Goal: Communication & Community: Share content

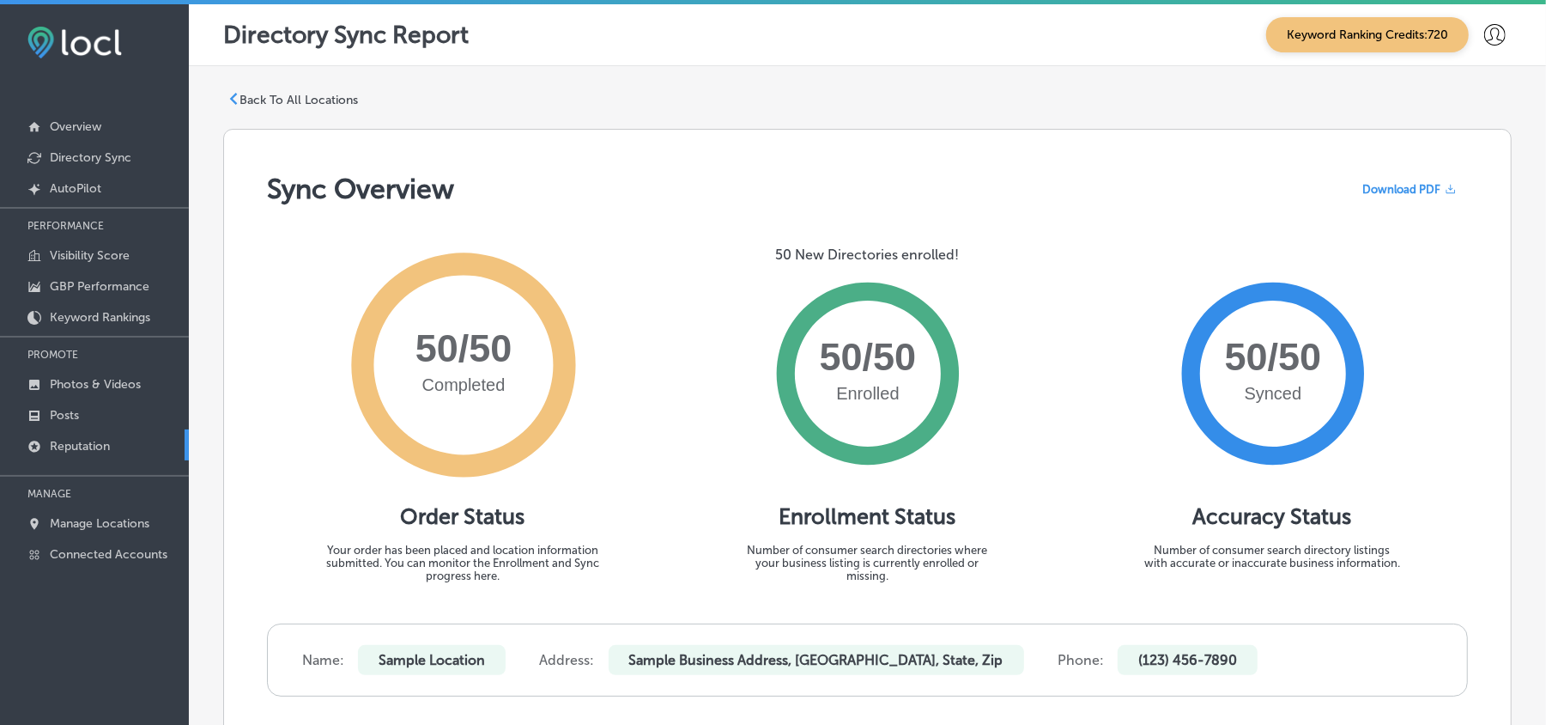
click at [100, 437] on link "Reputation" at bounding box center [94, 444] width 189 height 31
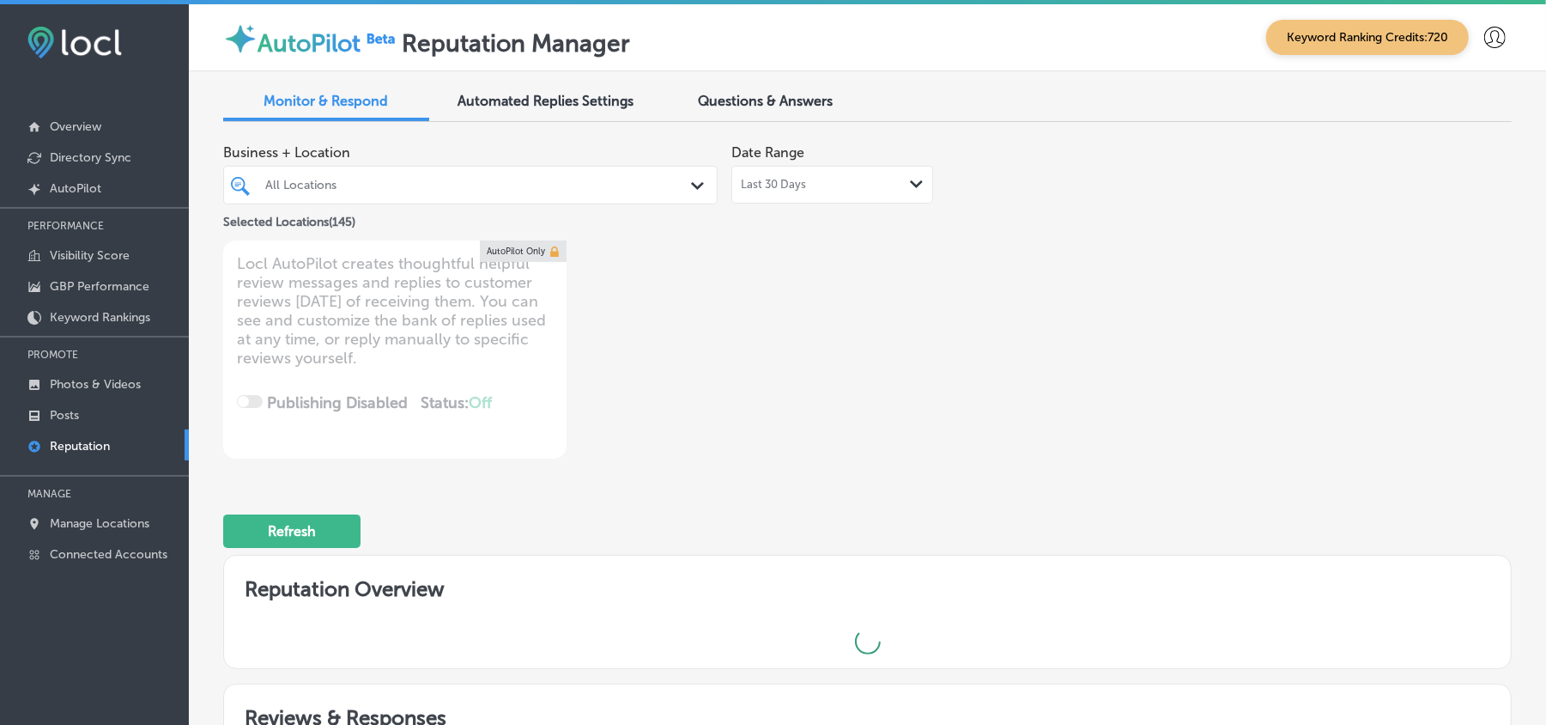
click at [701, 187] on div "Path Created with Sketch." at bounding box center [700, 186] width 19 height 19
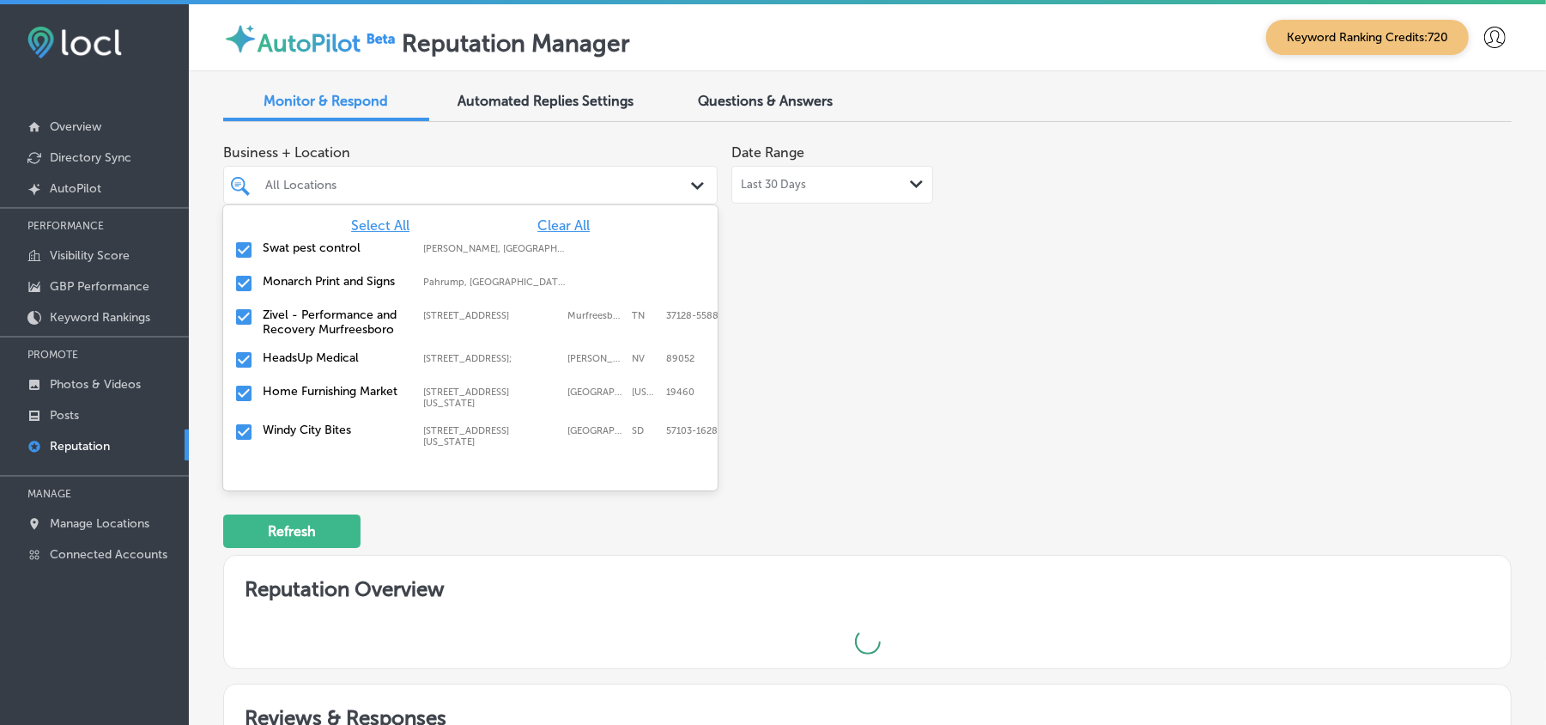
click at [564, 220] on span "Clear All" at bounding box center [564, 225] width 52 height 16
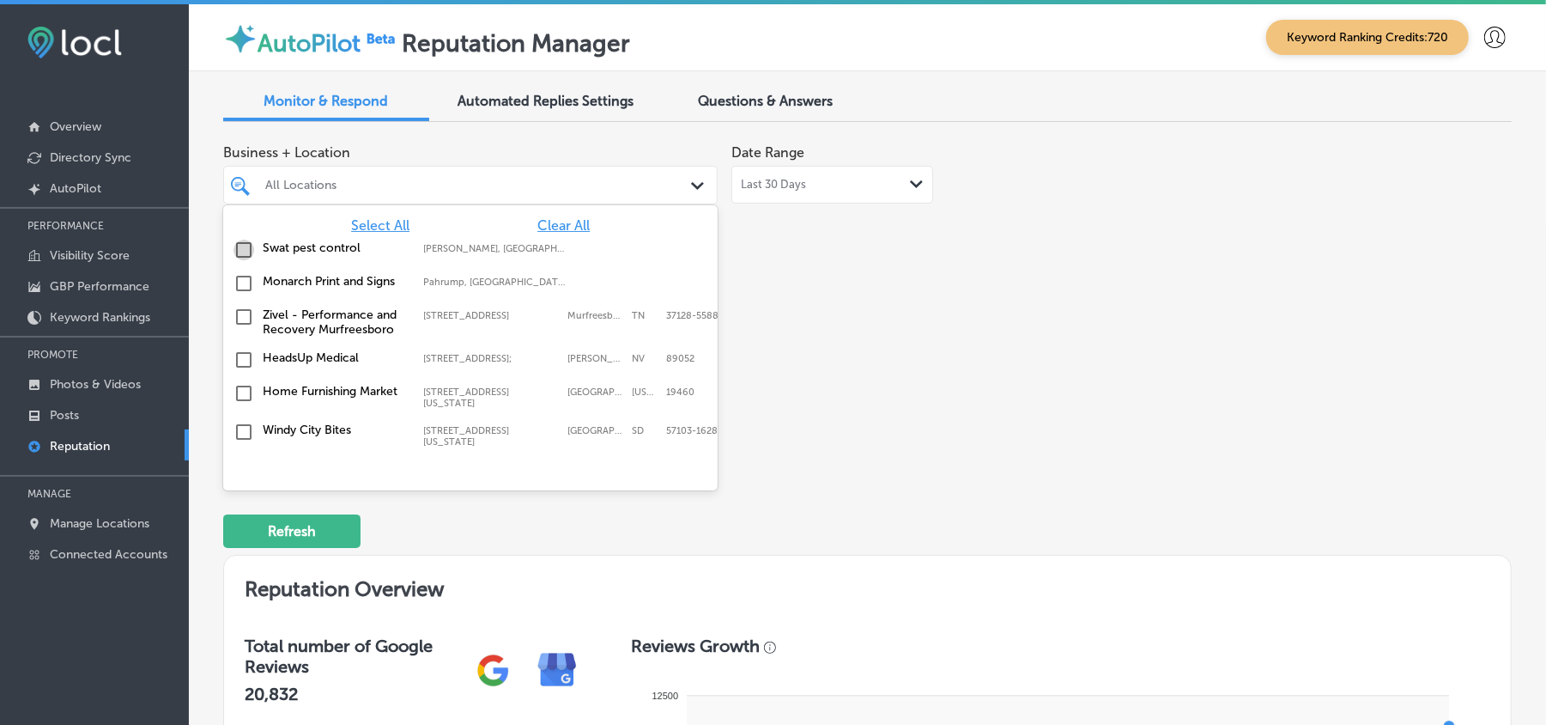
click at [247, 245] on input "checkbox" at bounding box center [244, 250] width 21 height 21
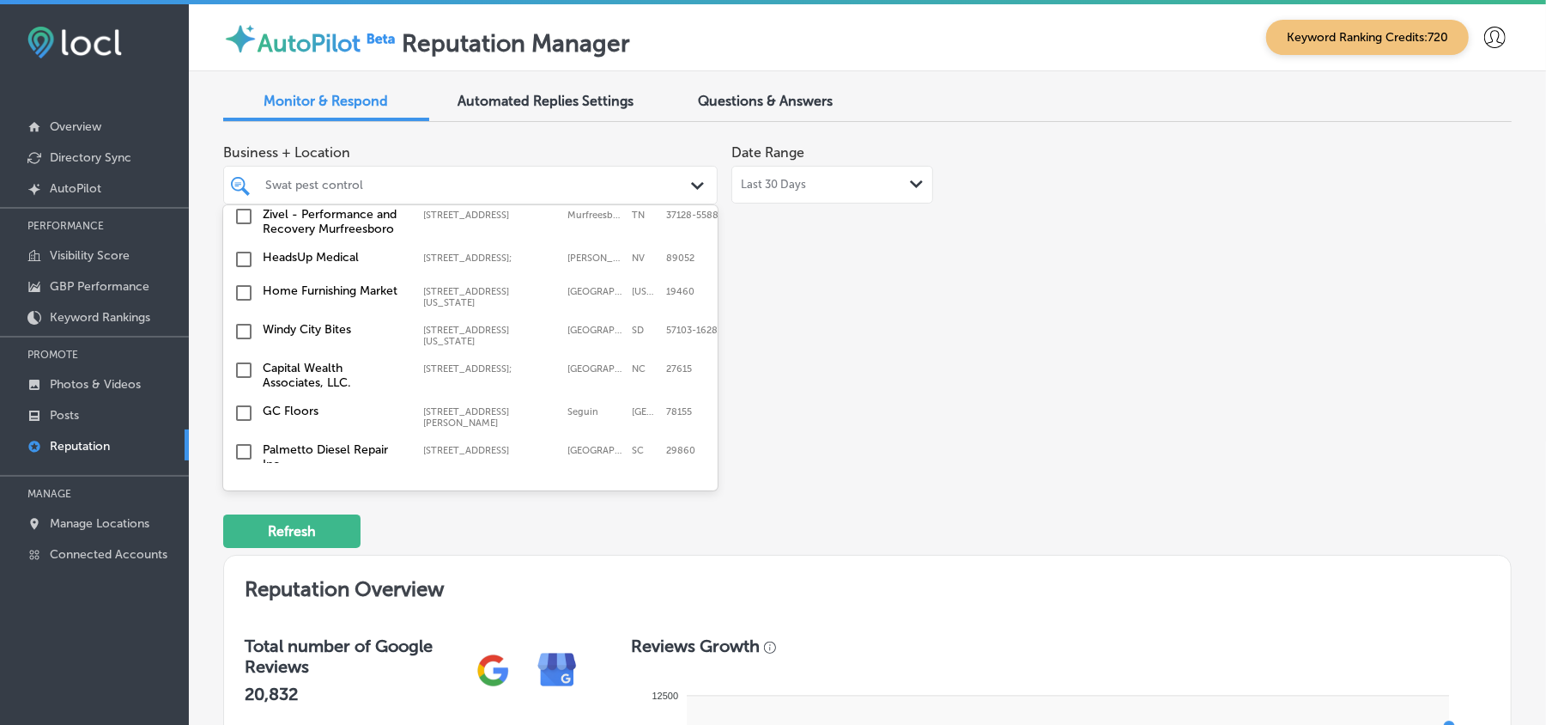
scroll to position [114, 0]
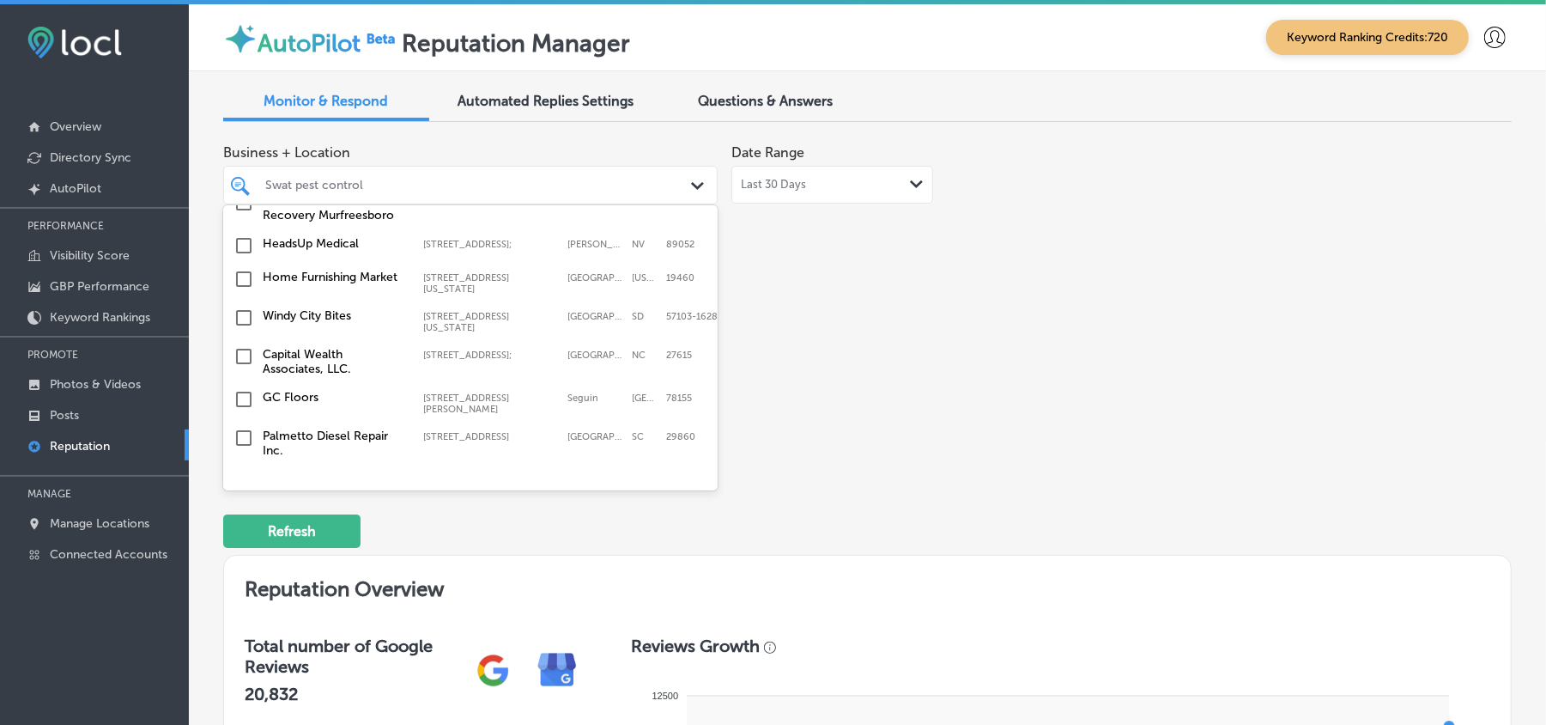
click at [235, 278] on input "checkbox" at bounding box center [244, 279] width 21 height 21
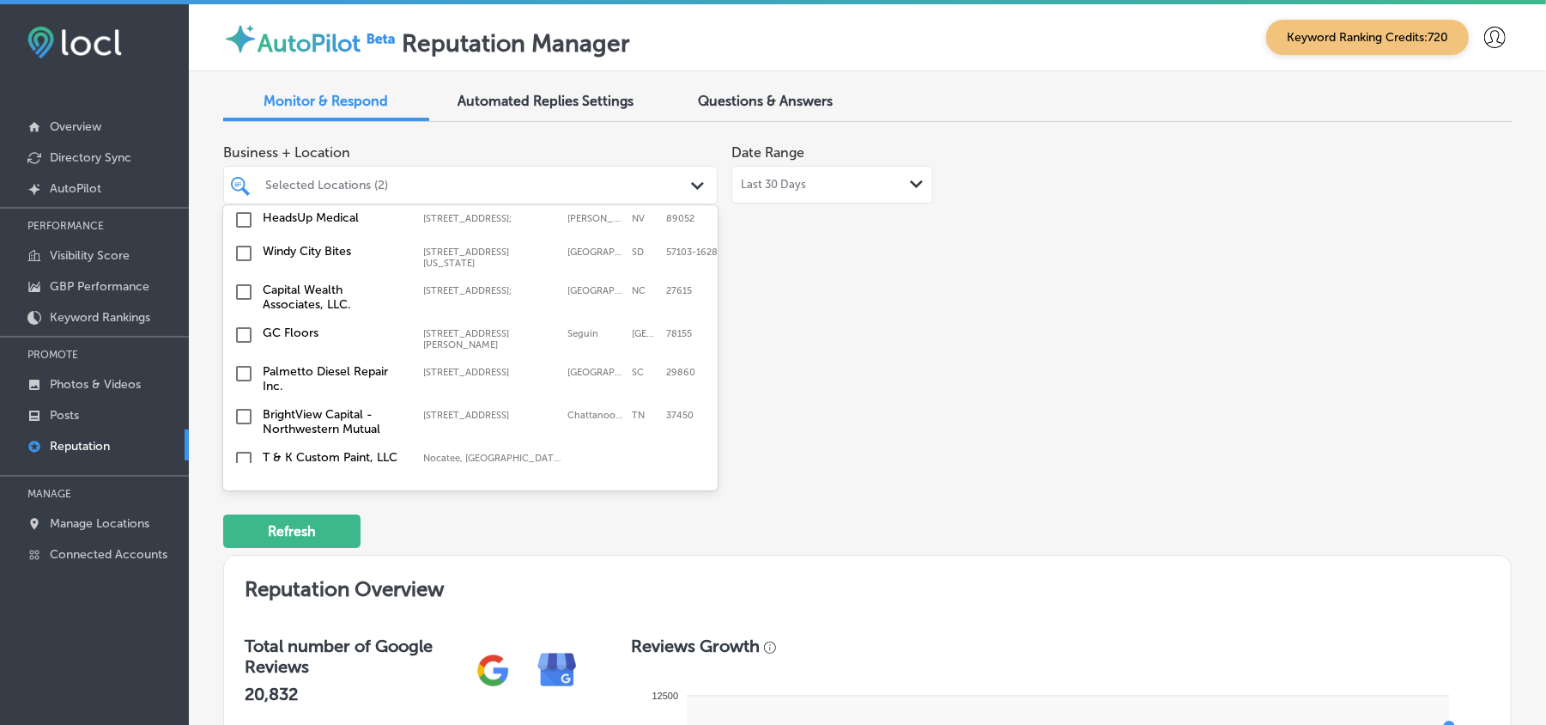
scroll to position [191, 0]
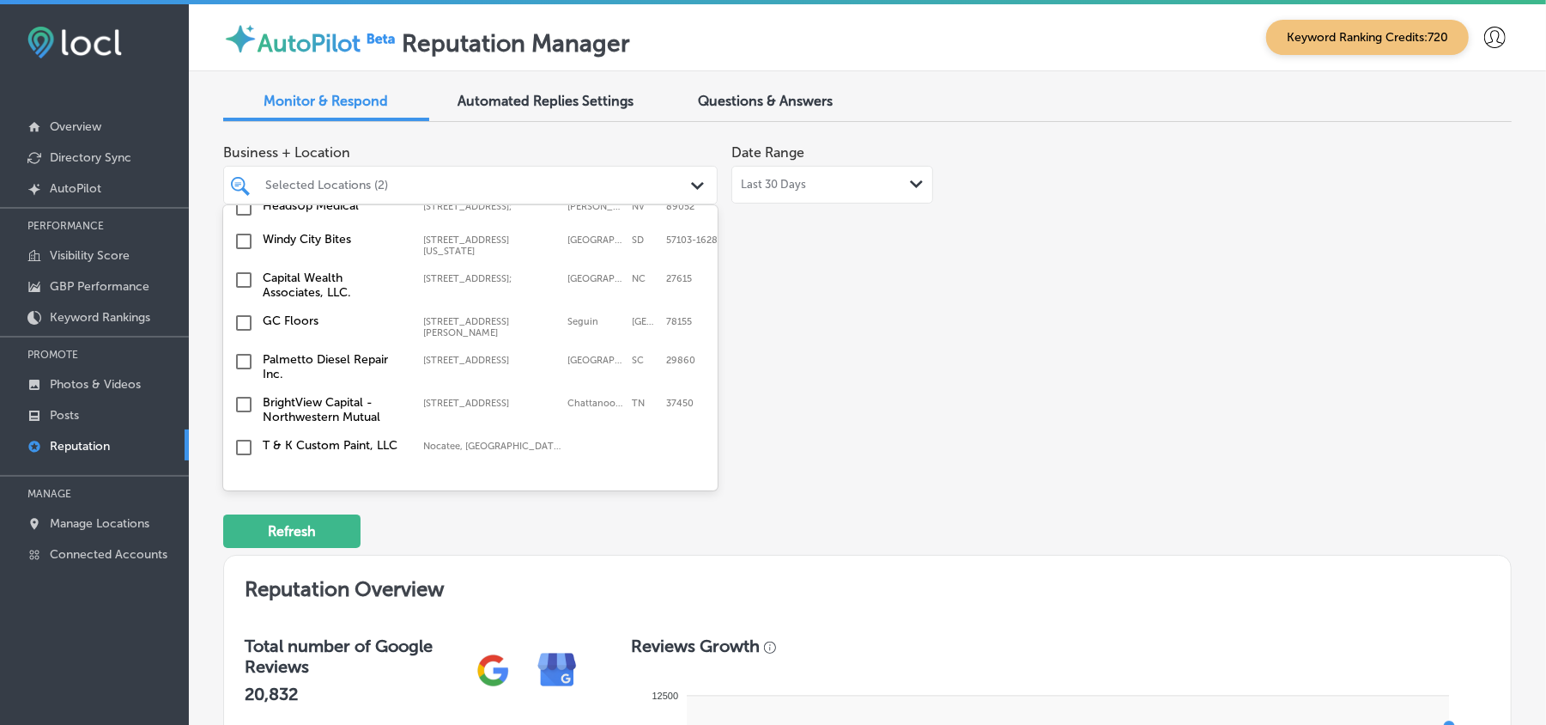
click at [242, 238] on input "checkbox" at bounding box center [244, 241] width 21 height 21
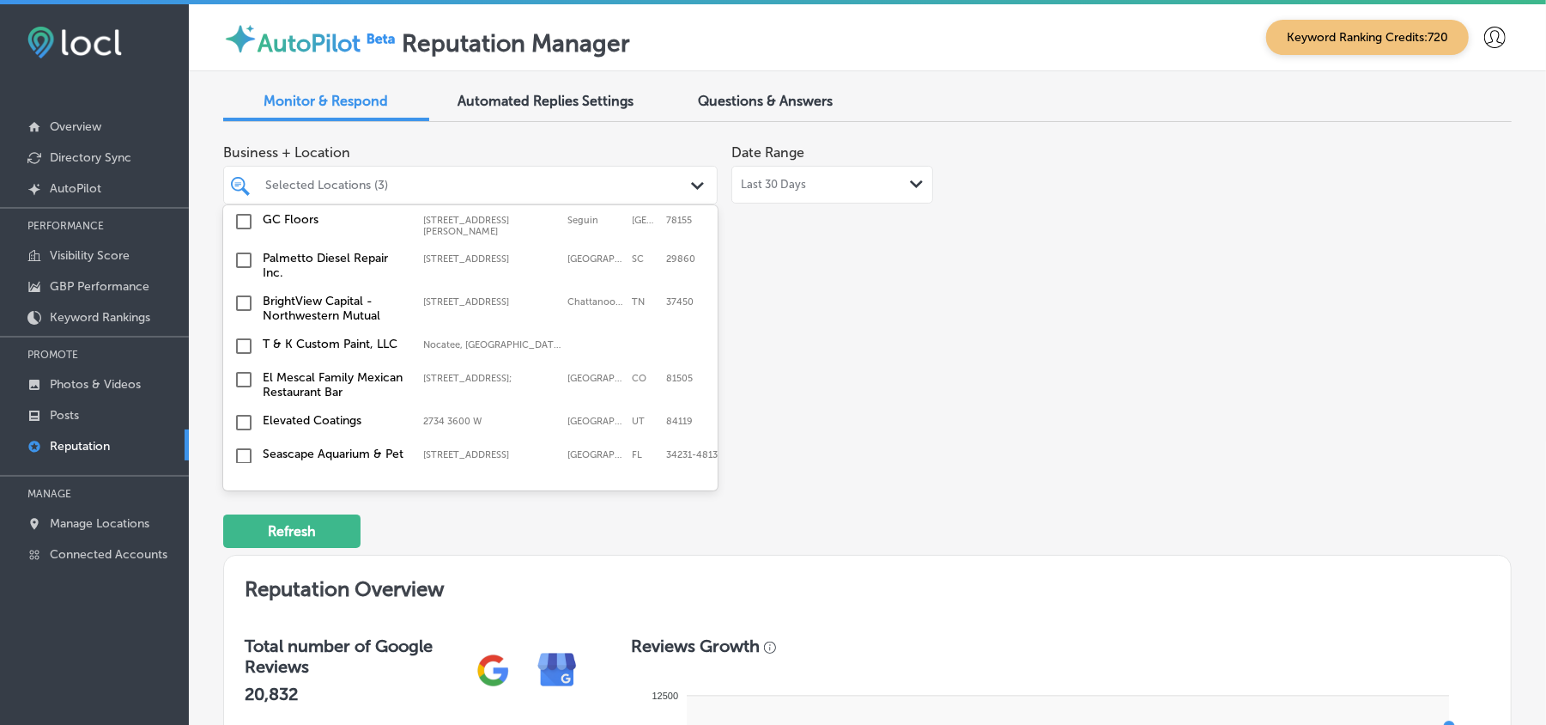
scroll to position [306, 0]
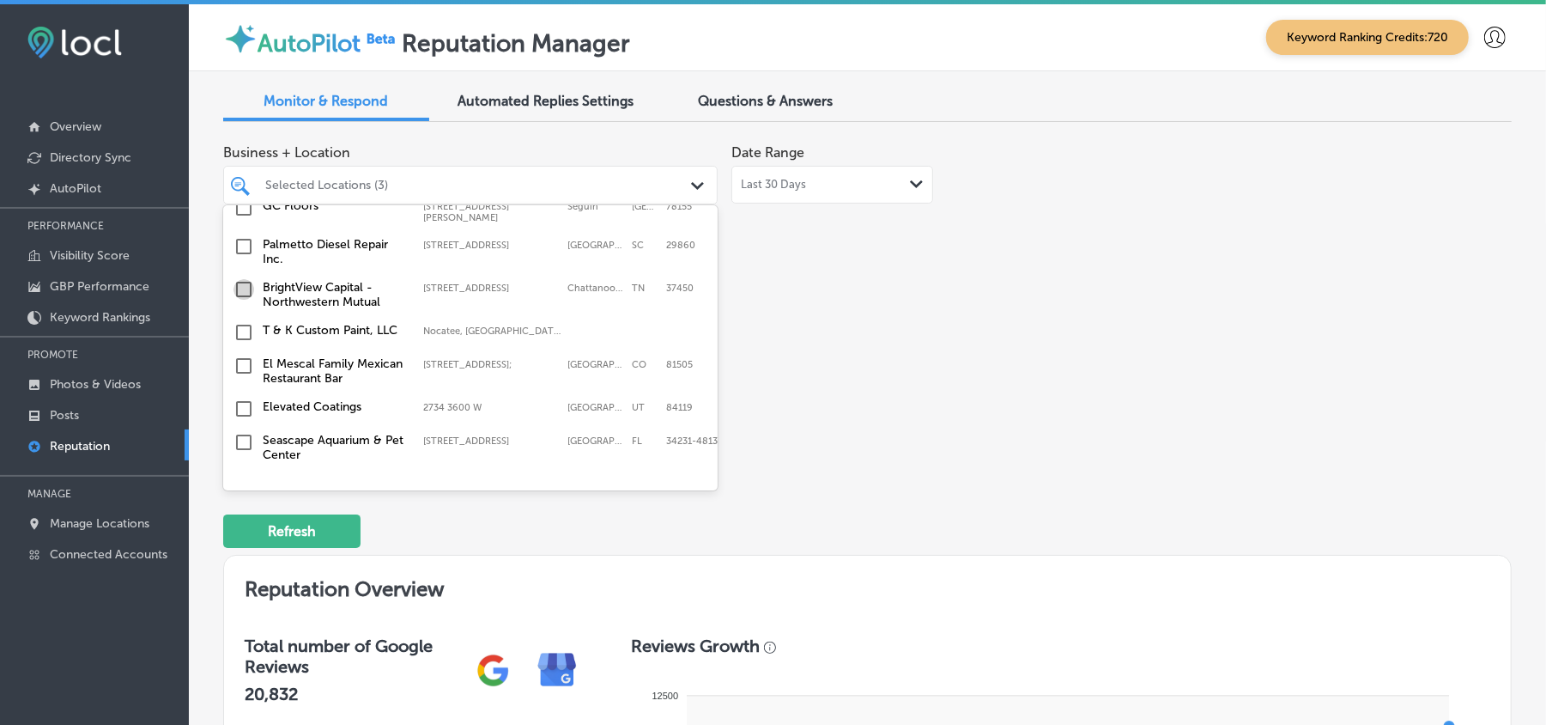
click at [244, 285] on input "checkbox" at bounding box center [244, 289] width 21 height 21
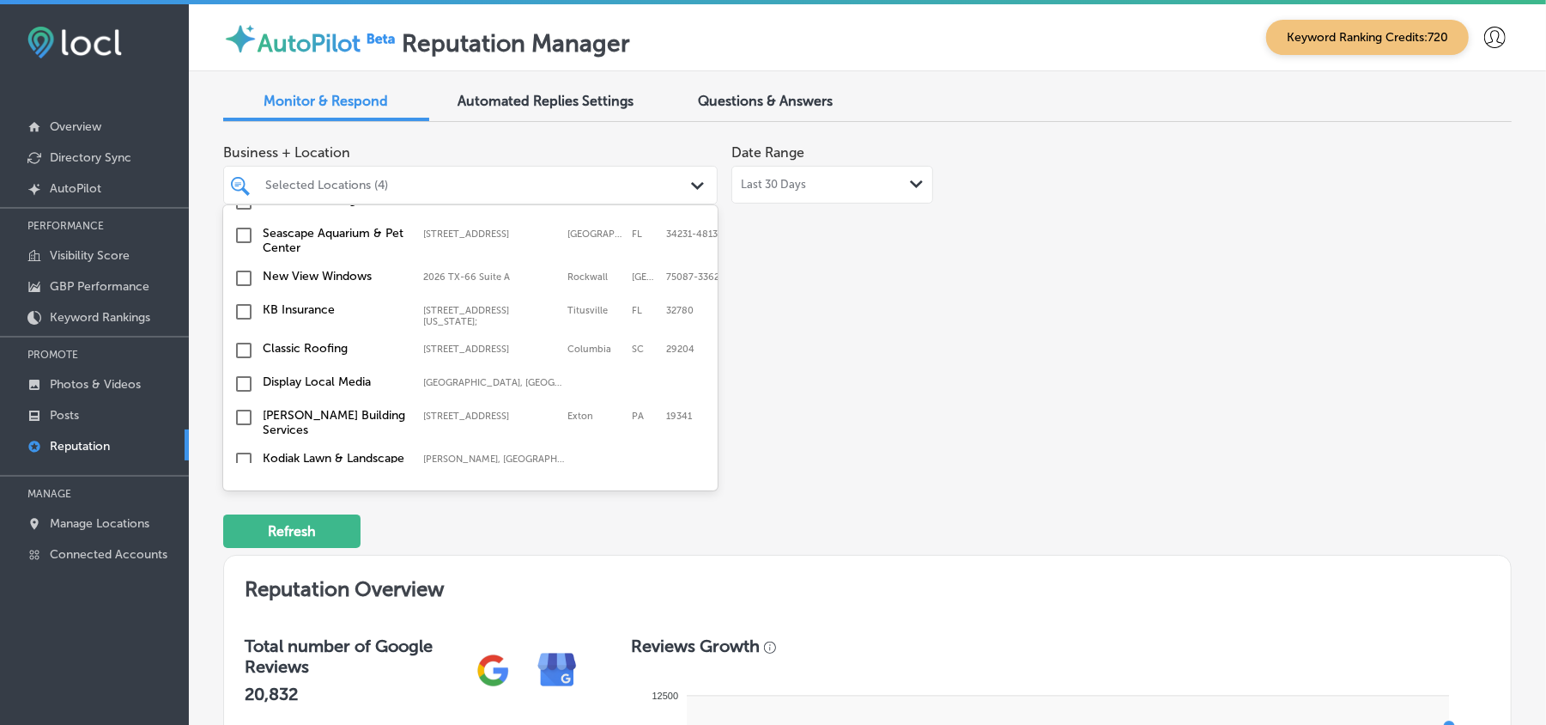
scroll to position [513, 0]
click at [244, 301] on input "checkbox" at bounding box center [244, 311] width 21 height 21
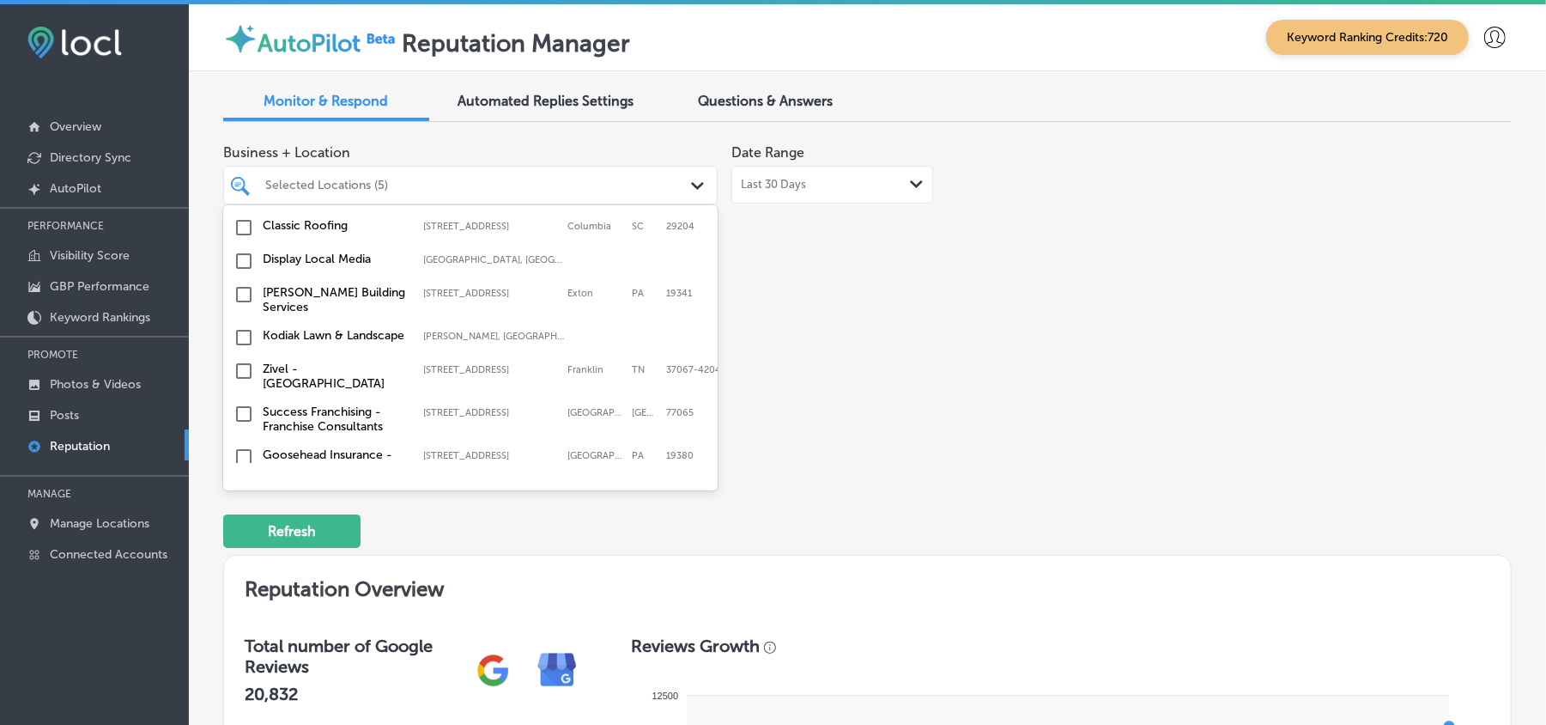
scroll to position [636, 0]
click at [239, 259] on input "checkbox" at bounding box center [244, 260] width 21 height 21
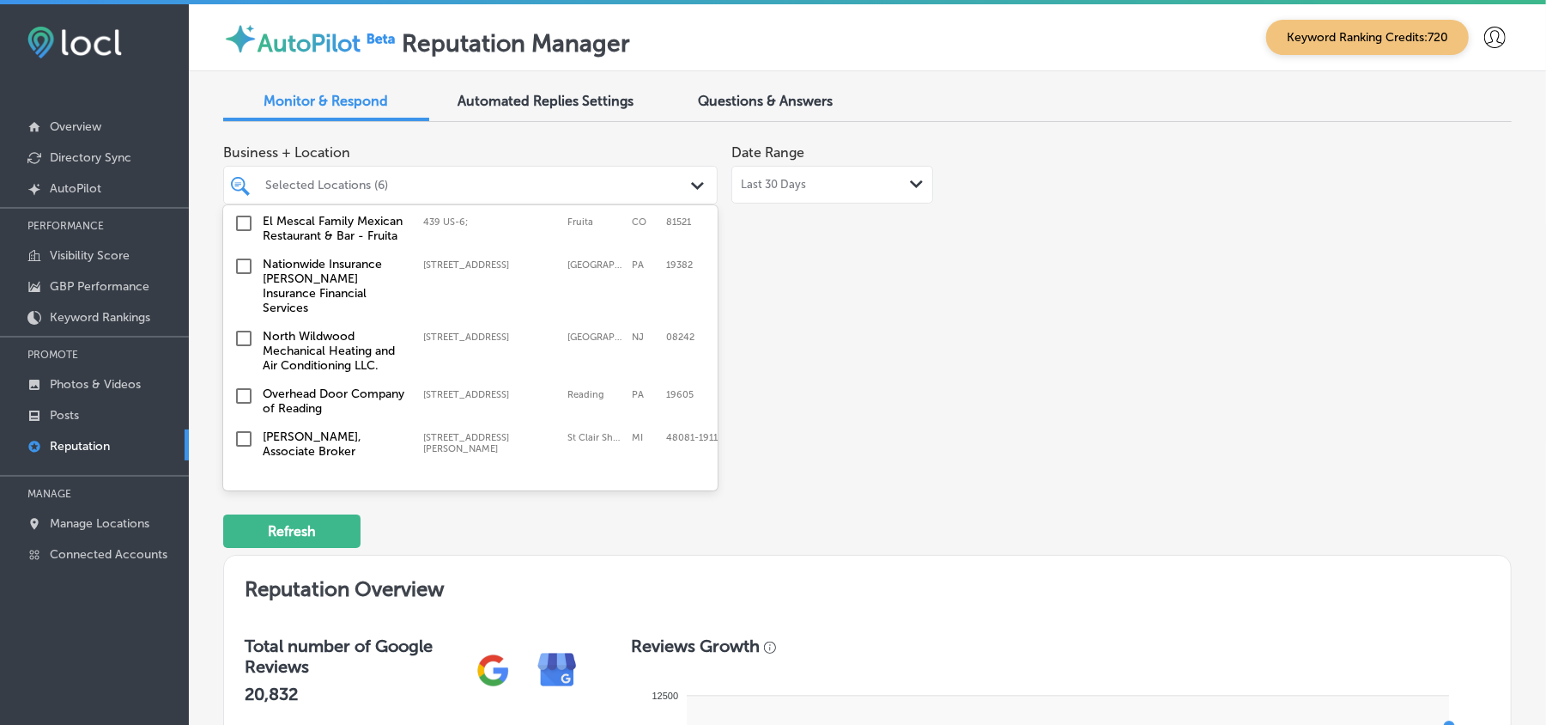
scroll to position [970, 0]
click at [244, 276] on input "checkbox" at bounding box center [244, 265] width 21 height 21
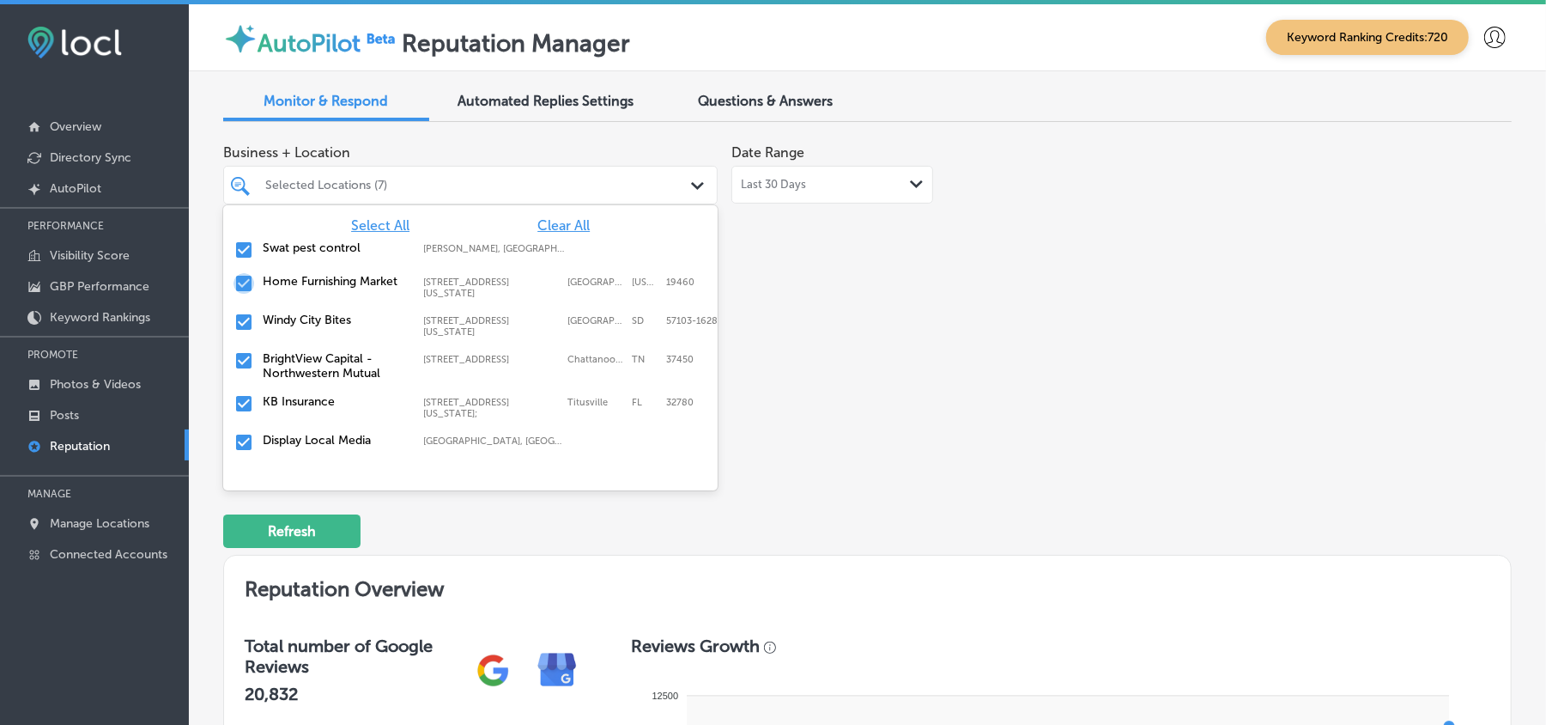
click at [244, 276] on input "checkbox" at bounding box center [244, 283] width 21 height 21
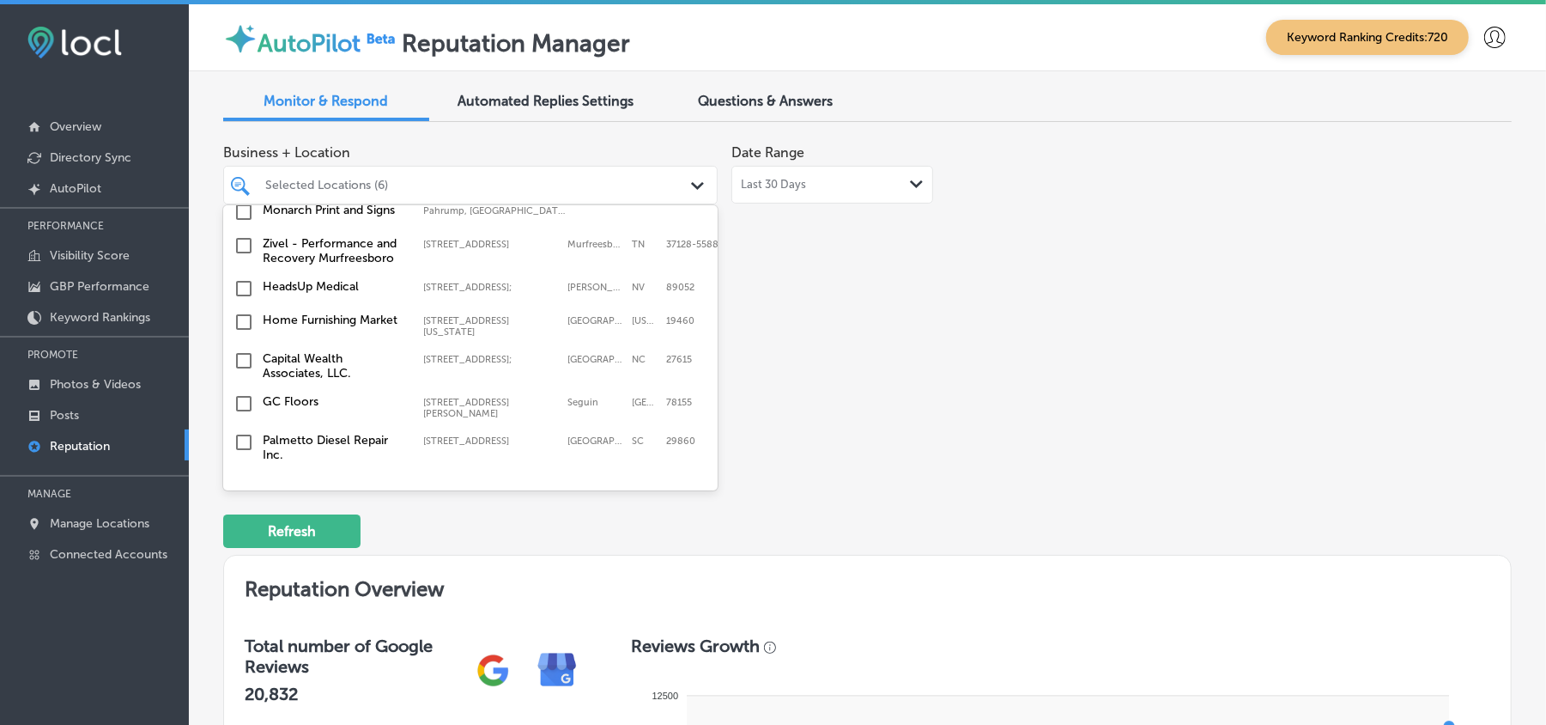
scroll to position [313, 0]
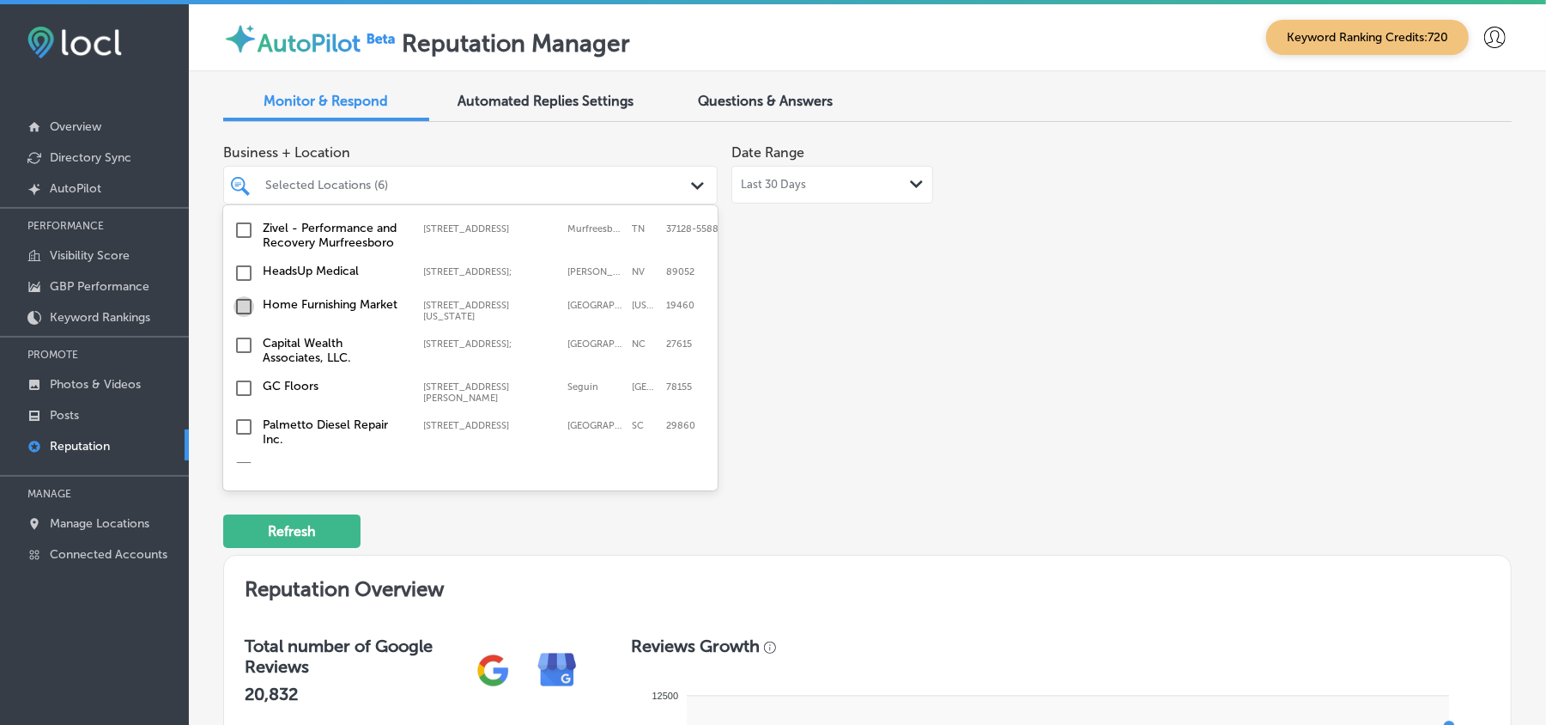
click at [240, 296] on input "checkbox" at bounding box center [244, 306] width 21 height 21
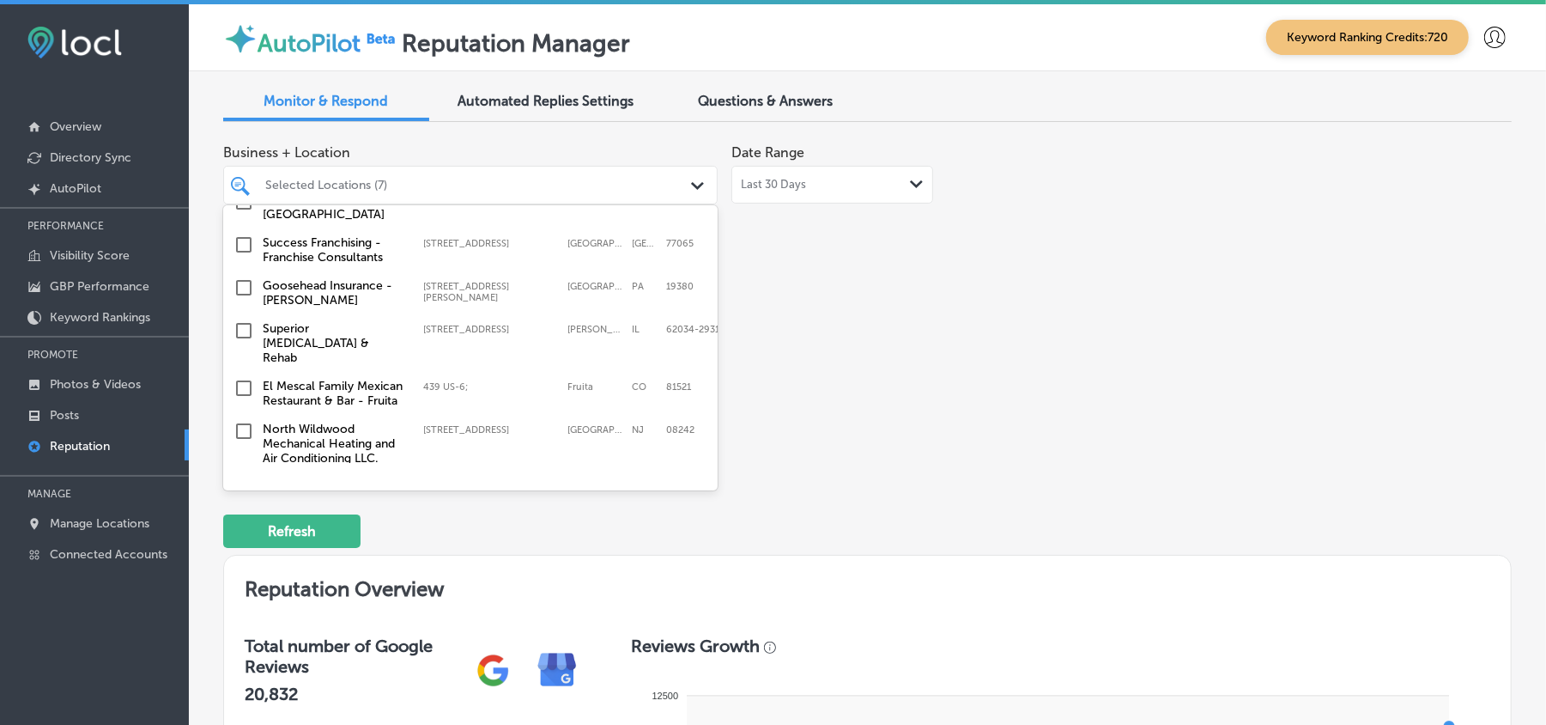
scroll to position [878, 0]
click at [240, 279] on input "checkbox" at bounding box center [244, 286] width 21 height 21
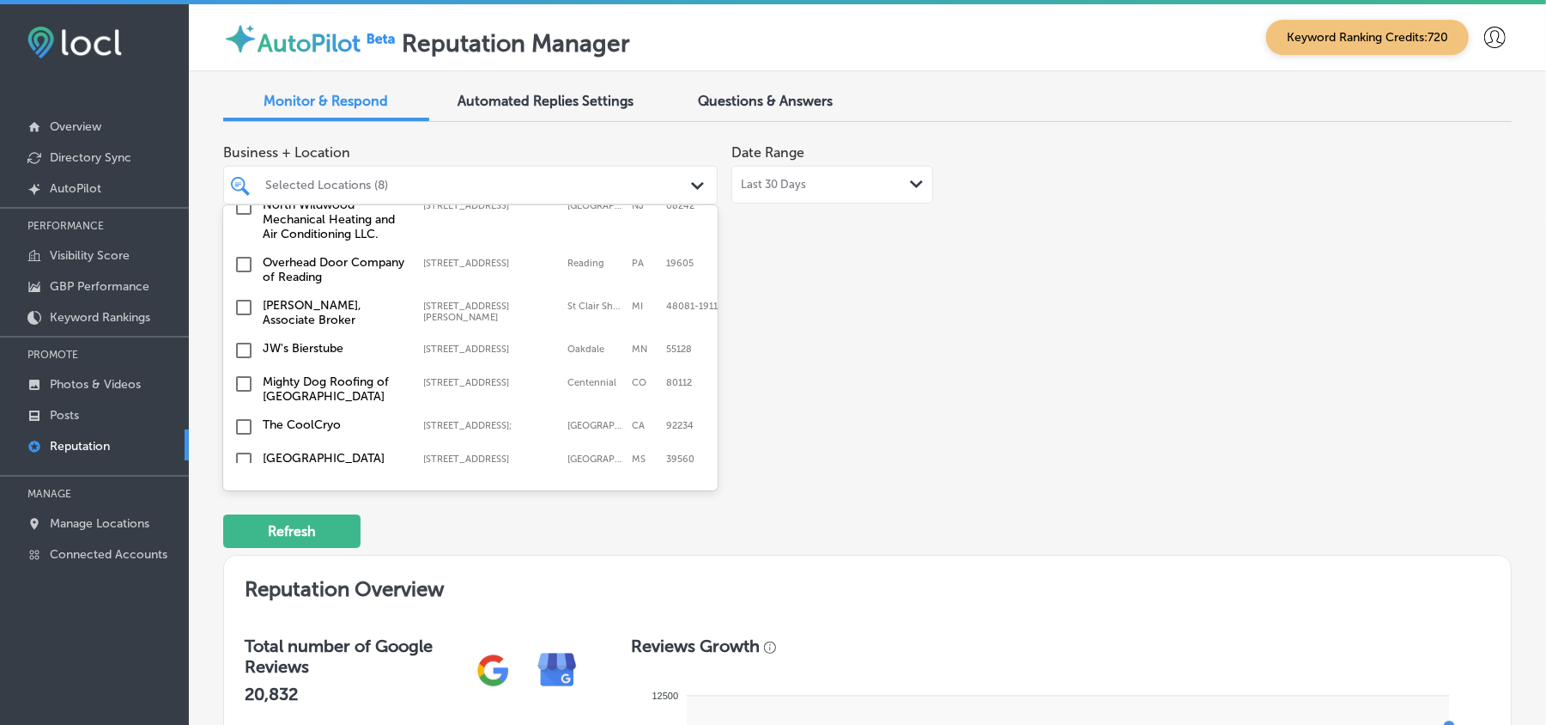
scroll to position [1052, 0]
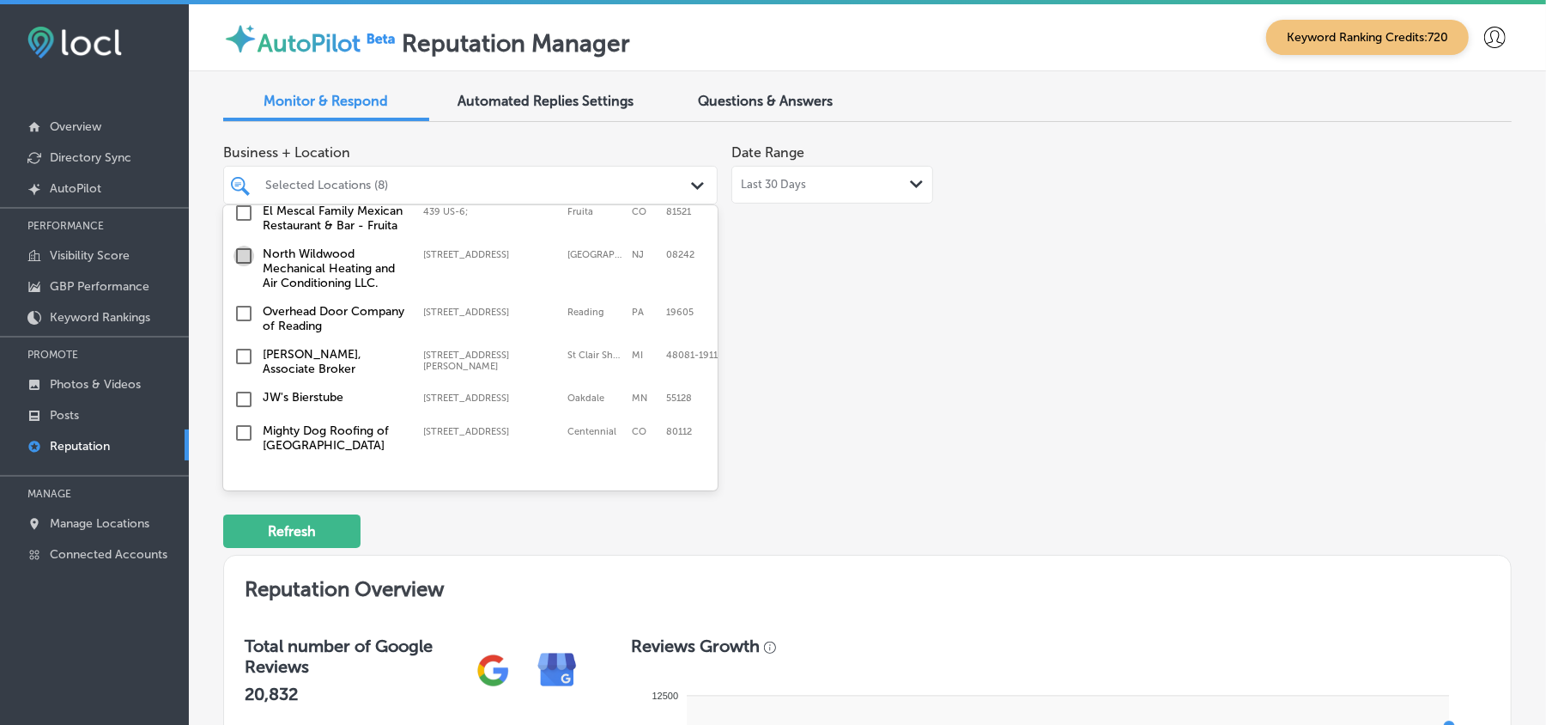
click at [244, 256] on input "checkbox" at bounding box center [244, 256] width 21 height 21
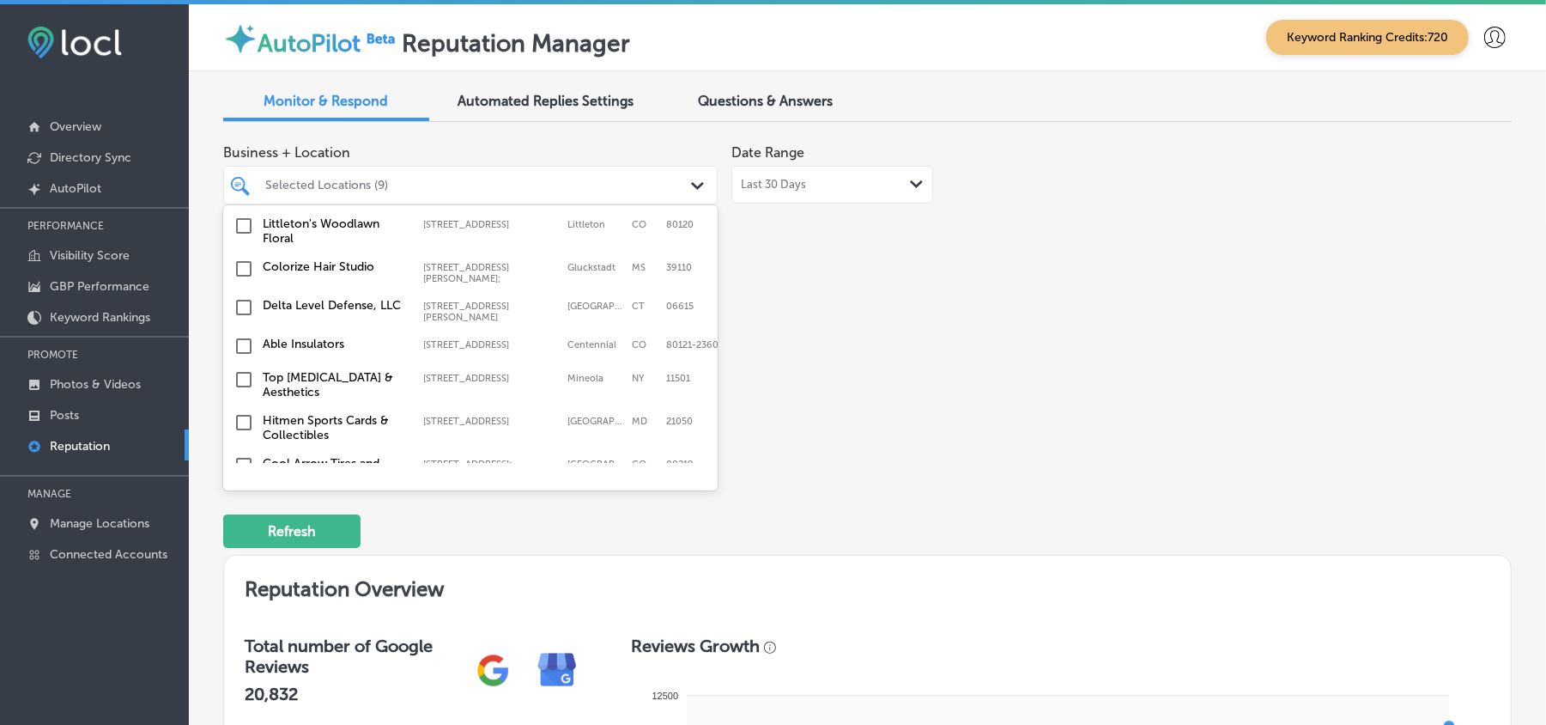
scroll to position [1536, 0]
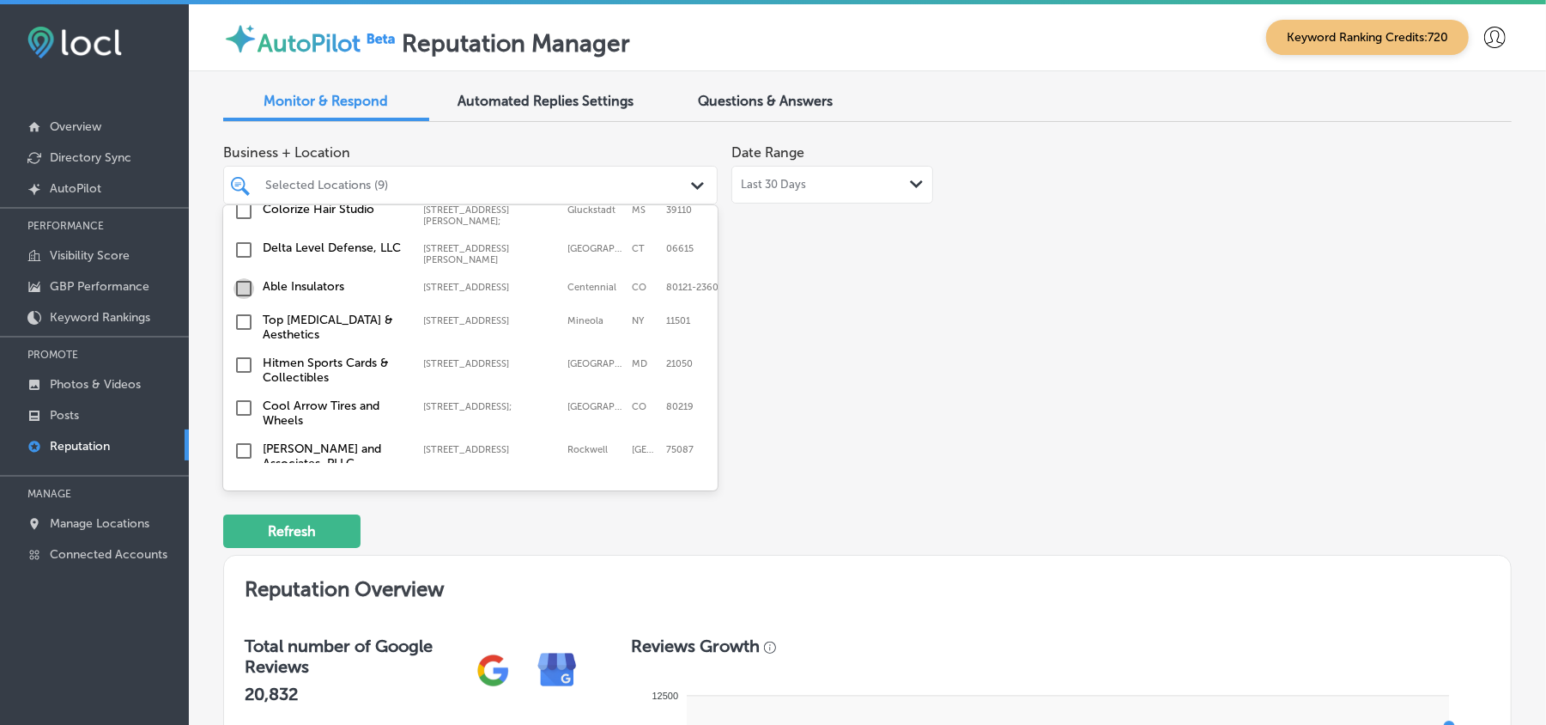
click at [242, 282] on input "checkbox" at bounding box center [244, 288] width 21 height 21
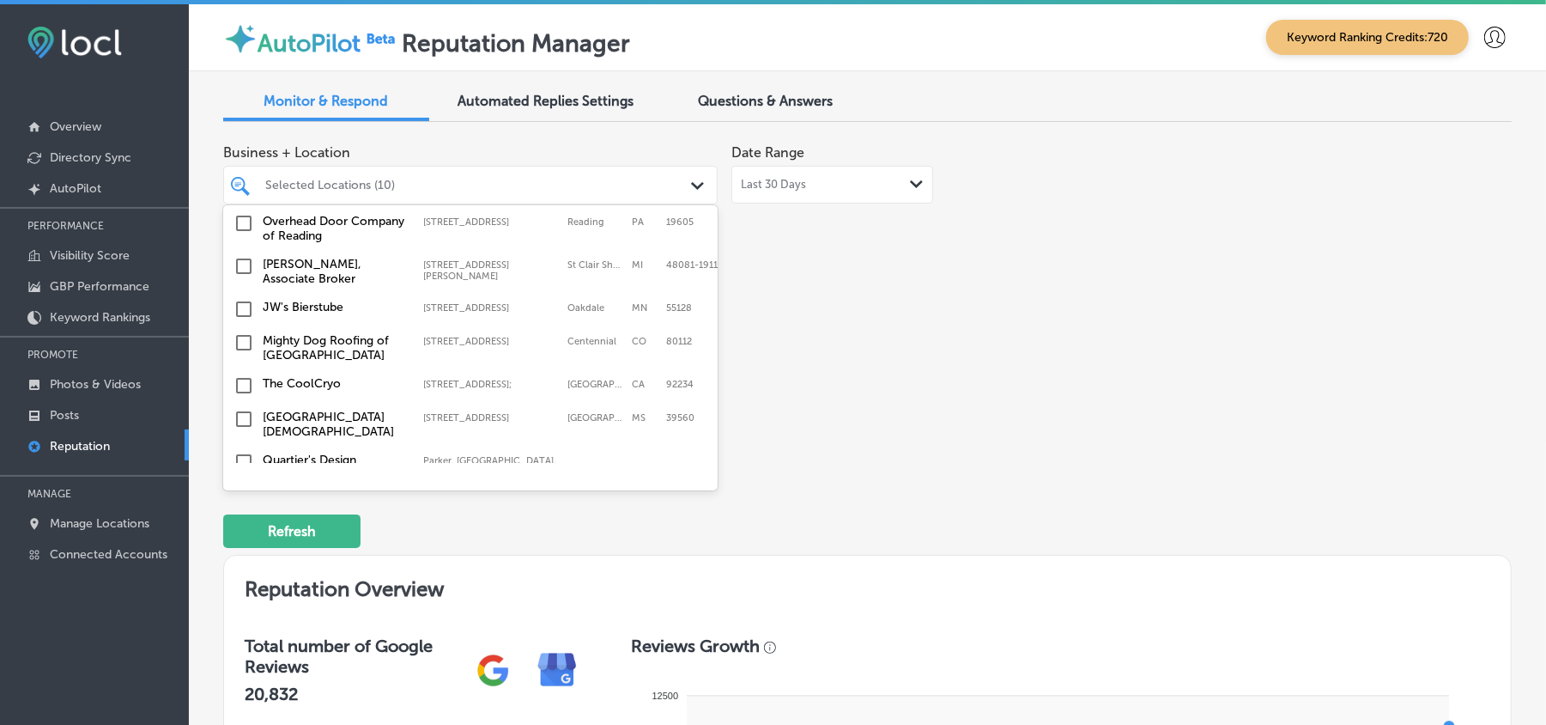
scroll to position [1200, 0]
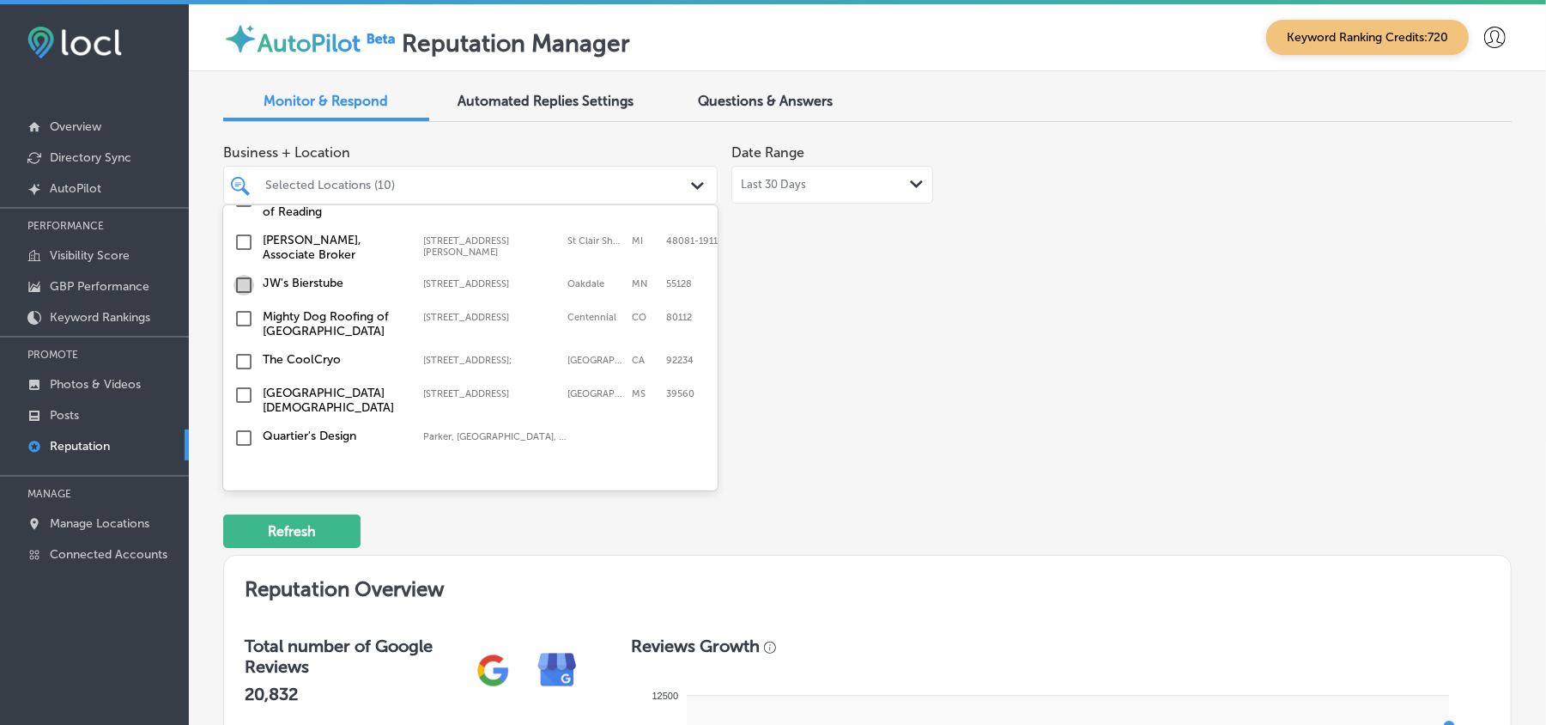
click at [244, 283] on input "checkbox" at bounding box center [244, 285] width 21 height 21
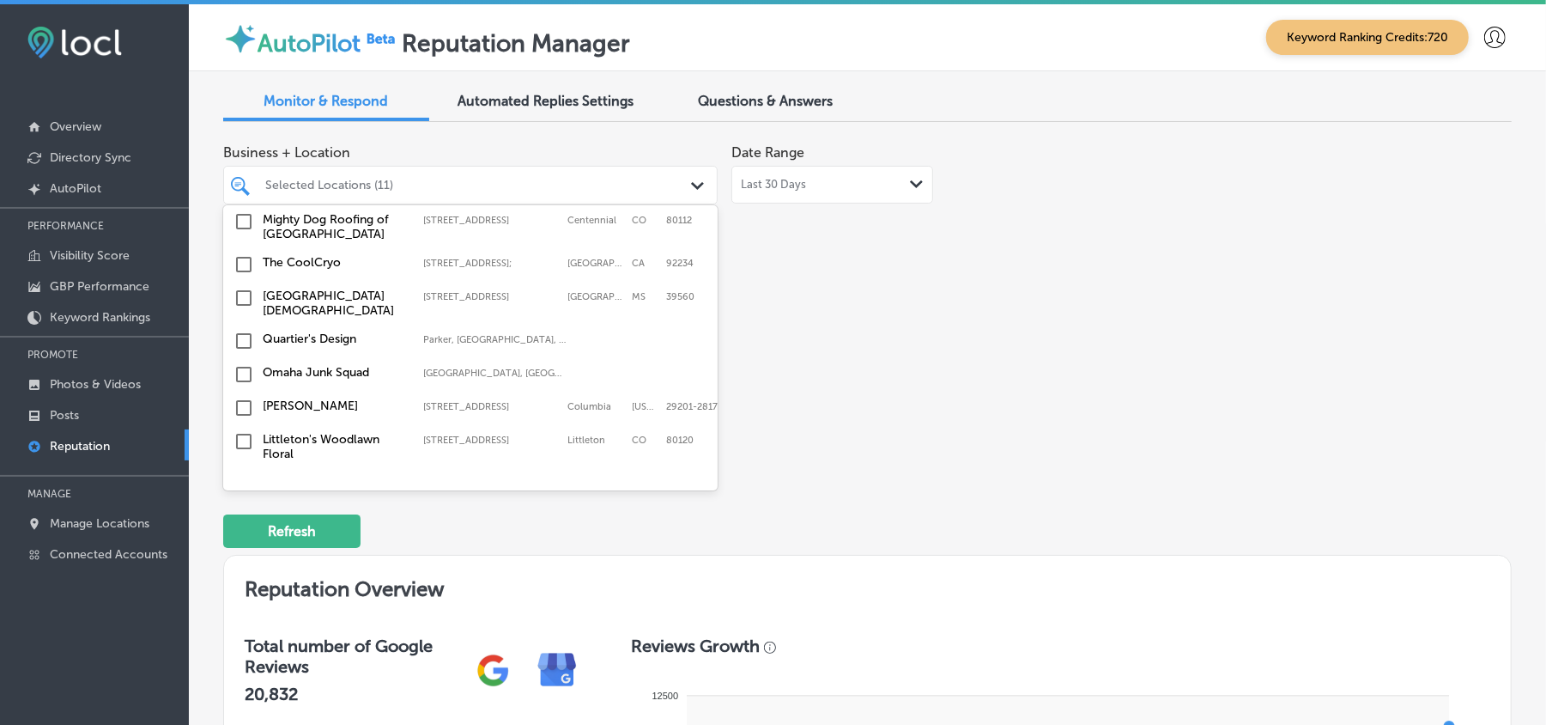
scroll to position [1297, 14]
click at [433, 347] on div "Quartier's Design Parker, [GEOGRAPHIC_DATA], [GEOGRAPHIC_DATA] | [GEOGRAPHIC_DA…" at bounding box center [467, 341] width 481 height 27
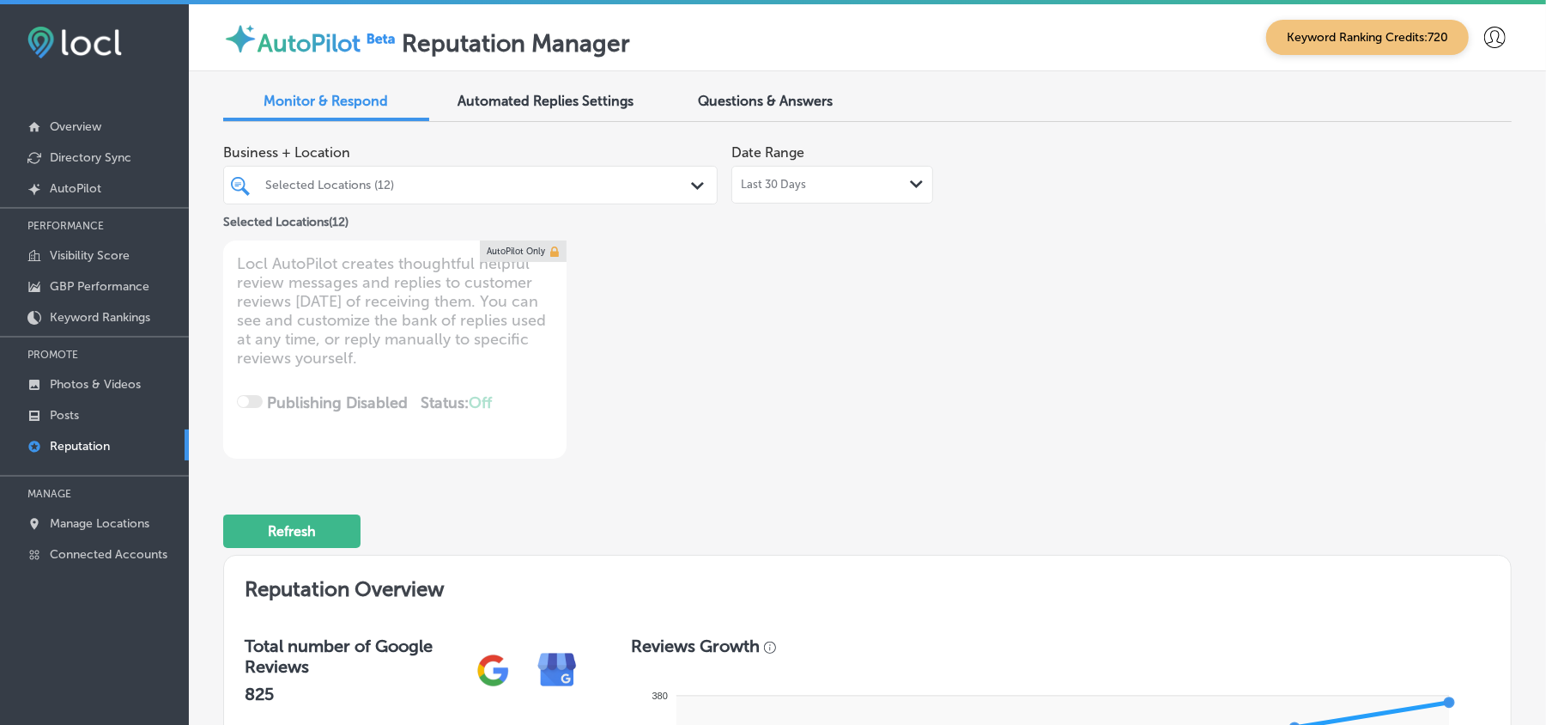
click at [433, 347] on div "Locl AutoPilot creates thoughtful helpful review messages and replies to custom…" at bounding box center [394, 349] width 343 height 218
click at [591, 386] on div "Business + Location Selected Locations (12) Path Created with Sketch. Selected …" at bounding box center [610, 297] width 774 height 323
click at [636, 178] on div "Selected Locations (12)" at bounding box center [479, 185] width 428 height 15
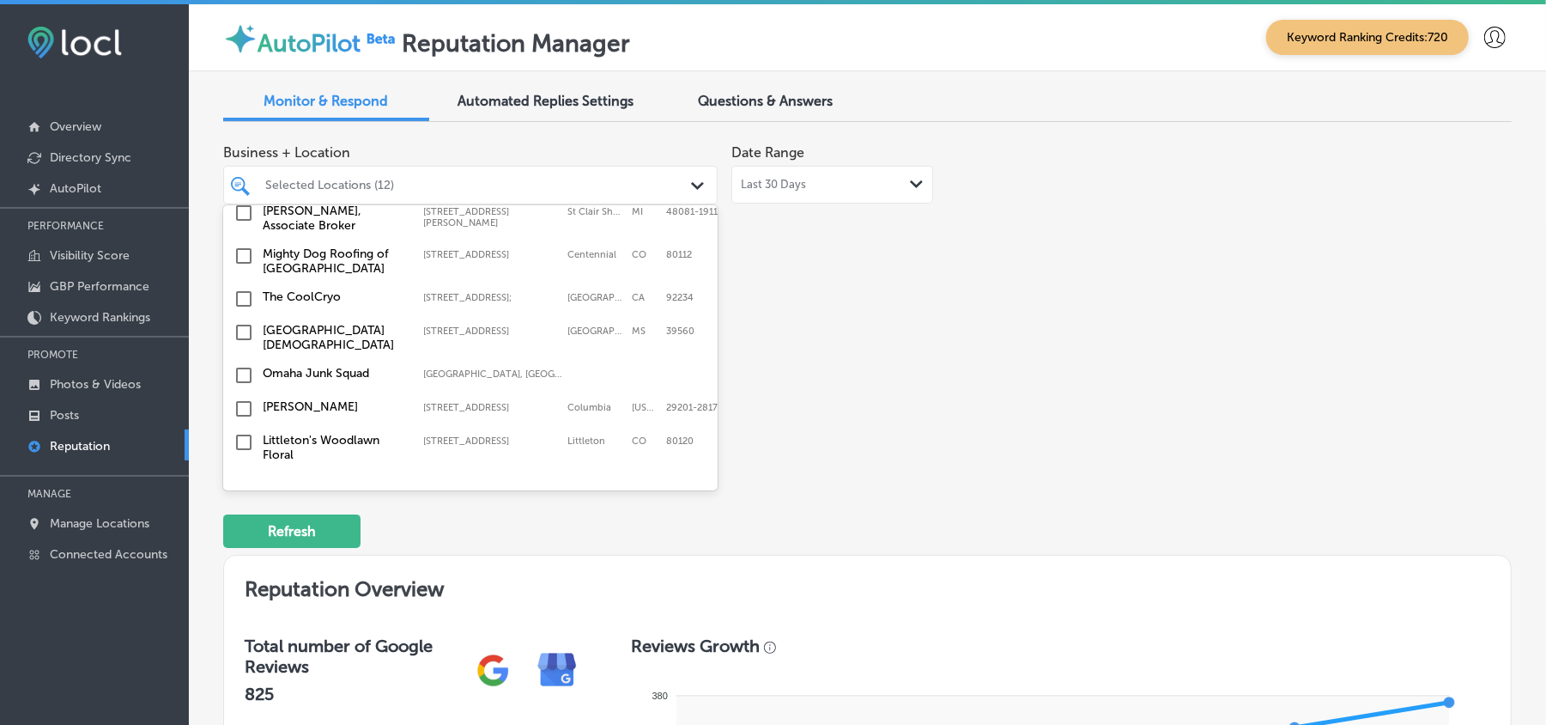
scroll to position [1297, 0]
click at [239, 255] on input "checkbox" at bounding box center [244, 255] width 21 height 21
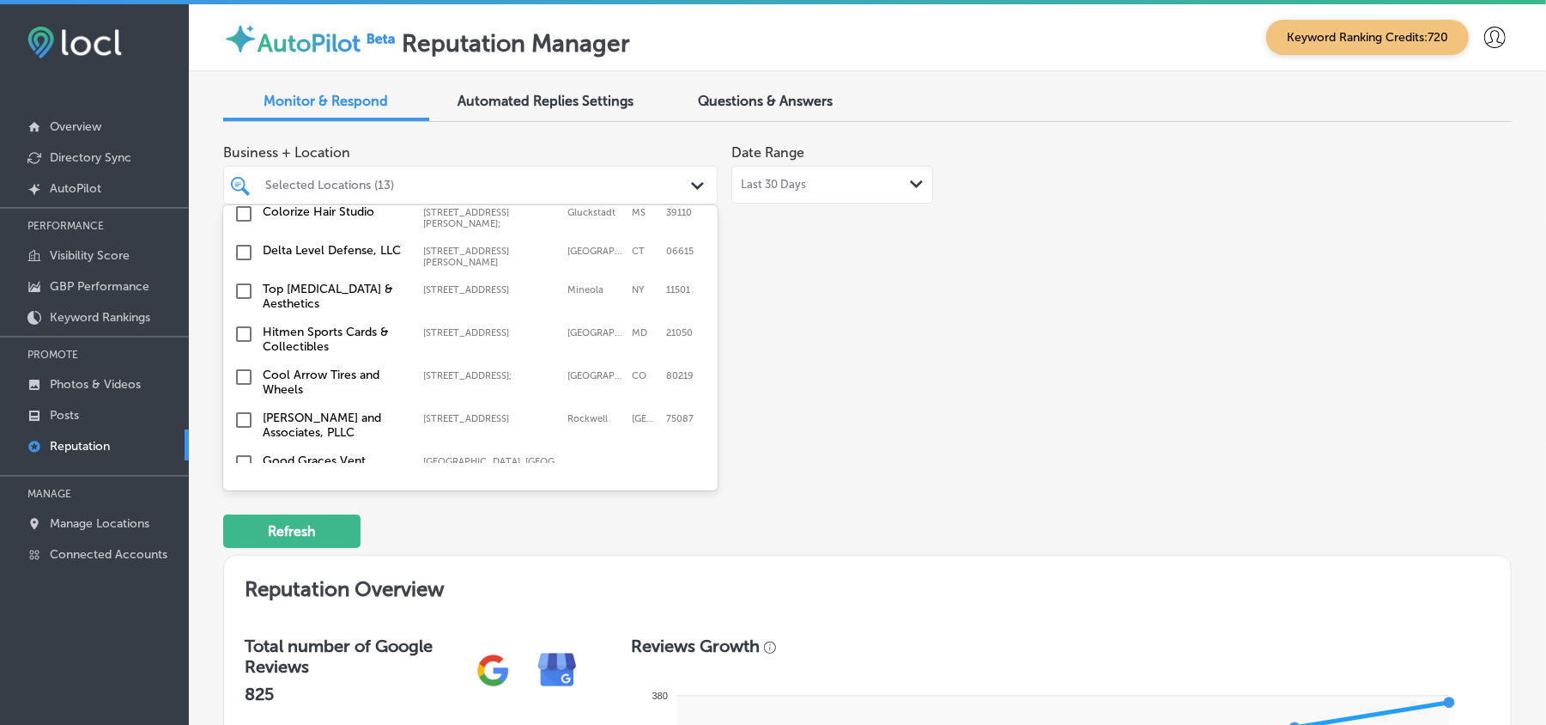
scroll to position [1564, 0]
click at [241, 287] on input "checkbox" at bounding box center [244, 293] width 21 height 21
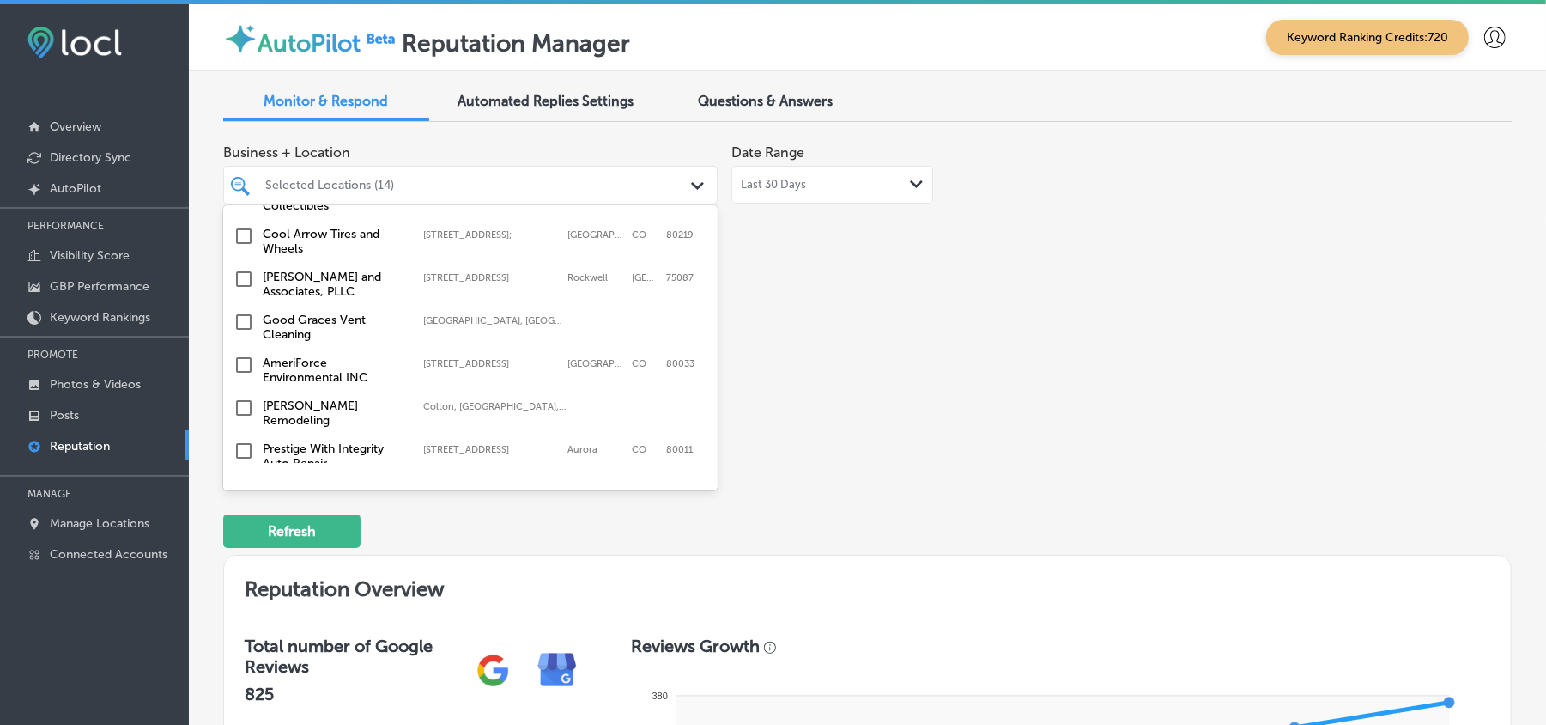
scroll to position [1717, 0]
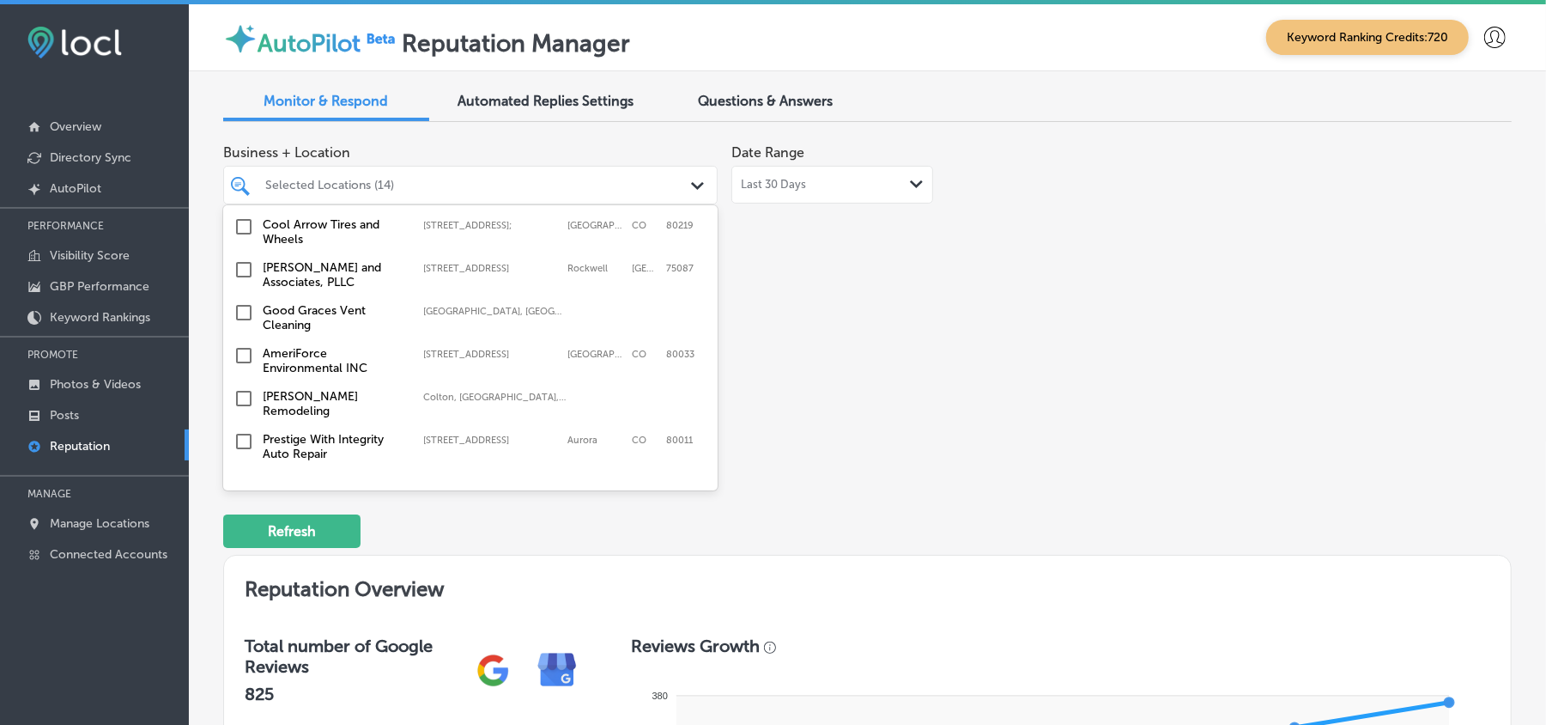
click at [239, 266] on input "checkbox" at bounding box center [244, 269] width 21 height 21
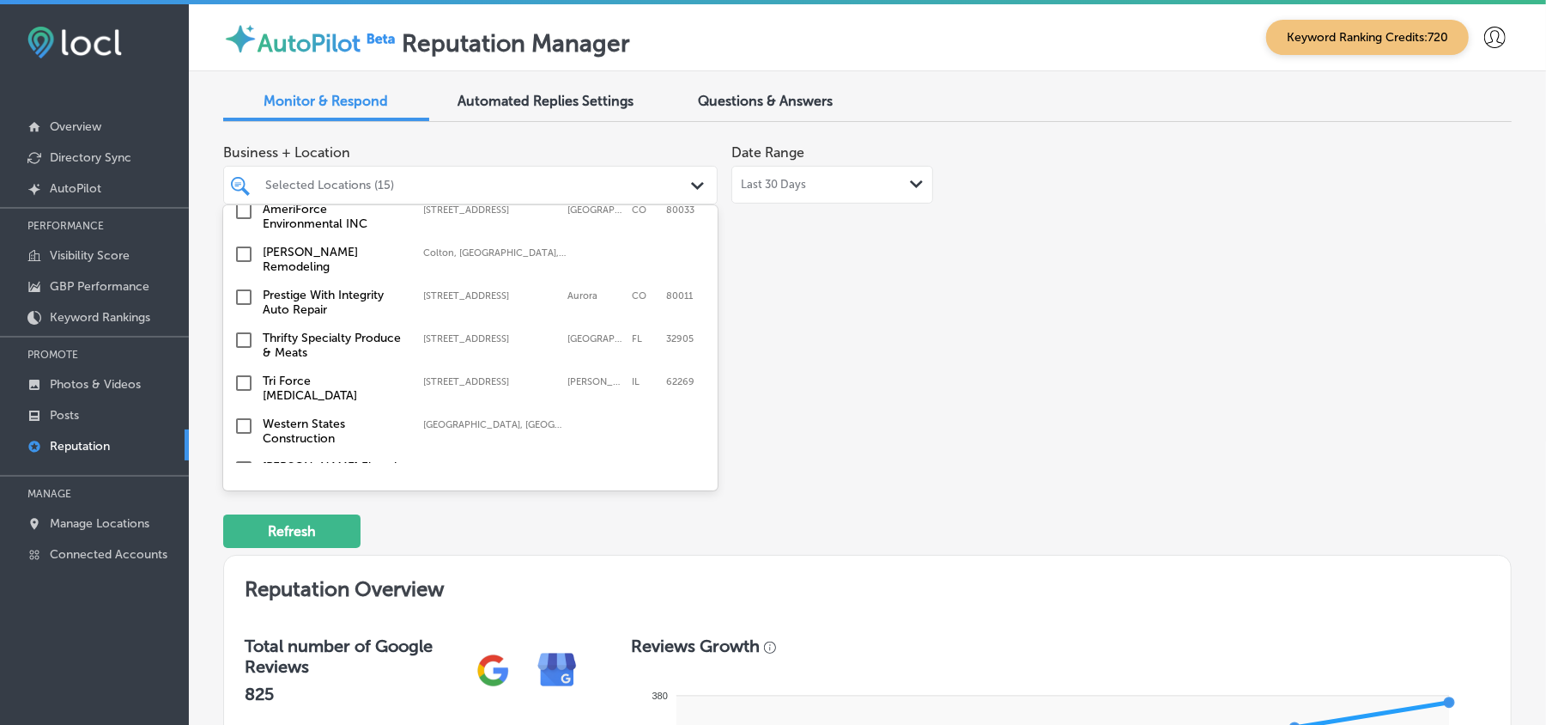
scroll to position [1869, 0]
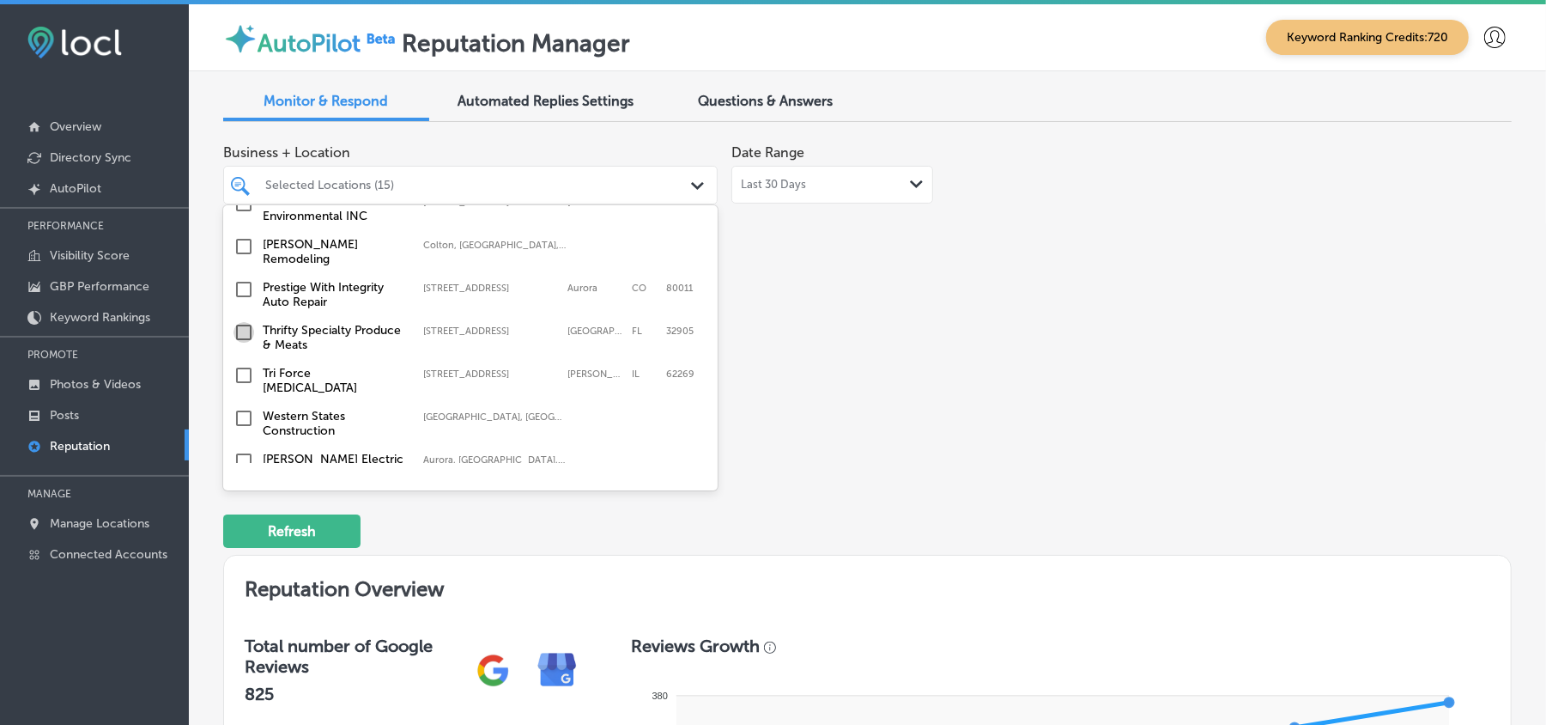
click at [241, 322] on input "checkbox" at bounding box center [244, 332] width 21 height 21
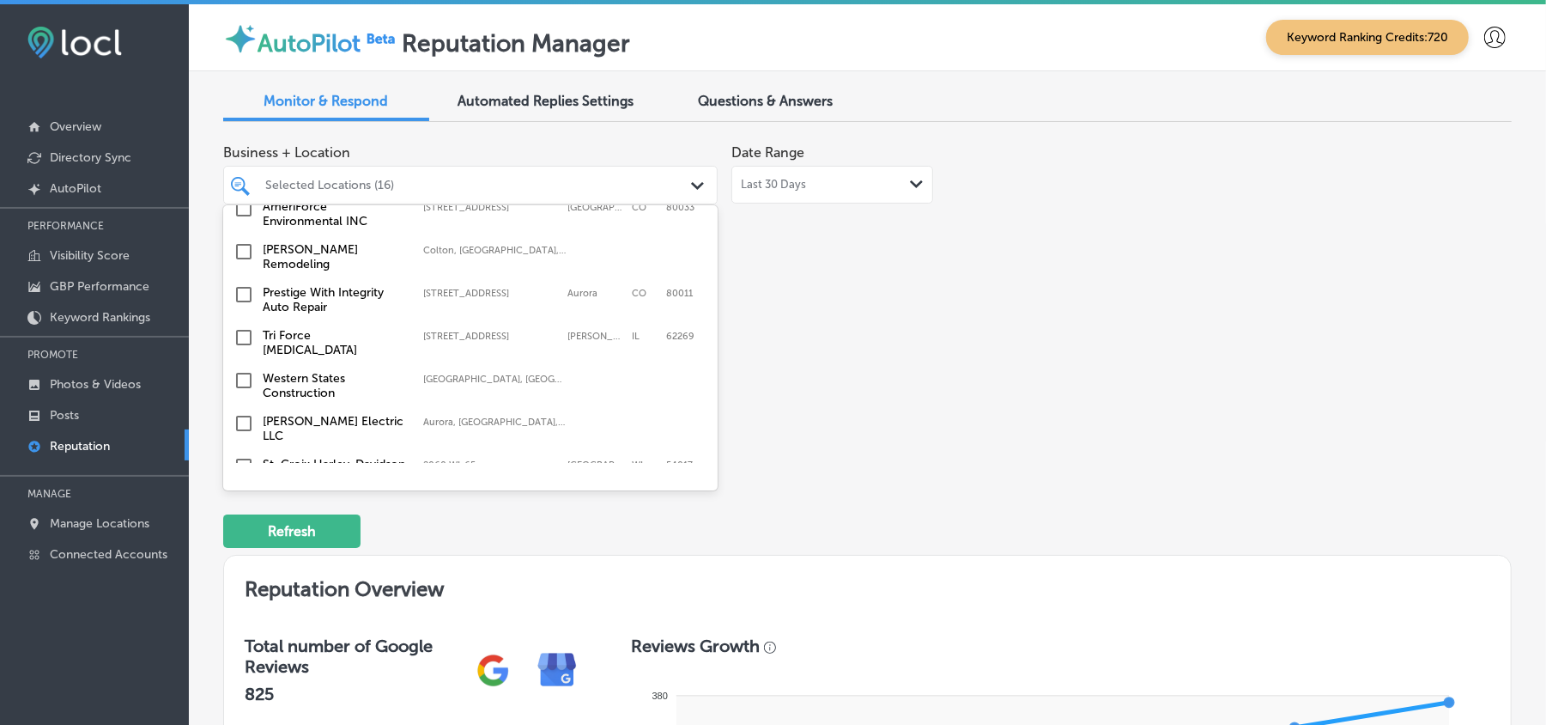
scroll to position [1908, 0]
click at [244, 326] on input "checkbox" at bounding box center [244, 336] width 21 height 21
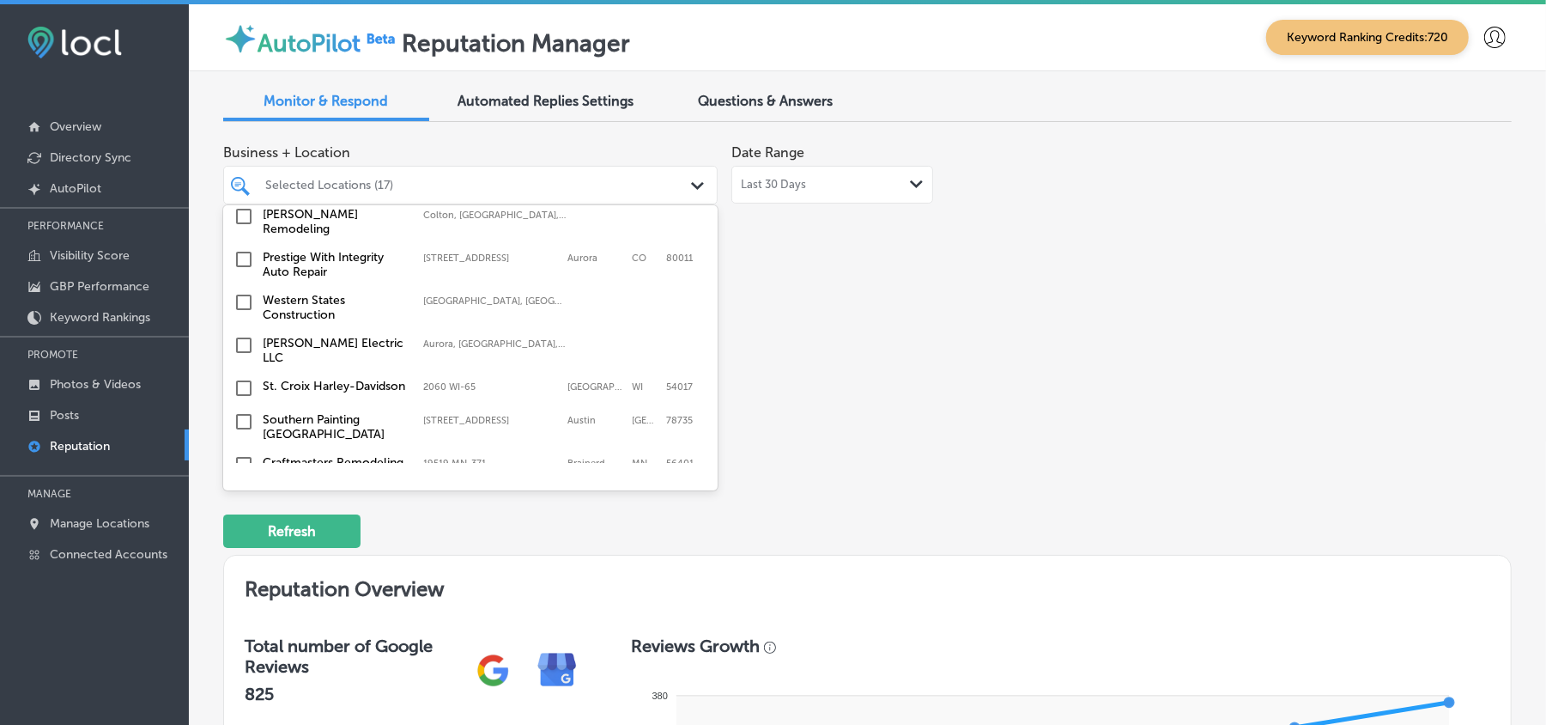
scroll to position [2044, 0]
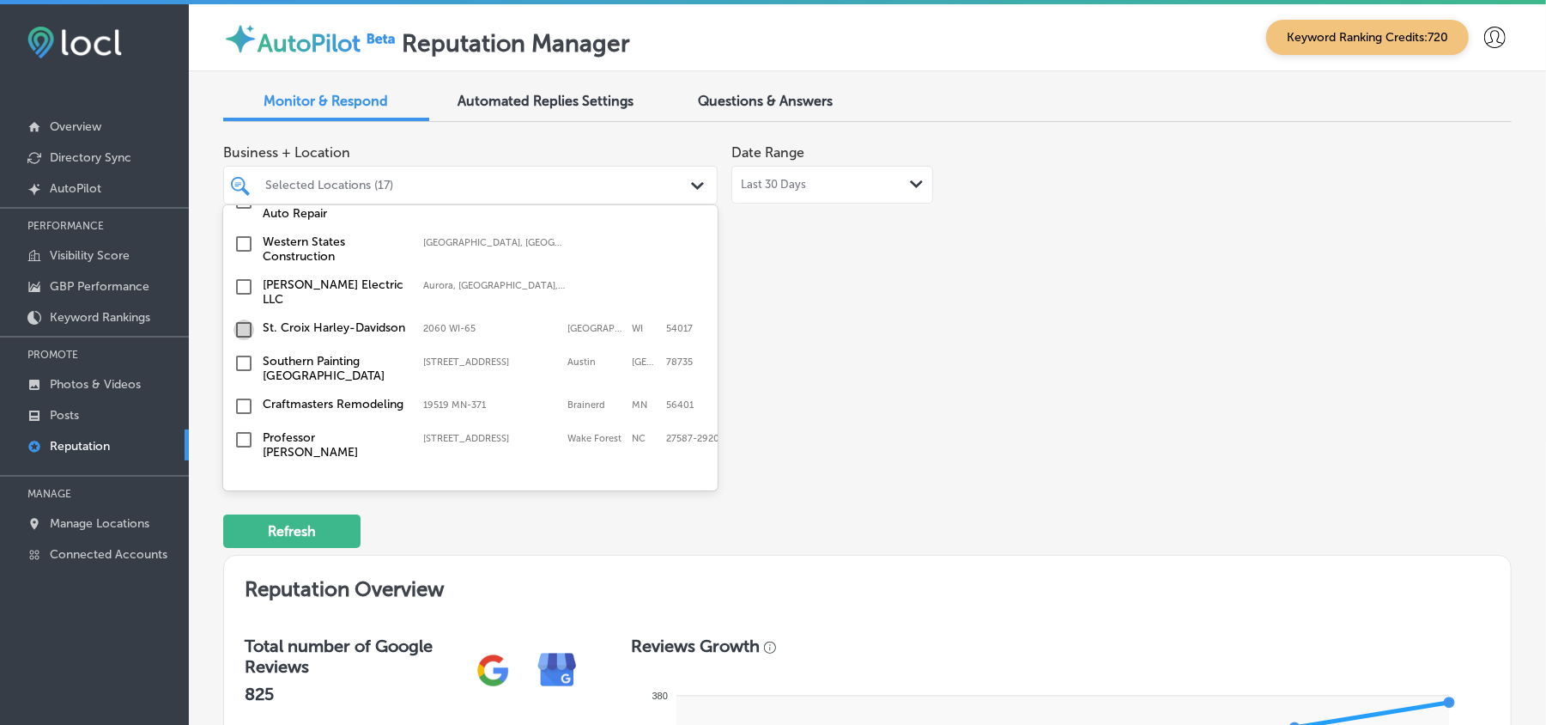
click at [239, 319] on input "checkbox" at bounding box center [244, 329] width 21 height 21
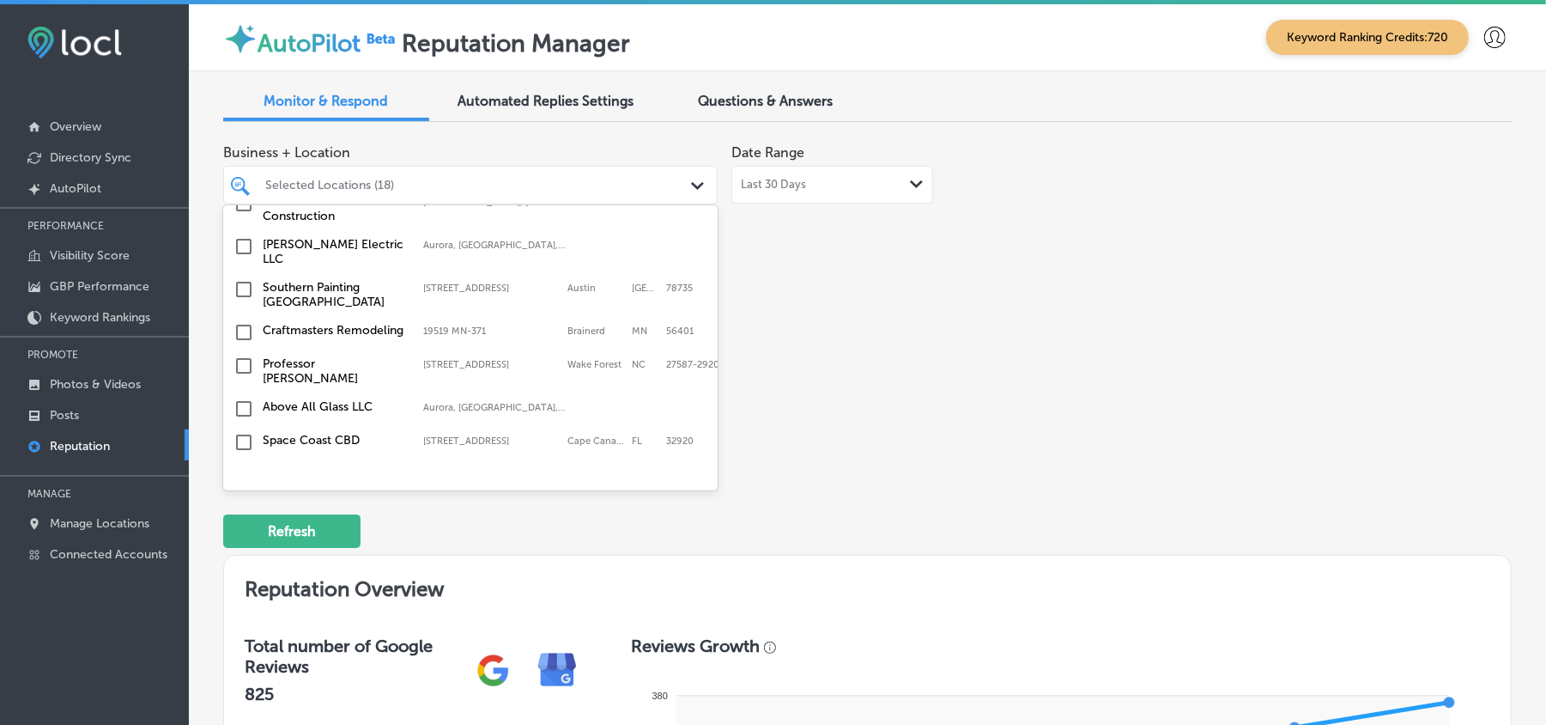
scroll to position [2126, 0]
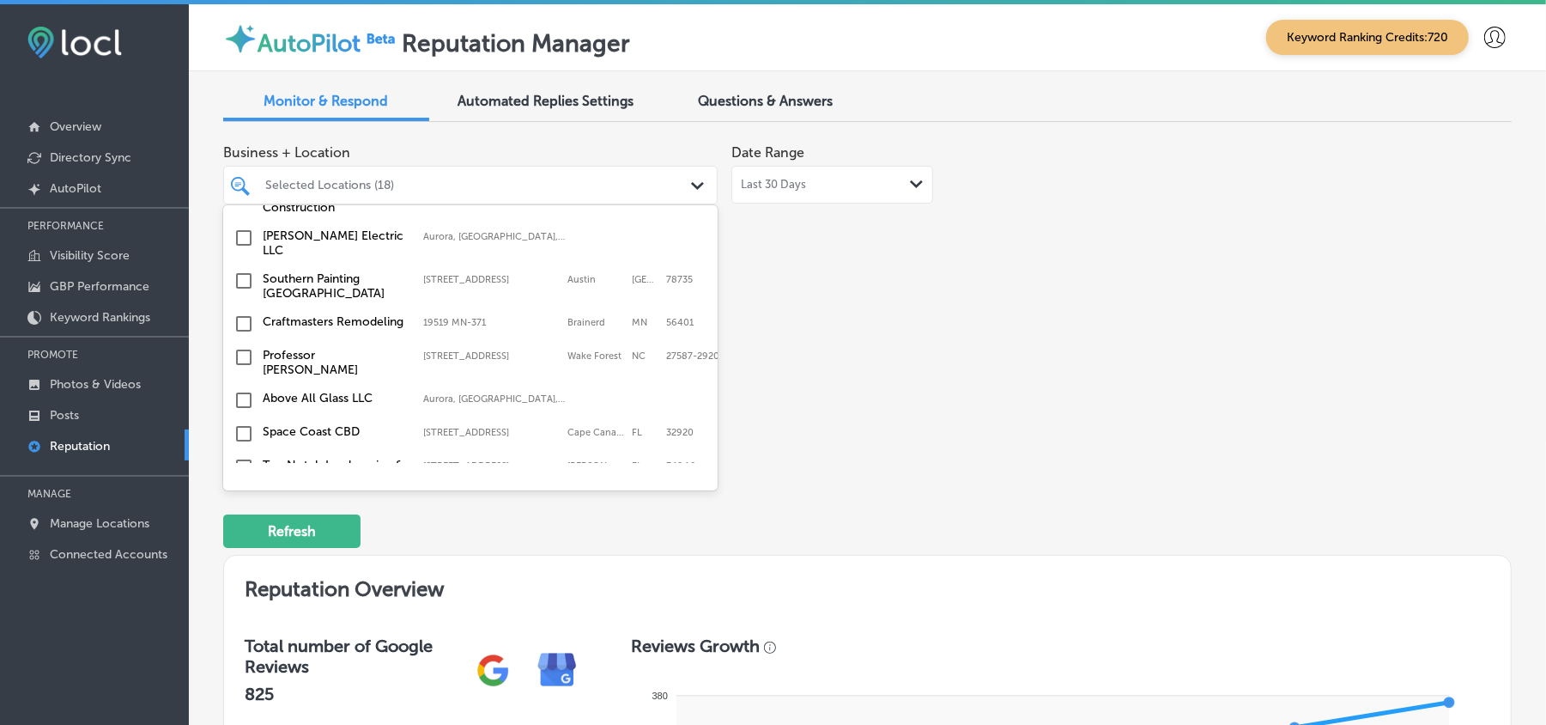
drag, startPoint x: 275, startPoint y: 321, endPoint x: 240, endPoint y: 307, distance: 37.3
click at [240, 311] on div "Craftmasters Remodeling 19519 MN-[GEOGRAPHIC_DATA] 19519 MN-371 [GEOGRAPHIC_DAT…" at bounding box center [470, 324] width 481 height 27
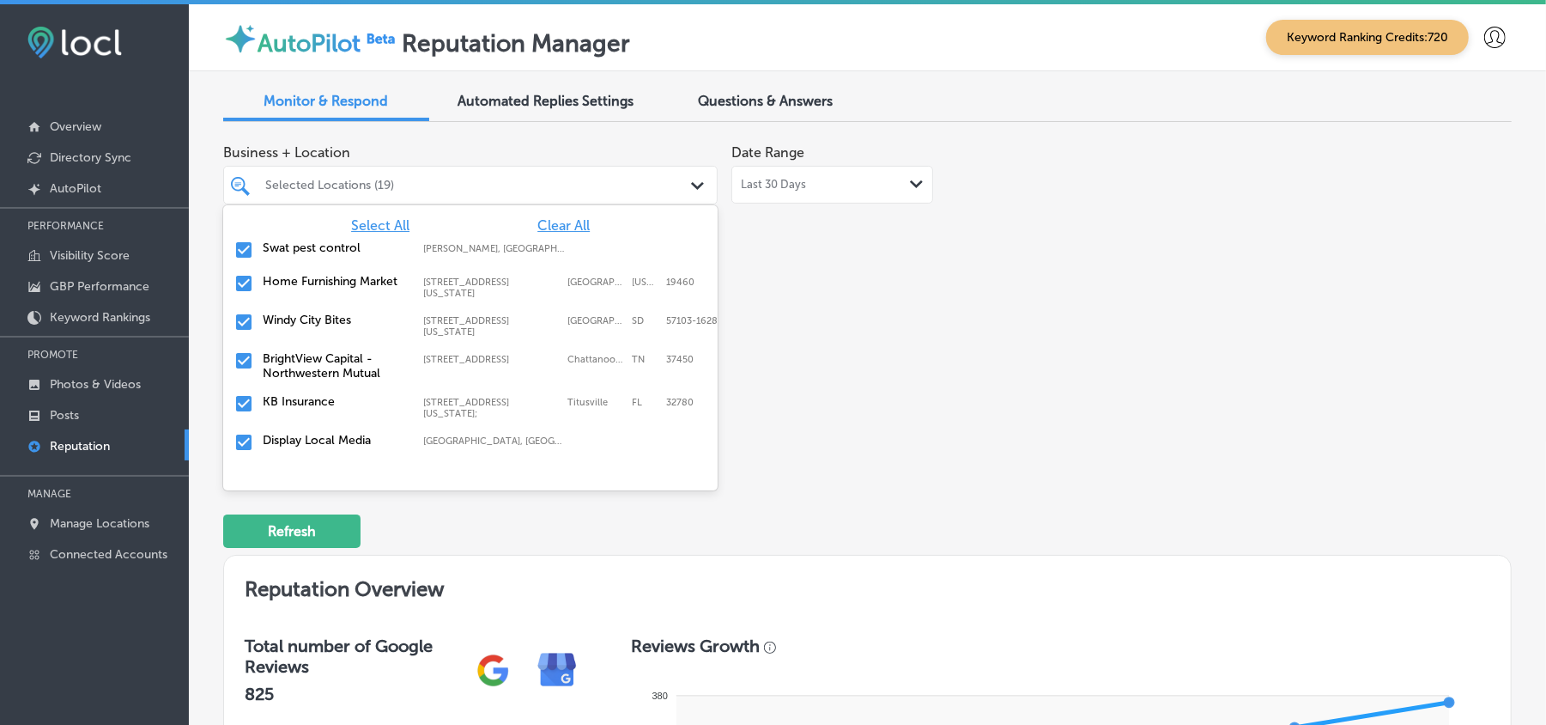
click at [240, 307] on div "[GEOGRAPHIC_DATA] Bites [STREET_ADDRESS][US_STATE]-1628 [STREET_ADDRESS][US_STA…" at bounding box center [470, 325] width 495 height 39
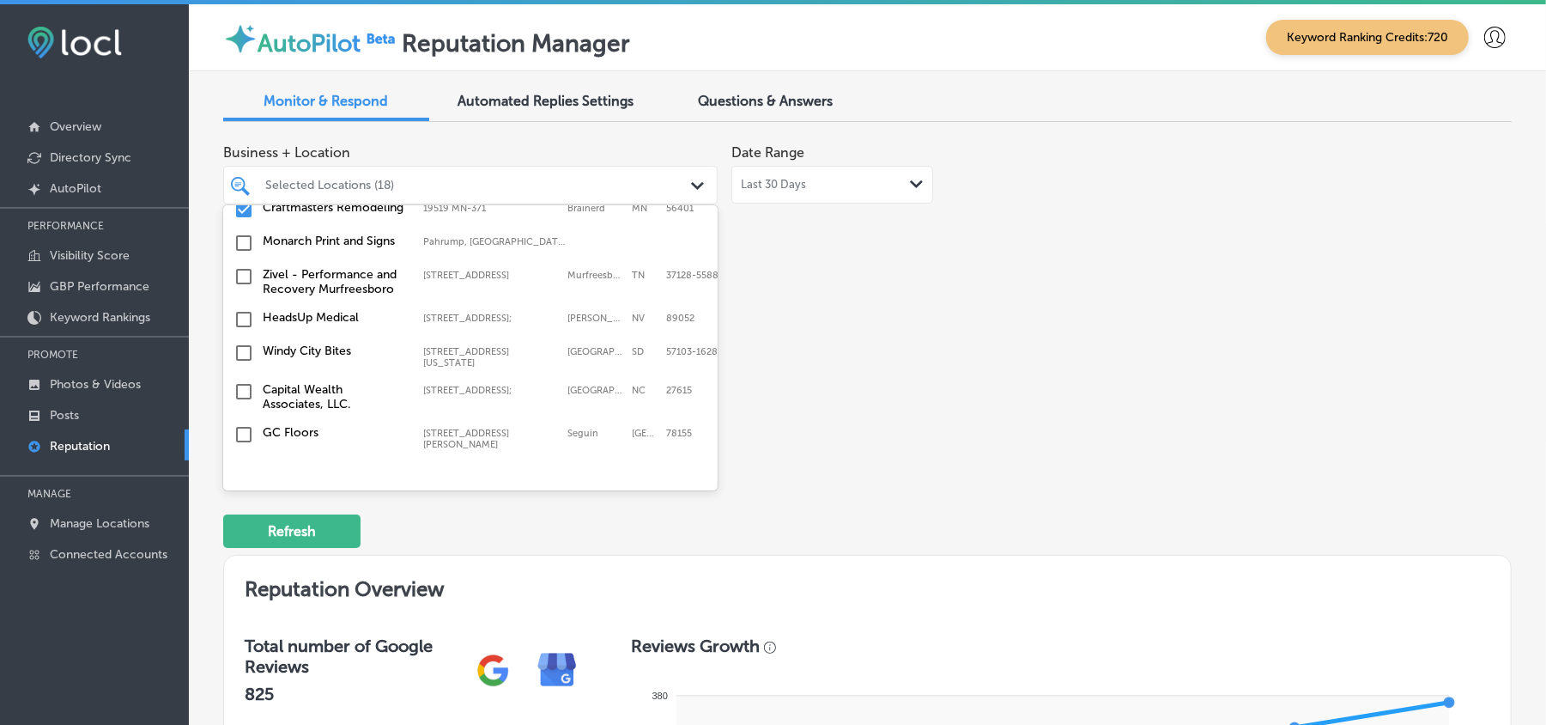
scroll to position [757, 0]
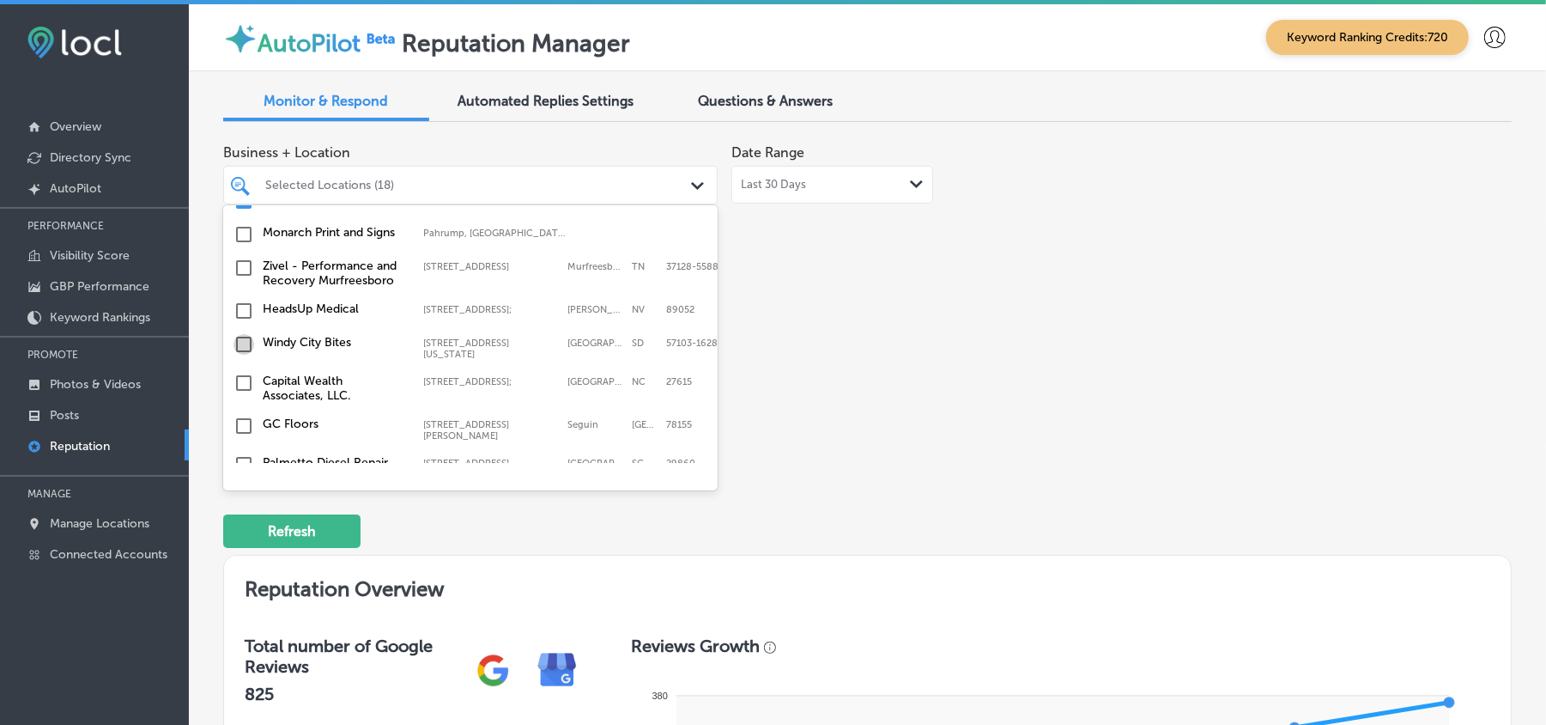
click at [240, 352] on input "checkbox" at bounding box center [244, 344] width 21 height 21
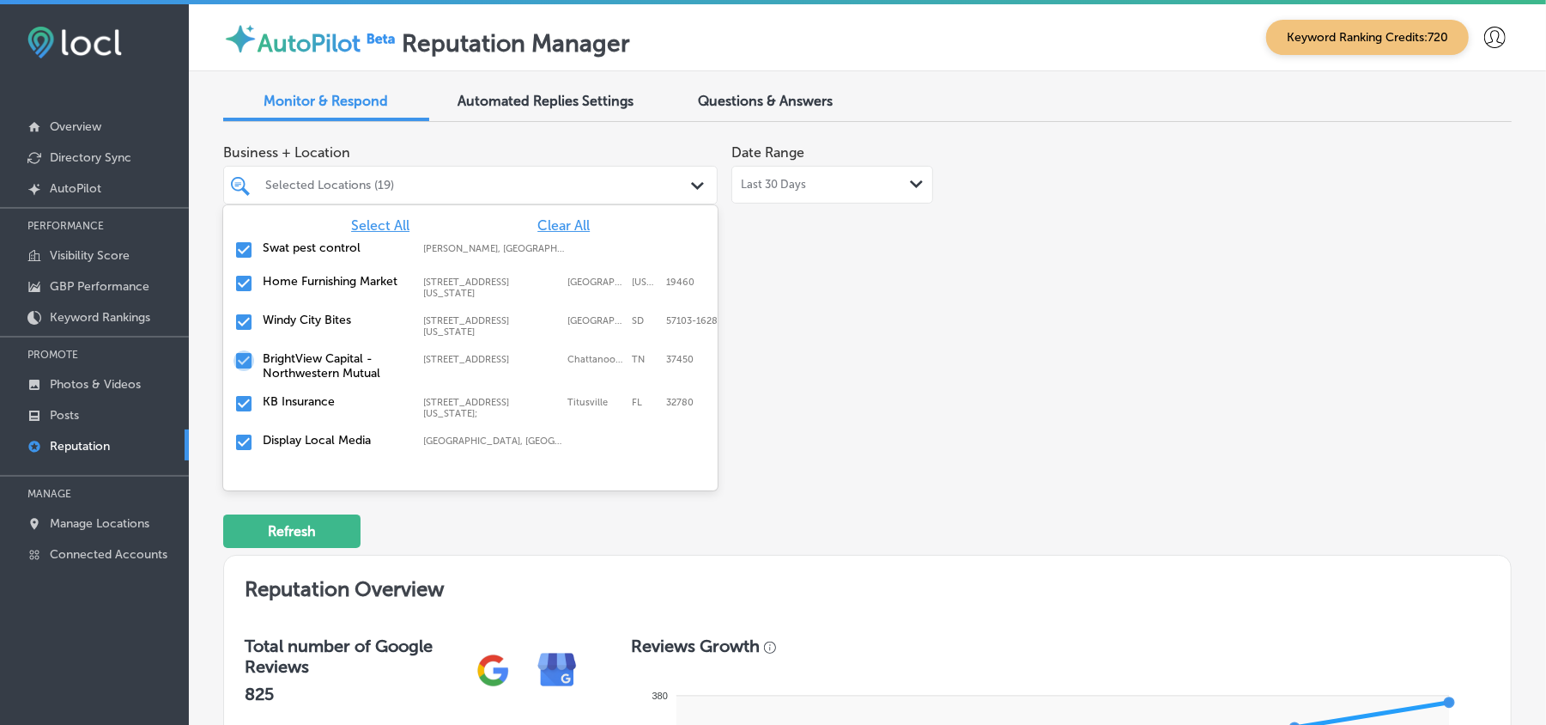
click at [240, 352] on input "checkbox" at bounding box center [244, 360] width 21 height 21
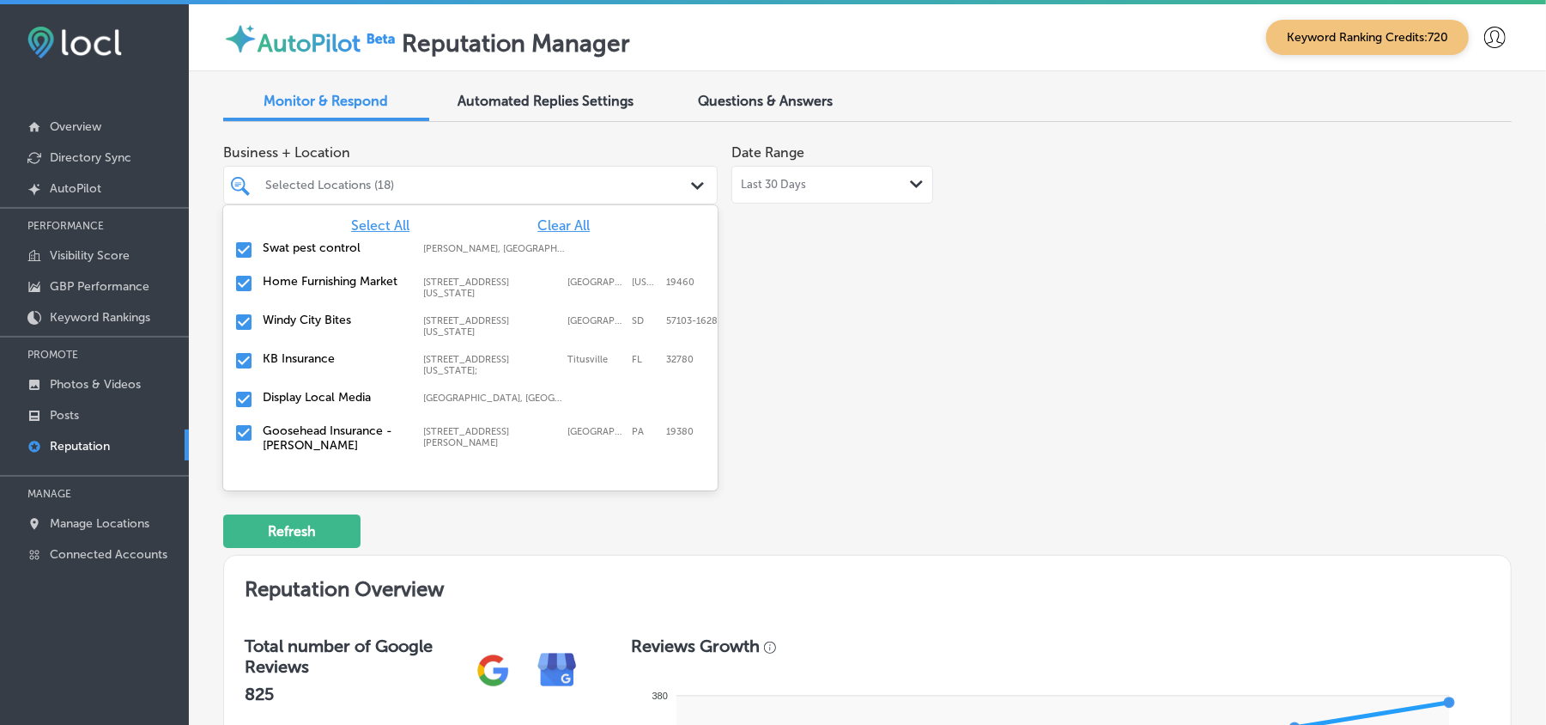
scroll to position [5537, 0]
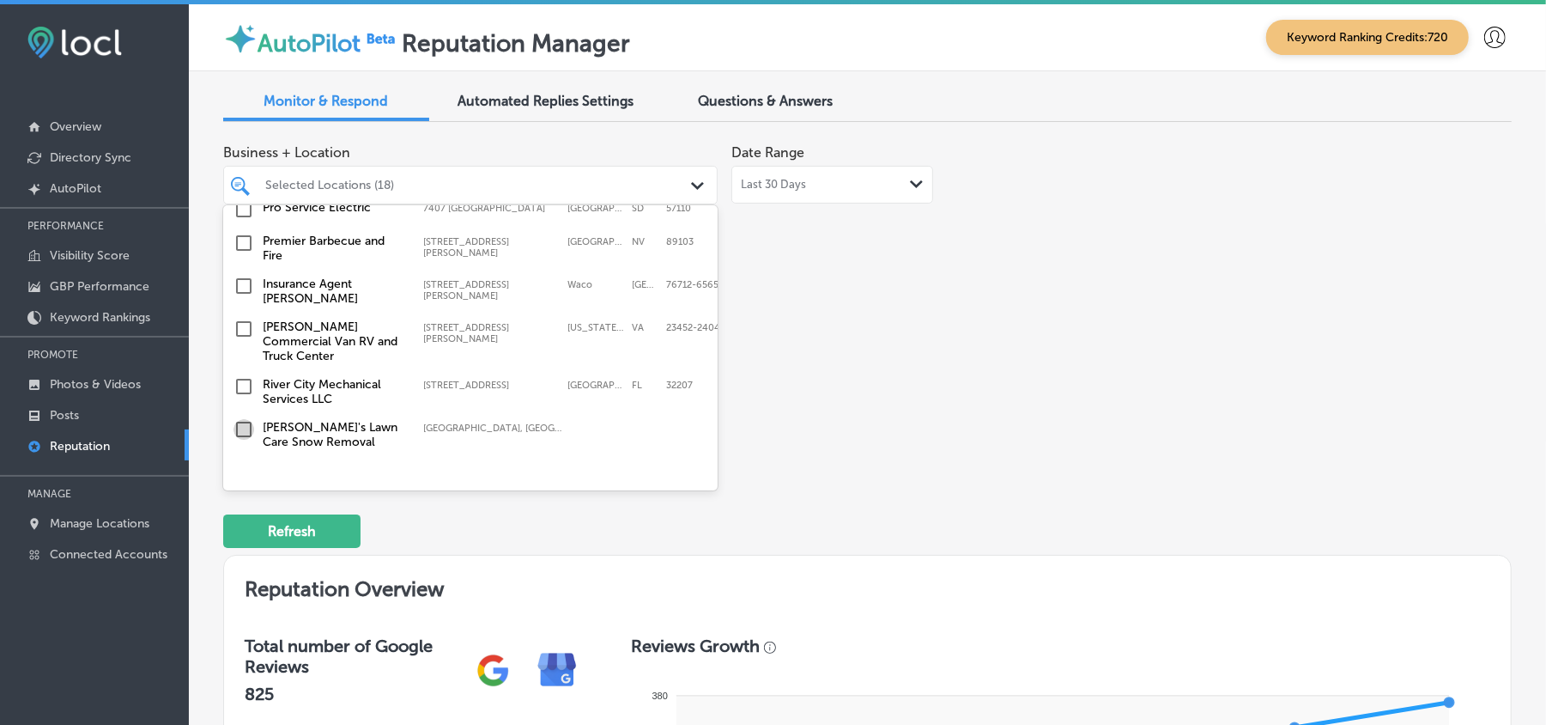
click at [246, 419] on input "checkbox" at bounding box center [244, 429] width 21 height 21
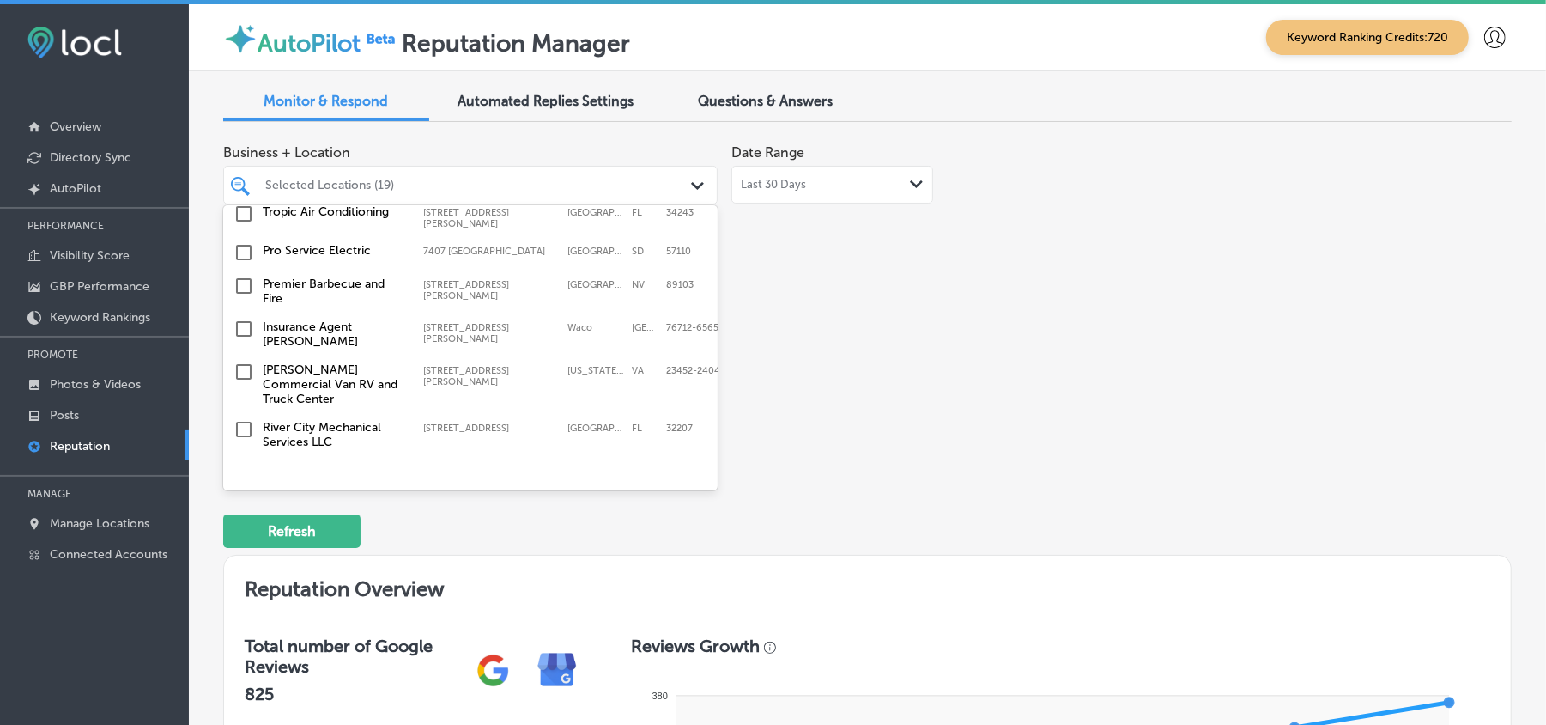
click at [245, 419] on input "checkbox" at bounding box center [244, 429] width 21 height 21
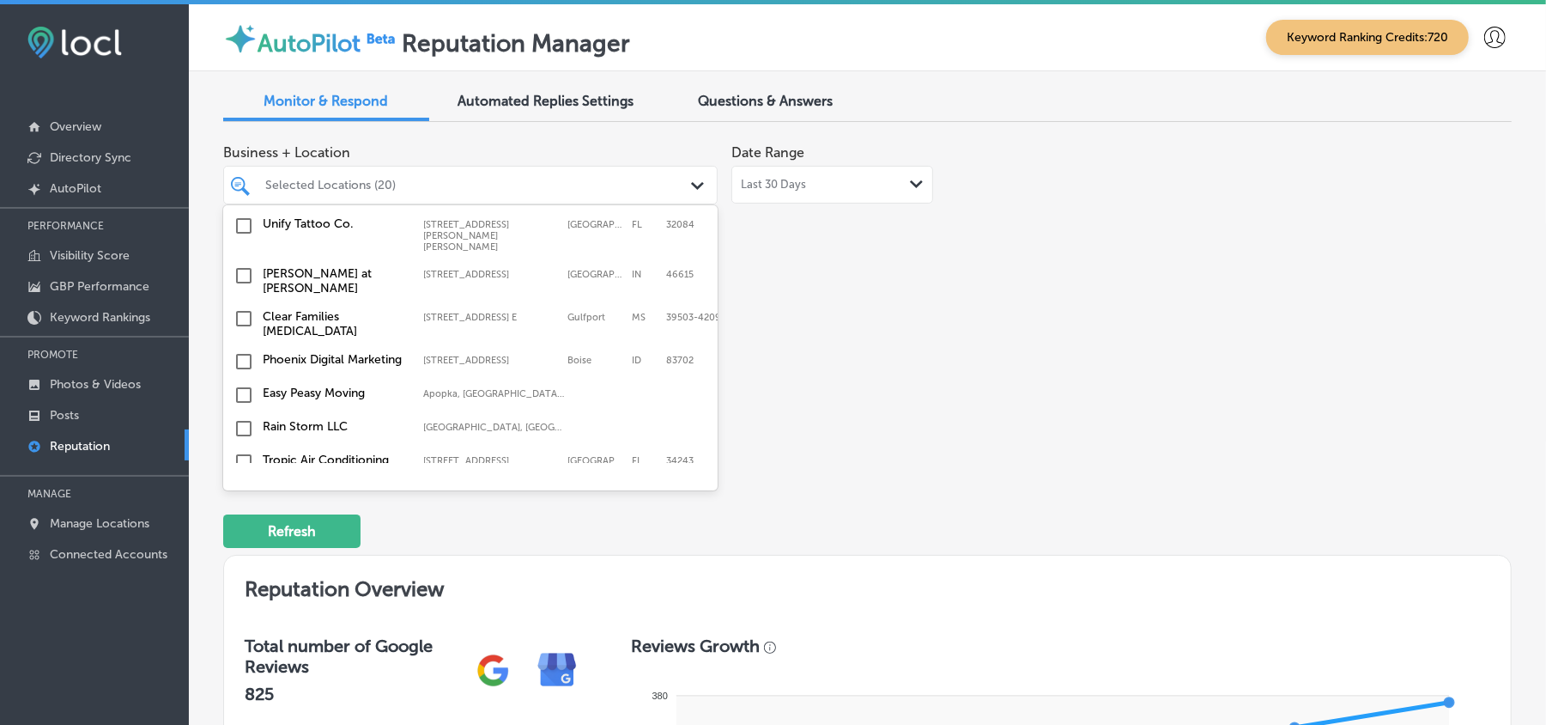
scroll to position [5308, 0]
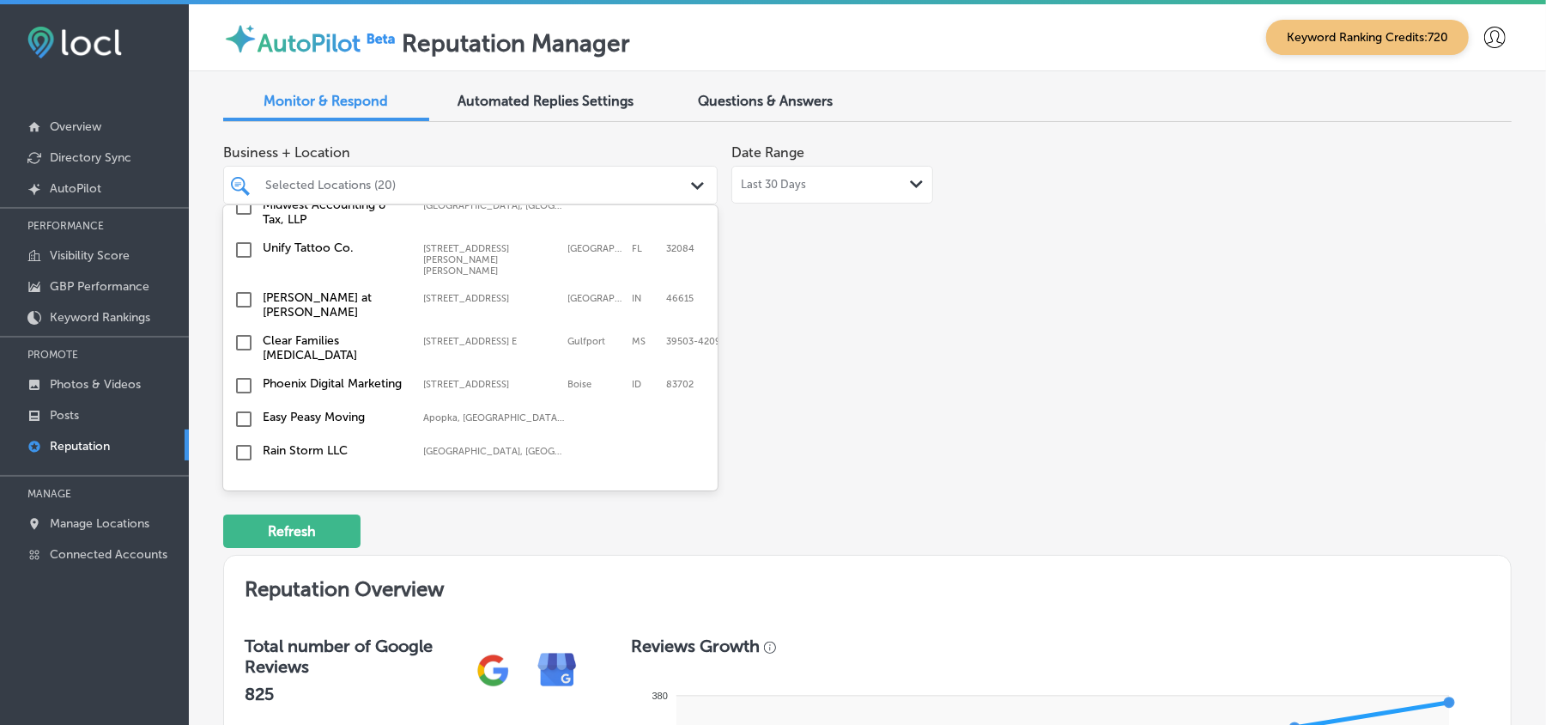
click at [245, 409] on input "checkbox" at bounding box center [244, 419] width 21 height 21
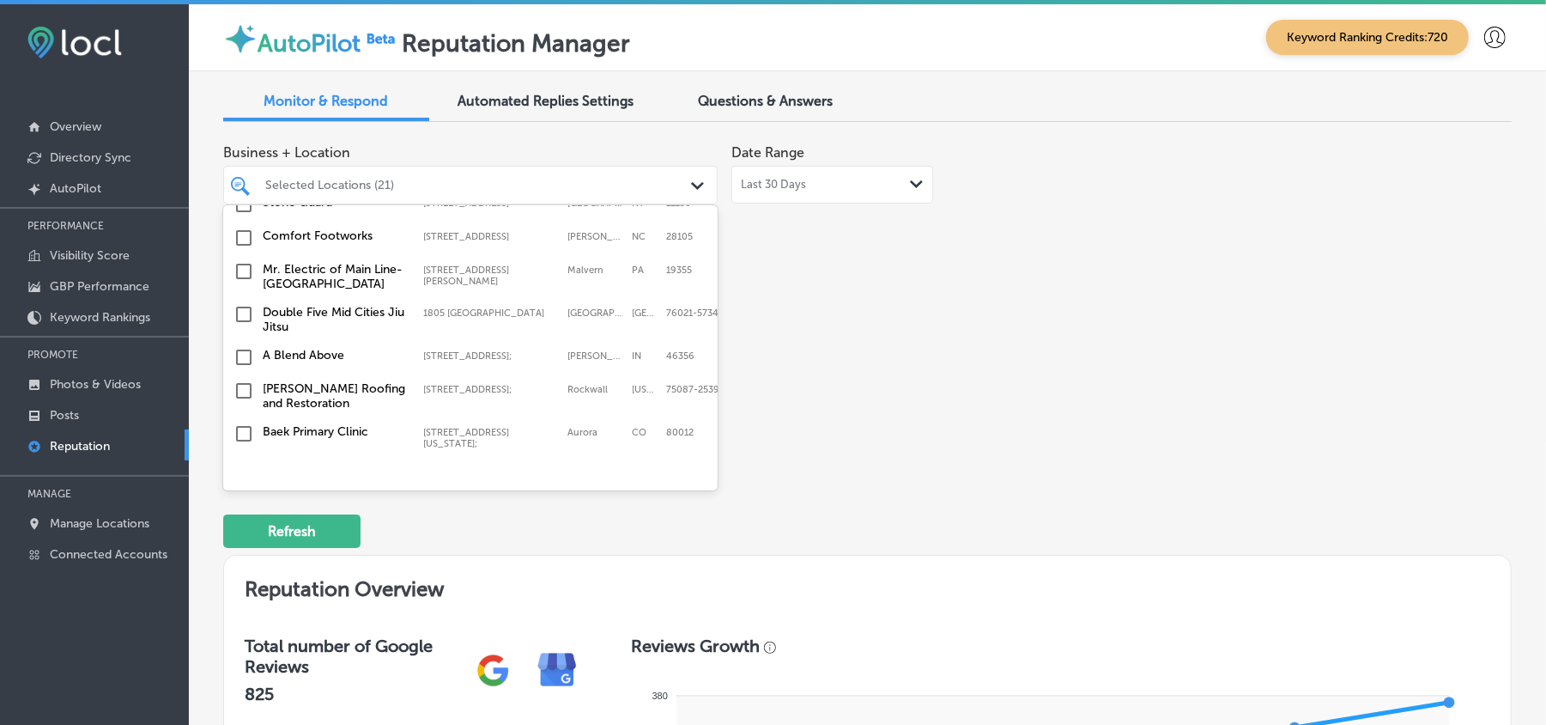
scroll to position [5042, 0]
click at [244, 424] on input "checkbox" at bounding box center [244, 434] width 21 height 21
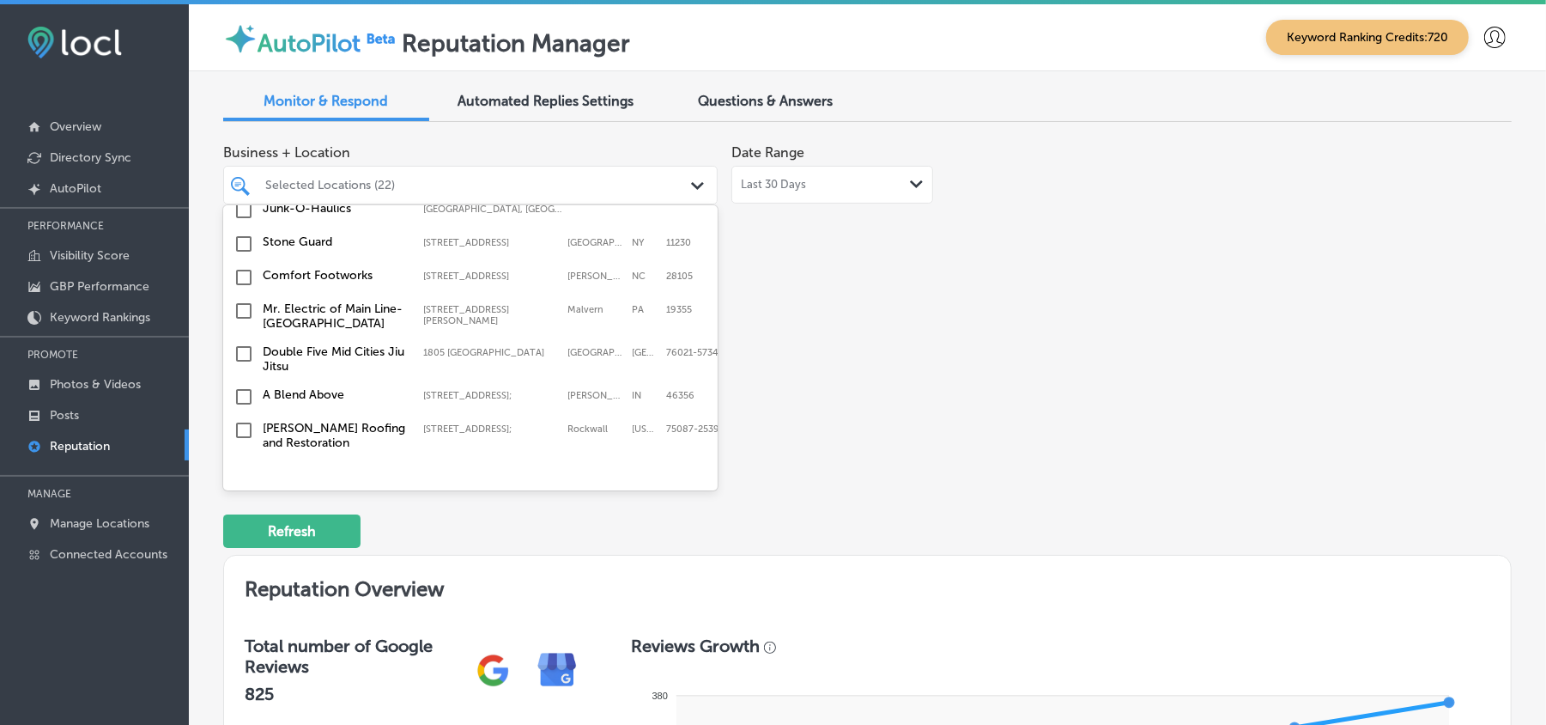
click at [245, 463] on input "checkbox" at bounding box center [244, 473] width 21 height 21
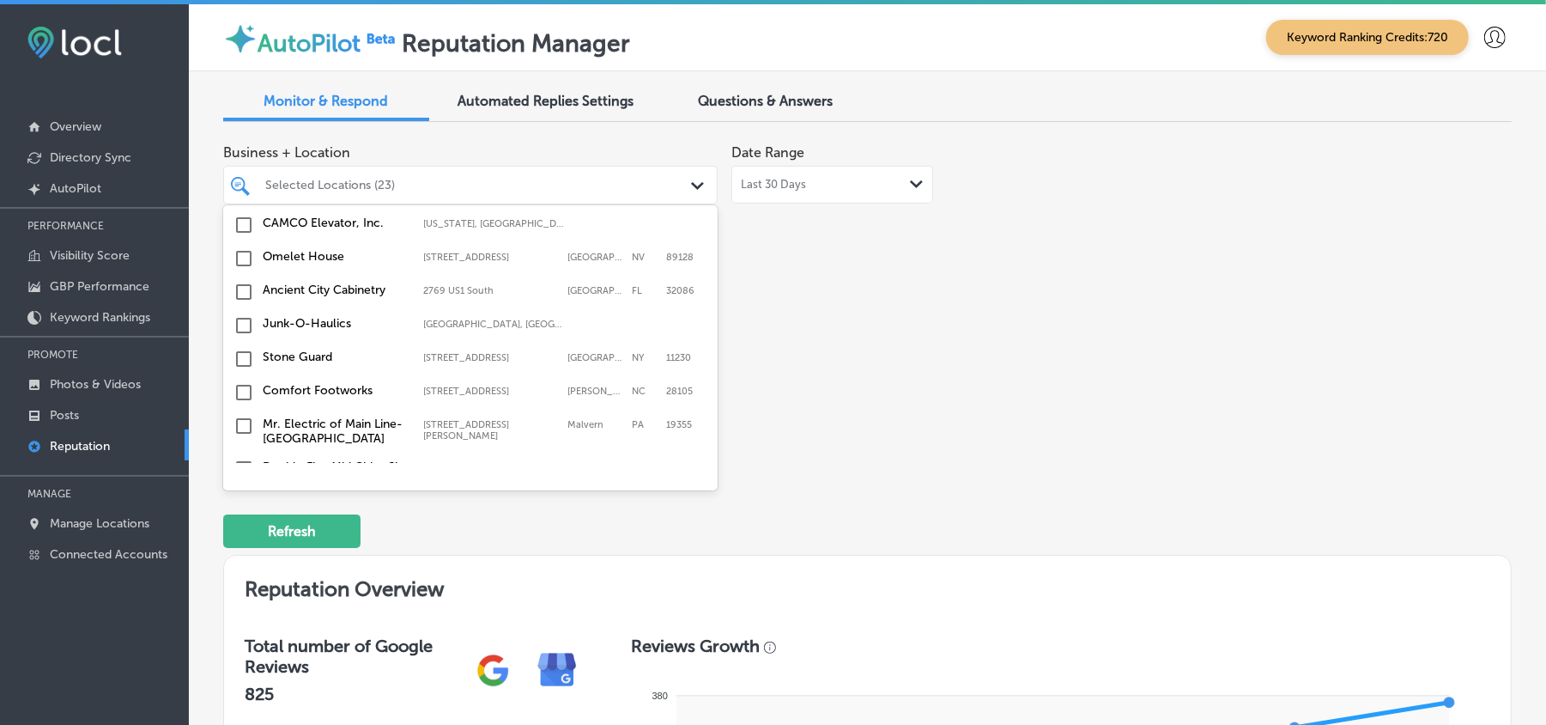
scroll to position [4927, 0]
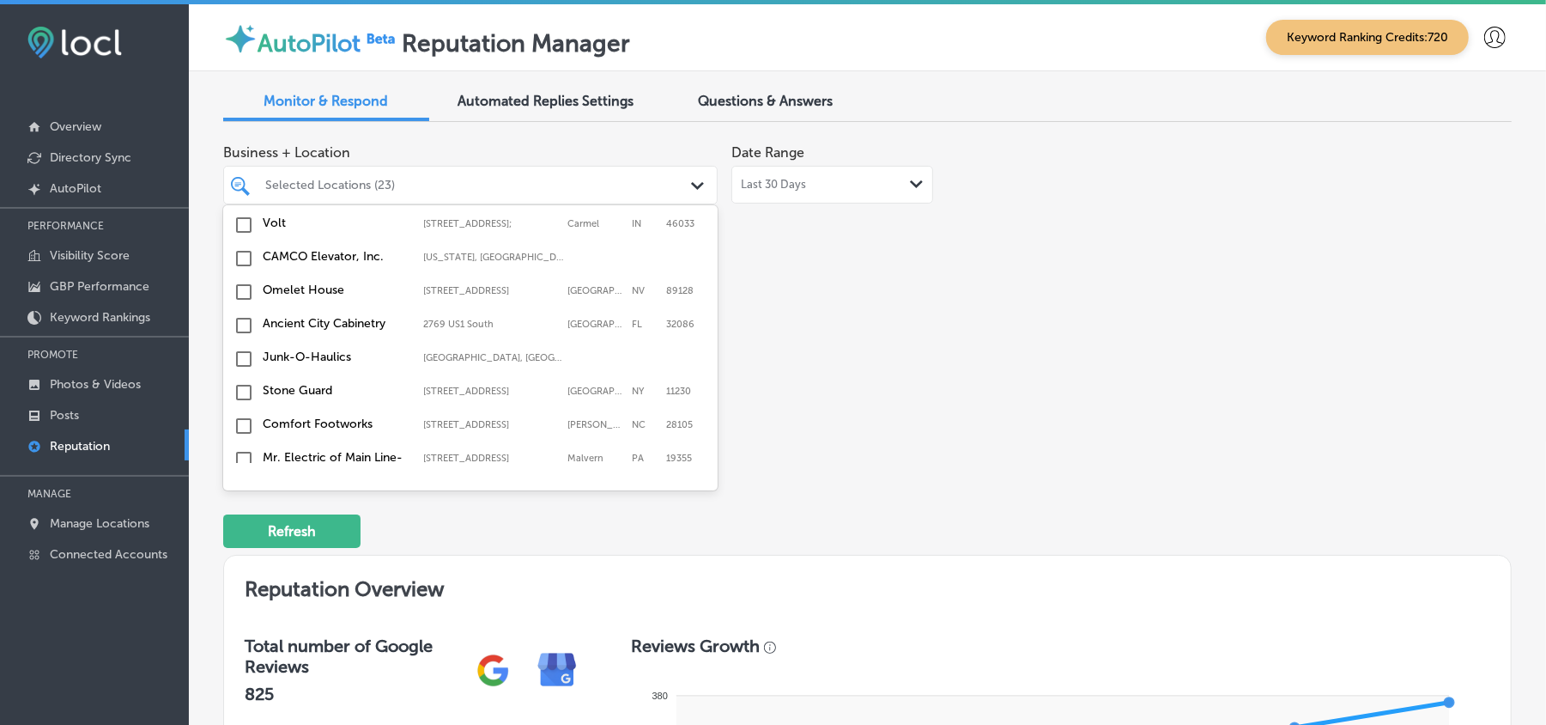
click at [244, 492] on input "checkbox" at bounding box center [244, 502] width 21 height 21
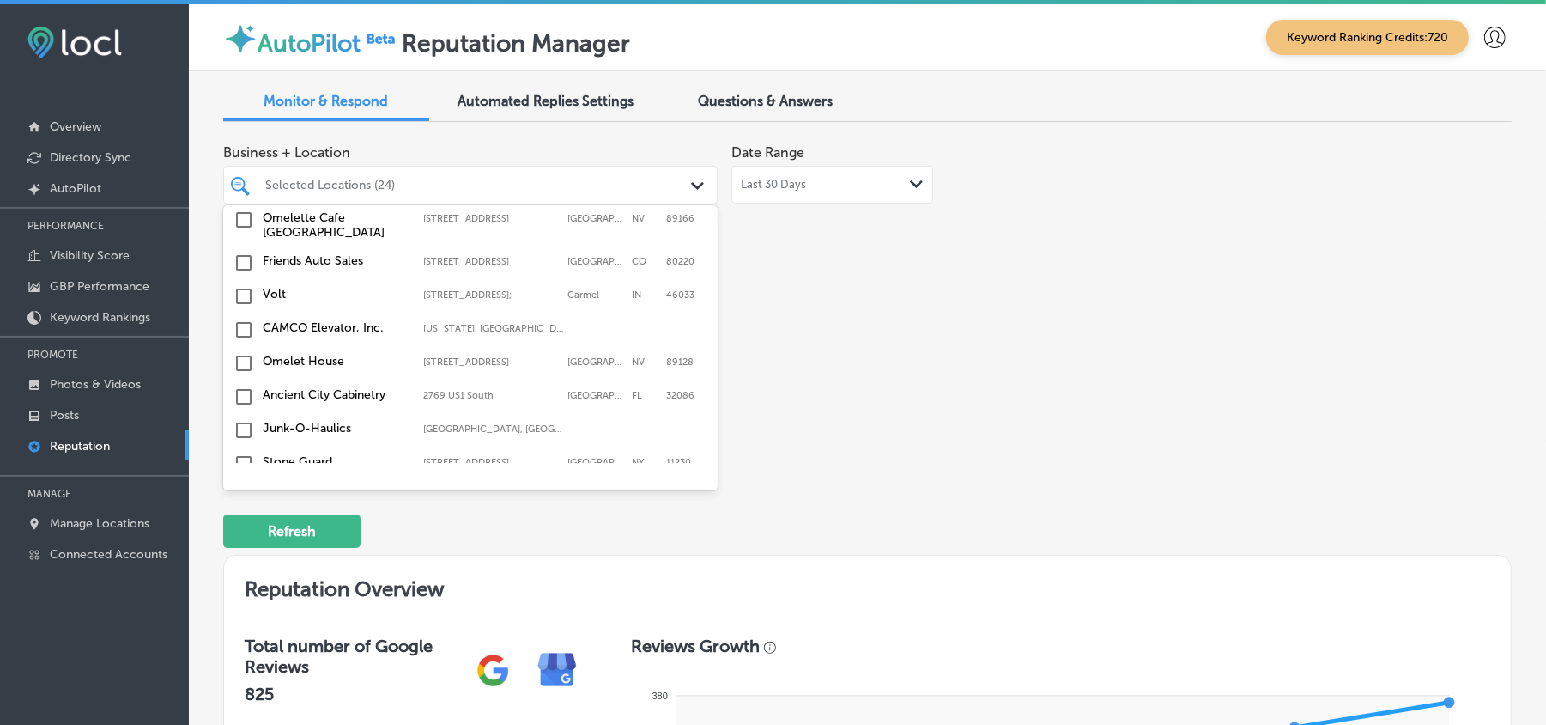
scroll to position [4888, 0]
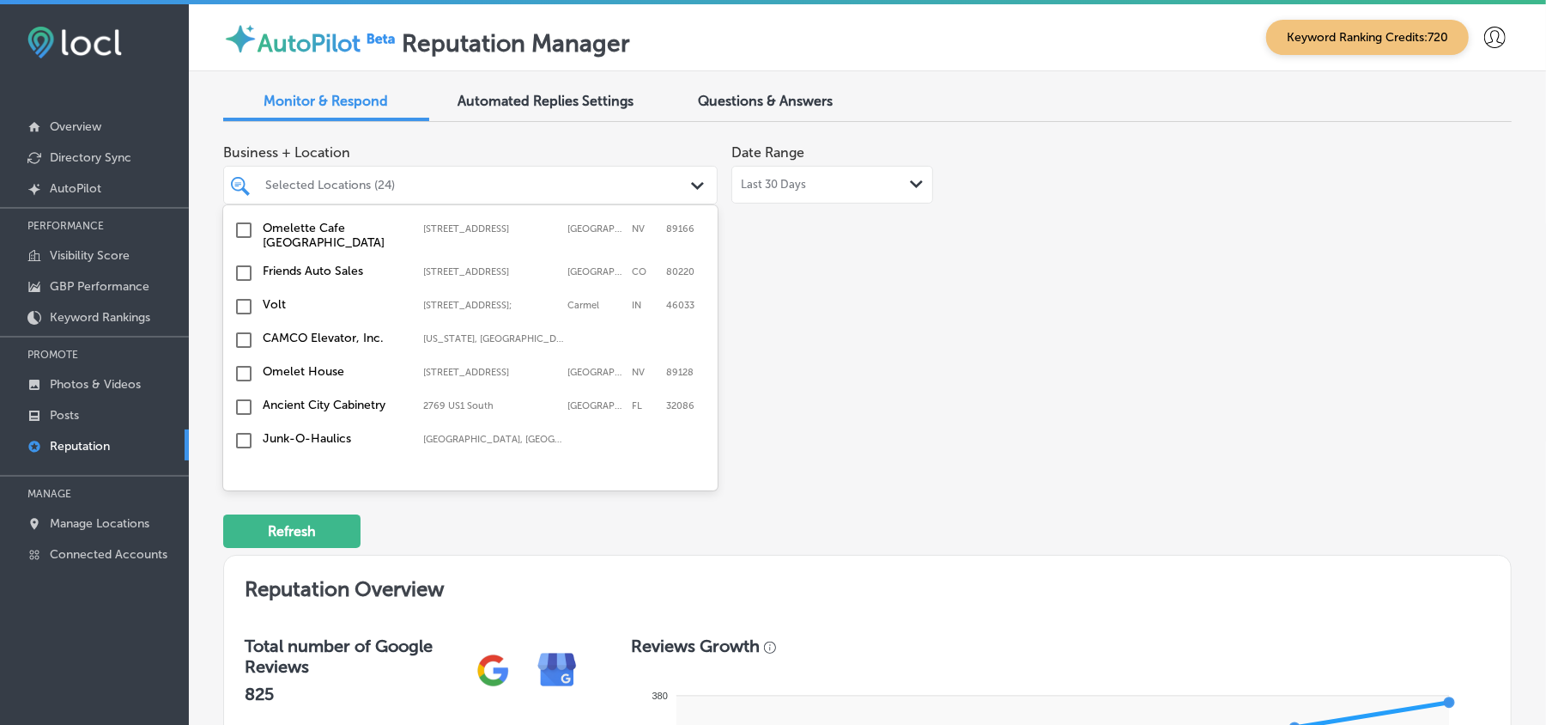
click at [246, 497] on input "checkbox" at bounding box center [244, 507] width 21 height 21
click at [244, 425] on input "checkbox" at bounding box center [244, 435] width 21 height 21
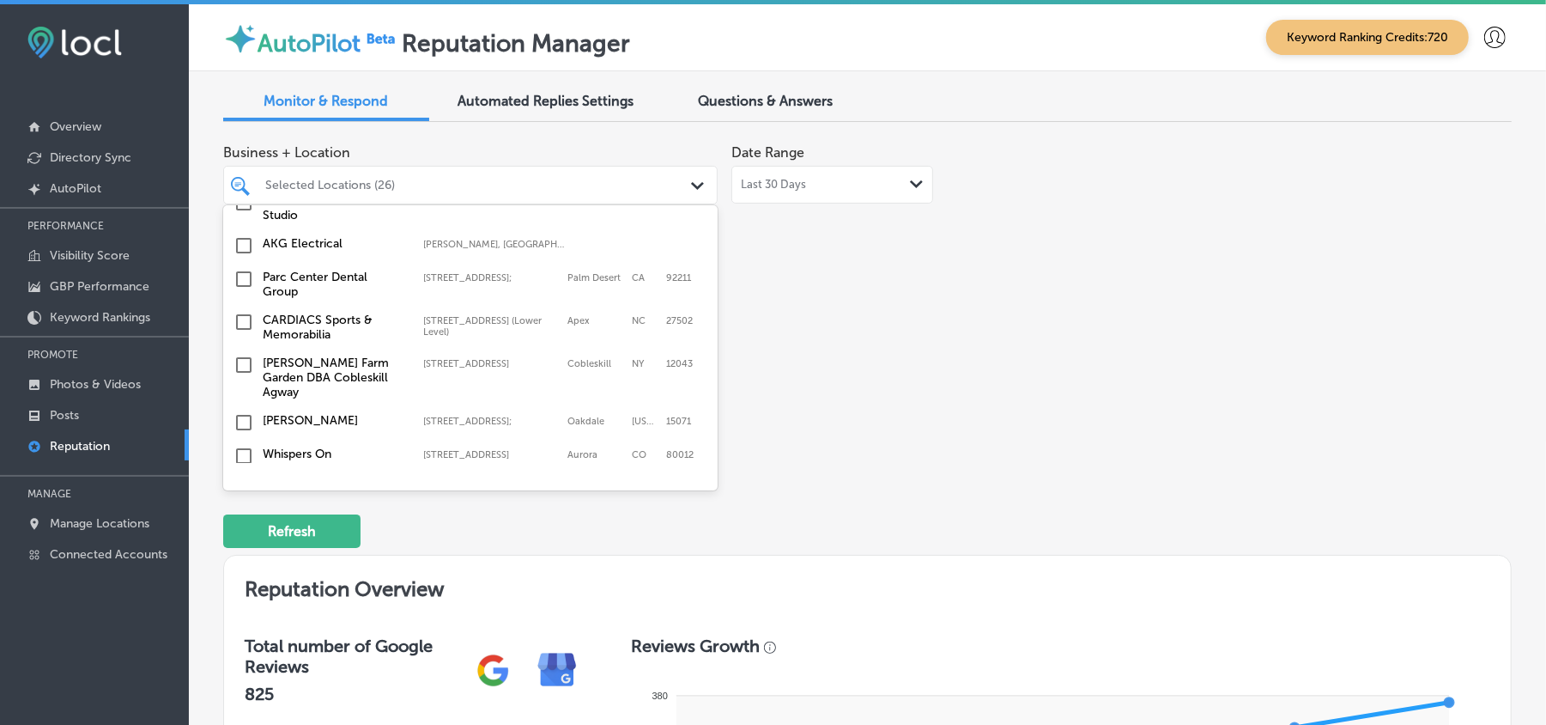
scroll to position [4315, 0]
click at [235, 491] on input "checkbox" at bounding box center [244, 501] width 21 height 21
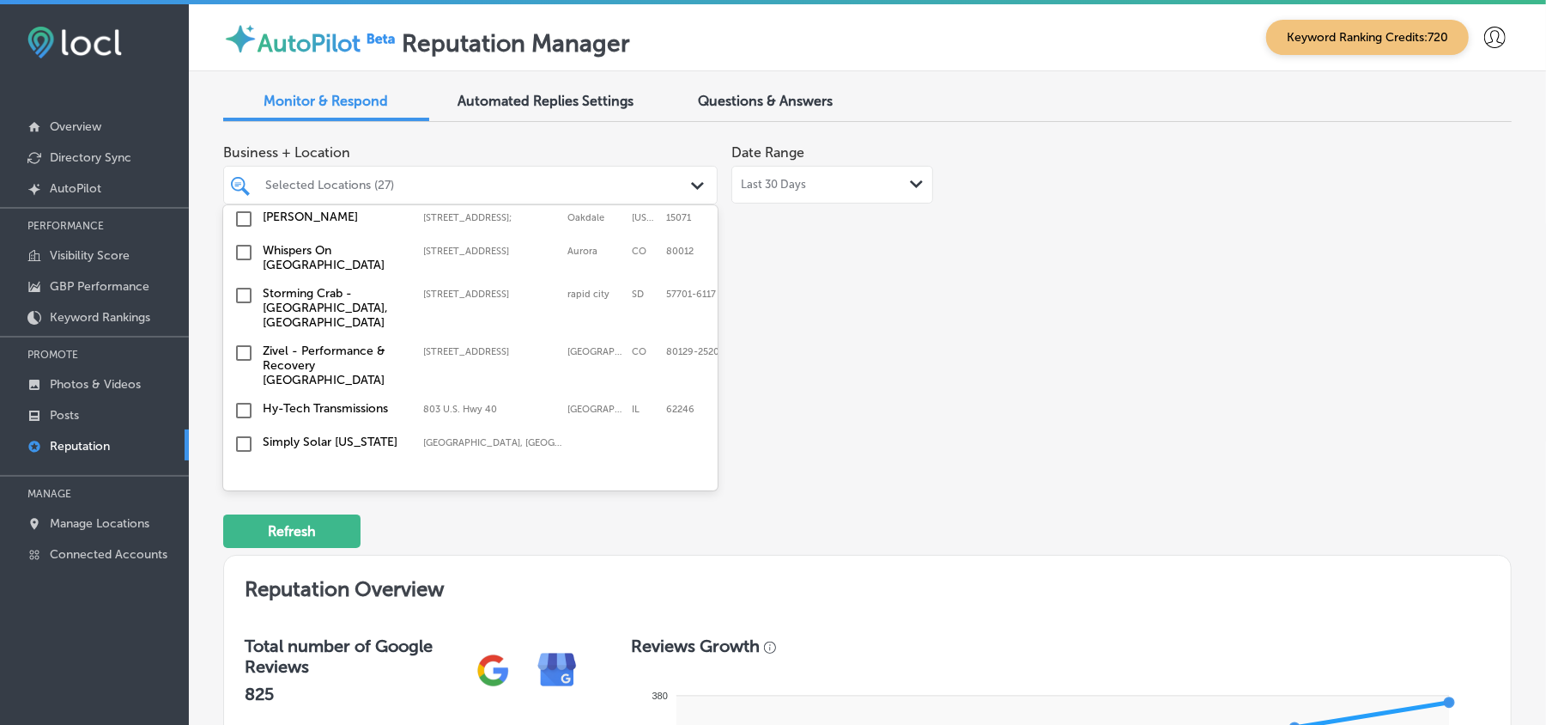
scroll to position [4583, 0]
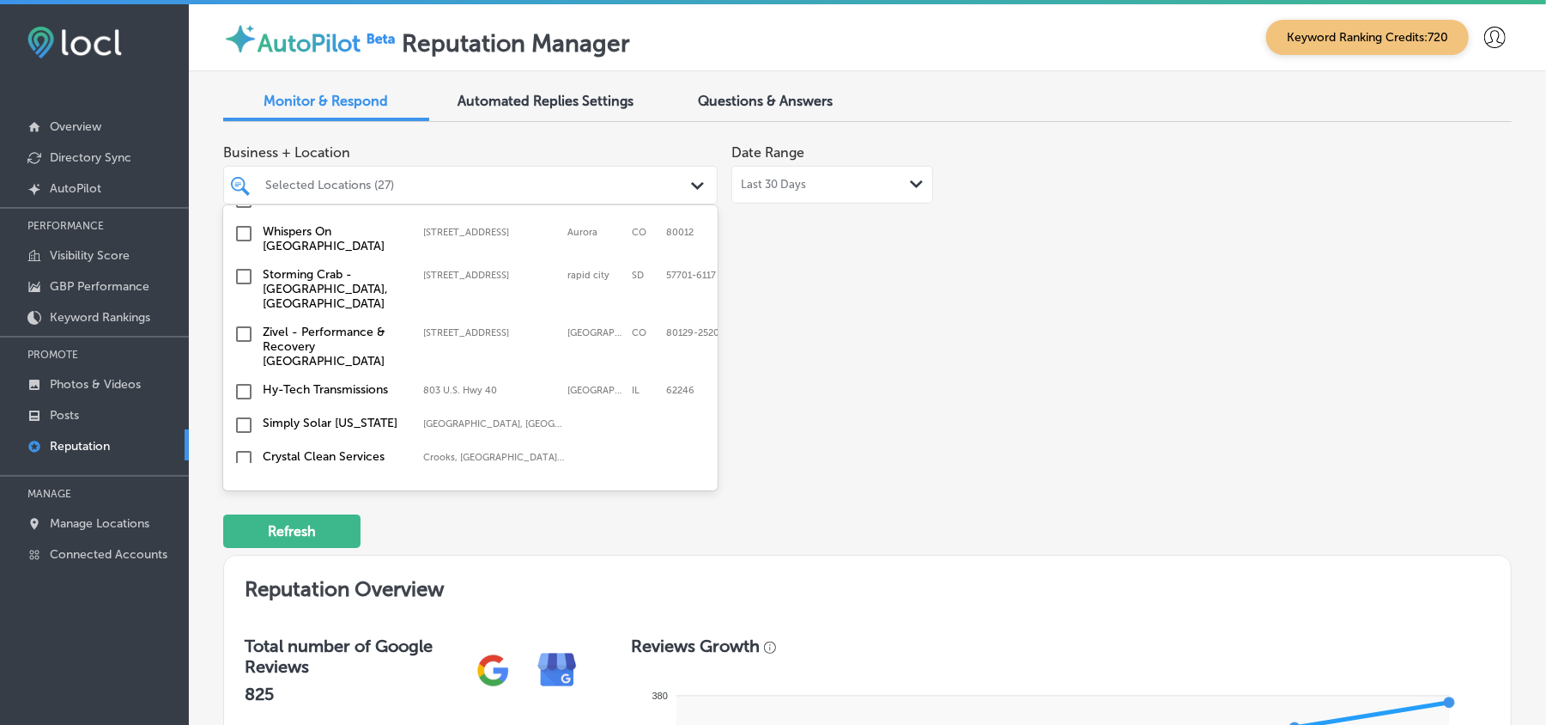
click at [245, 513] on input "checkbox" at bounding box center [244, 525] width 21 height 21
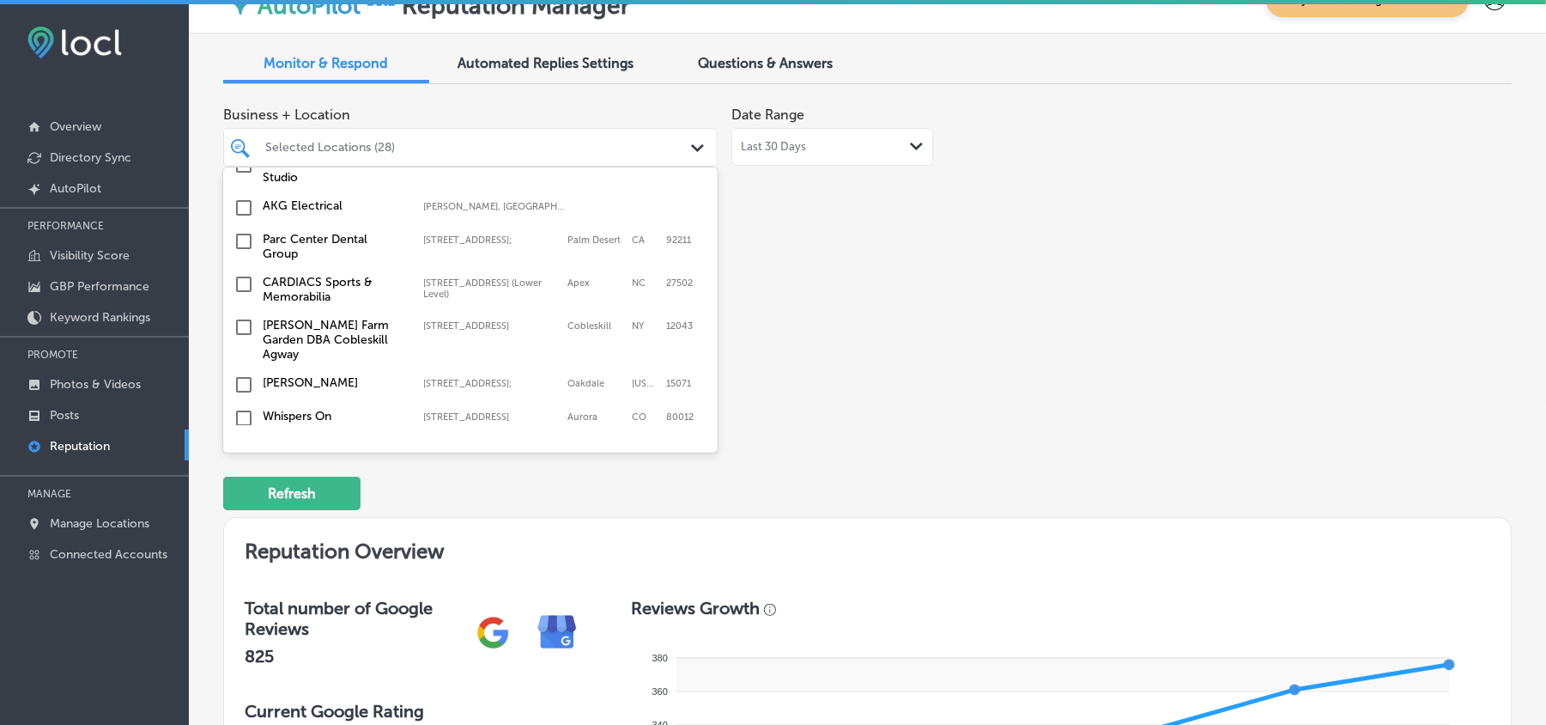
scroll to position [4393, 0]
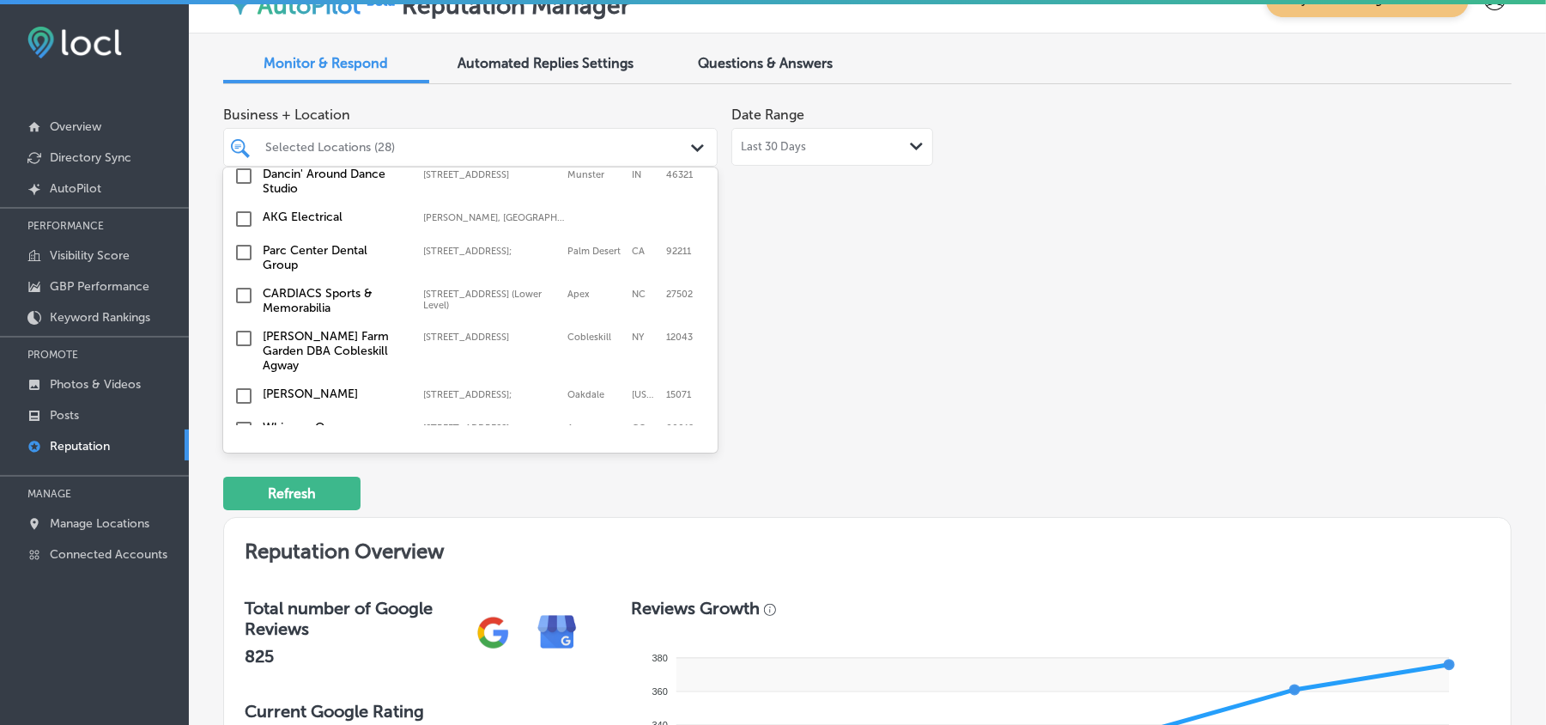
click at [238, 419] on input "checkbox" at bounding box center [244, 429] width 21 height 21
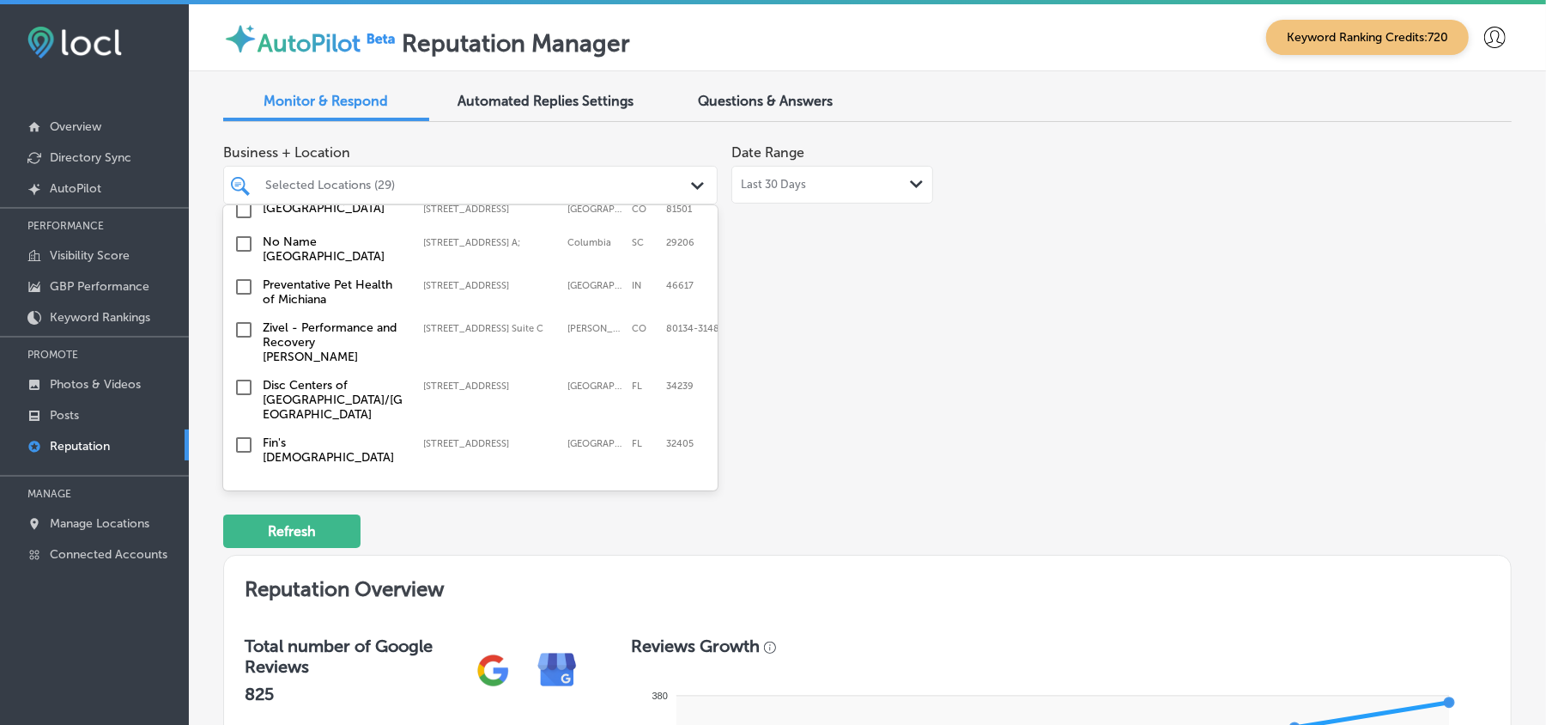
scroll to position [3400, 0]
click at [240, 435] on input "checkbox" at bounding box center [244, 445] width 21 height 21
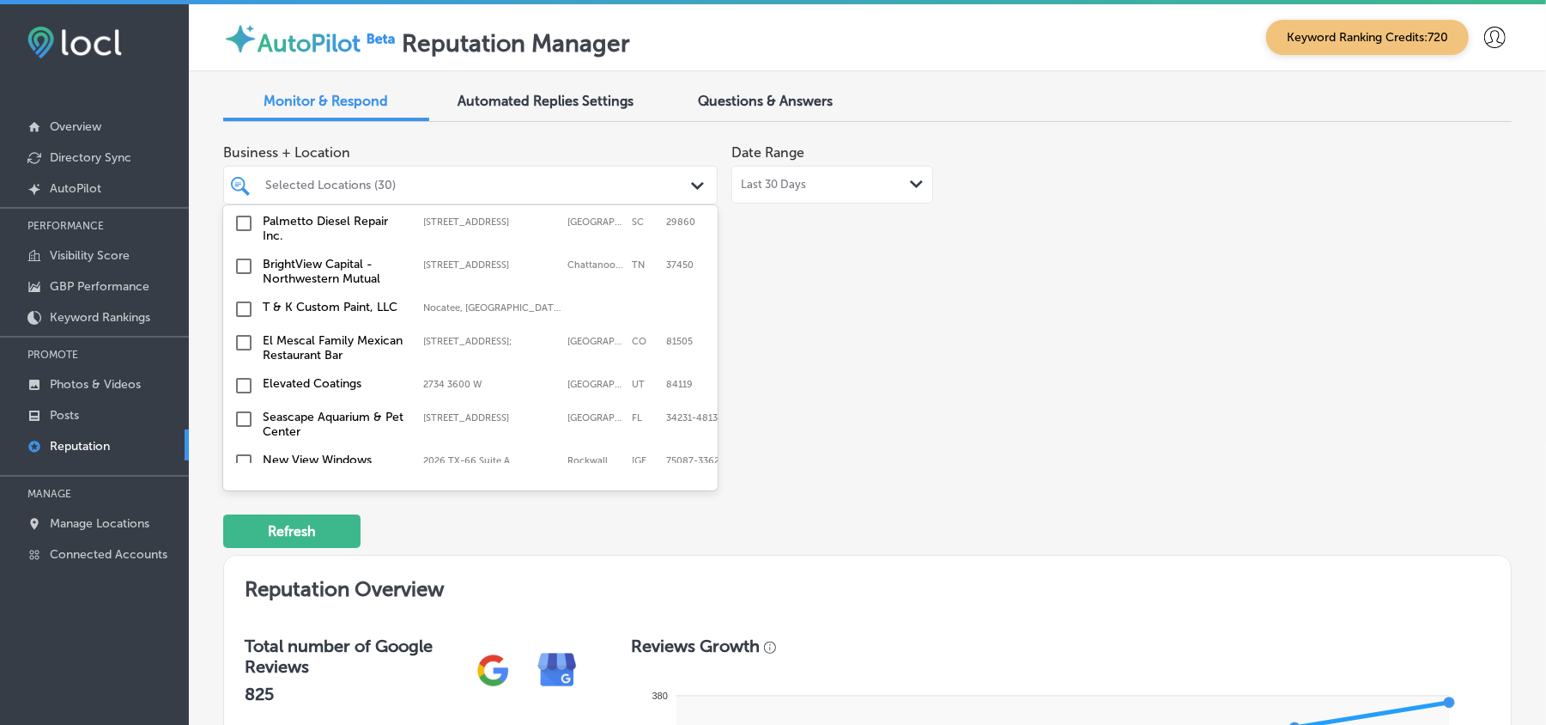
scroll to position [1450, 0]
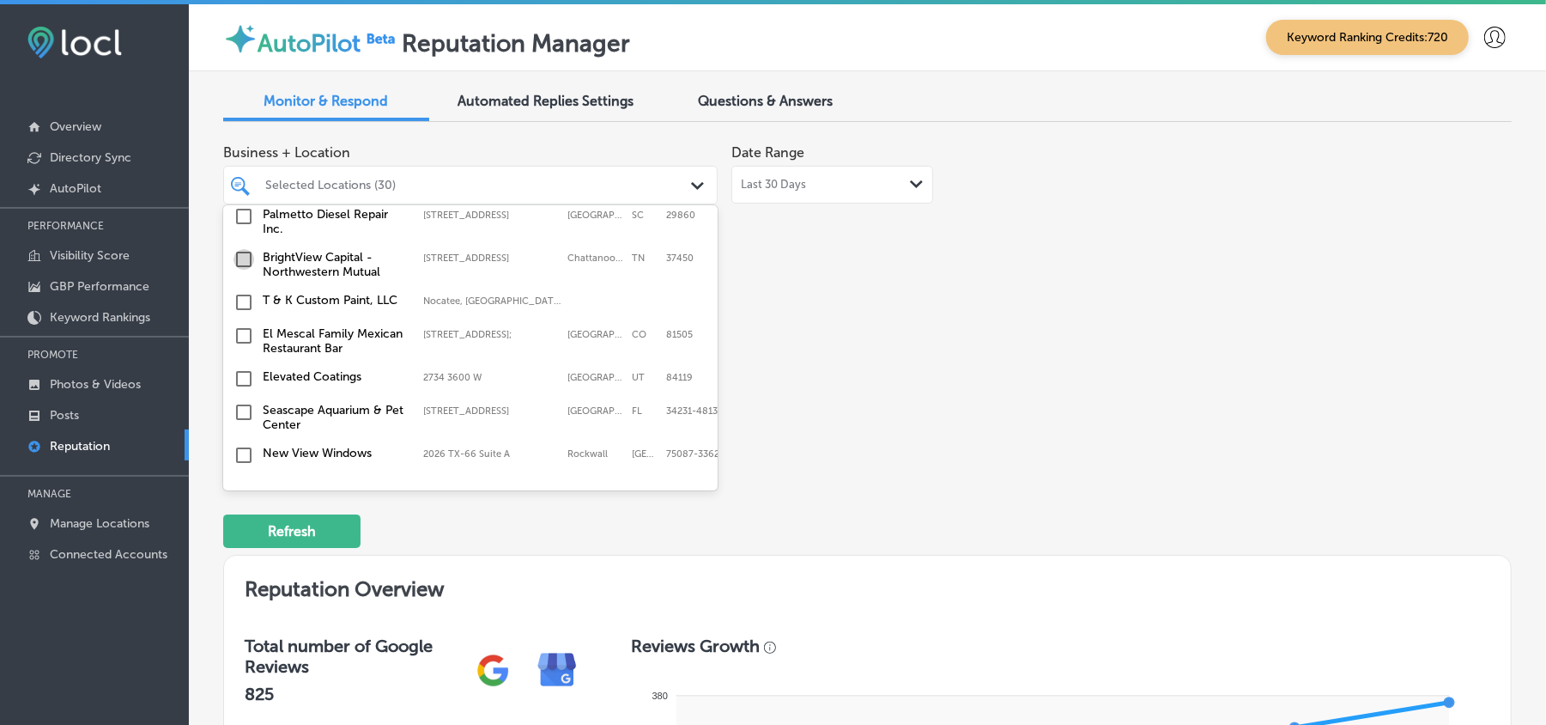
click at [244, 249] on input "checkbox" at bounding box center [244, 259] width 21 height 21
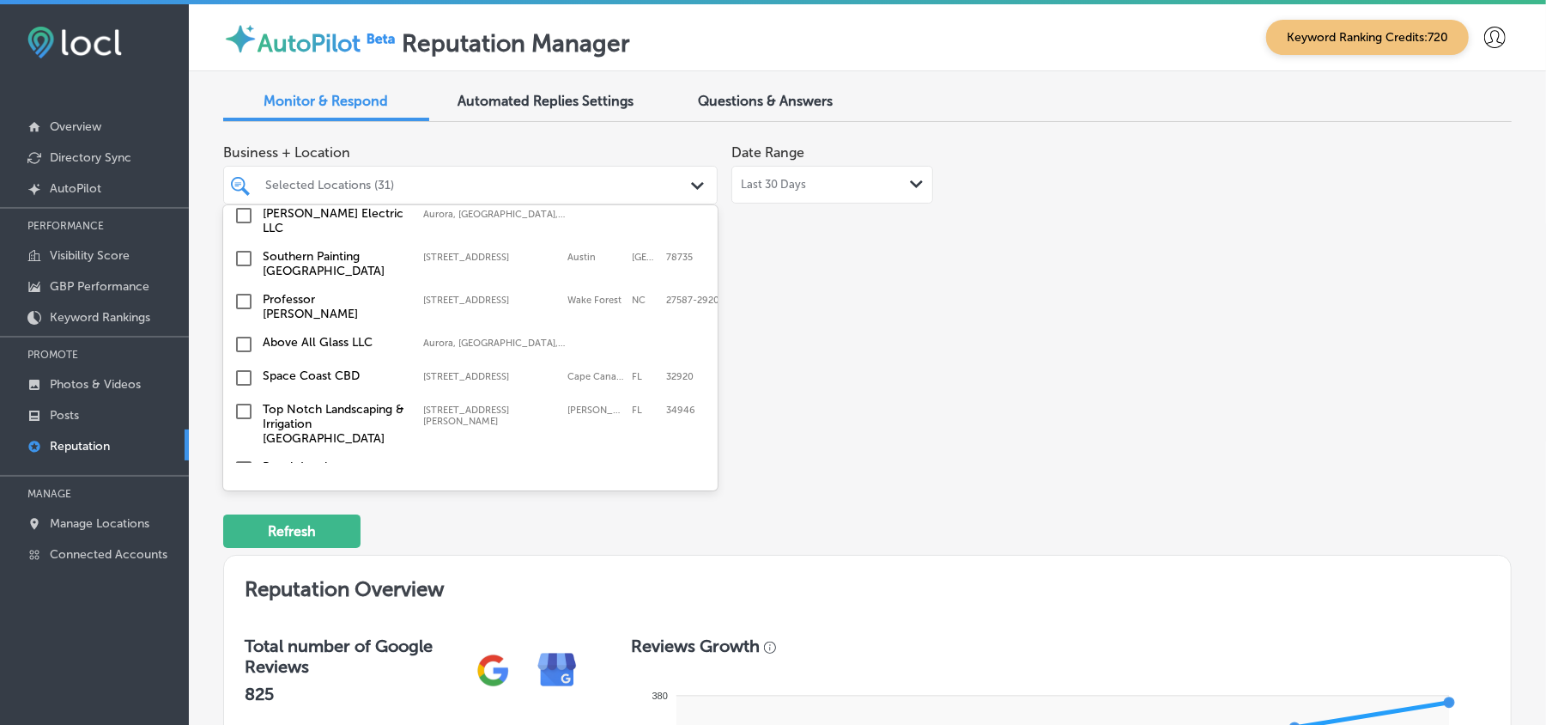
scroll to position [2670, 0]
click at [238, 290] on input "checkbox" at bounding box center [244, 300] width 21 height 21
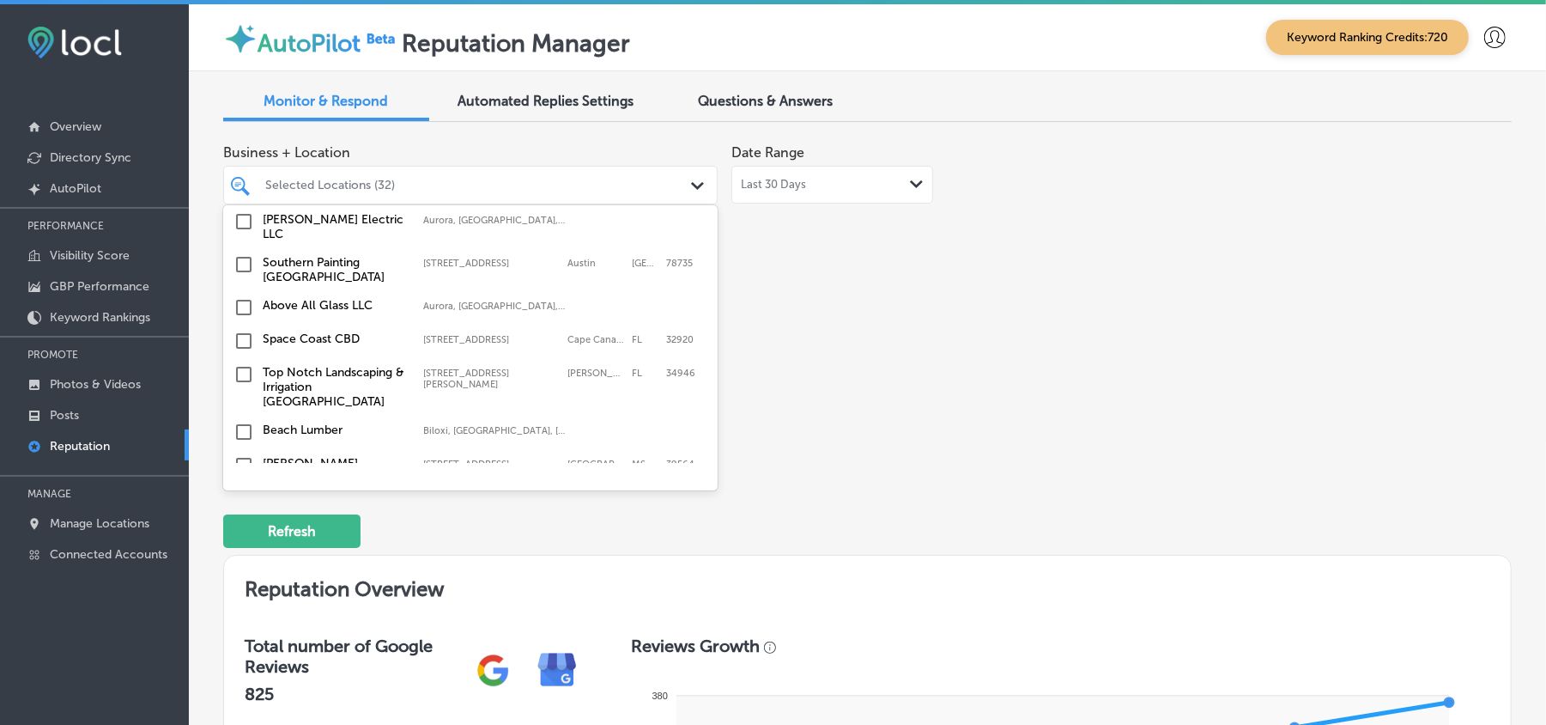
scroll to position [2710, 0]
click at [244, 327] on input "checkbox" at bounding box center [244, 337] width 21 height 21
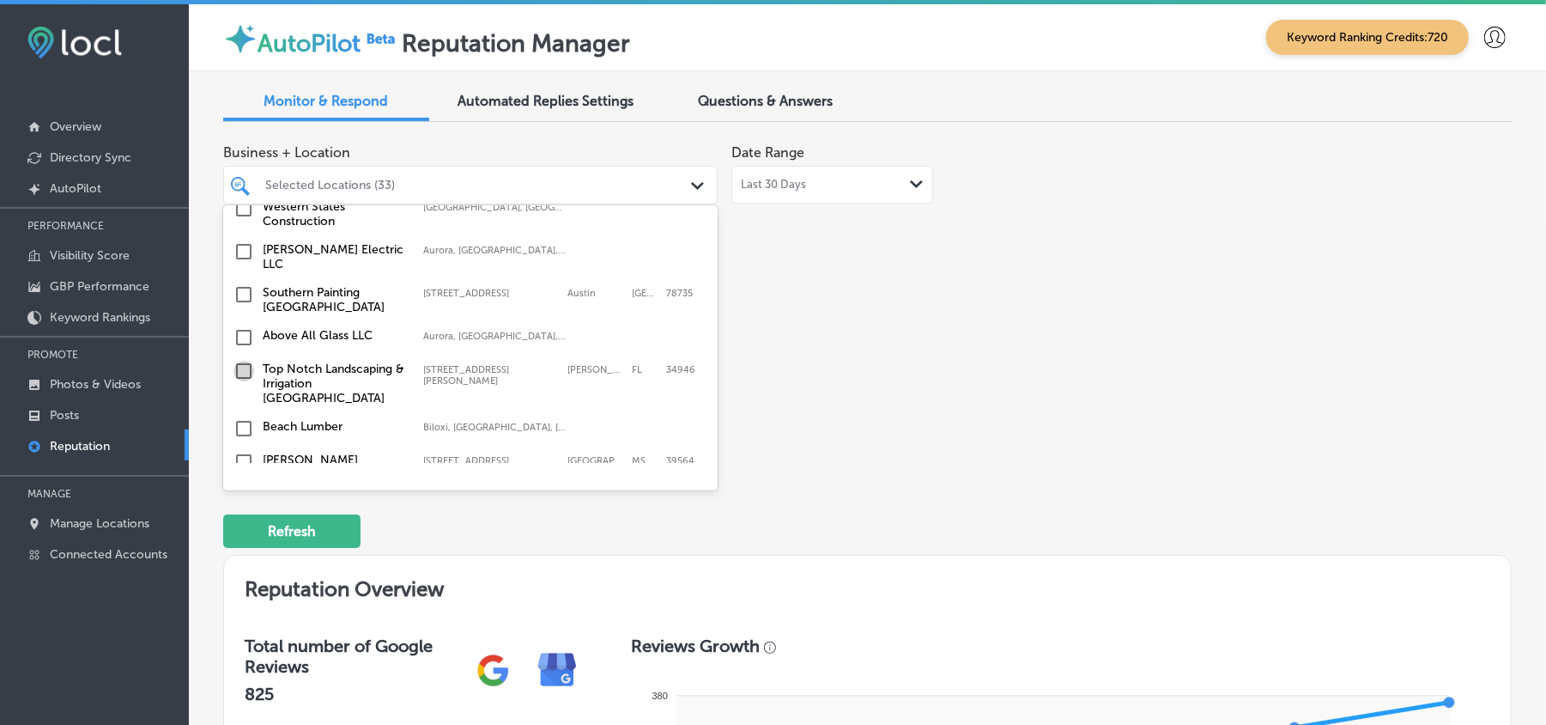
click at [241, 361] on input "checkbox" at bounding box center [244, 371] width 21 height 21
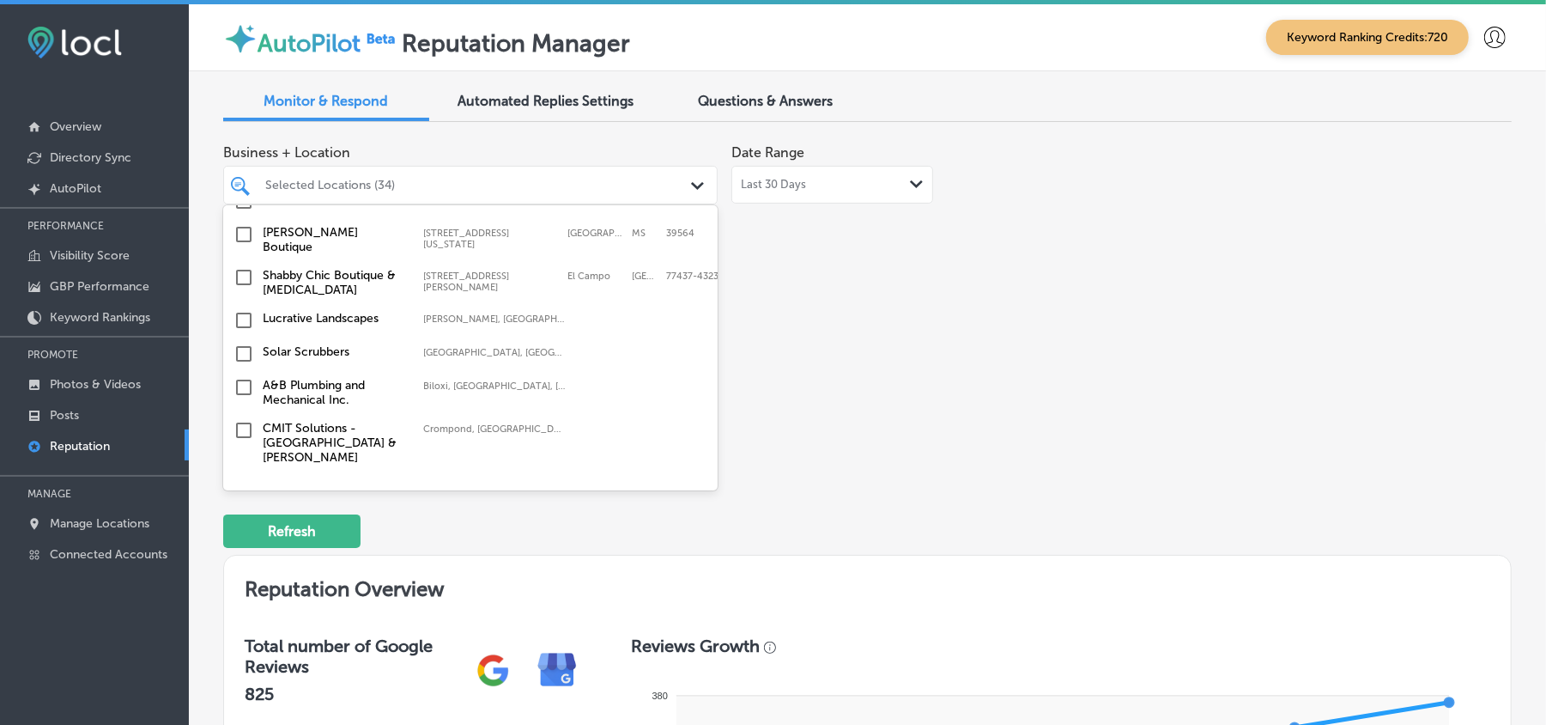
scroll to position [2938, 0]
click at [240, 376] on input "checkbox" at bounding box center [244, 386] width 21 height 21
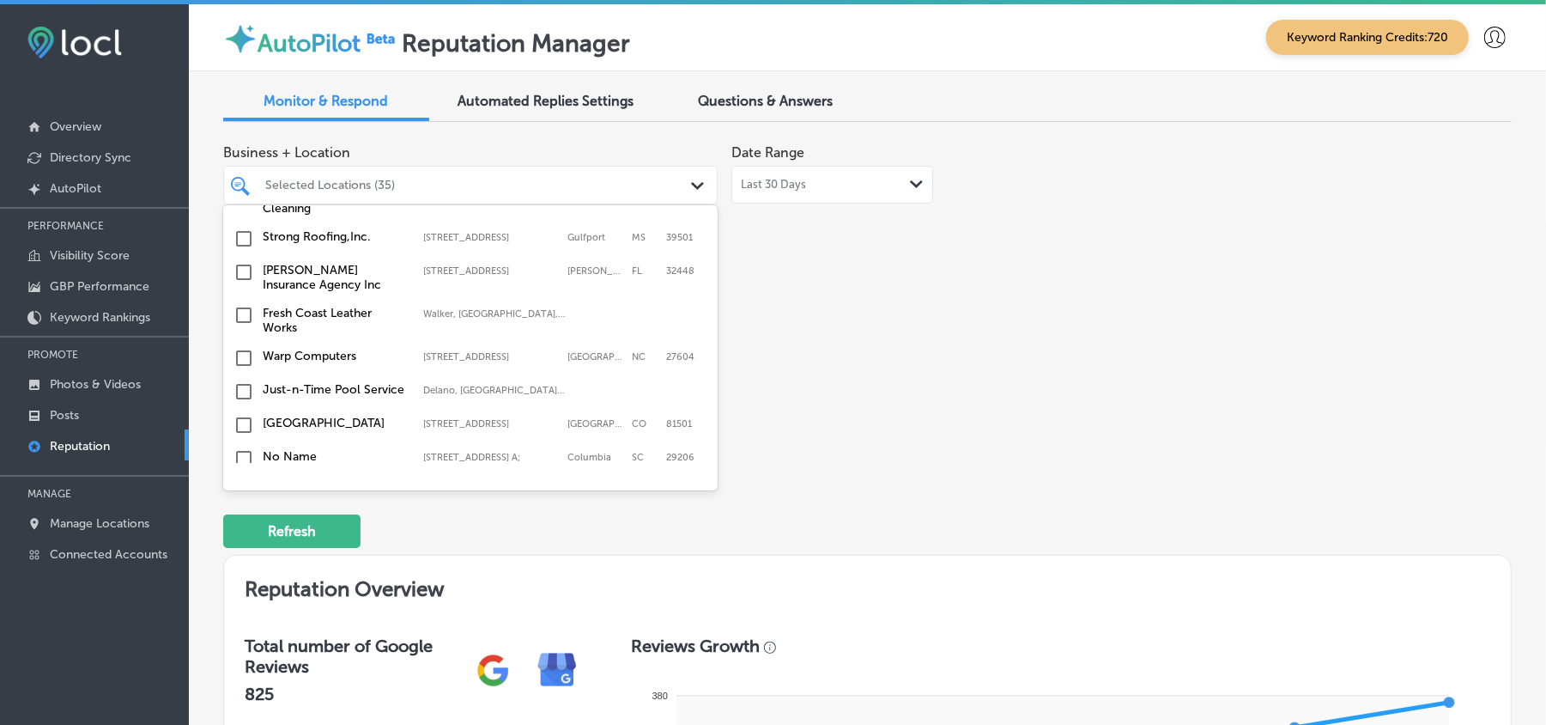
scroll to position [3243, 0]
click at [245, 416] on input "checkbox" at bounding box center [244, 426] width 21 height 21
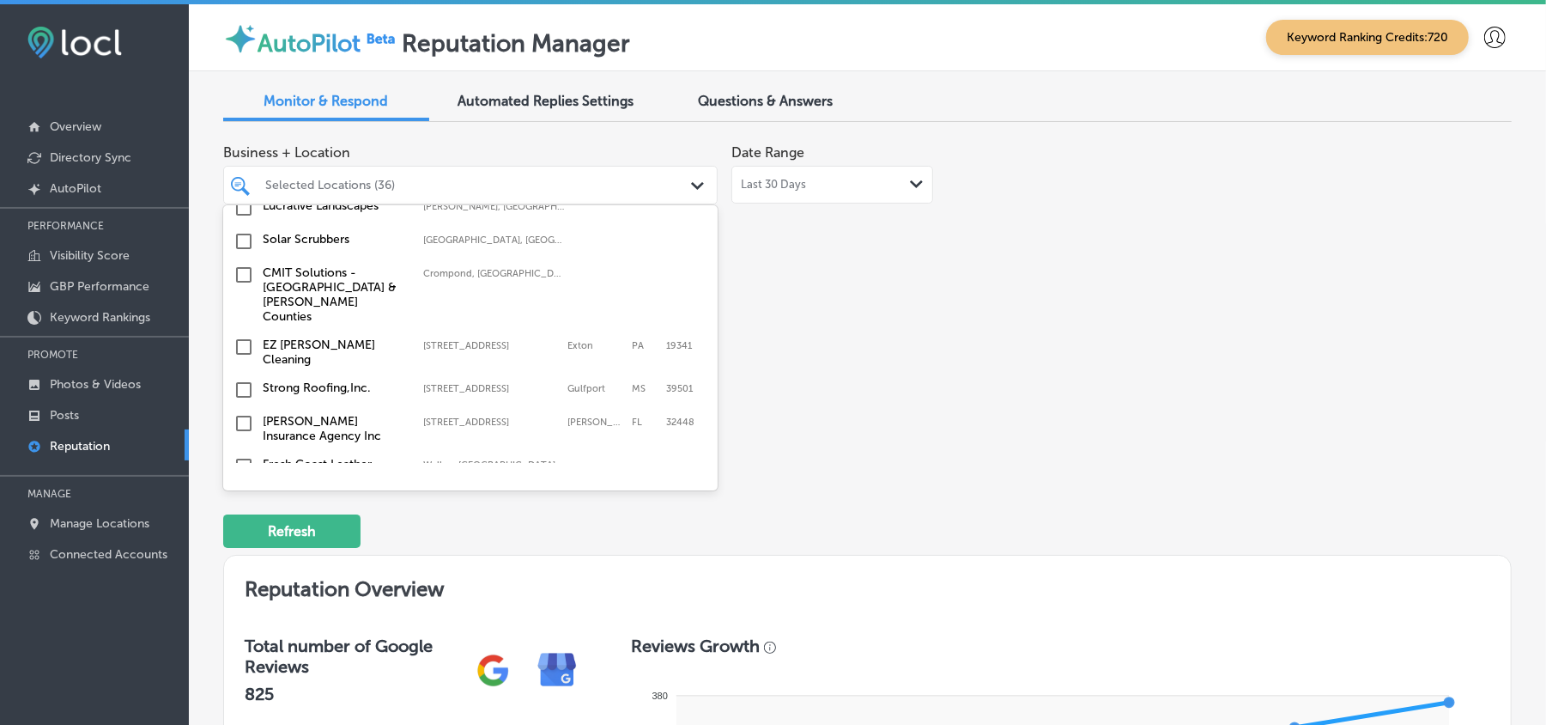
scroll to position [3129, 0]
click at [242, 334] on input "checkbox" at bounding box center [244, 344] width 21 height 21
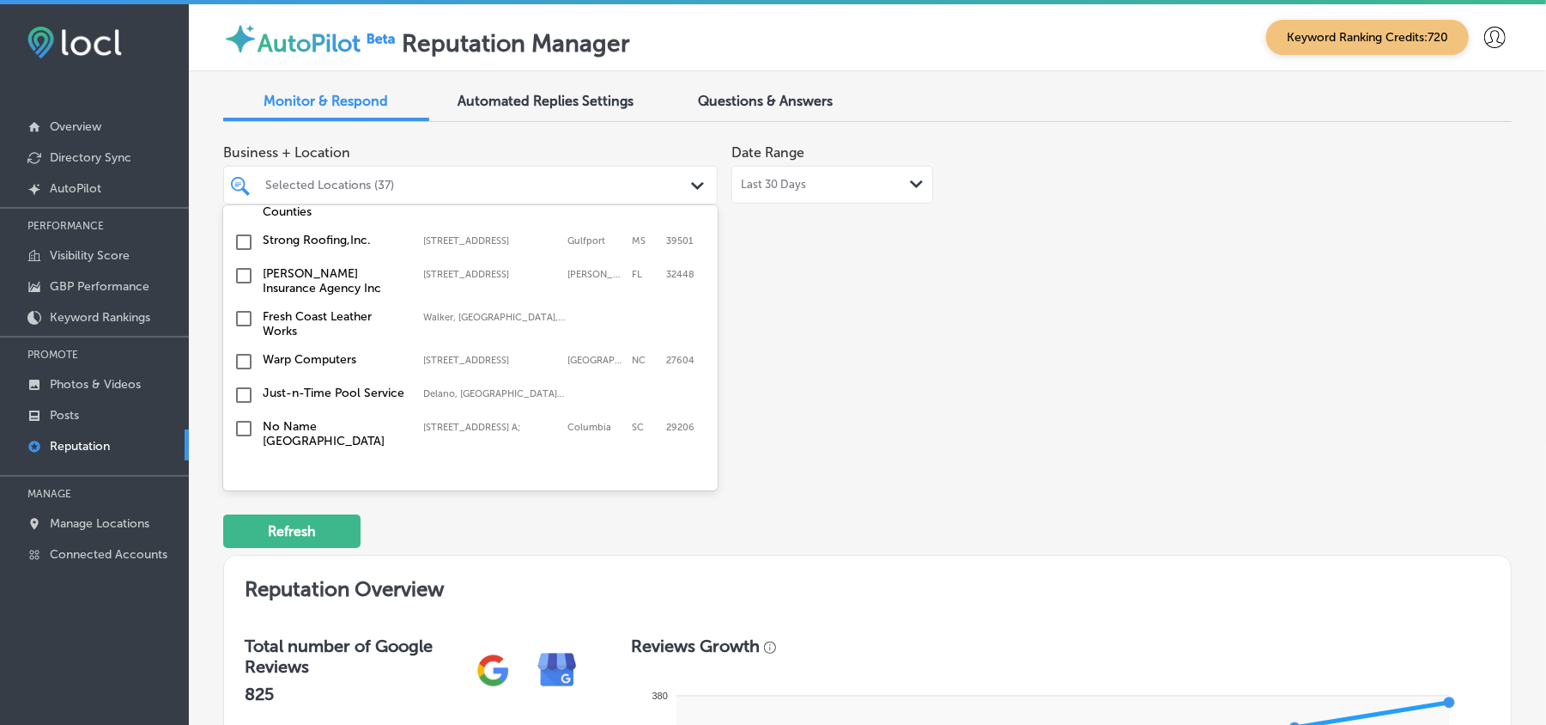
scroll to position [3319, 0]
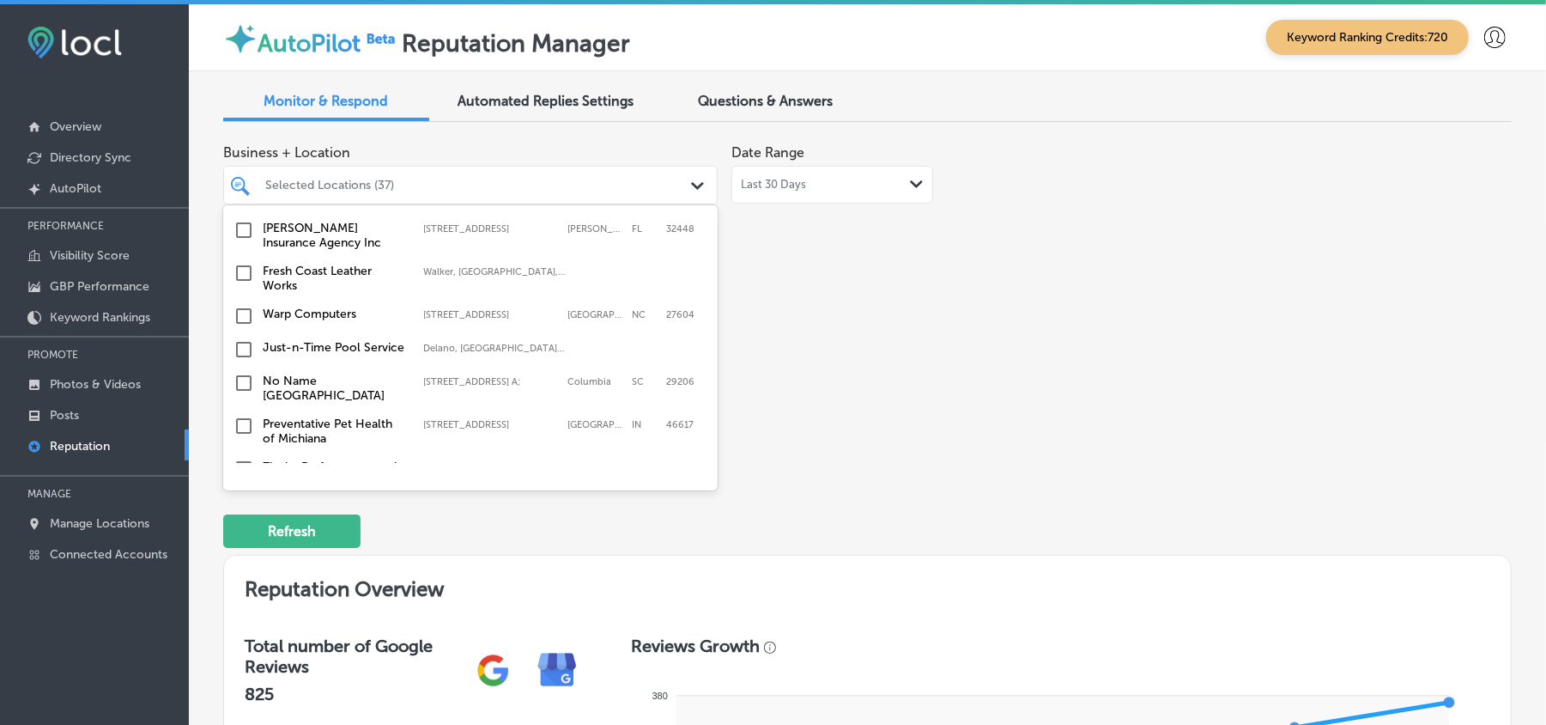
click at [244, 339] on input "checkbox" at bounding box center [244, 349] width 21 height 21
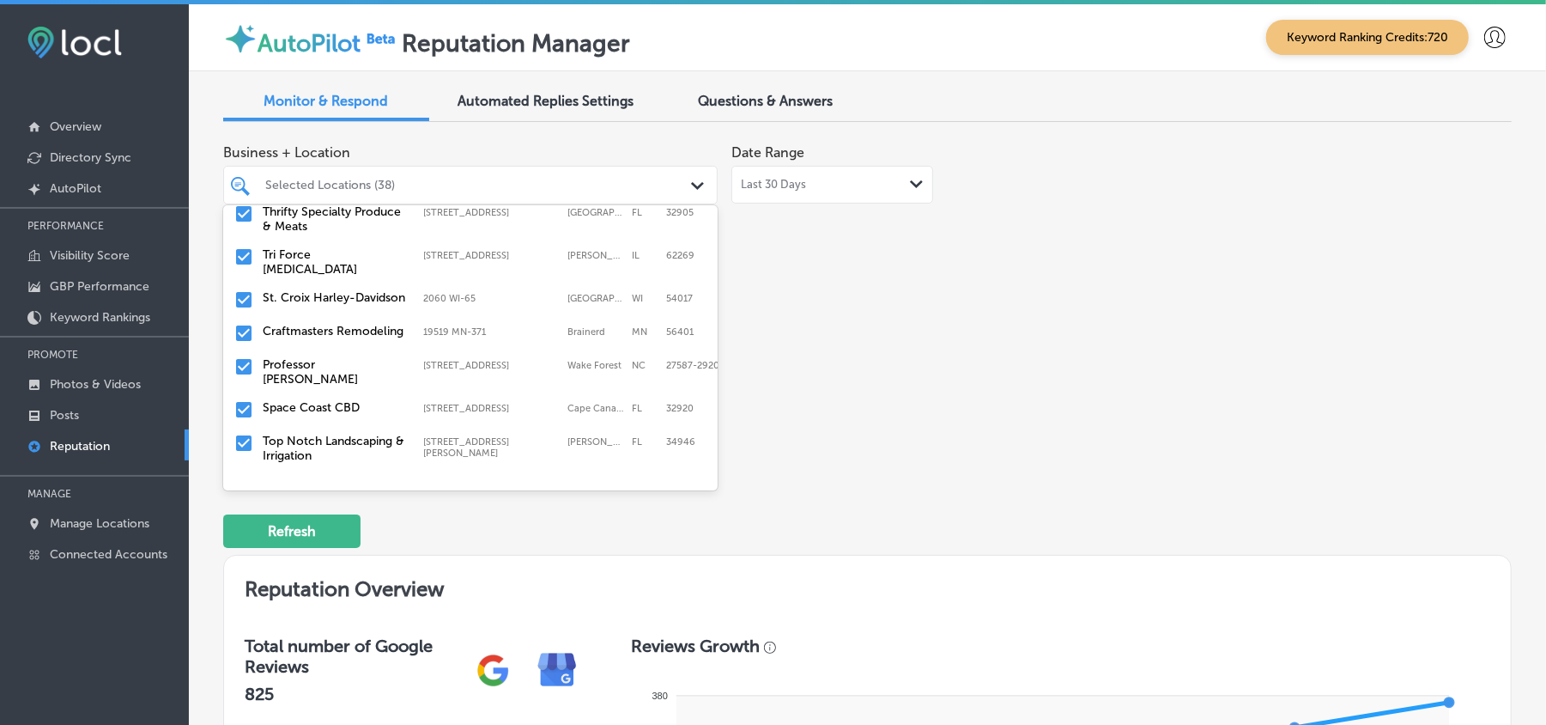
scroll to position [687, 0]
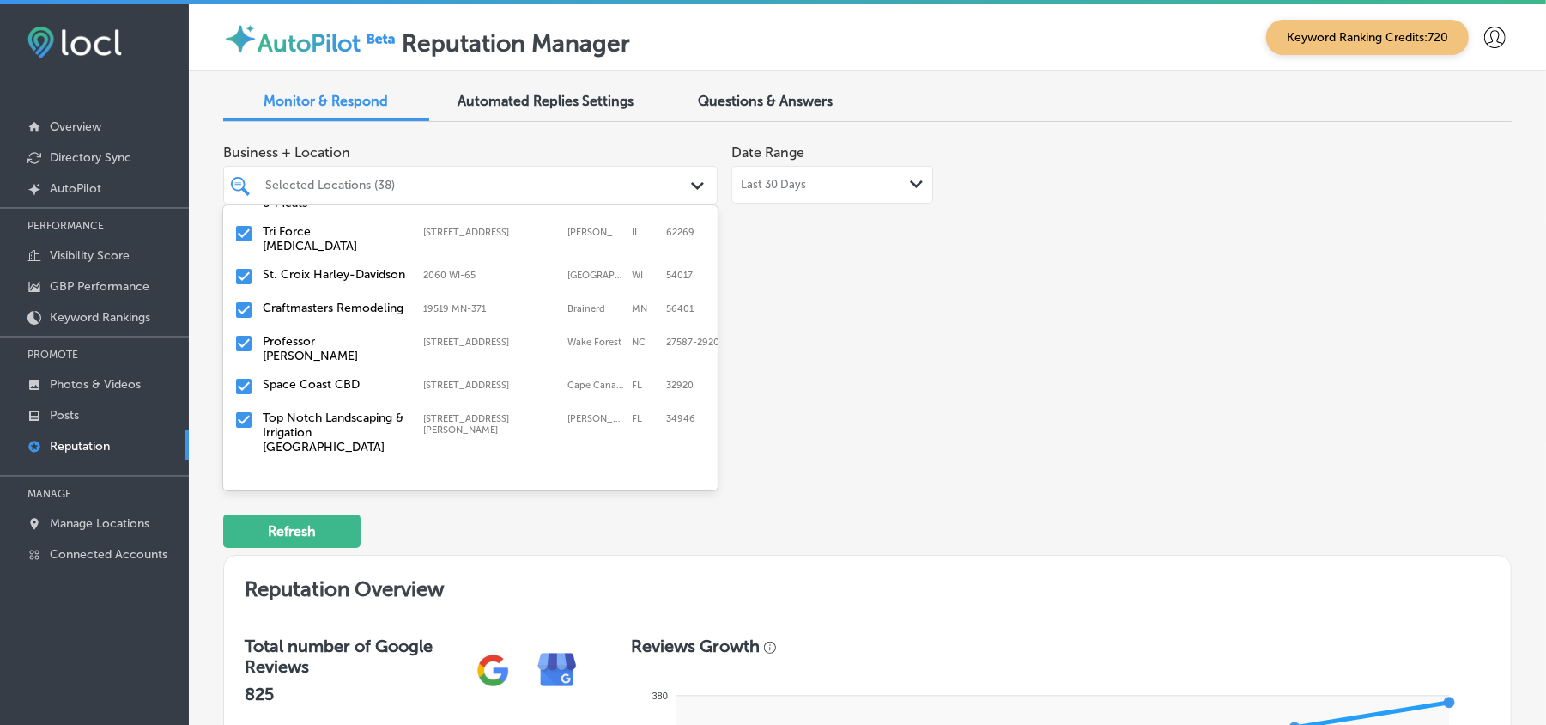
type textarea "x"
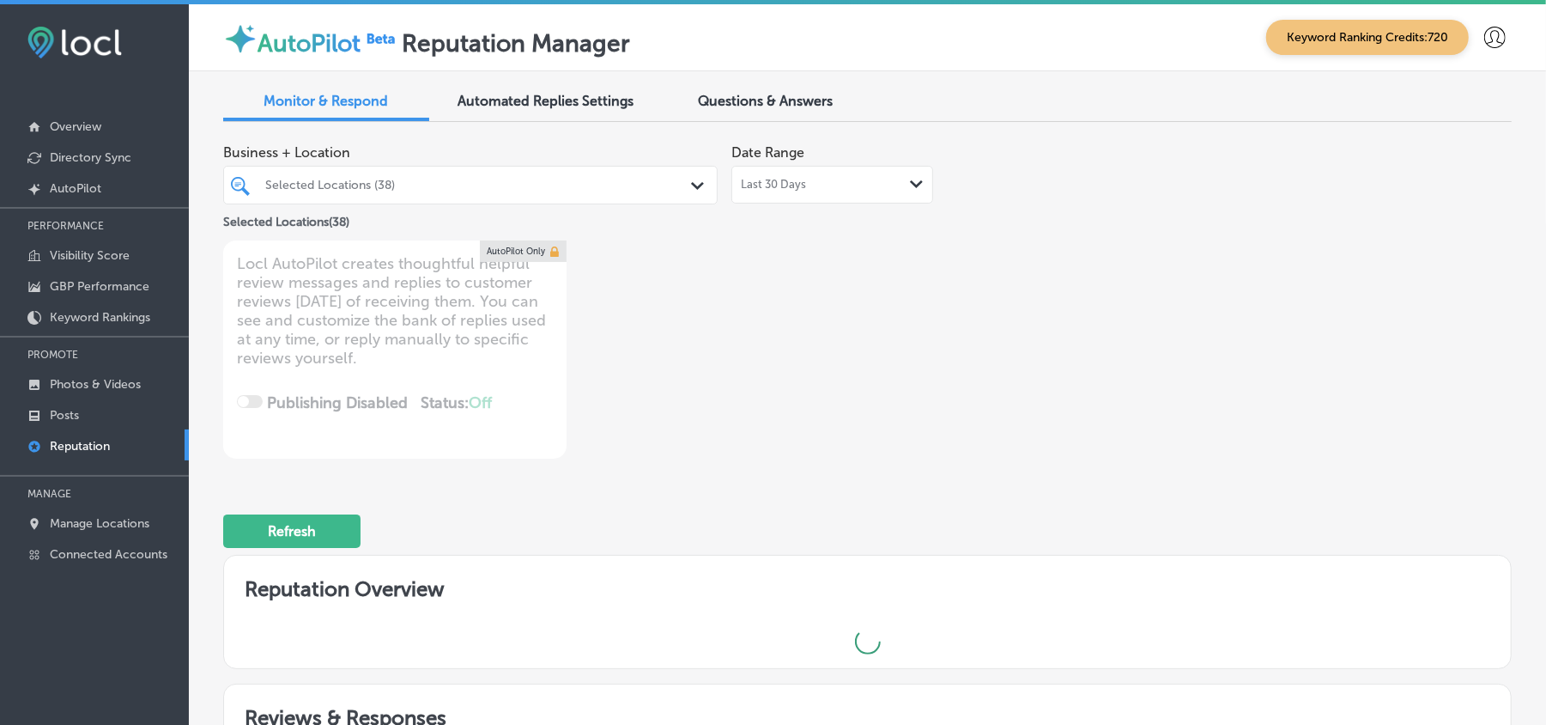
click at [445, 184] on div "Selected Locations (38)" at bounding box center [479, 185] width 428 height 15
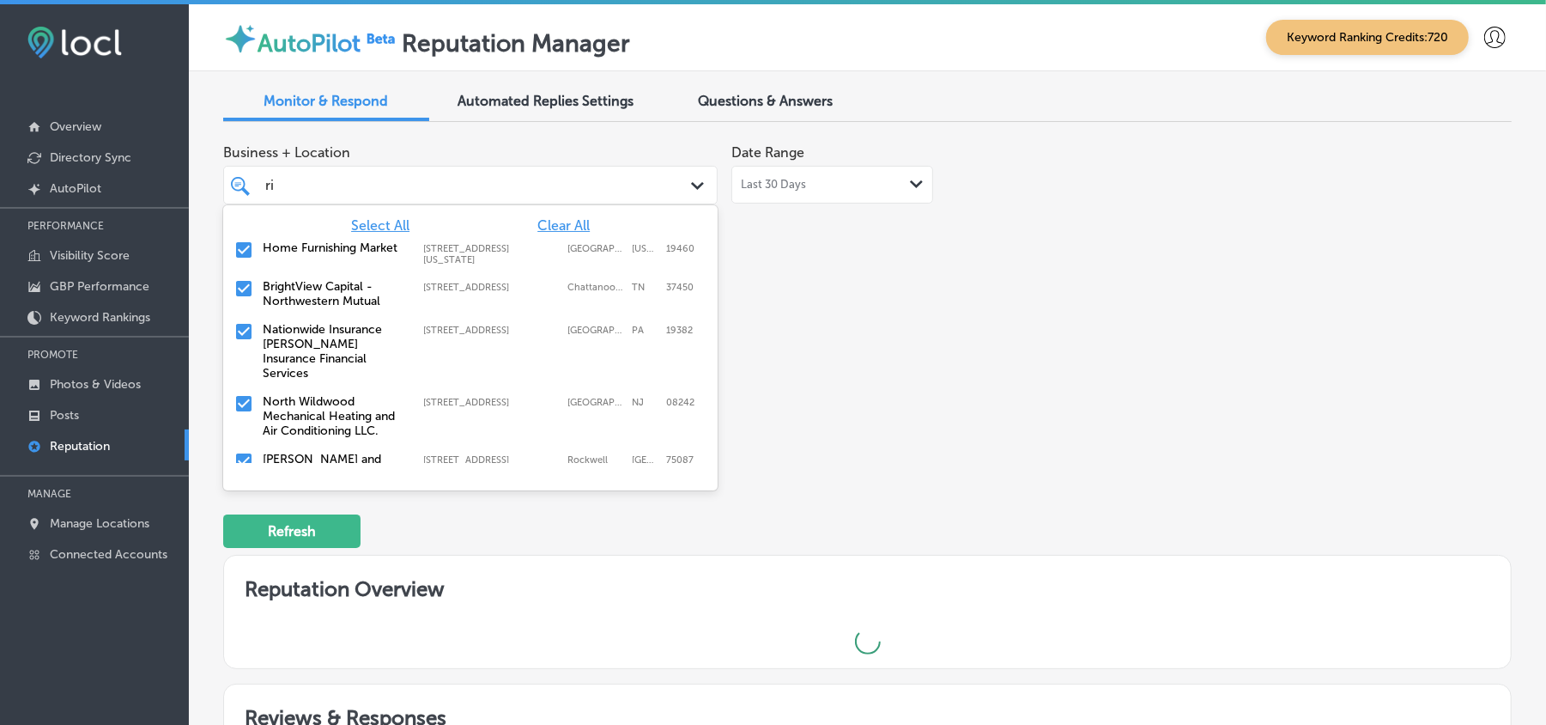
type input "riv"
type textarea "x"
type input "rive"
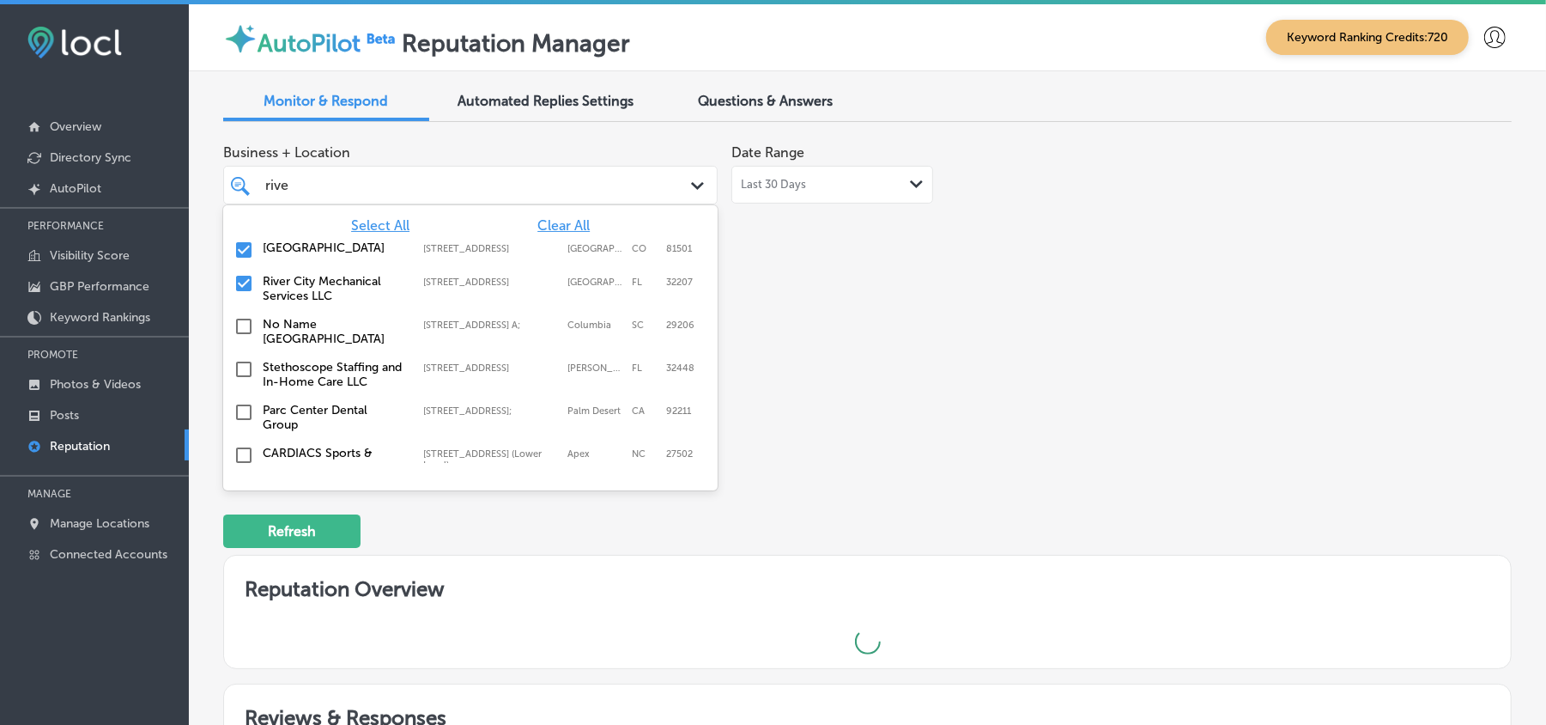
type textarea "x"
type input "river"
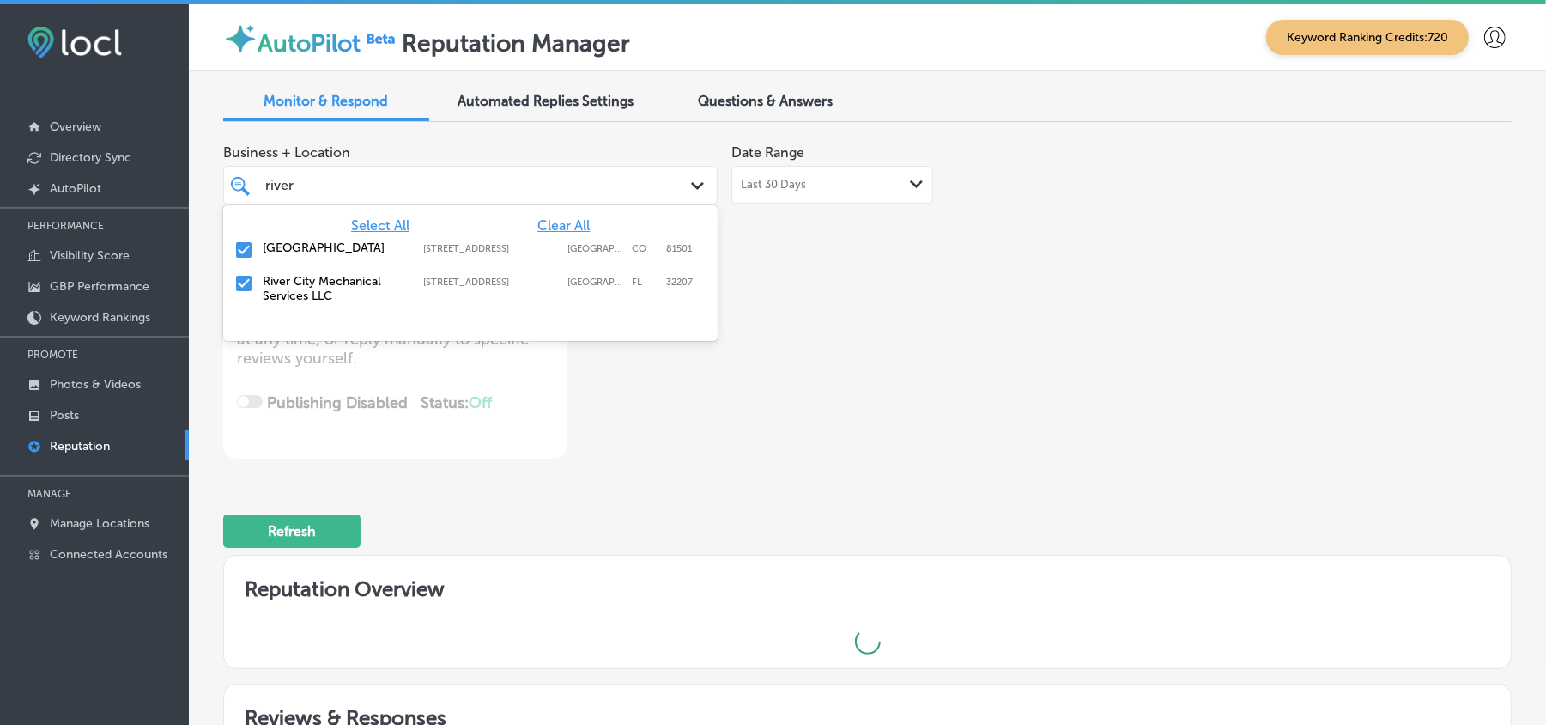
type textarea "x"
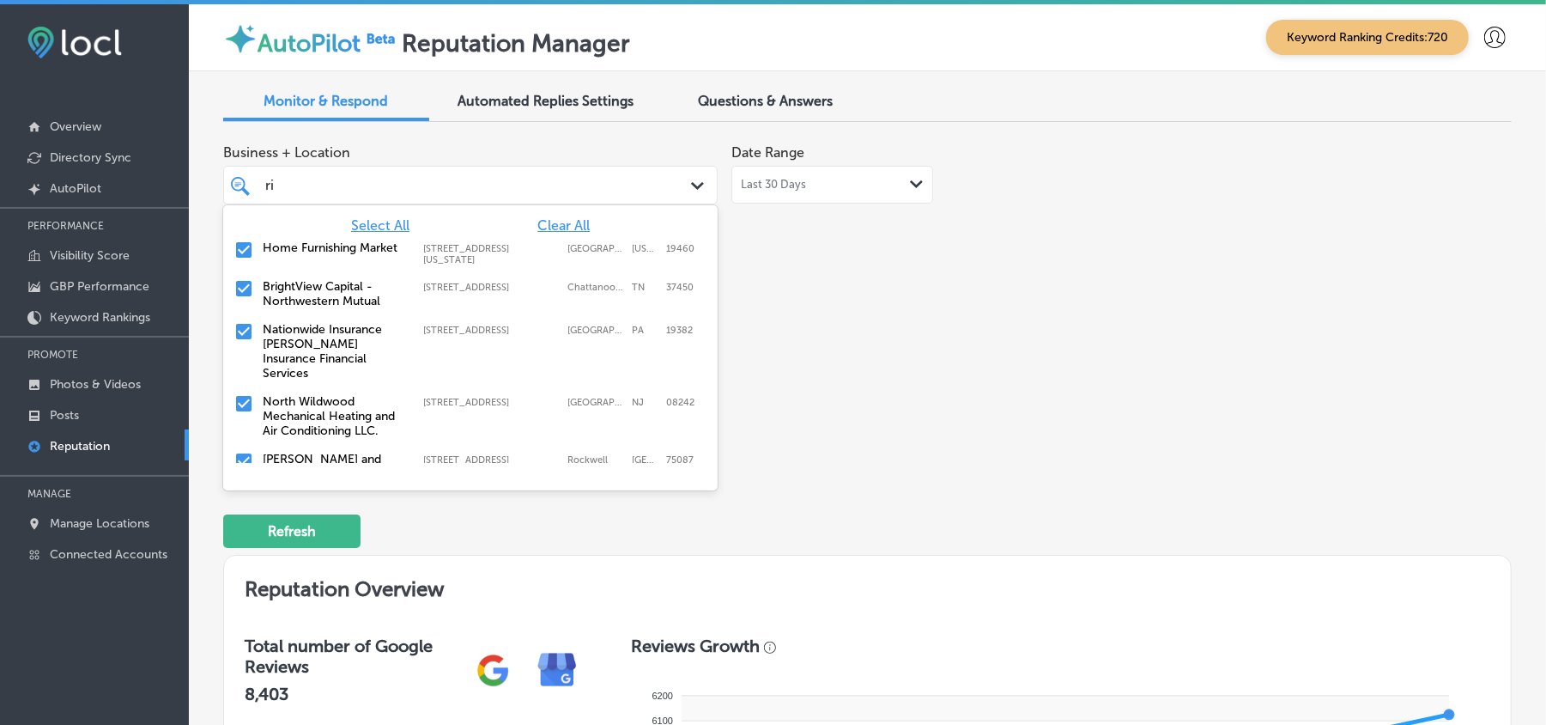
type input "r"
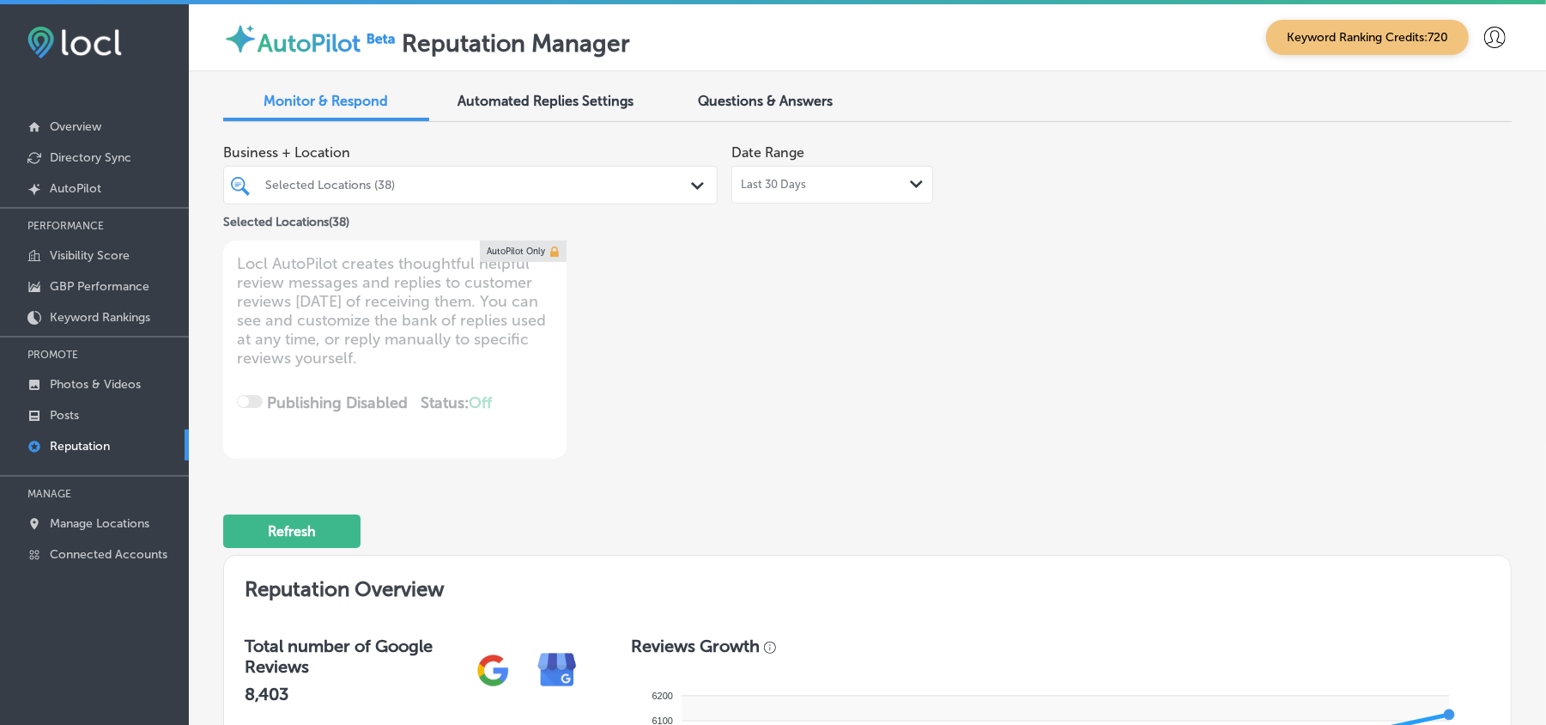
click at [1041, 452] on div "Business + Location Selected Locations (38) Path Created with Sketch. Selected …" at bounding box center [867, 297] width 1289 height 323
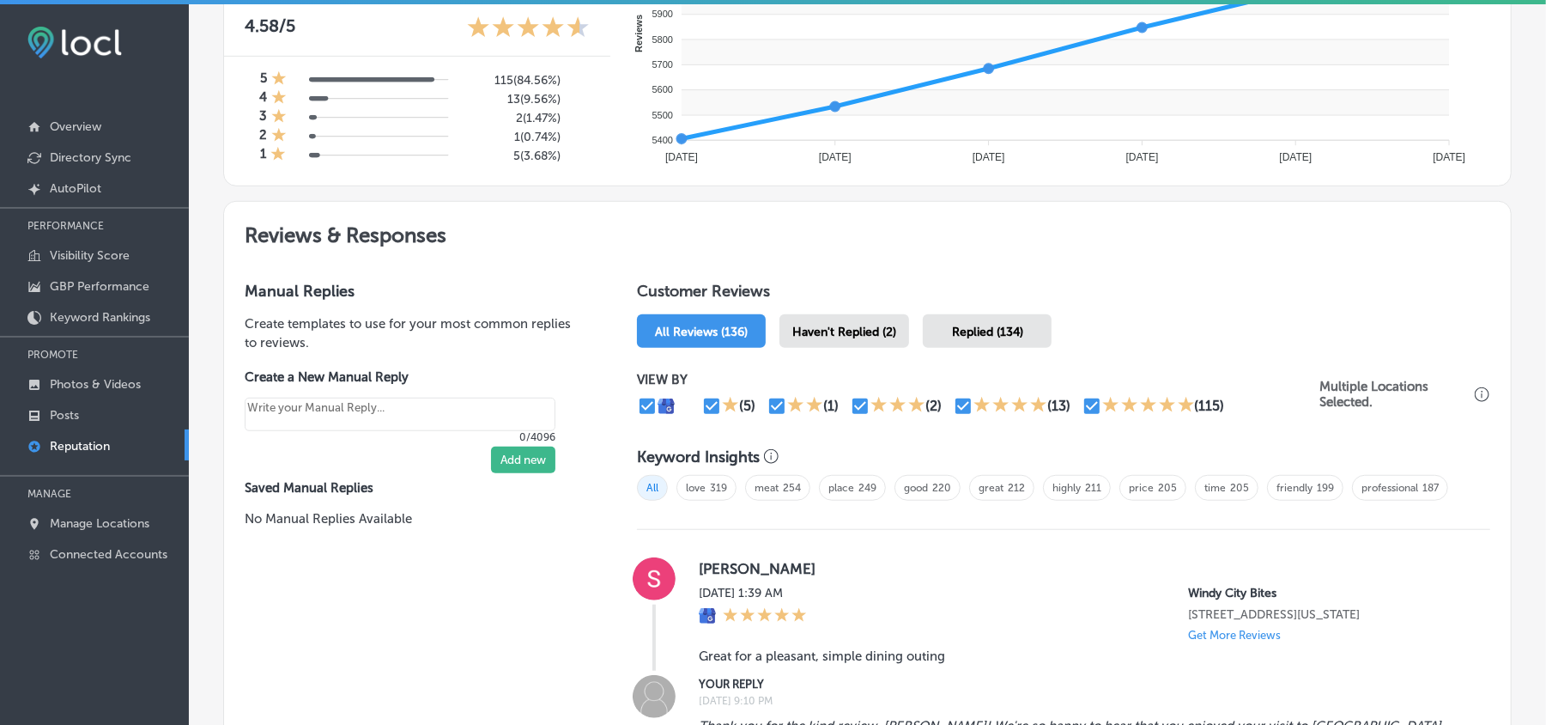
scroll to position [763, 0]
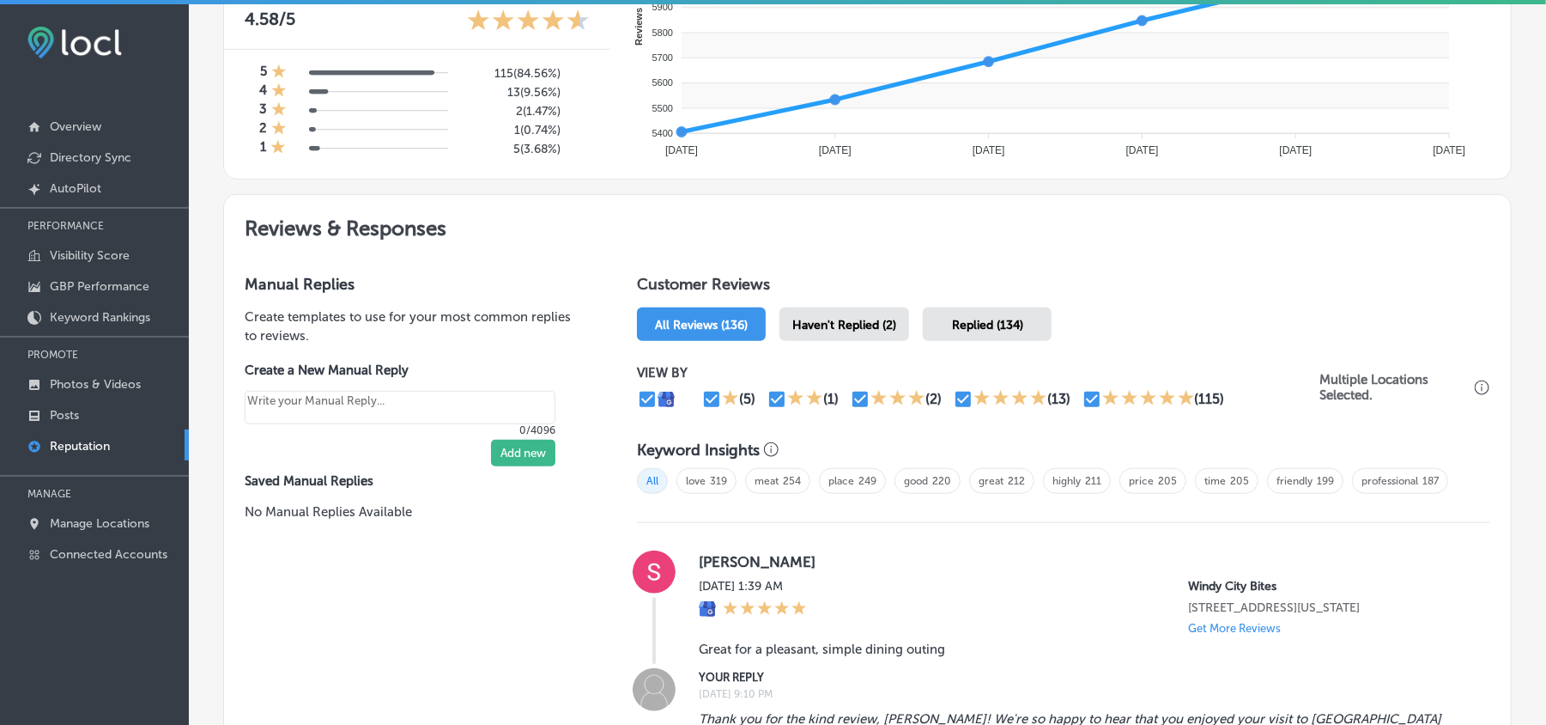
click at [870, 332] on span "Haven't Replied (2)" at bounding box center [845, 325] width 104 height 15
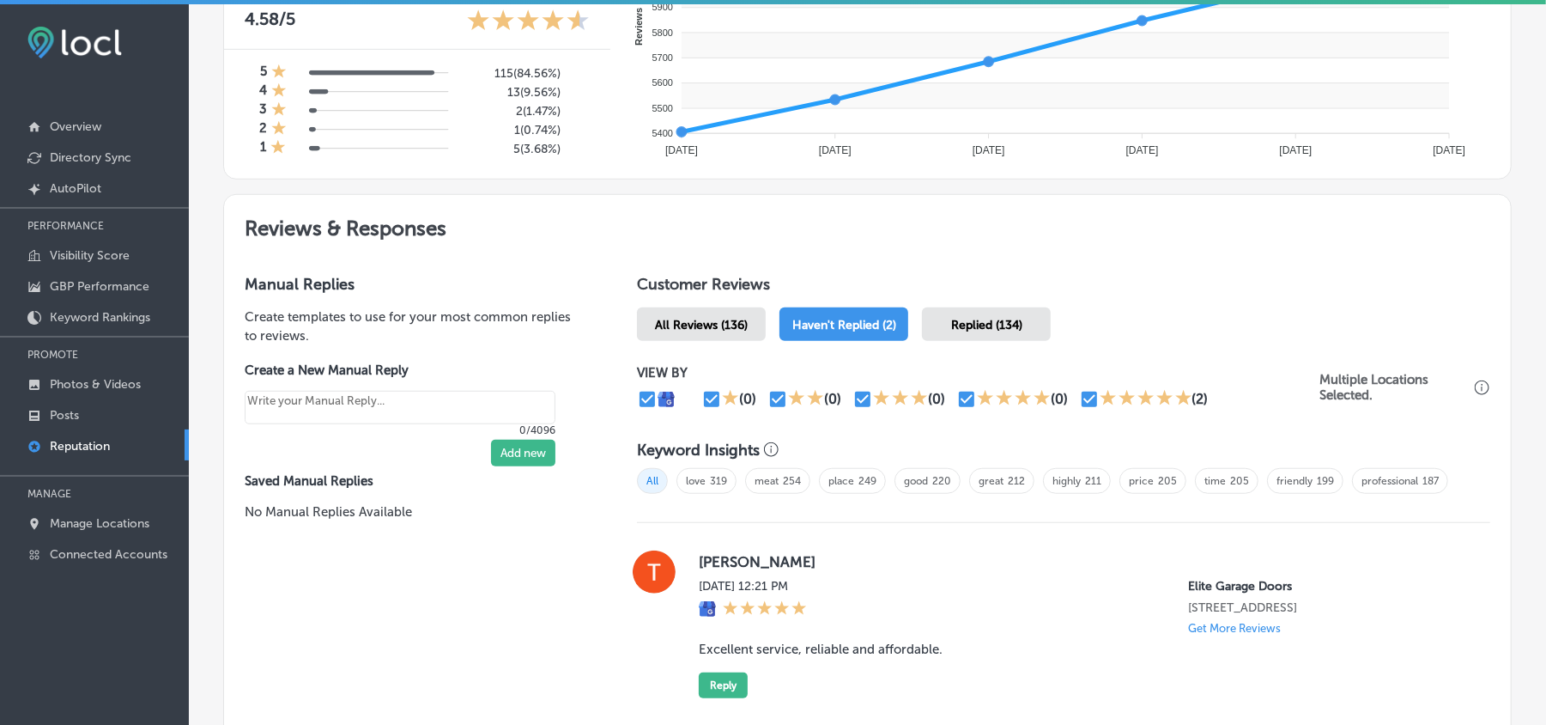
click at [874, 222] on h2 "Reviews & Responses" at bounding box center [867, 224] width 1287 height 59
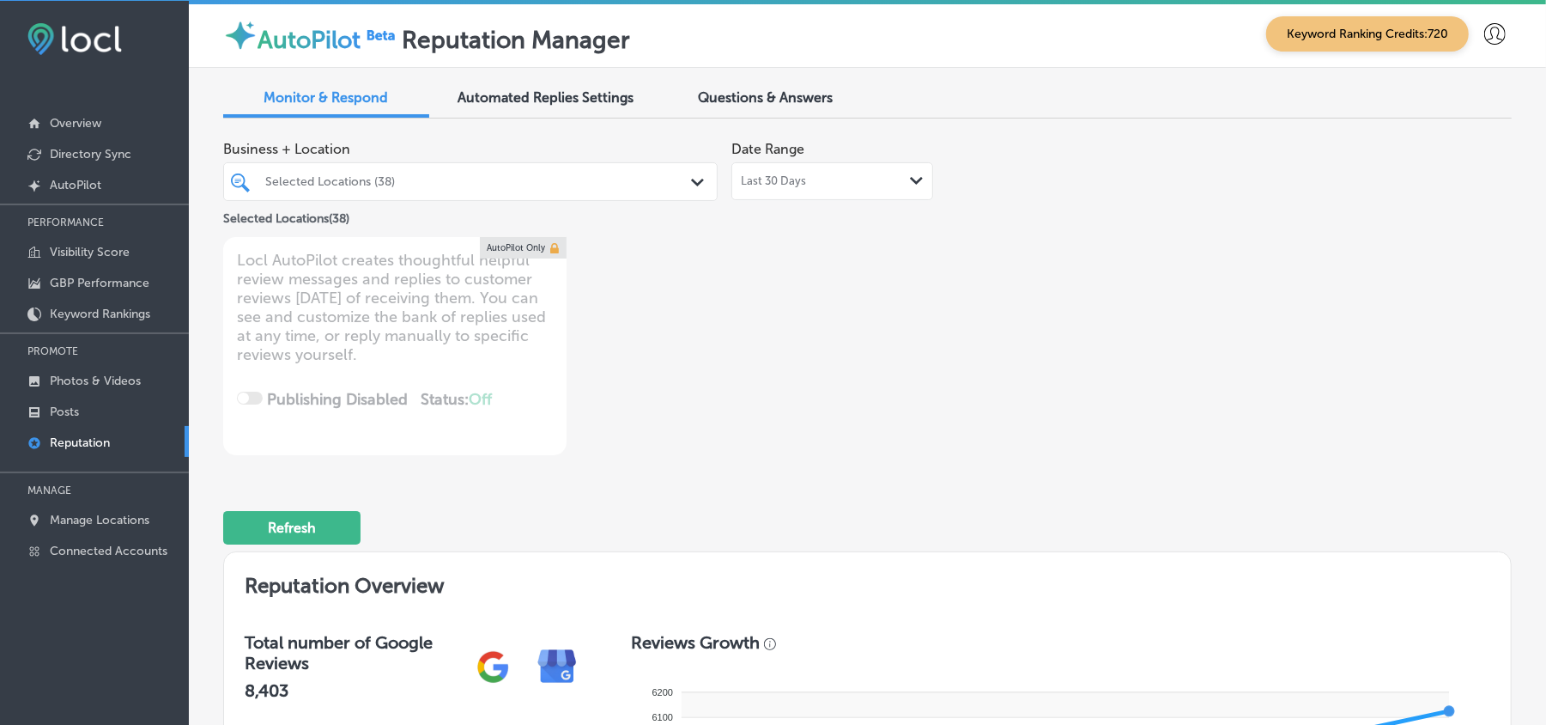
click at [792, 175] on span "Last 30 Days" at bounding box center [773, 181] width 65 height 14
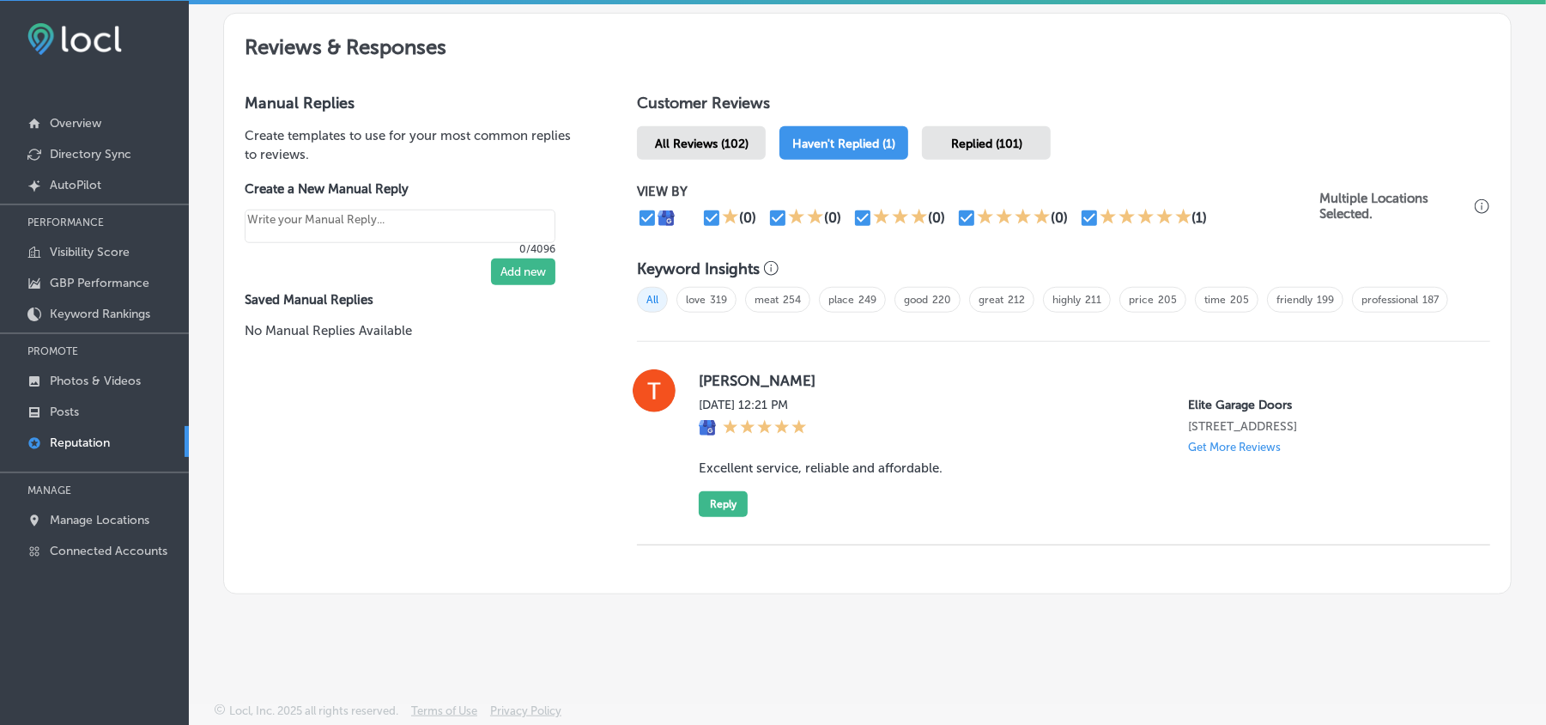
scroll to position [951, 0]
drag, startPoint x: 694, startPoint y: 382, endPoint x: 791, endPoint y: 382, distance: 97.0
click at [791, 382] on label "[PERSON_NAME]" at bounding box center [1081, 380] width 764 height 17
copy label "[PERSON_NAME]"
click at [856, 491] on div "[PERSON_NAME][DATE] 12:21 PM Elite Garage Doors [STREET_ADDRESS] Get More Revie…" at bounding box center [1081, 443] width 764 height 148
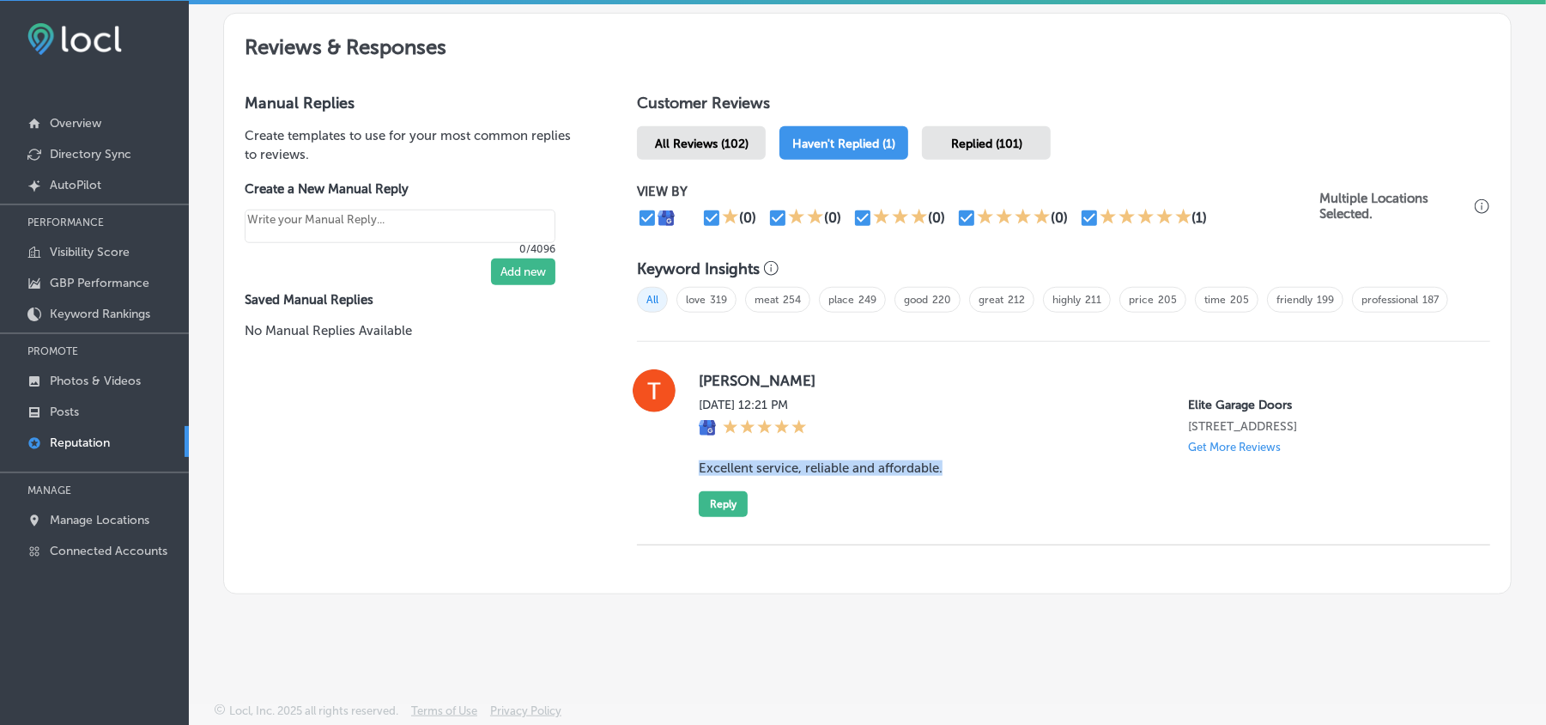
drag, startPoint x: 773, startPoint y: 467, endPoint x: 969, endPoint y: 465, distance: 195.8
click at [969, 465] on div "[PERSON_NAME][DATE] 12:21 PM Elite Garage Doors [STREET_ADDRESS] Get More Revie…" at bounding box center [1063, 443] width 853 height 148
copy blockquote "Excellent service, reliable and affordable."
click at [1028, 513] on div at bounding box center [1063, 562] width 853 height 34
click at [729, 502] on button "Reply" at bounding box center [723, 504] width 49 height 26
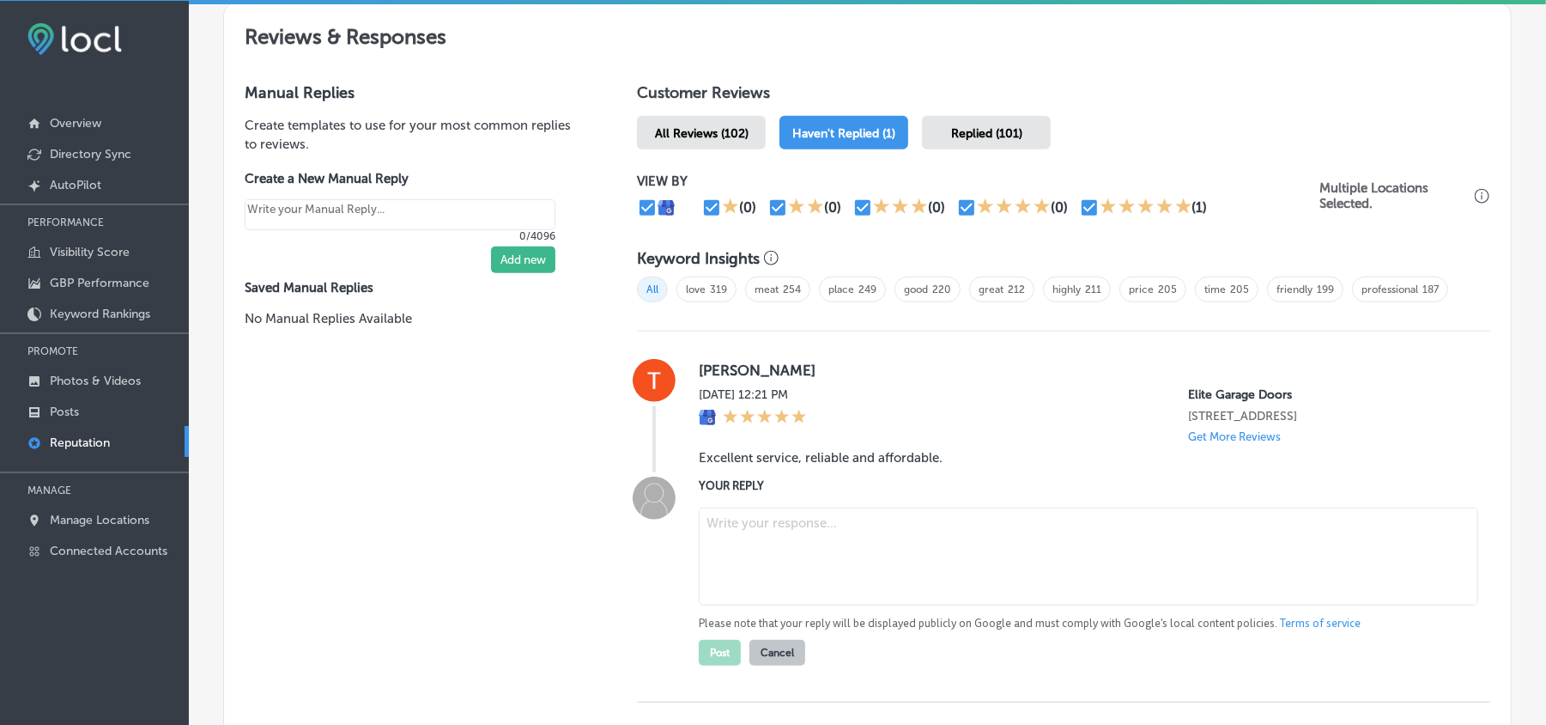
click at [833, 513] on textarea at bounding box center [1089, 556] width 780 height 98
type textarea "x"
paste textarea "Thank you for the great review, [PERSON_NAME]! We're pleased to hear that you f…"
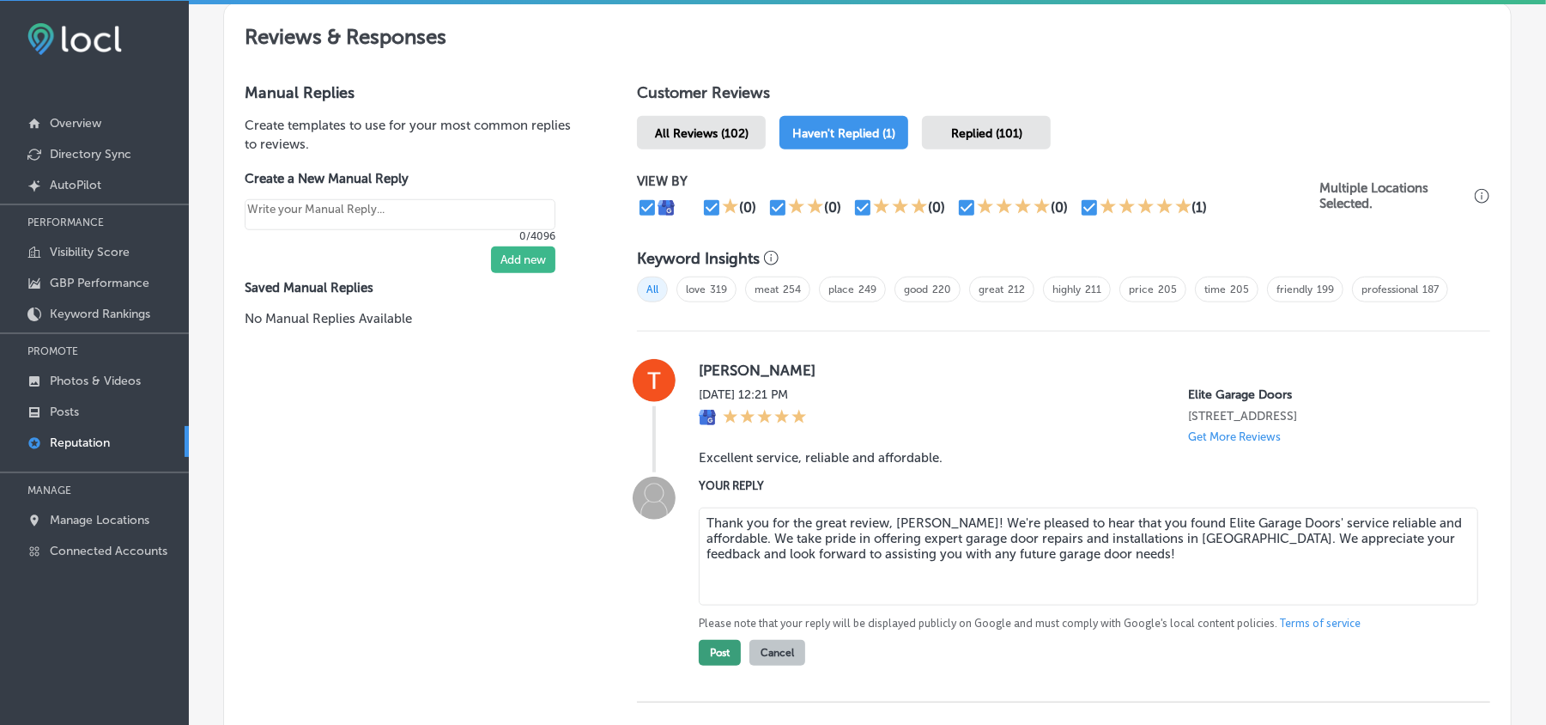
type textarea "Thank you for the great review, [PERSON_NAME]! We're pleased to hear that you f…"
click at [711, 513] on button "Post" at bounding box center [720, 653] width 42 height 26
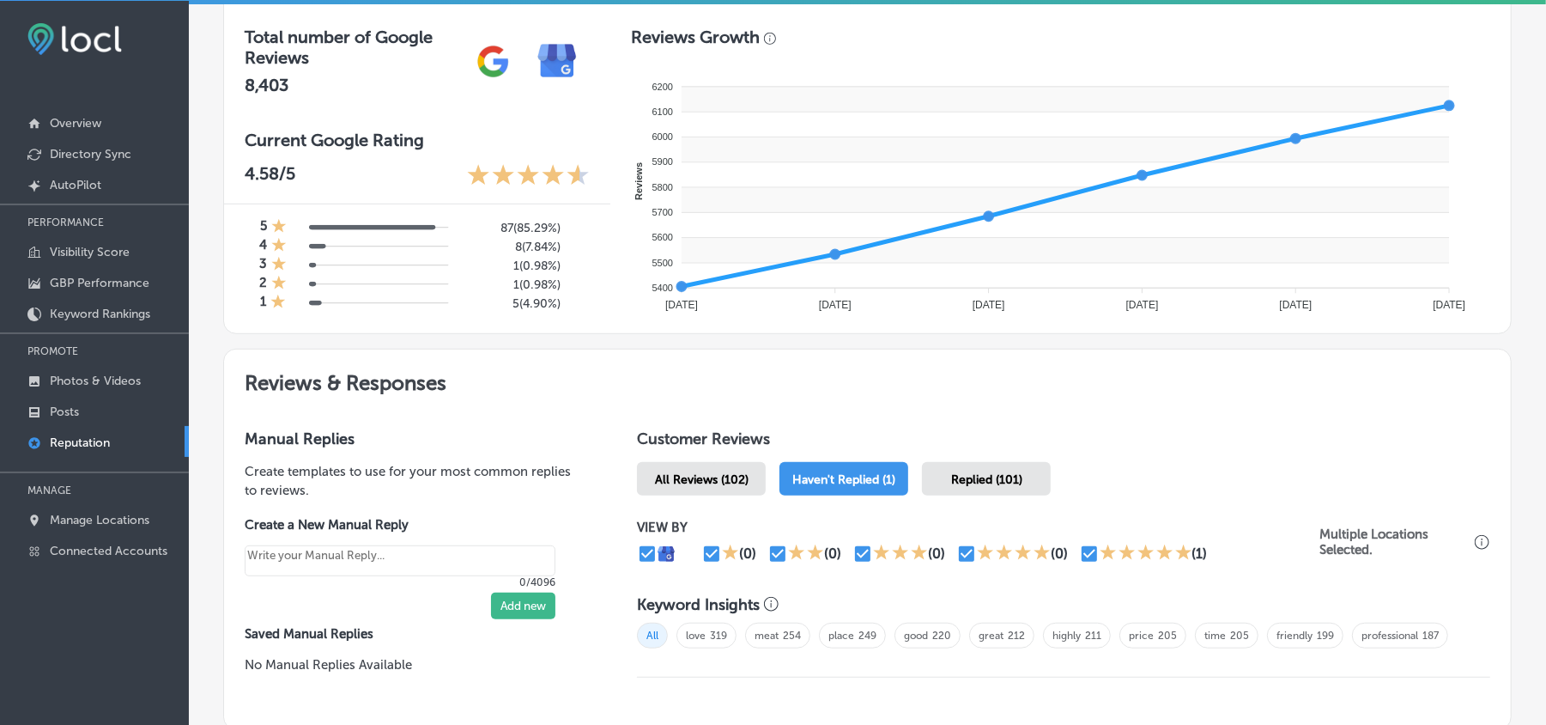
scroll to position [596, 0]
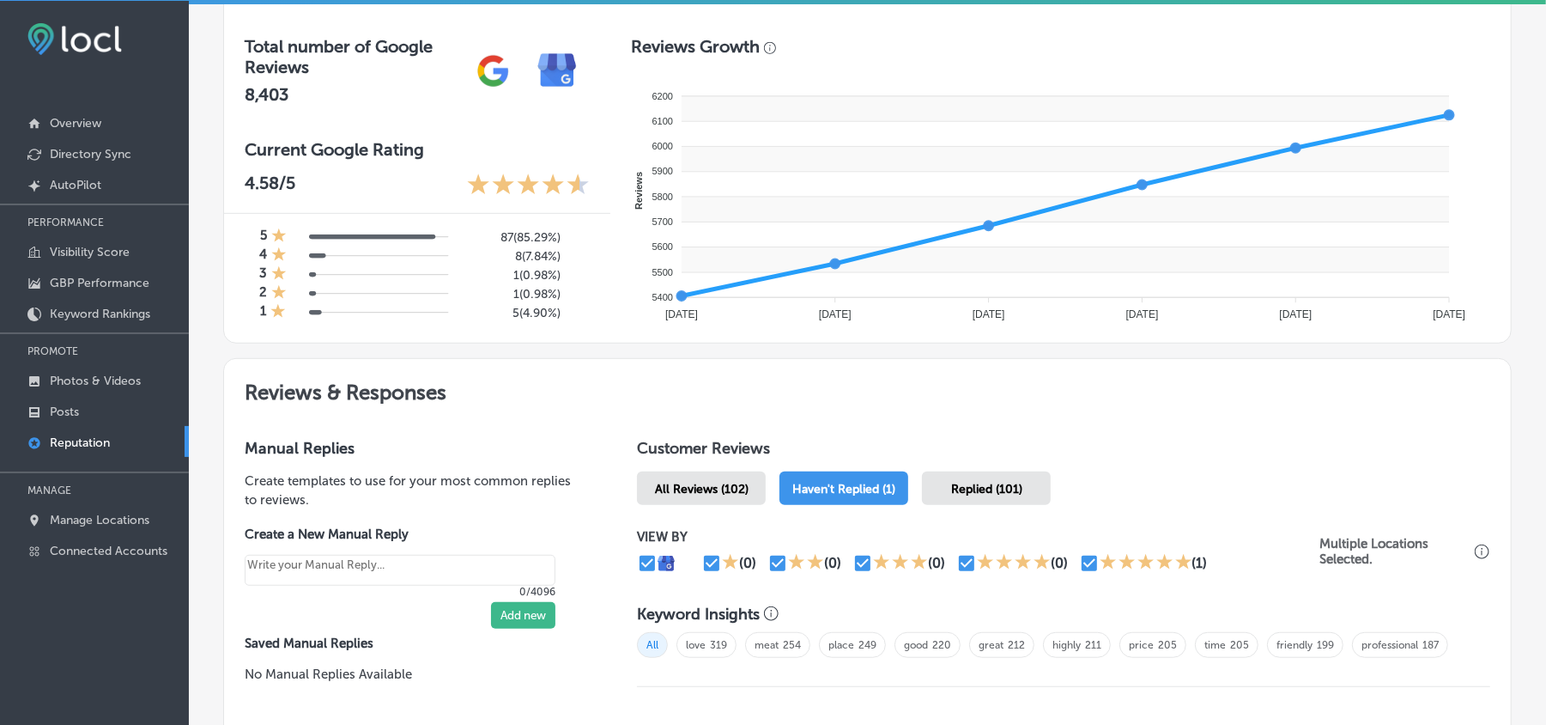
click at [701, 489] on span "All Reviews (102)" at bounding box center [702, 489] width 94 height 15
type textarea "x"
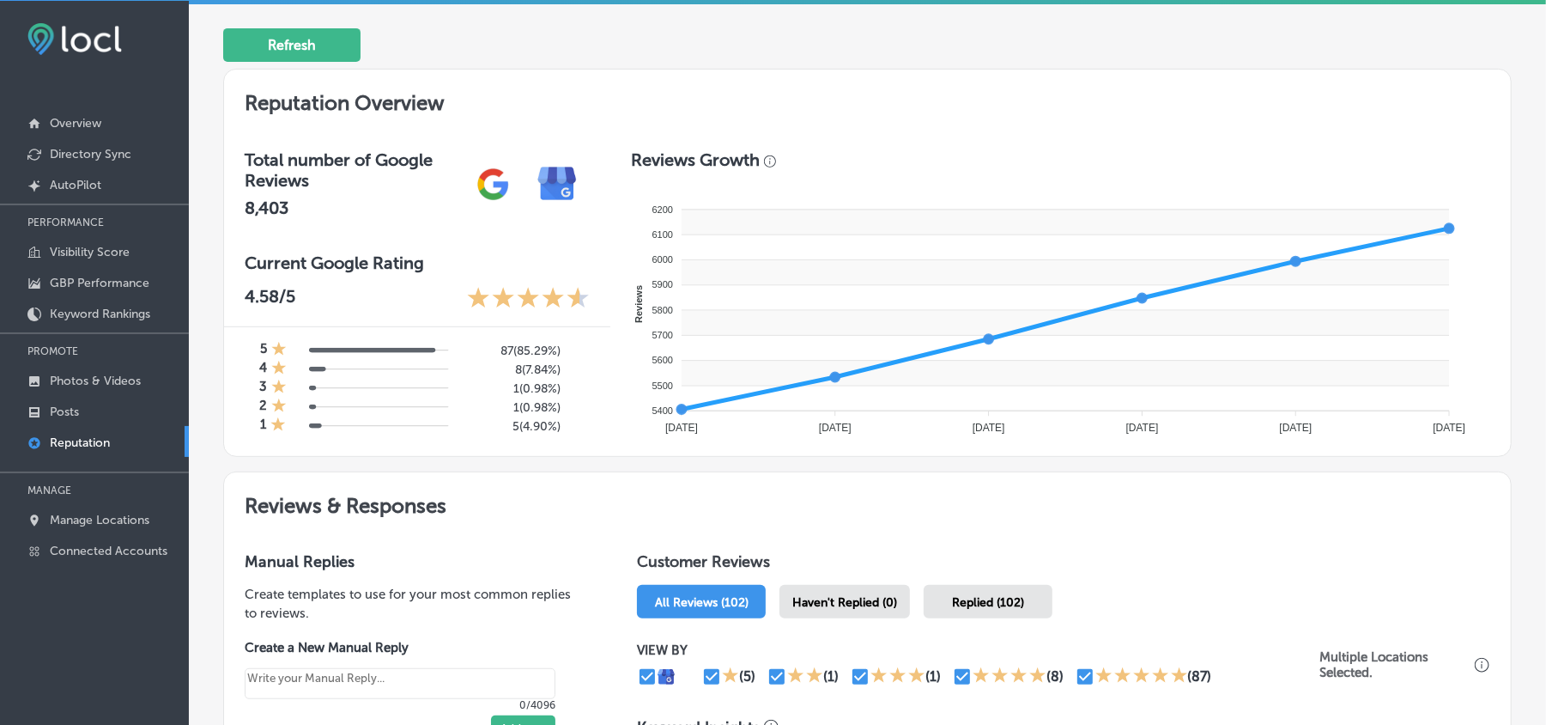
scroll to position [443, 0]
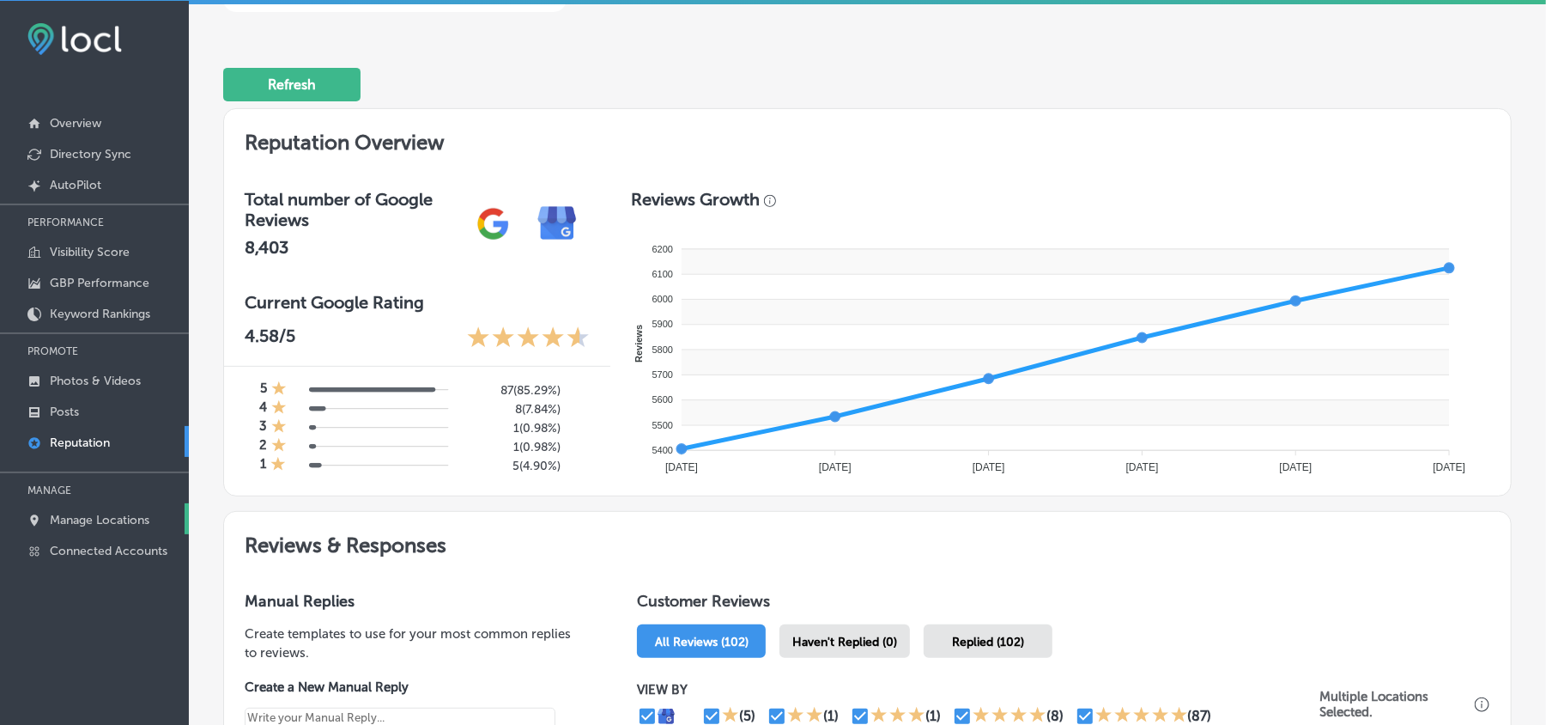
click at [87, 513] on p "Manage Locations" at bounding box center [100, 520] width 100 height 15
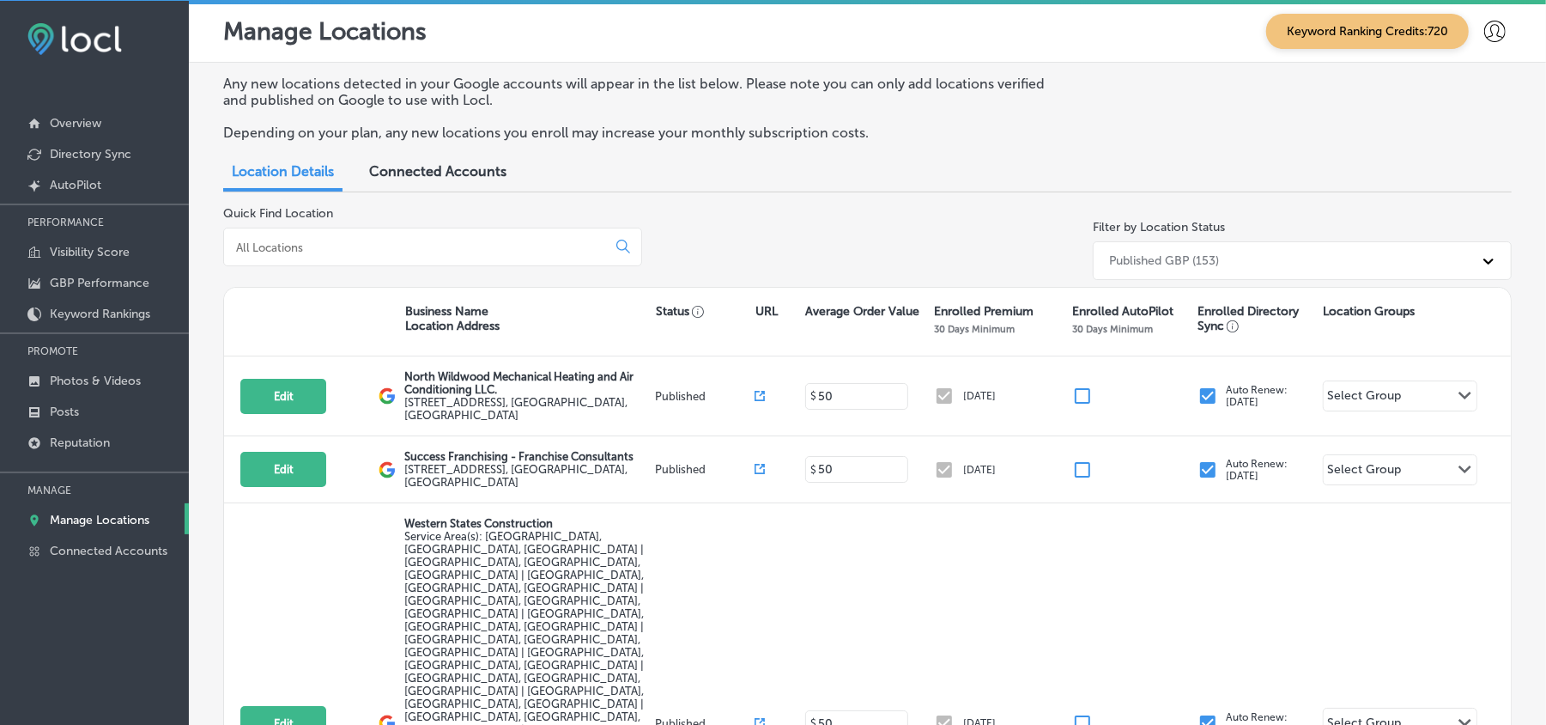
click at [392, 240] on input at bounding box center [418, 247] width 368 height 15
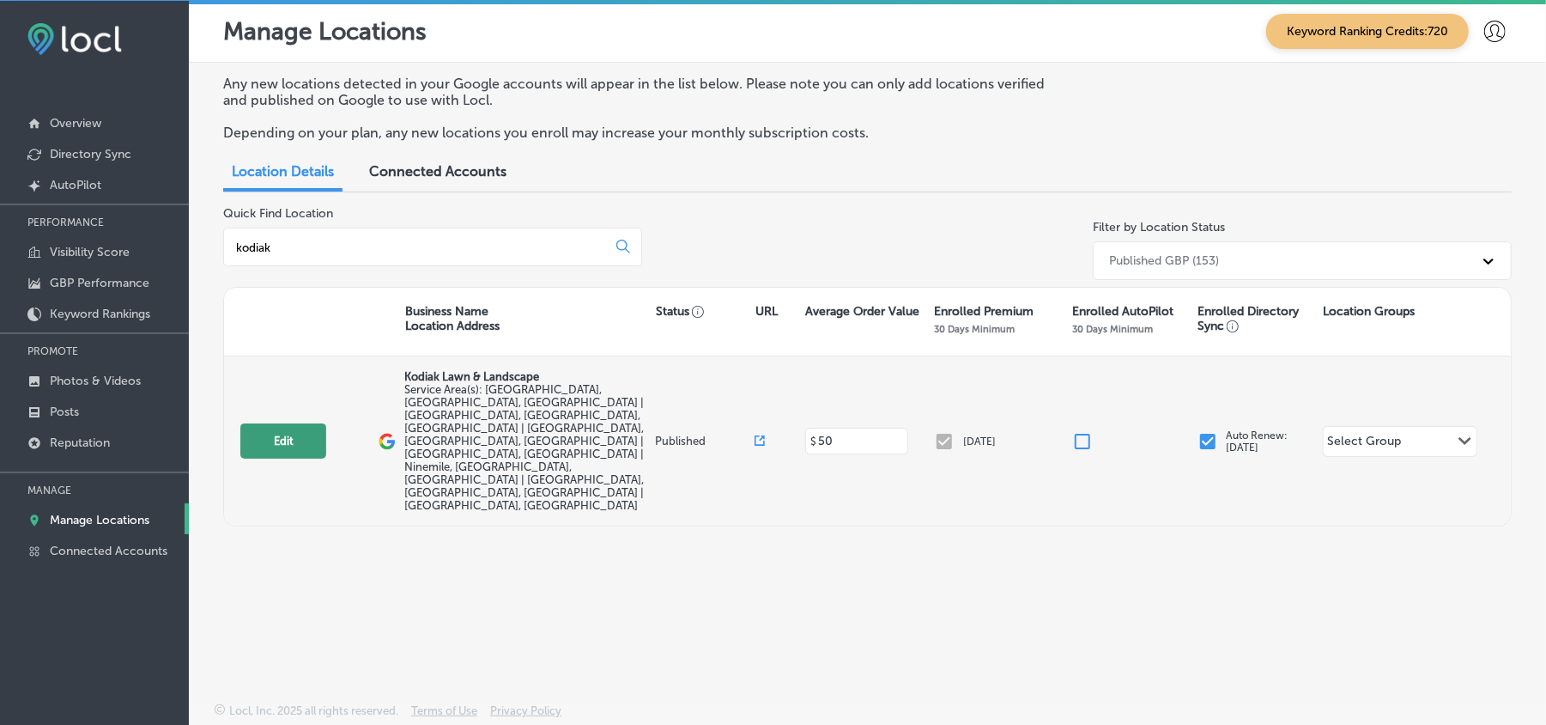
type input "kodiak"
click at [301, 423] on button "Edit" at bounding box center [283, 440] width 86 height 35
select select "US"
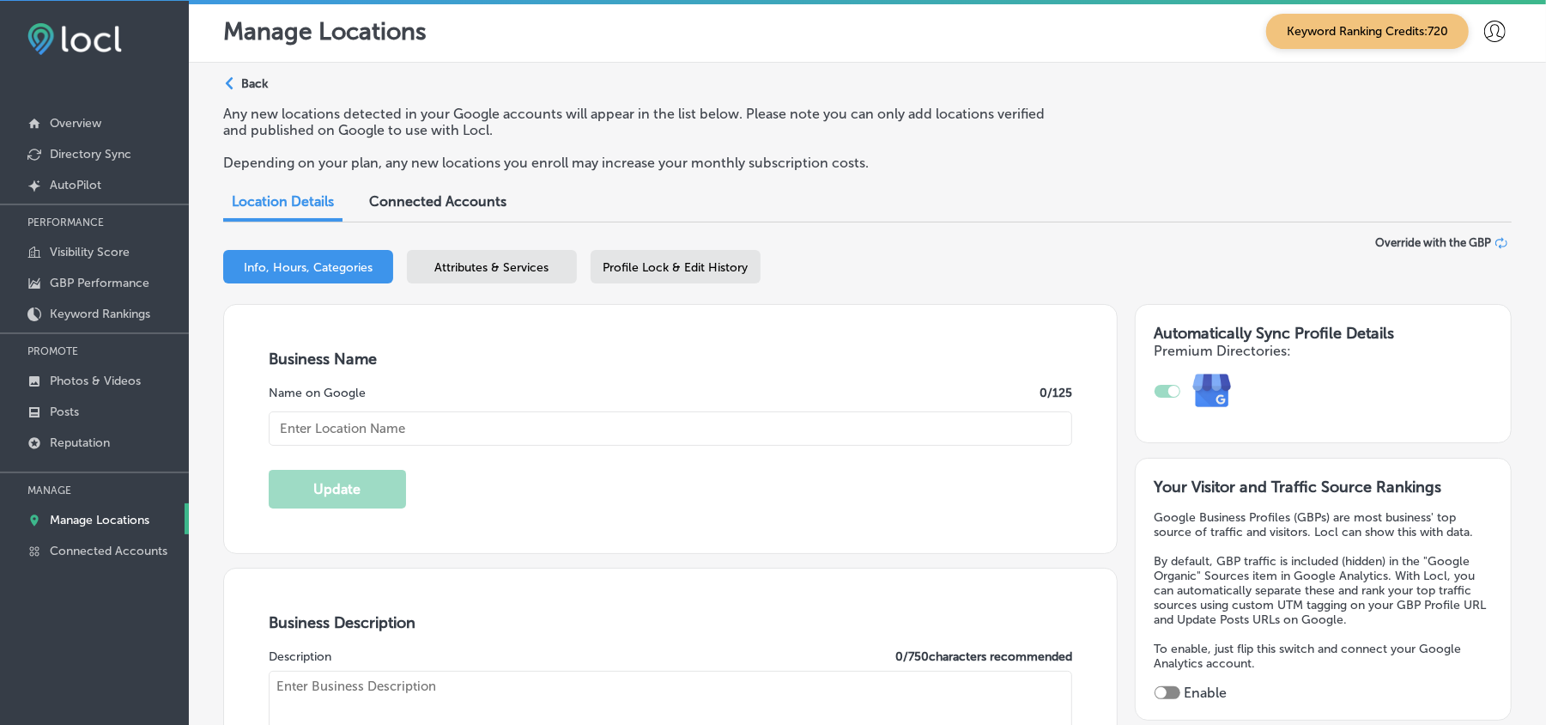
scroll to position [38, 0]
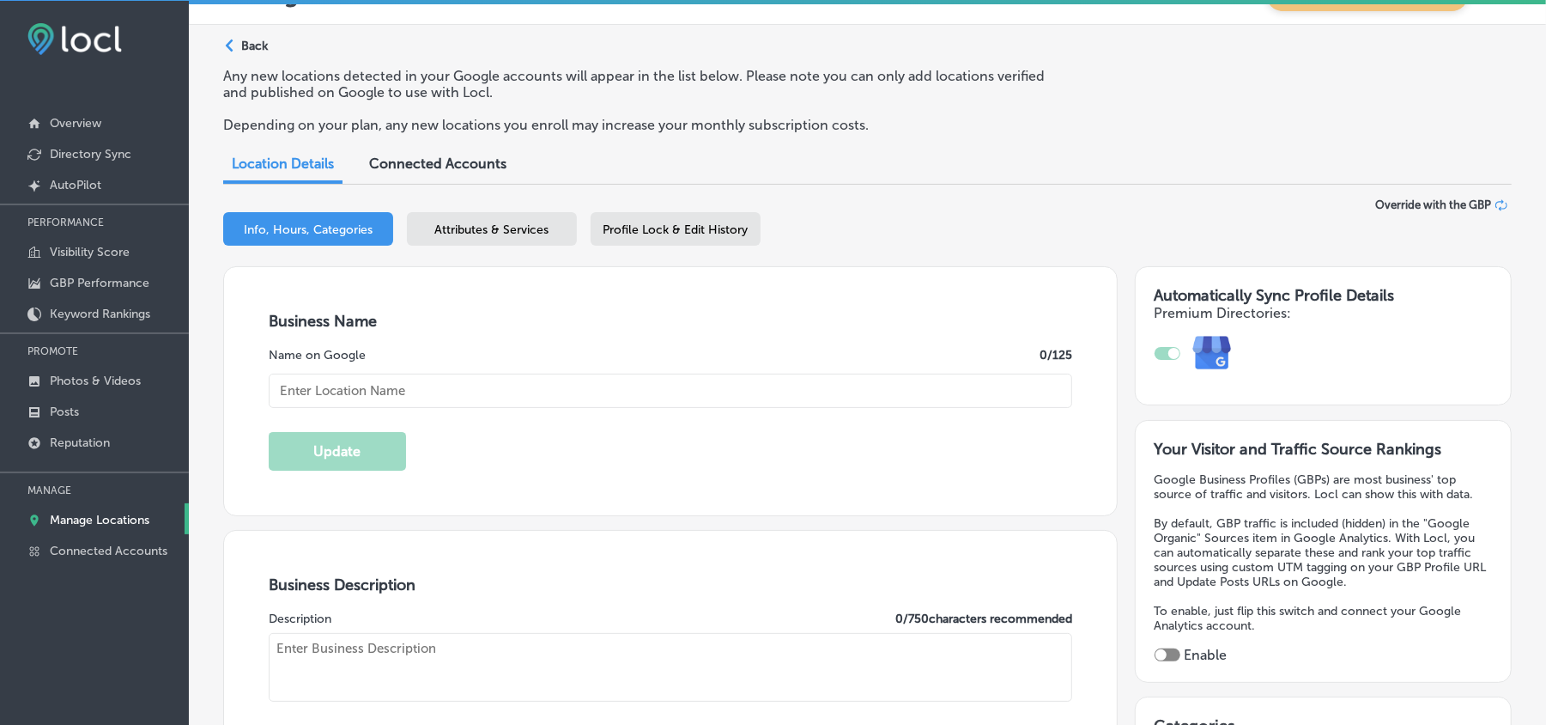
type input "Kodiak Lawn & Landscape"
type input "[STREET_ADDRESS][PERSON_NAME]"
type input "[PERSON_NAME]"
type input "59846"
type input "US"
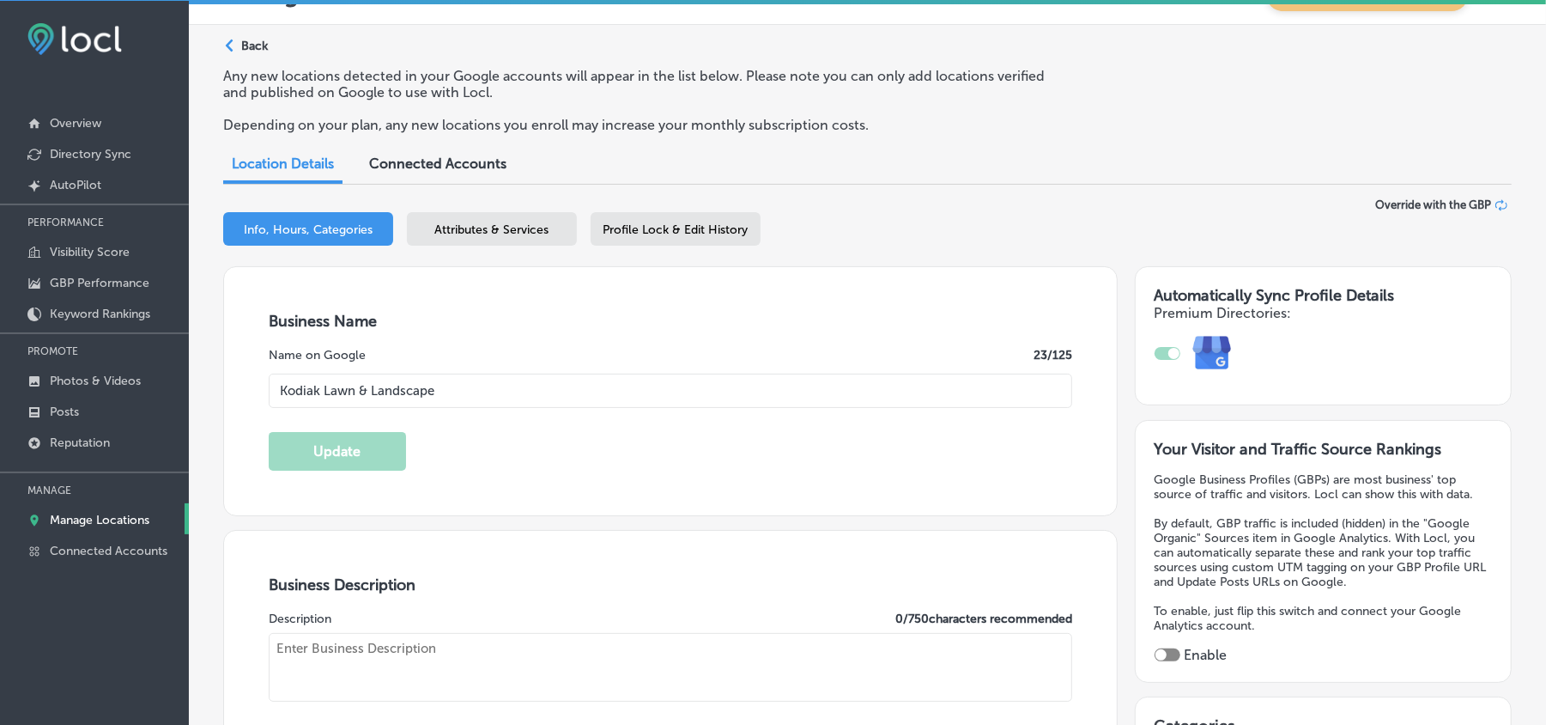
checkbox input "true"
type input "[URL][DOMAIN_NAME]"
type textarea "When you need a lawn care and landscape company you can trust, you need the exp…"
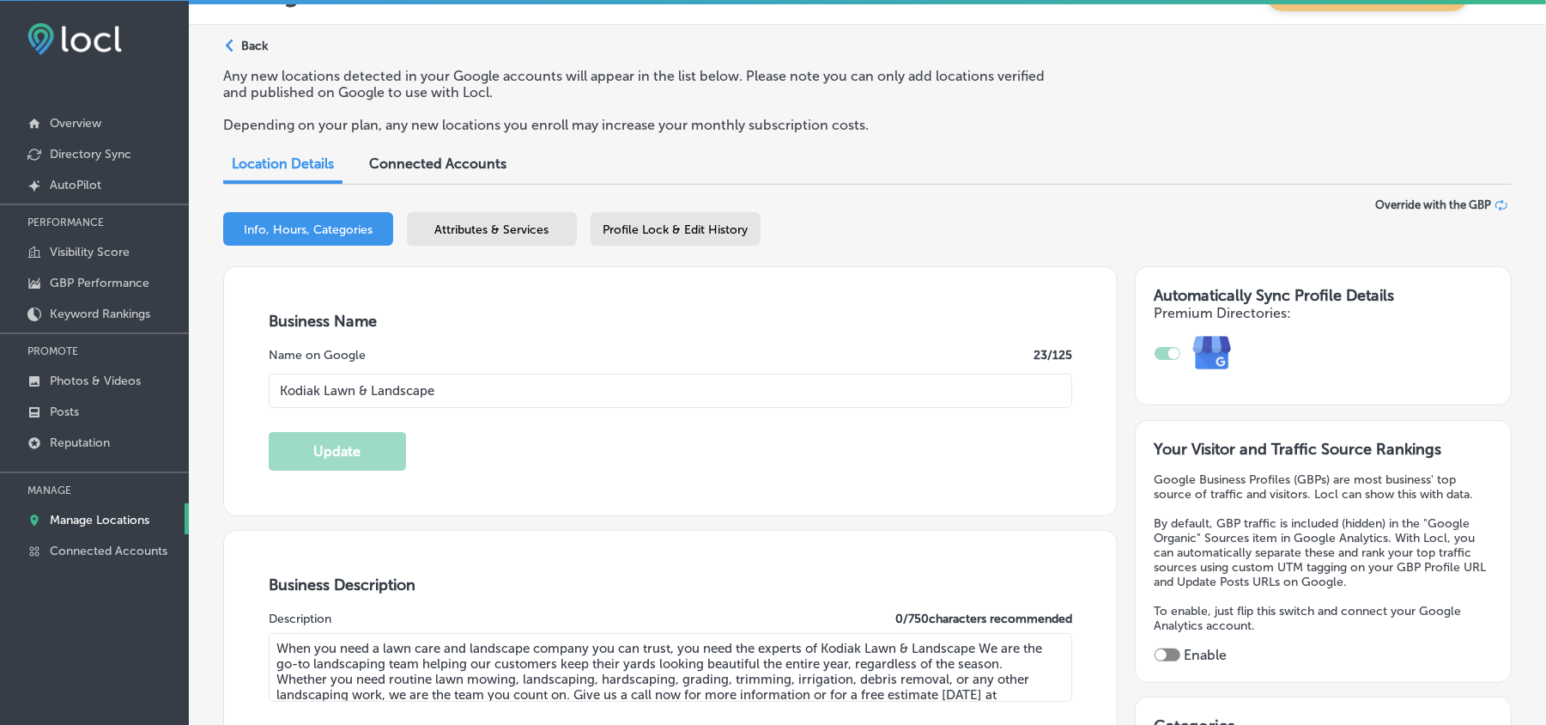
type input "[PHONE_NUMBER]"
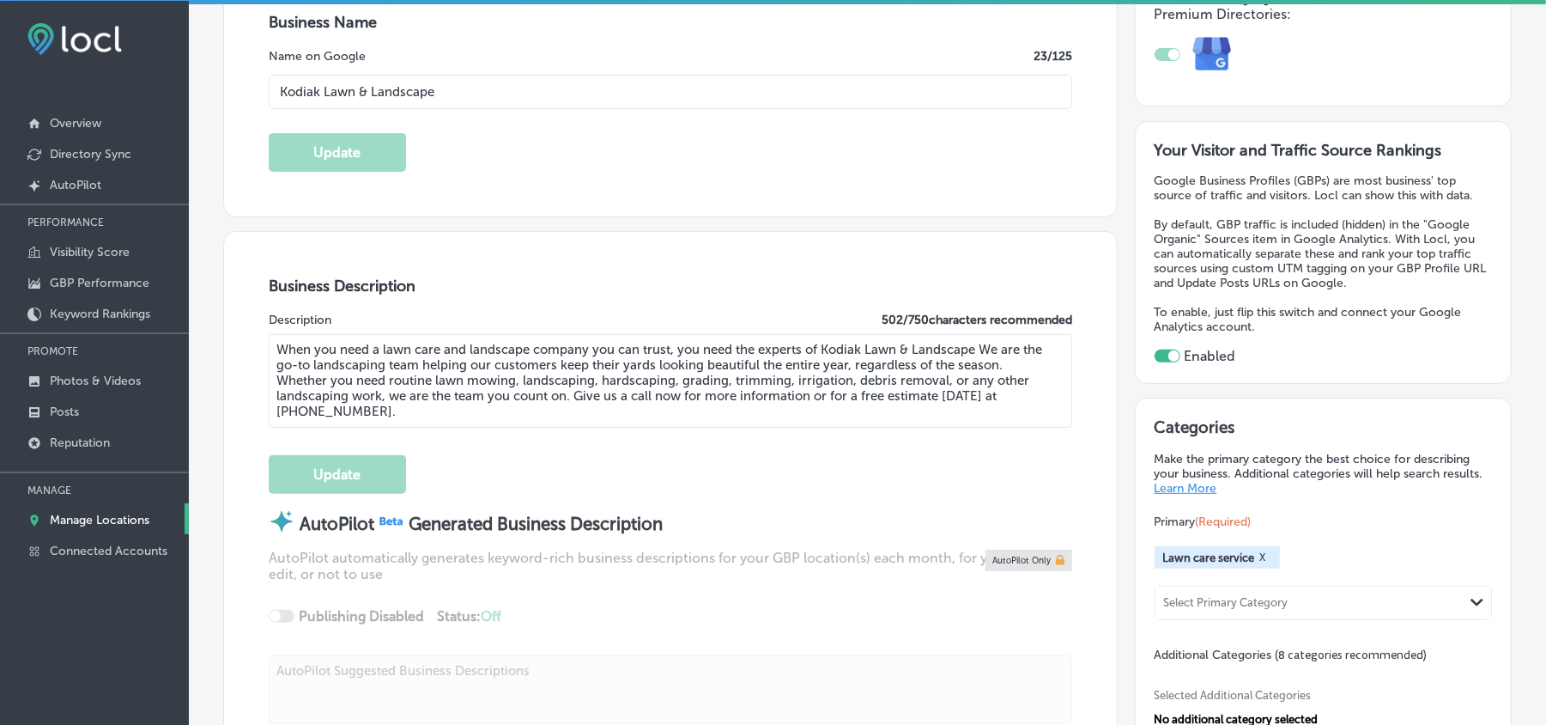
scroll to position [343, 0]
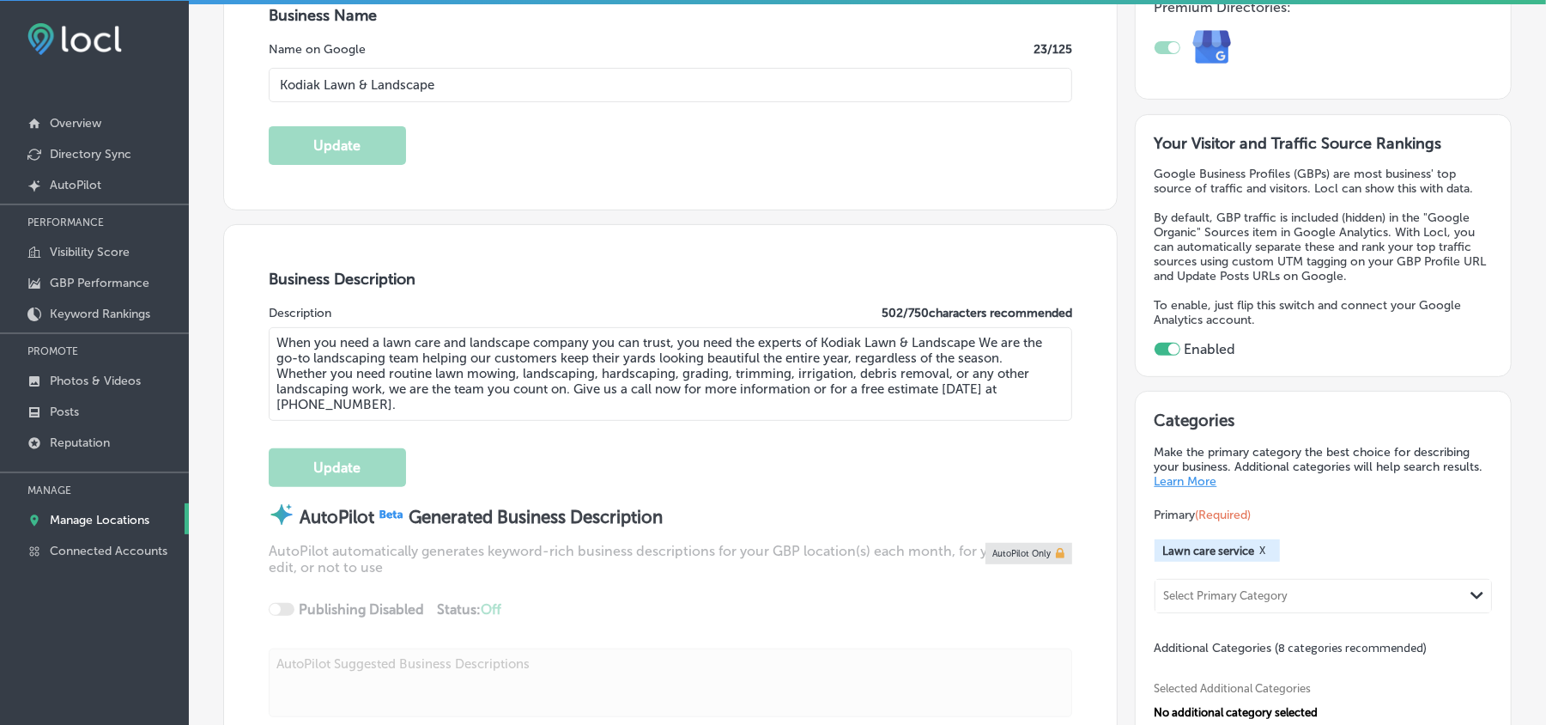
click at [477, 406] on textarea "When you need a lawn care and landscape company you can trust, you need the exp…" at bounding box center [671, 374] width 804 height 94
paste textarea "Kodiak Lawn & Landscape is a trusted lawn care and landscaping company, proudly…"
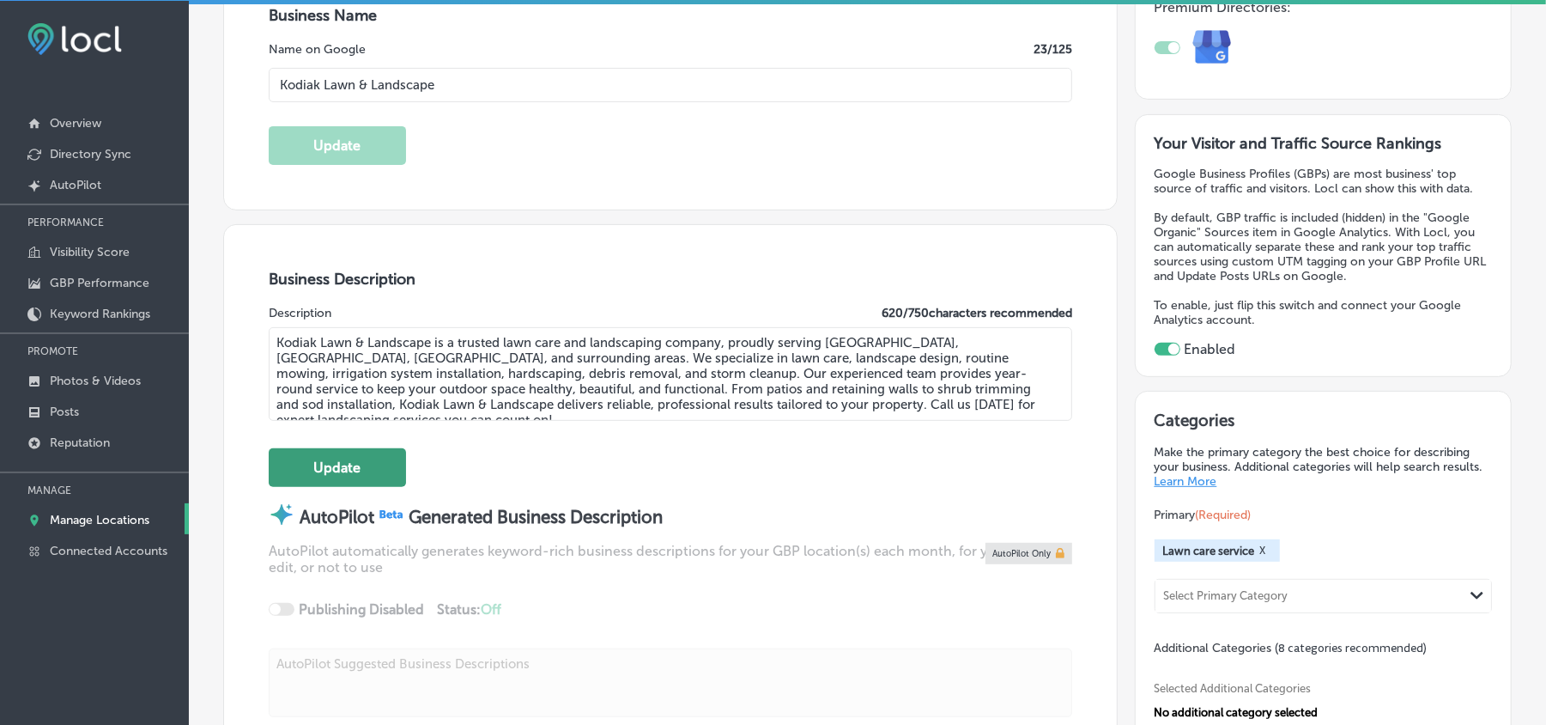
type textarea "Kodiak Lawn & Landscape is a trusted lawn care and landscaping company, proudly…"
click at [333, 467] on button "Update" at bounding box center [337, 467] width 137 height 39
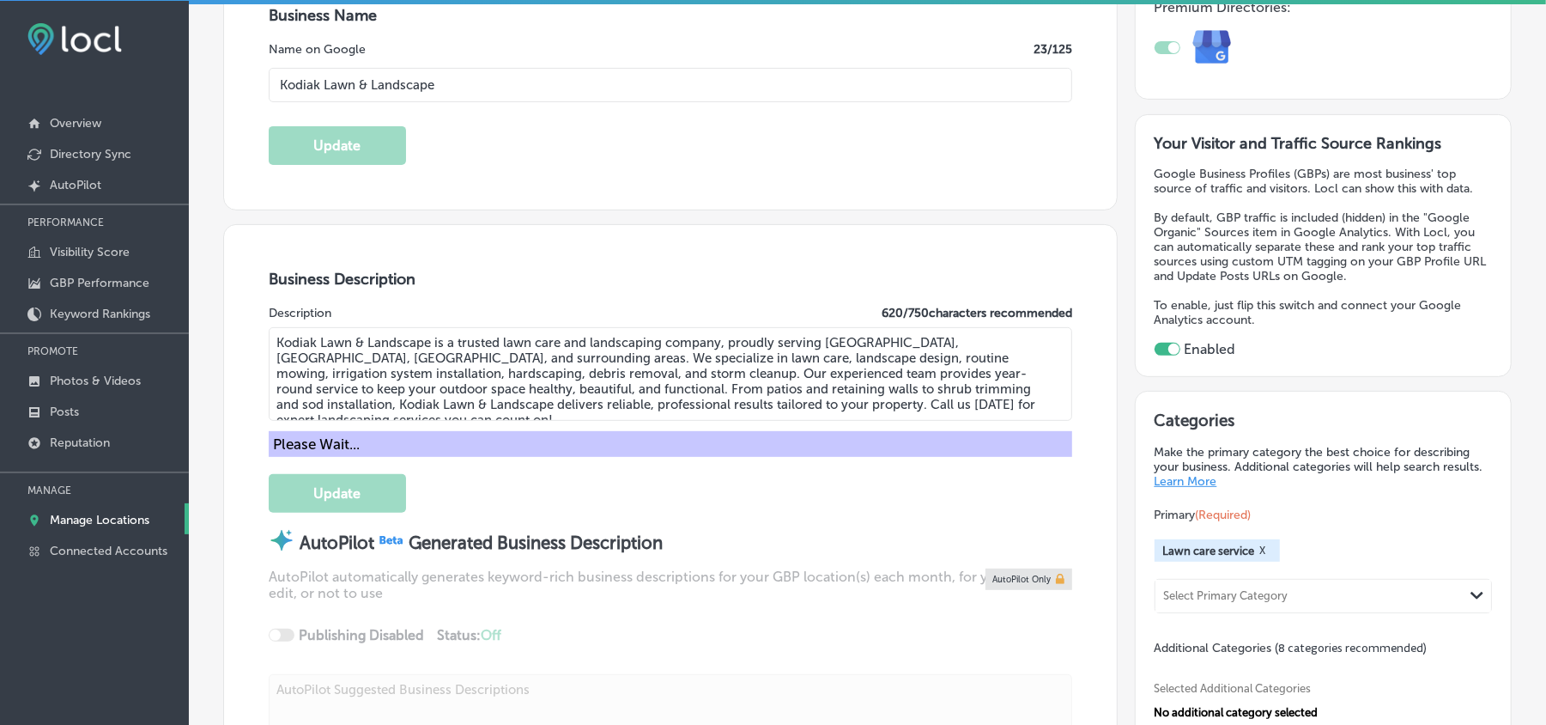
scroll to position [344, 0]
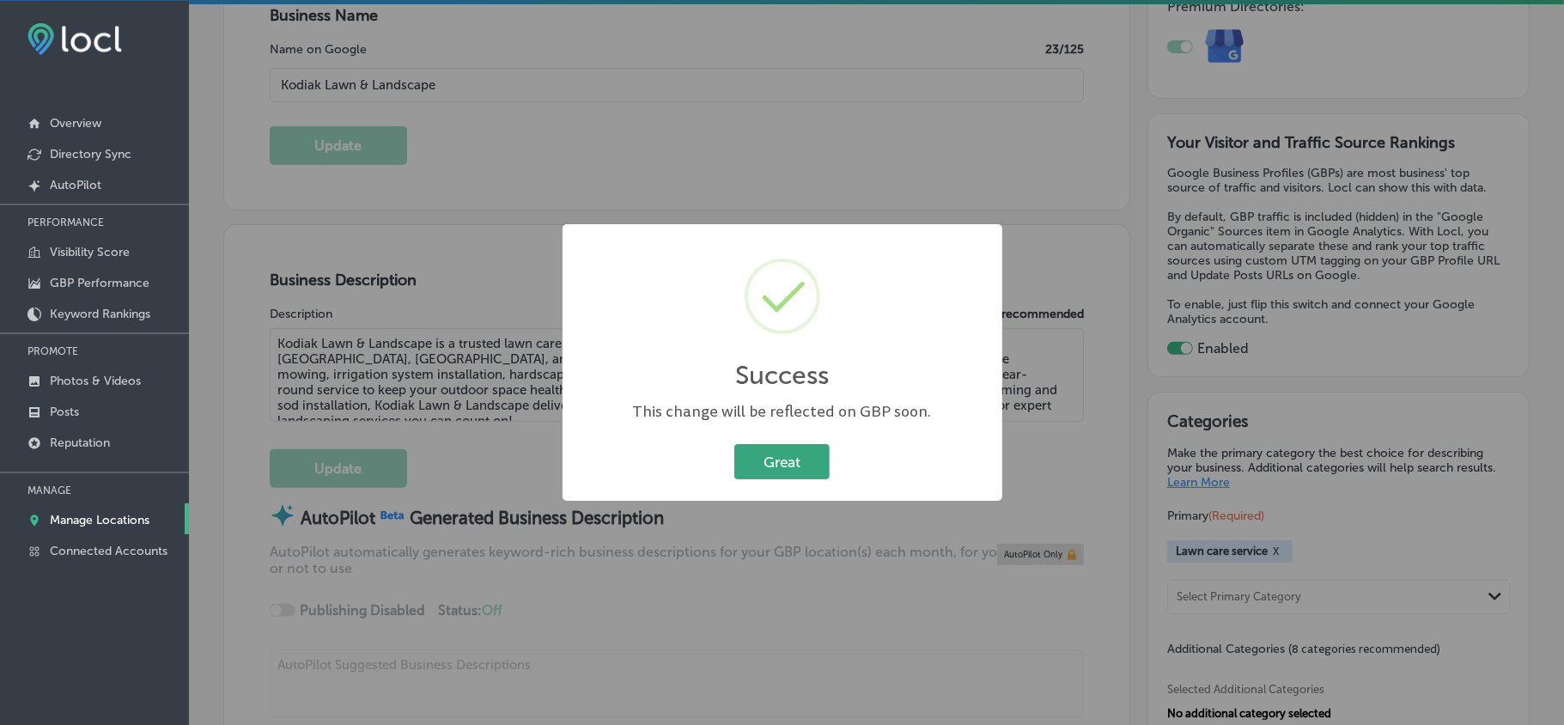
click at [756, 458] on button "Great" at bounding box center [781, 461] width 95 height 35
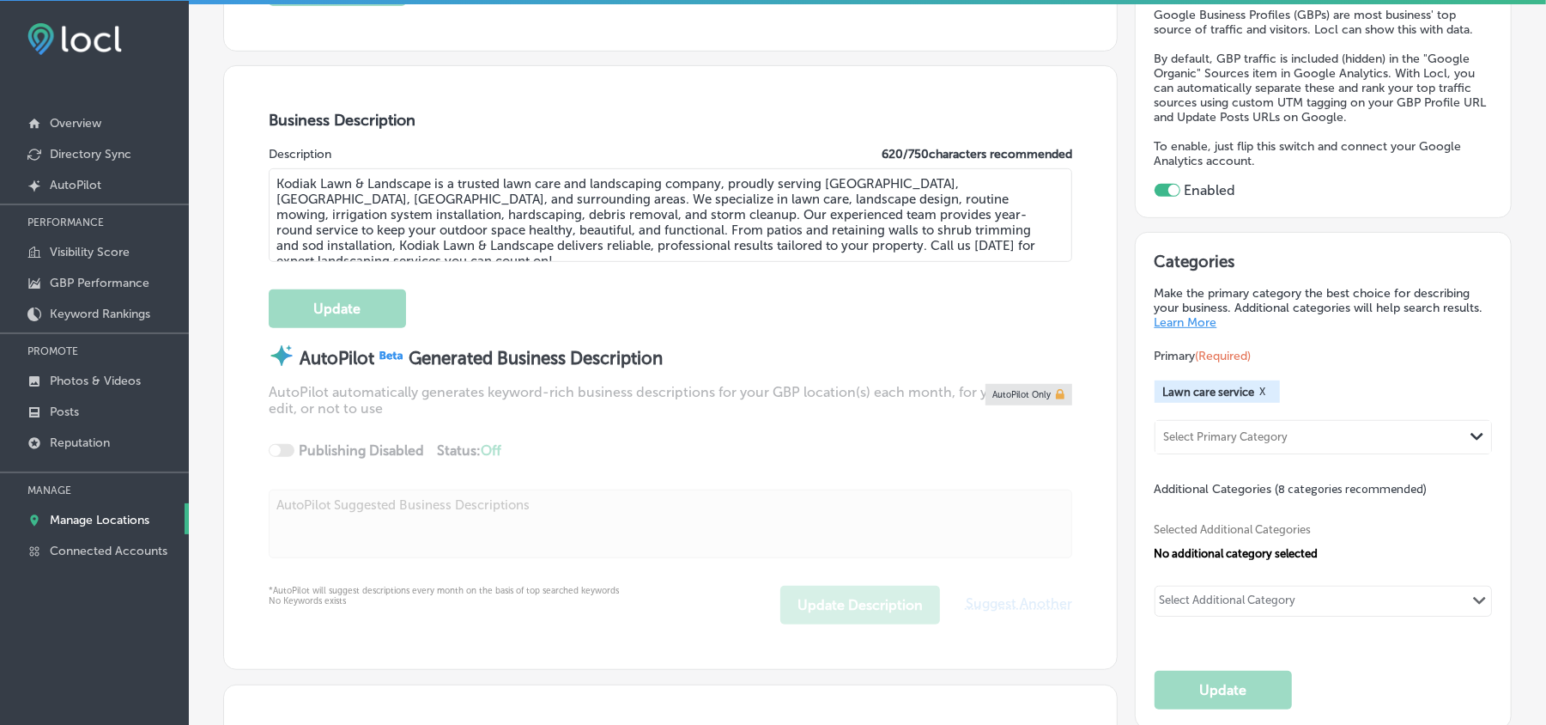
scroll to position [534, 0]
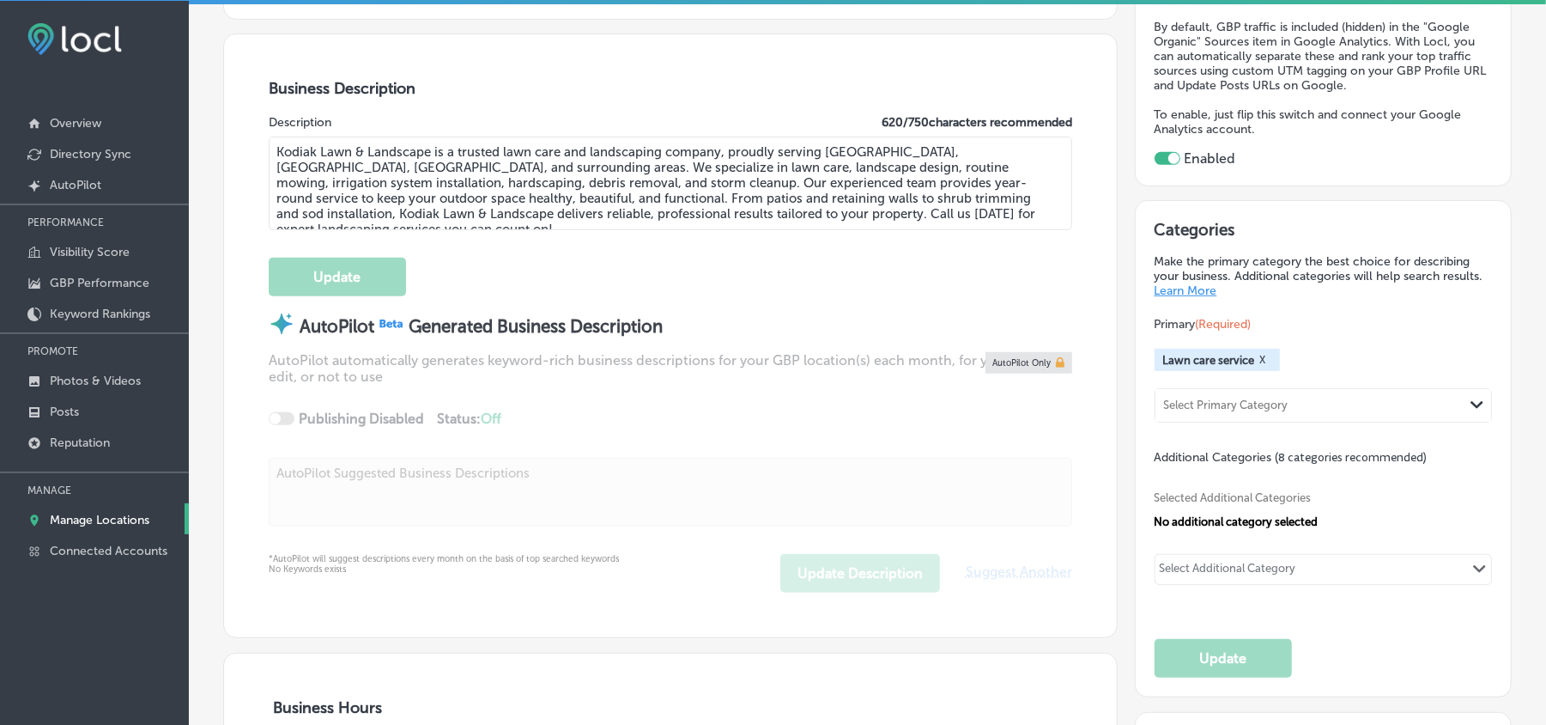
click at [1172, 399] on div "Select Primary Category" at bounding box center [1226, 405] width 125 height 13
click at [1172, 499] on span "Selected Additional Categories" at bounding box center [1317, 497] width 325 height 13
click at [1172, 513] on div "Select Additional Category Path Created with Sketch." at bounding box center [1324, 569] width 337 height 29
paste input "Landscaping"
type input "L"
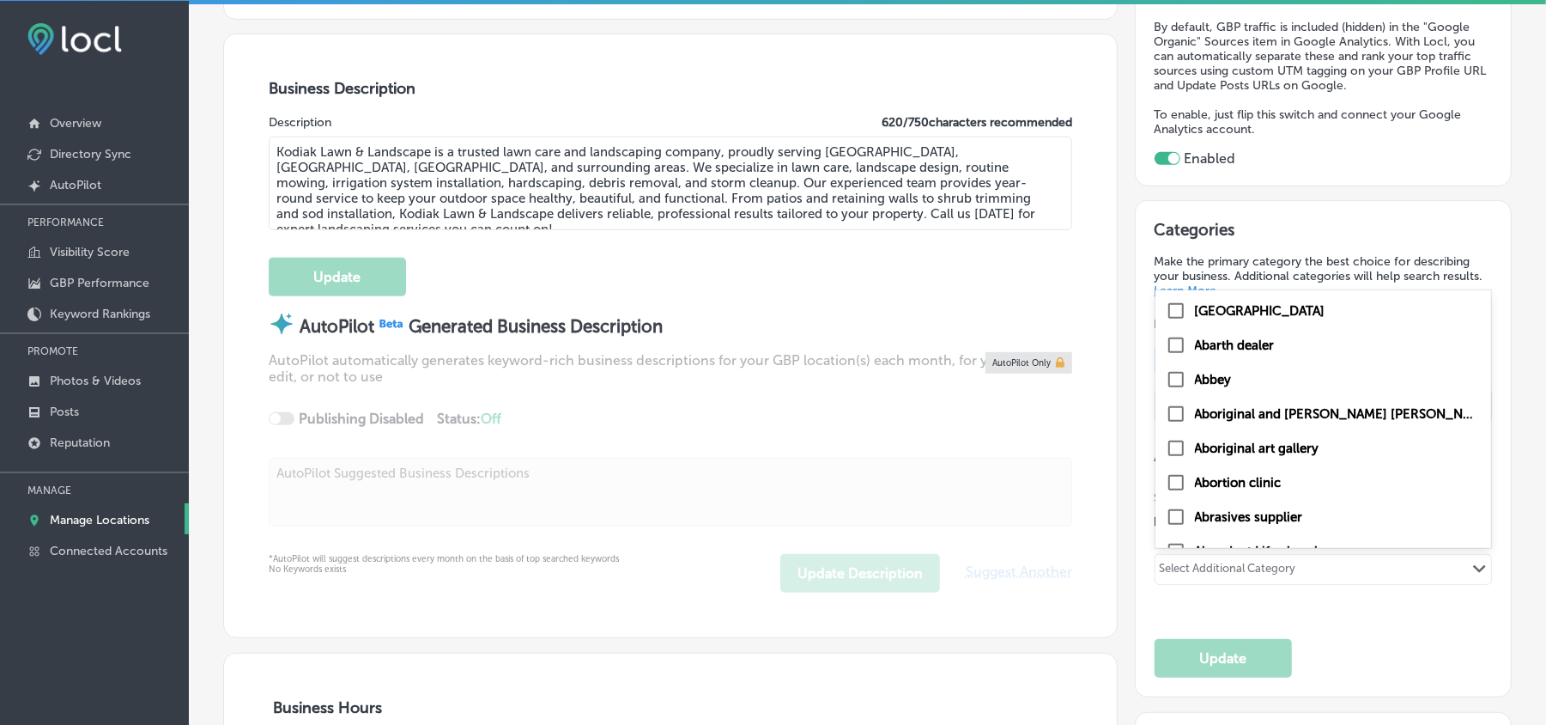
click at [1172, 513] on div "Select Additional Category" at bounding box center [1228, 572] width 137 height 20
paste input "Hardscaping"
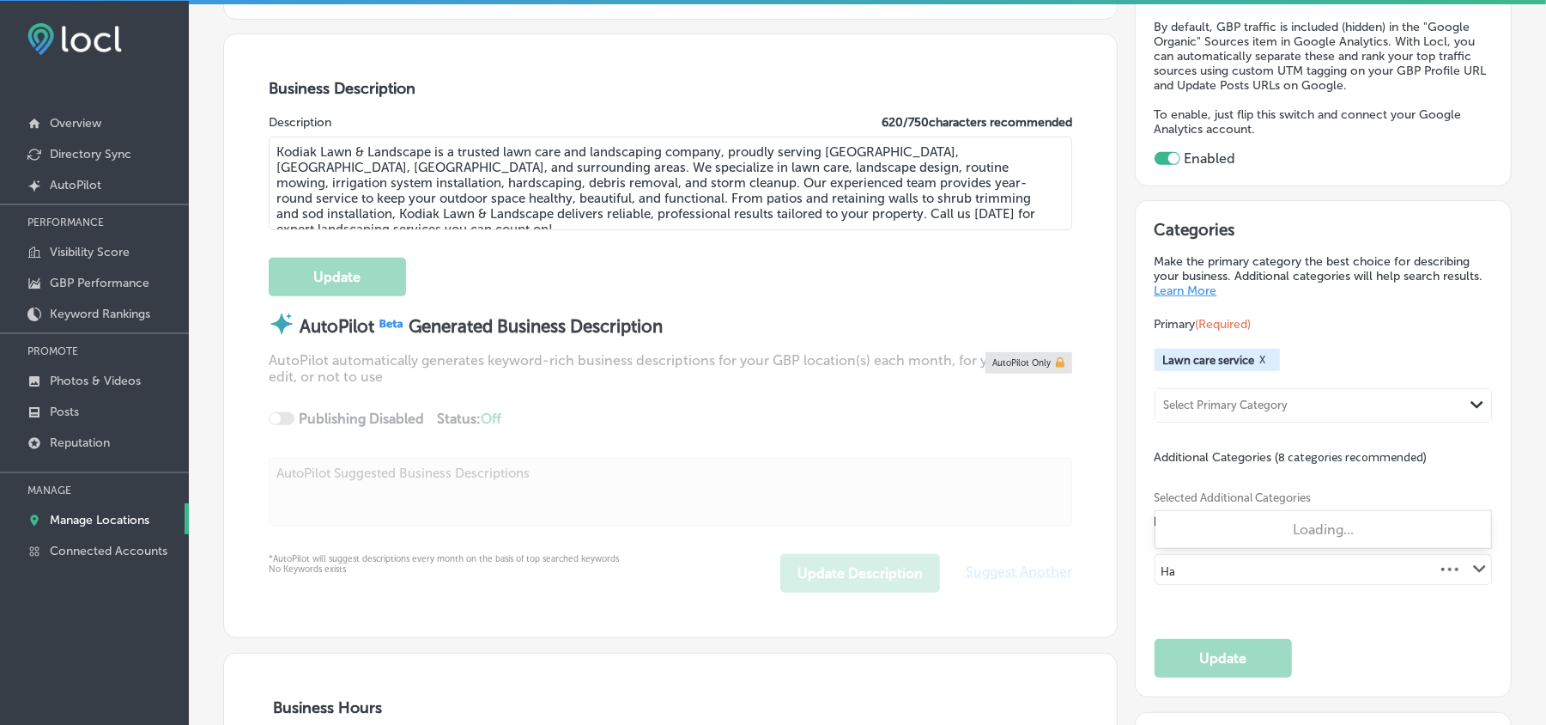
type input "H"
click at [1172, 513] on div "Selected Additional Categories No additional category selected 0 results availa…" at bounding box center [1324, 535] width 338 height 141
click at [1172, 513] on div "Select Additional Category" at bounding box center [1228, 572] width 137 height 20
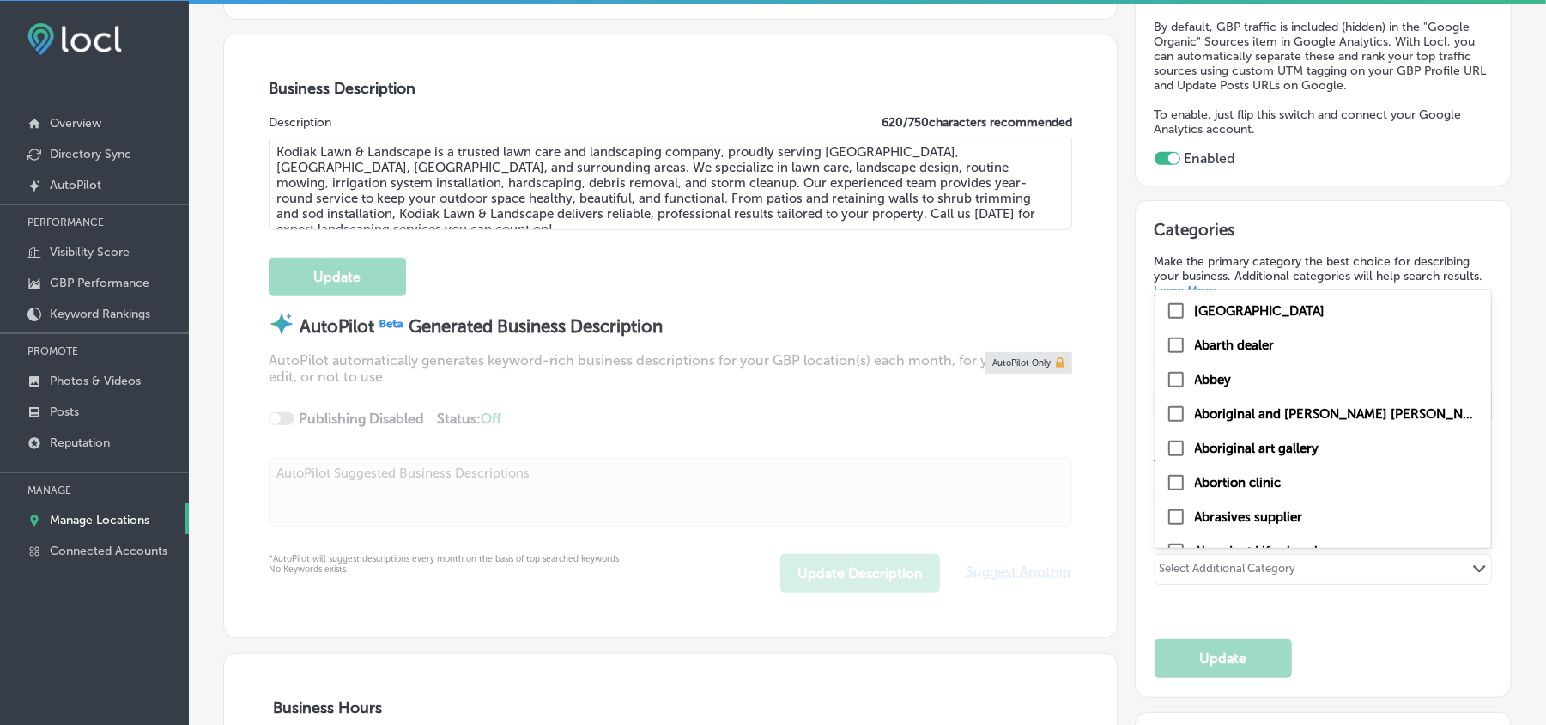
paste input "Lawn Mowing Service"
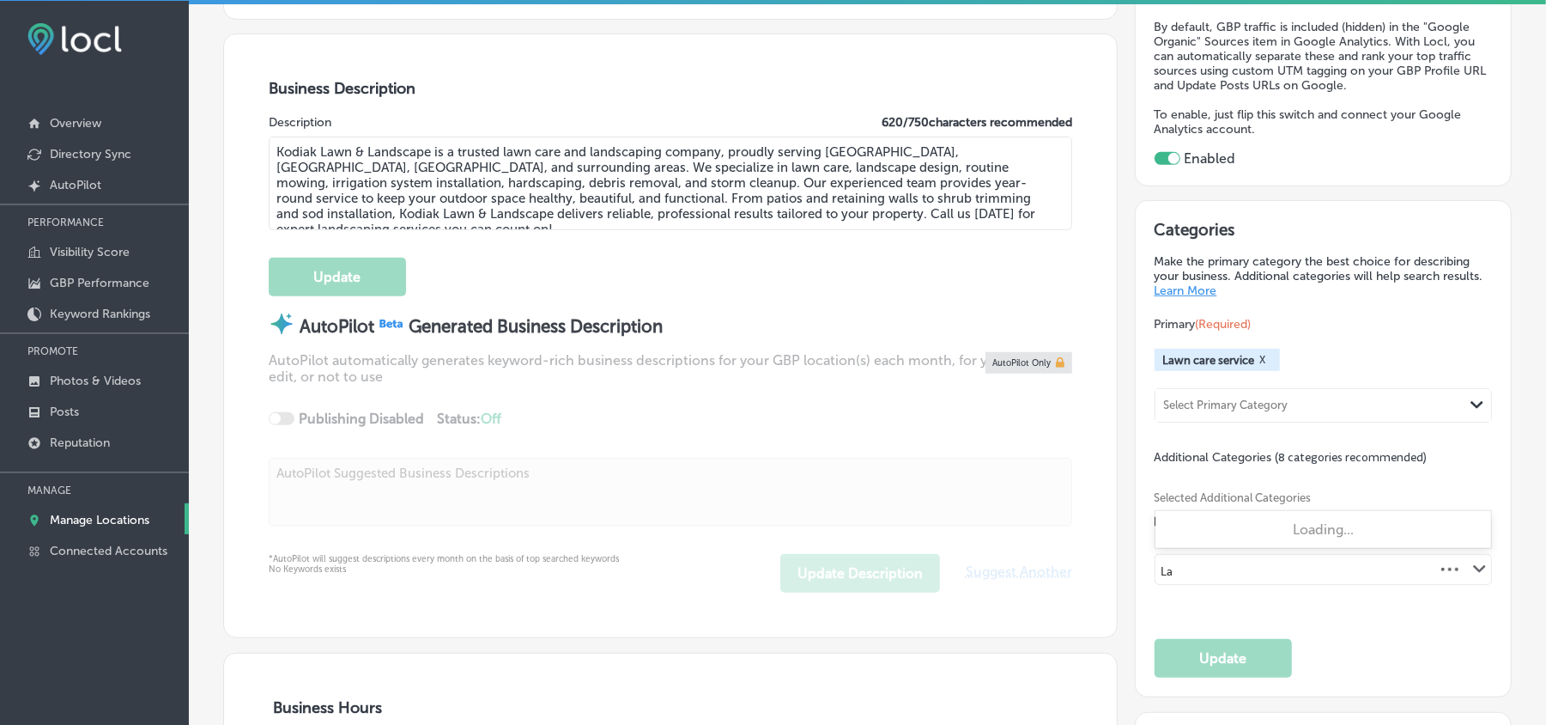
type input "L"
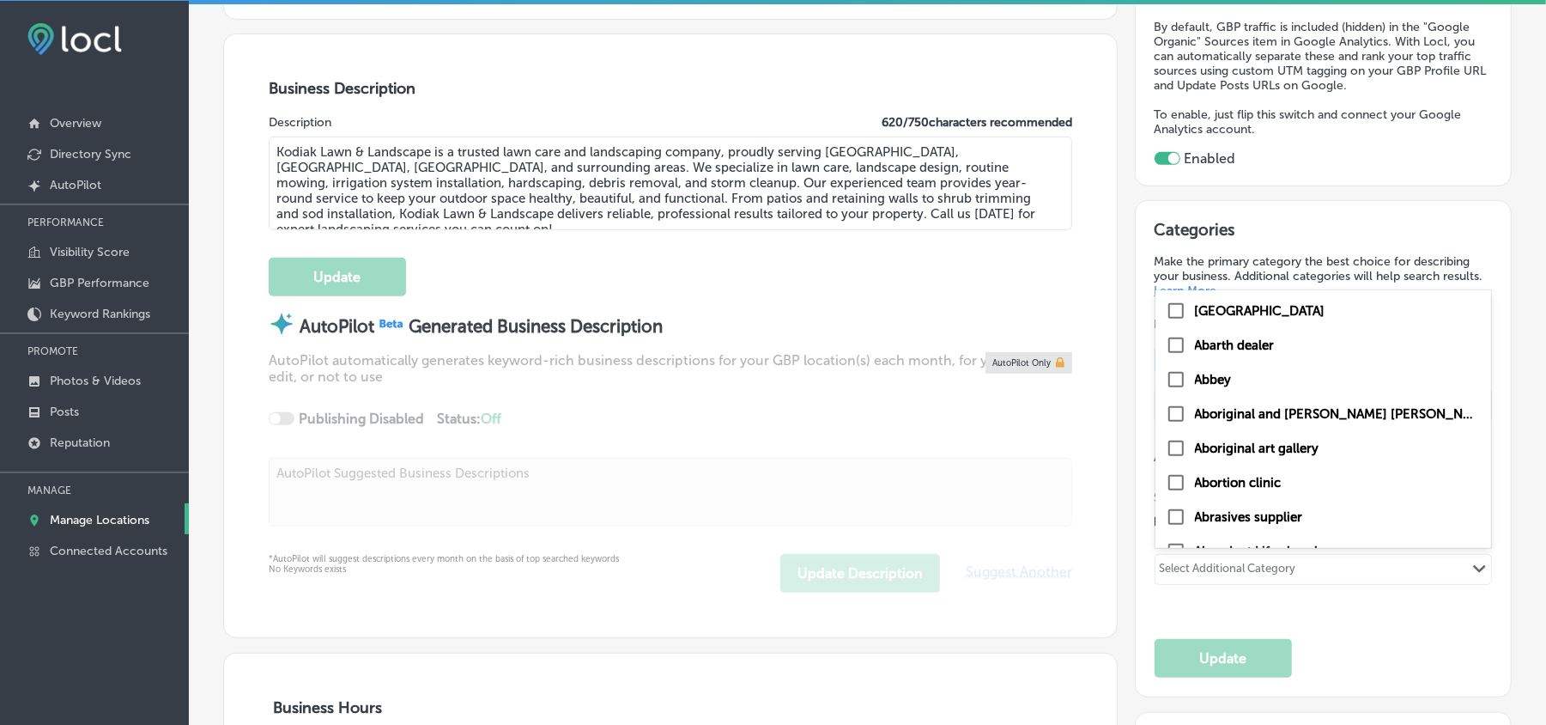
click at [1172, 513] on div "Select Additional Category" at bounding box center [1228, 572] width 137 height 20
paste input "Irrigation System Installation"
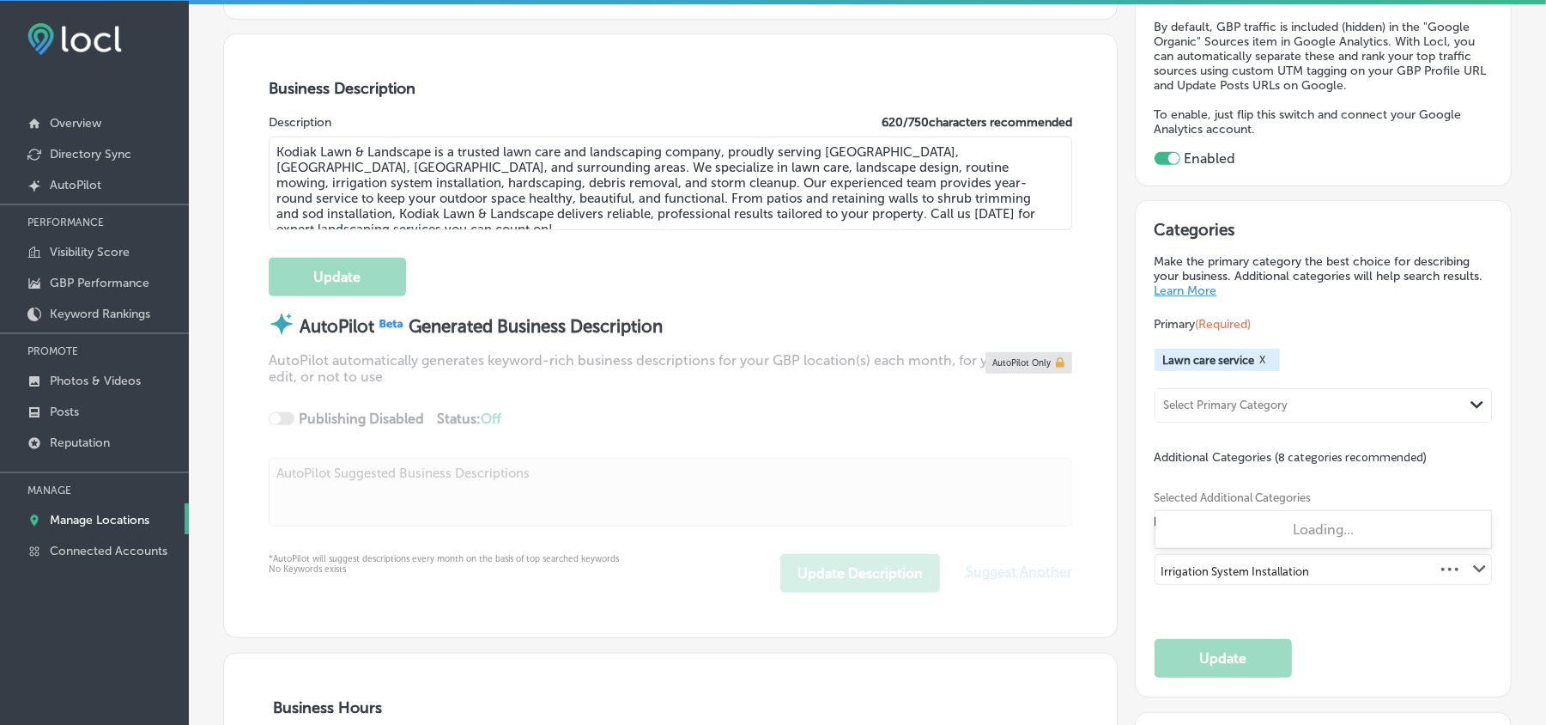
click at [1172, 513] on input "Irrigation System Installation" at bounding box center [1236, 571] width 149 height 13
type input "Irrigation System Installation"
click at [1172, 513] on div "Categories Make the primary category the best choice for describing your busine…" at bounding box center [1324, 449] width 338 height 458
click at [1172, 513] on div "Select Additional Category Path Created with Sketch." at bounding box center [1324, 569] width 337 height 29
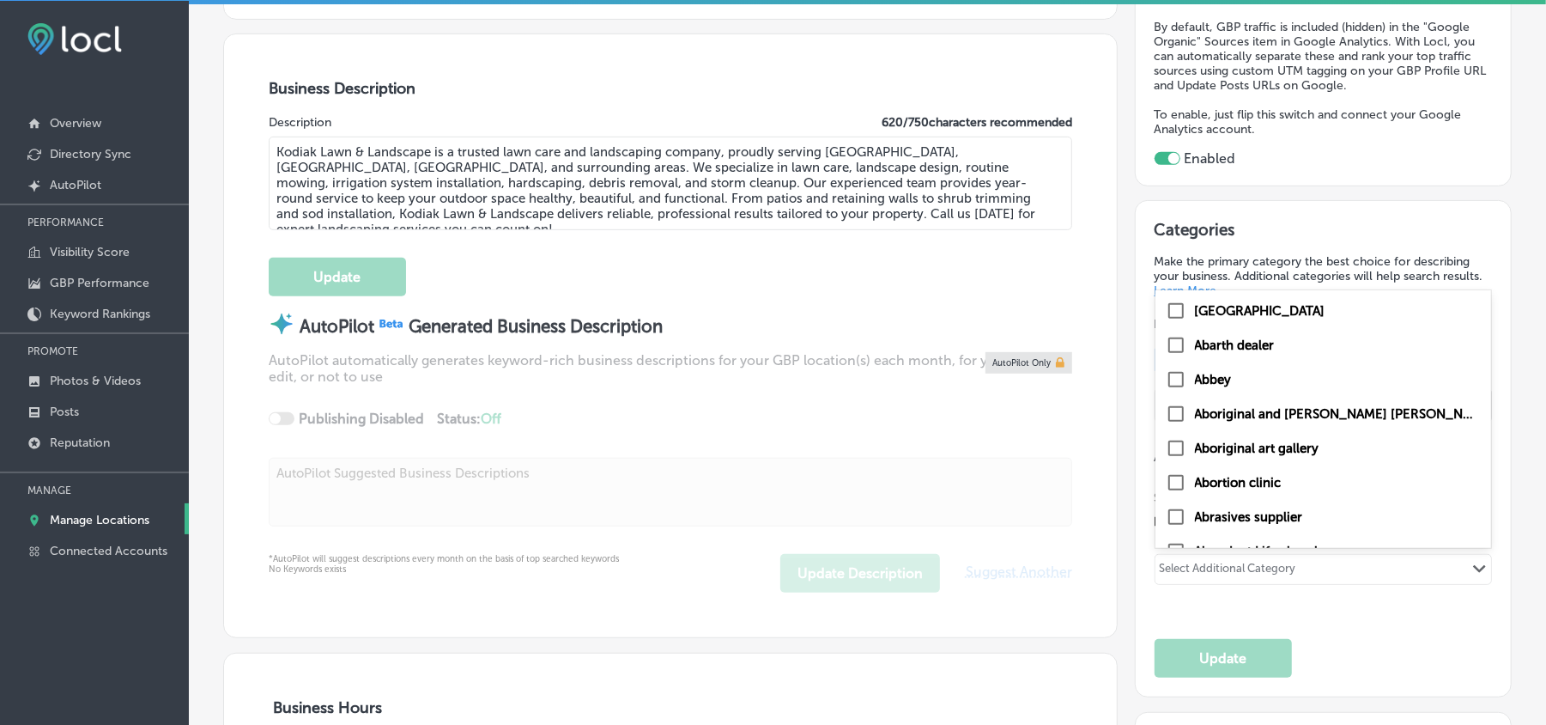
paste input "Irrigation System Installation"
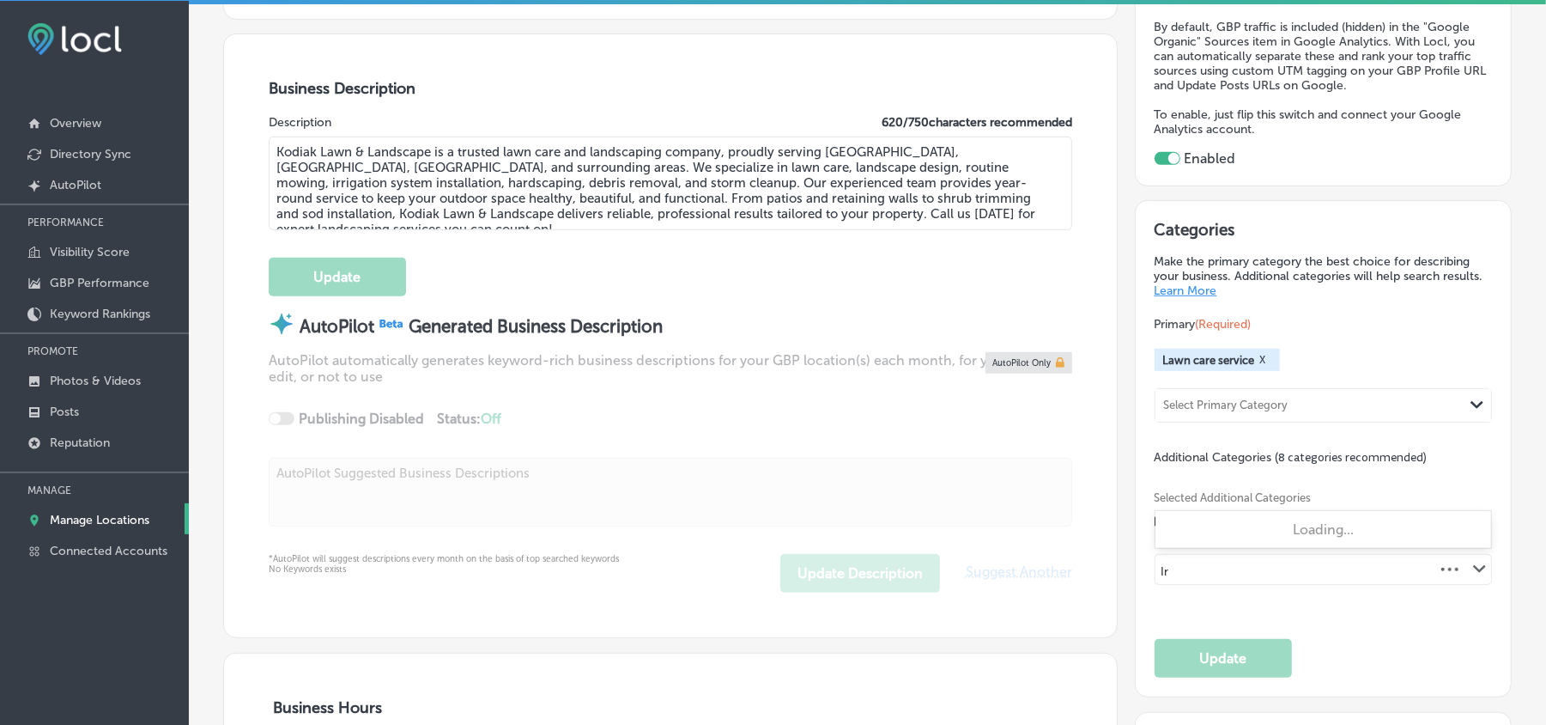
type input "I"
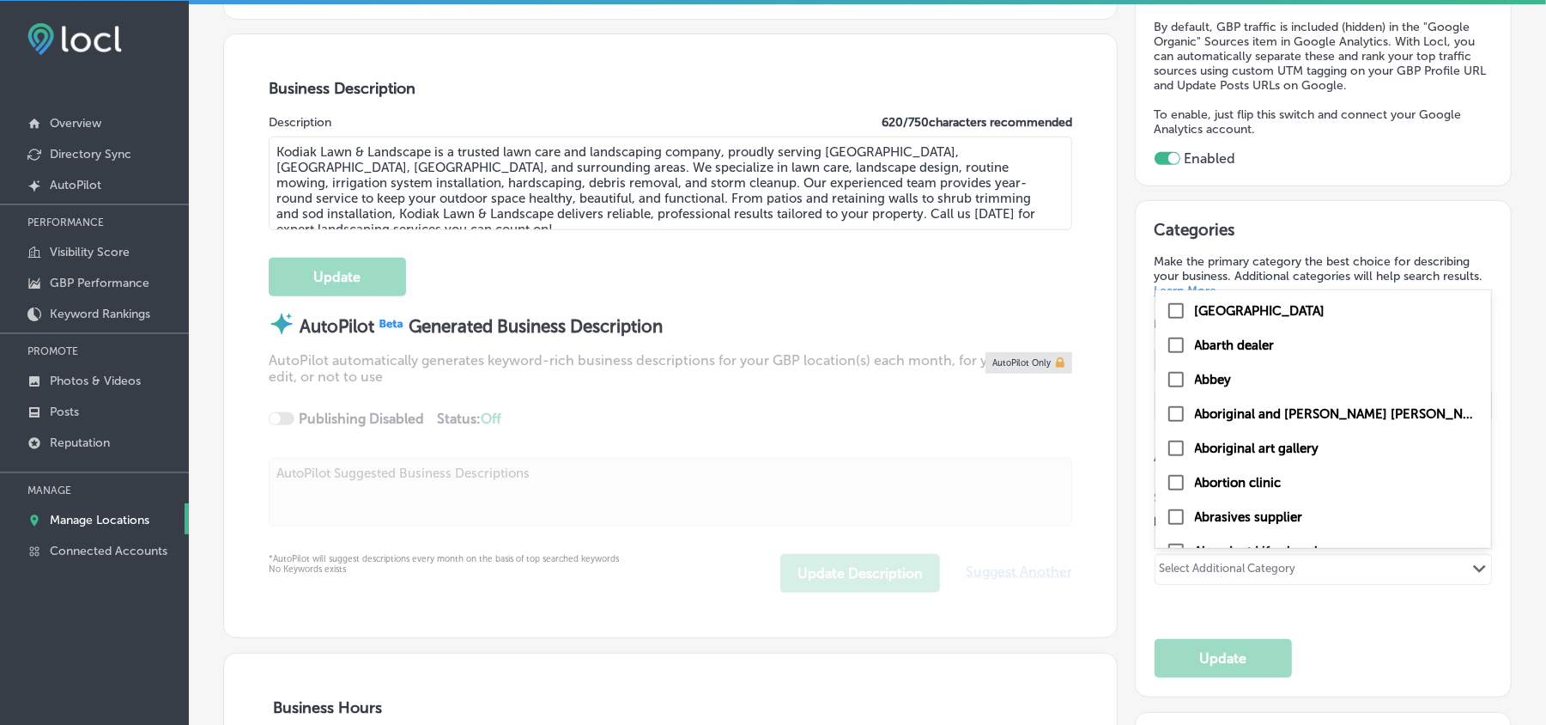
click at [1172, 513] on div "Select Additional Category Path Created with Sketch." at bounding box center [1324, 569] width 337 height 29
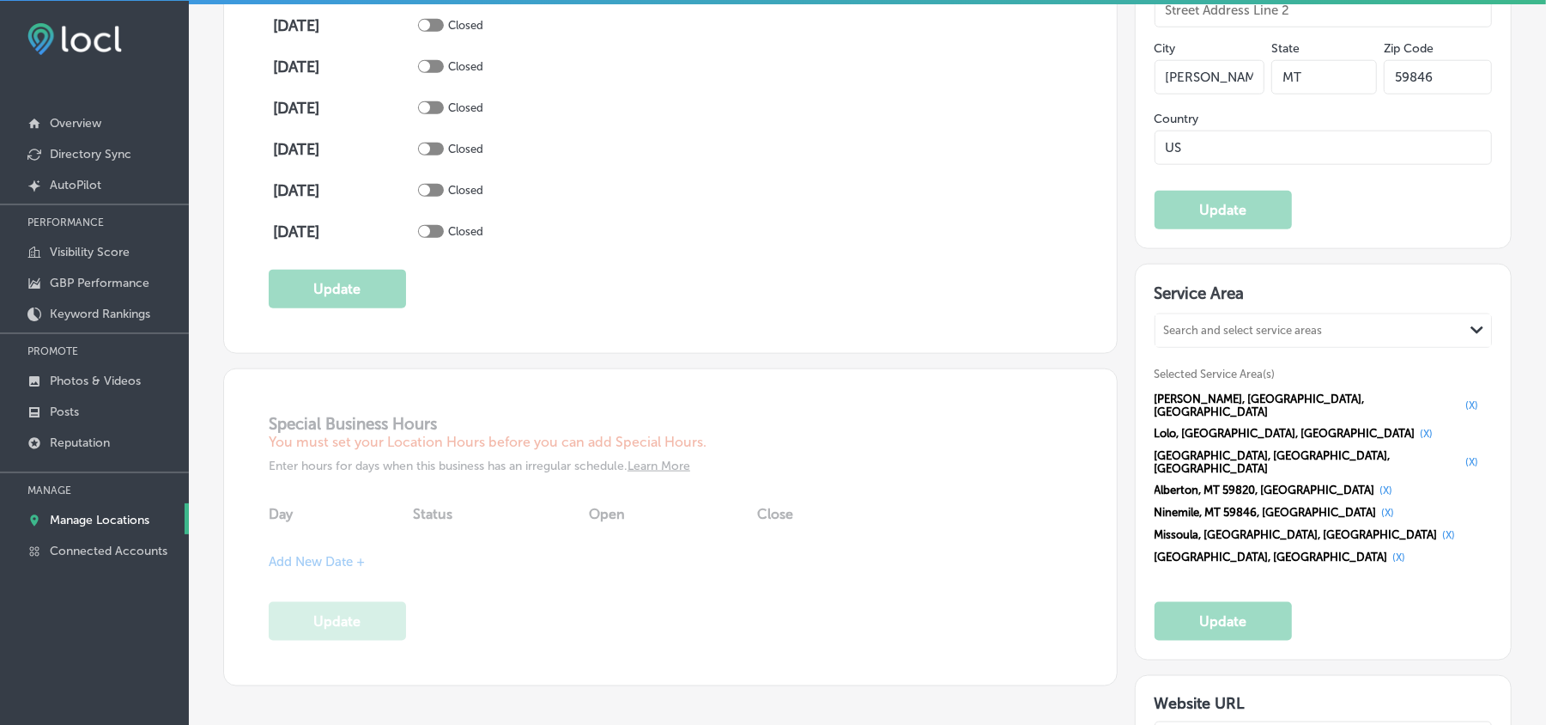
scroll to position [1412, 0]
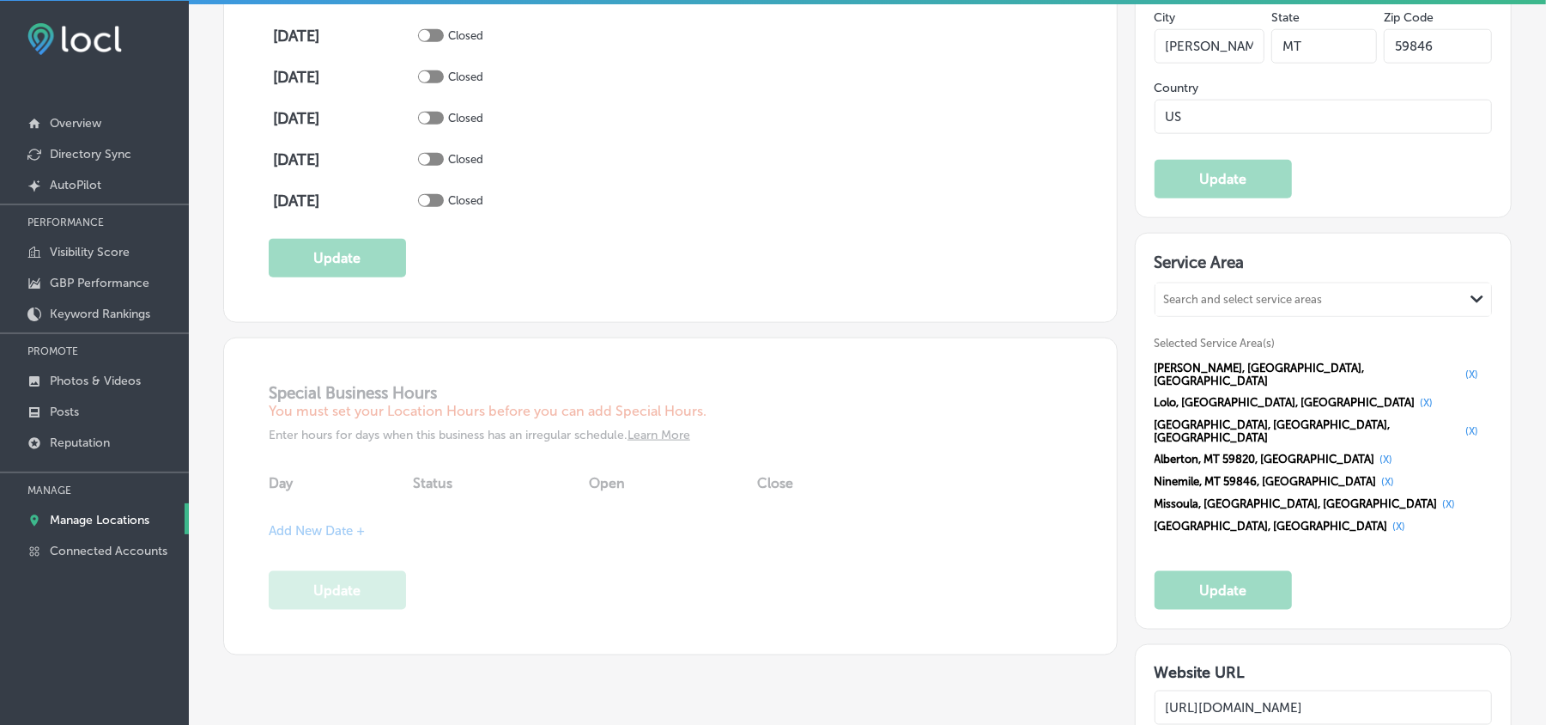
click at [1172, 375] on button "(X)" at bounding box center [1472, 374] width 23 height 14
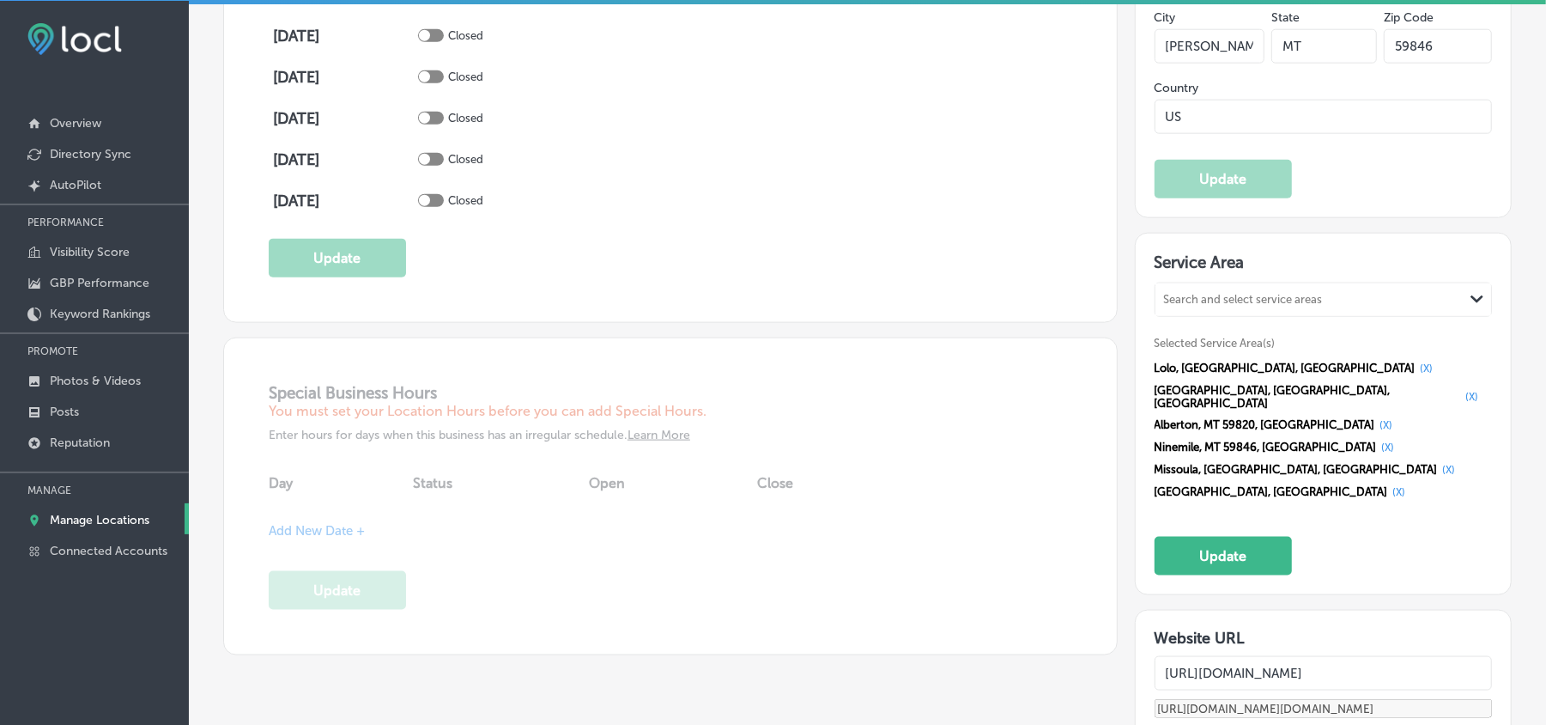
click at [1172, 375] on button "(X)" at bounding box center [1427, 368] width 23 height 14
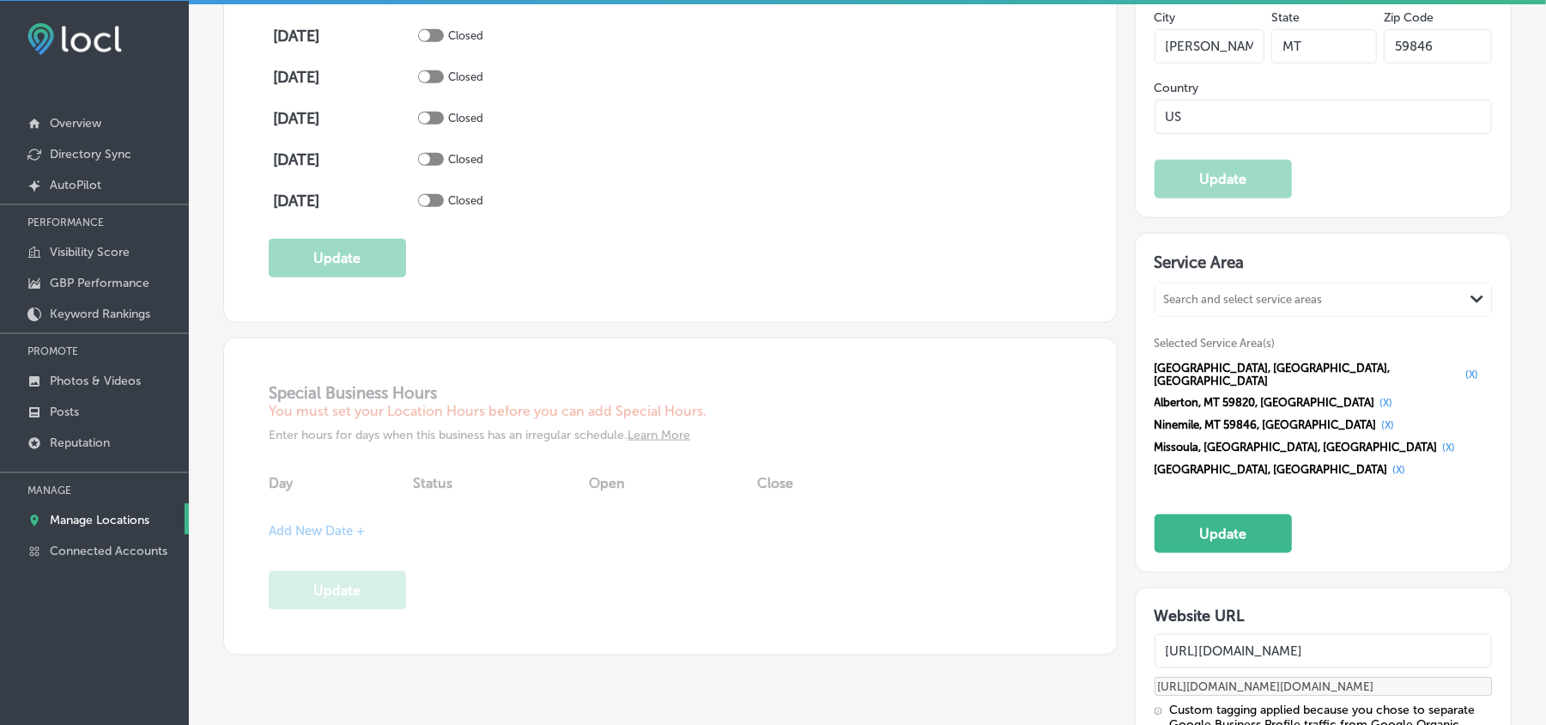
click at [1172, 380] on button "(X)" at bounding box center [1472, 374] width 23 height 14
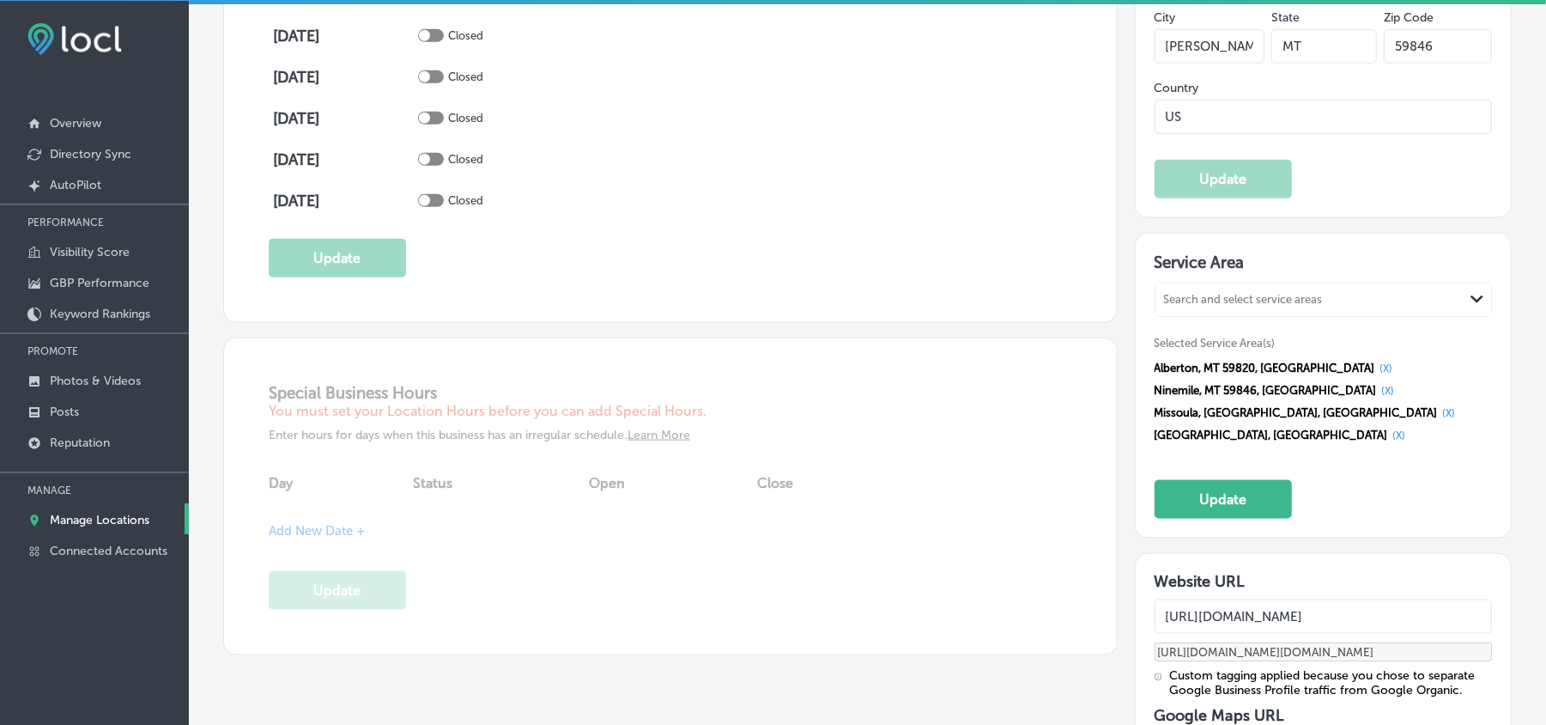
click at [1172, 375] on button "(X)" at bounding box center [1387, 368] width 23 height 14
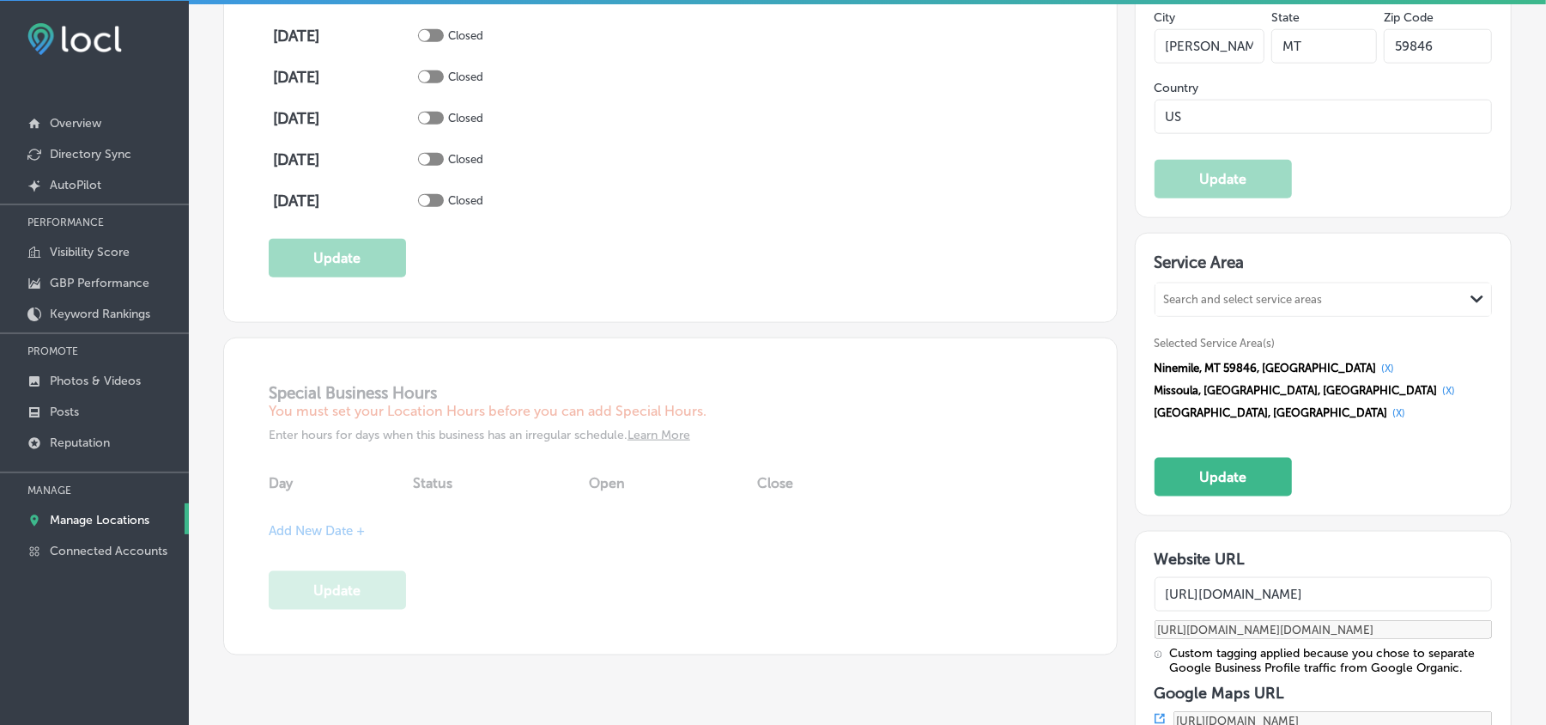
click at [1172, 373] on button "(X)" at bounding box center [1388, 368] width 23 height 14
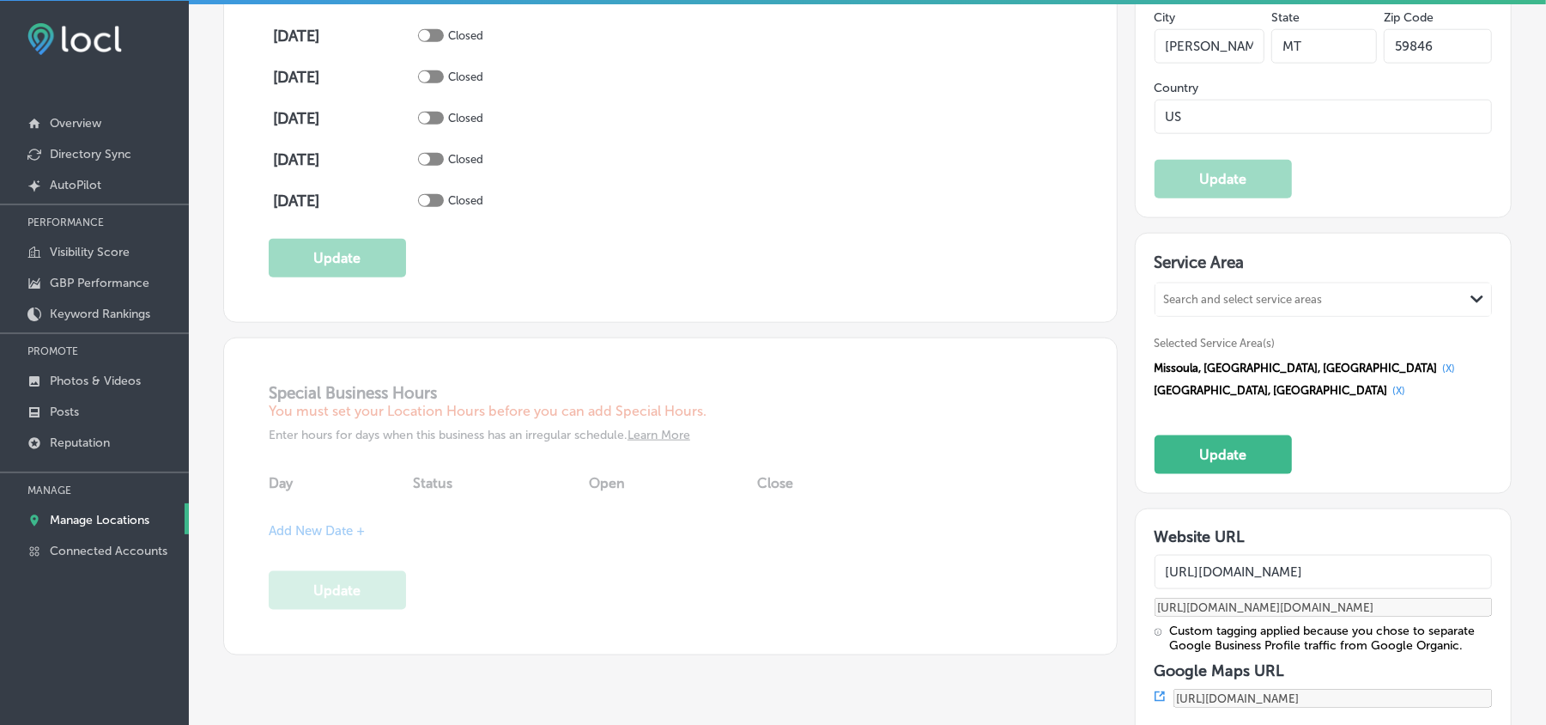
click at [1172, 375] on button "(X)" at bounding box center [1449, 368] width 23 height 14
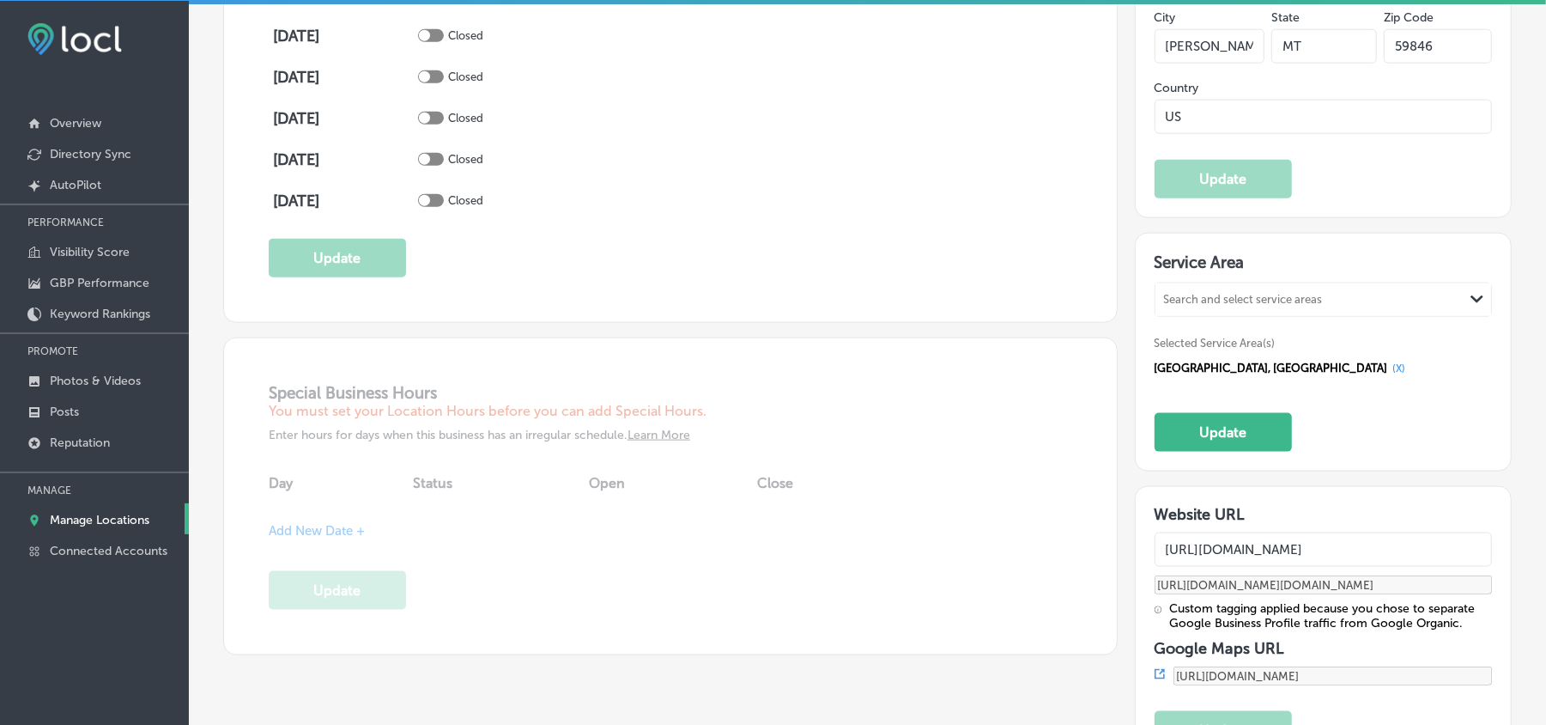
click at [1172, 375] on button "(X)" at bounding box center [1399, 368] width 23 height 14
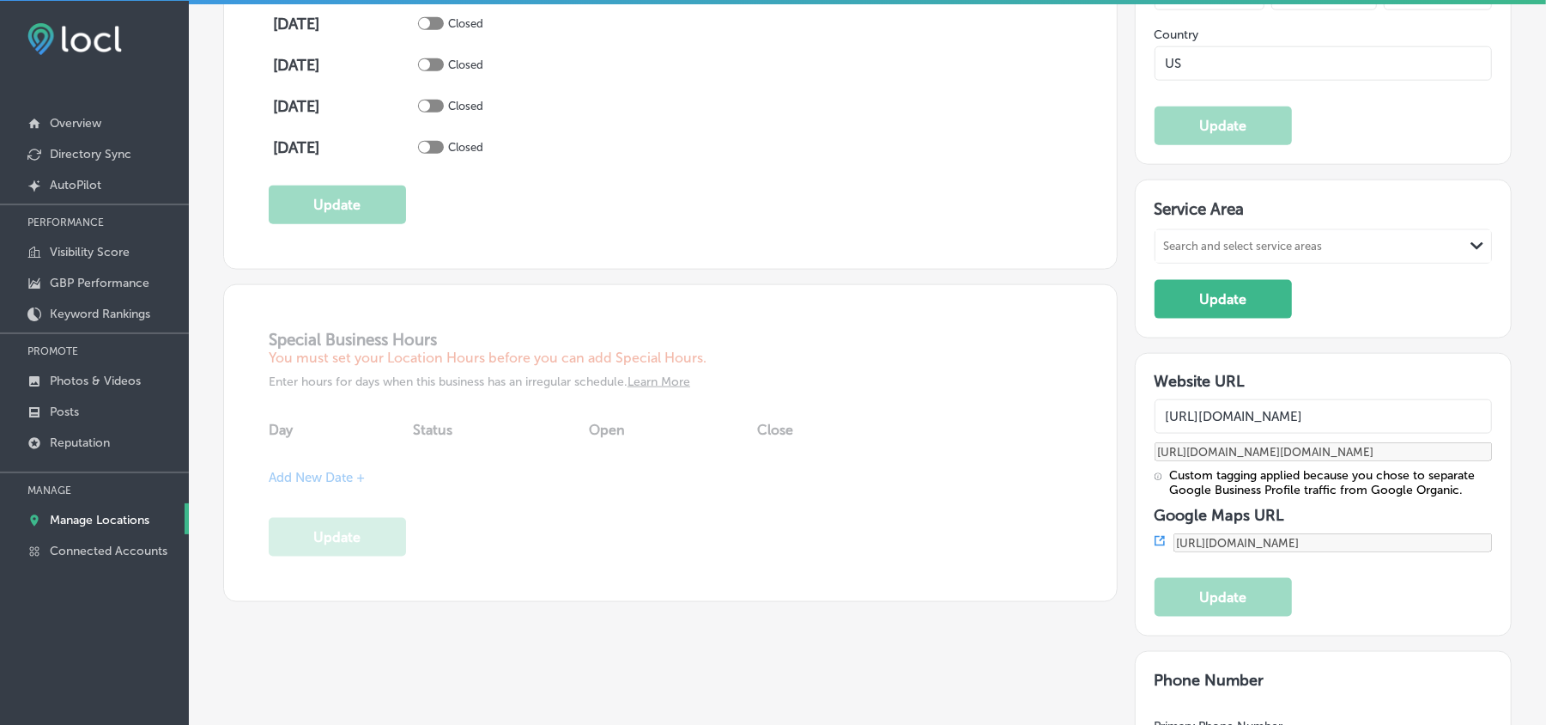
scroll to position [1297, 0]
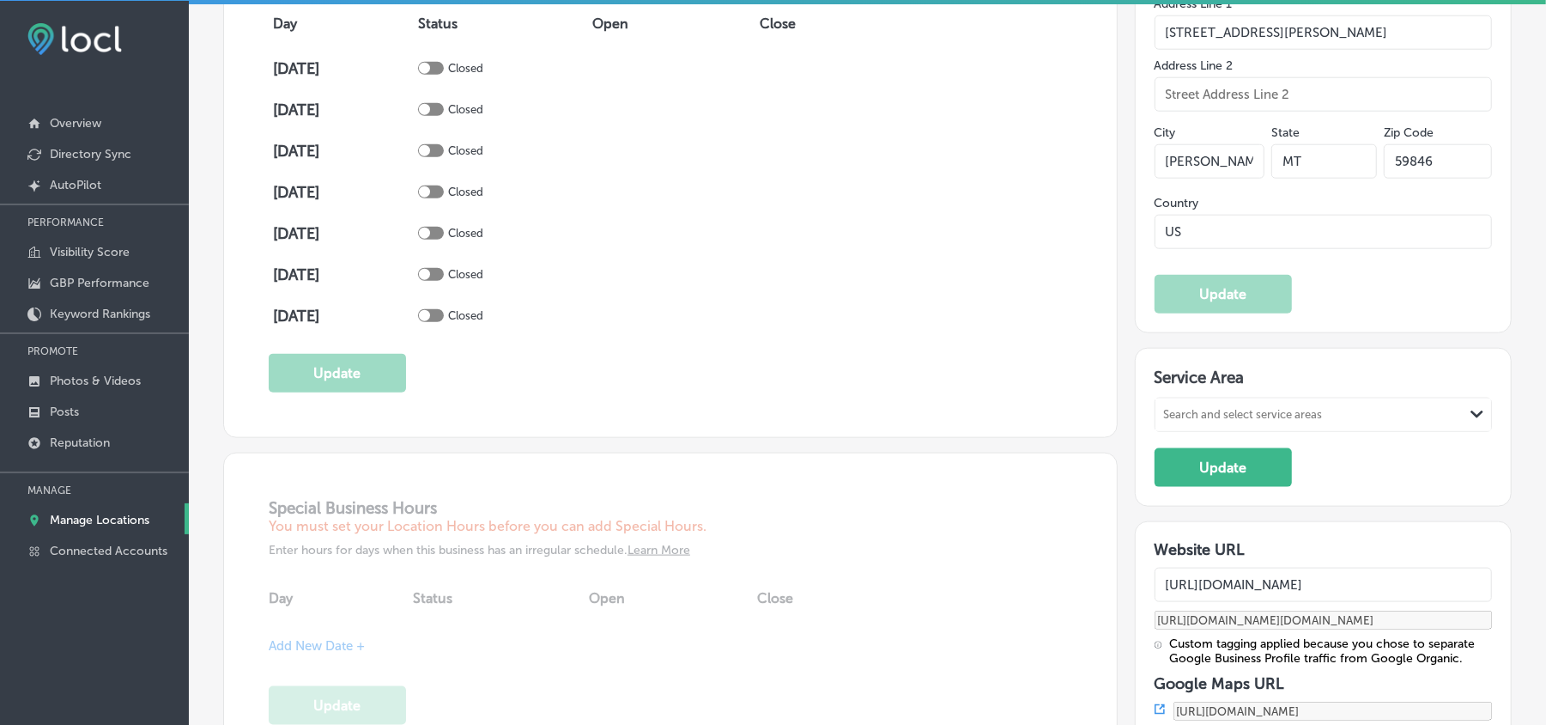
click at [1172, 416] on div "Search and select service areas" at bounding box center [1243, 414] width 159 height 13
paste input "Missoula"
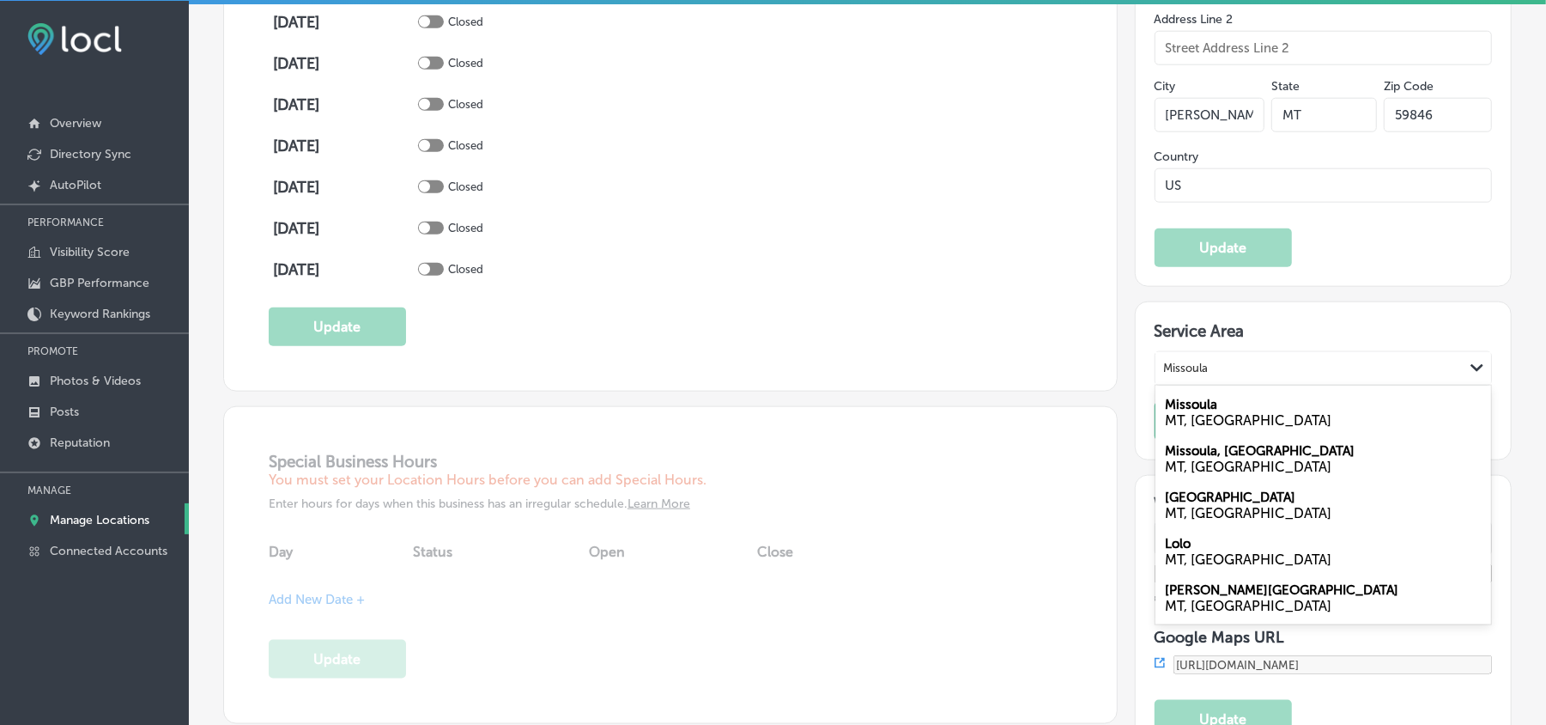
scroll to position [1374, 0]
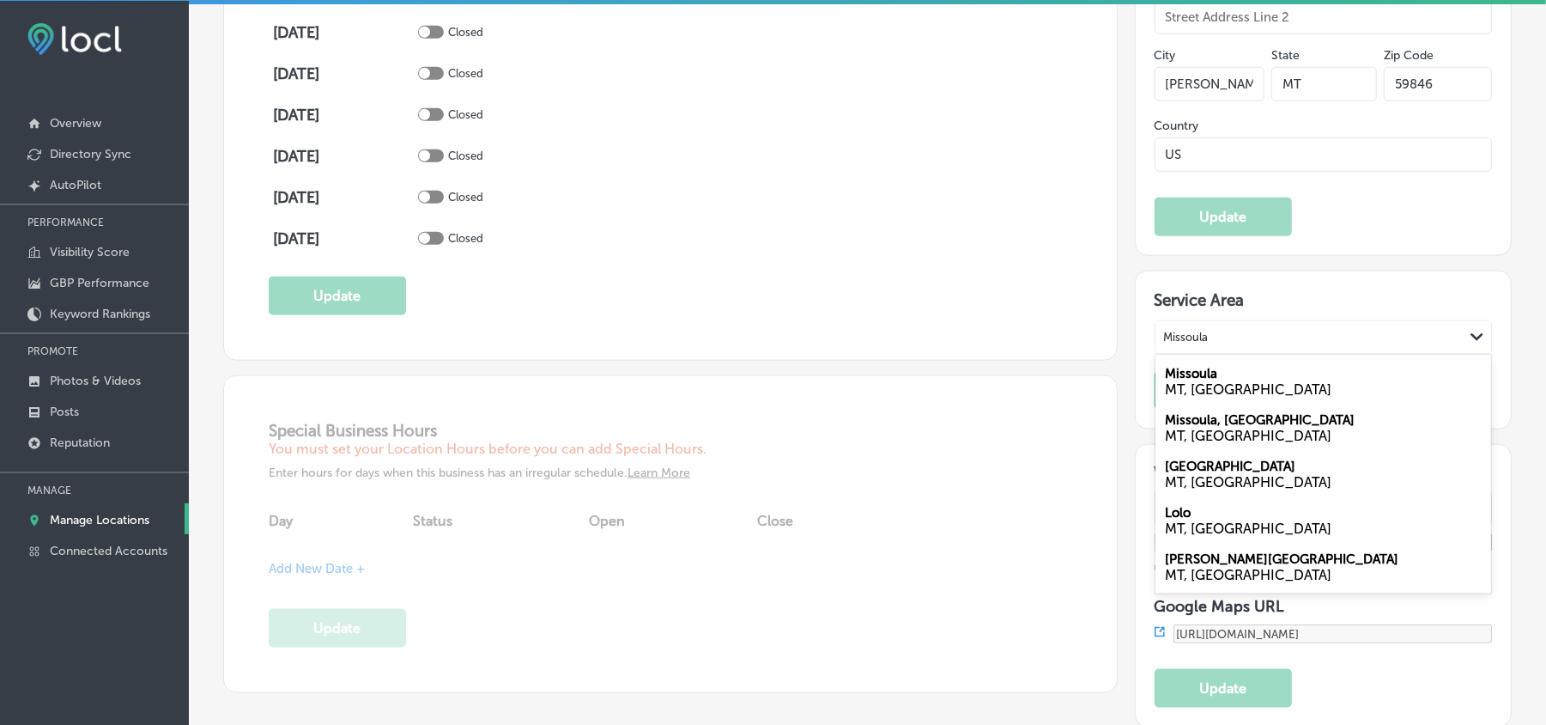
click at [1172, 381] on label "Missoula" at bounding box center [1192, 373] width 52 height 15
type input "Missoula"
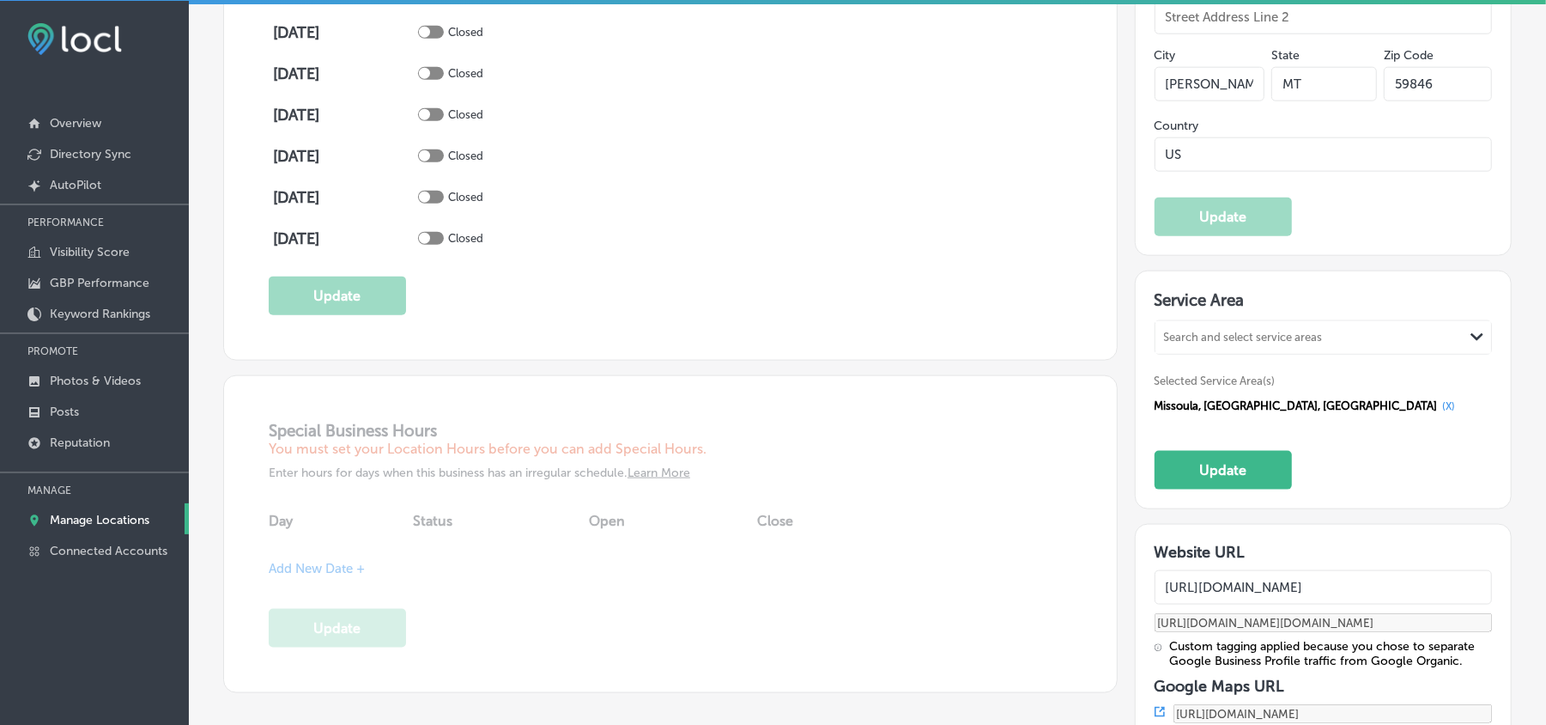
click at [1172, 342] on div "Search and select service areas" at bounding box center [1243, 337] width 159 height 13
paste input "[PERSON_NAME]"
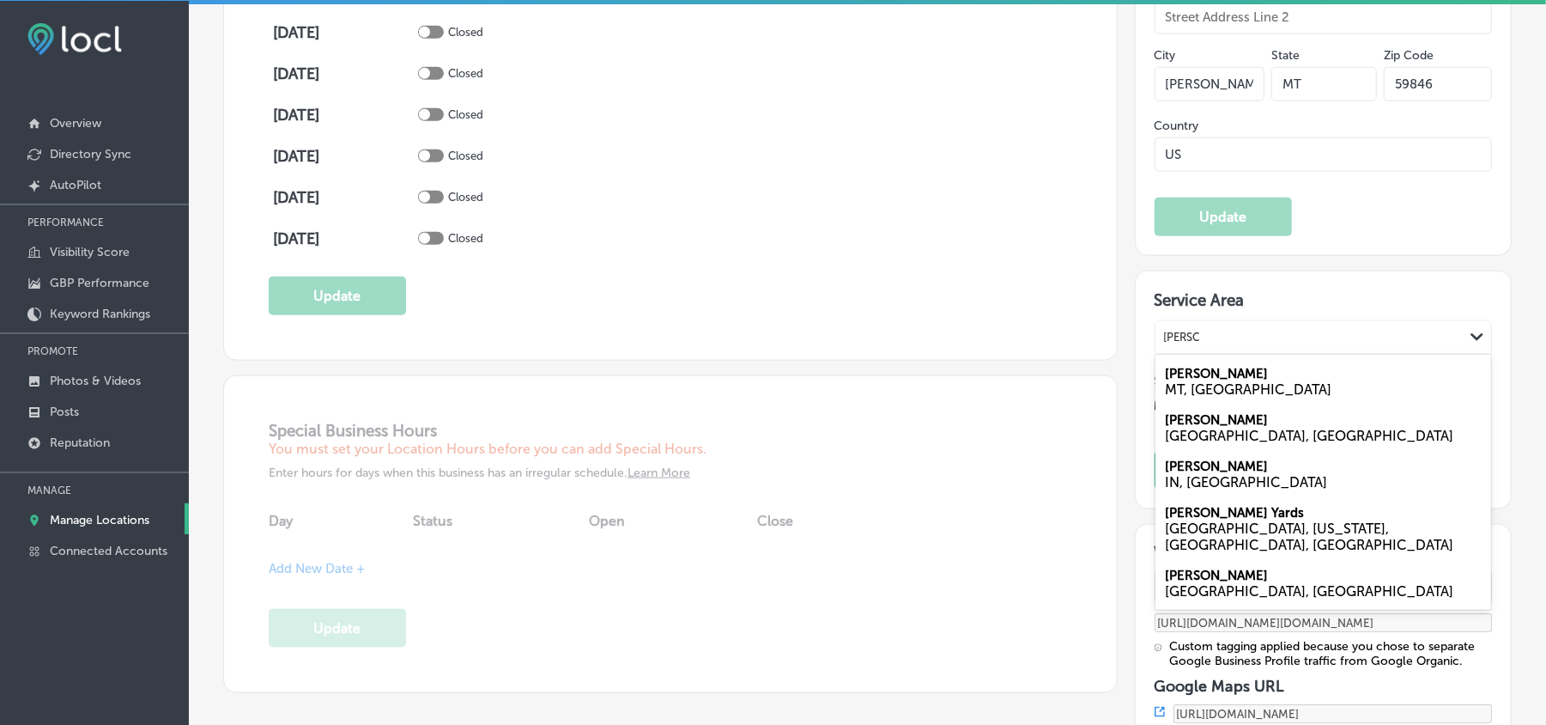
click at [1172, 385] on div "[PERSON_NAME] MT, [GEOGRAPHIC_DATA]" at bounding box center [1324, 381] width 337 height 46
type input "[PERSON_NAME]"
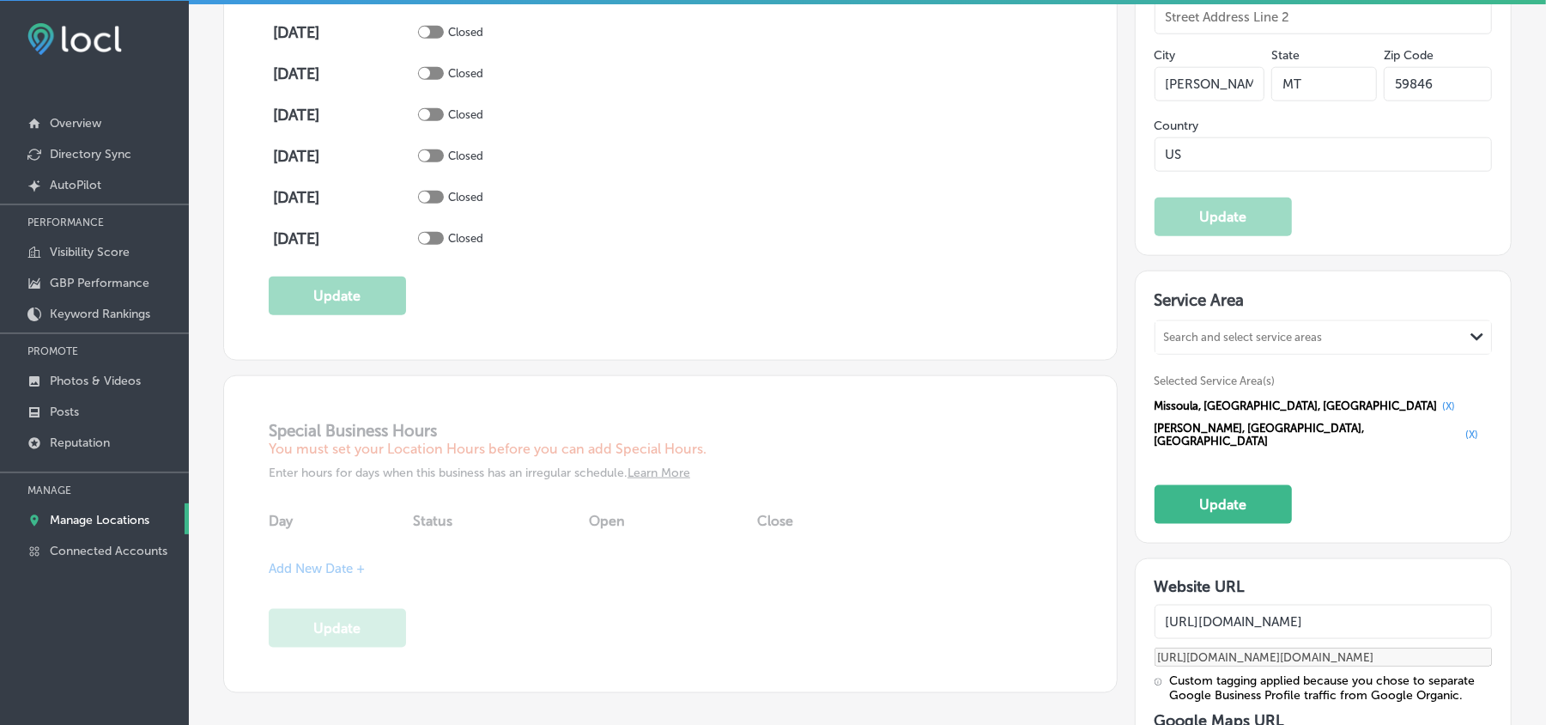
click at [1172, 343] on div "Search and select service areas" at bounding box center [1243, 337] width 159 height 13
paste input "Lolo"
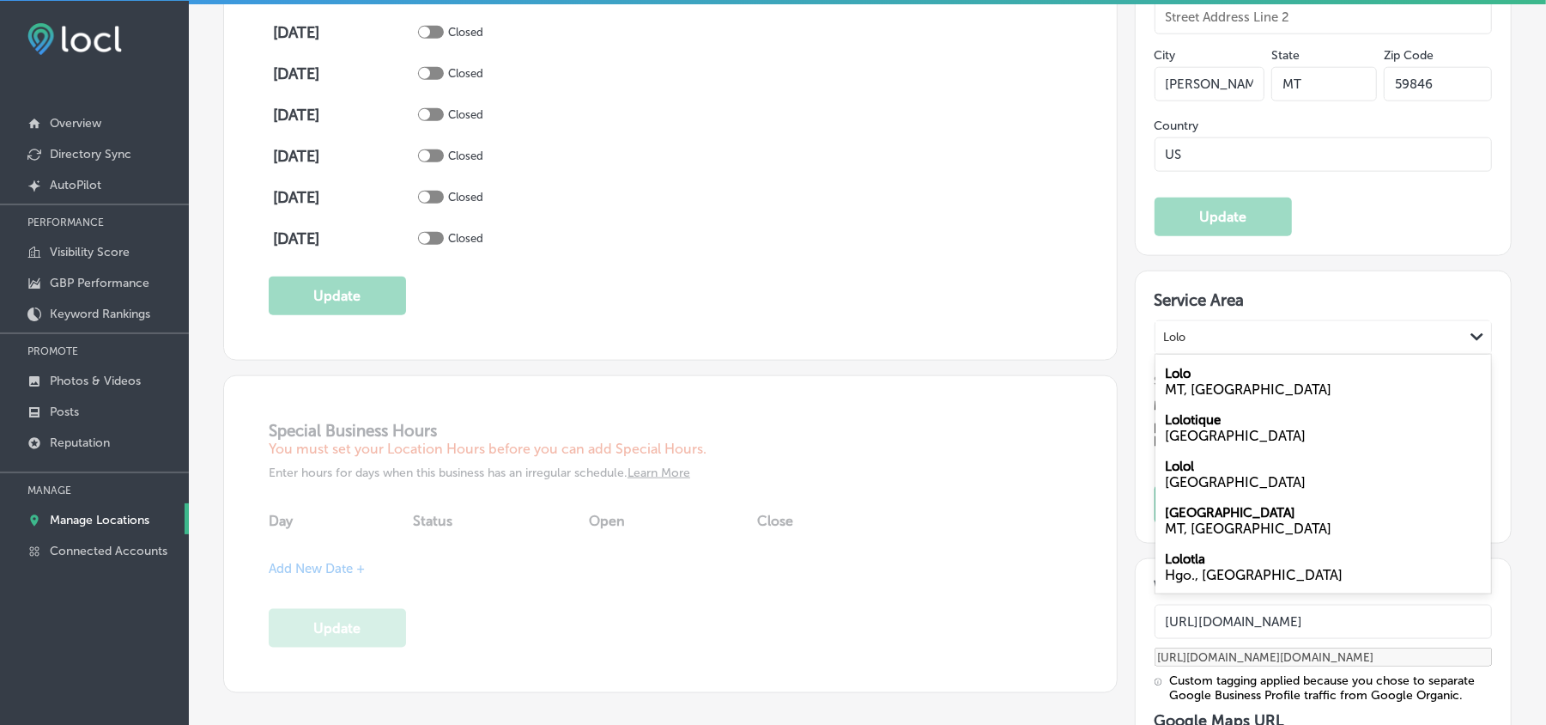
click at [1172, 398] on div "MT, [GEOGRAPHIC_DATA]" at bounding box center [1324, 389] width 316 height 16
type input "Lolo"
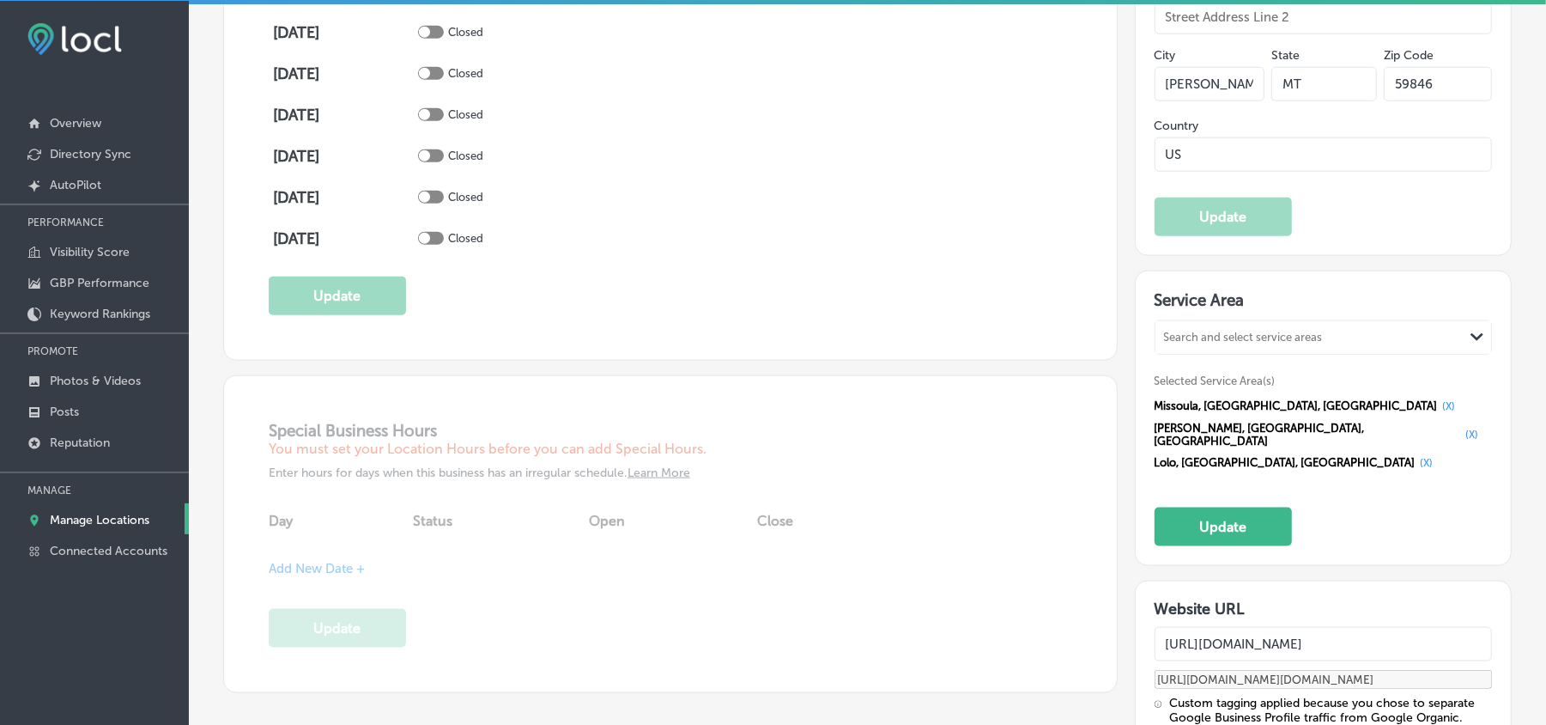
click at [1172, 343] on div "Search and select service areas" at bounding box center [1243, 337] width 159 height 13
paste input "[GEOGRAPHIC_DATA]"
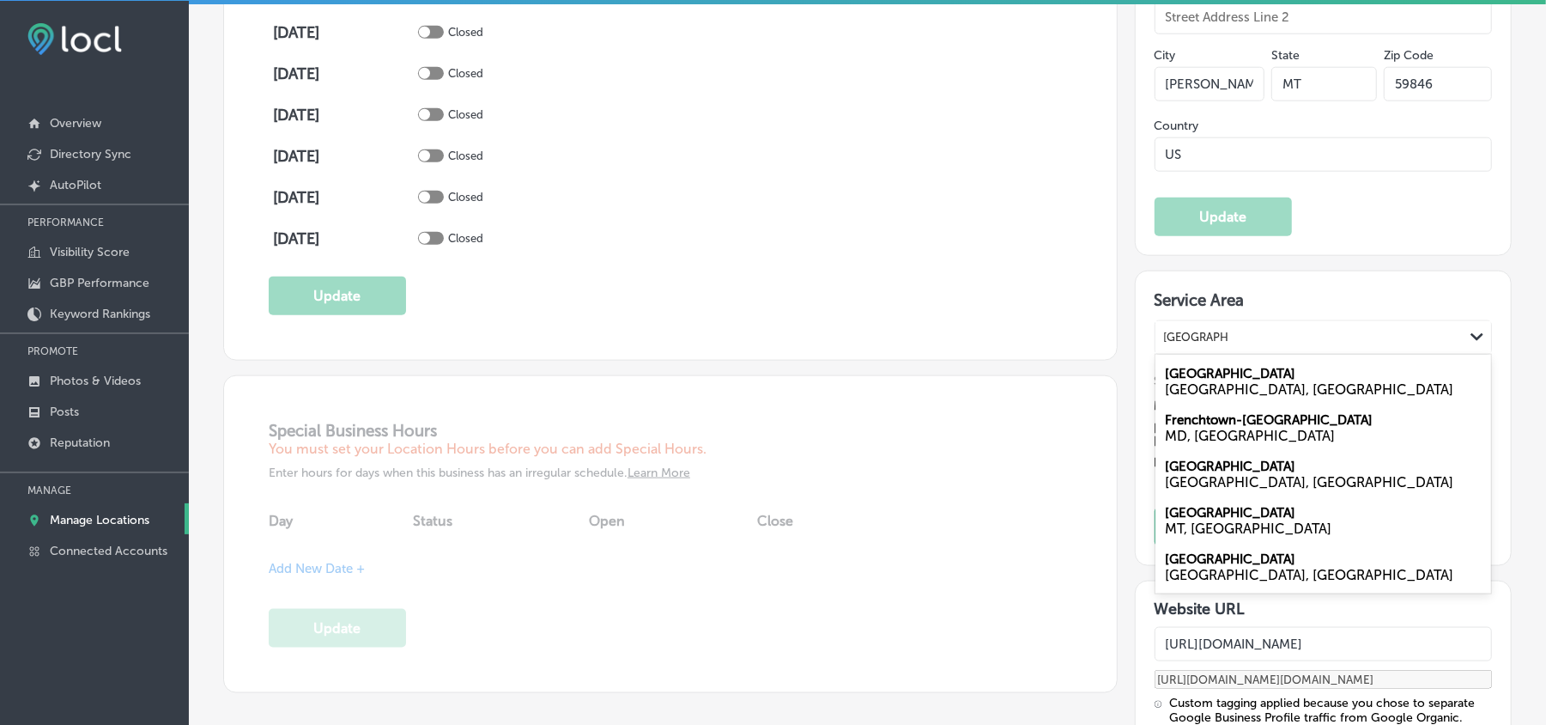
click at [1172, 513] on div "MT, [GEOGRAPHIC_DATA]" at bounding box center [1324, 528] width 316 height 16
type input "[GEOGRAPHIC_DATA]"
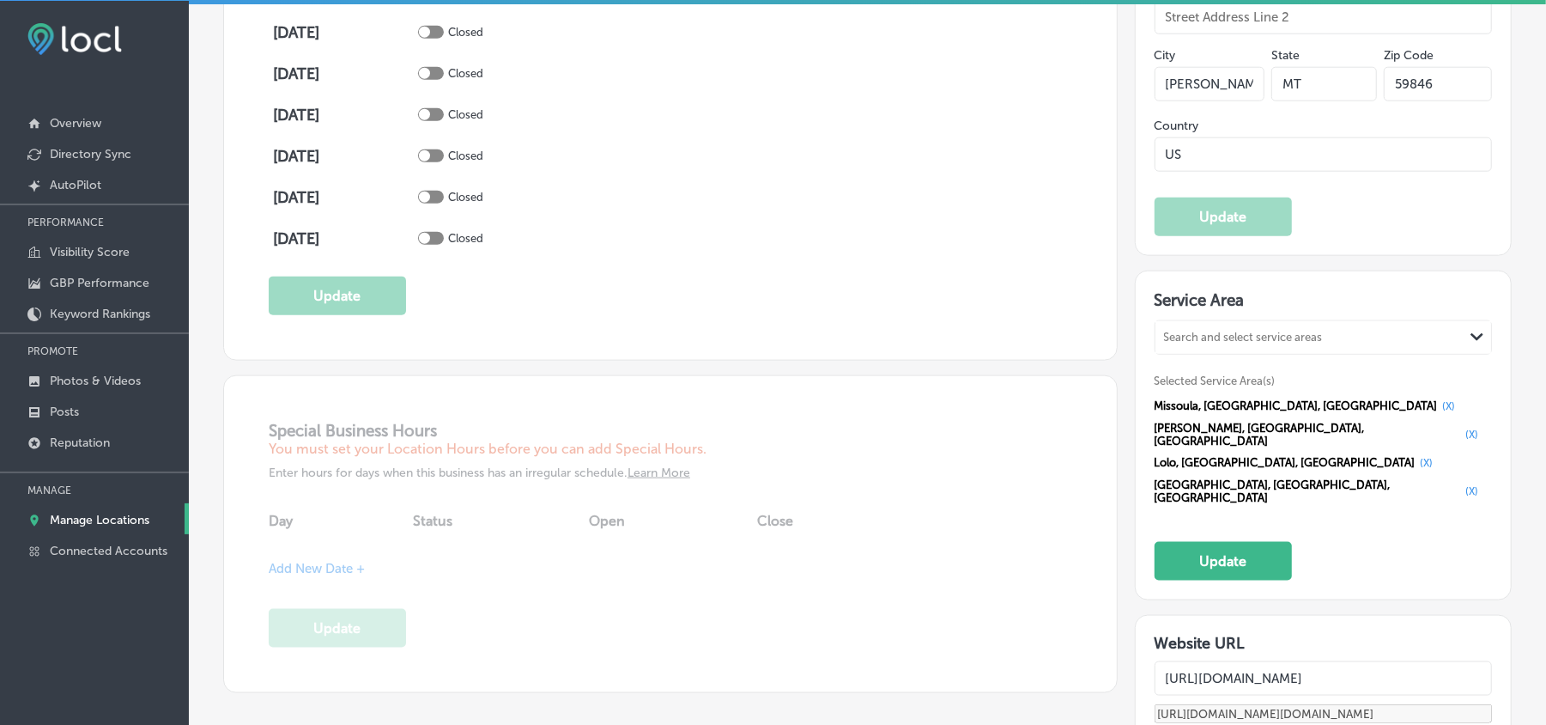
click at [1172, 343] on div "Search and select service areas" at bounding box center [1243, 337] width 159 height 13
paste input "East Missoula"
click at [1172, 398] on div "MT, [GEOGRAPHIC_DATA]" at bounding box center [1324, 389] width 316 height 16
type input "East Missoula"
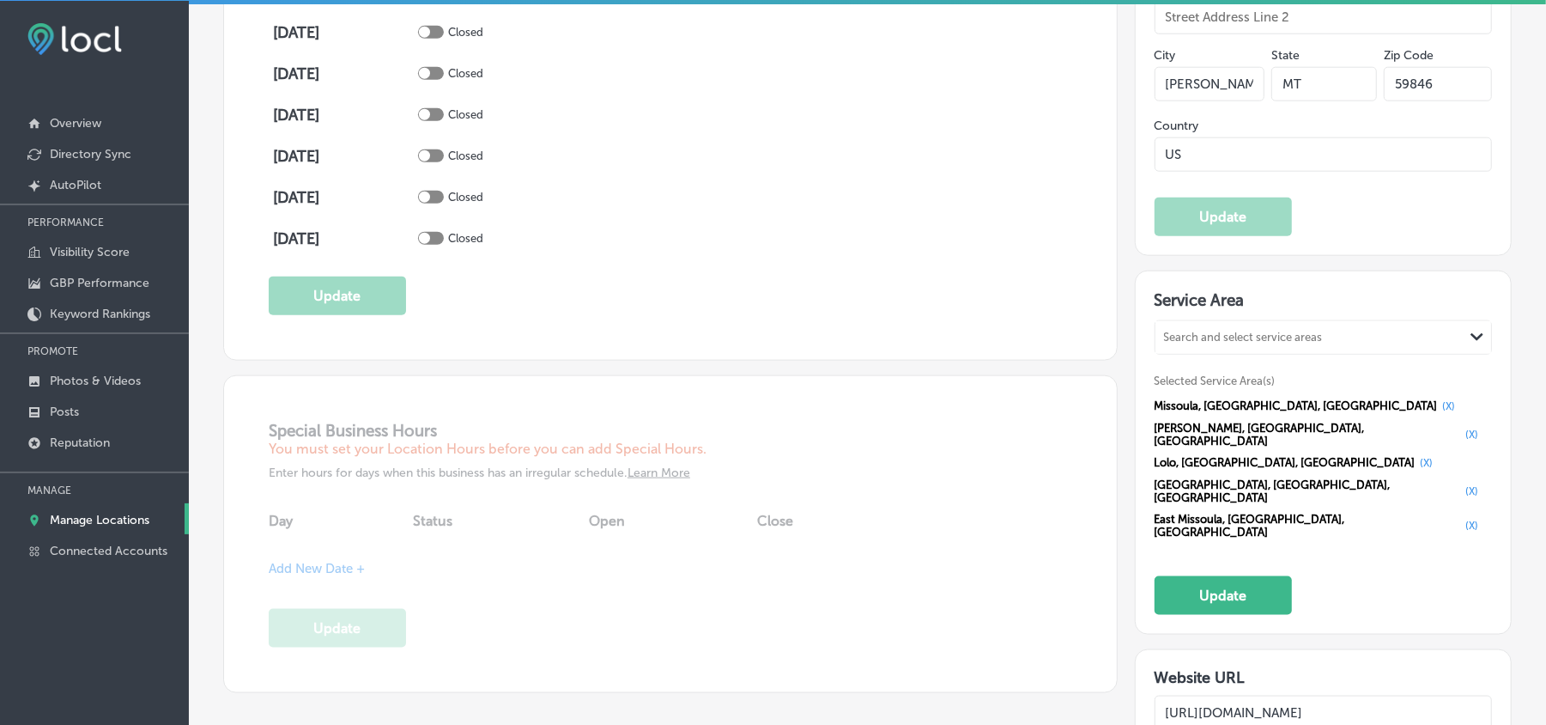
click at [1172, 369] on div "Search and select service areas Path Created with Sketch. Selected Service Area…" at bounding box center [1324, 431] width 338 height 222
click at [1172, 337] on div "Search and select service areas" at bounding box center [1310, 336] width 309 height 23
paste input "[PERSON_NAME][GEOGRAPHIC_DATA]"
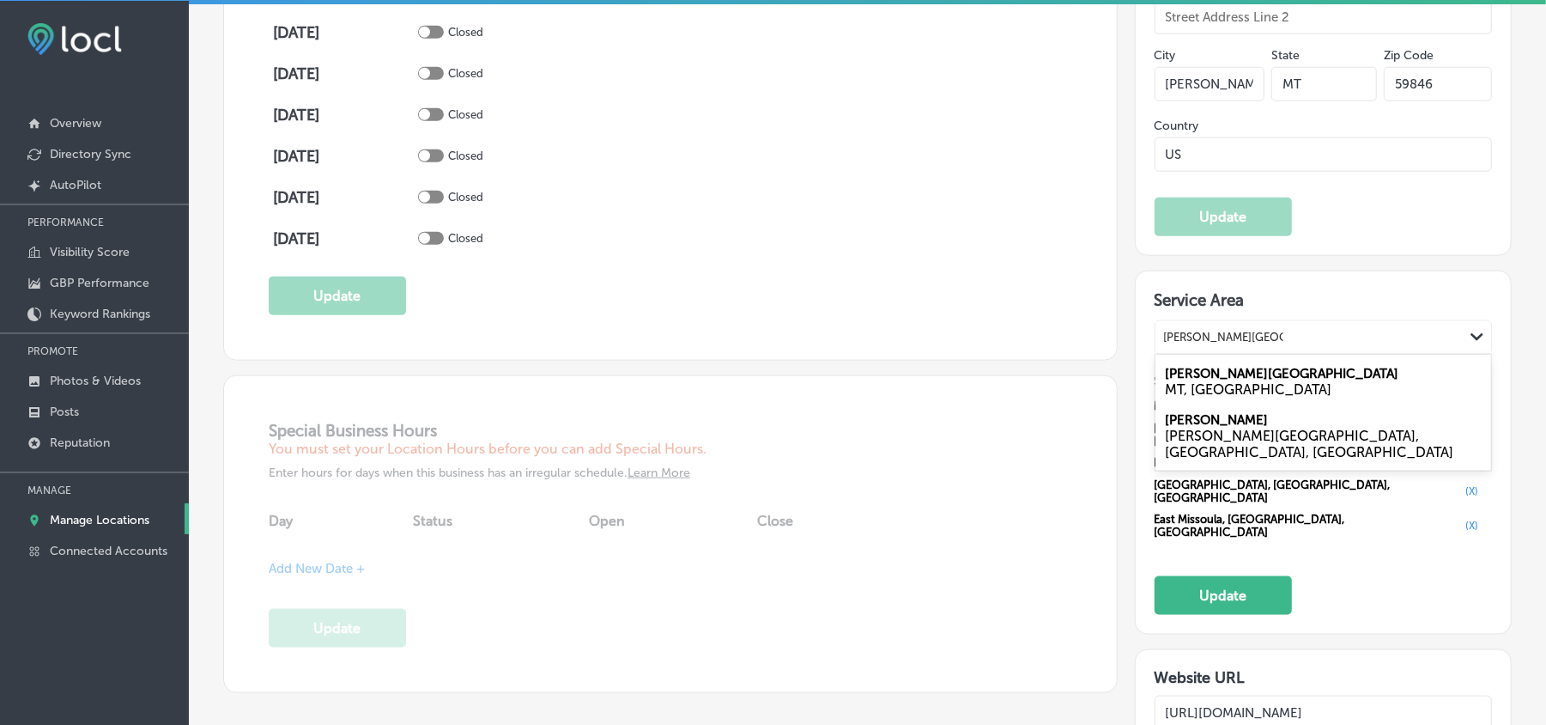
click at [1172, 381] on label "[PERSON_NAME][GEOGRAPHIC_DATA]" at bounding box center [1283, 373] width 234 height 15
type input "[PERSON_NAME][GEOGRAPHIC_DATA]"
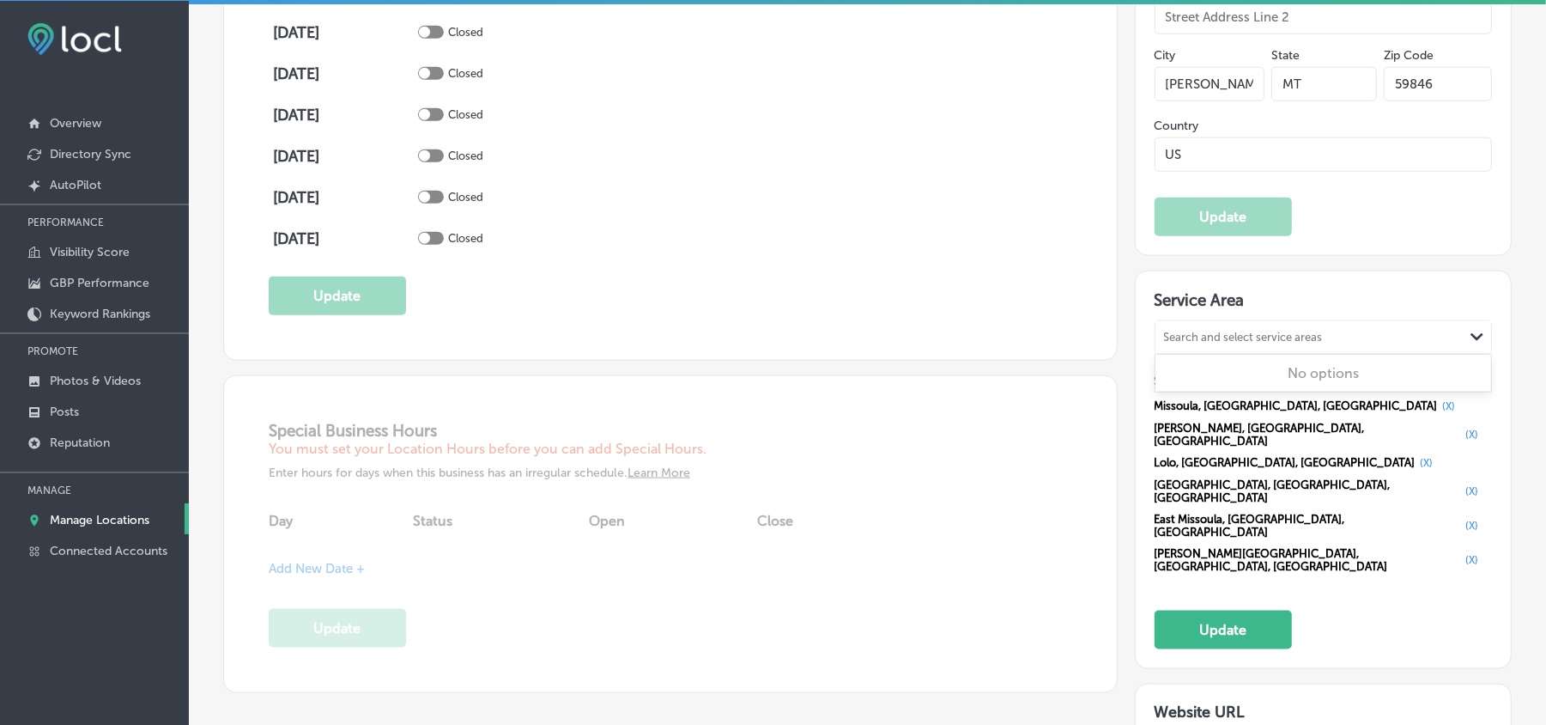
click at [1172, 343] on div "Search and select service areas" at bounding box center [1243, 337] width 159 height 13
paste input "[PERSON_NAME]"
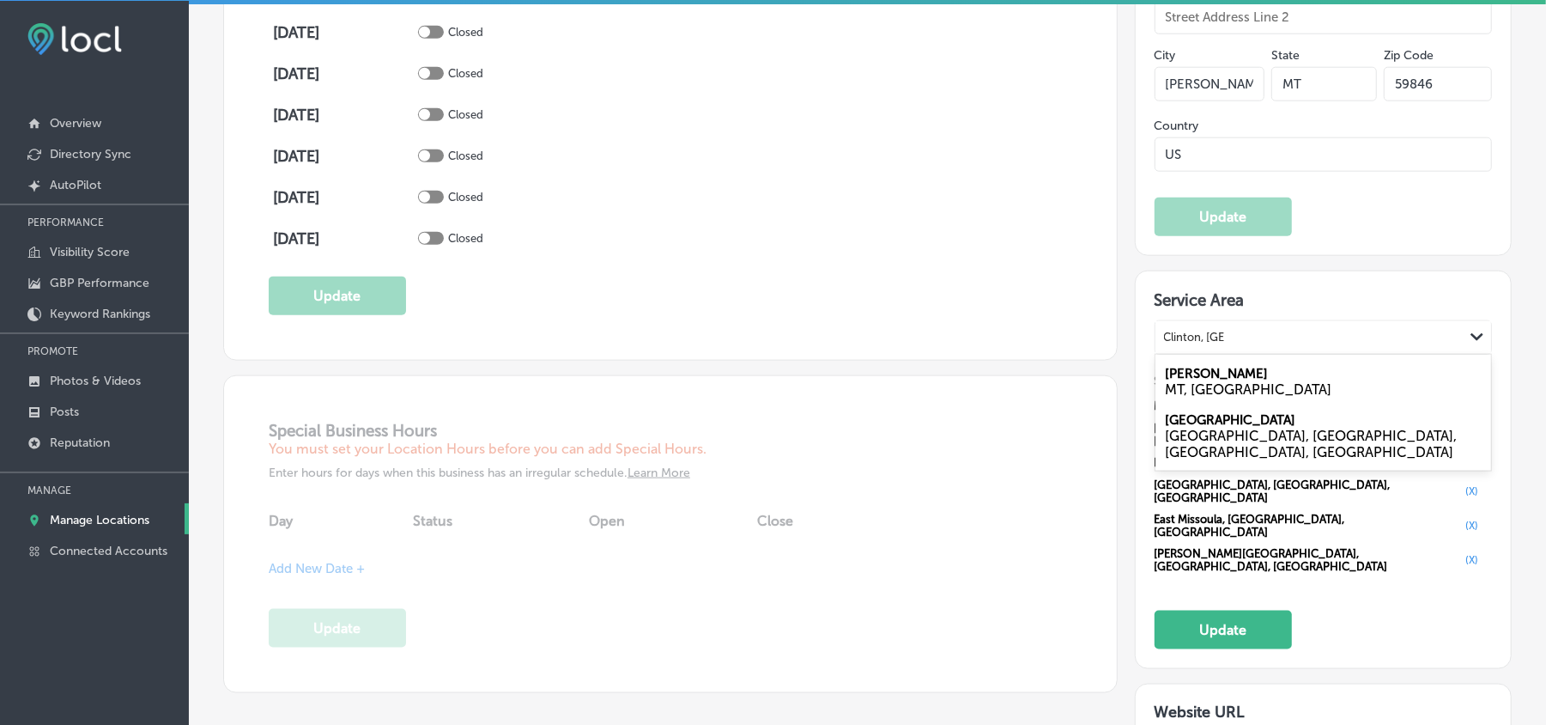
click at [1172, 381] on label "[PERSON_NAME]" at bounding box center [1217, 373] width 103 height 15
type input "Clinton, [GEOGRAPHIC_DATA]"
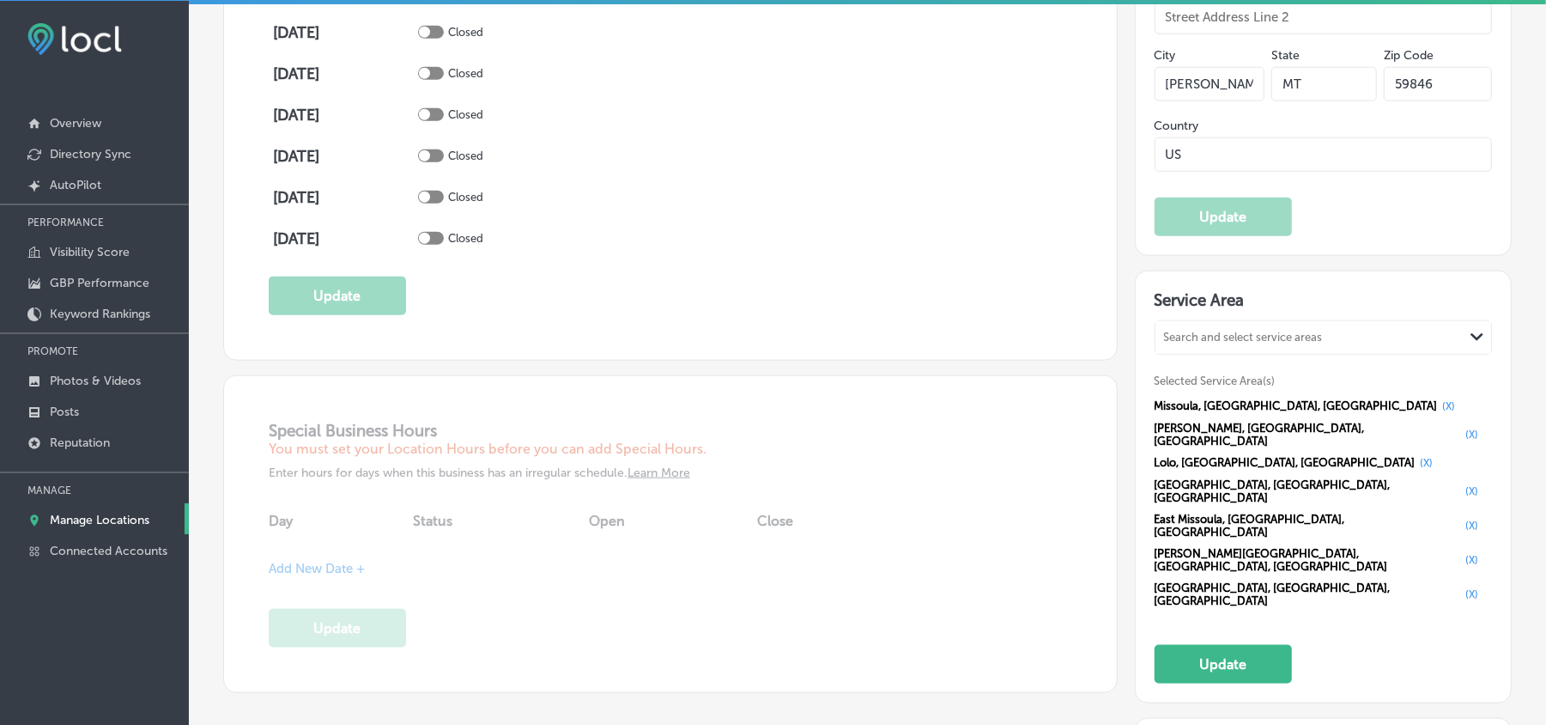
click at [1172, 343] on div "Search and select service areas" at bounding box center [1243, 337] width 159 height 13
paste input "[PERSON_NAME][GEOGRAPHIC_DATA]"
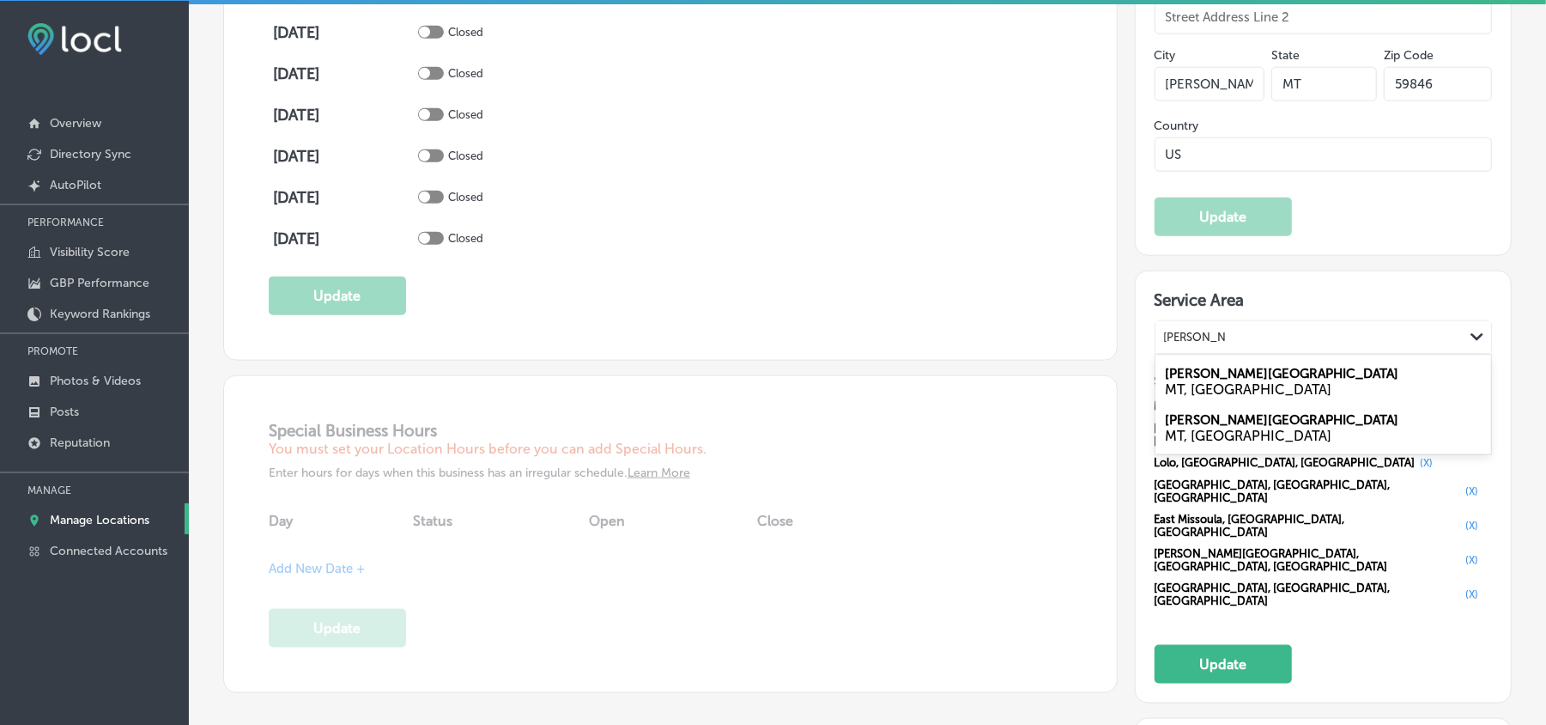
click at [1172, 392] on div "MT, [GEOGRAPHIC_DATA]" at bounding box center [1324, 389] width 316 height 16
type input "[PERSON_NAME][GEOGRAPHIC_DATA]"
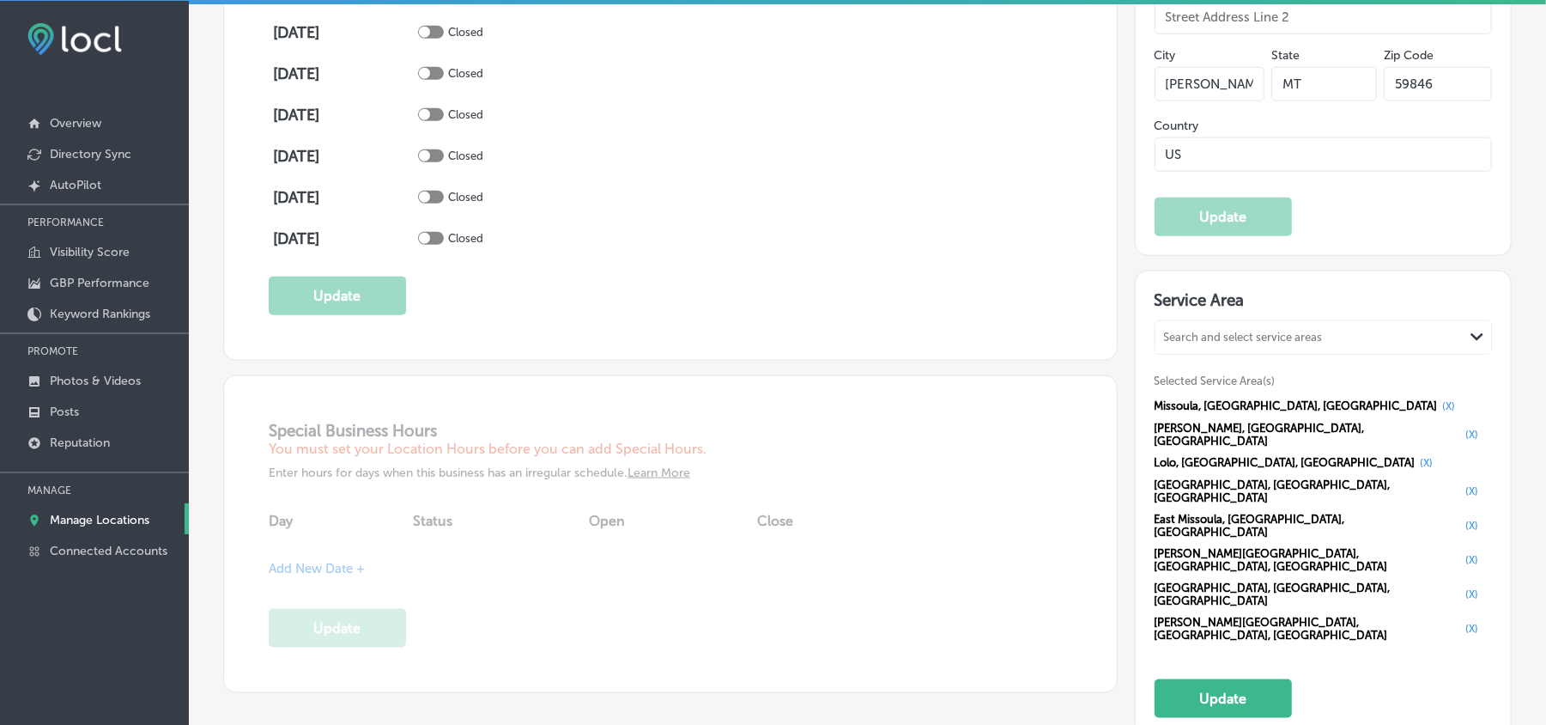
click at [1172, 340] on div "Search and select service areas" at bounding box center [1243, 337] width 159 height 13
paste input "Orchard Homes"
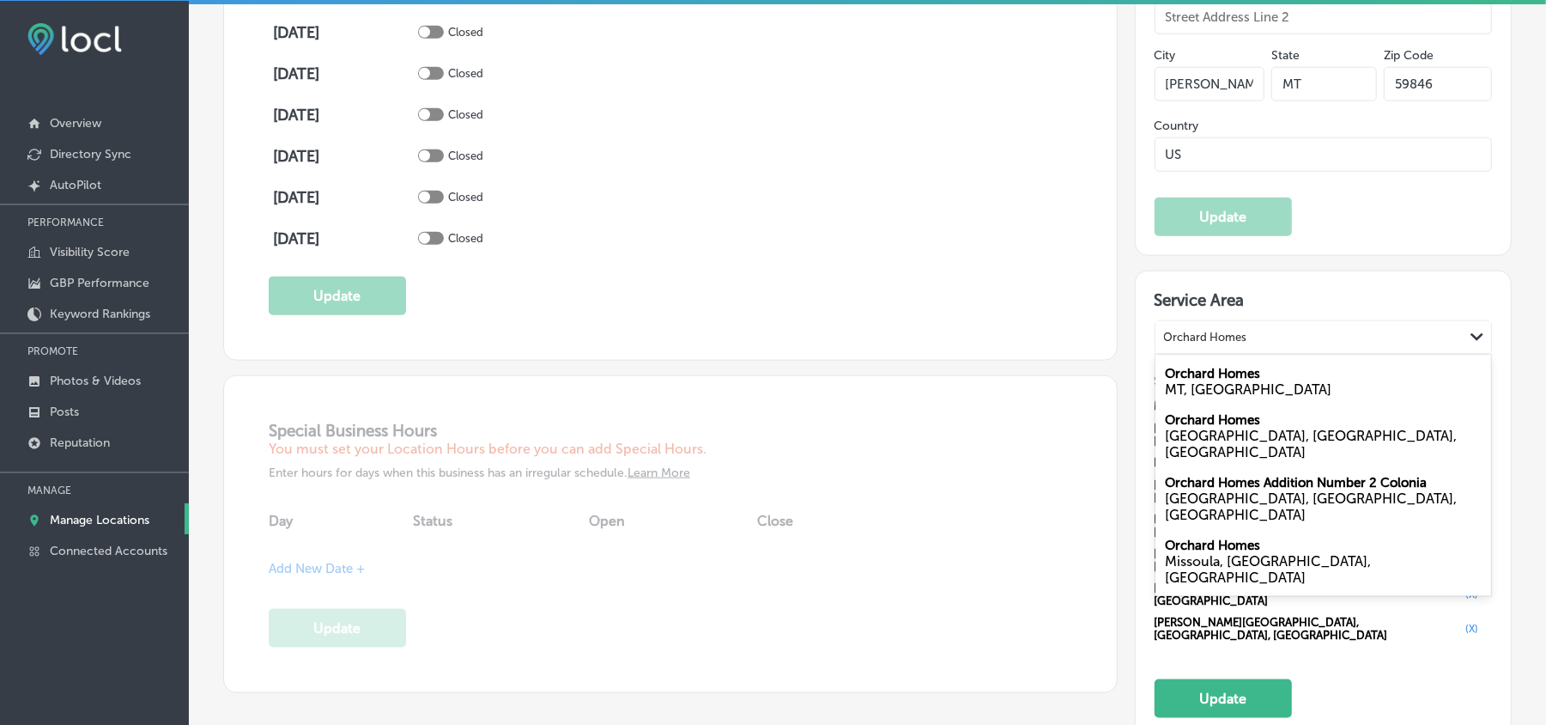
click at [1172, 398] on div "MT, [GEOGRAPHIC_DATA]" at bounding box center [1324, 389] width 316 height 16
type input "Orchard Homes"
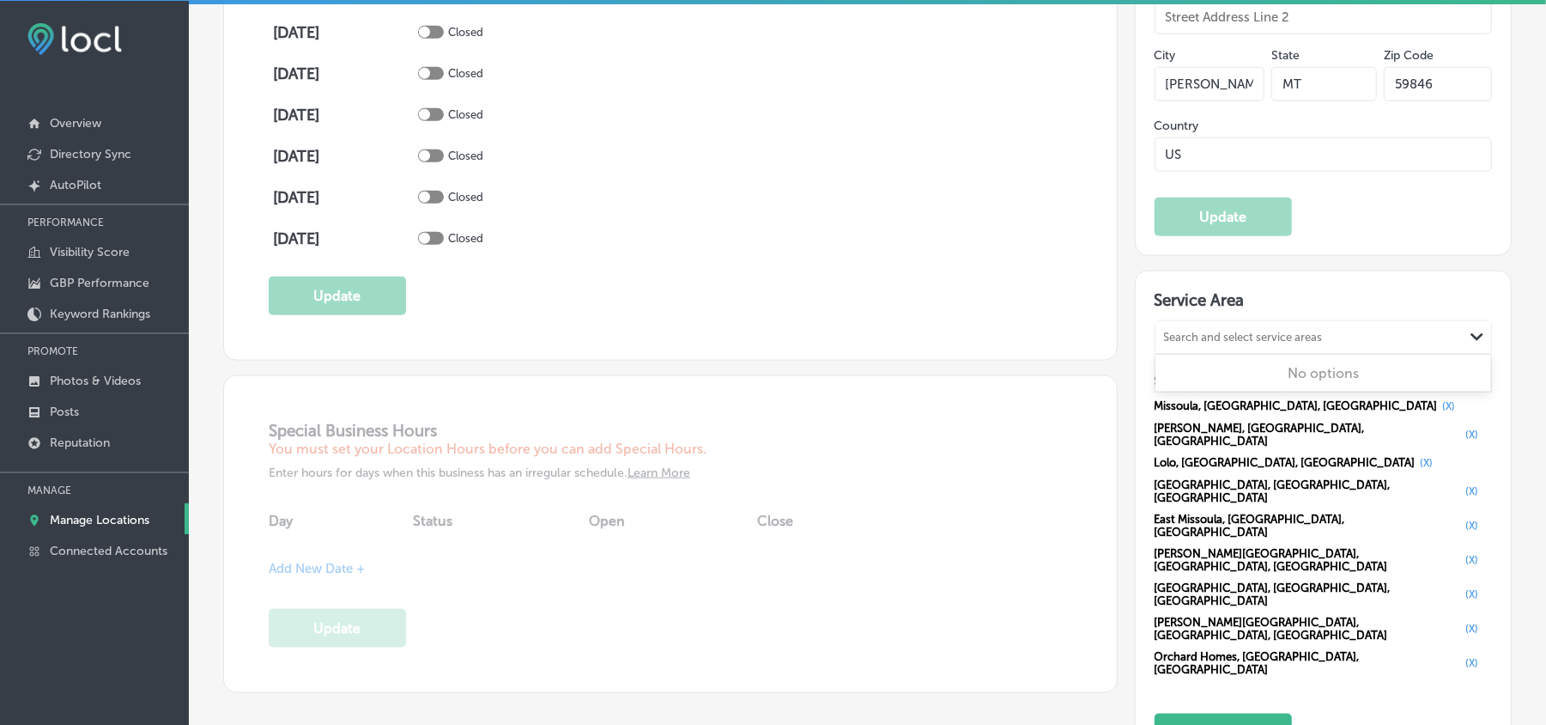
click at [1172, 343] on div "Search and select service areas" at bounding box center [1243, 337] width 159 height 13
paste input "Wye"
click at [1172, 404] on div "Wye MT, [GEOGRAPHIC_DATA]" at bounding box center [1324, 381] width 337 height 46
type input "Wye, [GEOGRAPHIC_DATA]"
click at [1172, 344] on div "Search and select service areas" at bounding box center [1310, 336] width 309 height 23
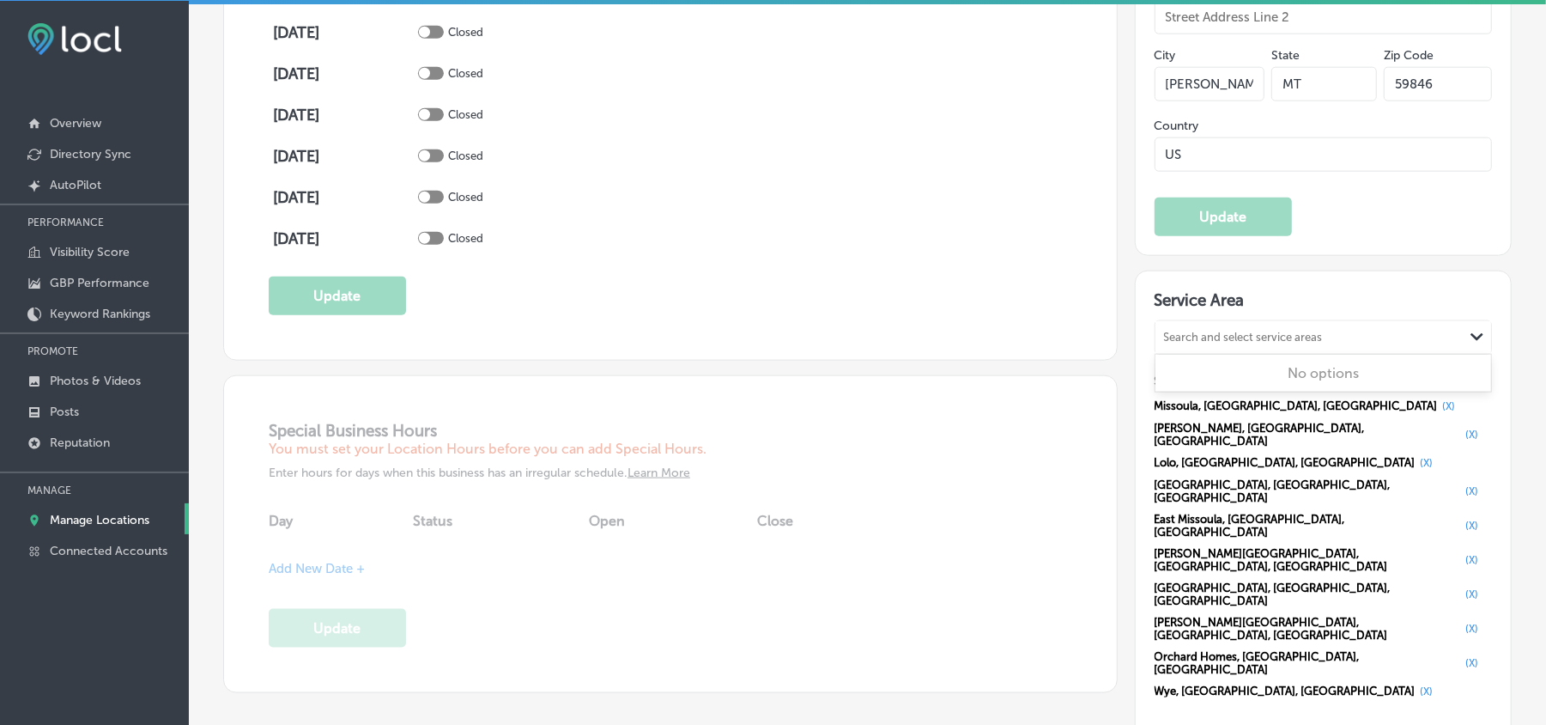
paste input "Evaro"
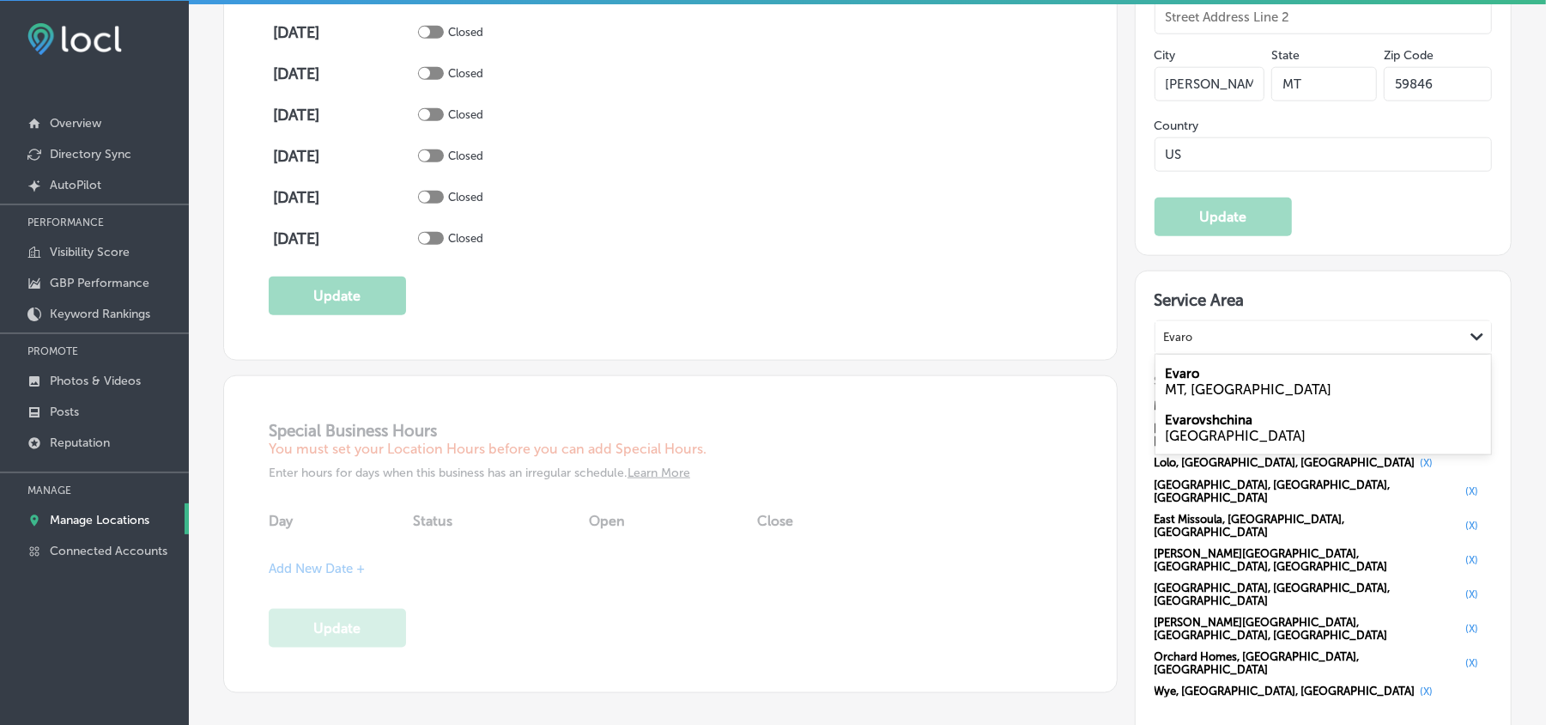
click at [1172, 385] on div "Evaro MT, [GEOGRAPHIC_DATA]" at bounding box center [1324, 381] width 337 height 46
type input "Evaro"
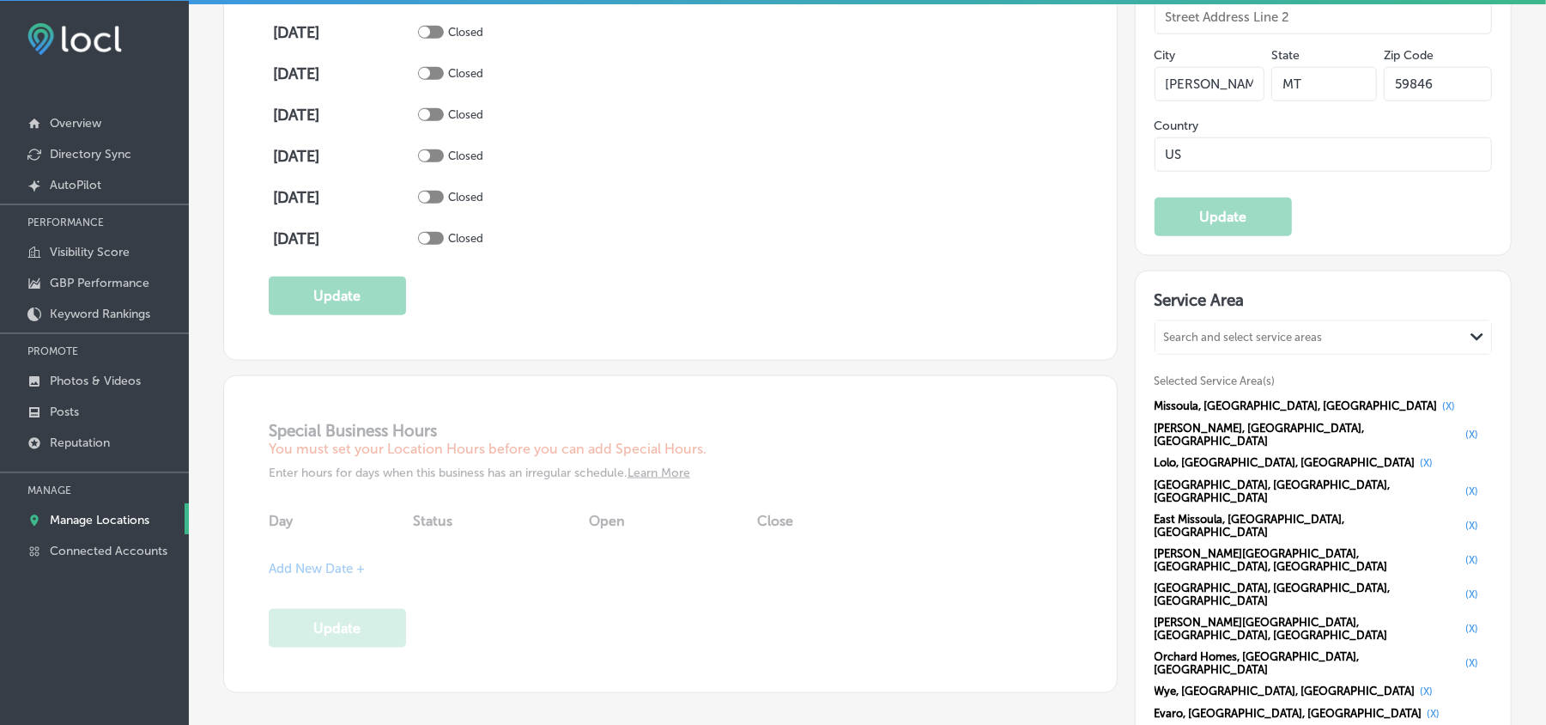
paste input "[PERSON_NAME]"
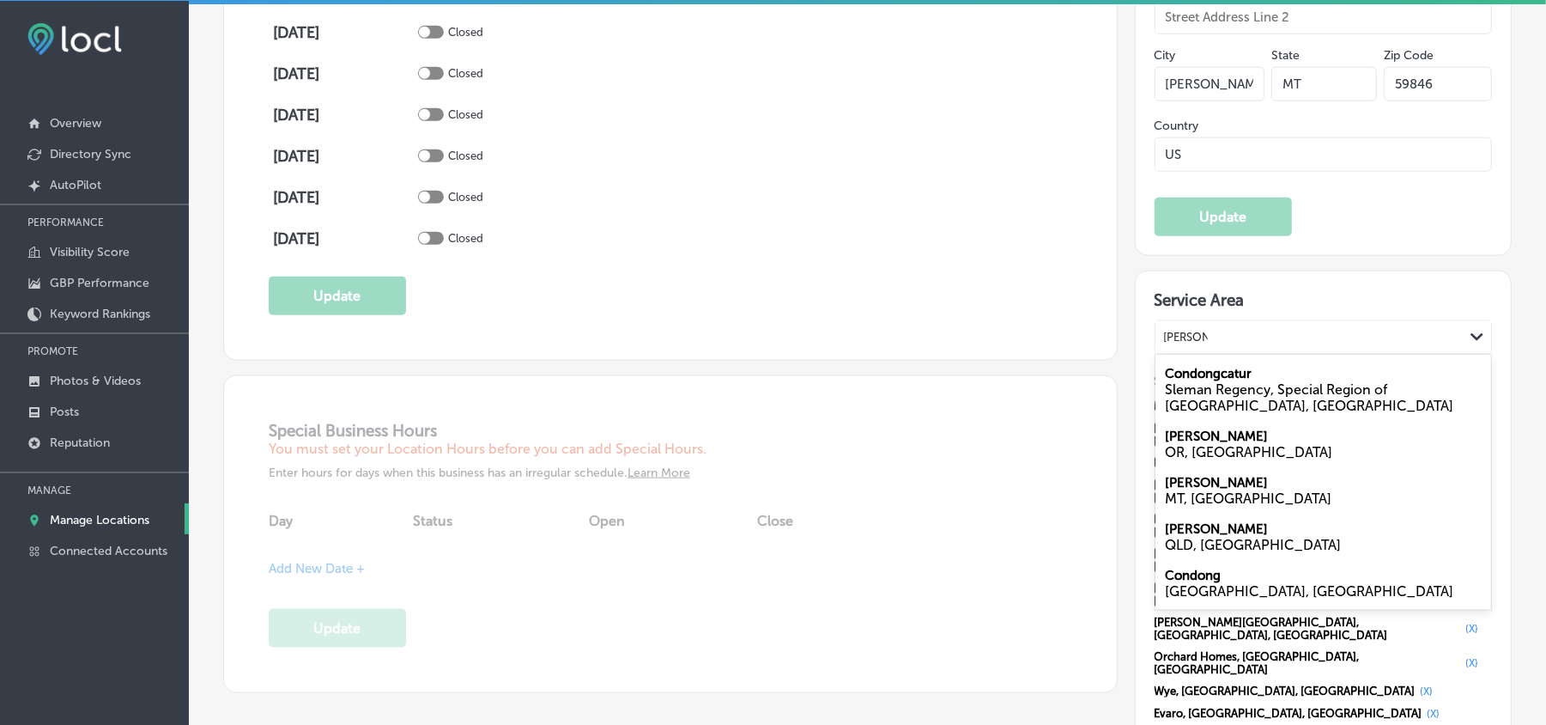
click at [1172, 502] on div "MT, [GEOGRAPHIC_DATA]" at bounding box center [1324, 498] width 316 height 16
type input "[PERSON_NAME]"
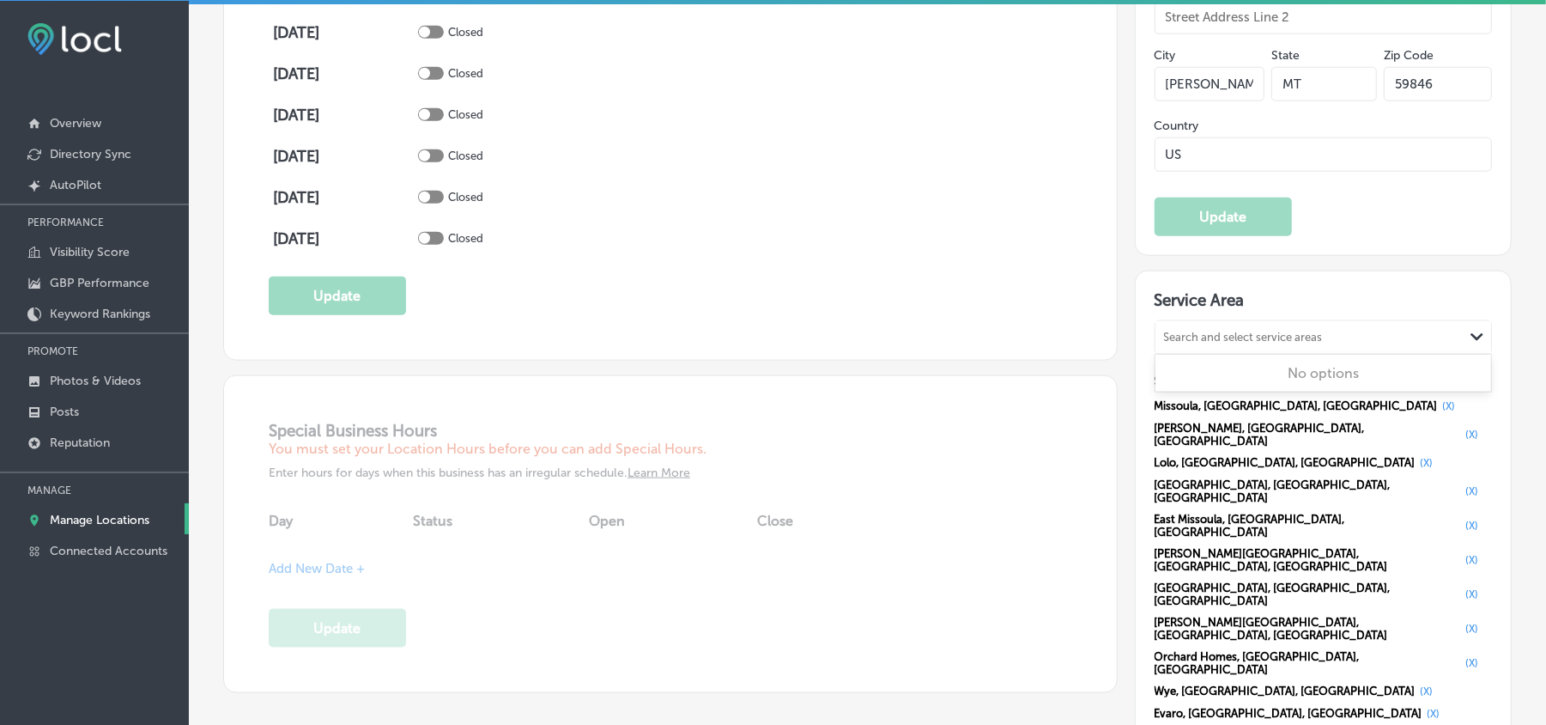
click at [1172, 343] on div "Search and select service areas" at bounding box center [1243, 337] width 159 height 13
paste input "Turah"
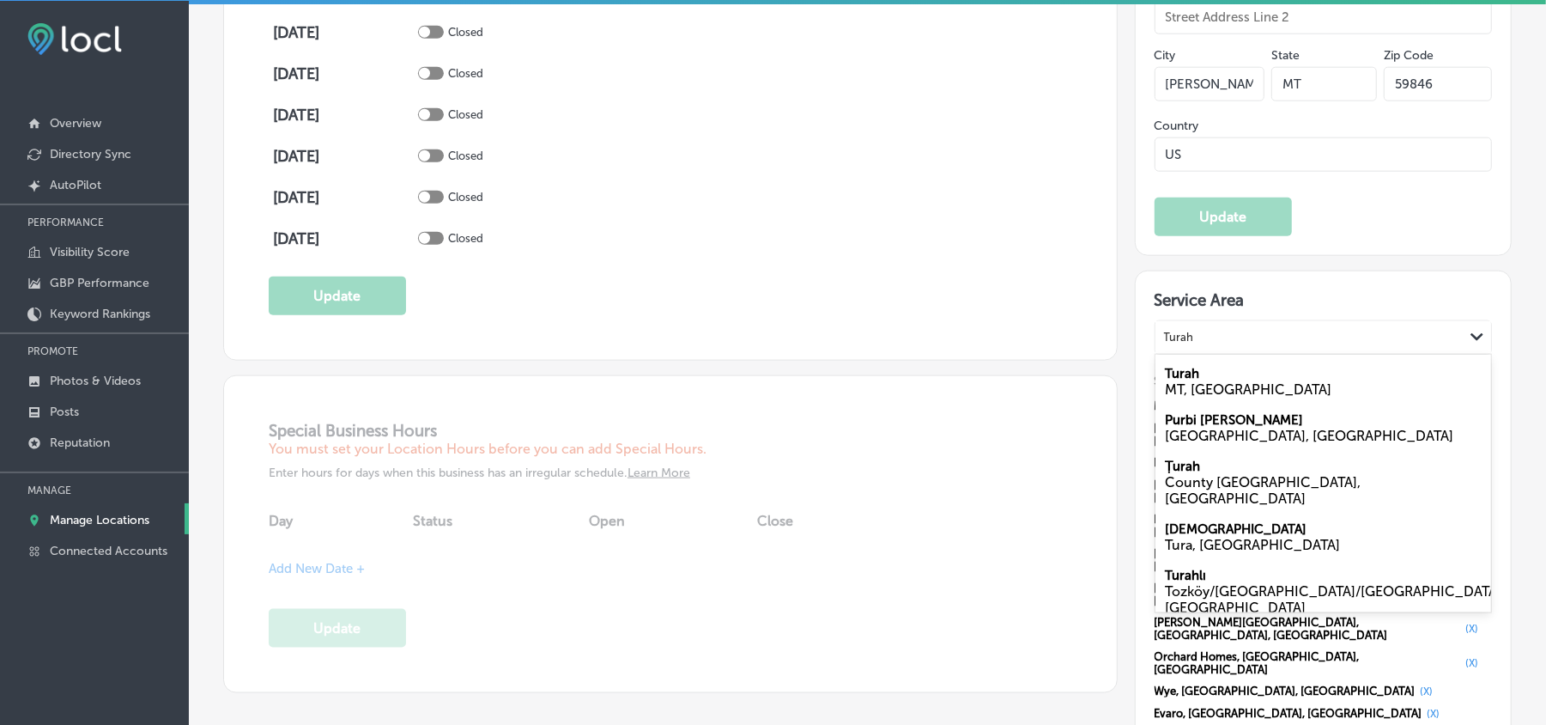
click at [1172, 397] on div "MT, [GEOGRAPHIC_DATA]" at bounding box center [1324, 389] width 316 height 16
type input "Turah"
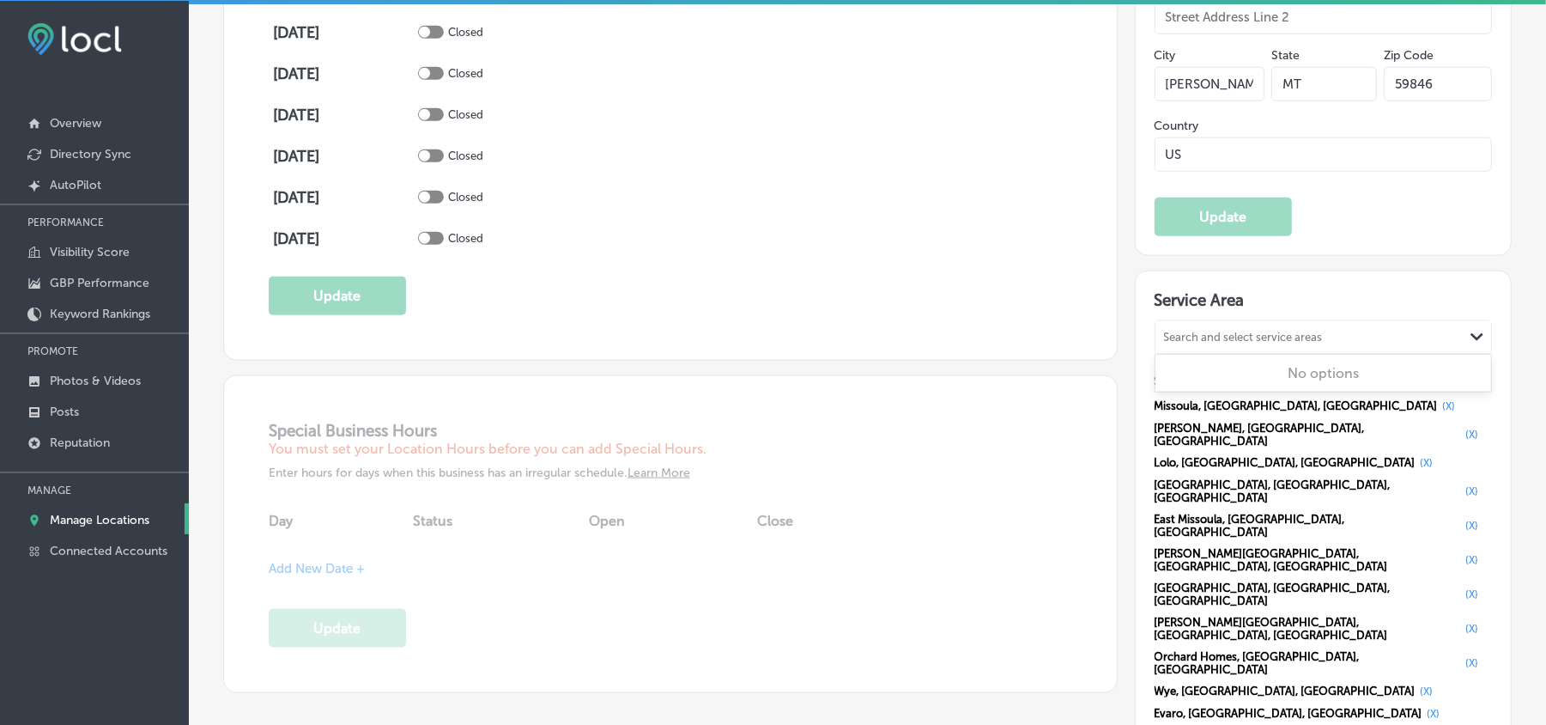
click at [1172, 343] on div "Search and select service areas" at bounding box center [1243, 337] width 159 height 13
paste input "[GEOGRAPHIC_DATA]"
click at [1172, 392] on div "MT, [GEOGRAPHIC_DATA]" at bounding box center [1324, 389] width 316 height 16
type input "[GEOGRAPHIC_DATA]"
click at [1172, 335] on div "Search and select service areas" at bounding box center [1310, 336] width 309 height 23
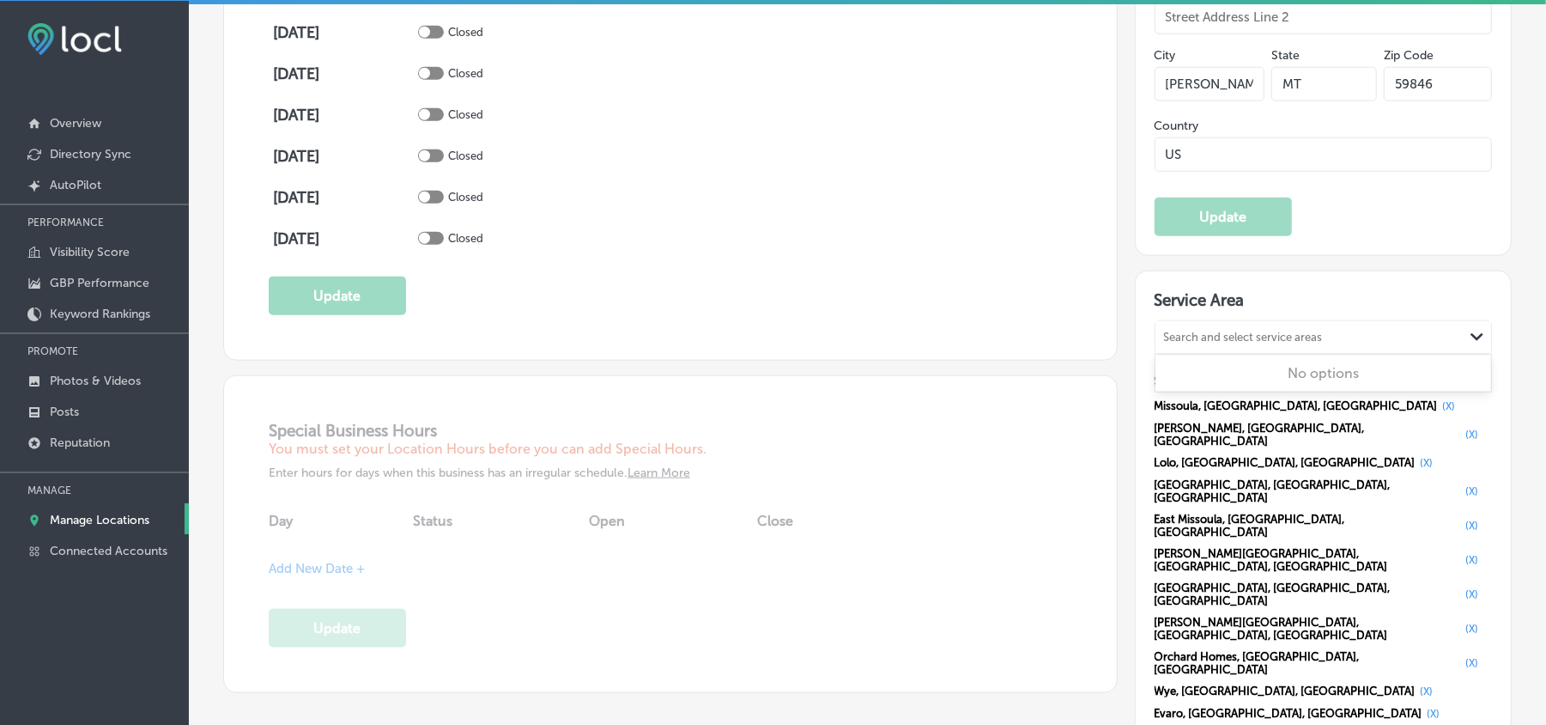
paste input "Milltown"
click at [1172, 399] on div "[PERSON_NAME][GEOGRAPHIC_DATA], [GEOGRAPHIC_DATA], [GEOGRAPHIC_DATA]" at bounding box center [1324, 397] width 316 height 33
type input "[GEOGRAPHIC_DATA], [GEOGRAPHIC_DATA]"
click at [1172, 331] on div "Search and select service areas Path Created with Sketch." at bounding box center [1324, 337] width 337 height 33
paste input "Twin Creeks"
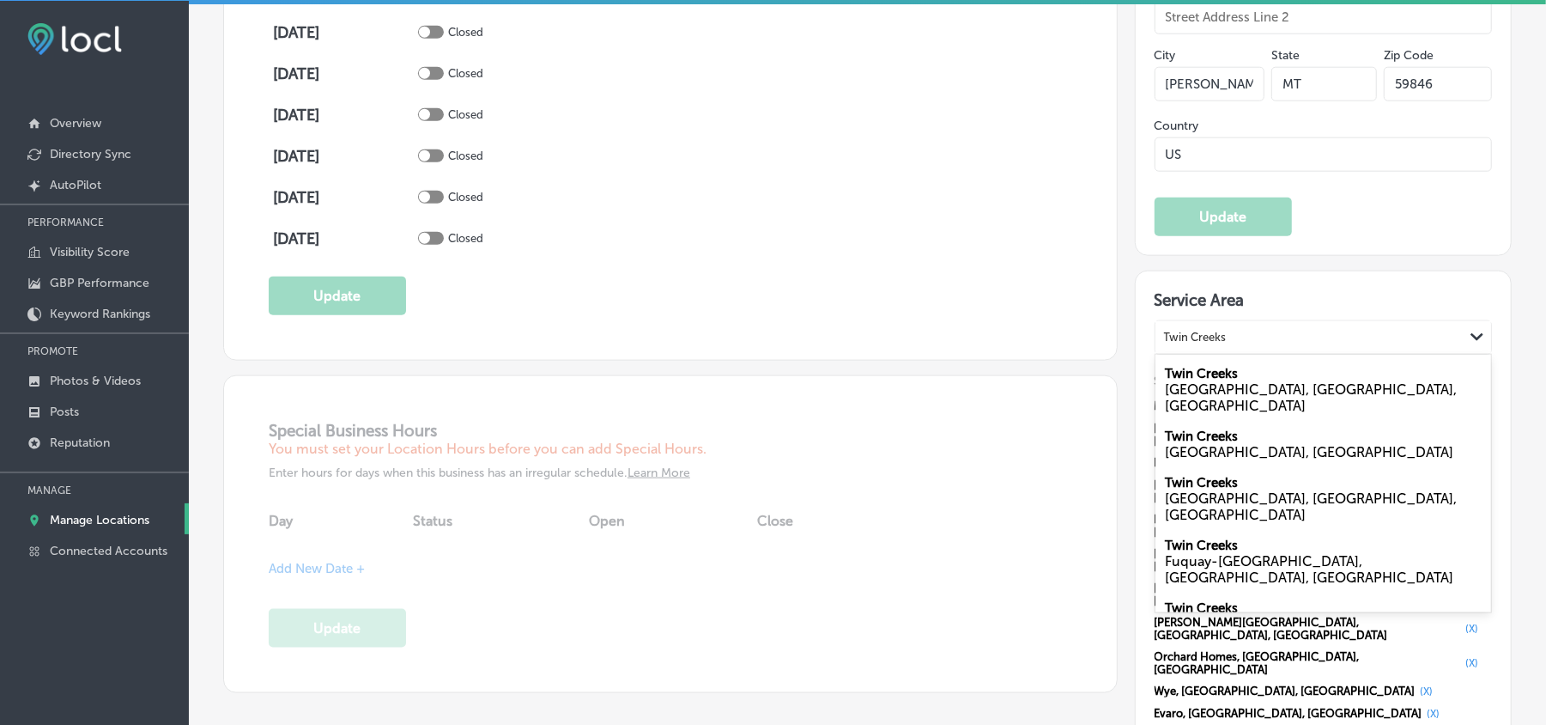
click at [1172, 513] on div "MT, [GEOGRAPHIC_DATA]" at bounding box center [1324, 624] width 316 height 16
type input "Twin Creeks"
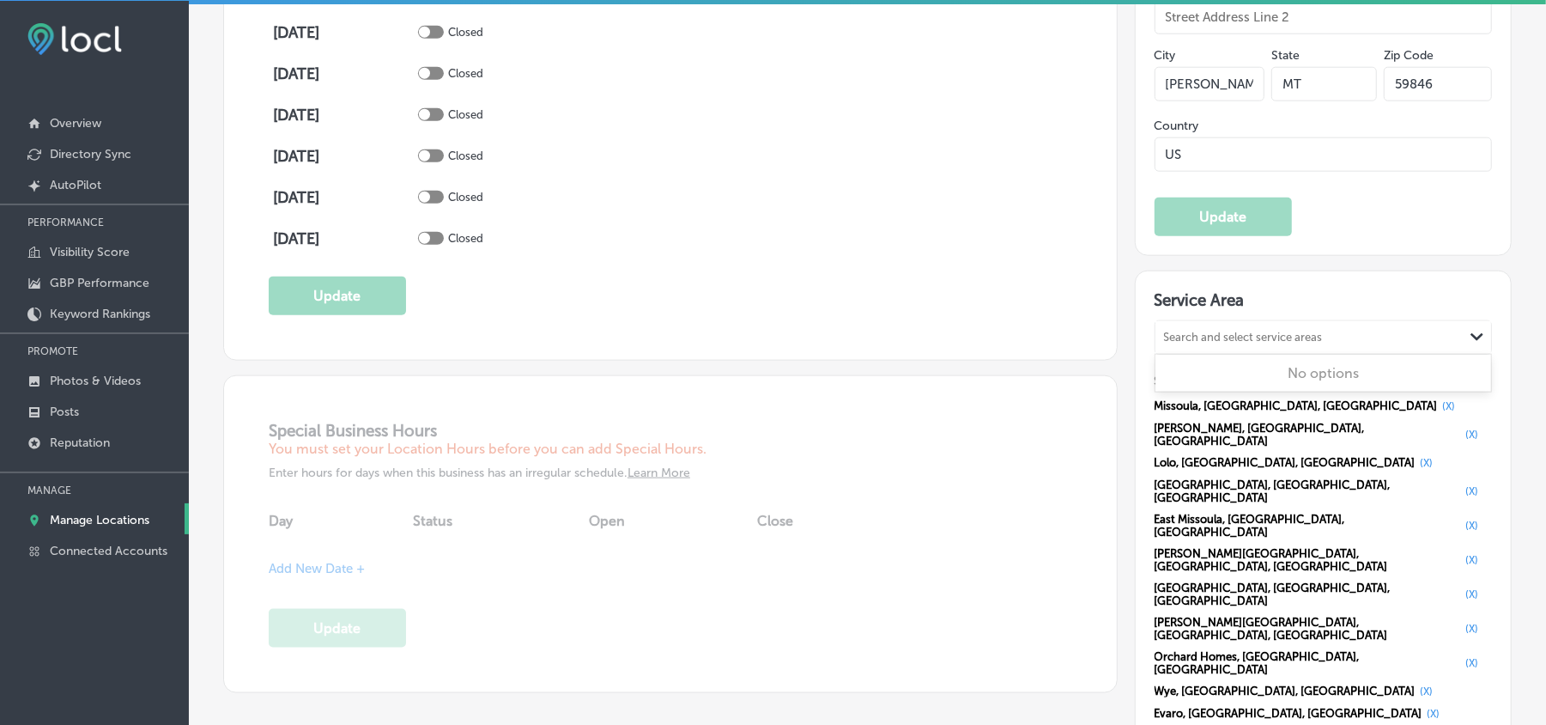
click at [1172, 337] on div "Search and select service areas" at bounding box center [1310, 336] width 309 height 23
paste input "Potomac"
click at [1172, 395] on div "MT, [GEOGRAPHIC_DATA]" at bounding box center [1324, 389] width 316 height 16
type input "Potomac, [GEOGRAPHIC_DATA]"
click at [1172, 331] on div "Search and select service areas Path Created with Sketch." at bounding box center [1324, 337] width 337 height 33
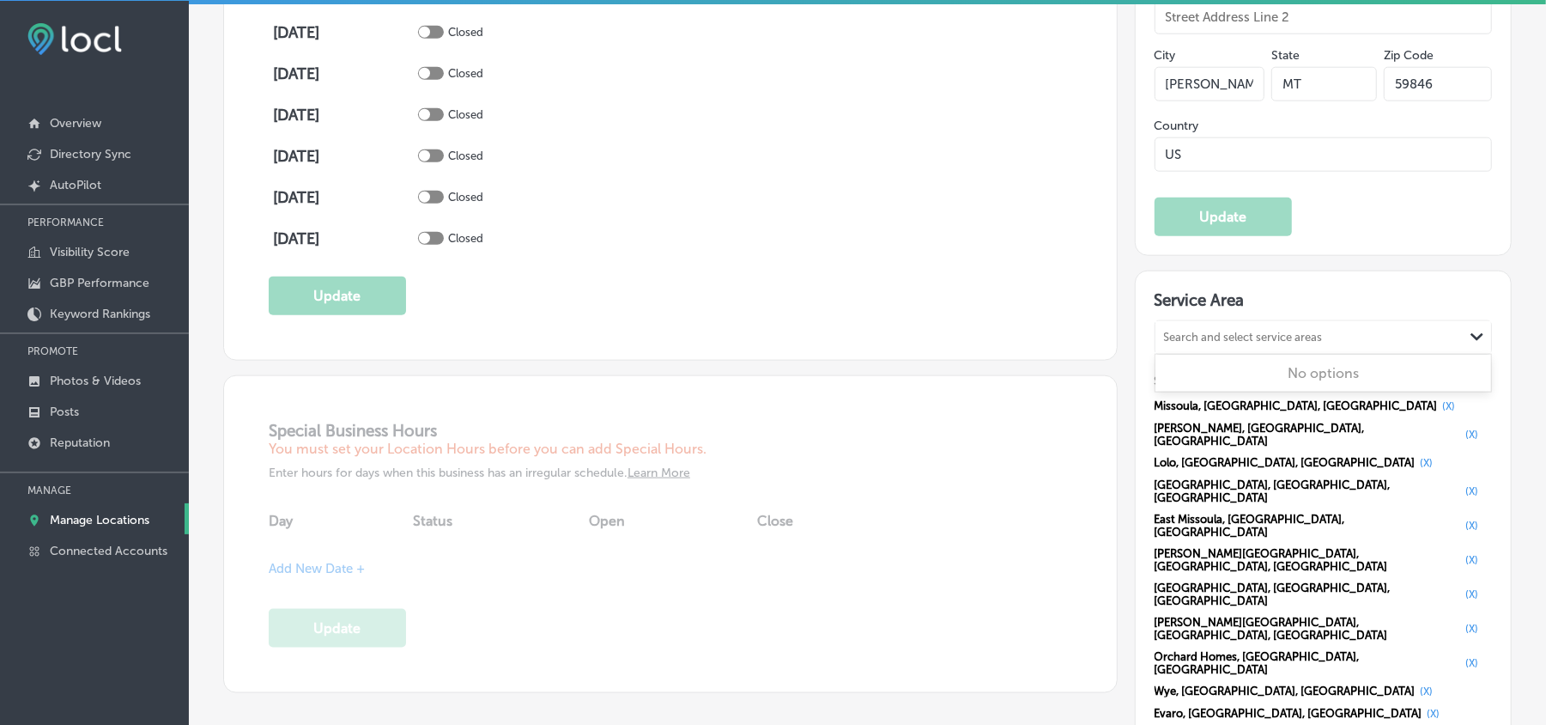
paste input "[GEOGRAPHIC_DATA]"
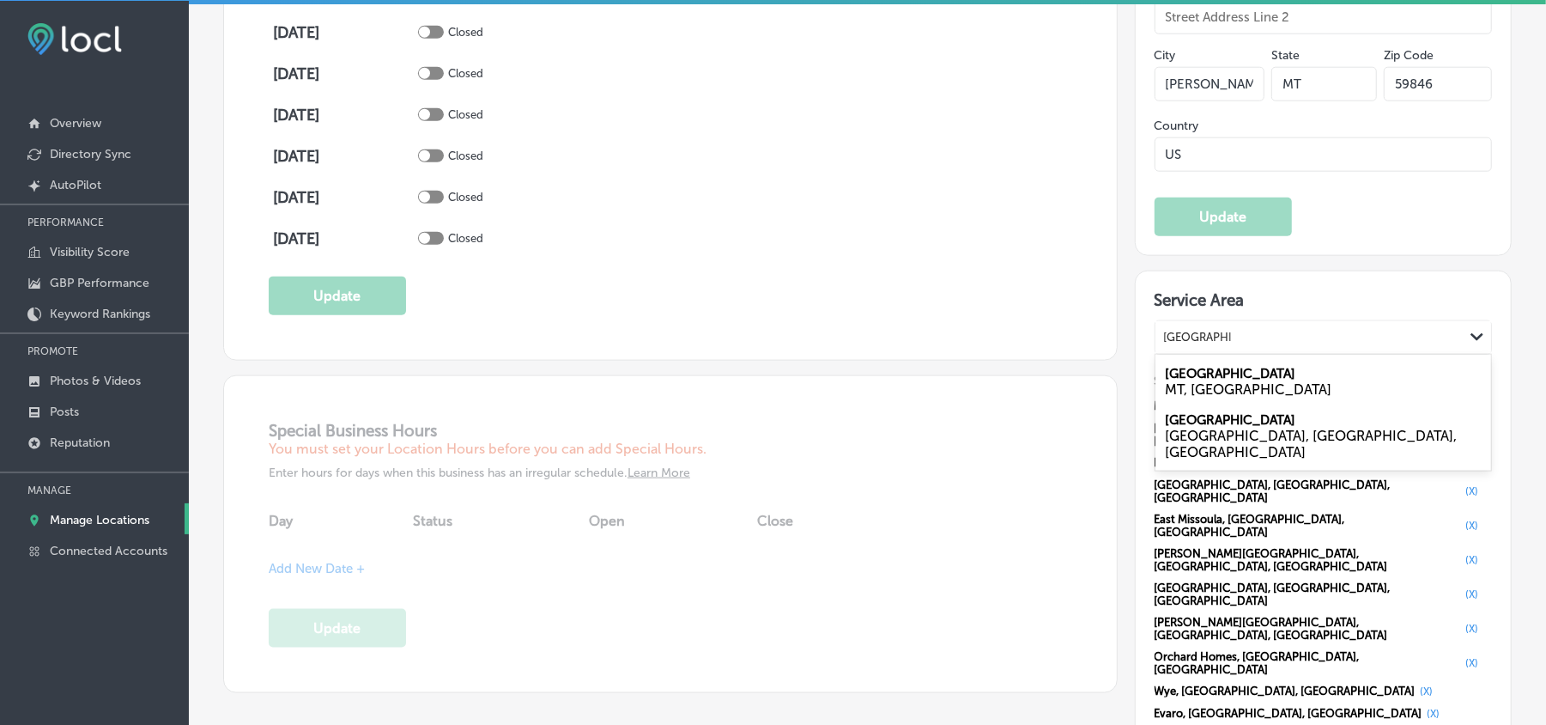
click at [1172, 392] on div "MT, [GEOGRAPHIC_DATA]" at bounding box center [1324, 389] width 316 height 16
type input "[GEOGRAPHIC_DATA], [GEOGRAPHIC_DATA]"
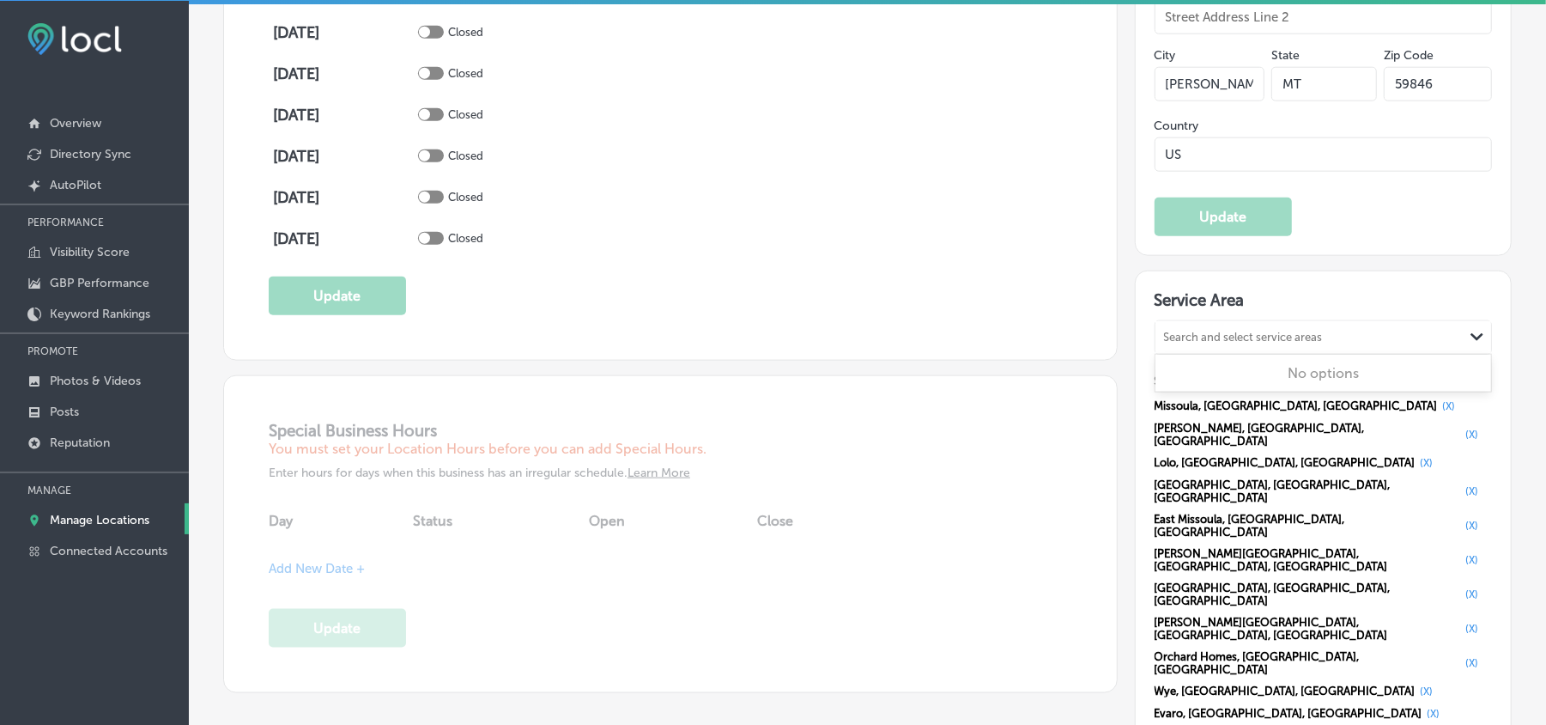
click at [1172, 343] on div "Search and select service areas" at bounding box center [1243, 337] width 159 height 13
paste input "[GEOGRAPHIC_DATA]"
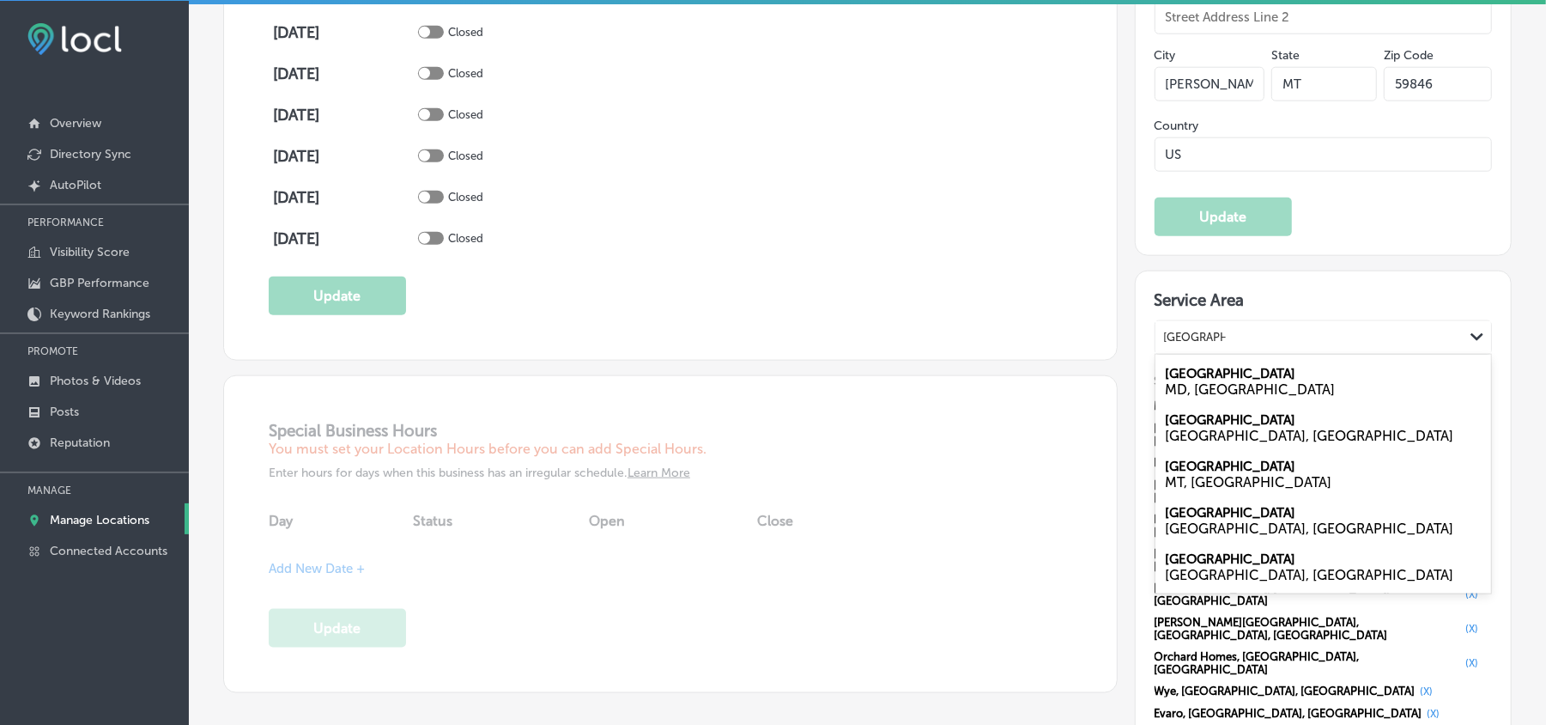
click at [1172, 490] on div "MT, [GEOGRAPHIC_DATA]" at bounding box center [1324, 482] width 316 height 16
type input "[GEOGRAPHIC_DATA]"
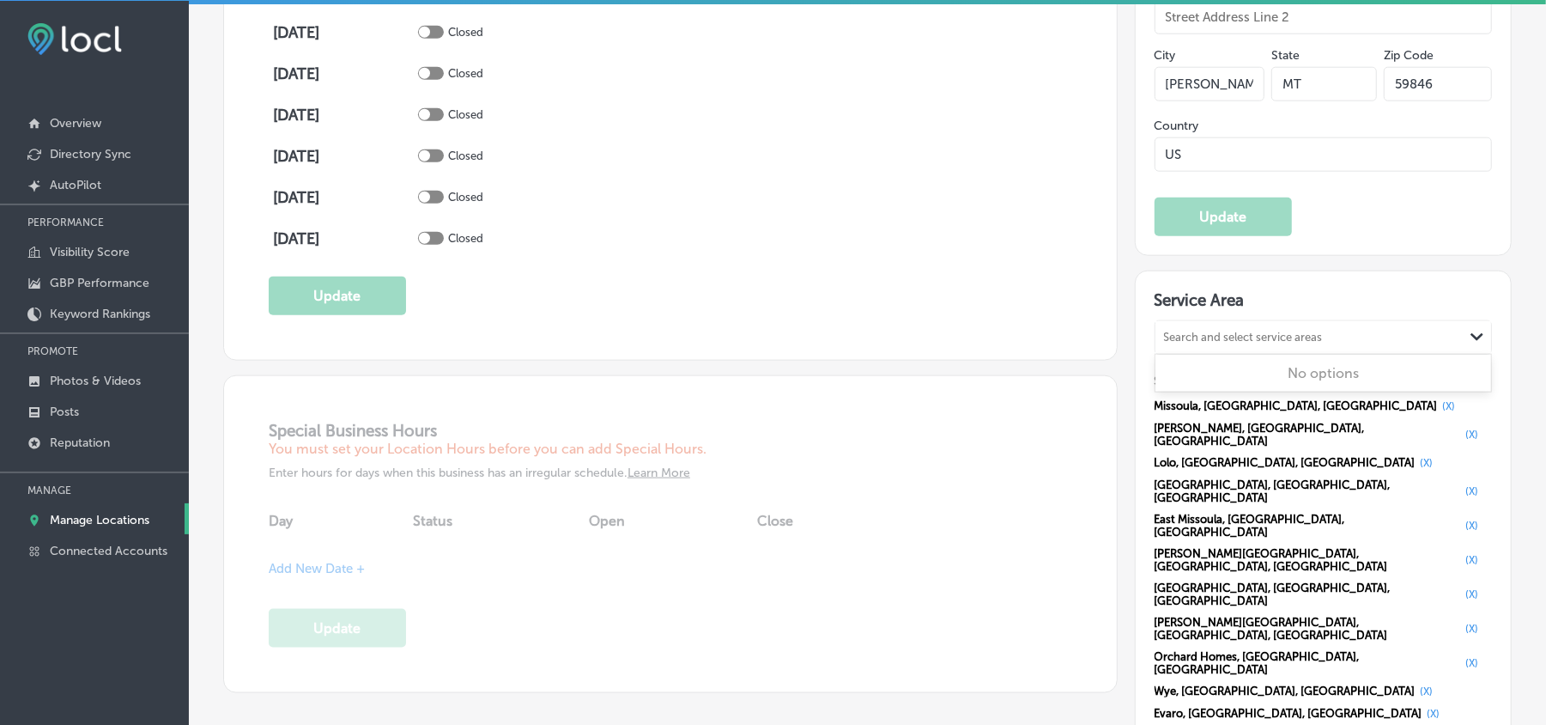
click at [1172, 343] on div "Search and select service areas" at bounding box center [1243, 337] width 159 height 13
paste input "[PERSON_NAME]"
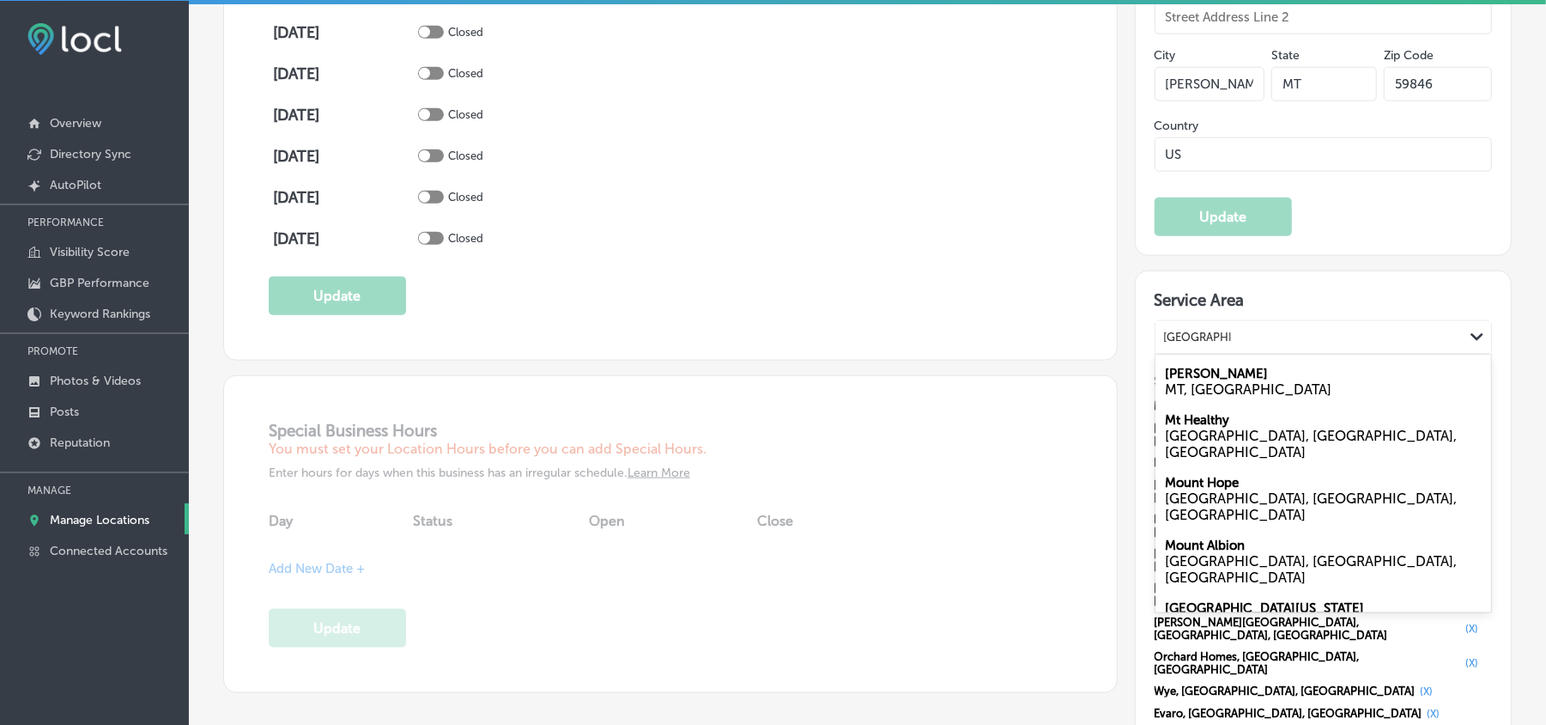
click at [1172, 373] on div "[PERSON_NAME] MT, [GEOGRAPHIC_DATA]" at bounding box center [1324, 381] width 337 height 46
type input "[GEOGRAPHIC_DATA],[GEOGRAPHIC_DATA]"
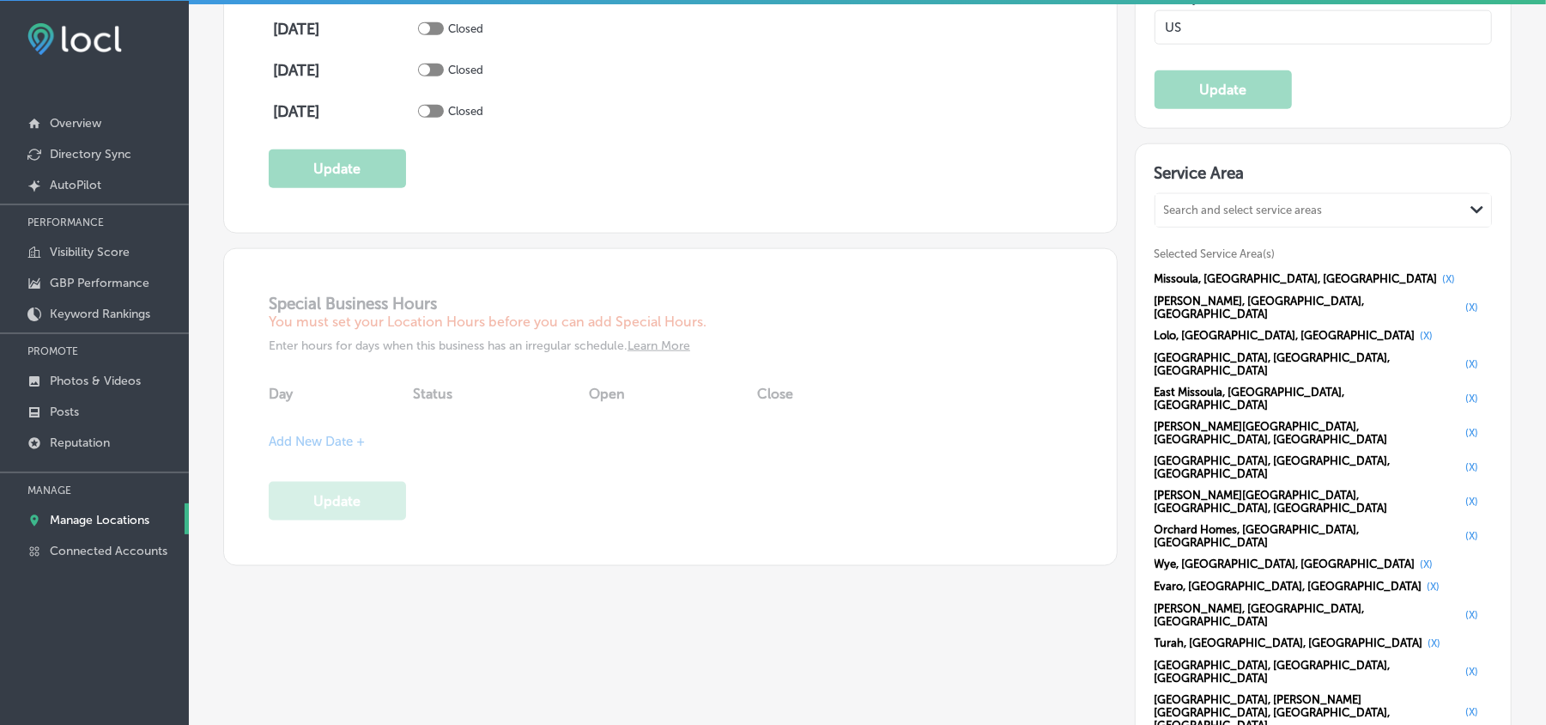
scroll to position [1502, 0]
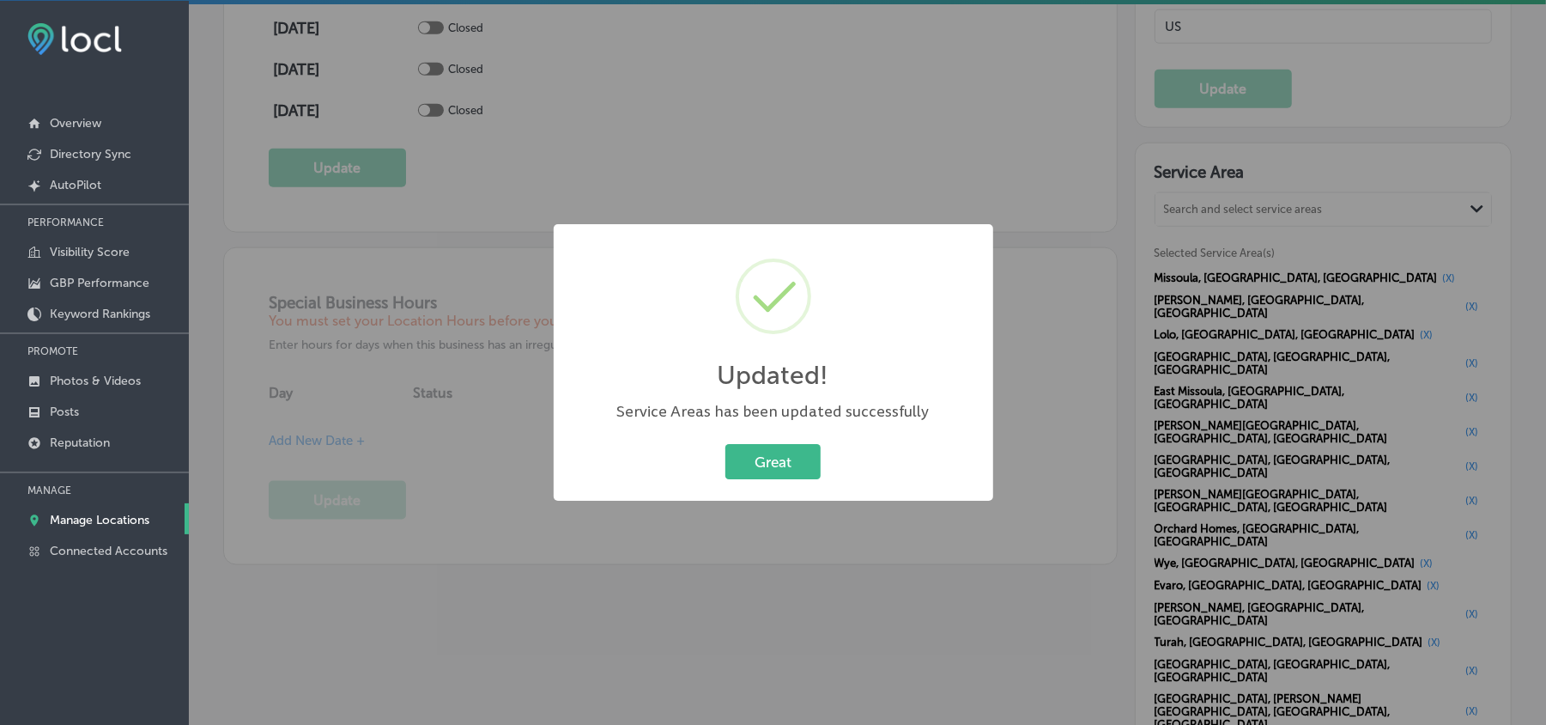
scroll to position [1505, 0]
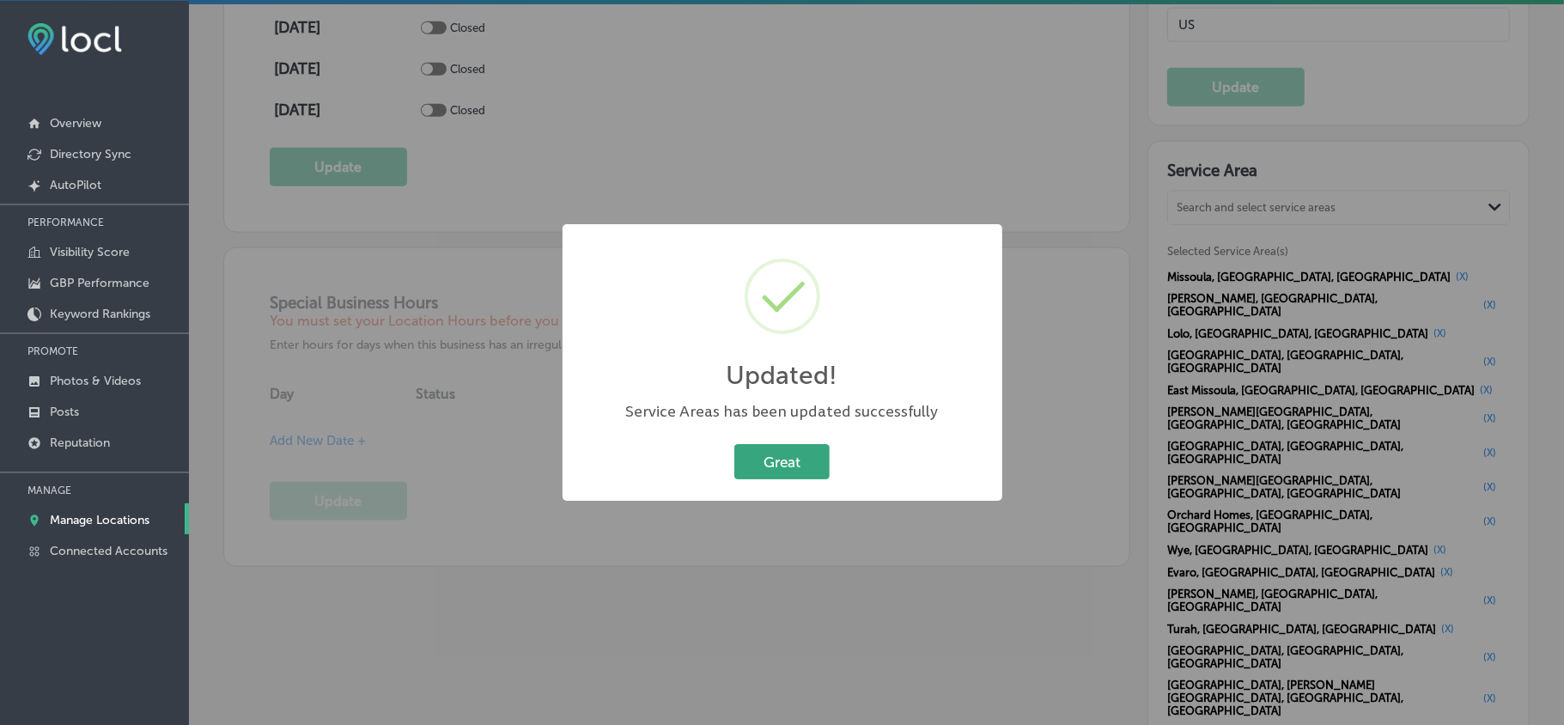
click at [787, 465] on button "Great" at bounding box center [781, 461] width 95 height 35
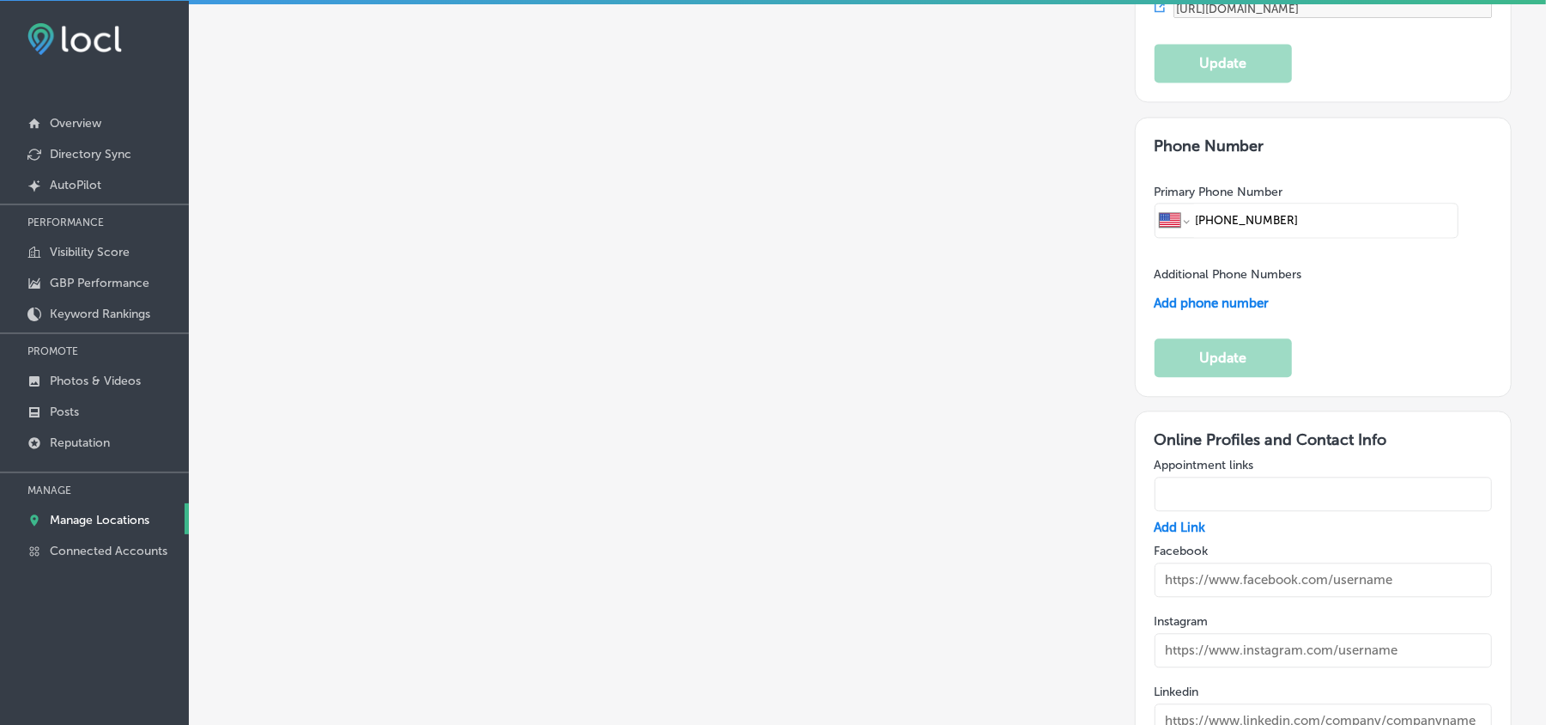
scroll to position [2694, 0]
click at [1172, 513] on input "text" at bounding box center [1323, 581] width 337 height 34
paste input "[URL][DOMAIN_NAME]"
type input "[URL][DOMAIN_NAME]"
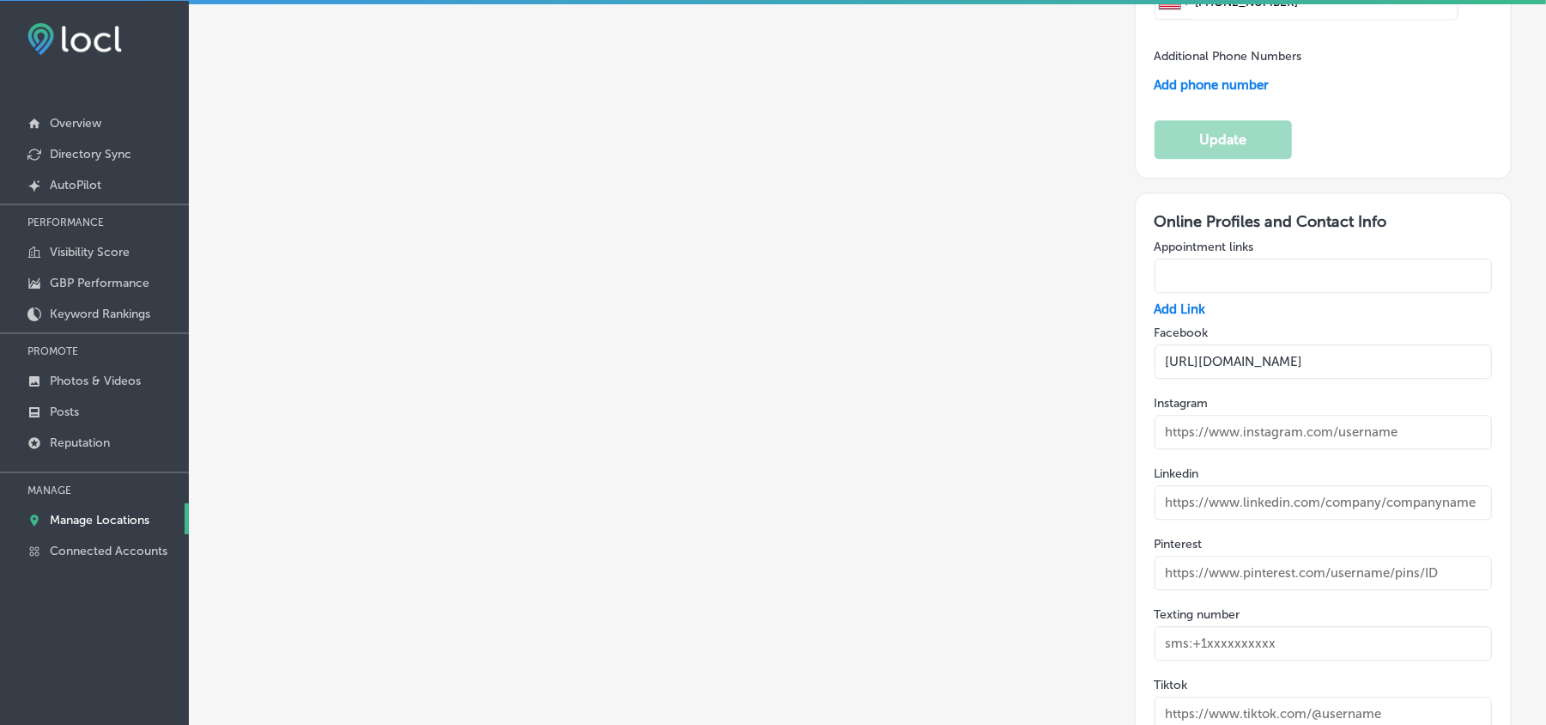
scroll to position [2924, 0]
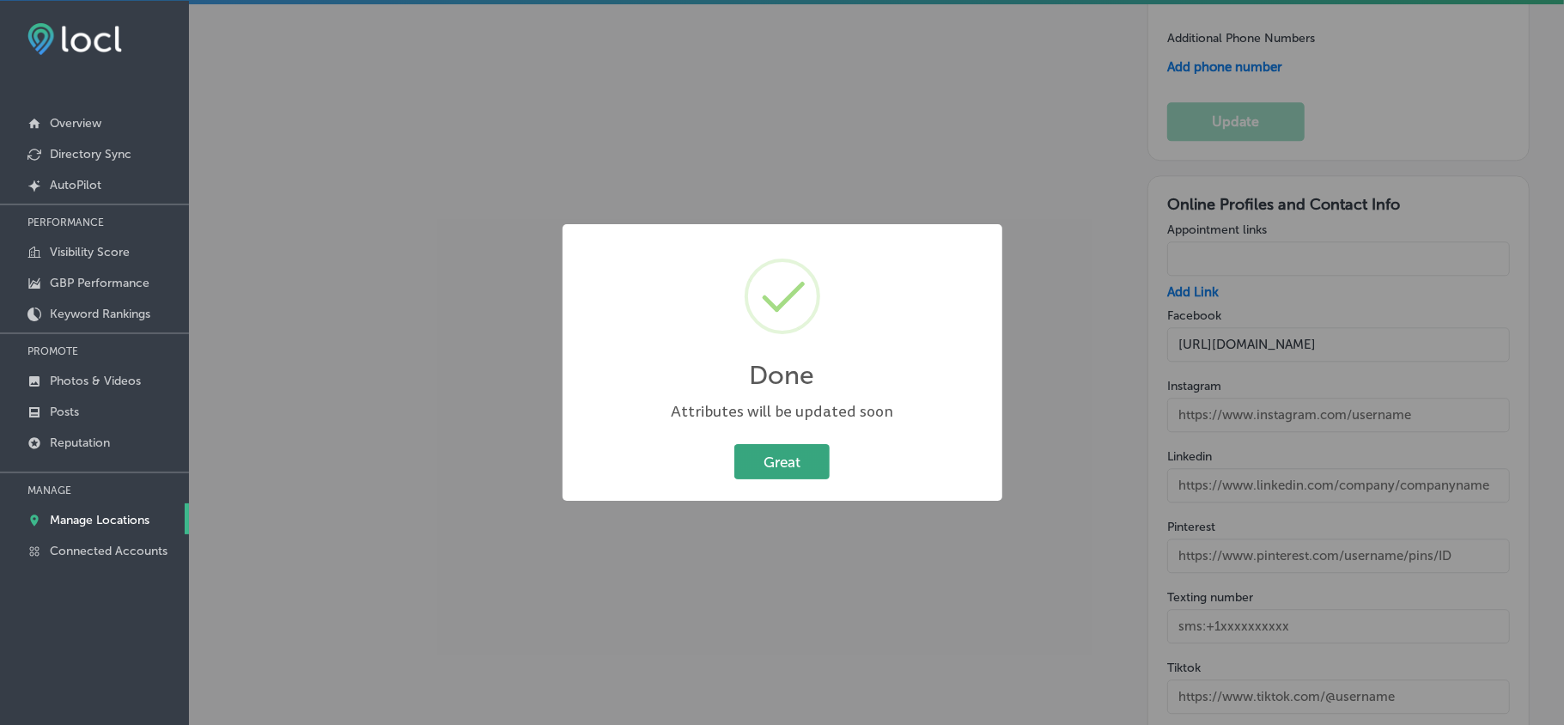
click at [787, 459] on button "Great" at bounding box center [781, 461] width 95 height 35
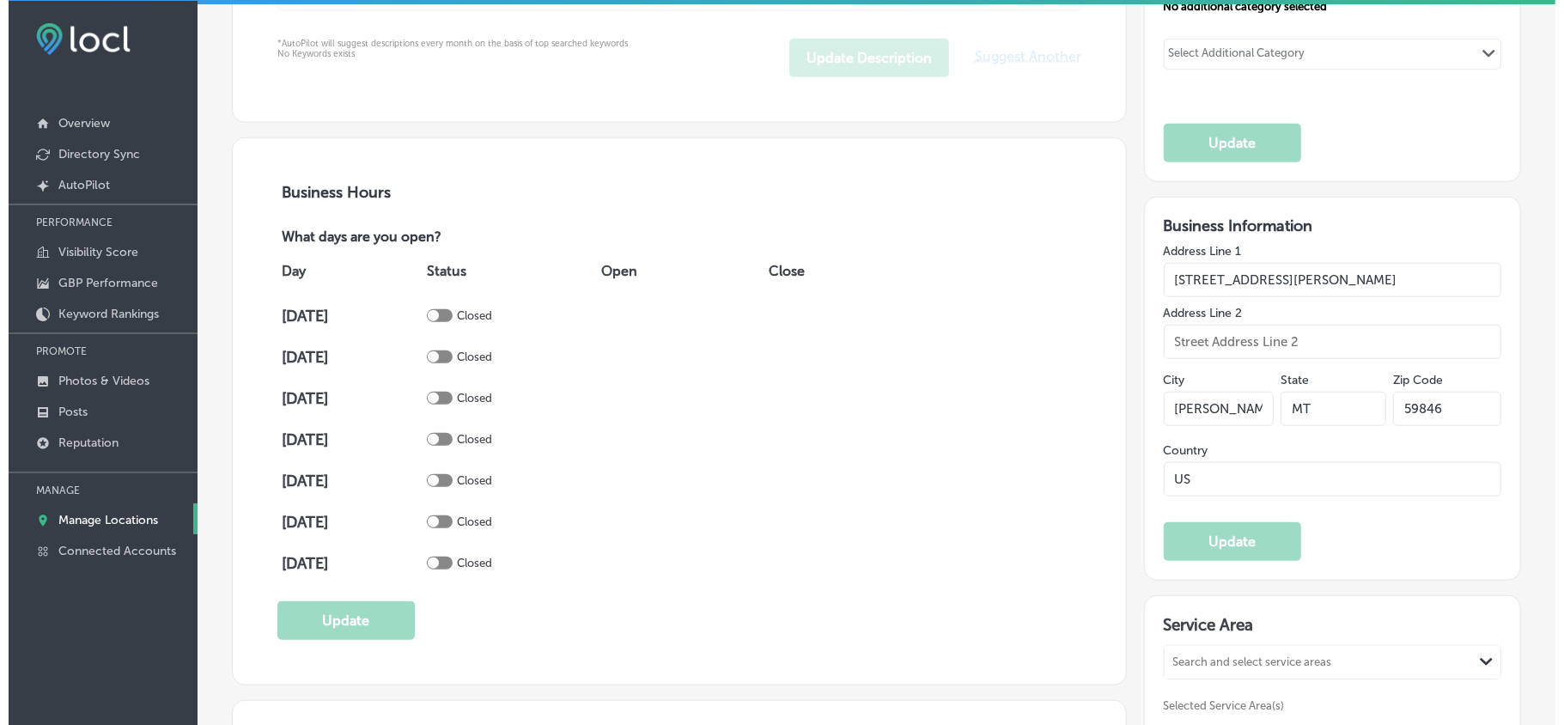
scroll to position [1068, 0]
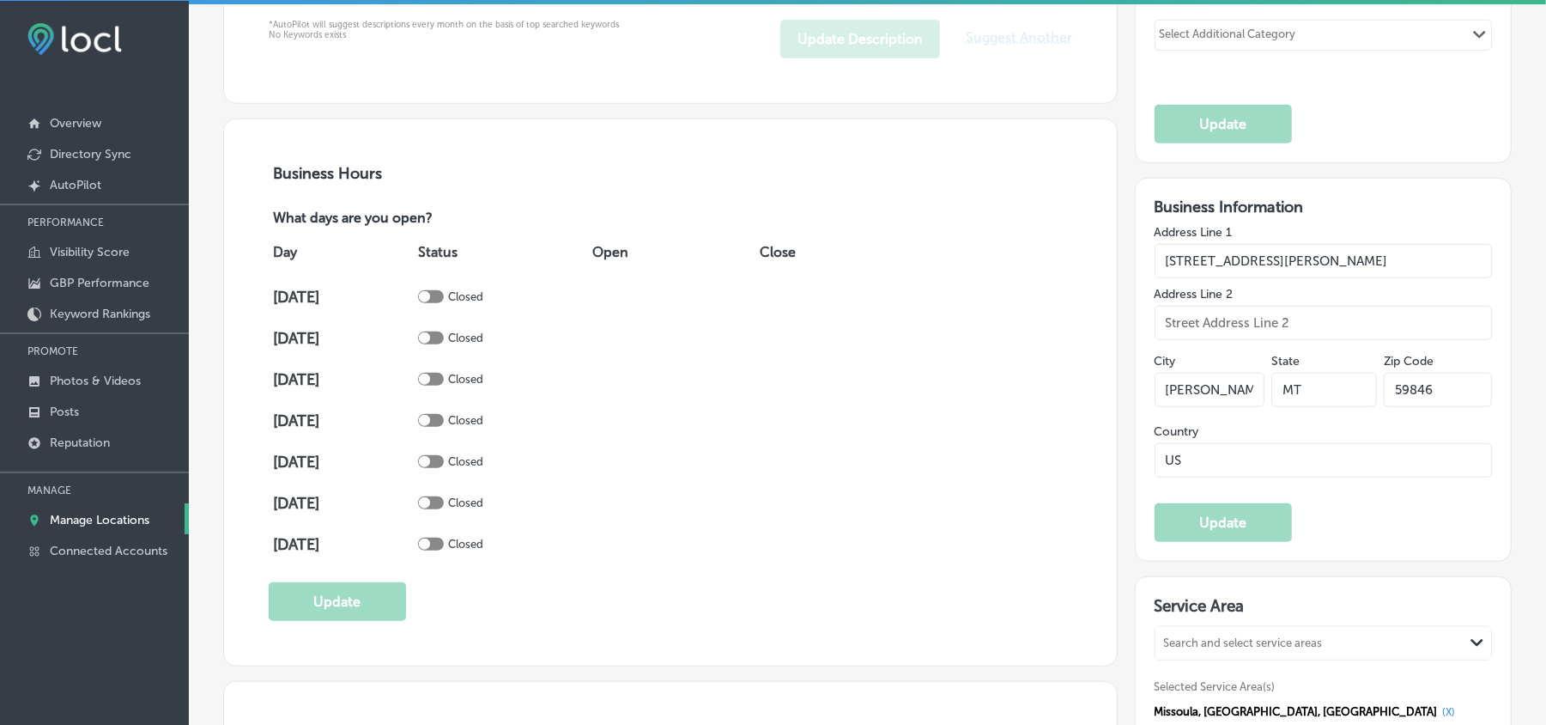
click at [444, 292] on div at bounding box center [431, 296] width 26 height 13
checkbox input "true"
click at [618, 302] on span "Add hours" at bounding box center [622, 296] width 61 height 15
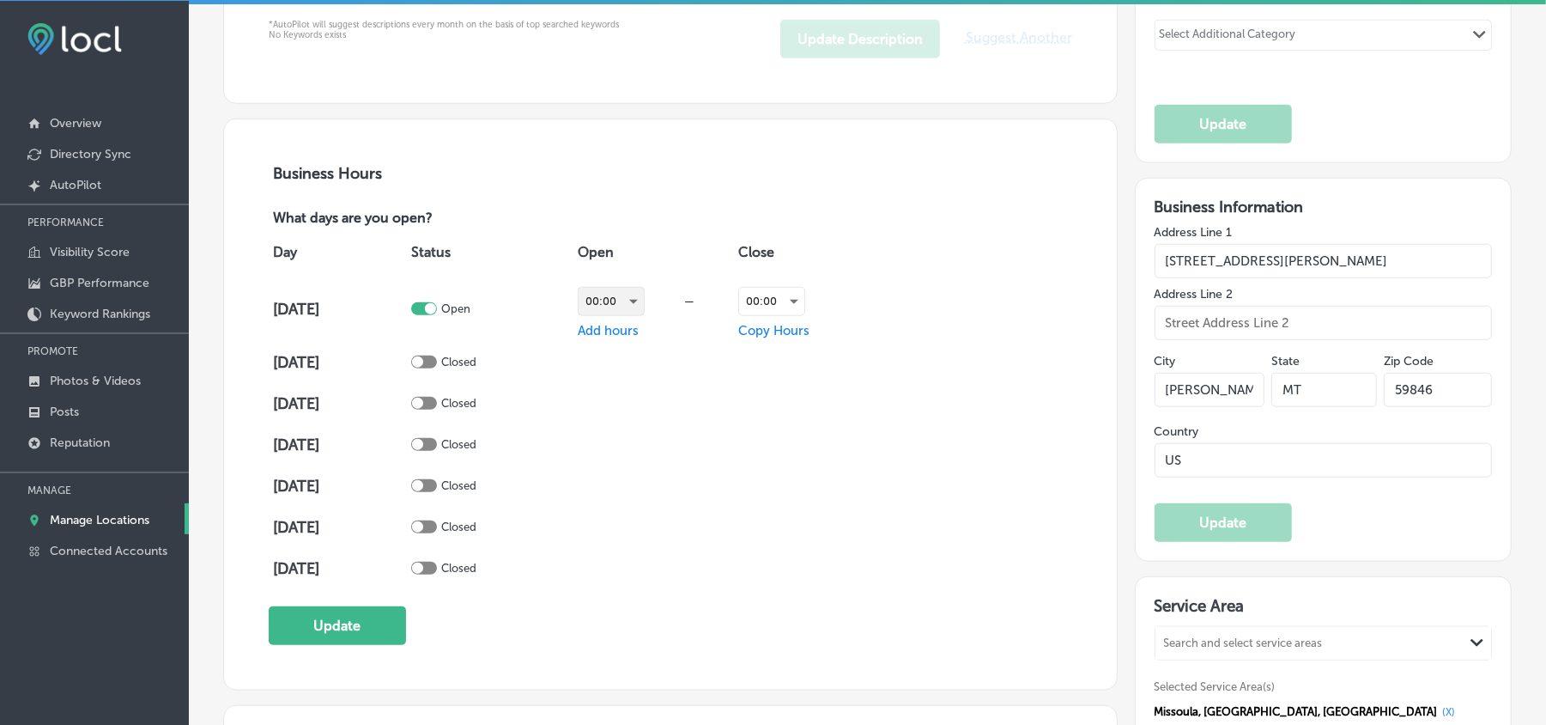
click at [633, 302] on div "00:00" at bounding box center [611, 301] width 65 height 27
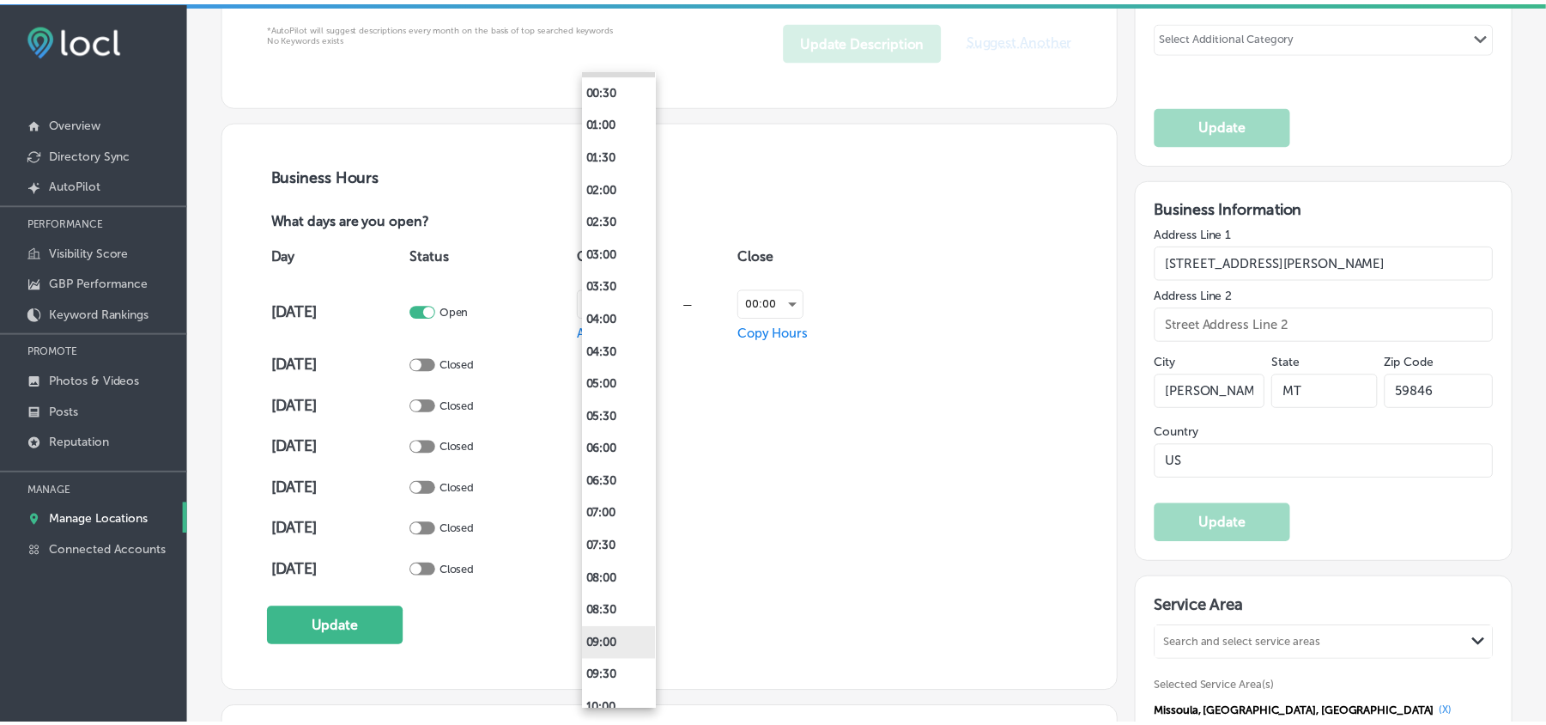
scroll to position [0, 0]
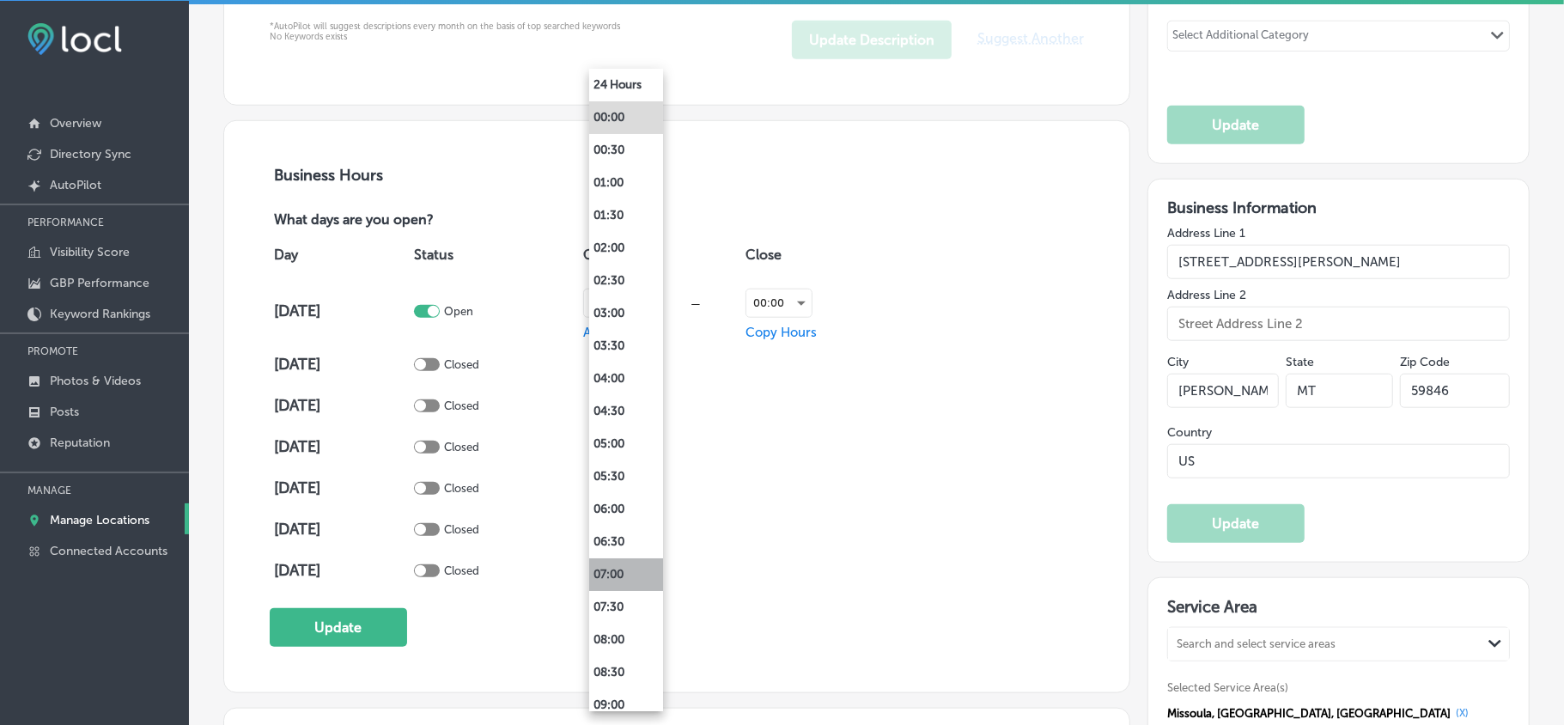
click at [605, 513] on li "07:00" at bounding box center [626, 574] width 74 height 33
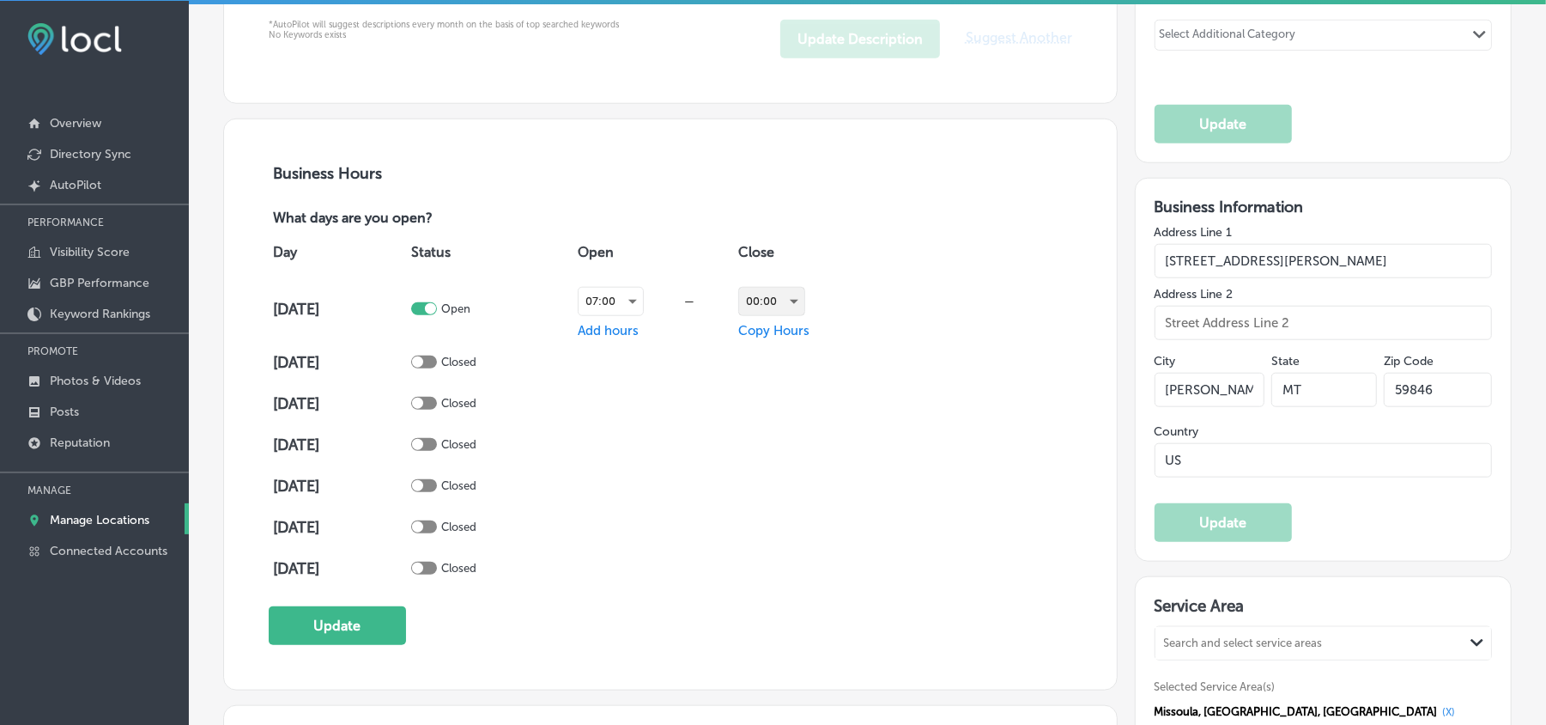
click at [787, 299] on div "00:00" at bounding box center [771, 301] width 65 height 27
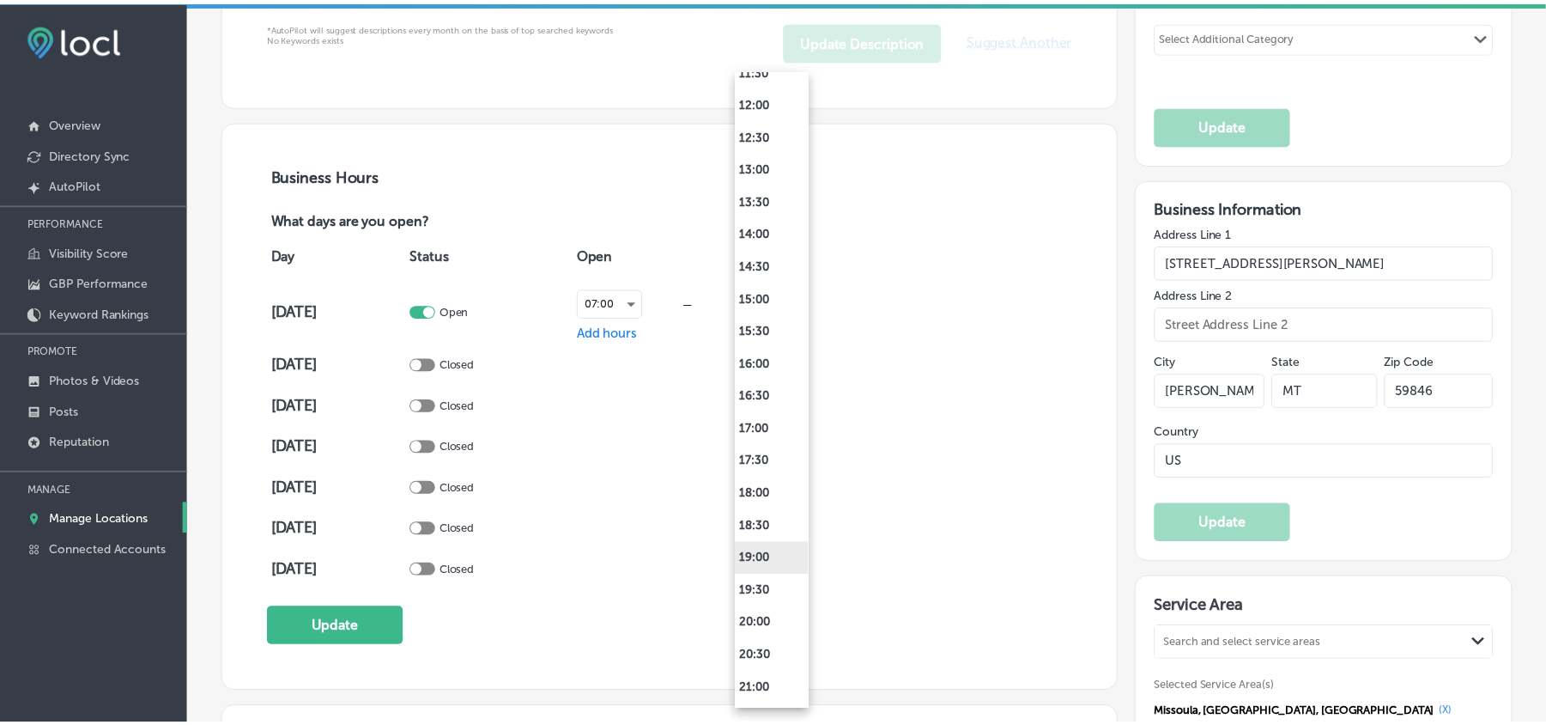
scroll to position [801, 0]
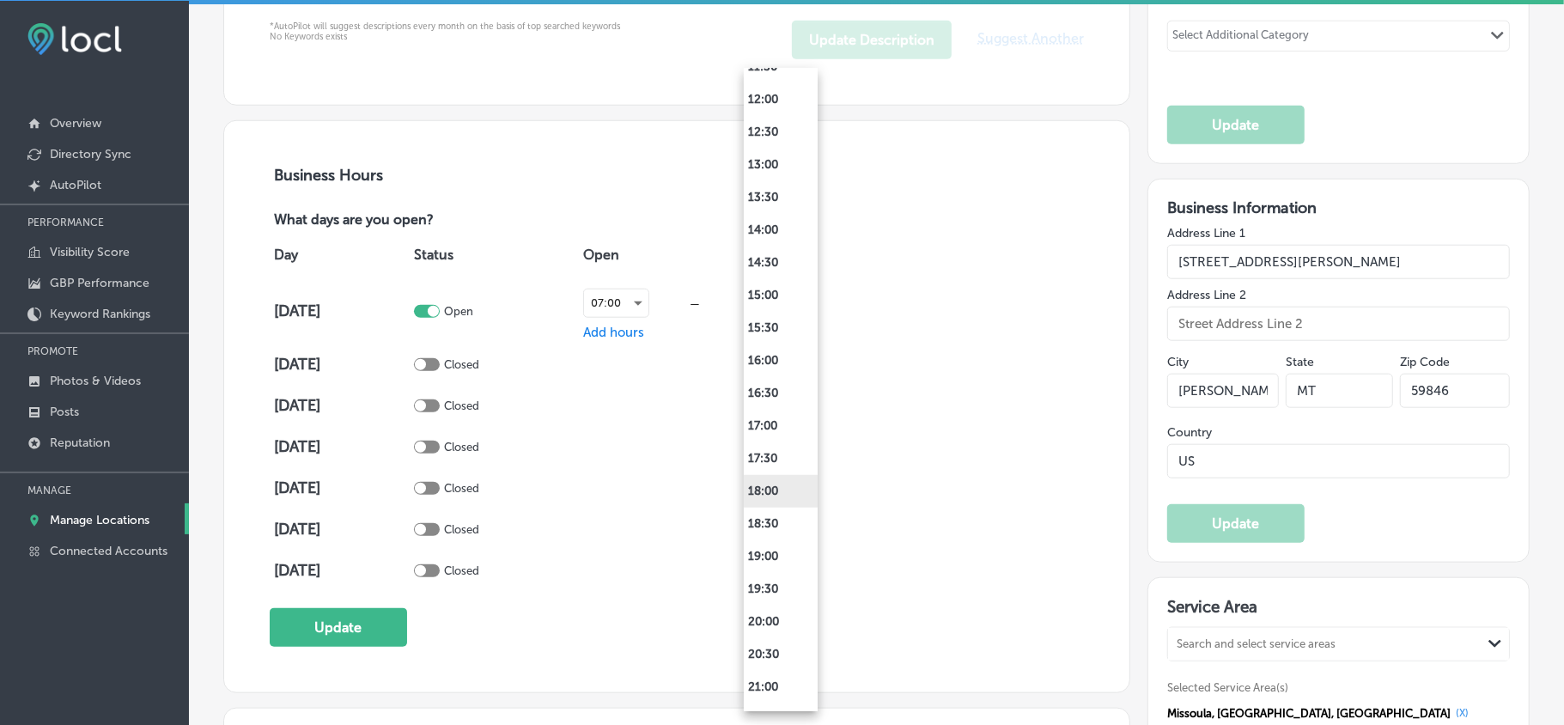
click at [763, 492] on li "18:00" at bounding box center [781, 491] width 74 height 33
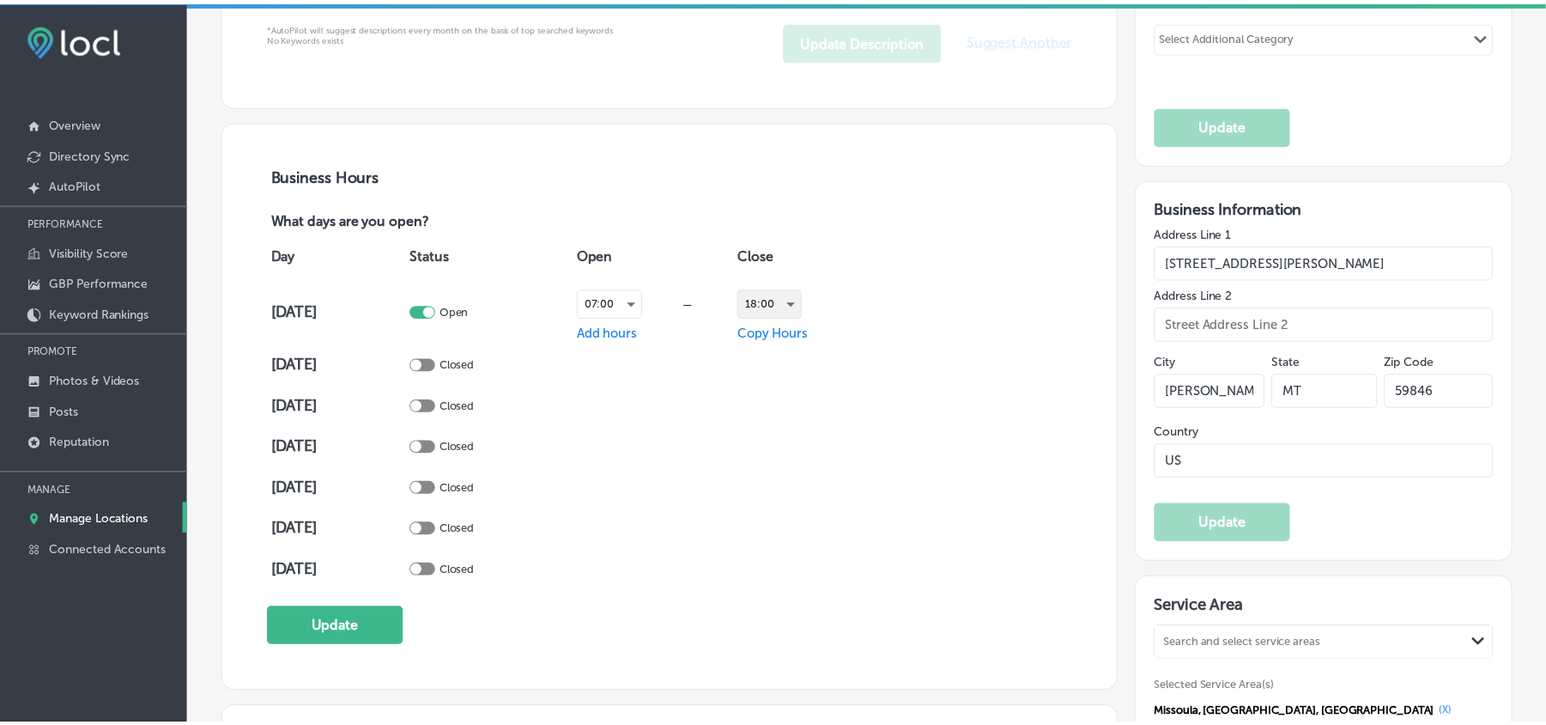
scroll to position [1068, 0]
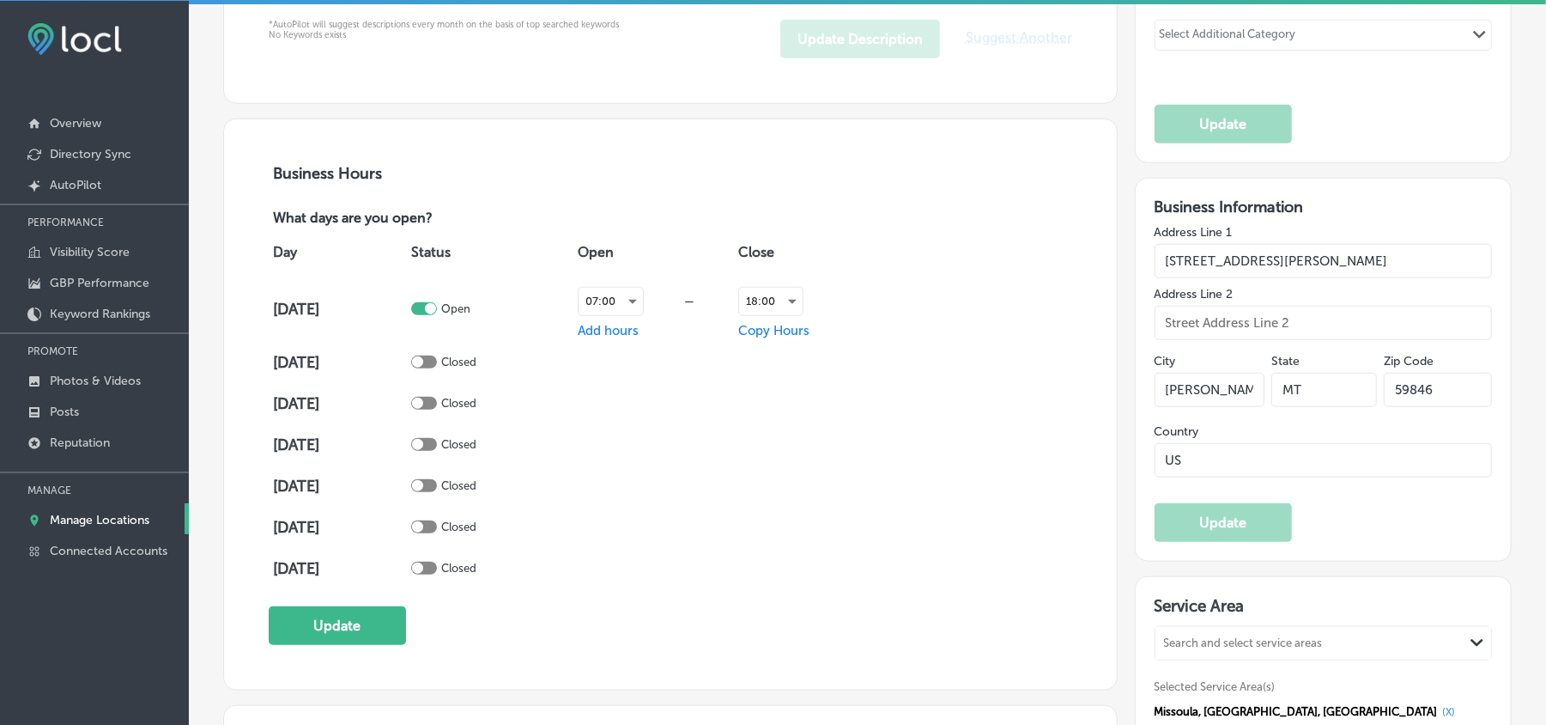
click at [771, 331] on span "Copy Hours" at bounding box center [773, 330] width 71 height 15
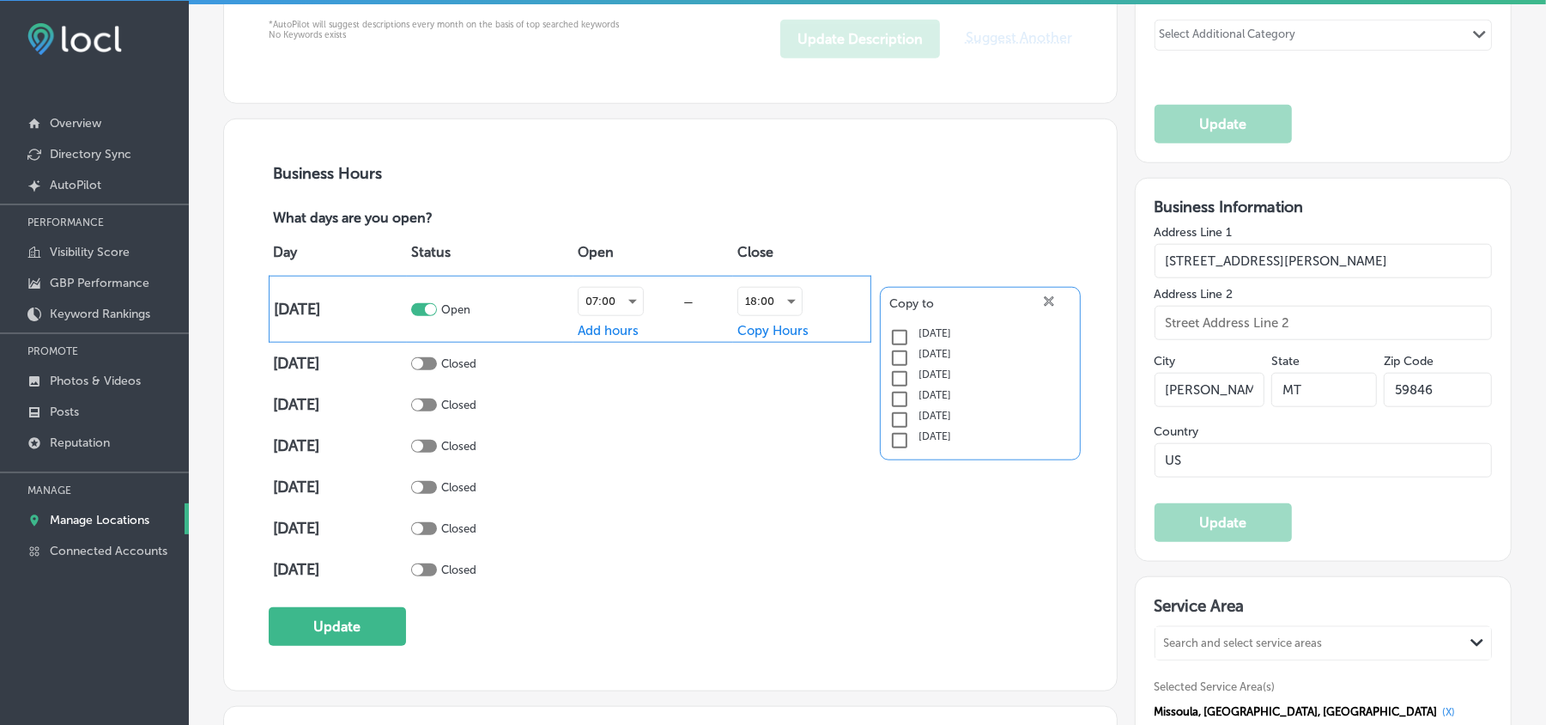
click at [890, 338] on input "checkbox" at bounding box center [900, 337] width 21 height 21
checkbox input "true"
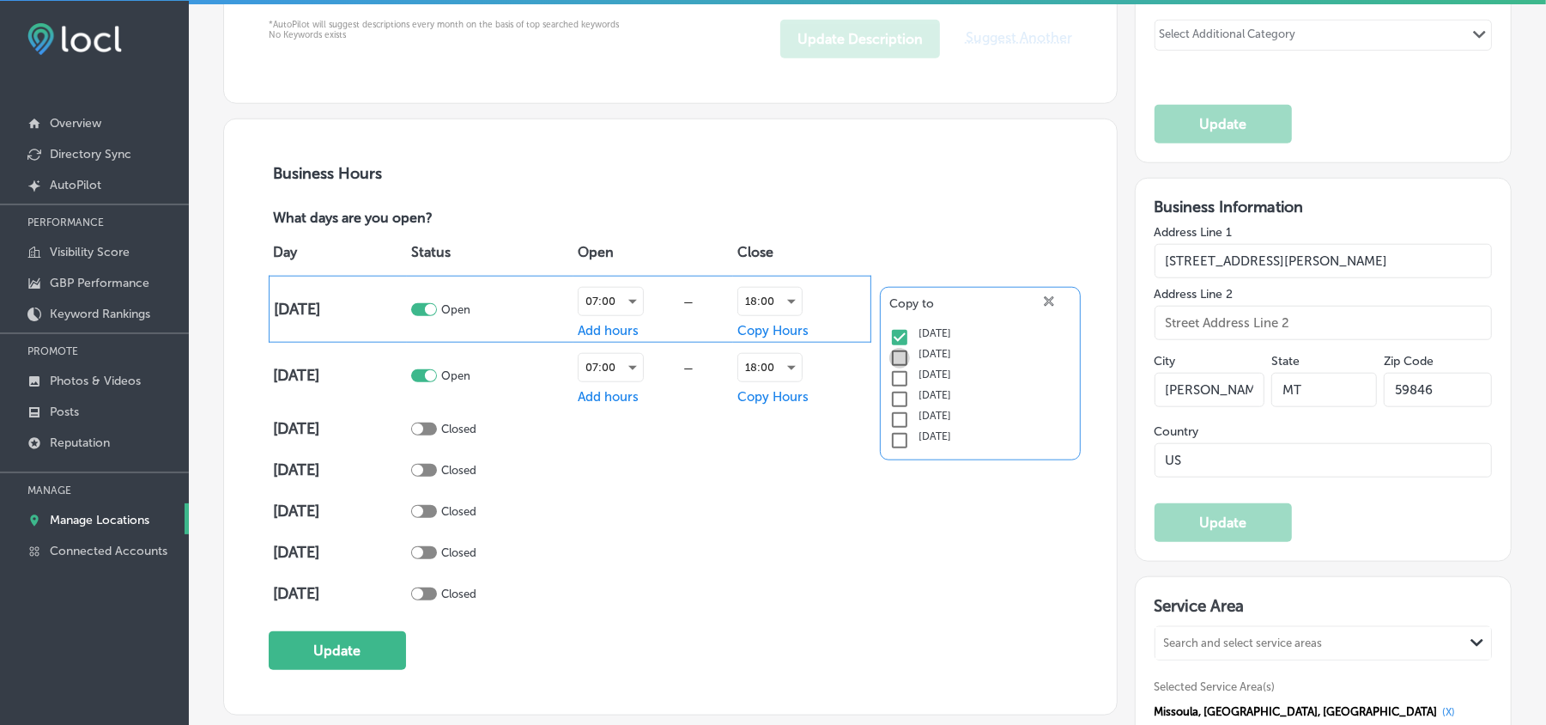
click at [891, 358] on input "checkbox" at bounding box center [900, 358] width 21 height 21
checkbox input "true"
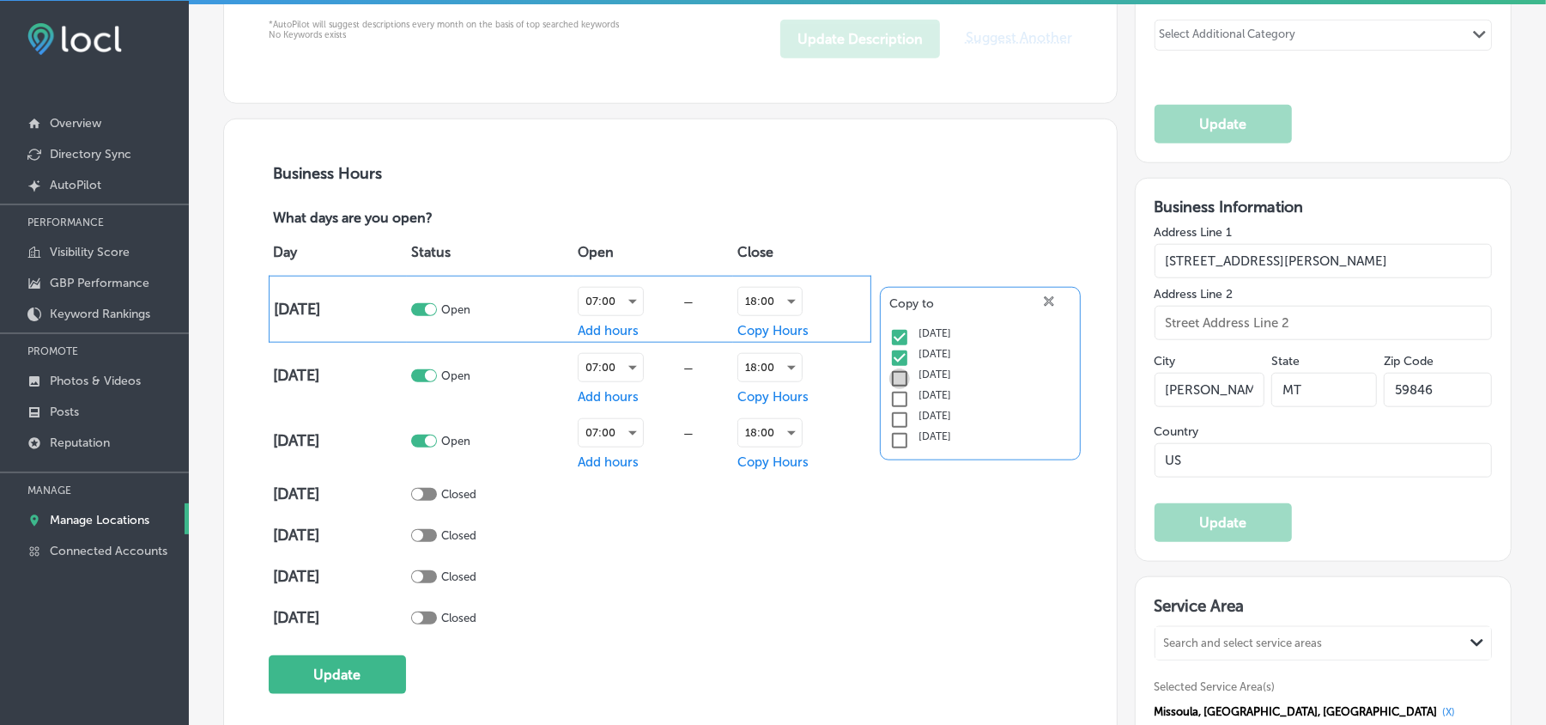
click at [891, 385] on input "checkbox" at bounding box center [900, 378] width 21 height 21
checkbox input "true"
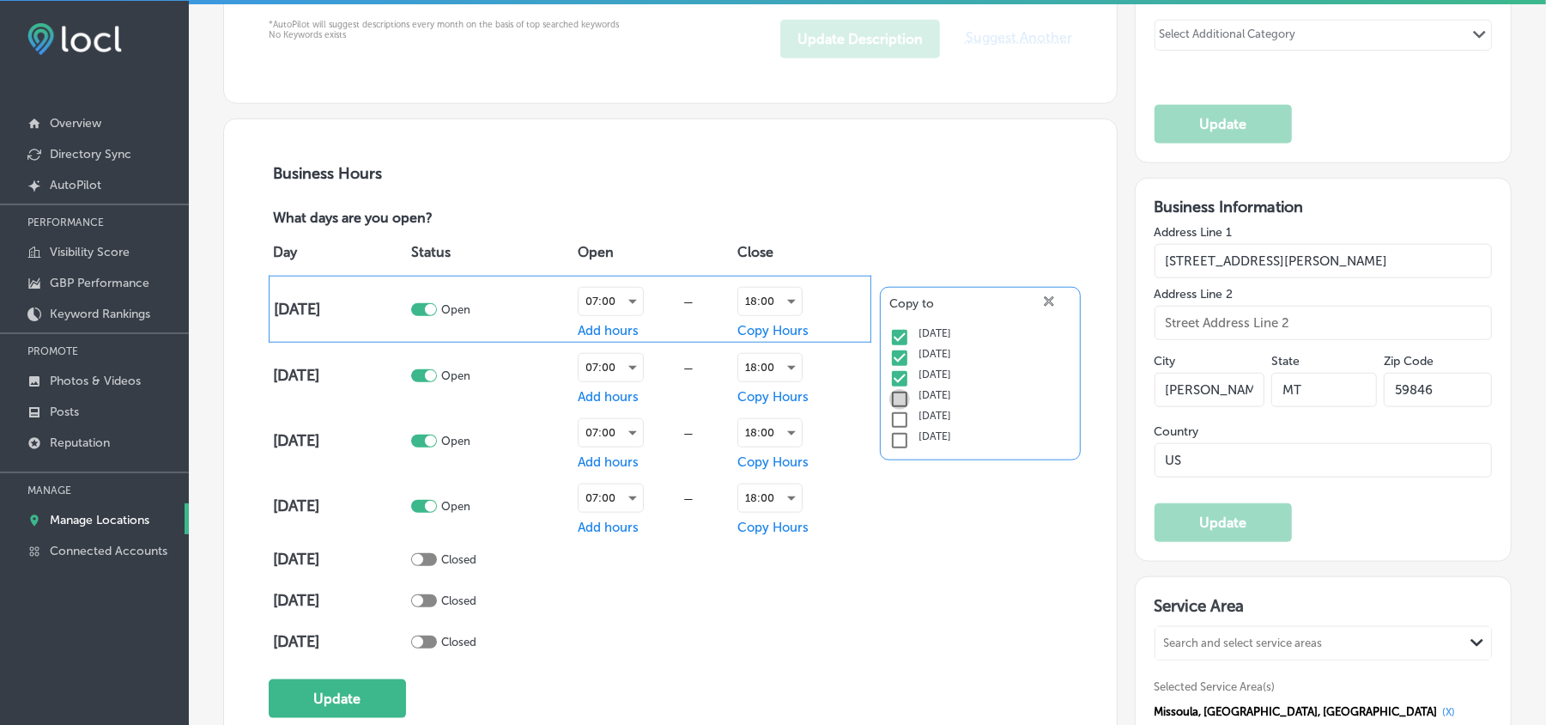
click at [891, 396] on input "checkbox" at bounding box center [900, 399] width 21 height 21
checkbox input "true"
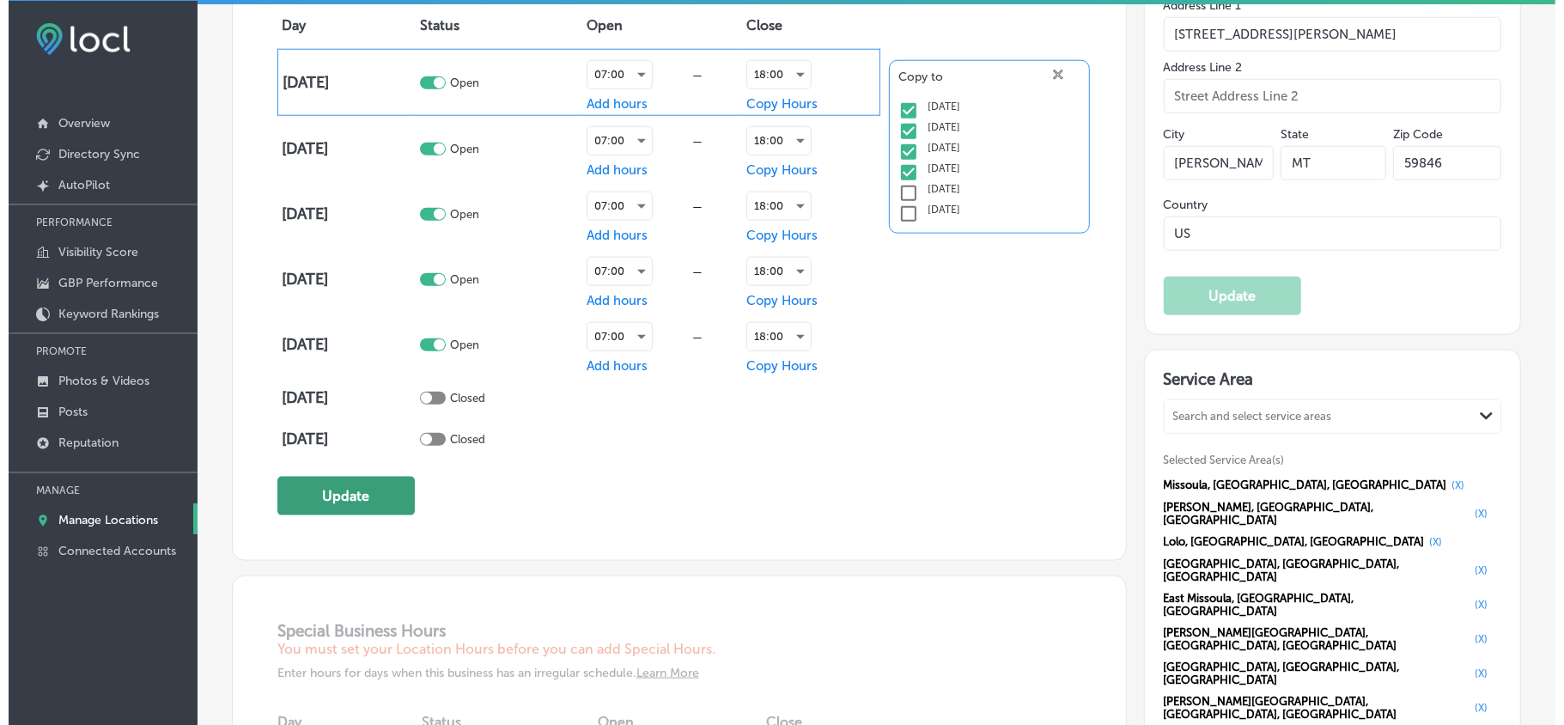
scroll to position [1297, 0]
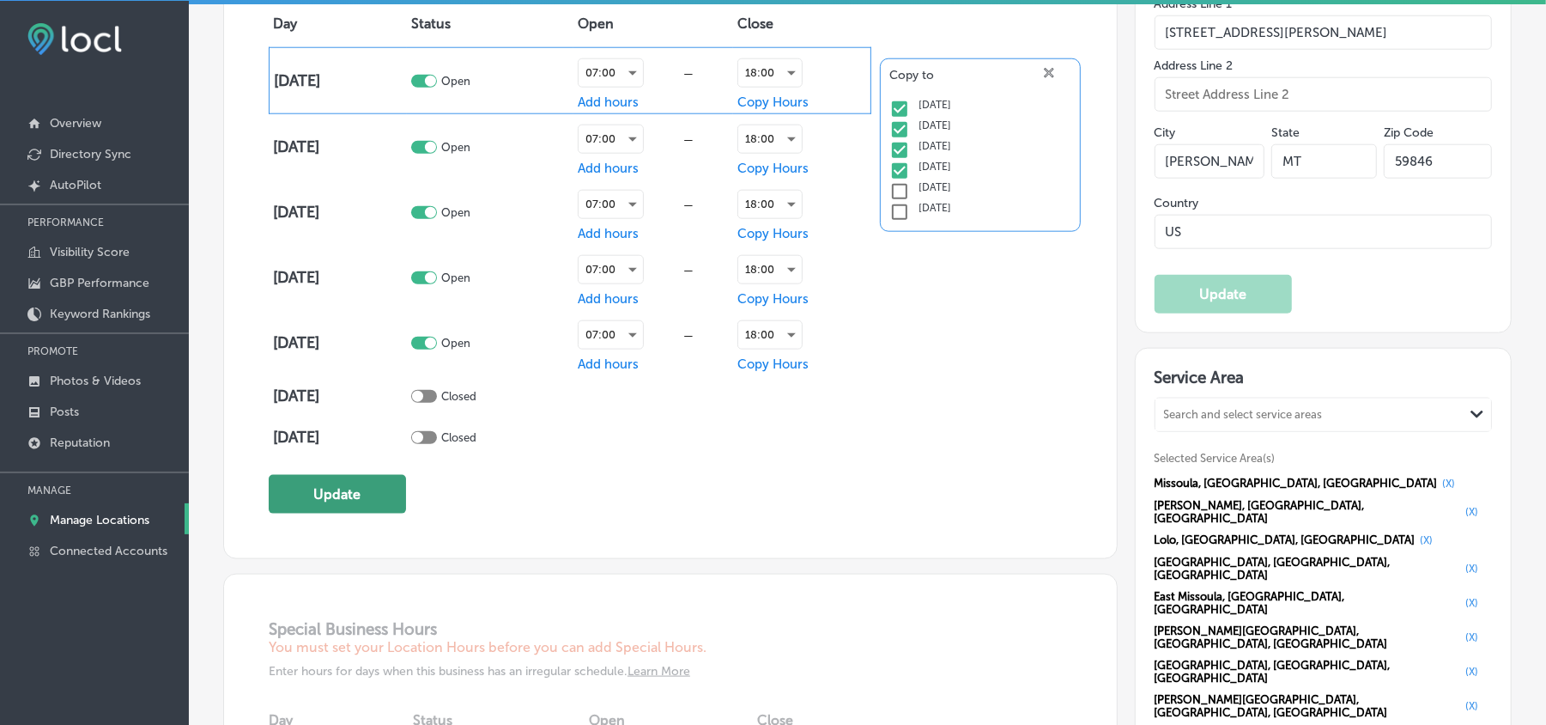
click at [290, 488] on button "Update" at bounding box center [337, 494] width 137 height 39
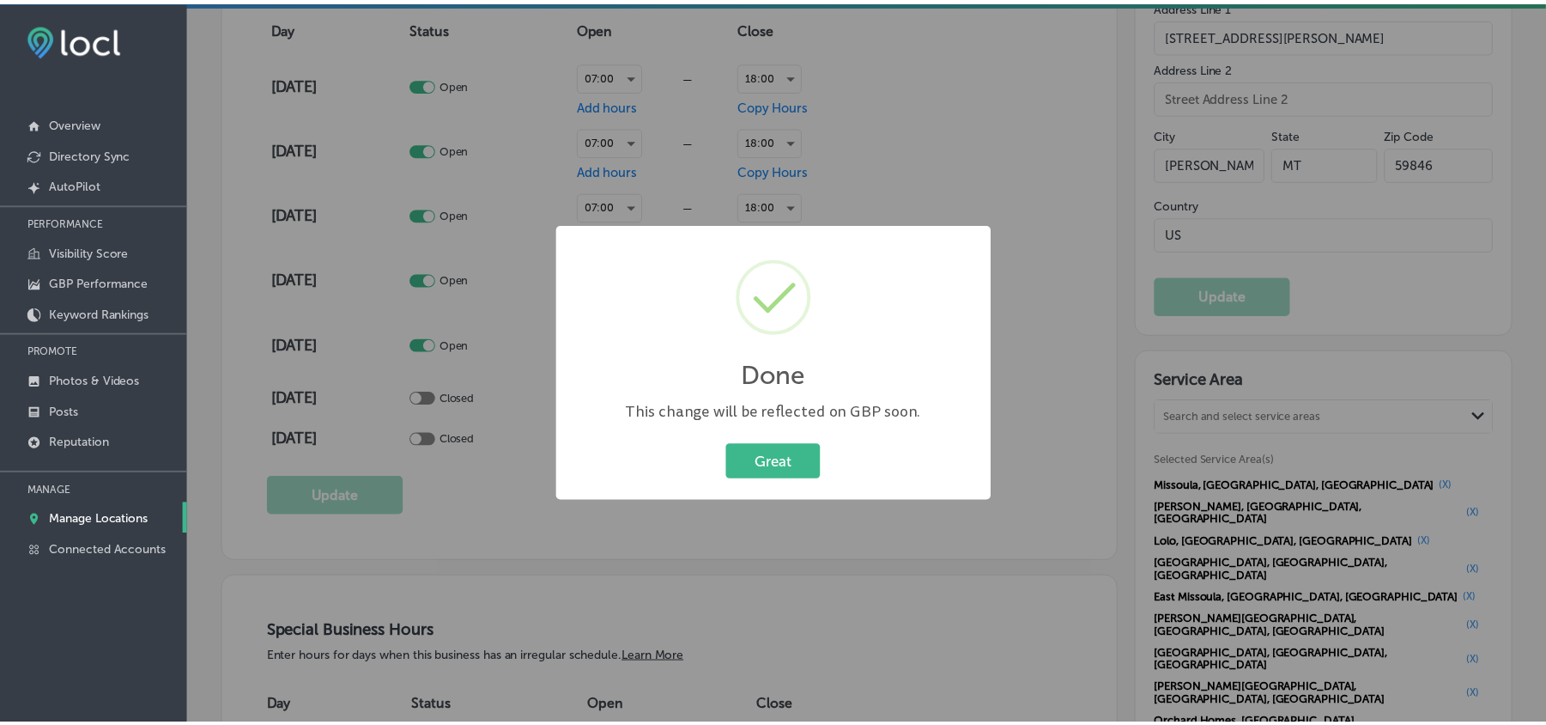
scroll to position [1300, 0]
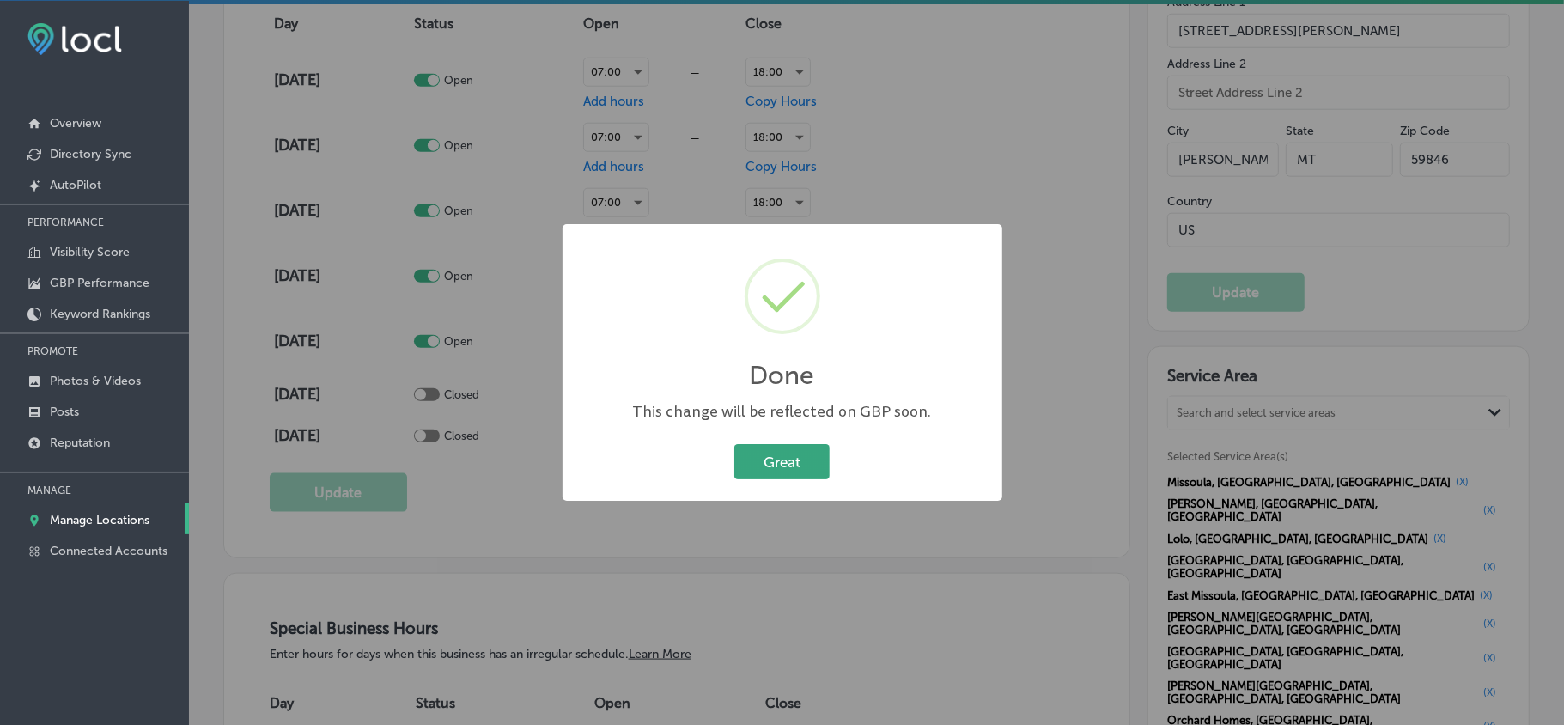
click at [759, 462] on button "Great" at bounding box center [781, 461] width 95 height 35
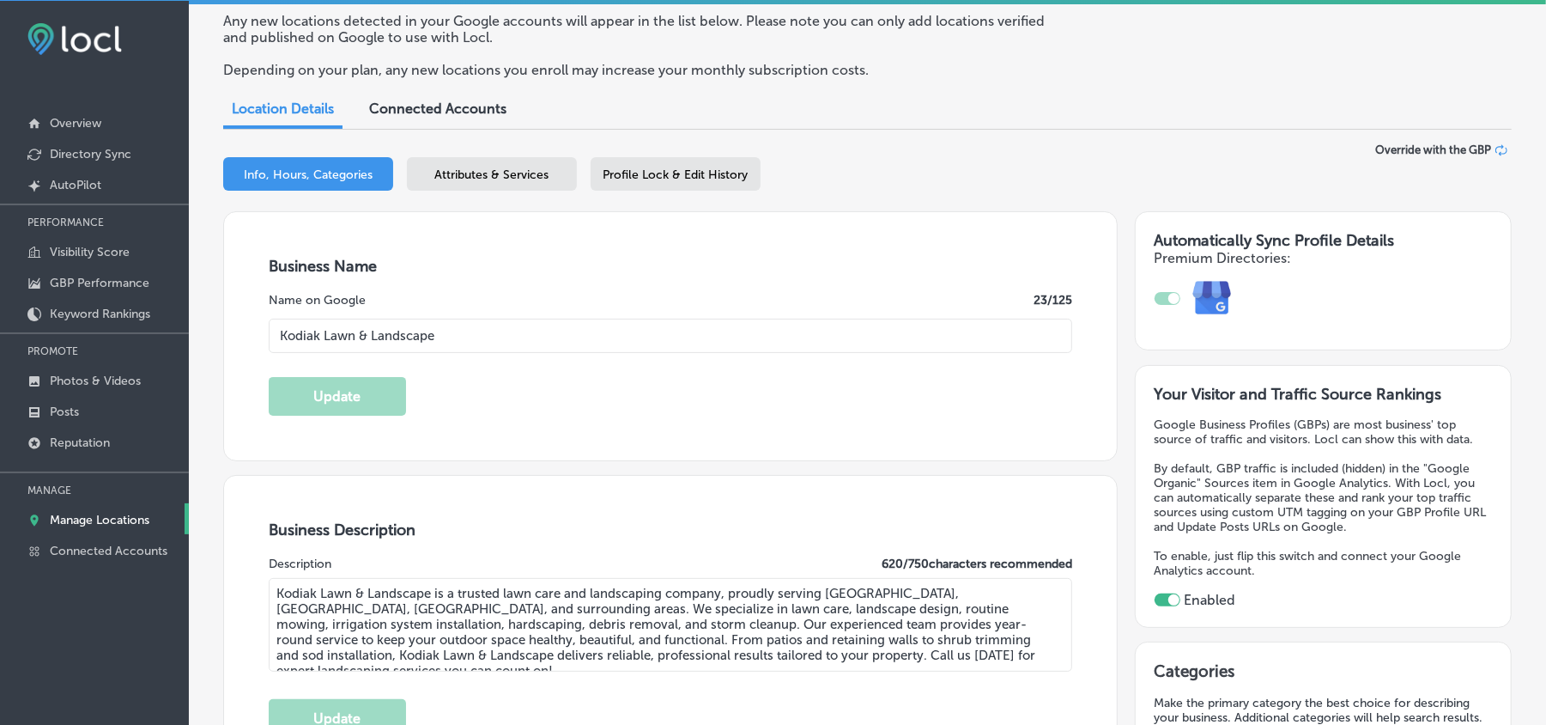
scroll to position [0, 0]
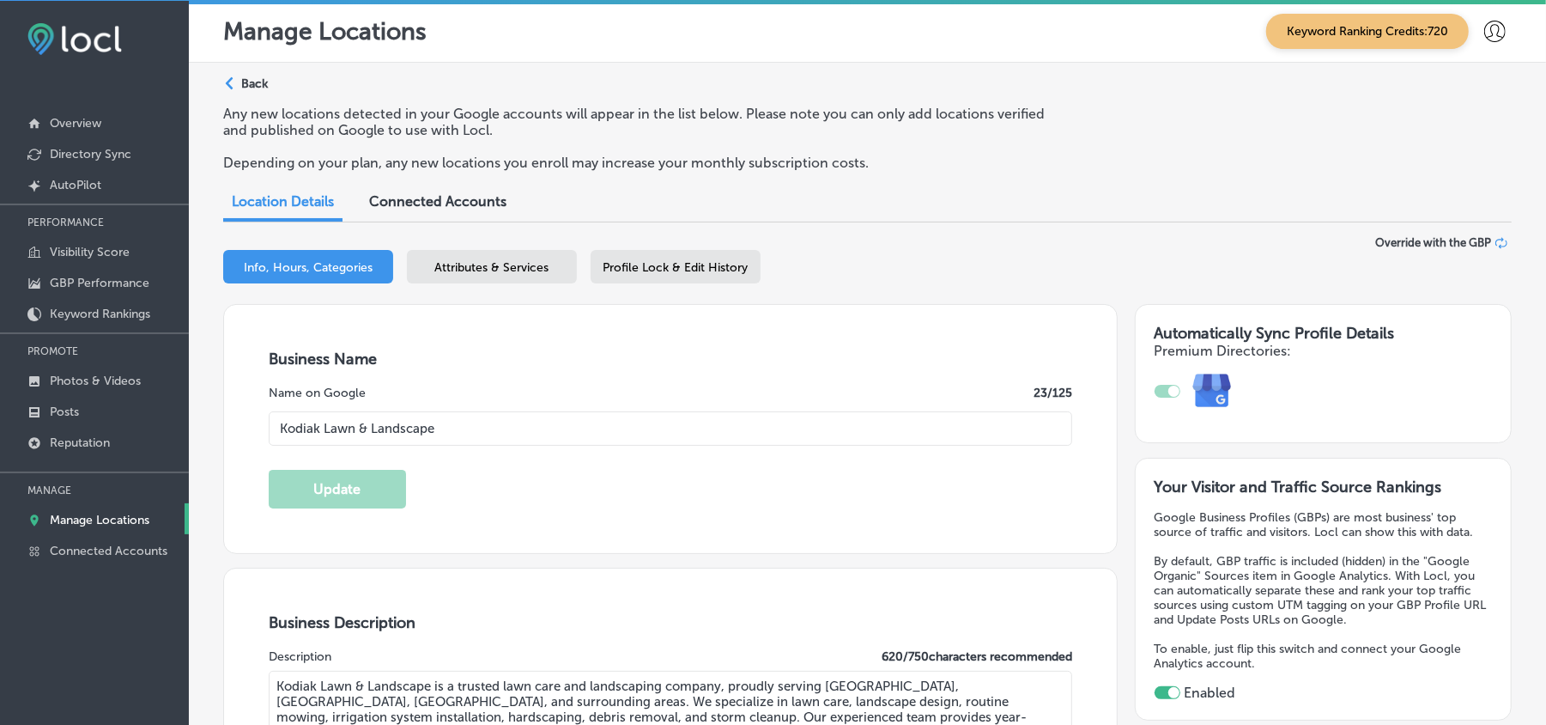
click at [522, 260] on span "Attributes & Services" at bounding box center [492, 267] width 114 height 15
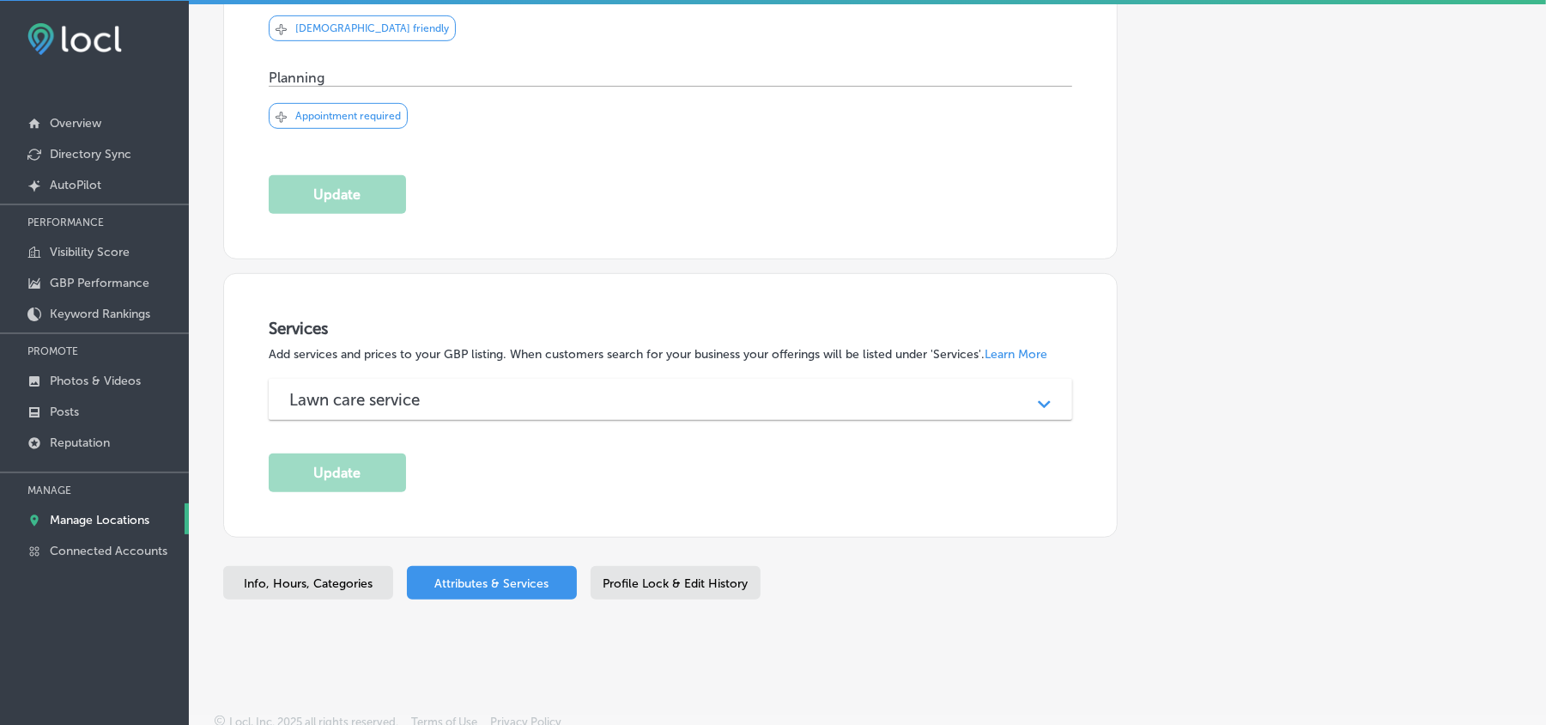
scroll to position [634, 0]
click at [441, 488] on div "Services Add services and prices to your GBP listing. When customers search for…" at bounding box center [671, 406] width 804 height 173
click at [506, 411] on div "Lawn care service" at bounding box center [670, 402] width 762 height 20
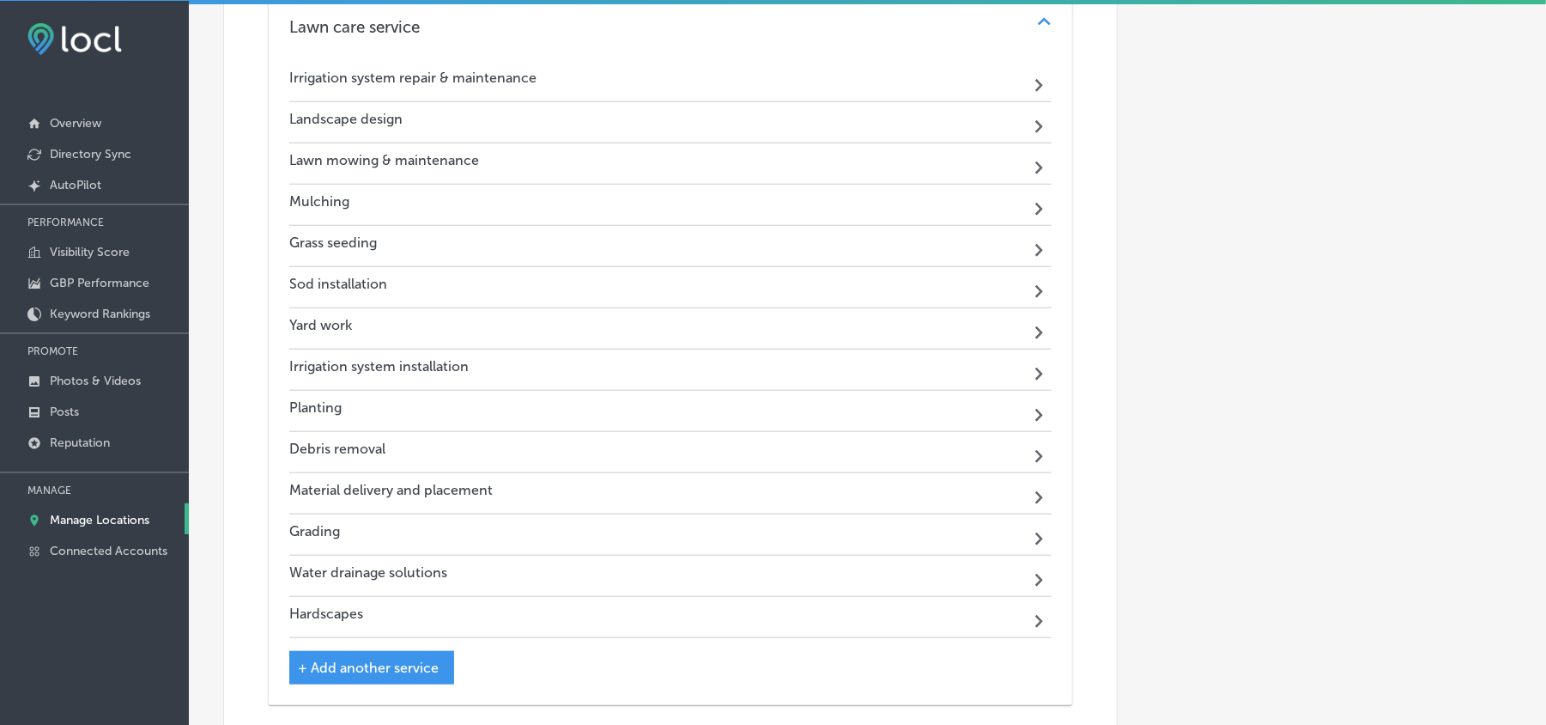
scroll to position [939, 0]
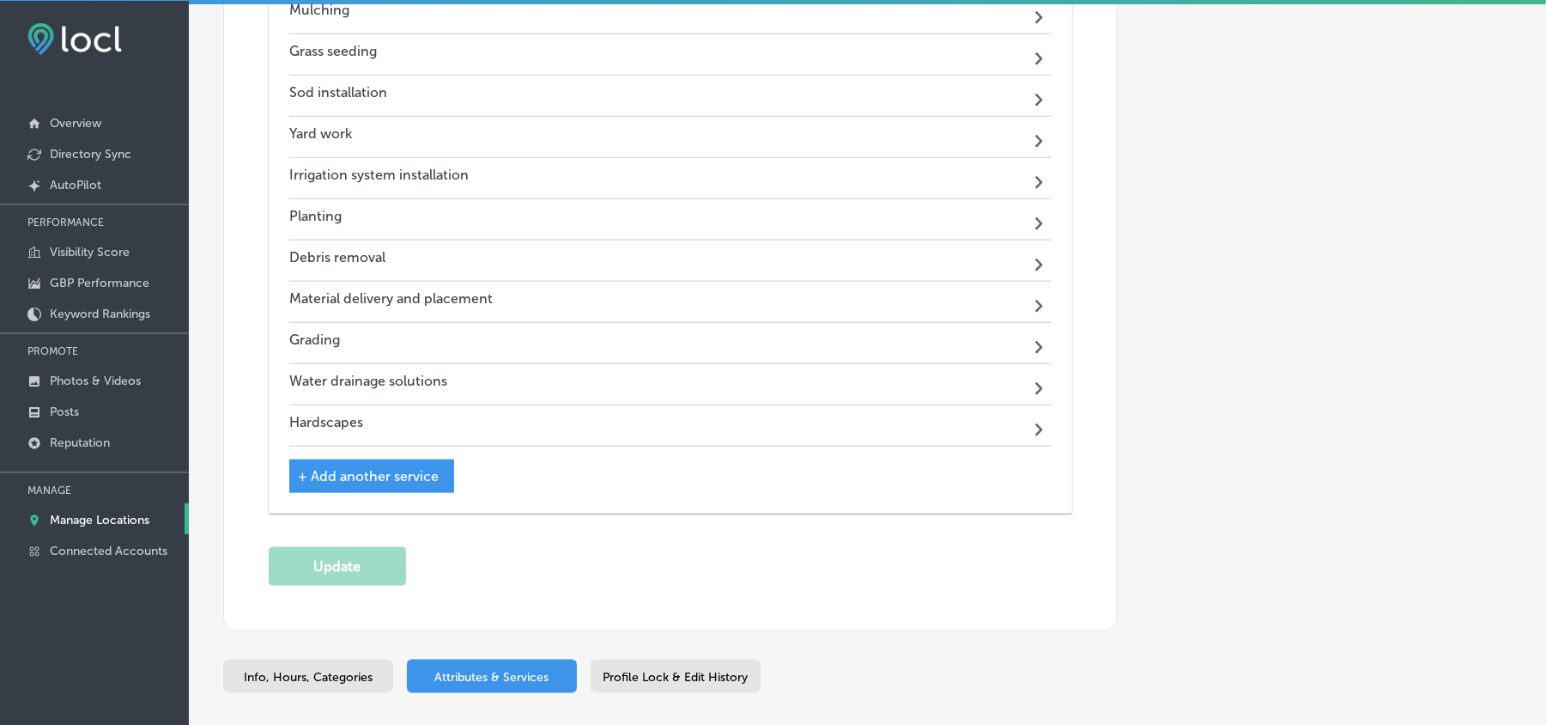
click at [369, 479] on span "+ Add another service" at bounding box center [368, 476] width 141 height 16
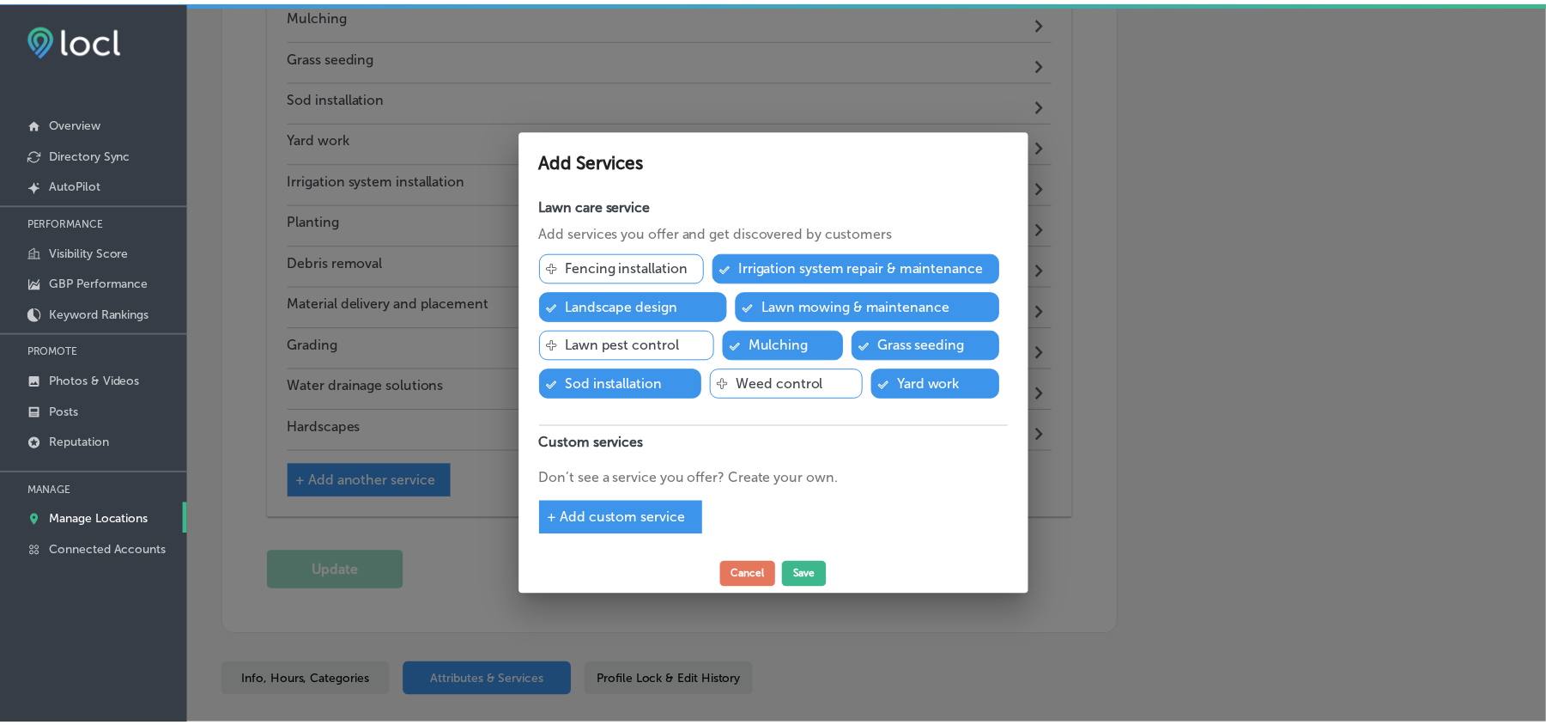
scroll to position [1195, 0]
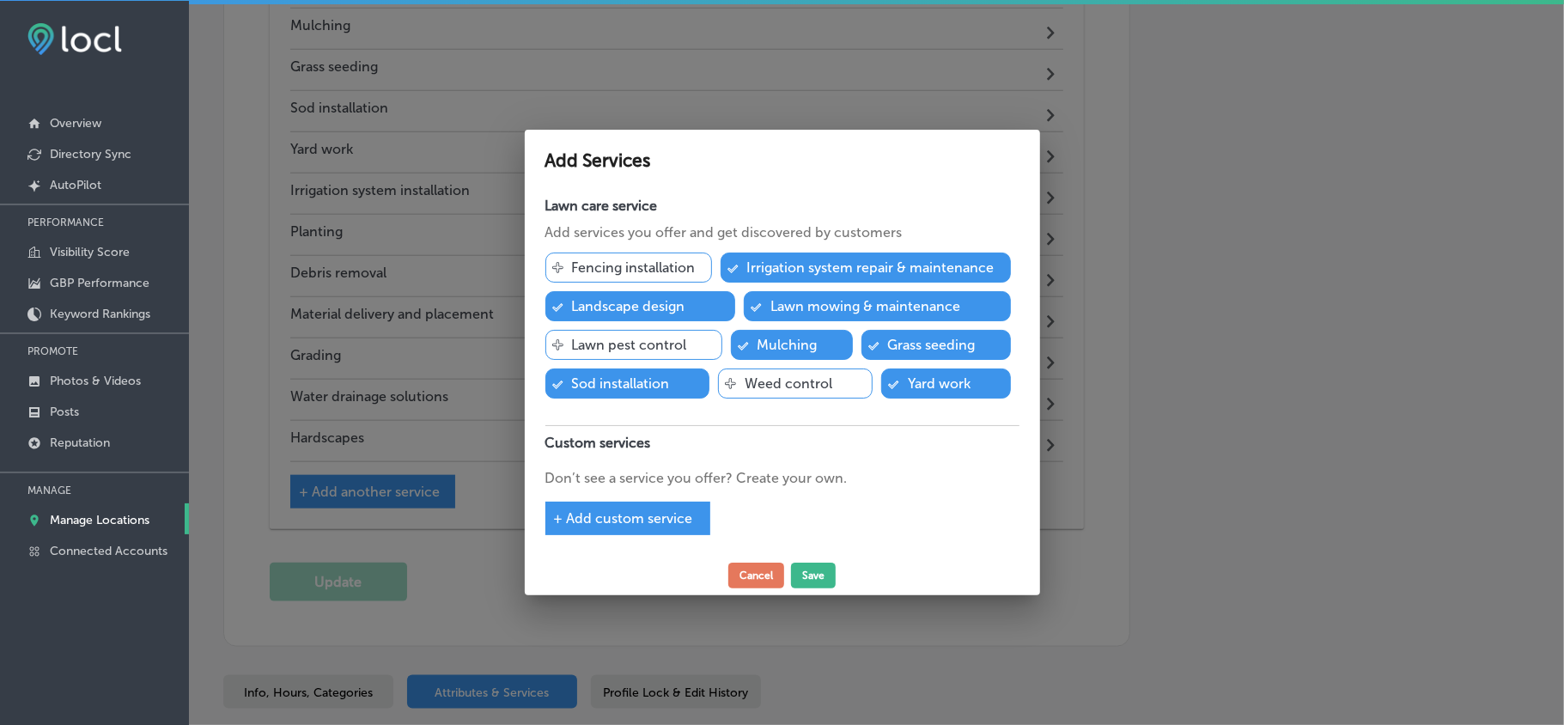
click at [598, 513] on span "+ Add custom service" at bounding box center [623, 518] width 139 height 16
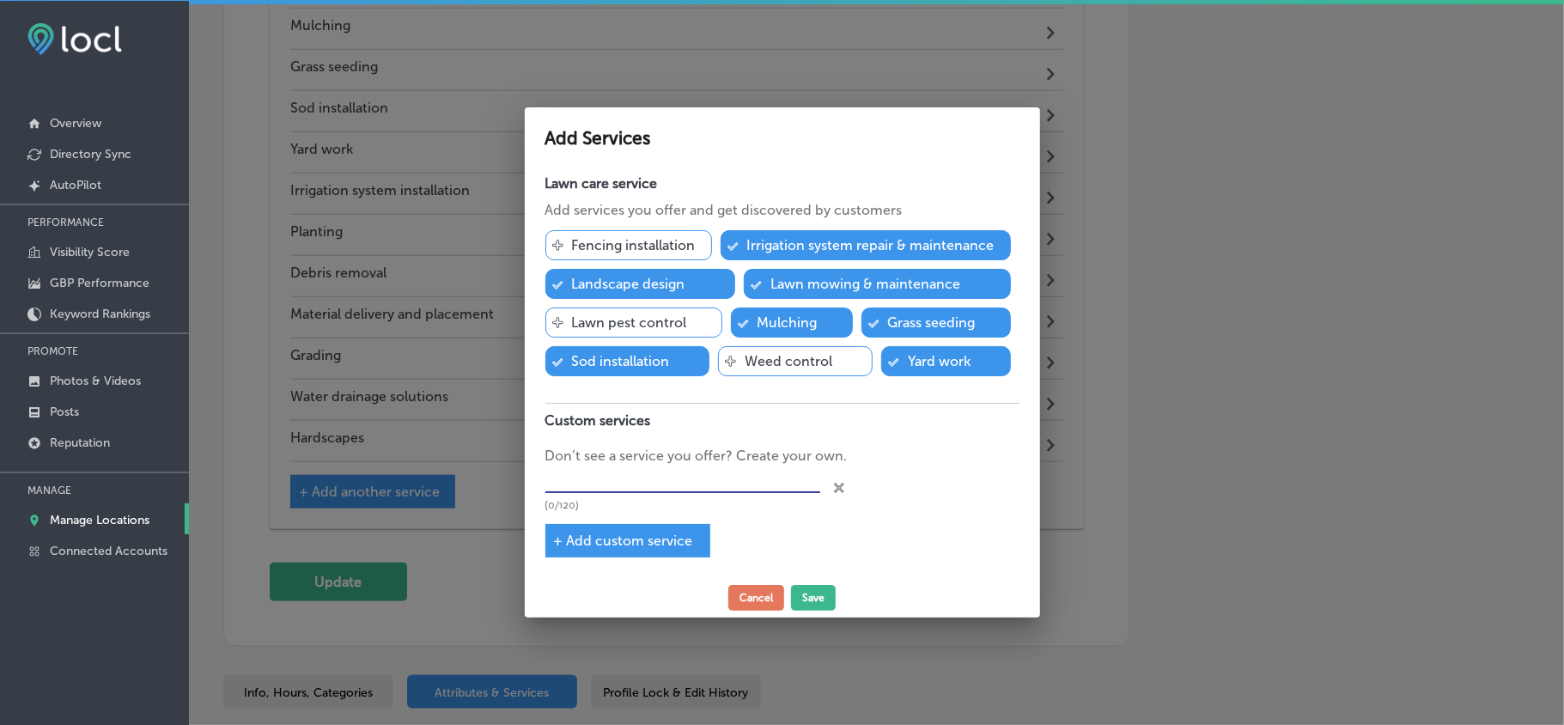
click at [596, 475] on input "text" at bounding box center [682, 479] width 275 height 27
paste input "Trimming Services"
type input "Trimming Services"
click at [816, 513] on button "Save" at bounding box center [813, 598] width 45 height 26
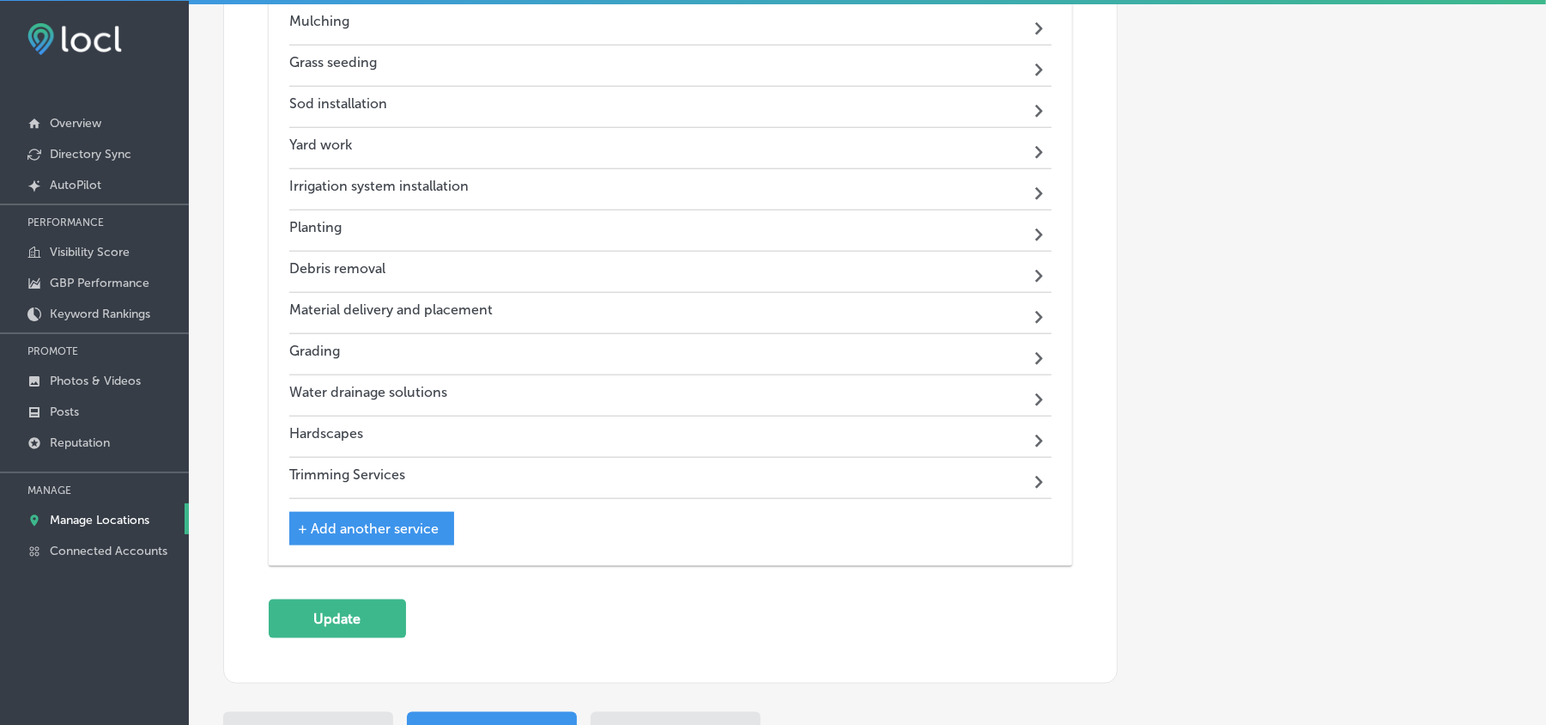
scroll to position [1206, 0]
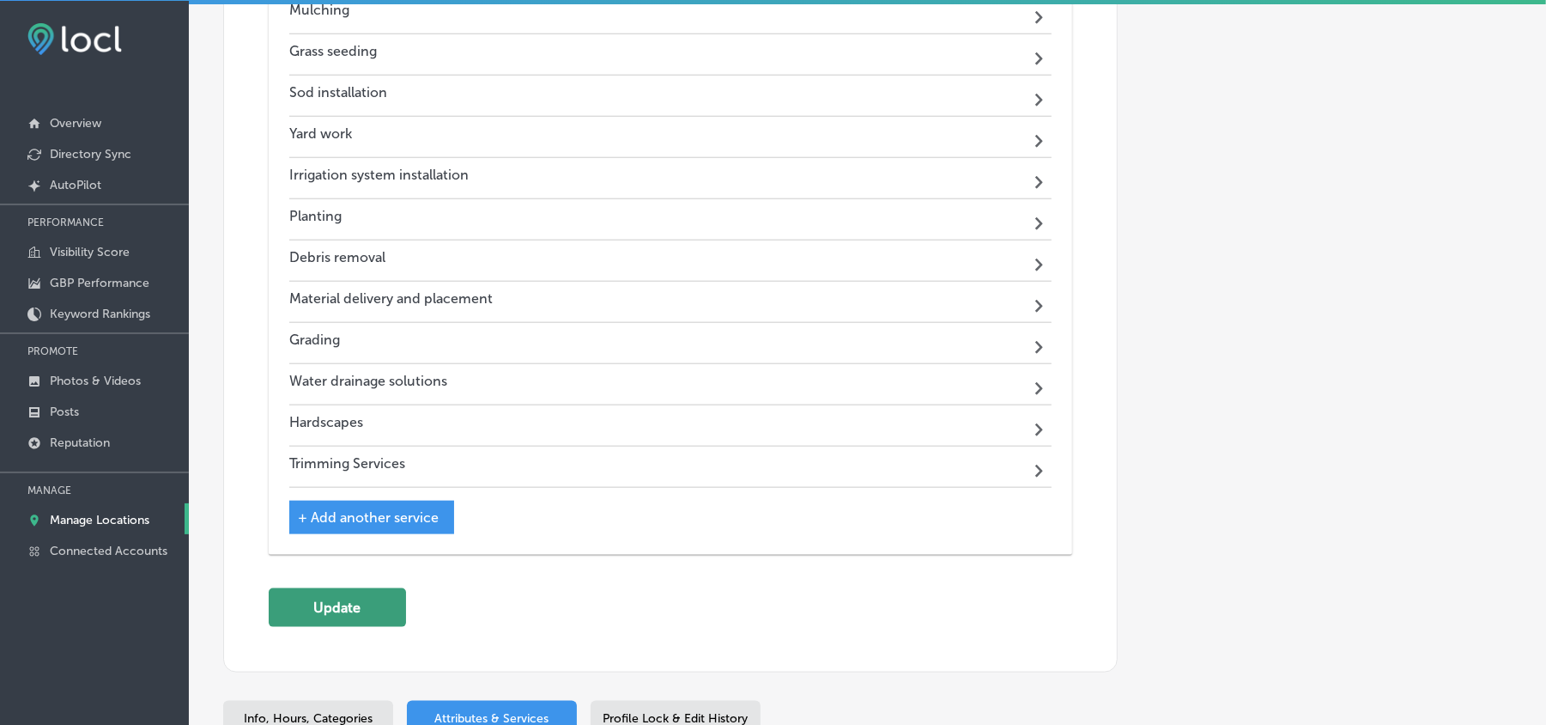
click at [319, 513] on button "Update" at bounding box center [337, 607] width 137 height 39
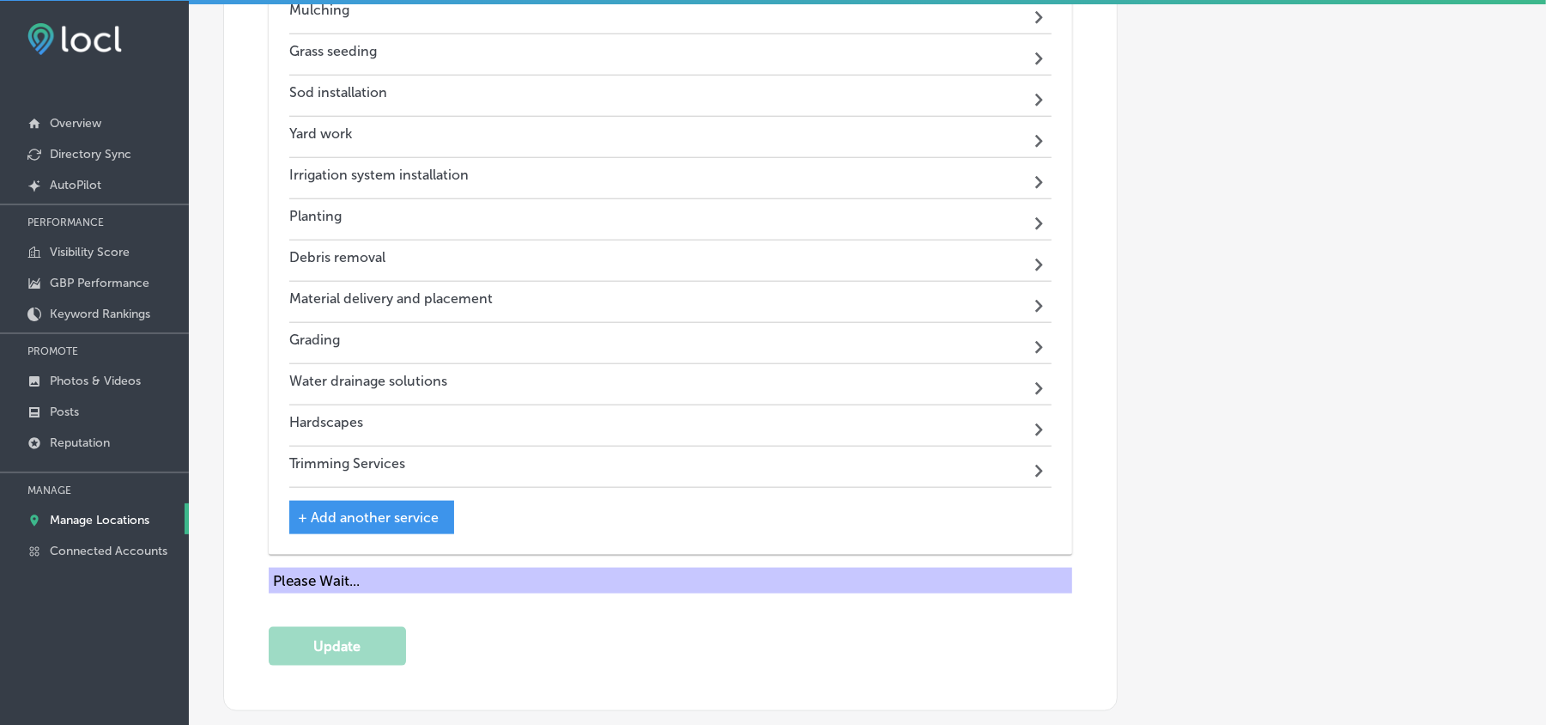
scroll to position [1195, 0]
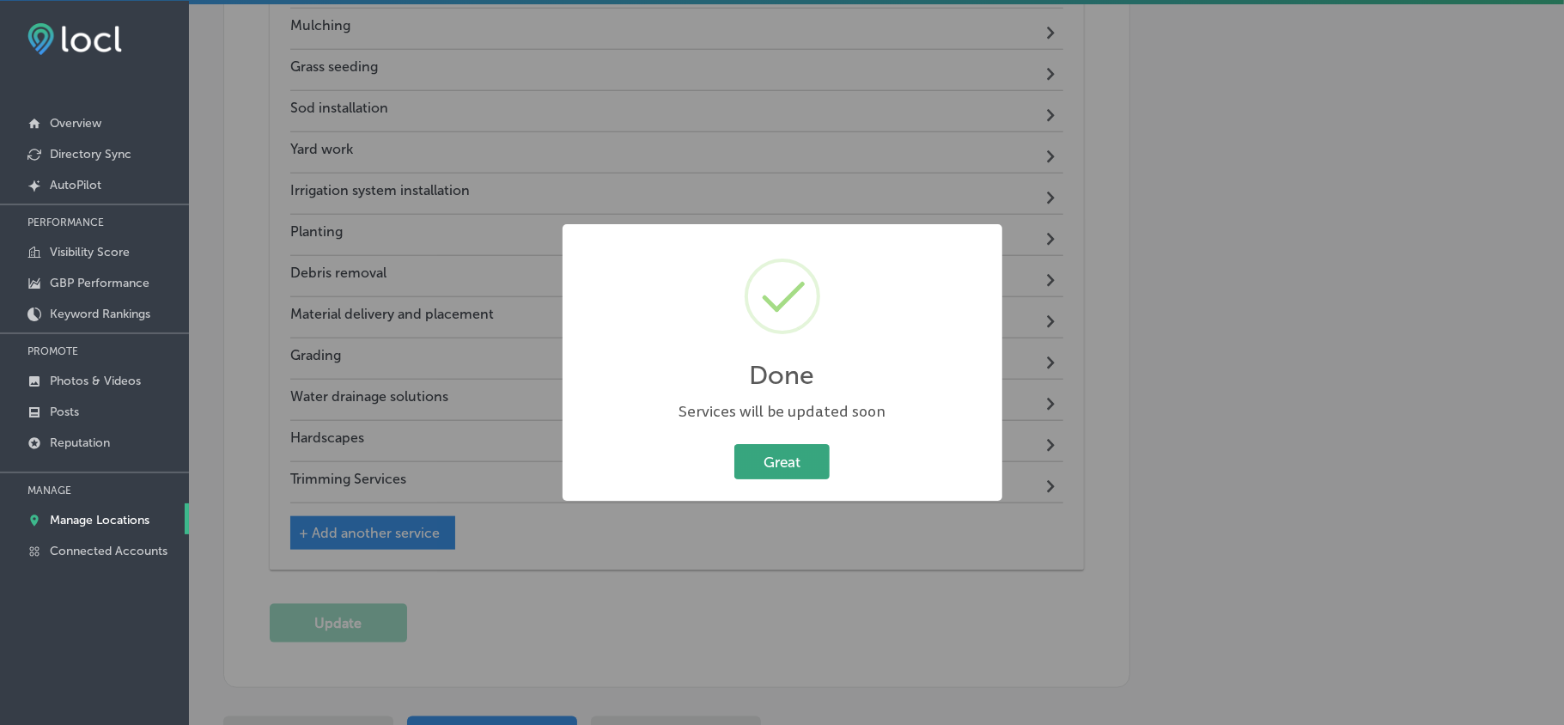
click at [734, 457] on button "Great" at bounding box center [781, 461] width 95 height 35
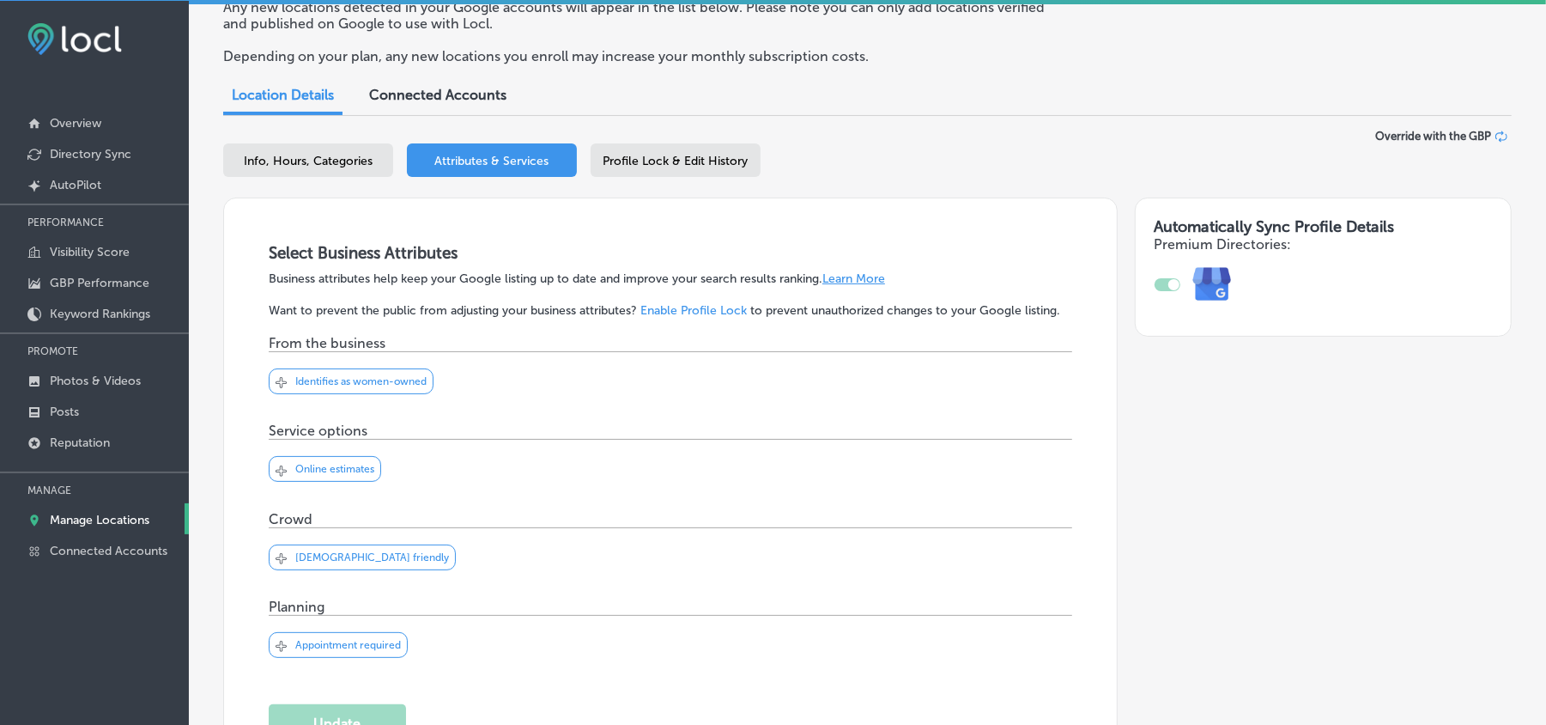
scroll to position [127, 0]
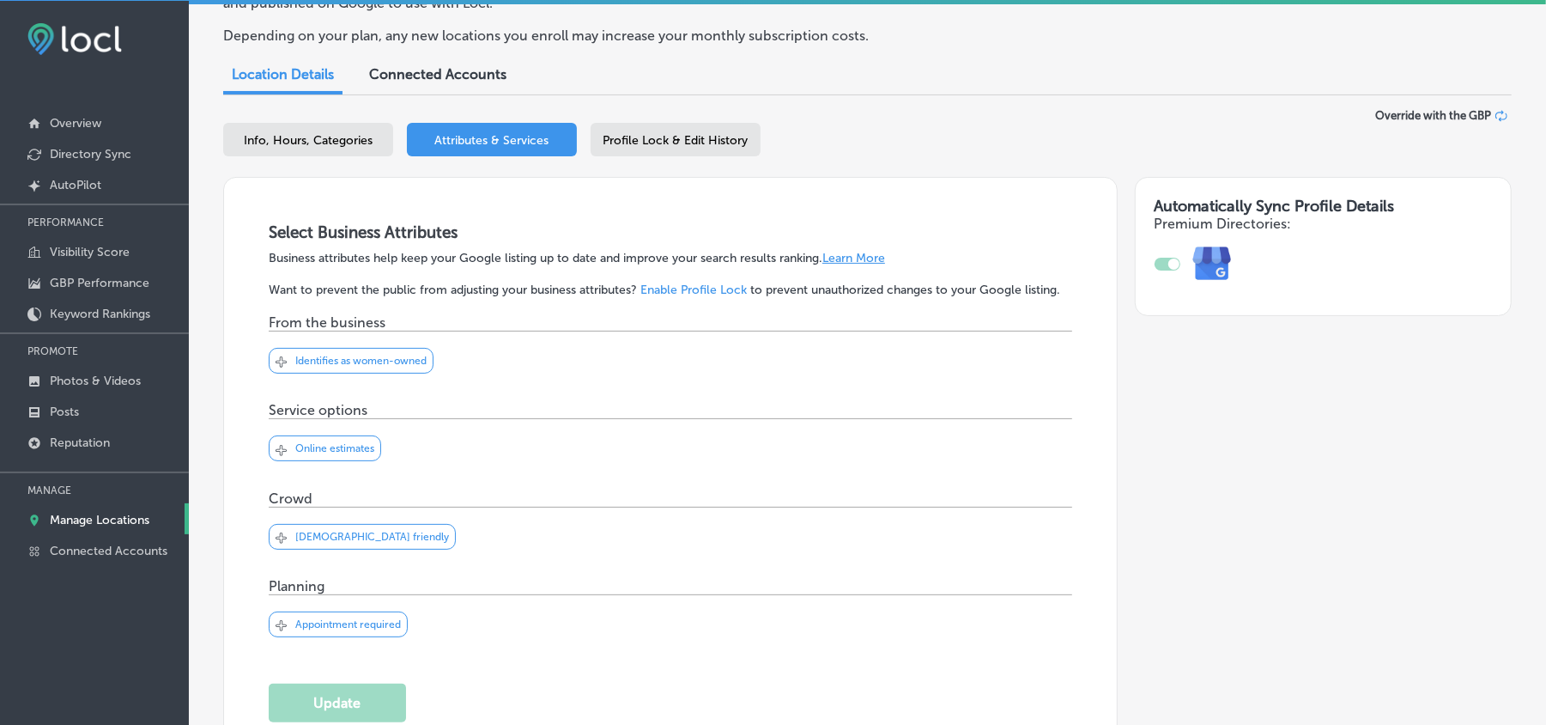
click at [729, 145] on span "Profile Lock & Edit History" at bounding box center [676, 140] width 145 height 15
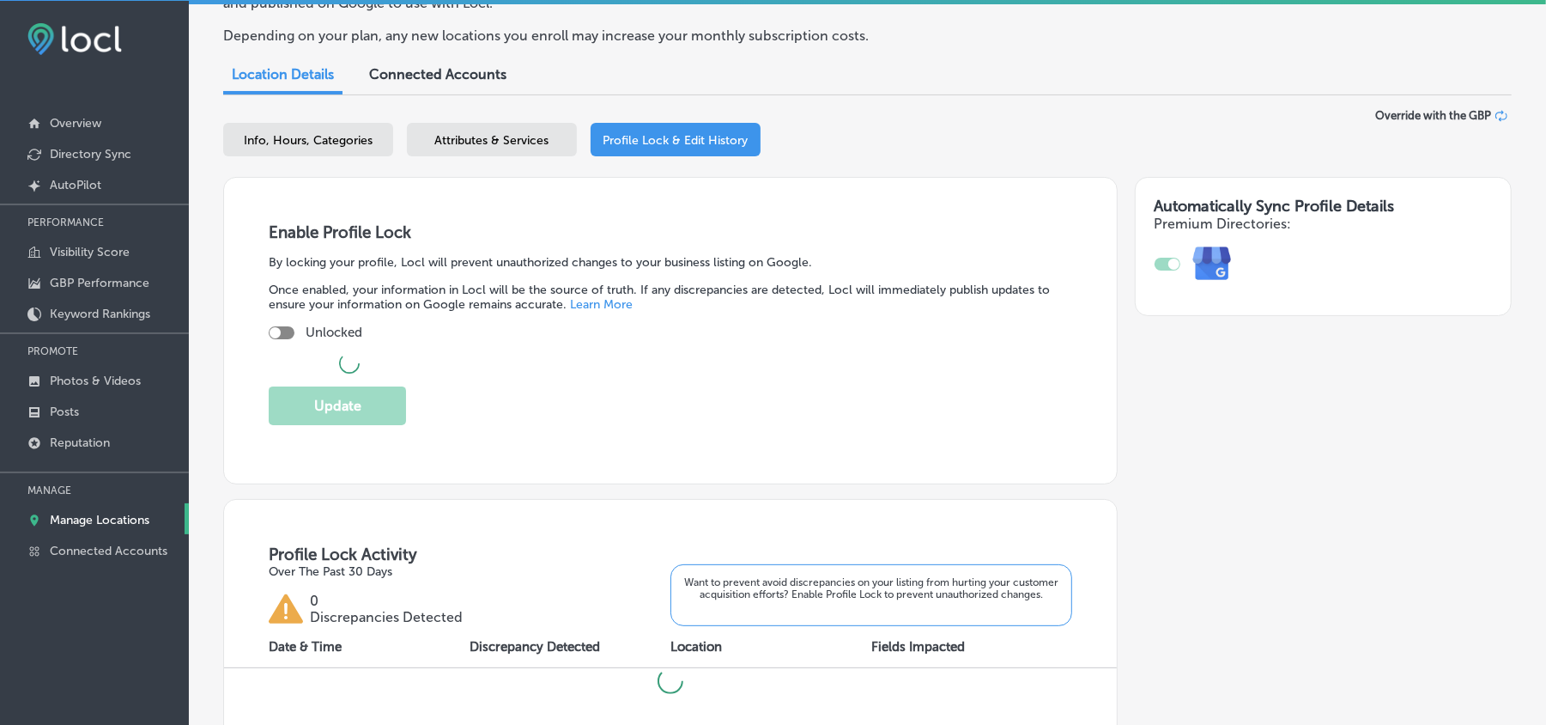
checkbox input "true"
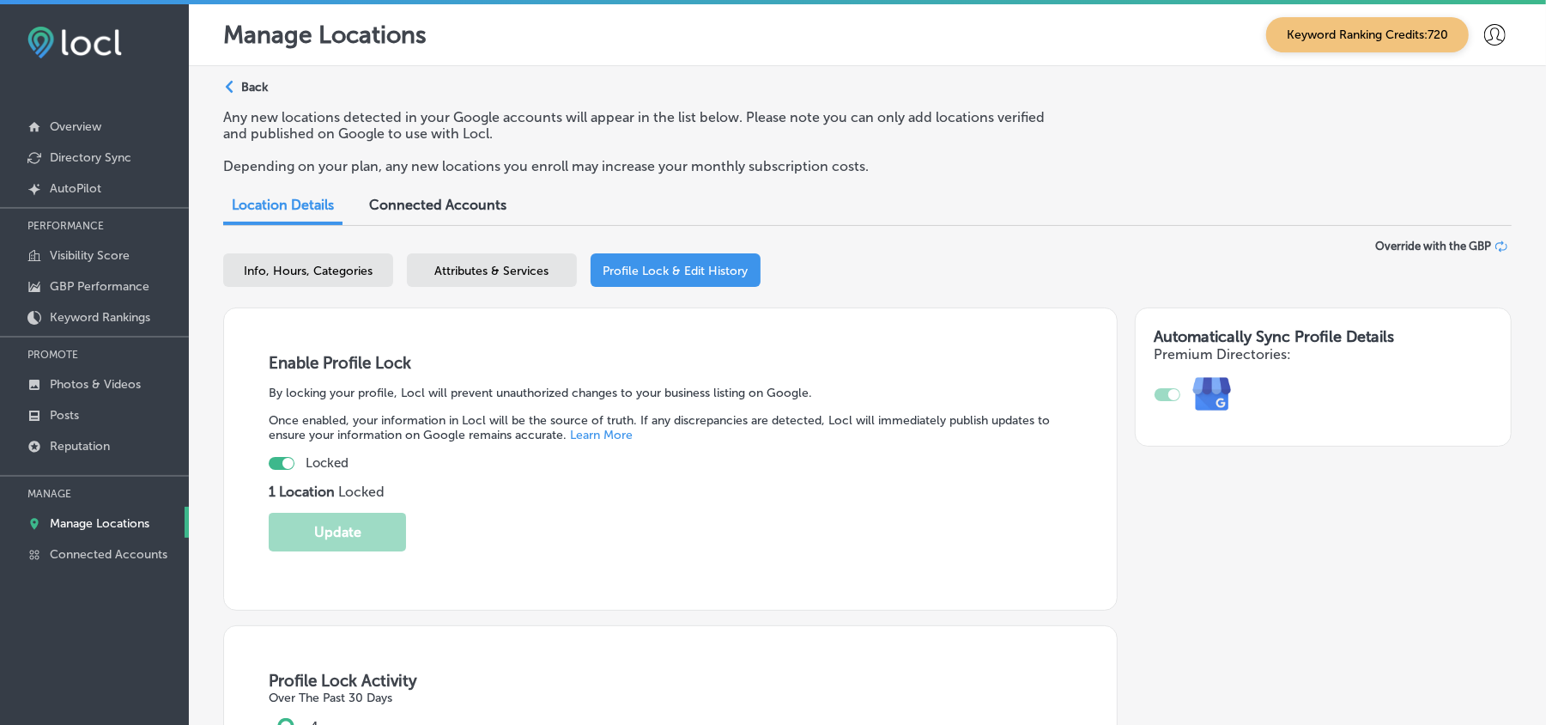
click at [70, 410] on p "Posts" at bounding box center [64, 415] width 29 height 15
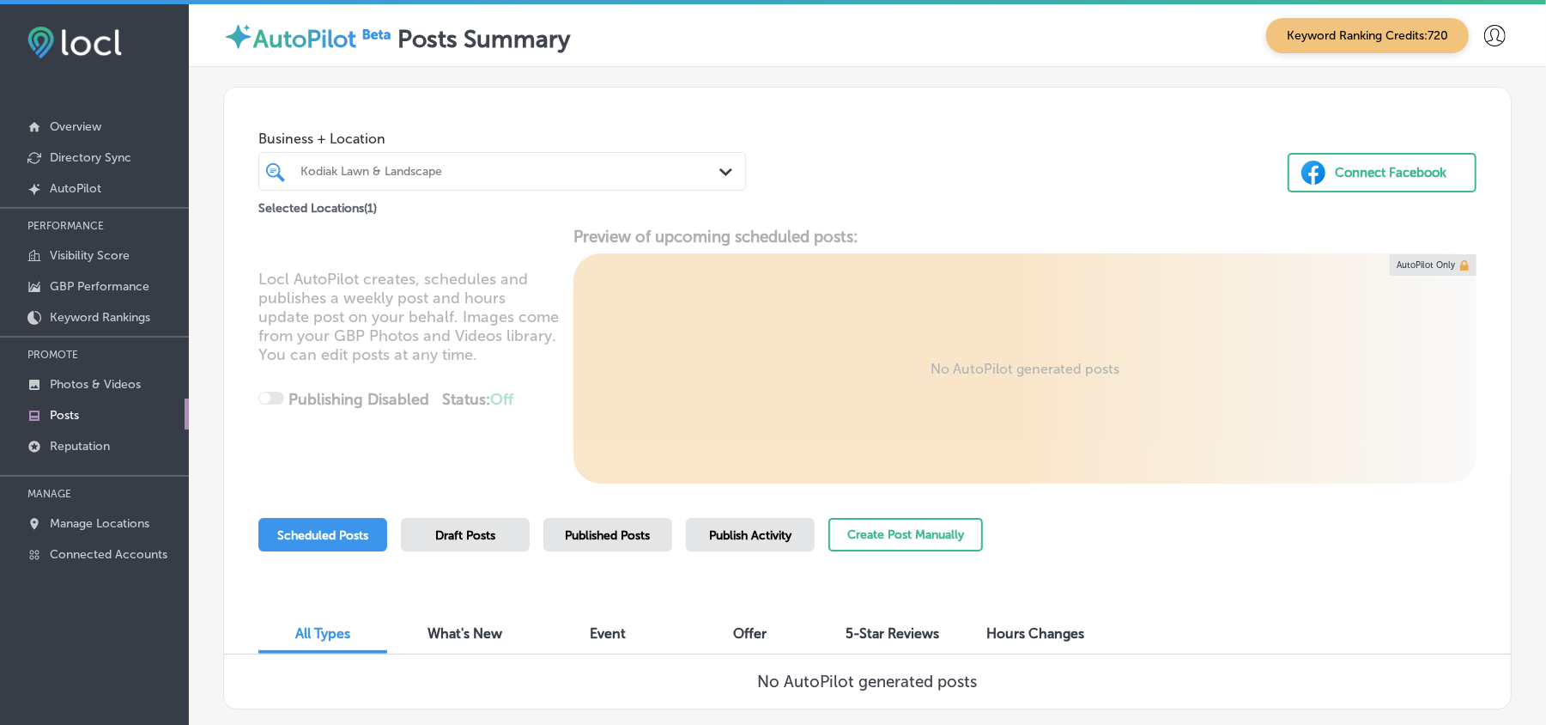
scroll to position [97, 0]
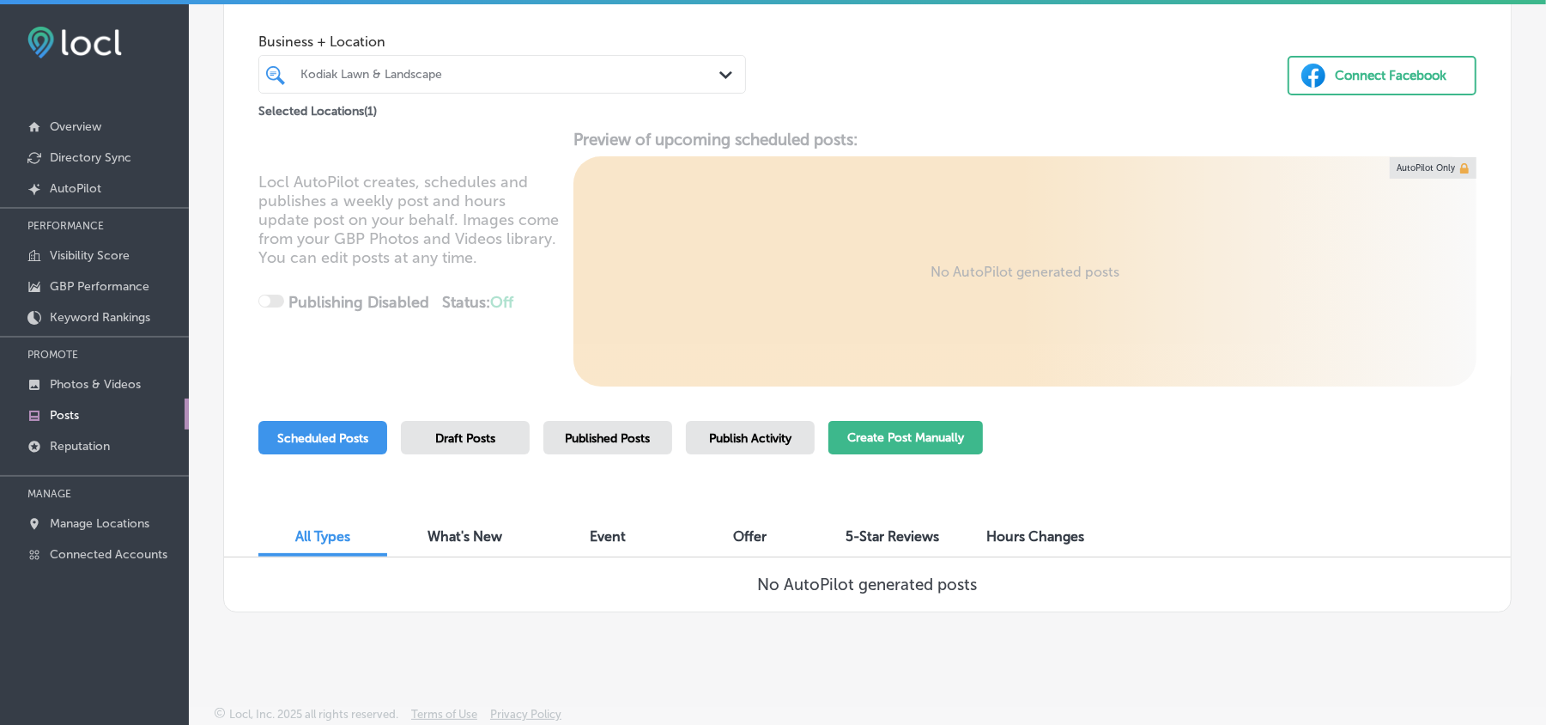
click at [874, 446] on button "Create Post Manually" at bounding box center [906, 437] width 155 height 33
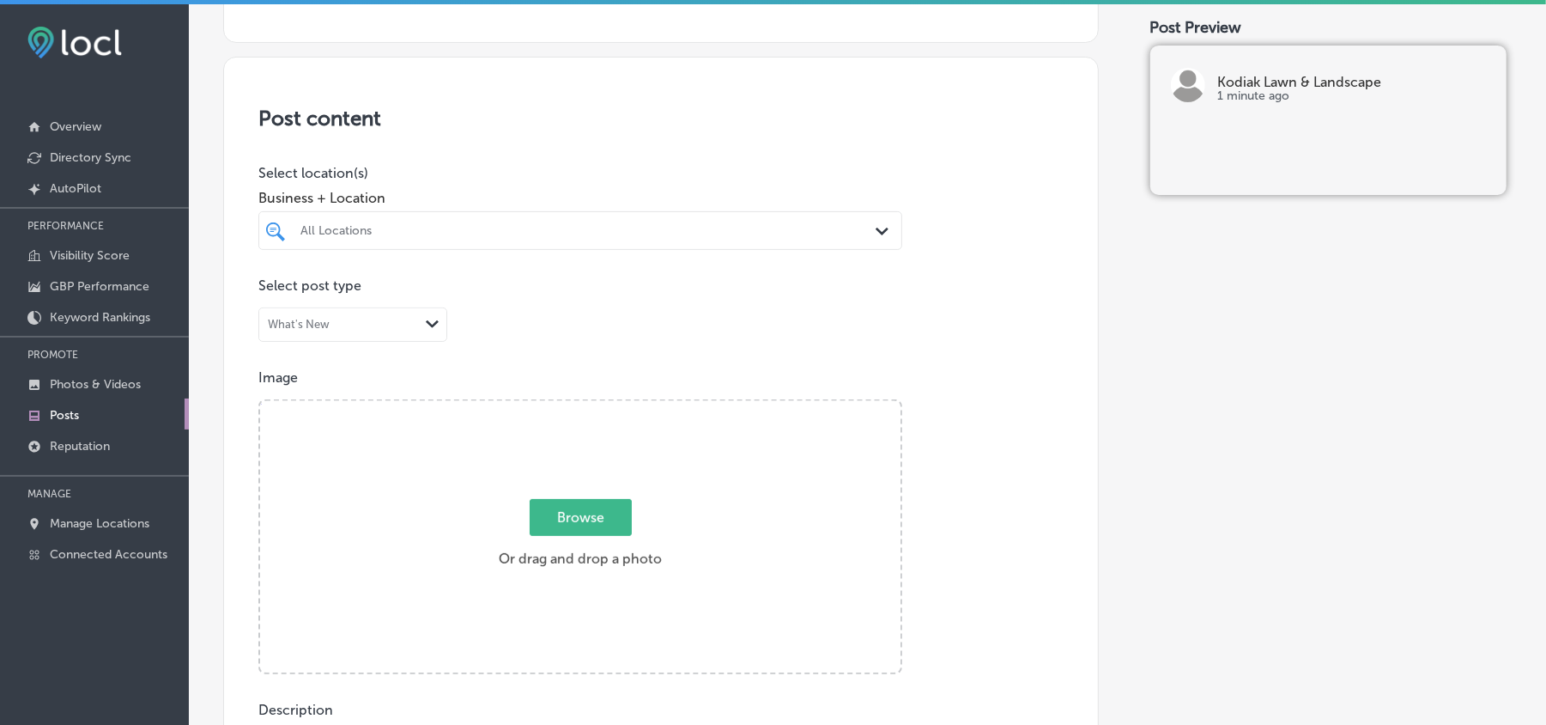
scroll to position [283, 0]
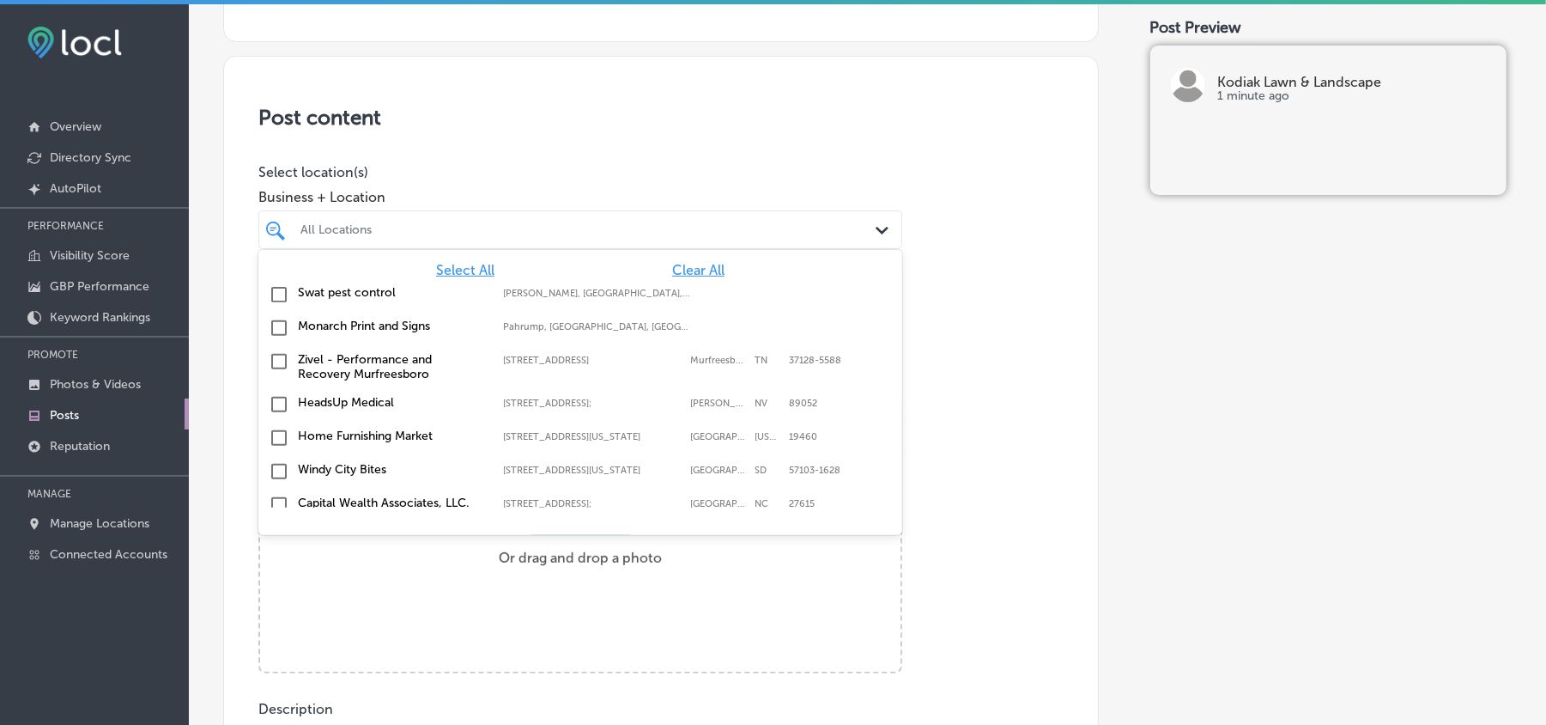
click at [699, 228] on div "All Locations" at bounding box center [589, 229] width 577 height 15
click at [677, 266] on span "Clear All" at bounding box center [698, 270] width 52 height 16
click at [651, 231] on div "option focused, 1 of 146. 146 results available. Use Up and Down to choose opti…" at bounding box center [580, 229] width 644 height 39
click at [651, 231] on div "All Locations" at bounding box center [589, 229] width 577 height 15
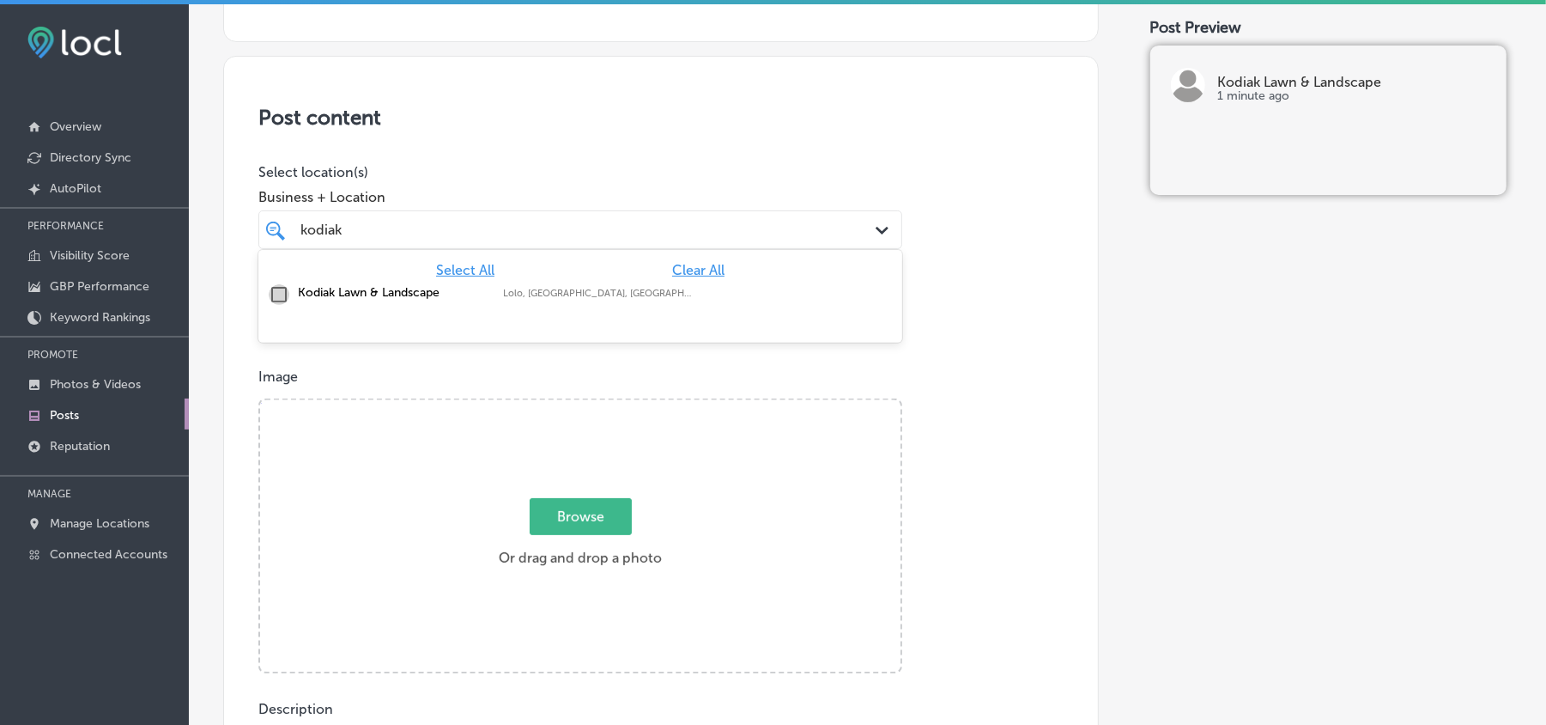
click at [276, 297] on input "checkbox" at bounding box center [279, 294] width 21 height 21
type input "kodiak"
click at [984, 276] on p "Select post type" at bounding box center [660, 284] width 805 height 16
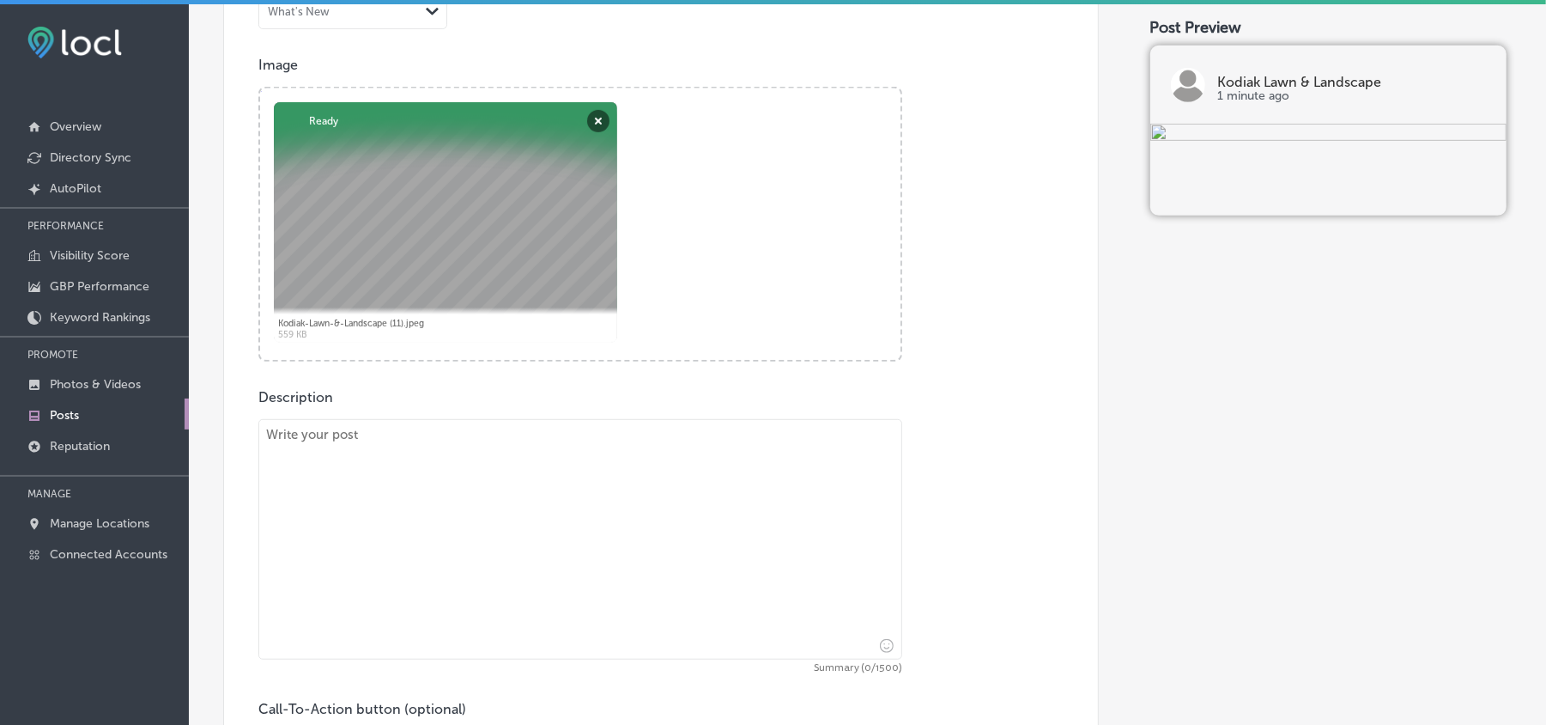
scroll to position [627, 0]
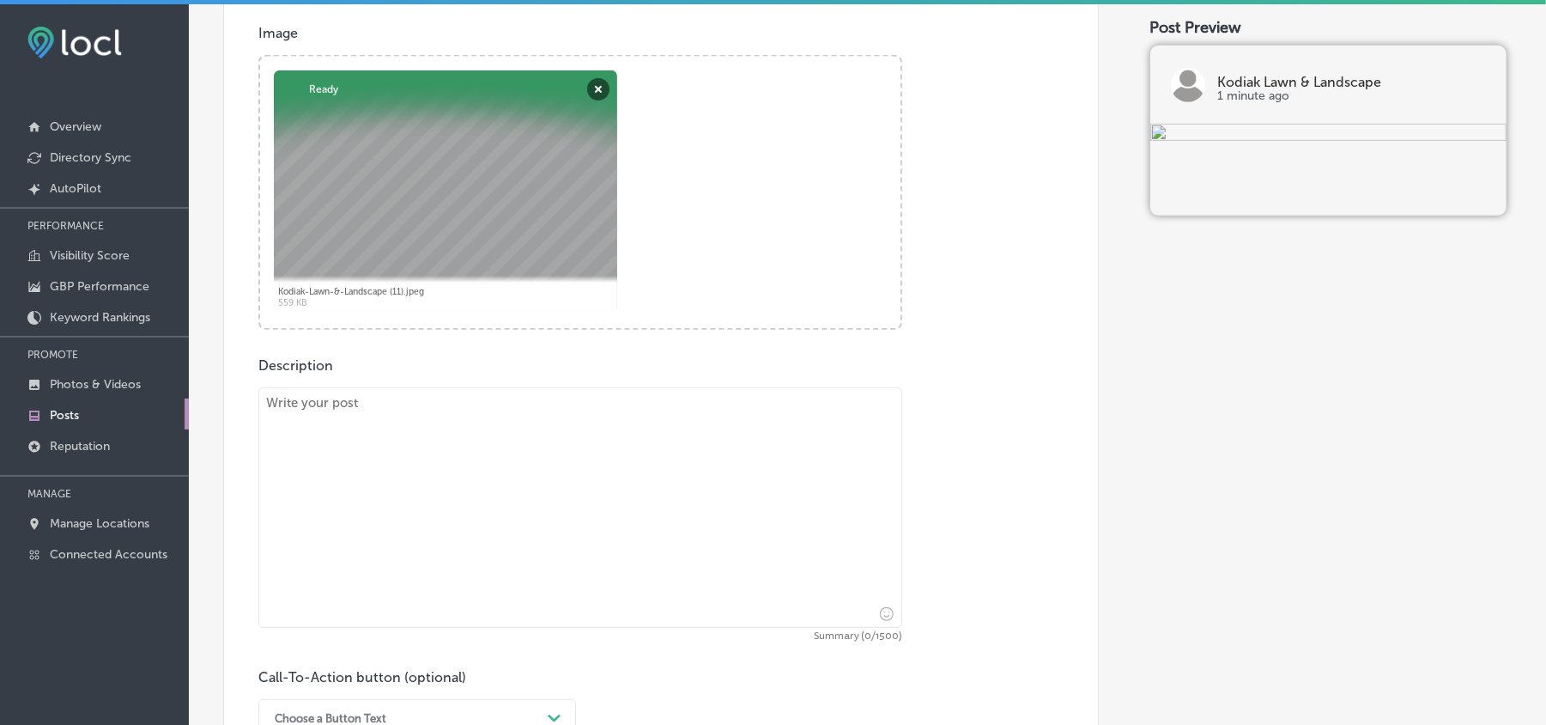
click at [532, 513] on textarea at bounding box center [580, 507] width 644 height 240
paste textarea "Kodiak Lawn & Landscape proudly serves homeowners in [GEOGRAPHIC_DATA], [GEOGRA…"
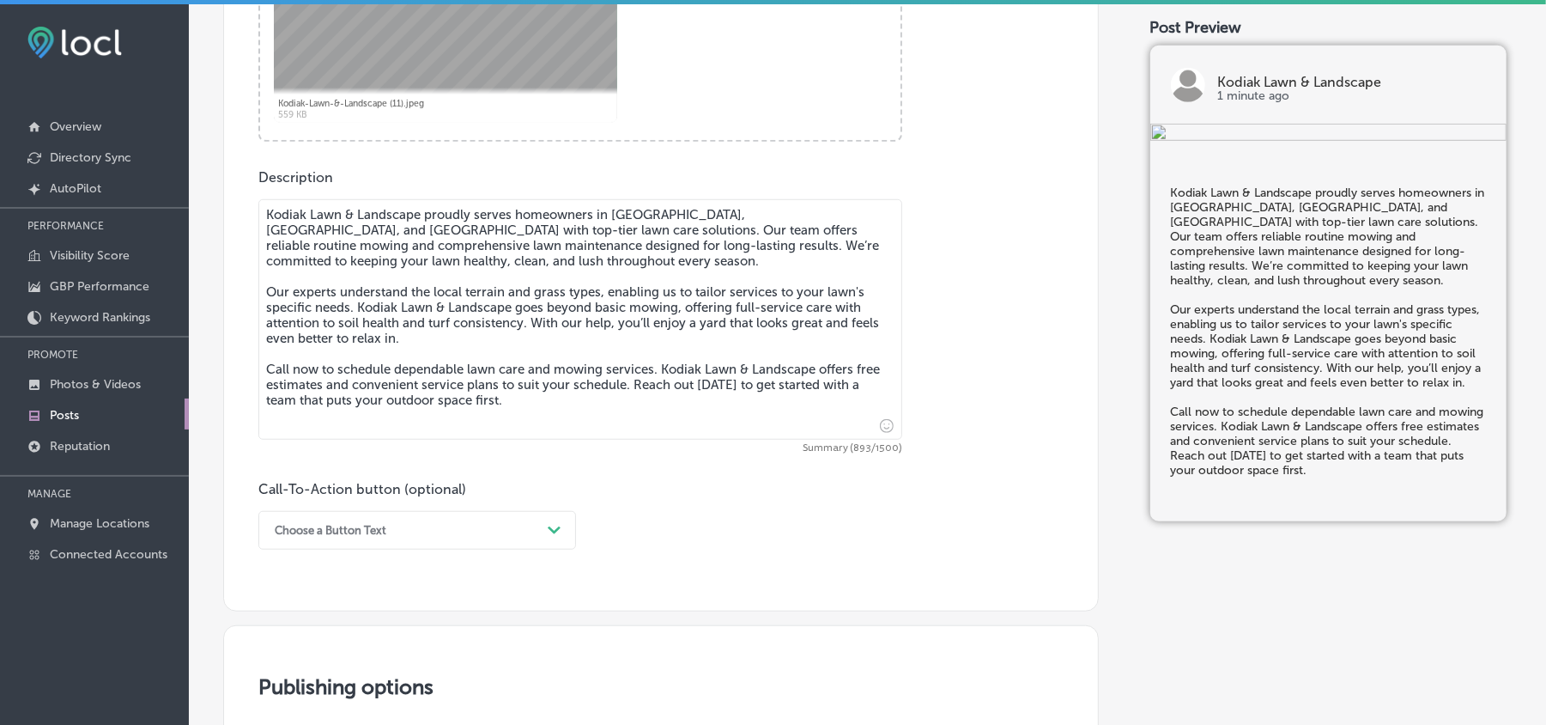
scroll to position [856, 0]
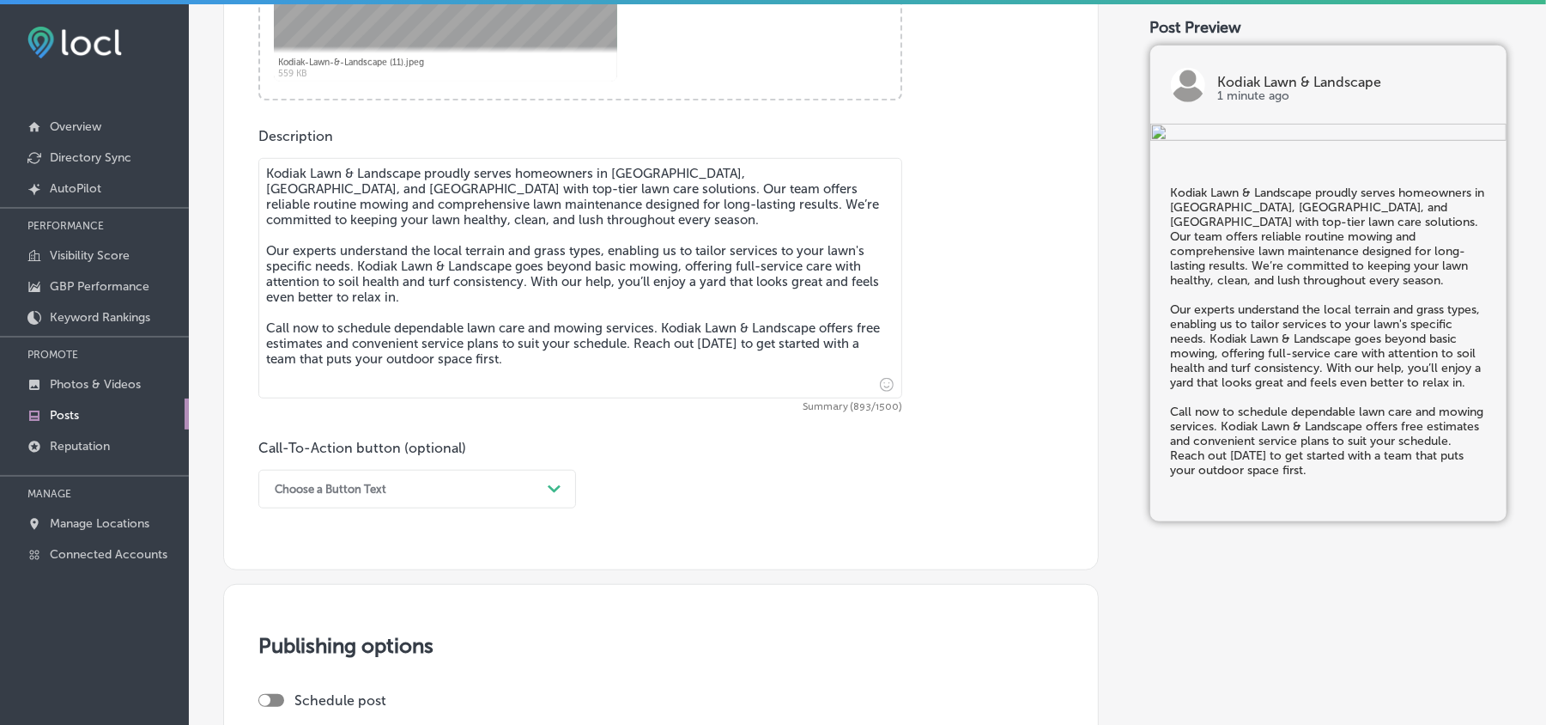
type textarea "Kodiak Lawn & Landscape proudly serves homeowners in [GEOGRAPHIC_DATA], [GEOGRA…"
click at [553, 479] on div "Path Created with Sketch." at bounding box center [554, 489] width 27 height 27
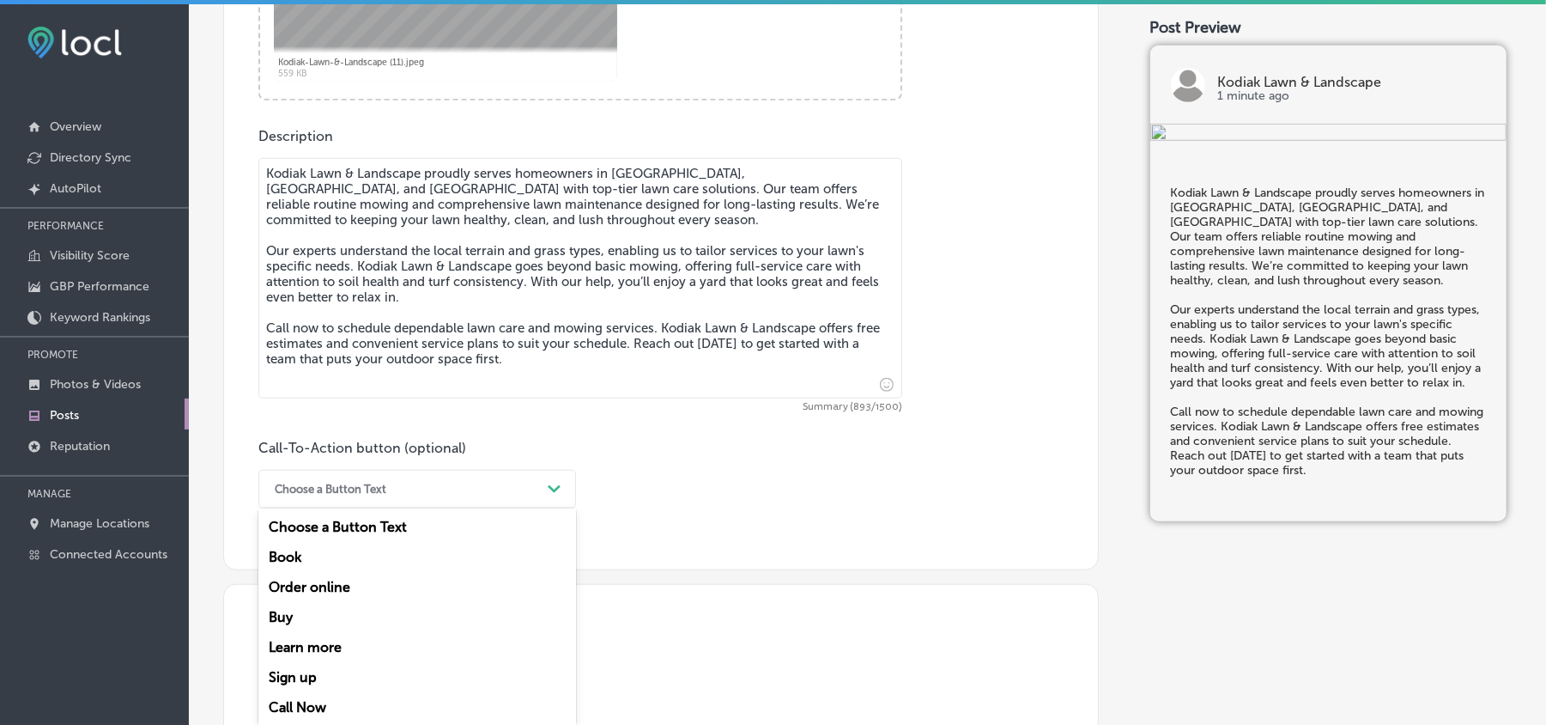
click at [316, 513] on div "Call Now" at bounding box center [417, 707] width 318 height 30
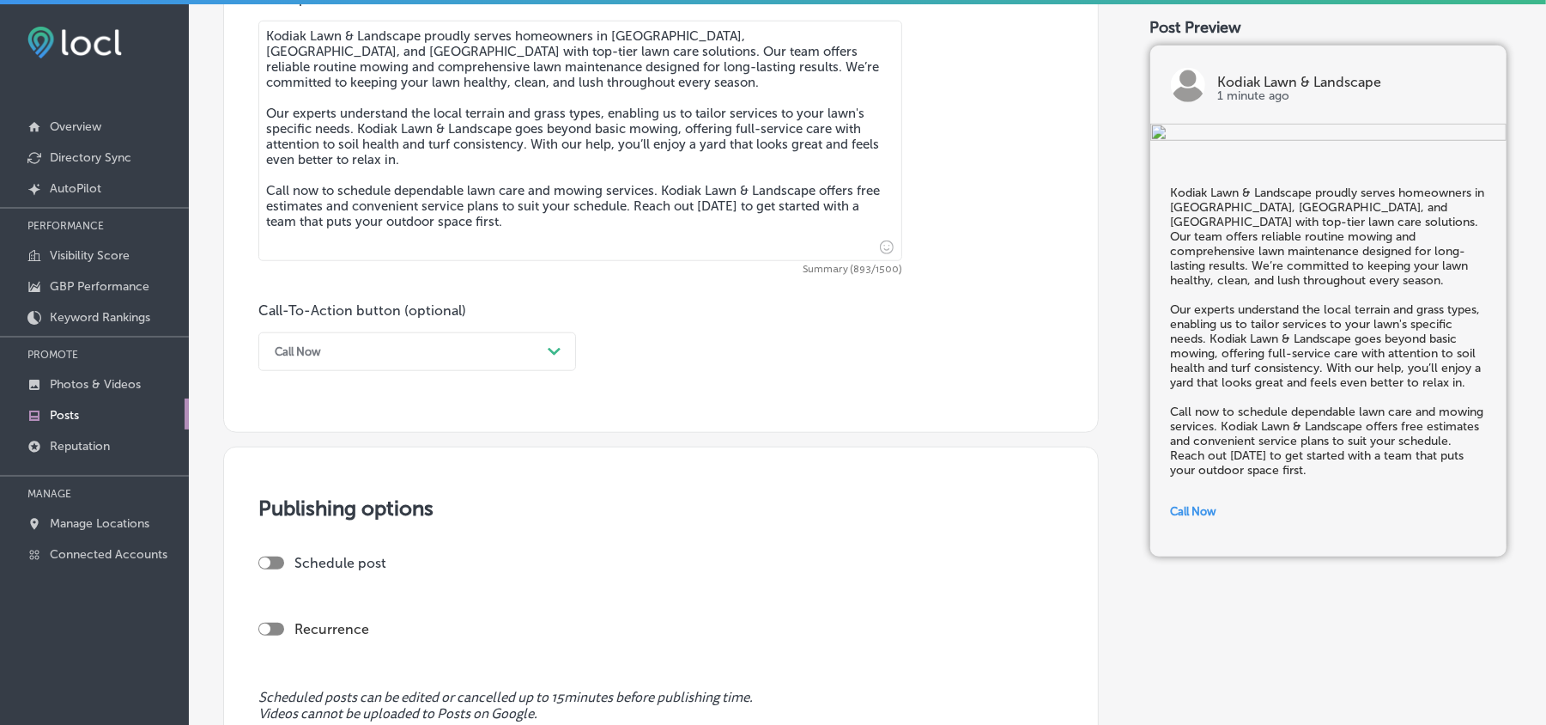
scroll to position [1008, 0]
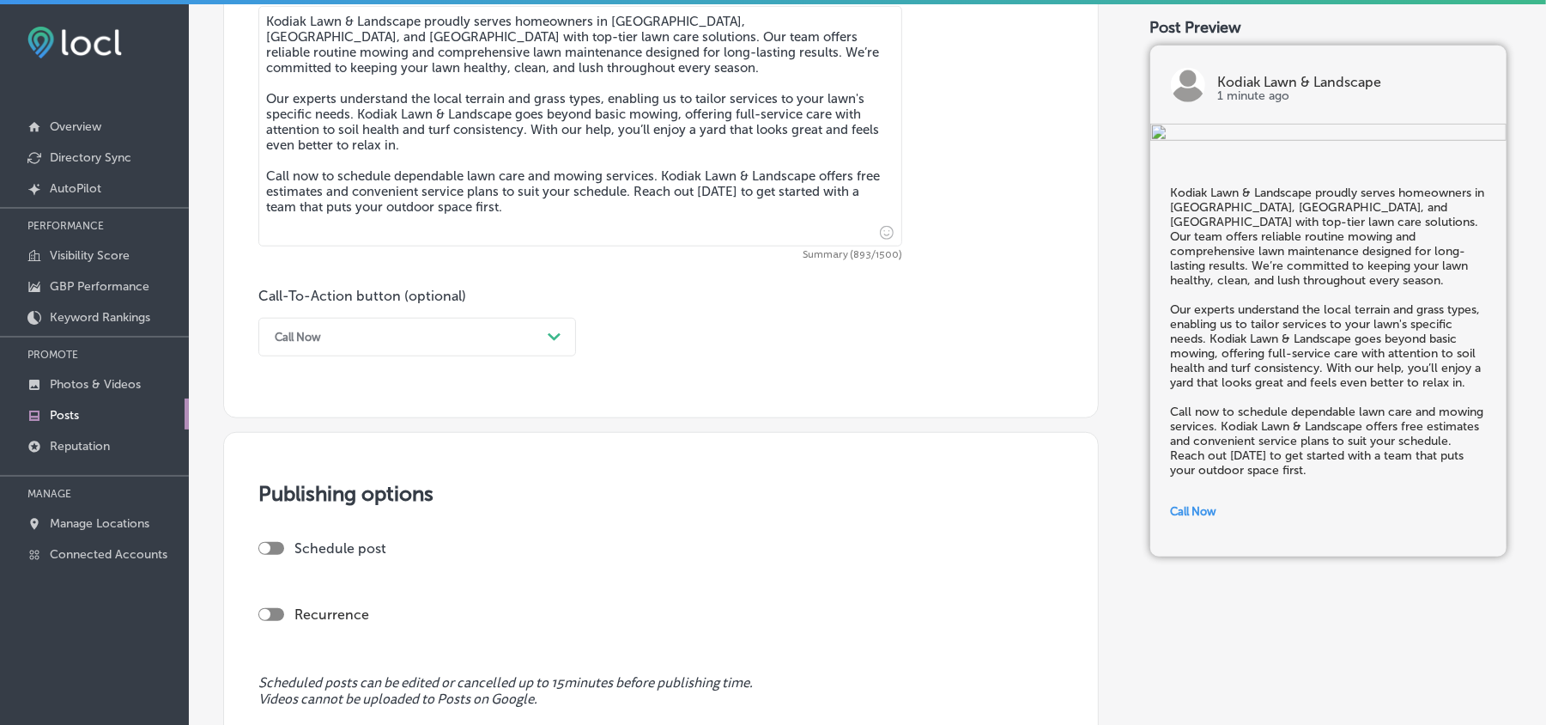
click at [276, 513] on div at bounding box center [271, 548] width 26 height 13
checkbox input "true"
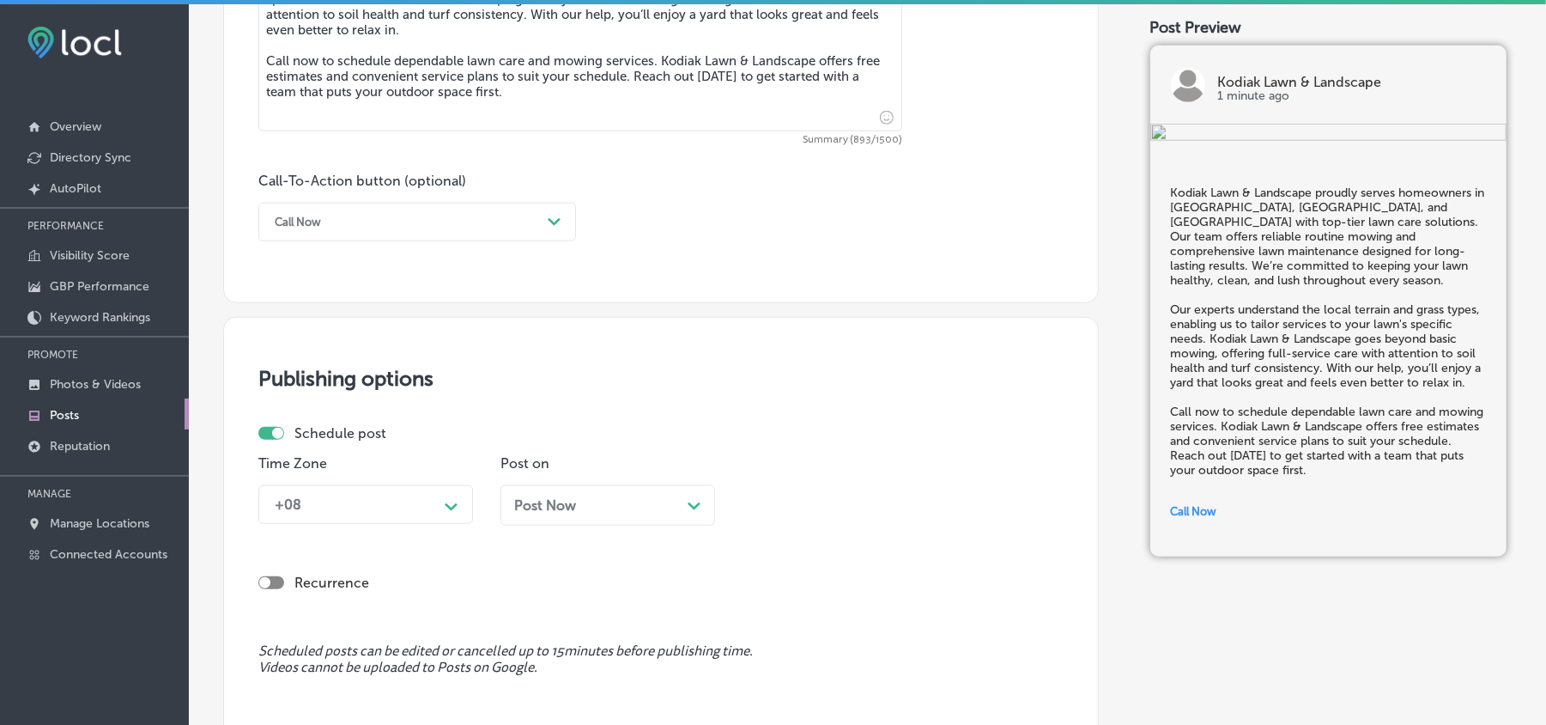
click at [393, 512] on div "+08 Path Created with Sketch." at bounding box center [365, 504] width 215 height 39
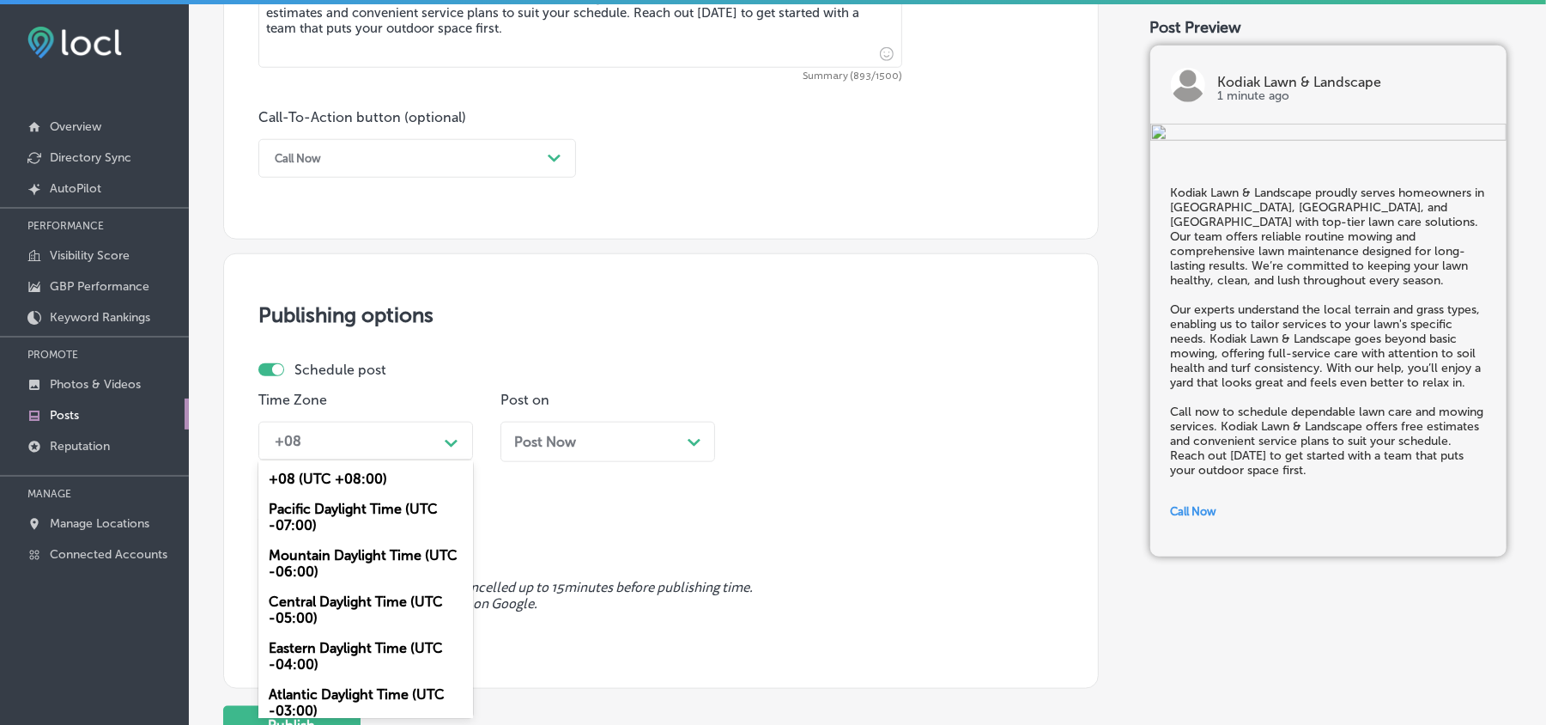
click at [355, 513] on div "Mountain Daylight Time (UTC -06:00)" at bounding box center [365, 563] width 215 height 46
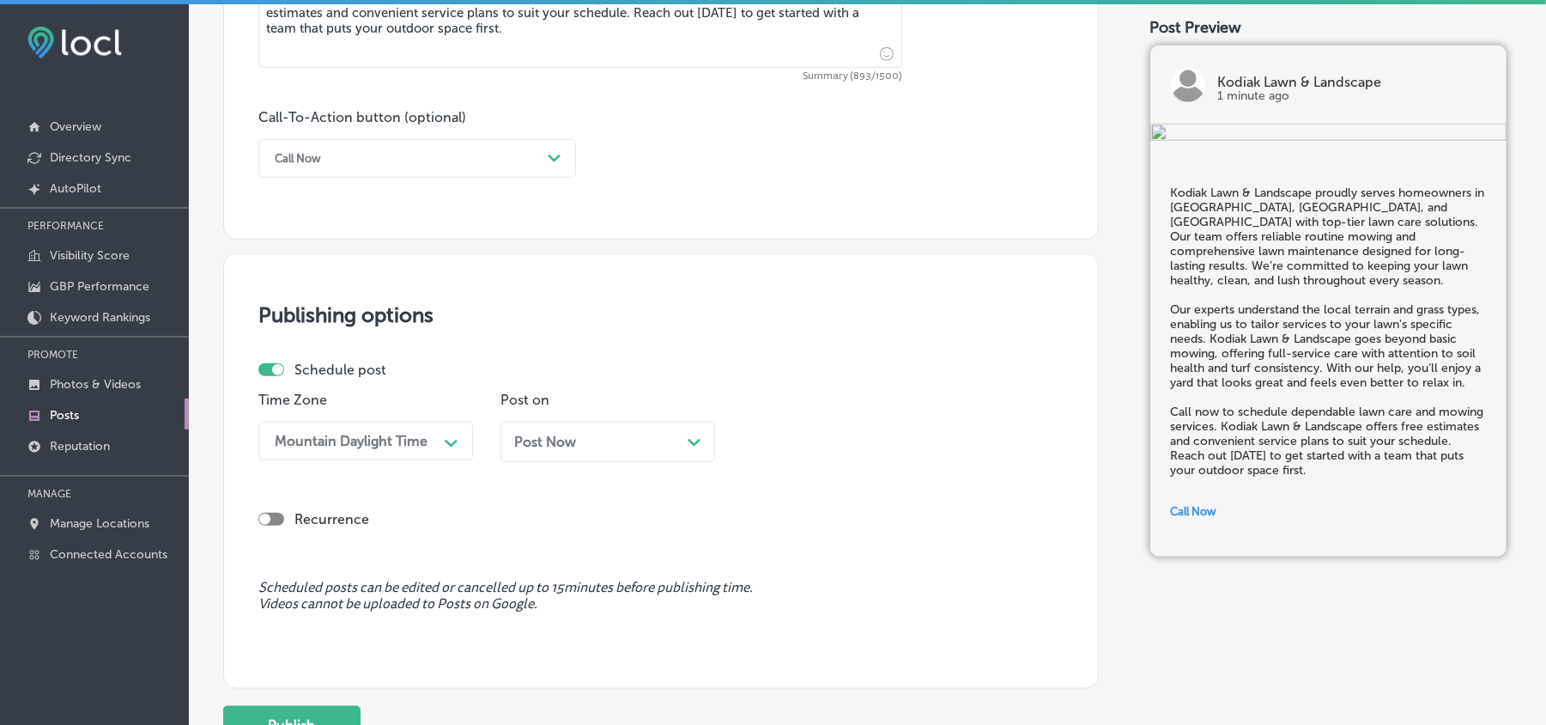
click at [972, 417] on div "Time Zone option Mountain Daylight Time (UTC -06:00), selected. 0 results avail…" at bounding box center [654, 433] width 792 height 83
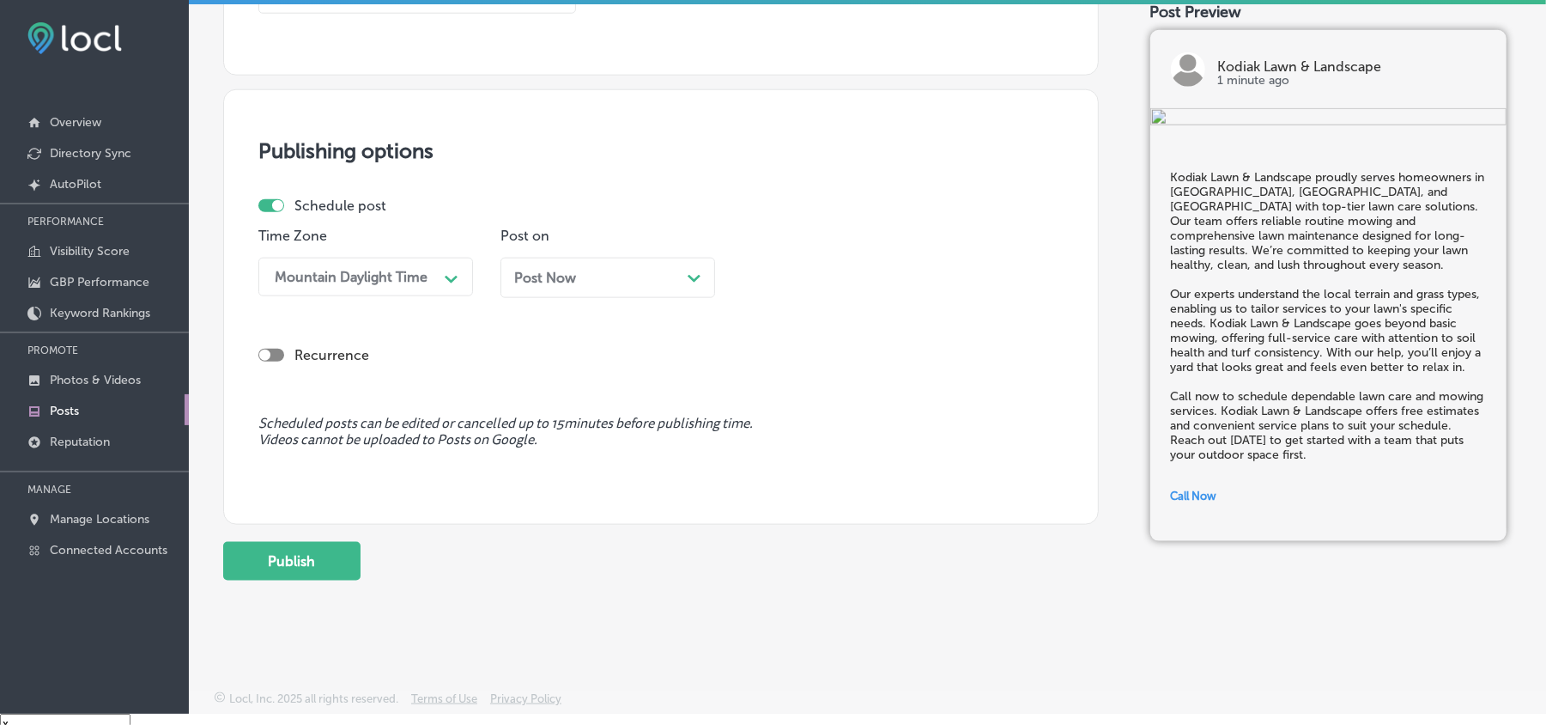
scroll to position [24, 0]
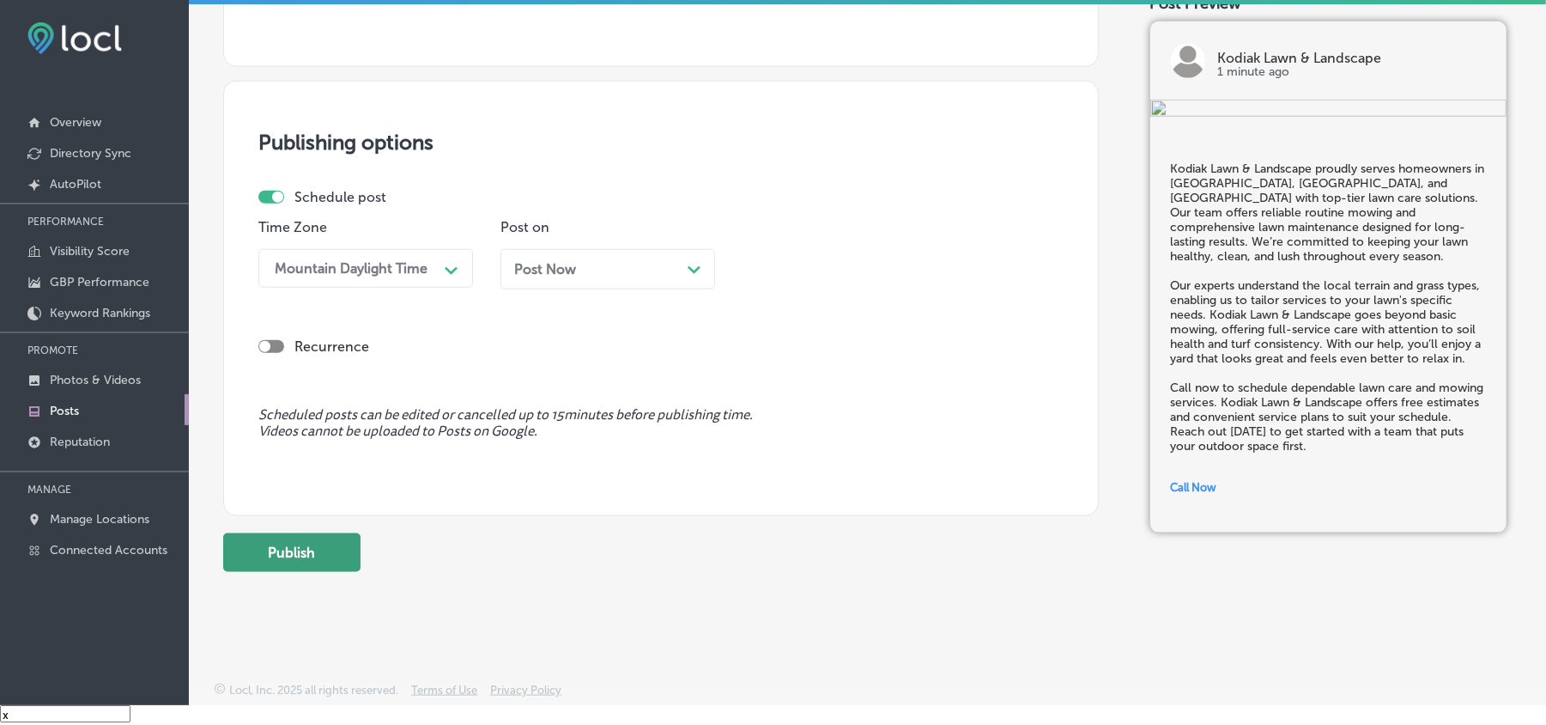
click at [266, 513] on button "Publish" at bounding box center [291, 552] width 137 height 39
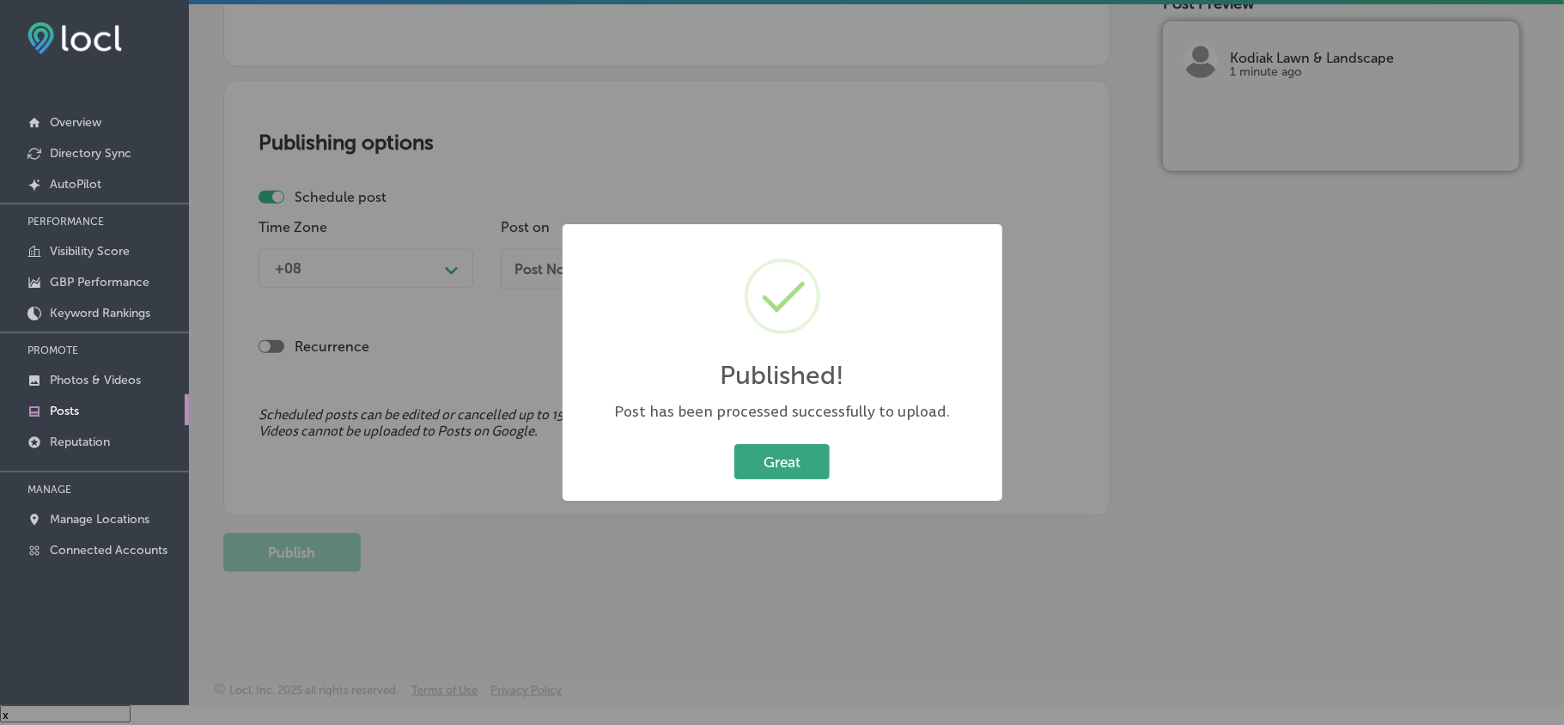
click at [802, 453] on button "Great" at bounding box center [781, 461] width 95 height 35
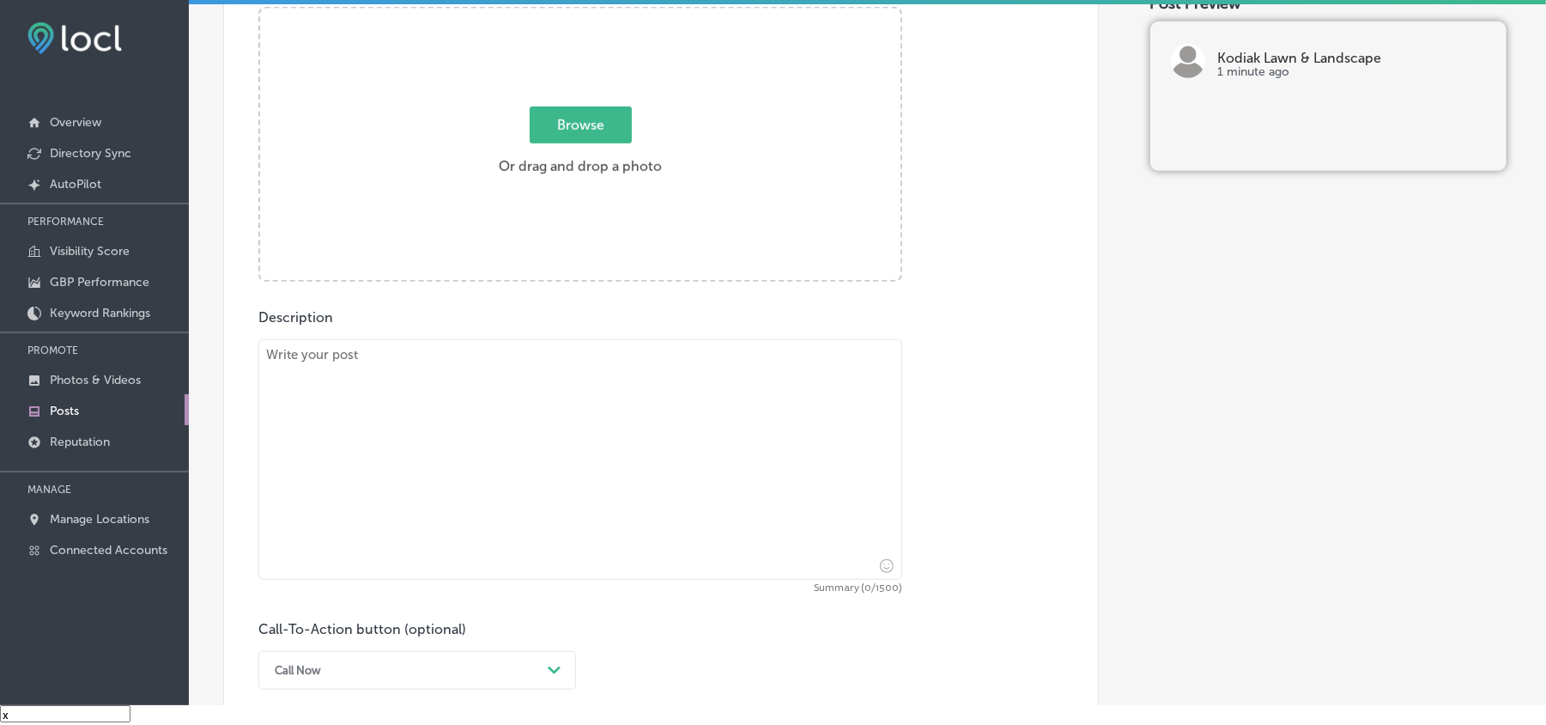
scroll to position [649, 0]
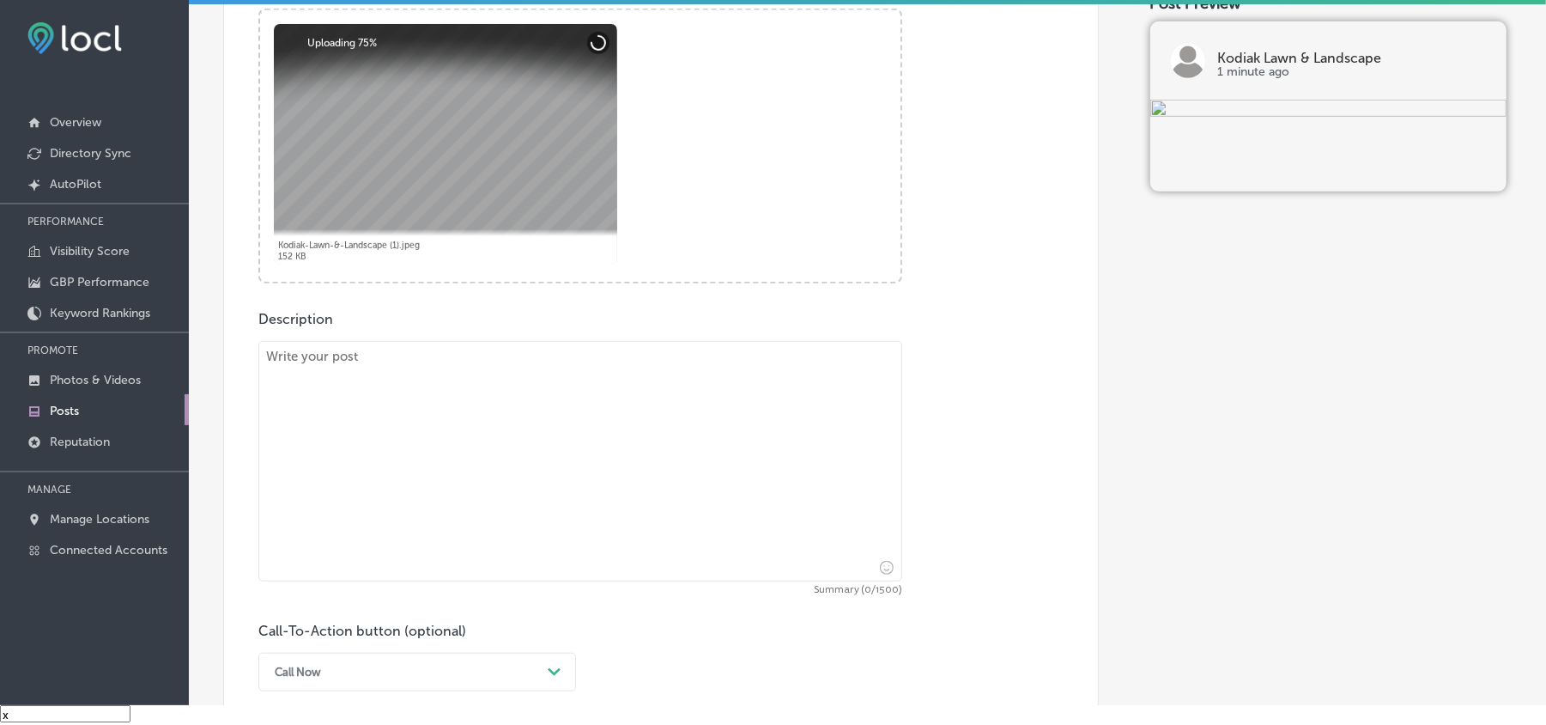
click at [474, 417] on textarea at bounding box center [580, 461] width 644 height 240
paste textarea "Kodiak Lawn & Landscape provides hardscaping and patio services to customers in…"
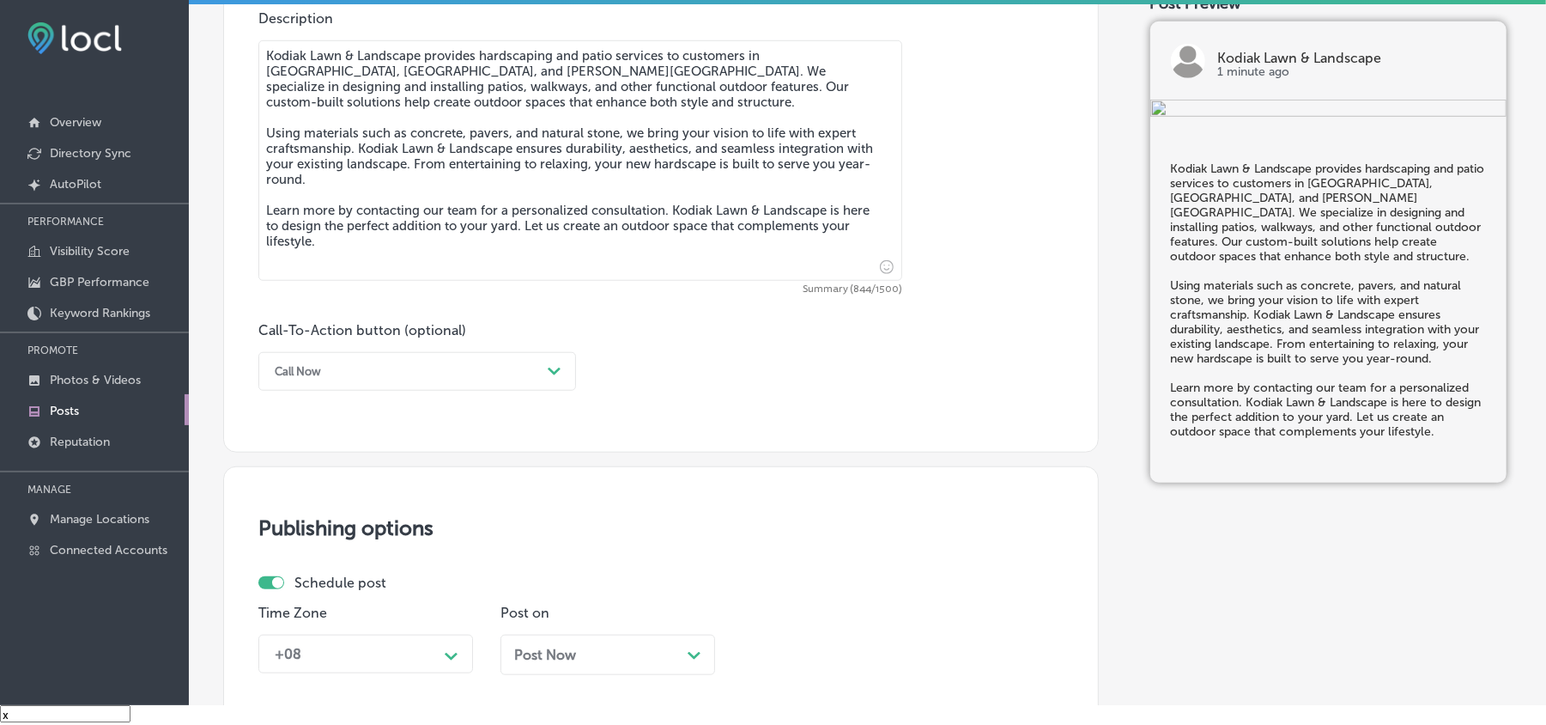
scroll to position [955, 0]
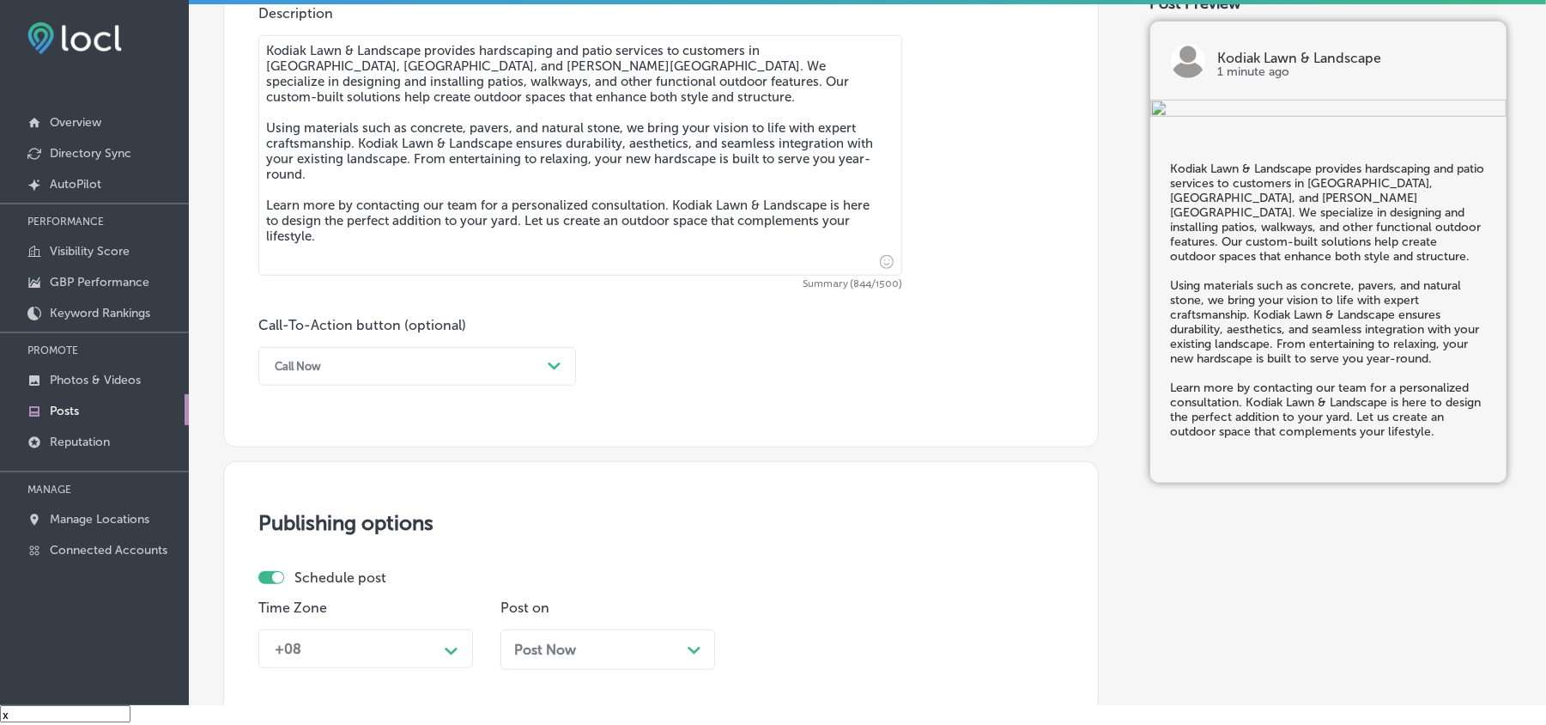
type textarea "Kodiak Lawn & Landscape provides hardscaping and patio services to customers in…"
click at [539, 379] on div "Call Now" at bounding box center [403, 366] width 275 height 27
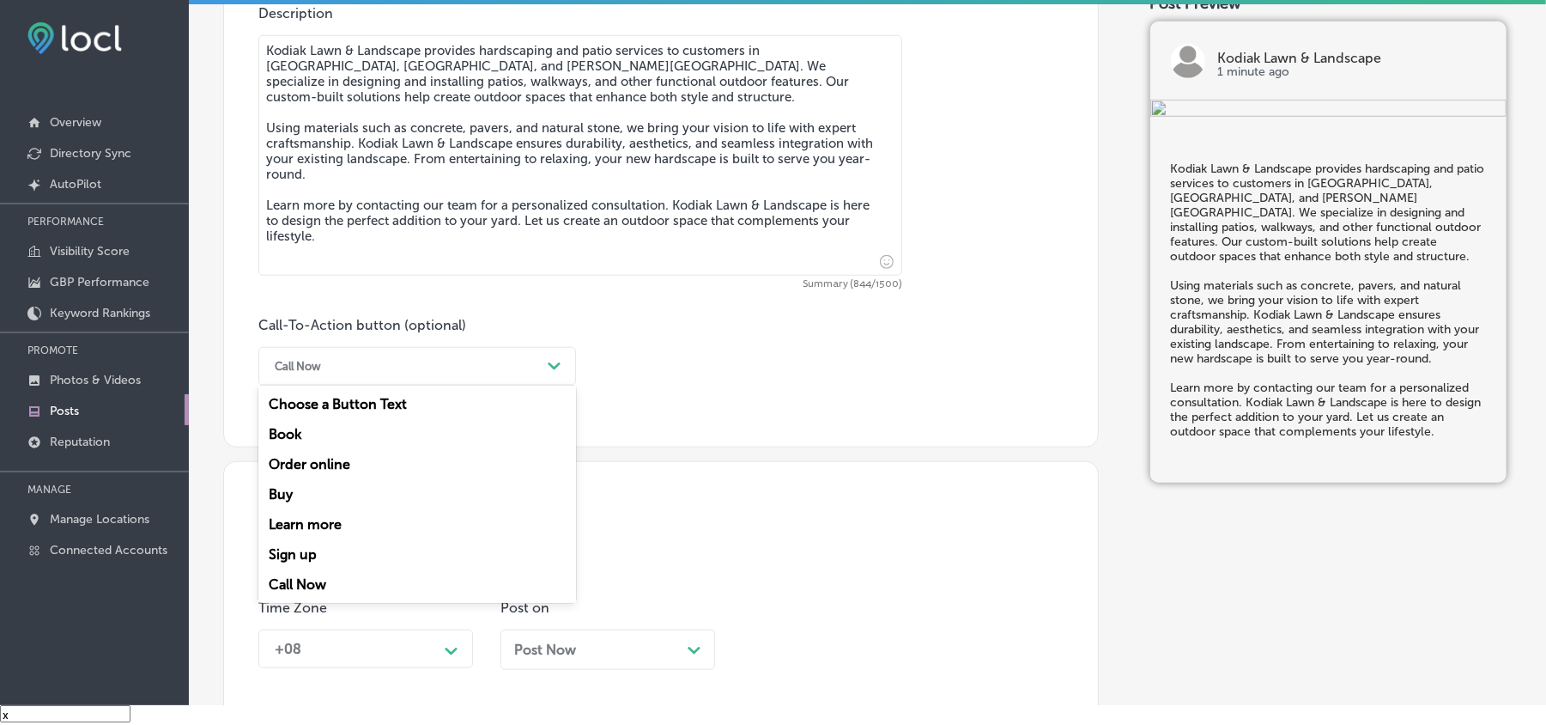
click at [314, 513] on div "Learn more" at bounding box center [417, 524] width 318 height 30
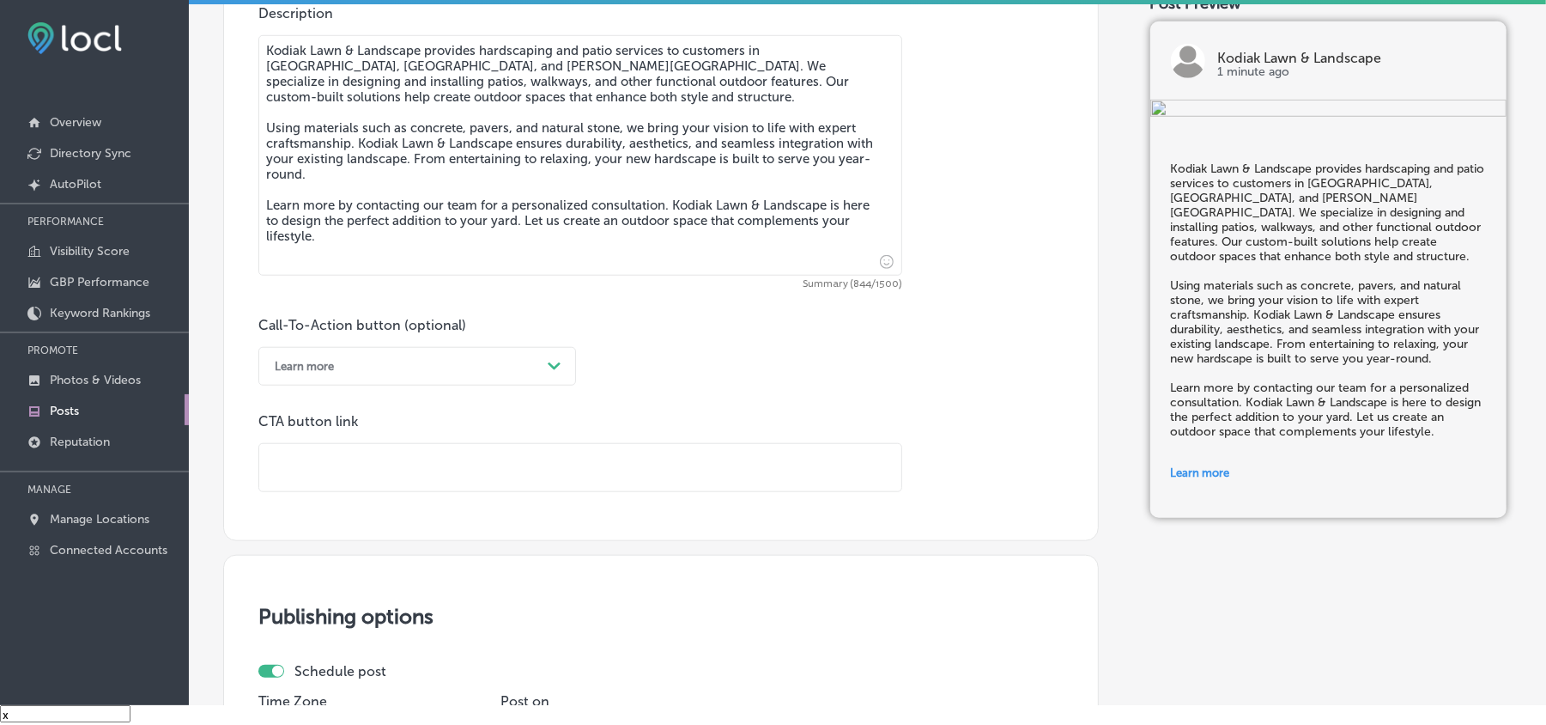
click at [465, 457] on input "text" at bounding box center [580, 467] width 642 height 47
paste input "[URL][DOMAIN_NAME]"
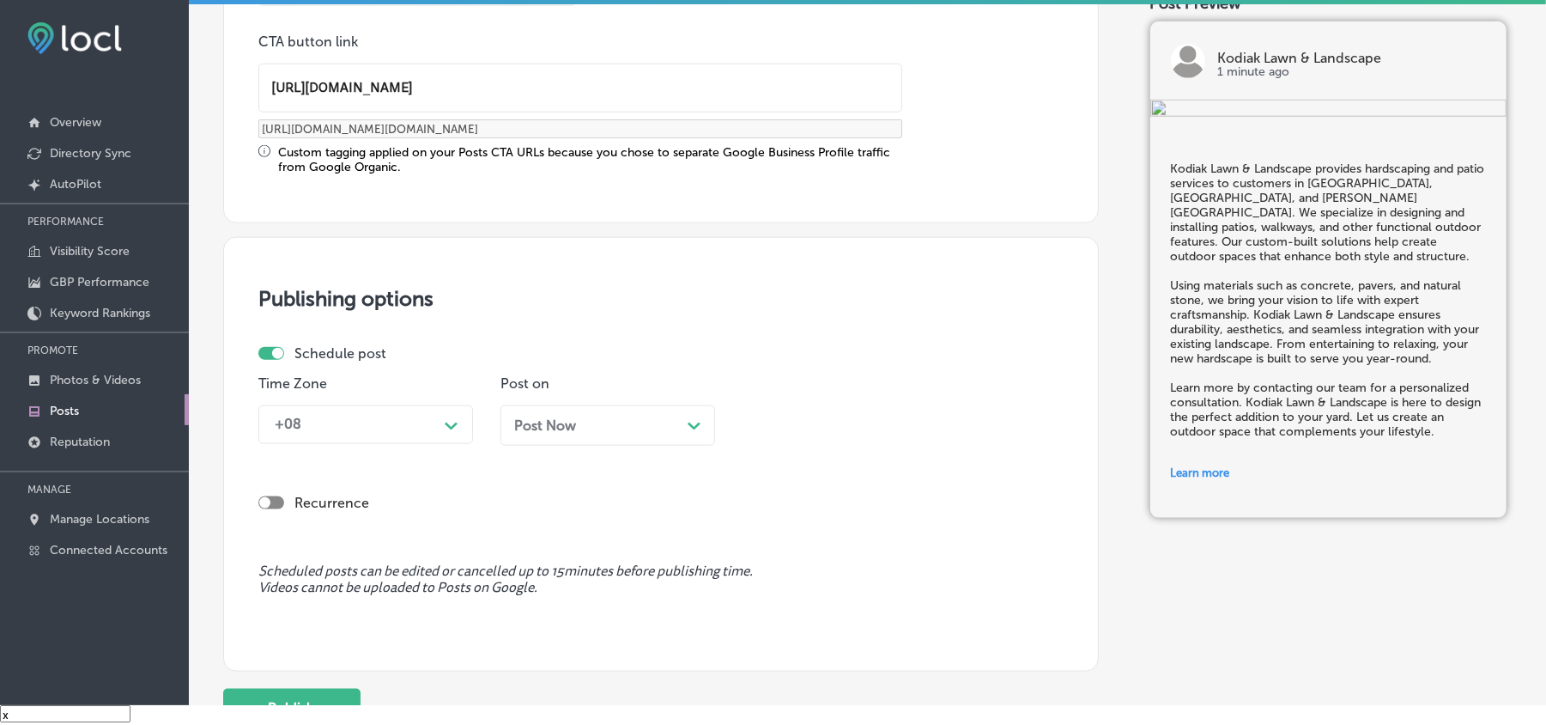
scroll to position [1374, 0]
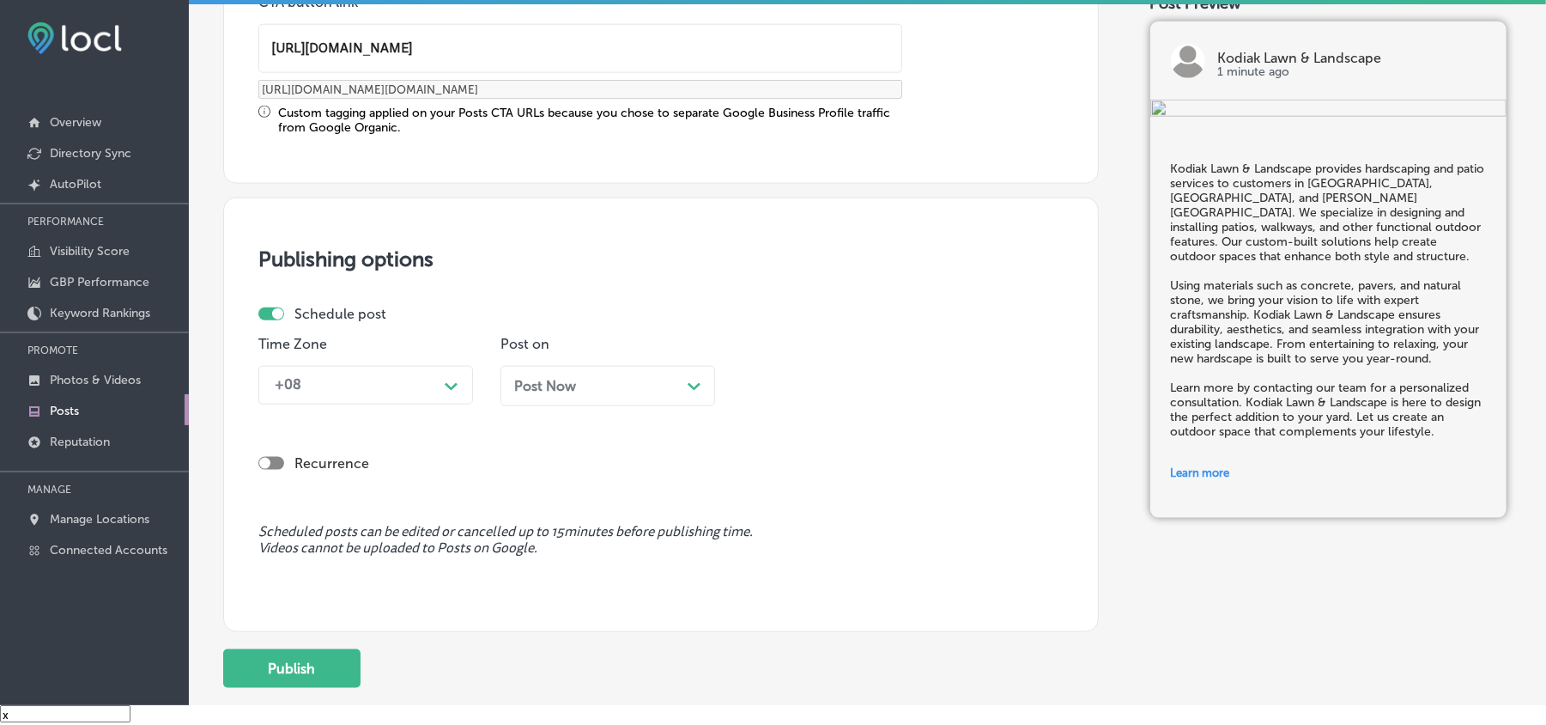
type input "[URL][DOMAIN_NAME]"
click at [434, 420] on div "Recurrence" at bounding box center [660, 449] width 805 height 61
click at [440, 390] on div "Path Created with Sketch." at bounding box center [451, 384] width 27 height 27
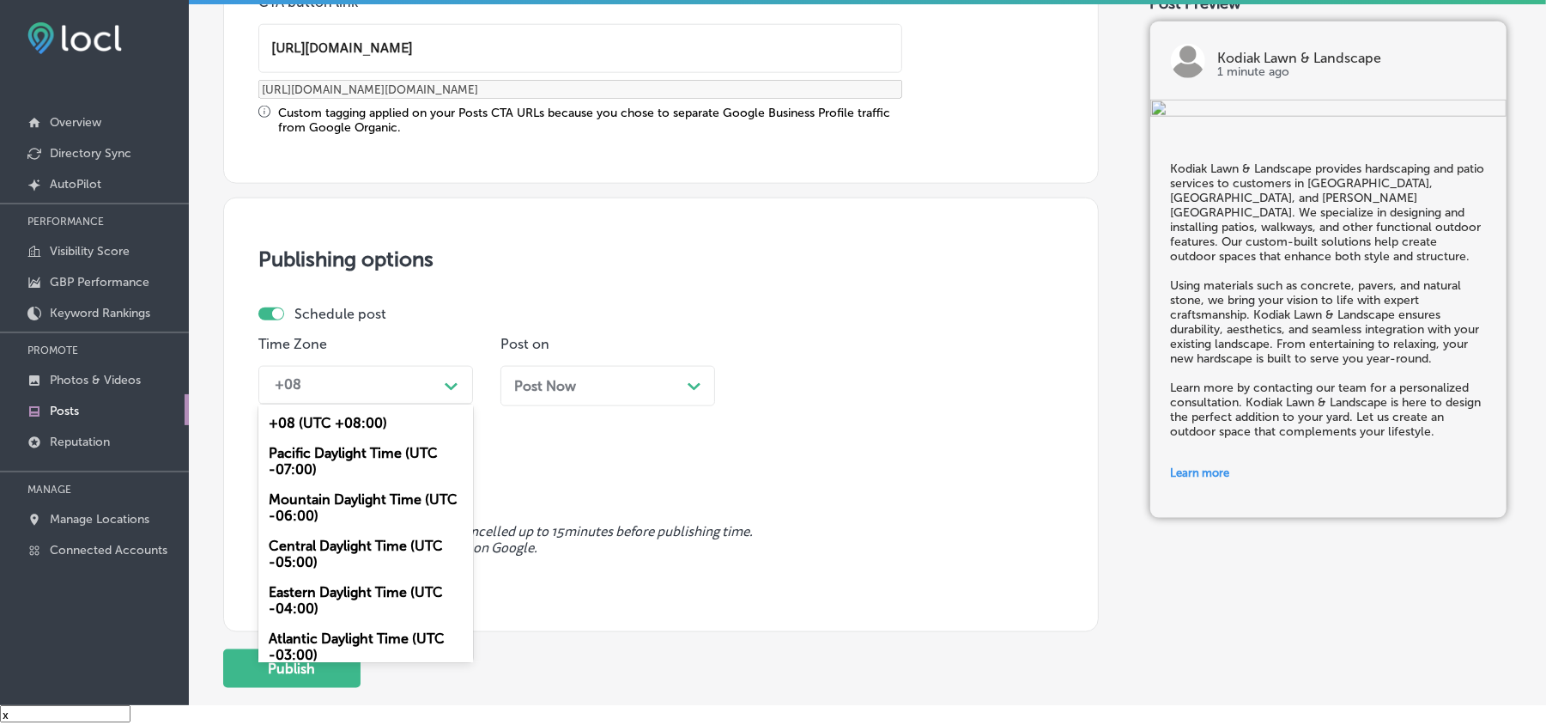
click at [340, 493] on div "Mountain Daylight Time (UTC -06:00)" at bounding box center [365, 507] width 215 height 46
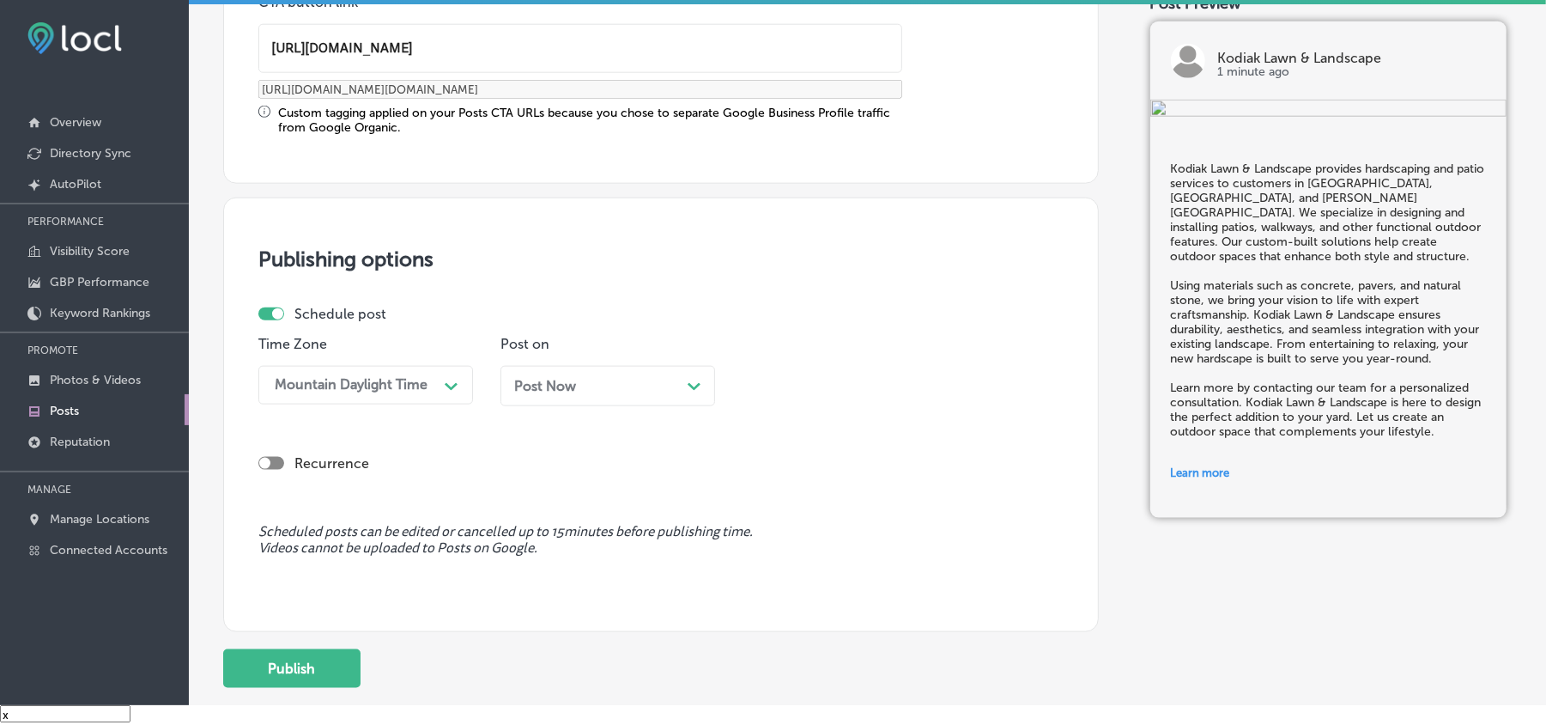
click at [688, 383] on icon "Path Created with Sketch." at bounding box center [694, 387] width 13 height 8
click at [794, 393] on div "08:30 AM" at bounding box center [836, 385] width 172 height 30
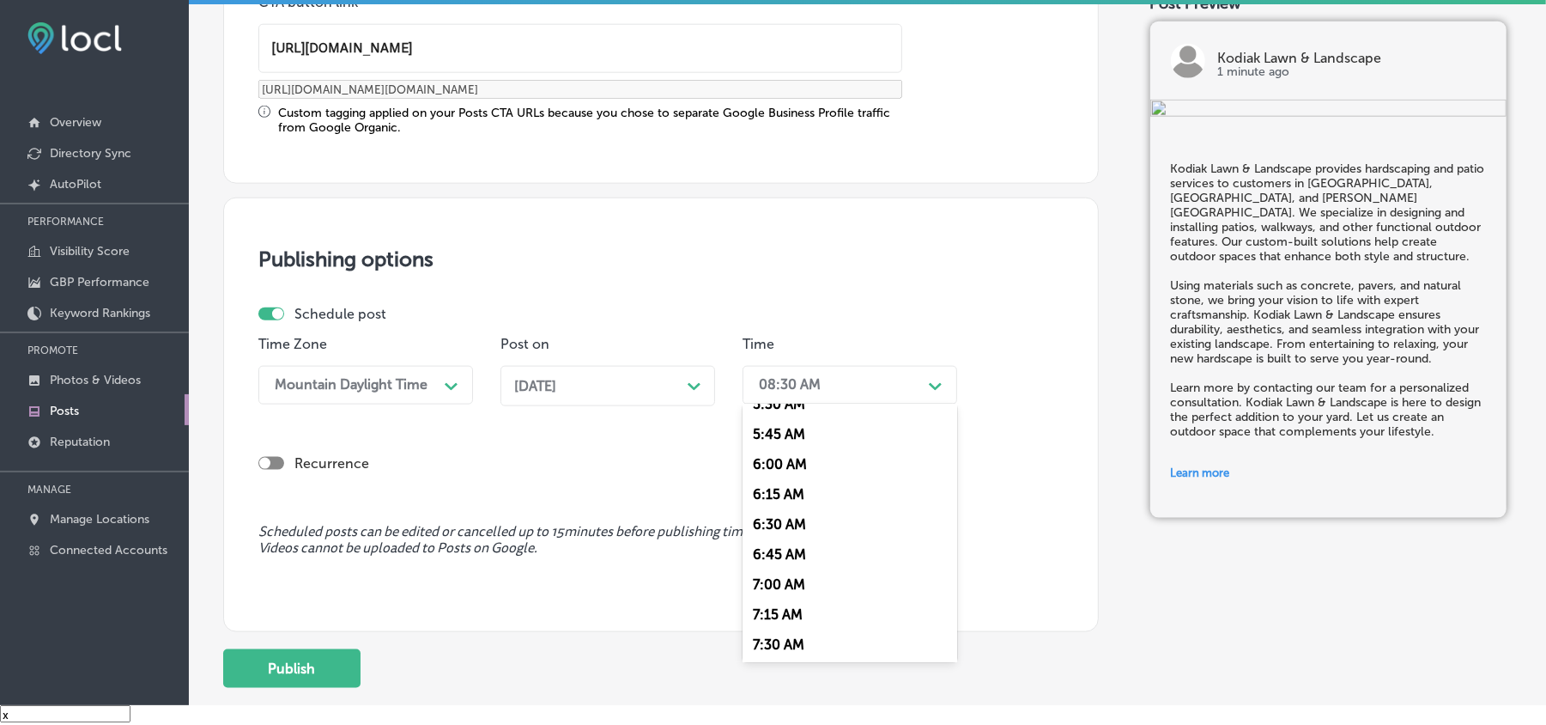
scroll to position [687, 0]
click at [799, 513] on div "7:00 AM" at bounding box center [850, 577] width 215 height 30
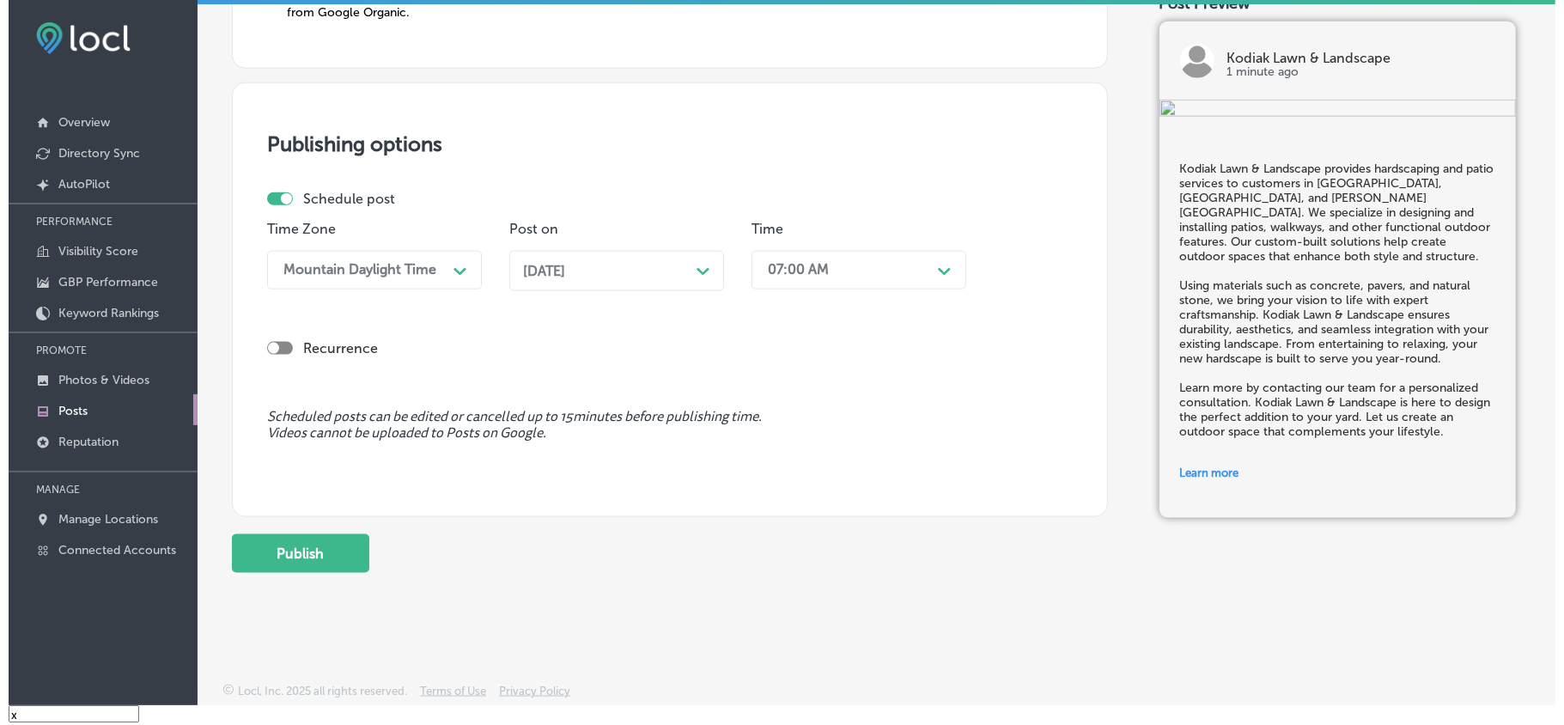
scroll to position [1491, 0]
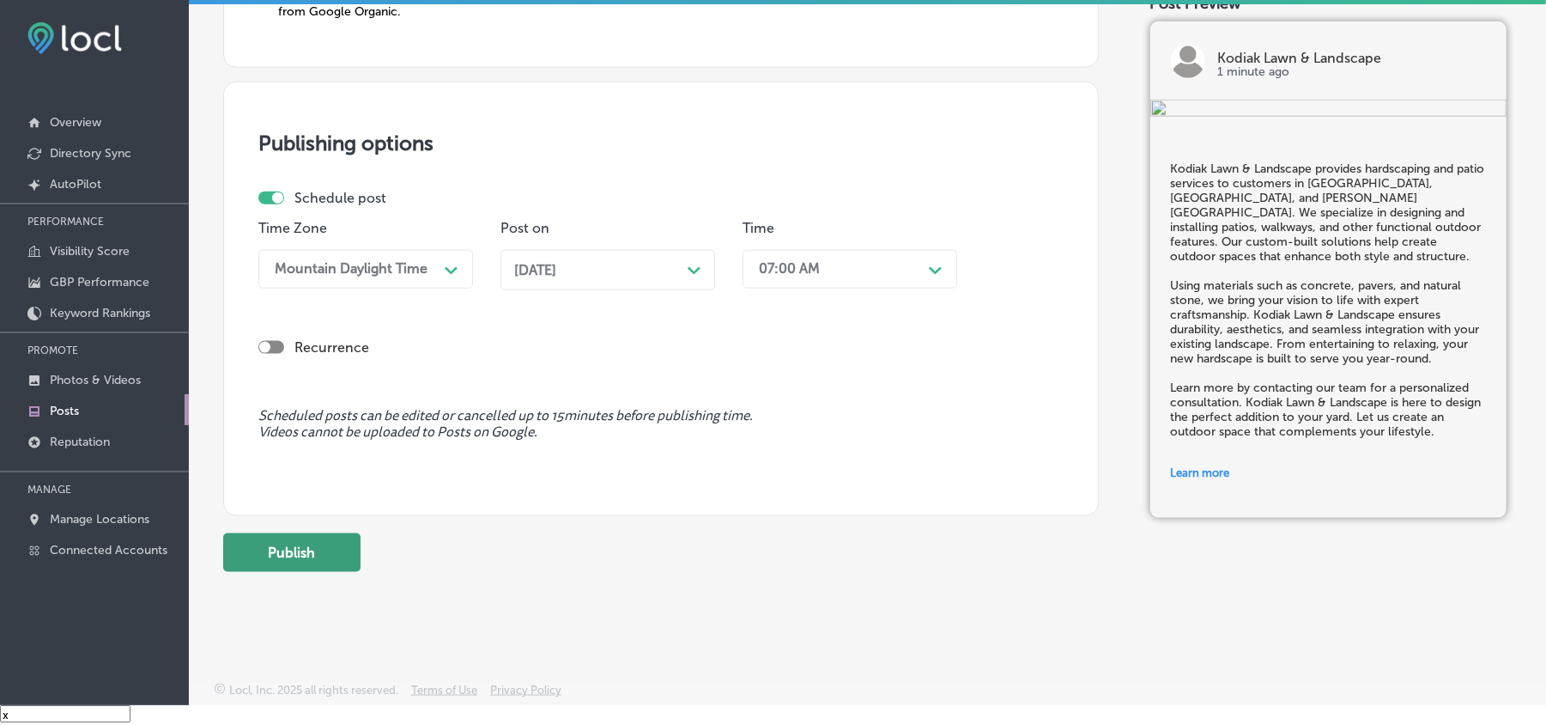
click at [310, 513] on button "Publish" at bounding box center [291, 552] width 137 height 39
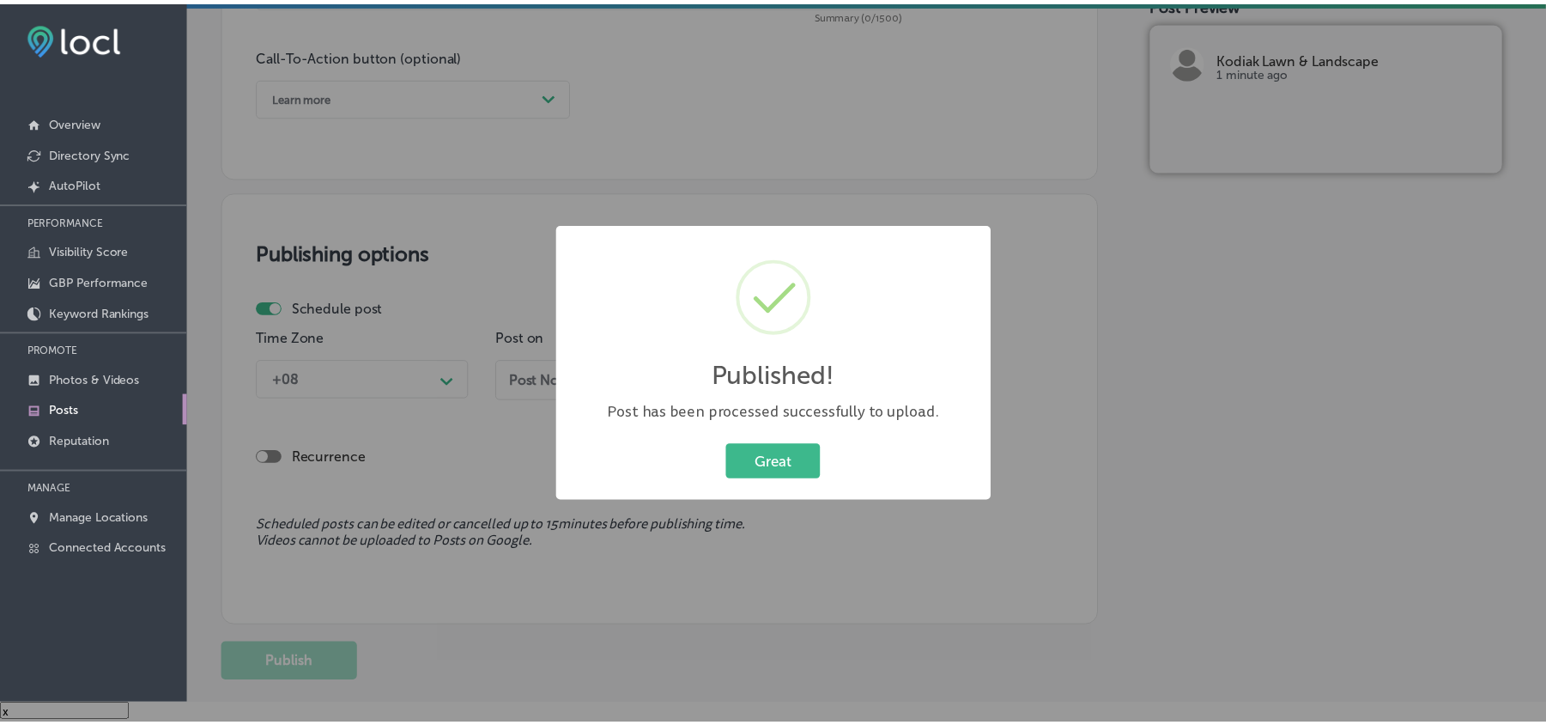
scroll to position [1185, 0]
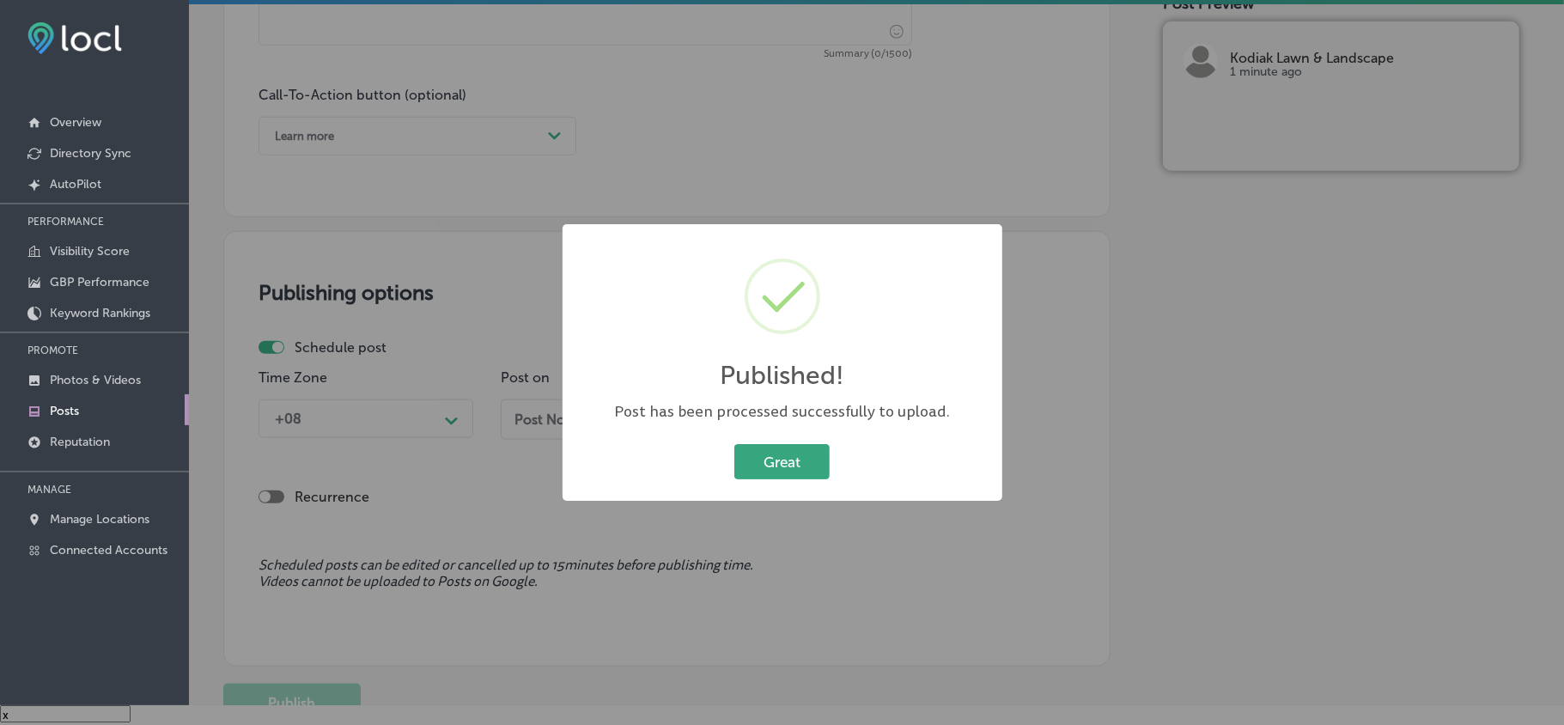
click at [811, 459] on button "Great" at bounding box center [781, 461] width 95 height 35
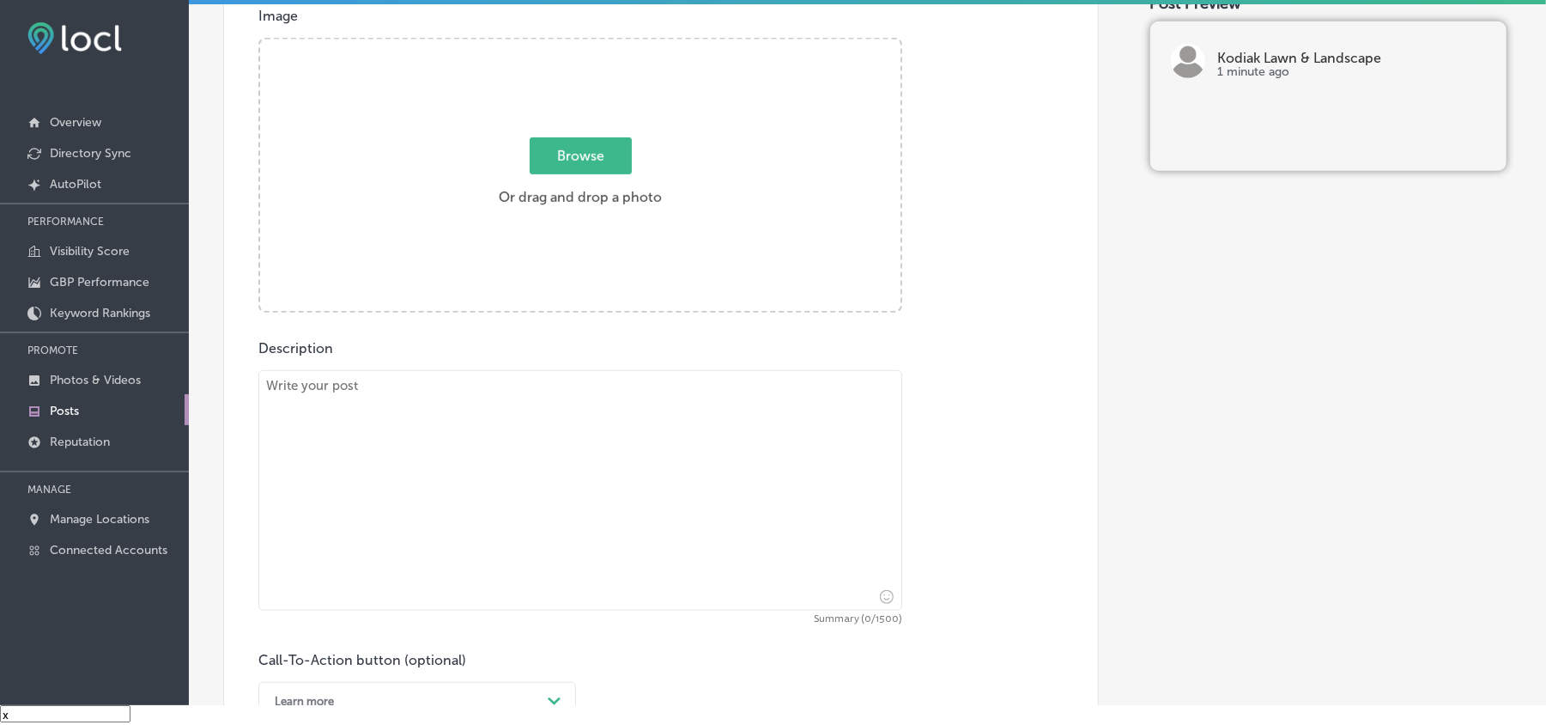
scroll to position [612, 0]
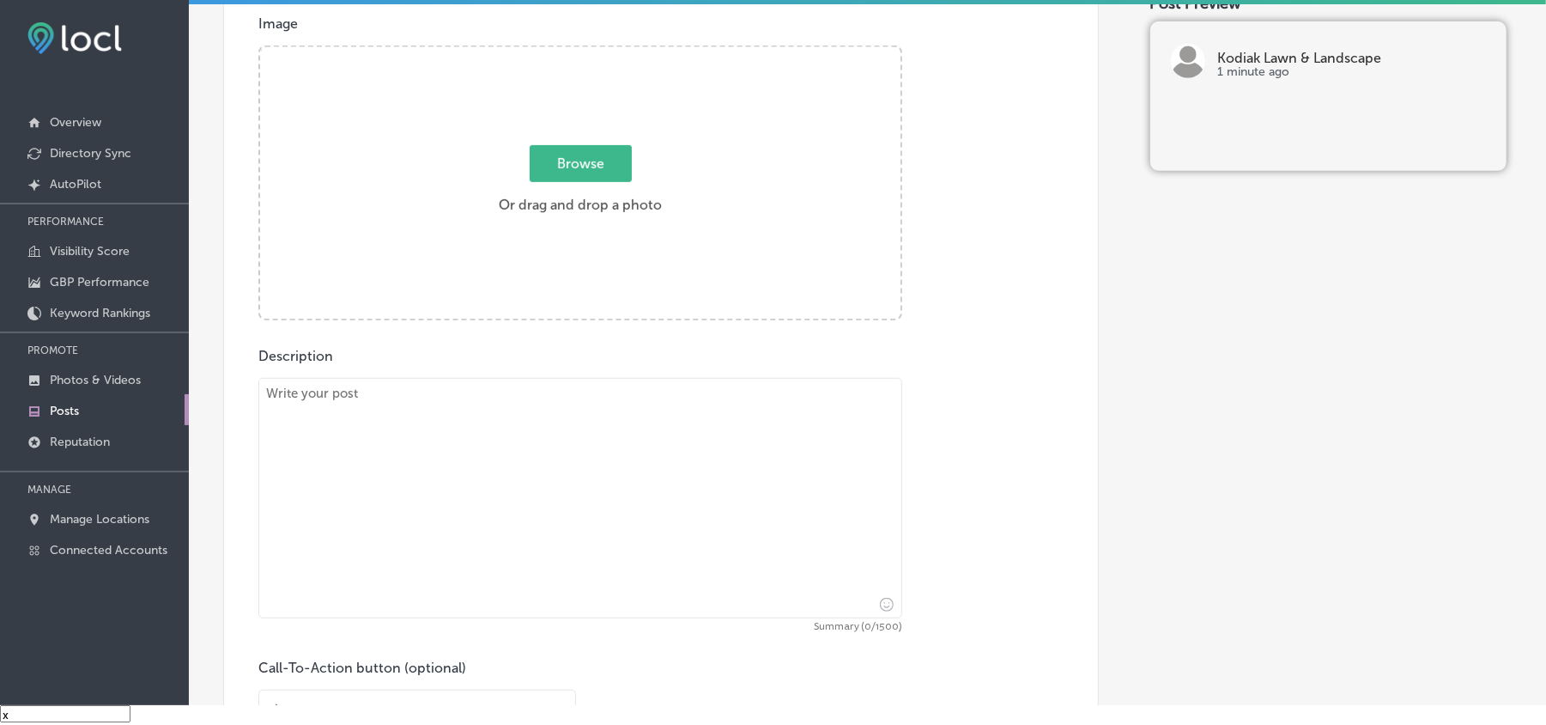
click at [575, 461] on textarea at bounding box center [580, 498] width 644 height 240
paste textarea "Kodiak Lawn & Landscape serves the [PERSON_NAME][GEOGRAPHIC_DATA], [GEOGRAPHIC_…"
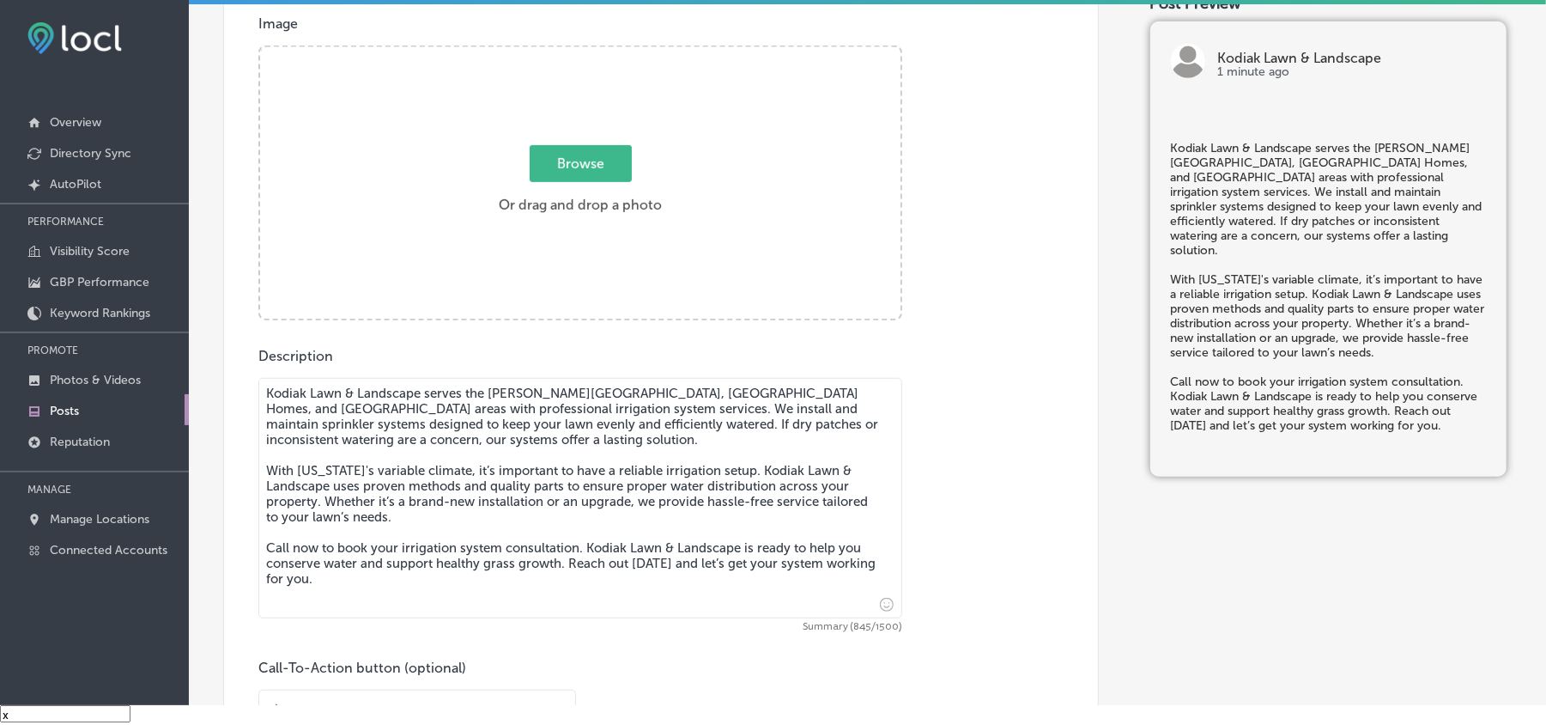
type textarea "Kodiak Lawn & Landscape serves the [PERSON_NAME][GEOGRAPHIC_DATA], [GEOGRAPHIC_…"
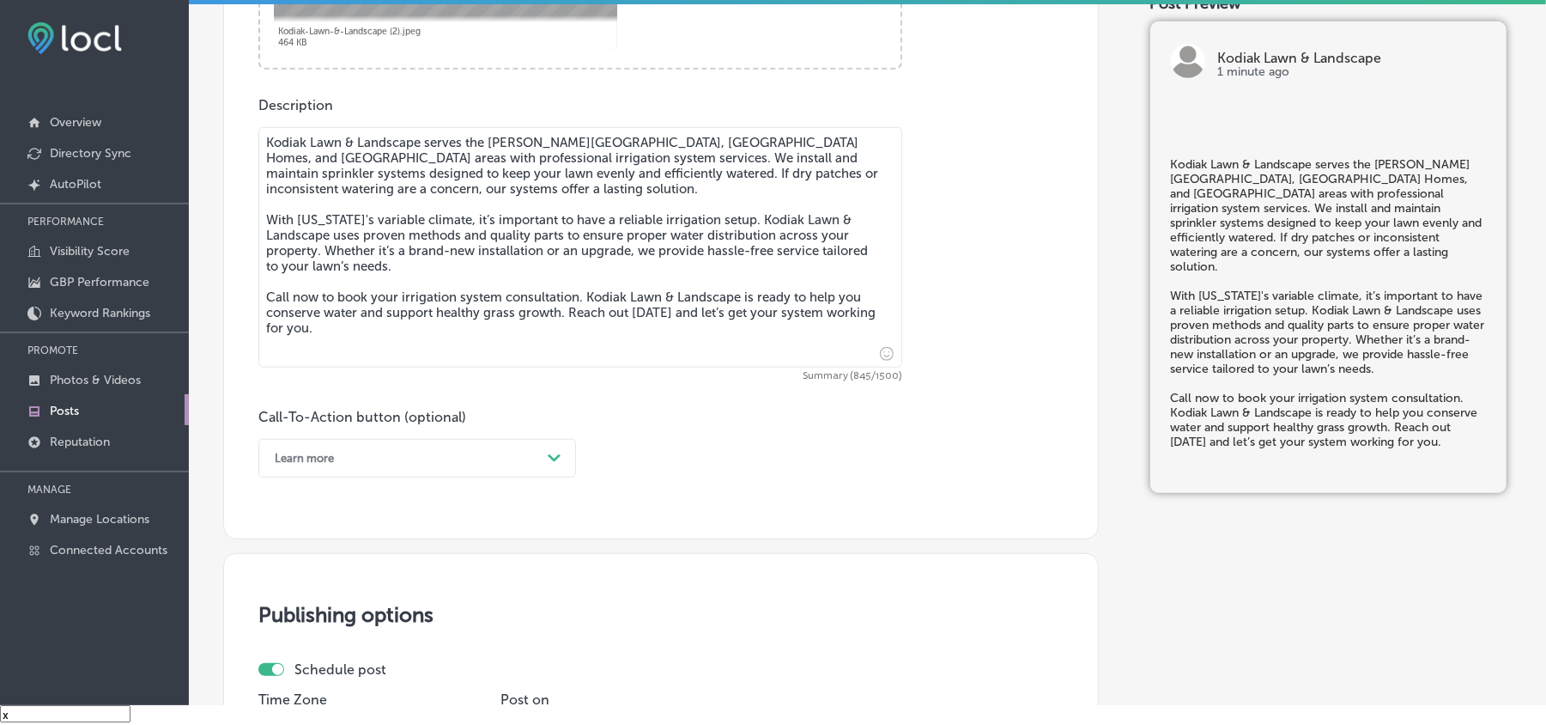
scroll to position [879, 0]
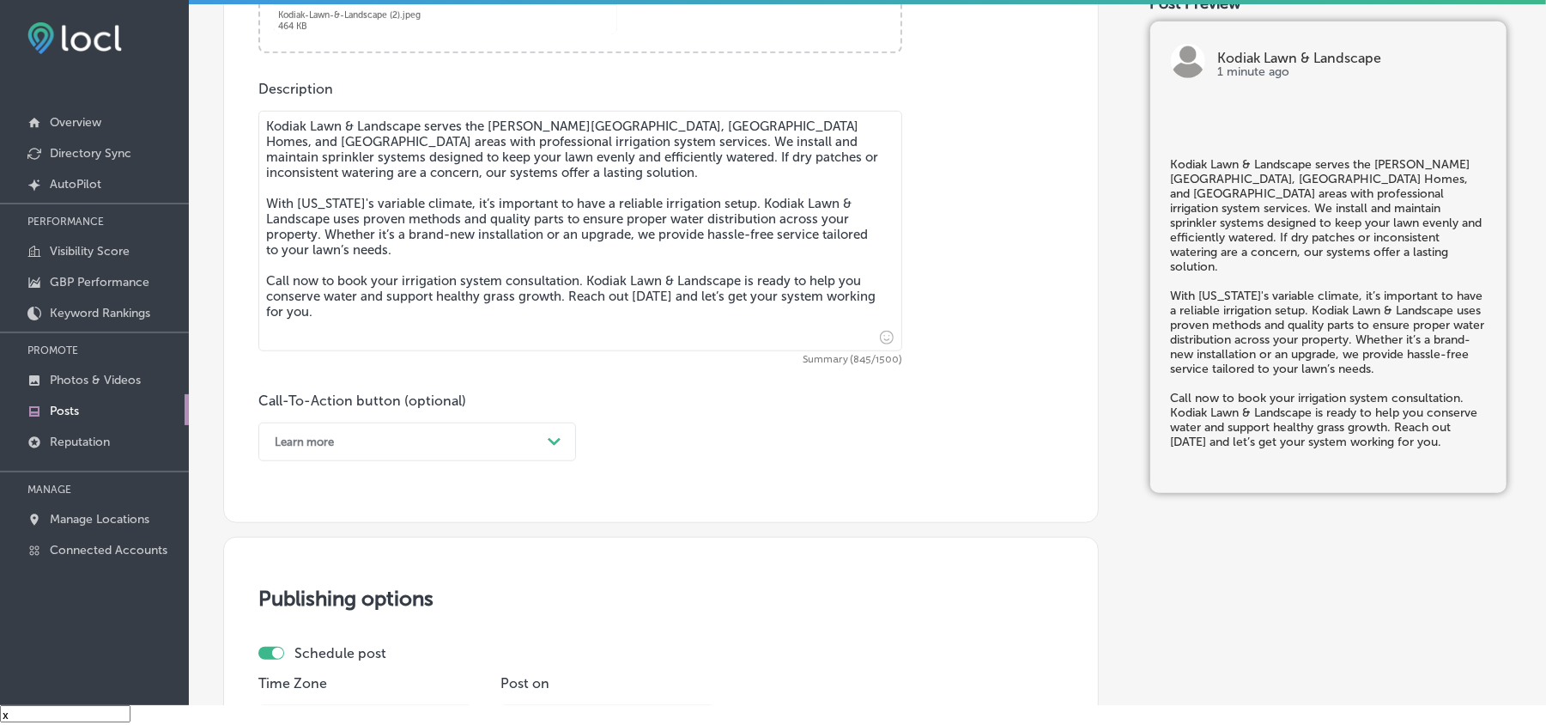
click at [348, 453] on div "Learn more" at bounding box center [403, 441] width 275 height 27
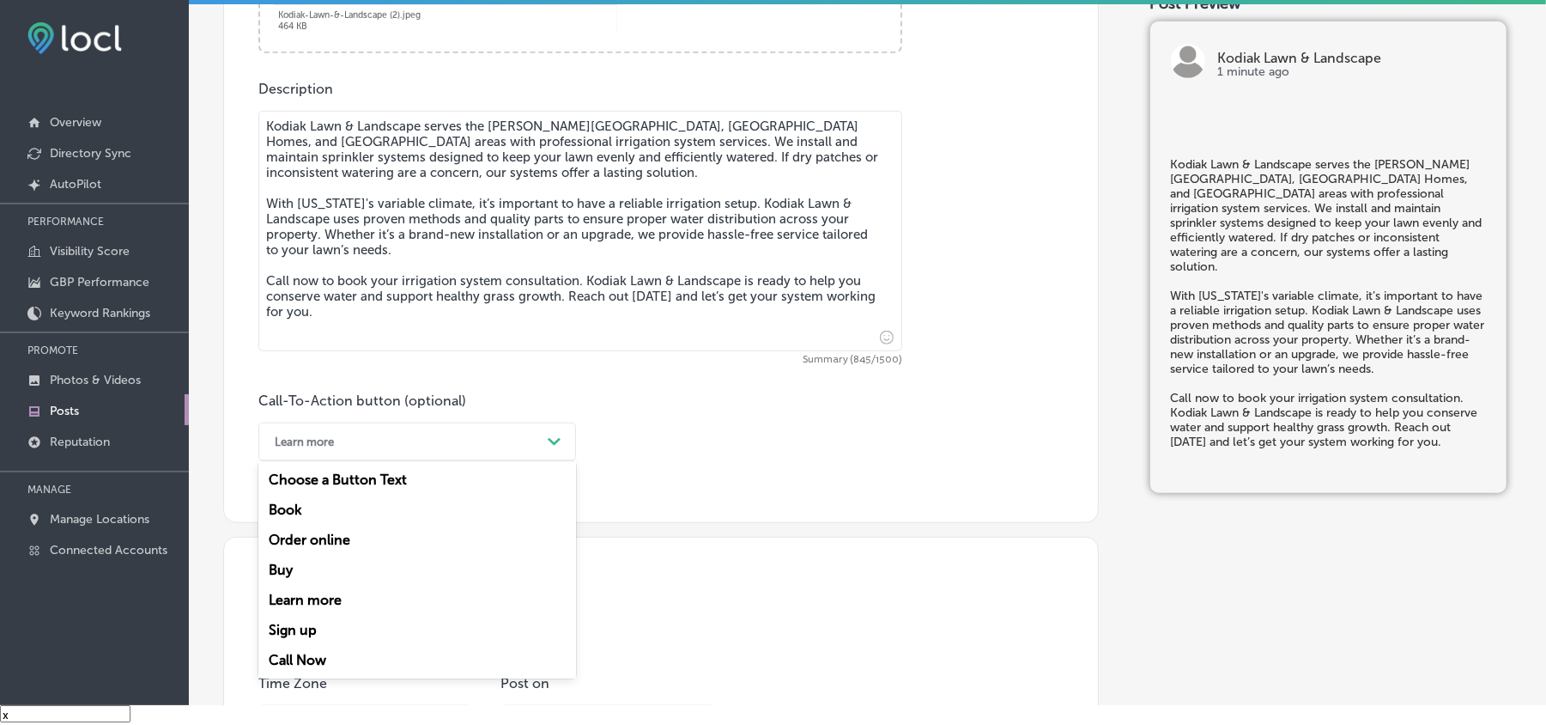
click at [295, 513] on div "Call Now" at bounding box center [417, 660] width 318 height 30
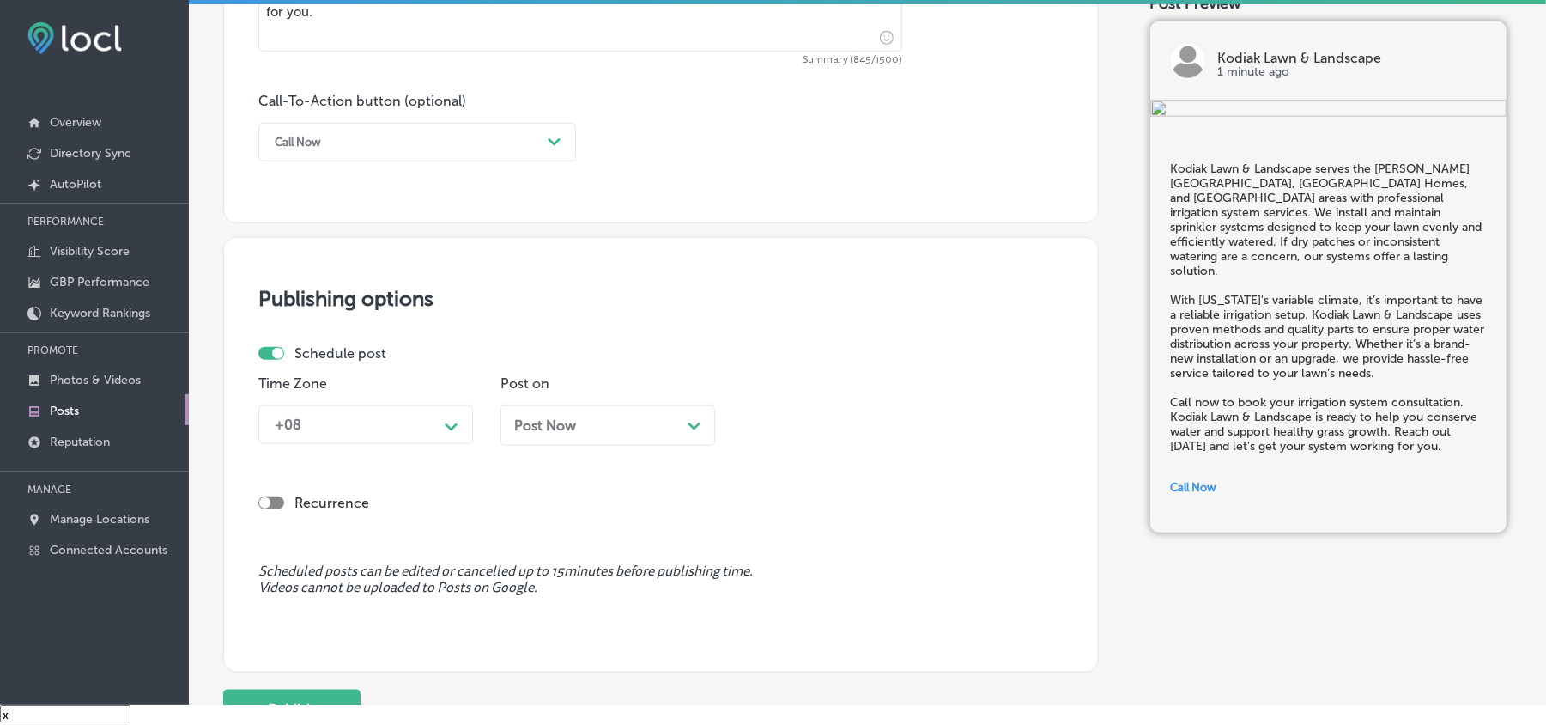
scroll to position [1185, 0]
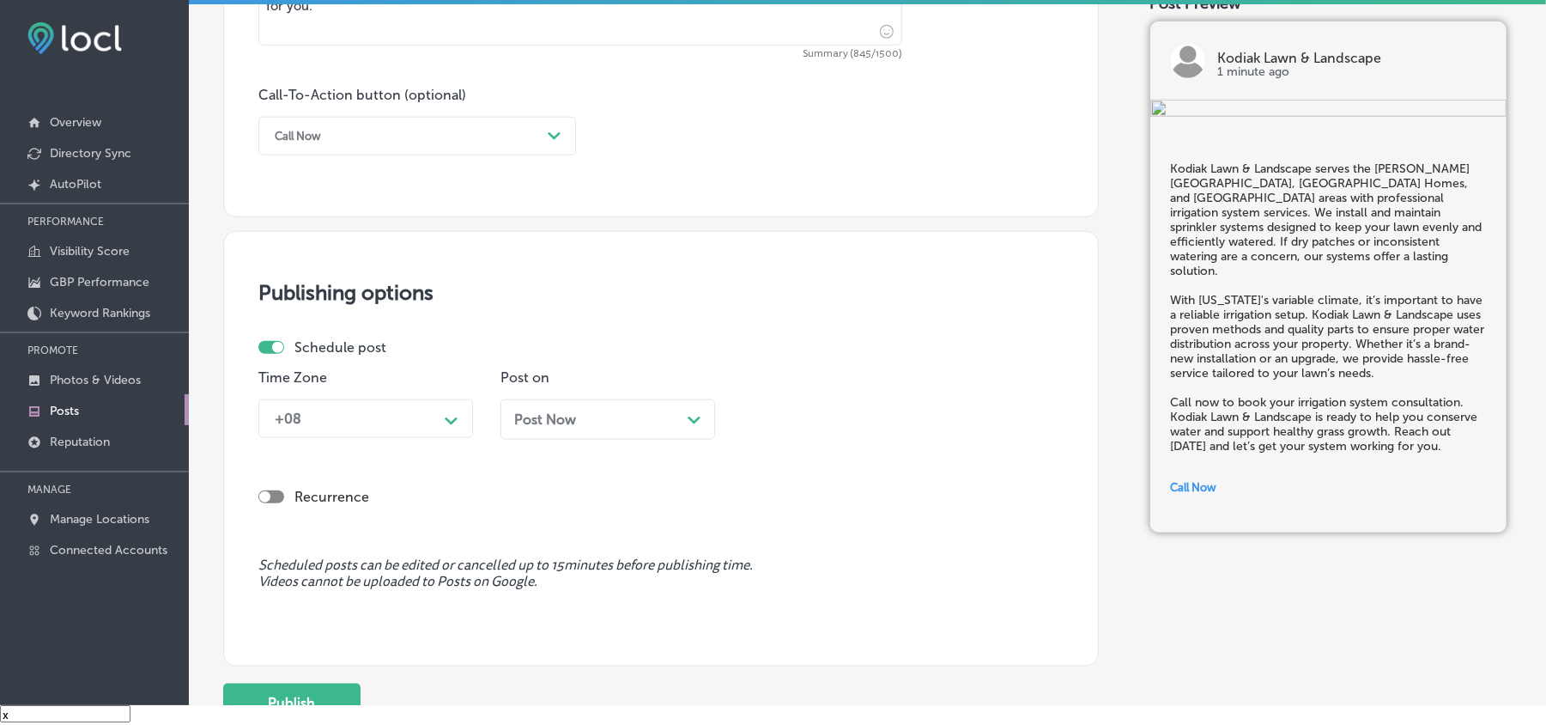
click at [437, 423] on div "+08" at bounding box center [352, 419] width 172 height 30
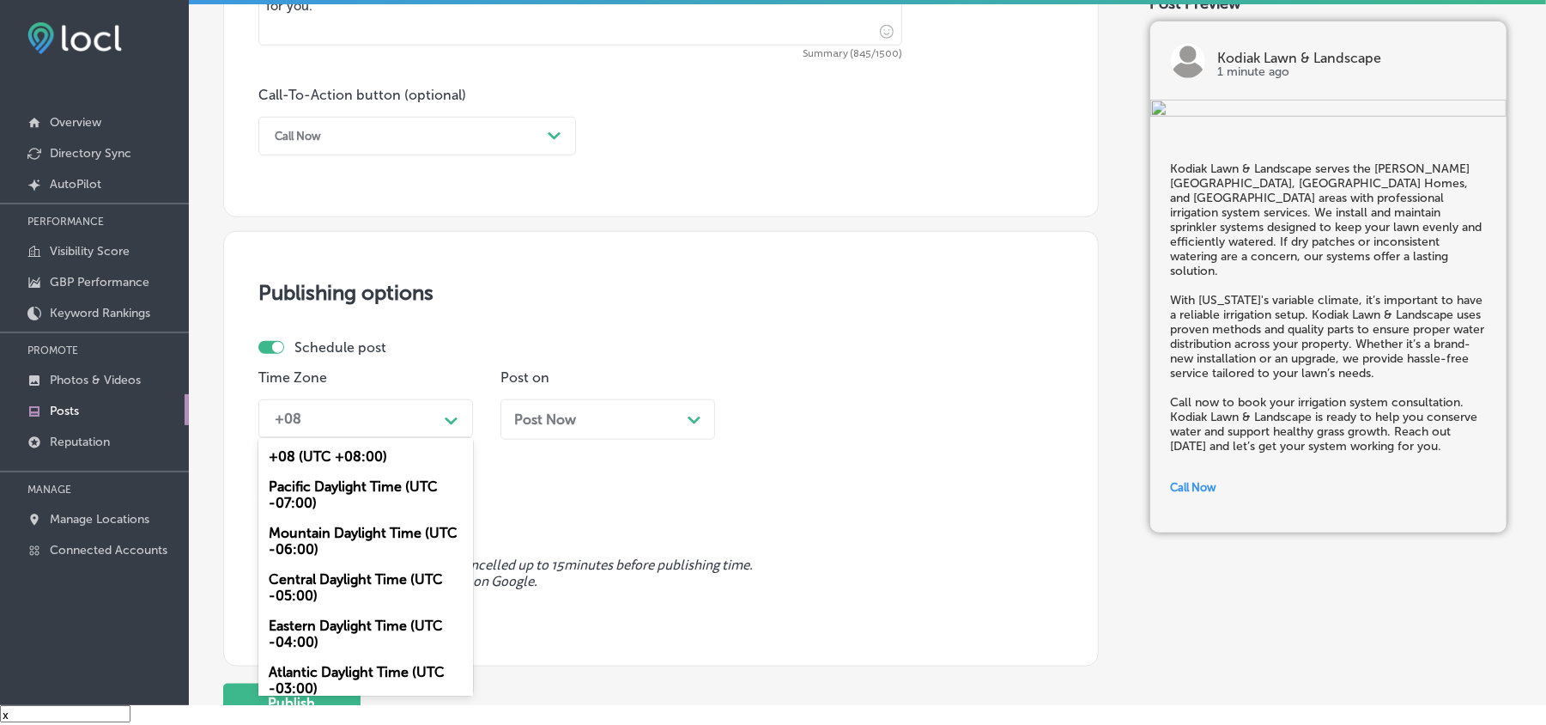
click at [313, 513] on div "Mountain Daylight Time (UTC -06:00)" at bounding box center [365, 541] width 215 height 46
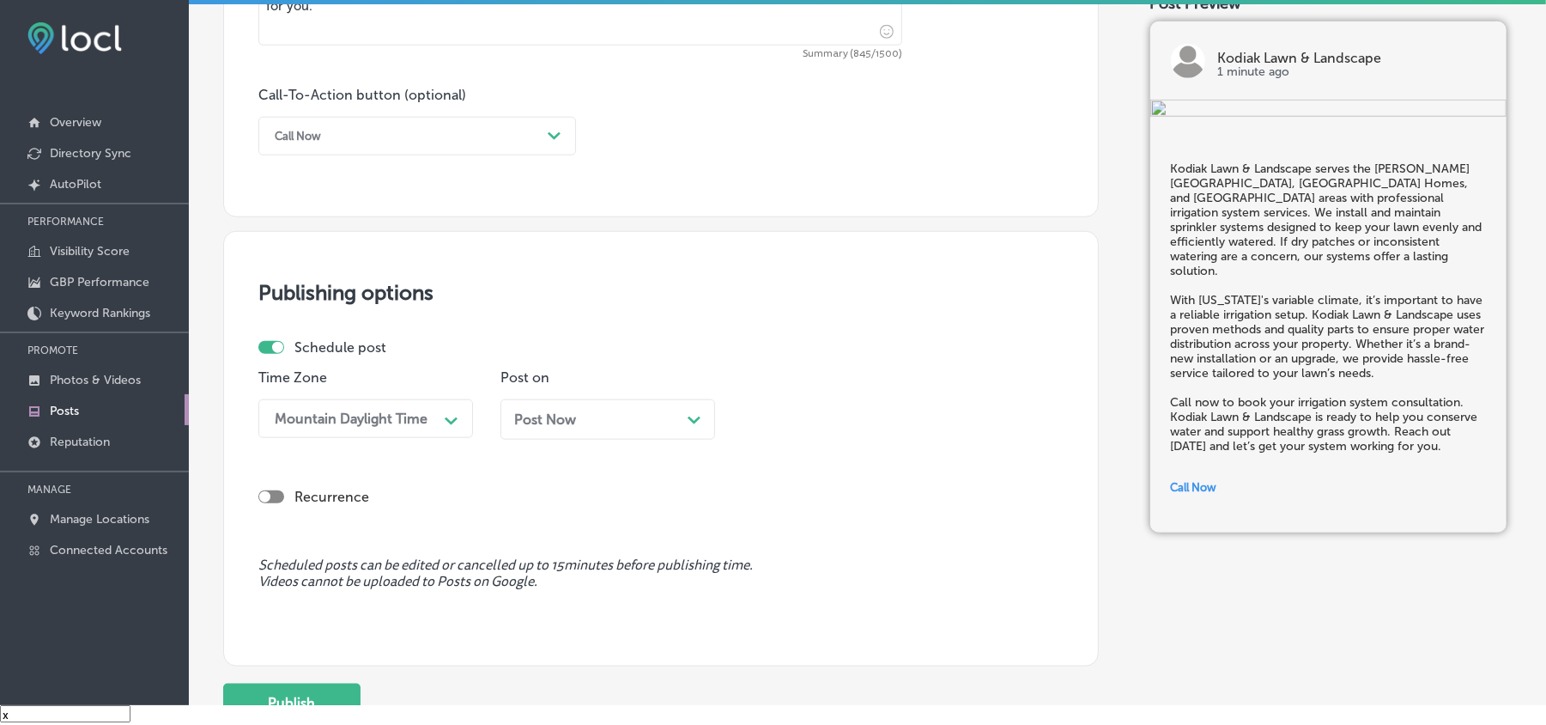
click at [653, 434] on div "Post Now Path Created with Sketch." at bounding box center [608, 419] width 215 height 40
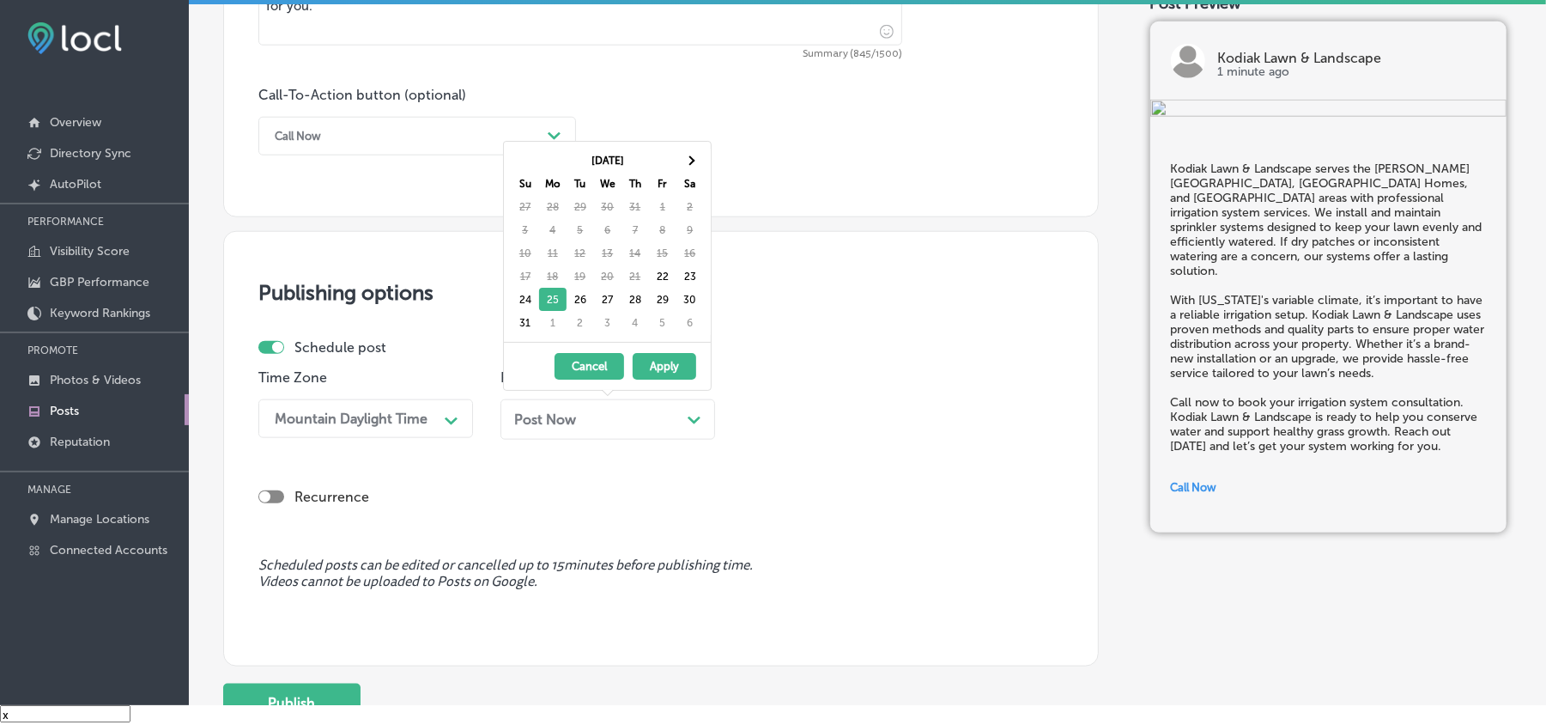
click at [688, 143] on div "[DATE] Su Mo Tu We Th Fr Sa 27 28 29 30 31 1 2 3 4 5 6 7 8 9 10 11 12 13 14 15 …" at bounding box center [607, 242] width 207 height 200
click at [688, 160] on span at bounding box center [689, 159] width 9 height 9
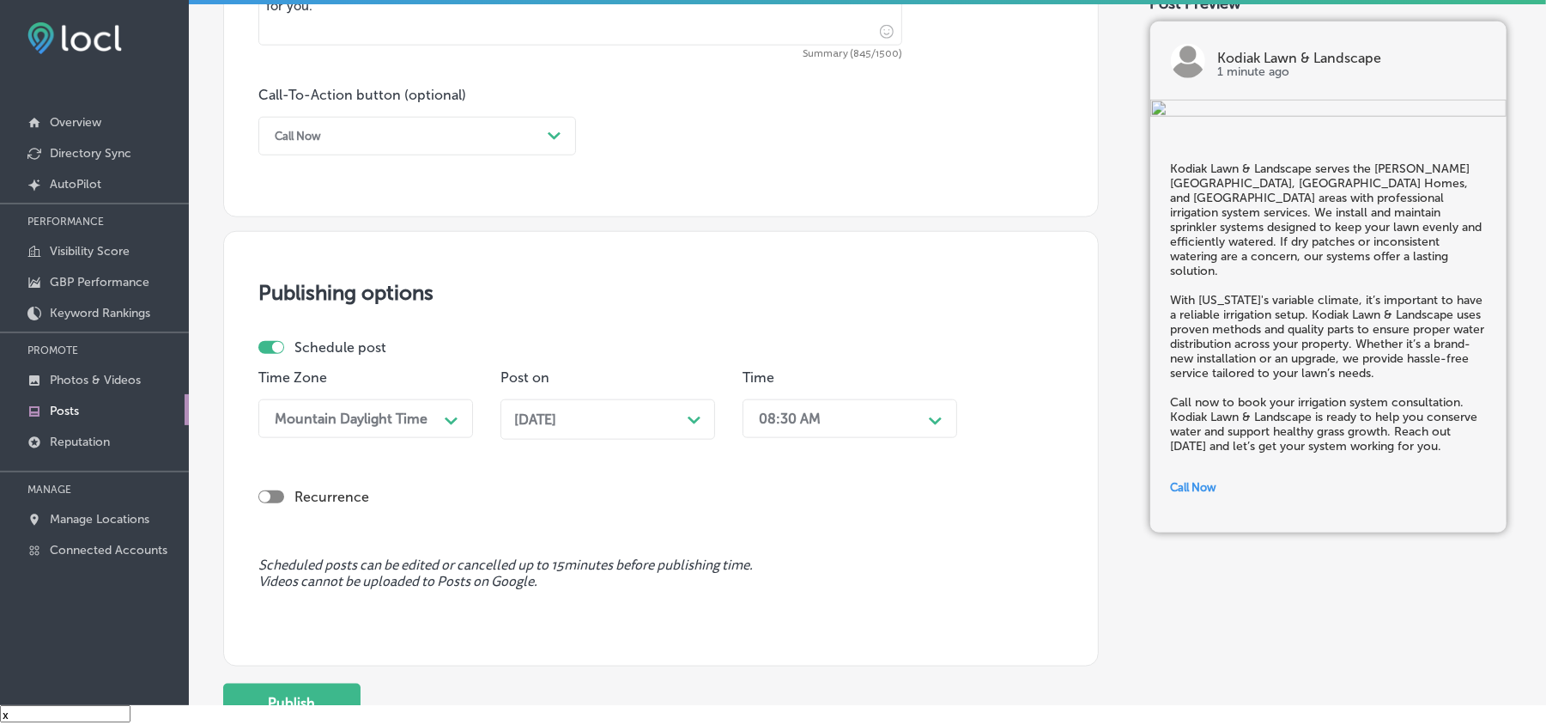
click at [792, 417] on div "08:30 AM" at bounding box center [790, 418] width 62 height 16
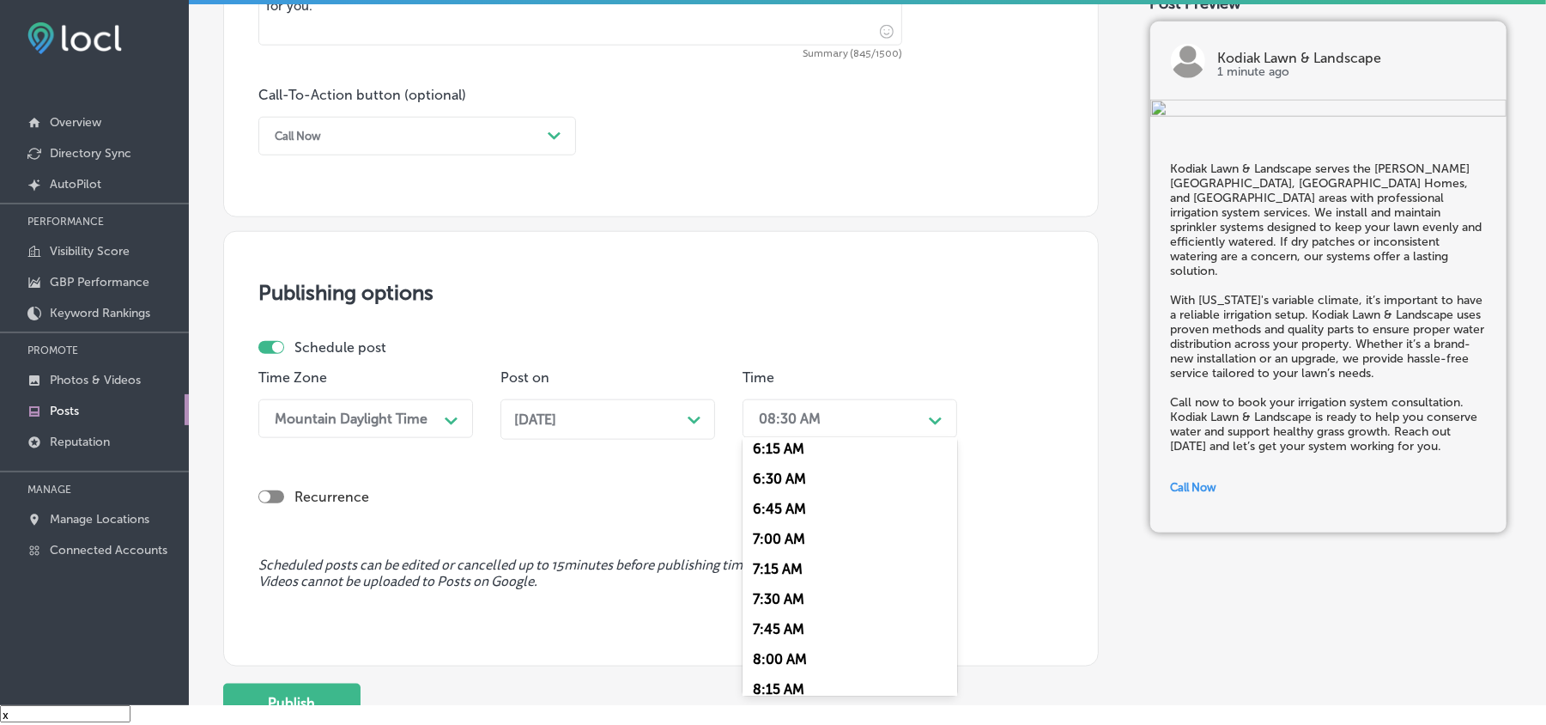
scroll to position [763, 0]
click at [787, 513] on div "7:00 AM" at bounding box center [850, 534] width 215 height 30
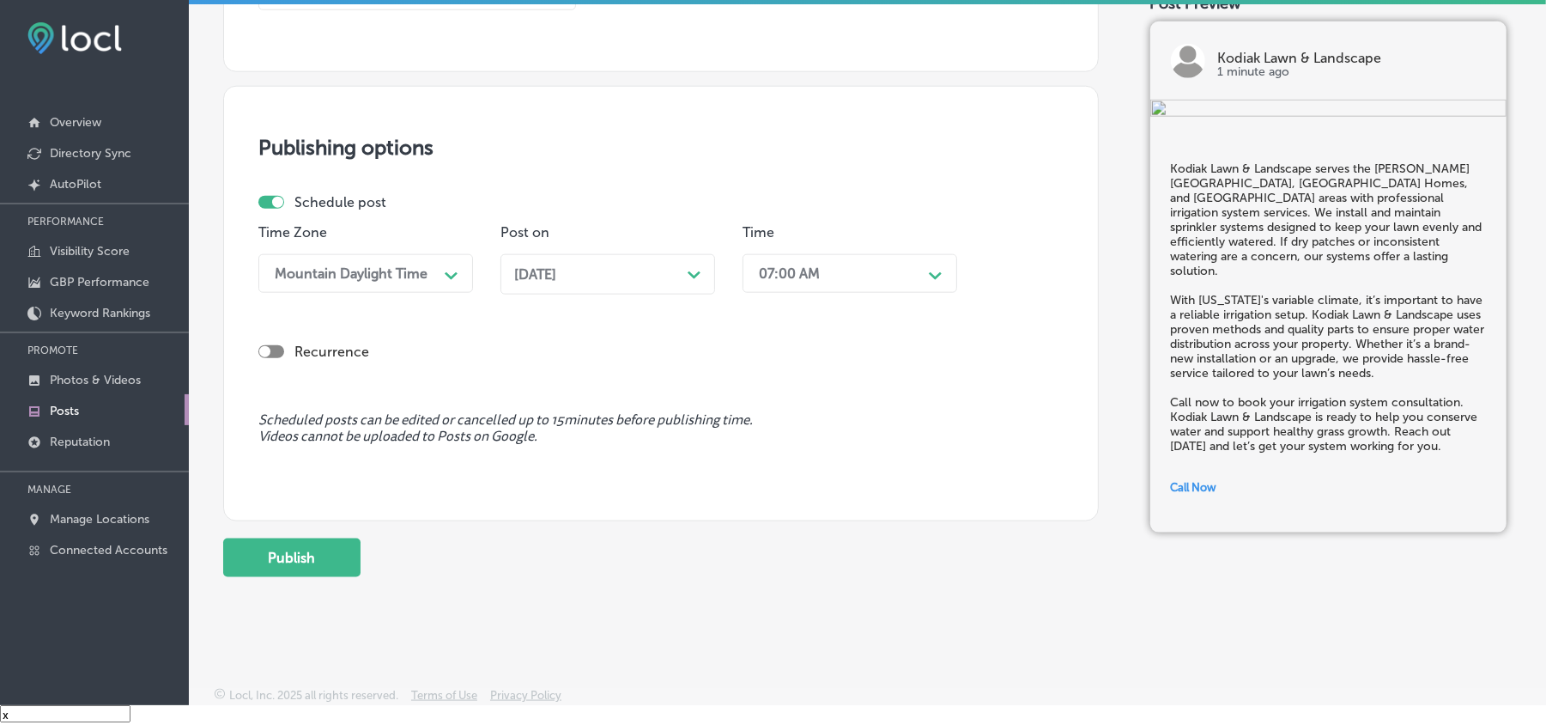
scroll to position [1336, 0]
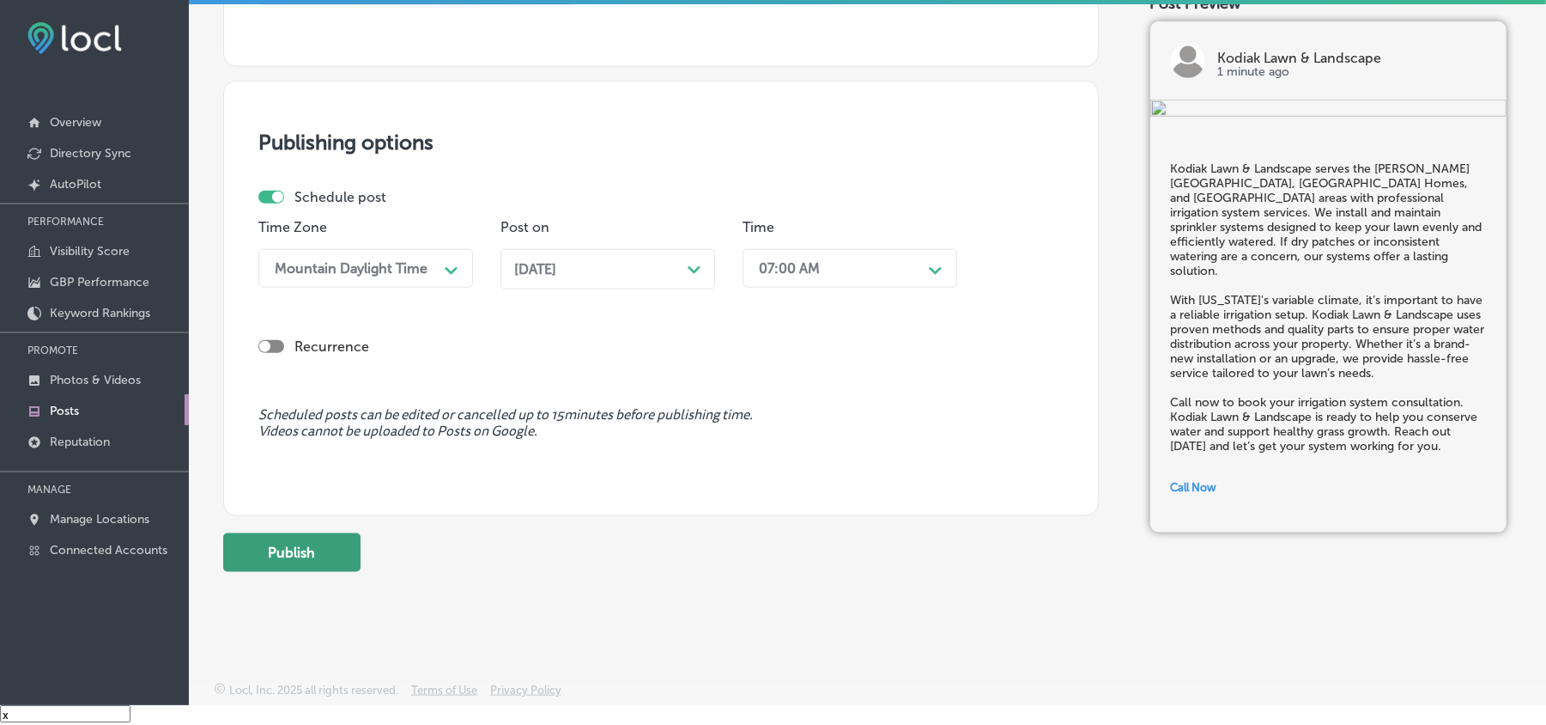
click at [272, 513] on button "Publish" at bounding box center [291, 552] width 137 height 39
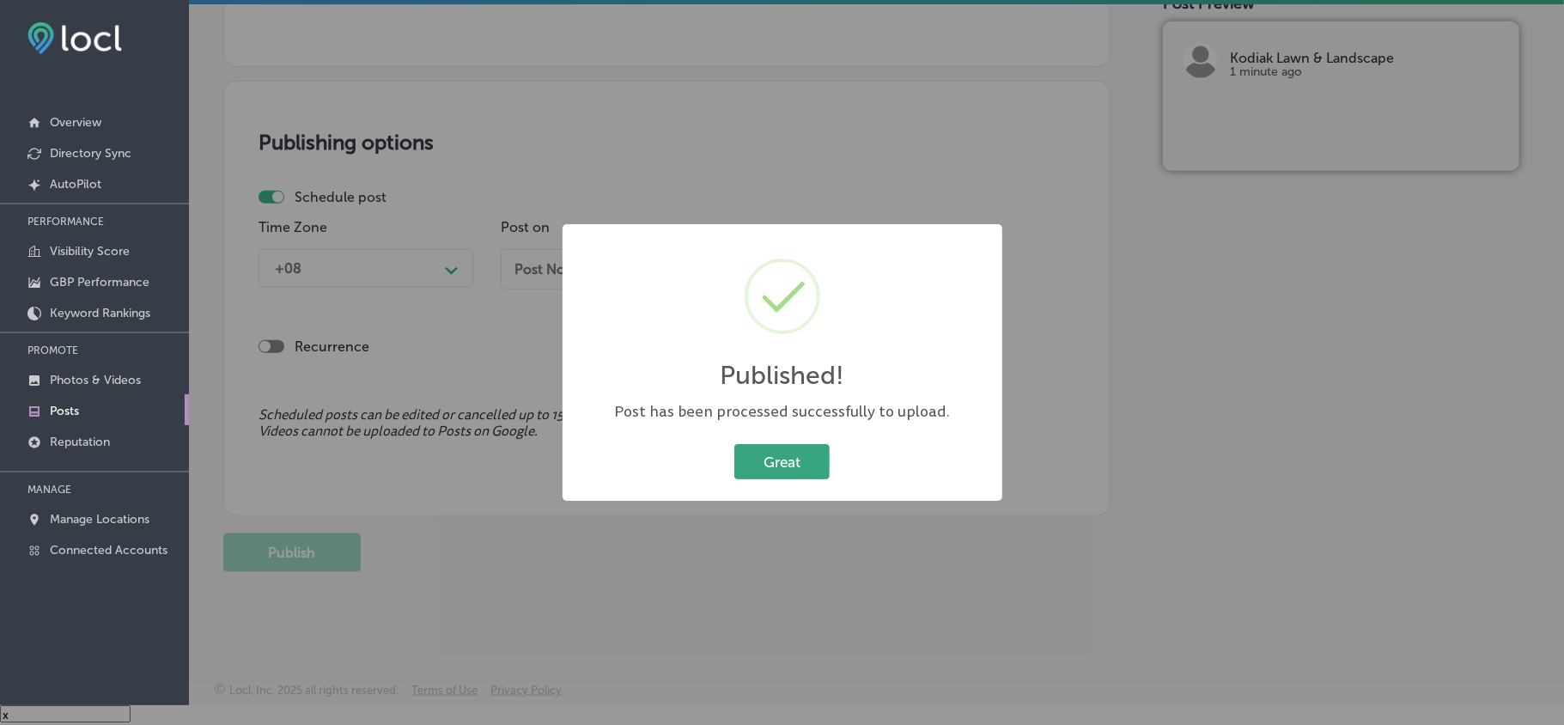
click at [805, 451] on button "Great" at bounding box center [781, 461] width 95 height 35
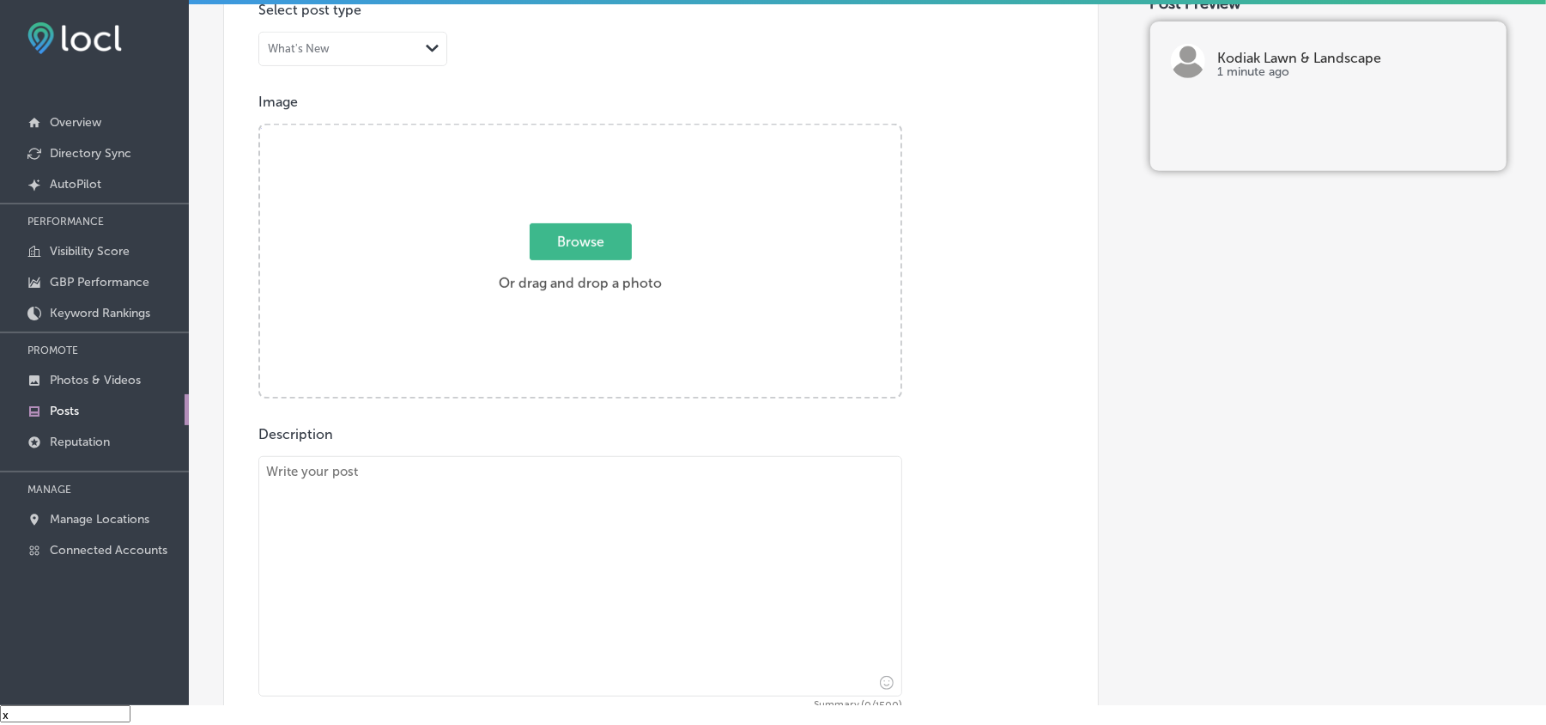
scroll to position [649, 0]
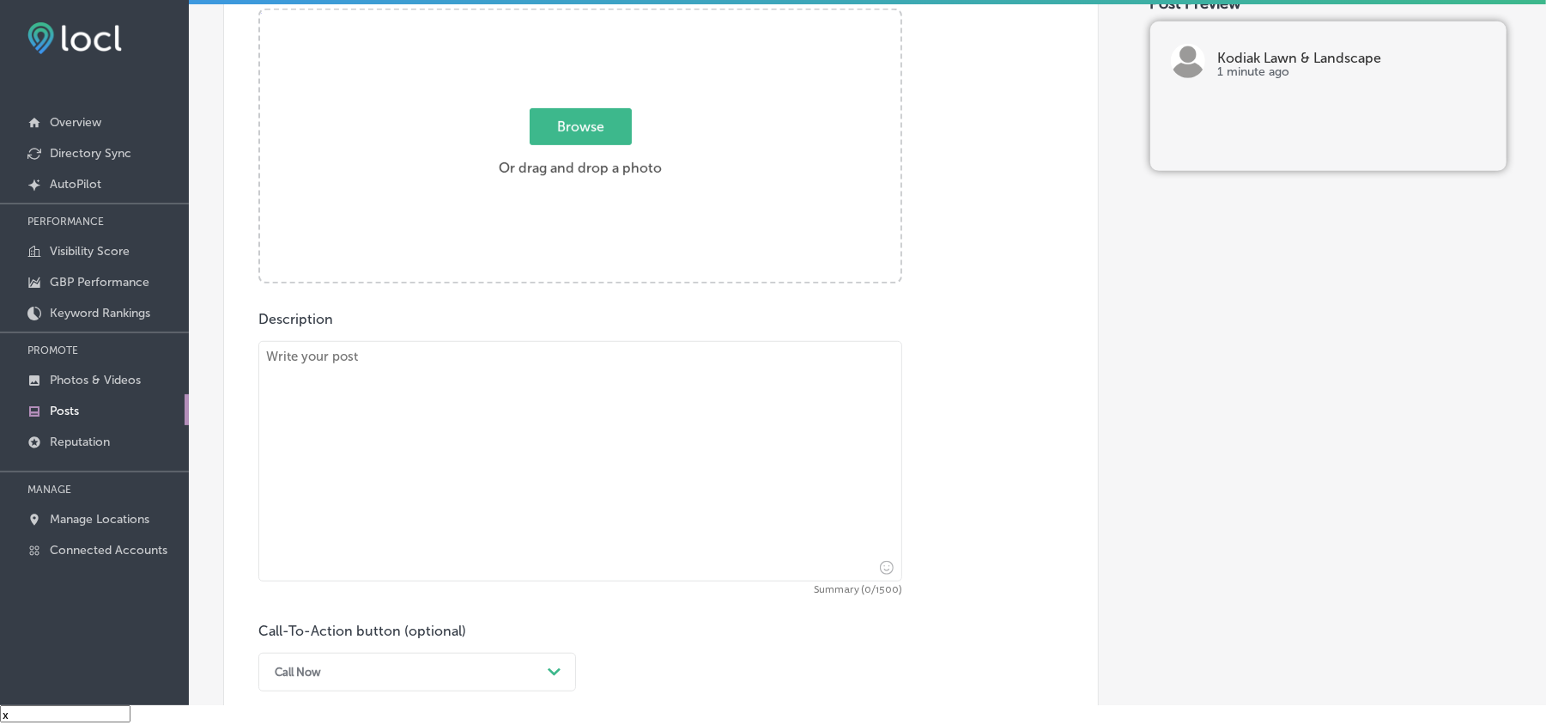
click at [548, 318] on div "Description Summary (0/1500) Call-To-Action button (optional) Call Now Path Cre…" at bounding box center [660, 501] width 805 height 380
click at [550, 458] on textarea at bounding box center [580, 461] width 644 height 240
paste textarea "We provide landscaping and planting services throughout [GEOGRAPHIC_DATA], [GEO…"
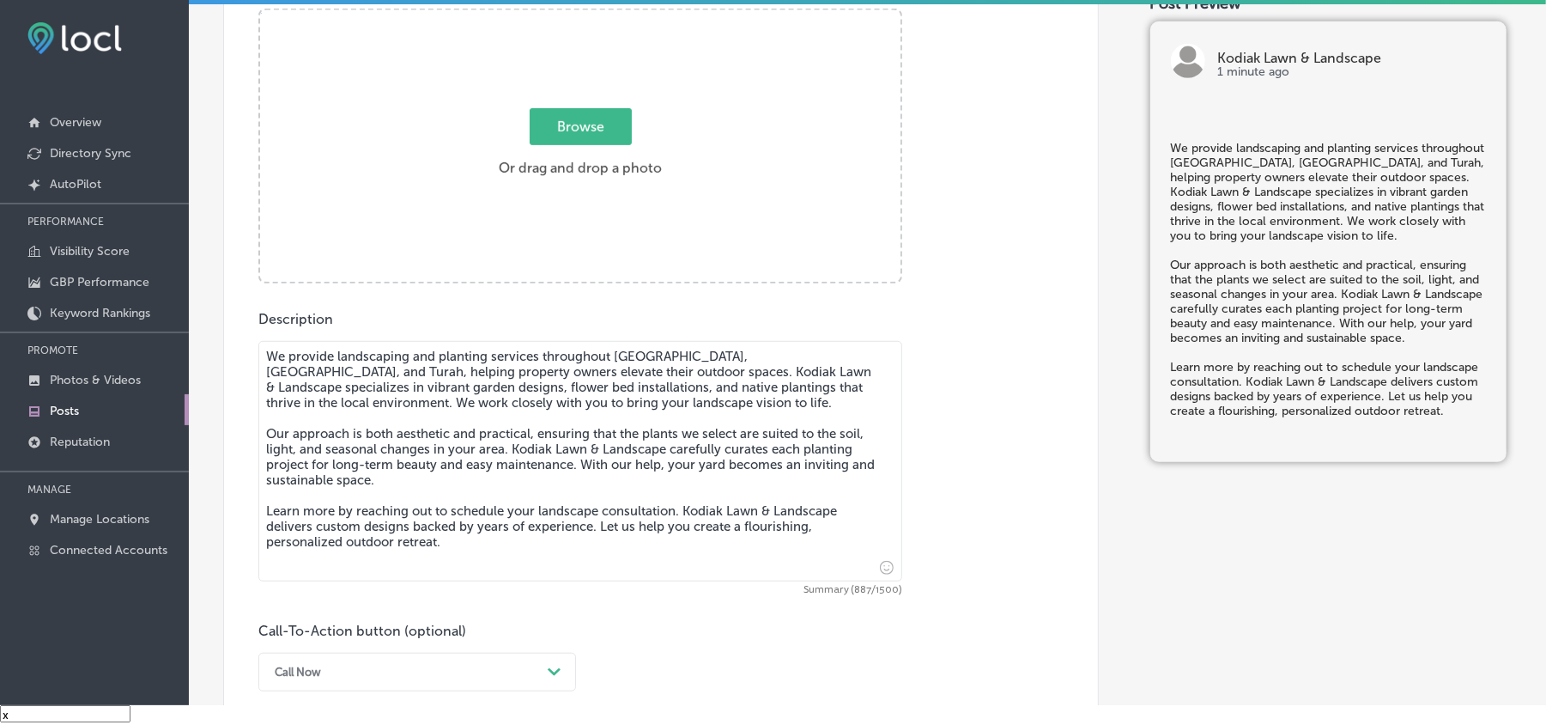
type textarea "We provide landscaping and planting services throughout [GEOGRAPHIC_DATA], [GEO…"
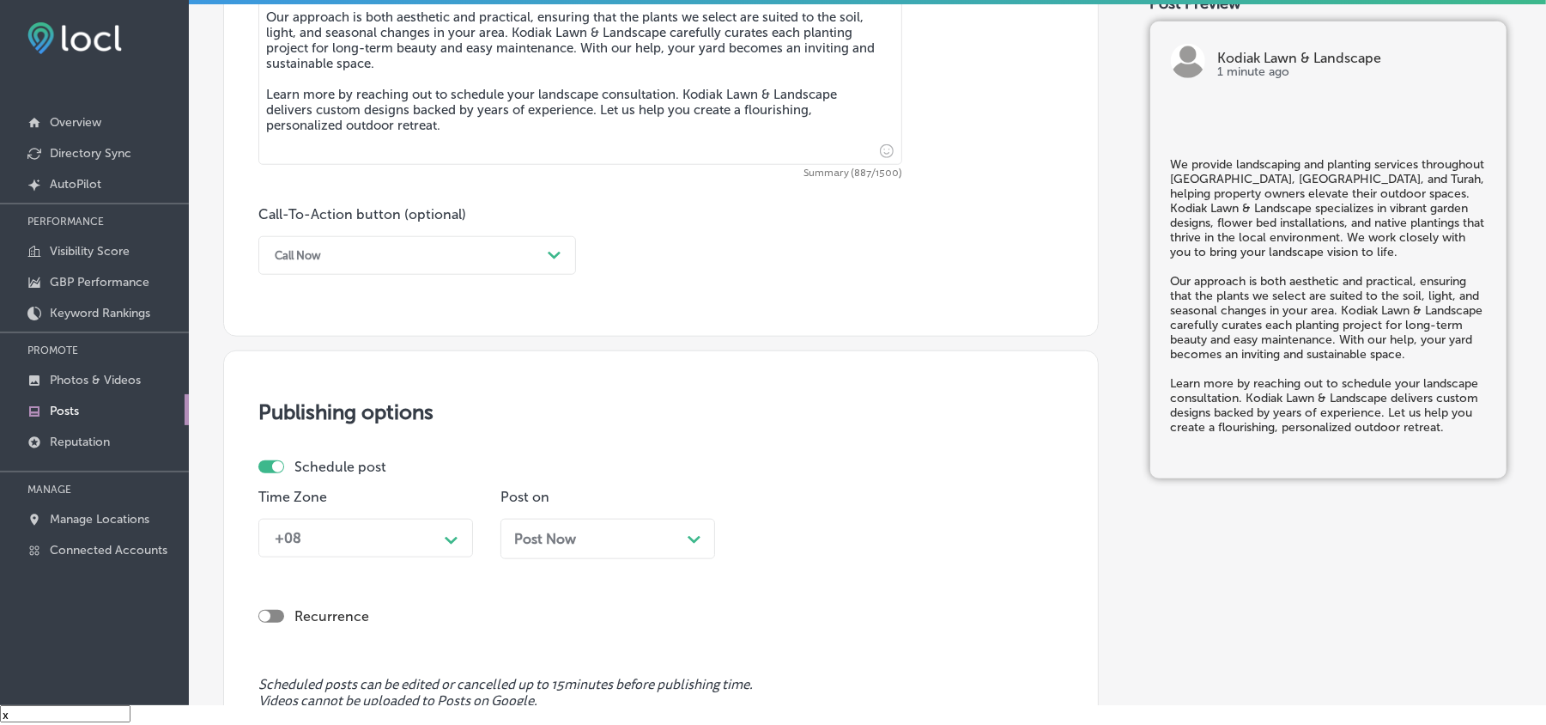
scroll to position [1069, 0]
click at [516, 224] on div "Call-To-Action button (optional) Call Now Path Created with Sketch." at bounding box center [417, 237] width 318 height 69
click at [516, 259] on div "Call Now" at bounding box center [403, 252] width 275 height 27
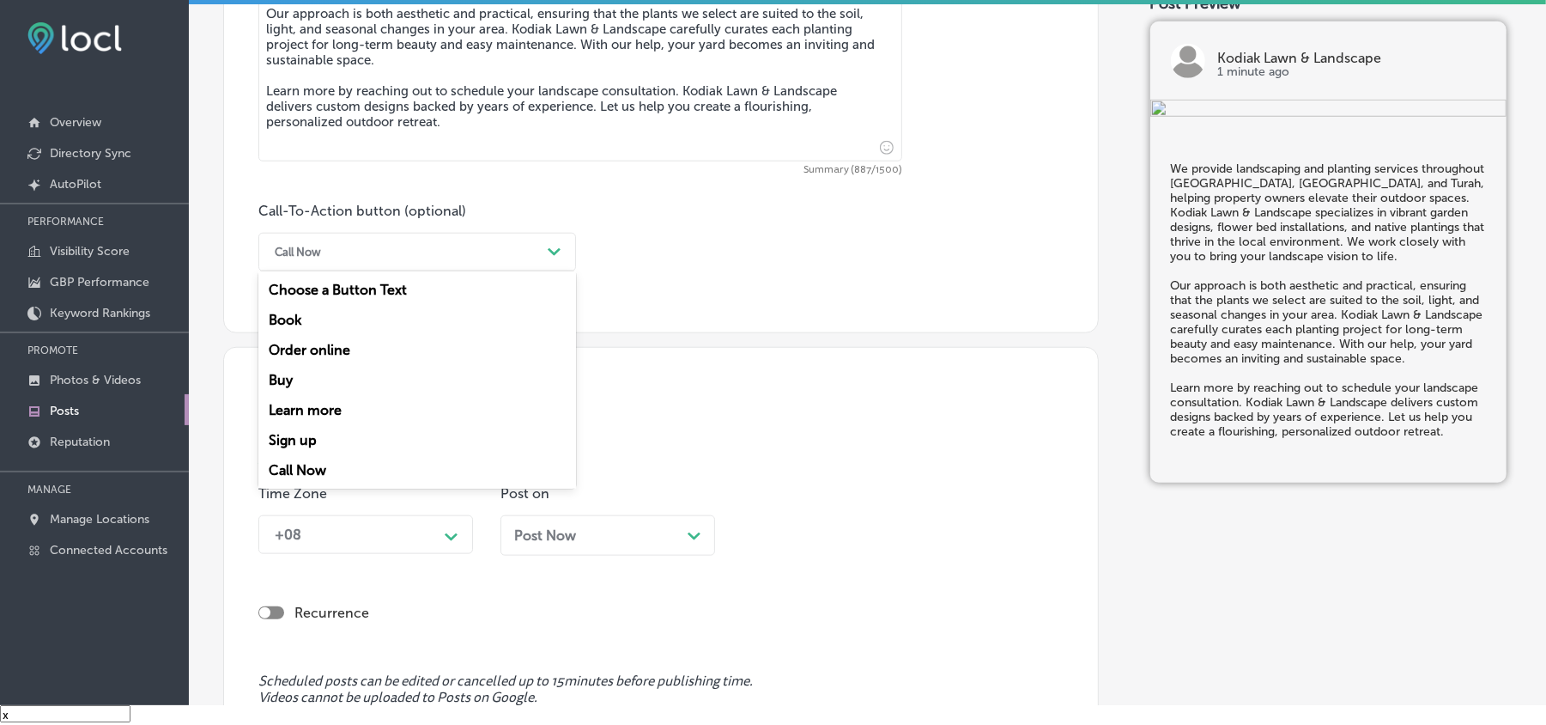
click at [309, 405] on div "Learn more" at bounding box center [417, 410] width 318 height 30
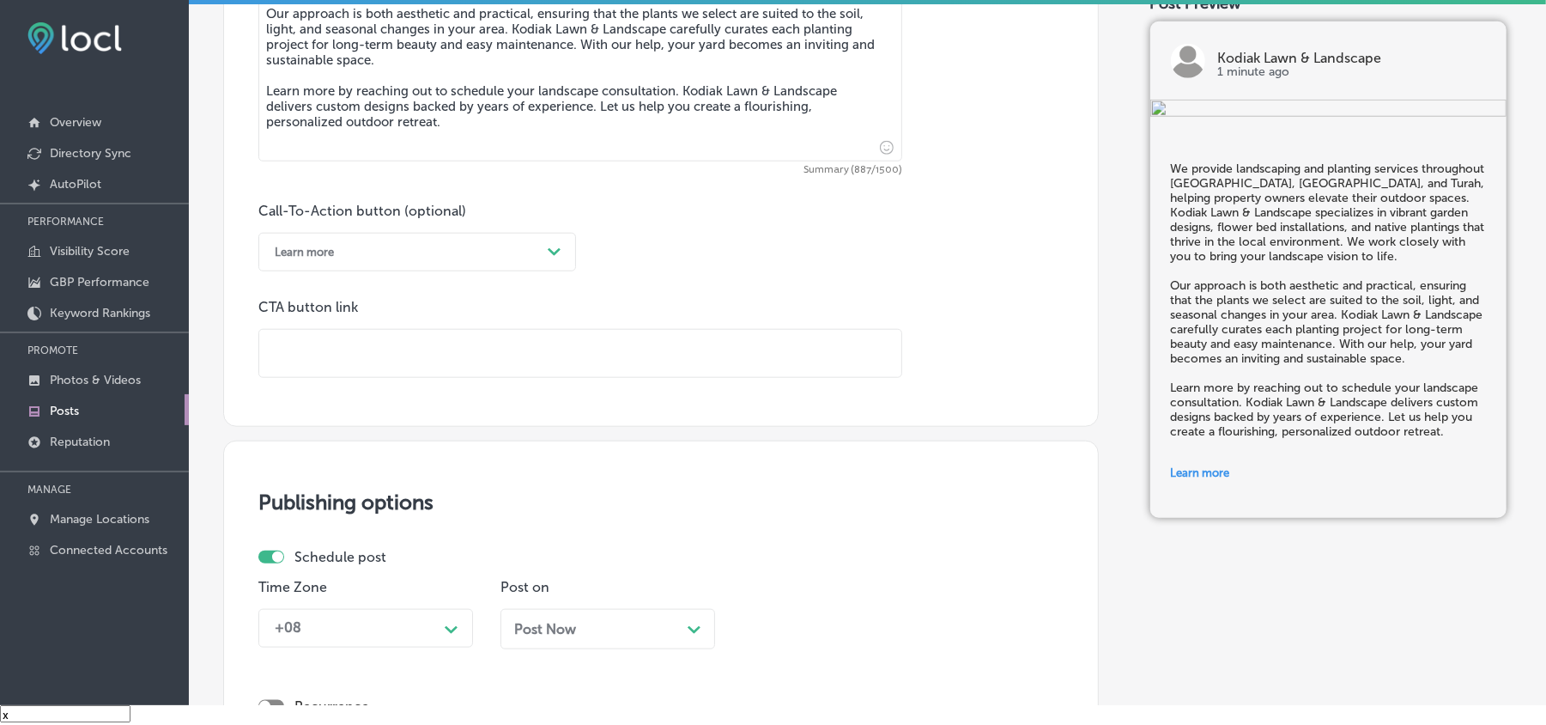
click at [373, 365] on input "text" at bounding box center [580, 353] width 642 height 47
paste input "[URL][DOMAIN_NAME]"
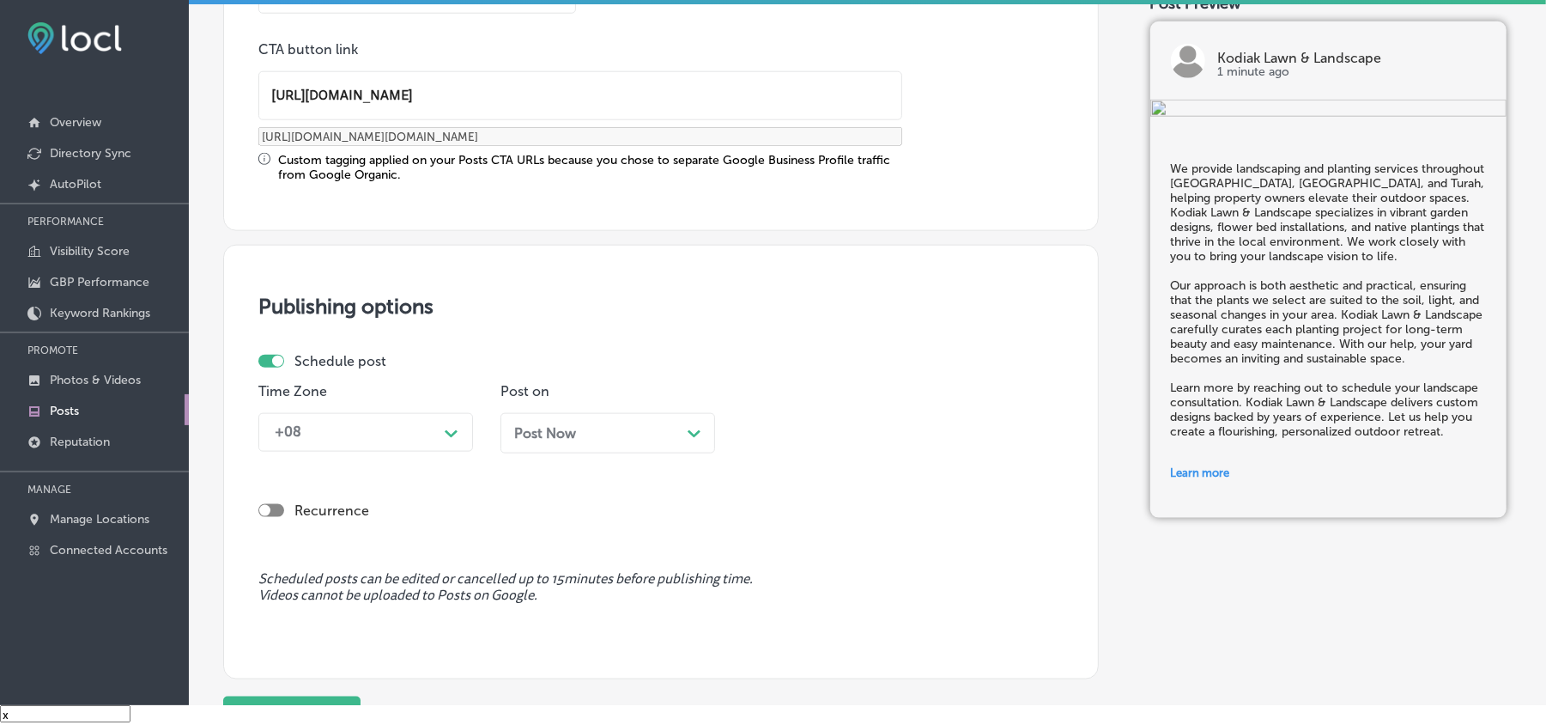
scroll to position [1336, 0]
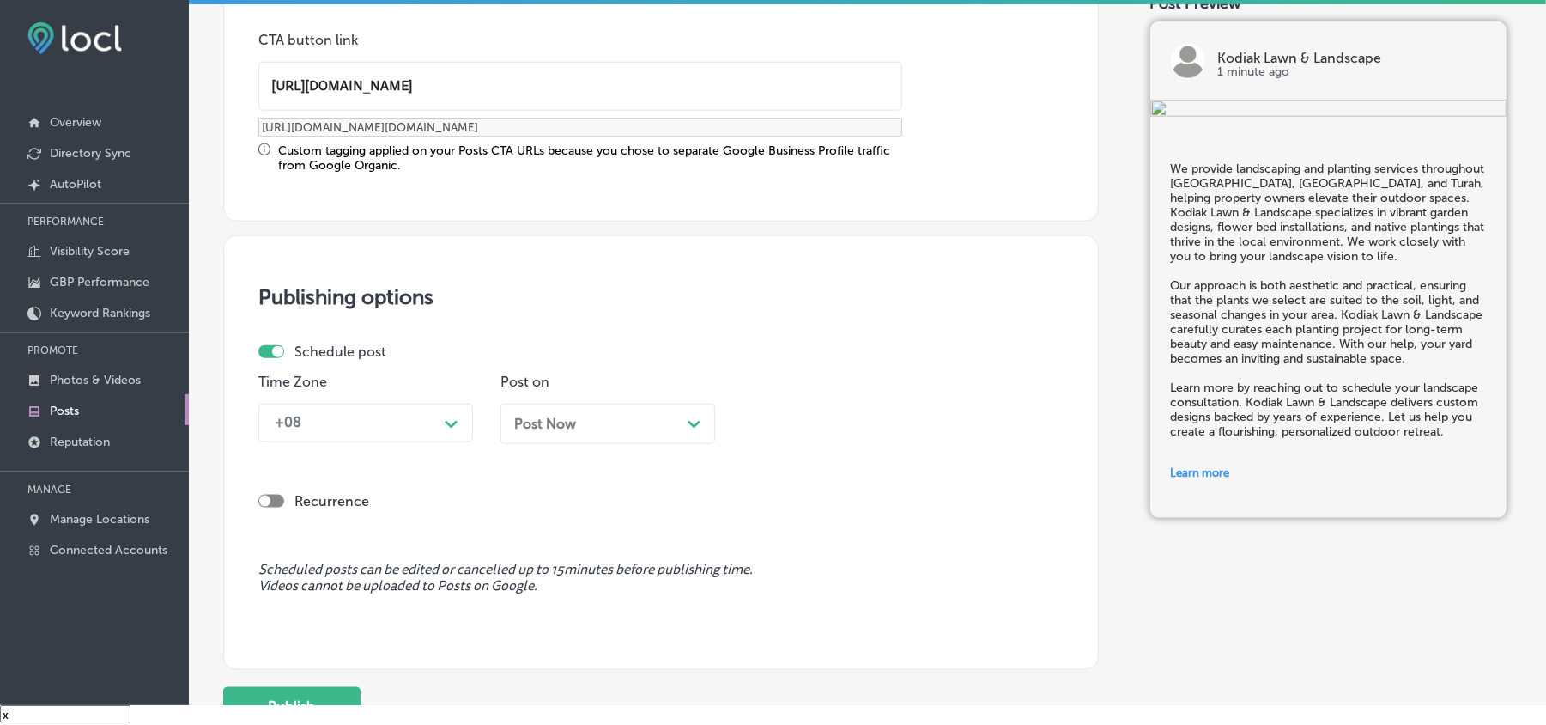
type input "[URL][DOMAIN_NAME]"
click at [422, 429] on div "+08" at bounding box center [352, 423] width 172 height 30
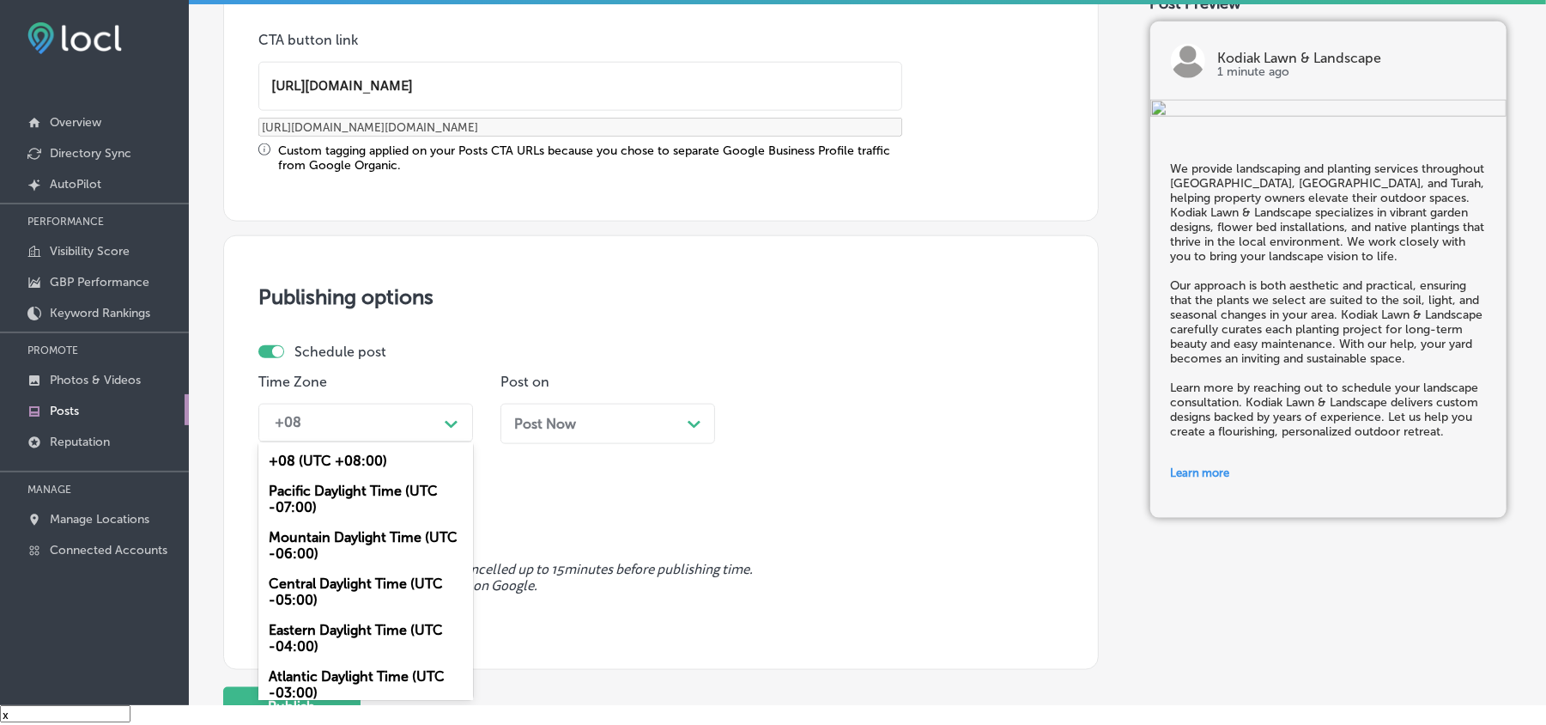
click at [324, 513] on div "Mountain Daylight Time (UTC -06:00)" at bounding box center [365, 545] width 215 height 46
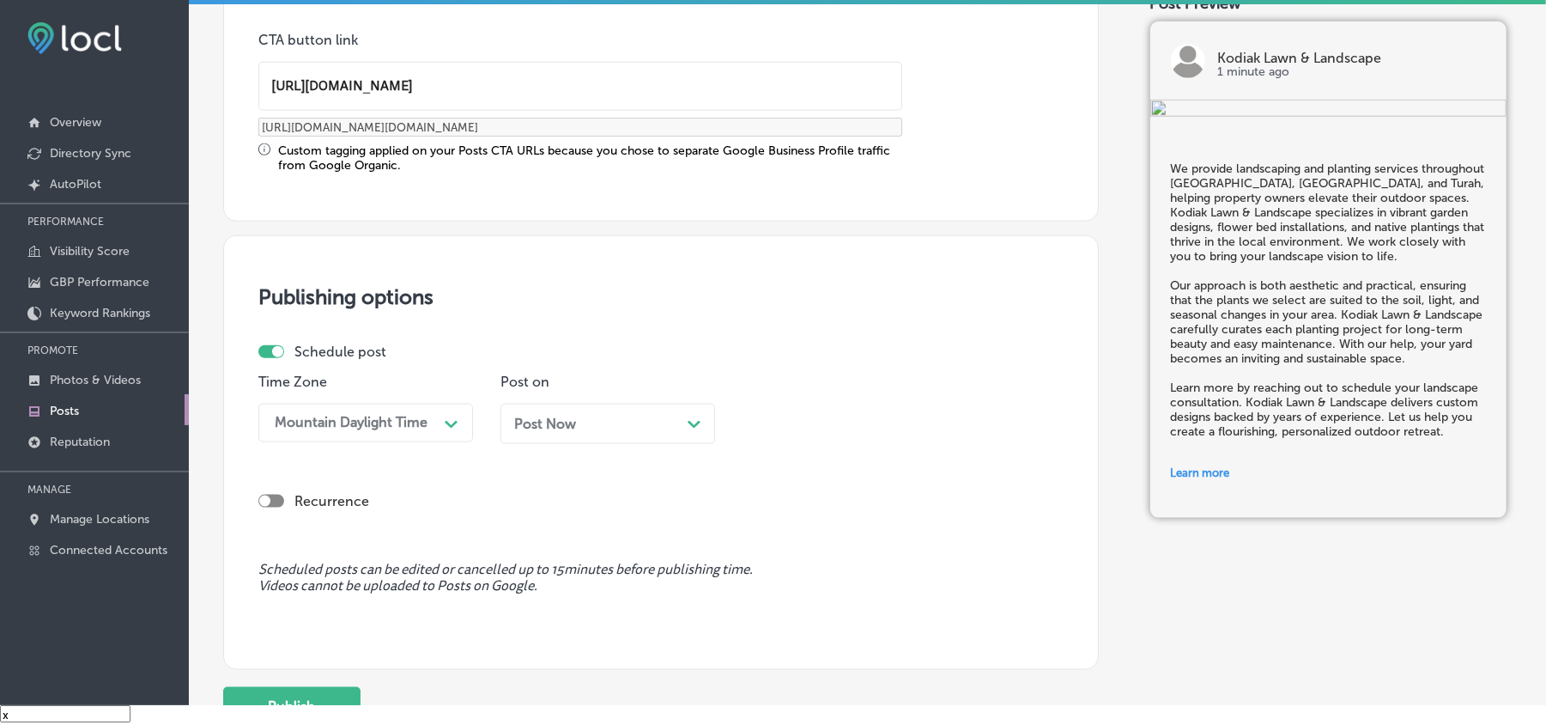
click at [620, 426] on div "Post Now Path Created with Sketch." at bounding box center [607, 424] width 187 height 16
click at [791, 420] on div "08:30 AM" at bounding box center [790, 423] width 62 height 16
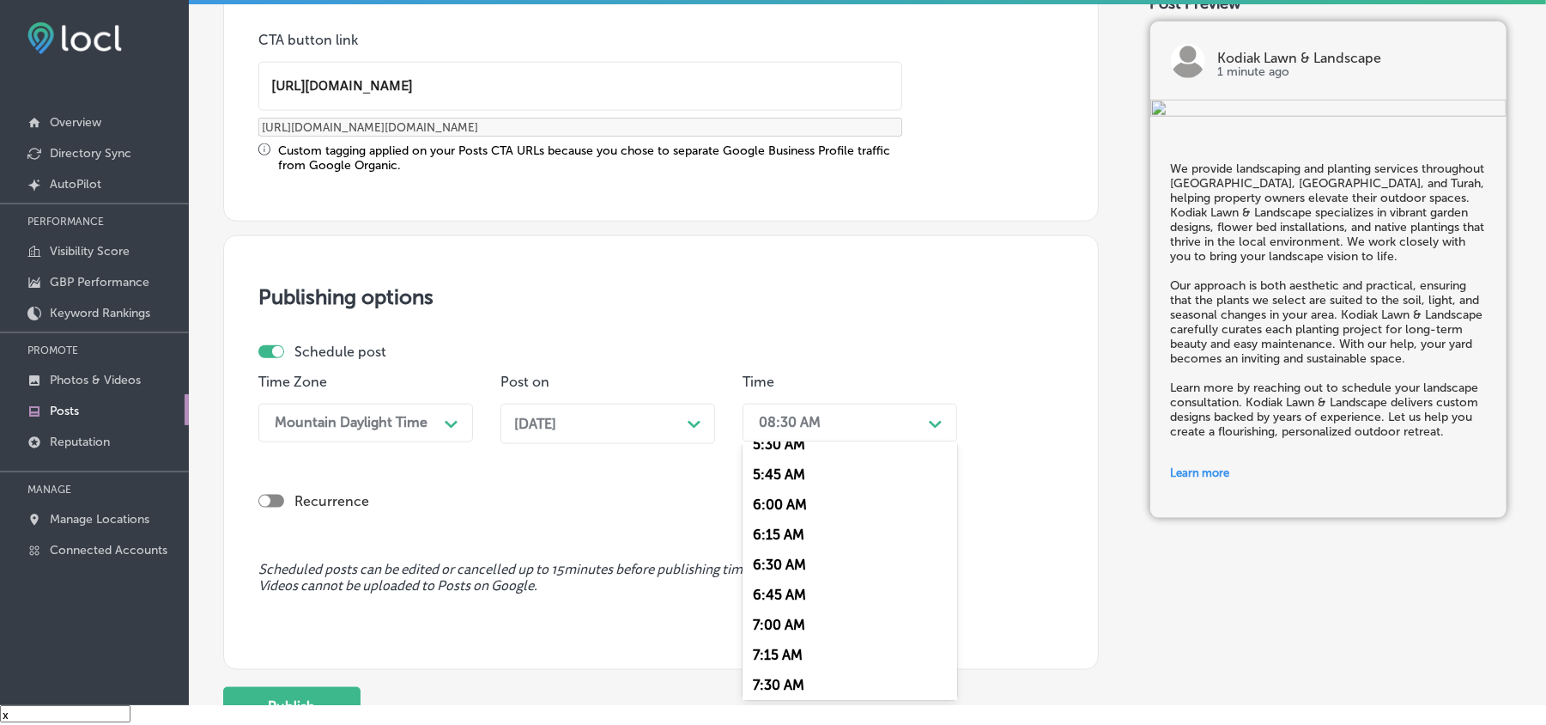
scroll to position [687, 0]
click at [780, 513] on div "7:00 AM" at bounding box center [850, 615] width 215 height 30
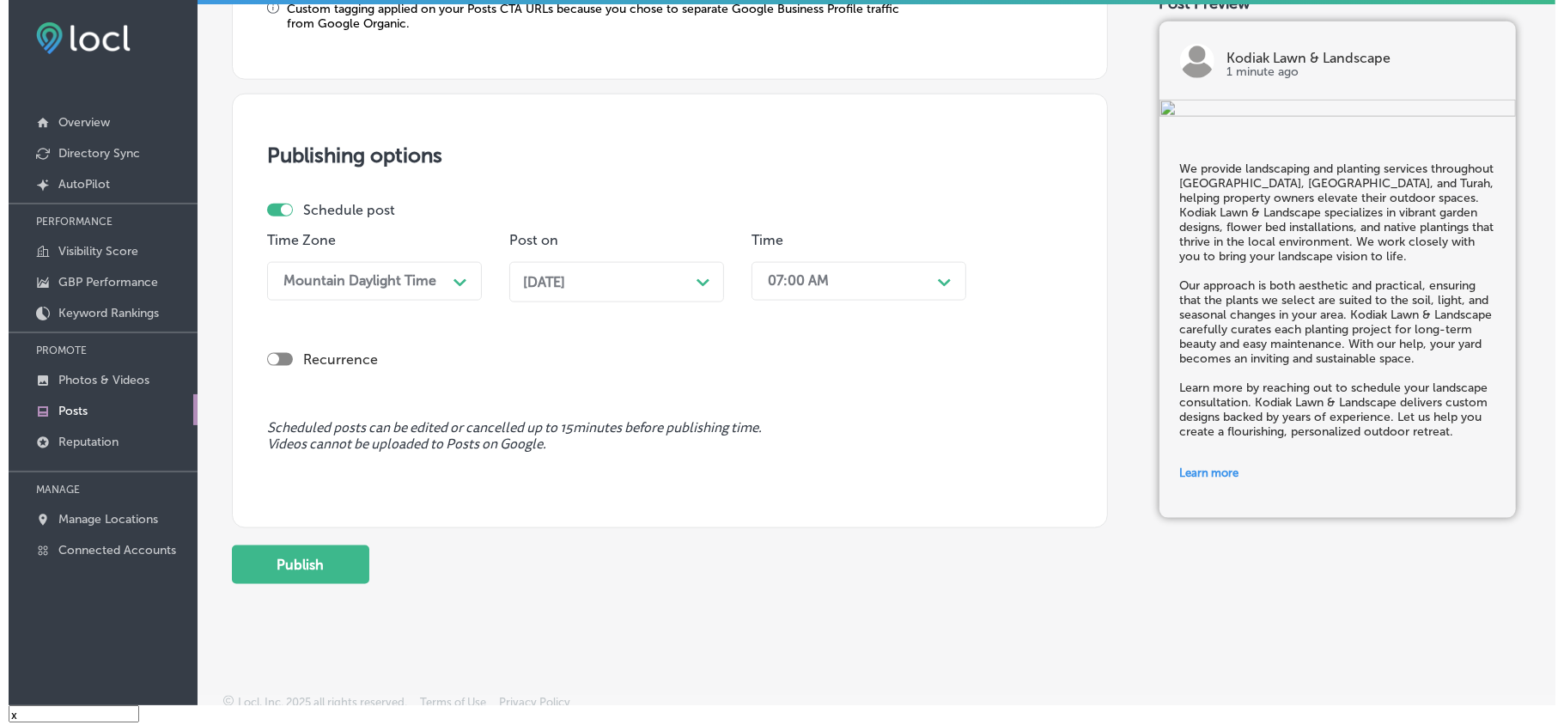
scroll to position [1491, 0]
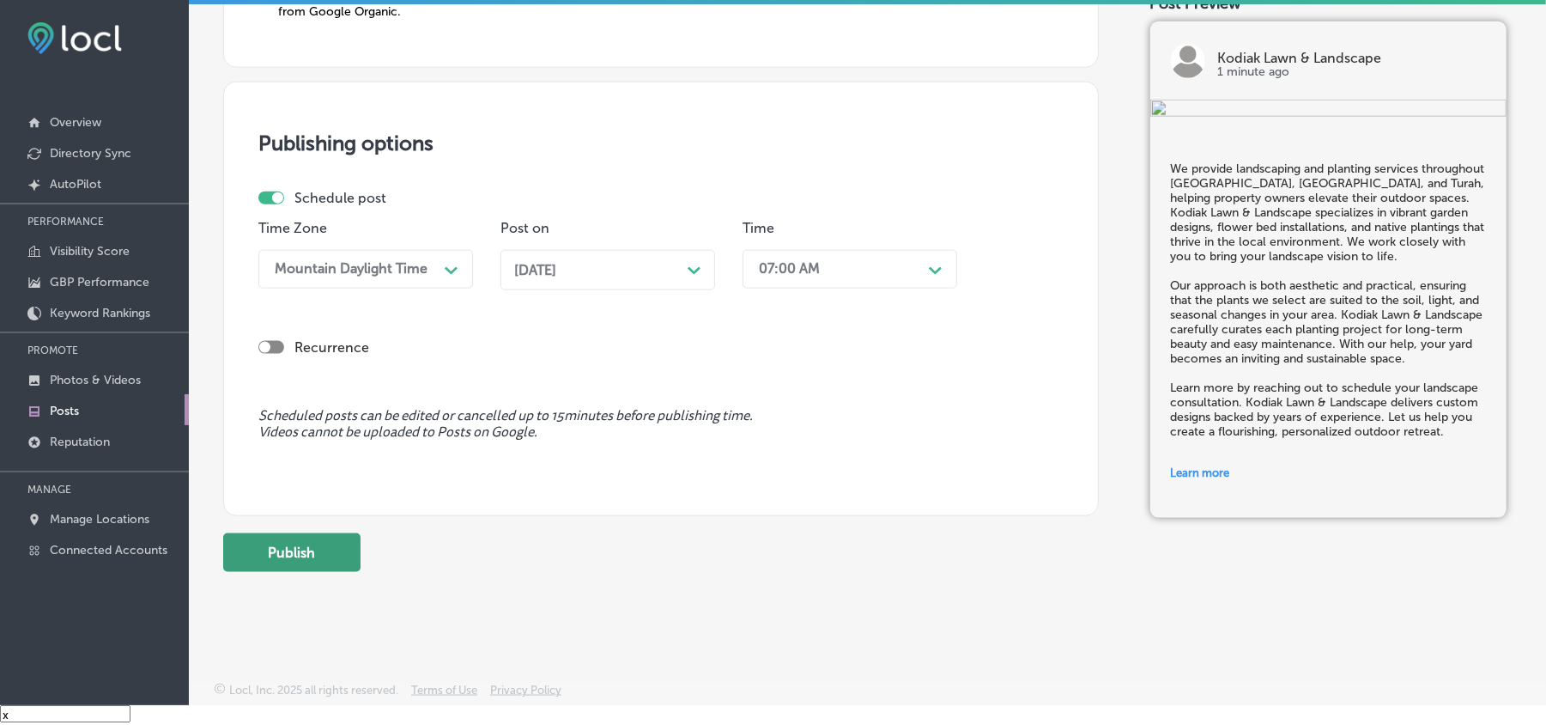
click at [301, 513] on button "Publish" at bounding box center [291, 552] width 137 height 39
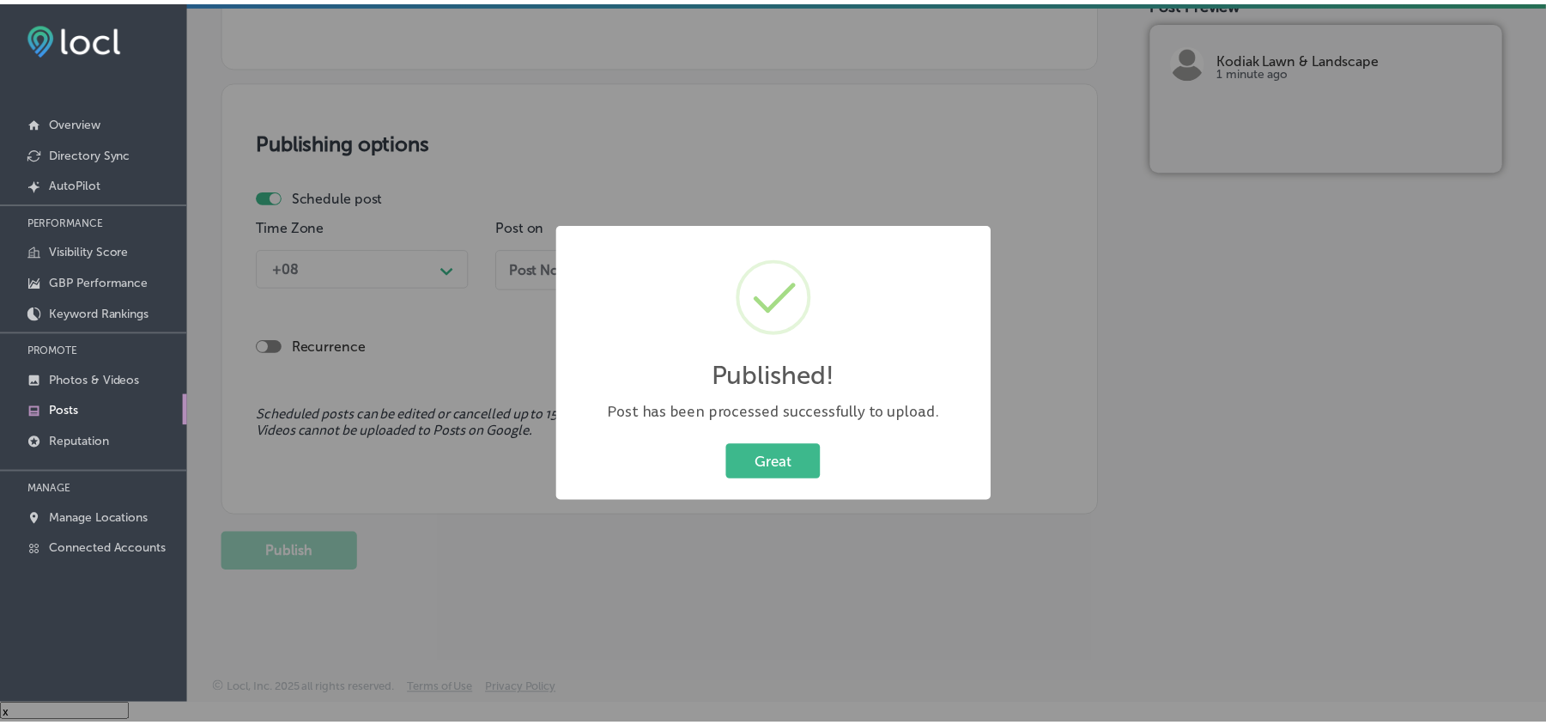
scroll to position [1337, 0]
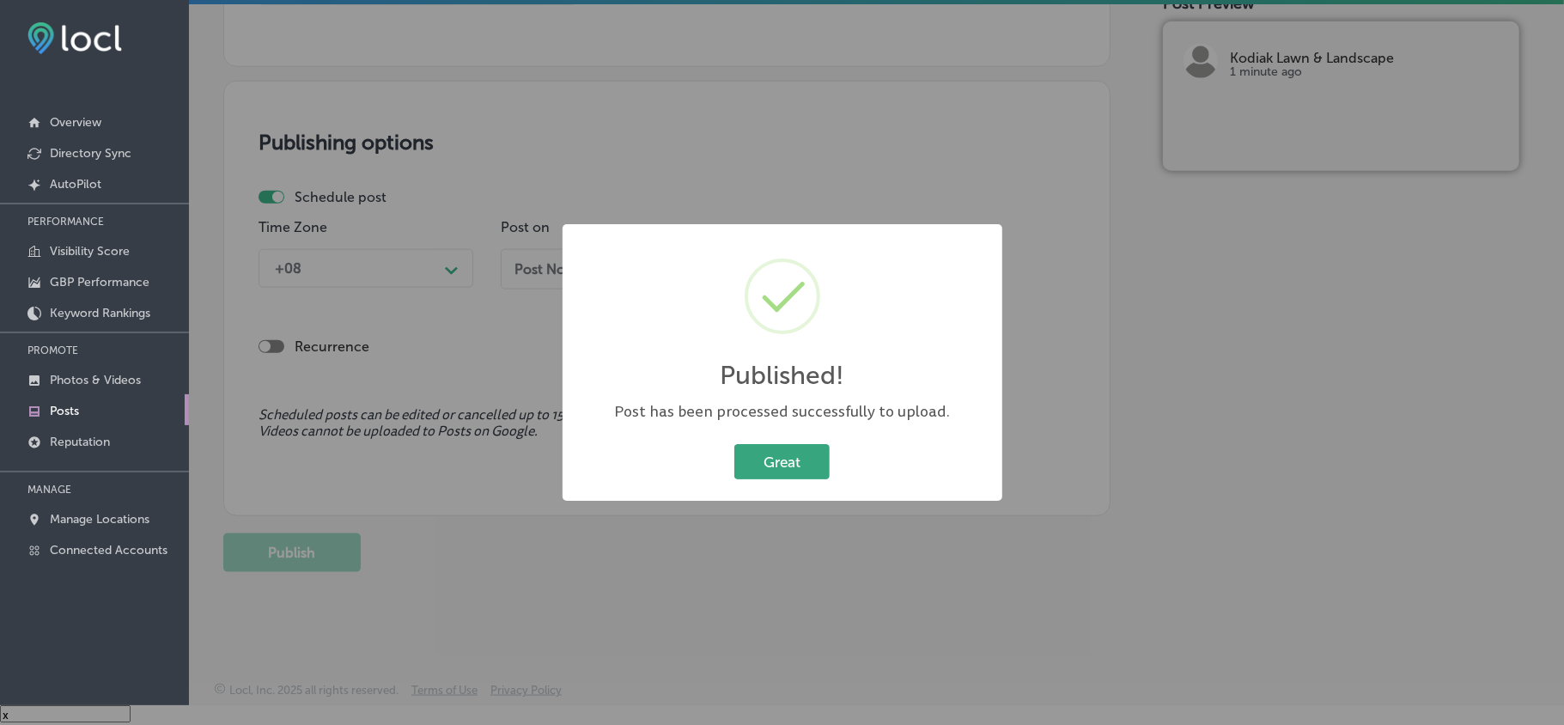
click at [774, 457] on button "Great" at bounding box center [781, 461] width 95 height 35
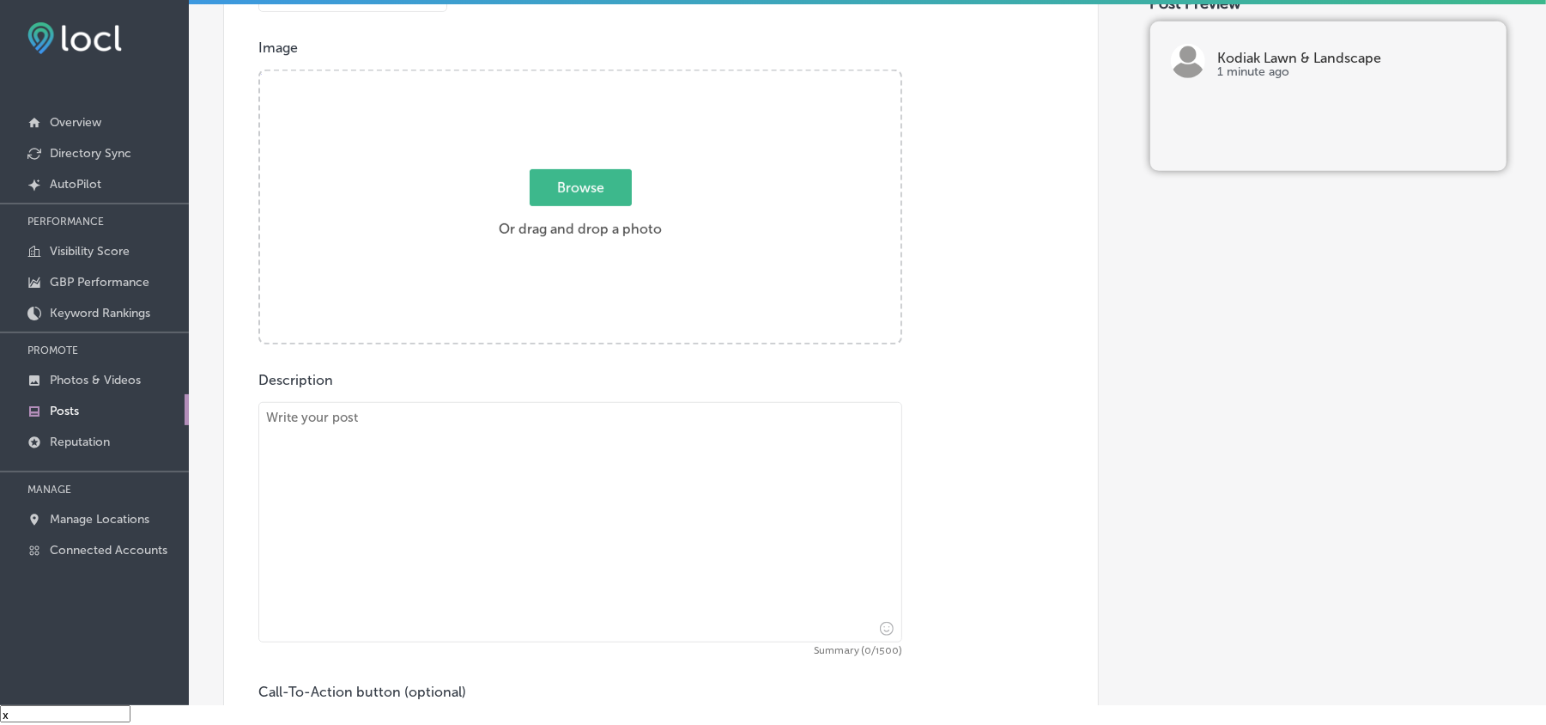
scroll to position [572, 0]
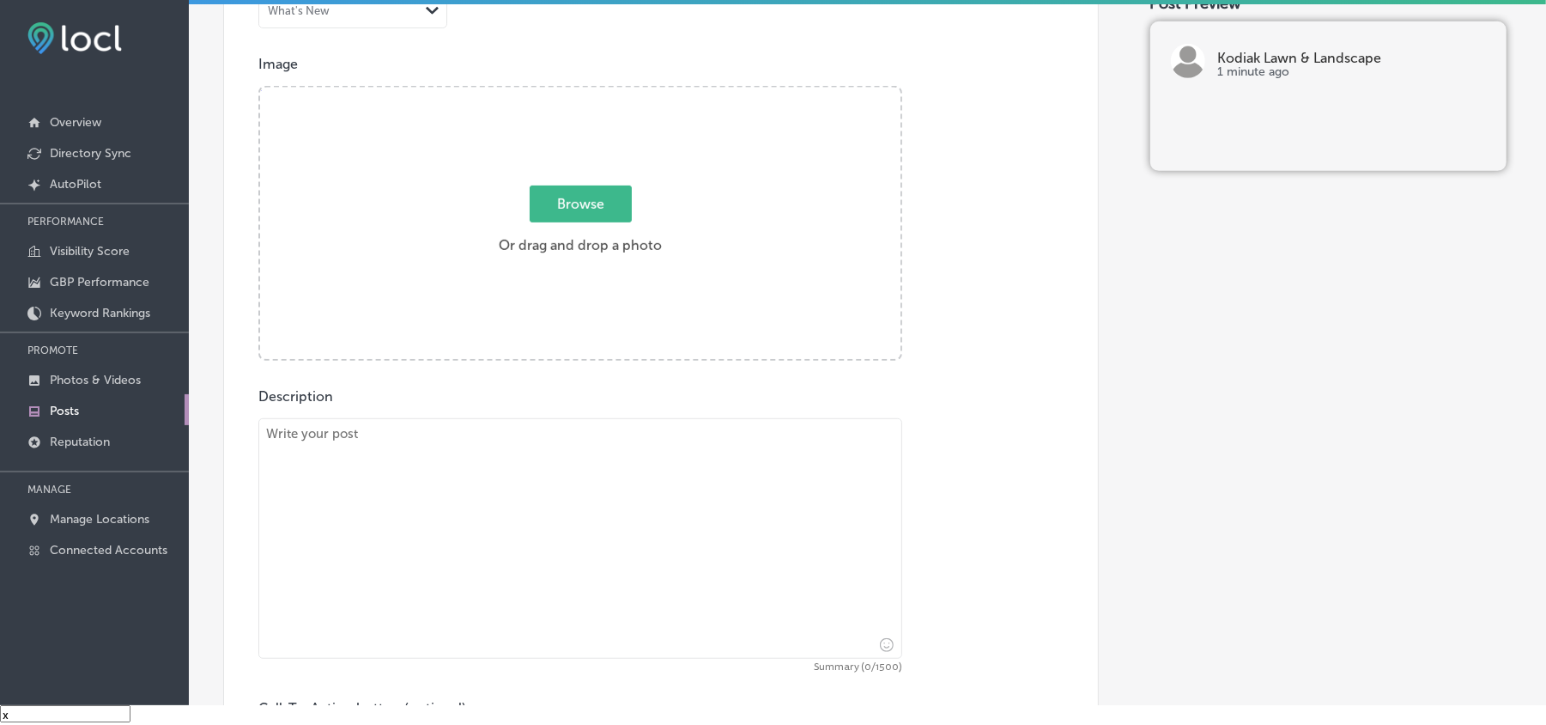
click at [532, 513] on textarea at bounding box center [580, 538] width 644 height 240
paste textarea "Kodiak Lawn & Landscape offers storm damage cleanup and tree removal services f…"
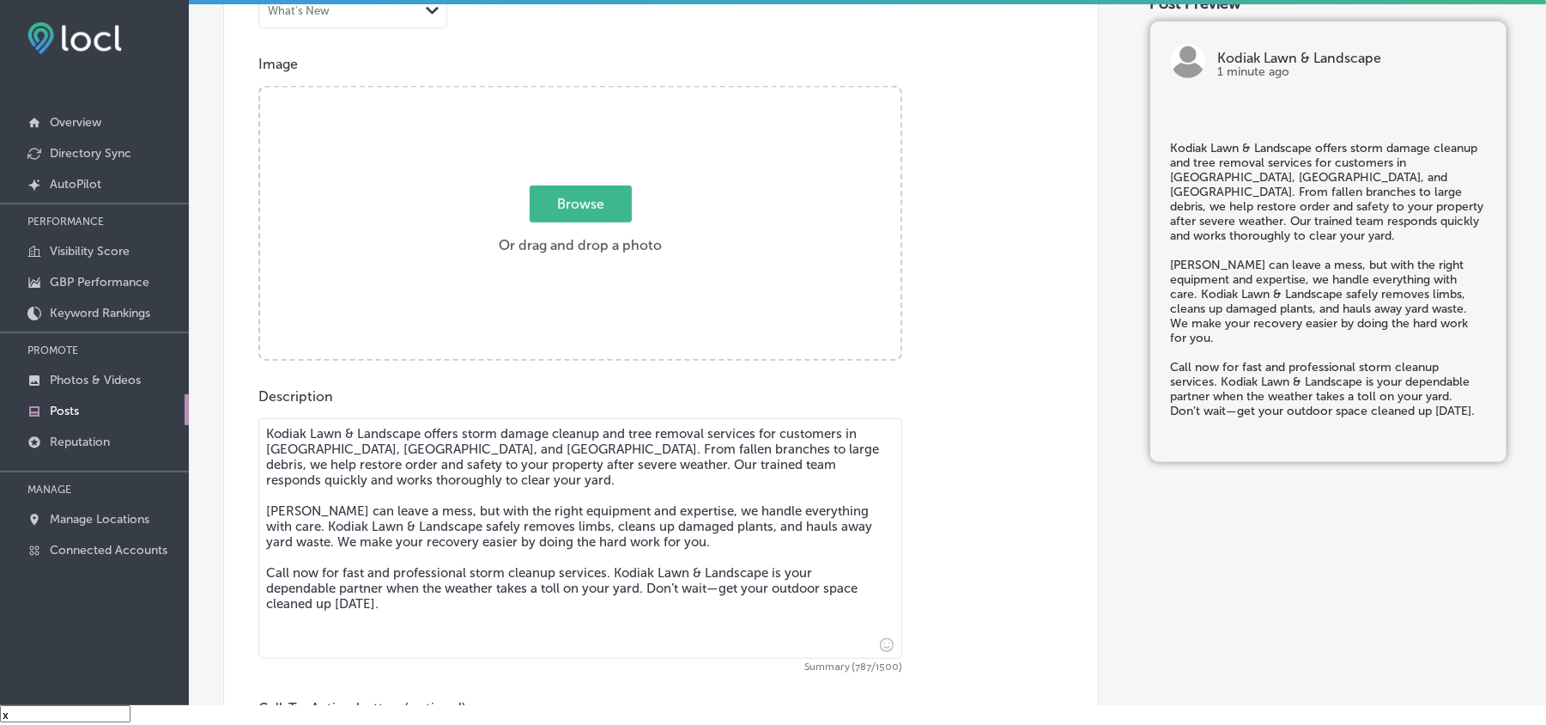
type textarea "Kodiak Lawn & Landscape offers storm damage cleanup and tree removal services f…"
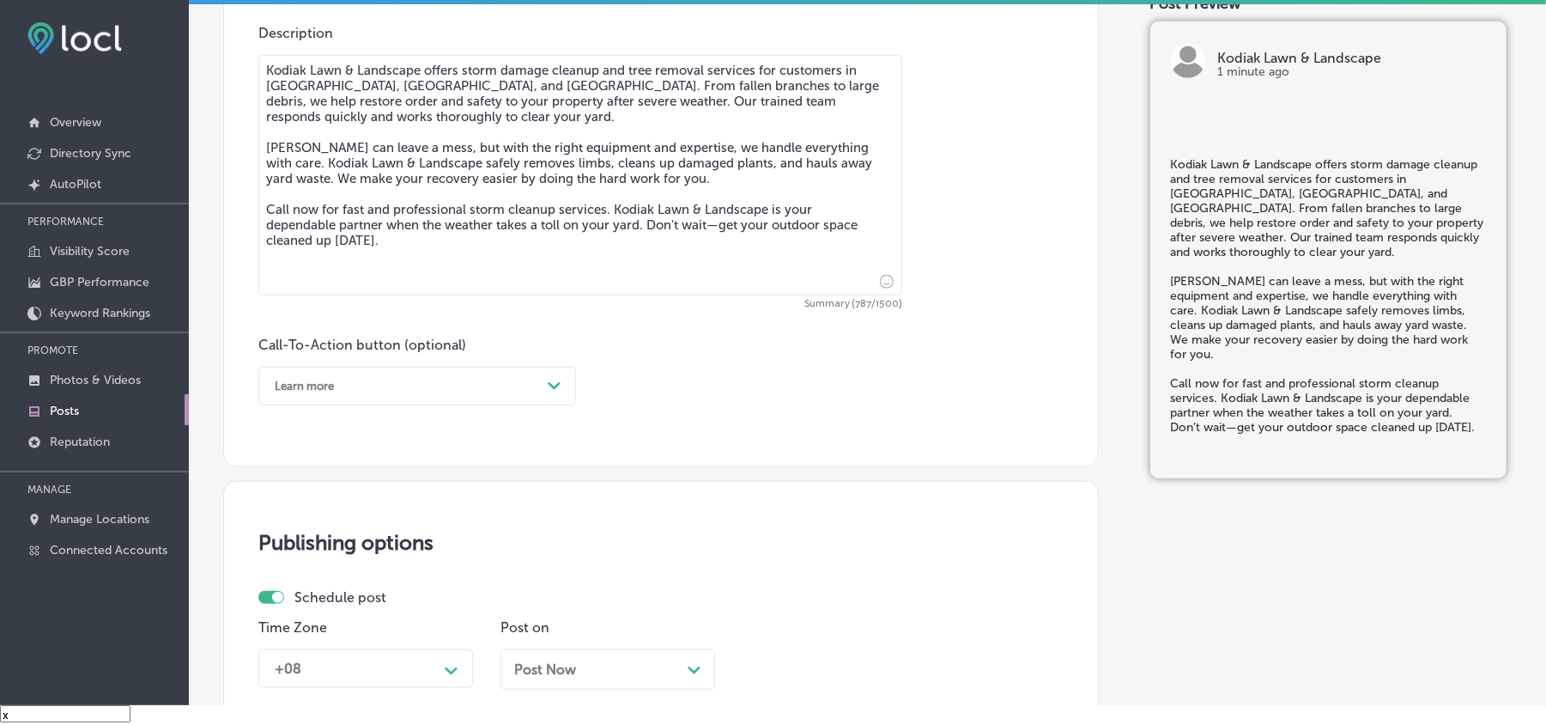
scroll to position [955, 0]
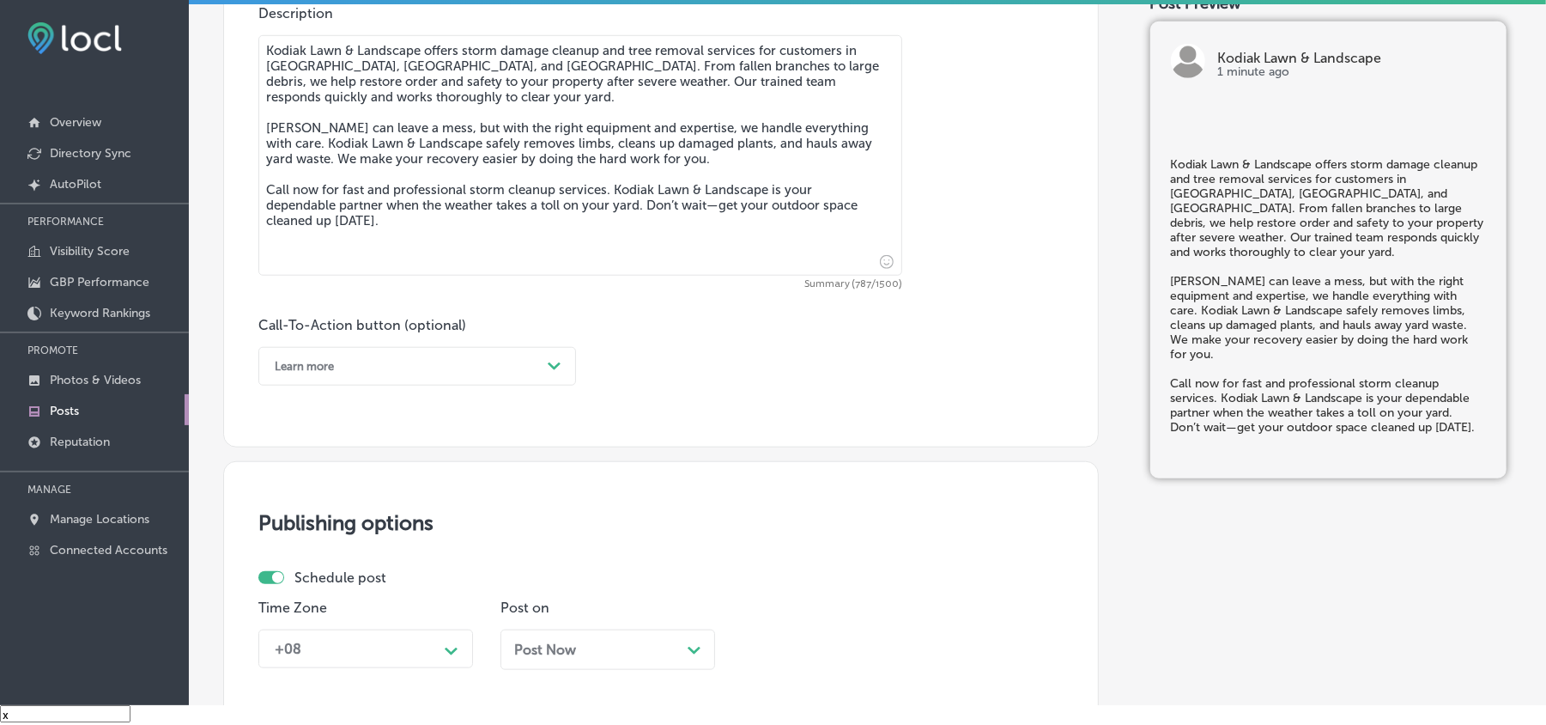
click at [517, 364] on div "Learn more" at bounding box center [403, 366] width 275 height 27
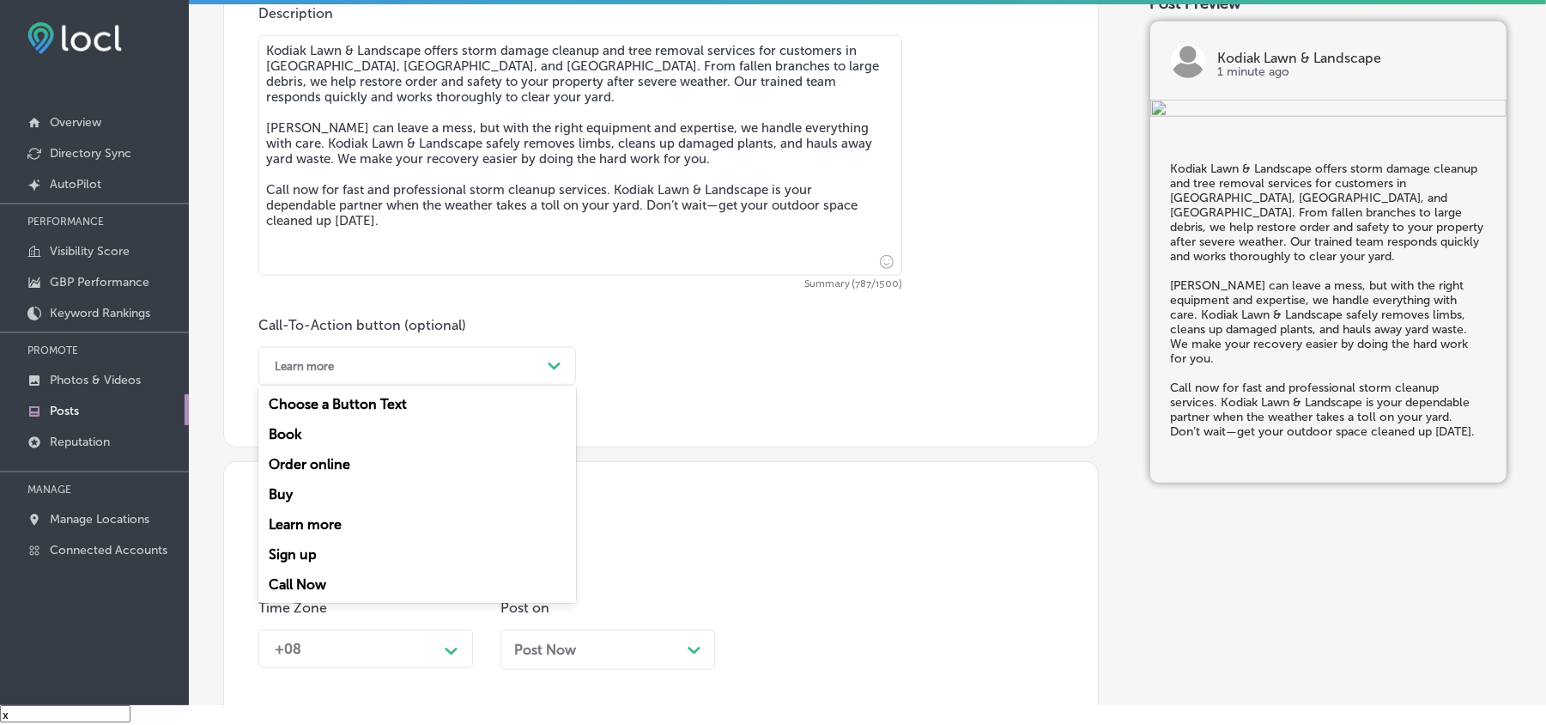
click at [297, 513] on div "Call Now" at bounding box center [417, 584] width 318 height 30
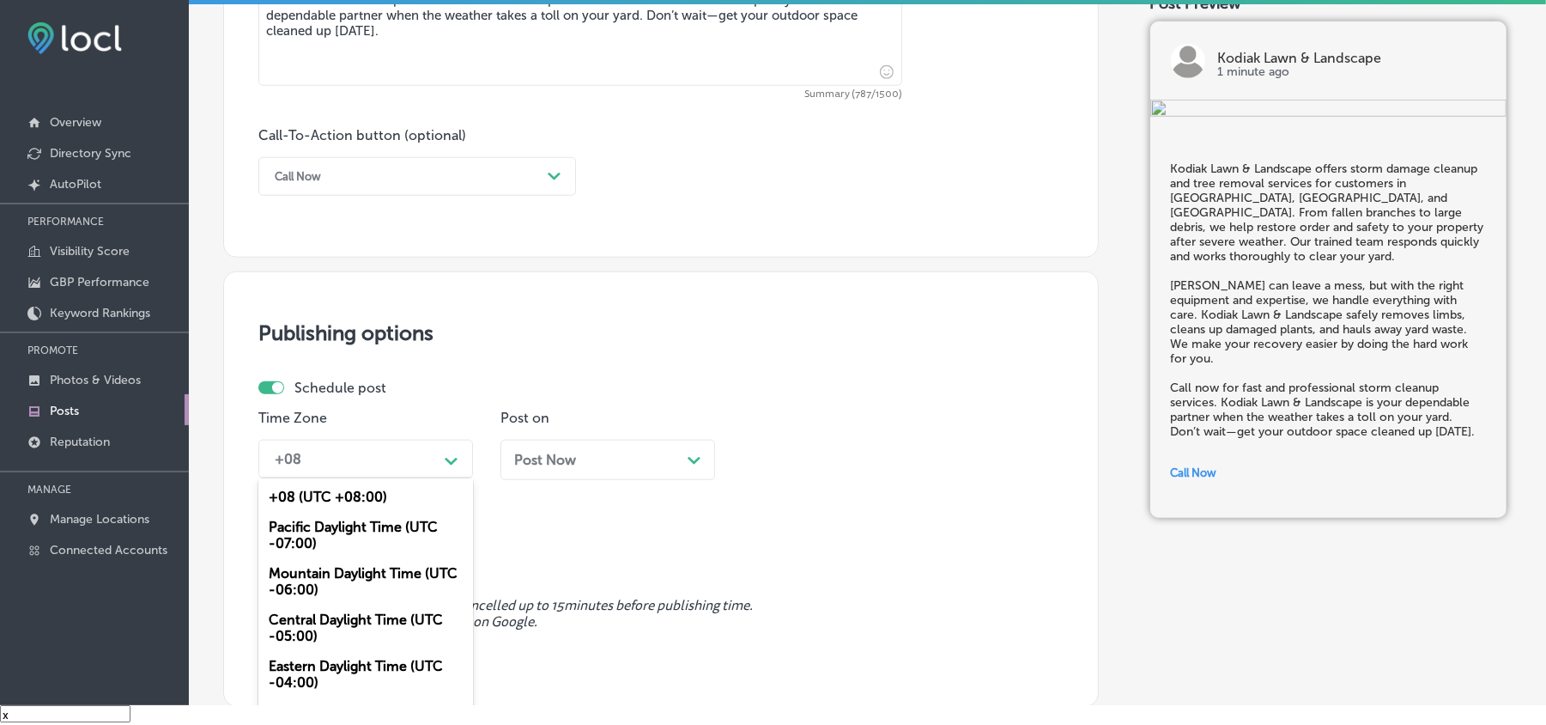
click at [460, 453] on div "Path Created with Sketch." at bounding box center [451, 459] width 27 height 27
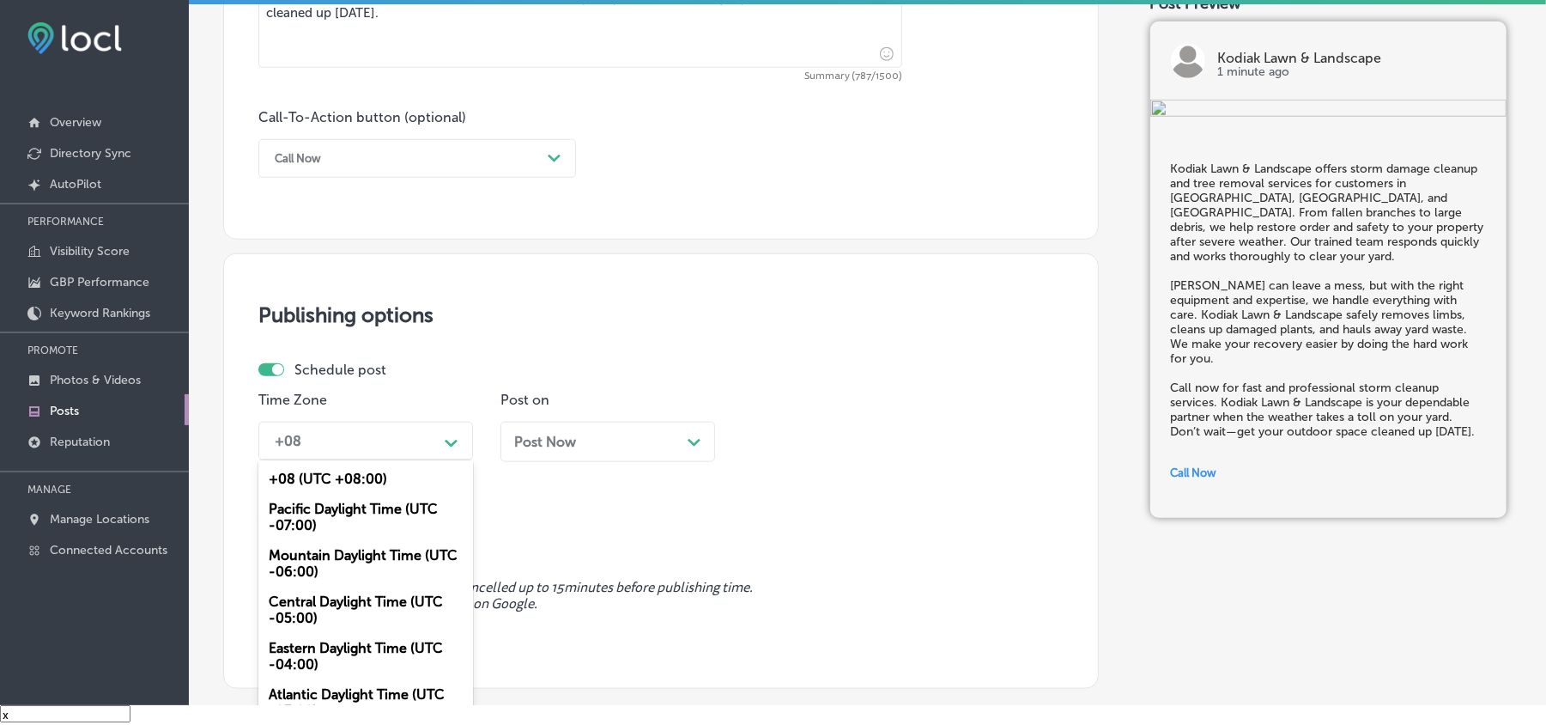
click at [320, 513] on div "Mountain Daylight Time (UTC -06:00)" at bounding box center [365, 563] width 215 height 46
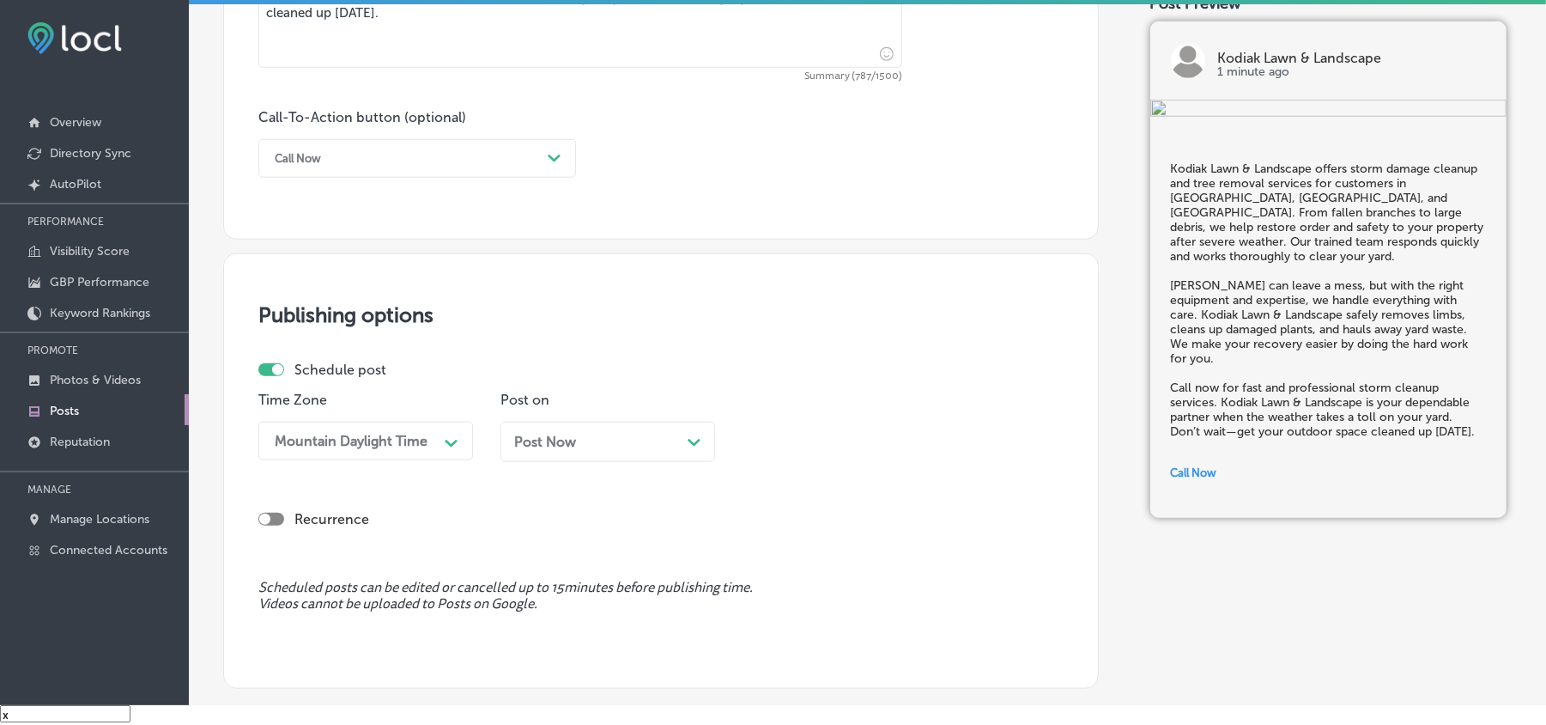
click at [671, 454] on div "Post Now Path Created with Sketch." at bounding box center [608, 442] width 215 height 40
click at [804, 434] on div "08:30 AM" at bounding box center [790, 441] width 62 height 16
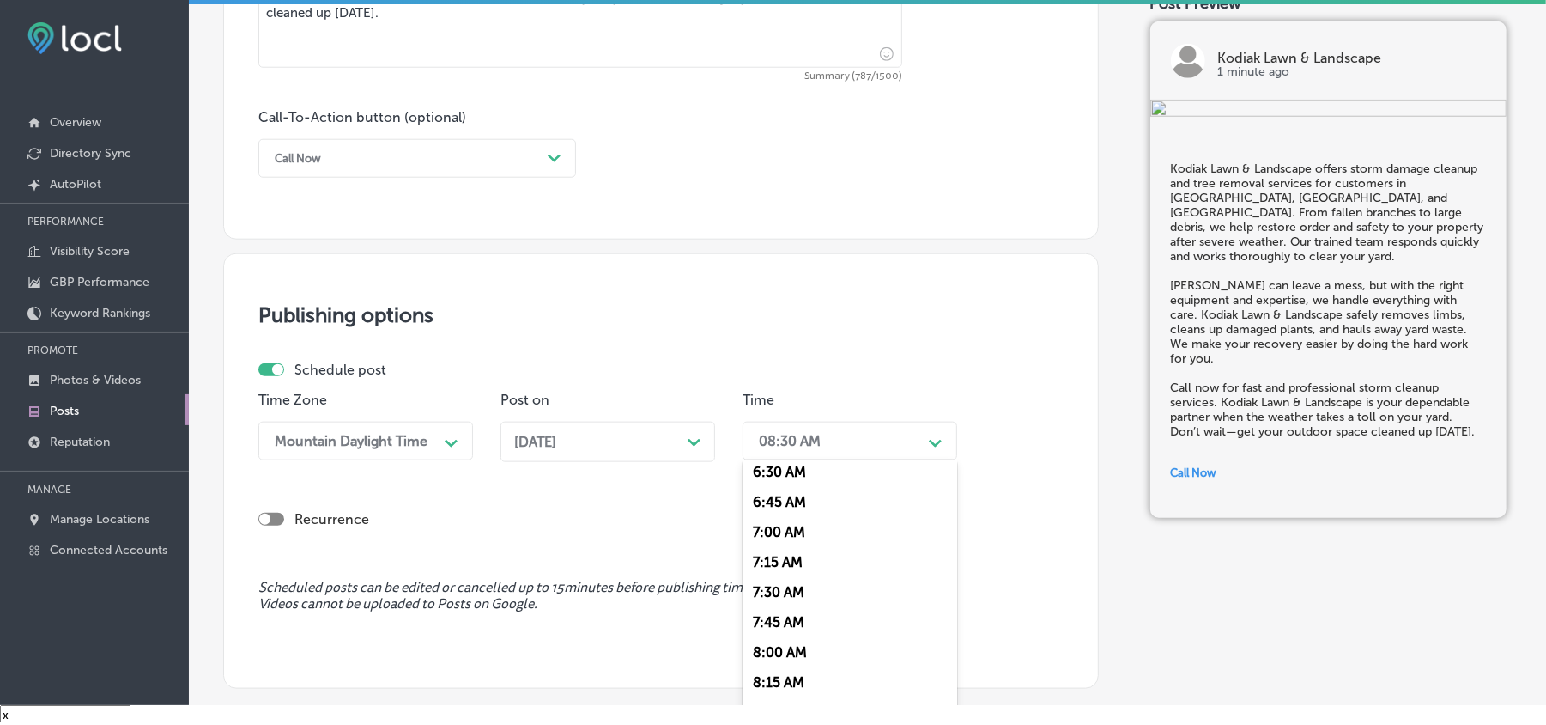
scroll to position [801, 0]
click at [774, 504] on div "7:00 AM" at bounding box center [850, 519] width 215 height 30
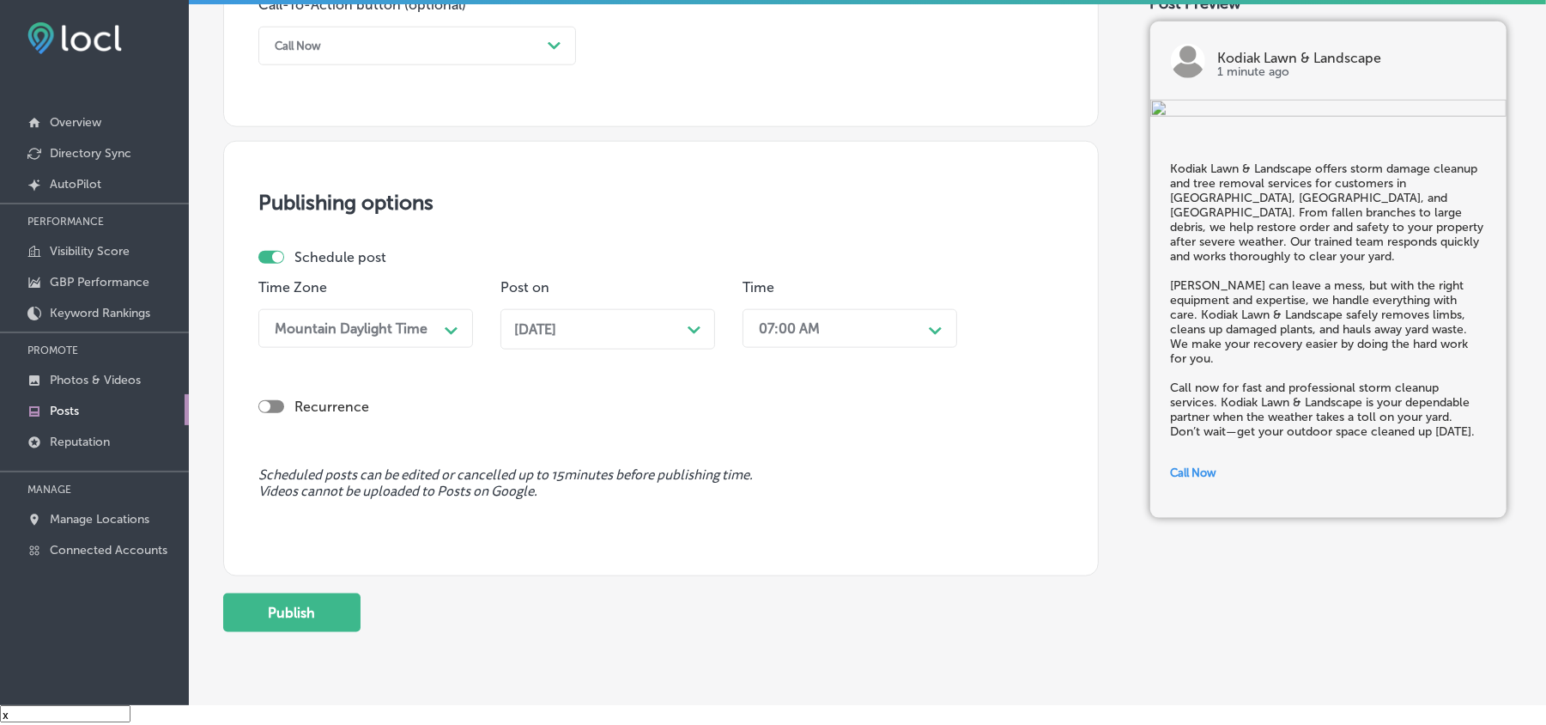
scroll to position [1278, 0]
click at [282, 513] on button "Publish" at bounding box center [291, 610] width 137 height 39
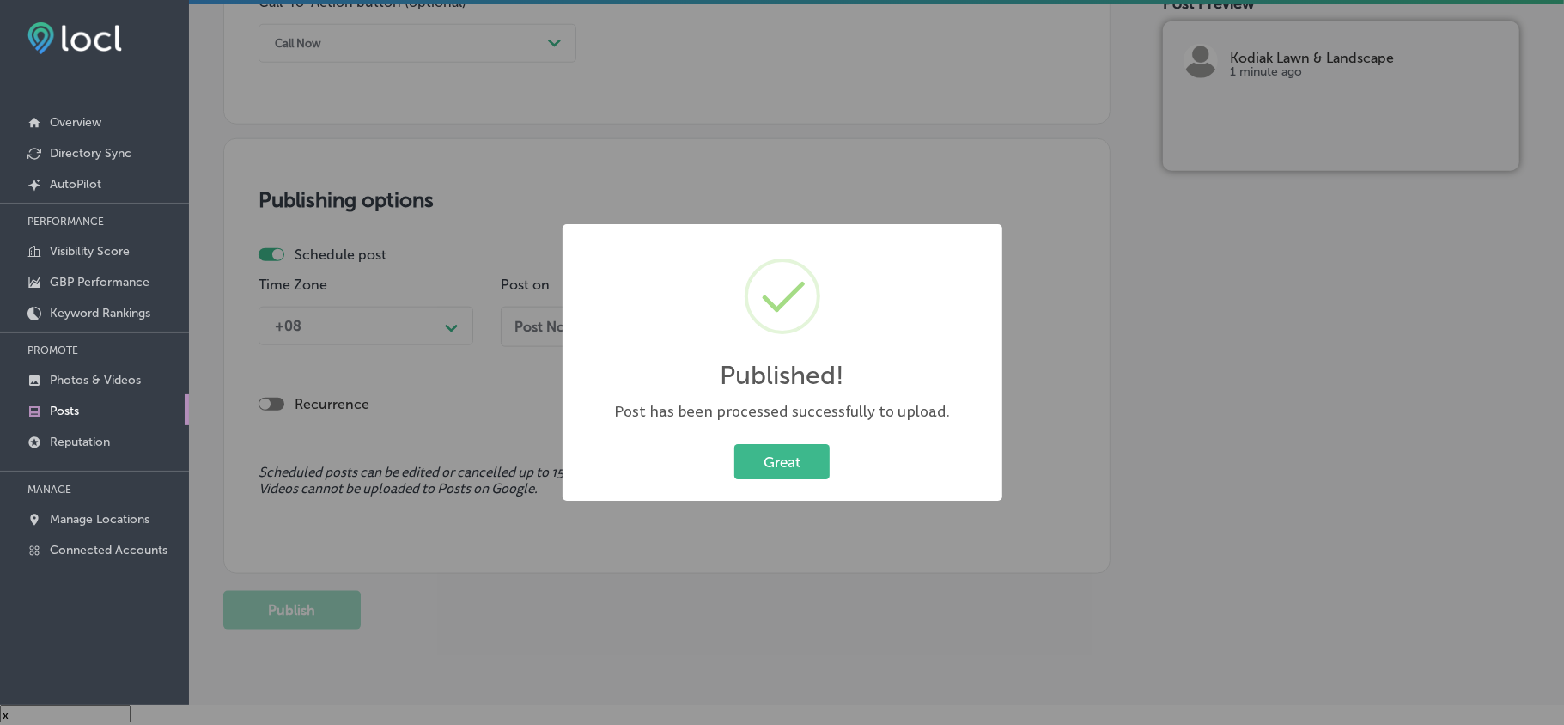
drag, startPoint x: 812, startPoint y: 447, endPoint x: 812, endPoint y: 468, distance: 20.6
click at [812, 450] on button "Great" at bounding box center [781, 461] width 95 height 35
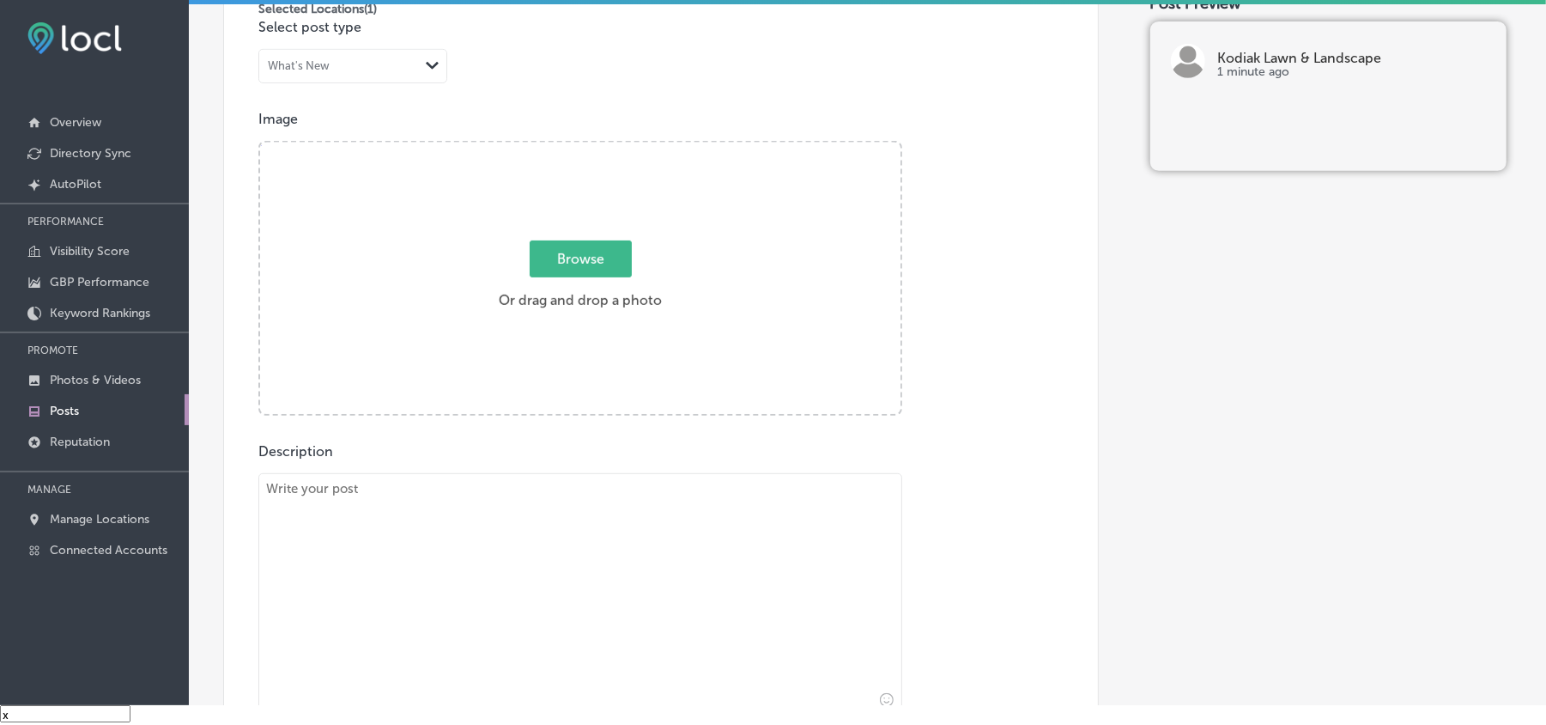
scroll to position [515, 0]
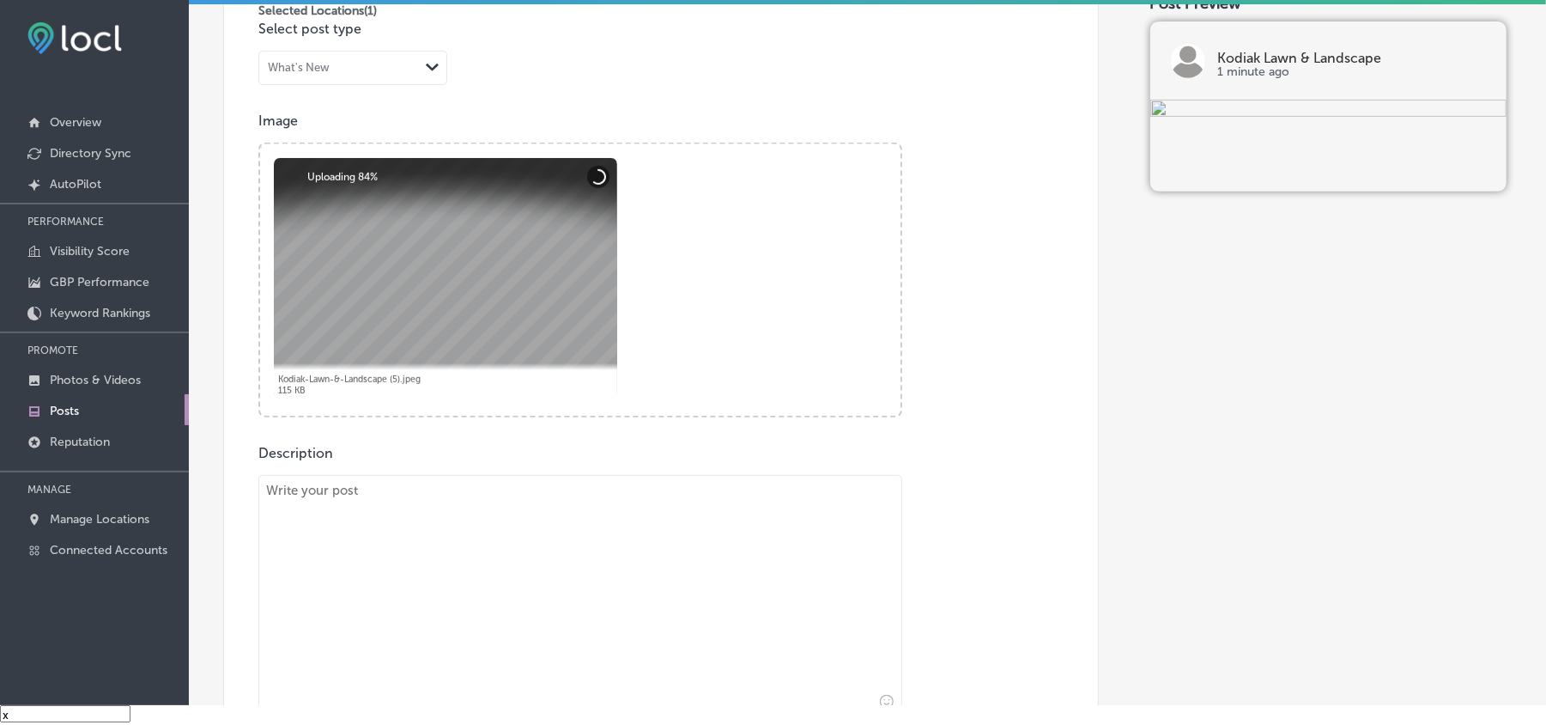
click at [381, 513] on textarea at bounding box center [580, 595] width 644 height 240
paste textarea "If you live in [GEOGRAPHIC_DATA], [PERSON_NAME], or [GEOGRAPHIC_DATA] and need …"
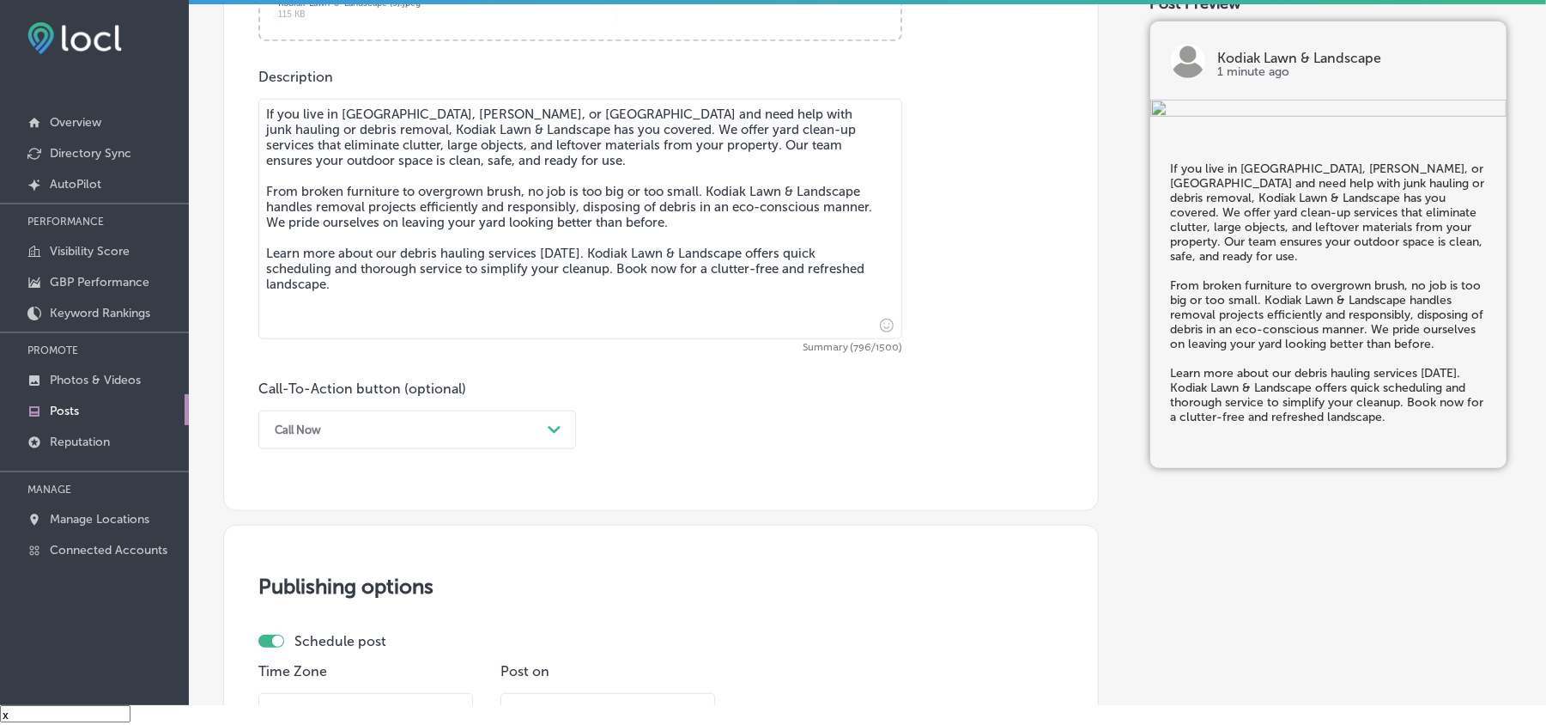
scroll to position [896, 0]
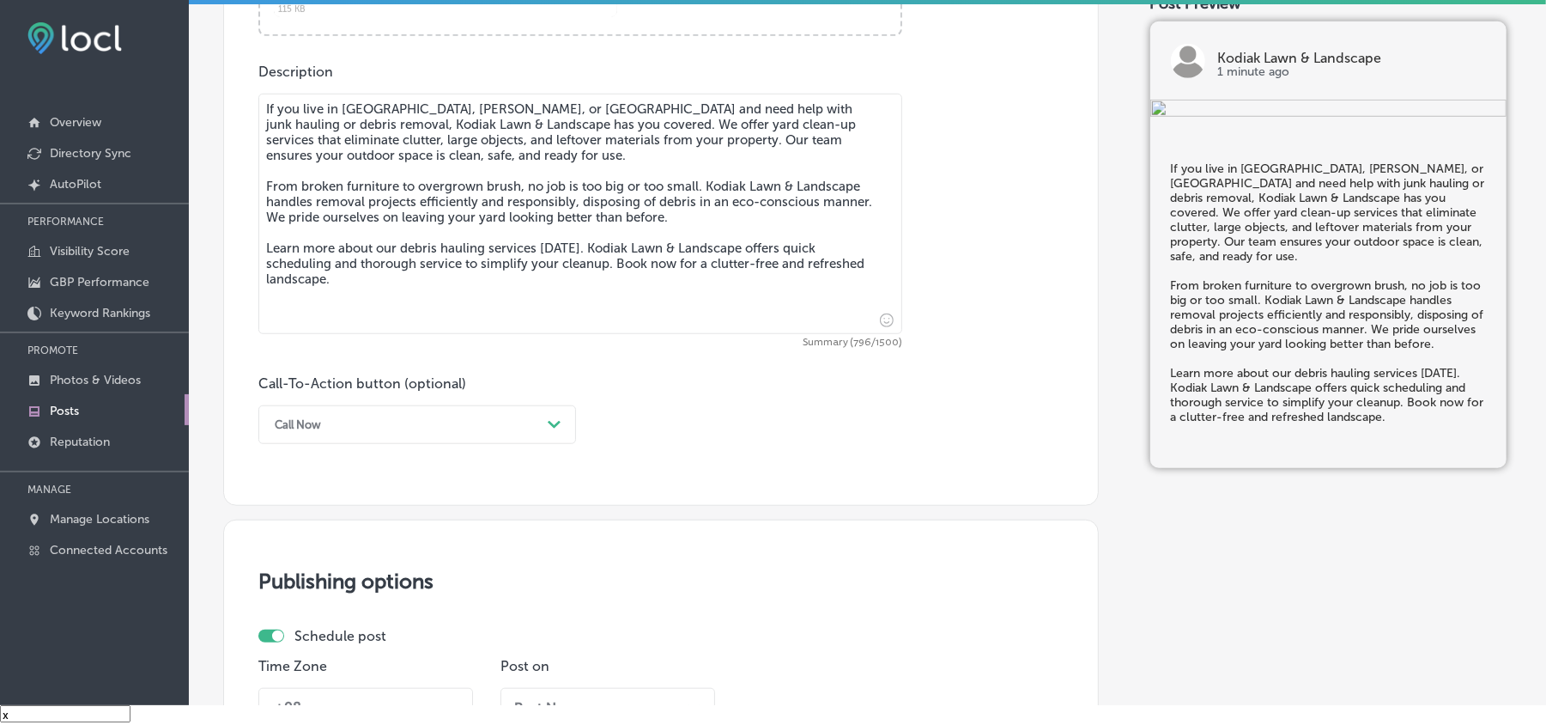
type textarea "If you live in [GEOGRAPHIC_DATA], [PERSON_NAME], or [GEOGRAPHIC_DATA] and need …"
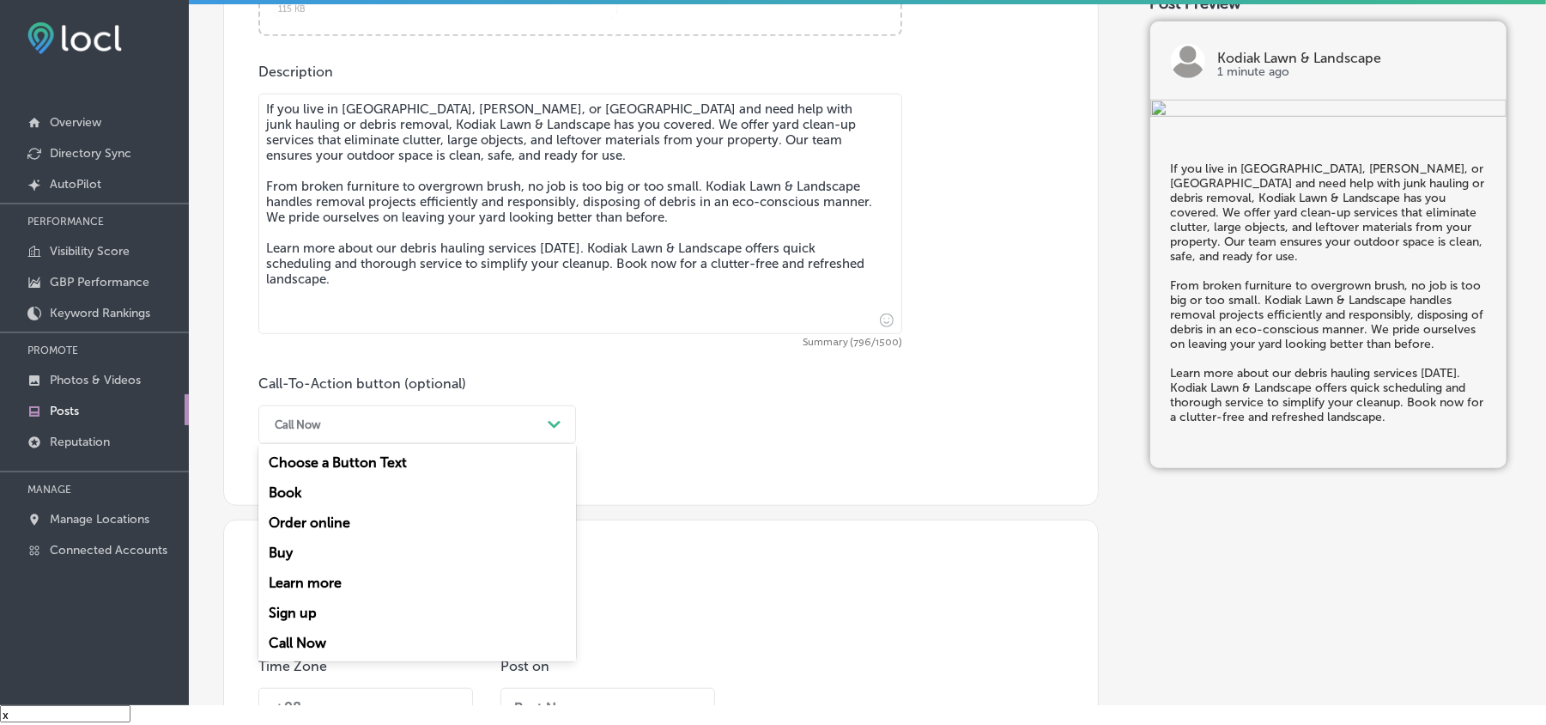
click at [443, 410] on div "Call Now Path Created with Sketch." at bounding box center [417, 424] width 318 height 39
click at [351, 513] on div "Learn more" at bounding box center [417, 583] width 318 height 30
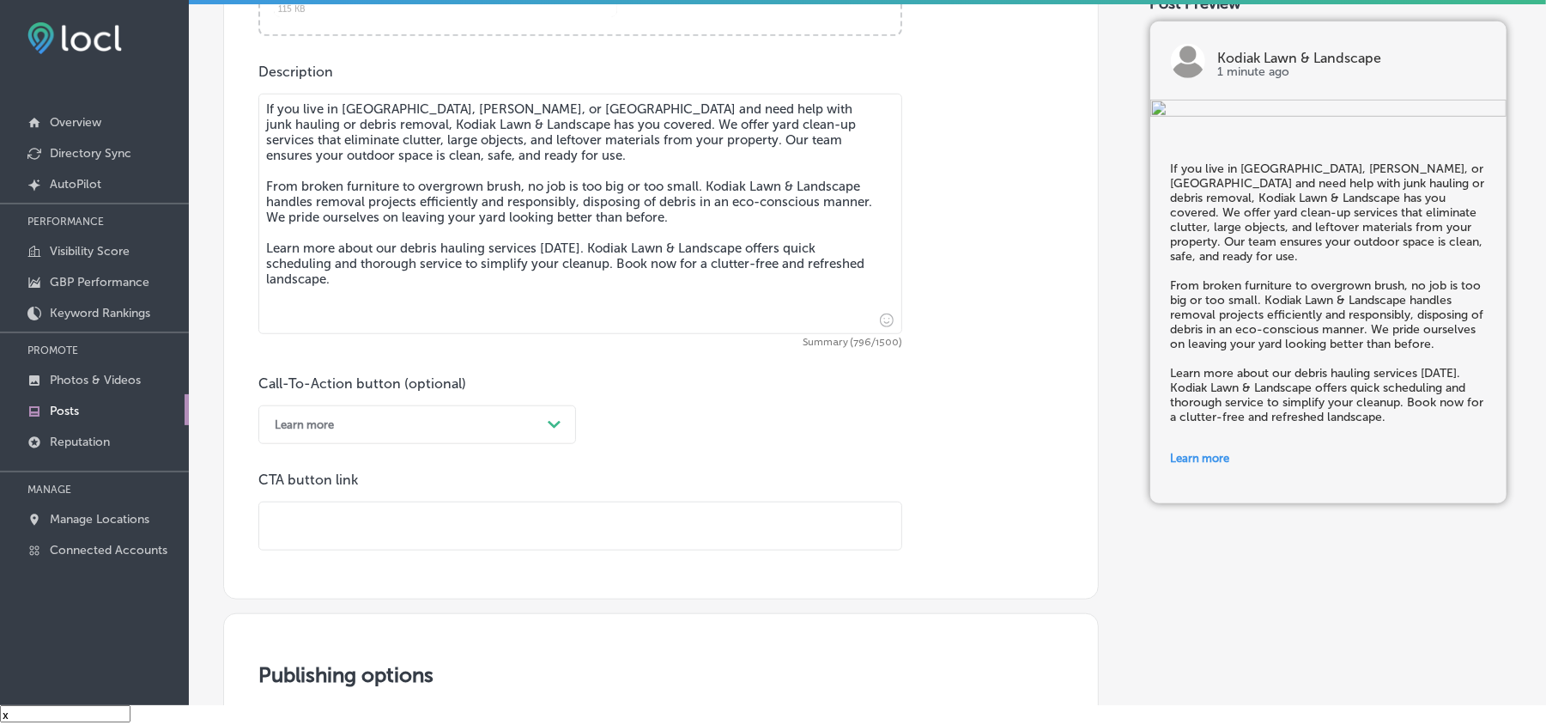
click at [454, 513] on input "text" at bounding box center [580, 525] width 642 height 47
paste input "[URL][DOMAIN_NAME]"
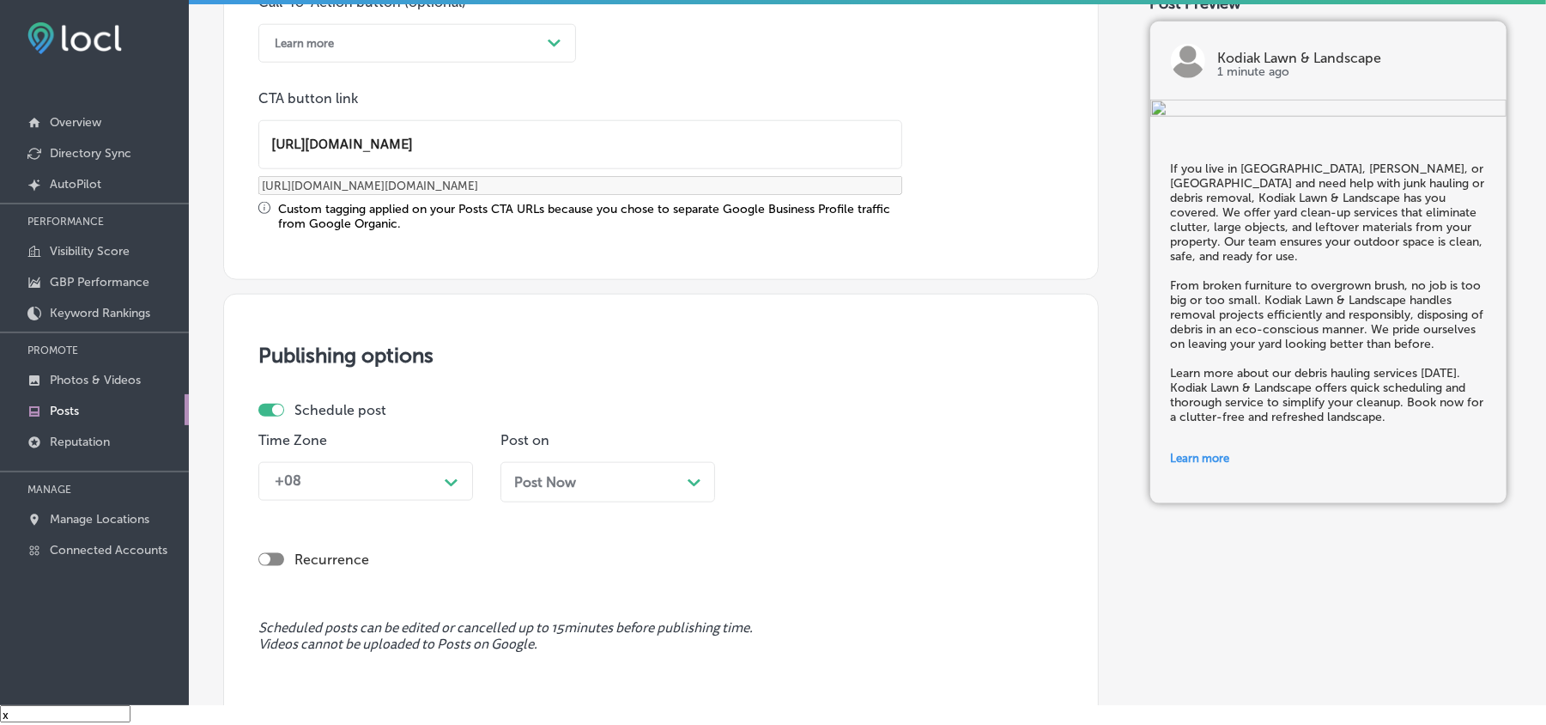
type input "[URL][DOMAIN_NAME]"
click at [433, 508] on div "Time Zone +08 Path Created with Sketch." at bounding box center [365, 473] width 215 height 83
click at [434, 477] on div "+08 Path Created with Sketch." at bounding box center [365, 481] width 215 height 39
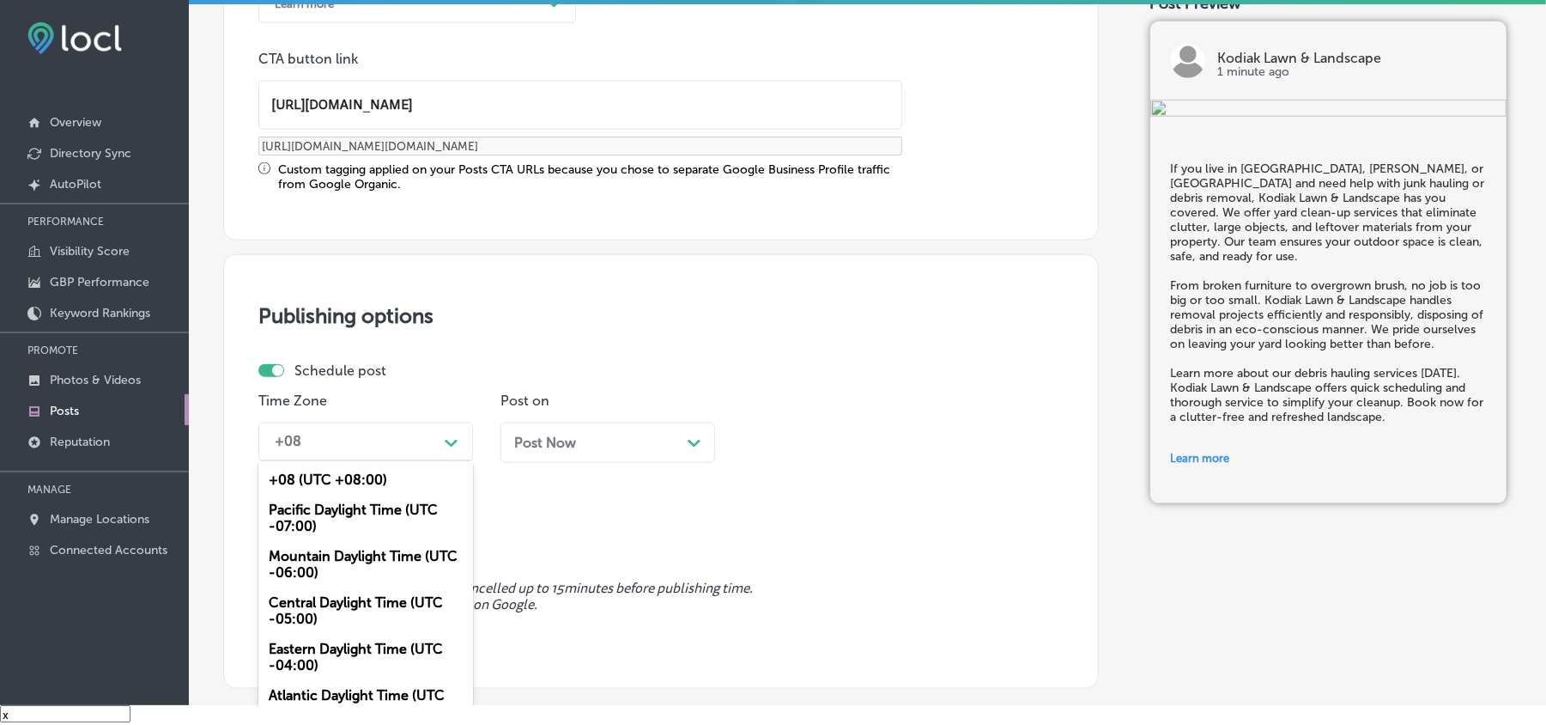
click at [326, 513] on div "Mountain Daylight Time (UTC -06:00)" at bounding box center [365, 564] width 215 height 46
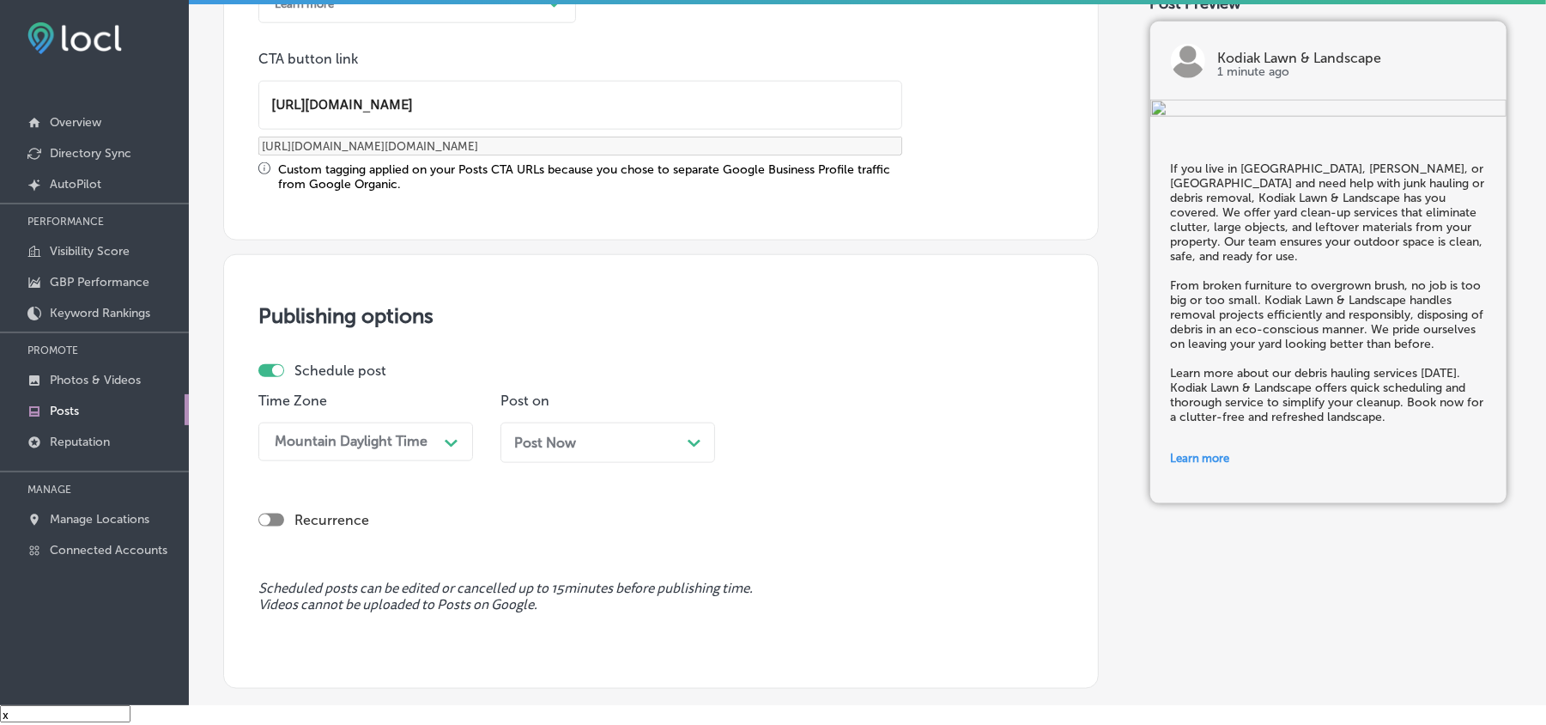
click at [604, 446] on div "Post Now Path Created with Sketch." at bounding box center [607, 442] width 187 height 16
click at [750, 444] on div "08:30 AM Path Created with Sketch." at bounding box center [850, 441] width 215 height 39
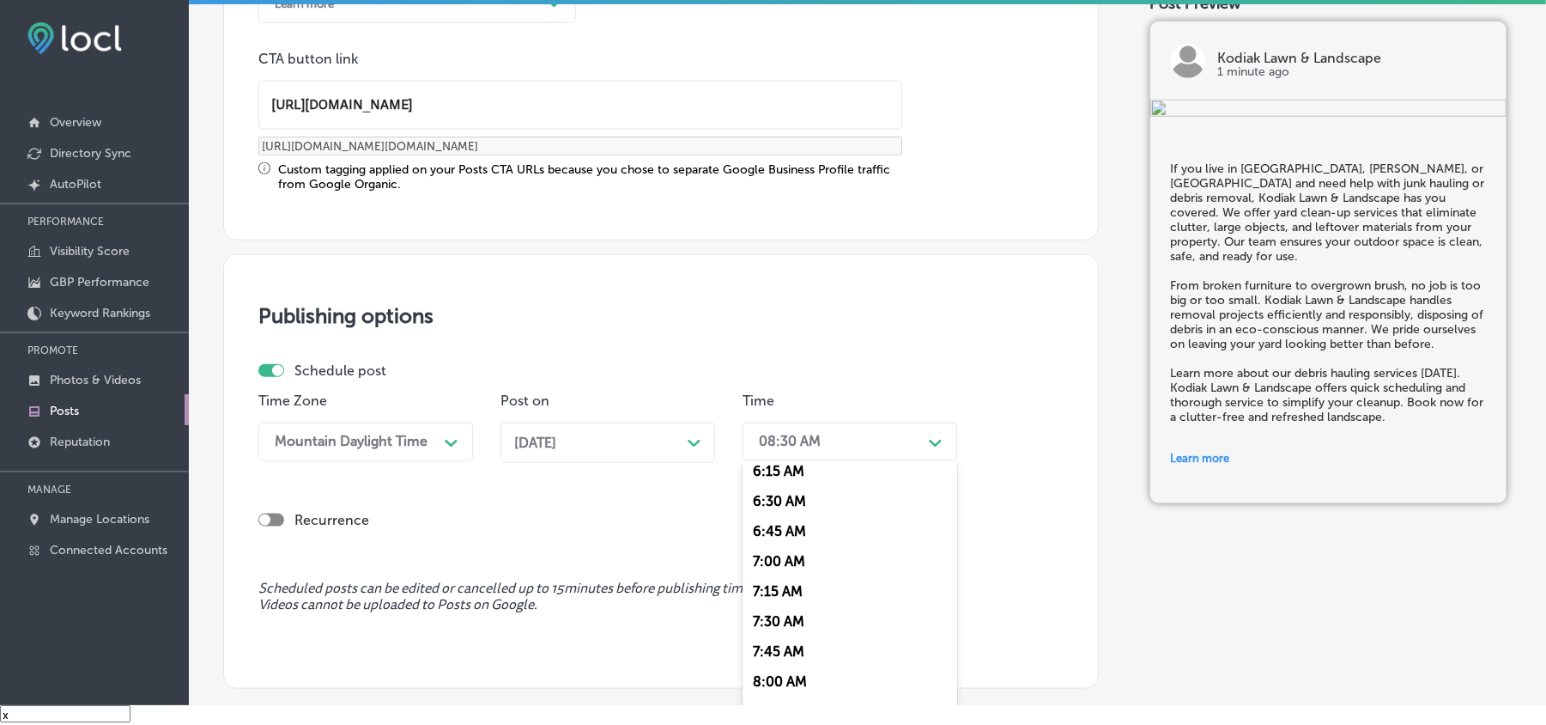
scroll to position [763, 0]
click at [790, 513] on div "7:00 AM" at bounding box center [850, 558] width 215 height 30
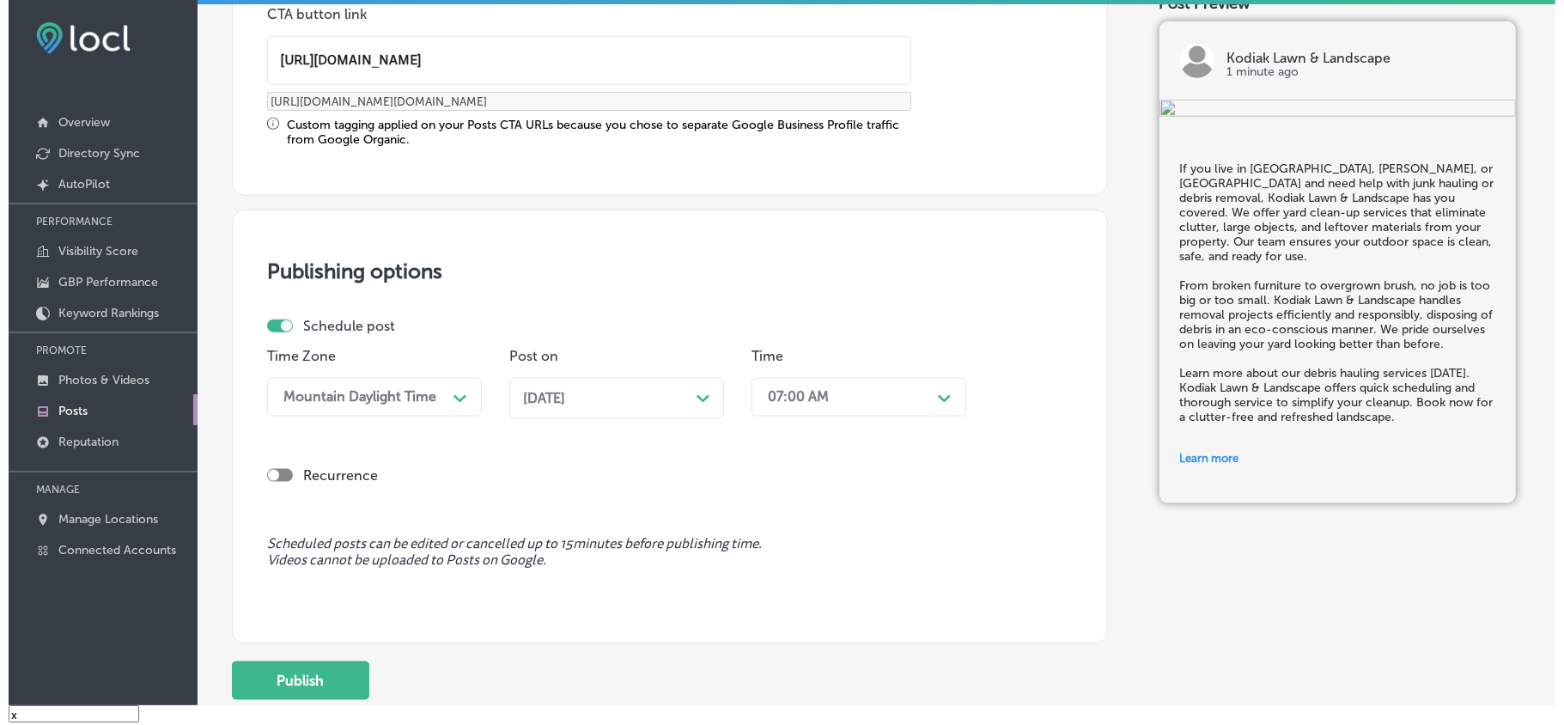
scroll to position [1491, 0]
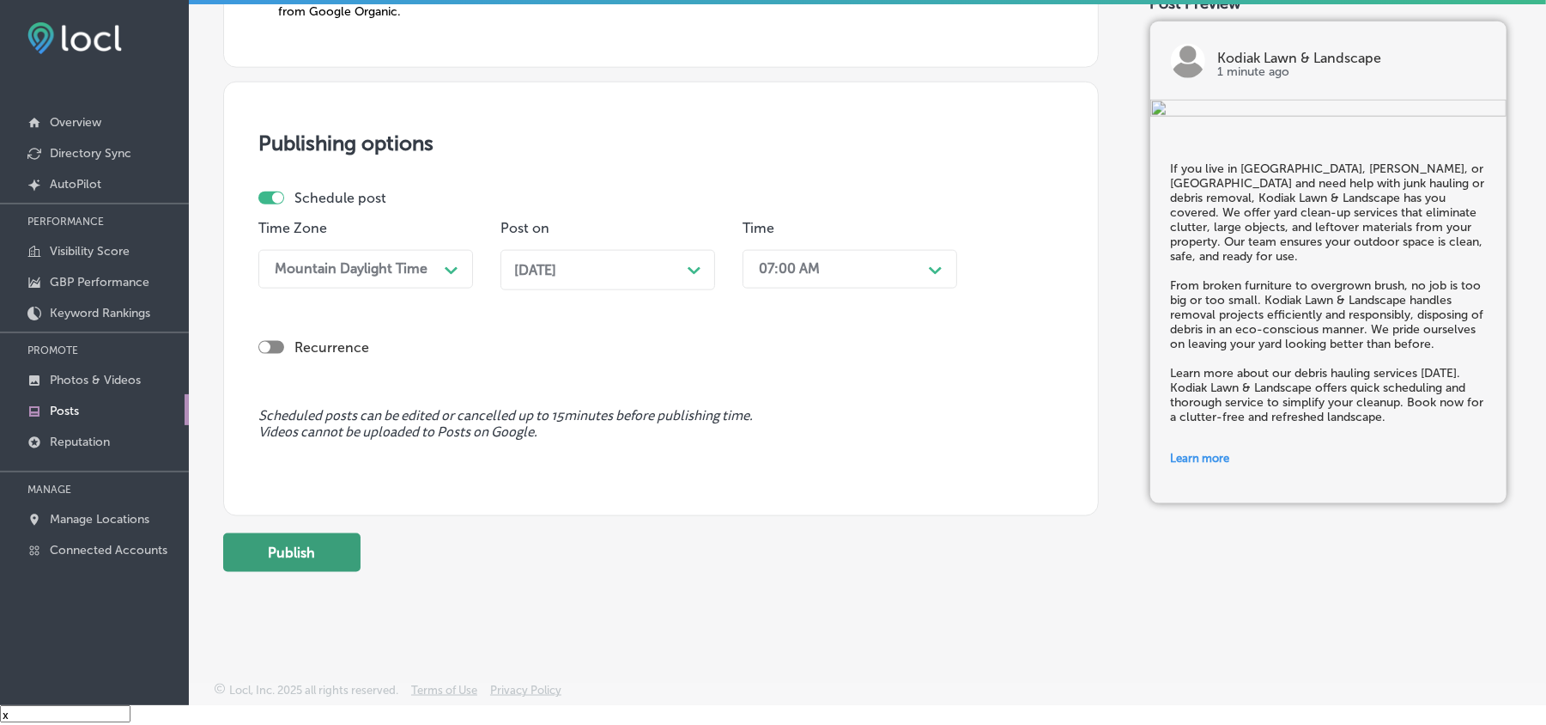
click at [268, 513] on button "Publish" at bounding box center [291, 552] width 137 height 39
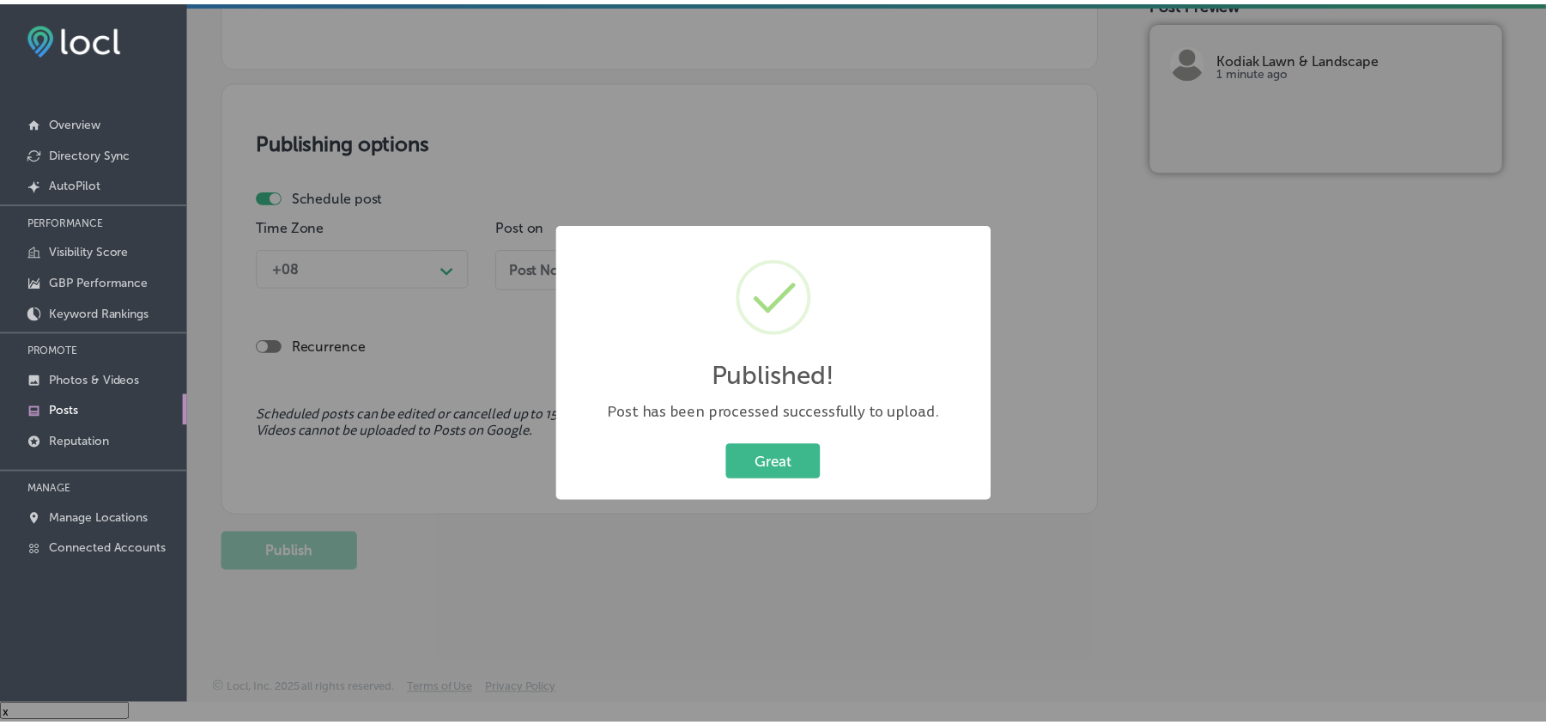
scroll to position [1337, 0]
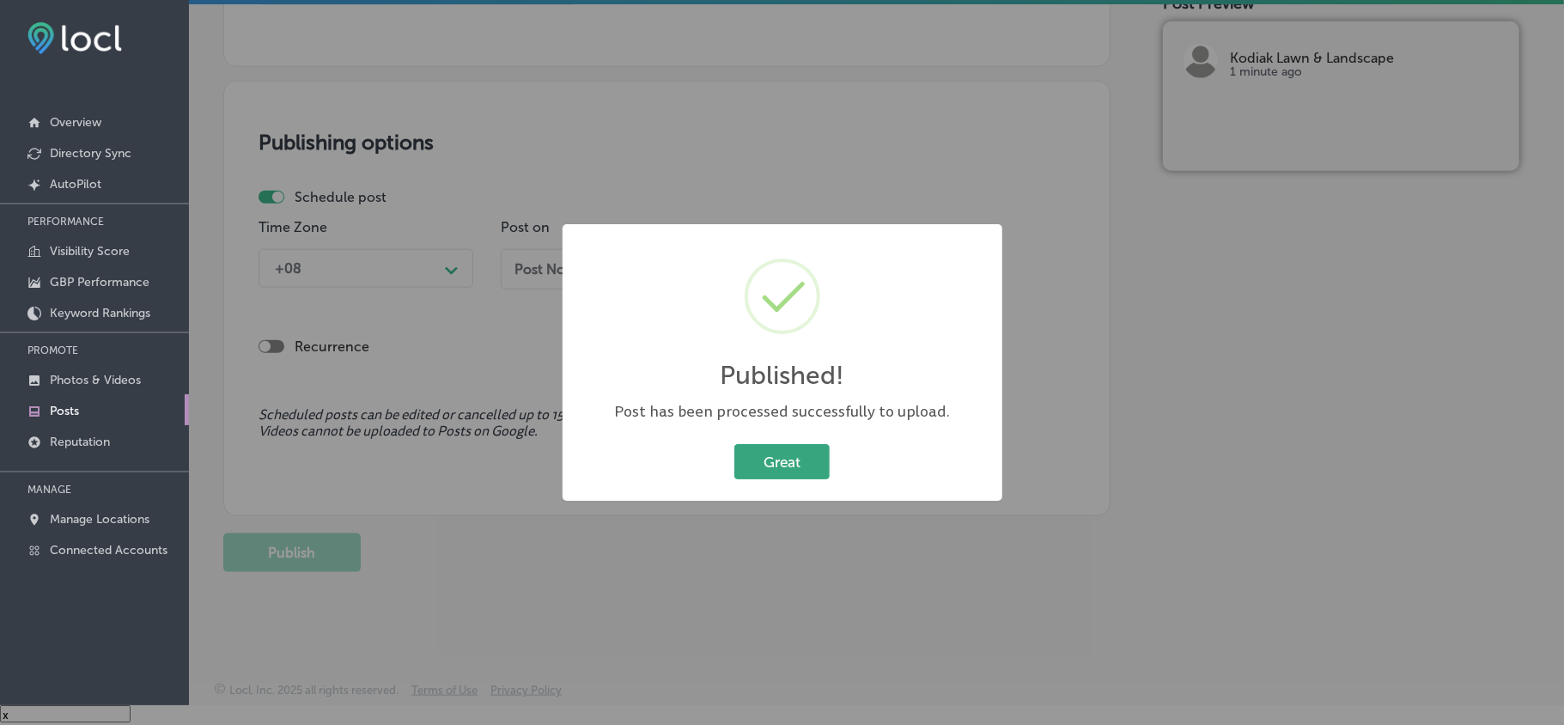
click at [795, 469] on button "Great" at bounding box center [781, 461] width 95 height 35
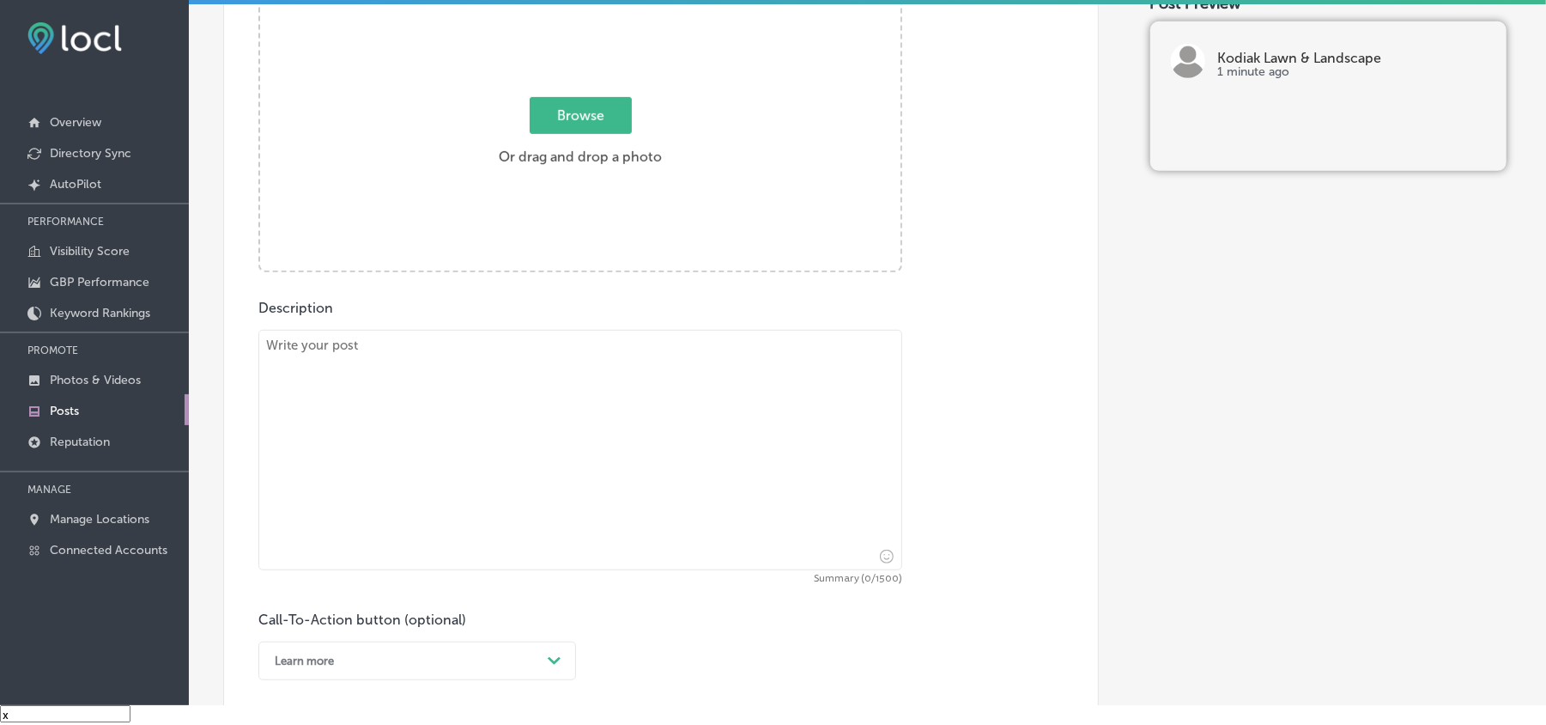
scroll to position [649, 0]
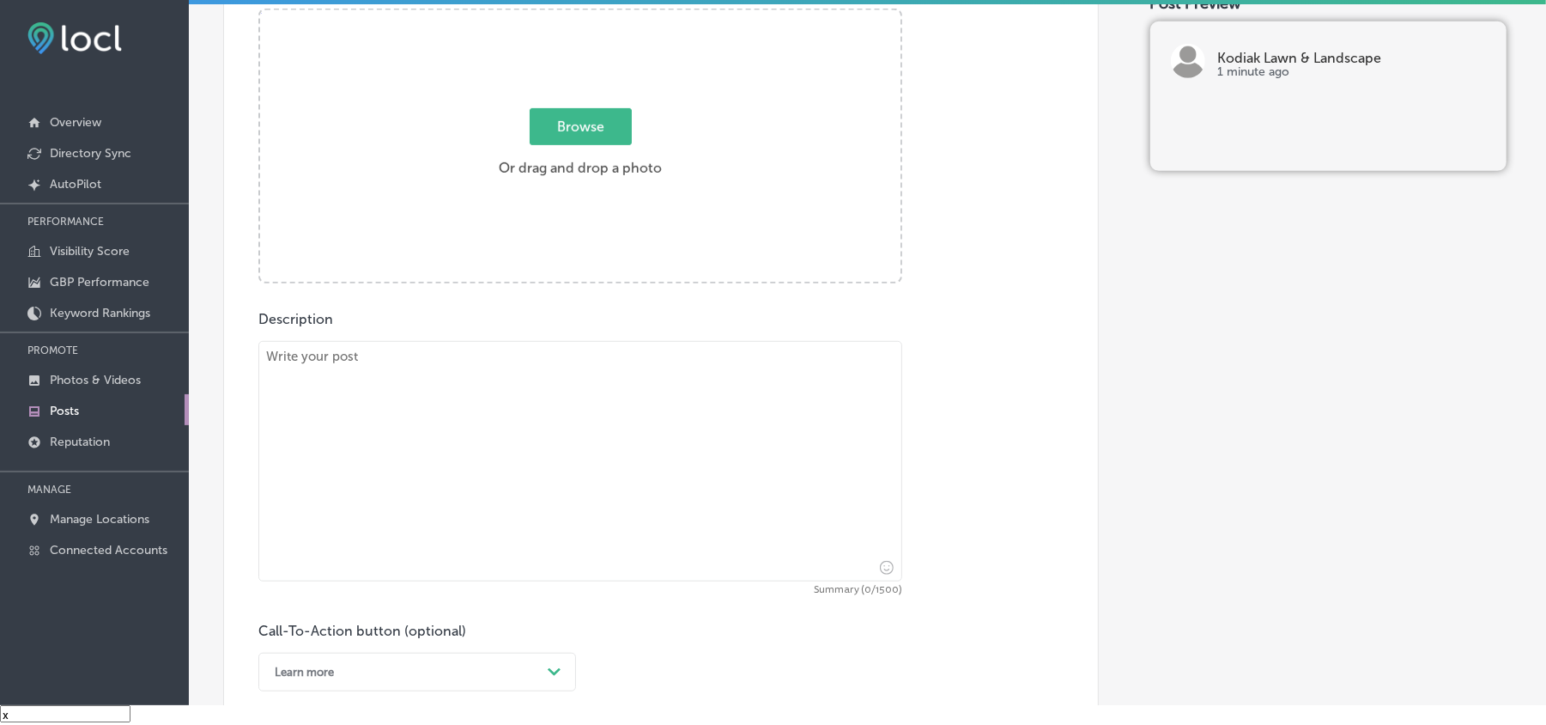
click at [541, 499] on textarea at bounding box center [580, 461] width 644 height 240
paste textarea "Kodiak Lawn & Landscape proudly serves the [GEOGRAPHIC_DATA], [GEOGRAPHIC_DATA]…"
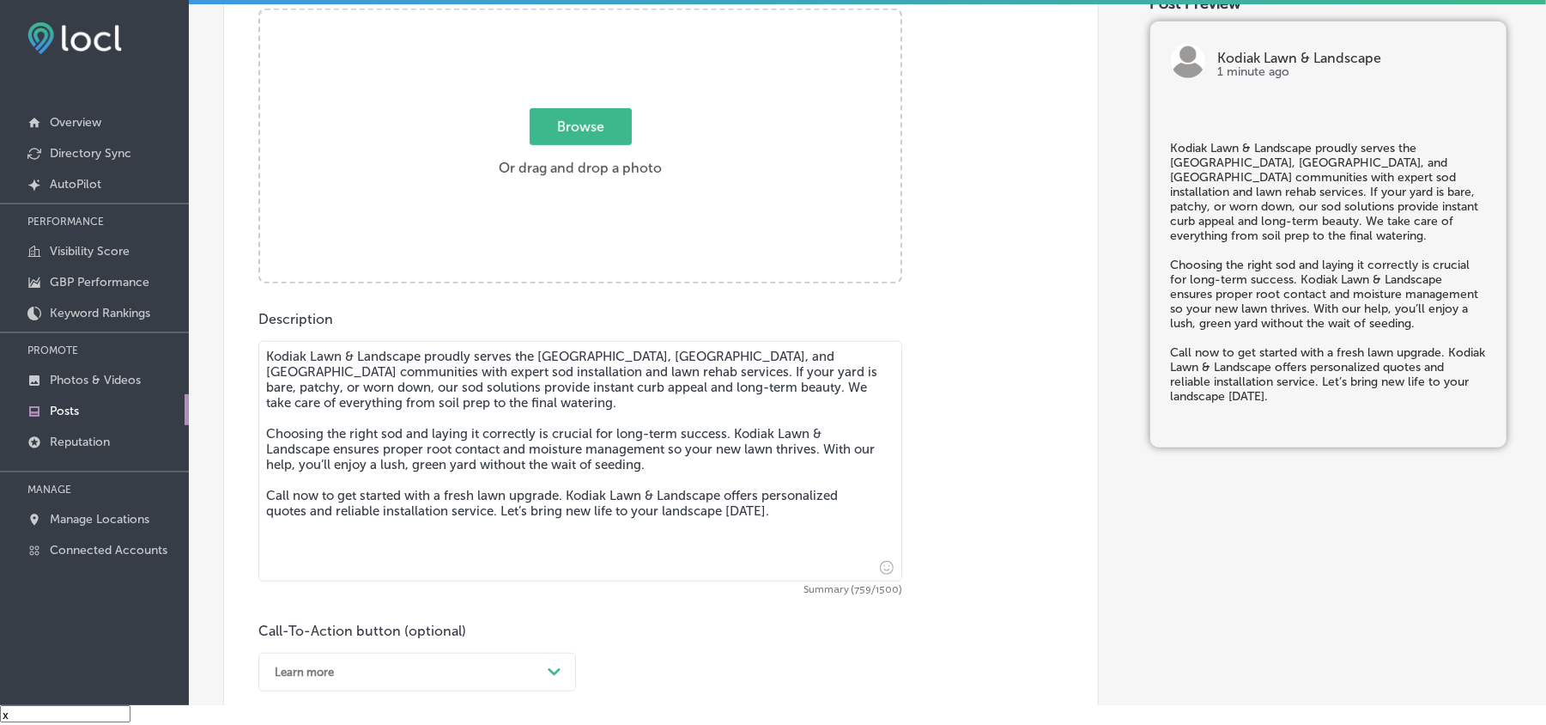
type textarea "Kodiak Lawn & Landscape proudly serves the [GEOGRAPHIC_DATA], [GEOGRAPHIC_DATA]…"
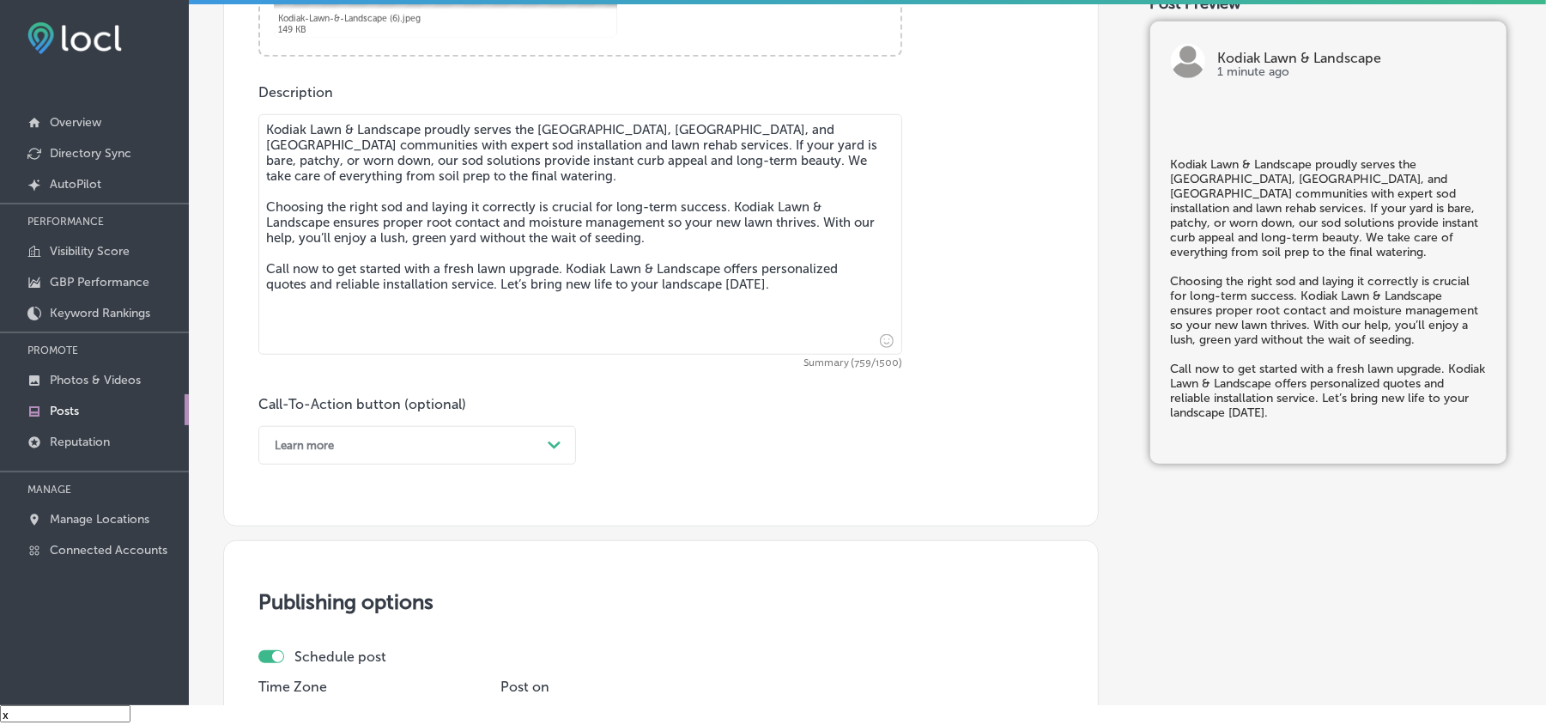
scroll to position [878, 0]
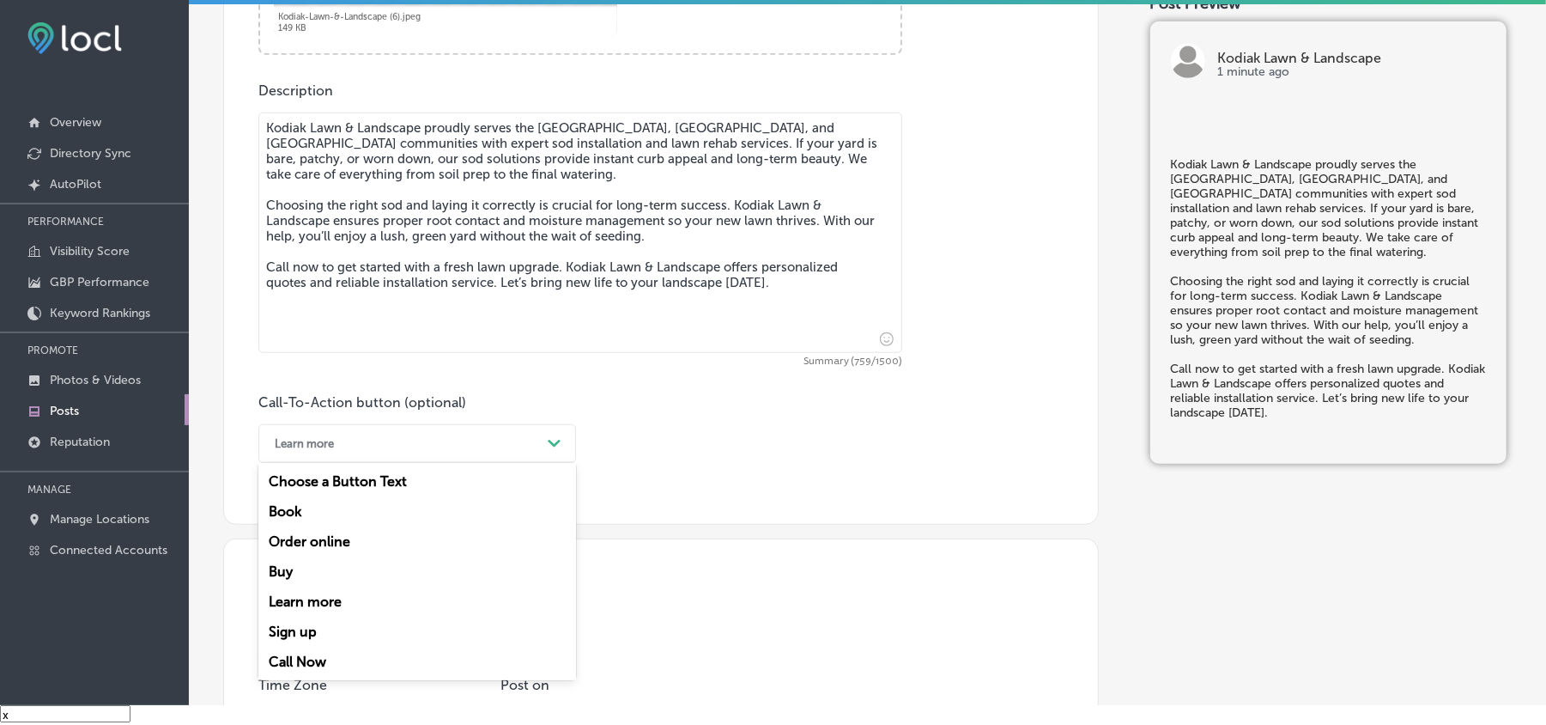
click at [489, 447] on div "Learn more" at bounding box center [403, 443] width 275 height 27
click at [325, 513] on div "Call Now" at bounding box center [417, 662] width 318 height 30
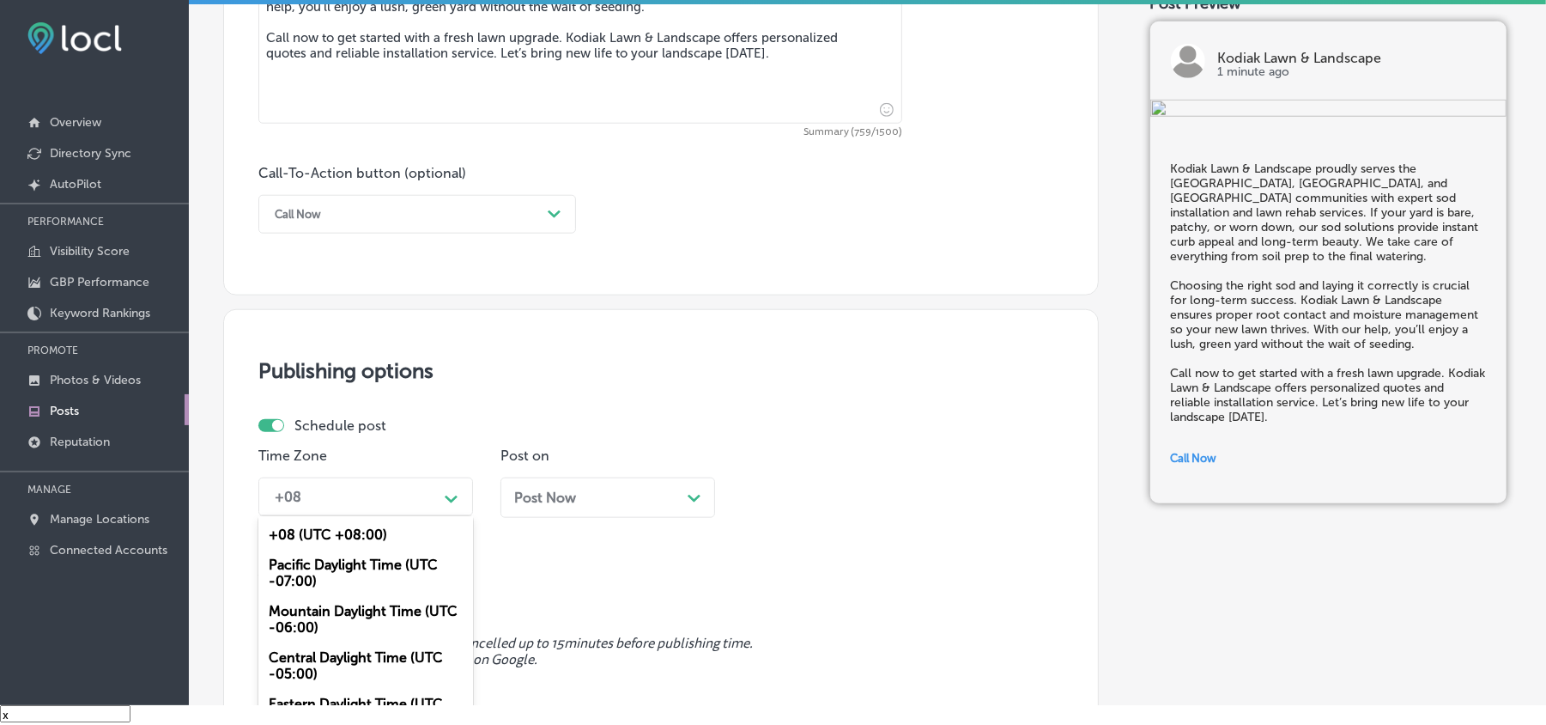
click at [457, 503] on div "option Mountain Daylight Time (UTC -06:00), selected. option +08 (UTC +08:00) f…" at bounding box center [365, 496] width 215 height 39
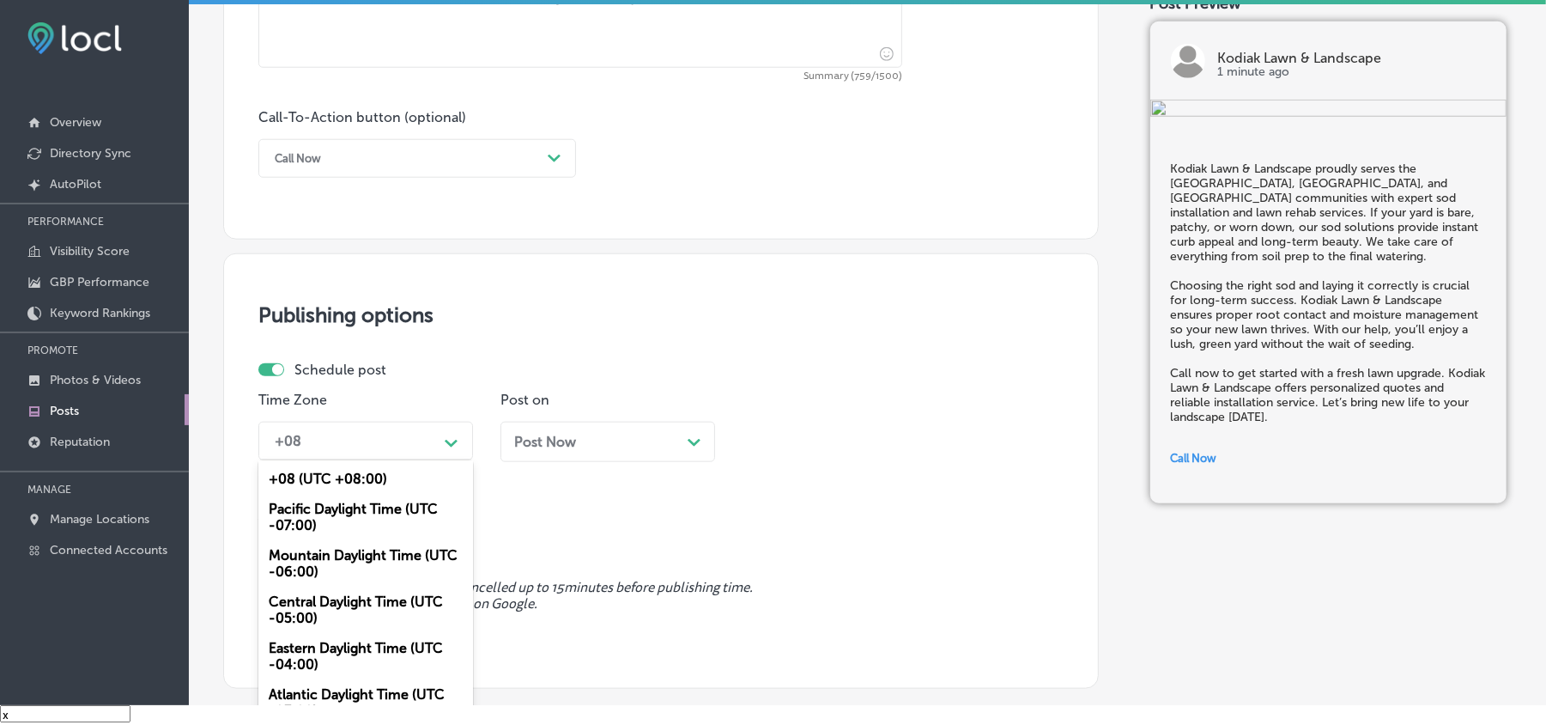
click at [316, 513] on div "Mountain Daylight Time (UTC -06:00)" at bounding box center [365, 563] width 215 height 46
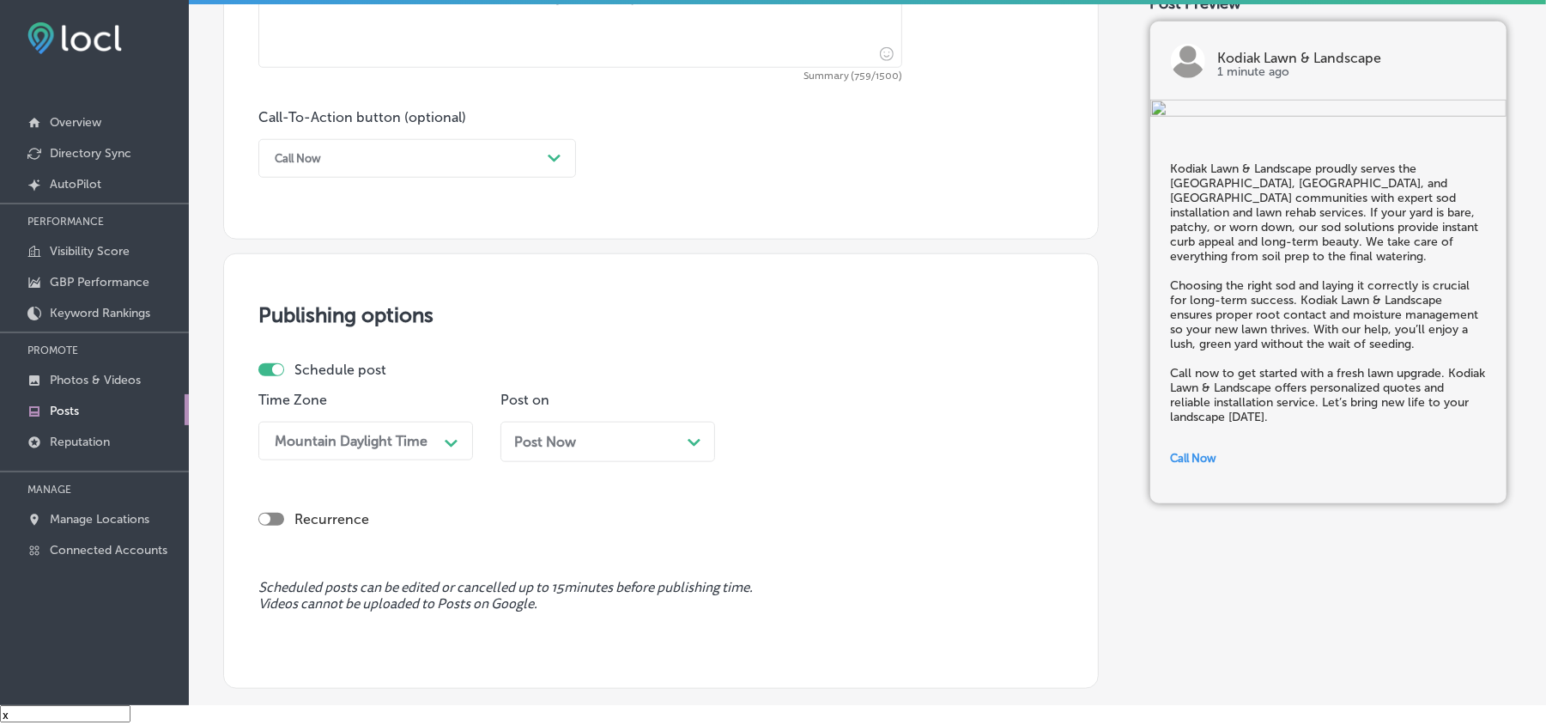
click at [697, 444] on icon "Path Created with Sketch." at bounding box center [694, 443] width 13 height 8
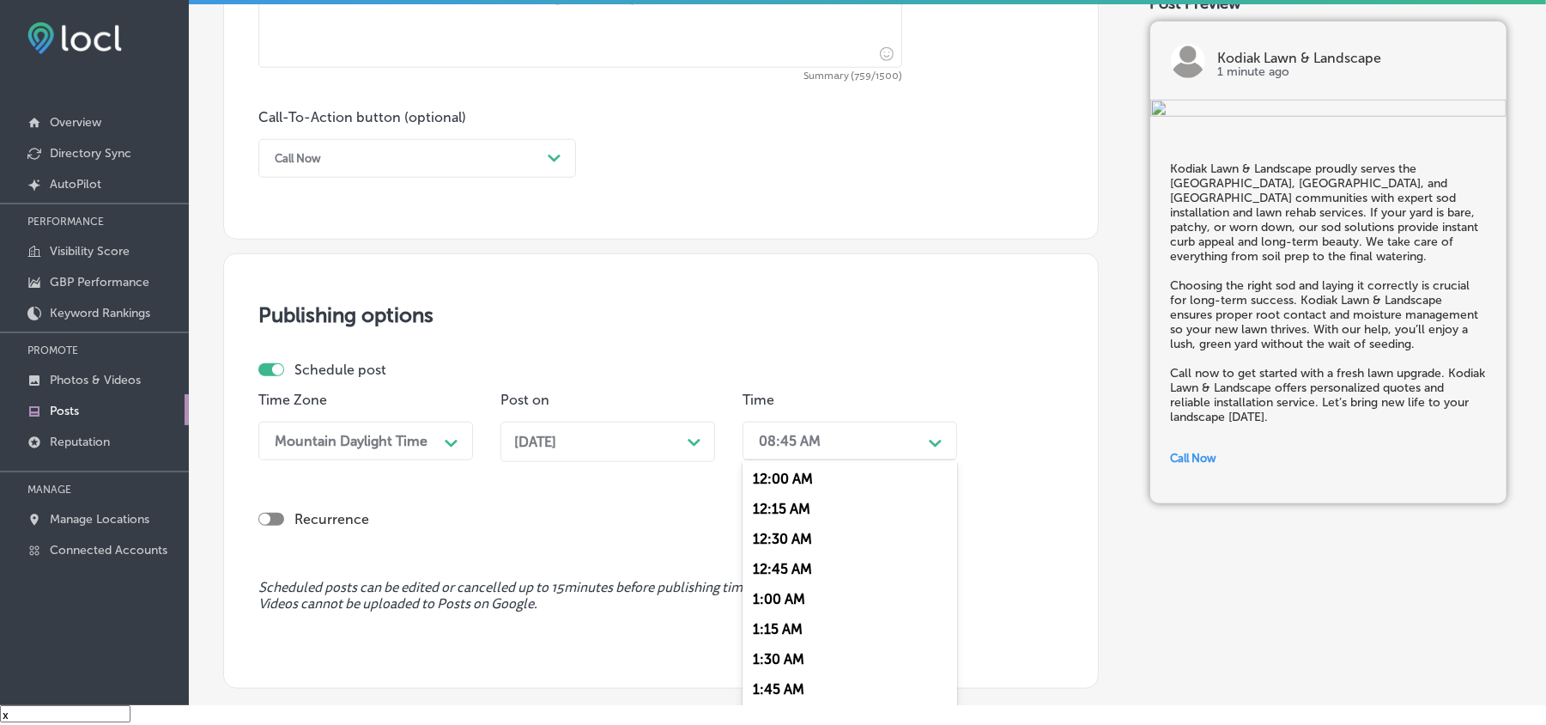
click at [845, 434] on div "08:45 AM" at bounding box center [836, 441] width 172 height 30
click at [771, 513] on div "7:00 AM" at bounding box center [850, 595] width 215 height 30
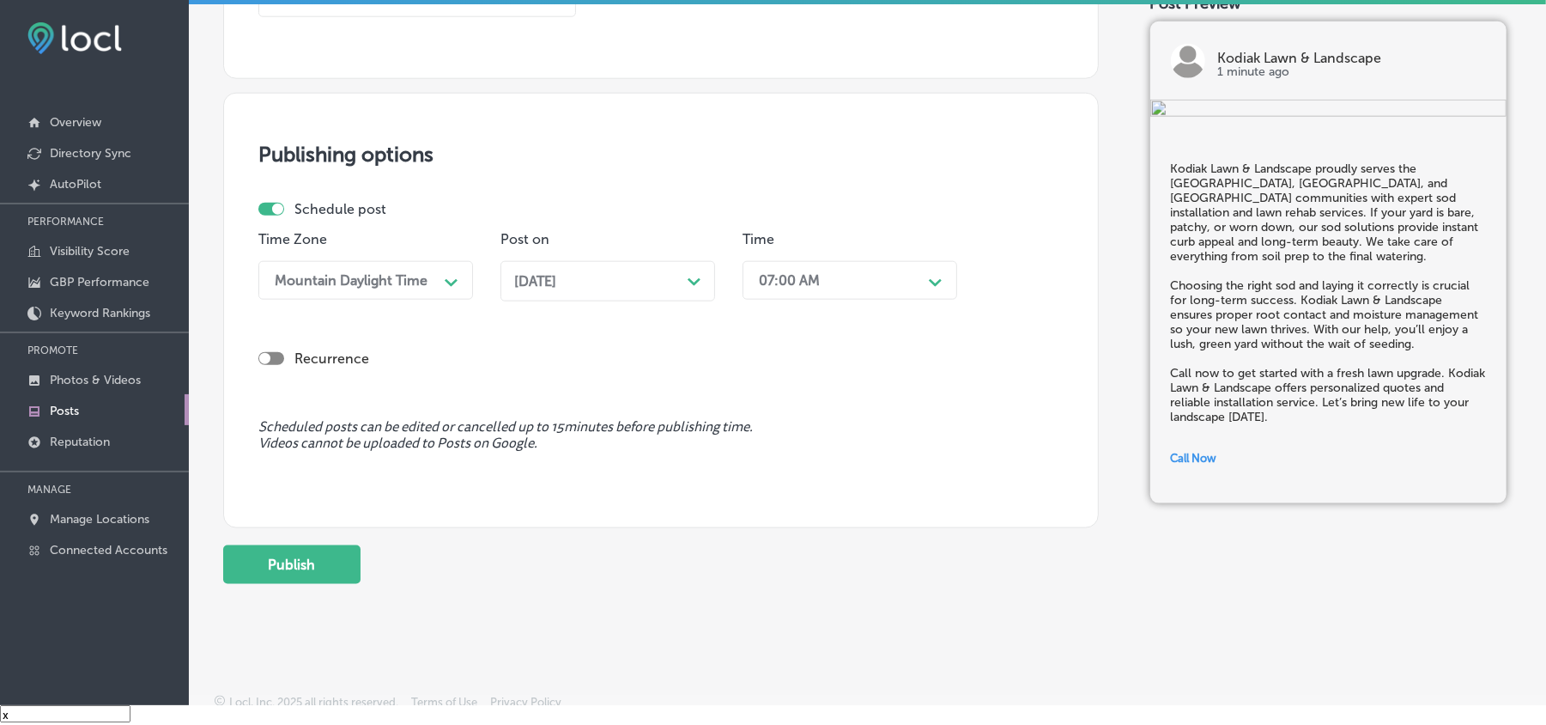
scroll to position [1336, 0]
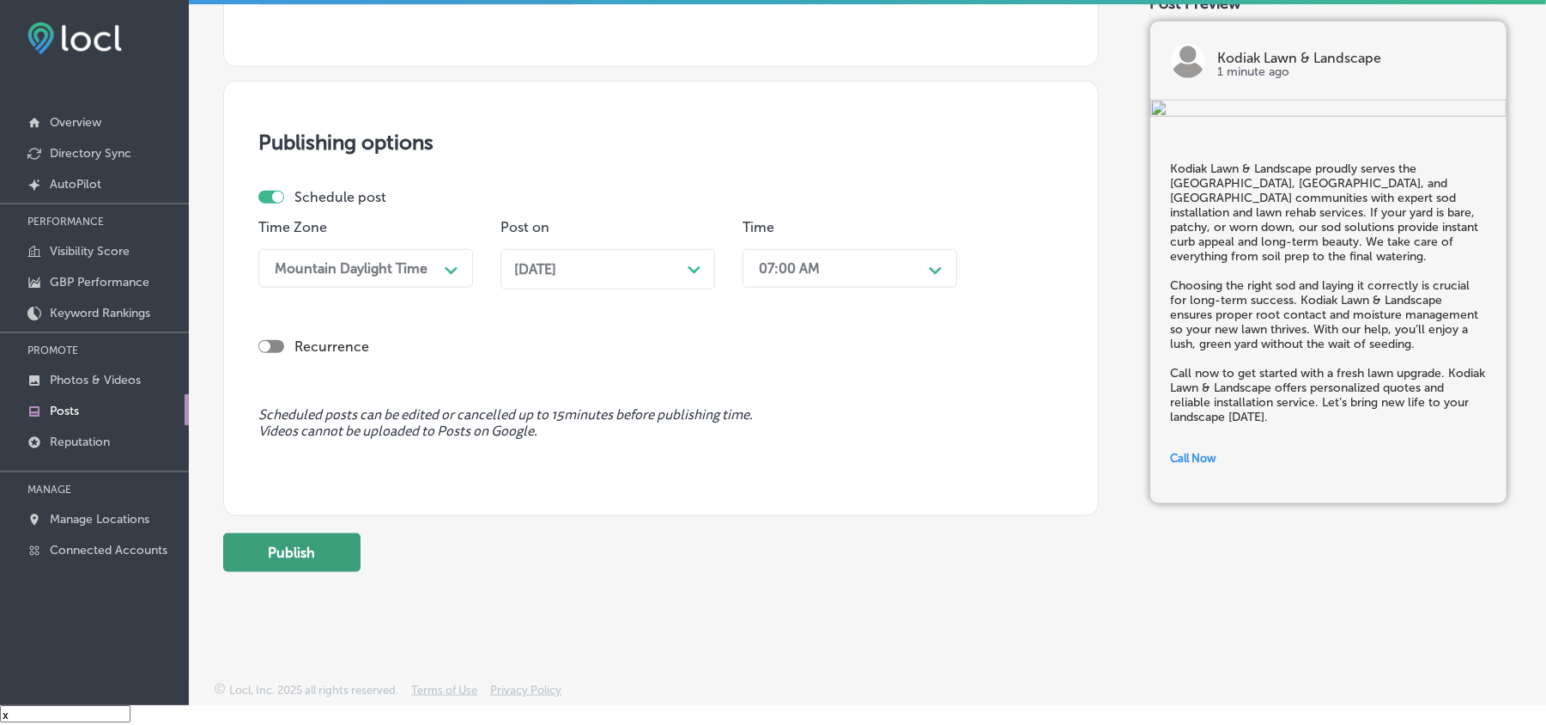
click at [306, 513] on button "Publish" at bounding box center [291, 552] width 137 height 39
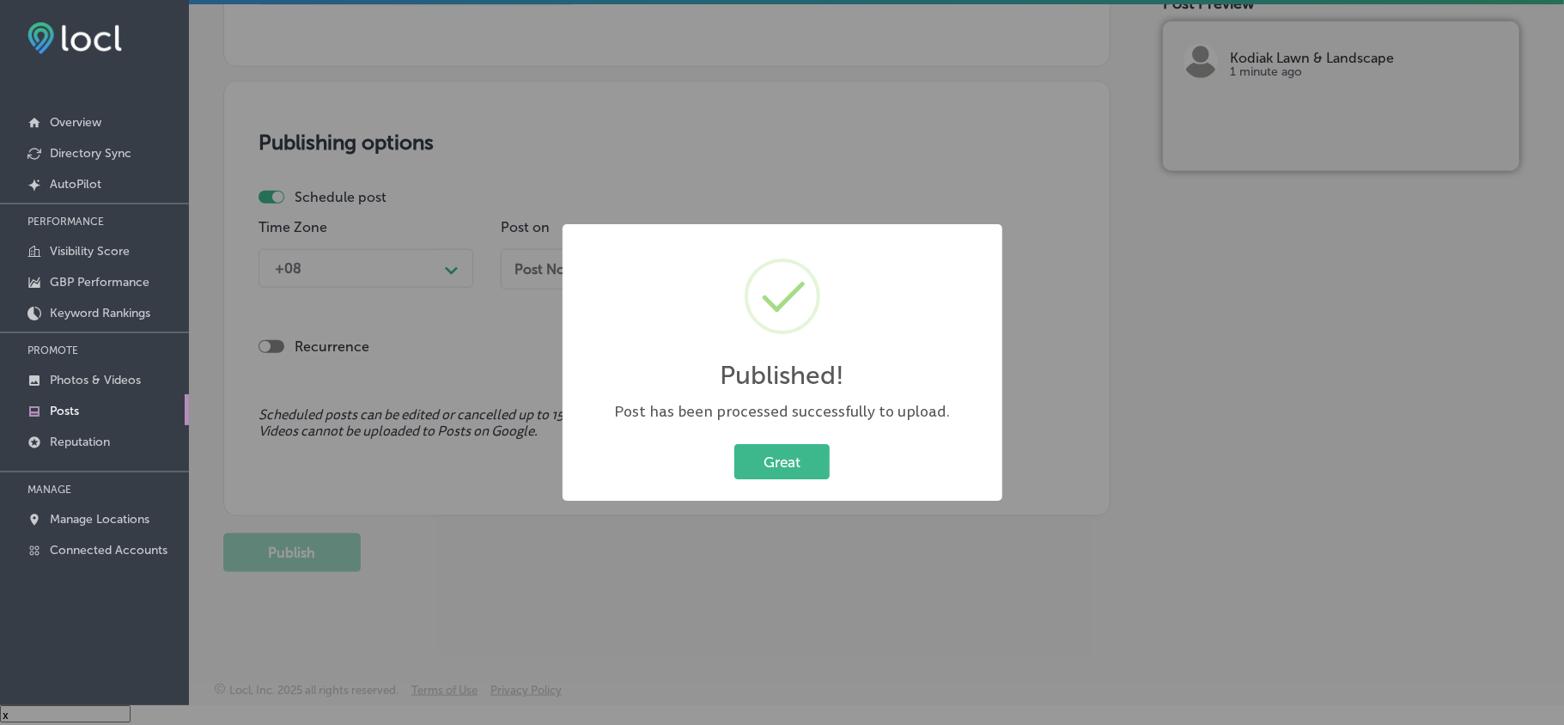
click at [812, 431] on div "Published! × Post has been processed successfully to upload. Great Cancel" at bounding box center [782, 362] width 440 height 277
click at [801, 468] on button "Great" at bounding box center [781, 461] width 95 height 35
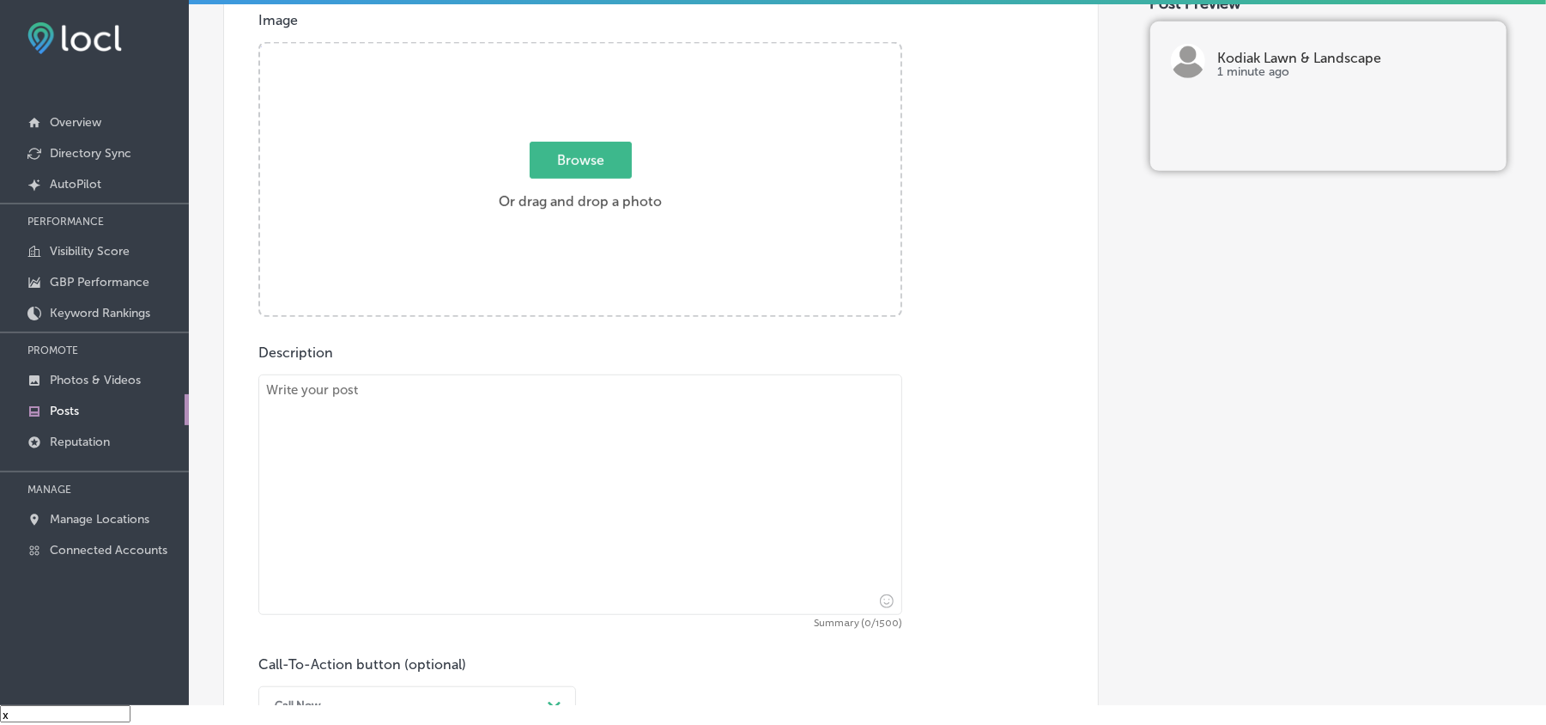
scroll to position [611, 0]
click at [556, 483] on textarea at bounding box center [580, 499] width 644 height 240
paste textarea "For residents of [GEOGRAPHIC_DATA], [GEOGRAPHIC_DATA], and [PERSON_NAME][GEOGRA…"
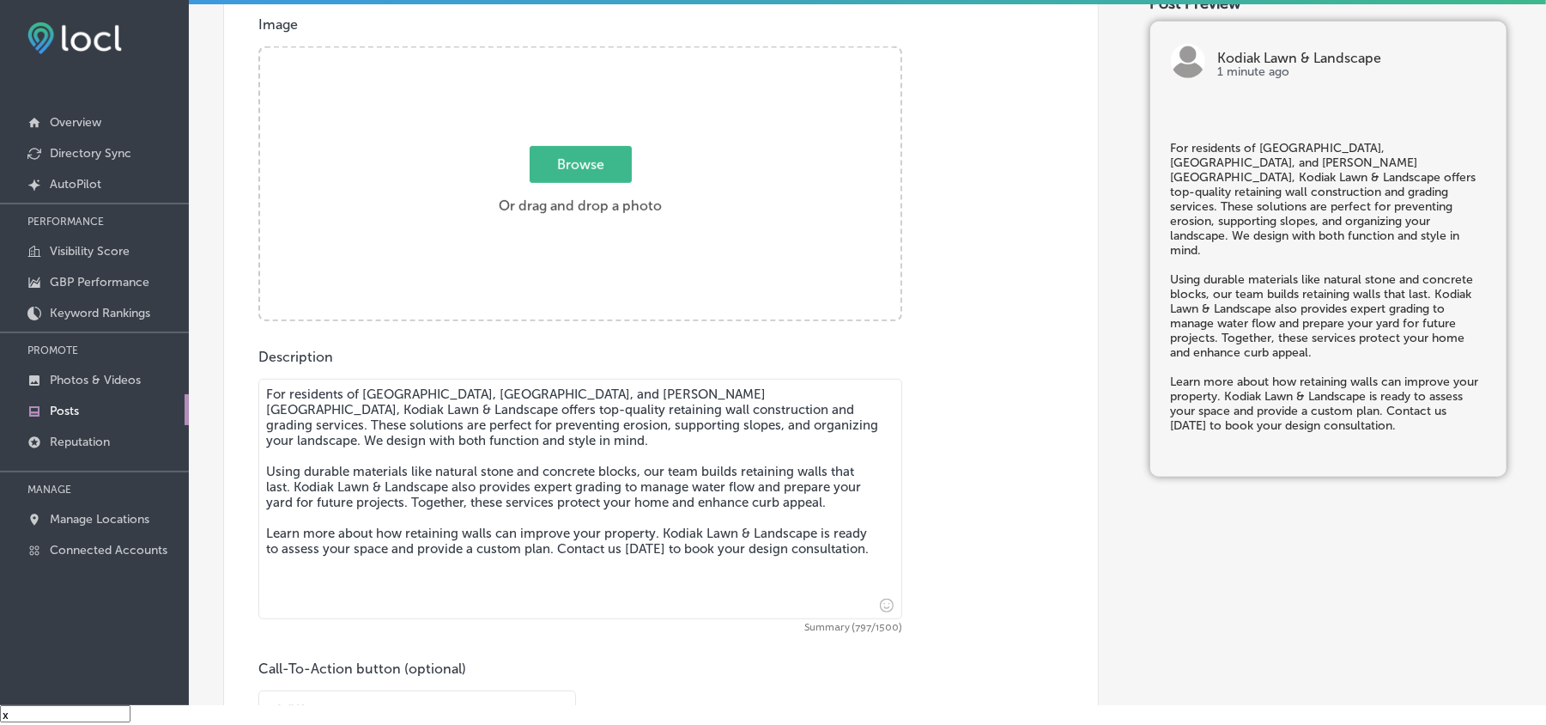
type textarea "For residents of [GEOGRAPHIC_DATA], [GEOGRAPHIC_DATA], and [PERSON_NAME][GEOGRA…"
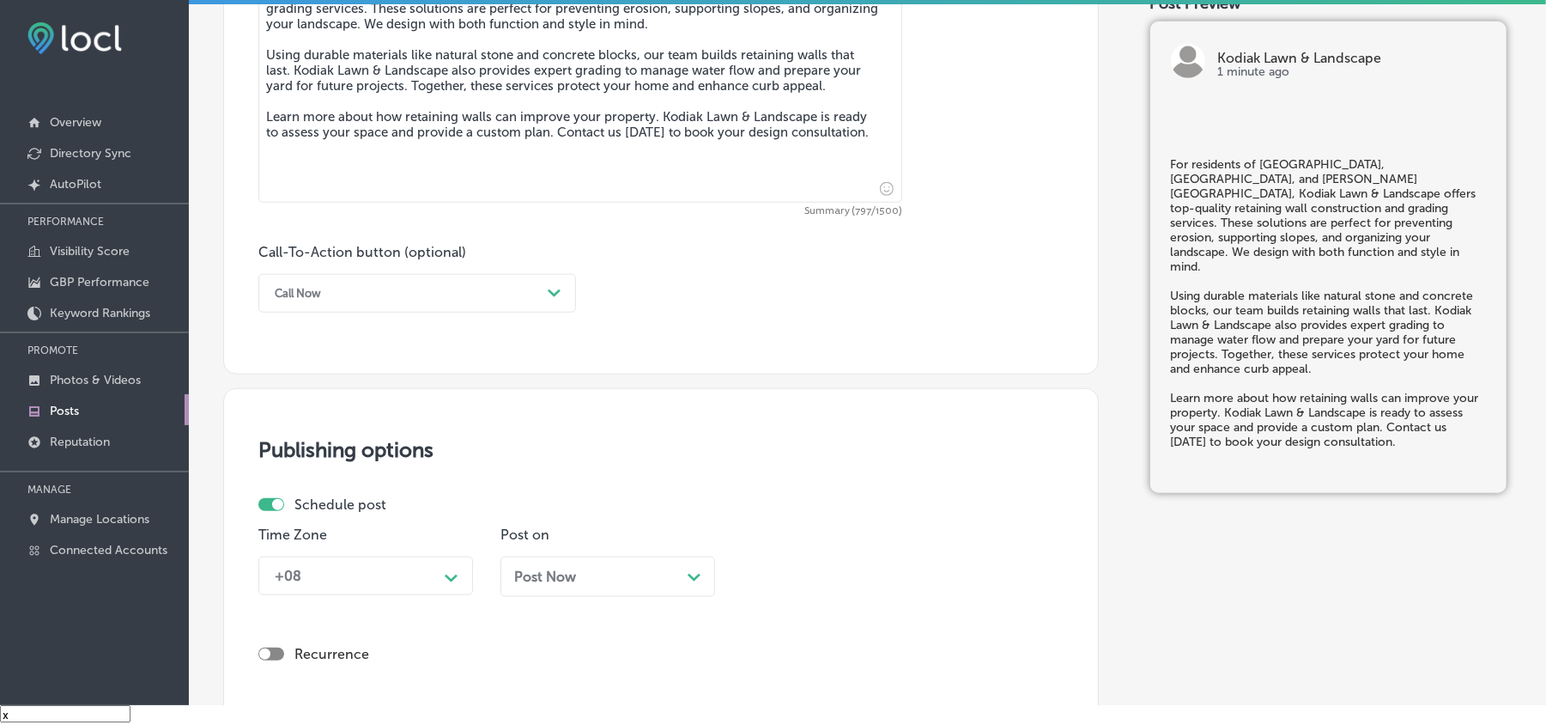
scroll to position [1030, 0]
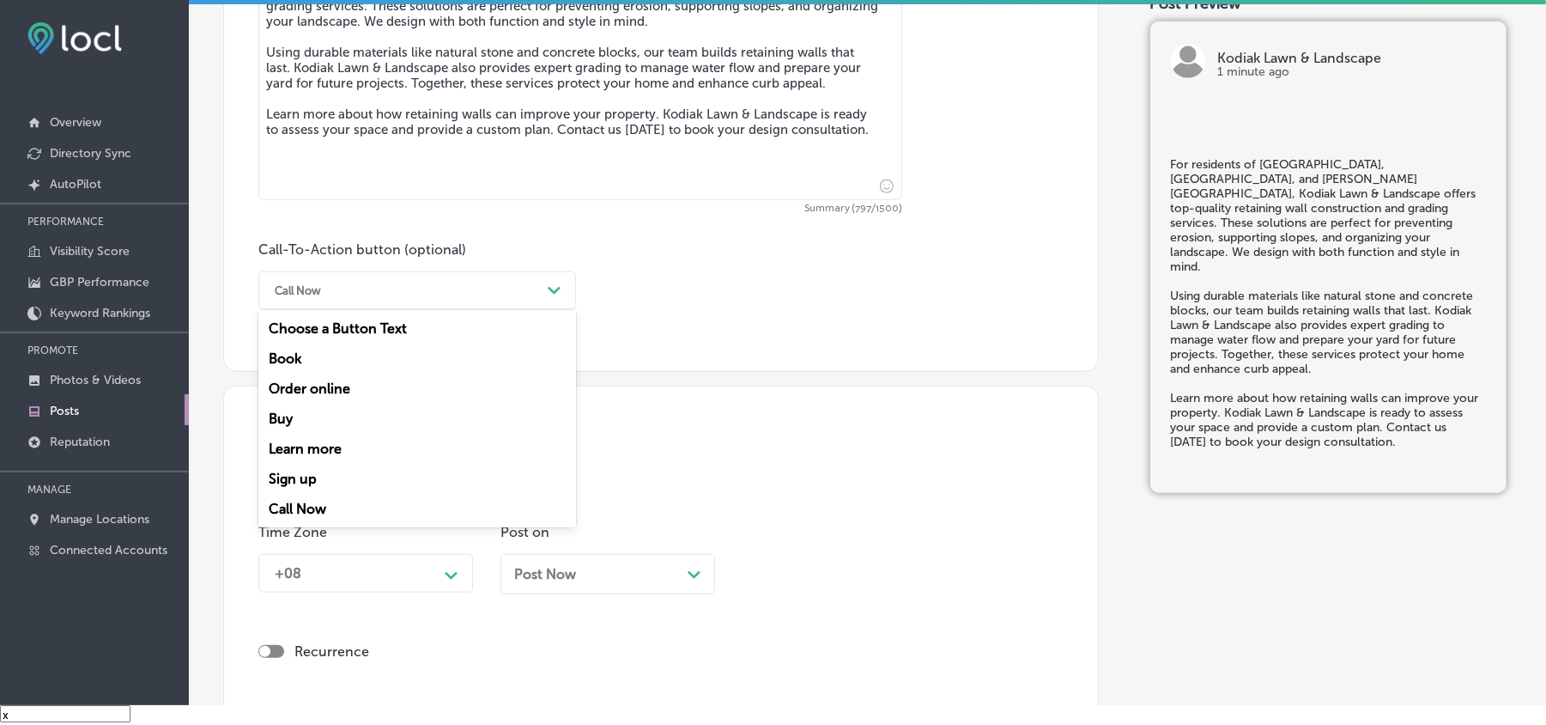
click at [554, 306] on div "Call Now Path Created with Sketch." at bounding box center [417, 290] width 318 height 39
click at [295, 446] on div "Learn more" at bounding box center [417, 449] width 318 height 30
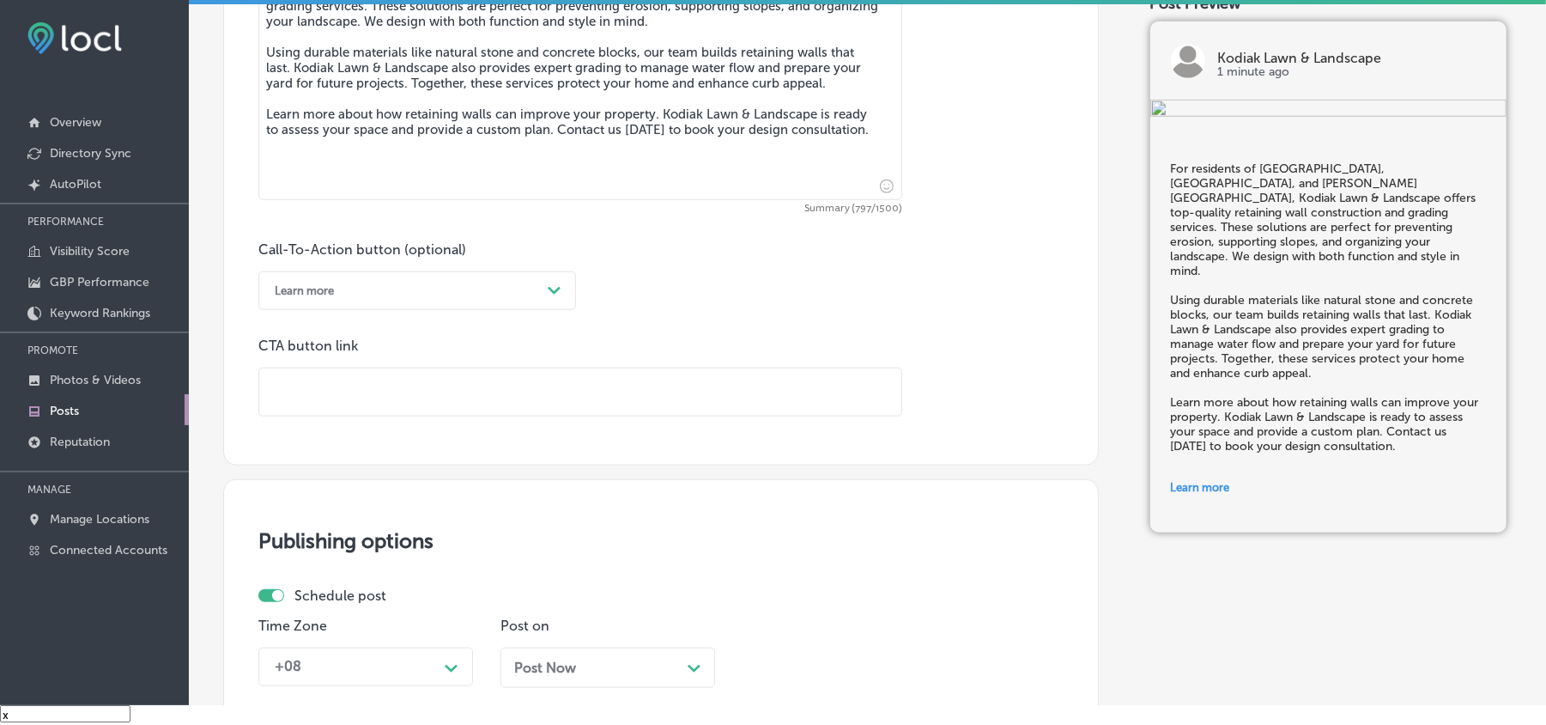
click at [453, 405] on input "text" at bounding box center [580, 391] width 642 height 47
paste input "[URL][DOMAIN_NAME]"
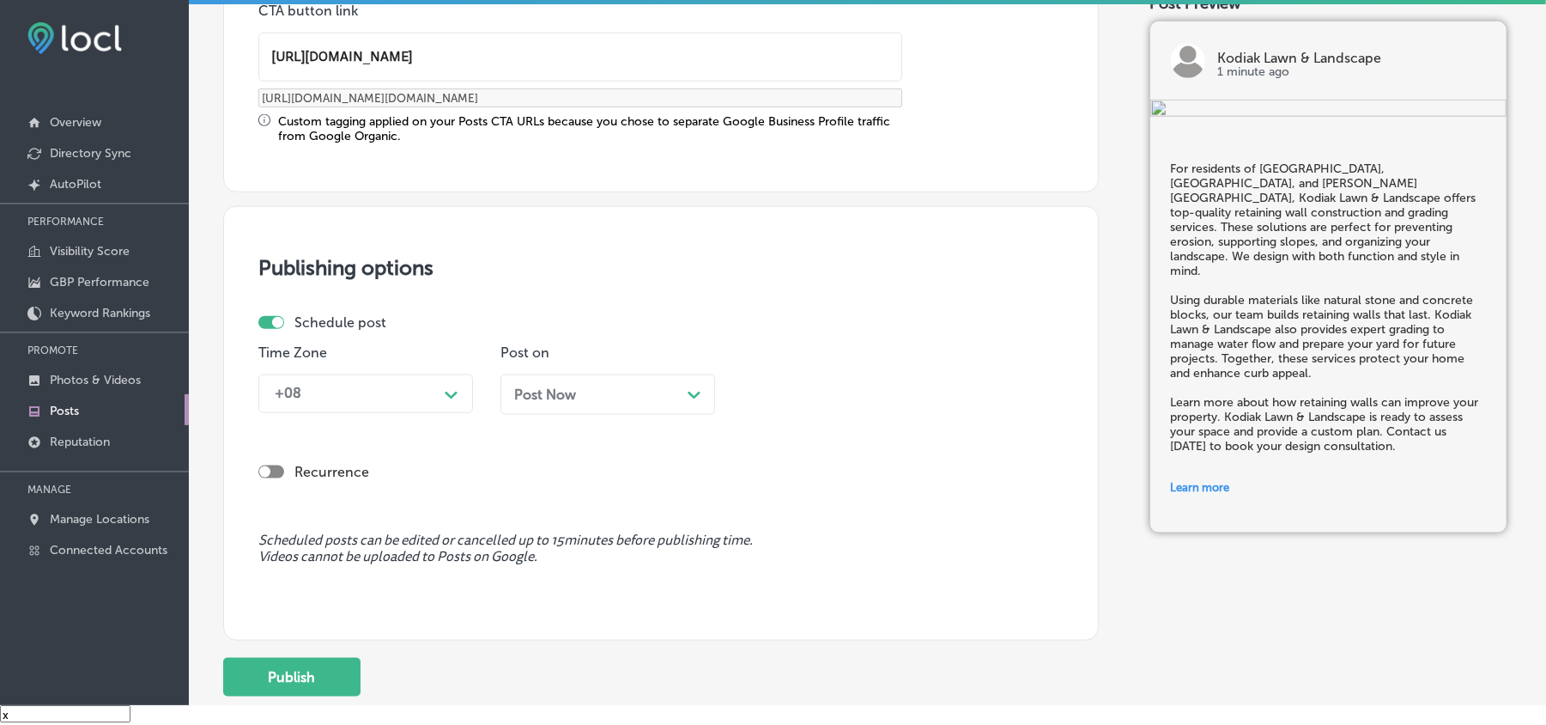
scroll to position [1374, 0]
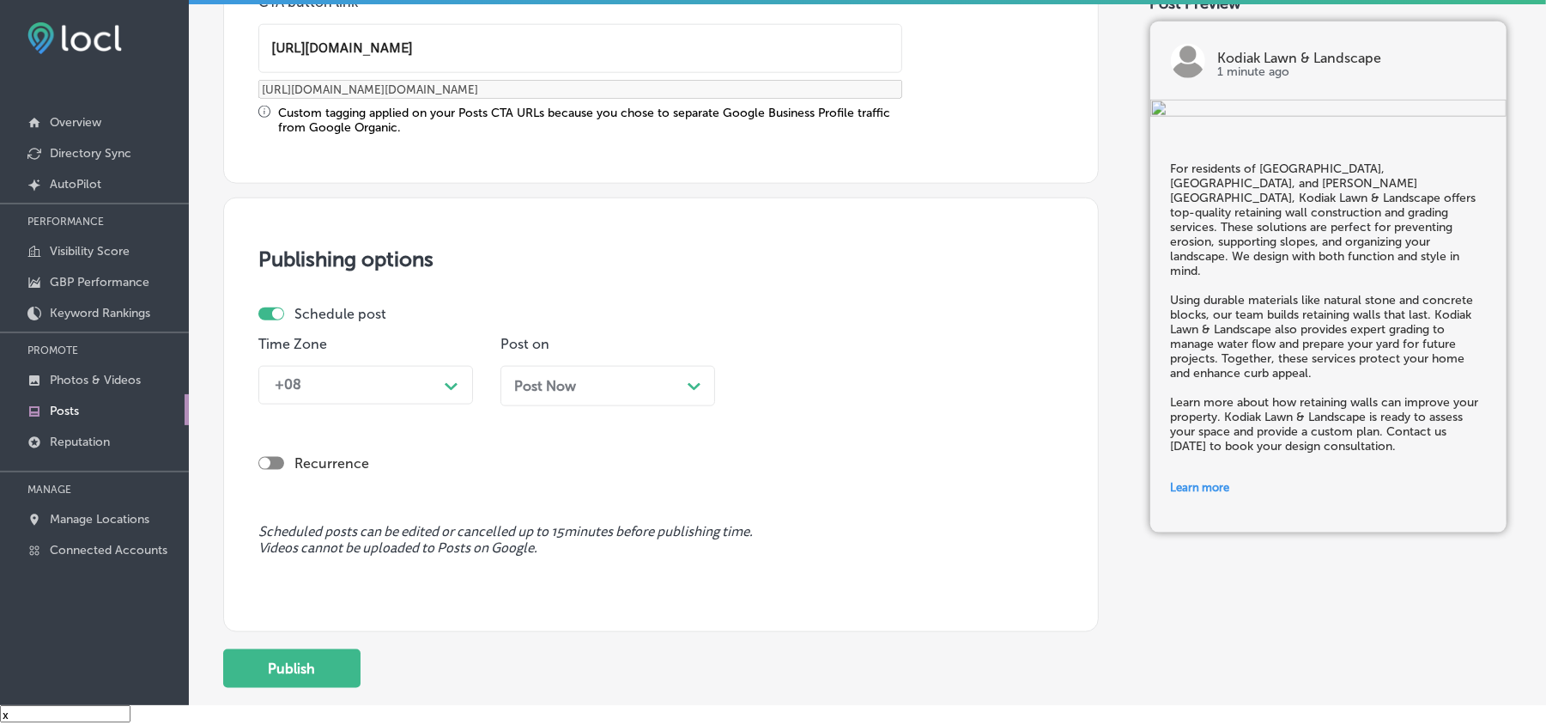
type input "[URL][DOMAIN_NAME]"
click at [451, 372] on div "Path Created with Sketch." at bounding box center [451, 384] width 27 height 27
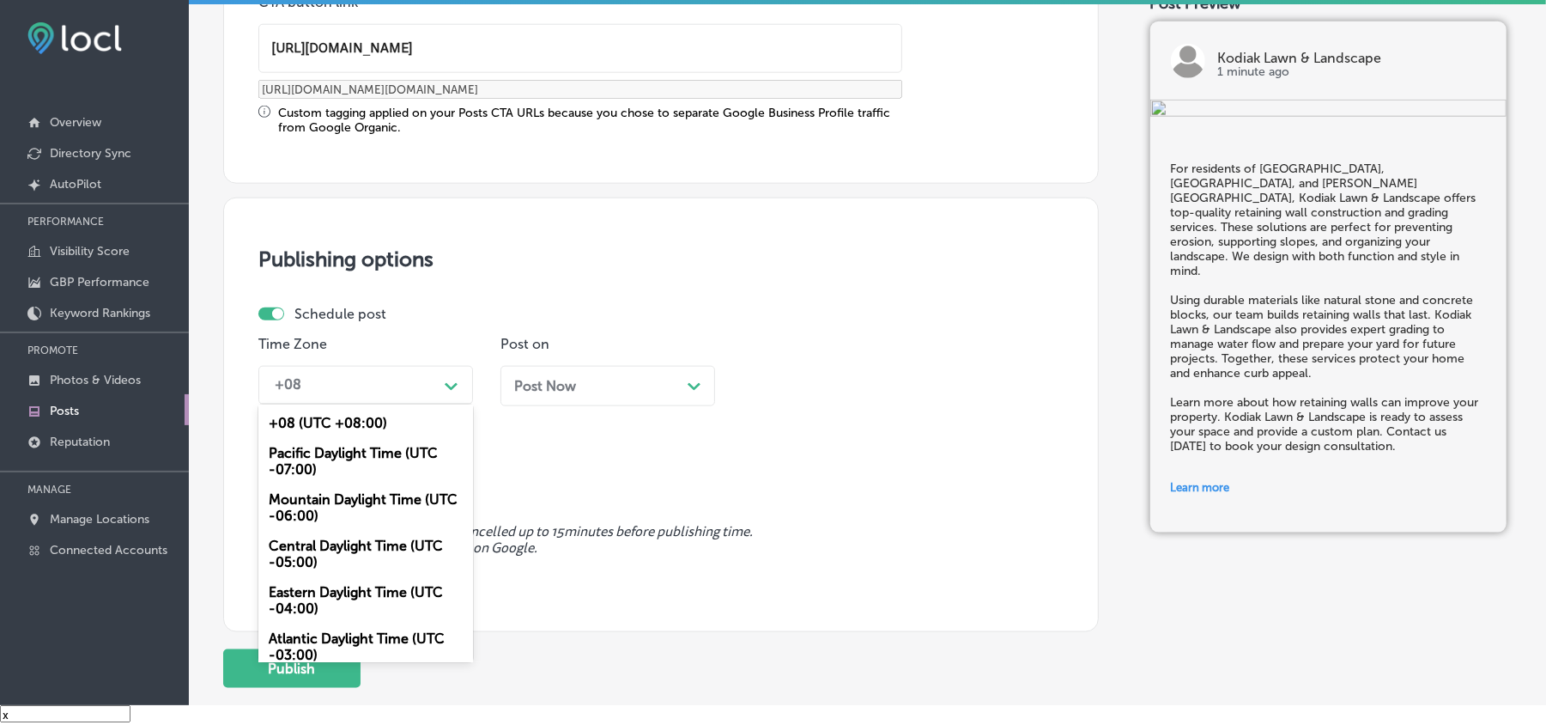
click at [331, 499] on div "Mountain Daylight Time (UTC -06:00)" at bounding box center [365, 507] width 215 height 46
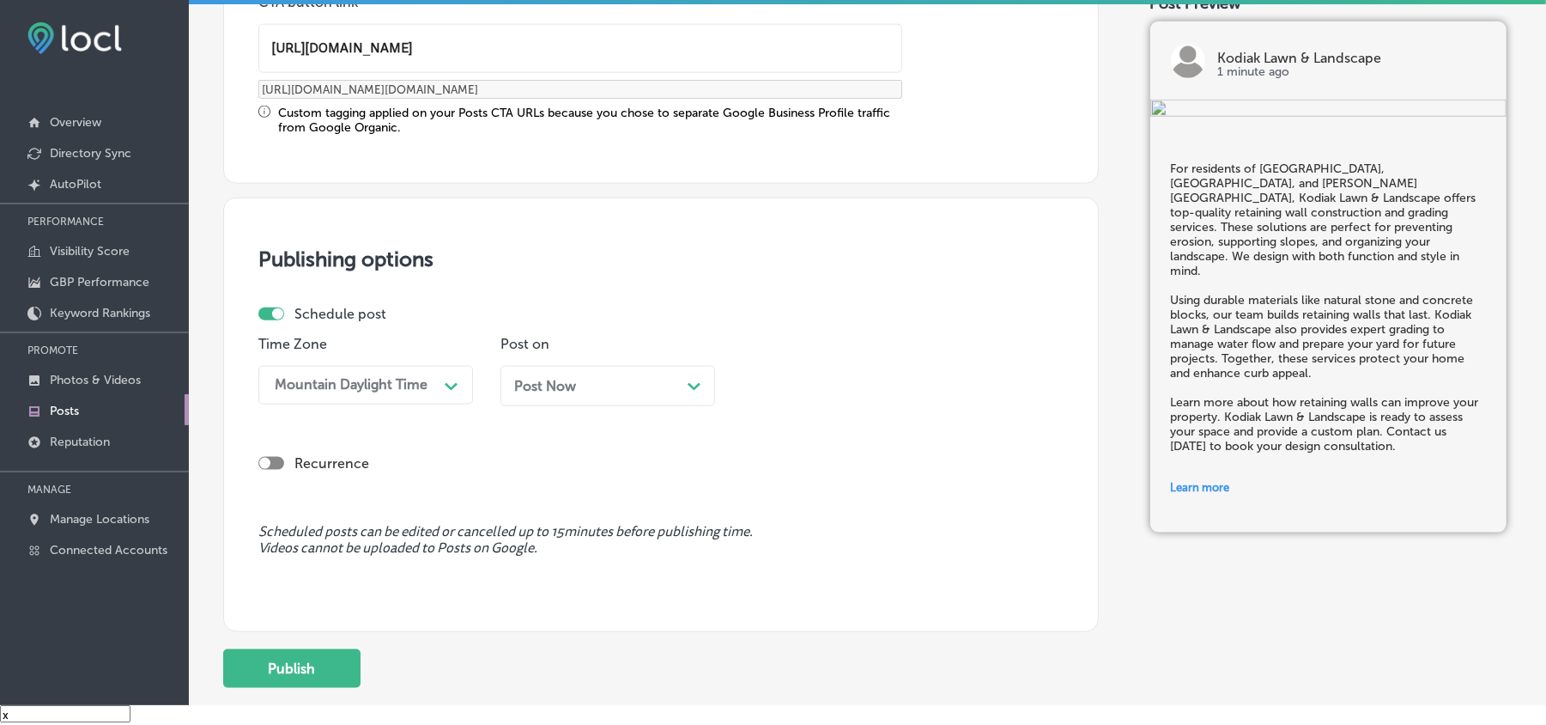
click at [608, 395] on div "Post Now Path Created with Sketch." at bounding box center [608, 386] width 215 height 40
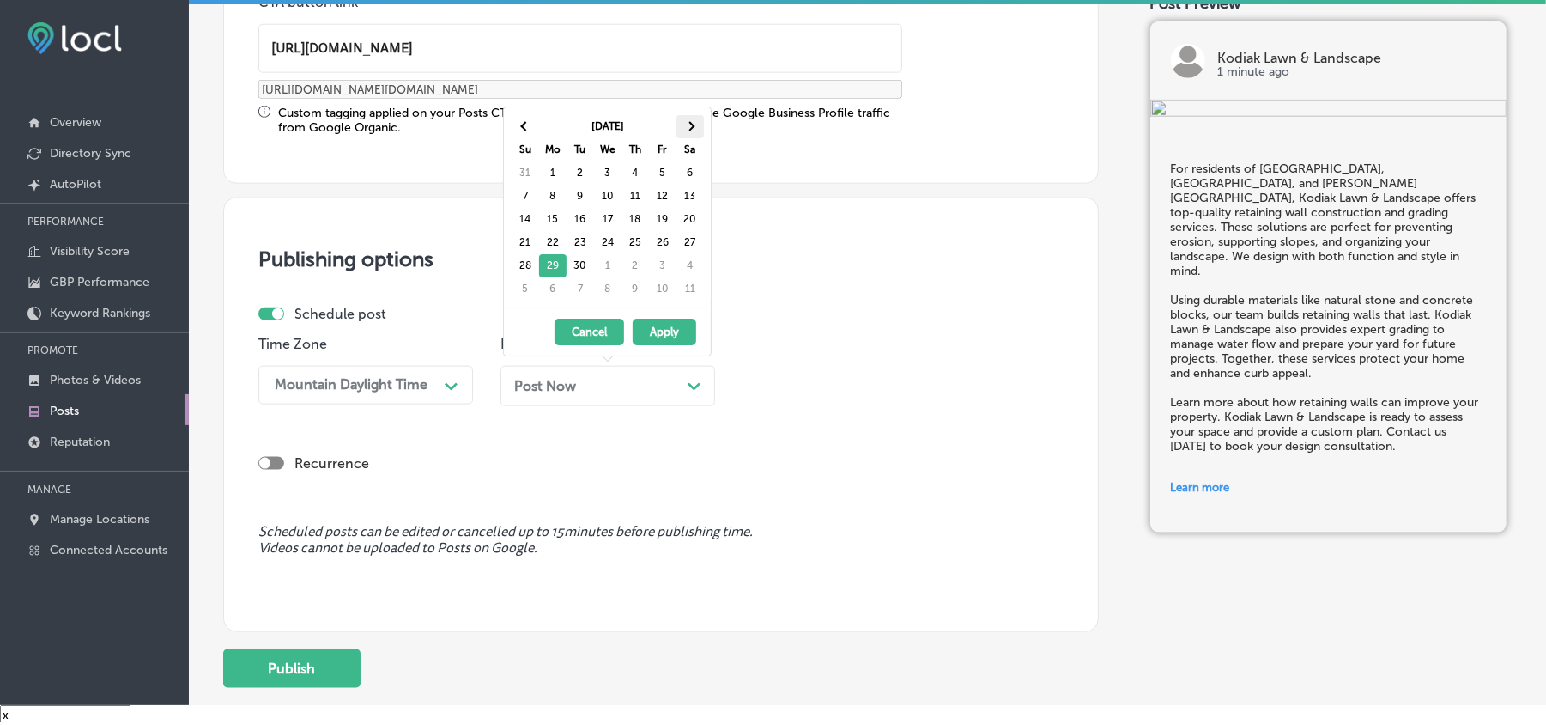
click at [695, 120] on th at bounding box center [690, 126] width 27 height 23
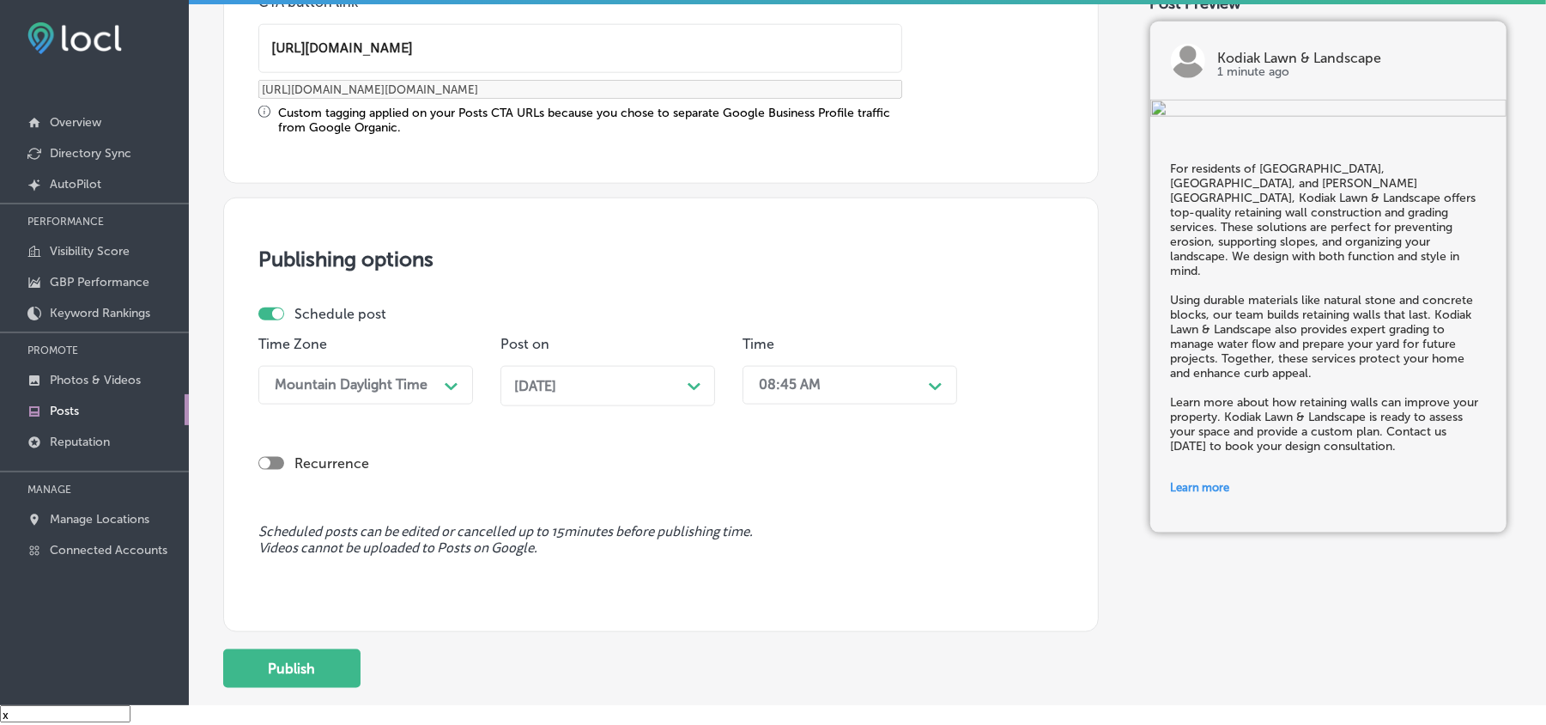
click at [805, 389] on div "08:45 AM" at bounding box center [790, 385] width 62 height 16
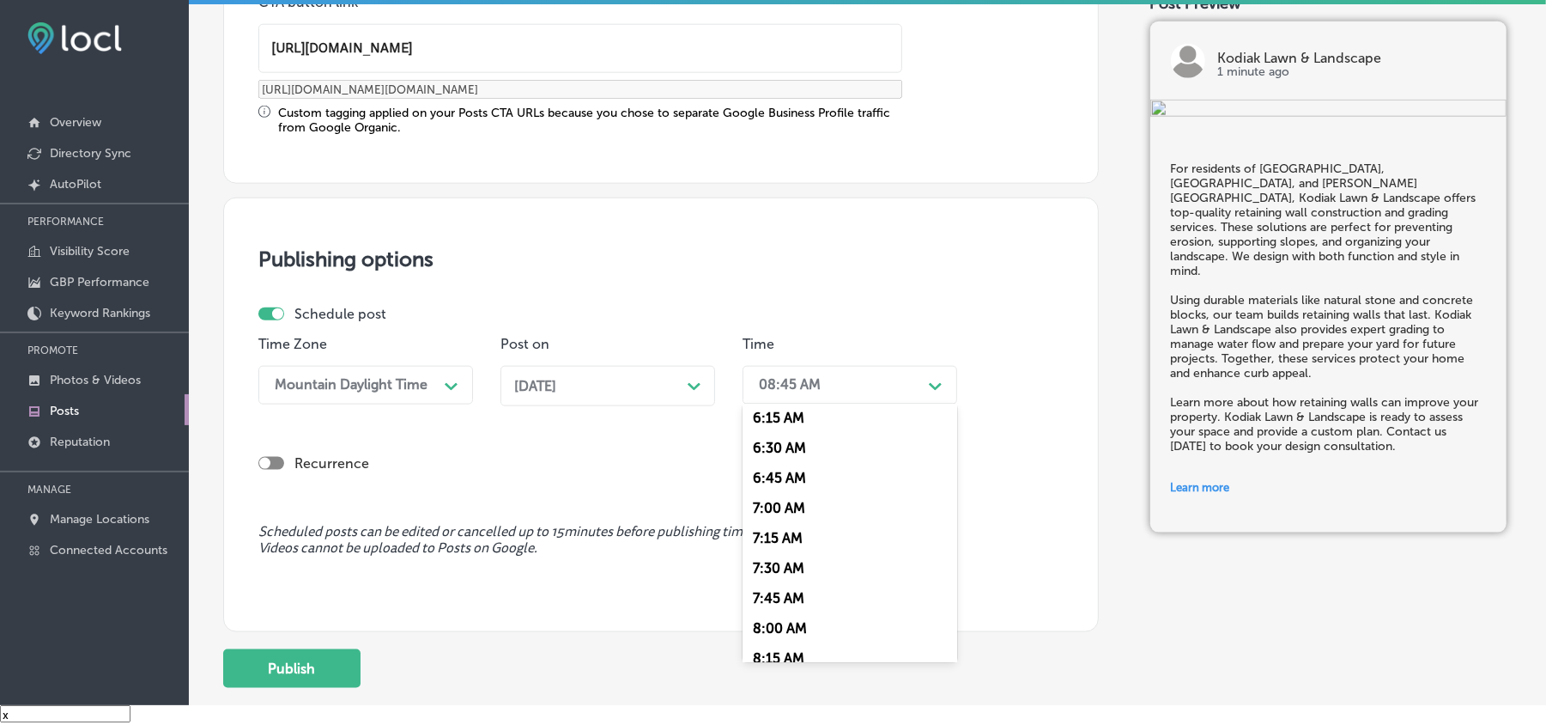
scroll to position [763, 0]
click at [774, 495] on div "7:00 AM" at bounding box center [850, 501] width 215 height 30
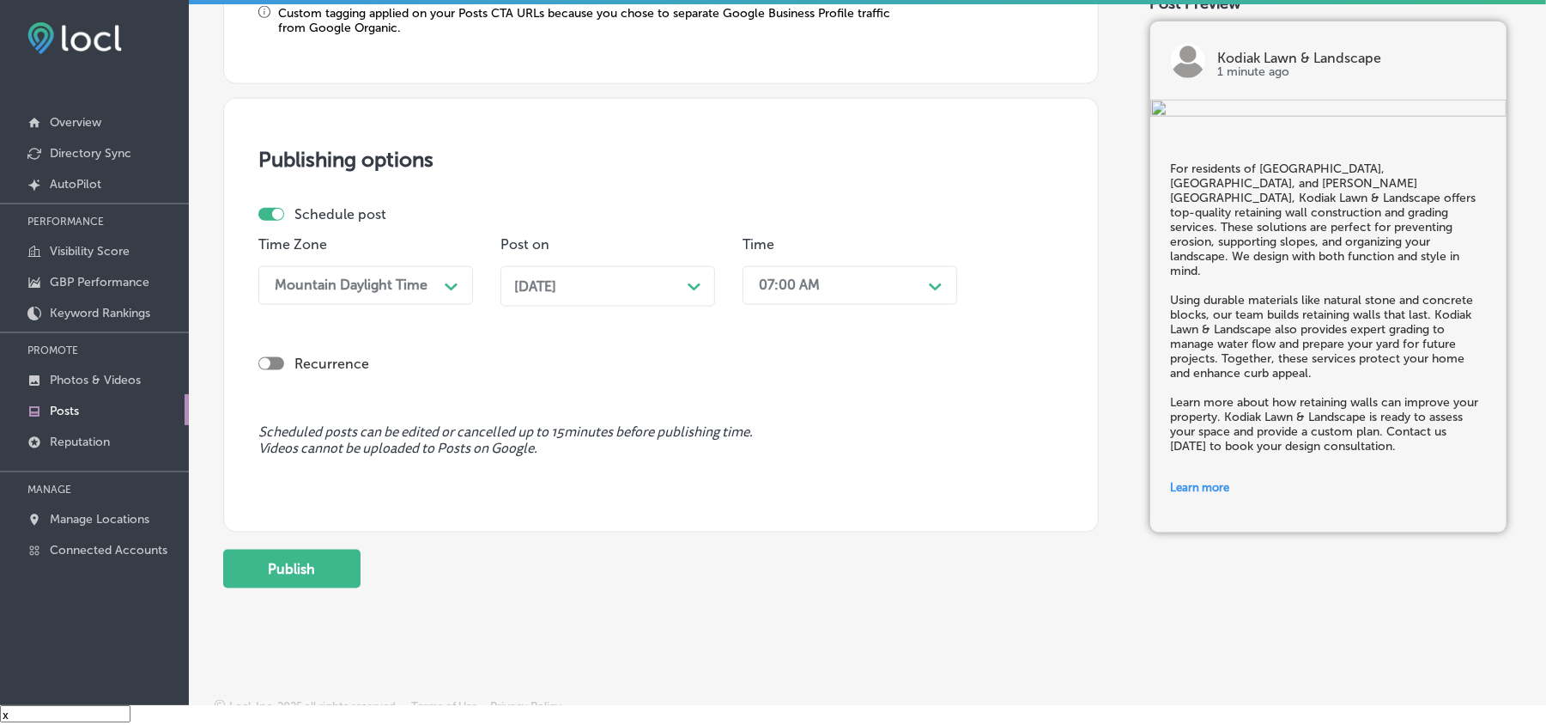
scroll to position [1491, 0]
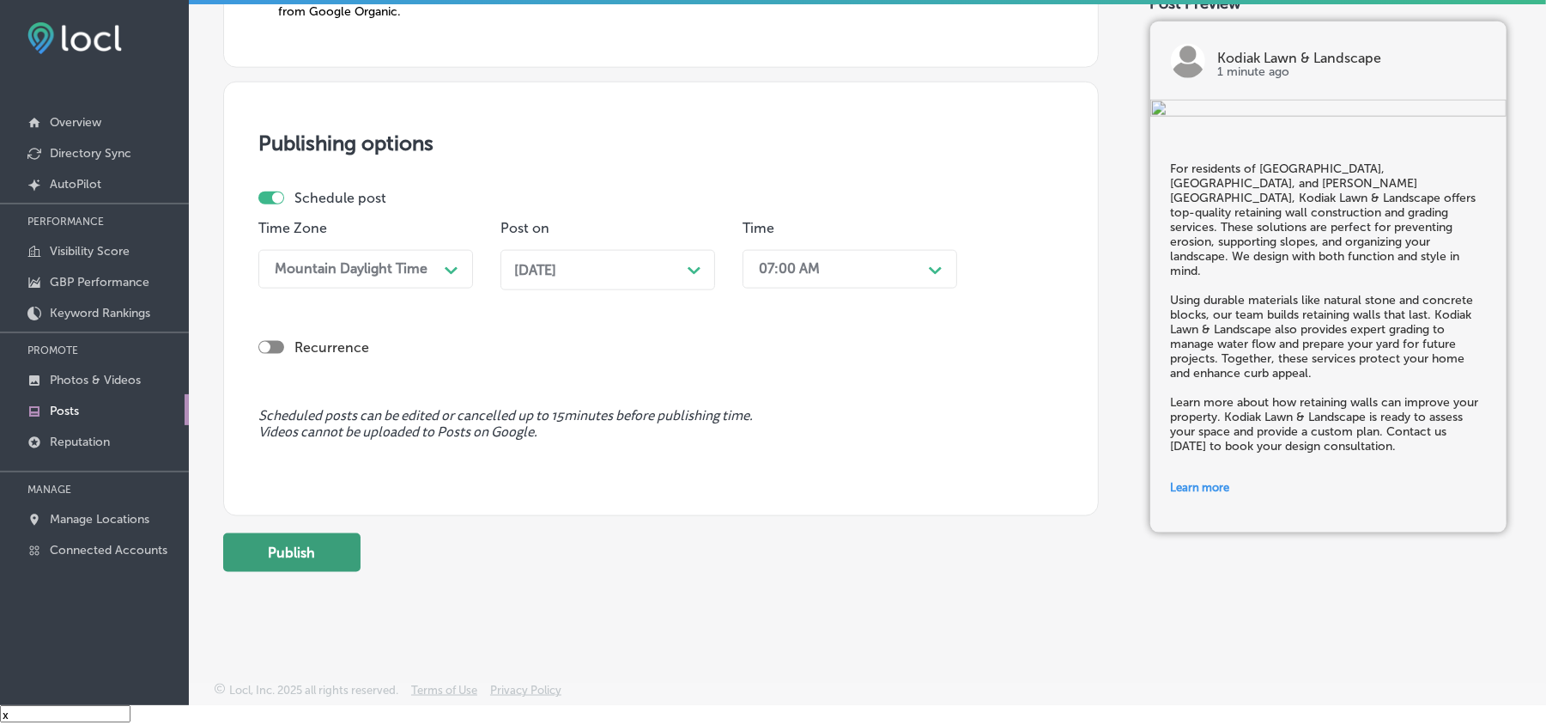
click at [265, 513] on button "Publish" at bounding box center [291, 552] width 137 height 39
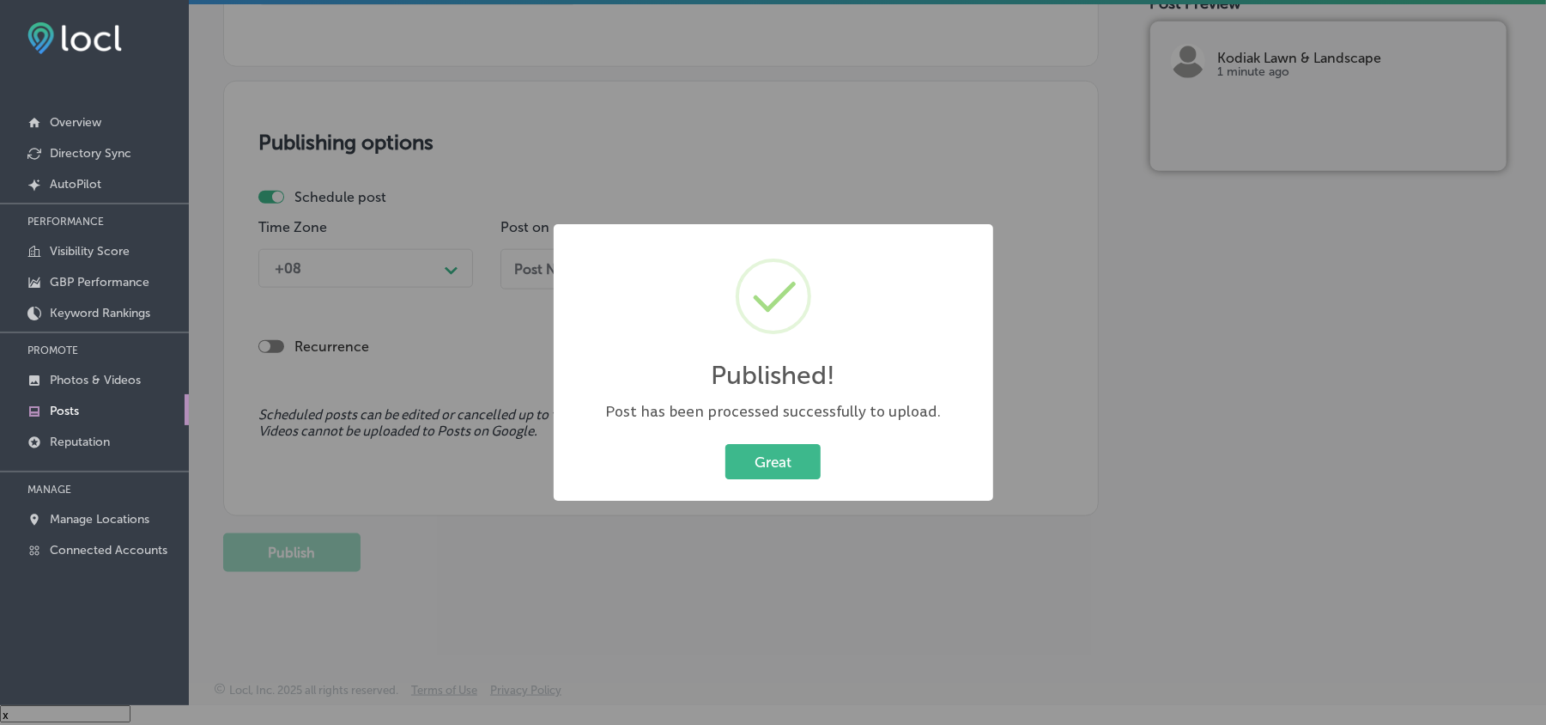
scroll to position [1337, 0]
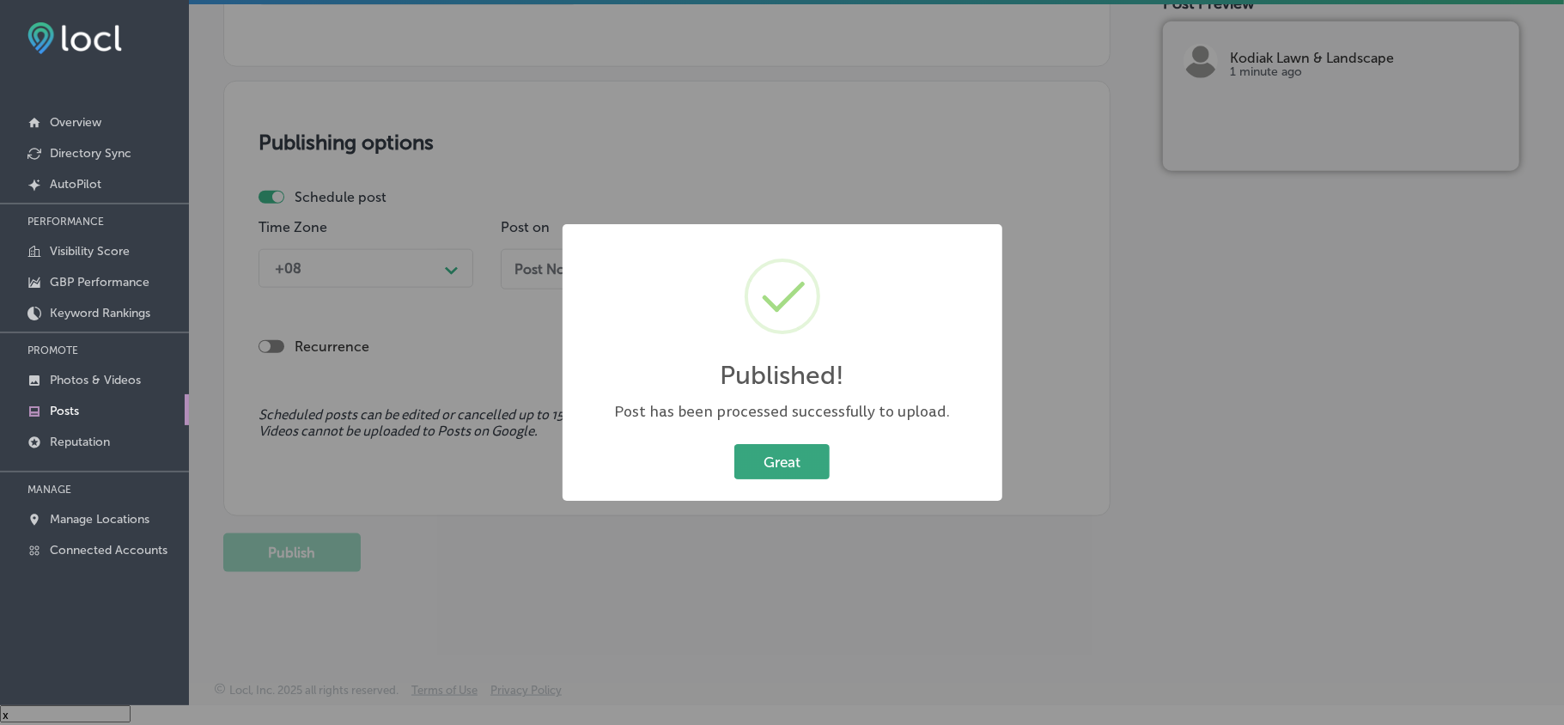
click at [777, 450] on button "Great" at bounding box center [781, 461] width 95 height 35
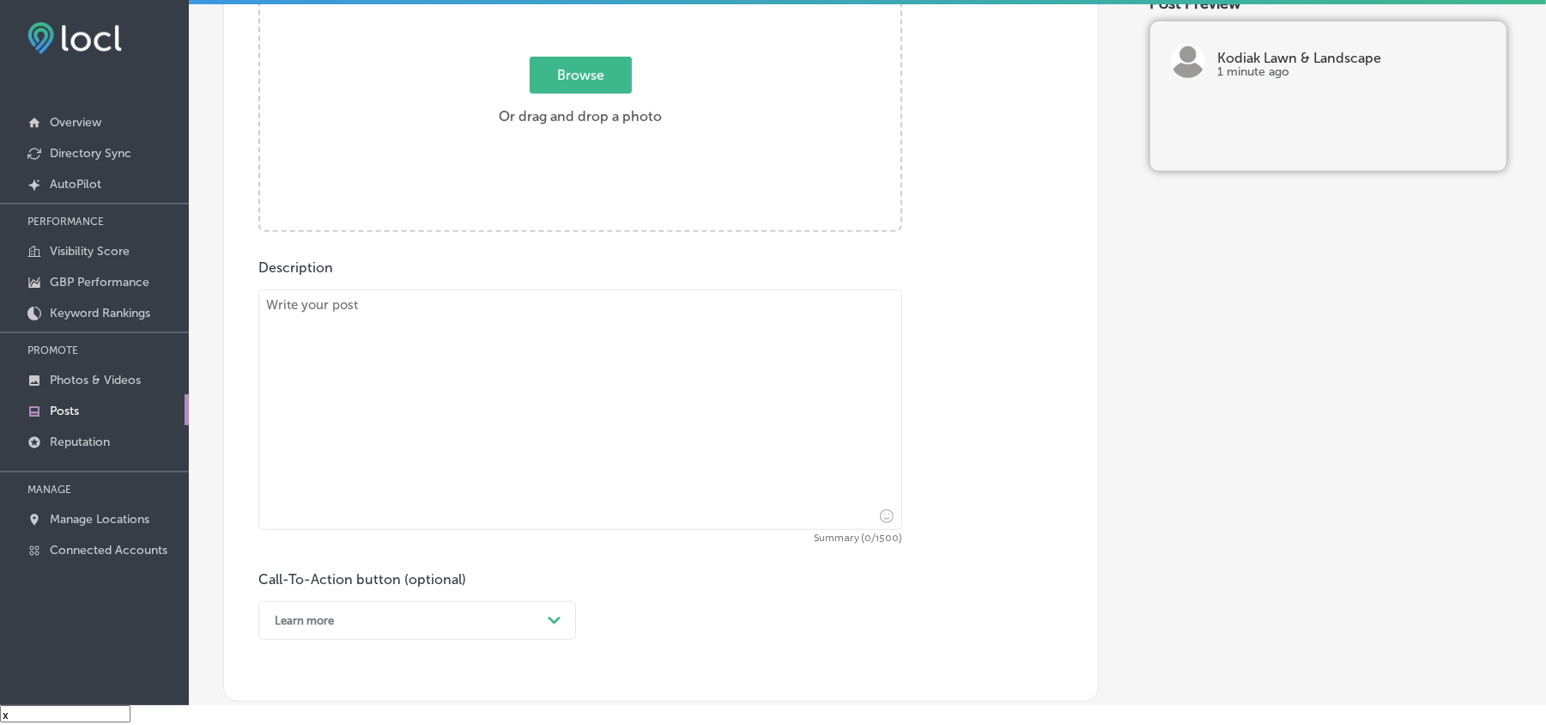
scroll to position [687, 0]
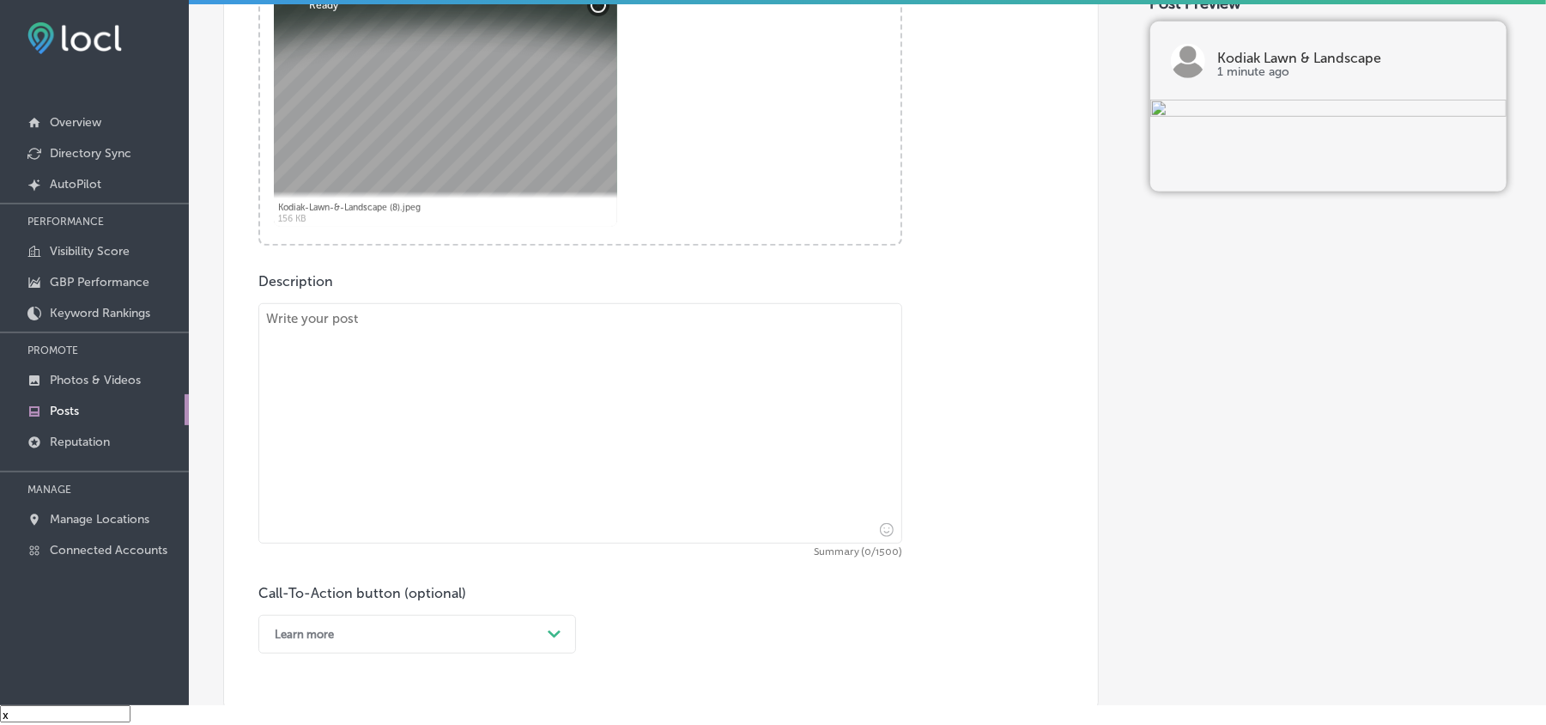
click at [486, 513] on div "Call-To-Action button (optional) Learn more Path Created with Sketch." at bounding box center [417, 619] width 318 height 69
click at [478, 436] on textarea at bounding box center [580, 423] width 644 height 240
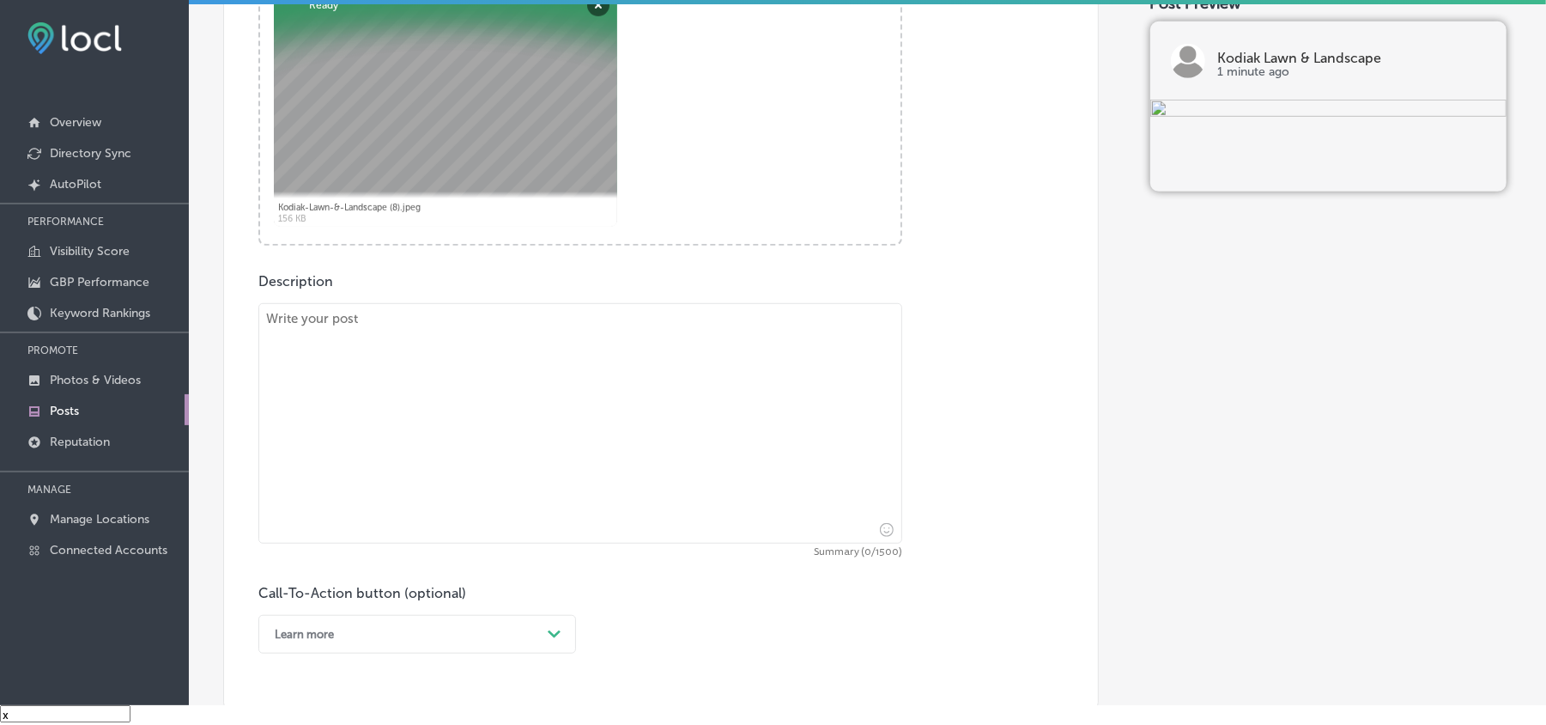
paste textarea "Kodiak Lawn & Landscape installs walkways and other outdoor features to enhance…"
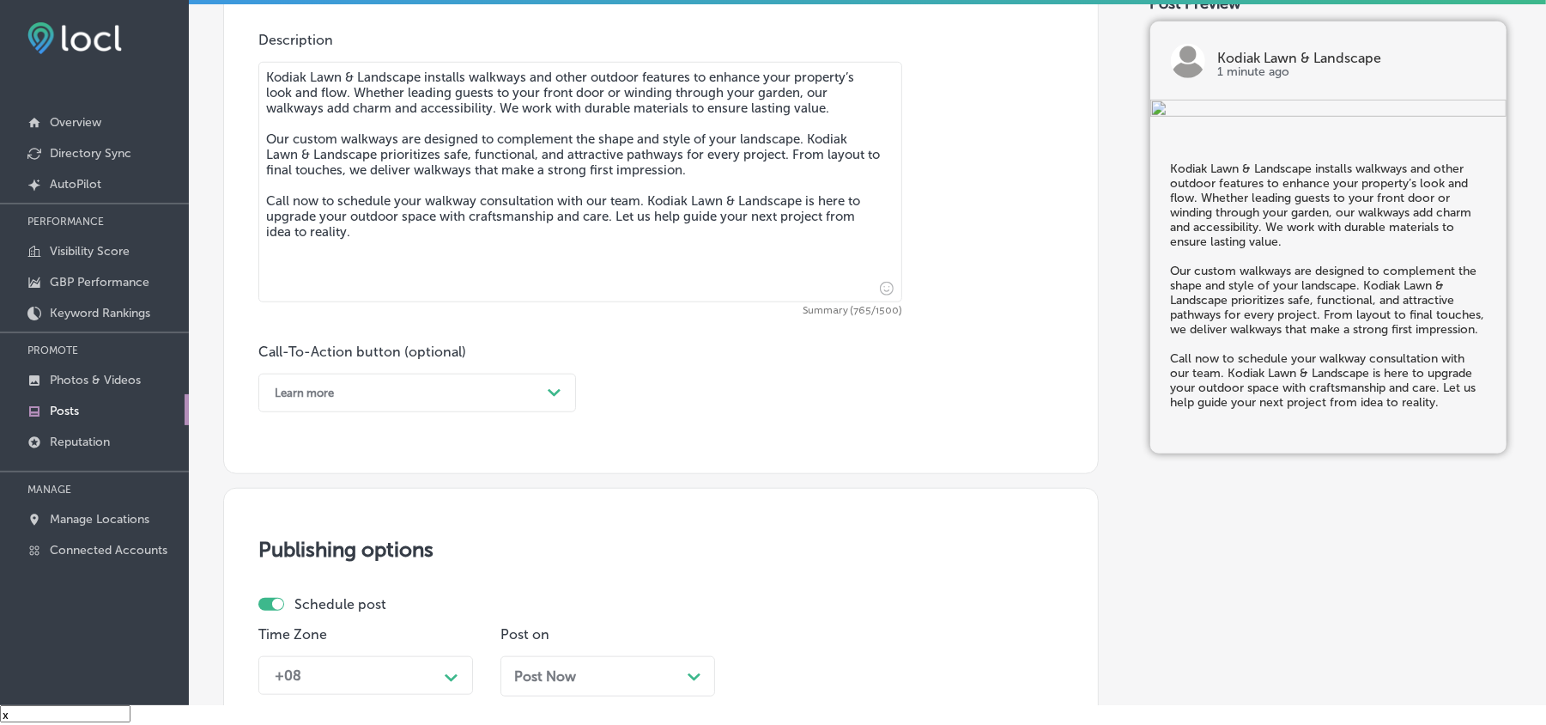
scroll to position [1030, 0]
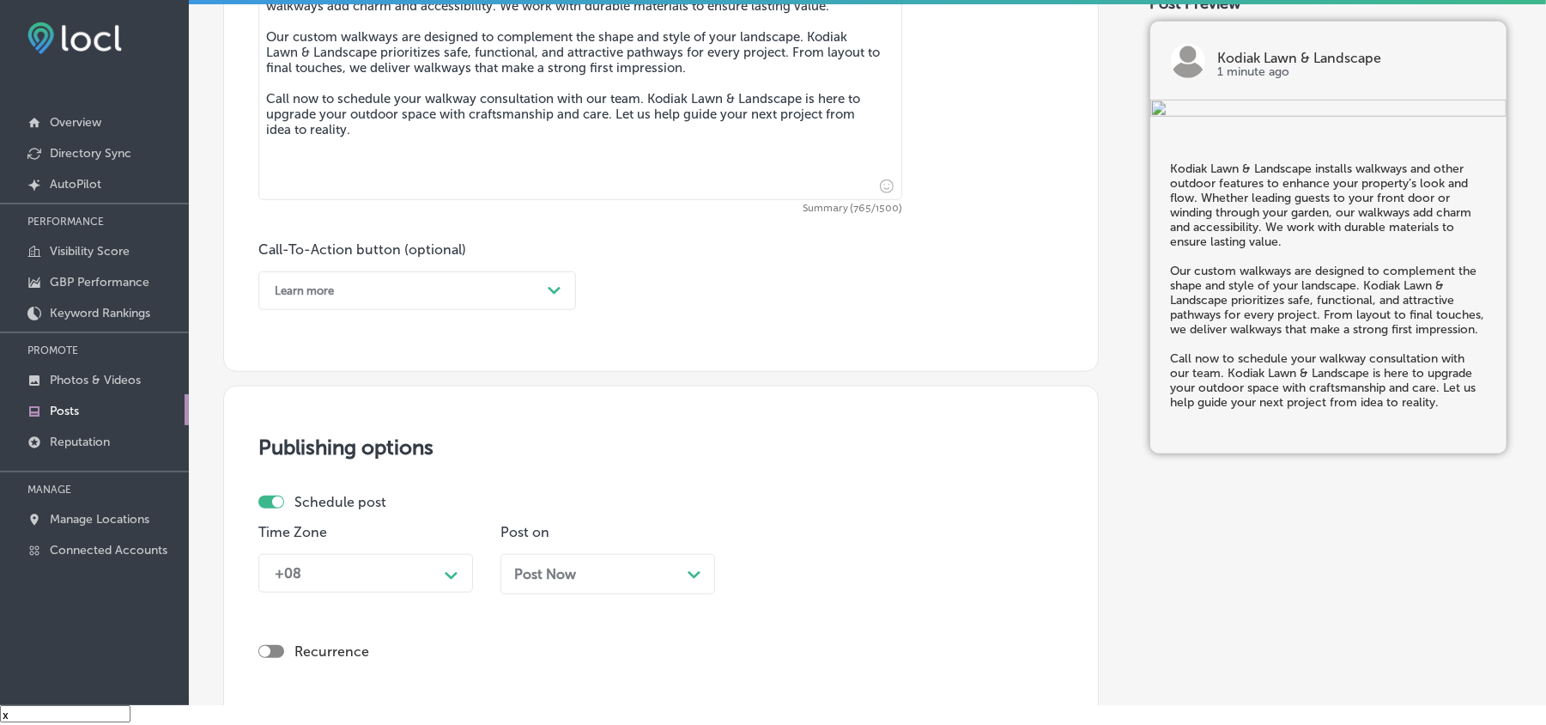
type textarea "Kodiak Lawn & Landscape installs walkways and other outdoor features to enhance…"
click at [476, 280] on div "Learn more" at bounding box center [403, 290] width 275 height 27
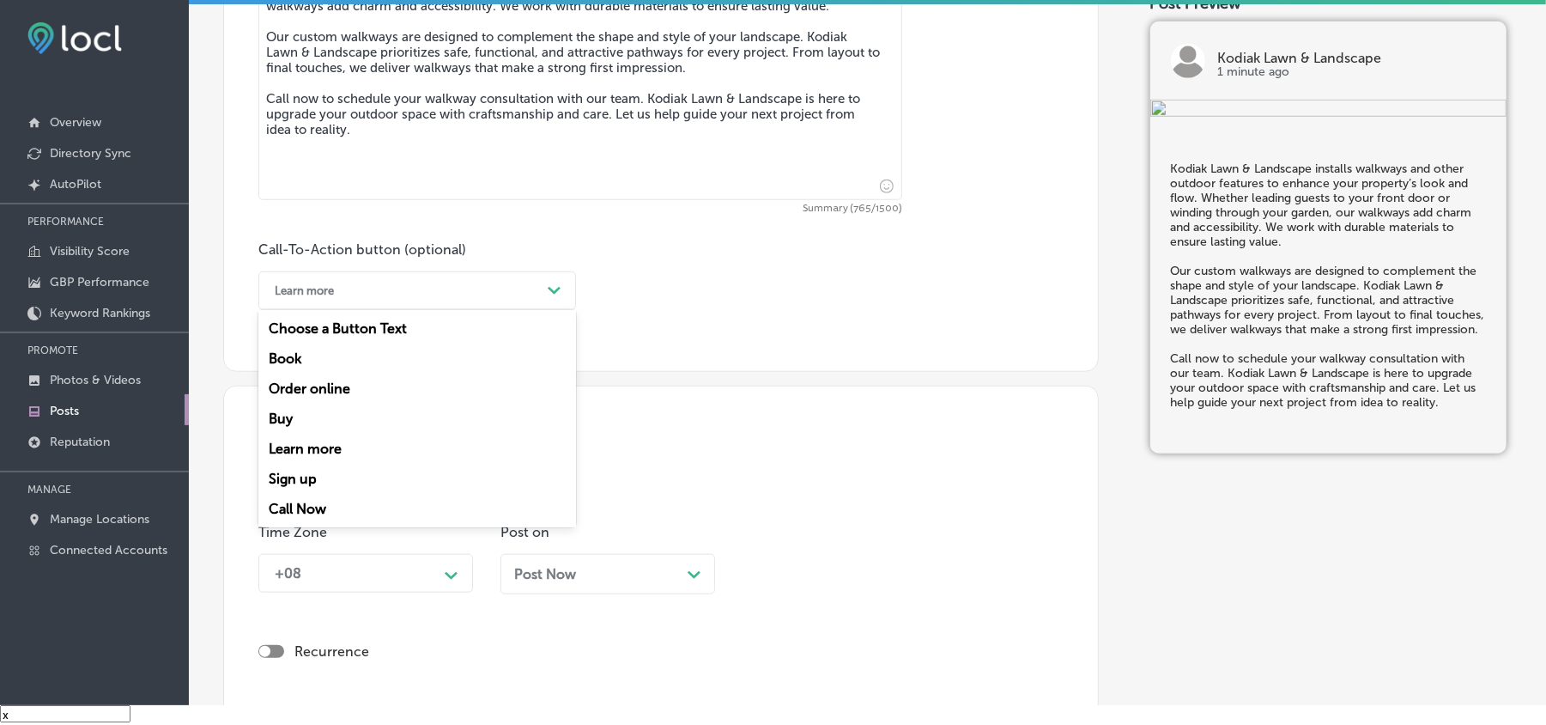
click at [304, 508] on div "Call Now" at bounding box center [417, 509] width 318 height 30
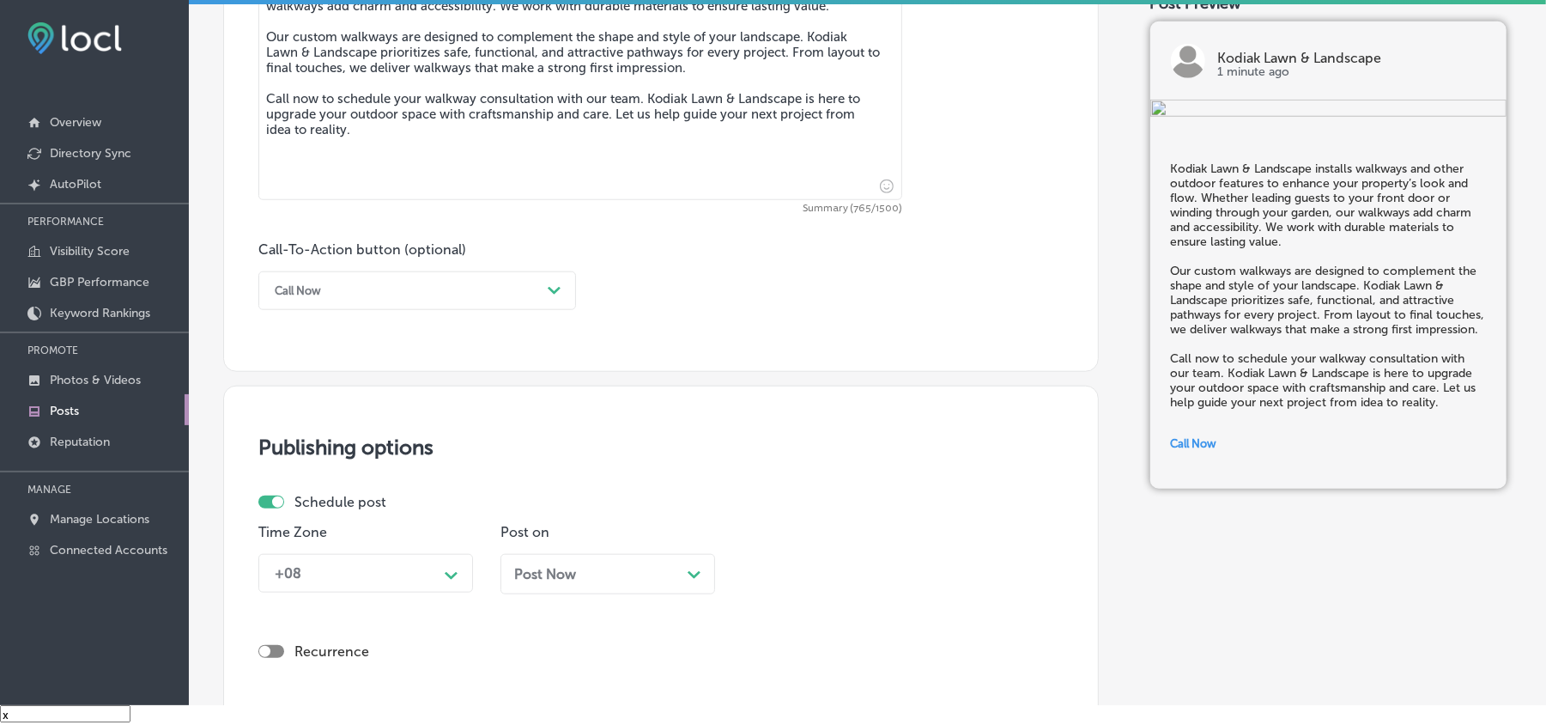
click at [400, 513] on div "+08 Path Created with Sketch." at bounding box center [365, 573] width 215 height 39
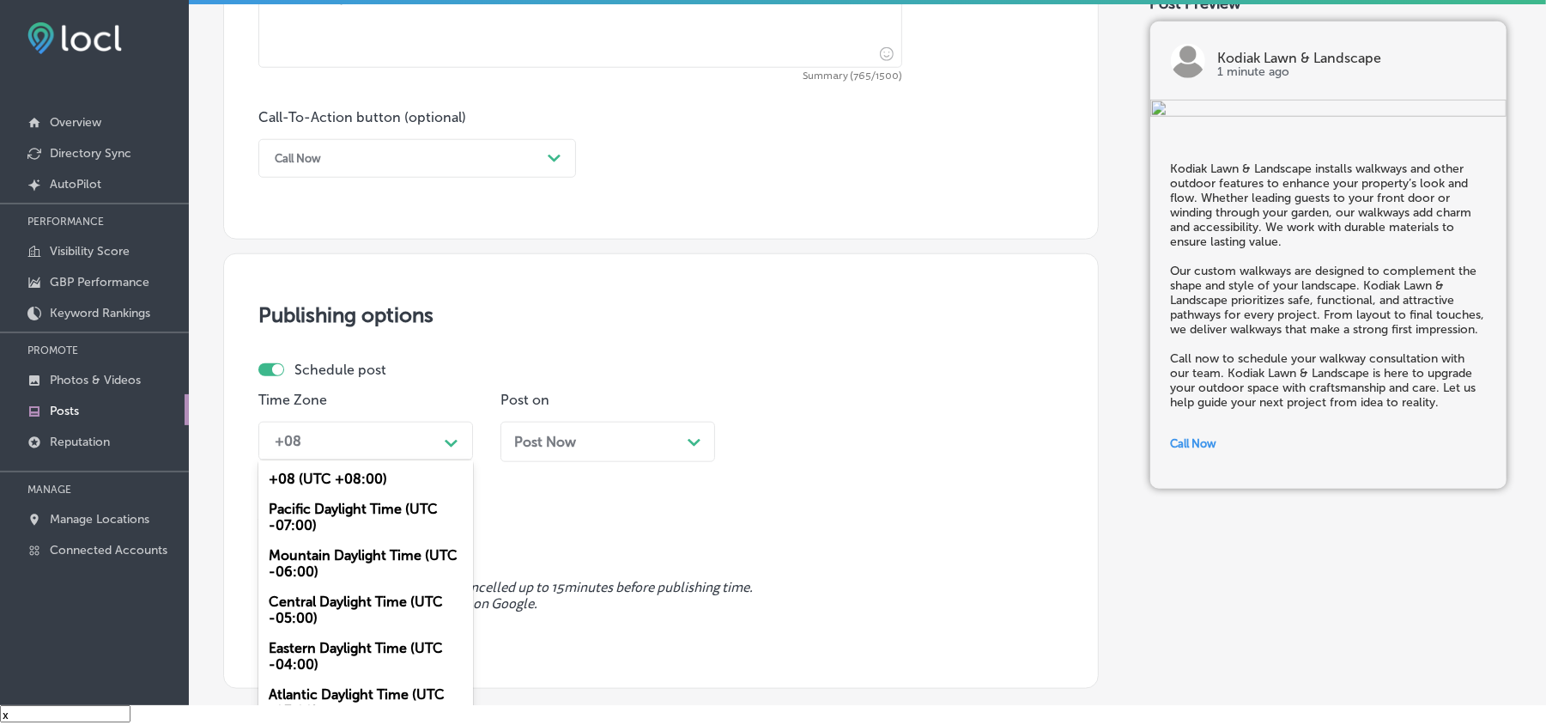
click at [306, 513] on div "Mountain Daylight Time (UTC -06:00)" at bounding box center [365, 563] width 215 height 46
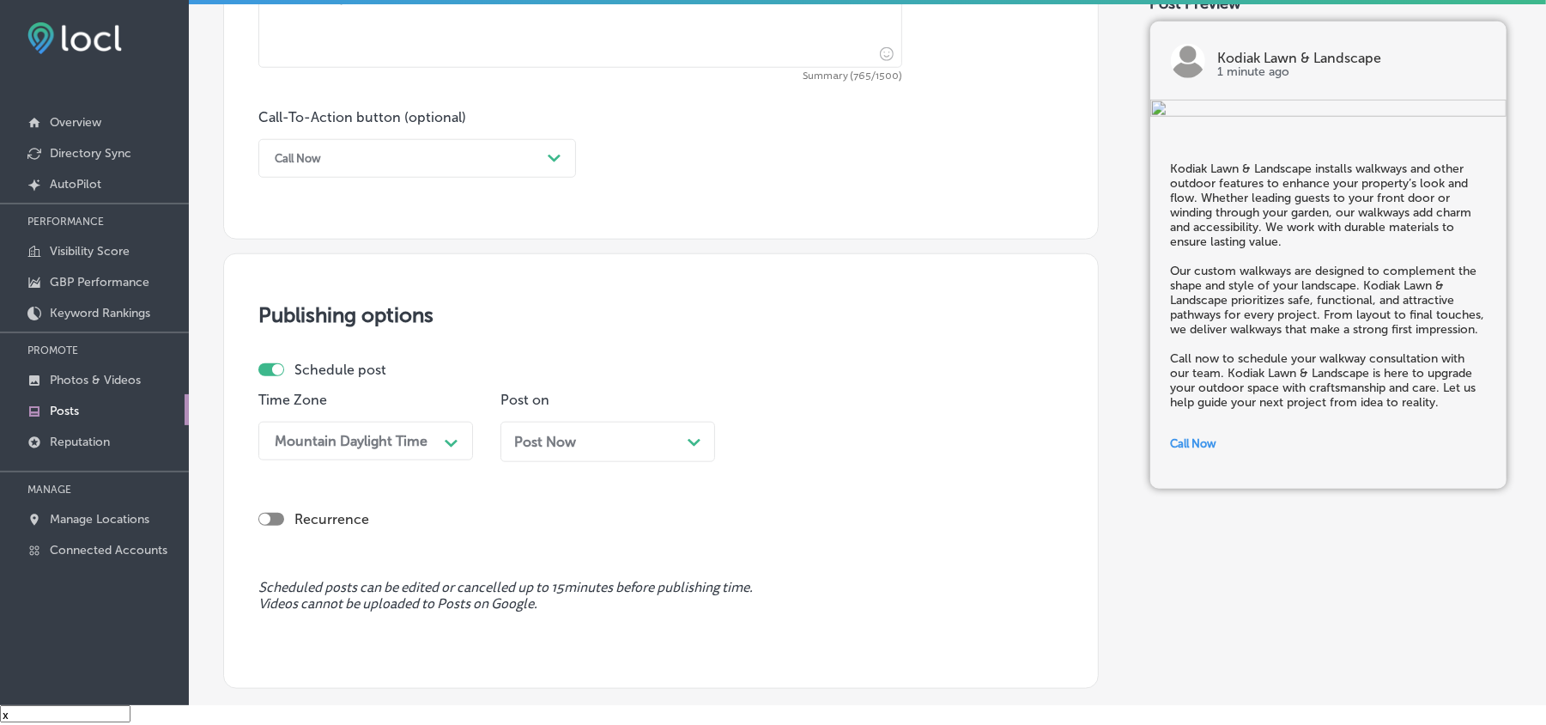
click at [603, 431] on div "Post Now Path Created with Sketch." at bounding box center [608, 442] width 215 height 40
click at [812, 437] on div "08:45 AM" at bounding box center [790, 441] width 62 height 16
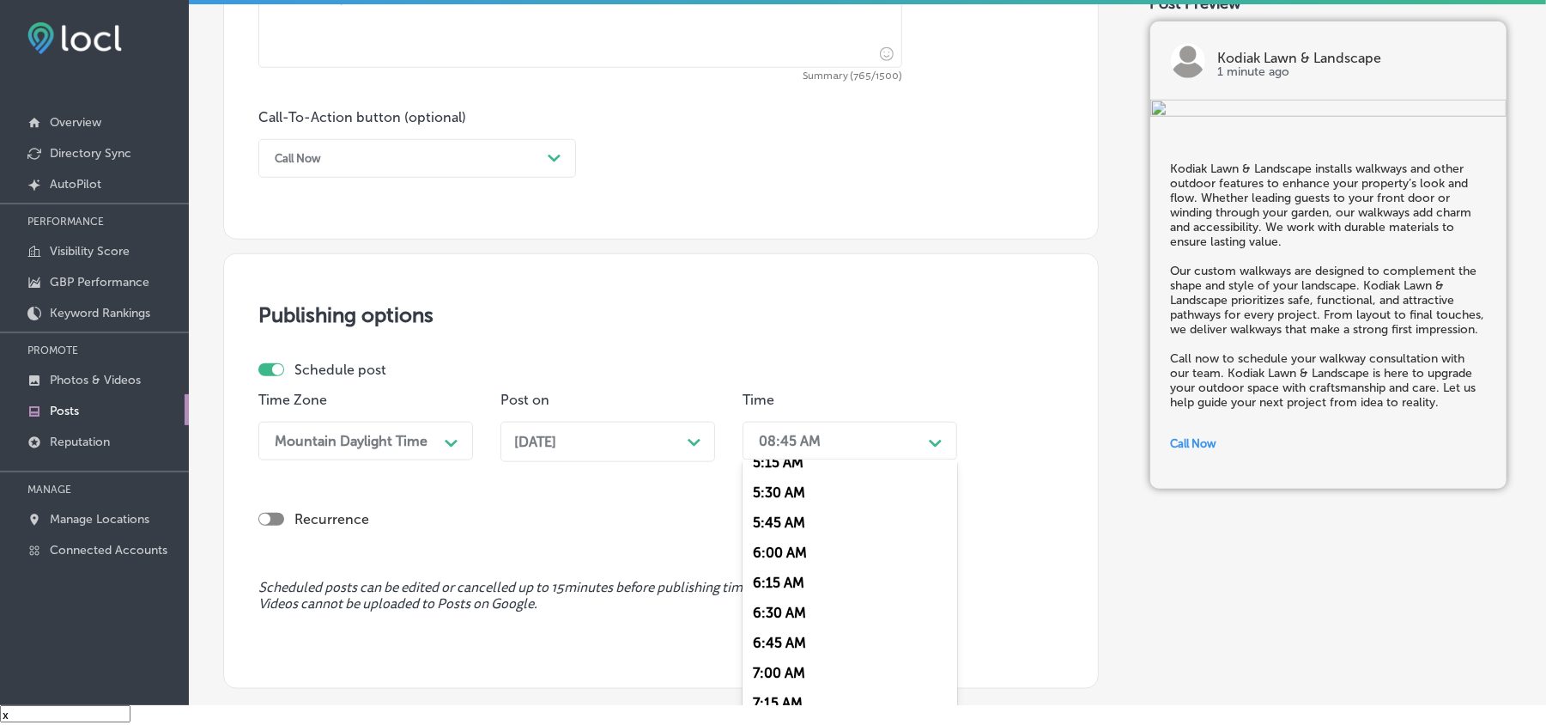
scroll to position [801, 0]
click at [777, 508] on div "7:00 AM" at bounding box center [850, 519] width 215 height 30
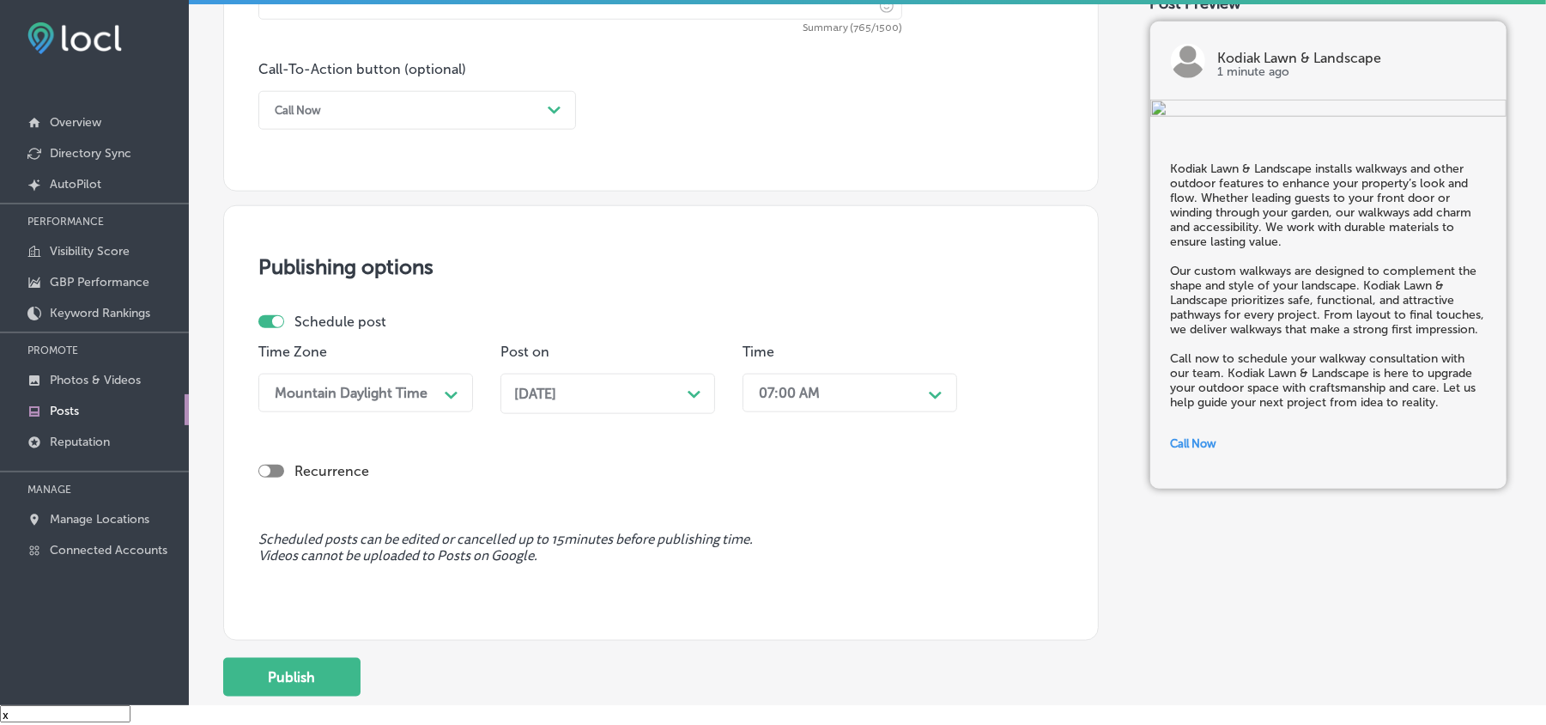
scroll to position [1336, 0]
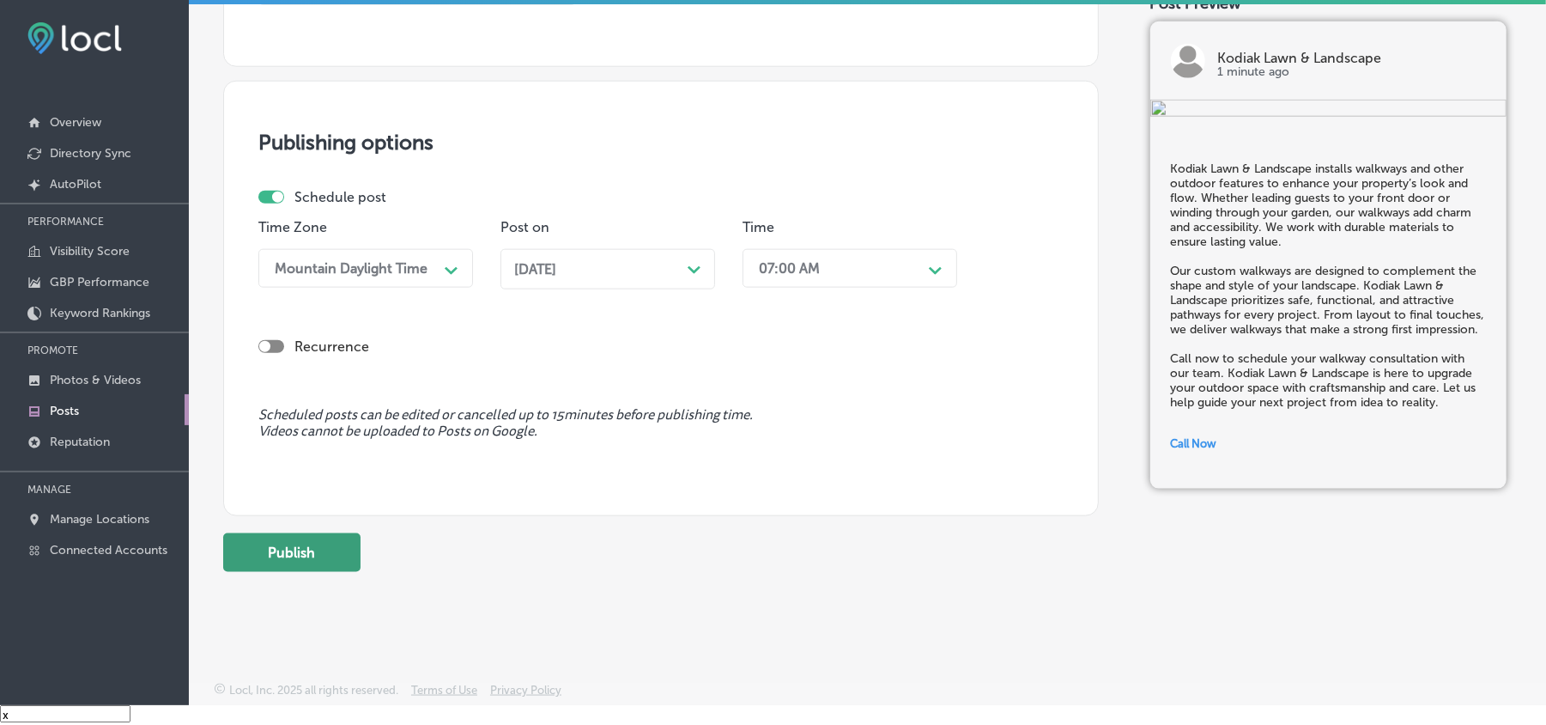
click at [278, 513] on button "Publish" at bounding box center [291, 552] width 137 height 39
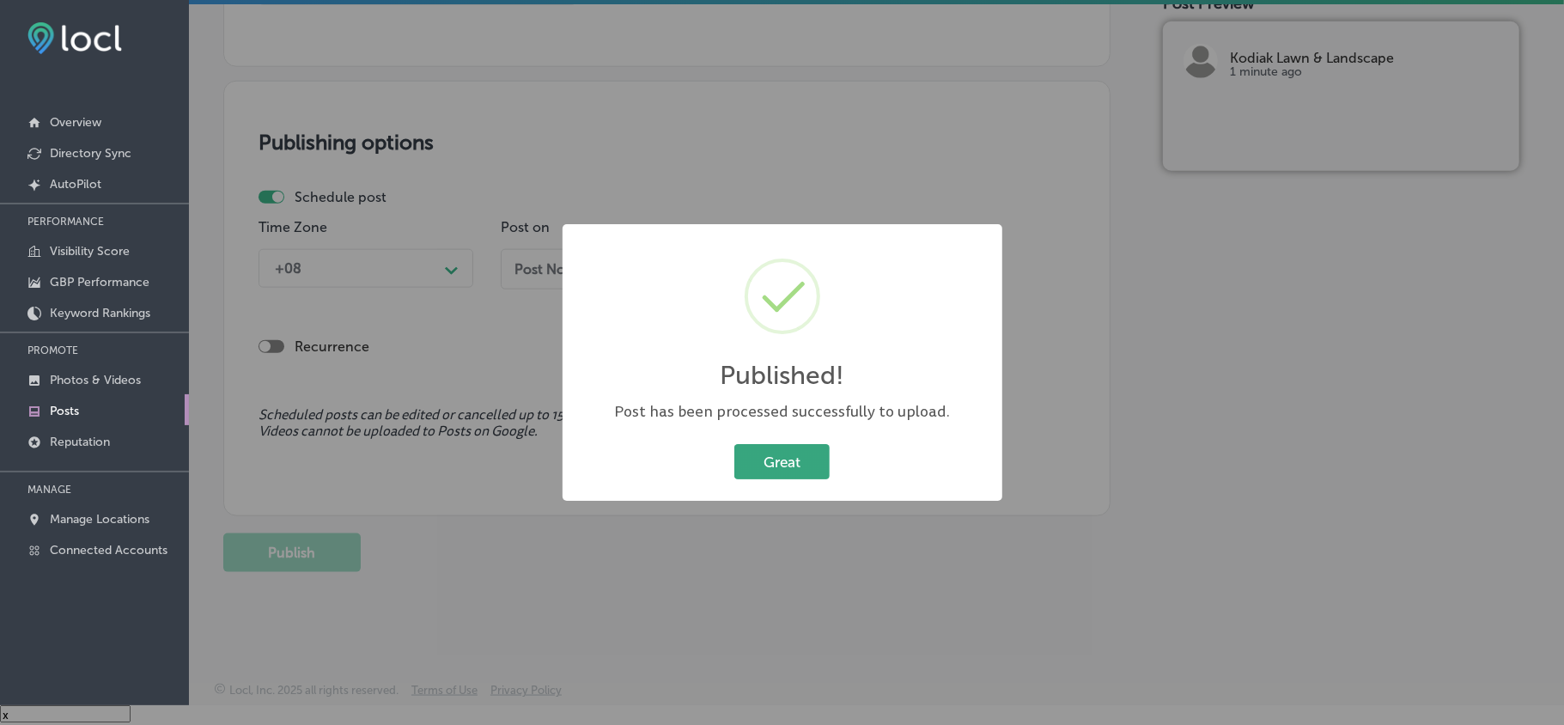
click at [785, 453] on button "Great" at bounding box center [781, 461] width 95 height 35
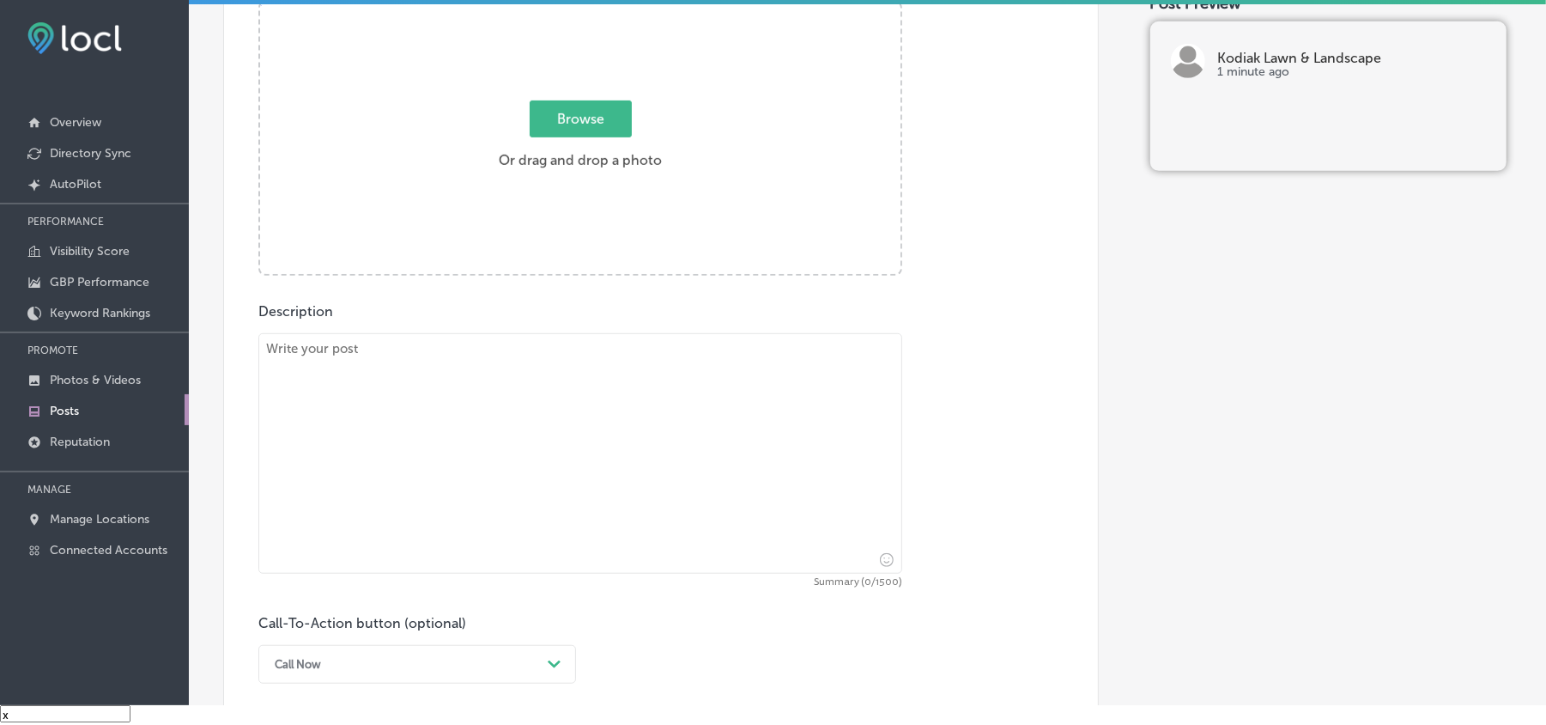
scroll to position [649, 0]
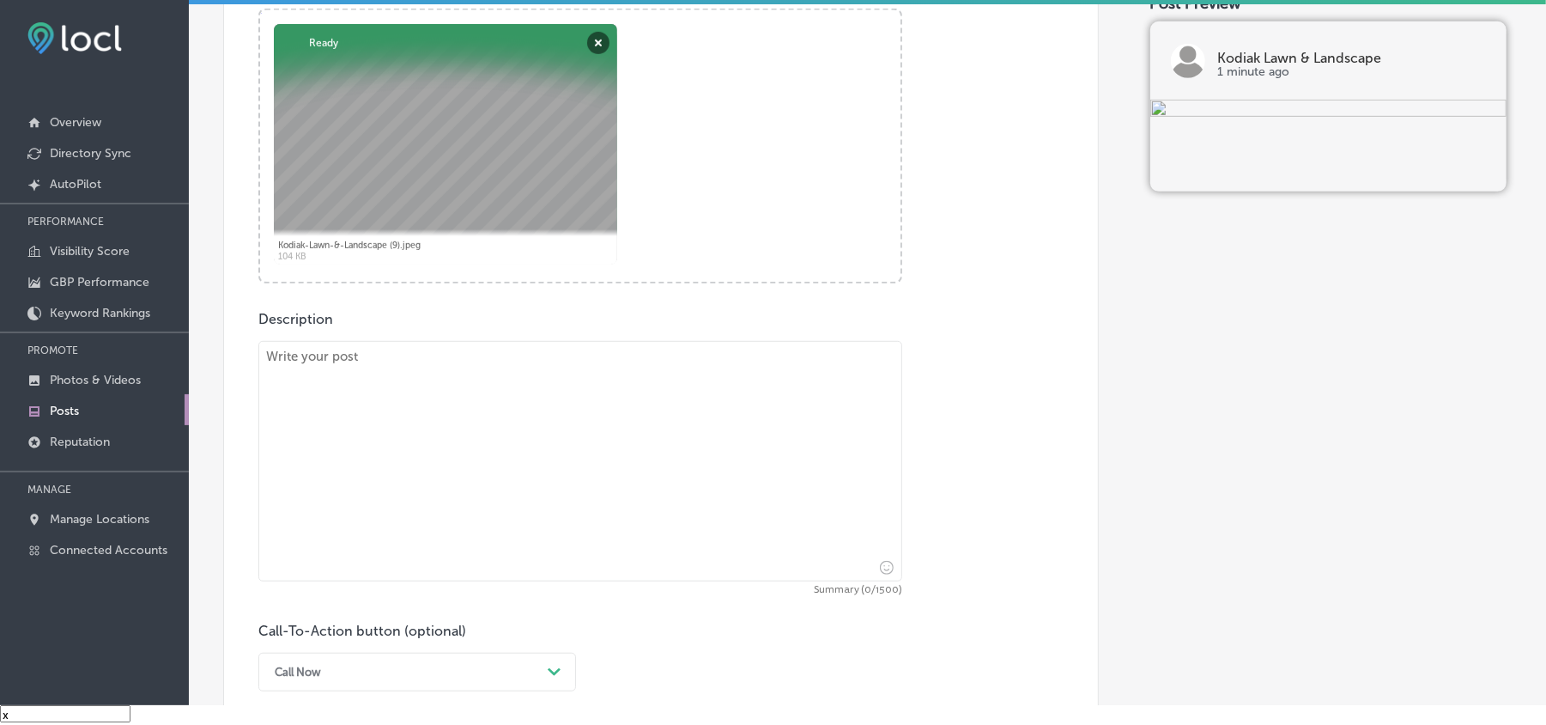
click at [585, 446] on textarea at bounding box center [580, 461] width 644 height 240
paste textarea "Kodiak Lawn & Landscape proudly serves [GEOGRAPHIC_DATA], [PERSON_NAME][GEOGRAP…"
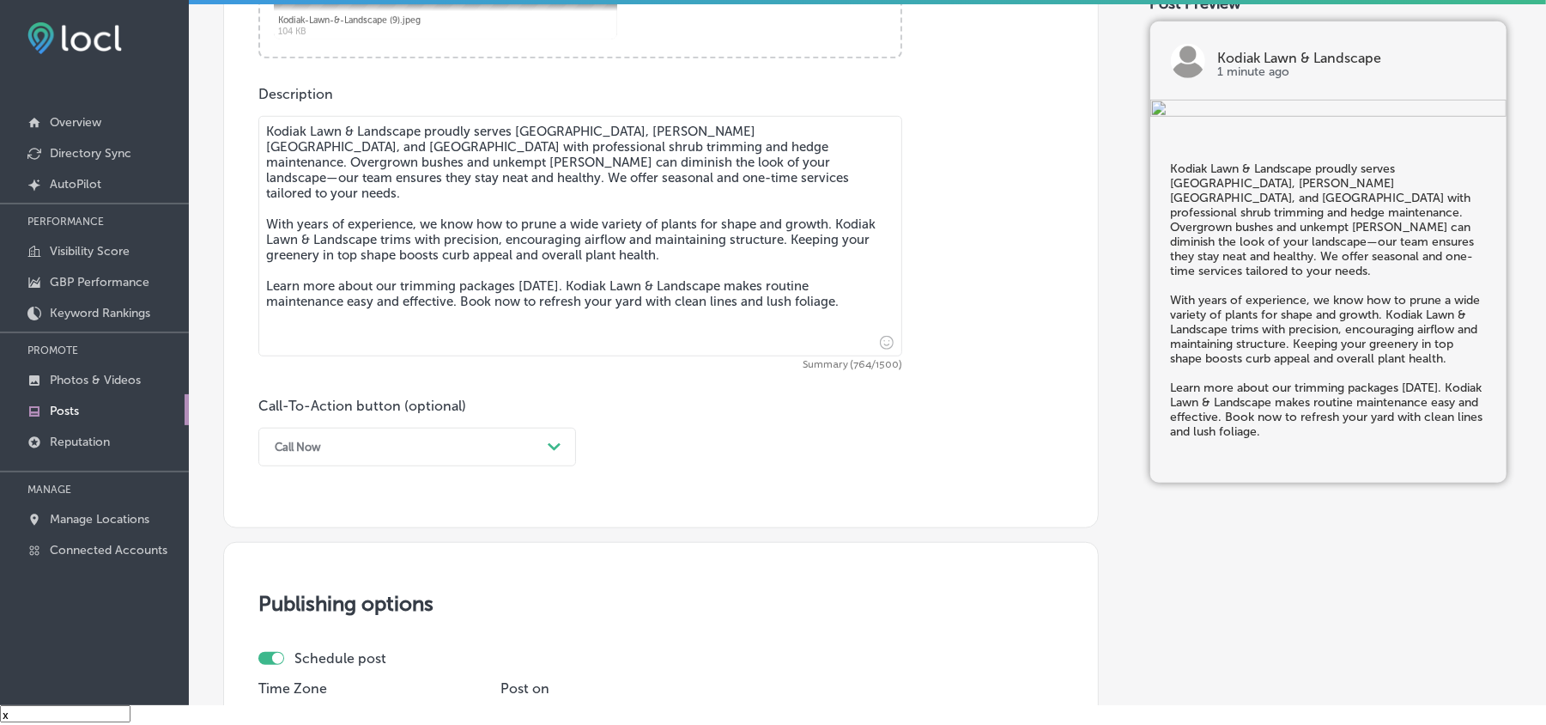
scroll to position [878, 0]
type textarea "Kodiak Lawn & Landscape proudly serves [GEOGRAPHIC_DATA], [PERSON_NAME][GEOGRAP…"
click at [471, 444] on div "Call Now" at bounding box center [403, 443] width 275 height 27
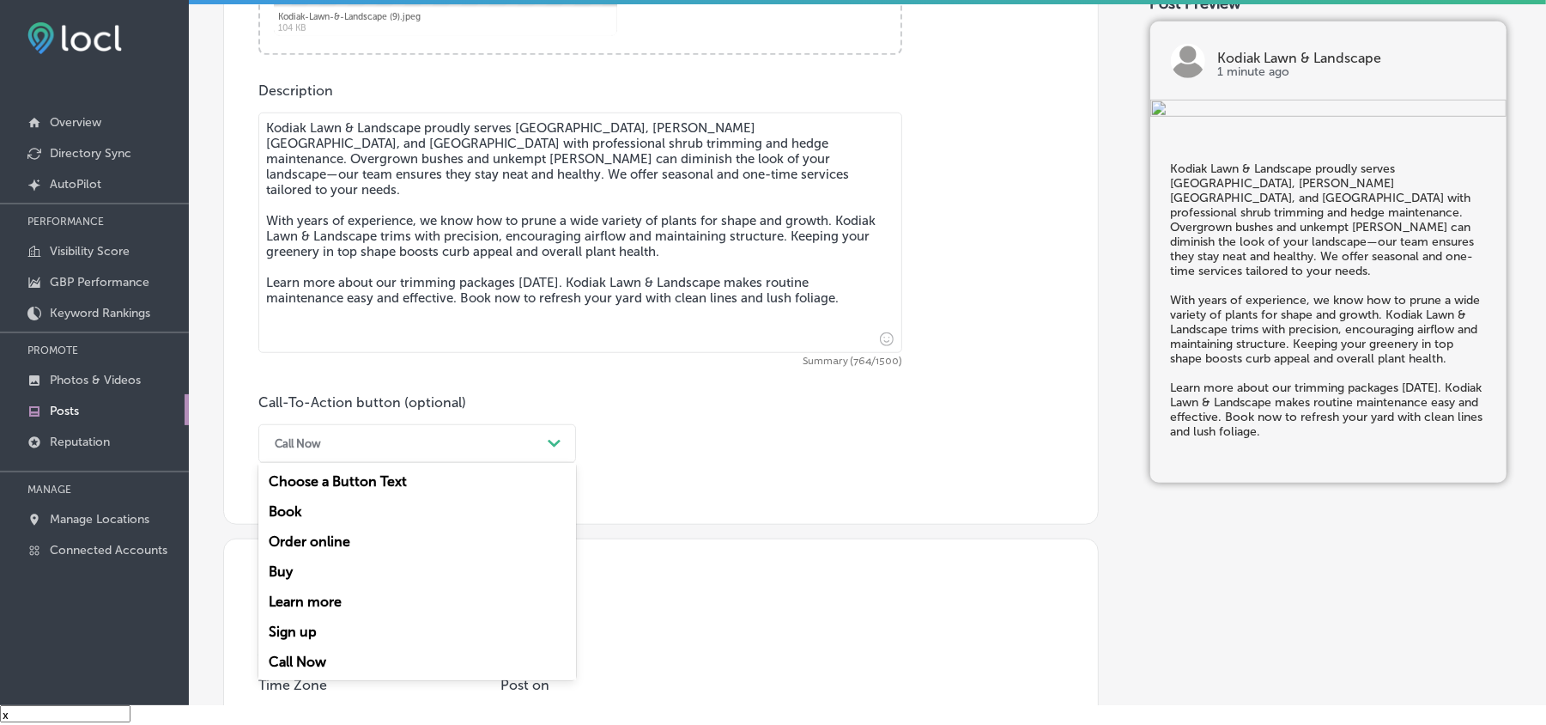
click at [318, 513] on div "Learn more" at bounding box center [417, 601] width 318 height 30
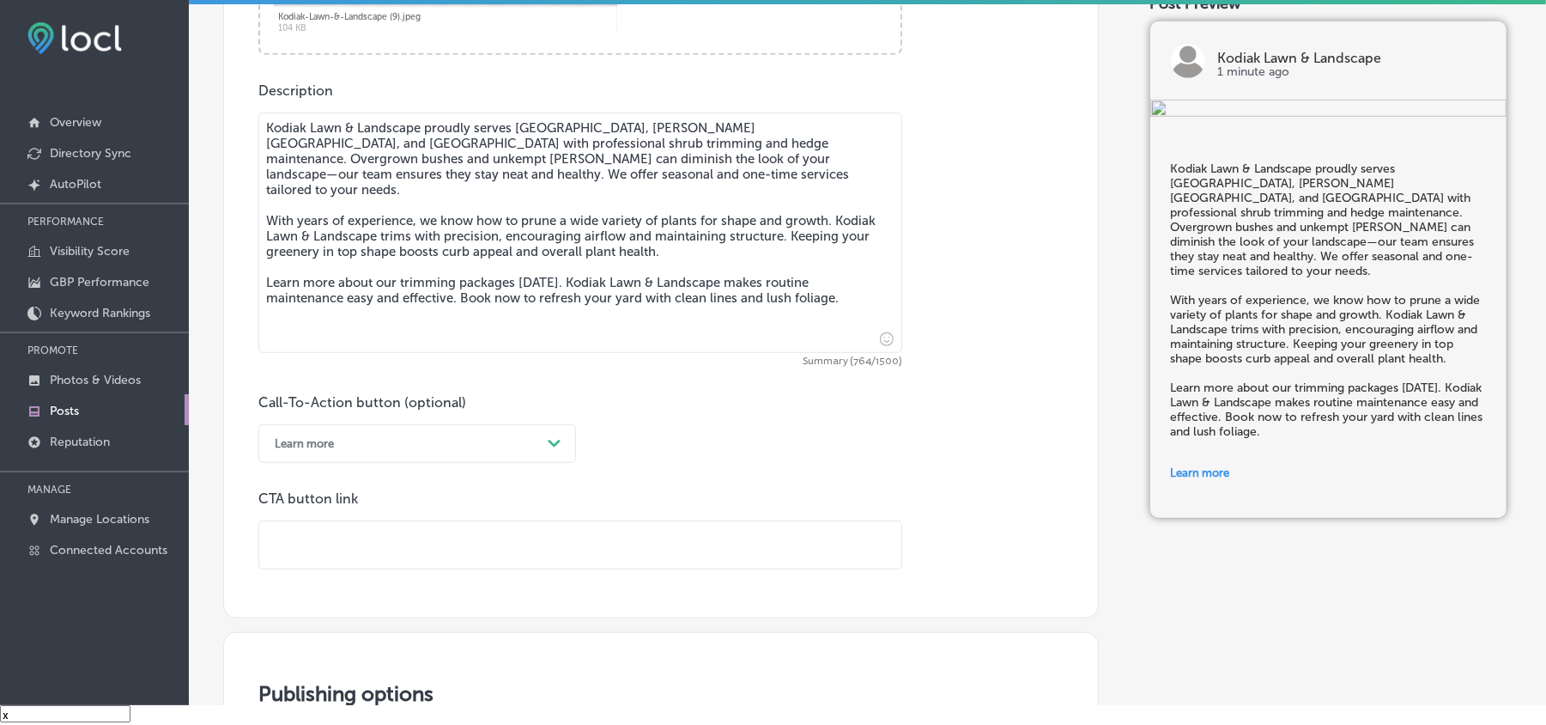
click at [513, 513] on input "text" at bounding box center [580, 544] width 642 height 47
paste input "[URL][DOMAIN_NAME]"
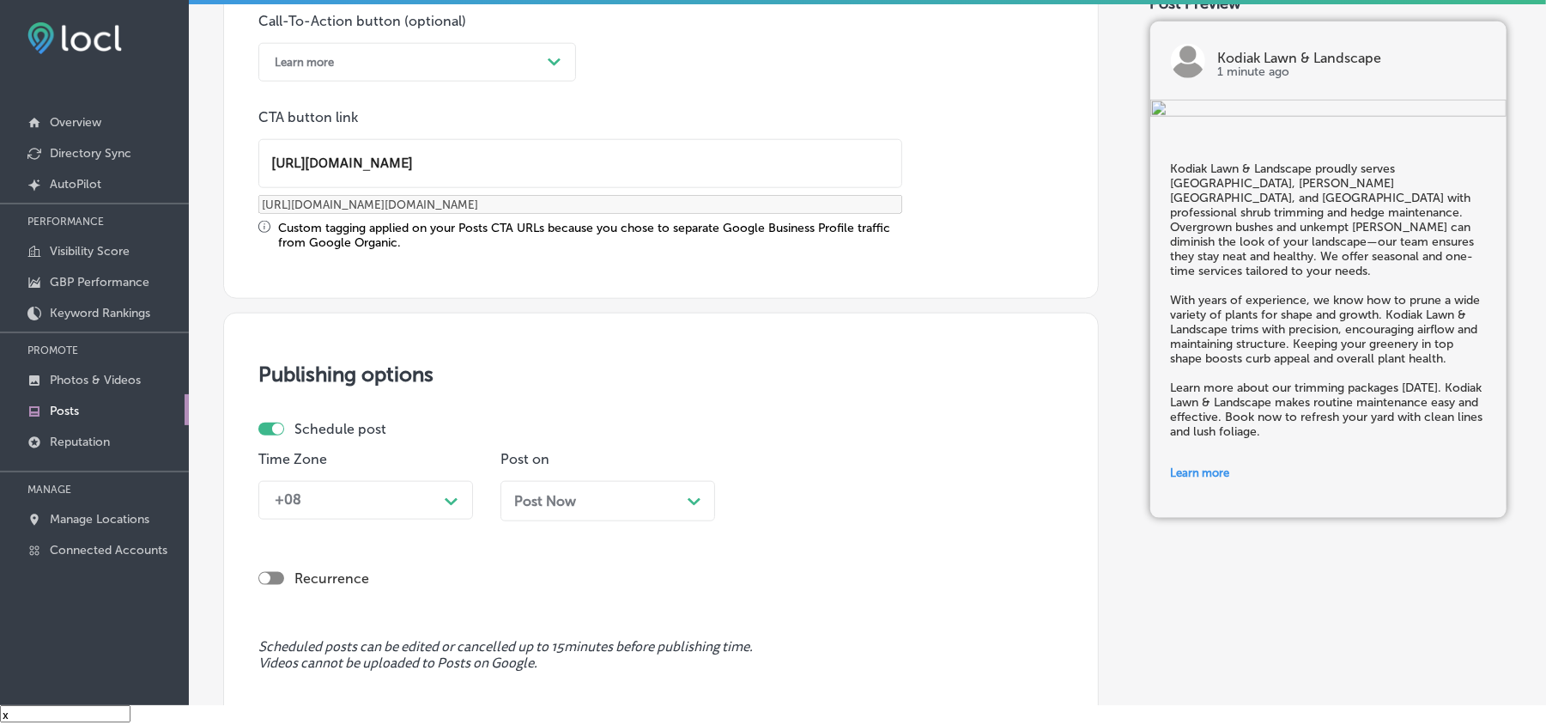
type input "[URL][DOMAIN_NAME]"
click at [424, 500] on div "+08 Path Created with Sketch." at bounding box center [365, 500] width 215 height 39
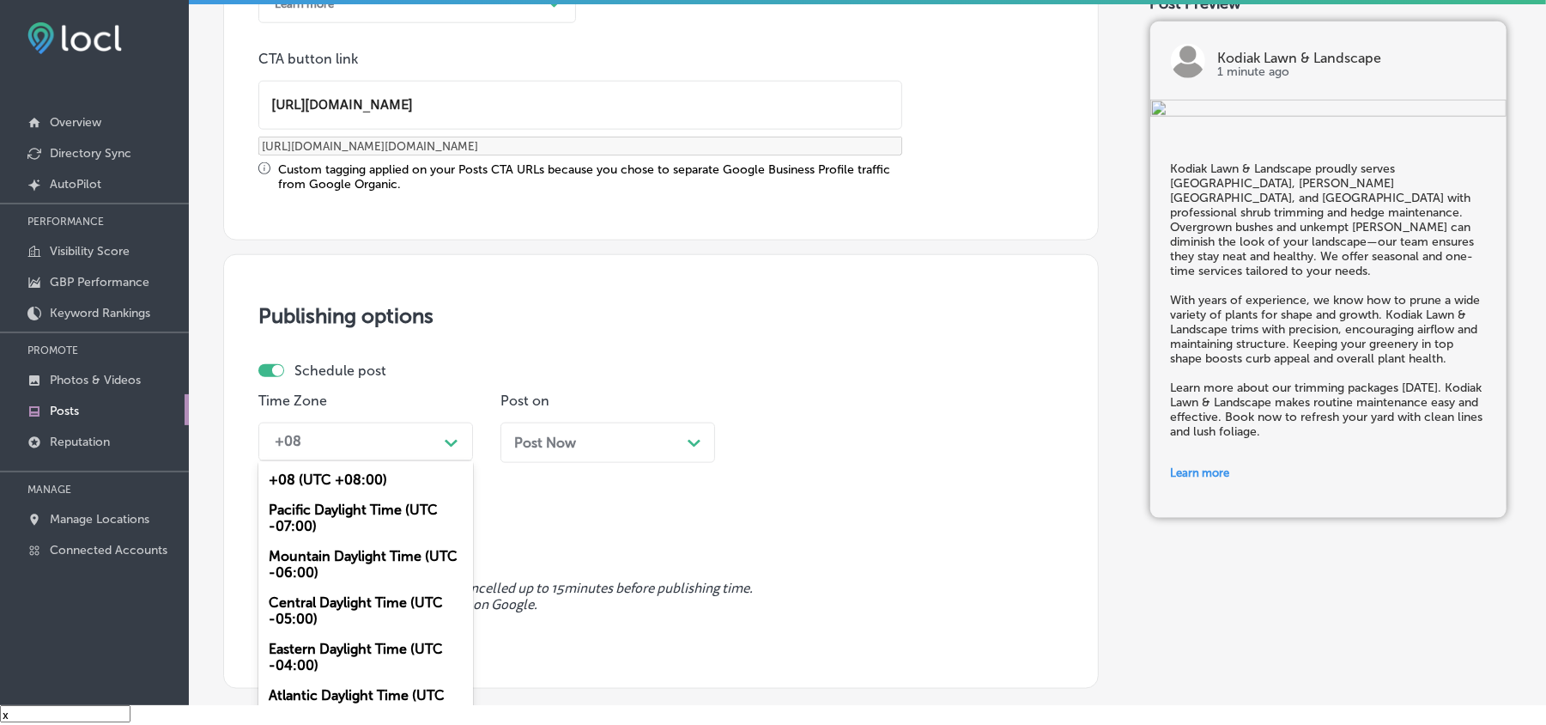
click at [325, 513] on div "Mountain Daylight Time (UTC -06:00)" at bounding box center [365, 564] width 215 height 46
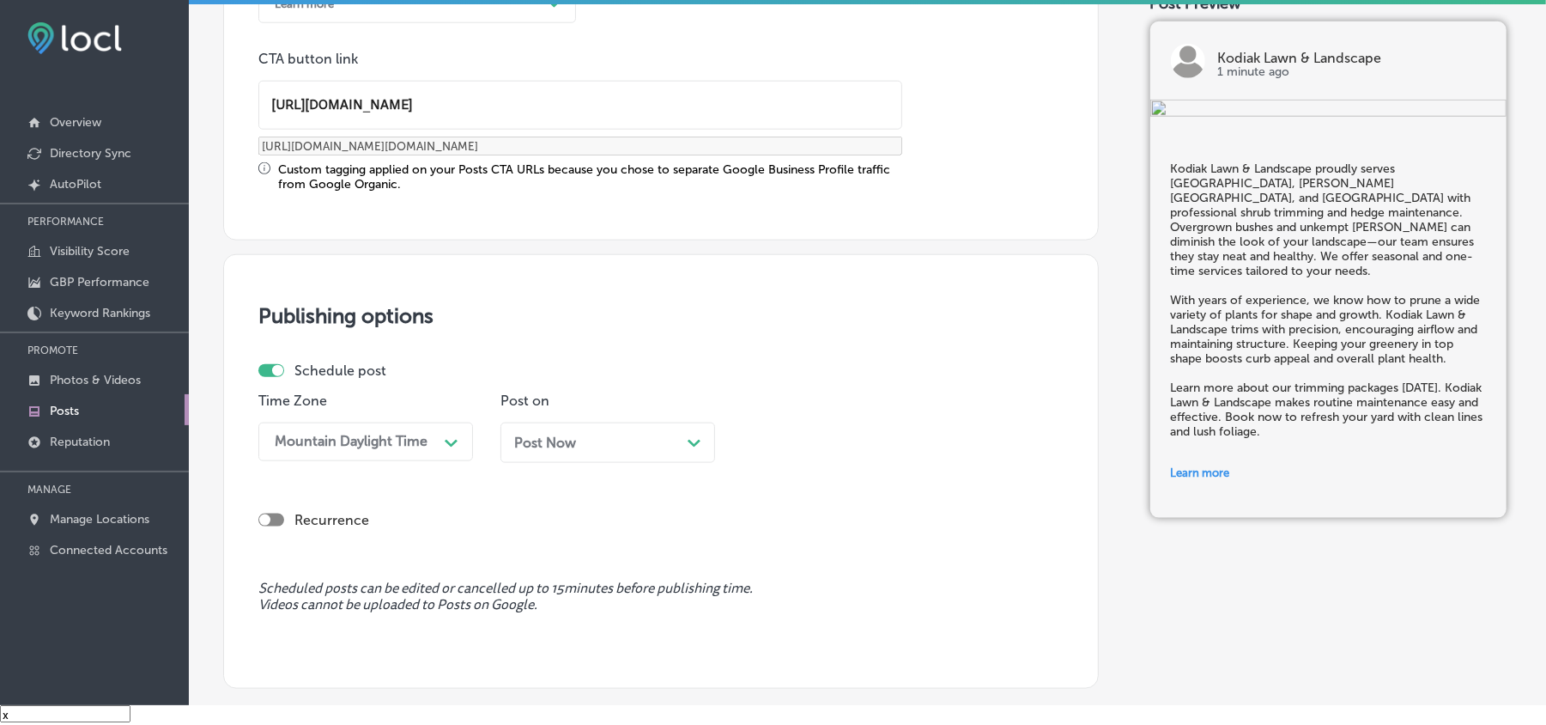
click at [619, 440] on div "Post Now Path Created with Sketch." at bounding box center [607, 442] width 187 height 16
click at [832, 422] on div "08:45 AM Path Created with Sketch." at bounding box center [850, 441] width 215 height 39
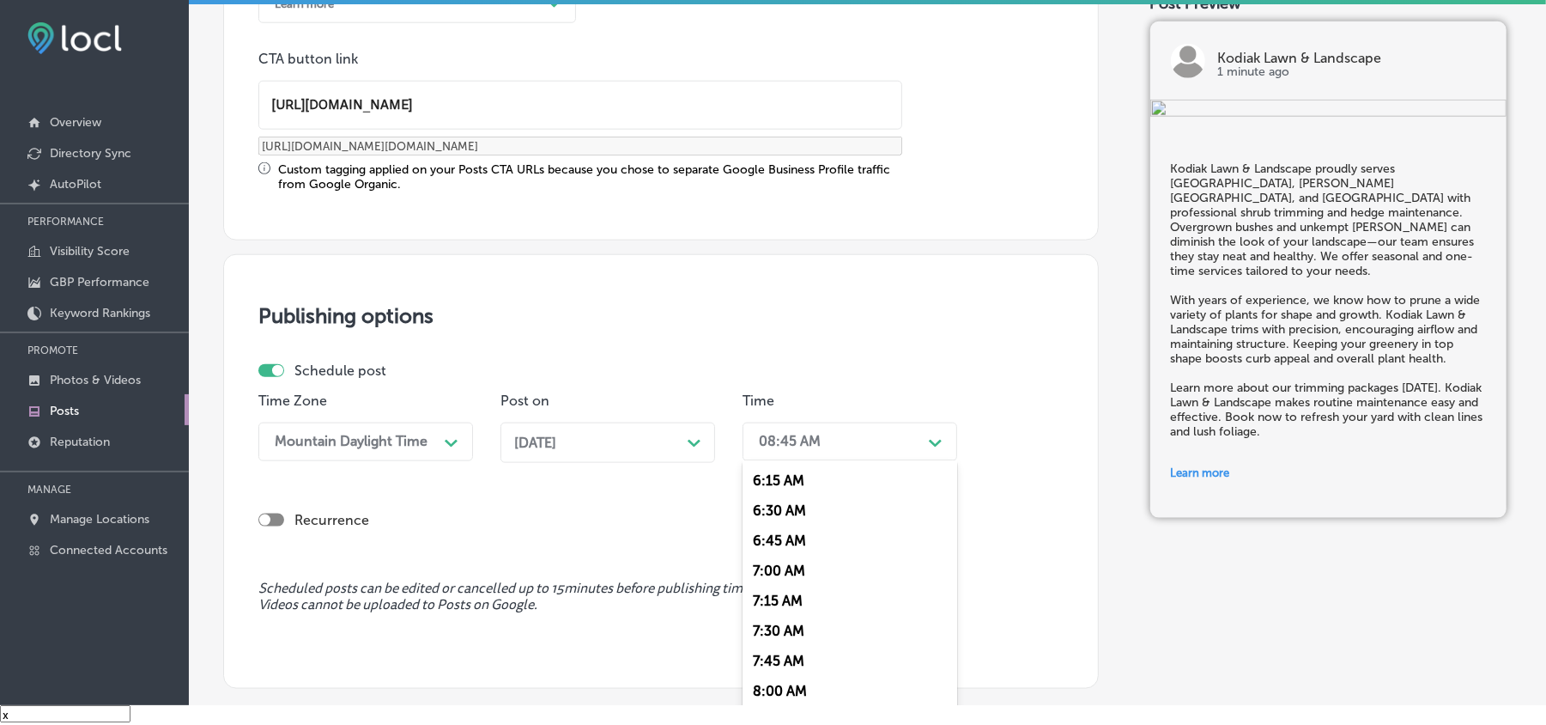
scroll to position [763, 0]
click at [769, 513] on div "7:00 AM" at bounding box center [850, 558] width 215 height 30
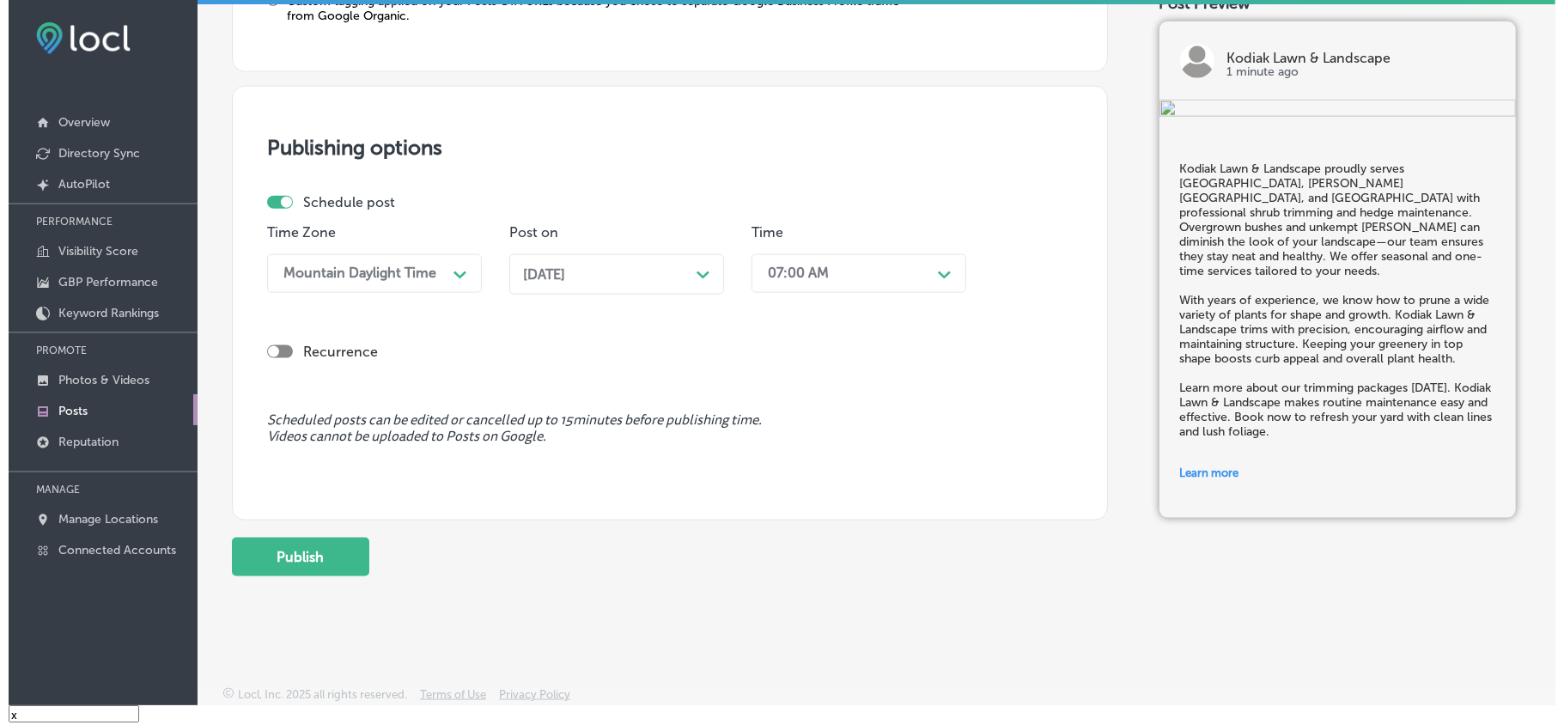
scroll to position [1491, 0]
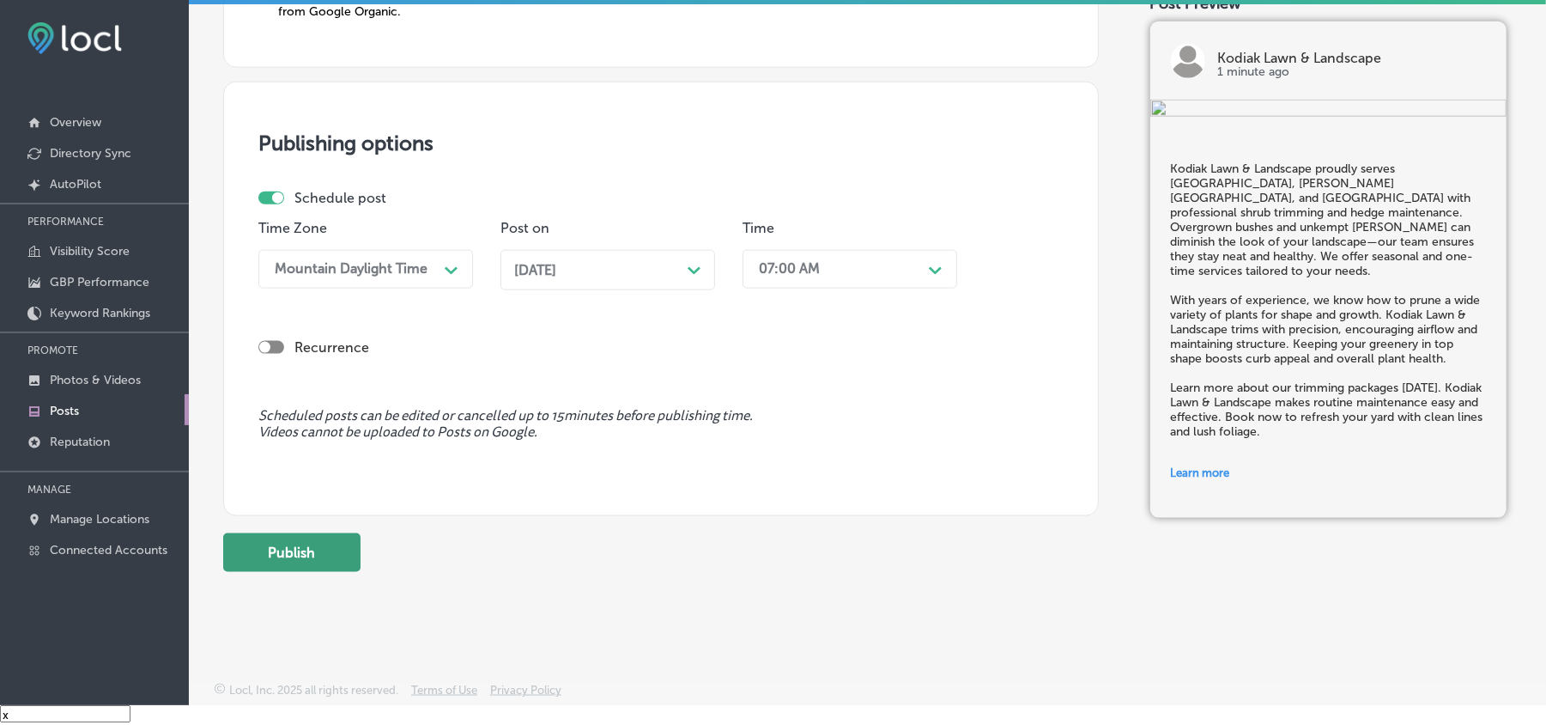
click at [313, 513] on button "Publish" at bounding box center [291, 552] width 137 height 39
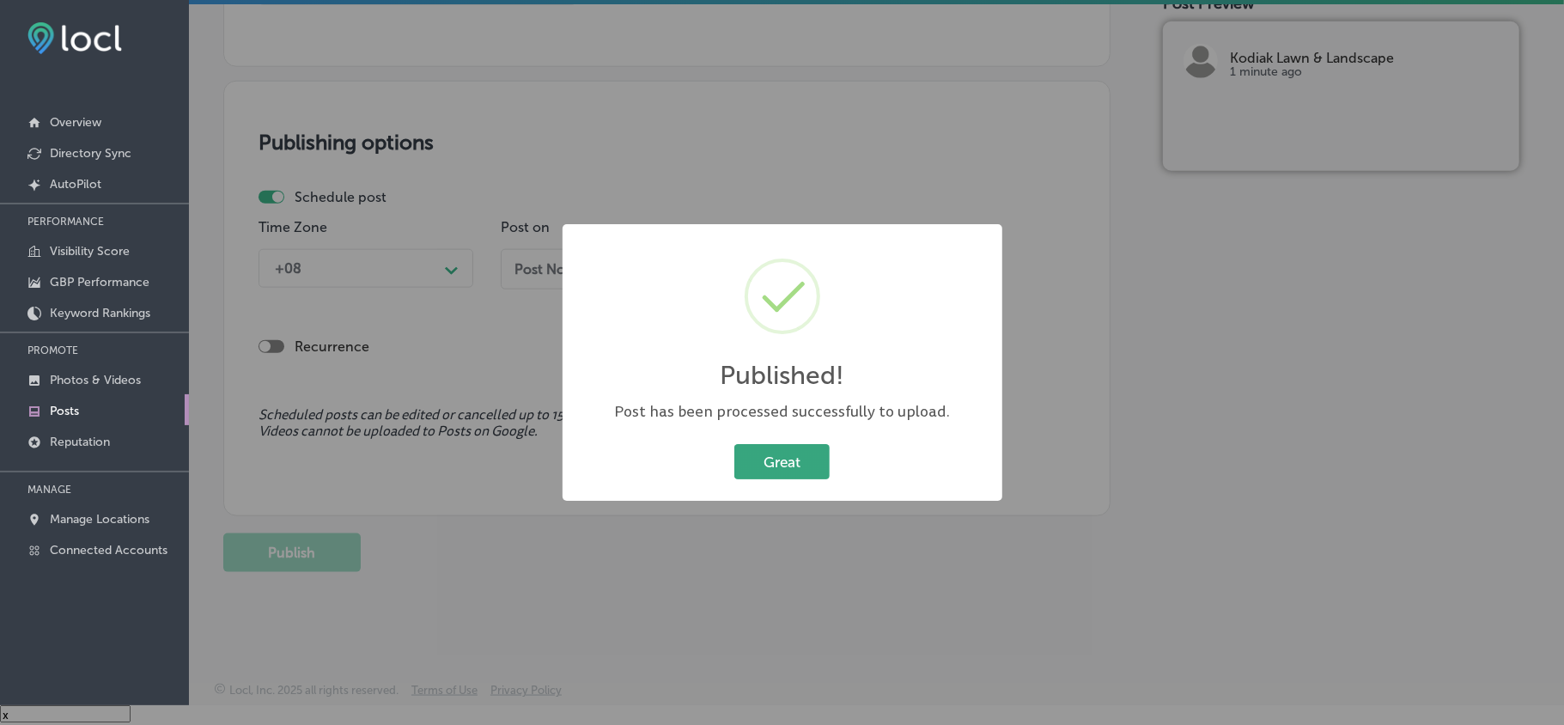
click at [784, 454] on button "Great" at bounding box center [781, 461] width 95 height 35
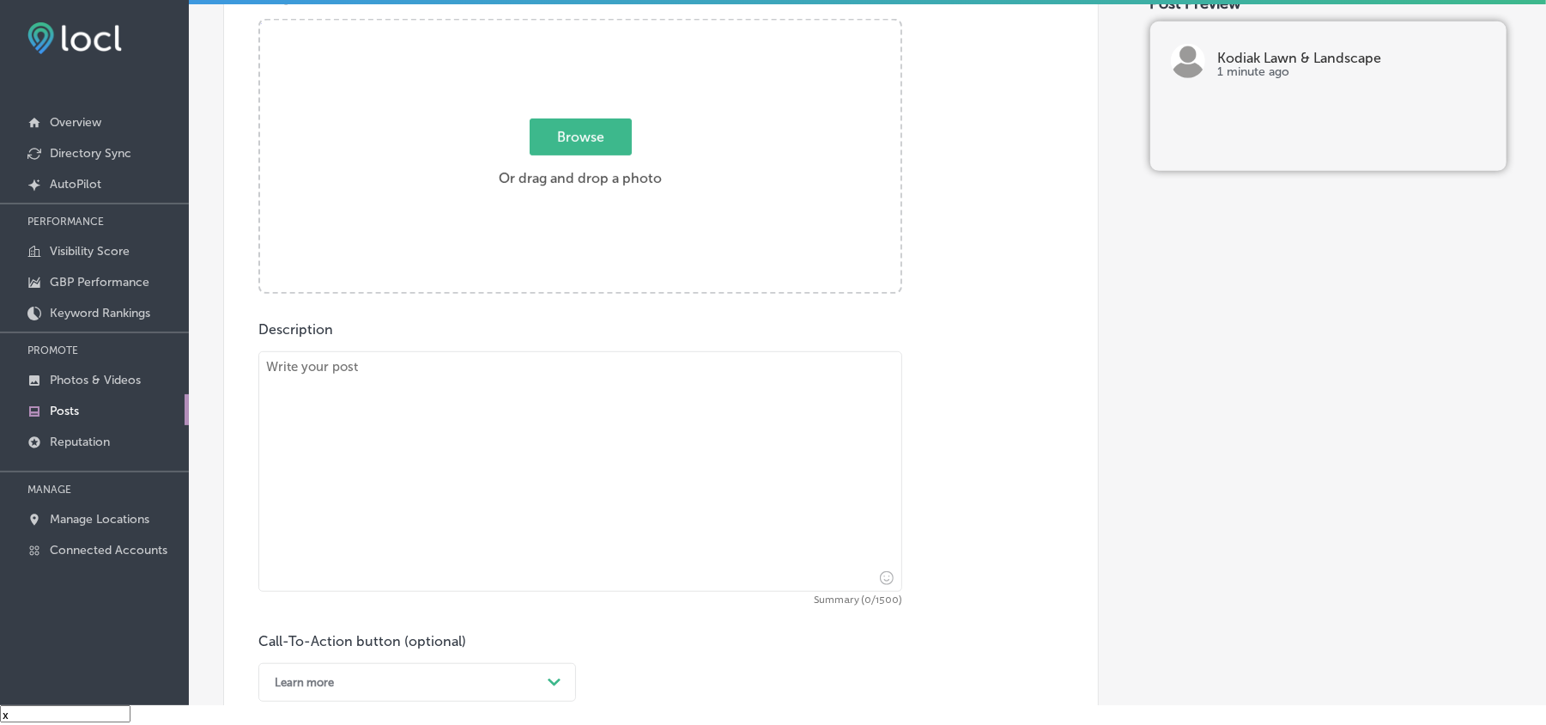
scroll to position [534, 0]
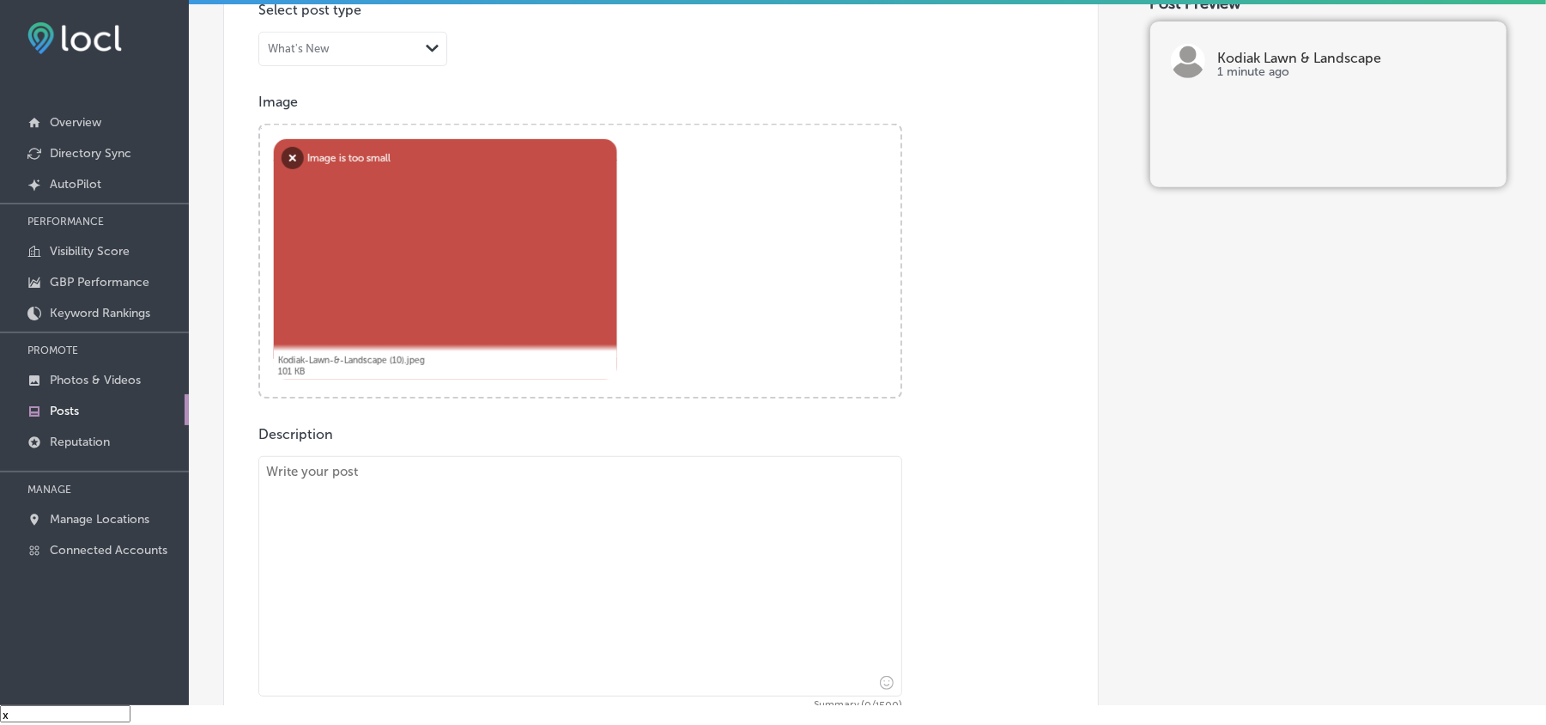
click at [527, 513] on textarea at bounding box center [580, 576] width 644 height 240
paste textarea "Property owners in [GEOGRAPHIC_DATA], [GEOGRAPHIC_DATA], and Milltown can count…"
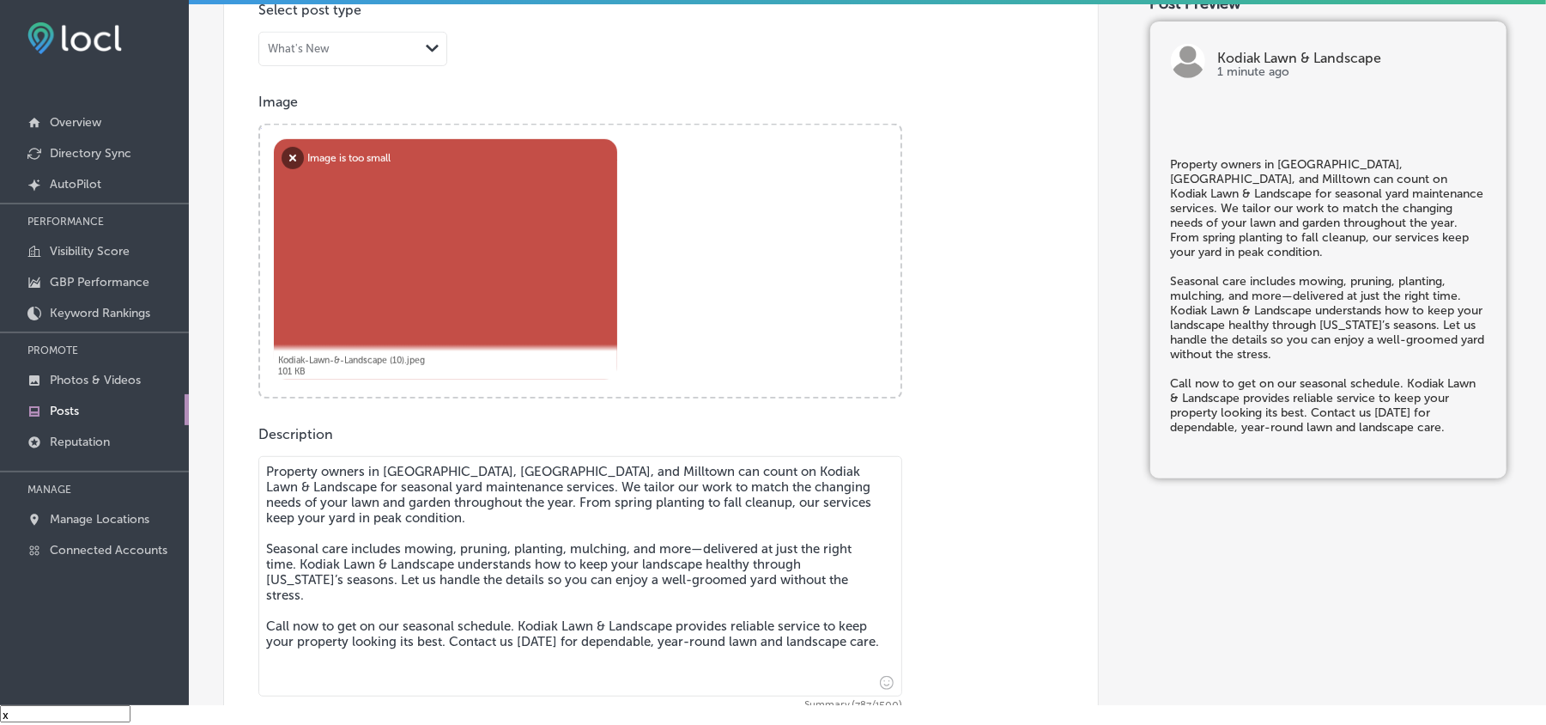
type textarea "Property owners in [GEOGRAPHIC_DATA], [GEOGRAPHIC_DATA], and Milltown can count…"
click at [293, 159] on button "Remove" at bounding box center [293, 158] width 22 height 22
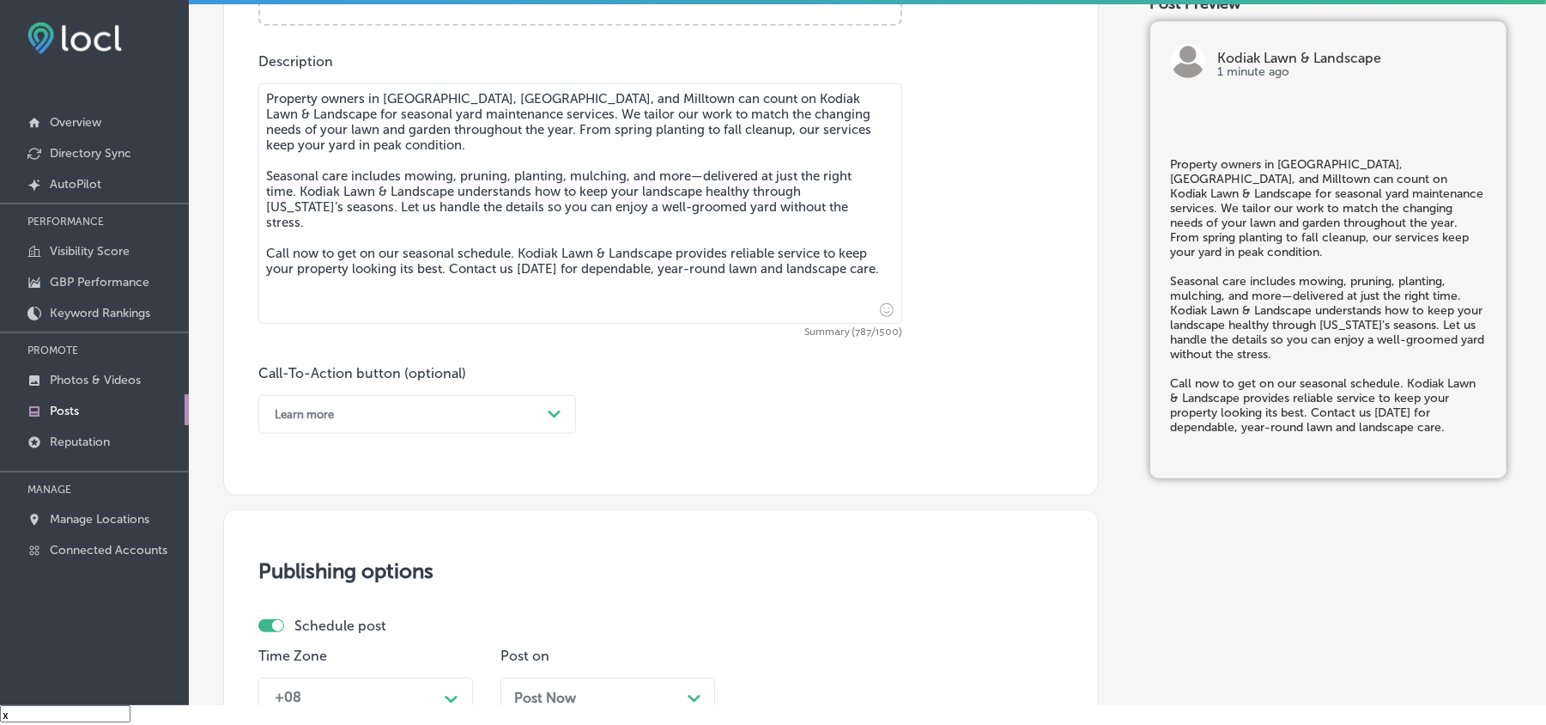
scroll to position [955, 0]
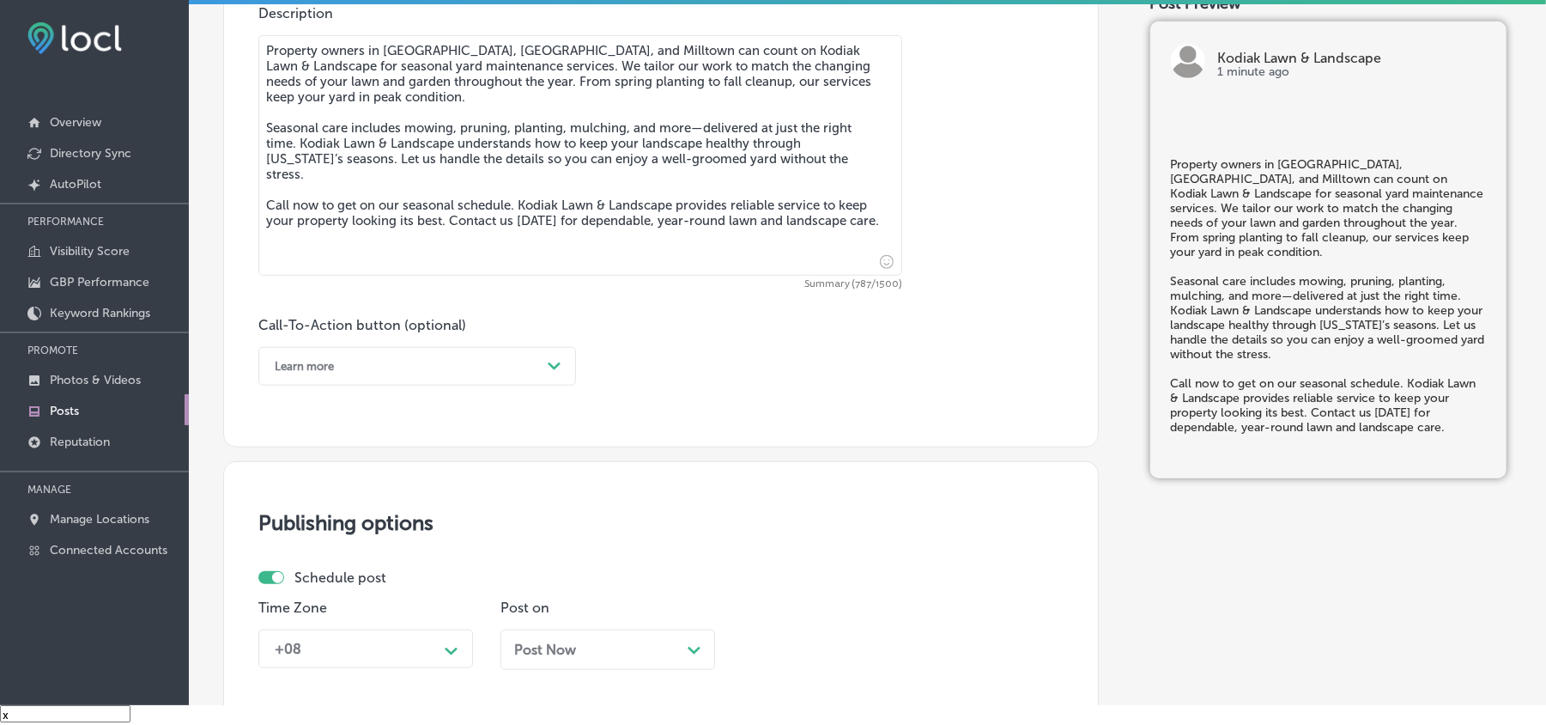
click at [513, 368] on div "Learn more" at bounding box center [403, 366] width 275 height 27
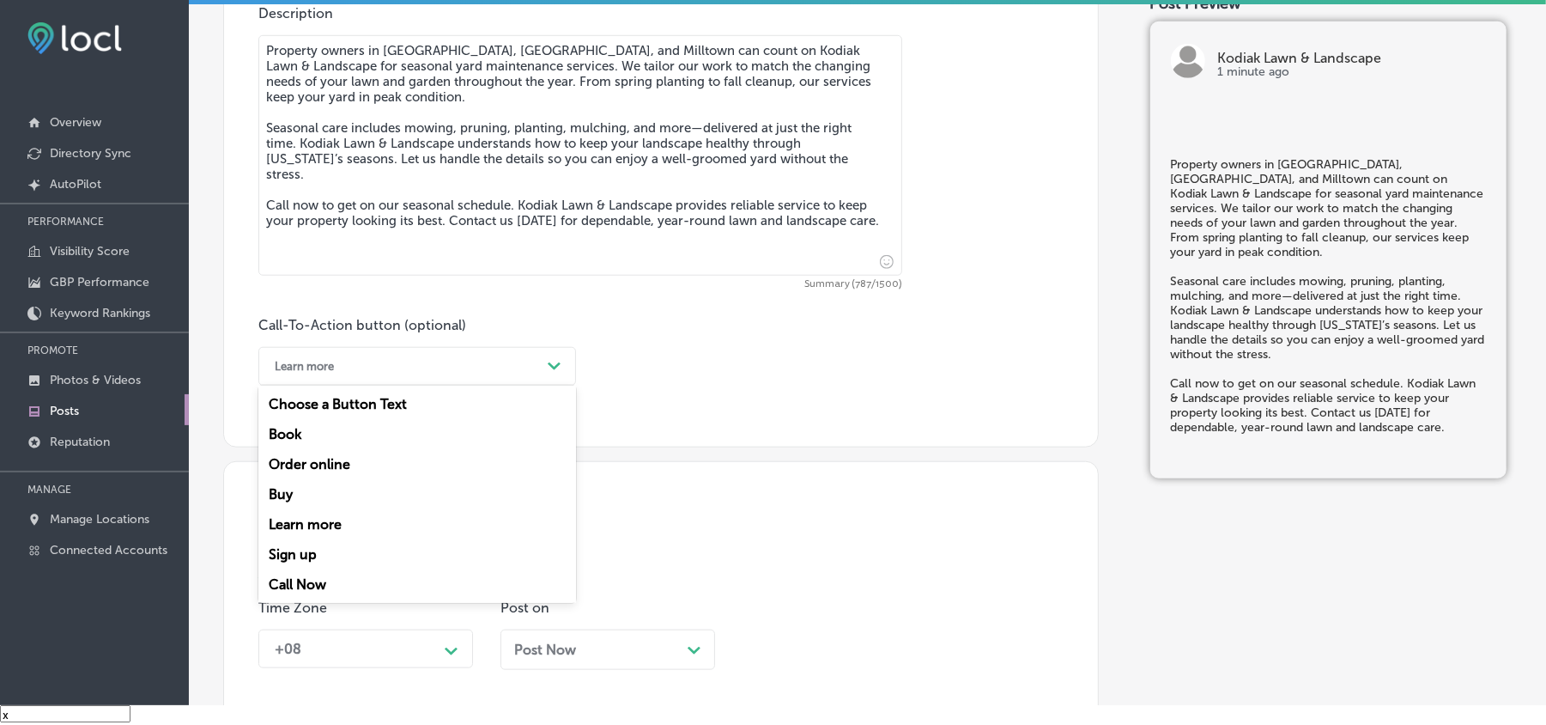
click at [283, 513] on div "Call Now" at bounding box center [417, 584] width 318 height 30
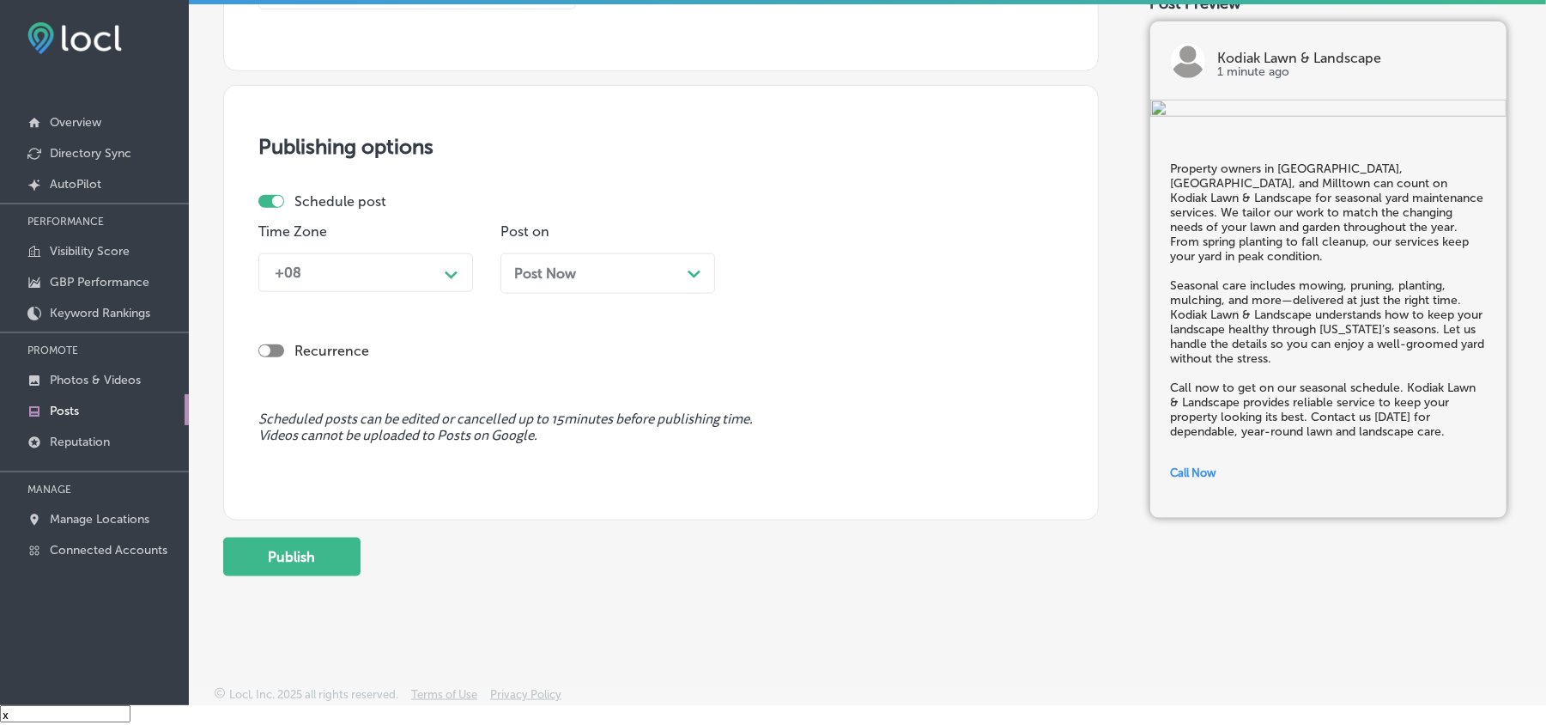
scroll to position [1336, 0]
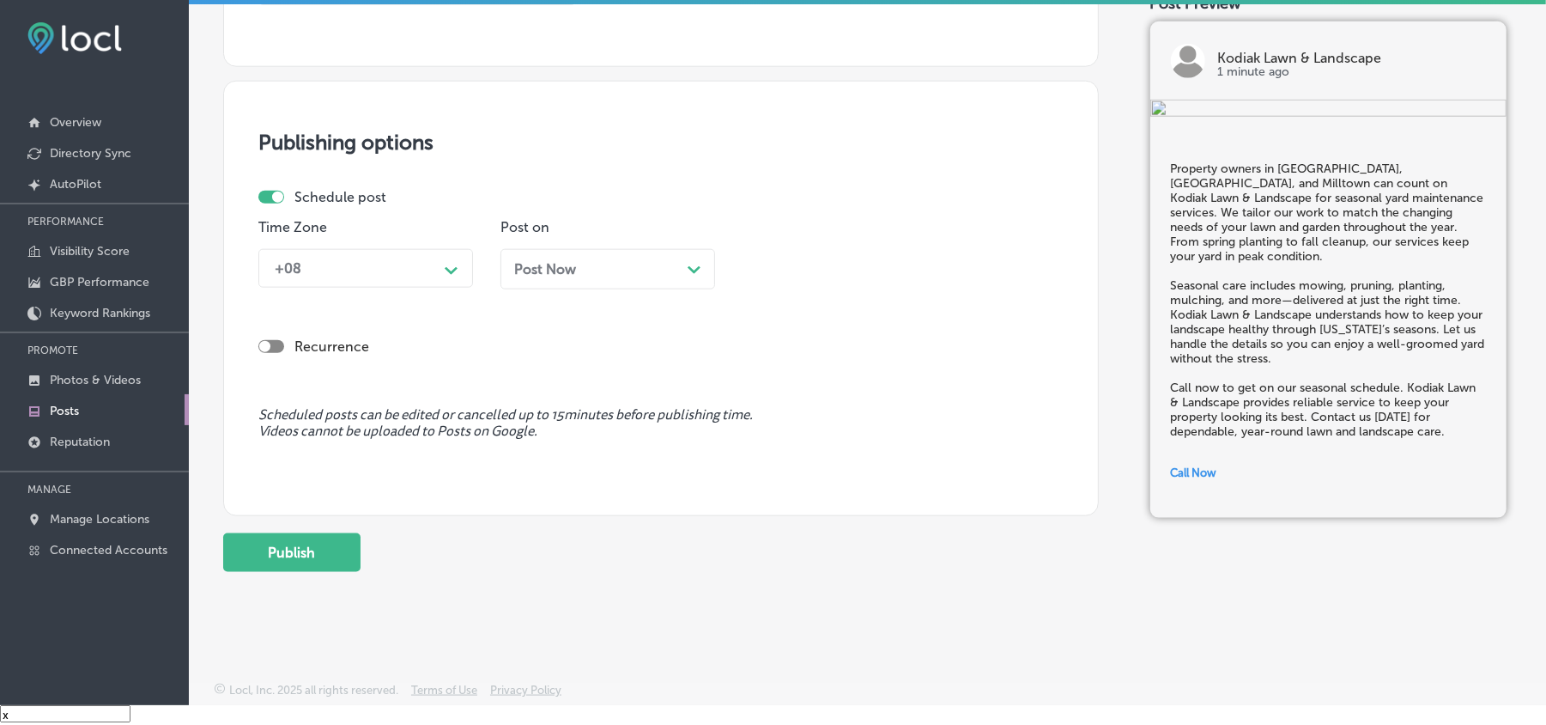
click at [445, 276] on div "Path Created with Sketch." at bounding box center [451, 268] width 27 height 27
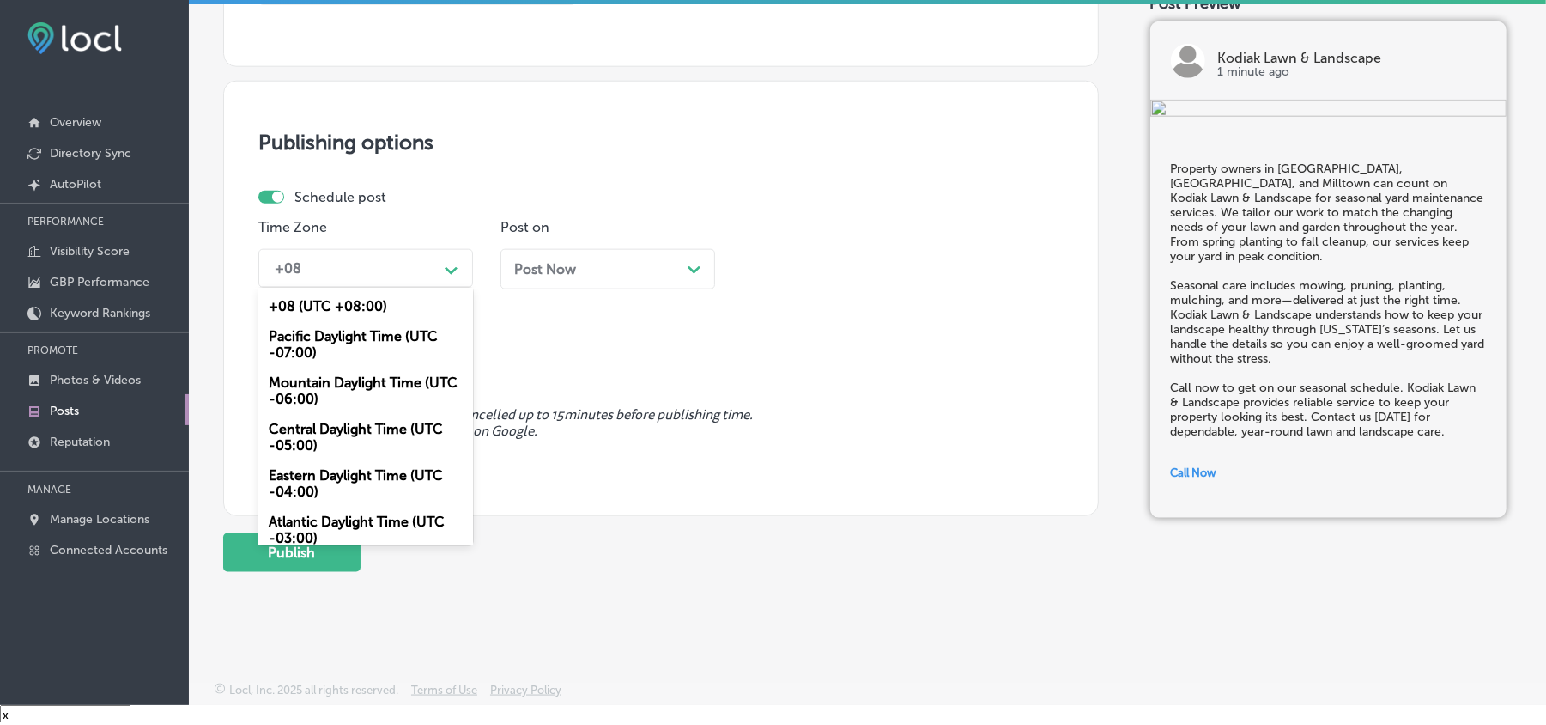
click at [294, 398] on div "Mountain Daylight Time (UTC -06:00)" at bounding box center [365, 390] width 215 height 46
click at [340, 380] on div "Schedule post Time Zone option Mountain Daylight Time (UTC -06:00), selected. o…" at bounding box center [660, 290] width 805 height 202
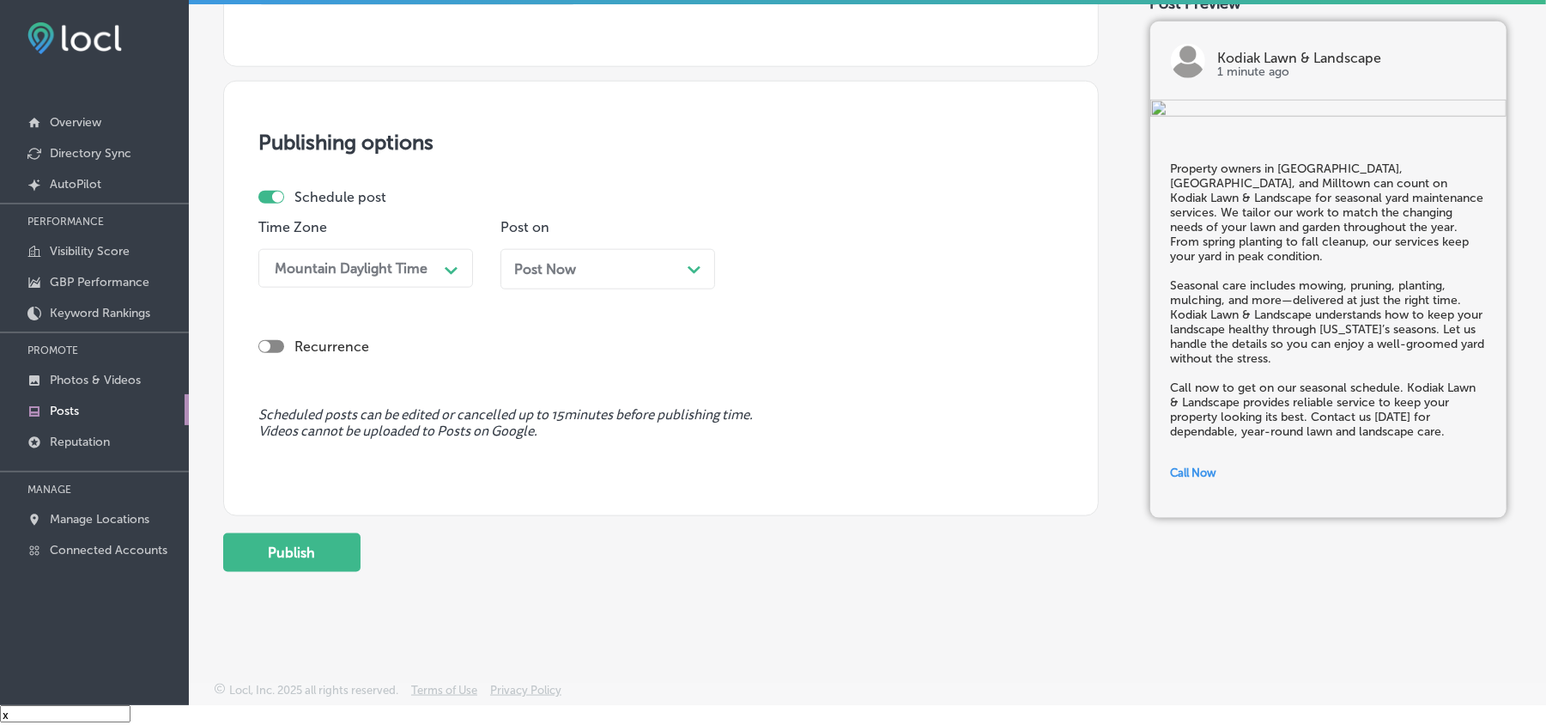
click at [673, 273] on div "Post Now Path Created with Sketch." at bounding box center [607, 269] width 187 height 16
click at [859, 263] on div "08:45 AM" at bounding box center [836, 268] width 172 height 30
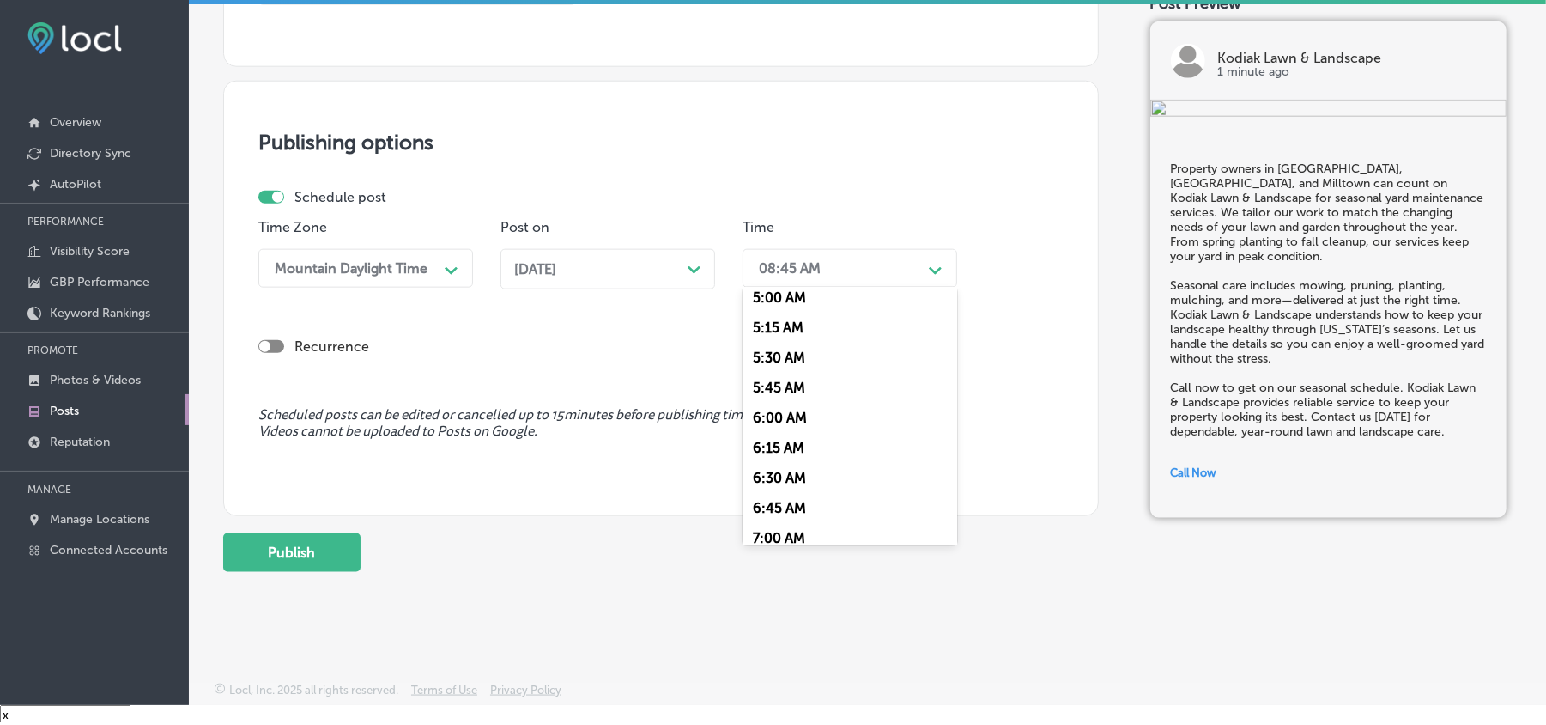
scroll to position [687, 0]
click at [801, 446] on div "7:00 AM" at bounding box center [850, 461] width 215 height 30
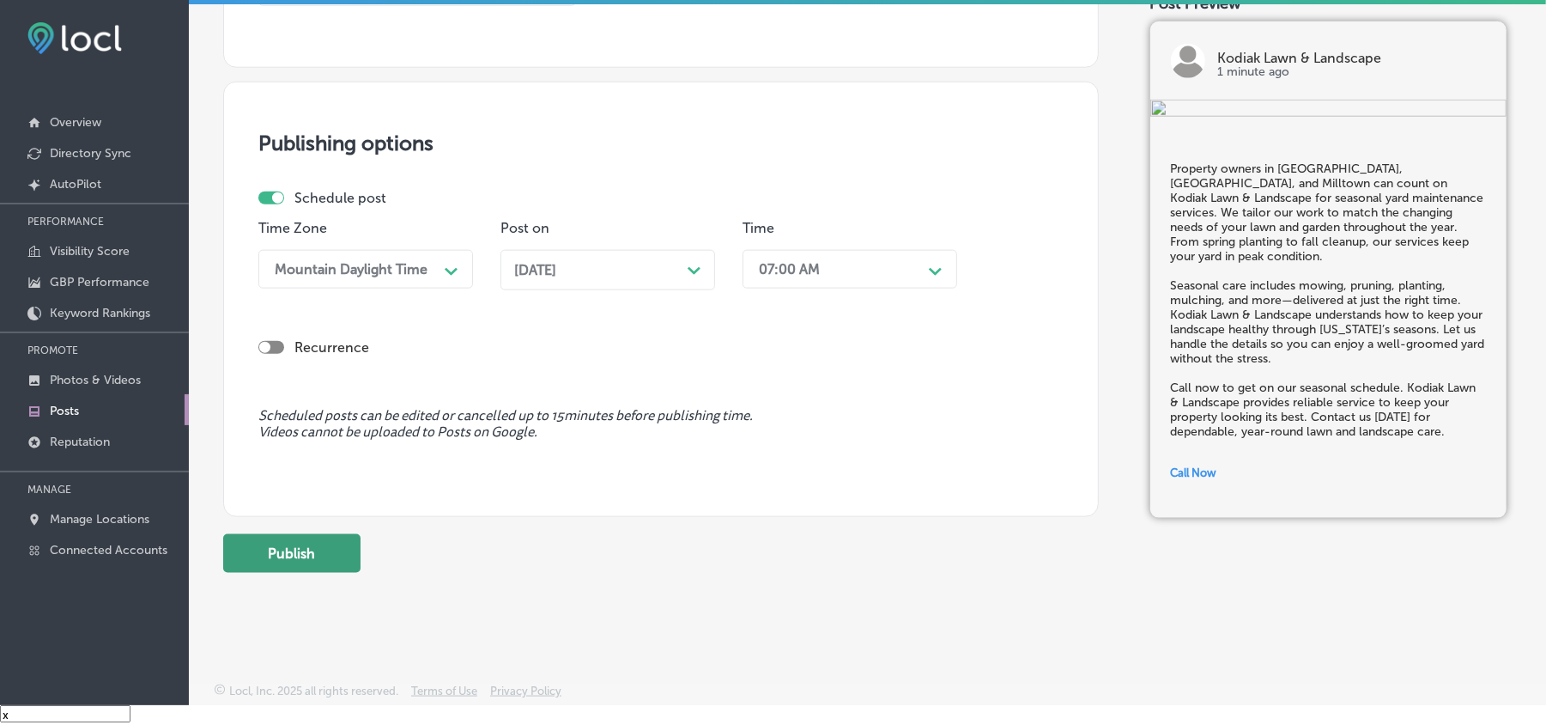
scroll to position [1336, 0]
click at [324, 513] on button "Publish" at bounding box center [291, 552] width 137 height 39
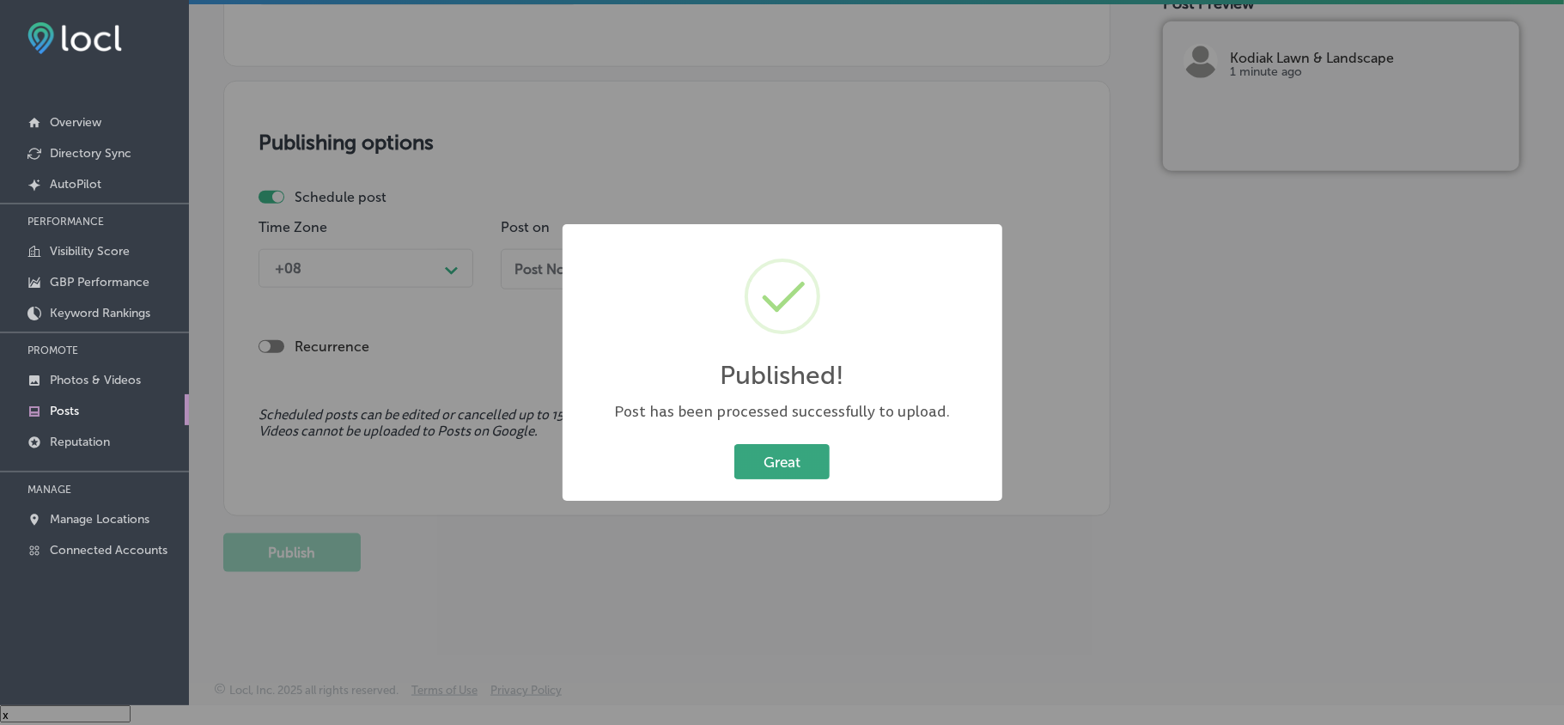
click at [788, 458] on button "Great" at bounding box center [781, 461] width 95 height 35
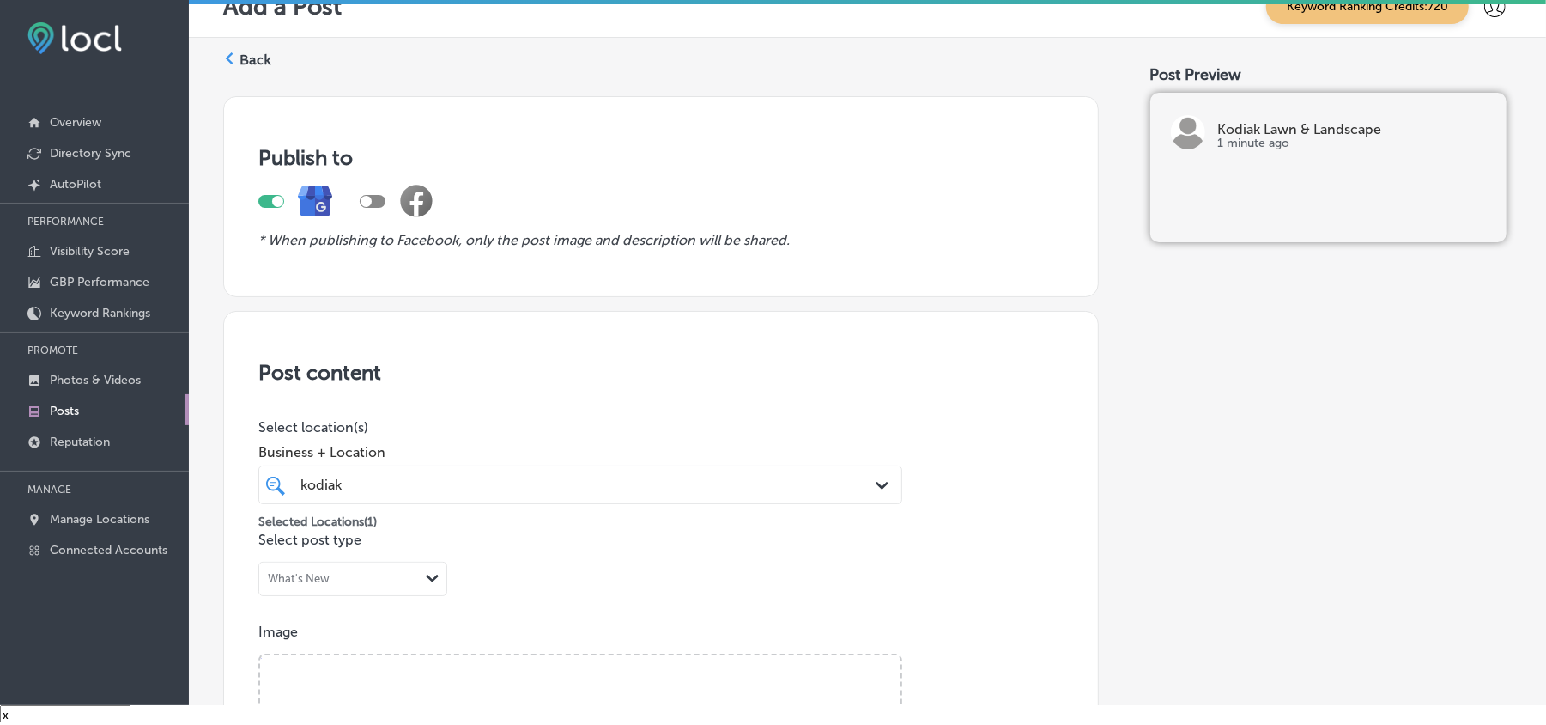
scroll to position [0, 0]
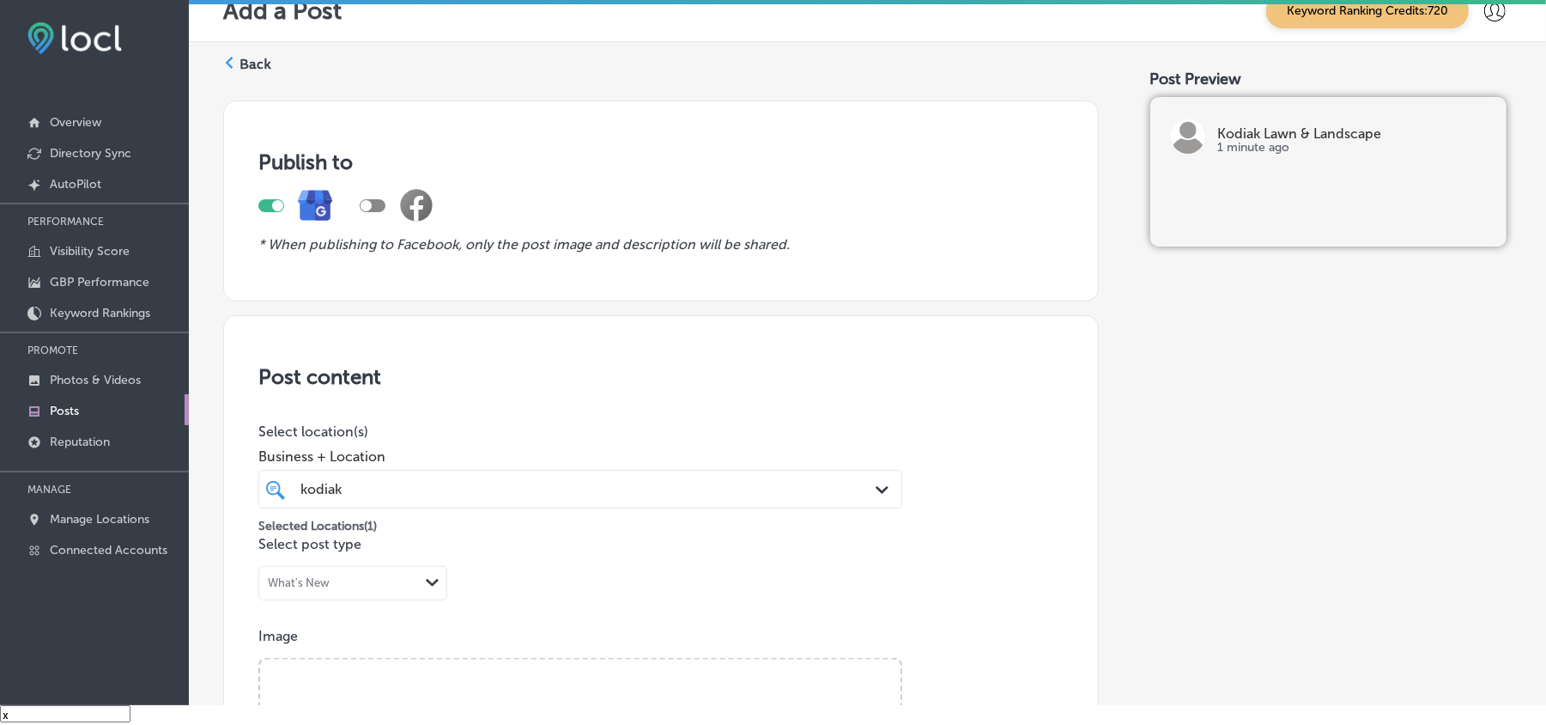
click at [232, 63] on icon at bounding box center [229, 63] width 12 height 12
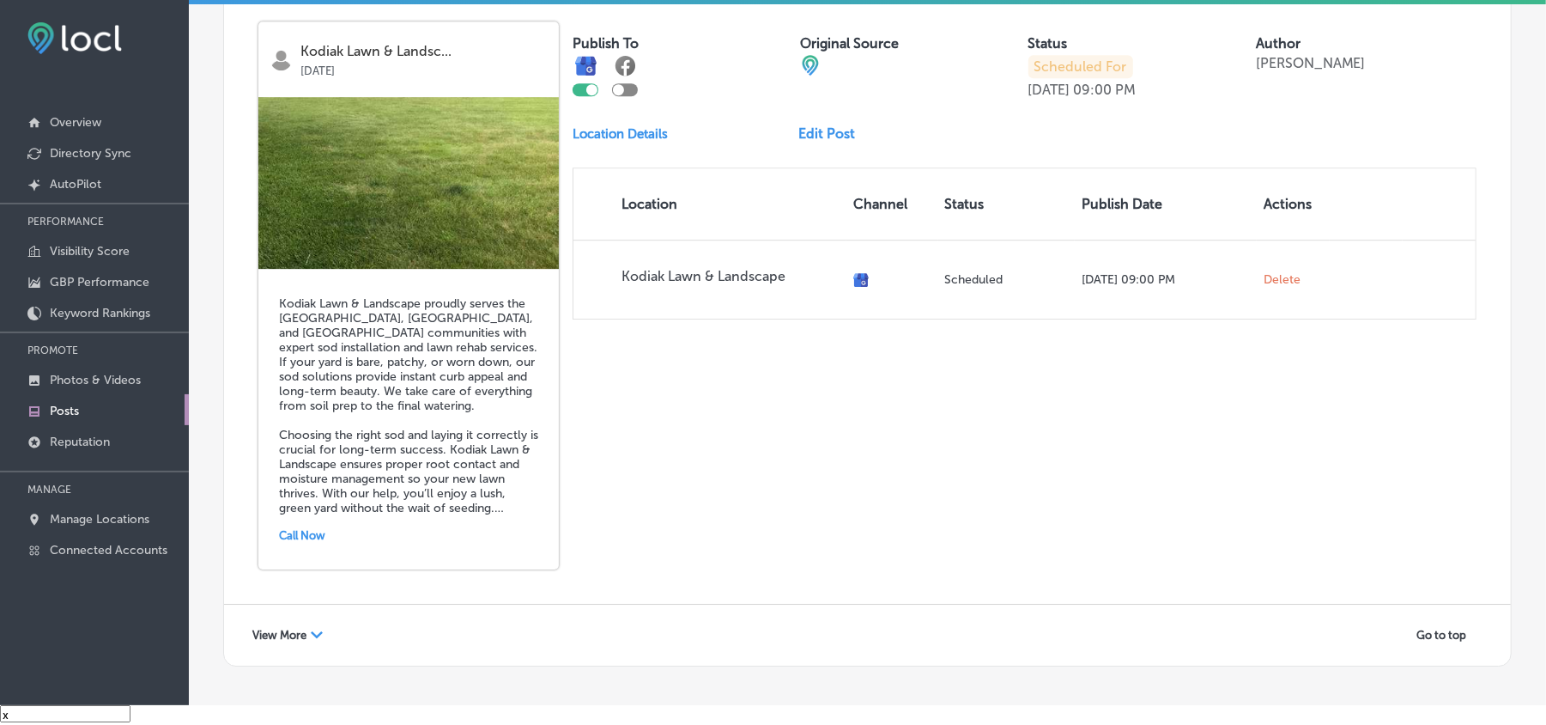
scroll to position [3842, 0]
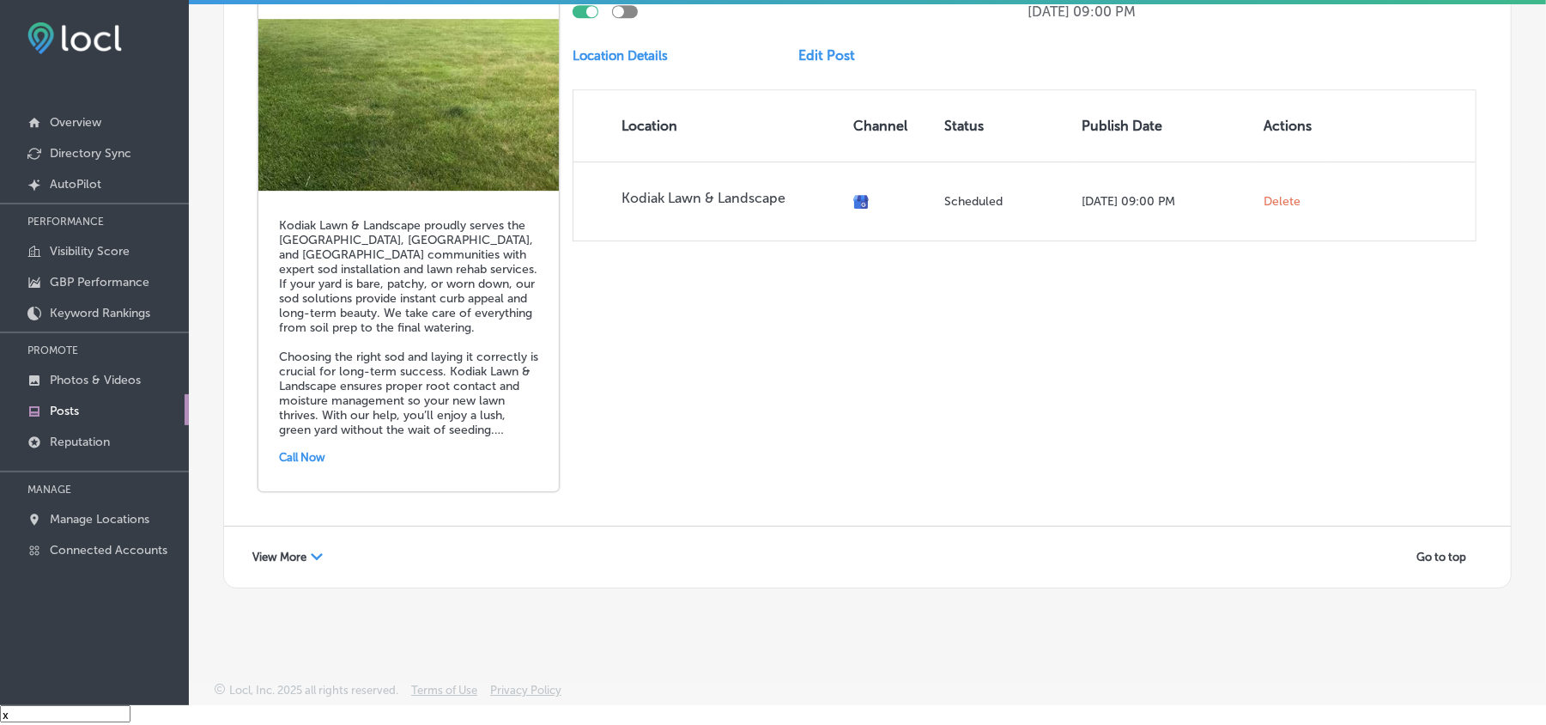
click at [316, 513] on icon "Path Created with Sketch." at bounding box center [317, 556] width 12 height 7
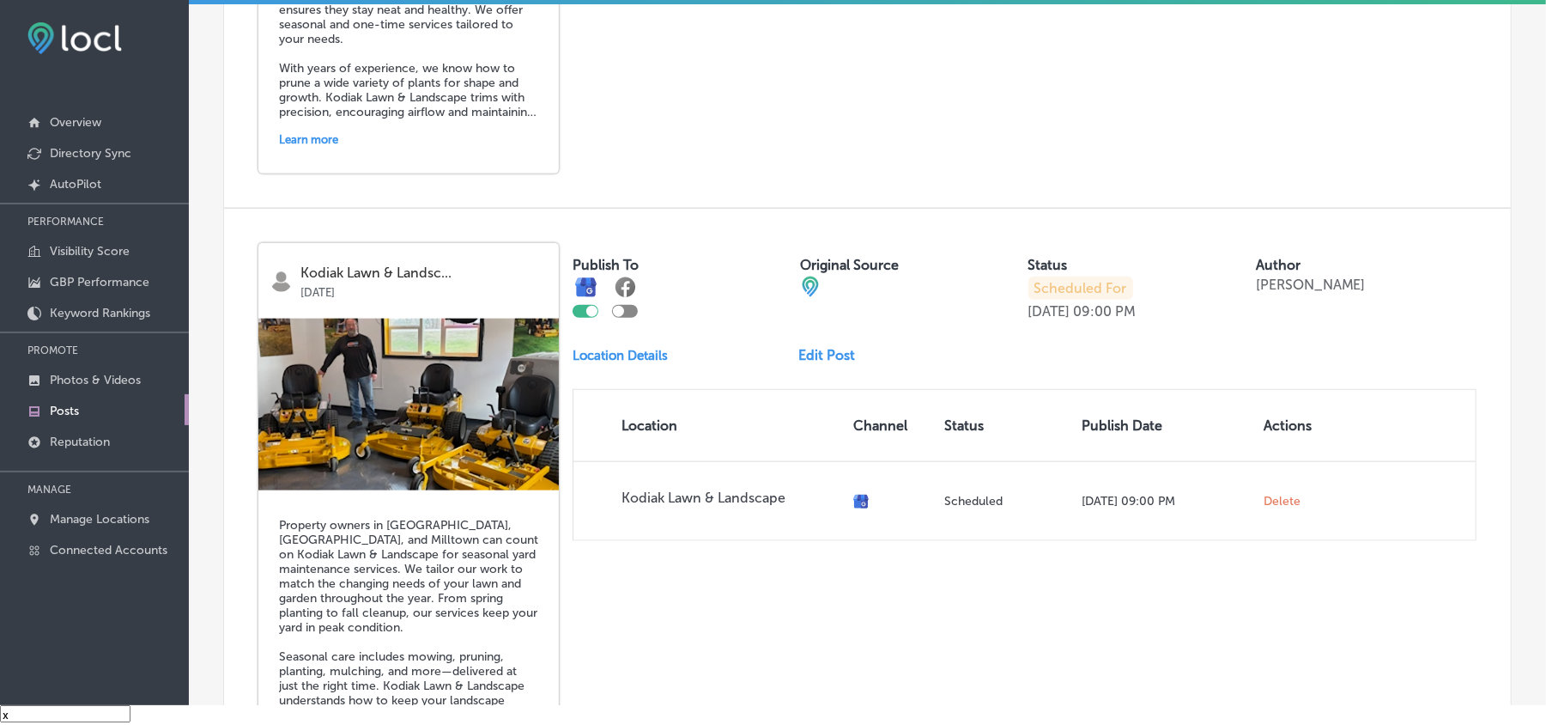
scroll to position [5980, 0]
click at [100, 379] on p "Photos & Videos" at bounding box center [95, 380] width 91 height 15
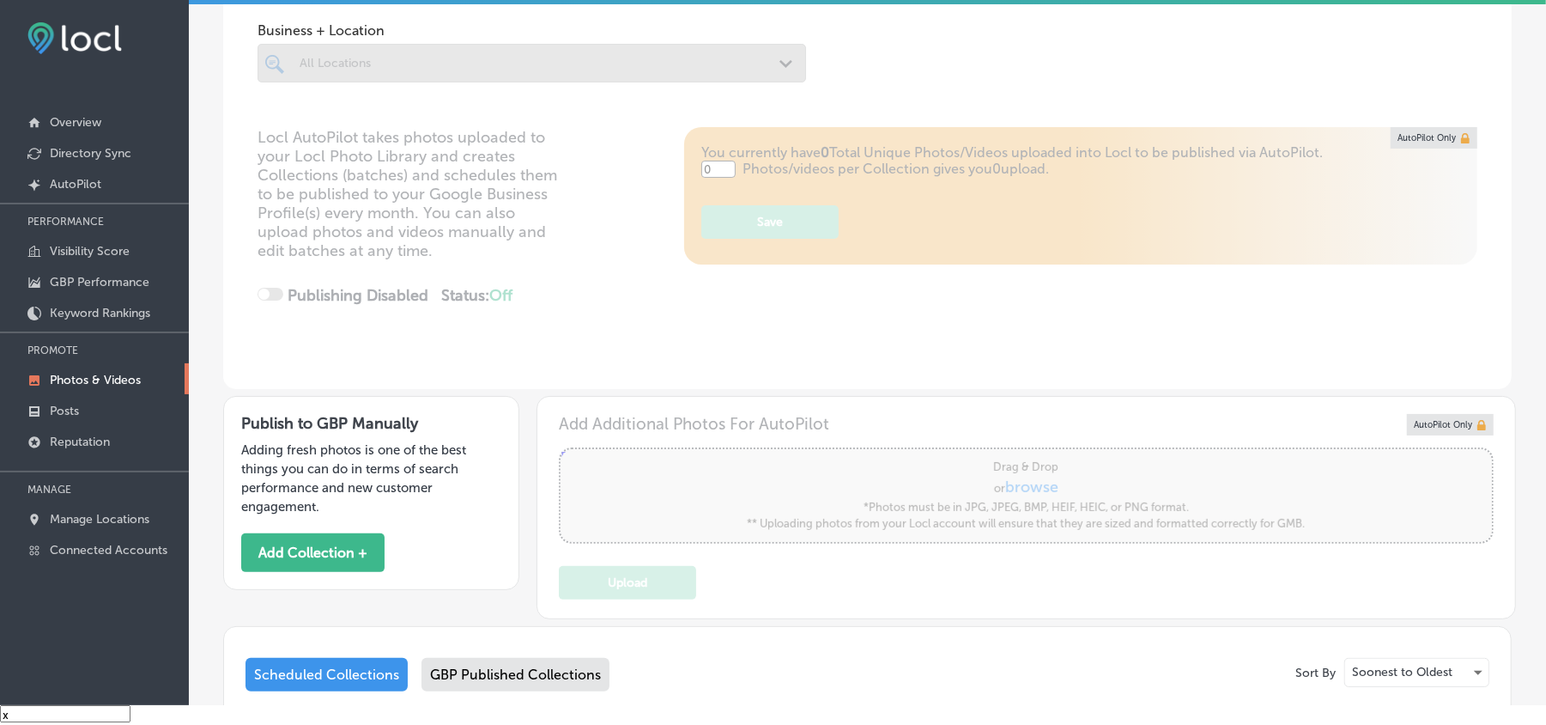
type input "5"
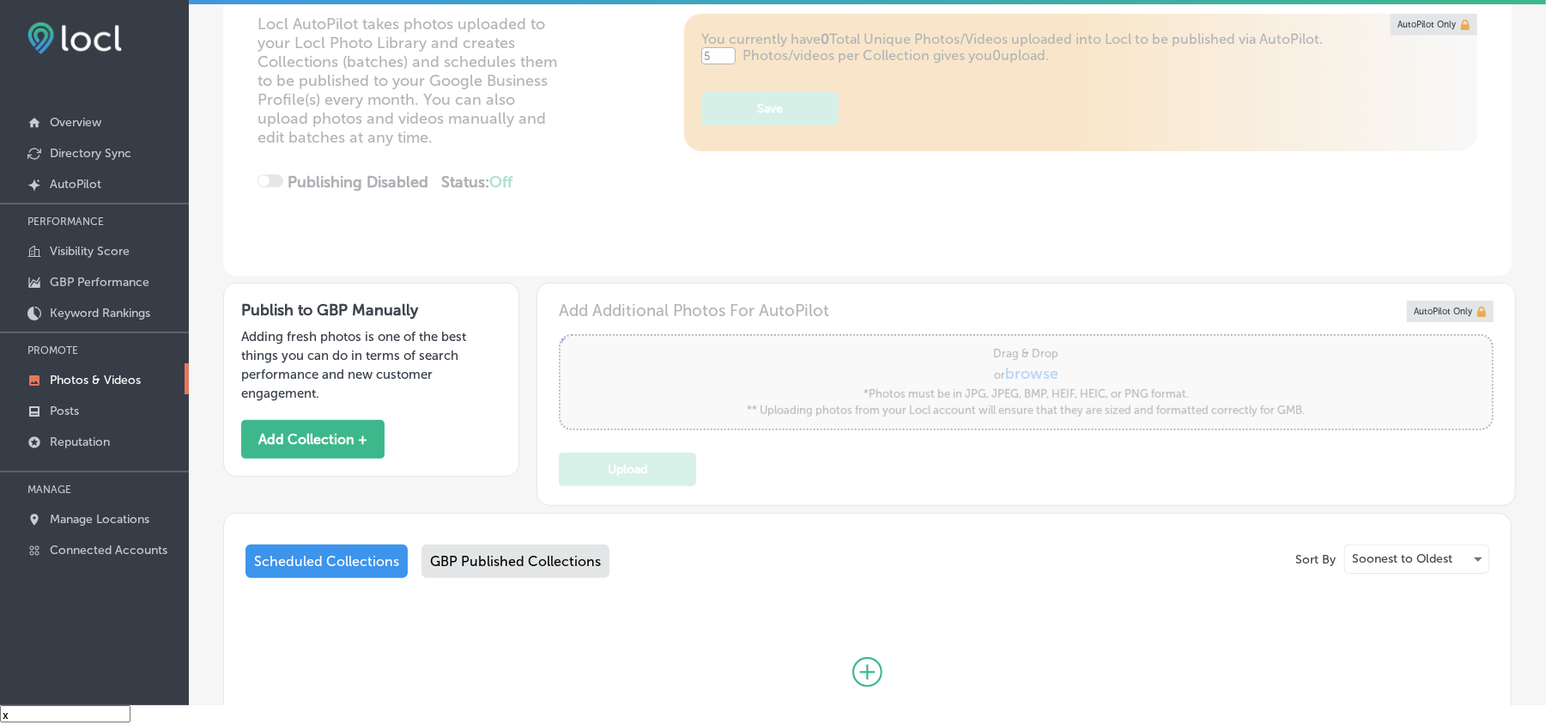
scroll to position [191, 0]
click at [59, 409] on p "Posts" at bounding box center [64, 411] width 29 height 15
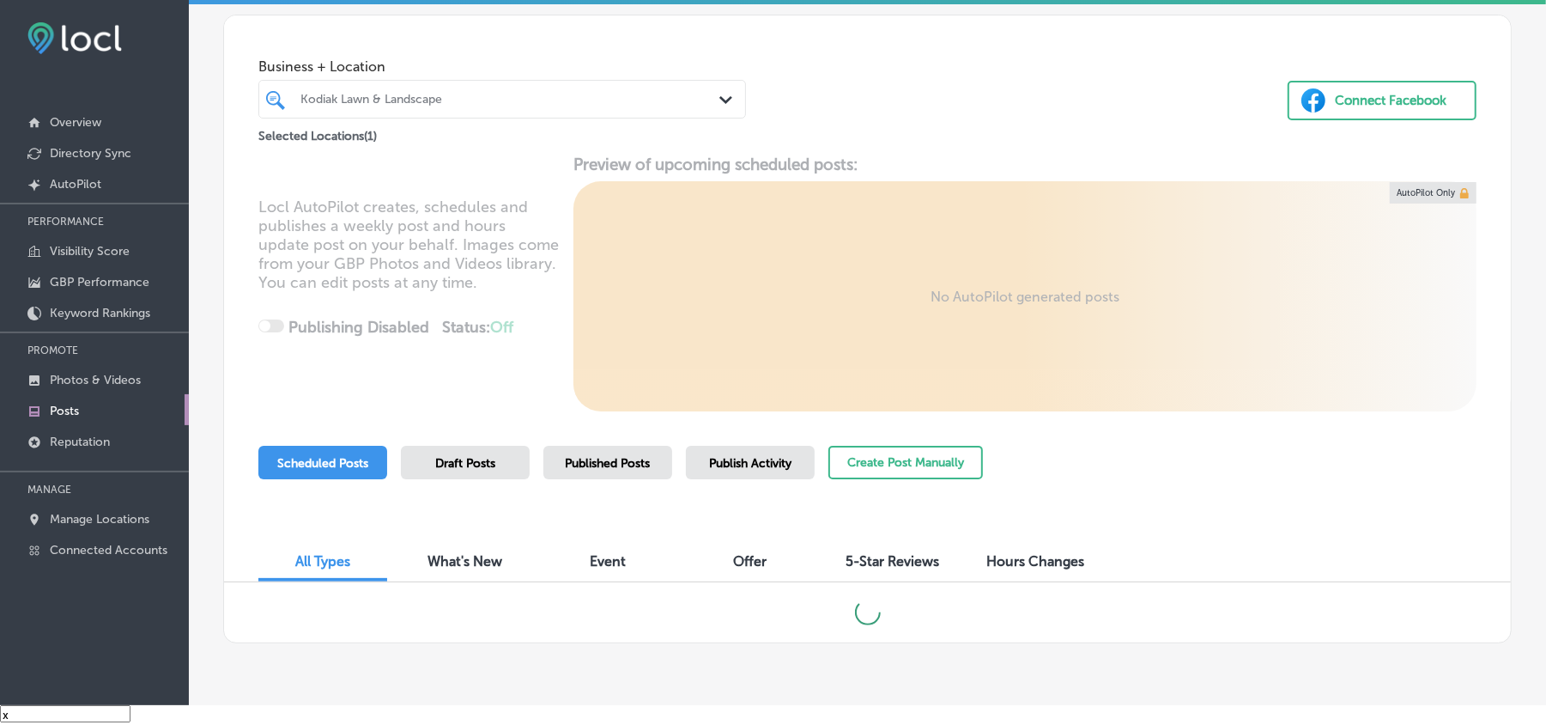
scroll to position [104, 0]
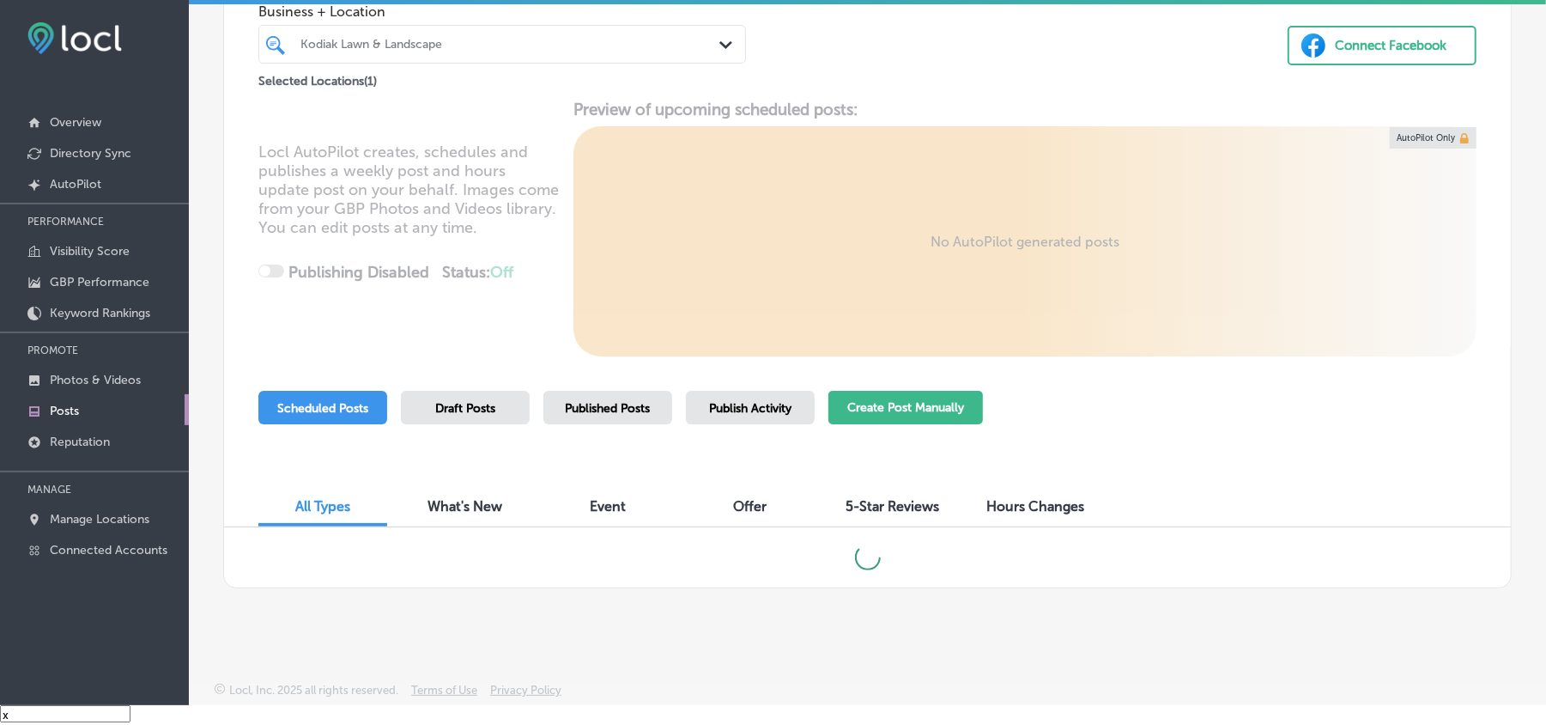
click at [872, 413] on button "Create Post Manually" at bounding box center [906, 407] width 155 height 33
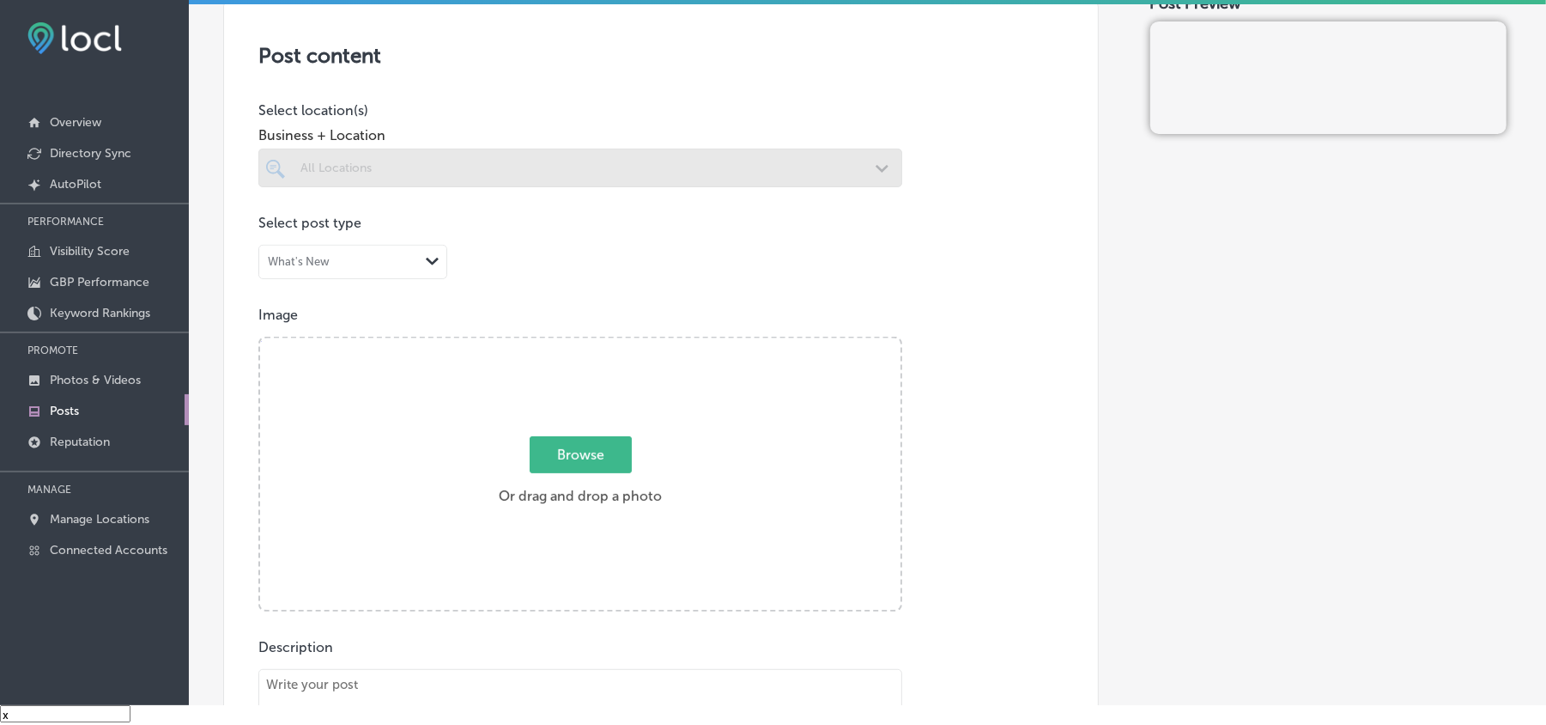
scroll to position [381, 0]
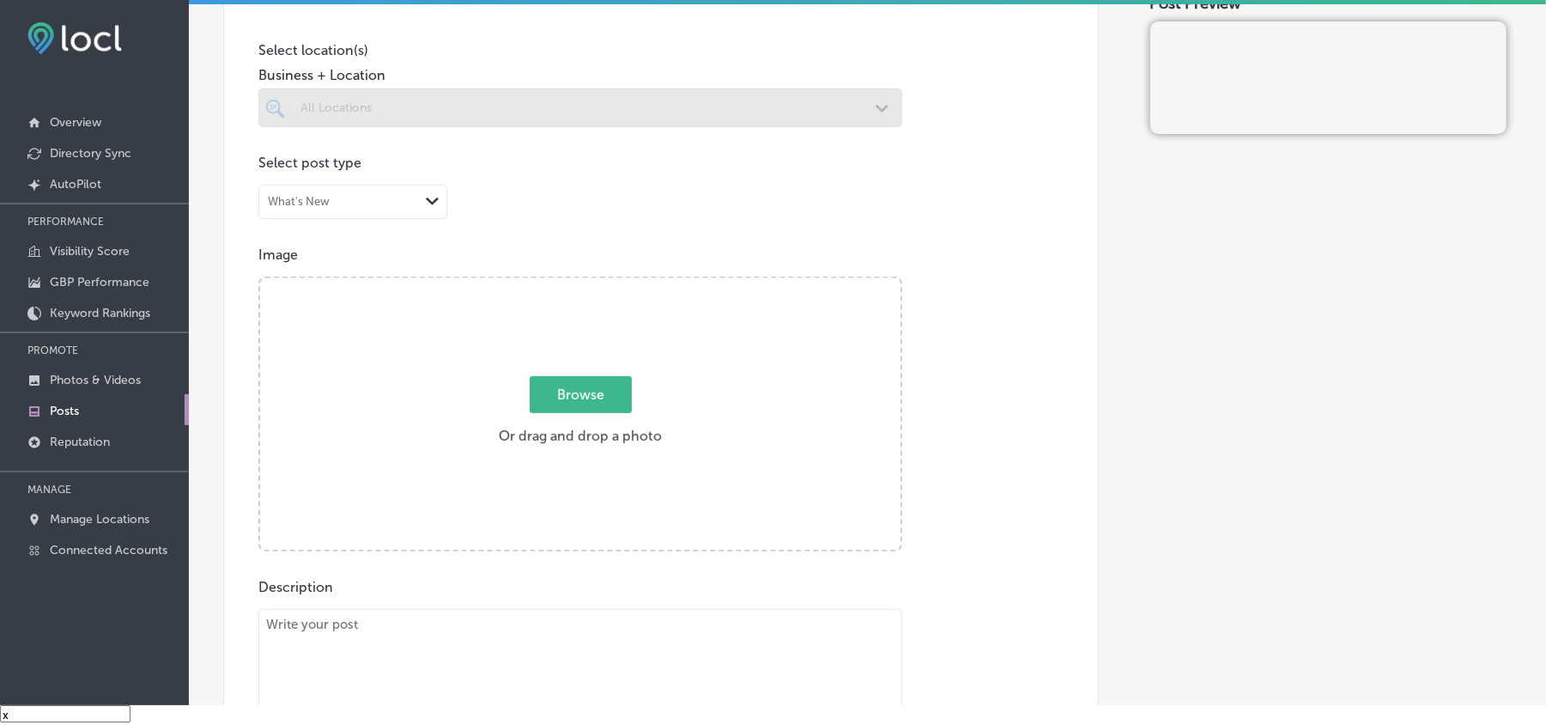
click at [749, 84] on div "Business + Location All Locations Path Created with Sketch." at bounding box center [580, 92] width 644 height 69
click at [756, 125] on div at bounding box center [580, 107] width 644 height 39
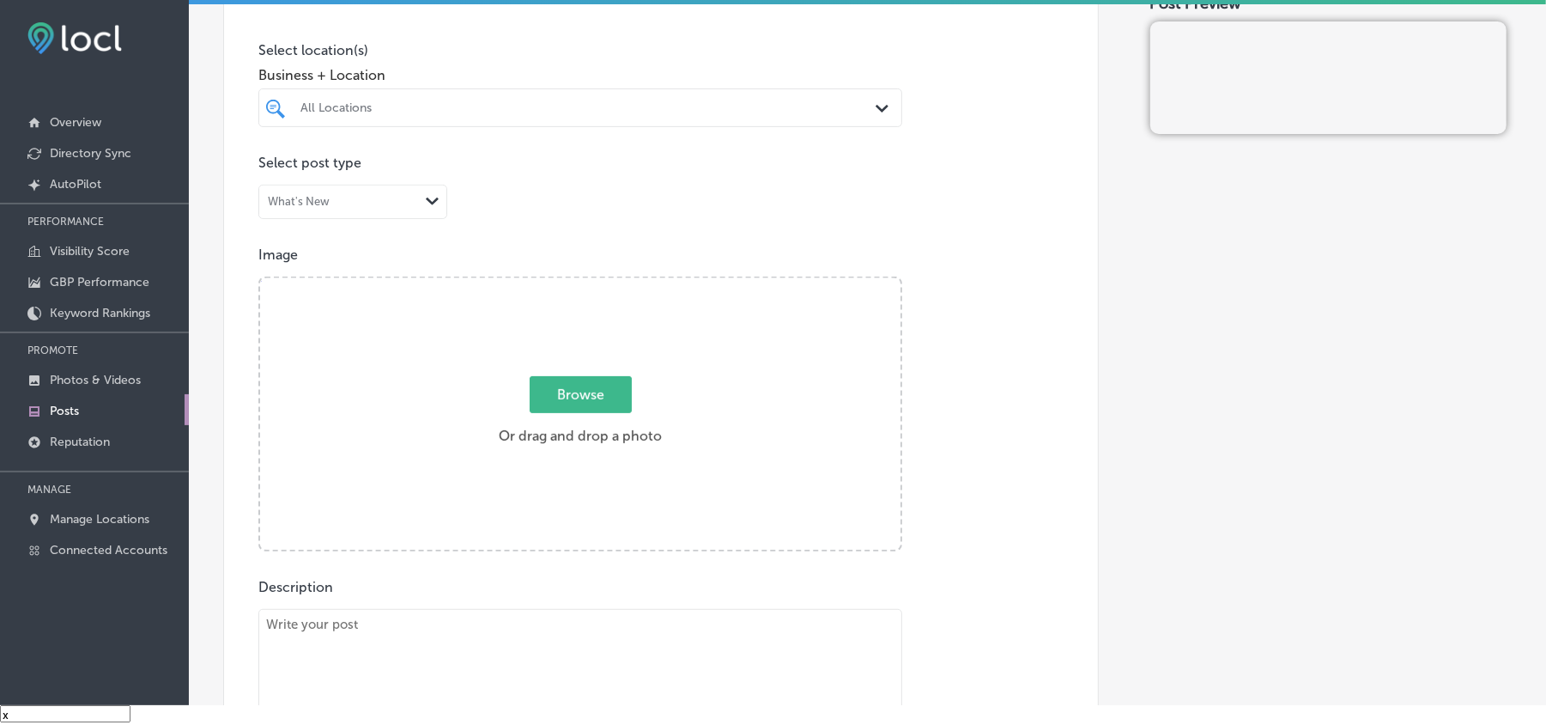
click at [876, 100] on div "Path Created with Sketch." at bounding box center [885, 109] width 19 height 19
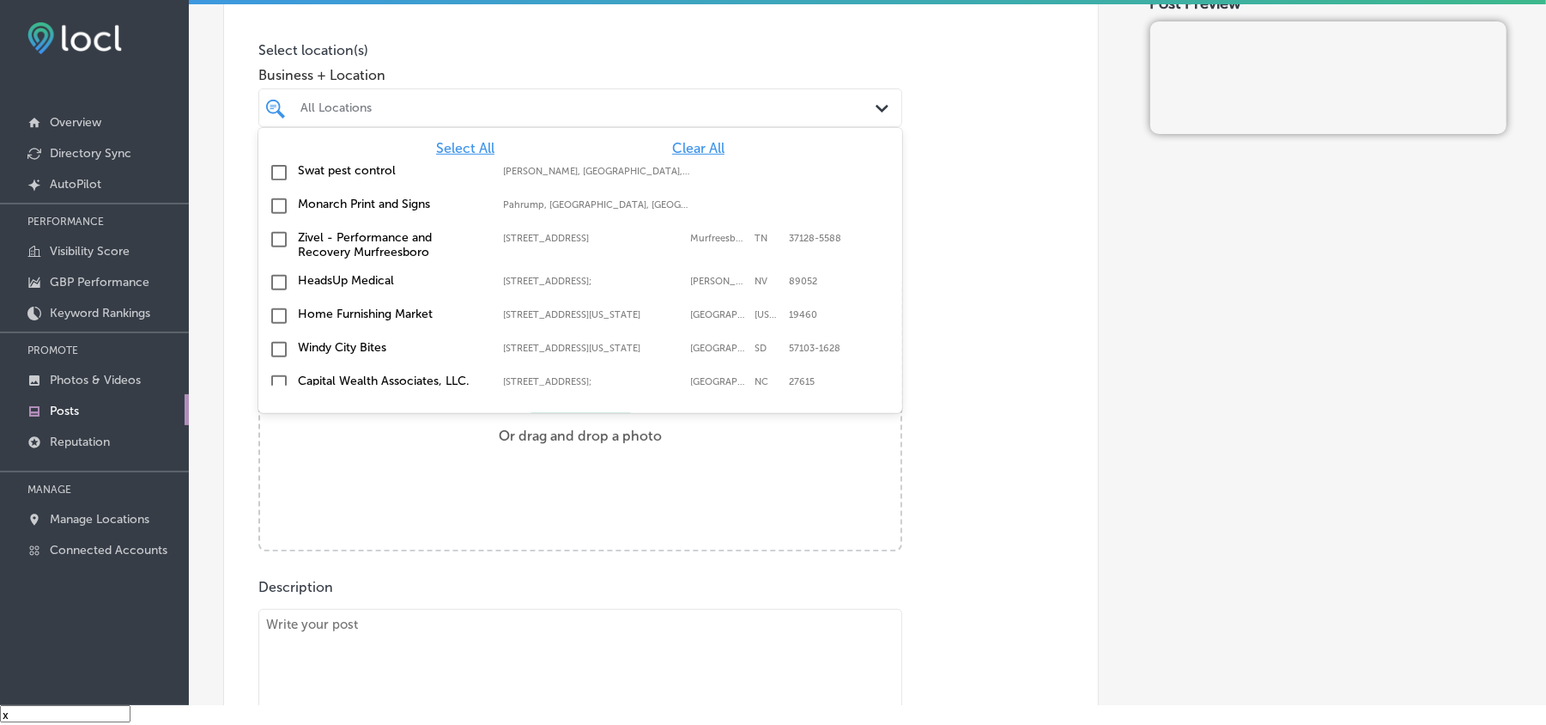
click at [672, 145] on span "Clear All" at bounding box center [698, 148] width 52 height 16
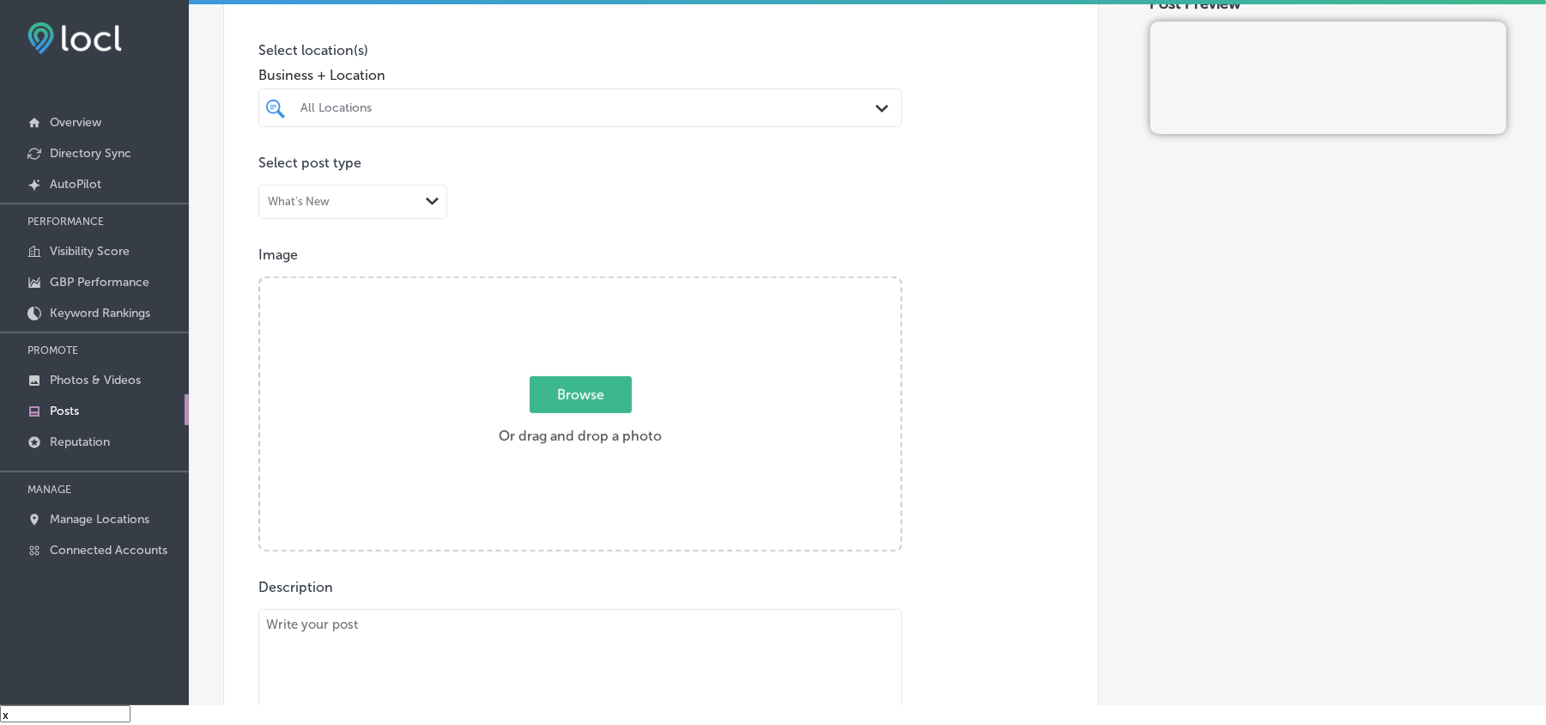
click at [668, 110] on div "All Locations" at bounding box center [589, 107] width 577 height 15
click at [276, 172] on input "checkbox" at bounding box center [279, 172] width 21 height 21
type input "kodia"
click at [1104, 383] on div "Publish to * When publishing to Facebook, only the post image and description w…" at bounding box center [867, 573] width 1289 height 1737
click at [1172, 513] on div "Post Preview Kodiak Lawn & Landscape 1 minute ago" at bounding box center [1331, 573] width 361 height 1737
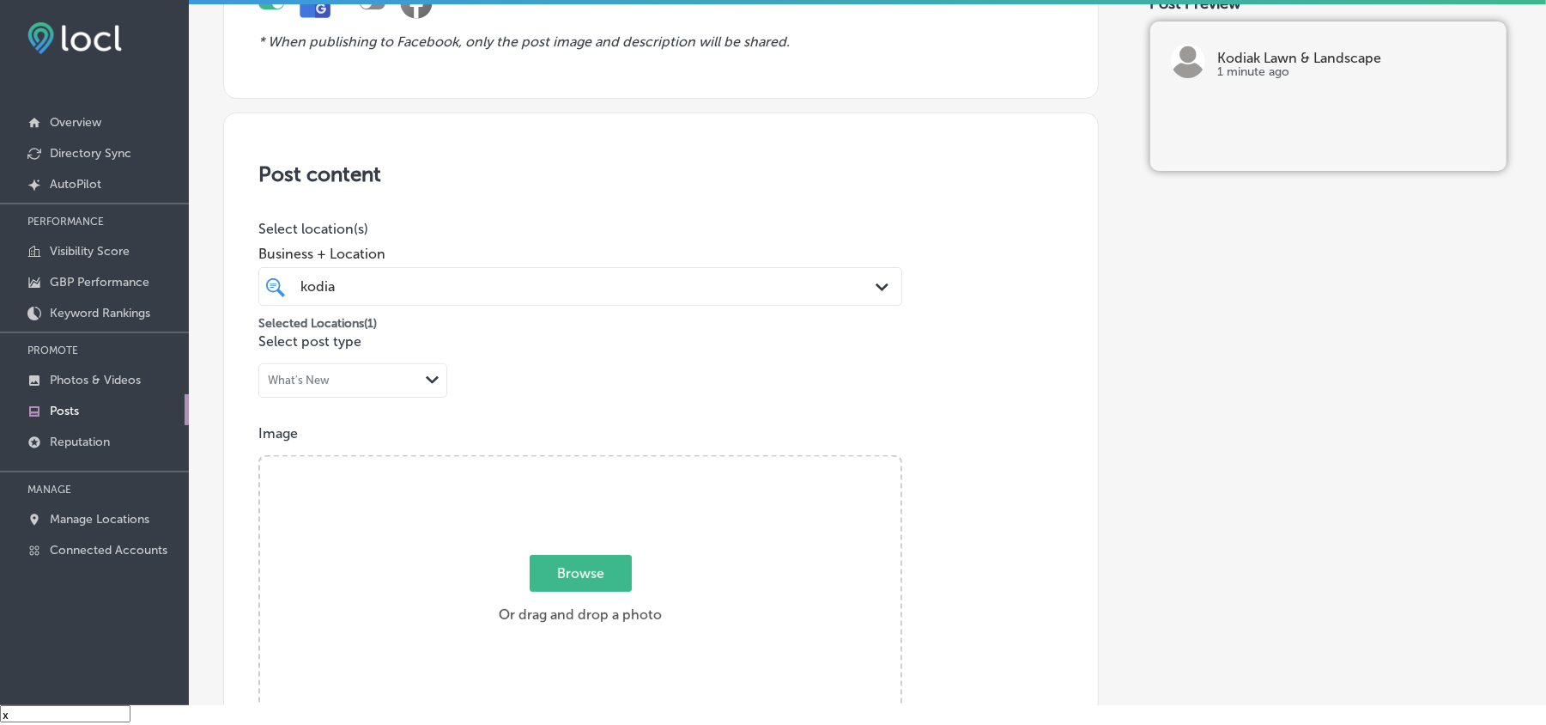
scroll to position [191, 0]
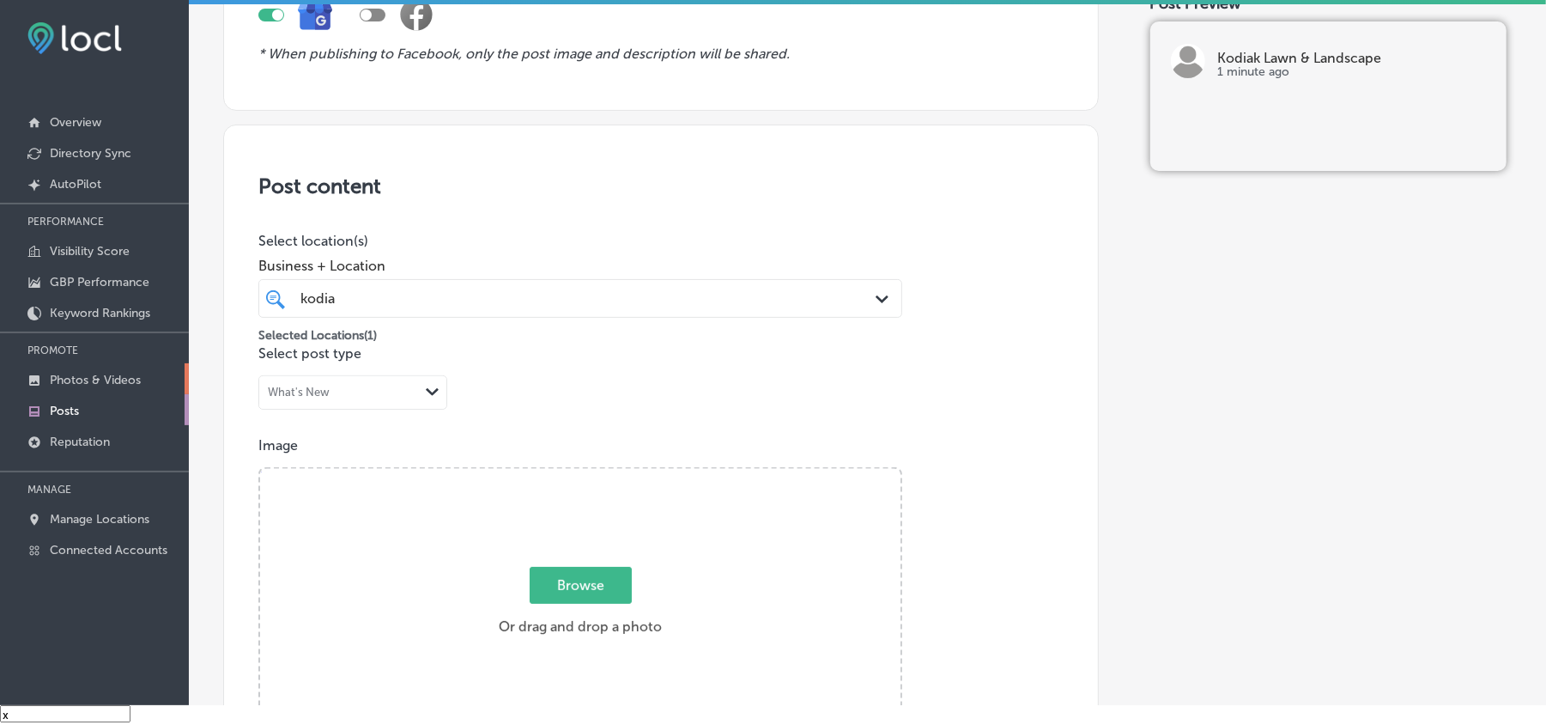
click at [83, 386] on p "Photos & Videos" at bounding box center [95, 380] width 91 height 15
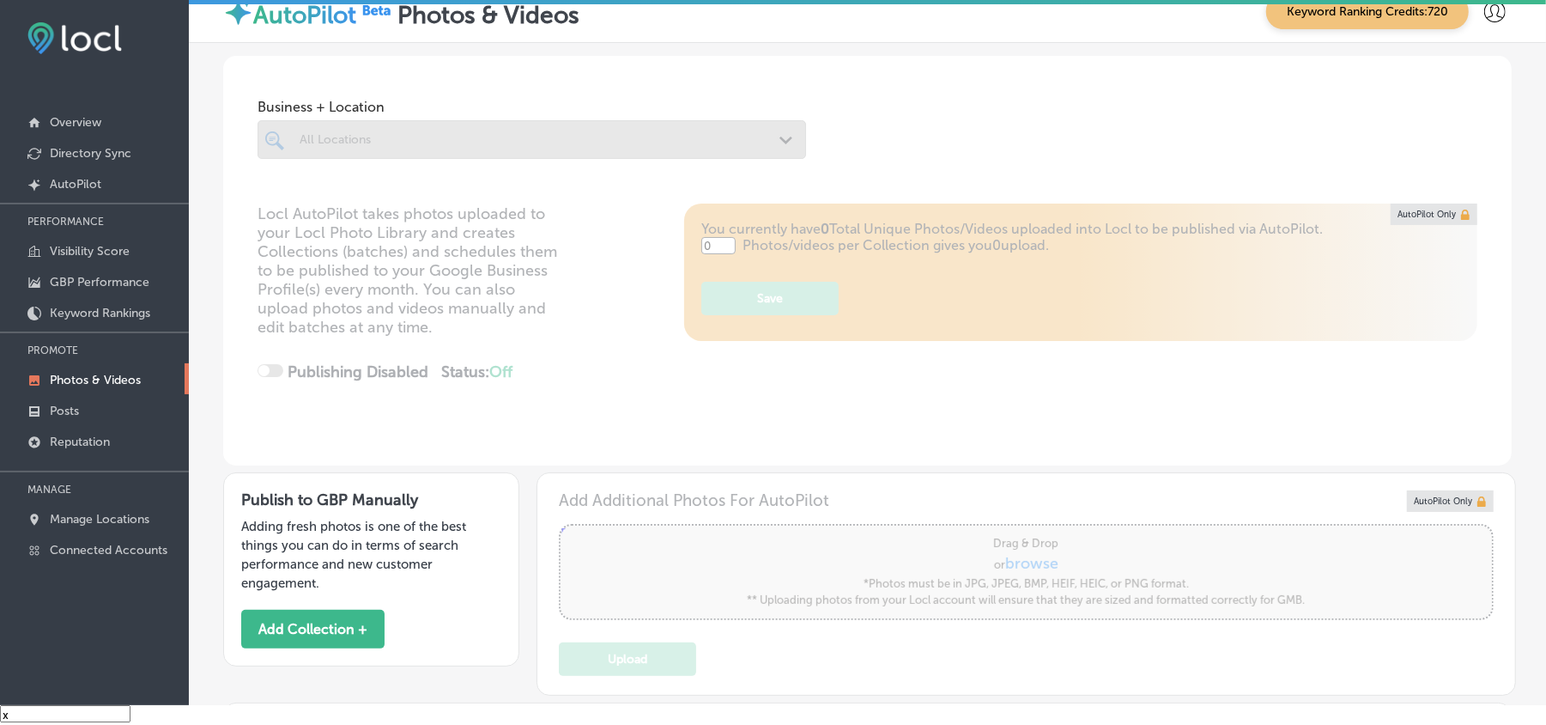
type input "5"
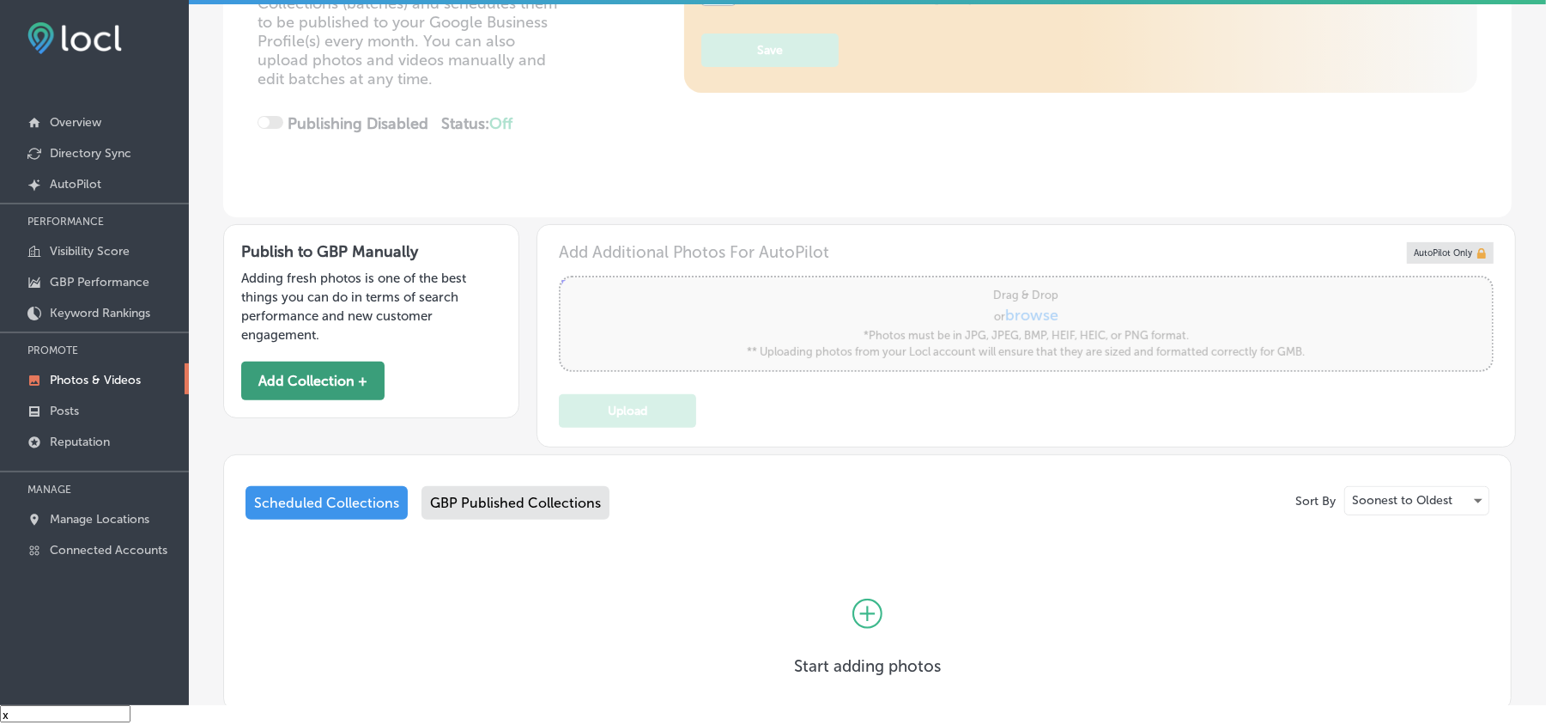
scroll to position [376, 0]
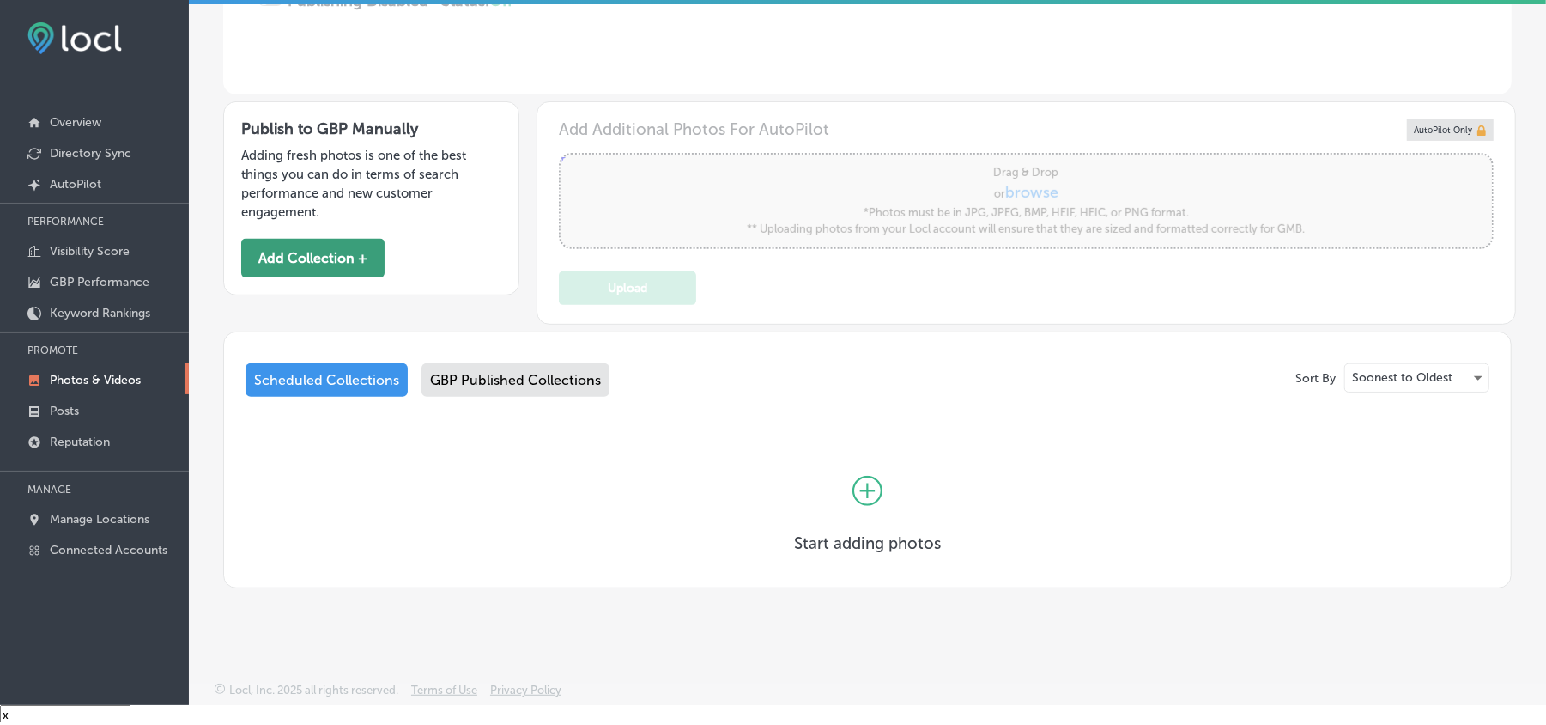
click at [354, 259] on button "Add Collection +" at bounding box center [312, 258] width 143 height 39
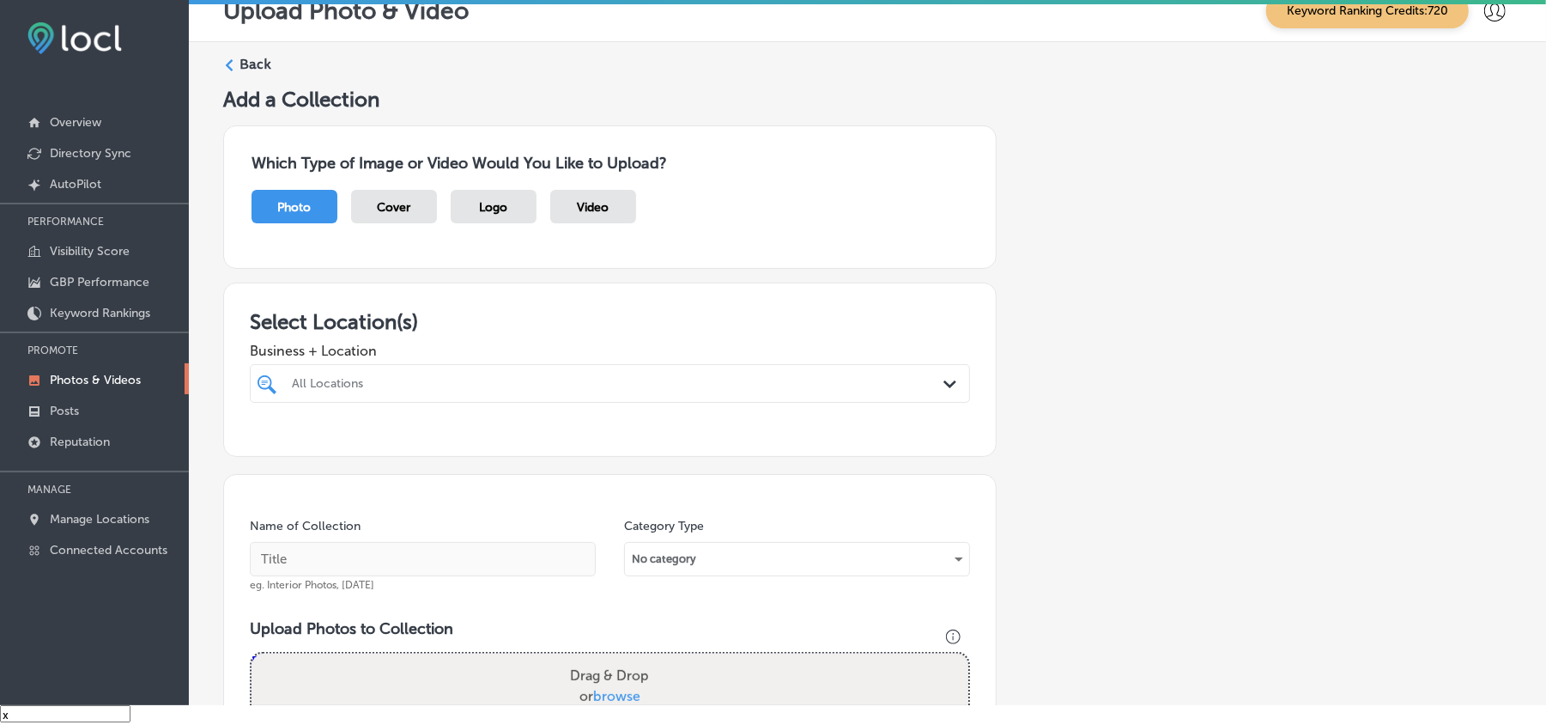
click at [635, 386] on div "All Locations" at bounding box center [618, 383] width 653 height 15
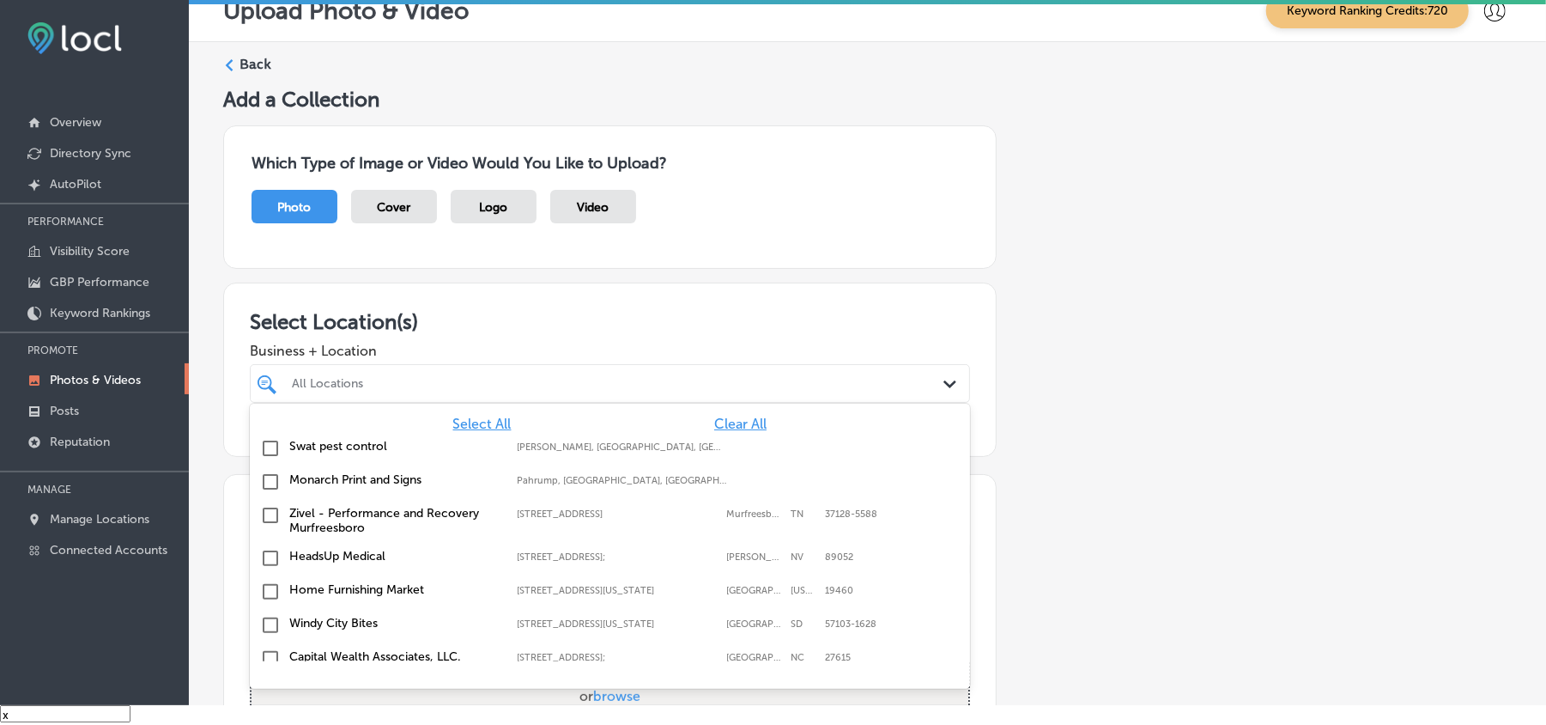
click at [711, 436] on div "Swat pest control [PERSON_NAME], [GEOGRAPHIC_DATA], [GEOGRAPHIC_DATA] | Hosston…" at bounding box center [610, 448] width 707 height 27
click at [265, 452] on input "checkbox" at bounding box center [270, 448] width 21 height 21
click at [721, 424] on span "Clear All" at bounding box center [740, 424] width 52 height 16
click at [735, 371] on div "All Locations" at bounding box center [609, 383] width 653 height 27
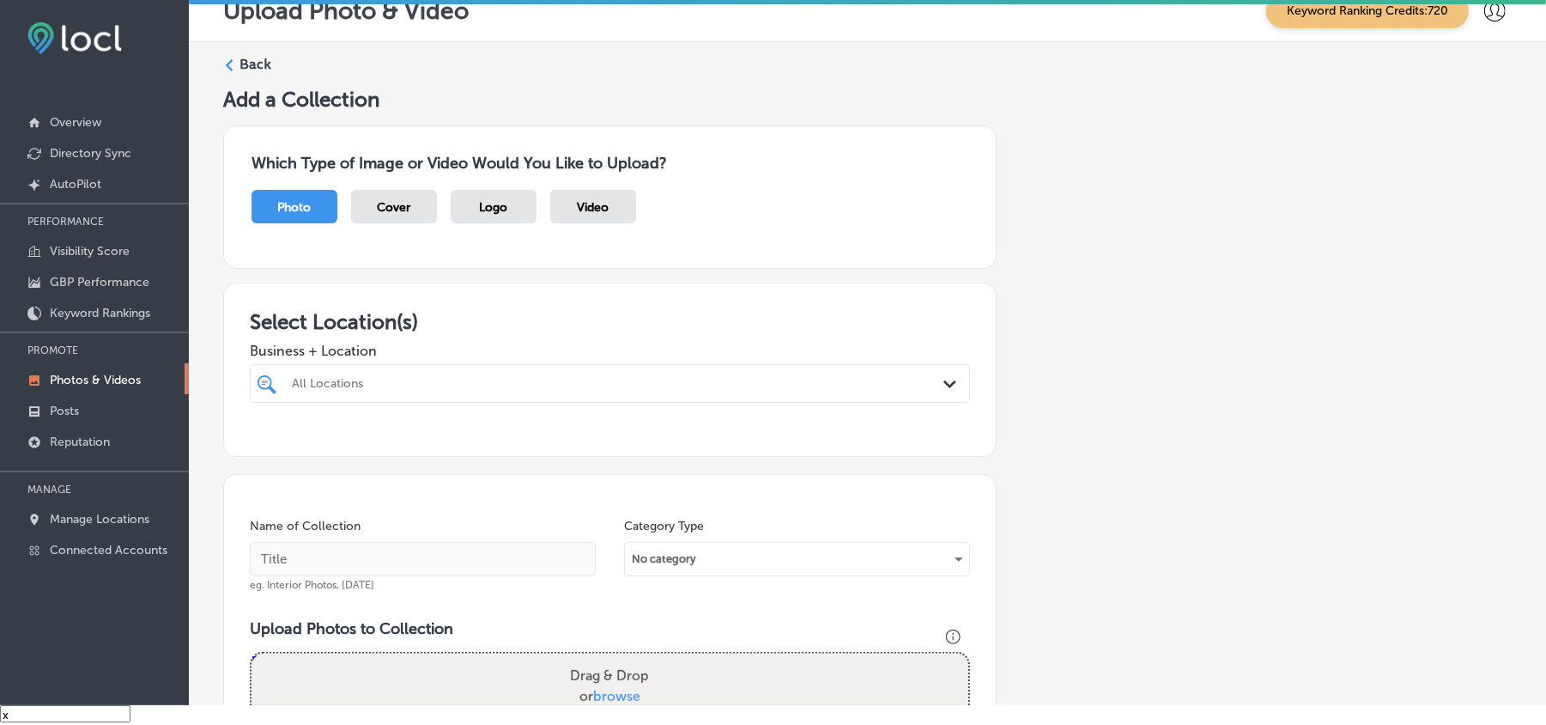
click at [737, 390] on div "All Locations" at bounding box center [618, 383] width 653 height 15
click at [266, 452] on input "checkbox" at bounding box center [270, 448] width 21 height 21
type input "kodia"
click at [880, 309] on div "Select Location(s) Business + Location option focused, 2 of 146. 2 results avai…" at bounding box center [610, 369] width 774 height 174
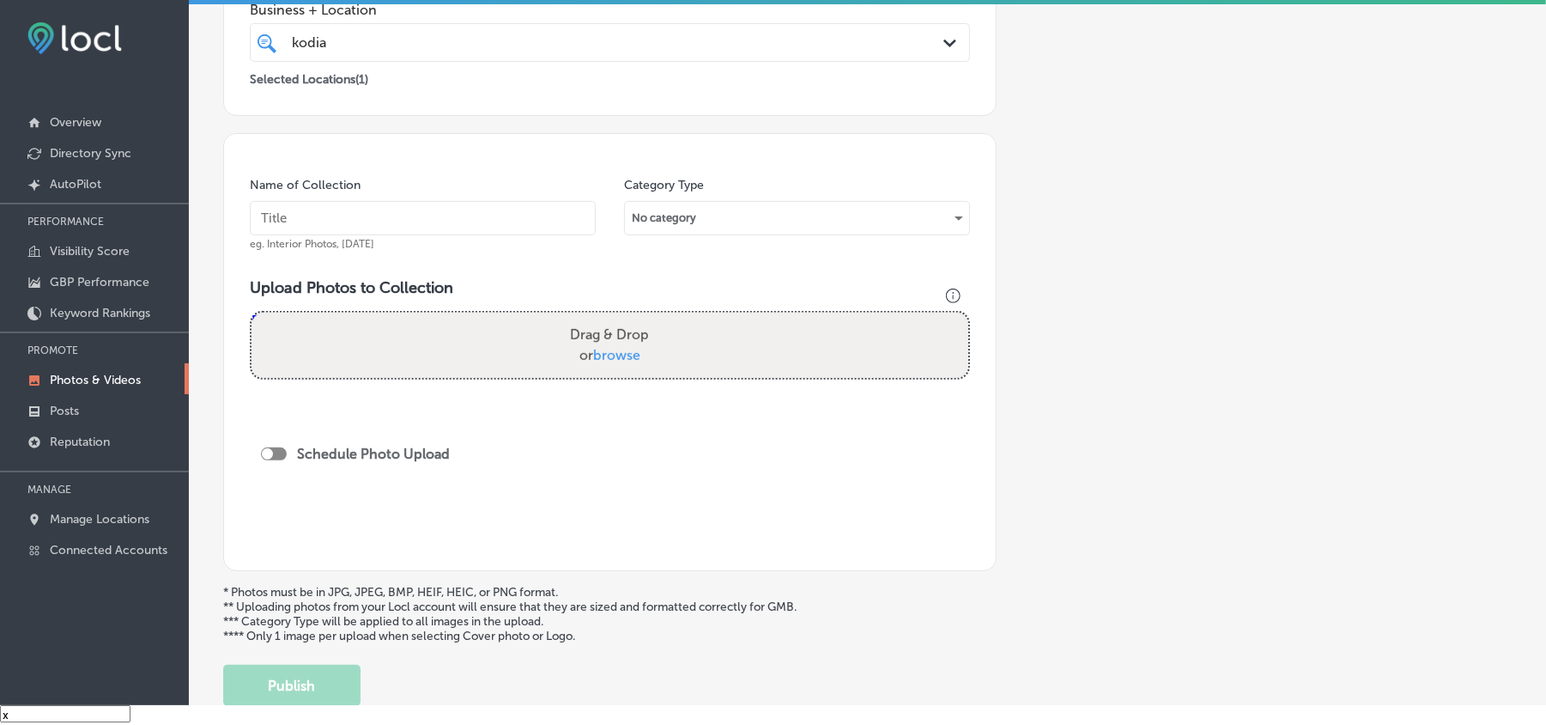
scroll to position [343, 0]
click at [407, 220] on input "text" at bounding box center [423, 215] width 346 height 34
paste input "Kodiak-Lawn-&-Landscape-Lawn-care-service-[GEOGRAPHIC_DATA]"
type input "Kodiak-Lawn-&-Landscape-Lawn-care-service-[GEOGRAPHIC_DATA]"
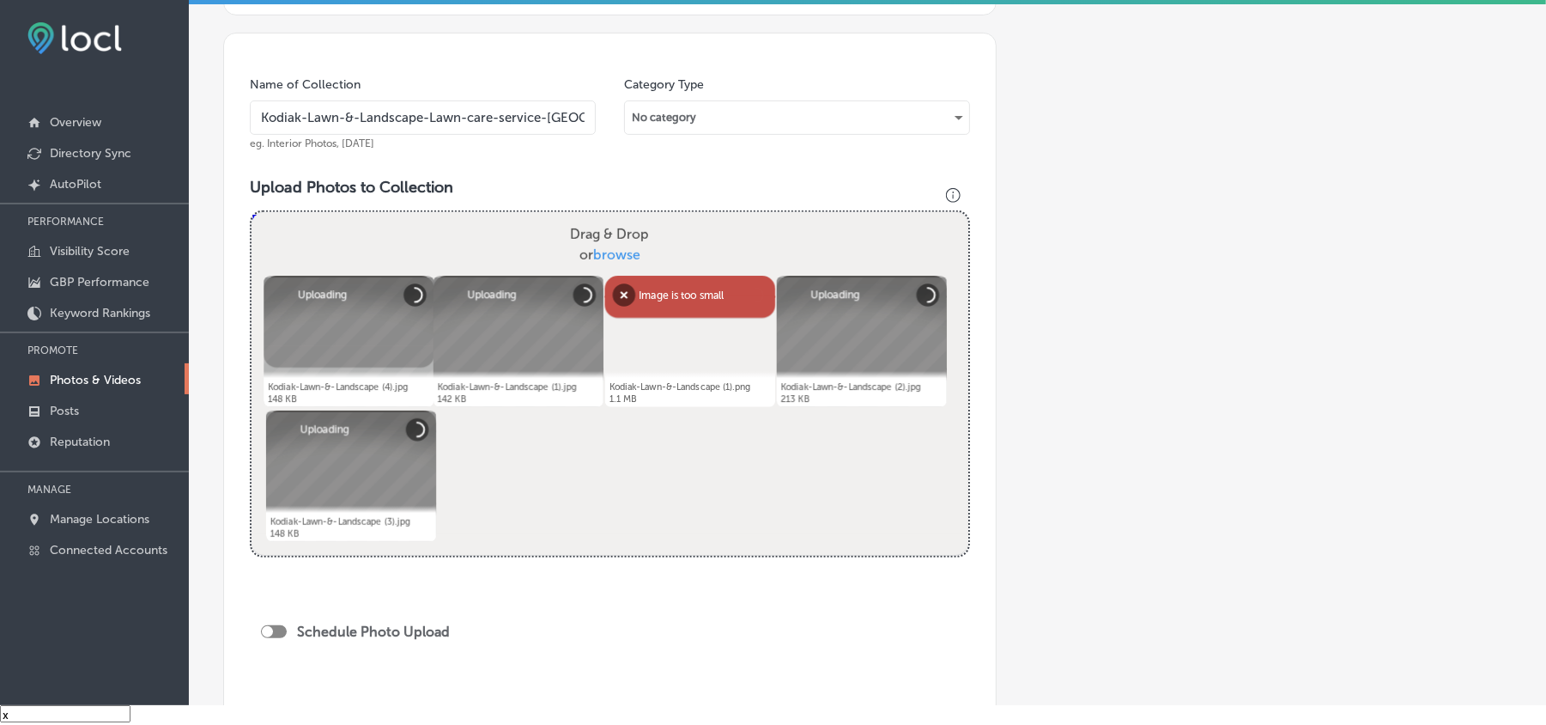
scroll to position [534, 0]
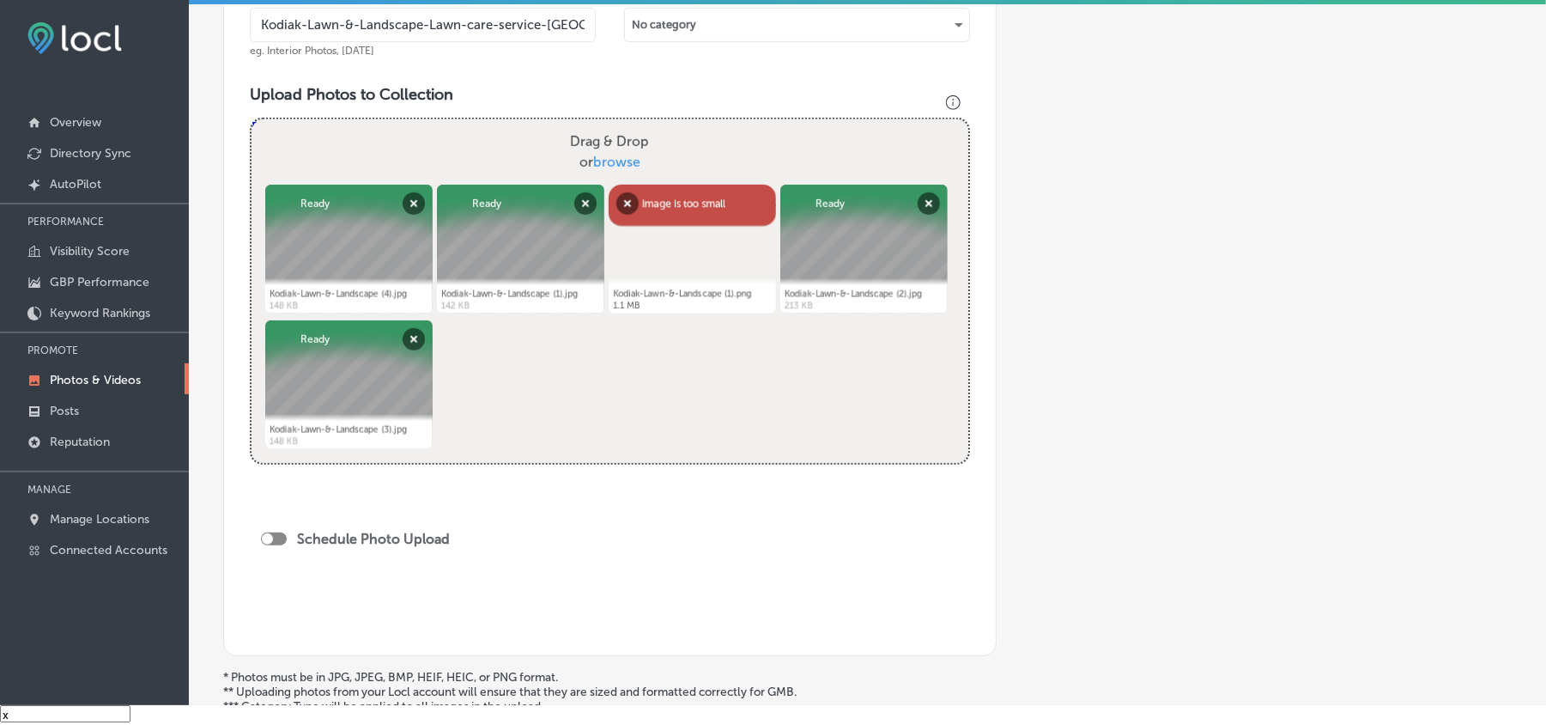
drag, startPoint x: 1193, startPoint y: 677, endPoint x: 1193, endPoint y: 651, distance: 25.8
click at [1172, 513] on p "* Photos must be in JPG, JPEG, BMP, HEIF, HEIC, or PNG format. ** Uploading pho…" at bounding box center [867, 699] width 1289 height 58
click at [625, 210] on button "Remove" at bounding box center [627, 203] width 22 height 22
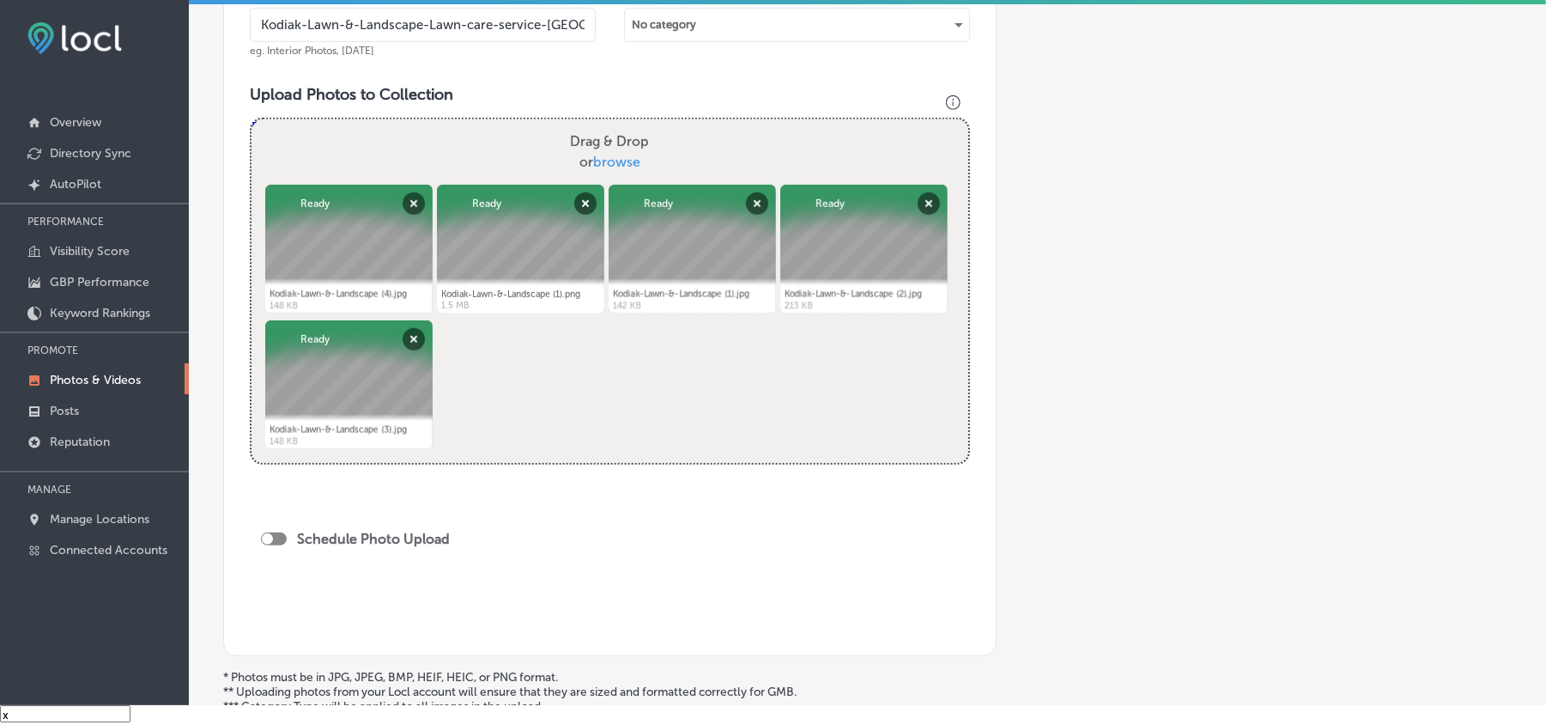
scroll to position [687, 0]
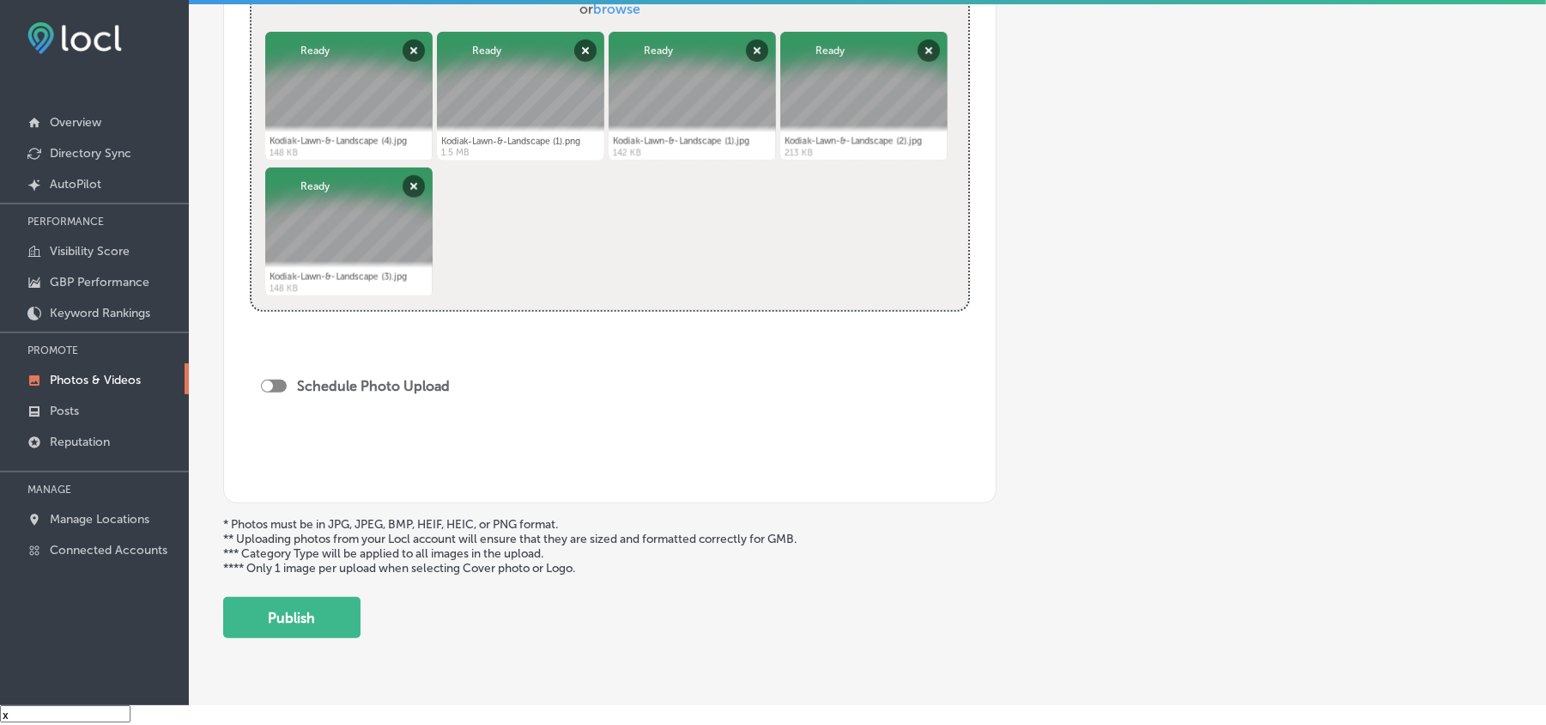
click at [261, 371] on div "Schedule Photo Upload" at bounding box center [366, 375] width 211 height 66
click at [269, 389] on div at bounding box center [267, 385] width 11 height 11
checkbox input "true"
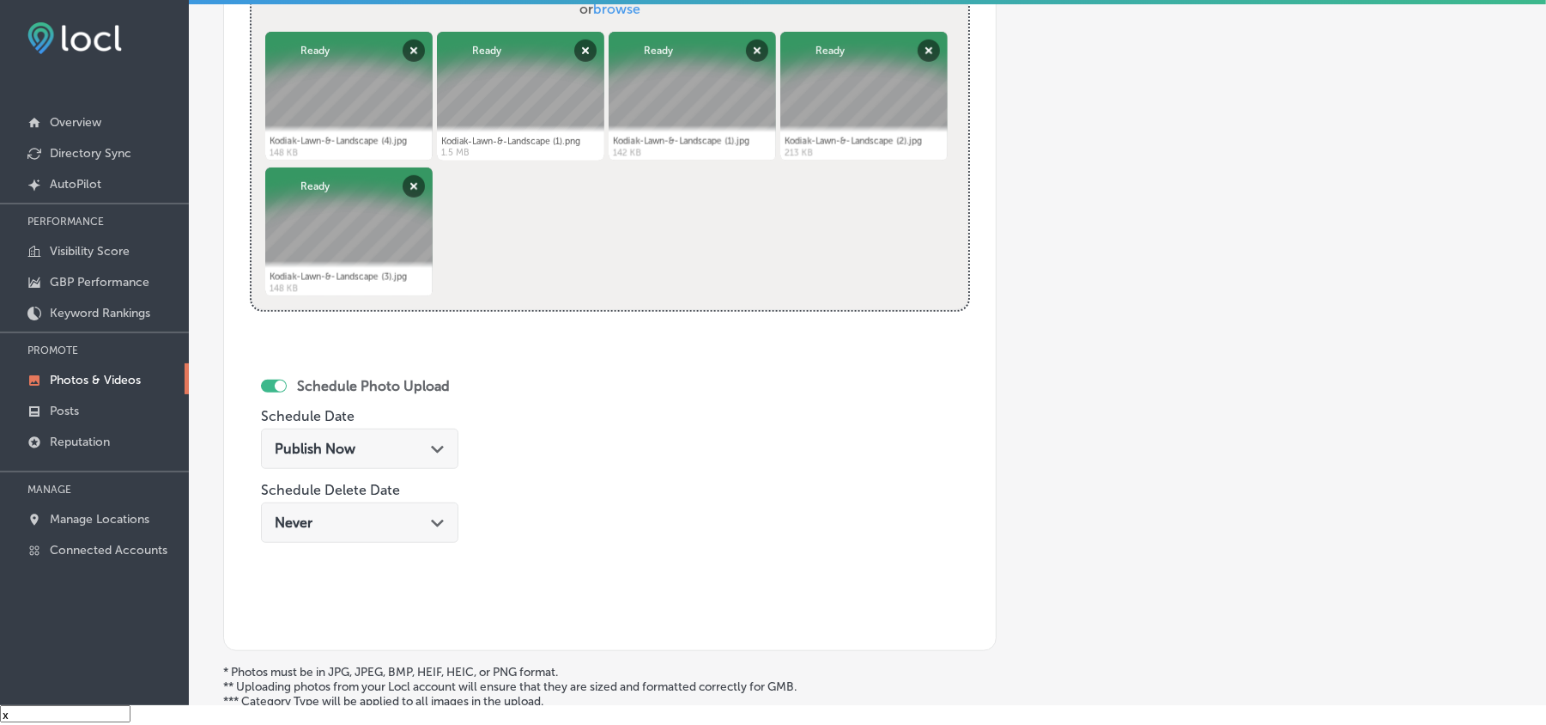
click at [393, 460] on div "Publish Now Path Created with Sketch." at bounding box center [359, 448] width 197 height 40
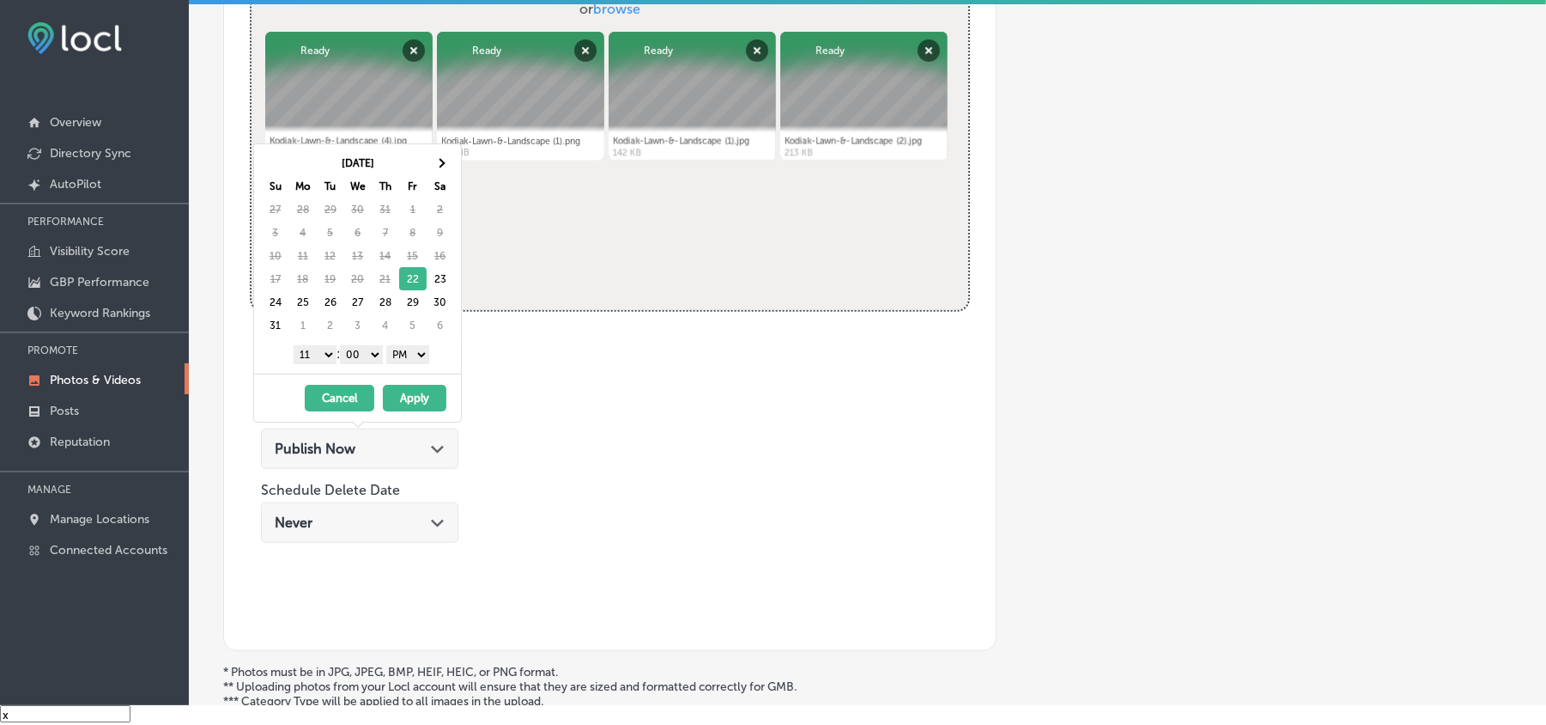
click at [643, 465] on div "Name of Collection Kodiak-Lawn-&-Landscape-Lawn-care-service-[GEOGRAPHIC_DATA] …" at bounding box center [610, 219] width 774 height 864
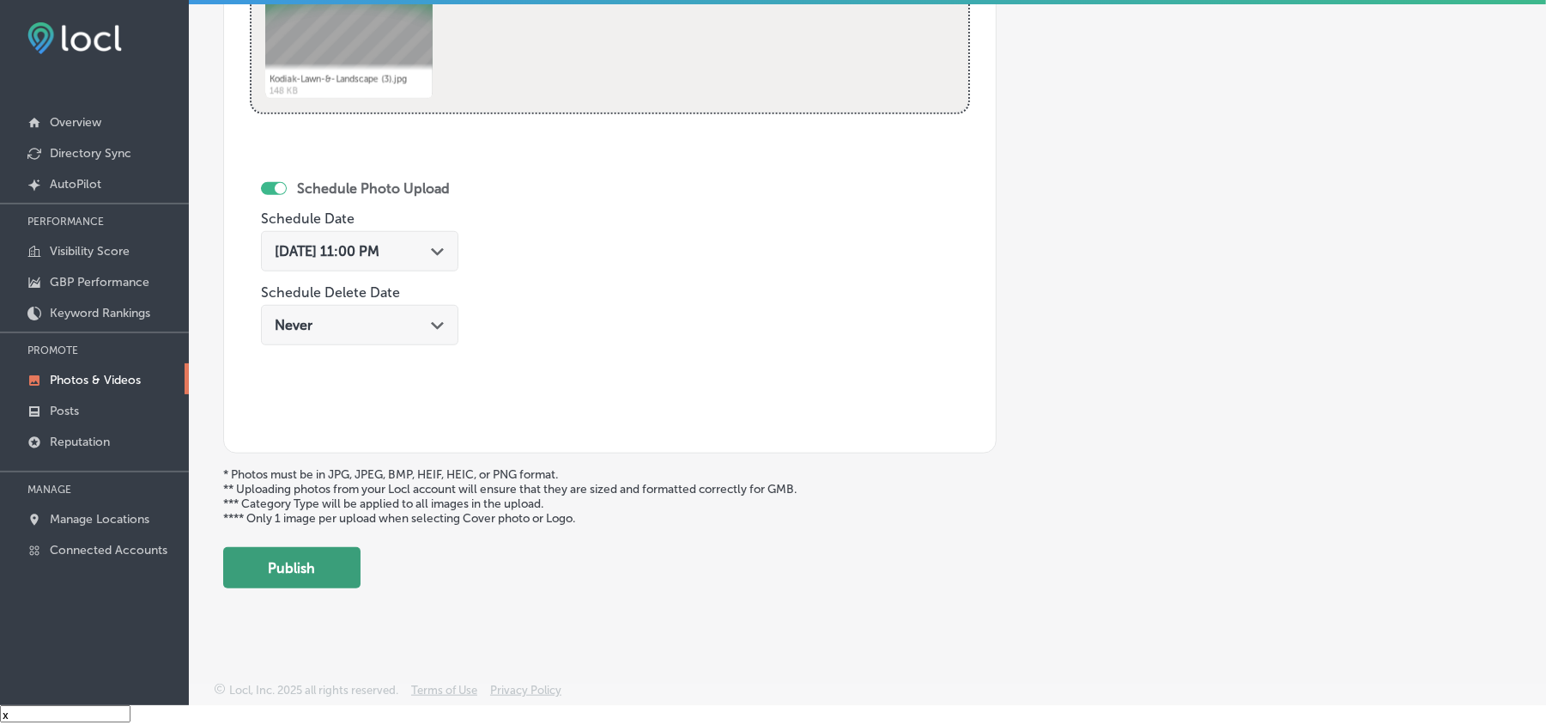
scroll to position [890, 0]
click at [333, 513] on button "Publish" at bounding box center [291, 567] width 137 height 41
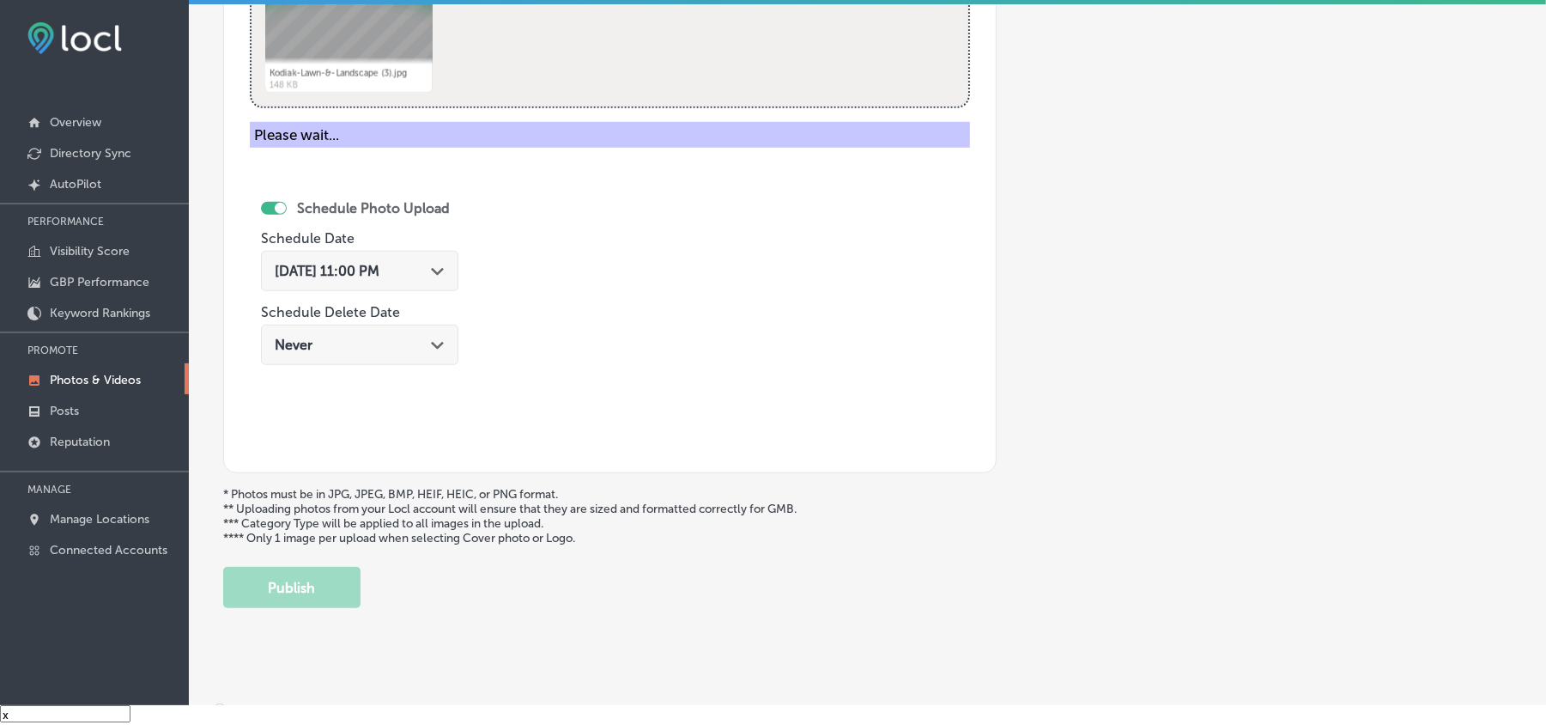
scroll to position [612, 0]
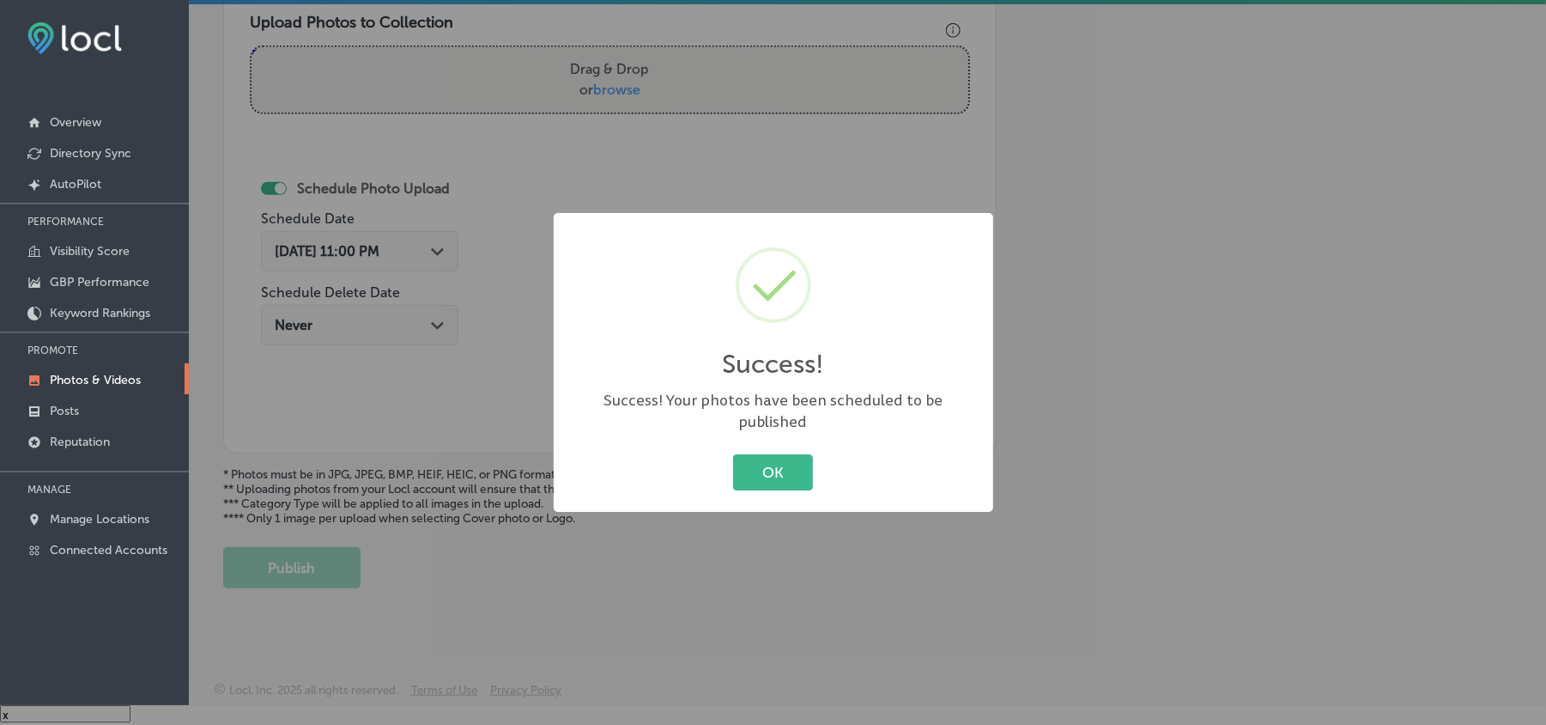
click at [784, 436] on div "Success! × Success! Your photos have been scheduled to be published OK Cancel" at bounding box center [774, 362] width 440 height 299
click at [771, 460] on button "OK" at bounding box center [773, 471] width 80 height 35
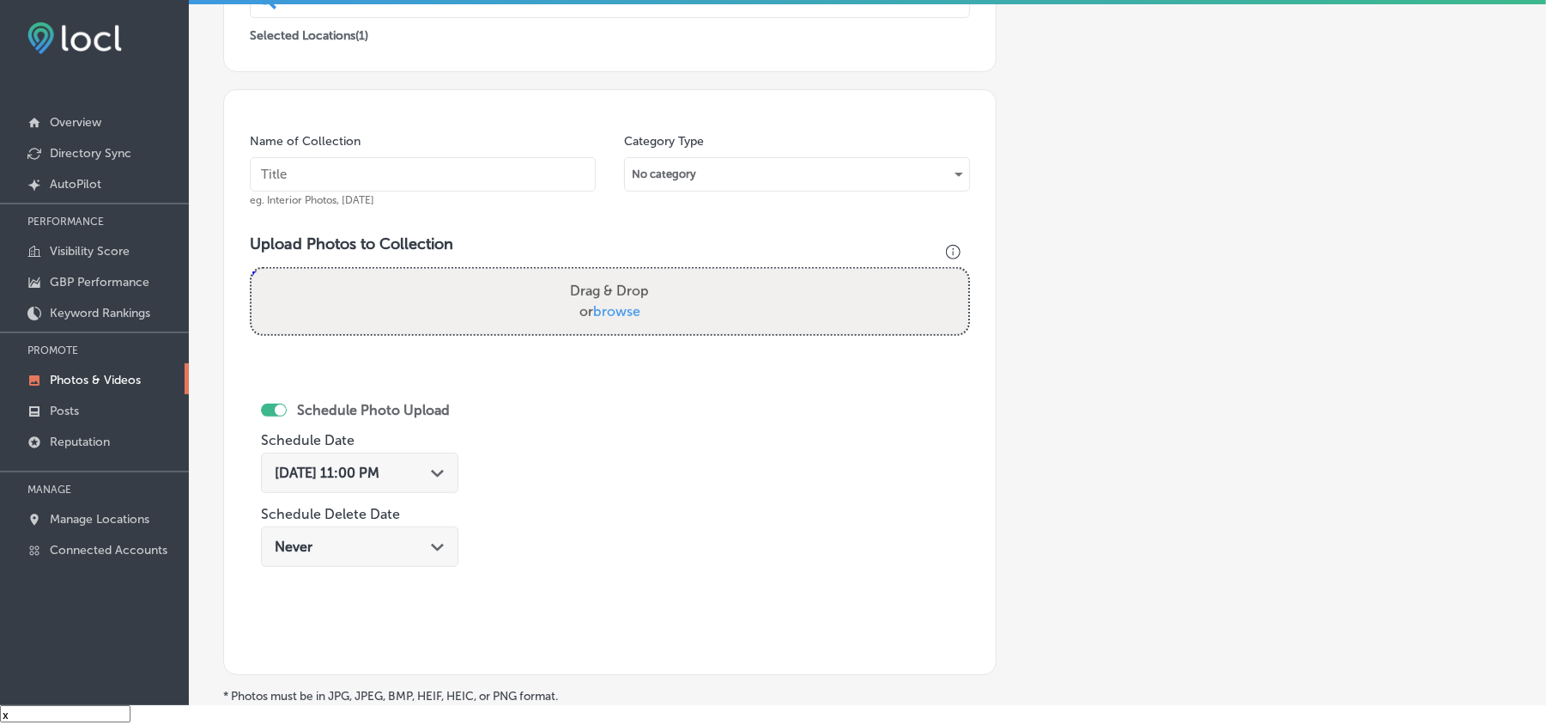
scroll to position [383, 0]
click at [343, 161] on input "text" at bounding box center [423, 176] width 346 height 34
paste input "Kodiak-Lawn-&-Landscape-Landscaping-design-and-maintenance"
type input "Kodiak-Lawn-&-Landscape-Landscaping-design-and-maintenance"
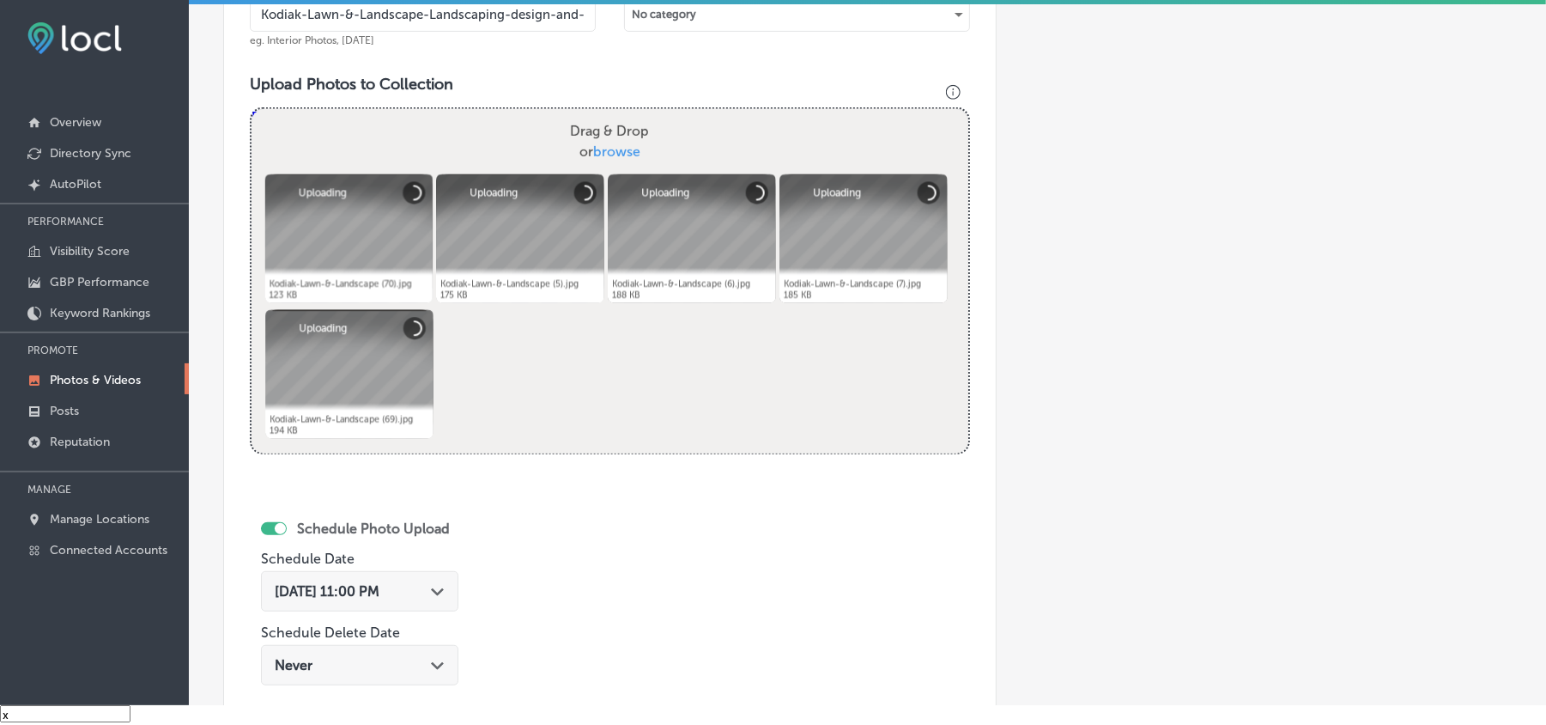
scroll to position [612, 0]
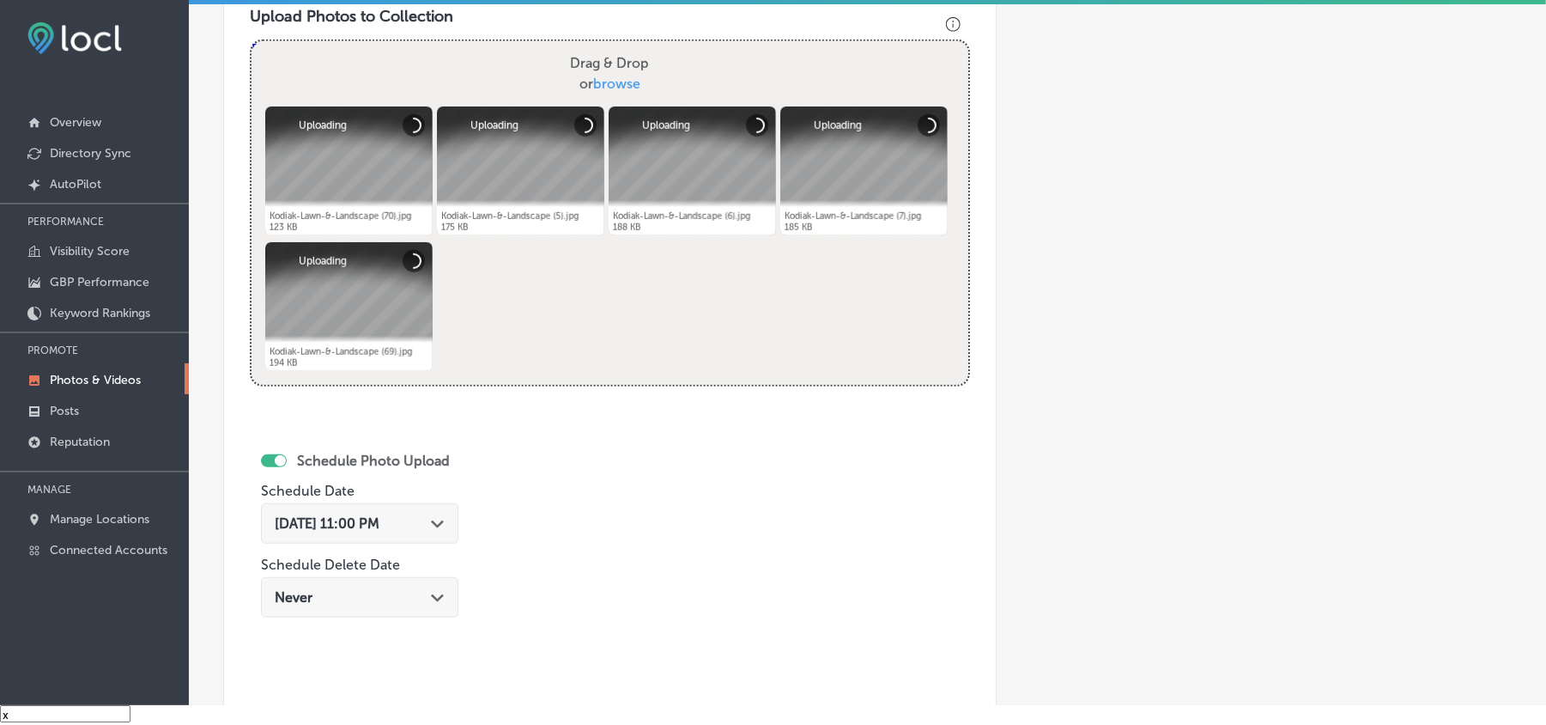
click at [430, 513] on div "[DATE] 11:00 PM Path Created with Sketch." at bounding box center [360, 523] width 170 height 16
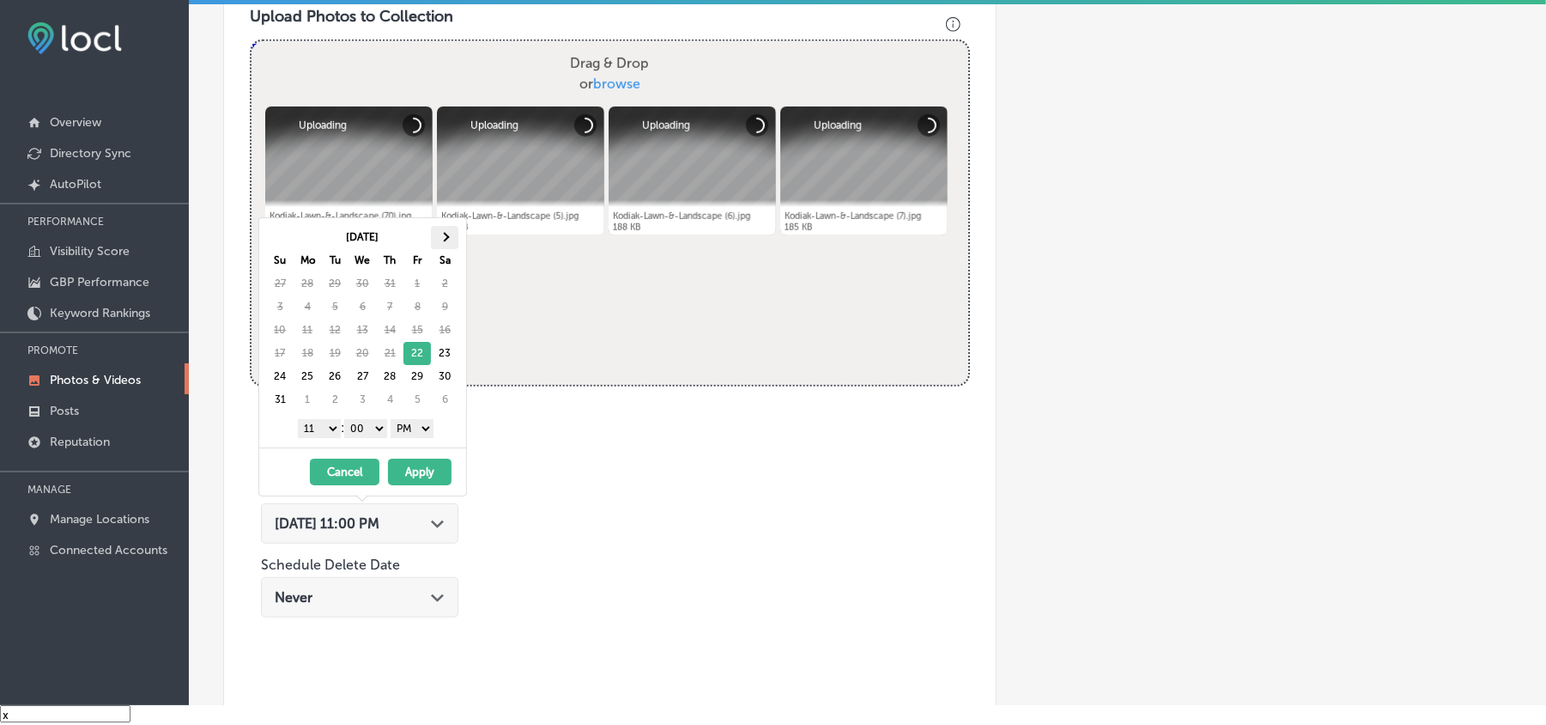
click at [447, 241] on th at bounding box center [444, 237] width 27 height 23
click at [278, 238] on span at bounding box center [279, 237] width 9 height 9
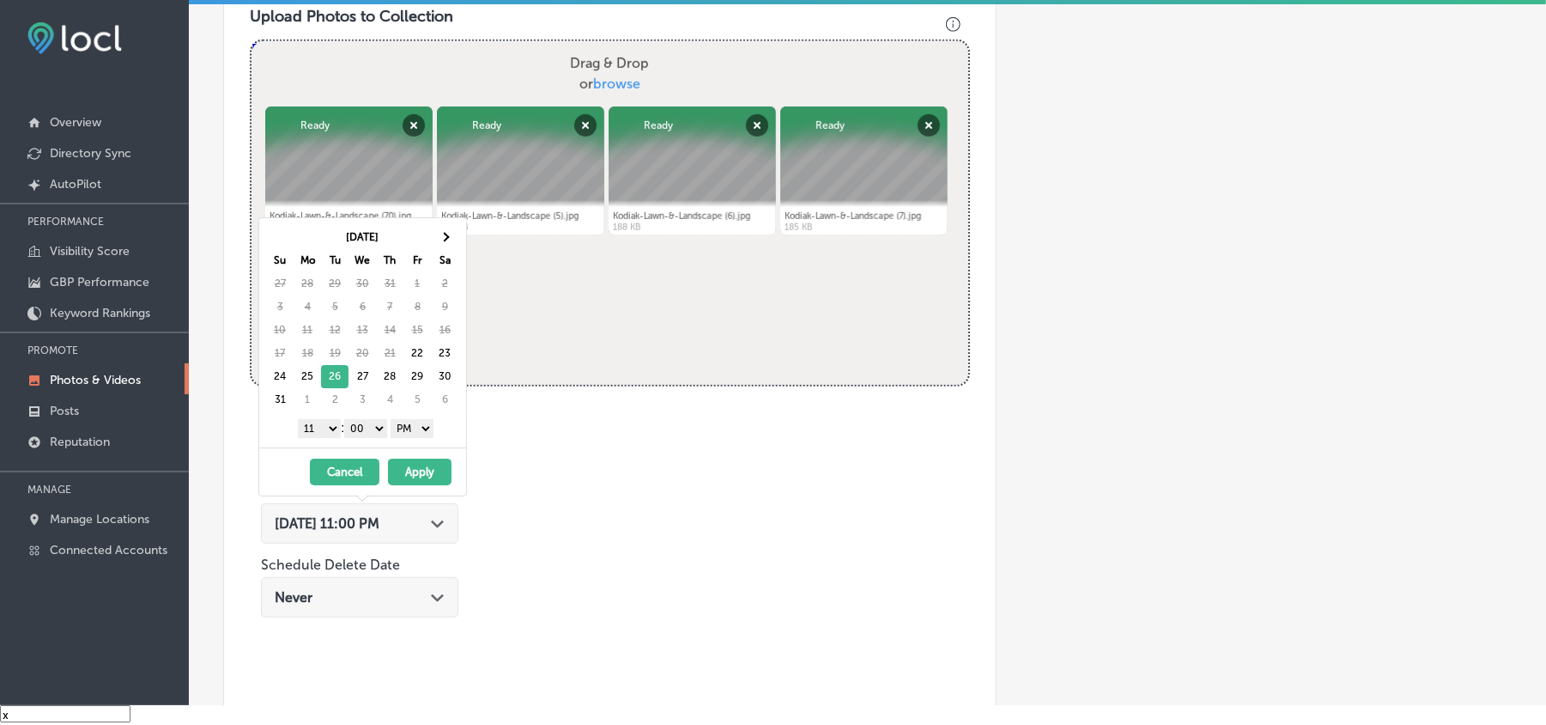
click at [324, 430] on select "1 2 3 4 5 6 7 8 9 10 11 12" at bounding box center [319, 428] width 43 height 19
click at [433, 471] on button "Apply" at bounding box center [420, 472] width 64 height 27
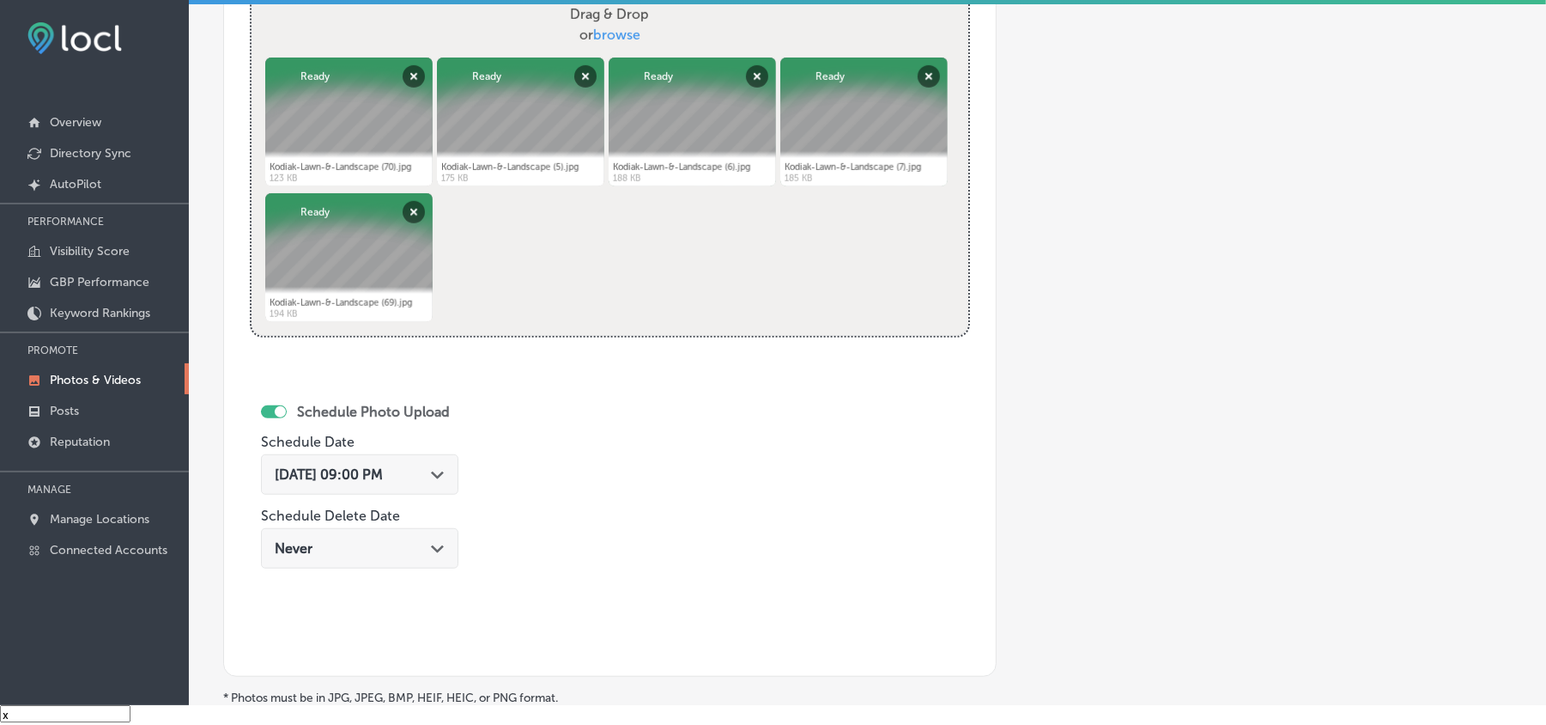
scroll to position [804, 0]
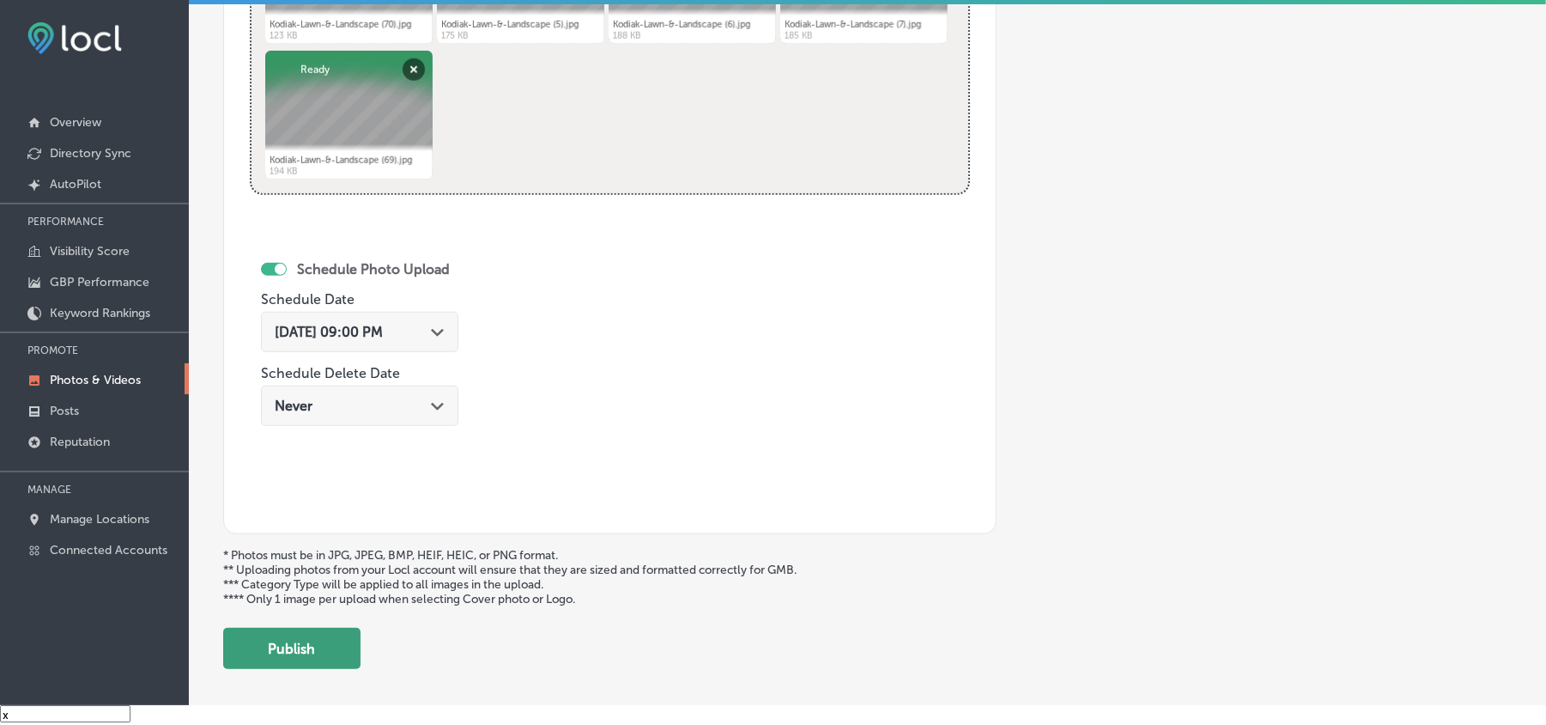
click at [331, 513] on button "Publish" at bounding box center [291, 648] width 137 height 41
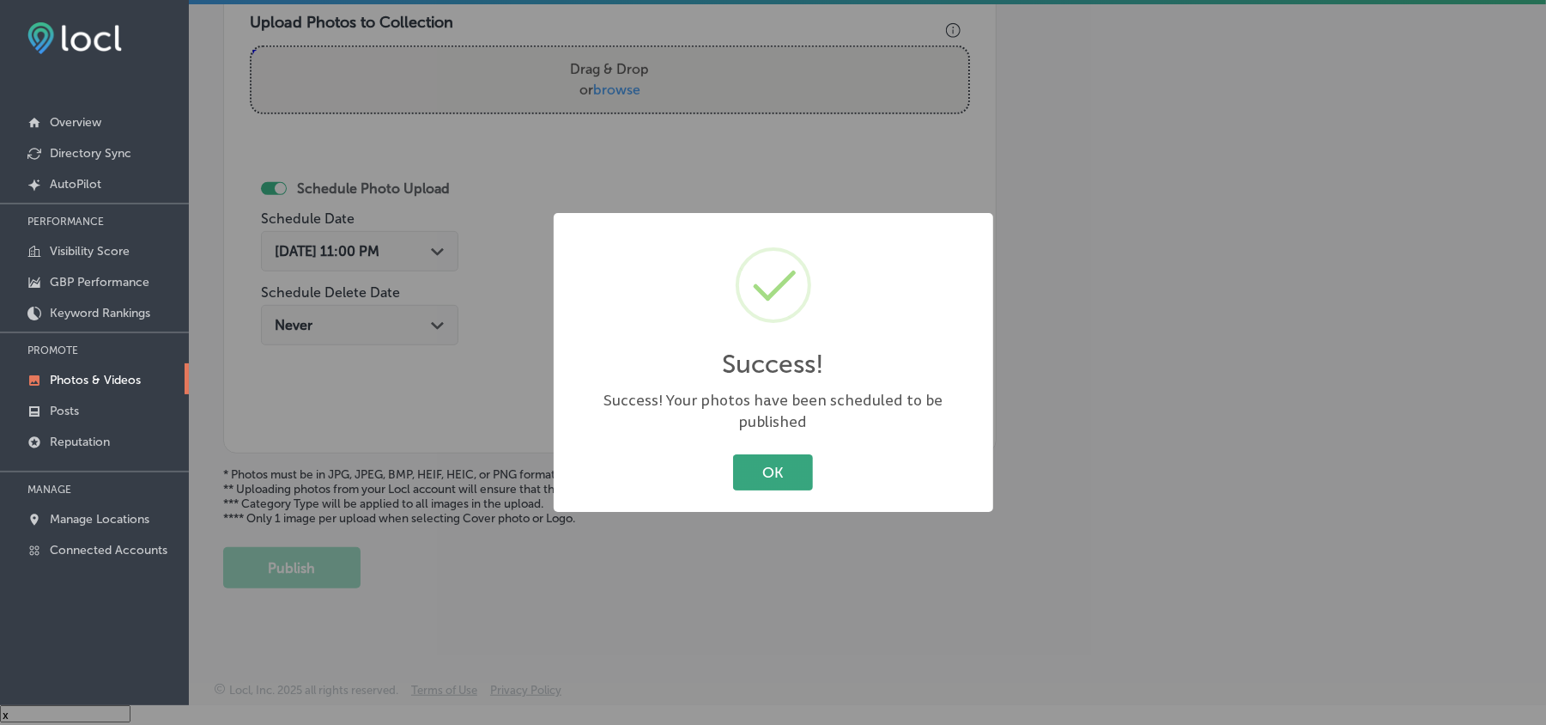
click at [785, 468] on button "OK" at bounding box center [773, 471] width 80 height 35
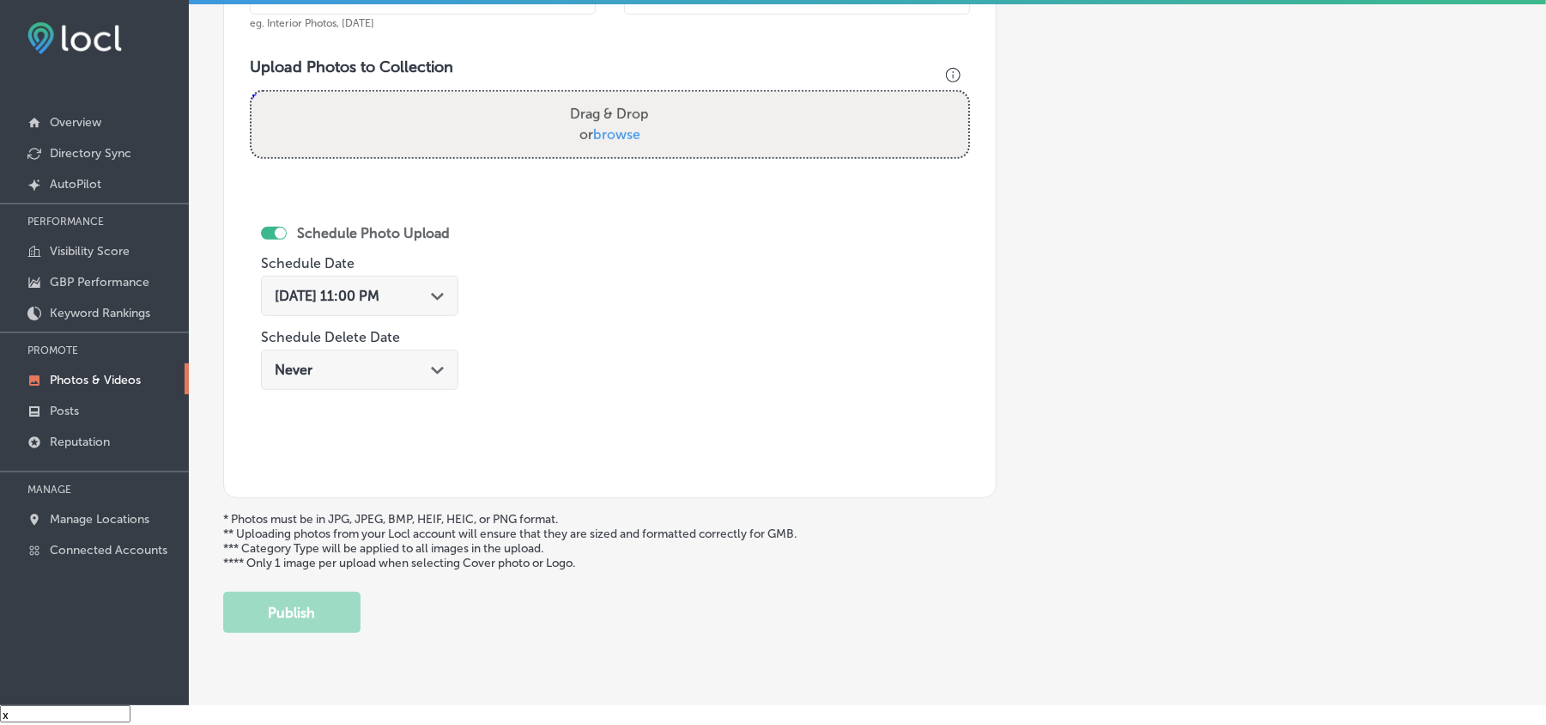
scroll to position [498, 0]
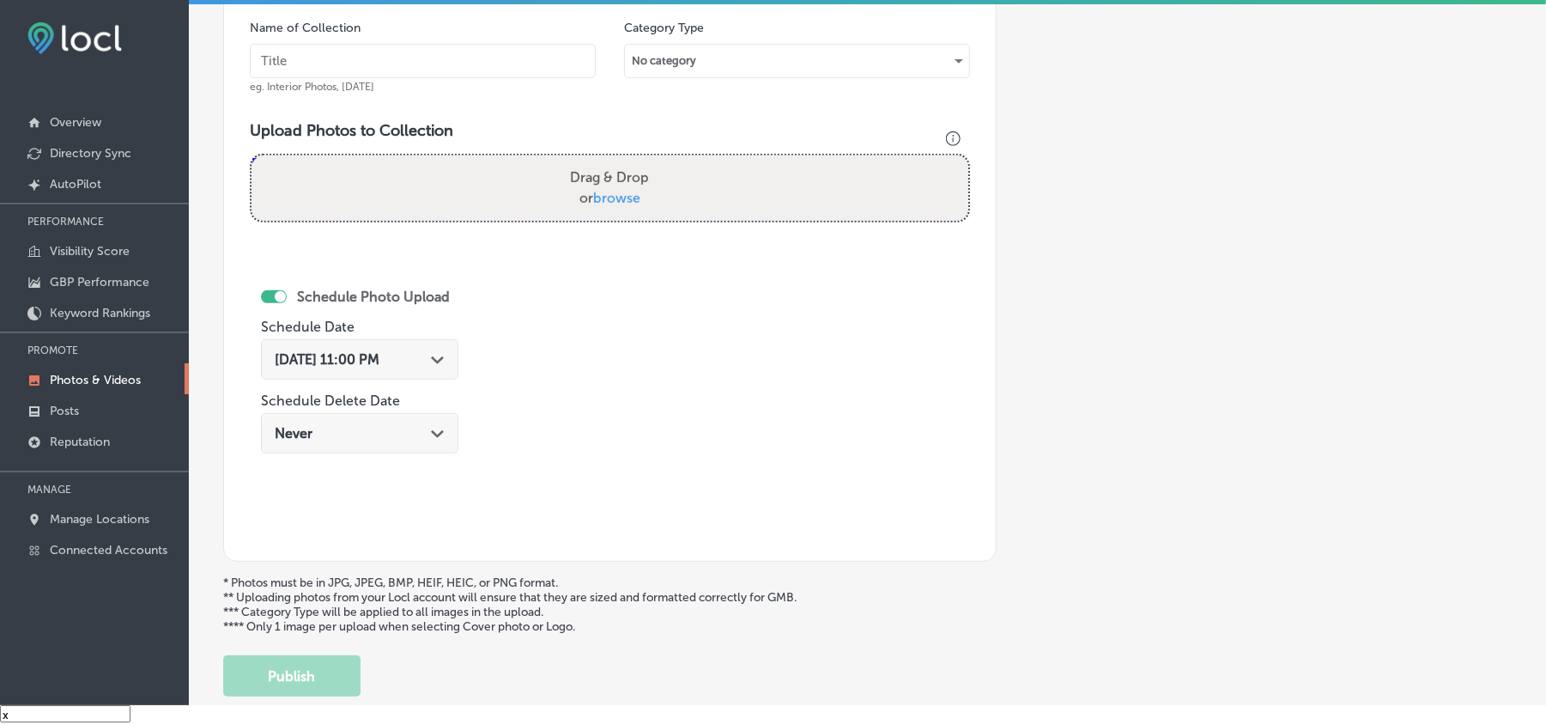
click at [407, 57] on input "text" at bounding box center [423, 61] width 346 height 34
paste input "Kodiak-Lawn-&-Landscape-Mowing-services-in-[GEOGRAPHIC_DATA]-[GEOGRAPHIC_DATA]"
type input "Kodiak-Lawn-&-Landscape-Mowing-services-in-[GEOGRAPHIC_DATA]-[GEOGRAPHIC_DATA]"
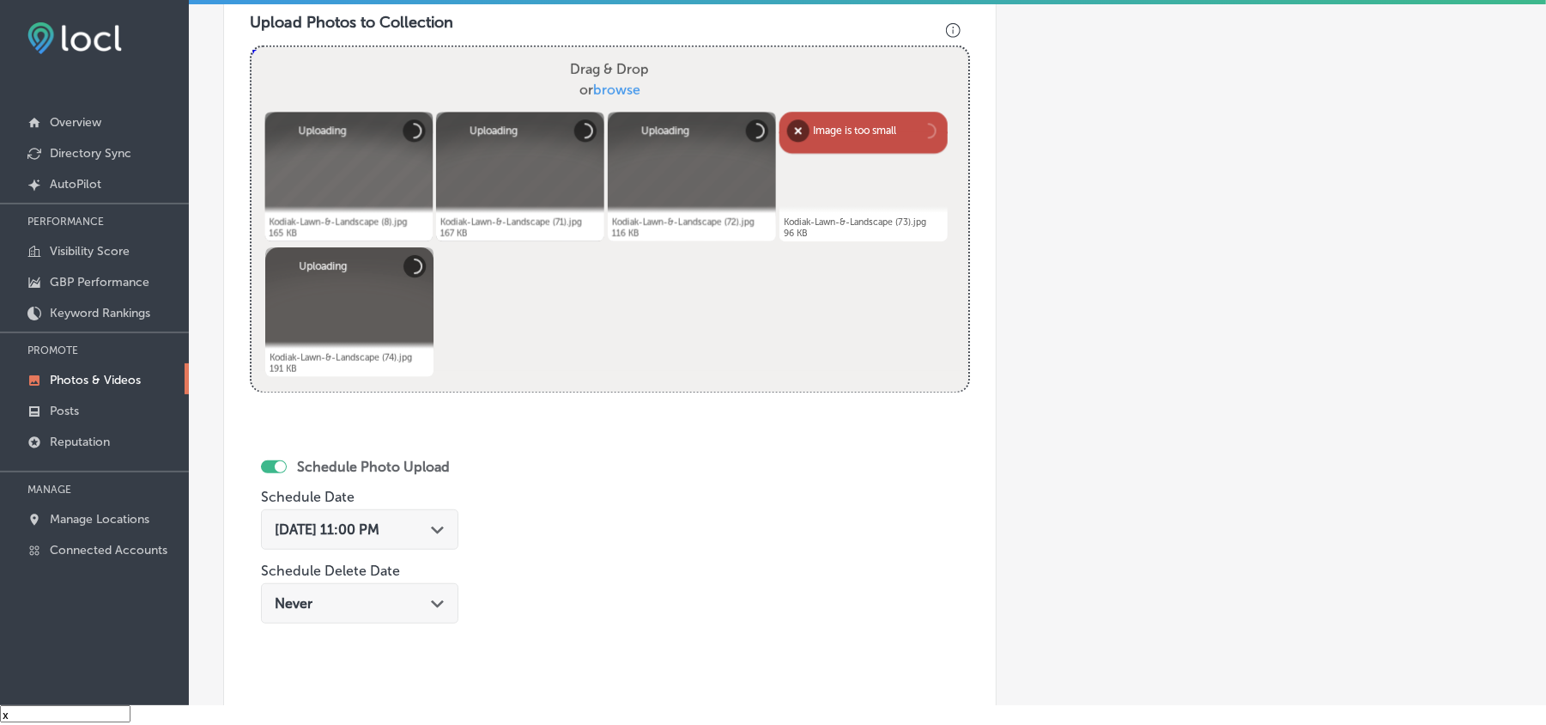
scroll to position [688, 0]
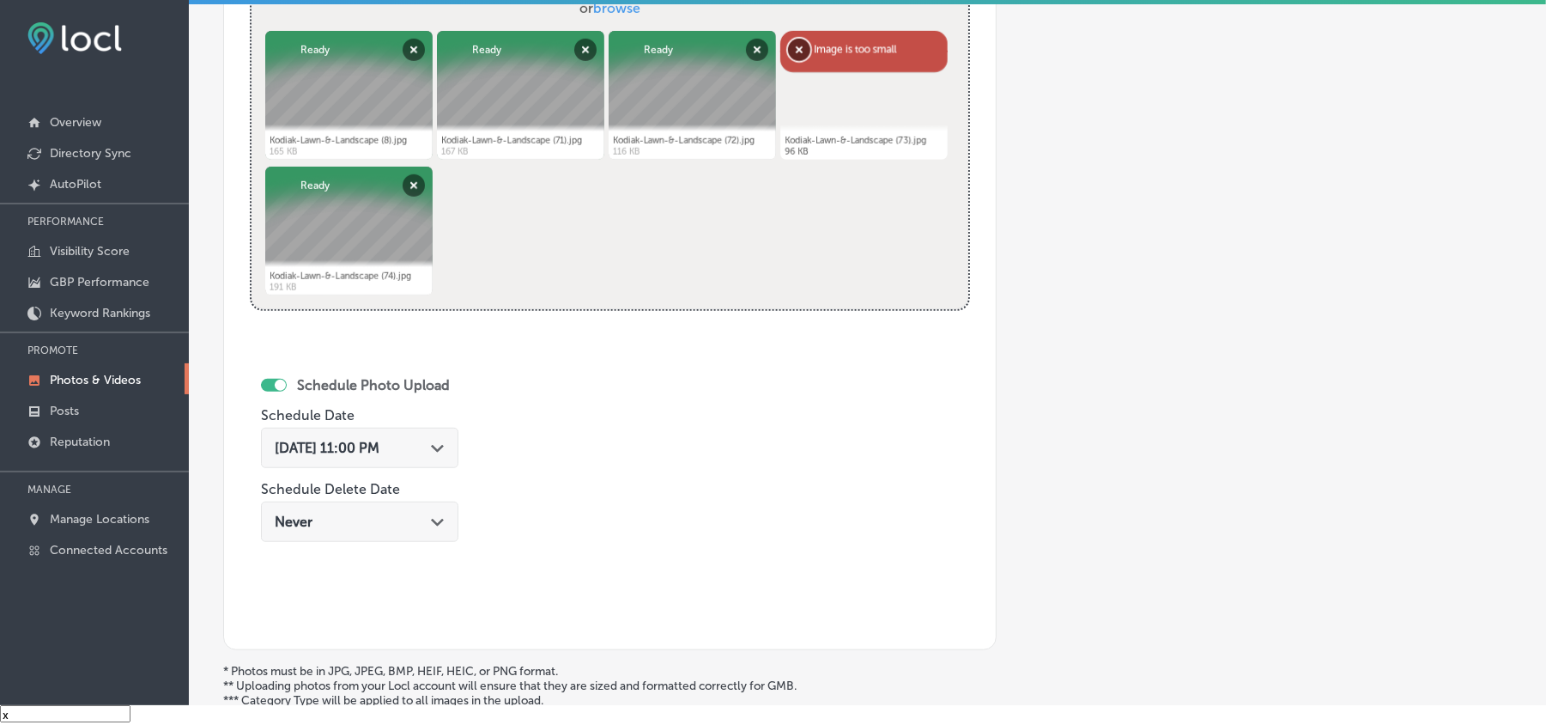
click at [797, 52] on button "Remove" at bounding box center [799, 50] width 22 height 22
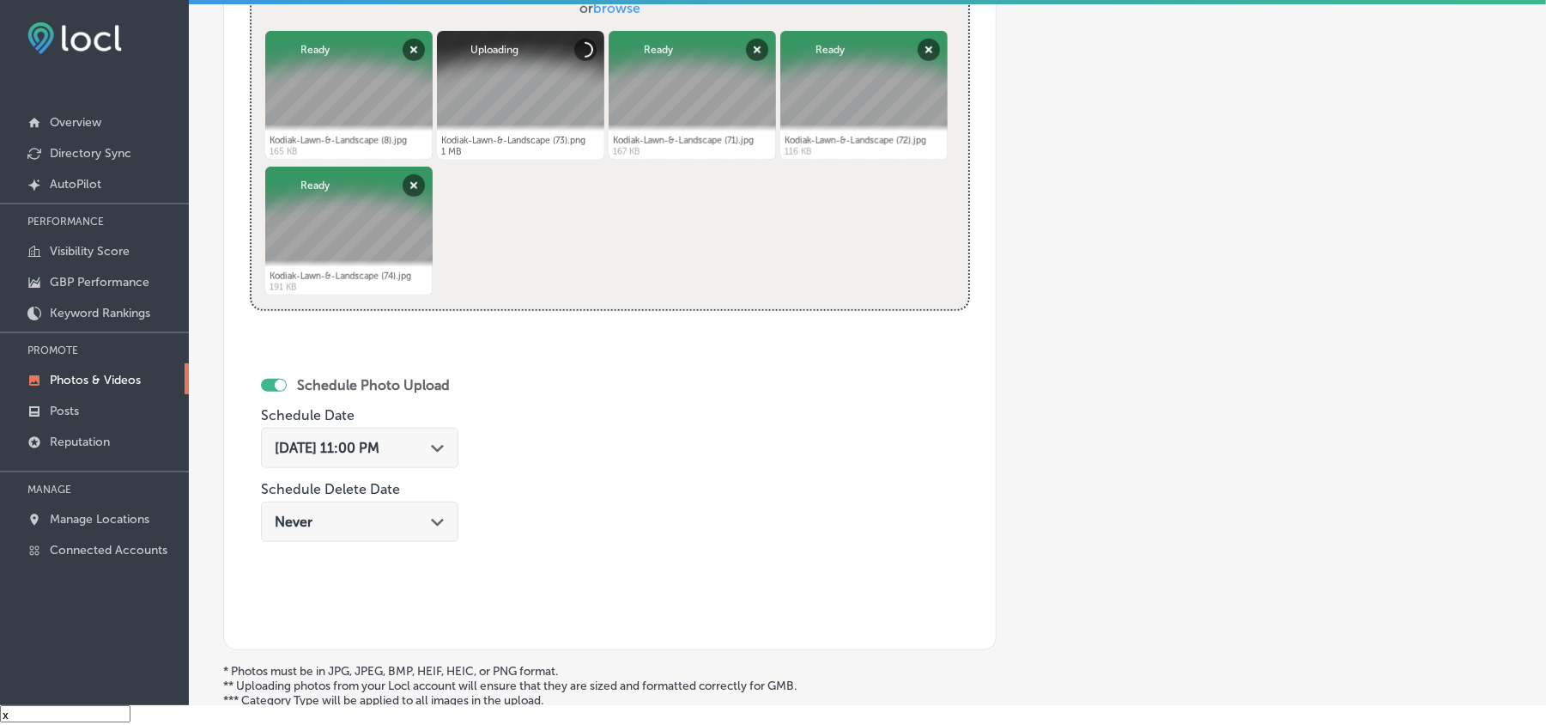
click at [440, 445] on div "Path Created with Sketch." at bounding box center [438, 447] width 14 height 14
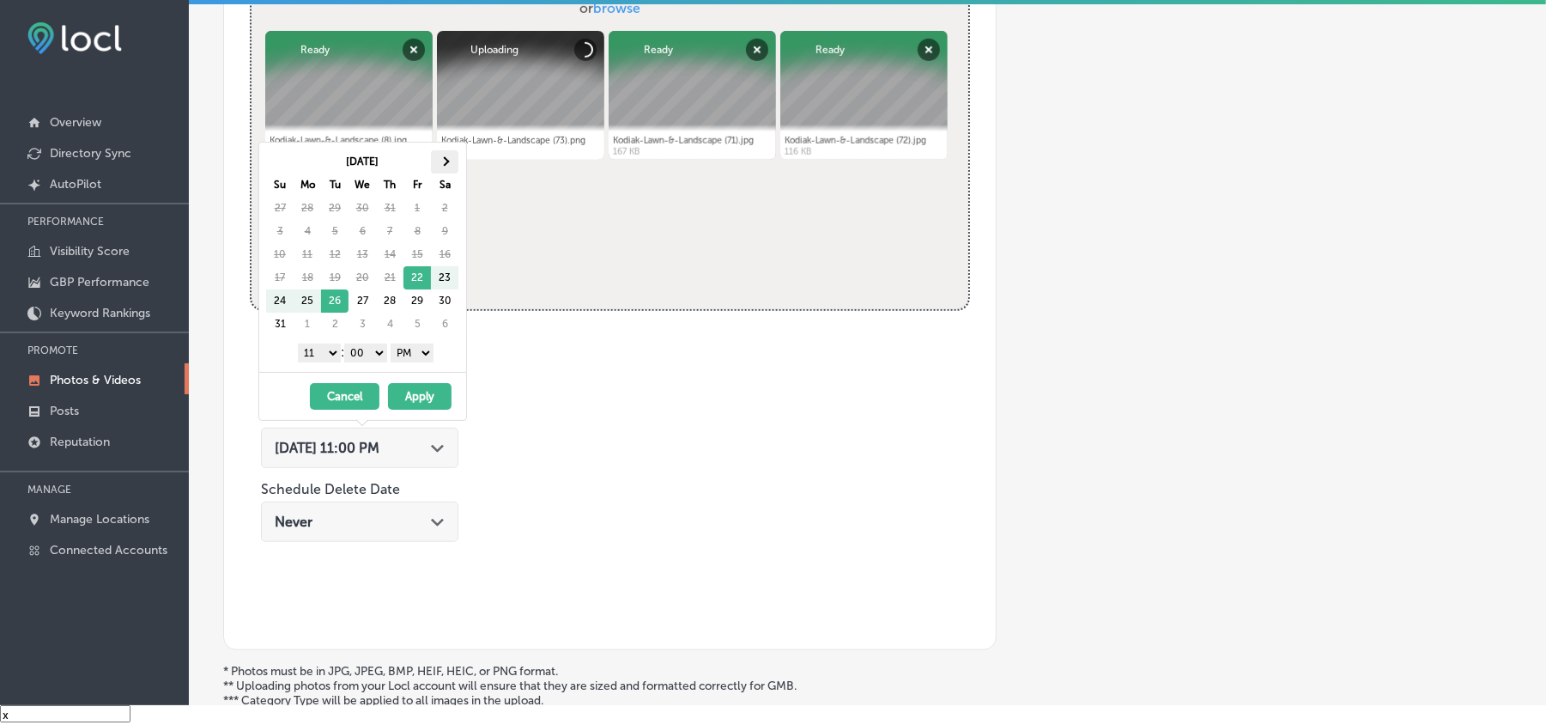
click at [446, 155] on th at bounding box center [444, 161] width 27 height 23
click at [306, 348] on select "1 2 3 4 5 6 7 8 9 10 11 12" at bounding box center [319, 352] width 43 height 19
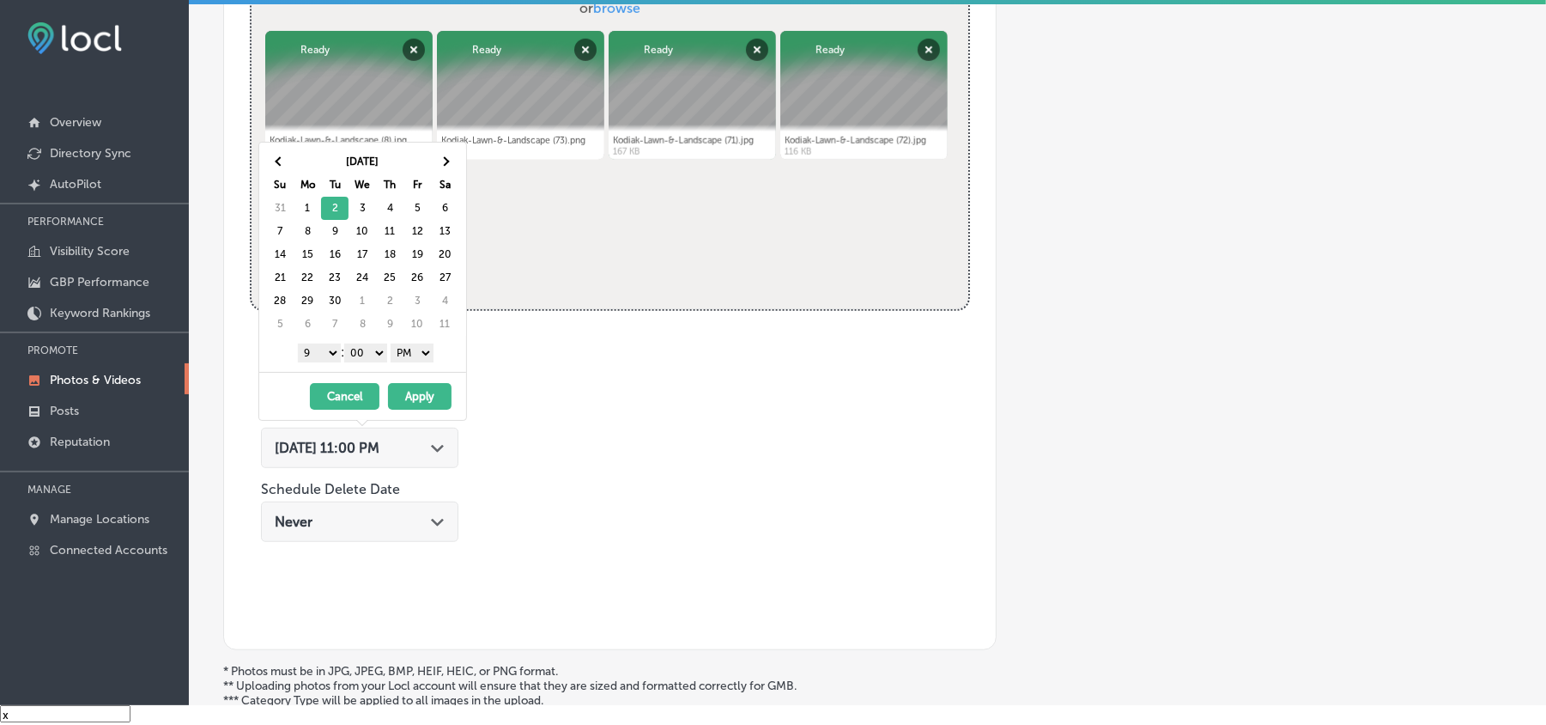
click at [422, 404] on button "Apply" at bounding box center [420, 396] width 64 height 27
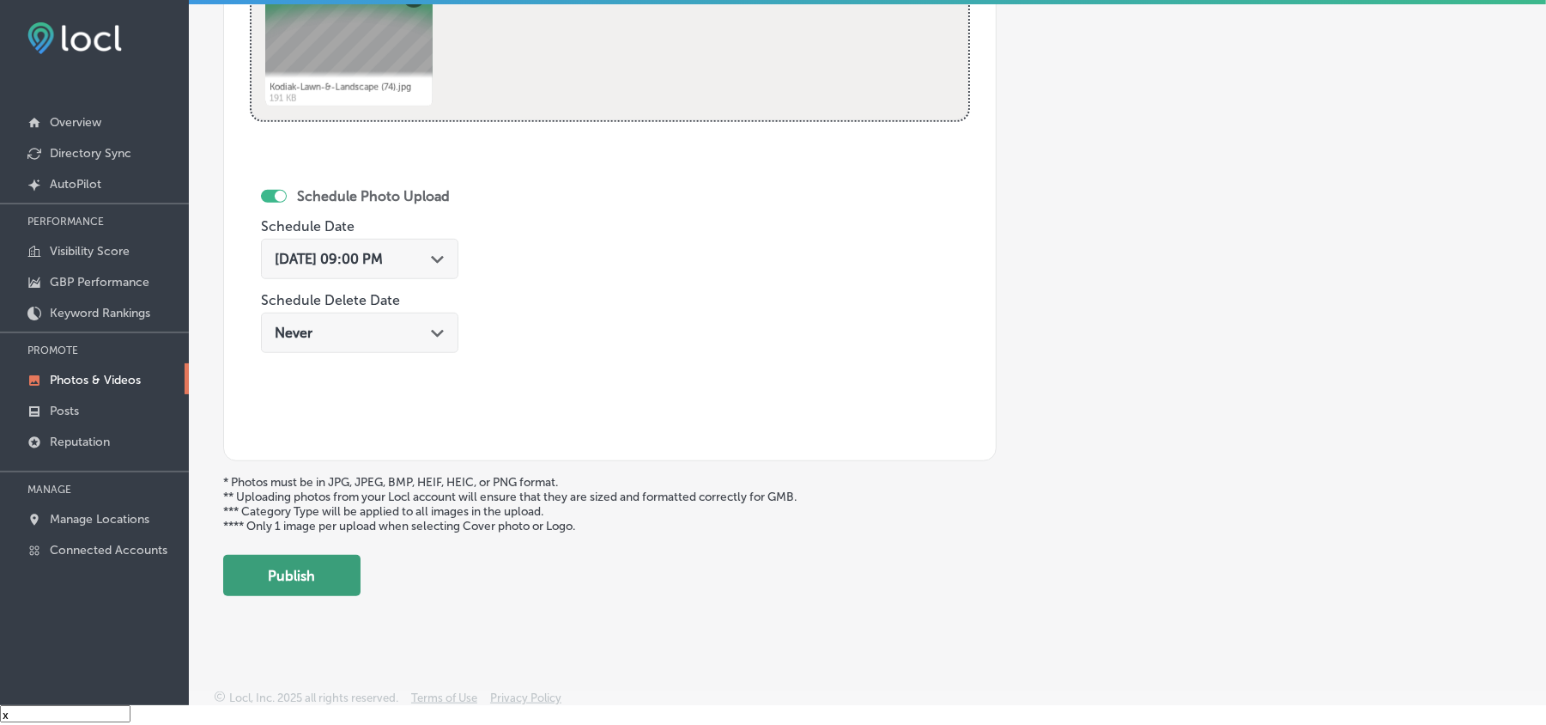
scroll to position [879, 0]
click at [310, 513] on button "Publish" at bounding box center [291, 572] width 137 height 41
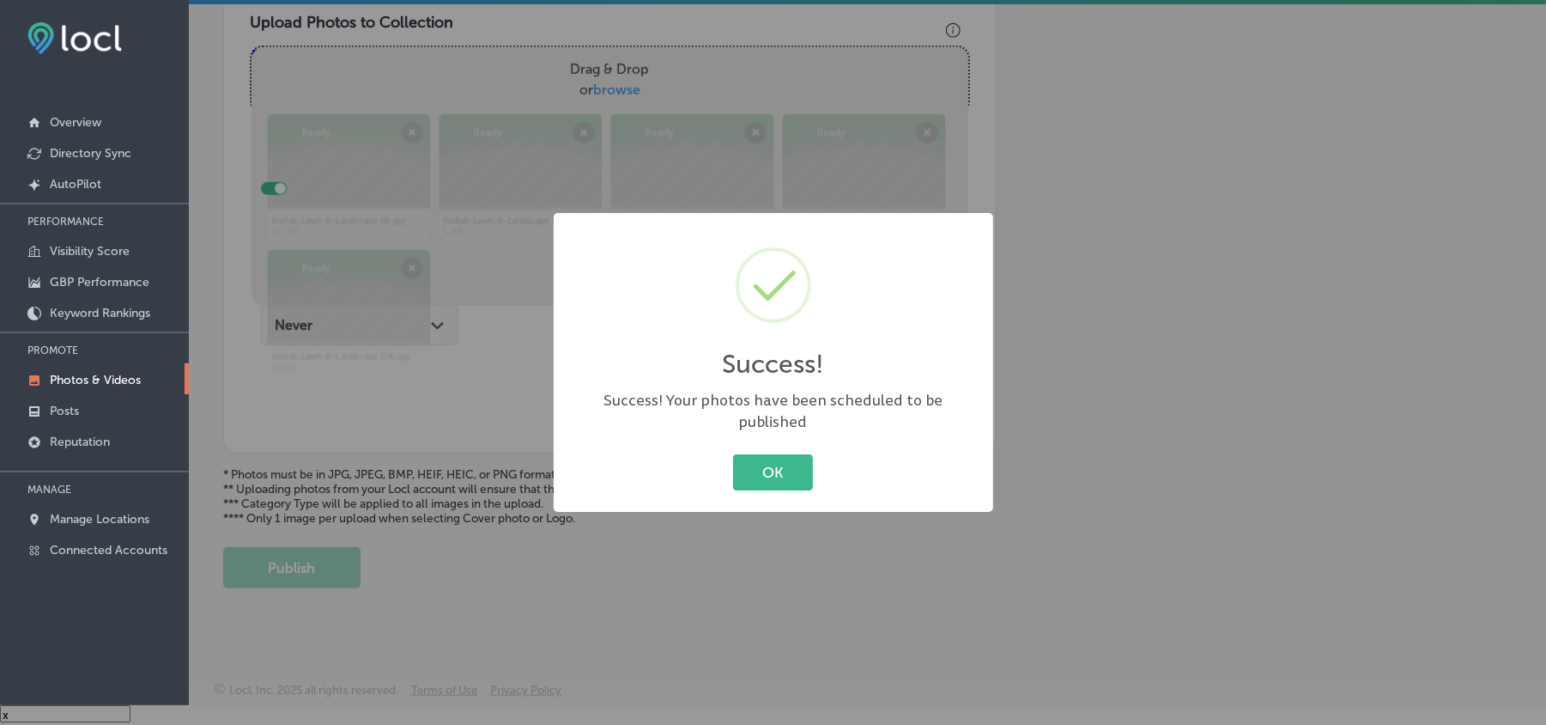
scroll to position [612, 0]
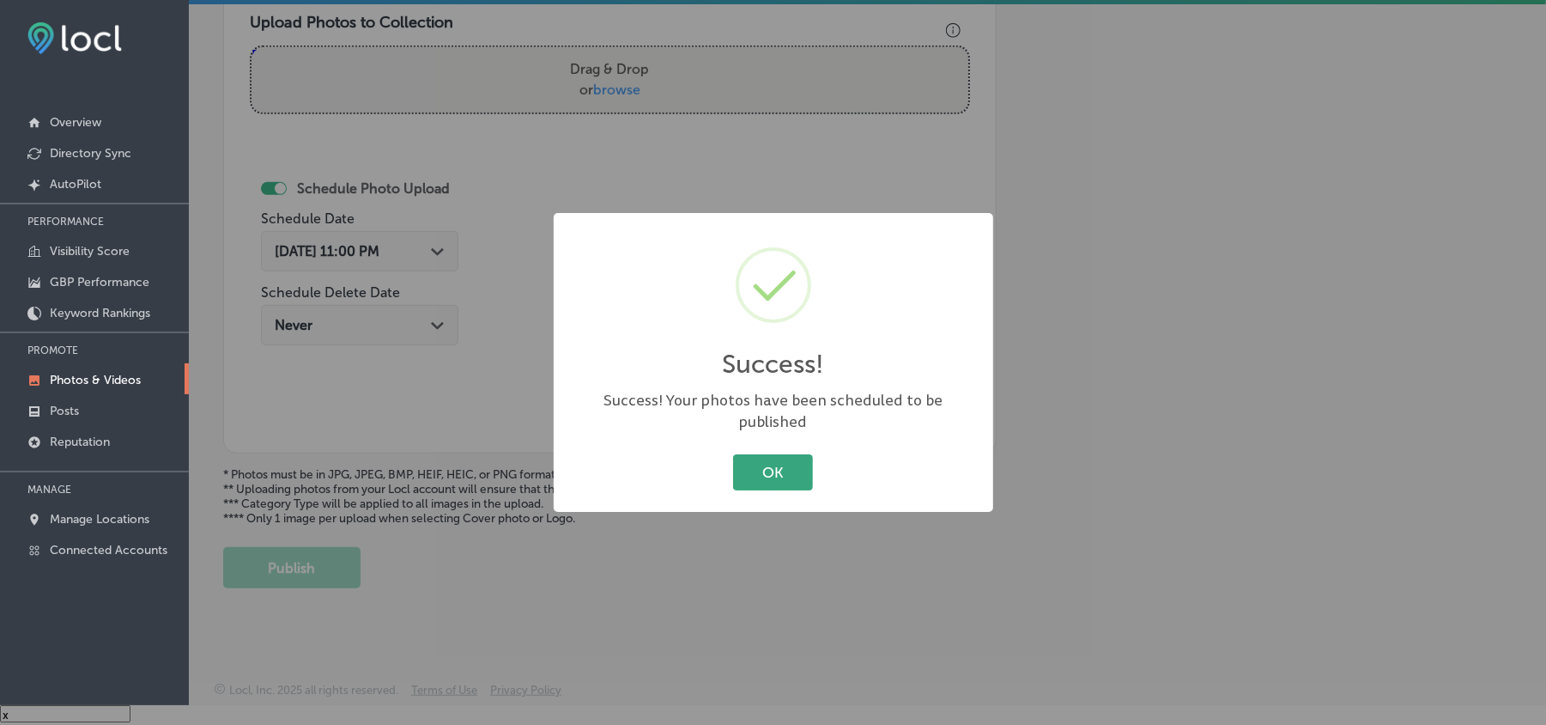
click at [762, 477] on button "OK" at bounding box center [773, 471] width 80 height 35
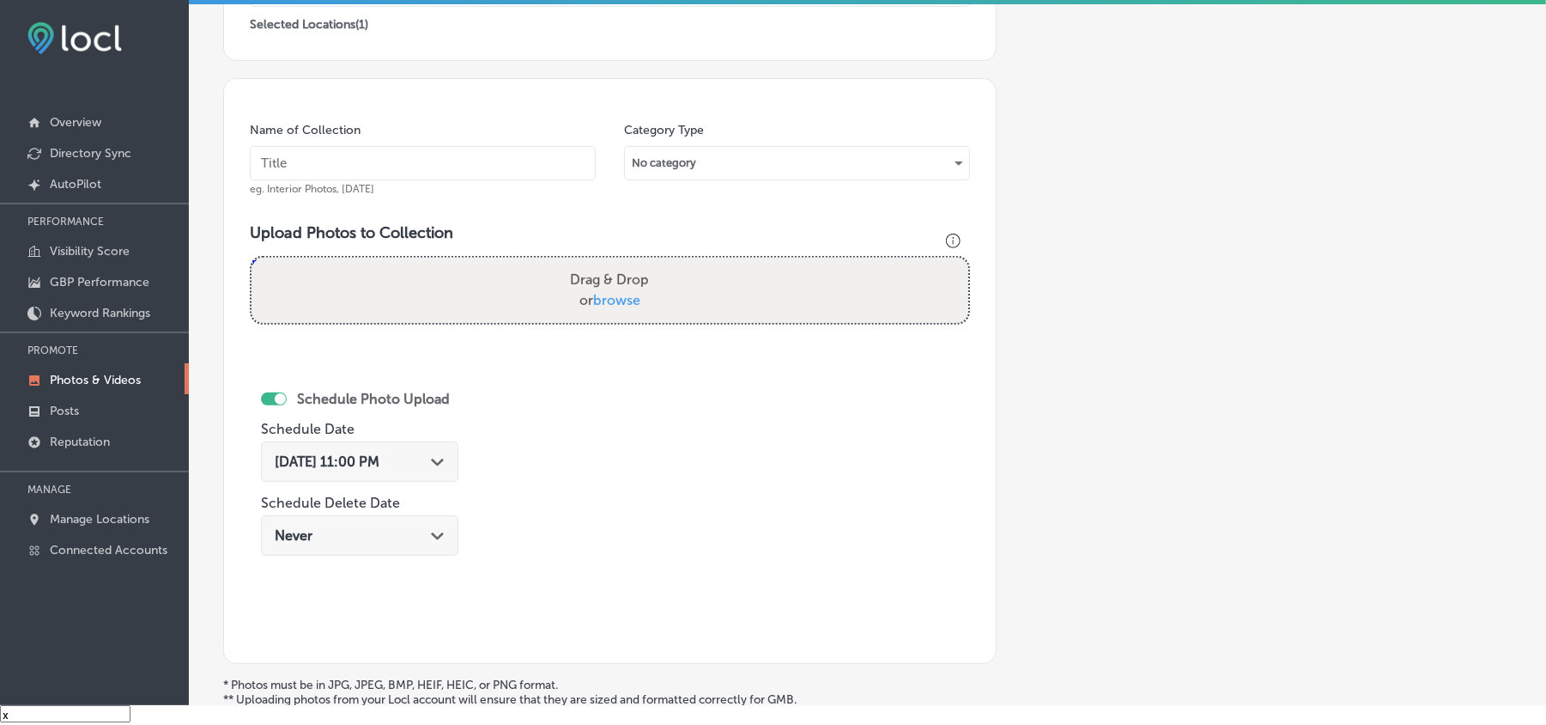
scroll to position [383, 0]
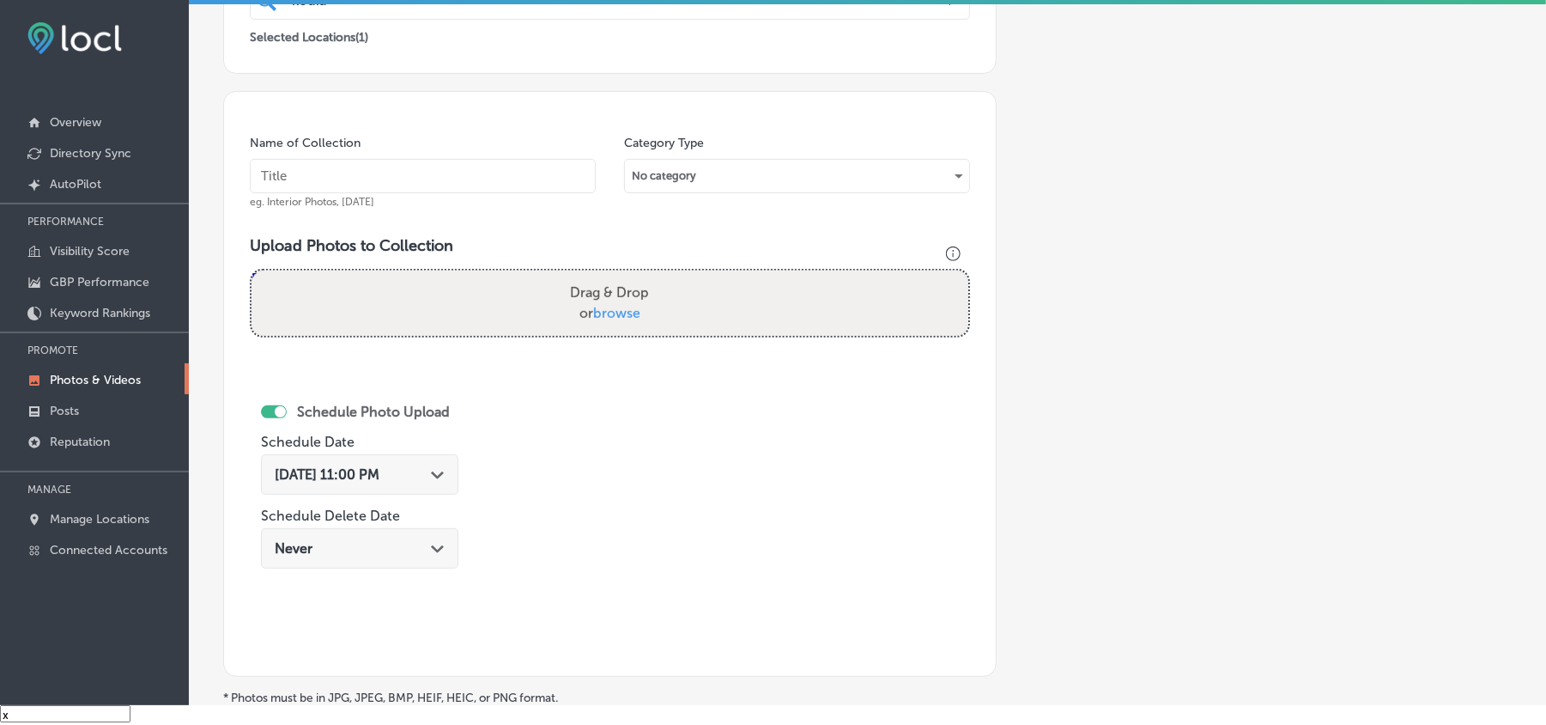
click at [362, 182] on input "text" at bounding box center [423, 176] width 346 height 34
paste input "Kodiak-Lawn-&-Landscape-[PERSON_NAME]-and-shrub-trimming-Missoula"
type input "Kodiak-Lawn-&-Landscape-[PERSON_NAME]-and-shrub-trimming-Missoula"
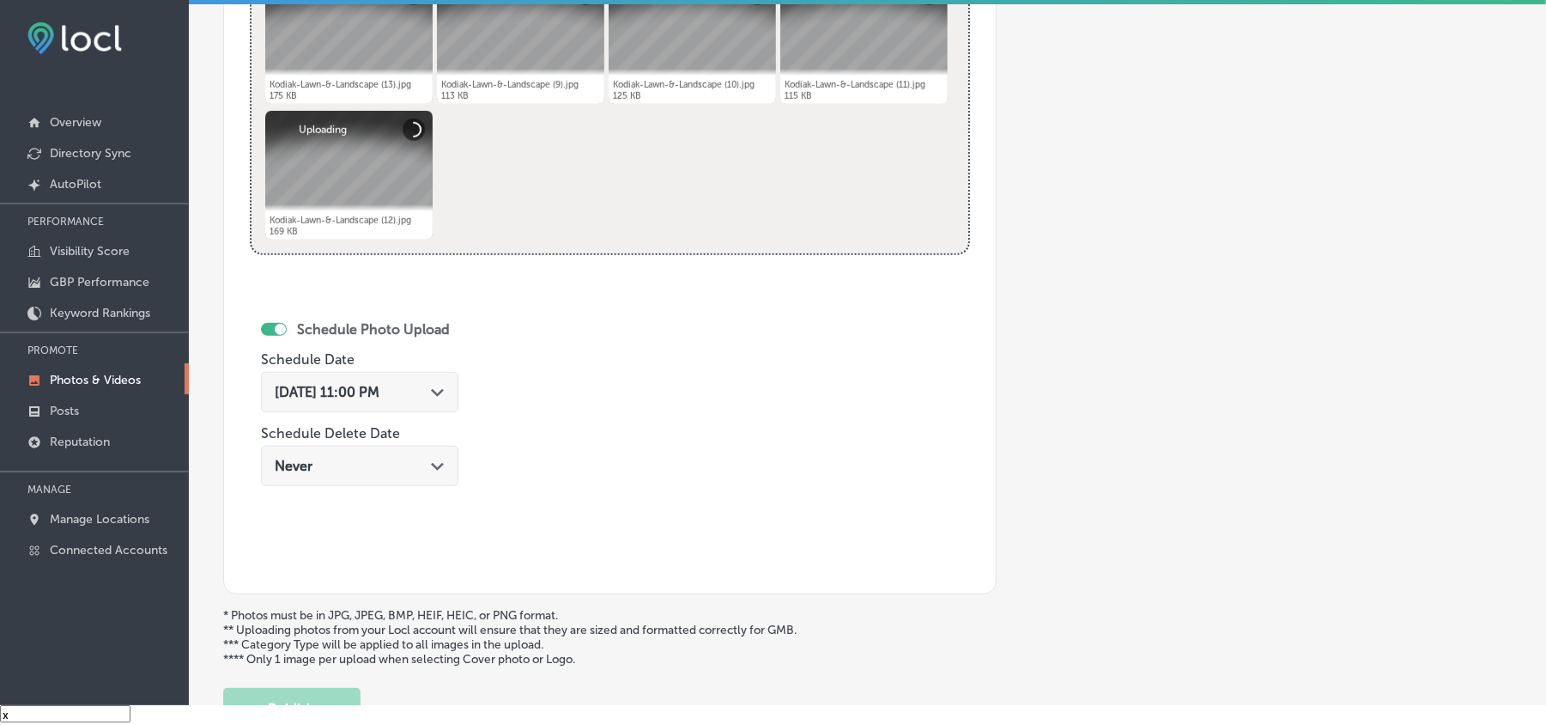
scroll to position [764, 0]
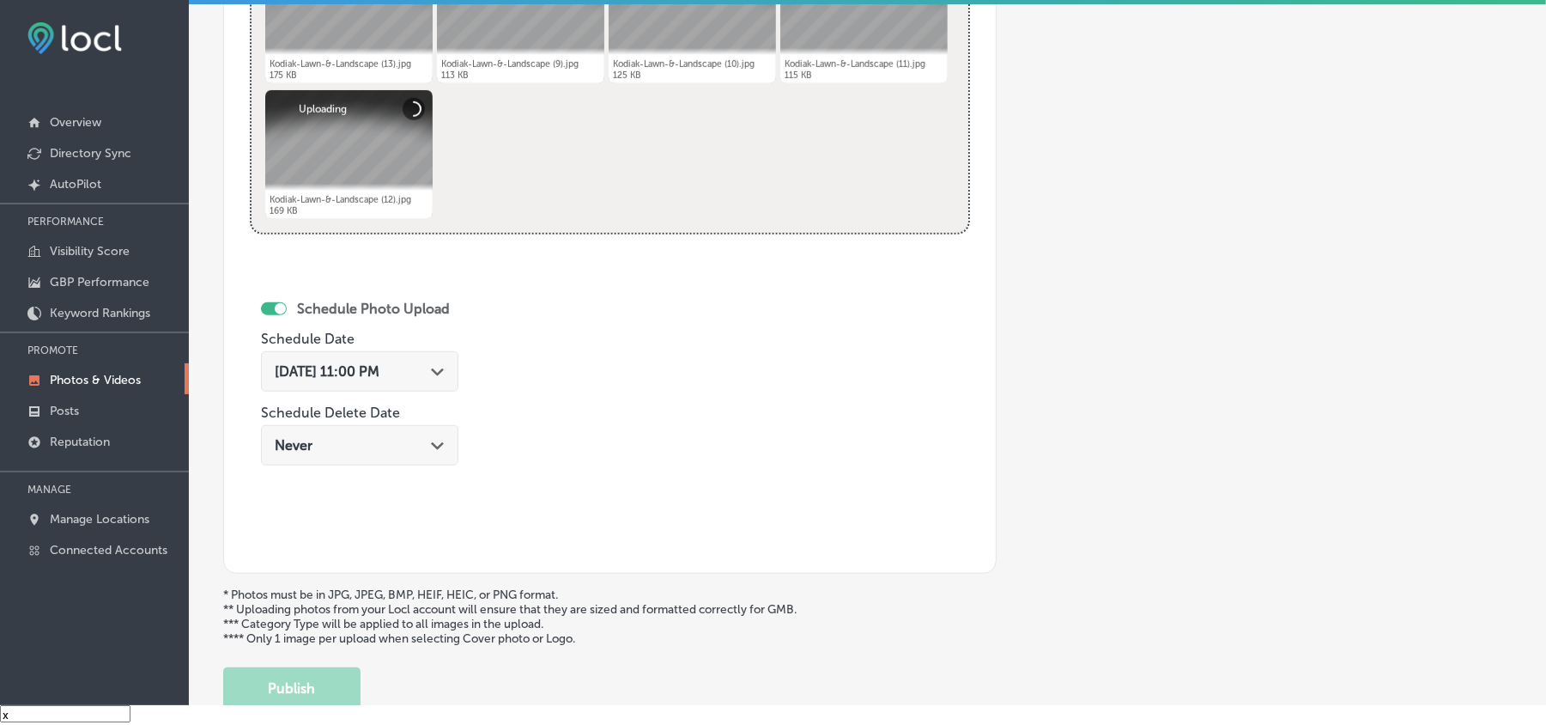
click at [443, 374] on icon "Path Created with Sketch." at bounding box center [437, 372] width 13 height 8
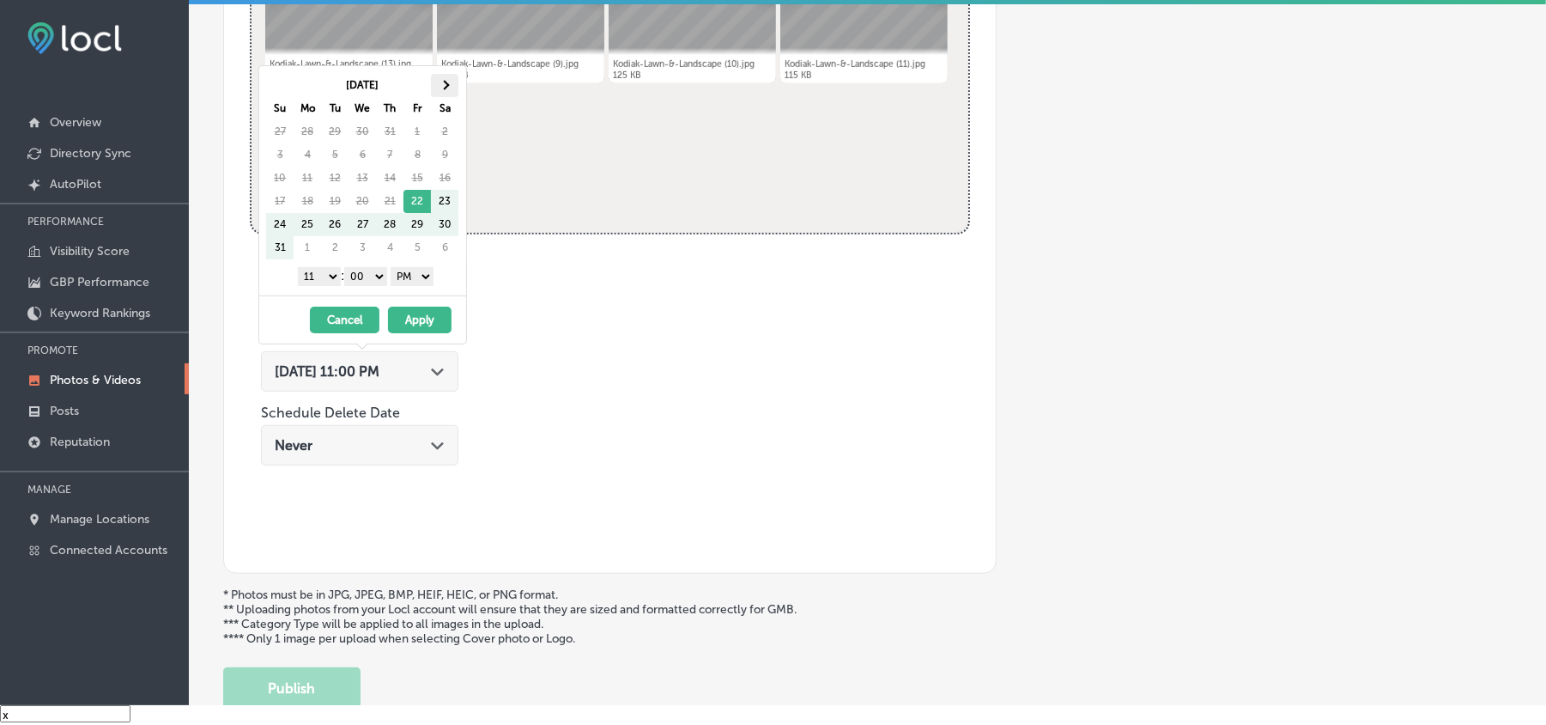
click at [444, 88] on span at bounding box center [444, 84] width 9 height 9
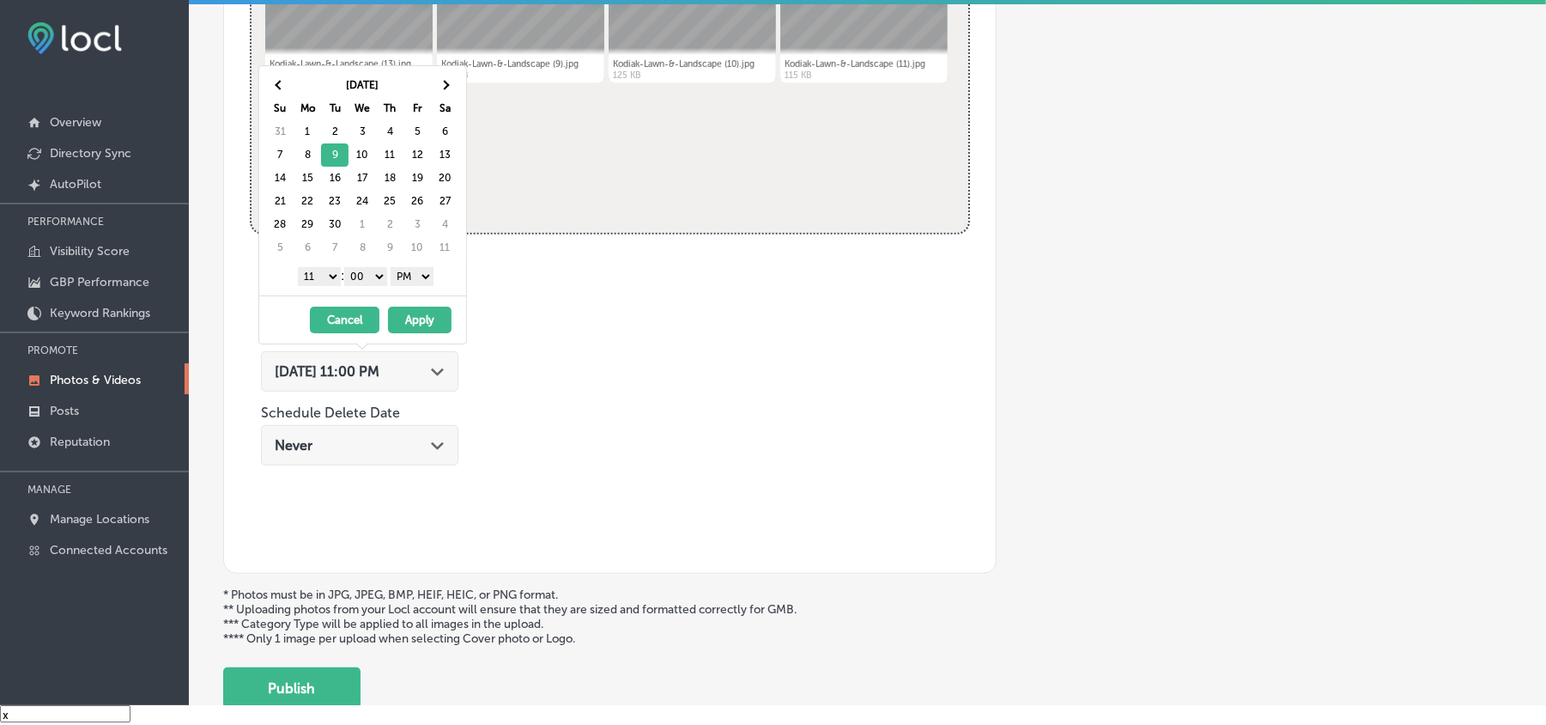
click at [325, 268] on div "1 2 3 4 5 6 7 8 9 10 11 12 : 00 10 20 30 40 50 AM PM" at bounding box center [366, 276] width 200 height 26
click at [324, 282] on select "1 2 3 4 5 6 7 8 9 10 11 12" at bounding box center [319, 276] width 43 height 19
click at [422, 327] on button "Apply" at bounding box center [420, 320] width 64 height 27
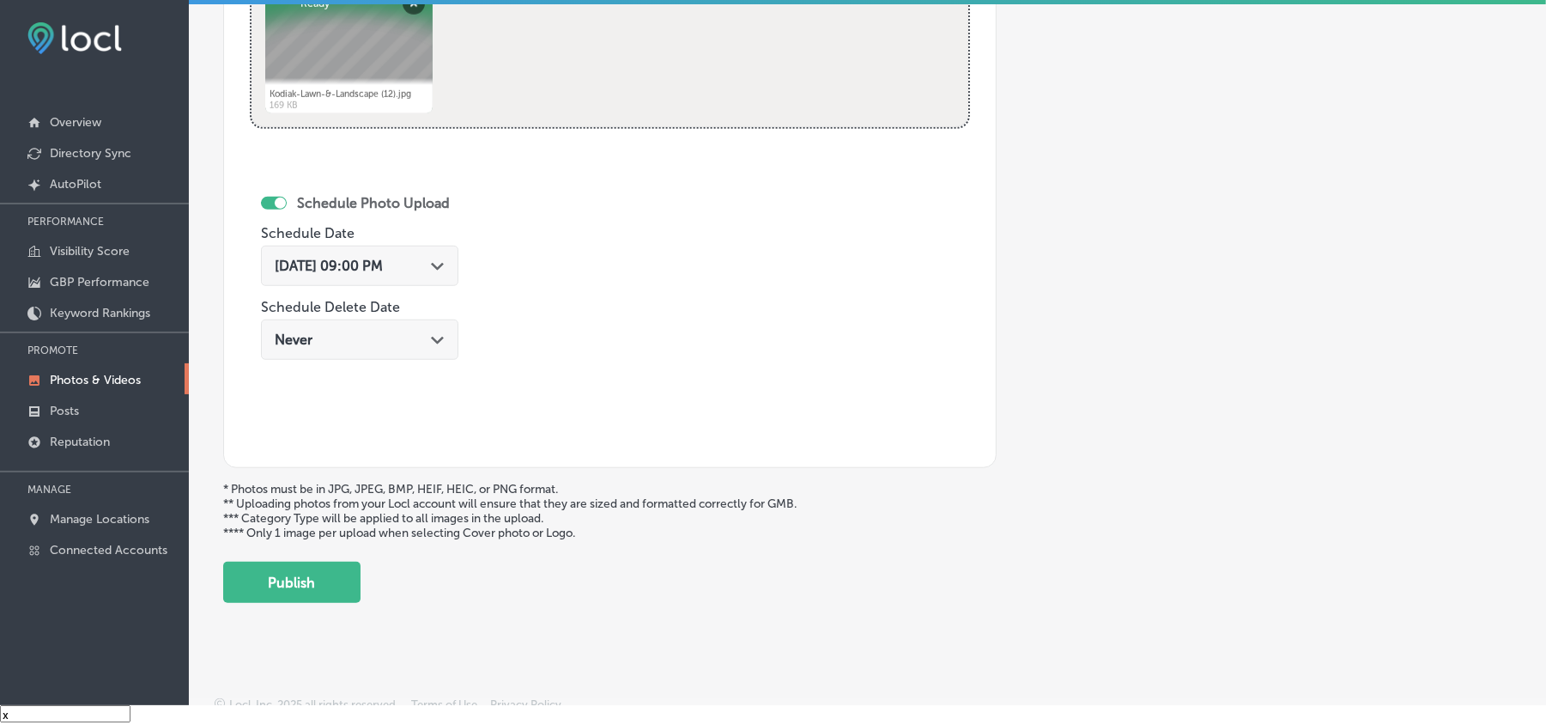
scroll to position [879, 0]
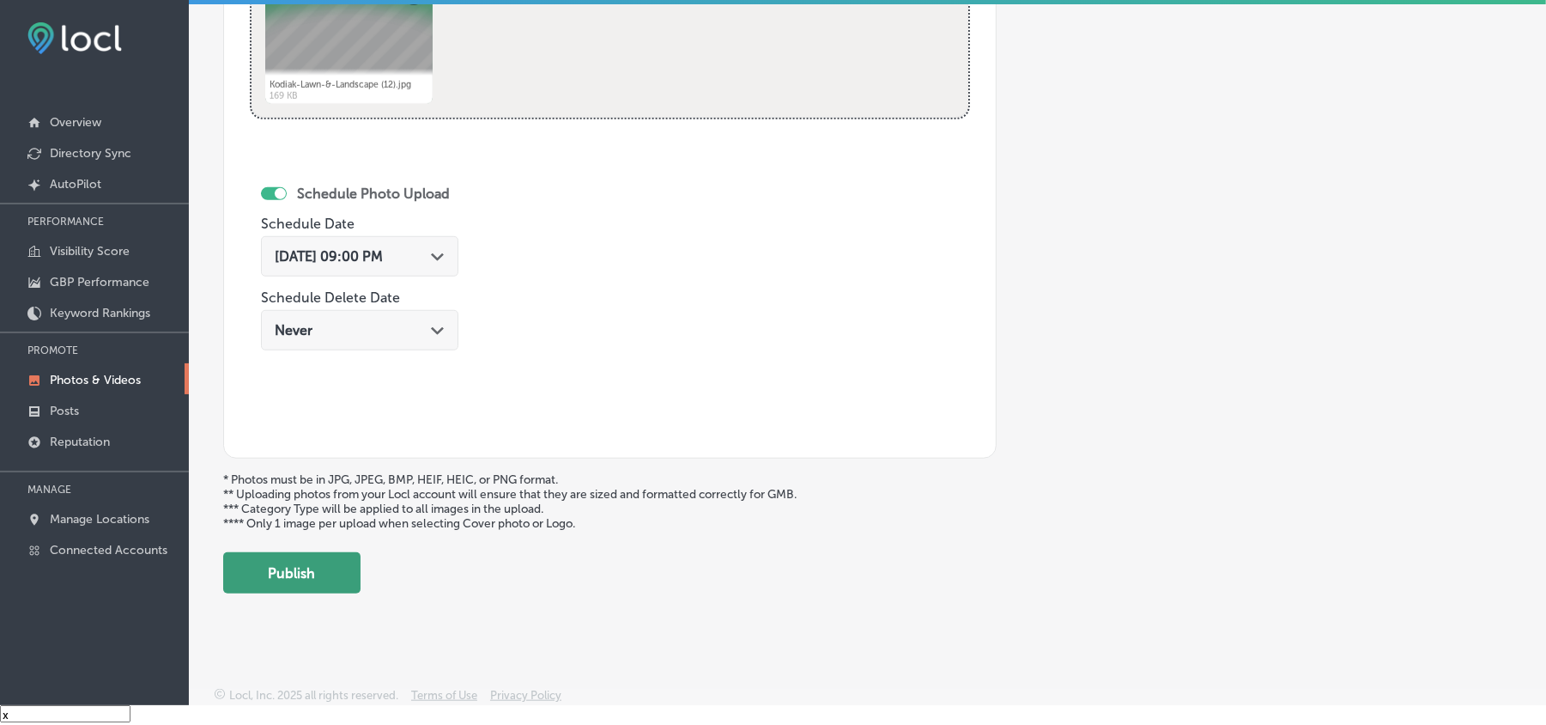
click at [289, 513] on button "Publish" at bounding box center [291, 572] width 137 height 41
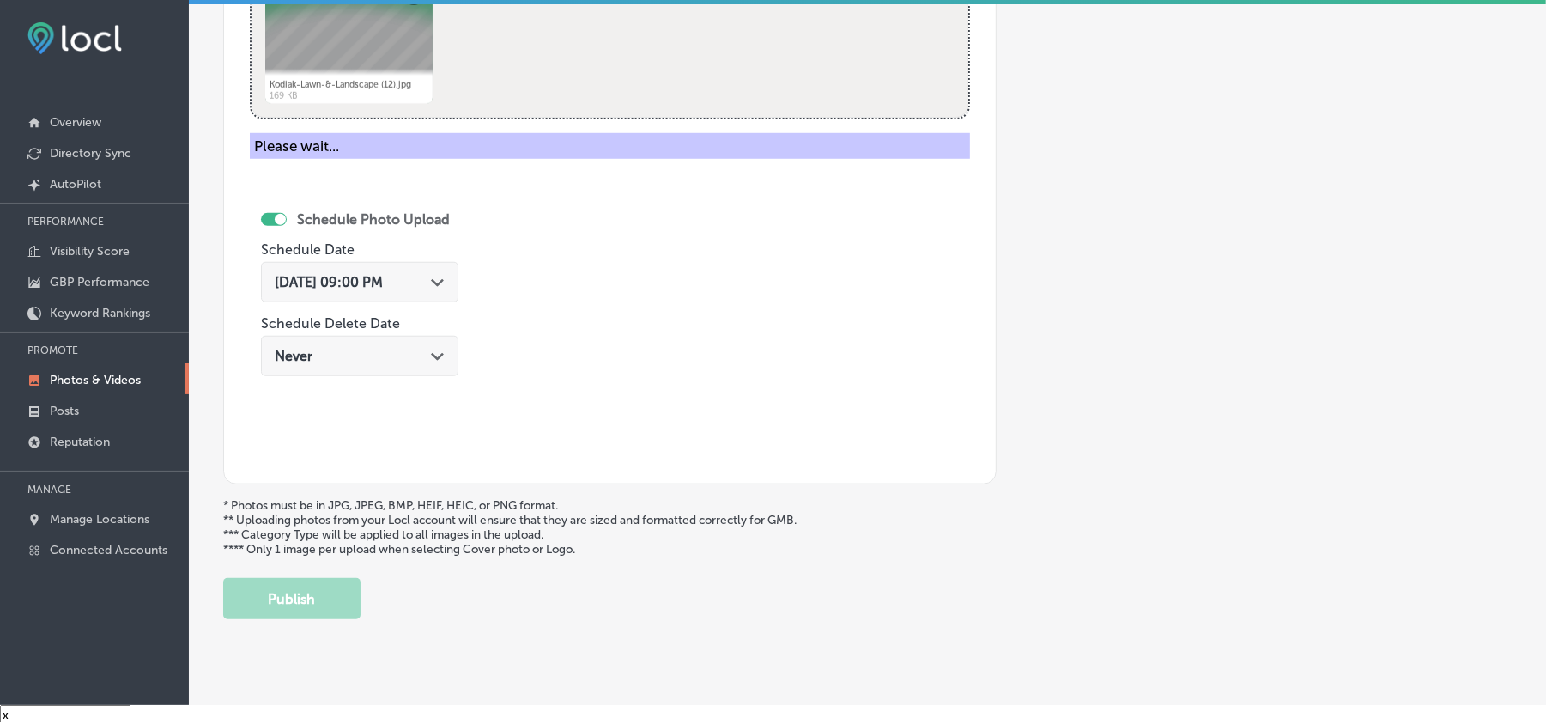
scroll to position [612, 0]
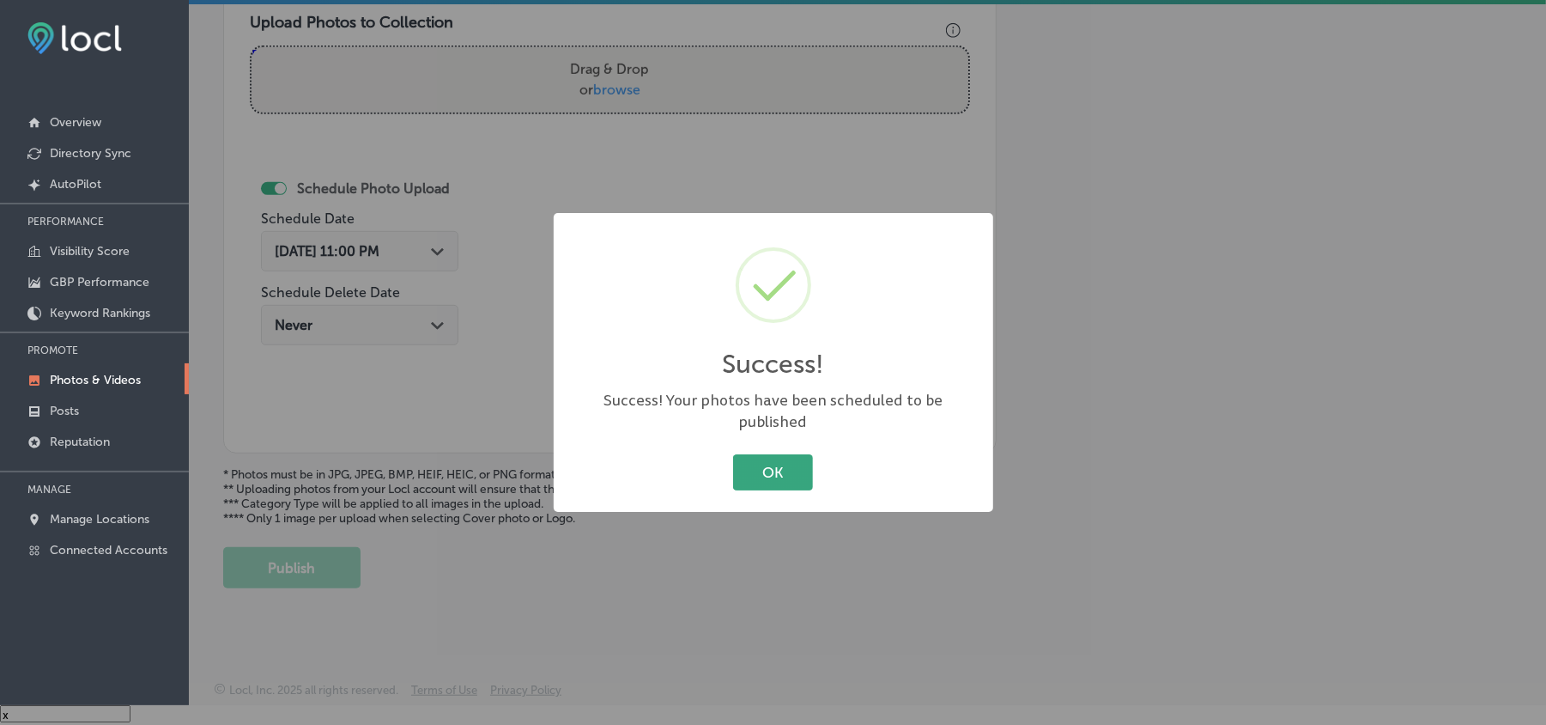
click at [768, 465] on button "OK" at bounding box center [773, 471] width 80 height 35
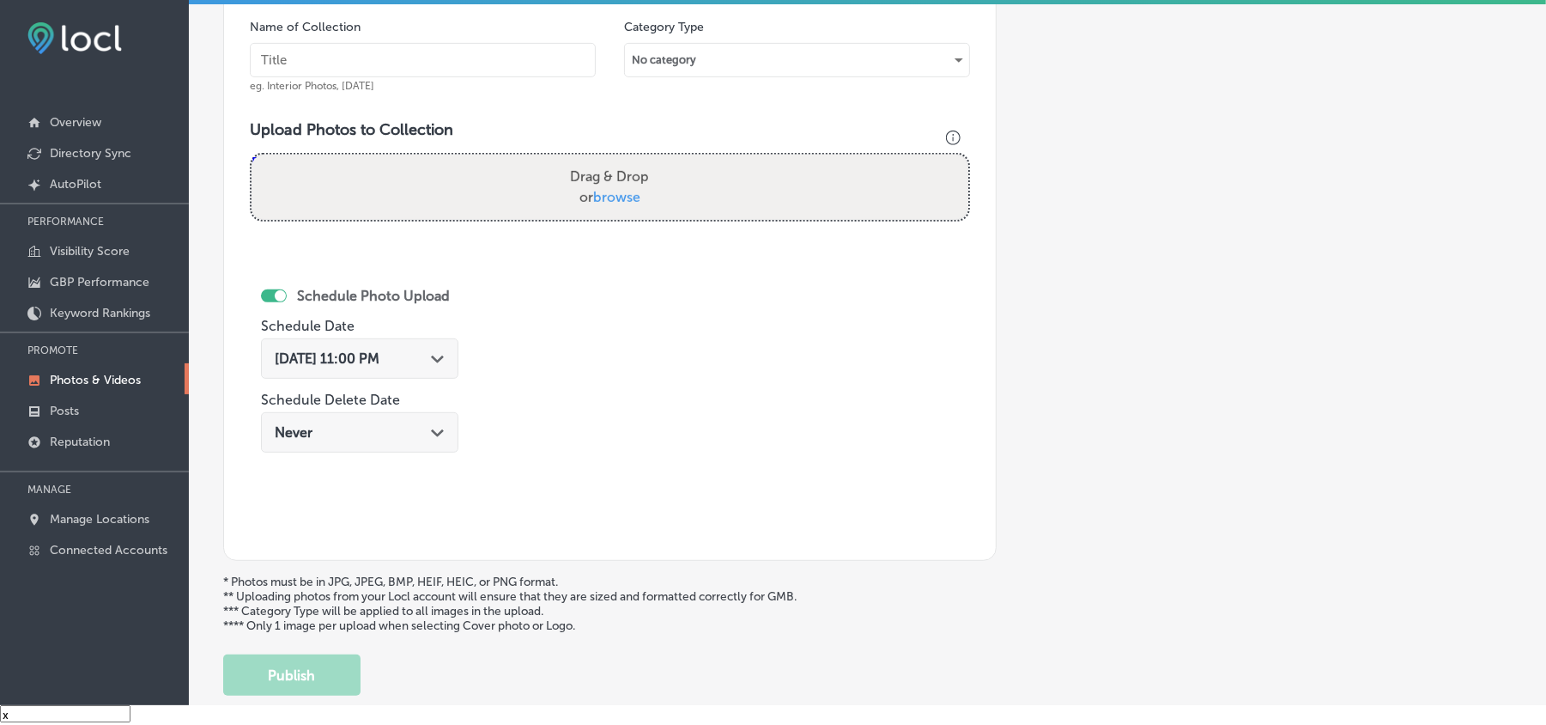
scroll to position [498, 0]
click at [469, 72] on input "text" at bounding box center [423, 61] width 346 height 34
paste input "Kodiak-Lawn-&-Landscape-Hardscaping-installation-in-[GEOGRAPHIC_DATA]"
type input "Kodiak-Lawn-&-Landscape-Hardscaping-installation-in-[GEOGRAPHIC_DATA]"
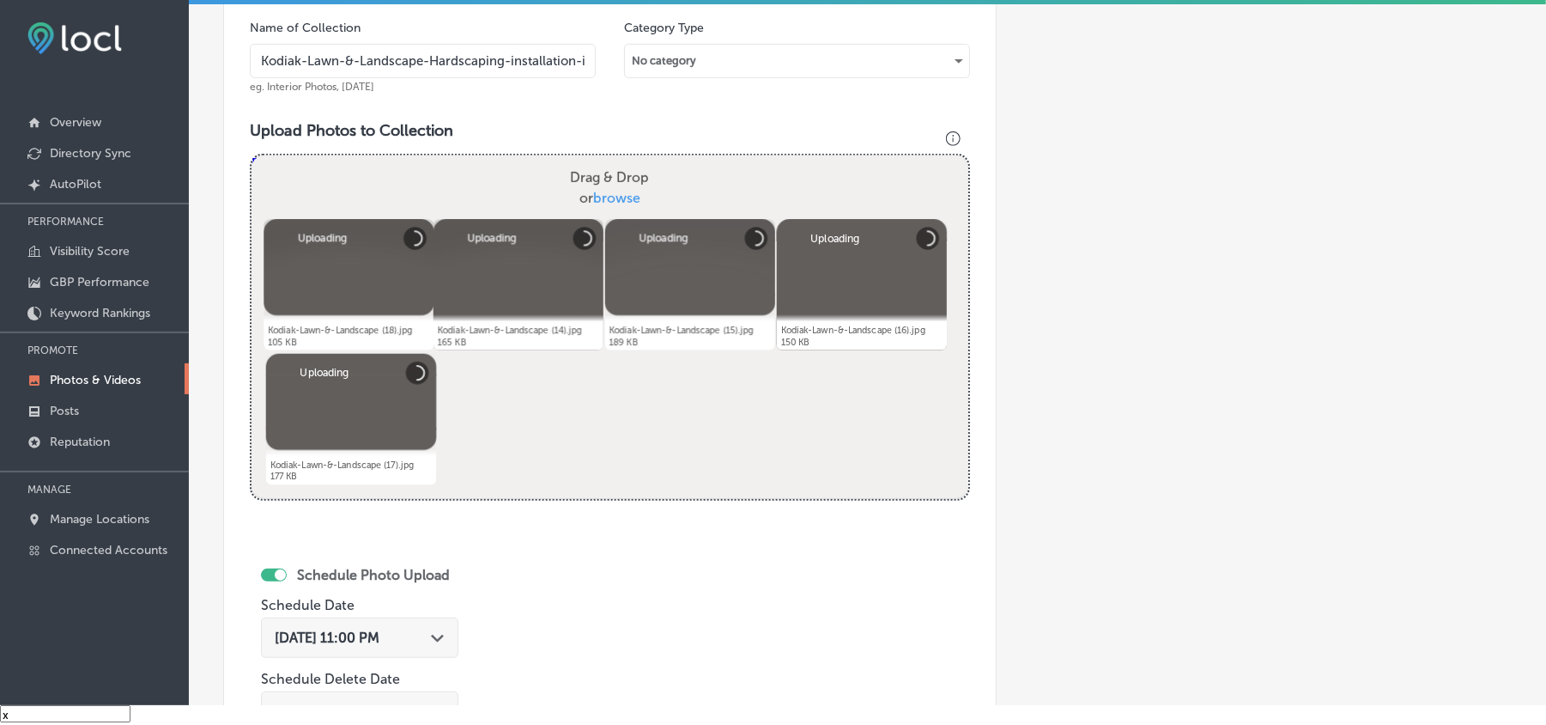
scroll to position [689, 0]
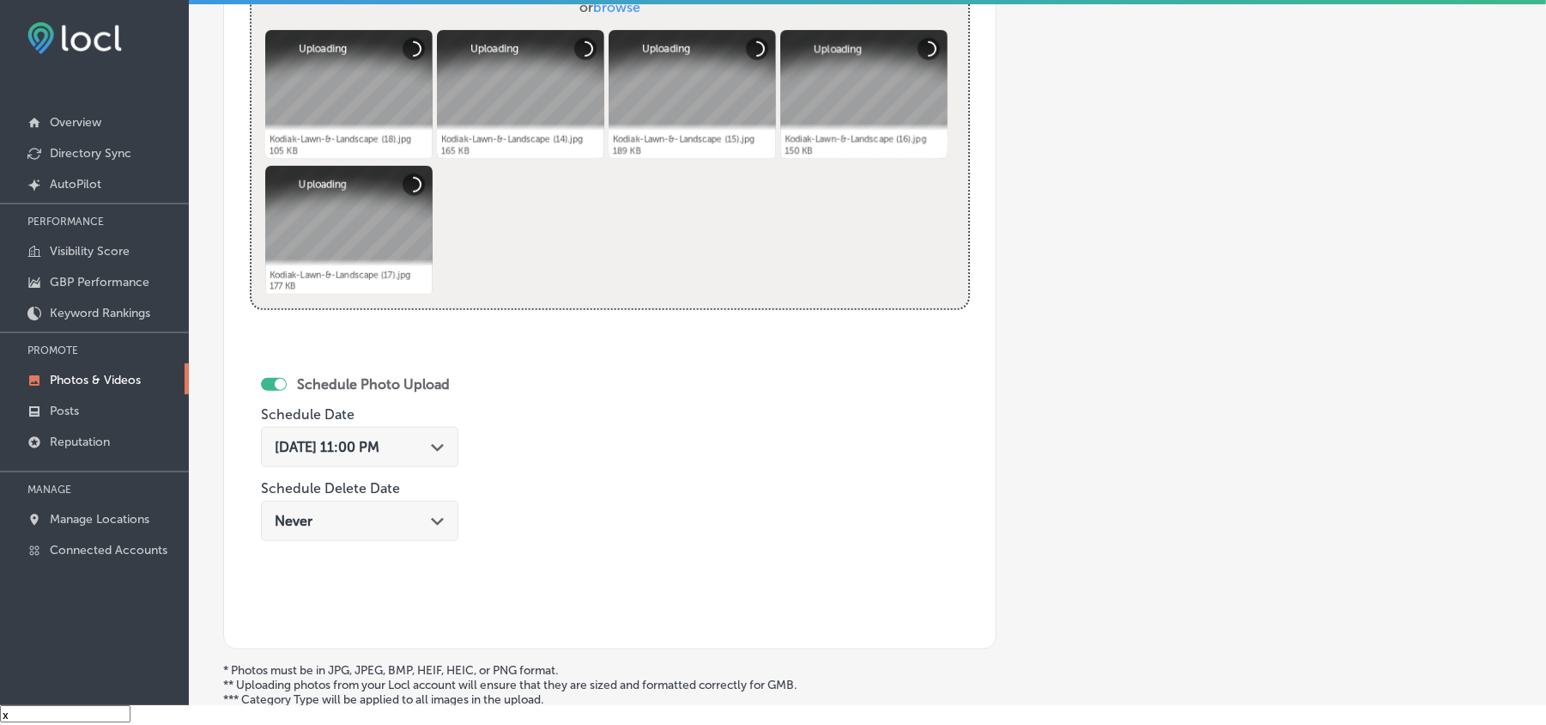
click at [443, 467] on div "[DATE] 11:00 PM Path Created with Sketch." at bounding box center [359, 447] width 197 height 40
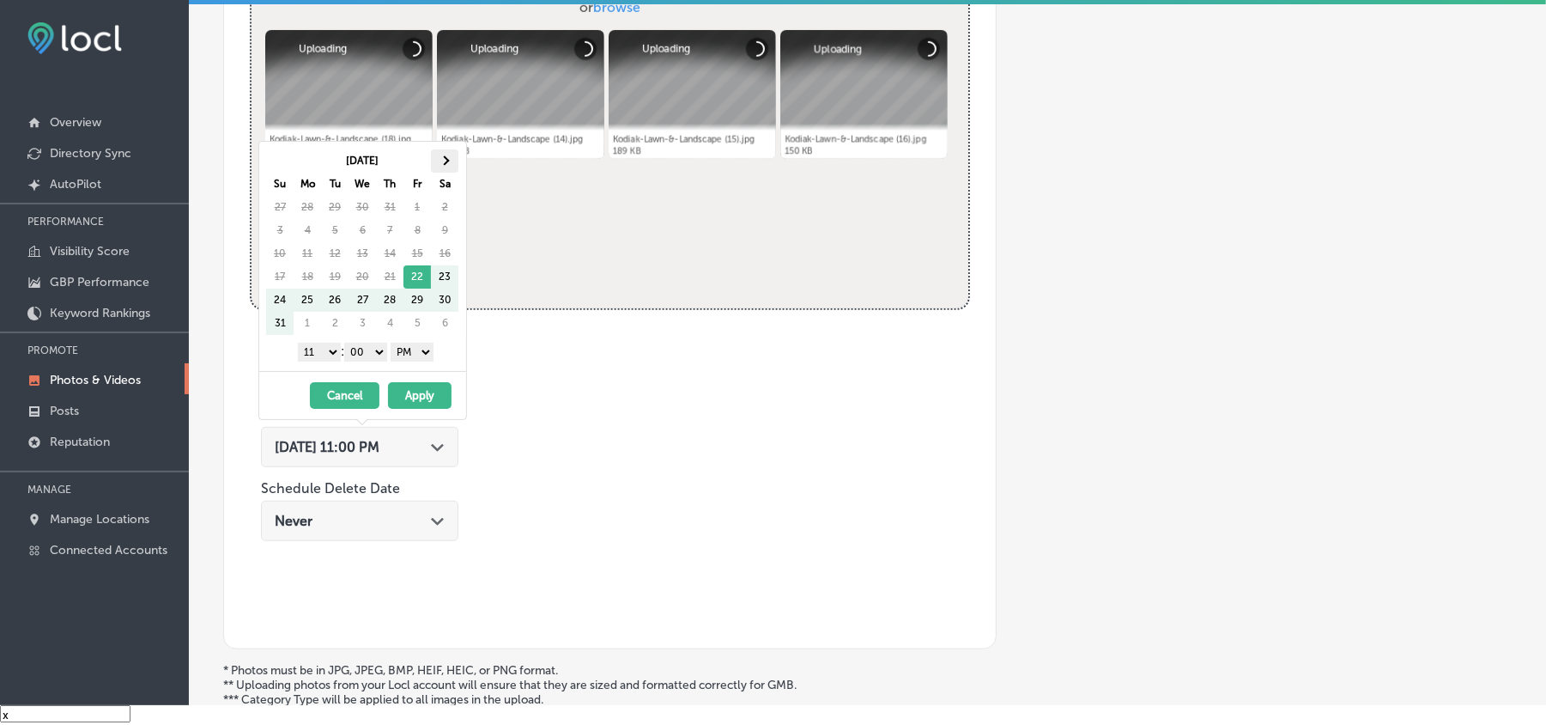
click at [440, 152] on th at bounding box center [444, 160] width 27 height 23
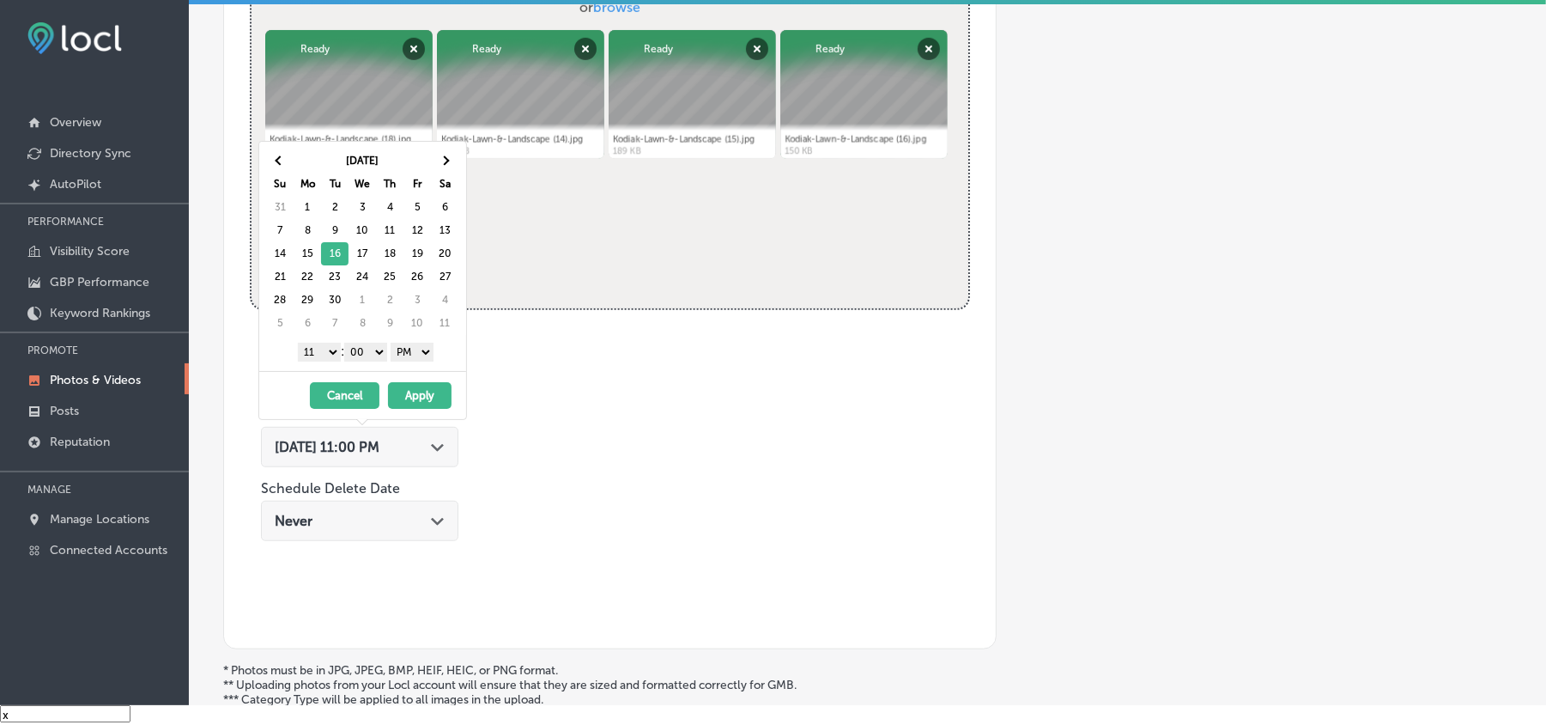
click at [321, 355] on select "1 2 3 4 5 6 7 8 9 10 11 12" at bounding box center [319, 352] width 43 height 19
click at [423, 397] on button "Apply" at bounding box center [420, 395] width 64 height 27
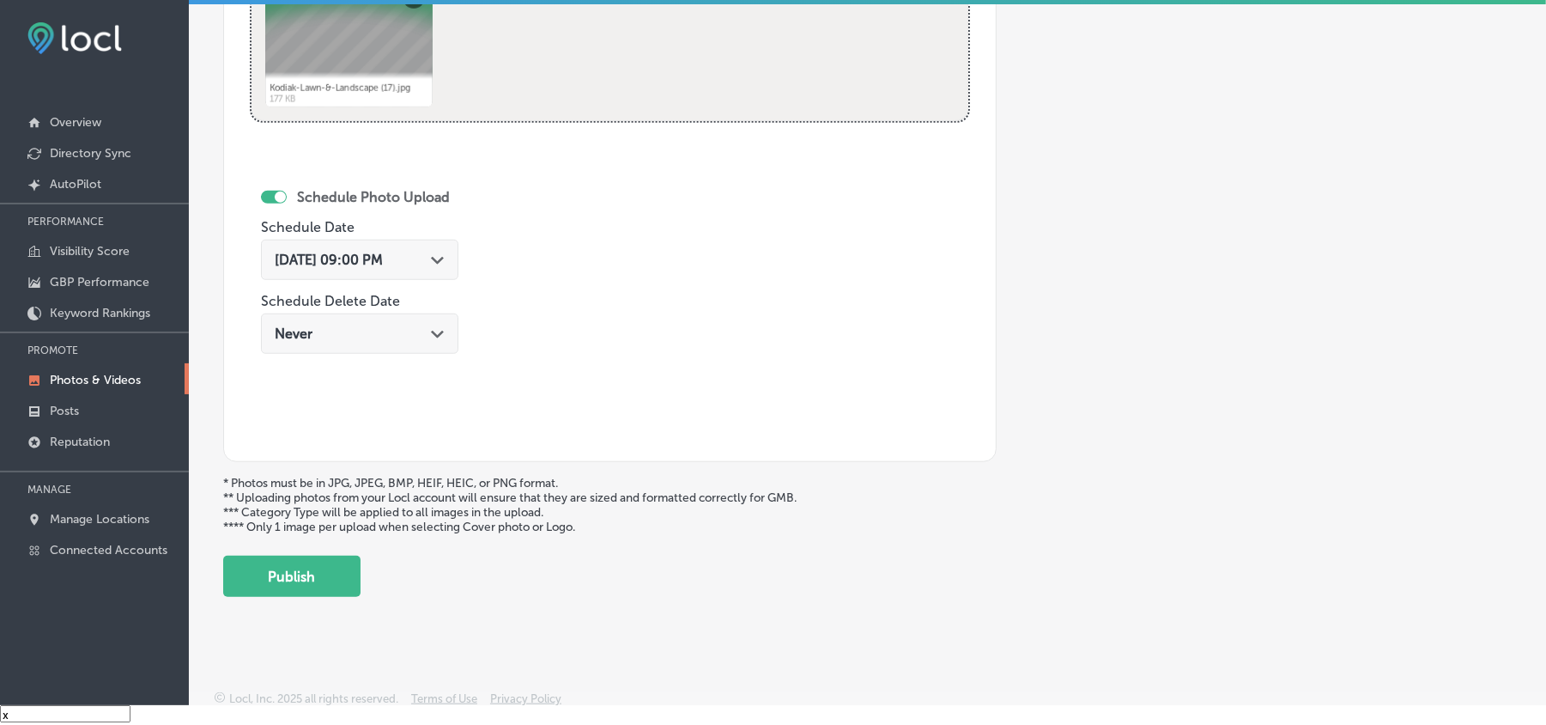
scroll to position [880, 0]
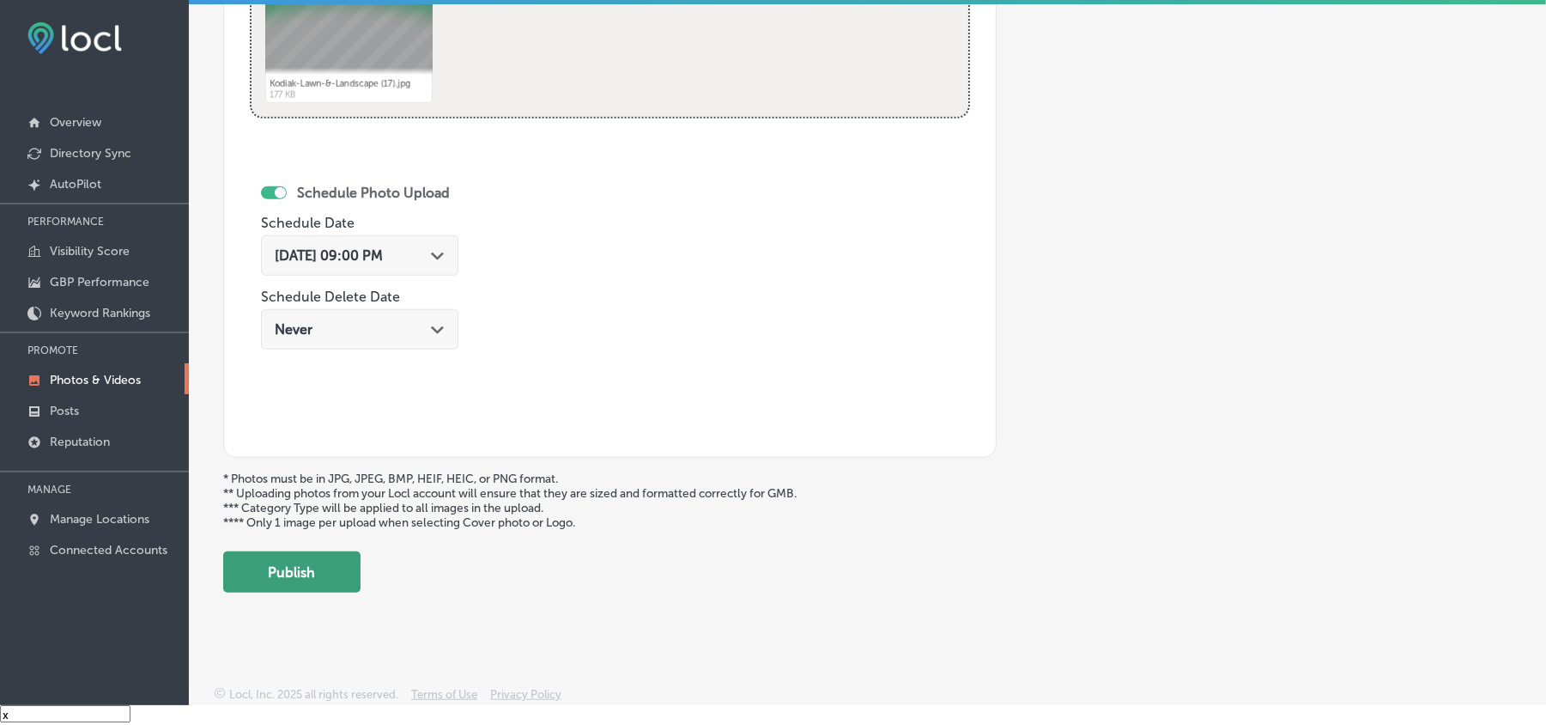
click at [313, 513] on button "Publish" at bounding box center [291, 571] width 137 height 41
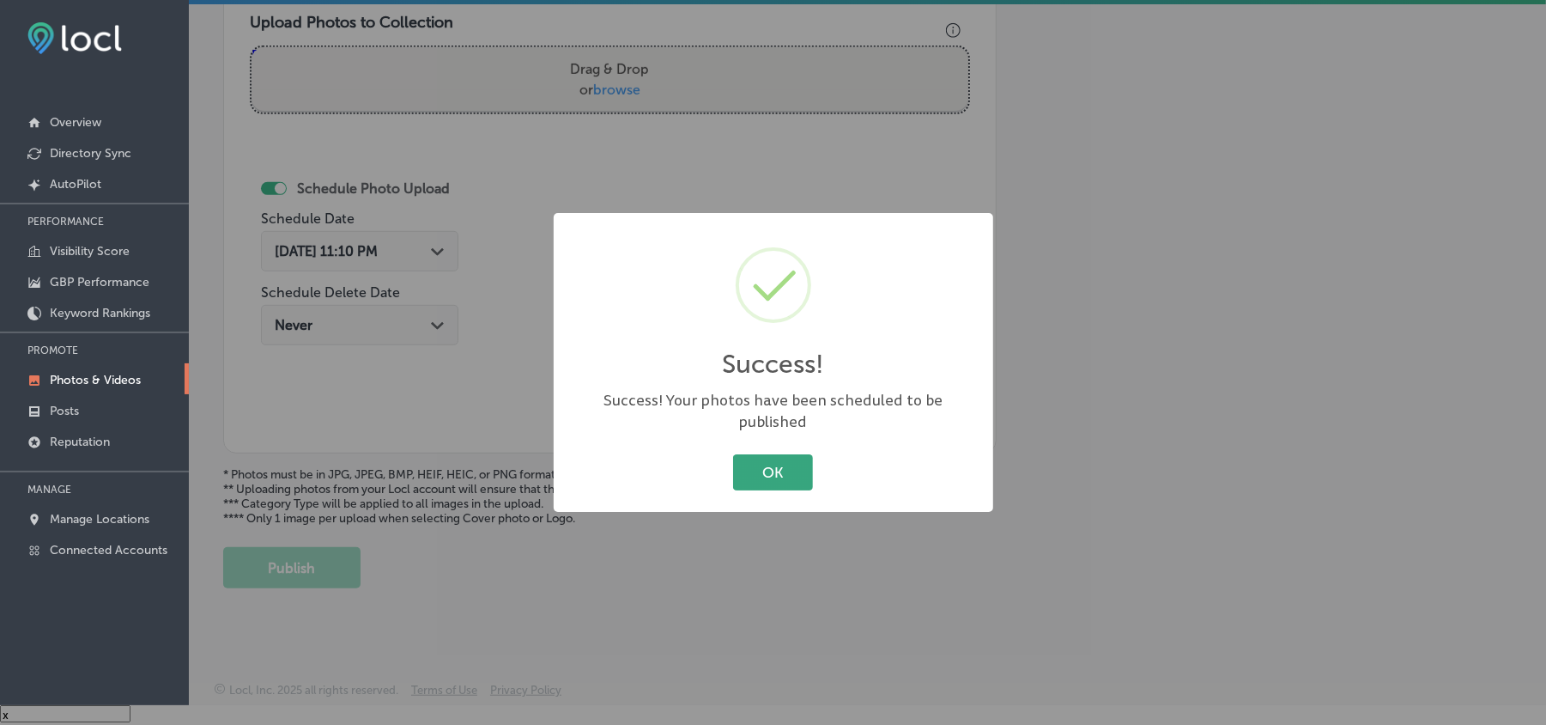
click at [792, 459] on button "OK" at bounding box center [773, 471] width 80 height 35
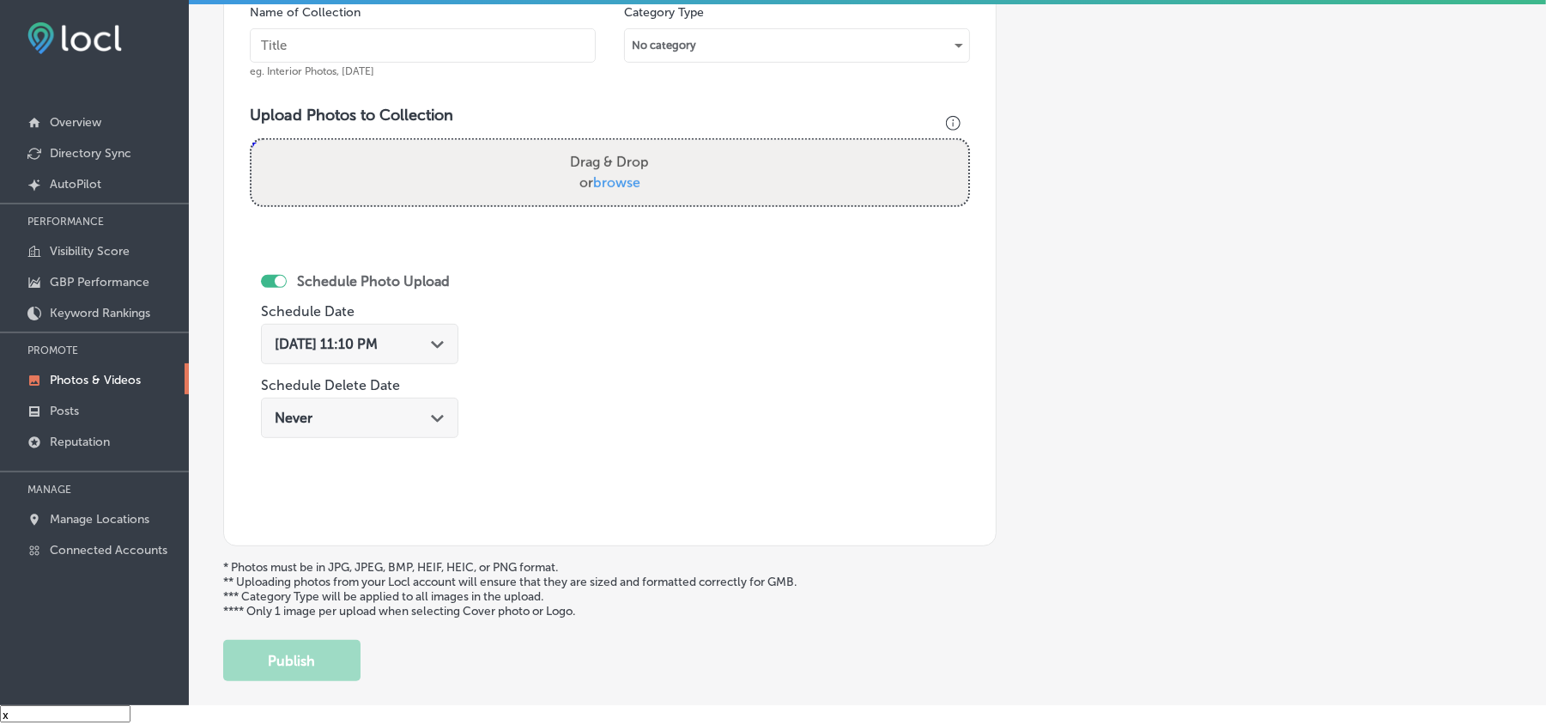
scroll to position [498, 0]
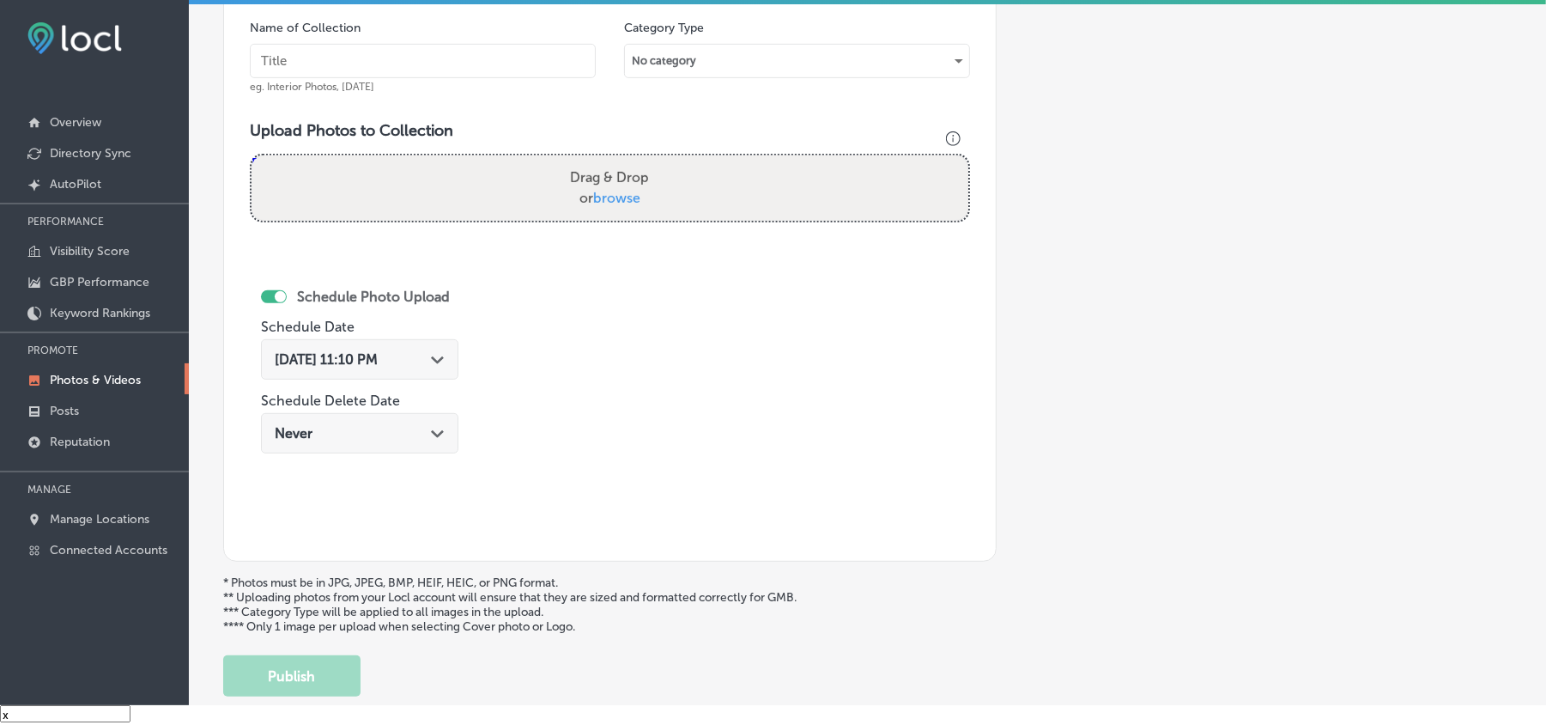
click at [385, 60] on input "text" at bounding box center [423, 61] width 346 height 34
paste input "Kodiak-Lawn-&-Landscape-Lawn-care-service-[GEOGRAPHIC_DATA]"
type input "Kodiak-Lawn-&-Landscape-Lawn-care-service-[GEOGRAPHIC_DATA]"
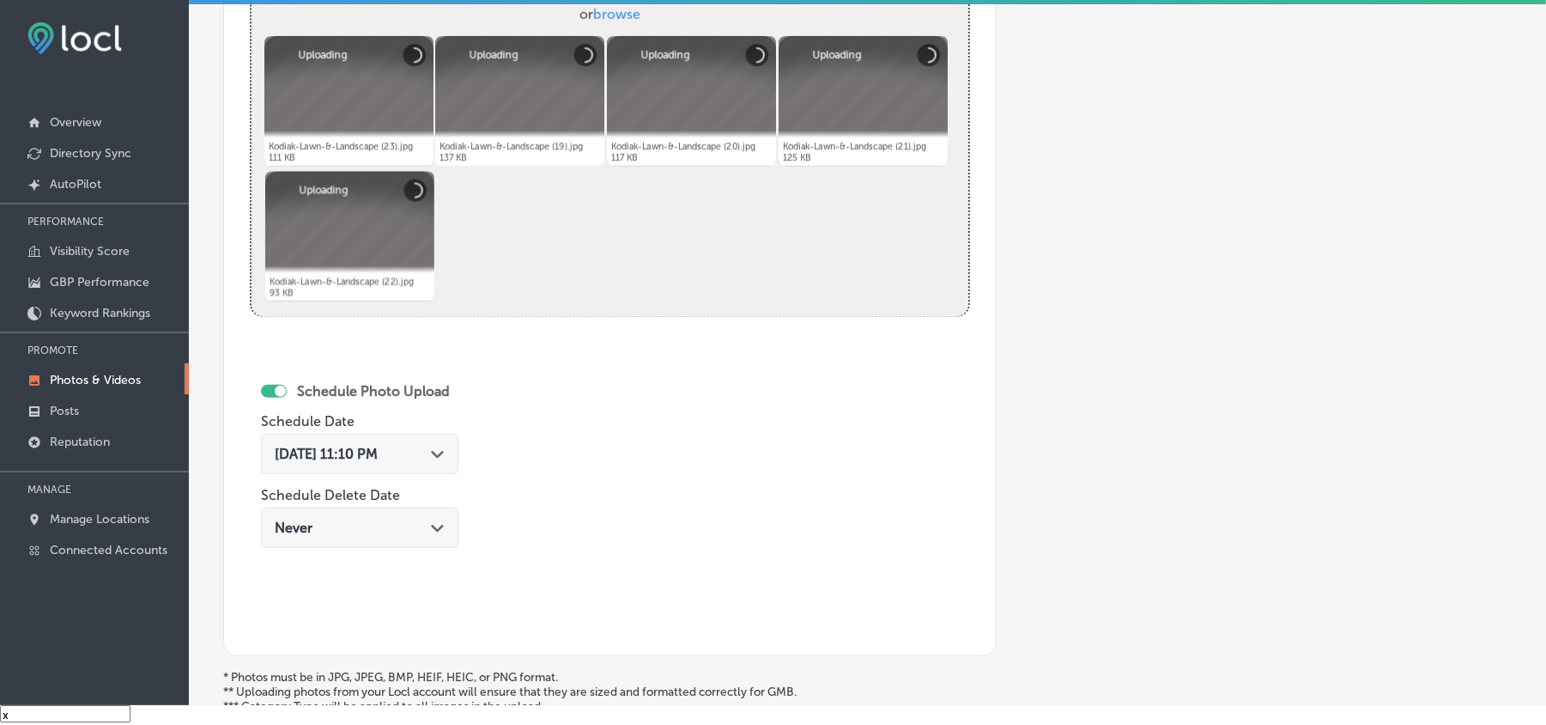
scroll to position [688, 0]
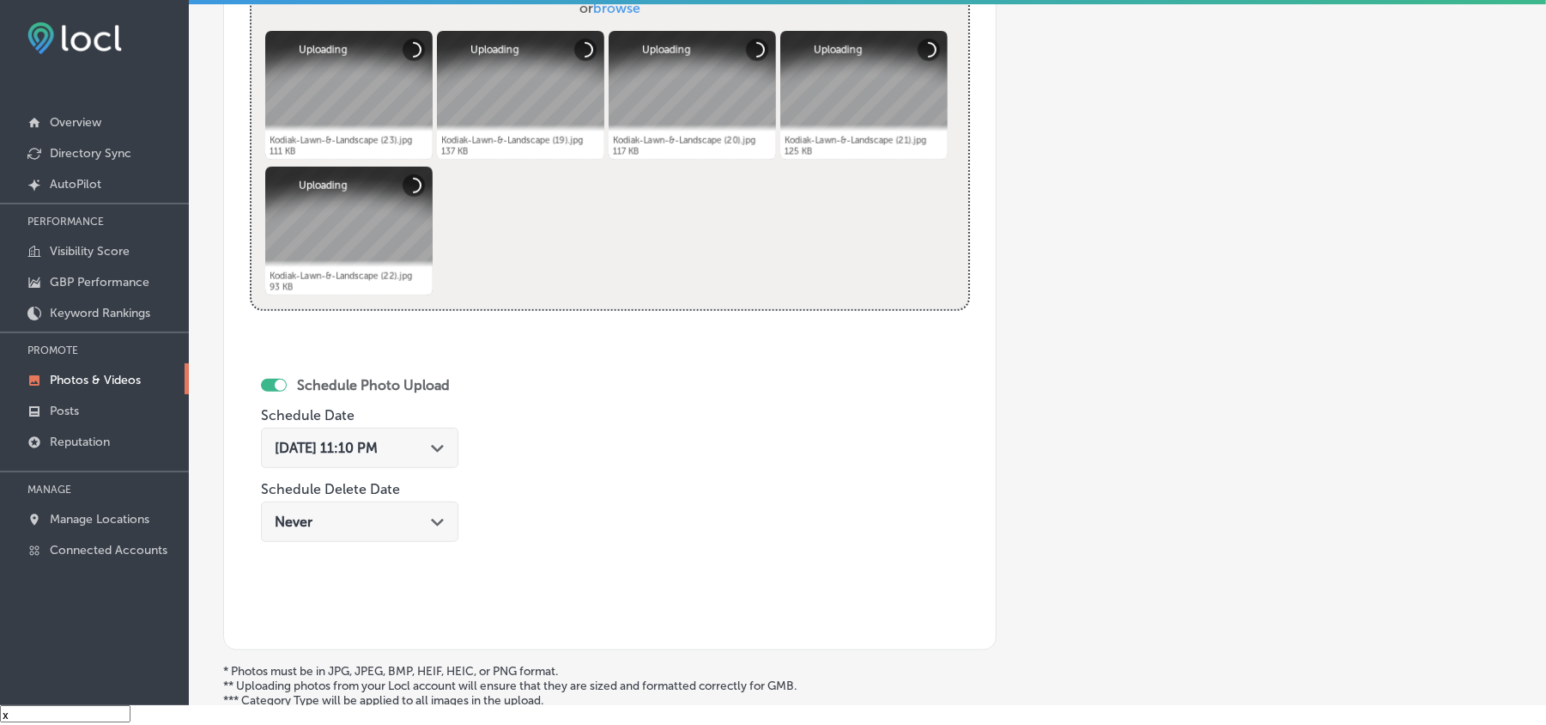
click at [438, 456] on div "[DATE] 11:10 PM Path Created with Sketch." at bounding box center [360, 448] width 170 height 16
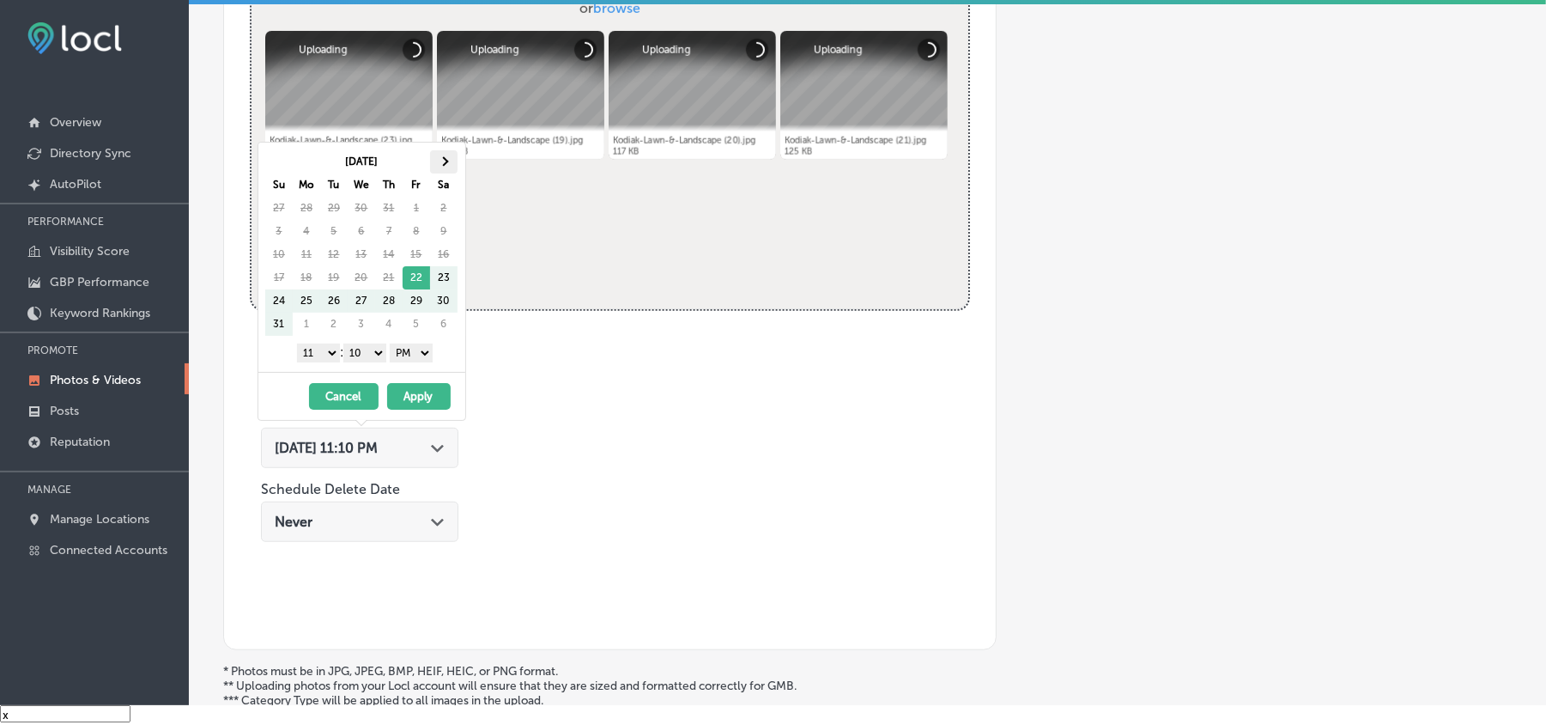
click at [440, 150] on th at bounding box center [443, 161] width 27 height 23
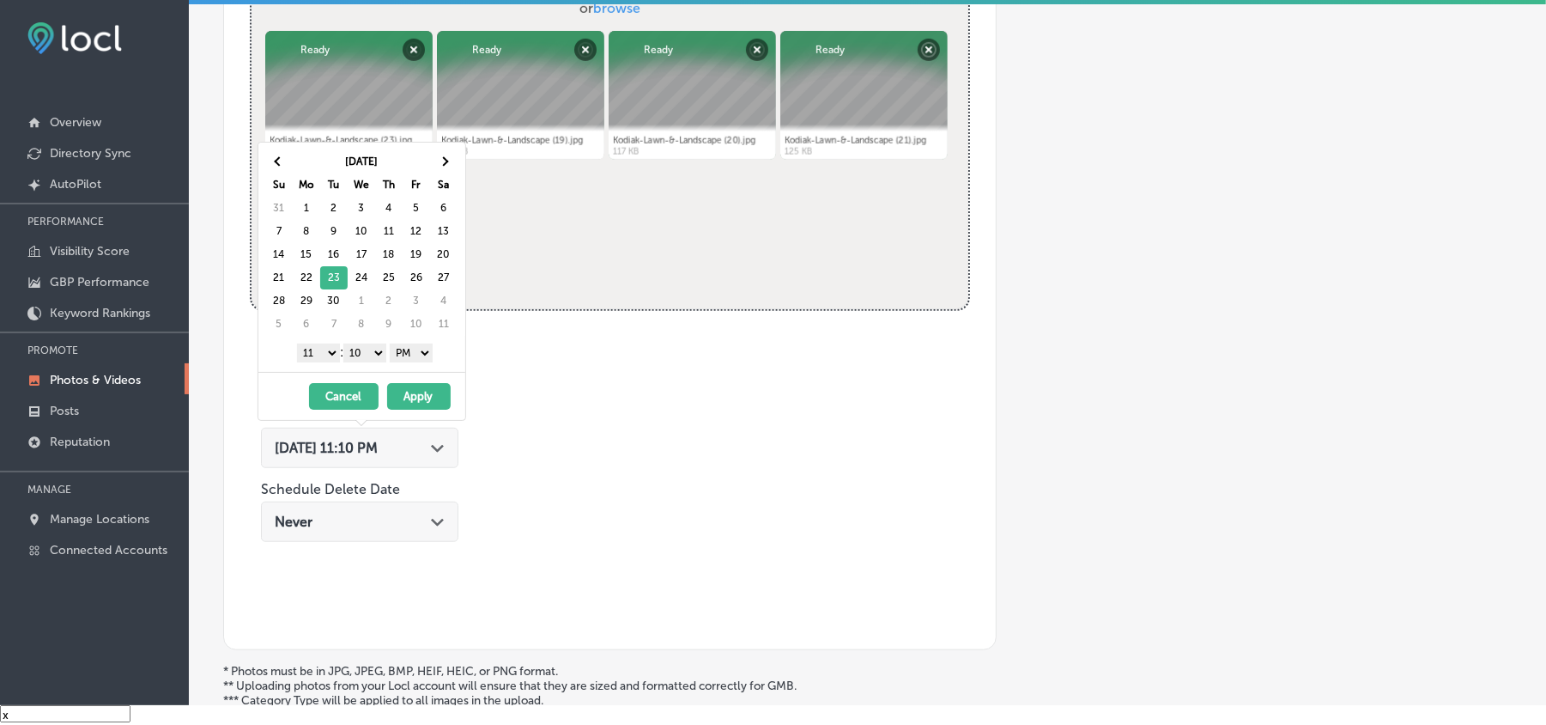
click at [314, 365] on div "1 2 3 4 5 6 7 8 9 10 11 12 : 00 10 20 30 40 50 AM PM" at bounding box center [365, 352] width 200 height 26
click at [320, 354] on select "1 2 3 4 5 6 7 8 9 10 11 12" at bounding box center [318, 352] width 43 height 19
drag, startPoint x: 369, startPoint y: 344, endPoint x: 369, endPoint y: 354, distance: 9.4
click at [369, 345] on div "1 2 3 4 5 6 7 8 9 10 11 12 : 00 10 20 30 40 50 AM PM" at bounding box center [365, 352] width 200 height 26
click at [369, 359] on select "00 10 20 30 40 50" at bounding box center [364, 352] width 43 height 19
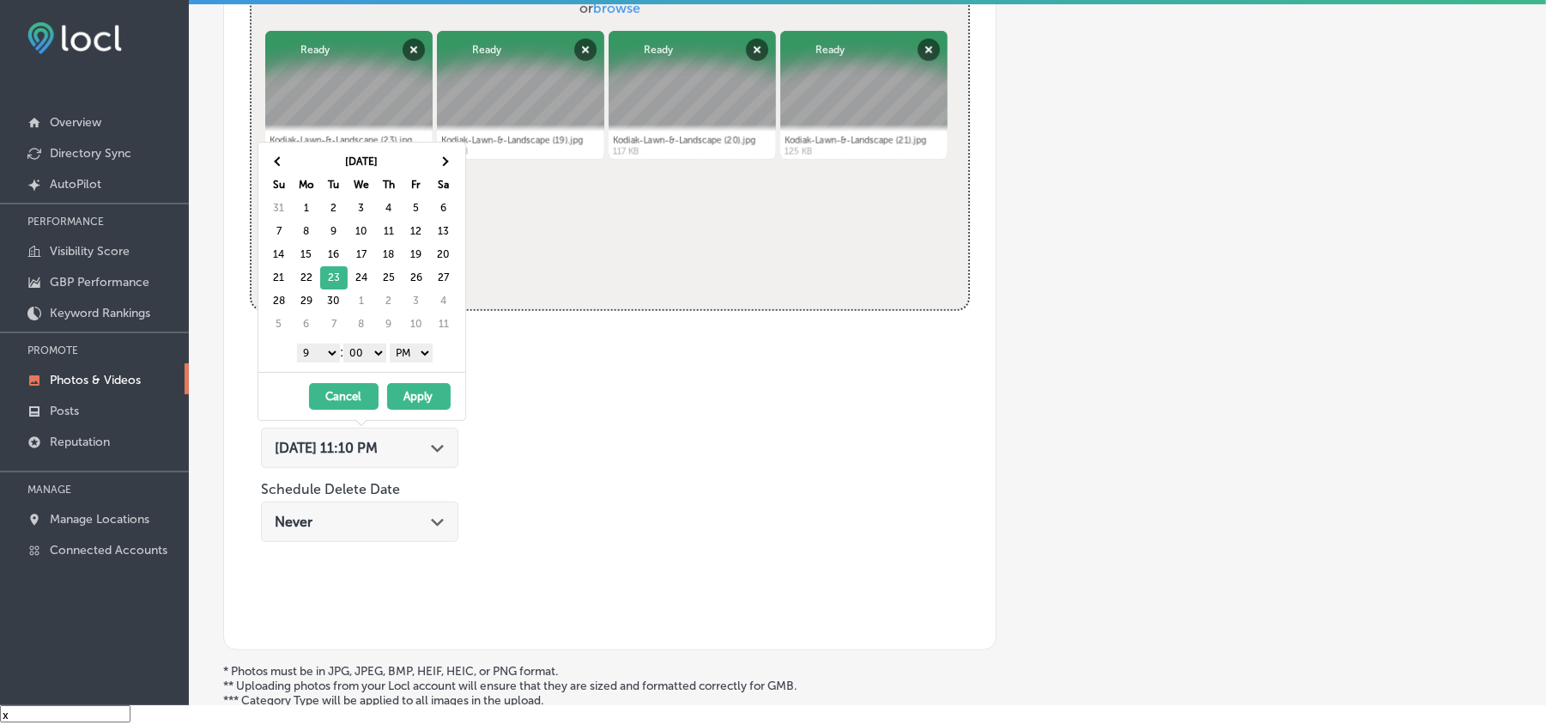
click at [443, 405] on button "Apply" at bounding box center [419, 396] width 64 height 27
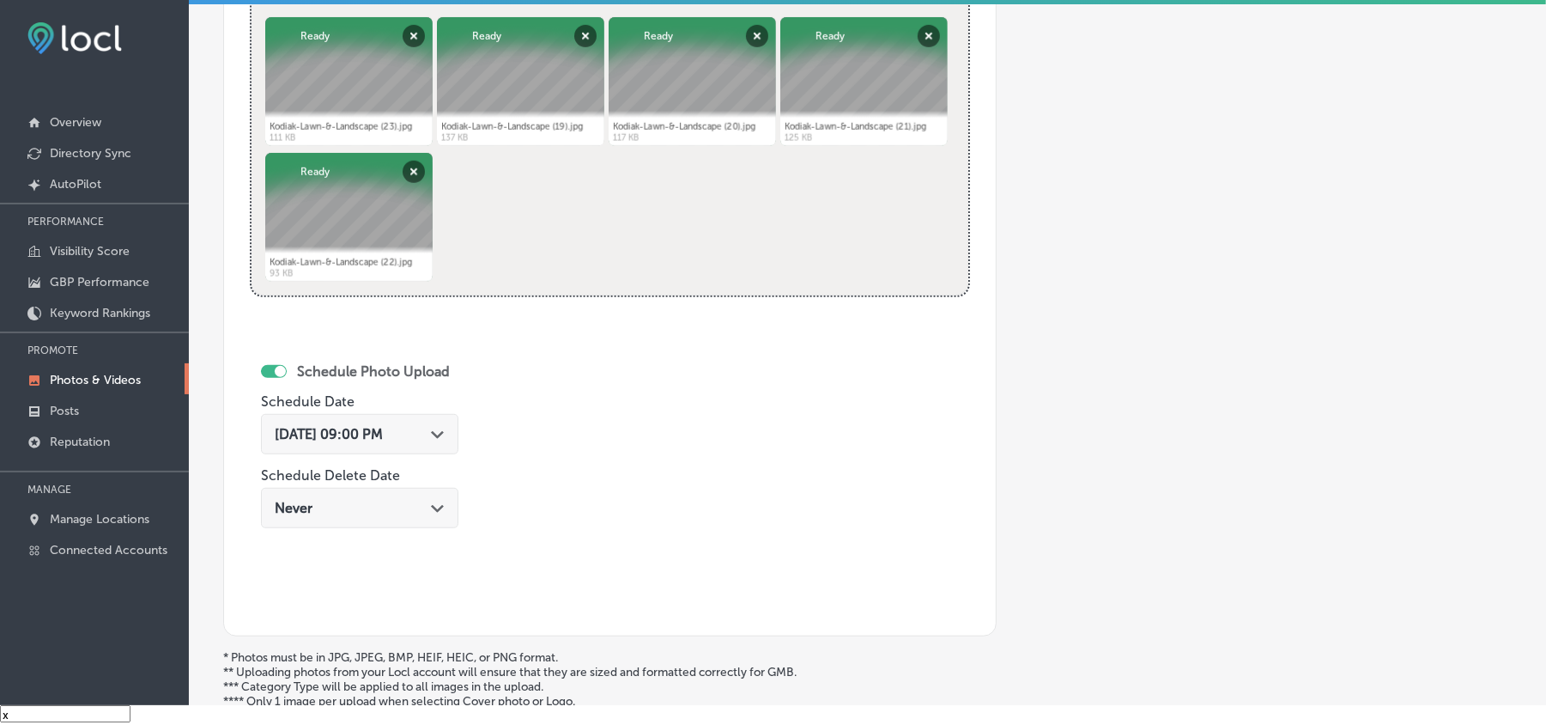
scroll to position [764, 0]
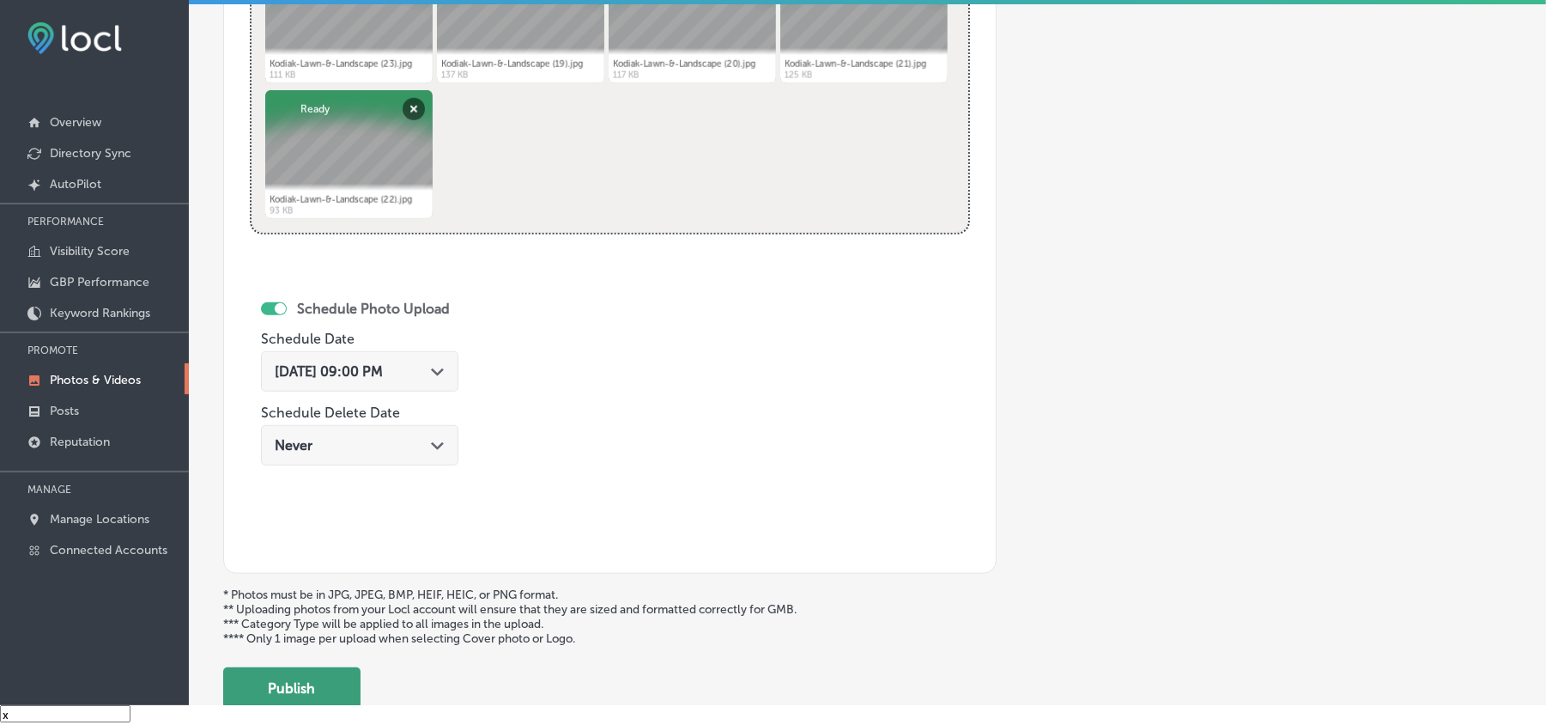
click at [255, 513] on button "Publish" at bounding box center [291, 687] width 137 height 41
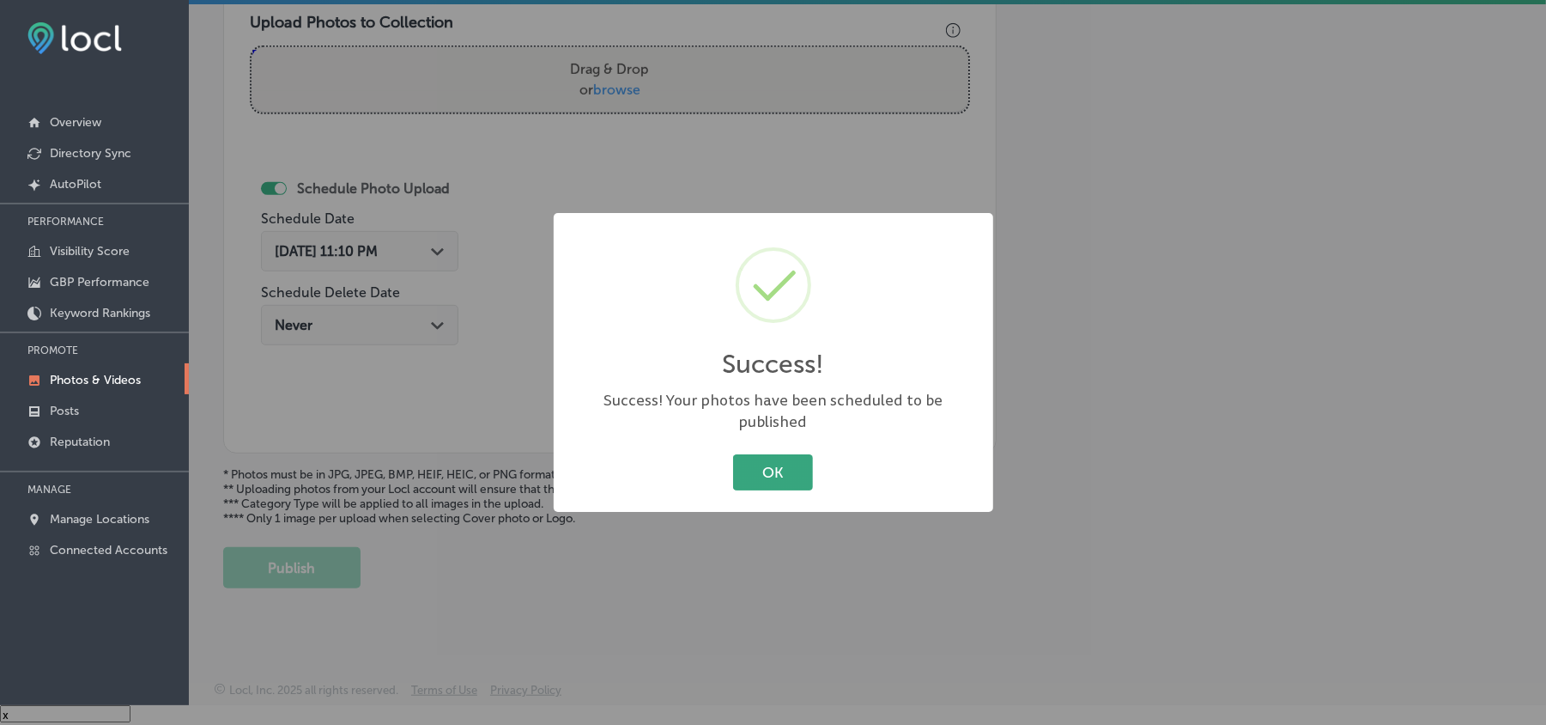
click at [769, 462] on button "OK" at bounding box center [773, 471] width 80 height 35
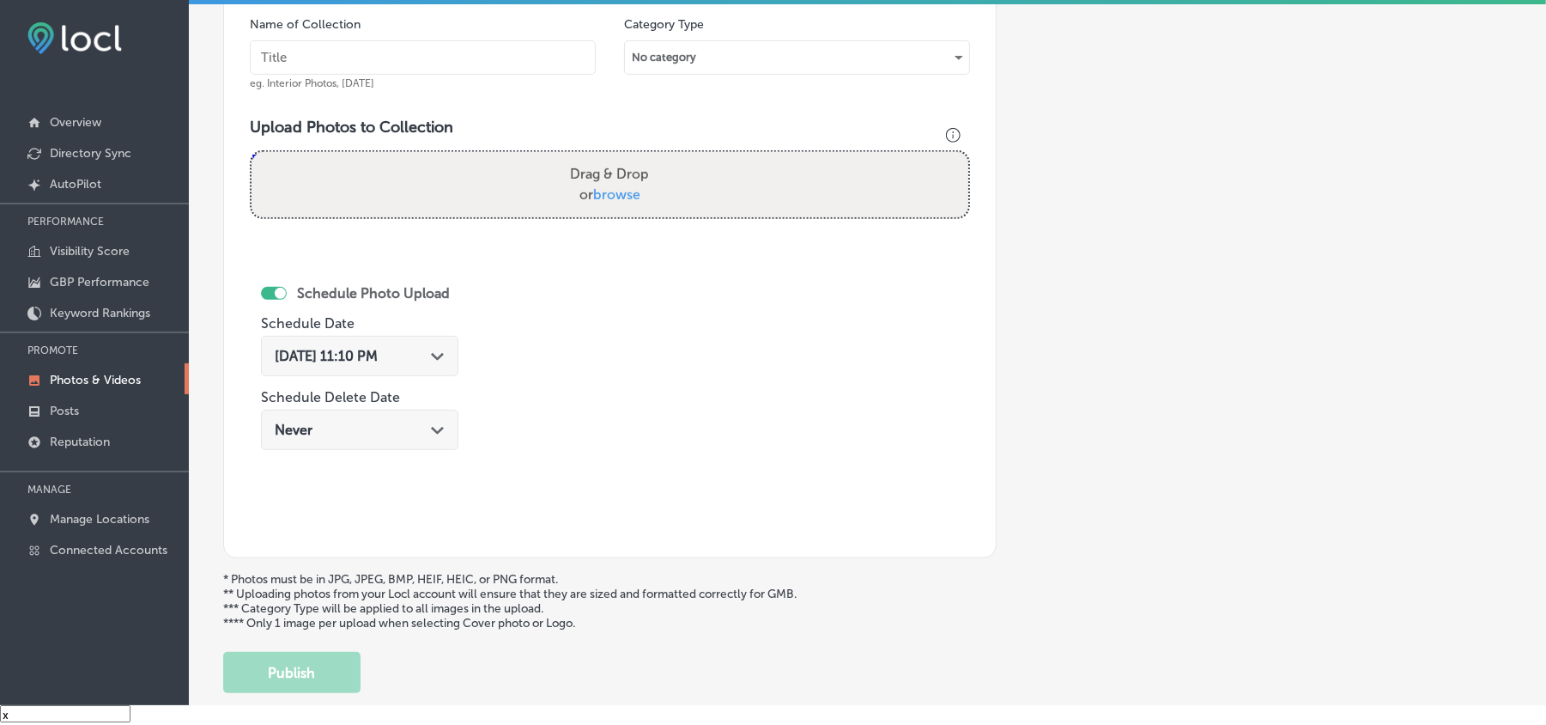
scroll to position [498, 0]
click at [400, 56] on input "text" at bounding box center [423, 61] width 346 height 34
paste input "Kodiak-Lawn-&-Landscape-Landscaping-design-and-maintenance"
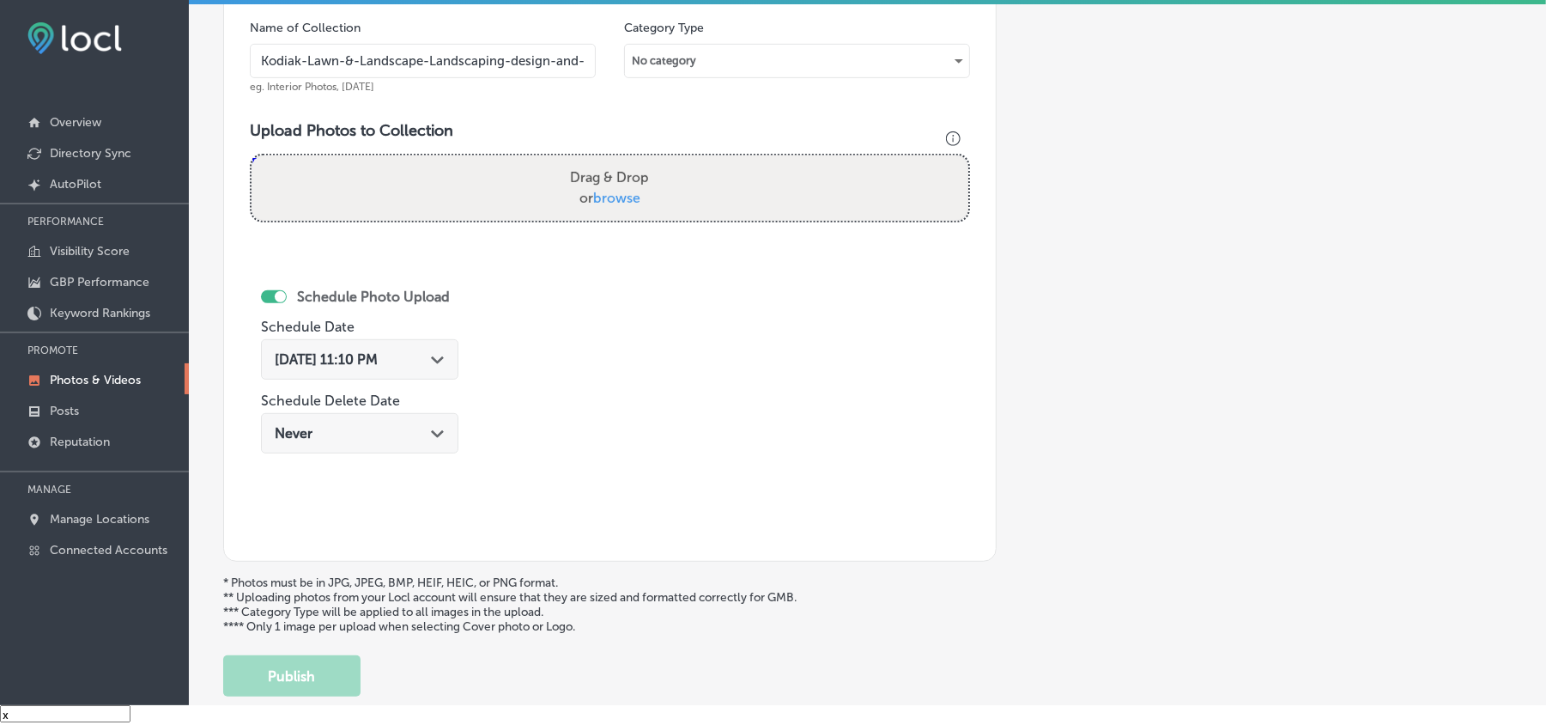
scroll to position [0, 83]
type input "Kodiak-Lawn-&-Landscape-Landscaping-design-and-maintenance"
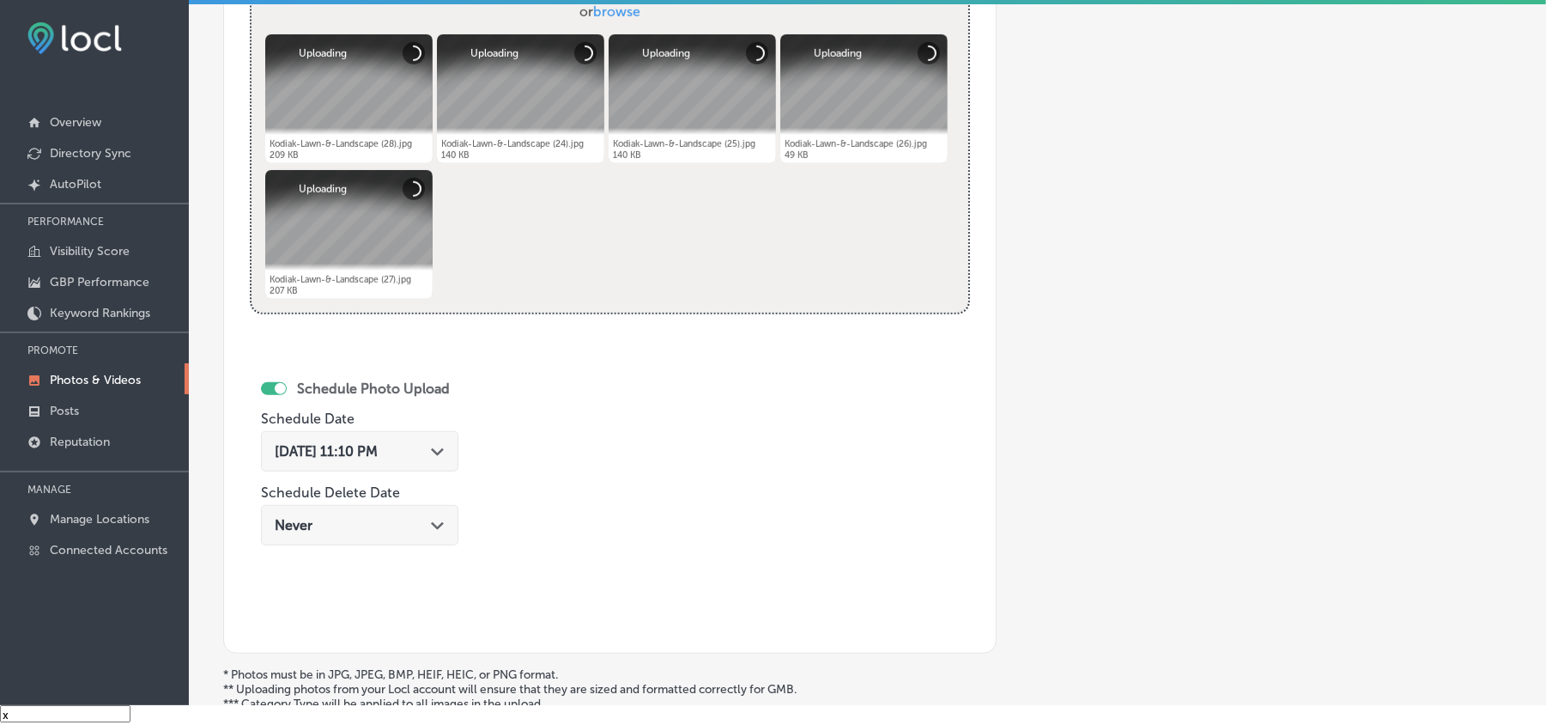
scroll to position [689, 0]
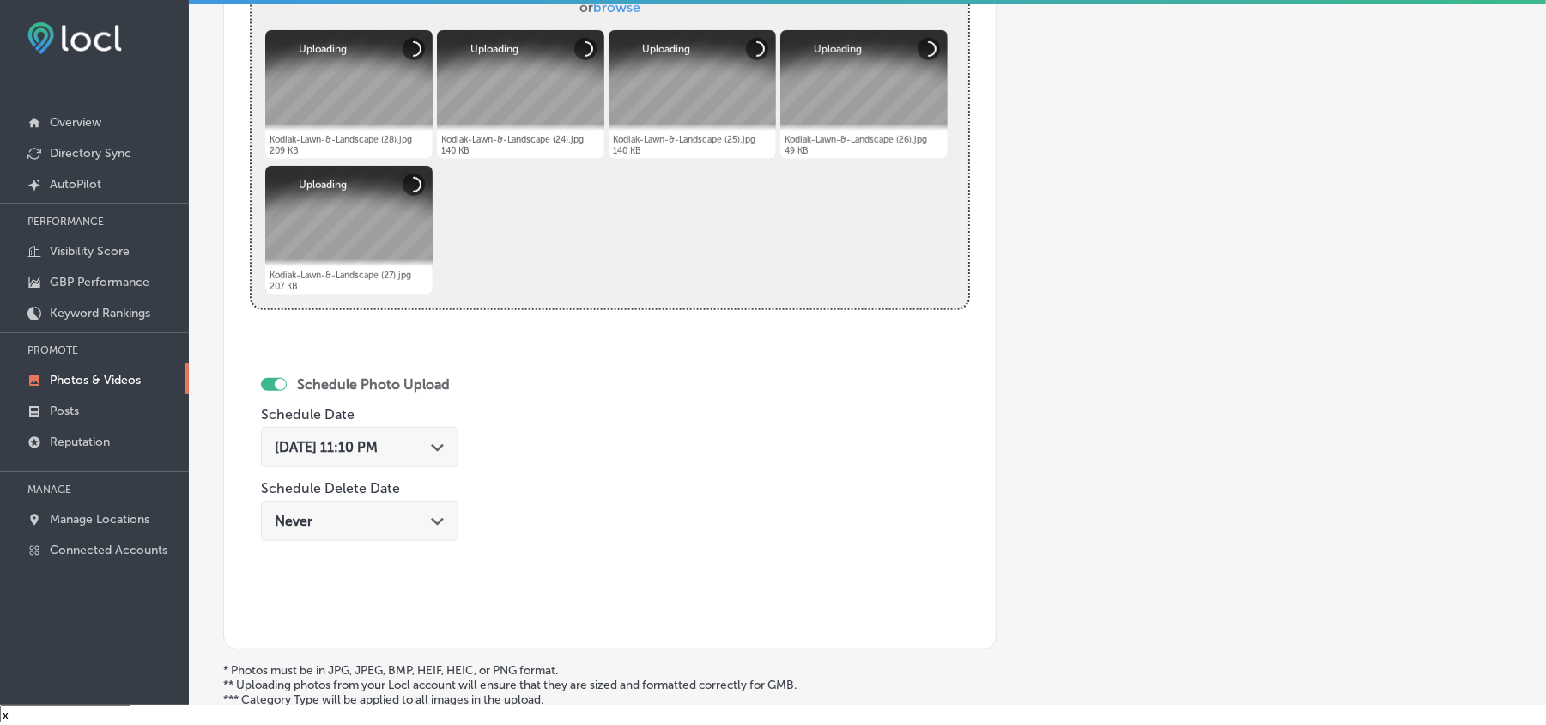
click at [378, 445] on span "[DATE] 11:10 PM" at bounding box center [326, 447] width 103 height 16
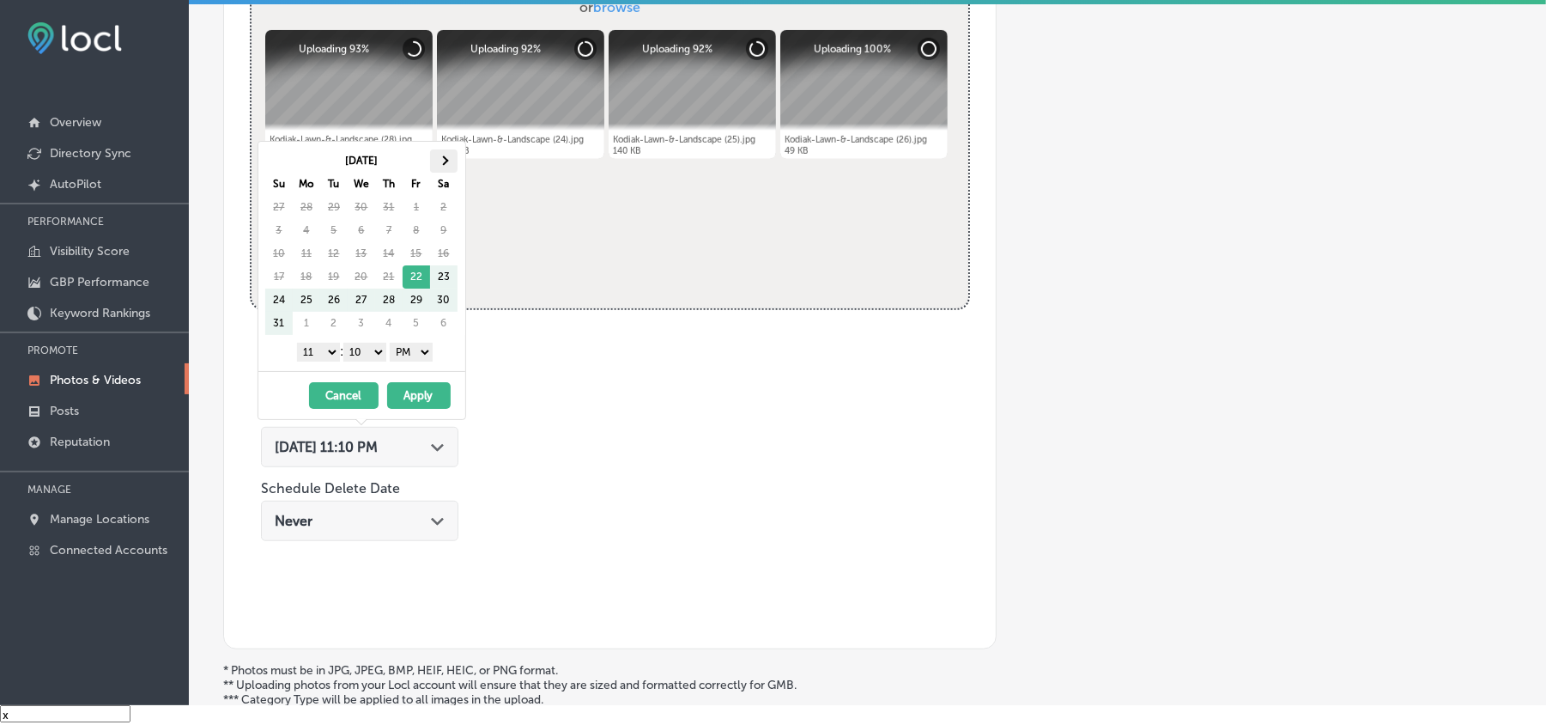
click at [440, 158] on span at bounding box center [443, 159] width 9 height 9
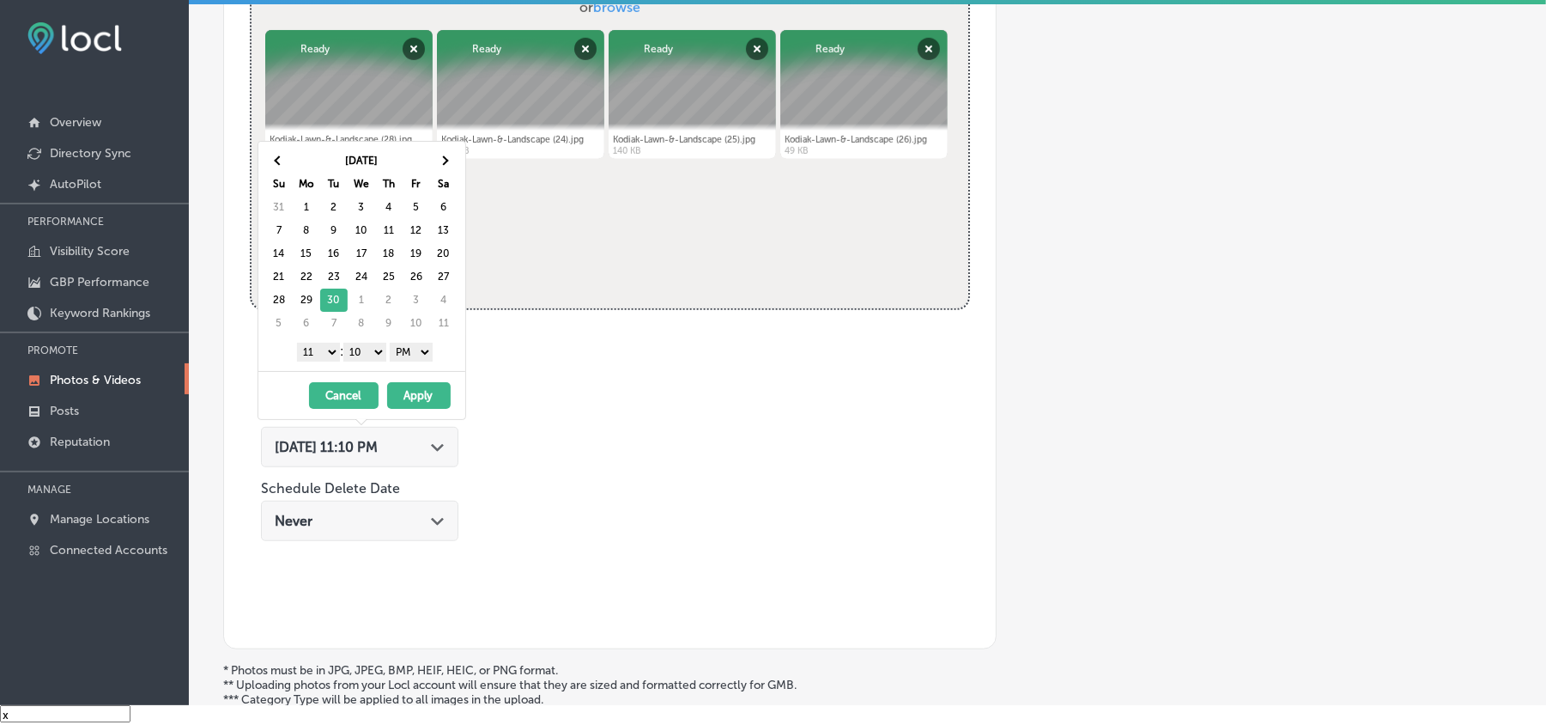
click at [323, 355] on select "1 2 3 4 5 6 7 8 9 10 11 12" at bounding box center [318, 352] width 43 height 19
click at [374, 351] on select "00 10 20 30 40 50" at bounding box center [364, 352] width 43 height 19
click at [416, 347] on select "AM PM" at bounding box center [411, 352] width 43 height 19
click at [393, 346] on select "AM PM" at bounding box center [411, 352] width 43 height 19
click at [410, 396] on button "Apply" at bounding box center [419, 395] width 64 height 27
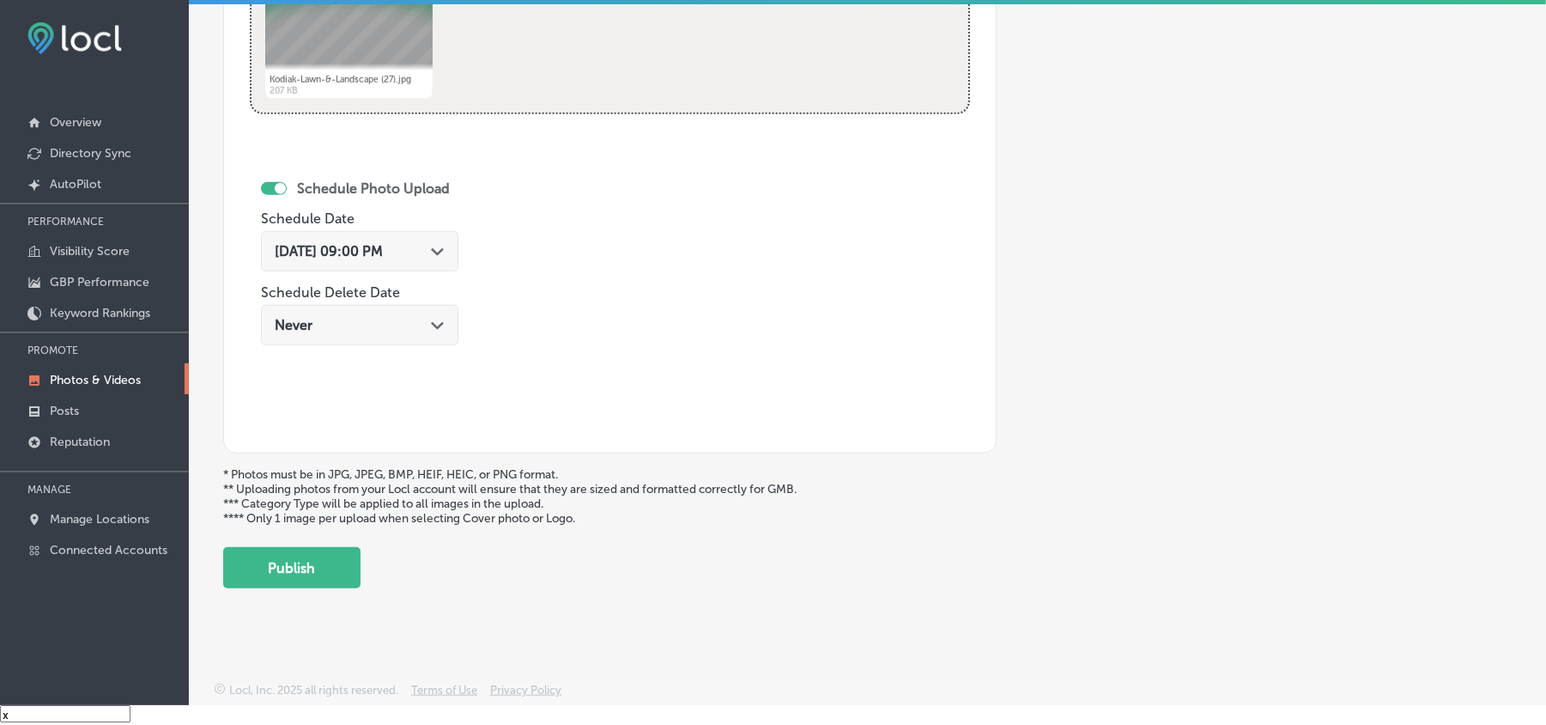
scroll to position [890, 0]
click at [328, 513] on button "Publish" at bounding box center [291, 567] width 137 height 41
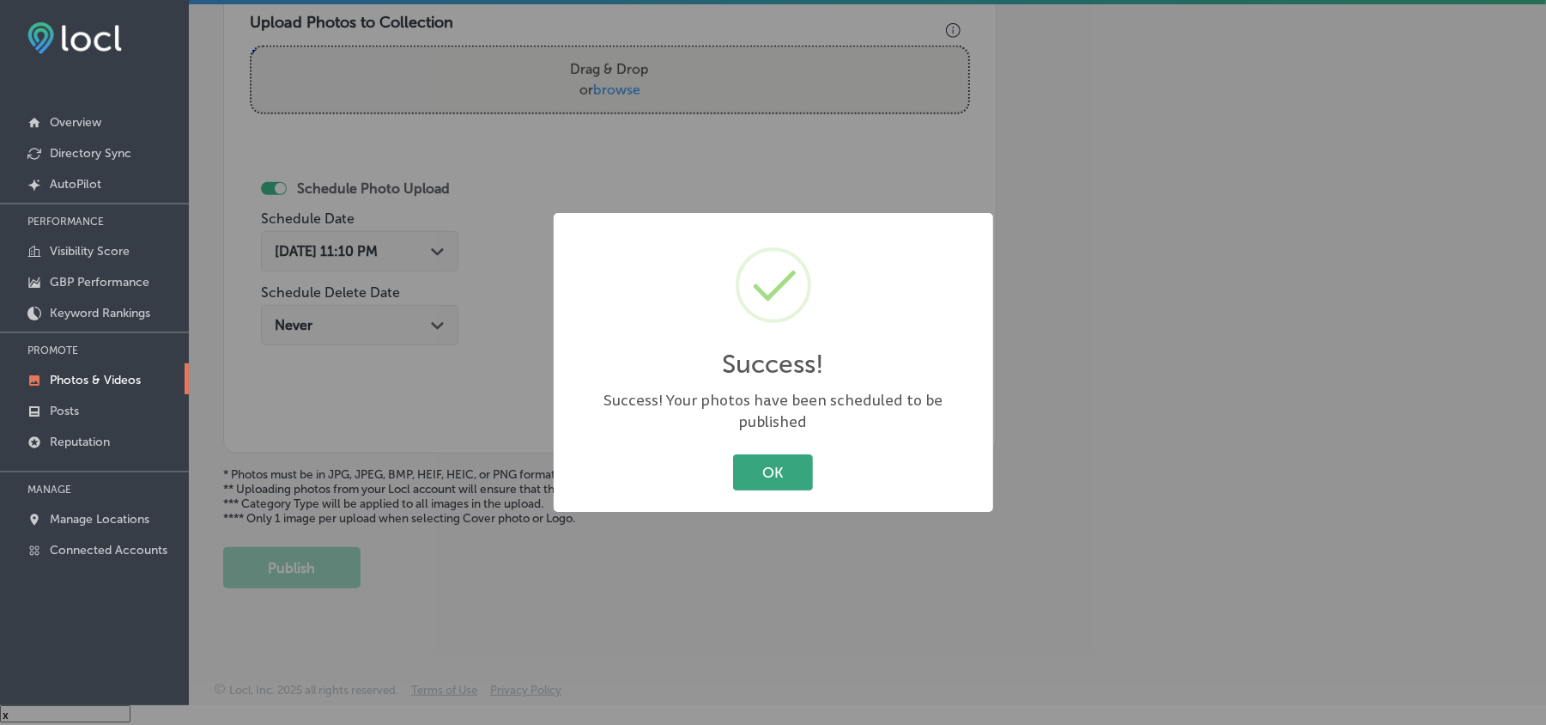
click at [770, 461] on button "OK" at bounding box center [773, 471] width 80 height 35
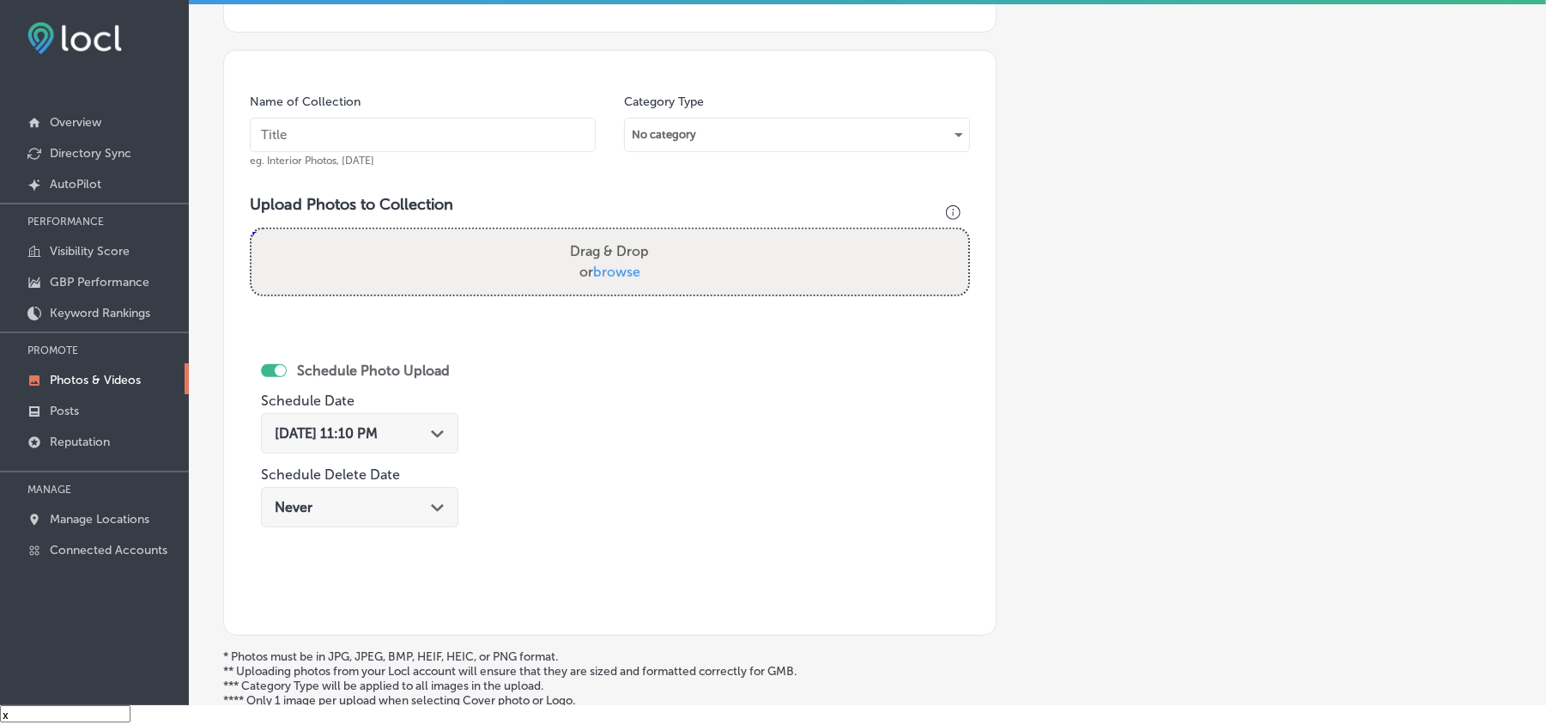
scroll to position [421, 0]
click at [352, 132] on input "text" at bounding box center [423, 138] width 346 height 34
paste input "Kodiak-Lawn-&-Landscape-Mowing-services-in-[GEOGRAPHIC_DATA]-[GEOGRAPHIC_DATA]"
type input "Kodiak-Lawn-&-Landscape-Mowing-services-in-[GEOGRAPHIC_DATA]-[GEOGRAPHIC_DATA]"
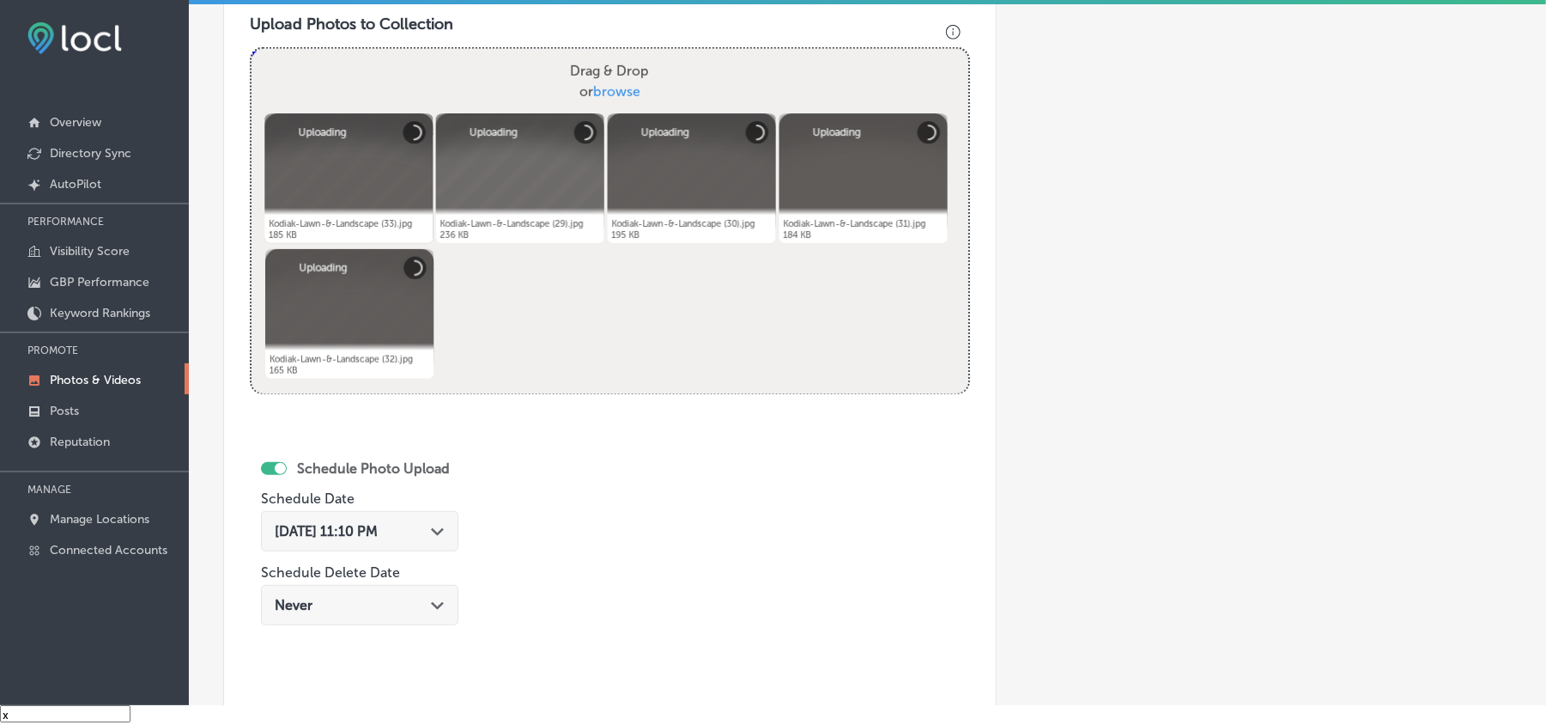
scroll to position [689, 0]
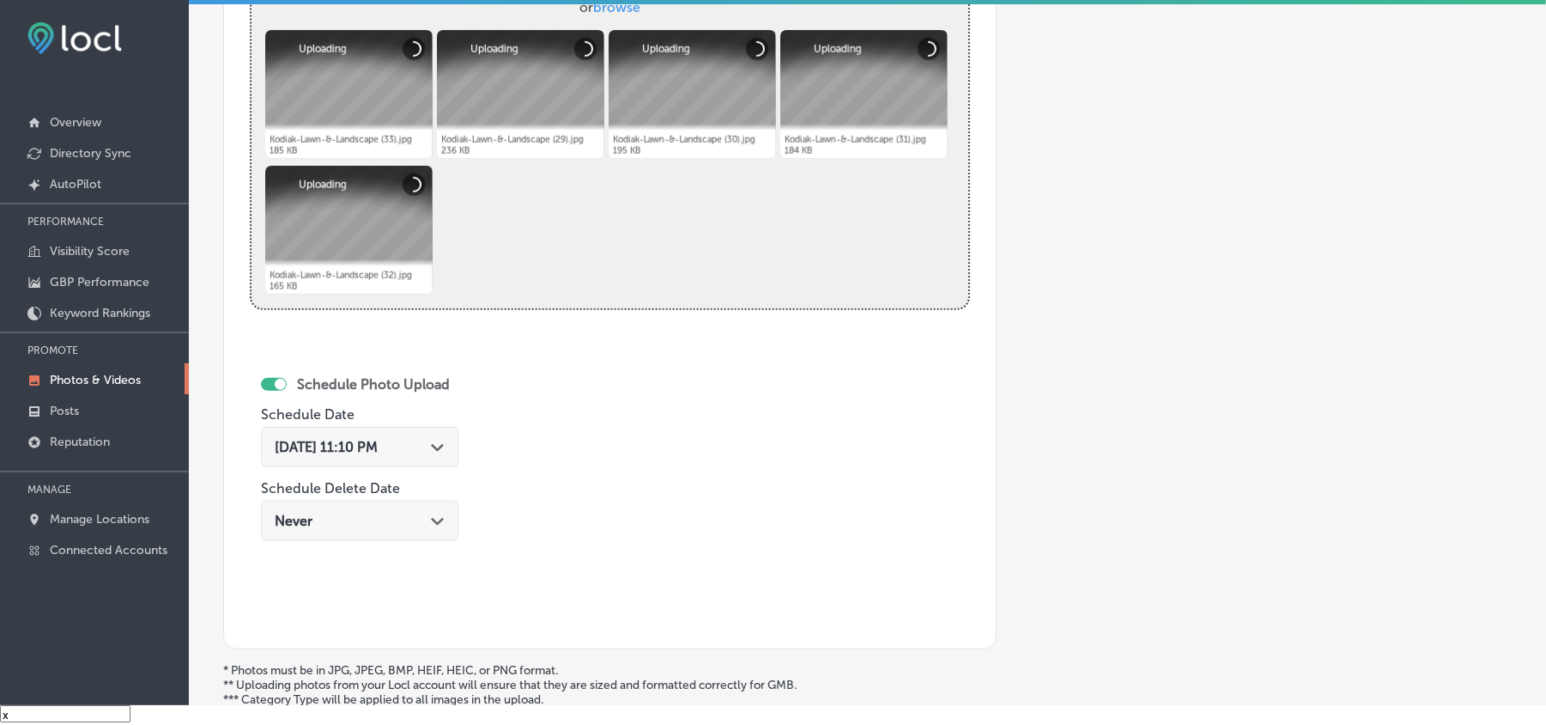
click at [451, 452] on div "[DATE] 11:10 PM Path Created with Sketch." at bounding box center [359, 447] width 197 height 40
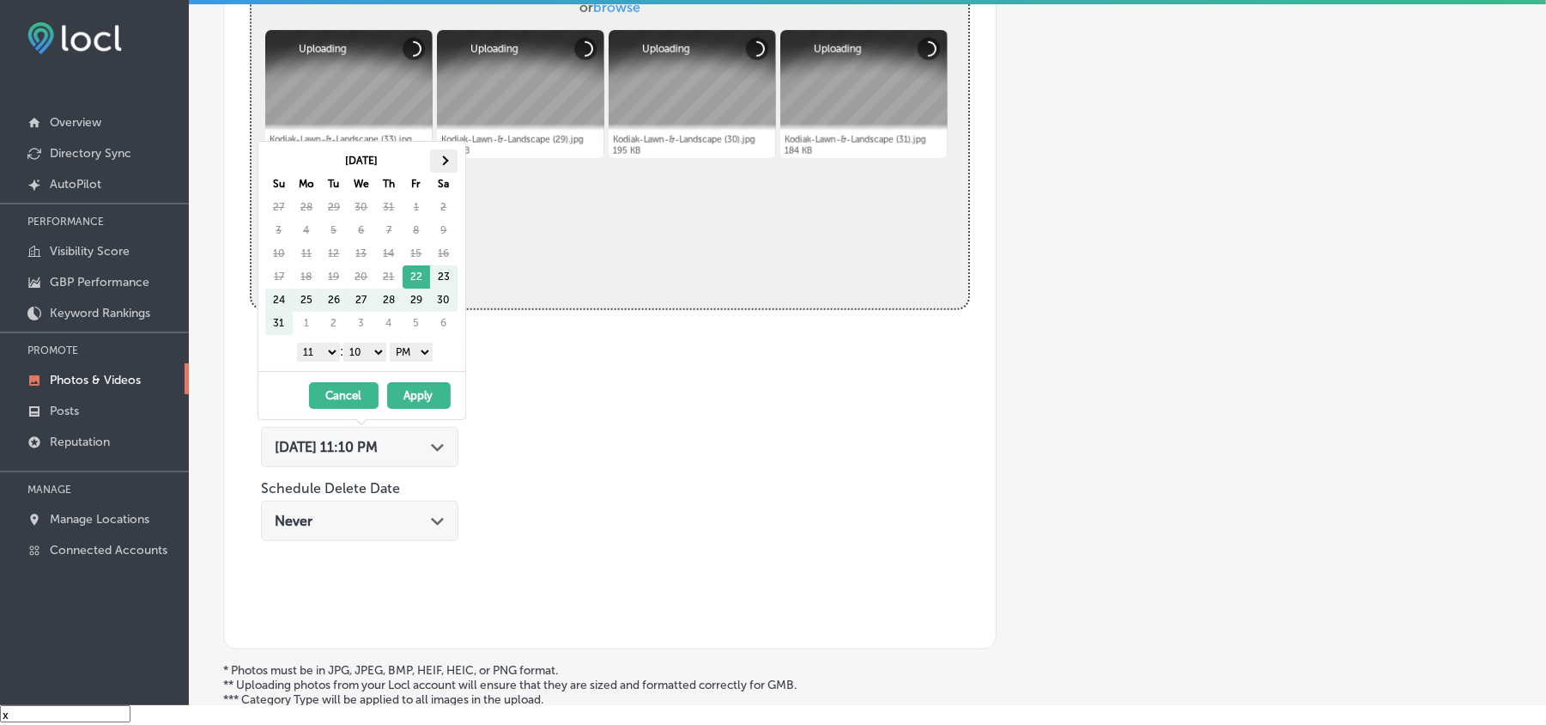
click at [446, 159] on span at bounding box center [443, 159] width 9 height 9
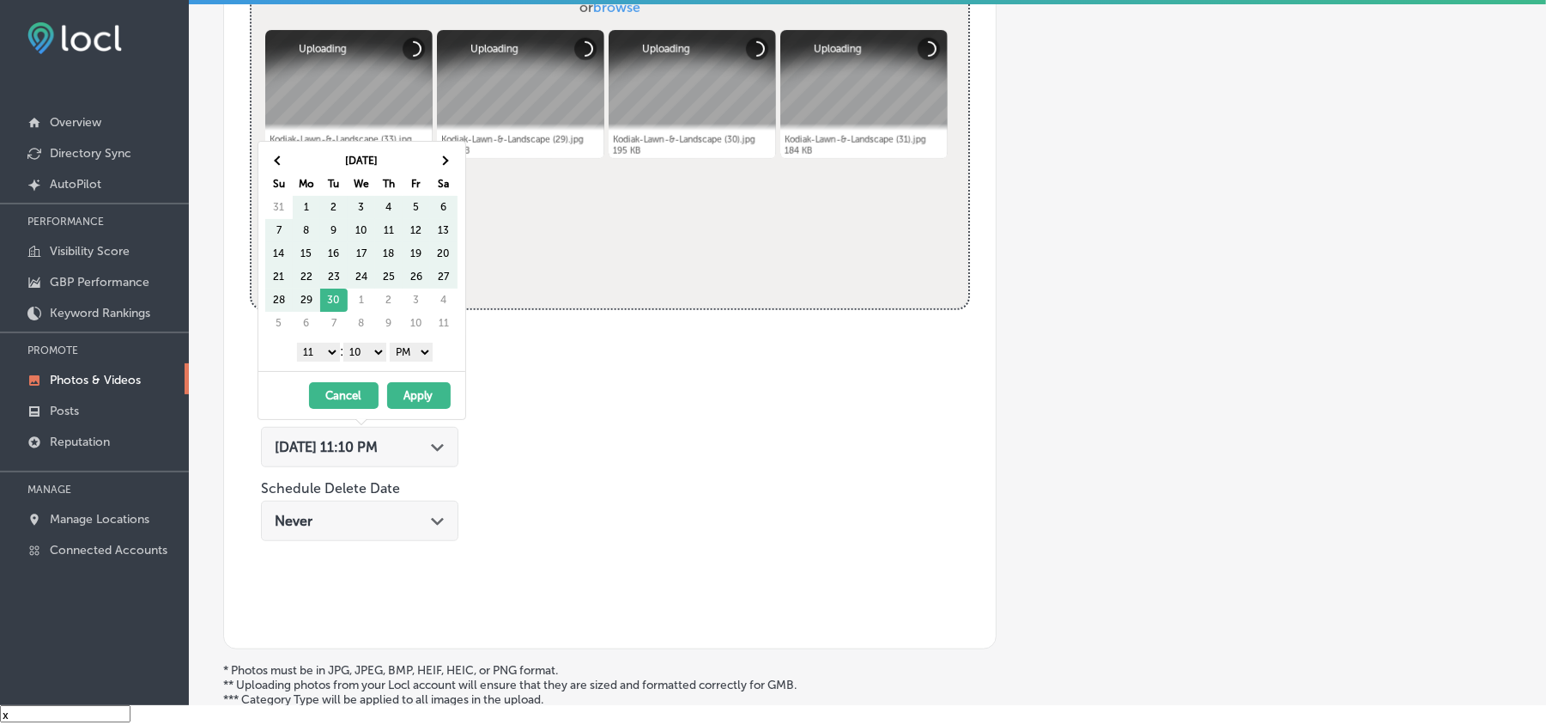
click at [446, 159] on span at bounding box center [443, 159] width 9 height 9
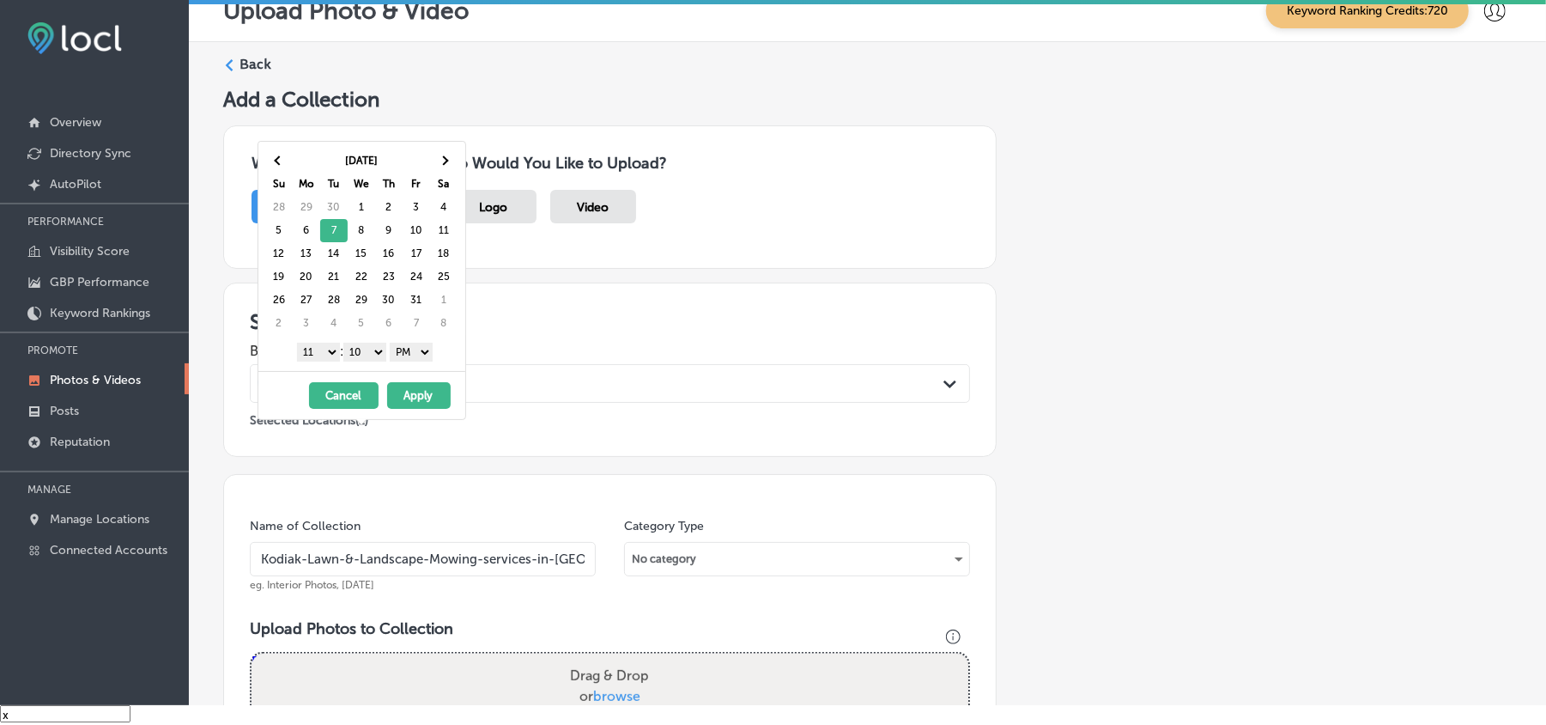
scroll to position [689, 0]
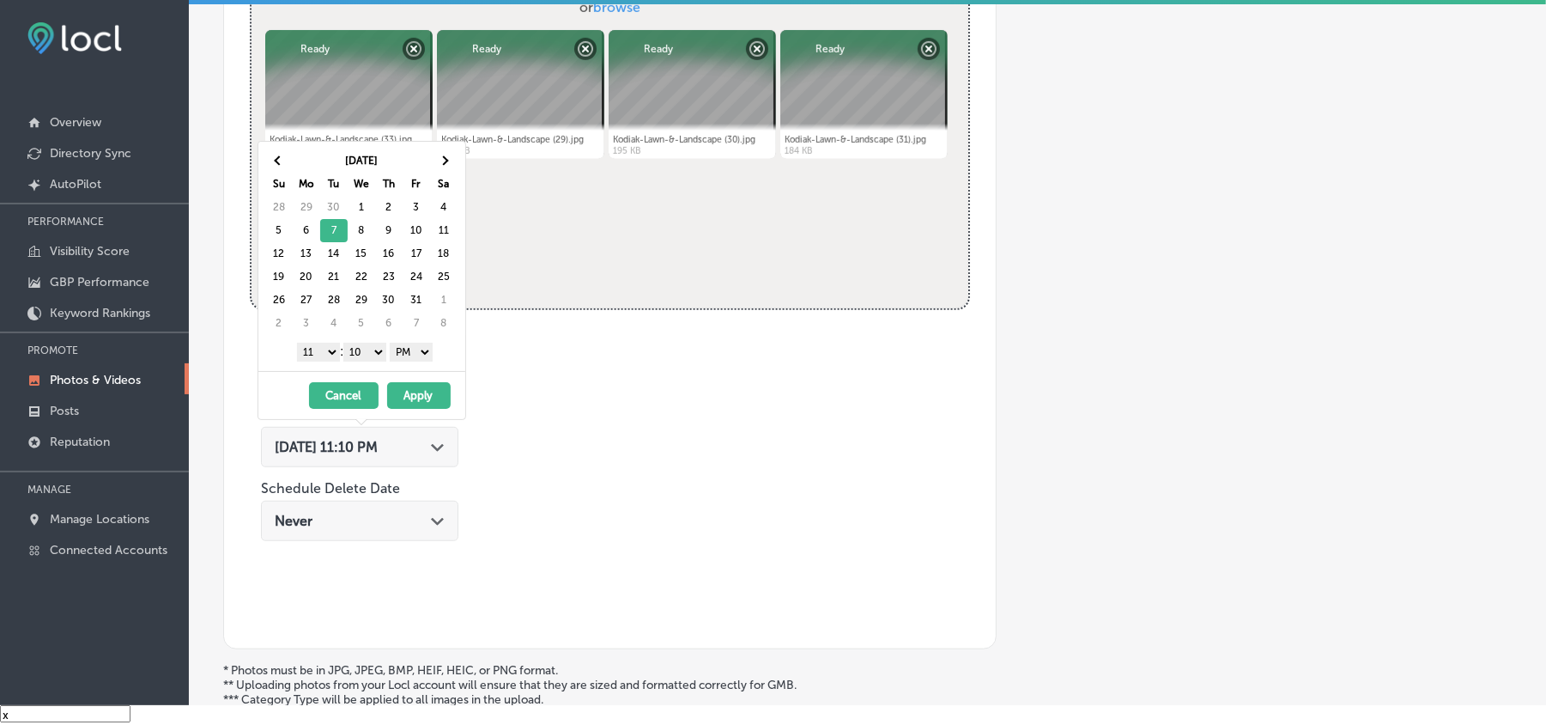
click at [321, 358] on select "1 2 3 4 5 6 7 8 9 10 11 12" at bounding box center [318, 352] width 43 height 19
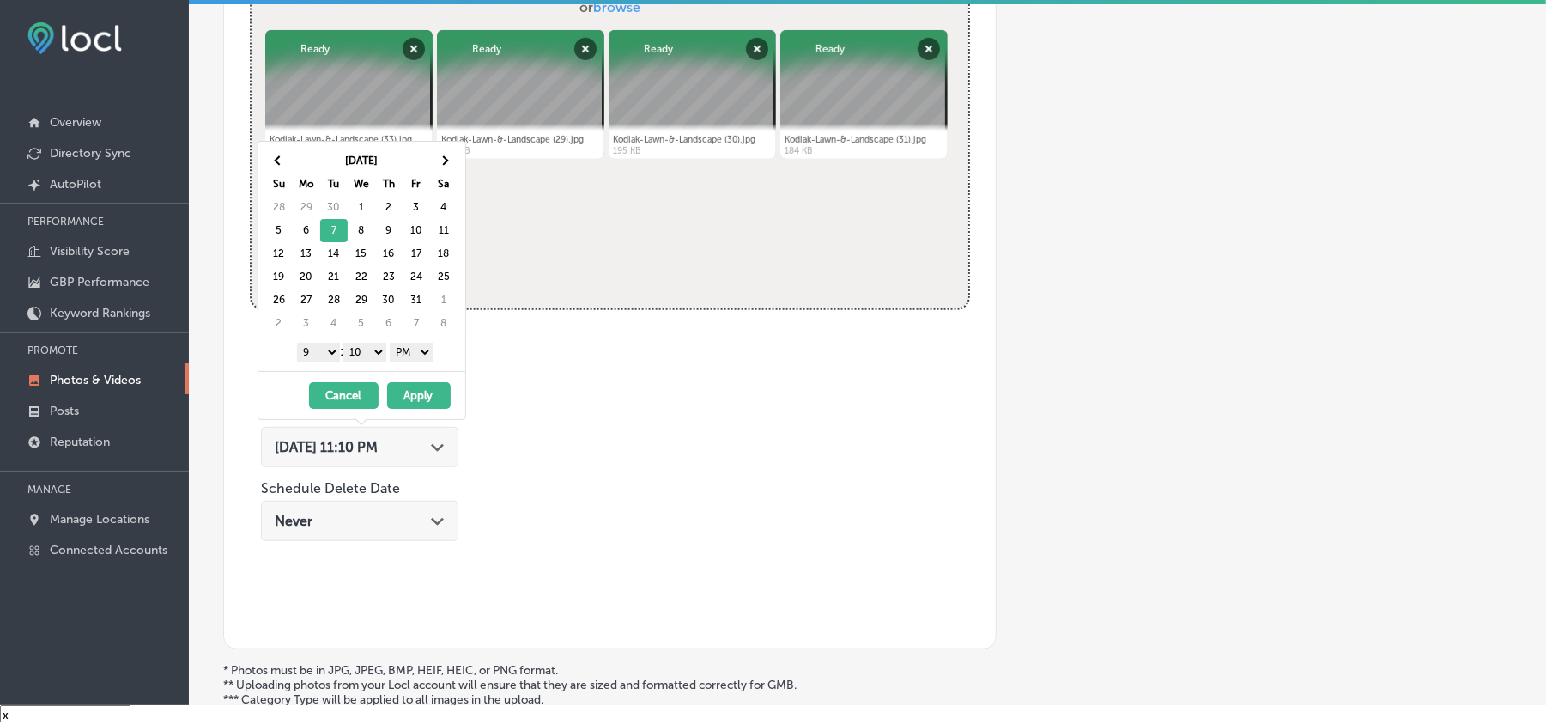
click at [373, 355] on select "00 10 20 30 40 50" at bounding box center [364, 352] width 43 height 19
click at [417, 403] on button "Apply" at bounding box center [419, 395] width 64 height 27
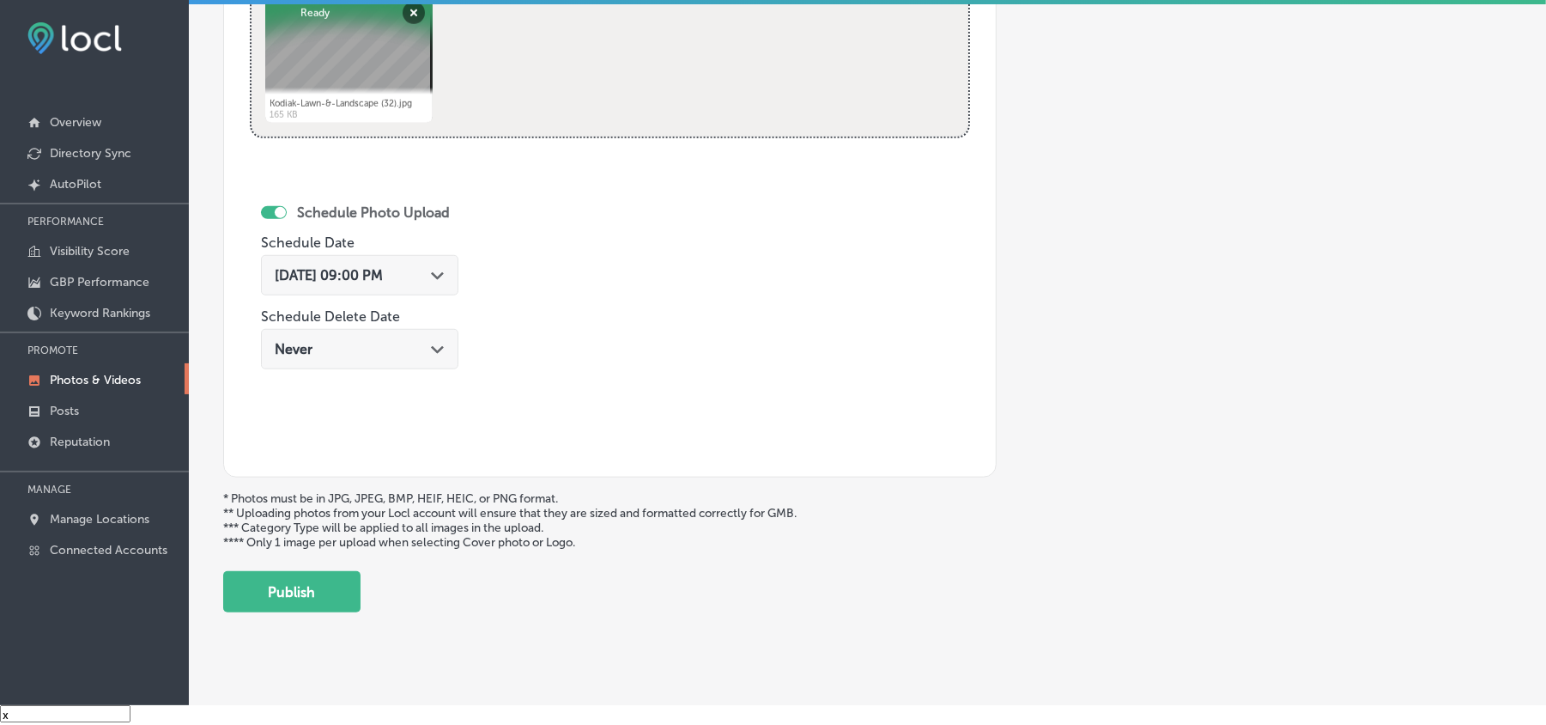
scroll to position [879, 0]
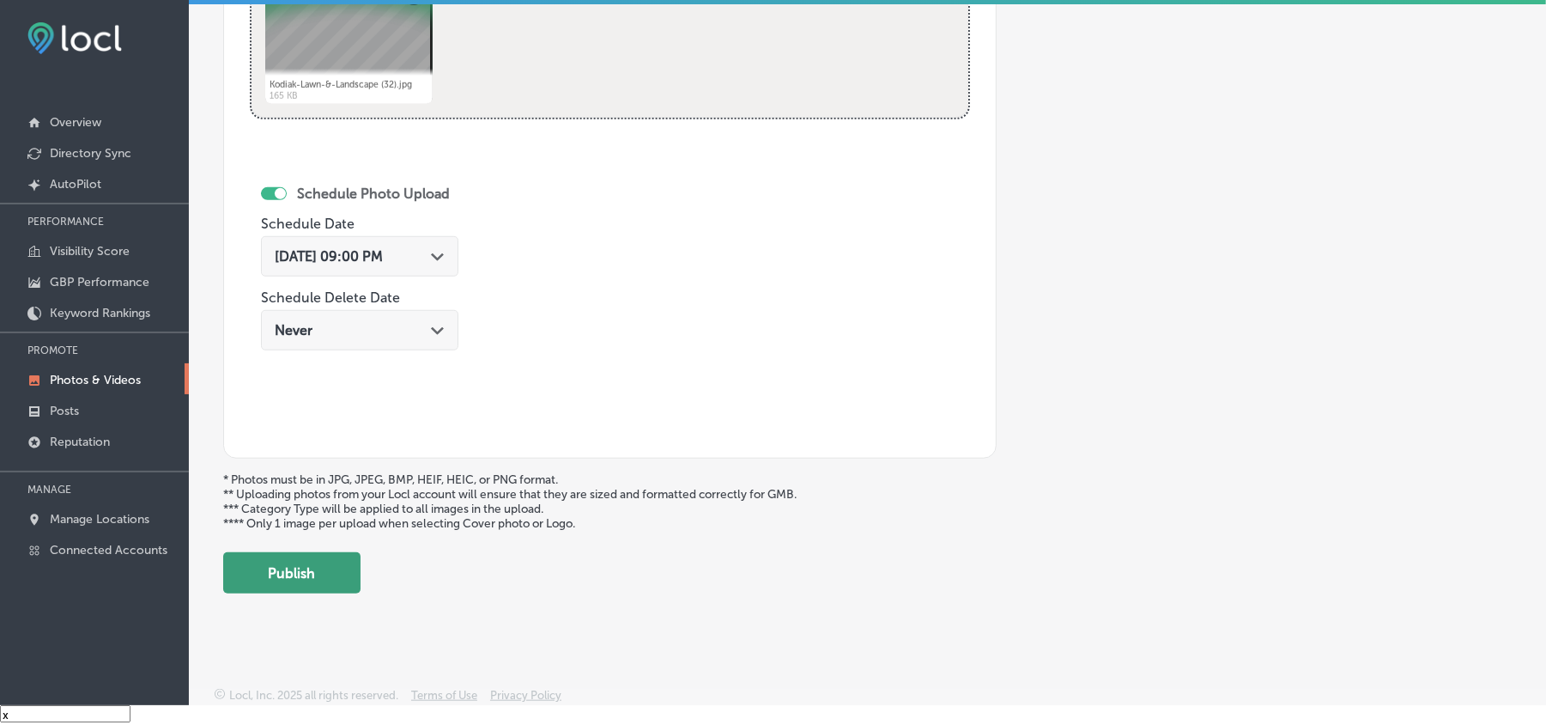
click at [327, 571] on button "Publish" at bounding box center [291, 572] width 137 height 41
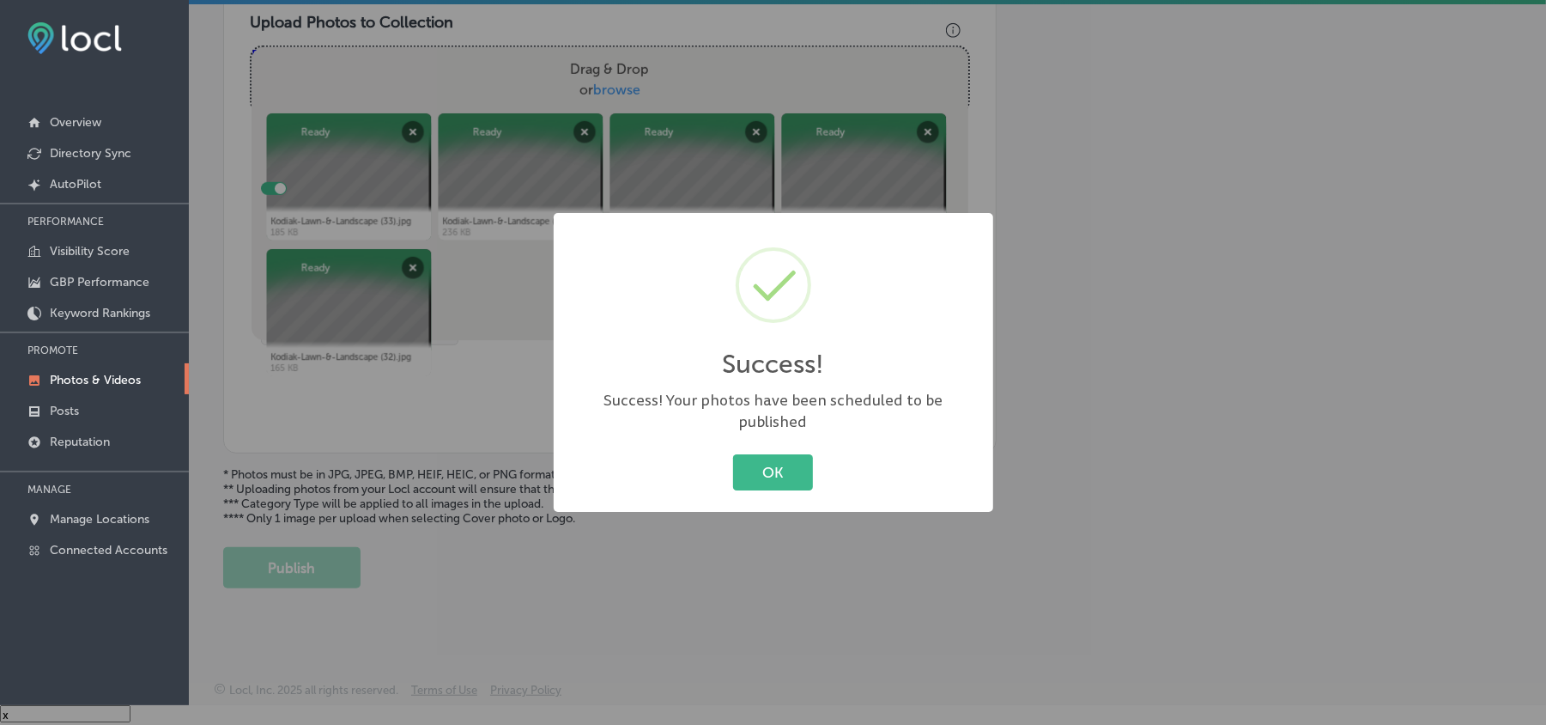
scroll to position [612, 0]
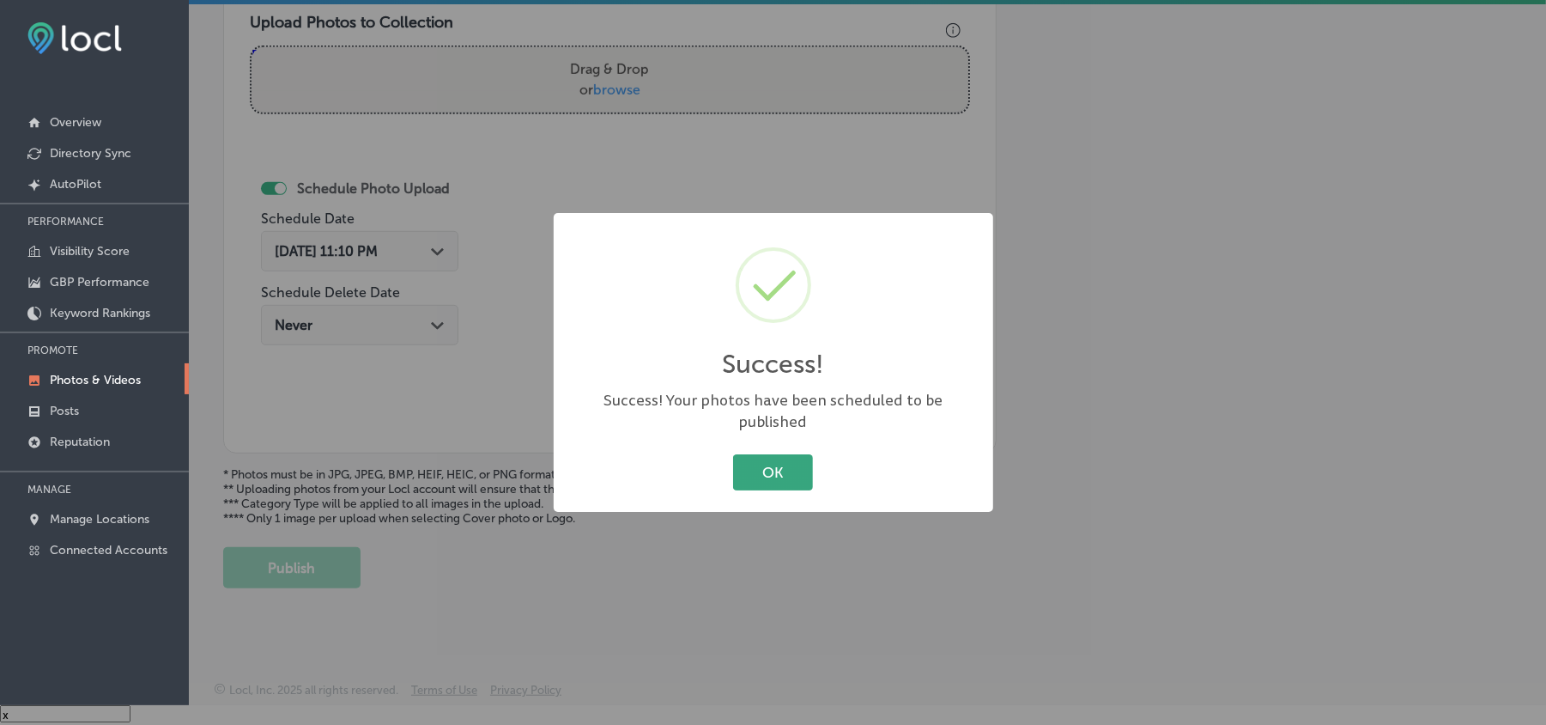
click at [754, 471] on button "OK" at bounding box center [773, 471] width 80 height 35
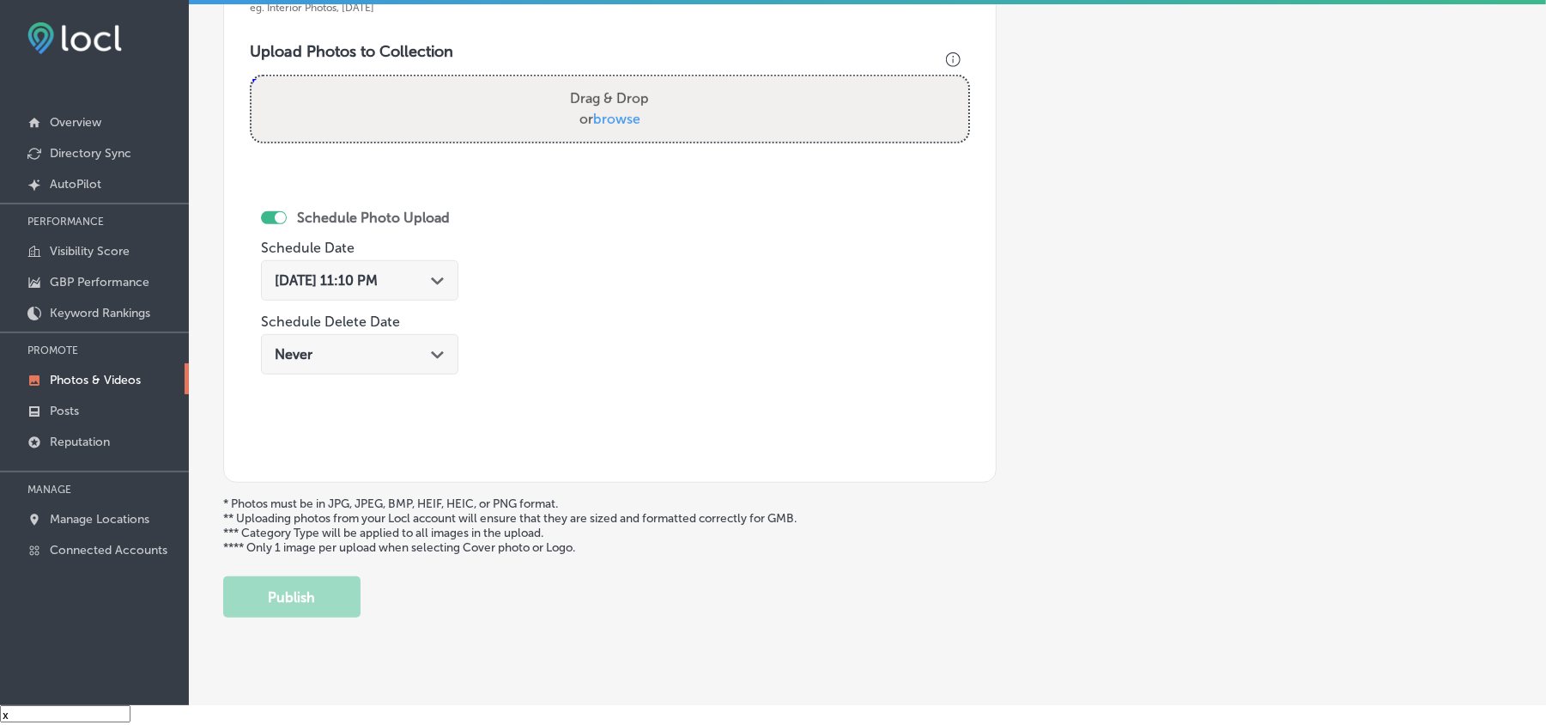
scroll to position [537, 0]
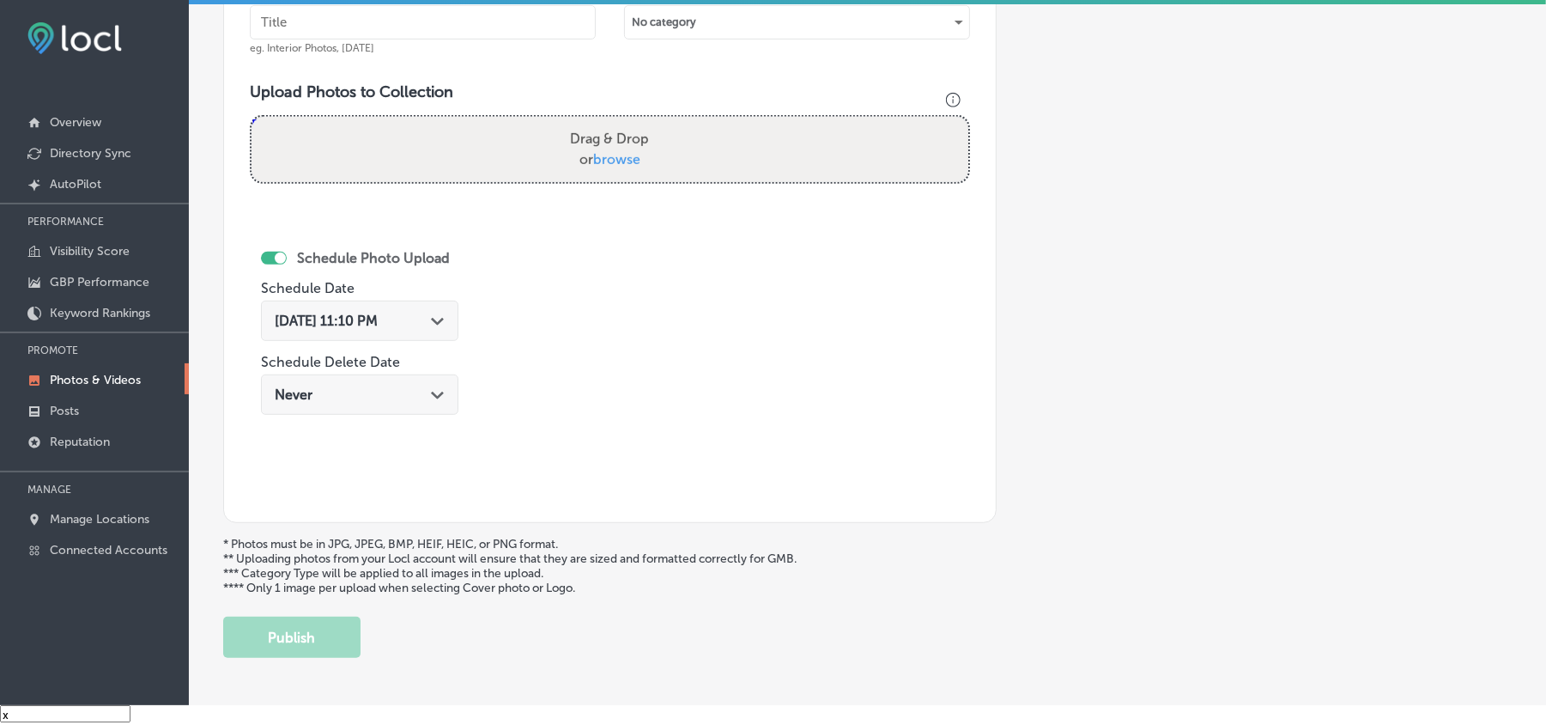
click at [380, 22] on input "text" at bounding box center [423, 22] width 346 height 34
paste input "Kodiak-Lawn-&-Landscape-[PERSON_NAME]-and-shrub-trimming-Missoula"
type input "Kodiak-Lawn-&-Landscape-[PERSON_NAME]-and-shrub-trimming-Missoula"
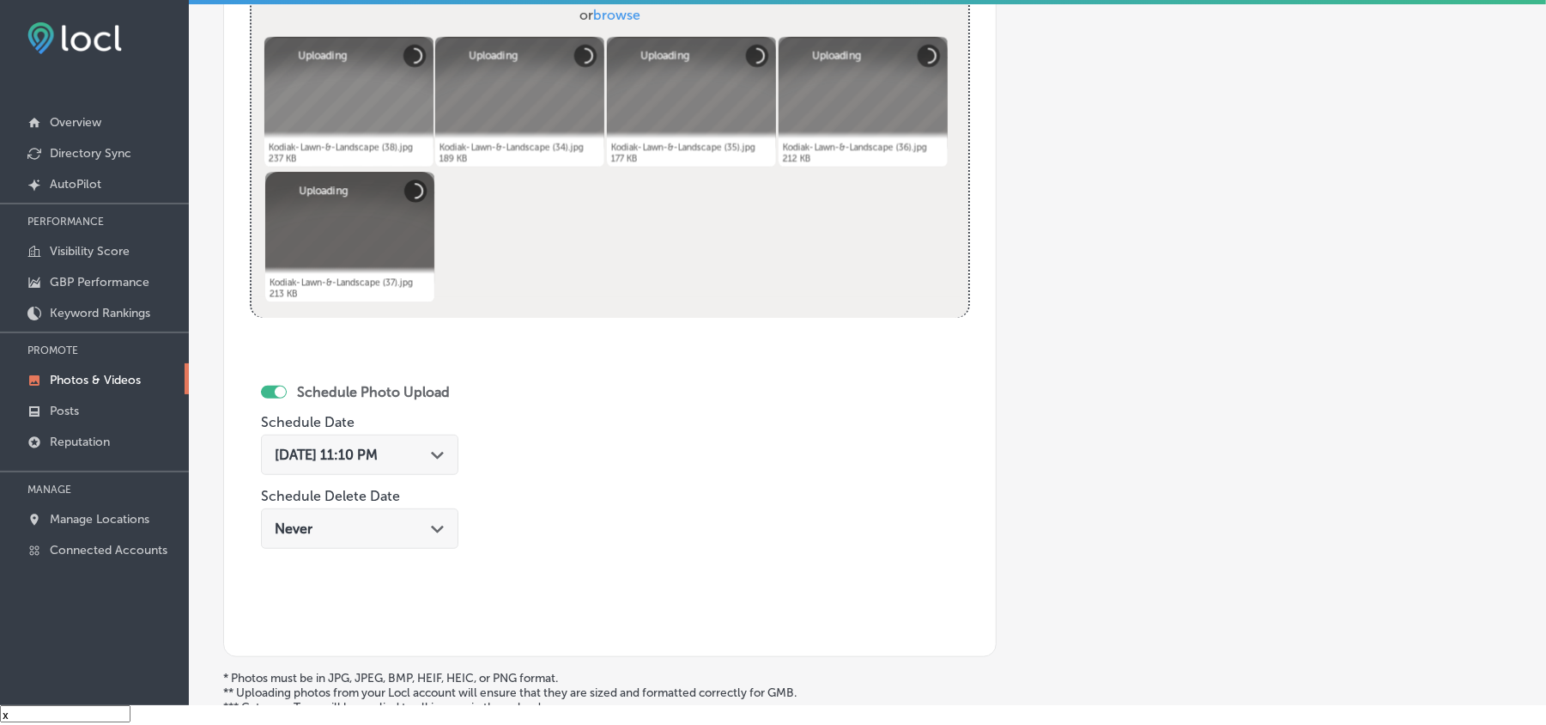
scroll to position [804, 0]
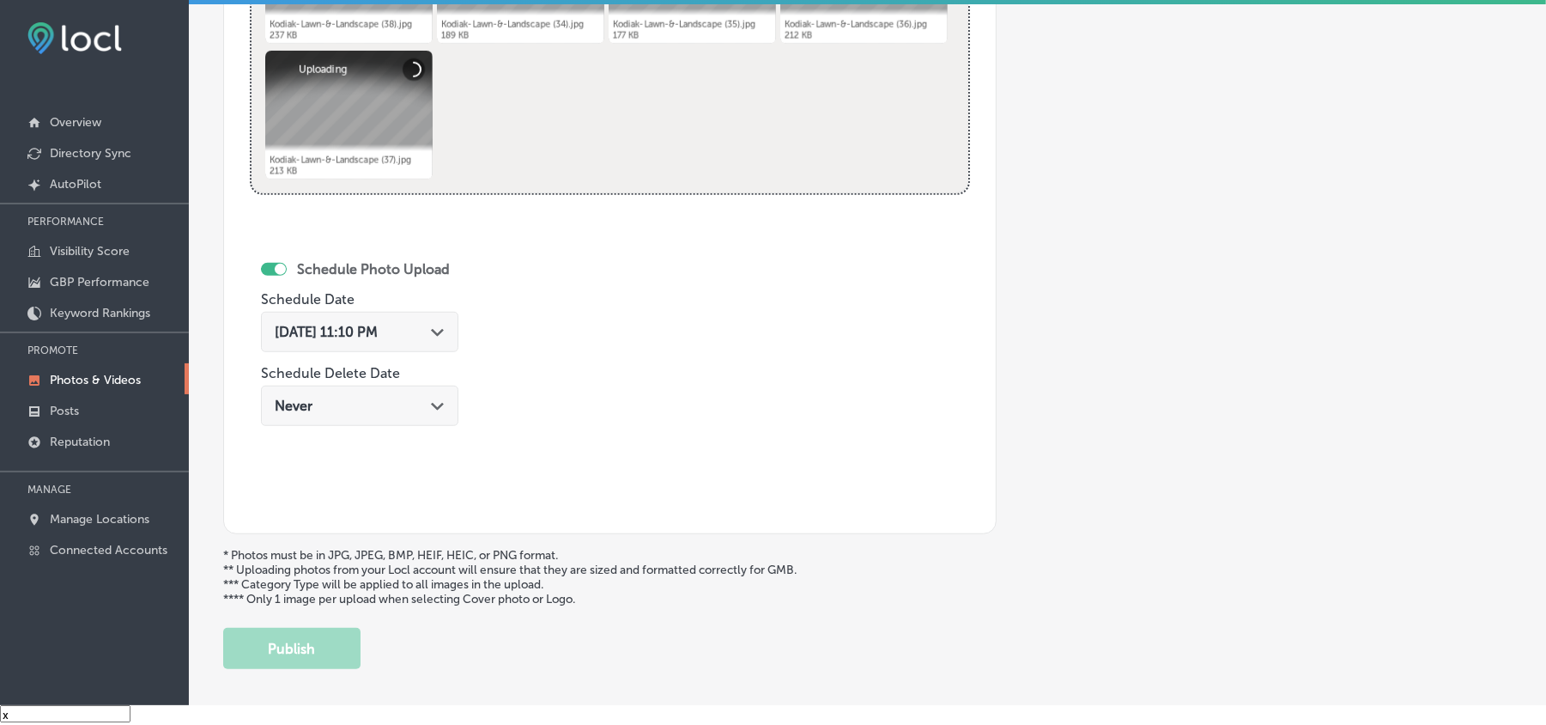
click at [427, 328] on div "[DATE] 11:10 PM Path Created with Sketch." at bounding box center [360, 332] width 170 height 16
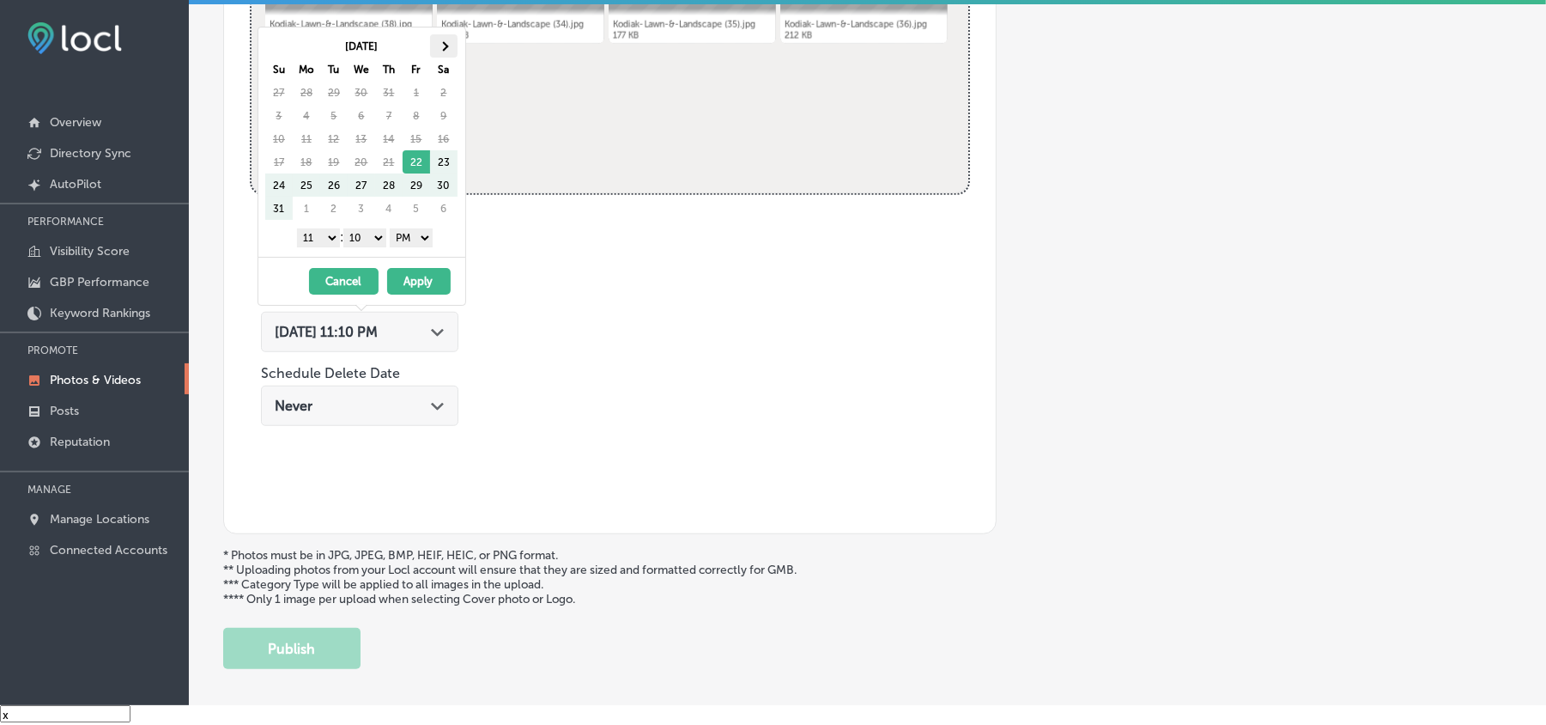
click at [446, 46] on span at bounding box center [443, 45] width 9 height 9
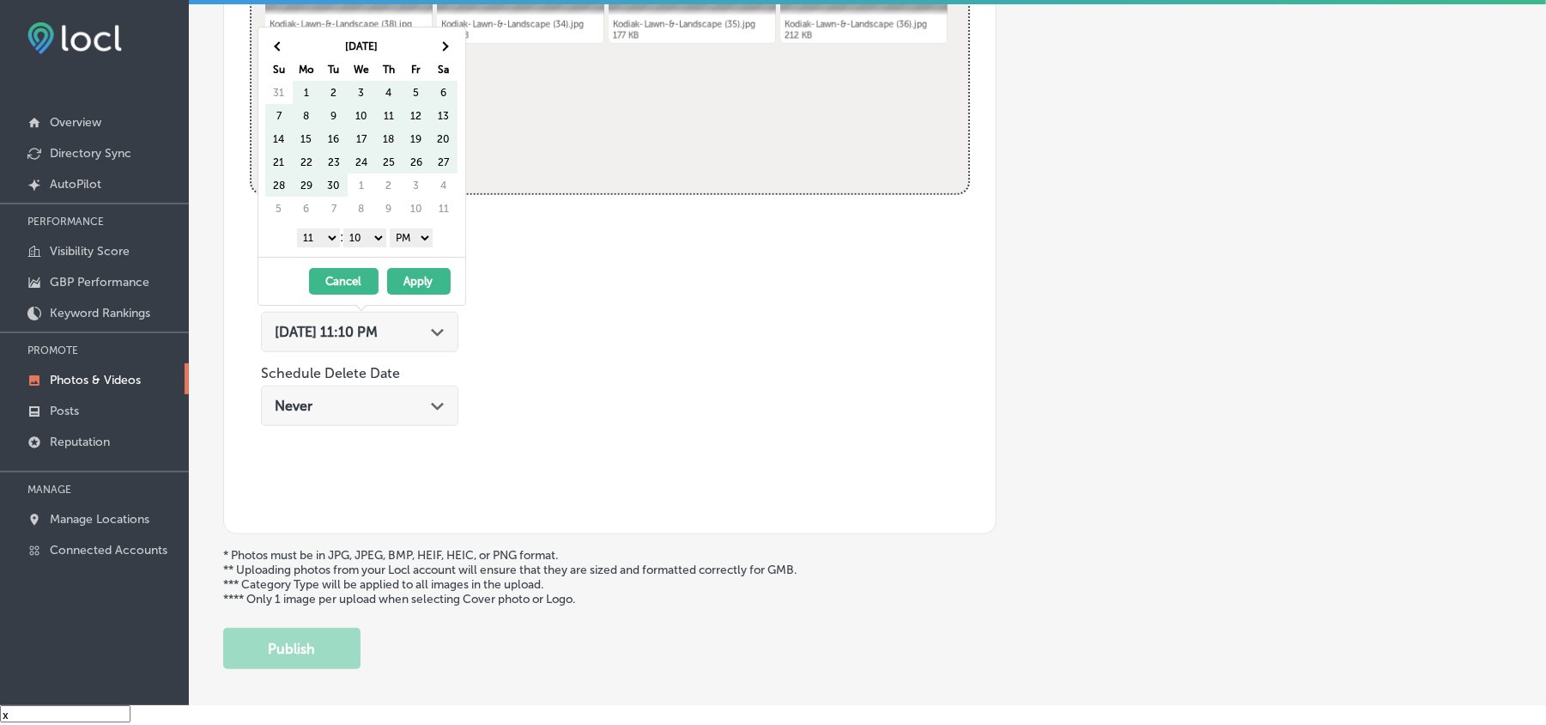
click at [446, 46] on span at bounding box center [443, 45] width 9 height 9
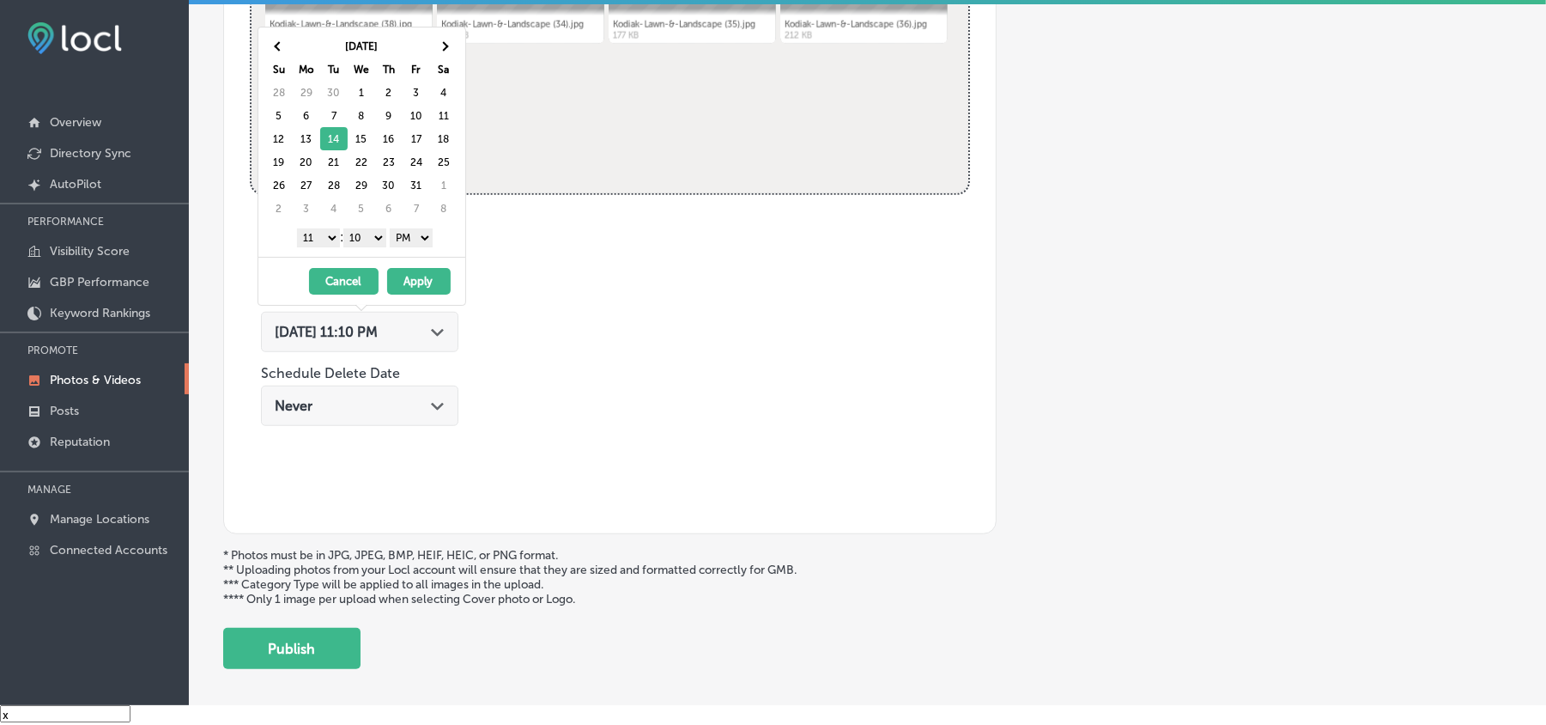
click at [321, 241] on select "1 2 3 4 5 6 7 8 9 10 11 12" at bounding box center [318, 237] width 43 height 19
drag, startPoint x: 361, startPoint y: 239, endPoint x: 364, endPoint y: 248, distance: 9.8
click at [361, 240] on select "00 10 20 30 40 50" at bounding box center [364, 237] width 43 height 19
click at [422, 290] on button "Apply" at bounding box center [419, 281] width 64 height 27
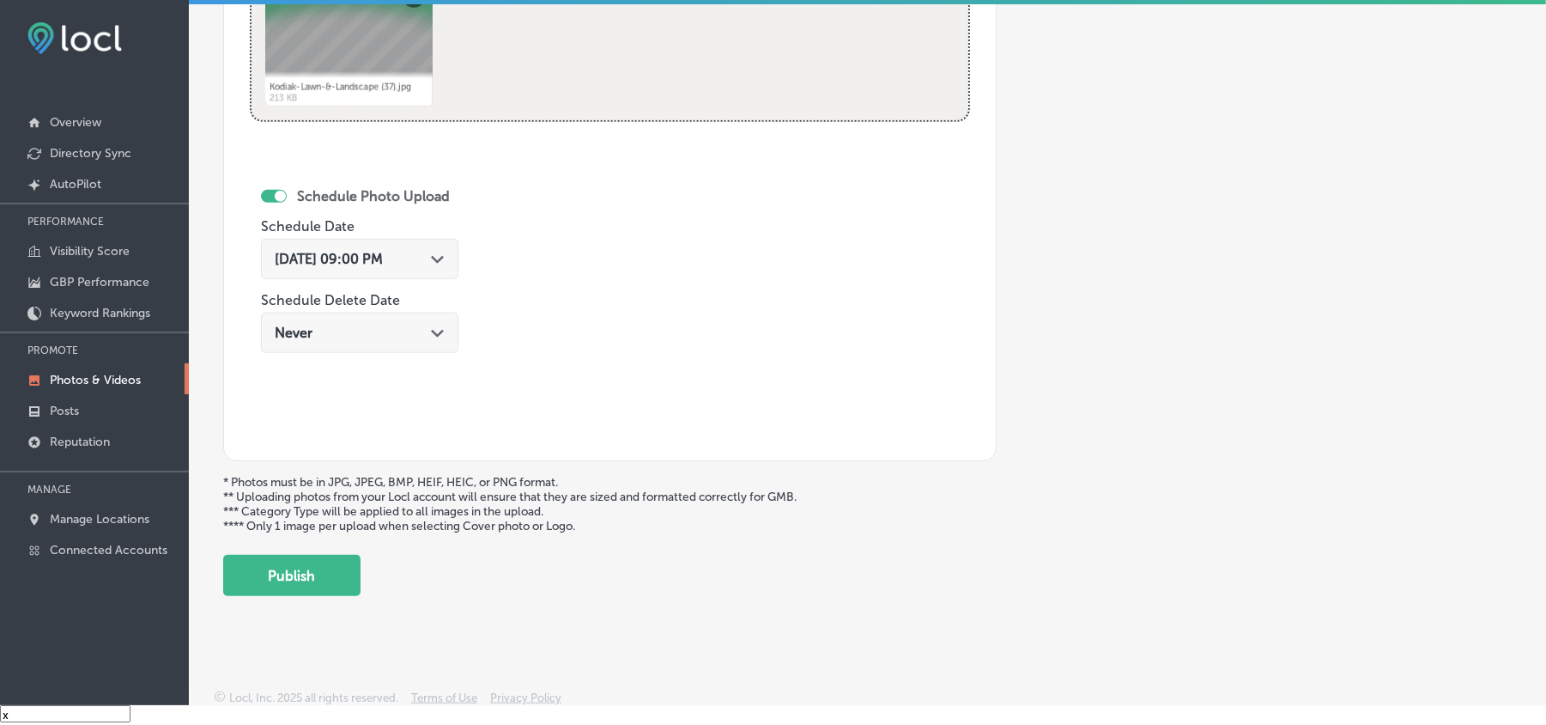
scroll to position [890, 0]
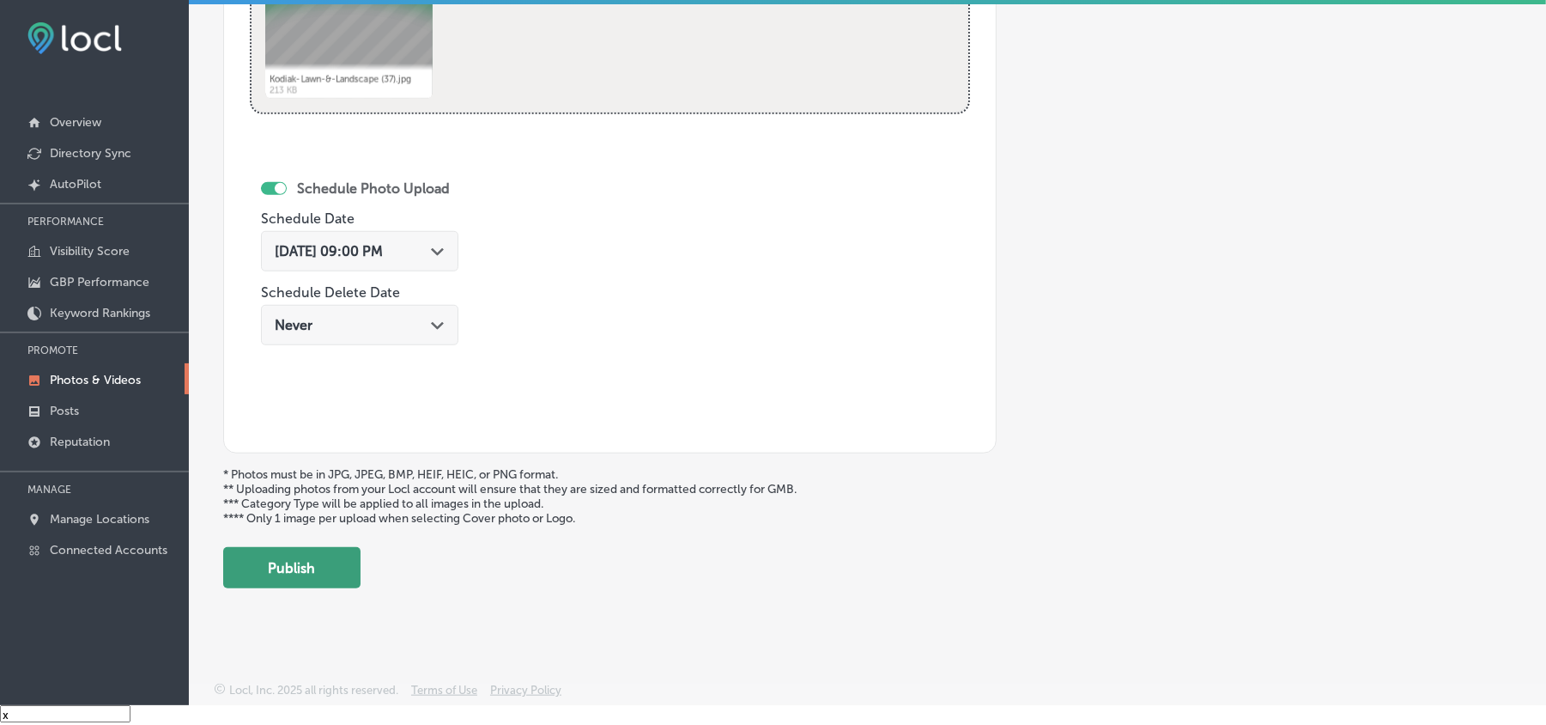
click at [290, 550] on button "Publish" at bounding box center [291, 567] width 137 height 41
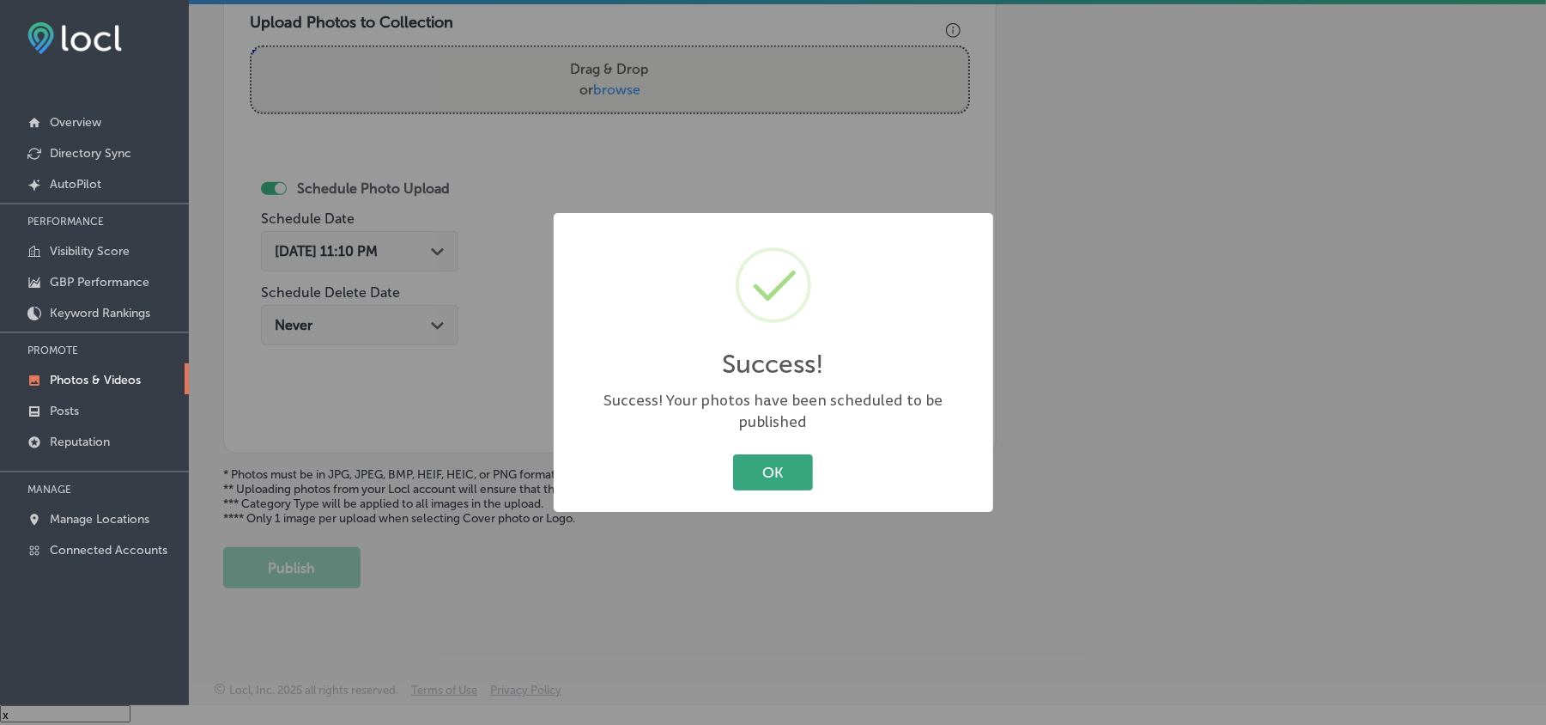
click at [774, 461] on button "OK" at bounding box center [773, 471] width 80 height 35
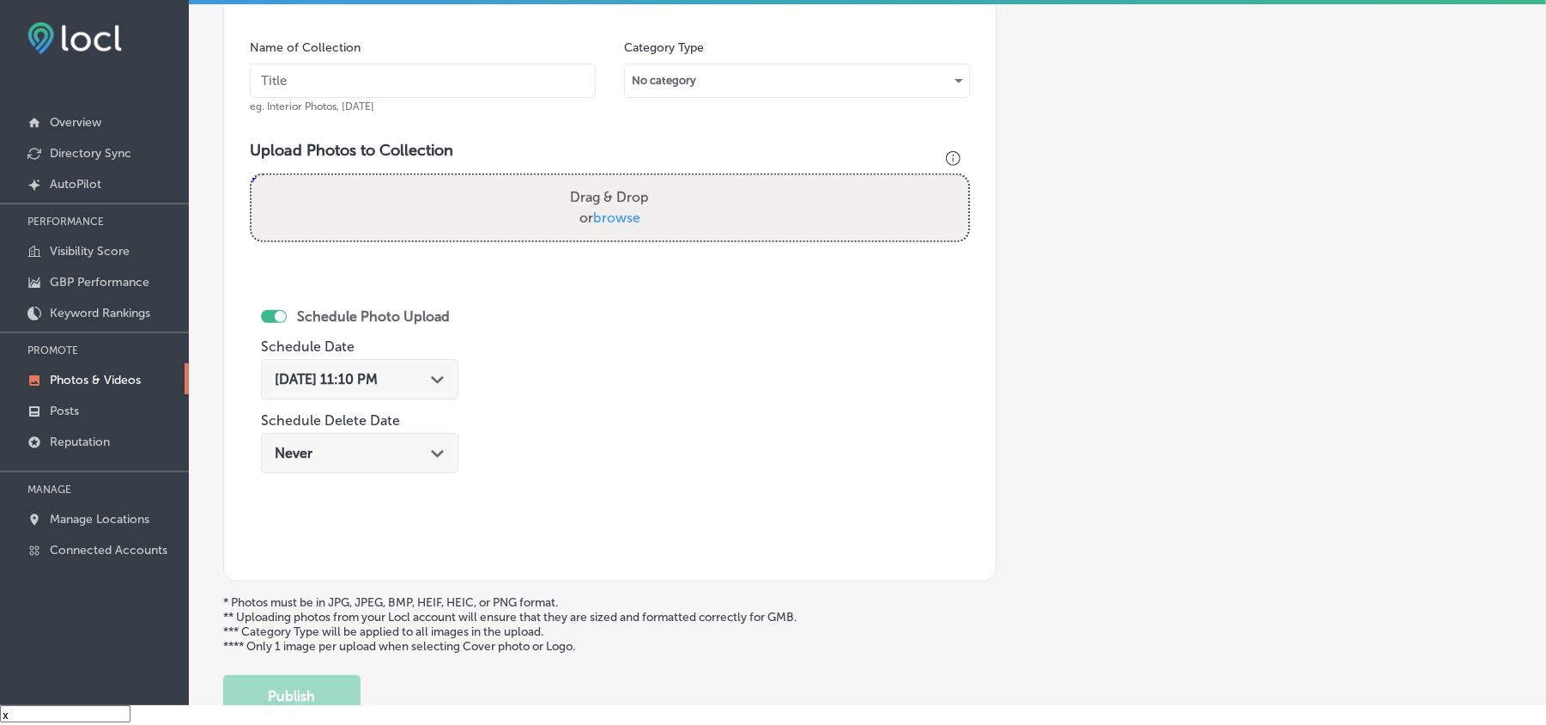
scroll to position [460, 0]
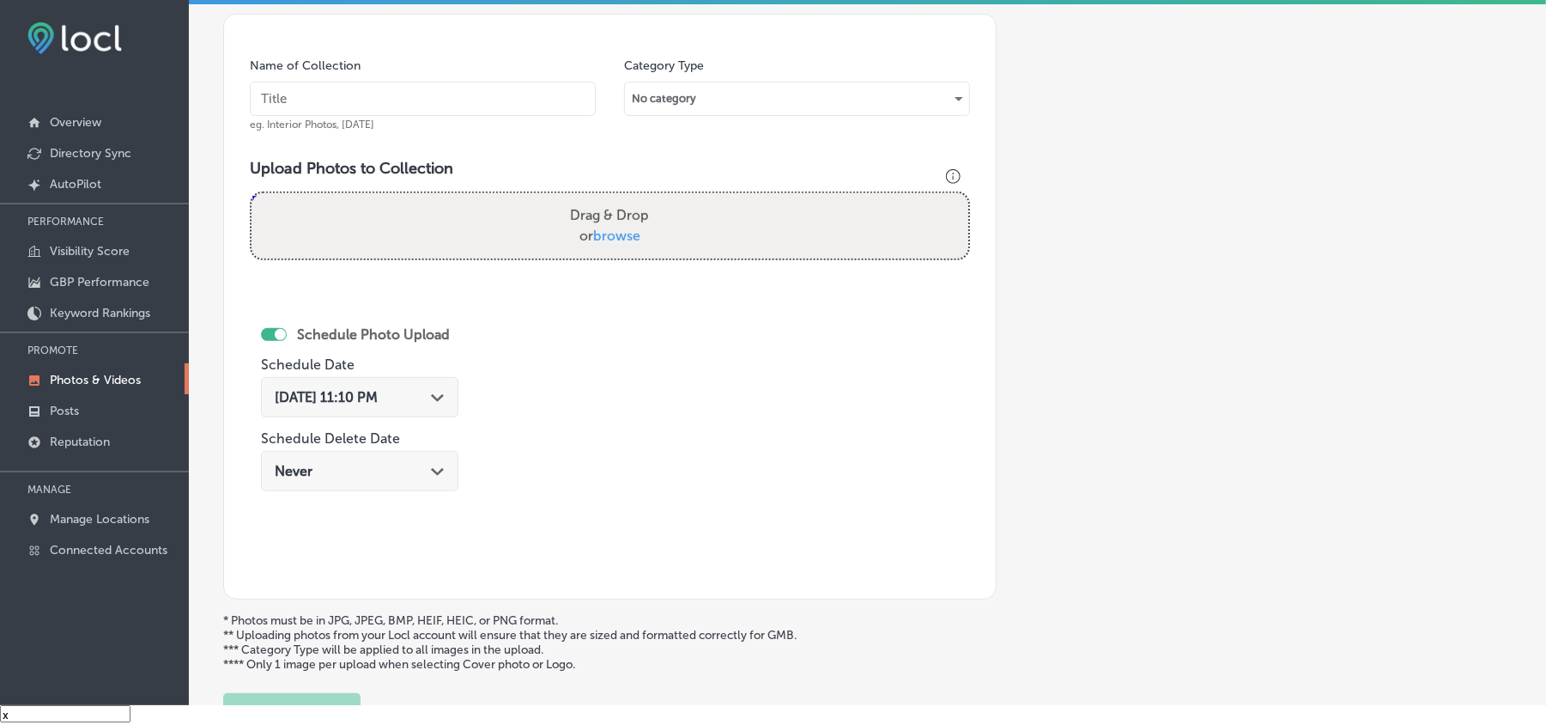
click at [457, 100] on input "text" at bounding box center [423, 99] width 346 height 34
paste input "Kodiak-Lawn-&-Landscape-Hardscaping-installation-in-[GEOGRAPHIC_DATA]"
type input "Kodiak-Lawn-&-Landscape-Hardscaping-installation-in-[GEOGRAPHIC_DATA]"
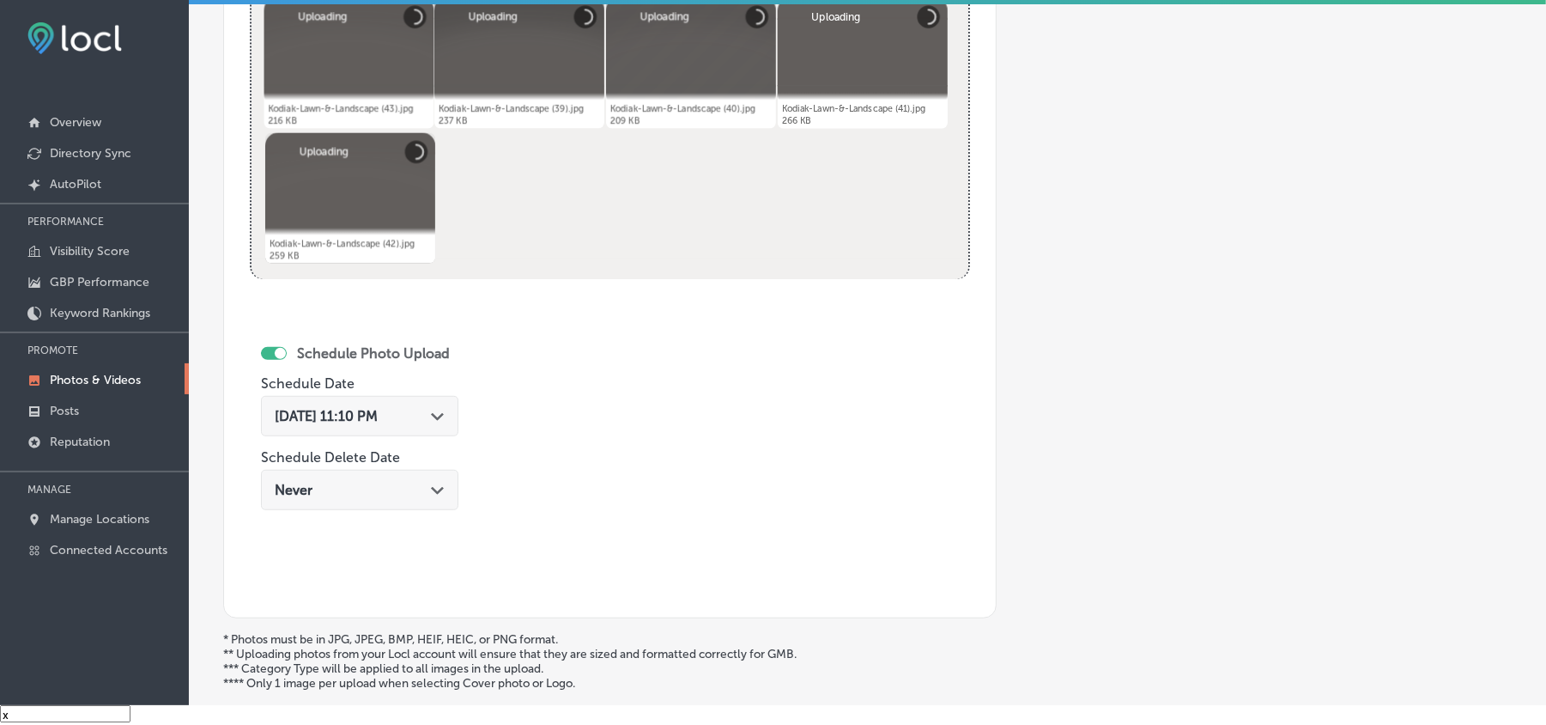
scroll to position [726, 0]
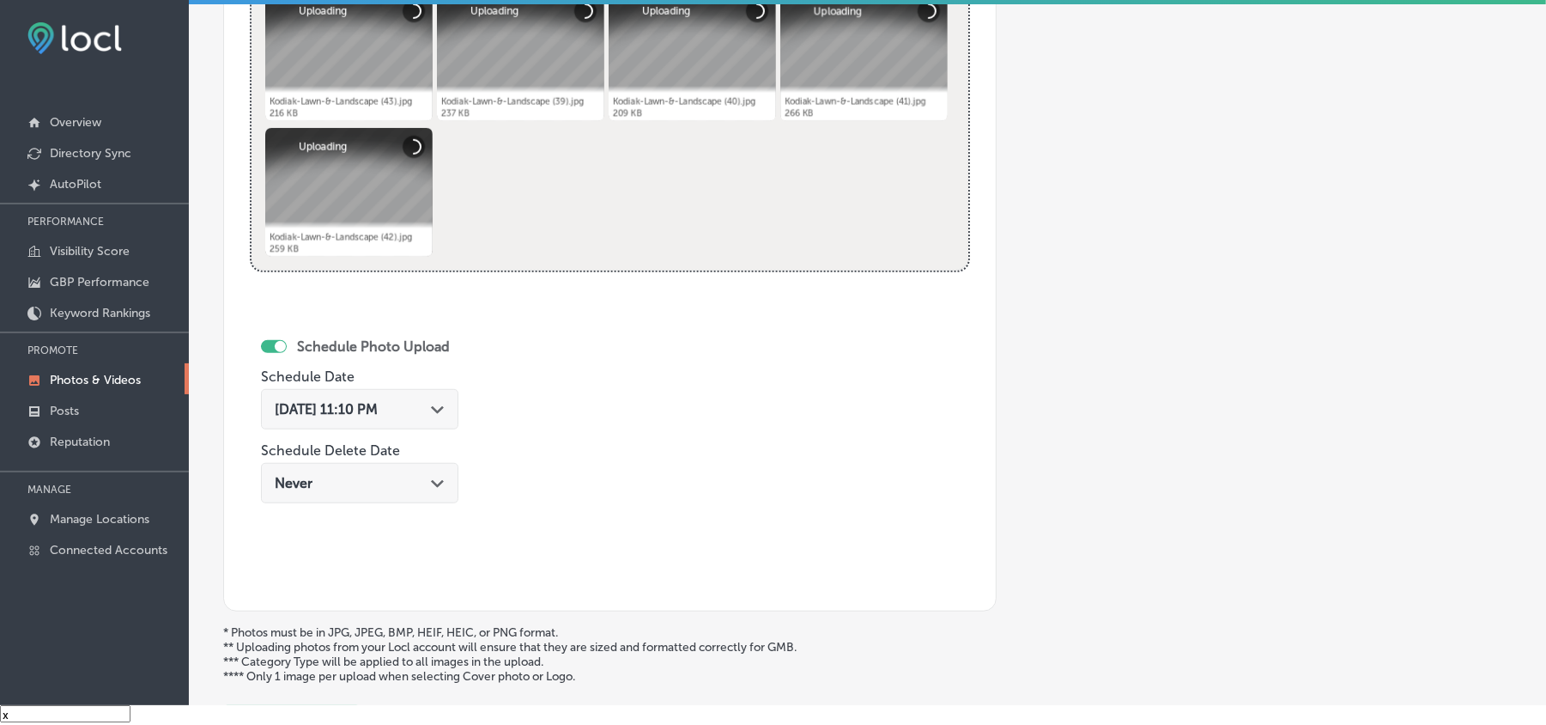
click at [440, 421] on div "[DATE] 11:10 PM Path Created with Sketch." at bounding box center [359, 409] width 197 height 40
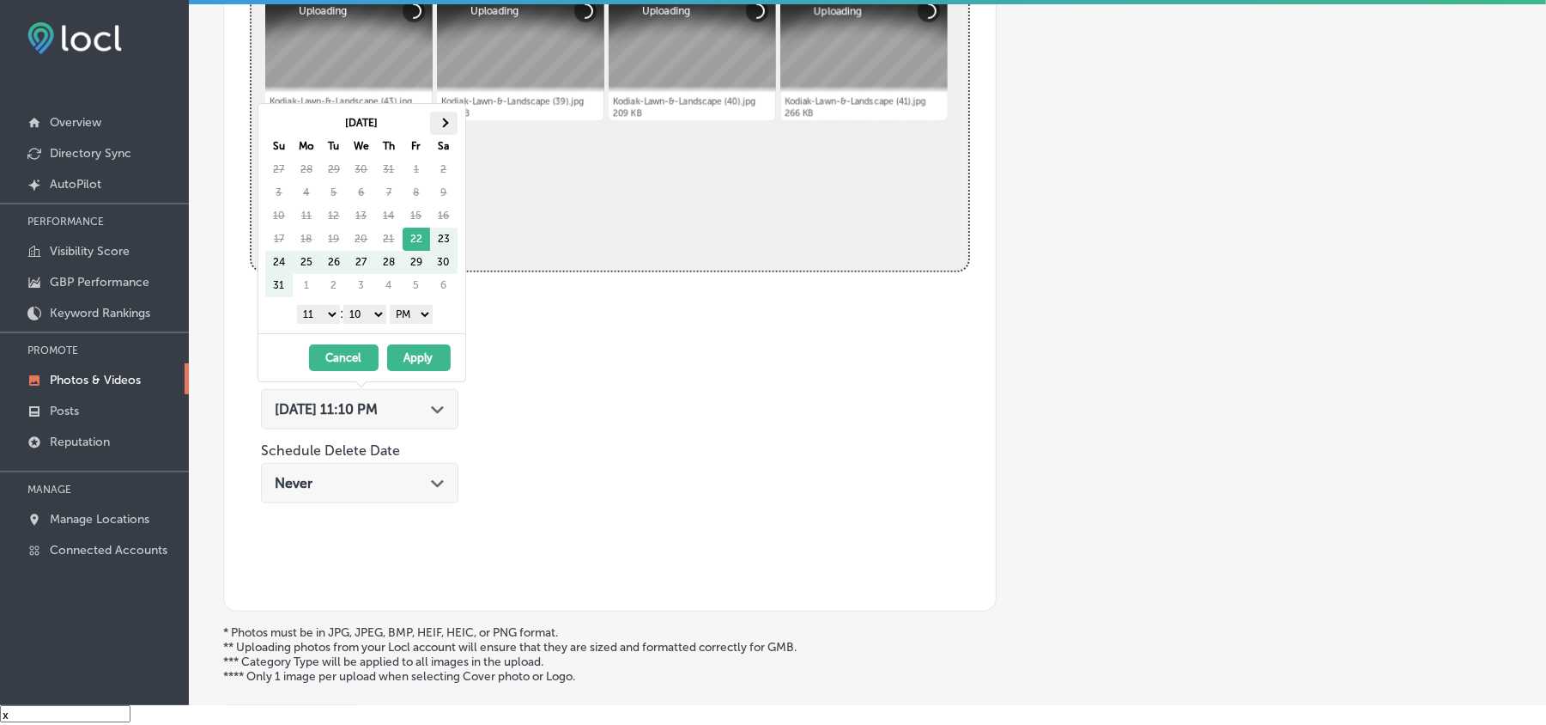
click at [448, 113] on th at bounding box center [443, 123] width 27 height 23
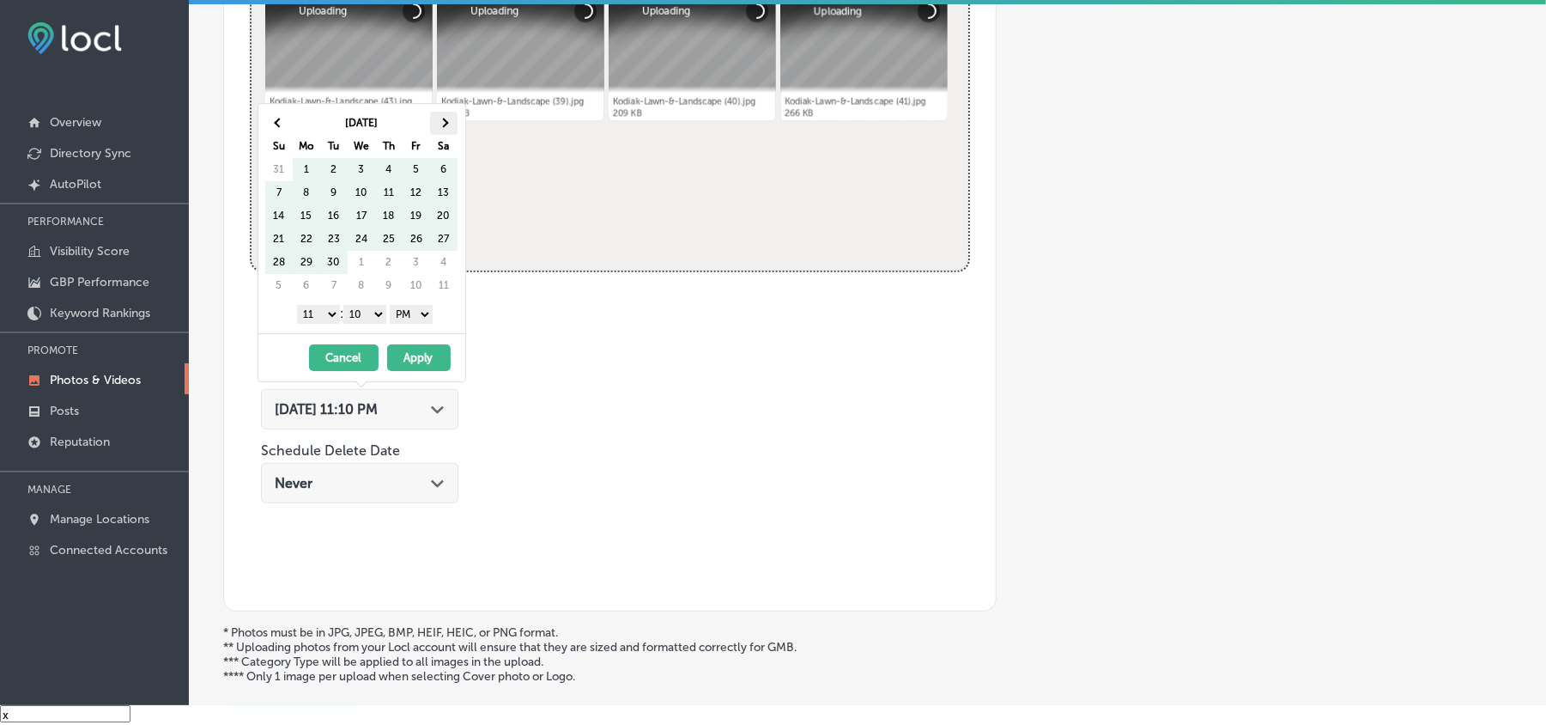
click at [448, 114] on th at bounding box center [443, 123] width 27 height 23
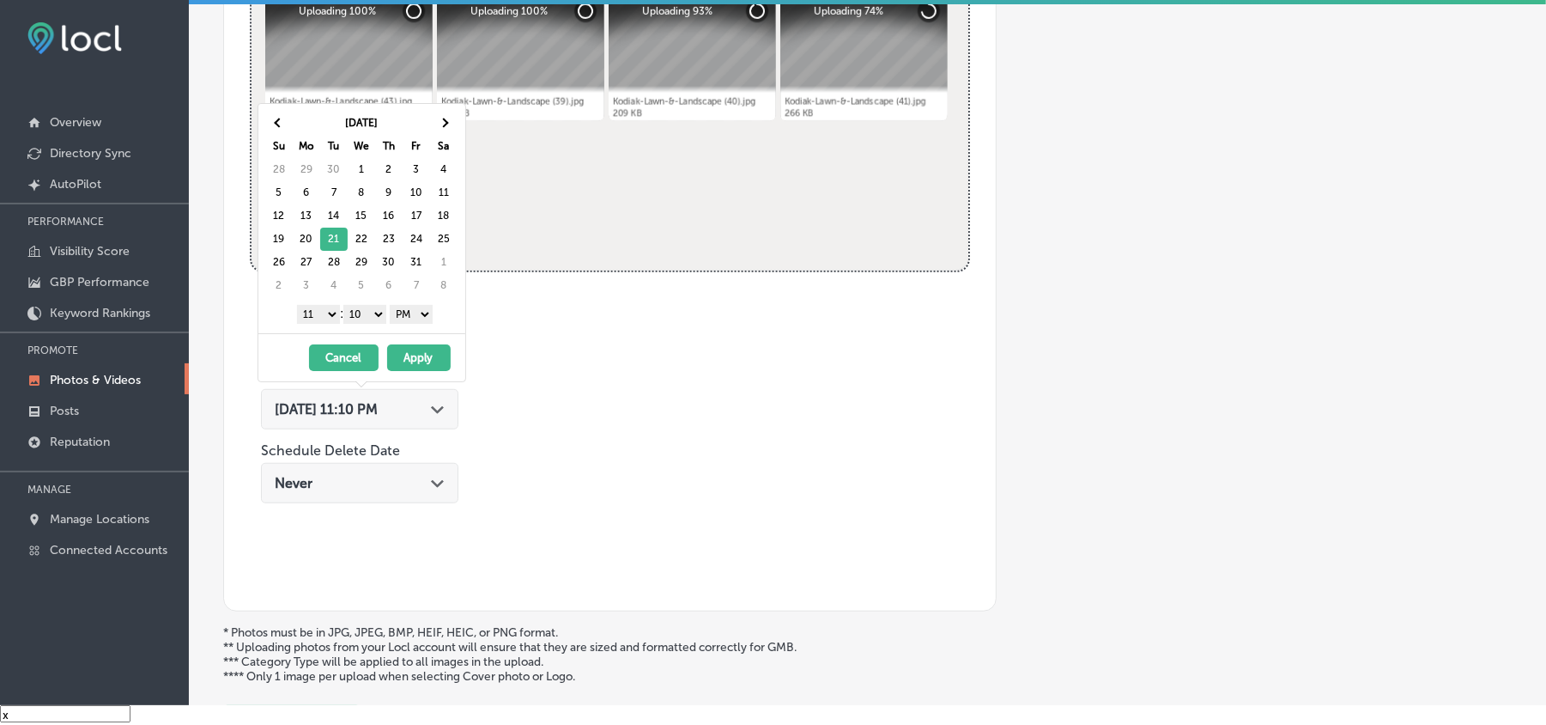
click at [323, 316] on select "1 2 3 4 5 6 7 8 9 10 11 12" at bounding box center [318, 314] width 43 height 19
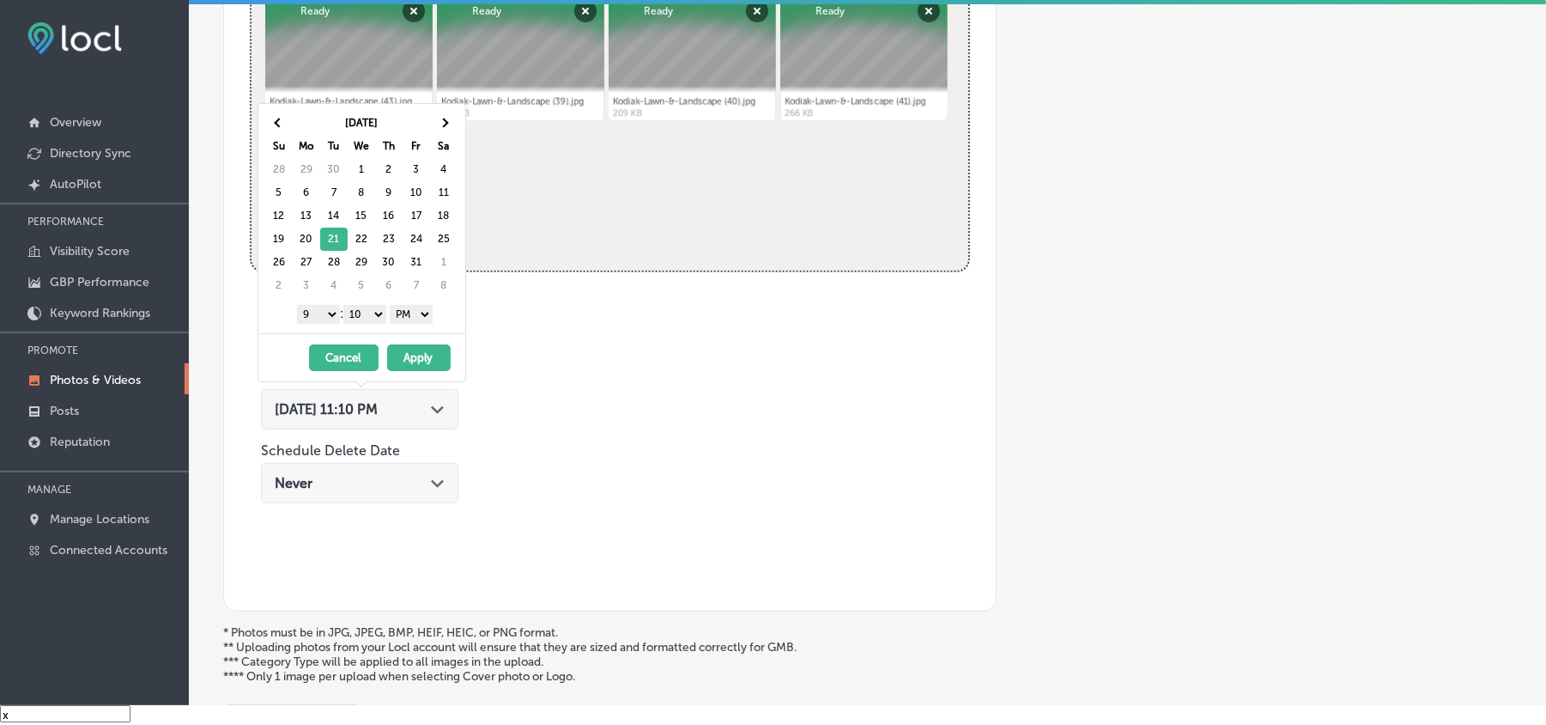
click at [358, 320] on select "00 10 20 30 40 50" at bounding box center [364, 314] width 43 height 19
click at [423, 364] on button "Apply" at bounding box center [419, 357] width 64 height 27
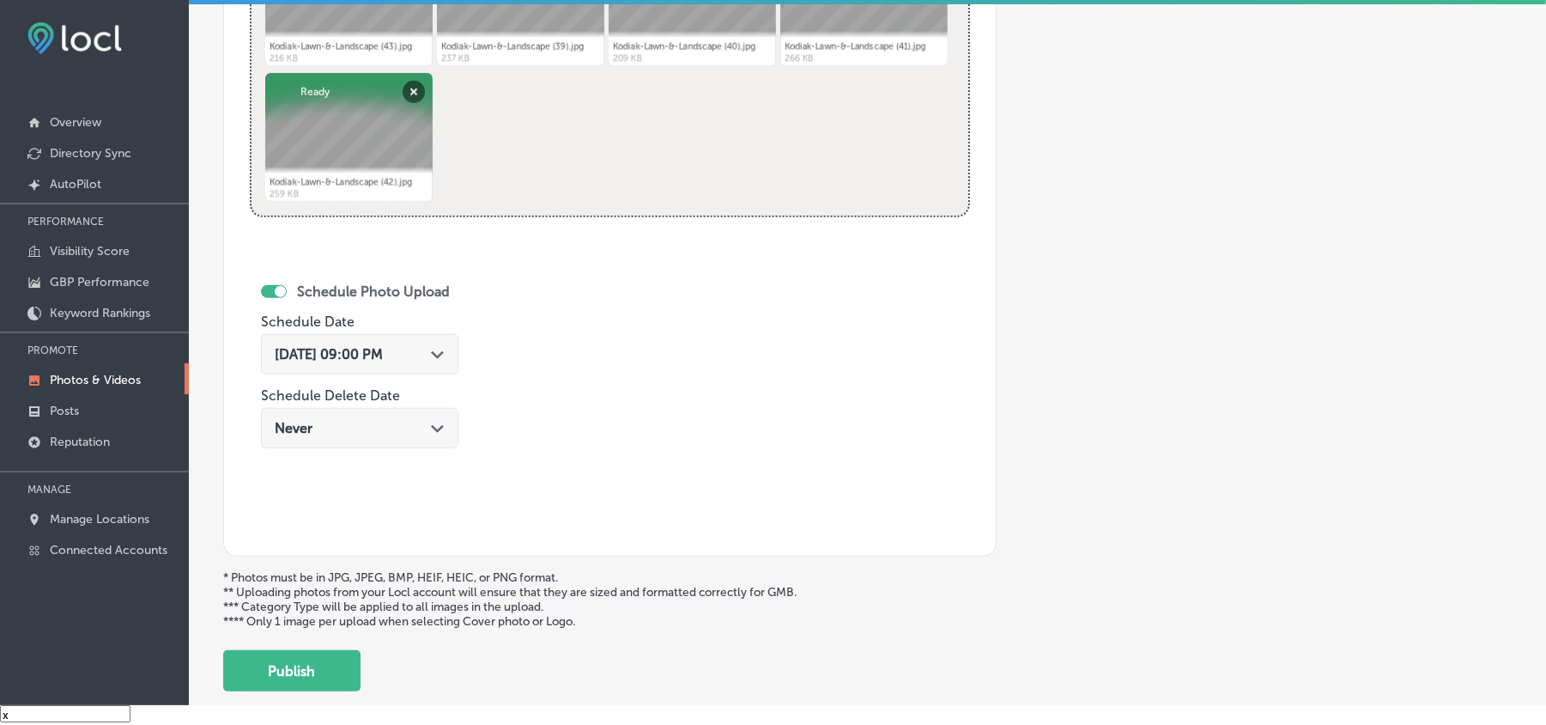
scroll to position [879, 0]
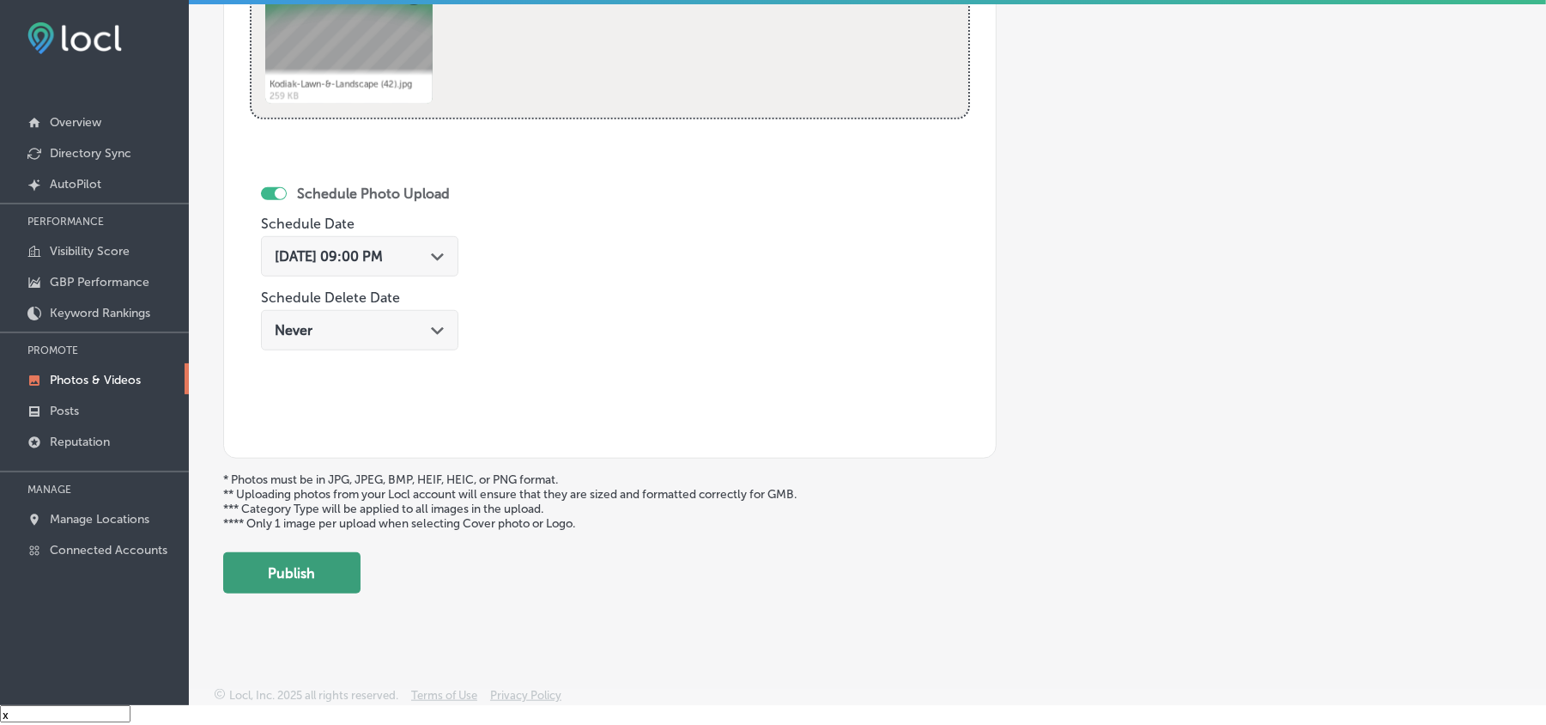
click at [295, 570] on button "Publish" at bounding box center [291, 572] width 137 height 41
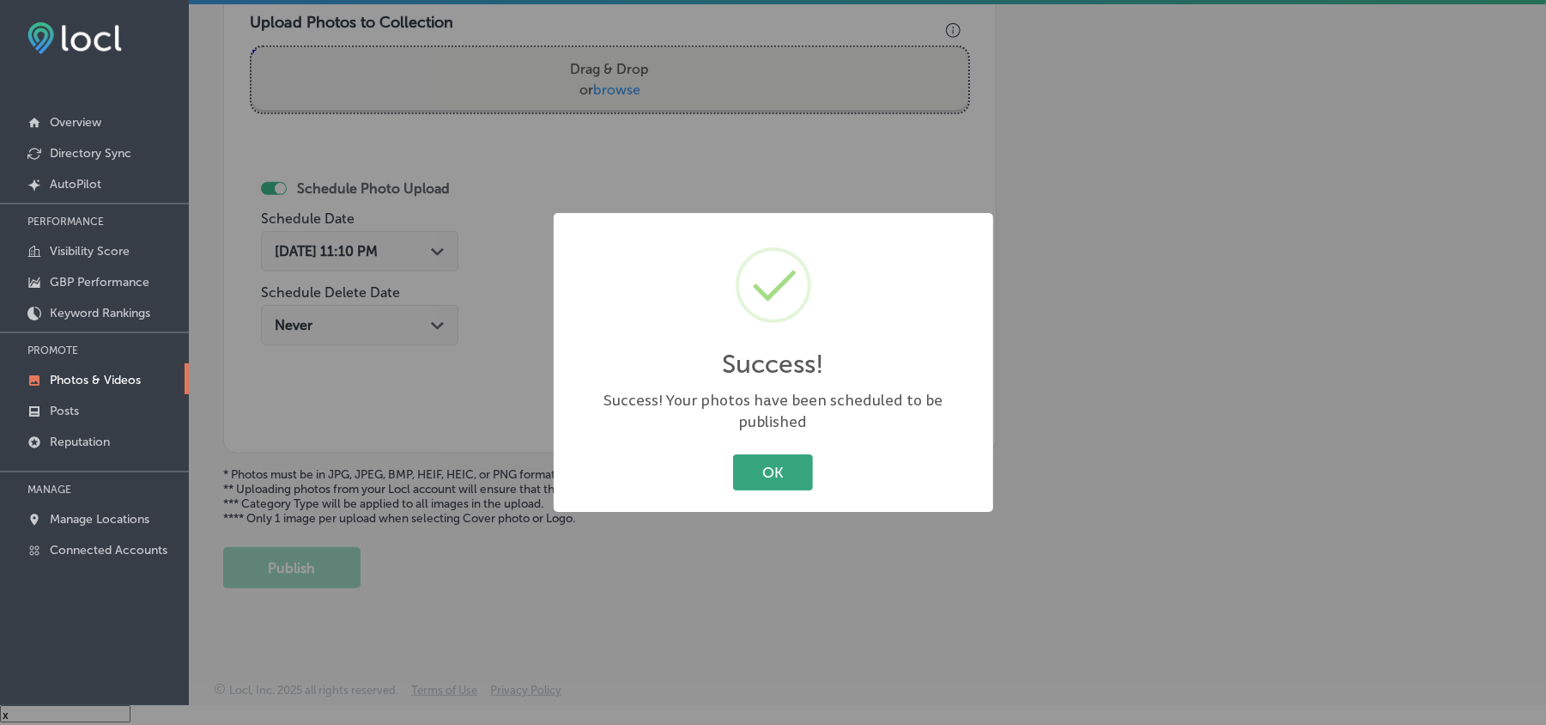
click at [776, 461] on button "OK" at bounding box center [773, 471] width 80 height 35
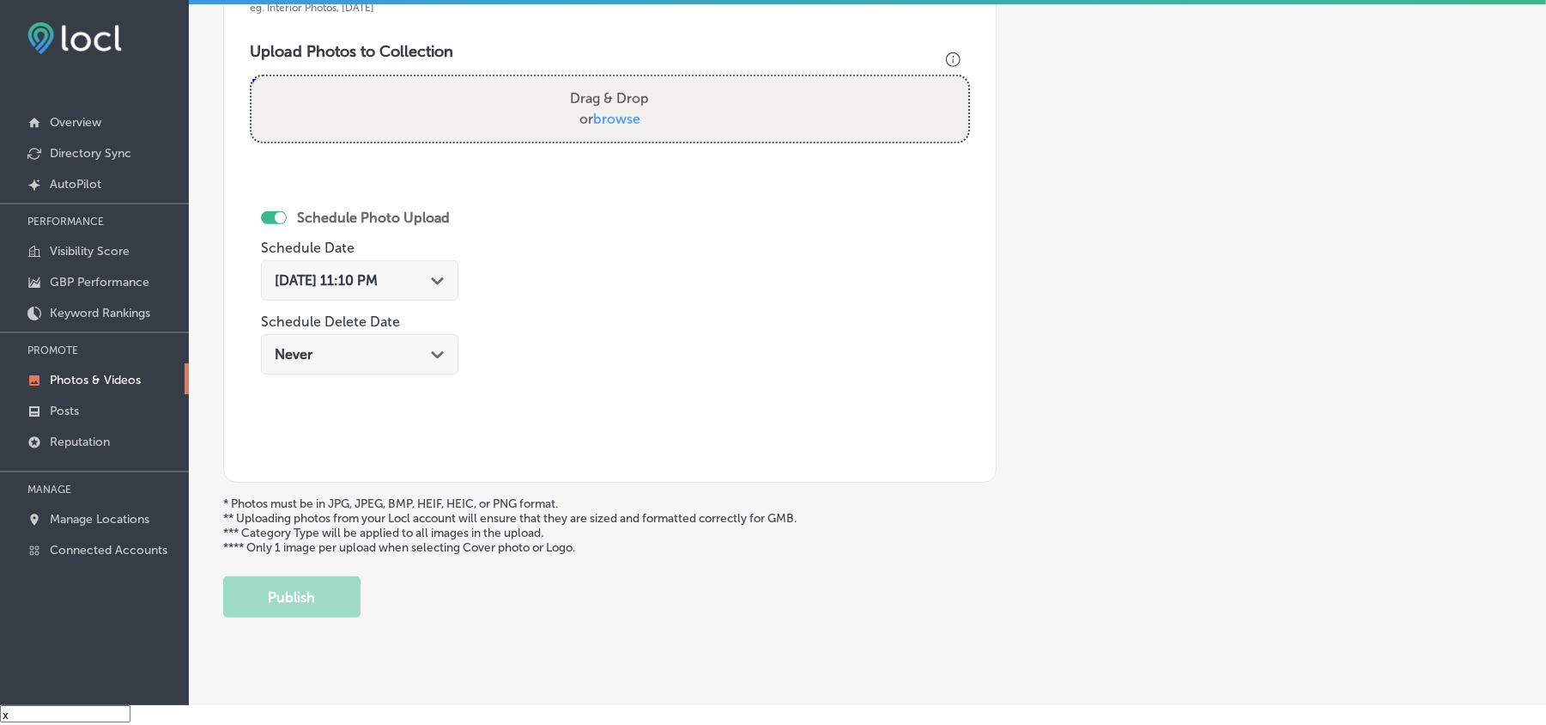
scroll to position [537, 0]
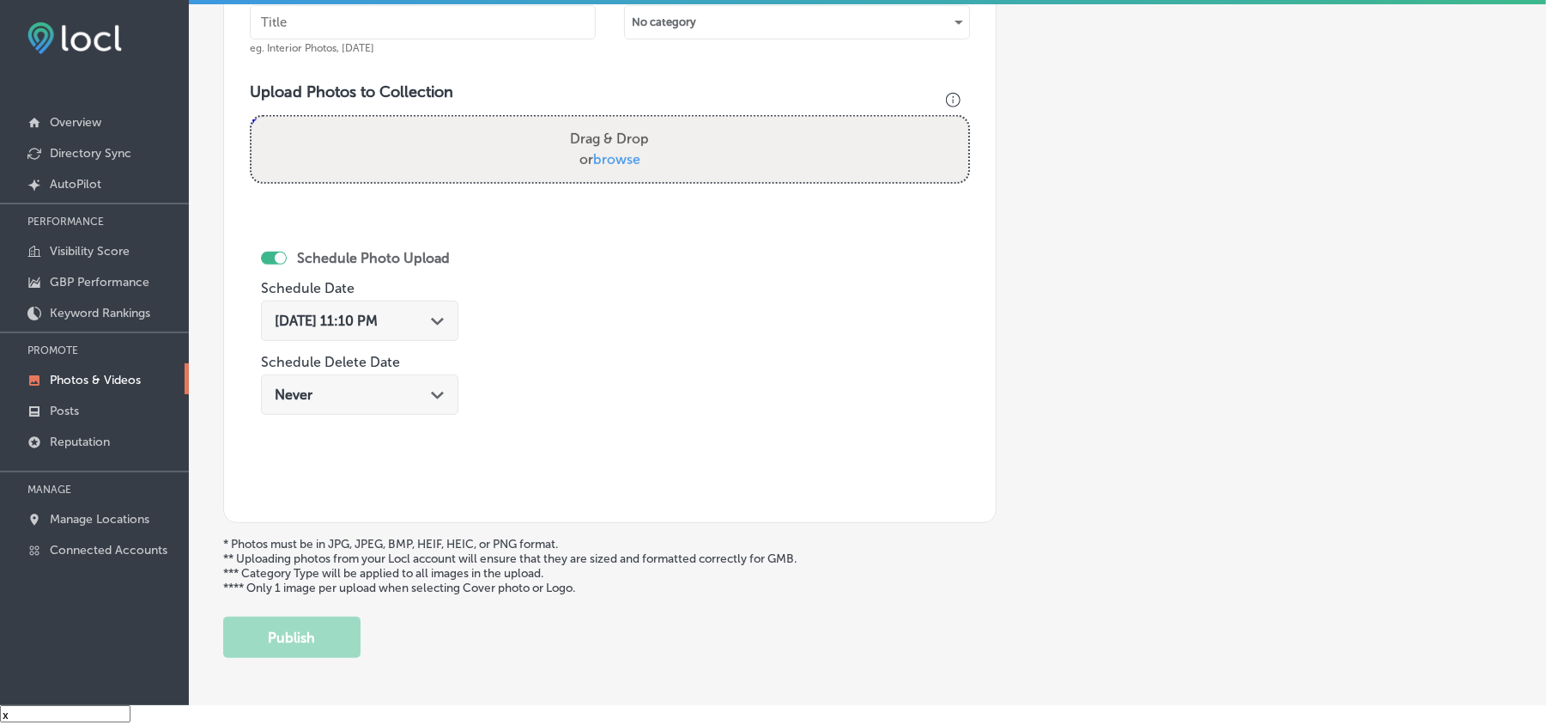
click at [357, 19] on input "text" at bounding box center [423, 22] width 346 height 34
paste input "Kodiak-Lawn-&-Landscape-Lawn-care-service-[GEOGRAPHIC_DATA]"
type input "Kodiak-Lawn-&-Landscape-Lawn-care-service-[GEOGRAPHIC_DATA]"
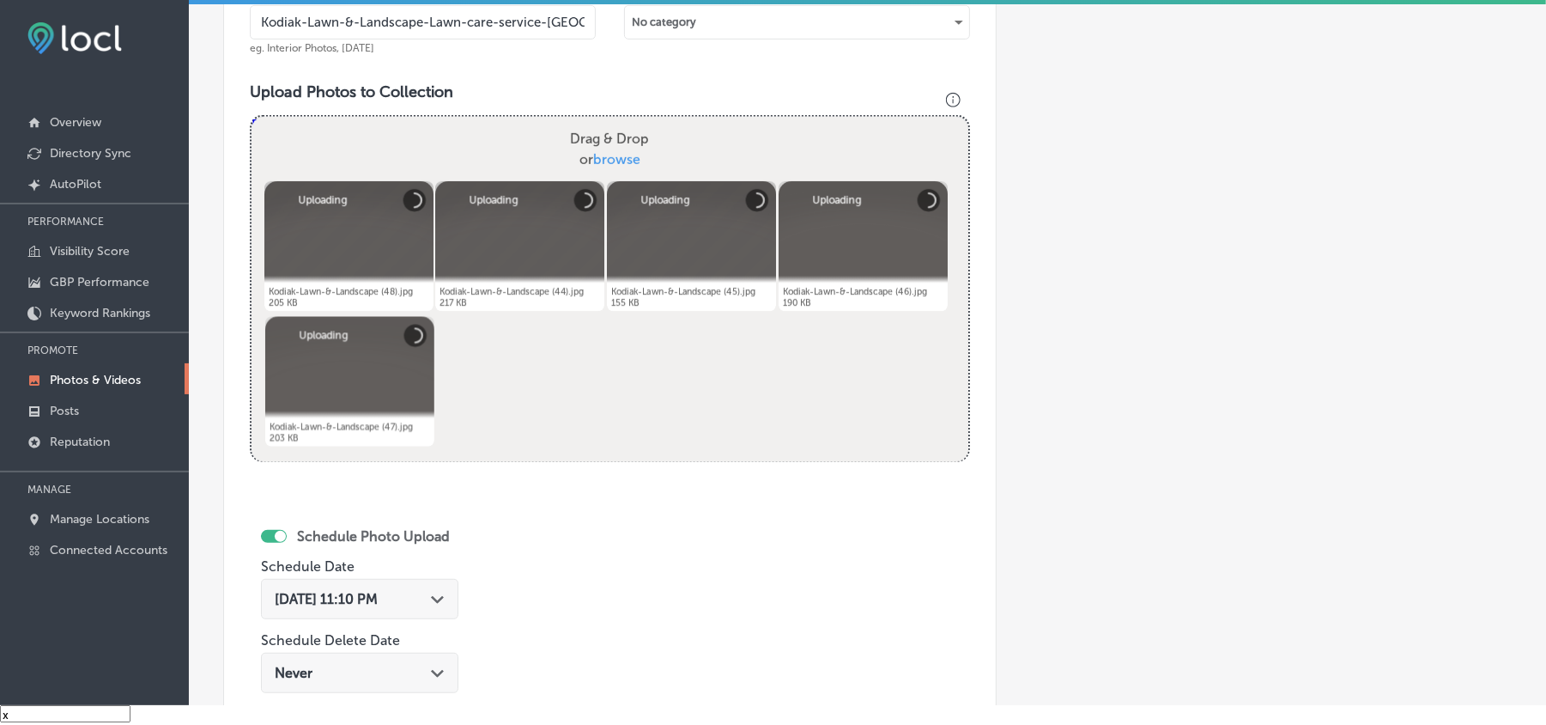
scroll to position [766, 0]
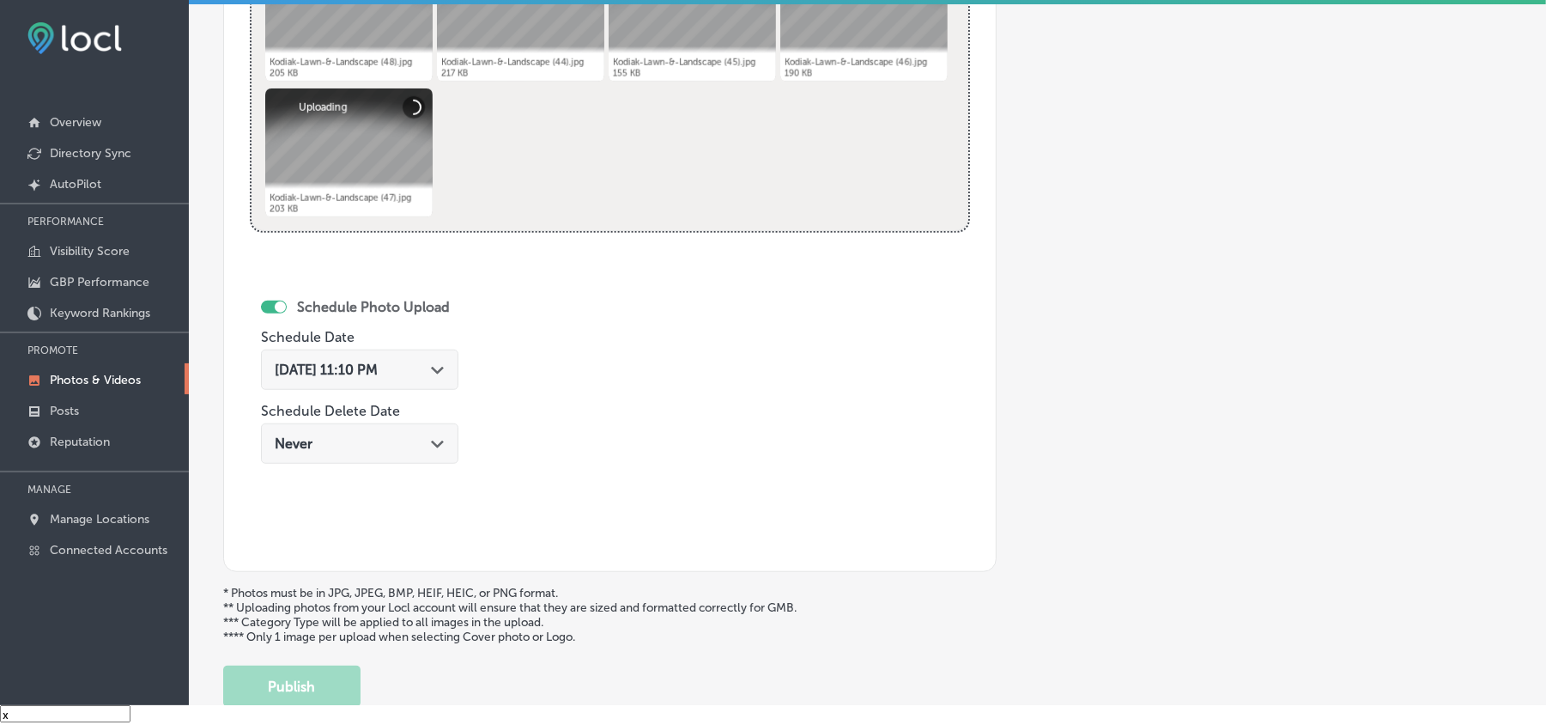
click at [423, 378] on div "[DATE] 11:10 PM Path Created with Sketch." at bounding box center [360, 369] width 170 height 16
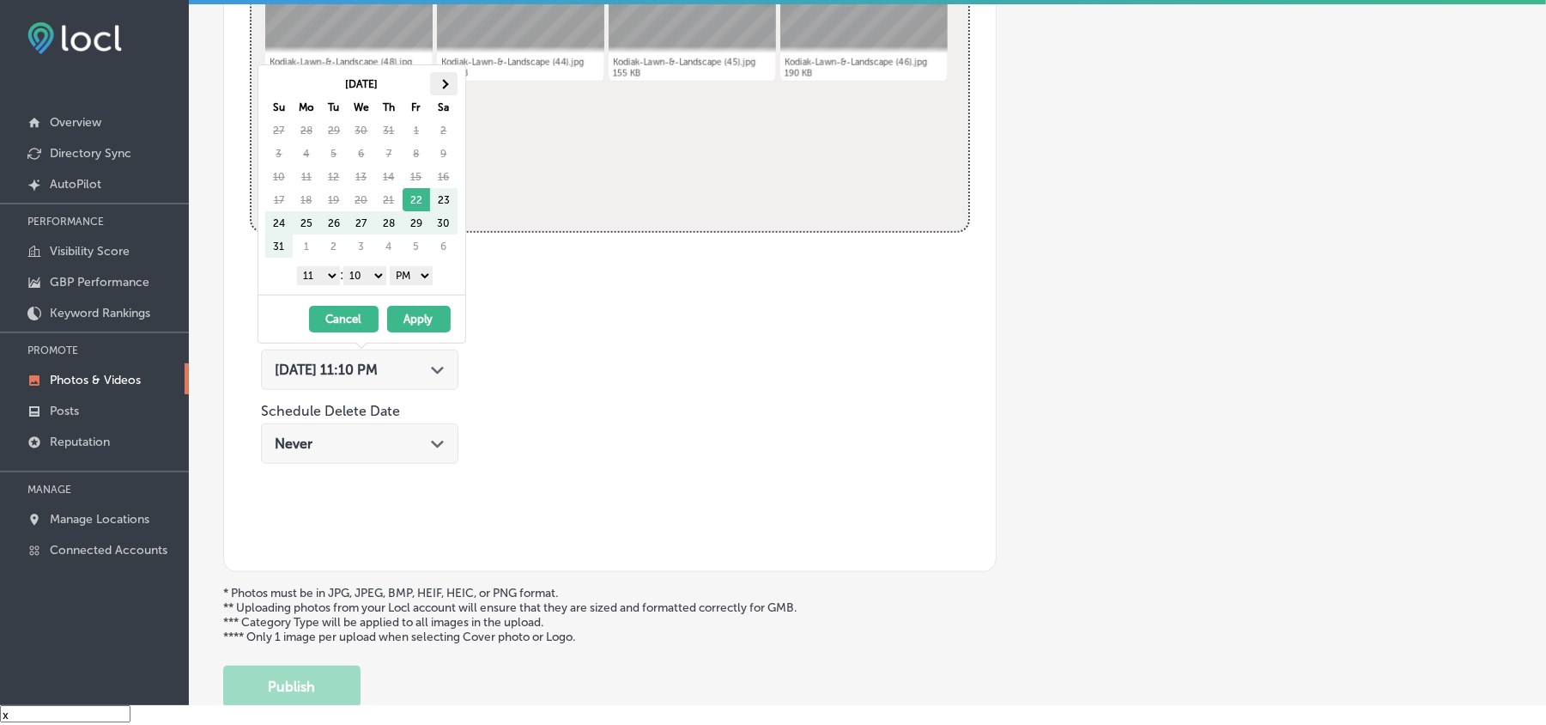
click at [440, 81] on span at bounding box center [443, 83] width 9 height 9
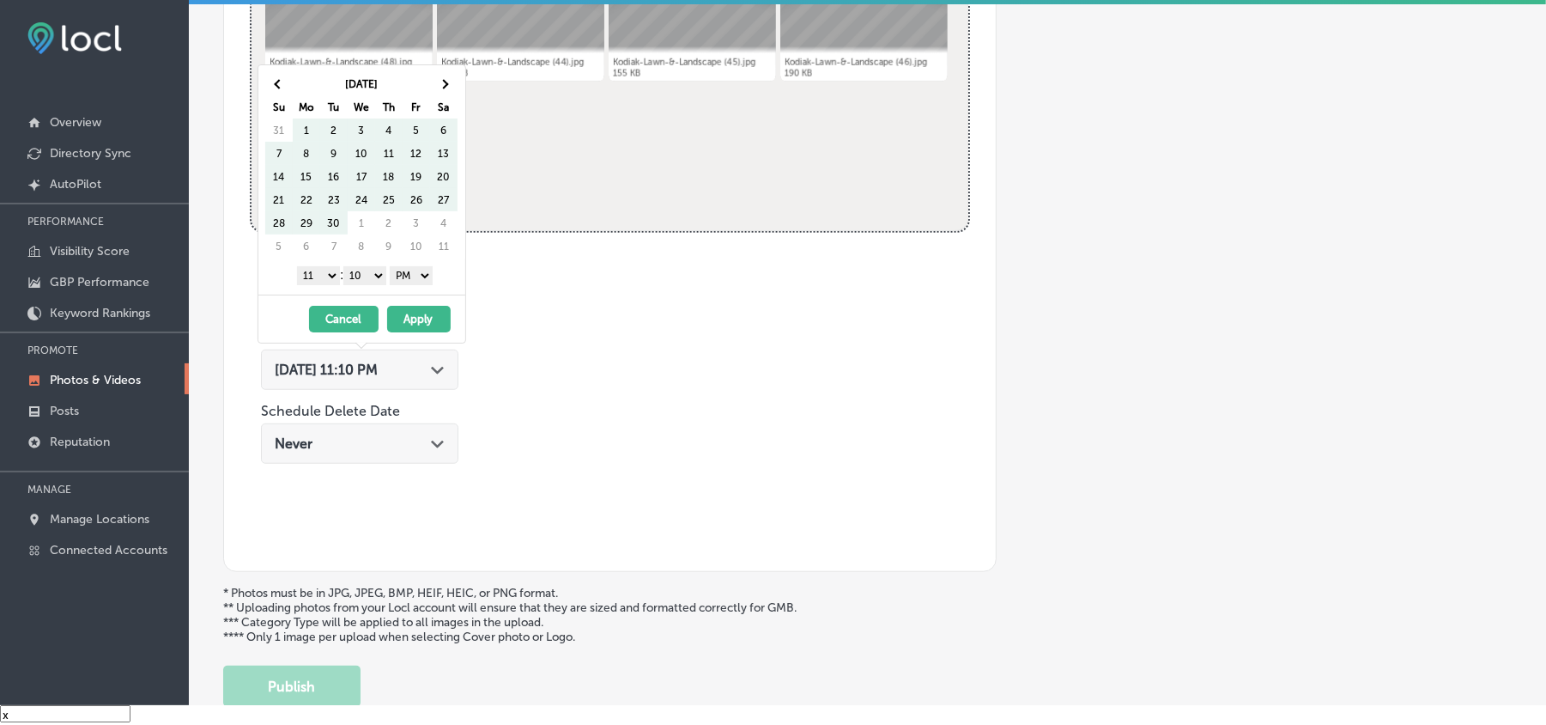
click at [440, 81] on span at bounding box center [443, 83] width 9 height 9
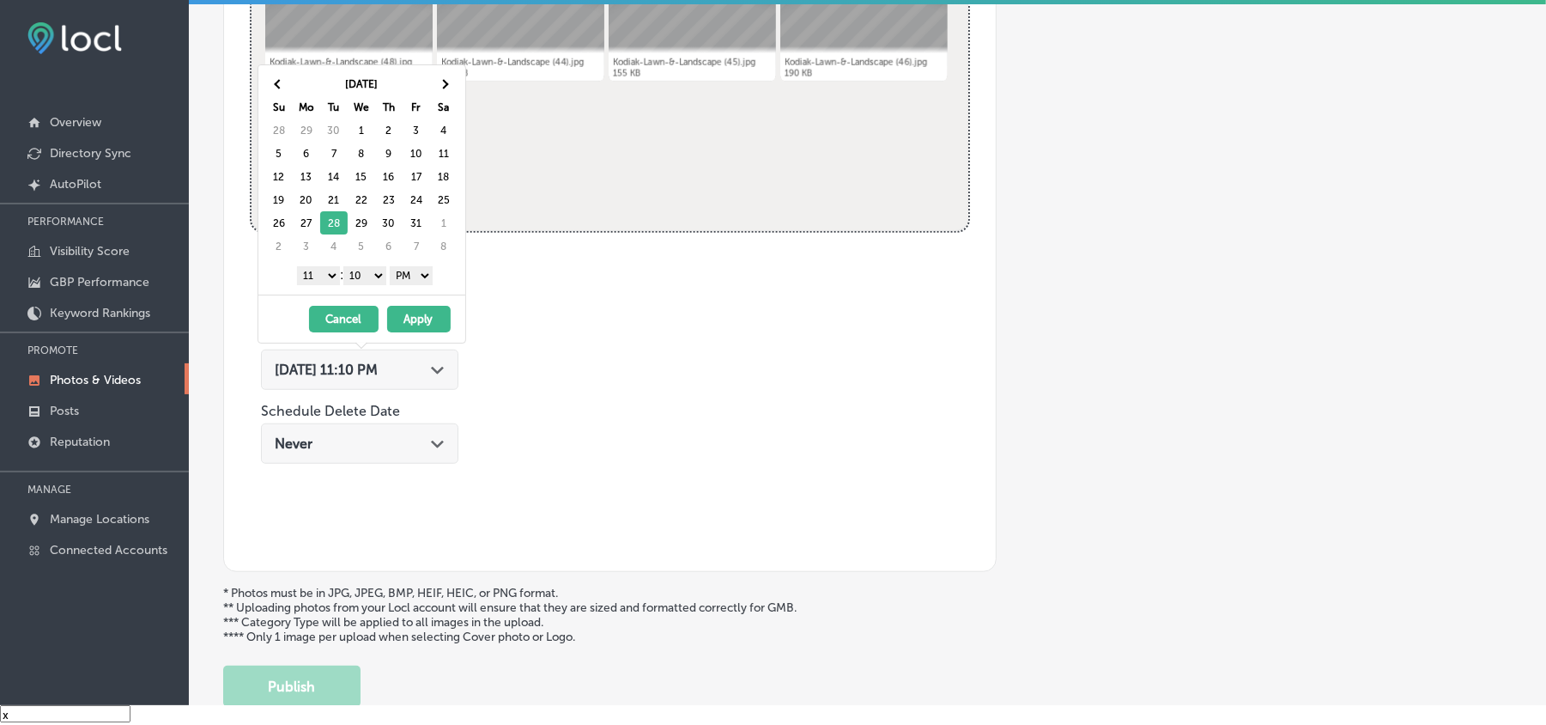
click at [323, 265] on div "1 2 3 4 5 6 7 8 9 10 11 12 : 00 10 20 30 40 50 AM PM" at bounding box center [365, 275] width 200 height 26
click at [320, 279] on select "1 2 3 4 5 6 7 8 9 10 11 12" at bounding box center [318, 275] width 43 height 19
click at [378, 271] on select "00 10 20 30 40 50" at bounding box center [364, 275] width 43 height 19
click at [413, 335] on div "10/28/2025 - 10/28/2025 Cancel Apply" at bounding box center [361, 319] width 207 height 48
click at [413, 323] on button "Apply" at bounding box center [419, 319] width 64 height 27
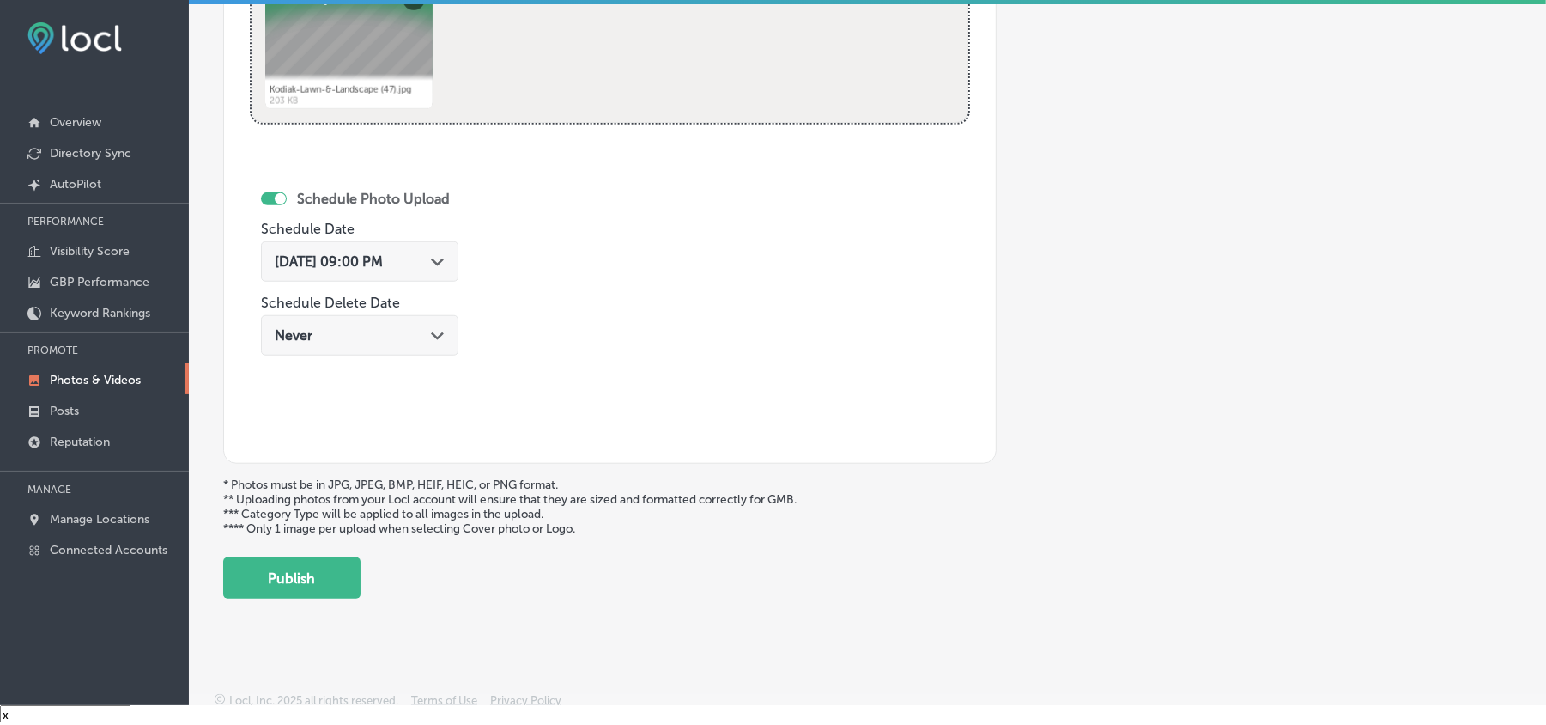
scroll to position [890, 0]
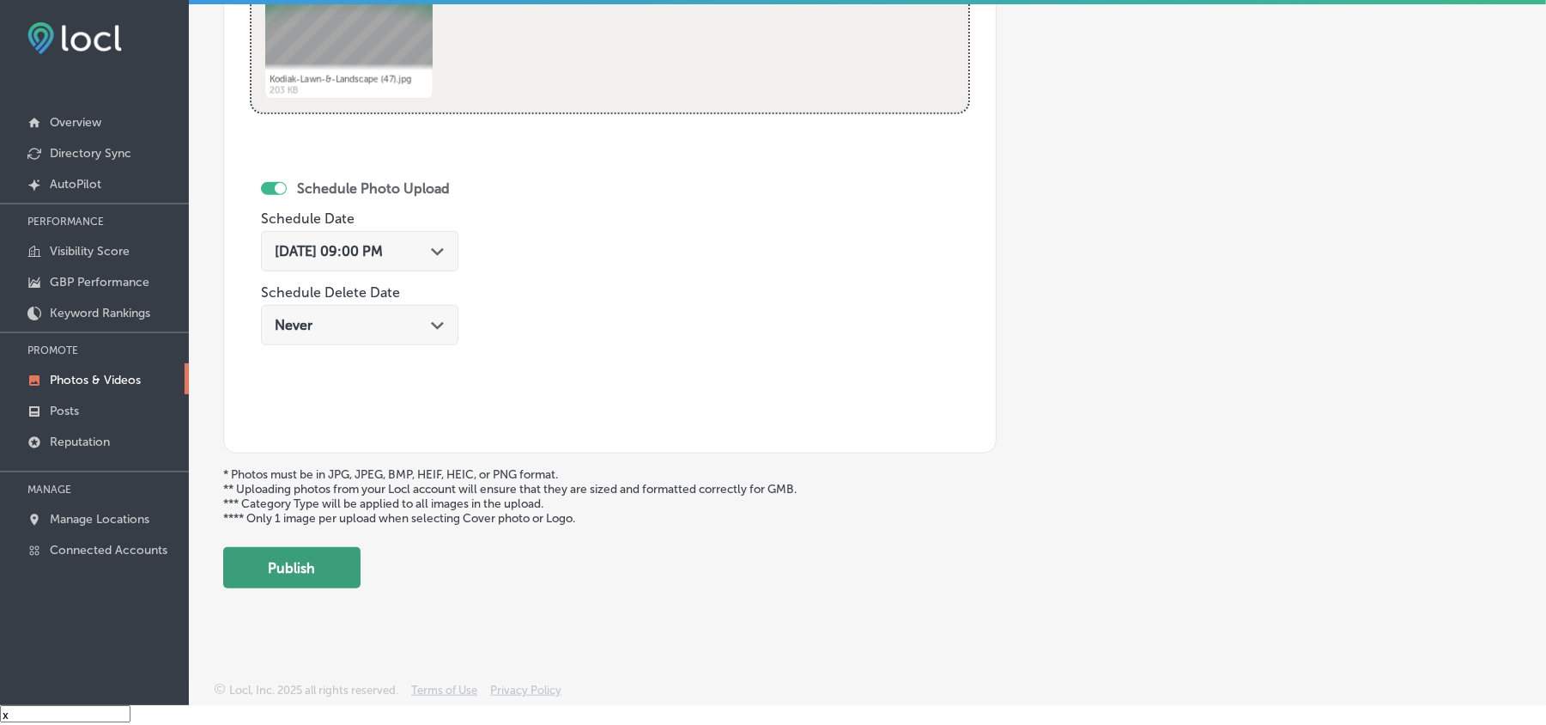
click at [333, 572] on button "Publish" at bounding box center [291, 567] width 137 height 41
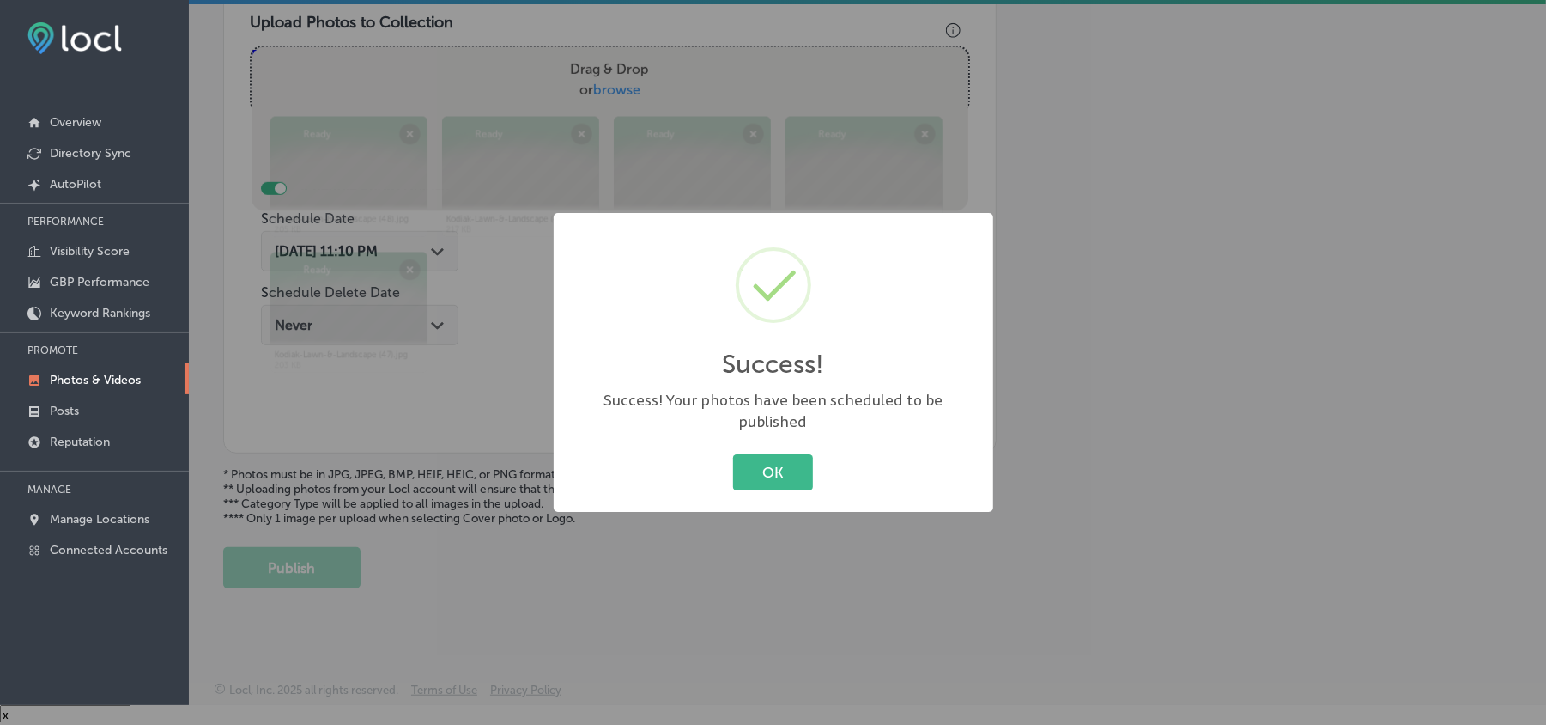
scroll to position [612, 0]
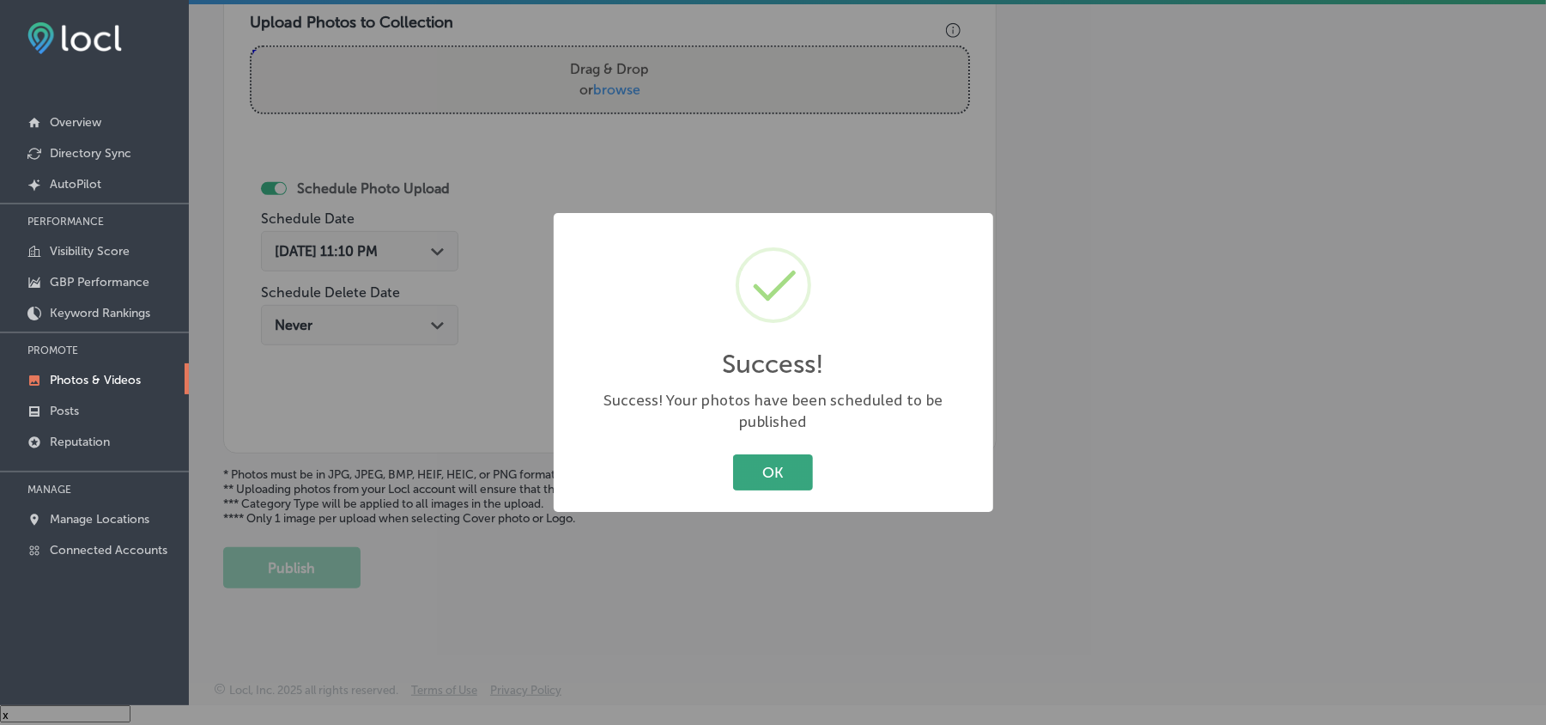
click at [771, 458] on button "OK" at bounding box center [773, 471] width 80 height 35
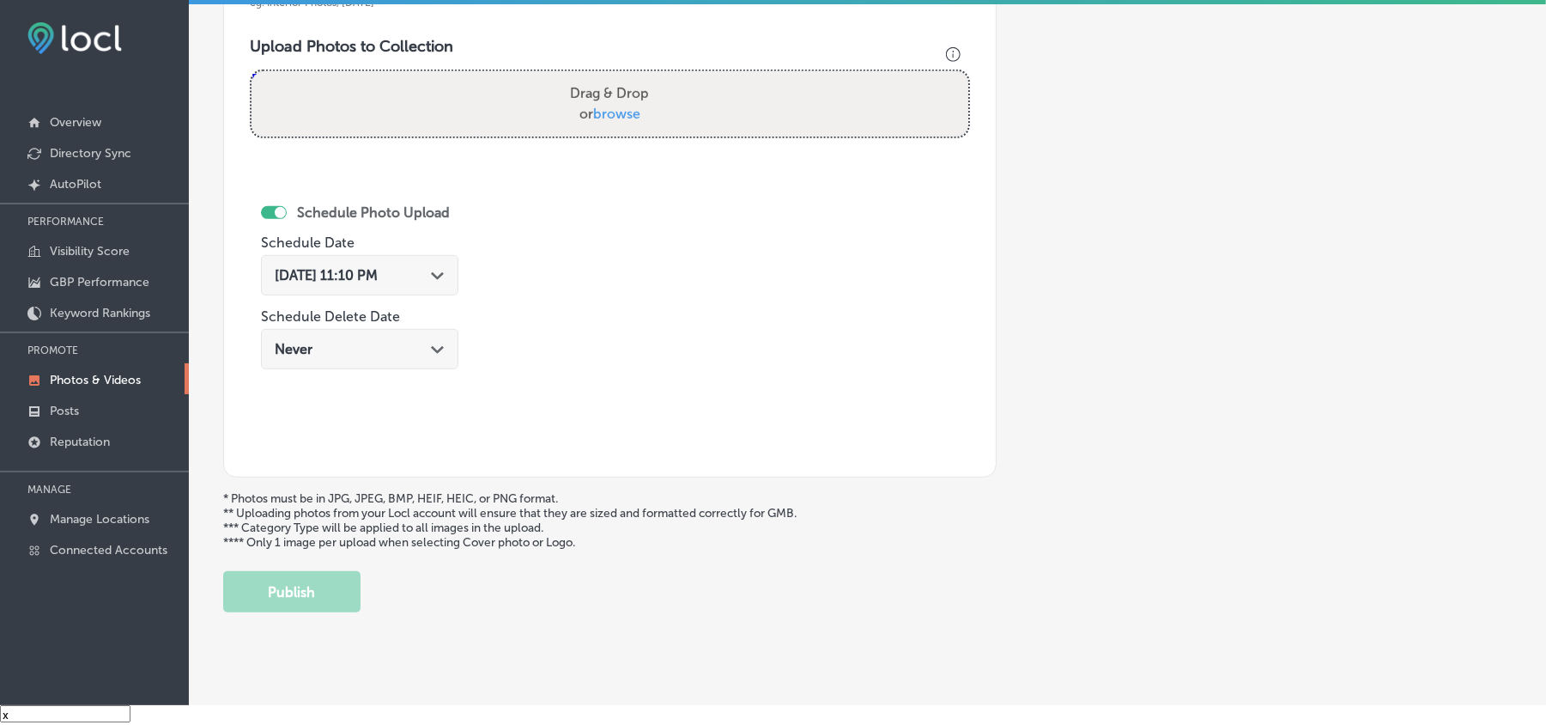
scroll to position [460, 0]
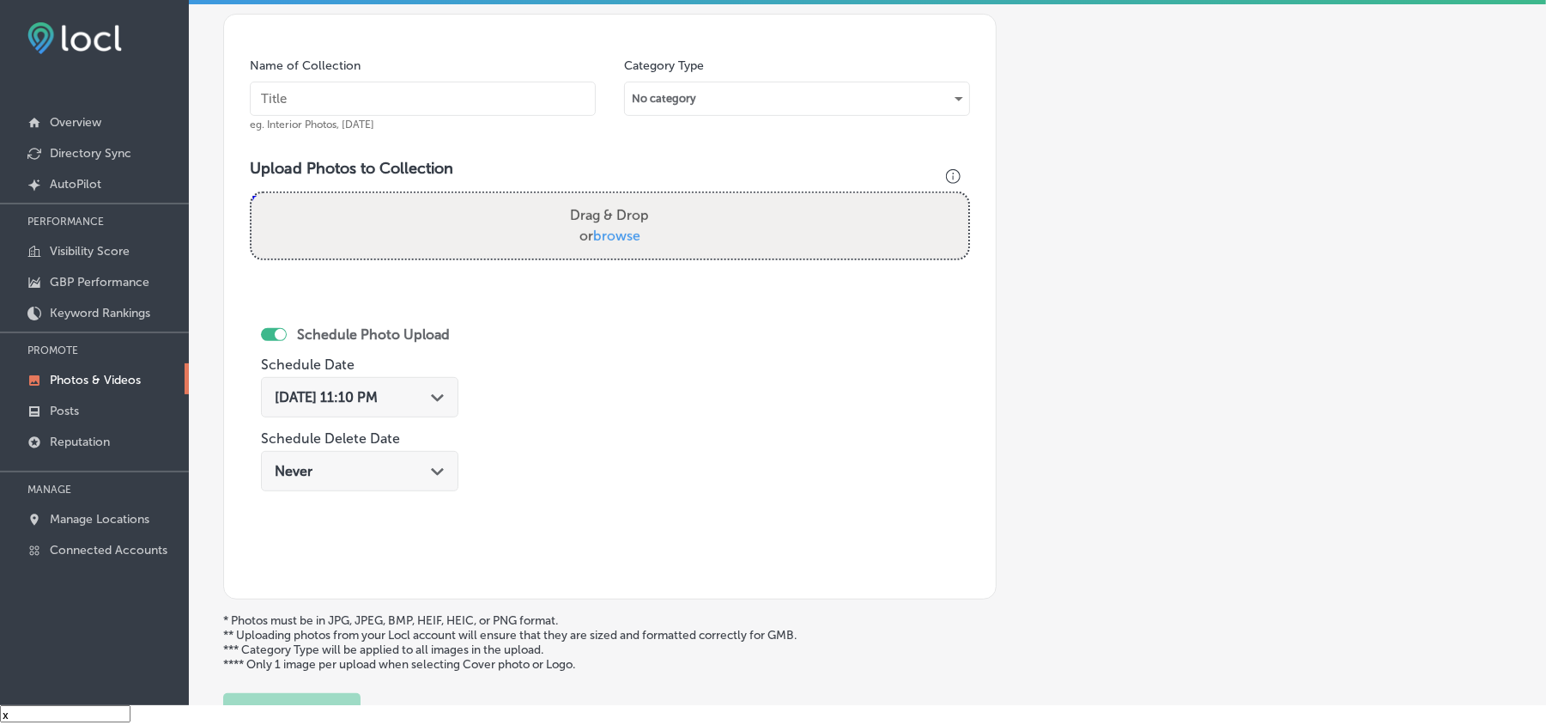
click at [450, 101] on input "text" at bounding box center [423, 99] width 346 height 34
paste input "Kodiak-Lawn-&-Landscape-Landscaping-design-and-maintenance"
type input "Kodiak-Lawn-&-Landscape-Landscaping-design-and-maintenance"
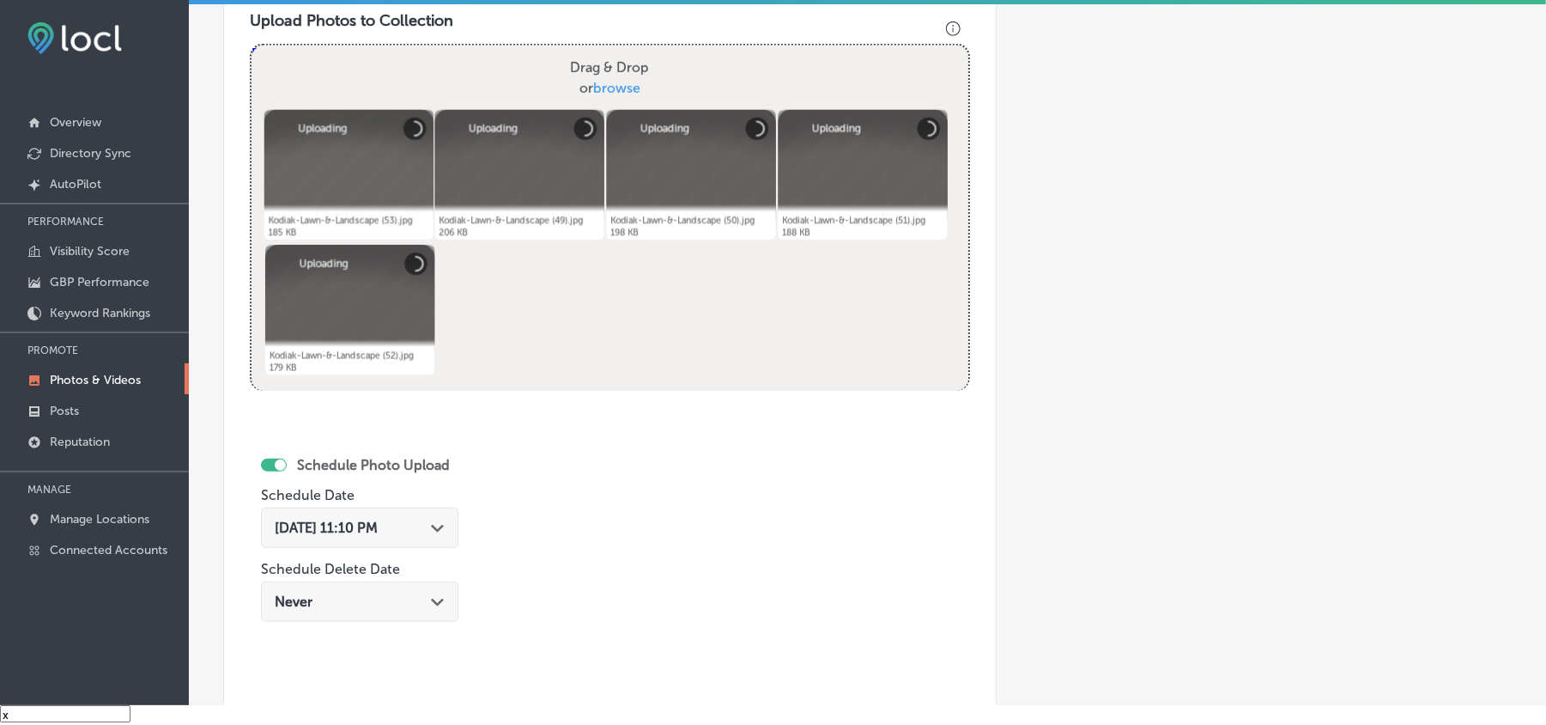
scroll to position [612, 0]
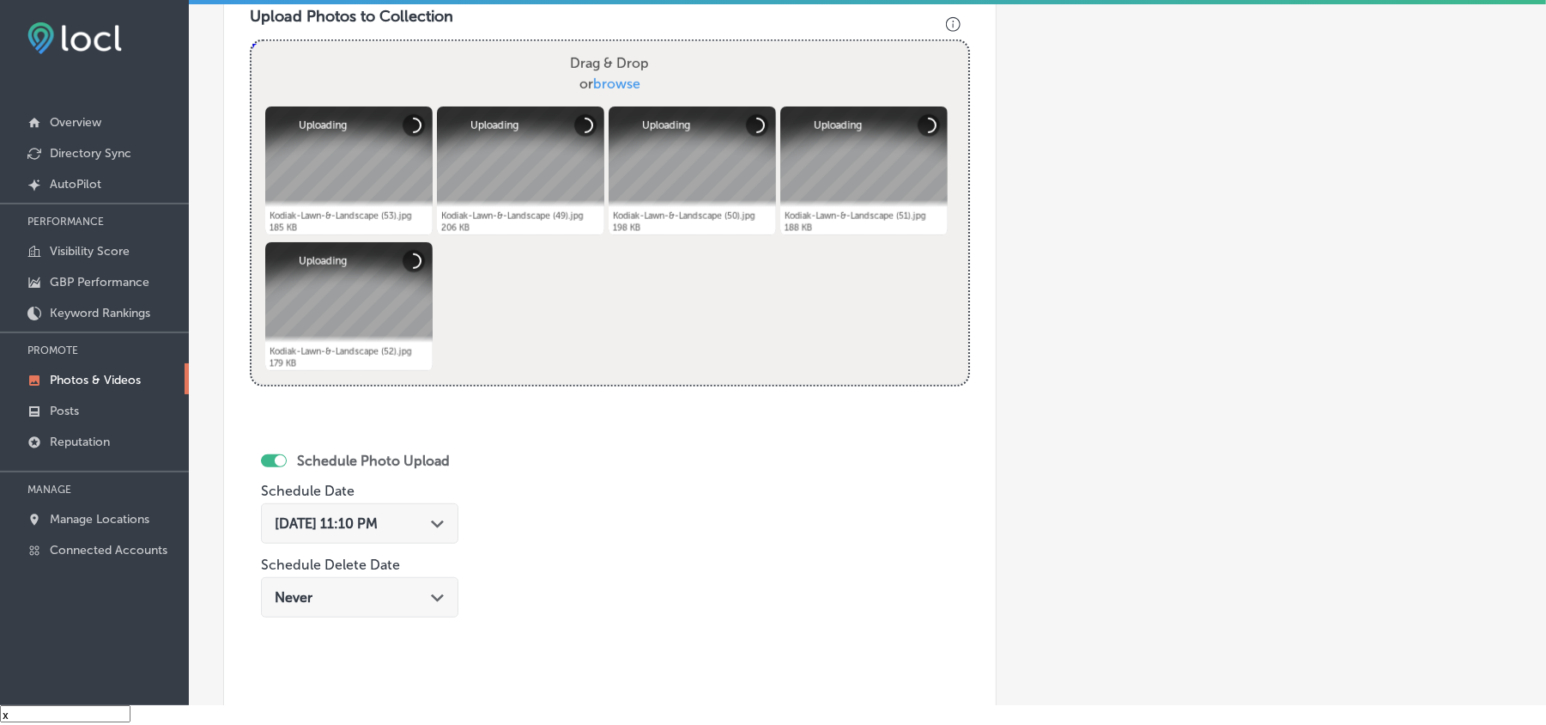
click at [431, 529] on div "[DATE] 11:10 PM Path Created with Sketch." at bounding box center [360, 523] width 170 height 16
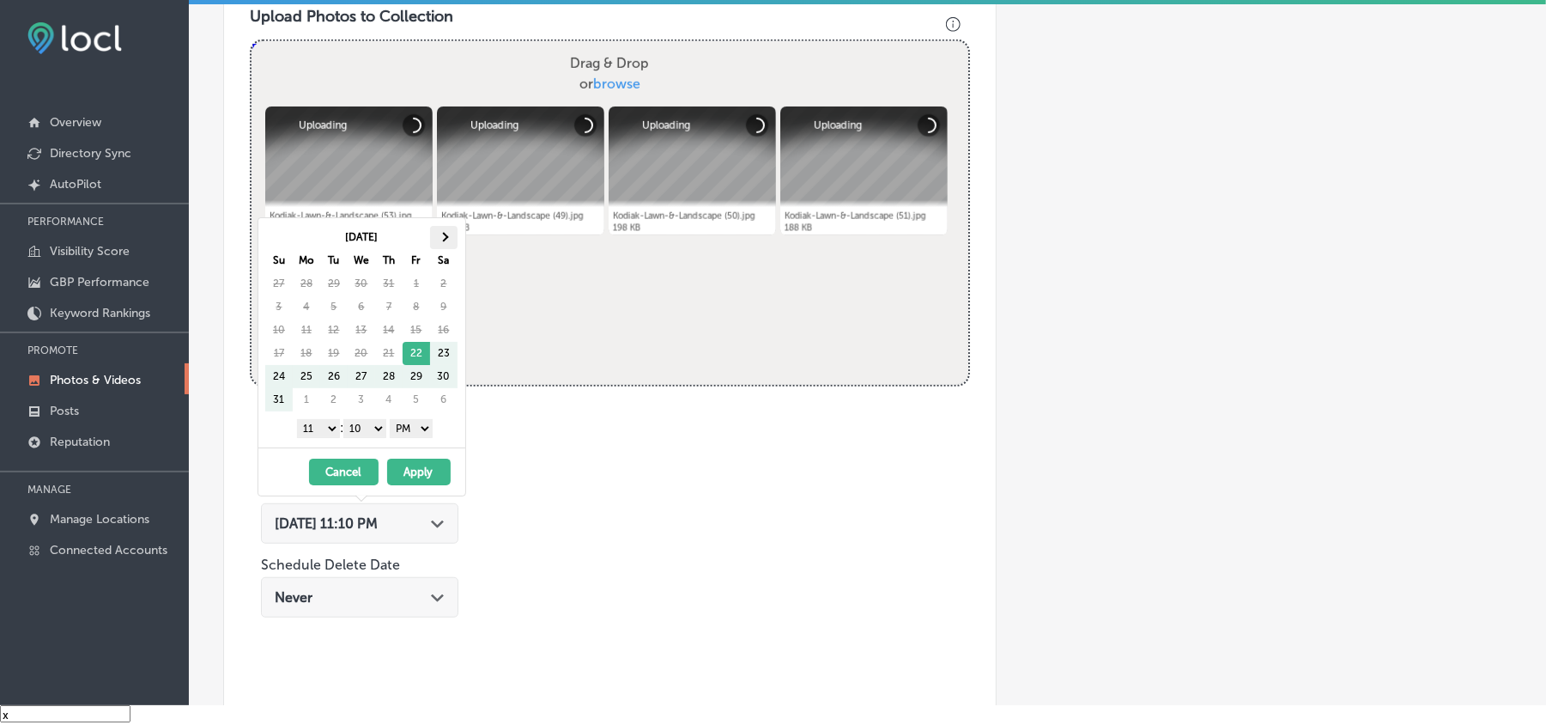
click at [447, 228] on th at bounding box center [443, 237] width 27 height 23
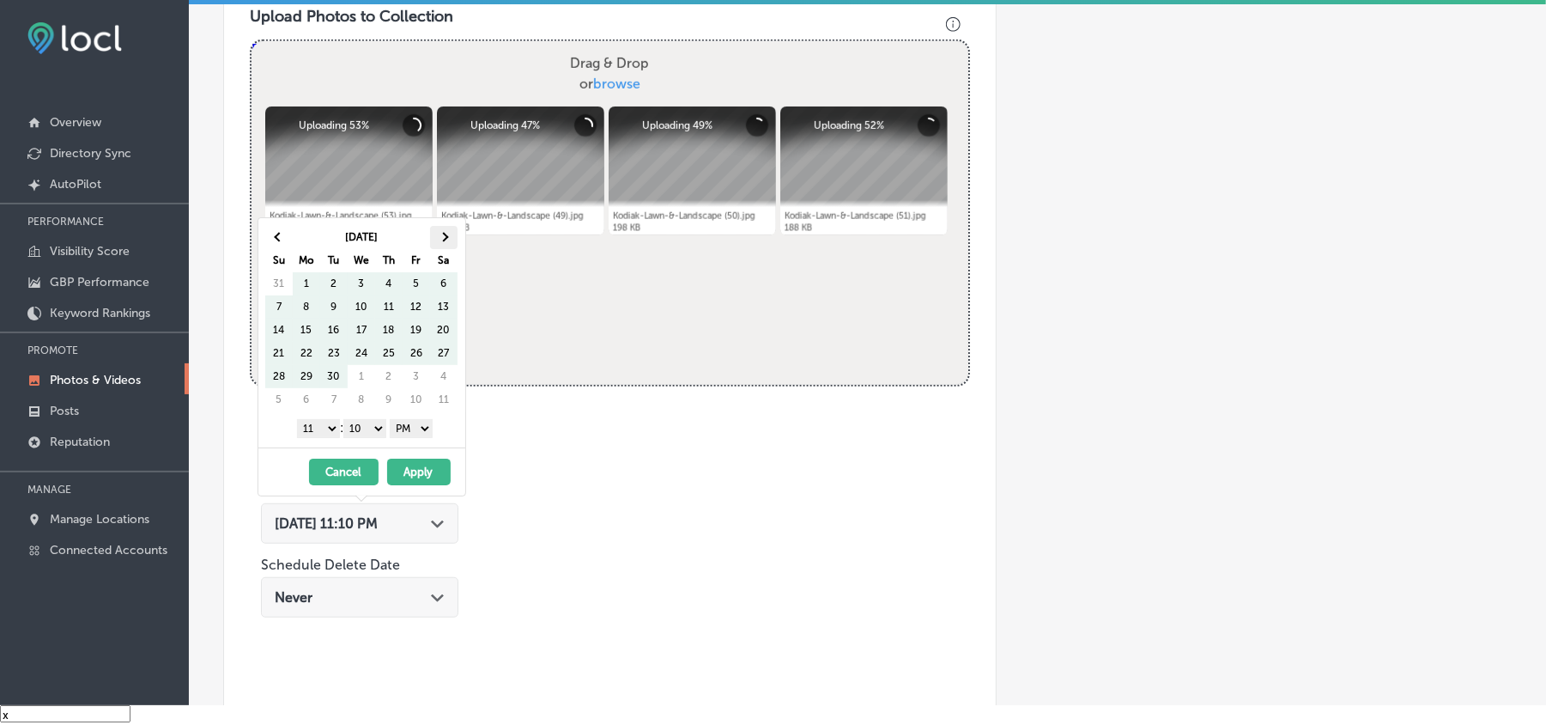
click at [447, 237] on span at bounding box center [443, 237] width 9 height 9
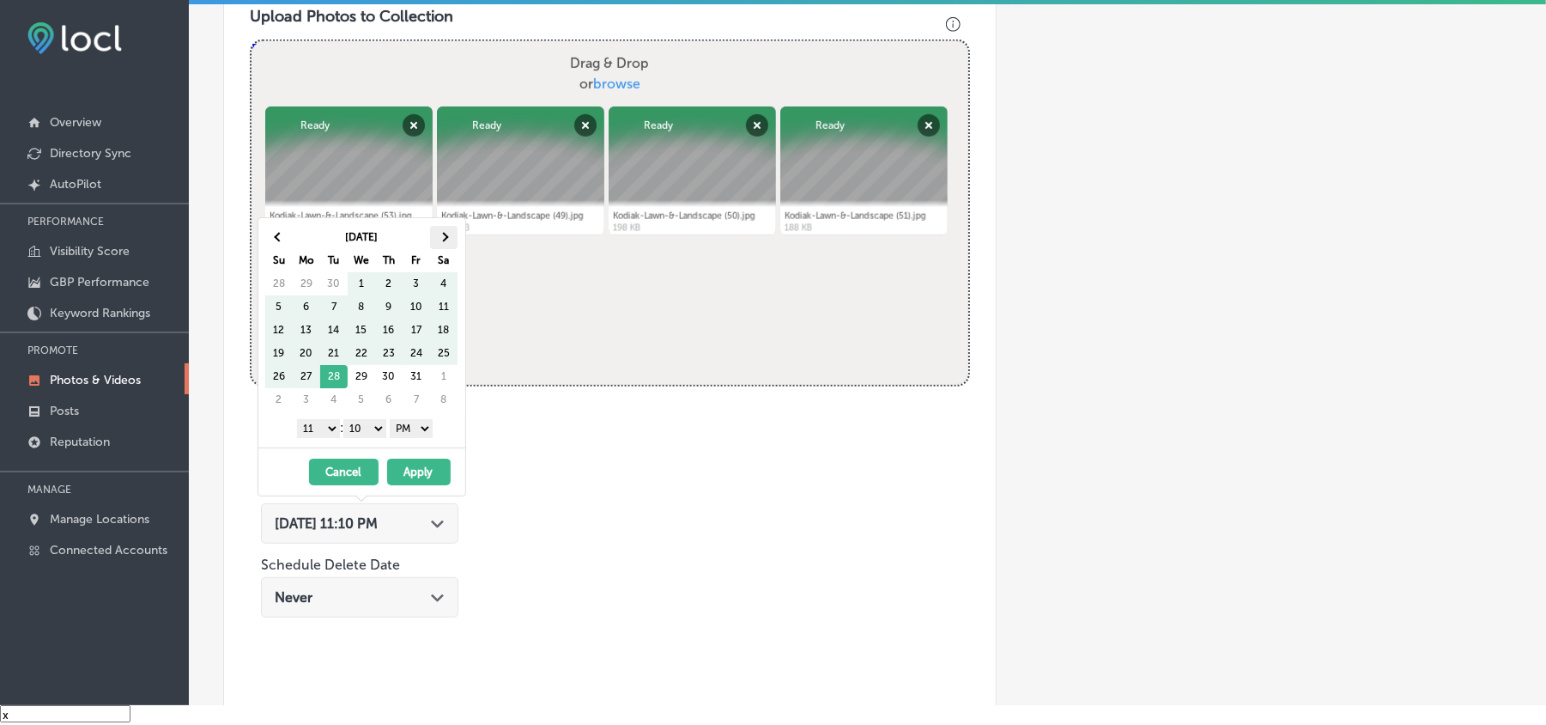
click at [446, 234] on th at bounding box center [443, 237] width 27 height 23
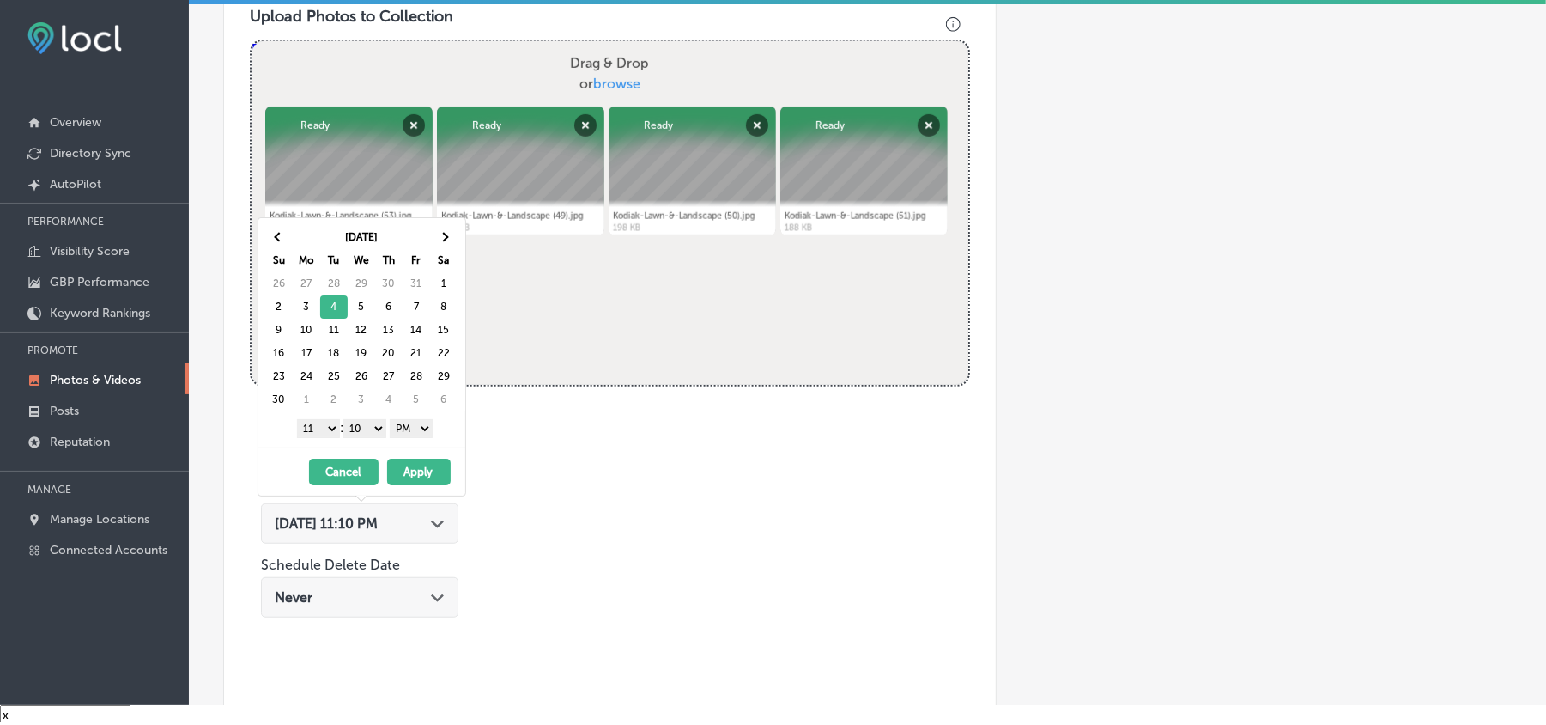
click at [324, 434] on select "1 2 3 4 5 6 7 8 9 10 11 12" at bounding box center [318, 428] width 43 height 19
click at [366, 426] on select "00 10 20 30 40 50" at bounding box center [364, 428] width 43 height 19
click at [424, 477] on button "Apply" at bounding box center [419, 472] width 64 height 27
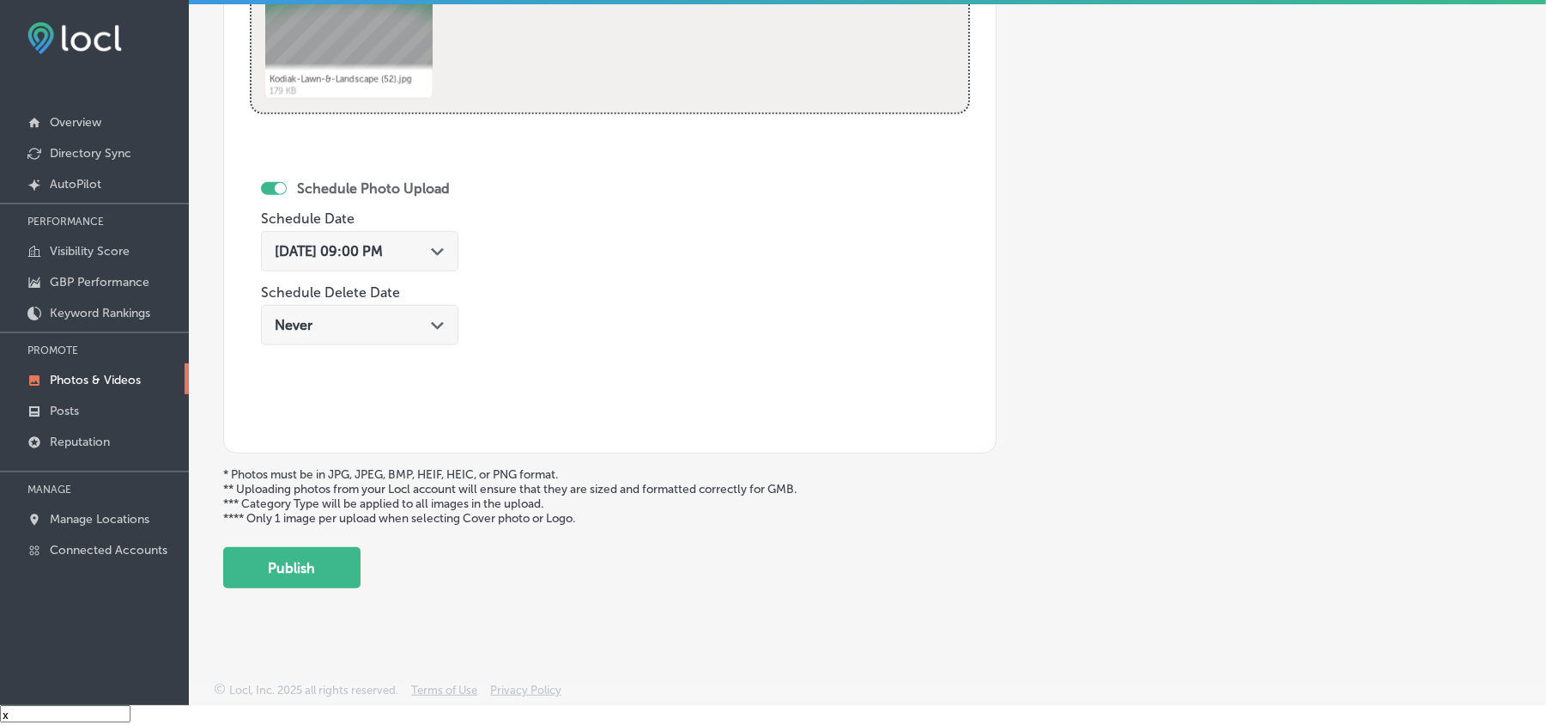
scroll to position [890, 0]
click at [294, 553] on button "Publish" at bounding box center [291, 567] width 137 height 41
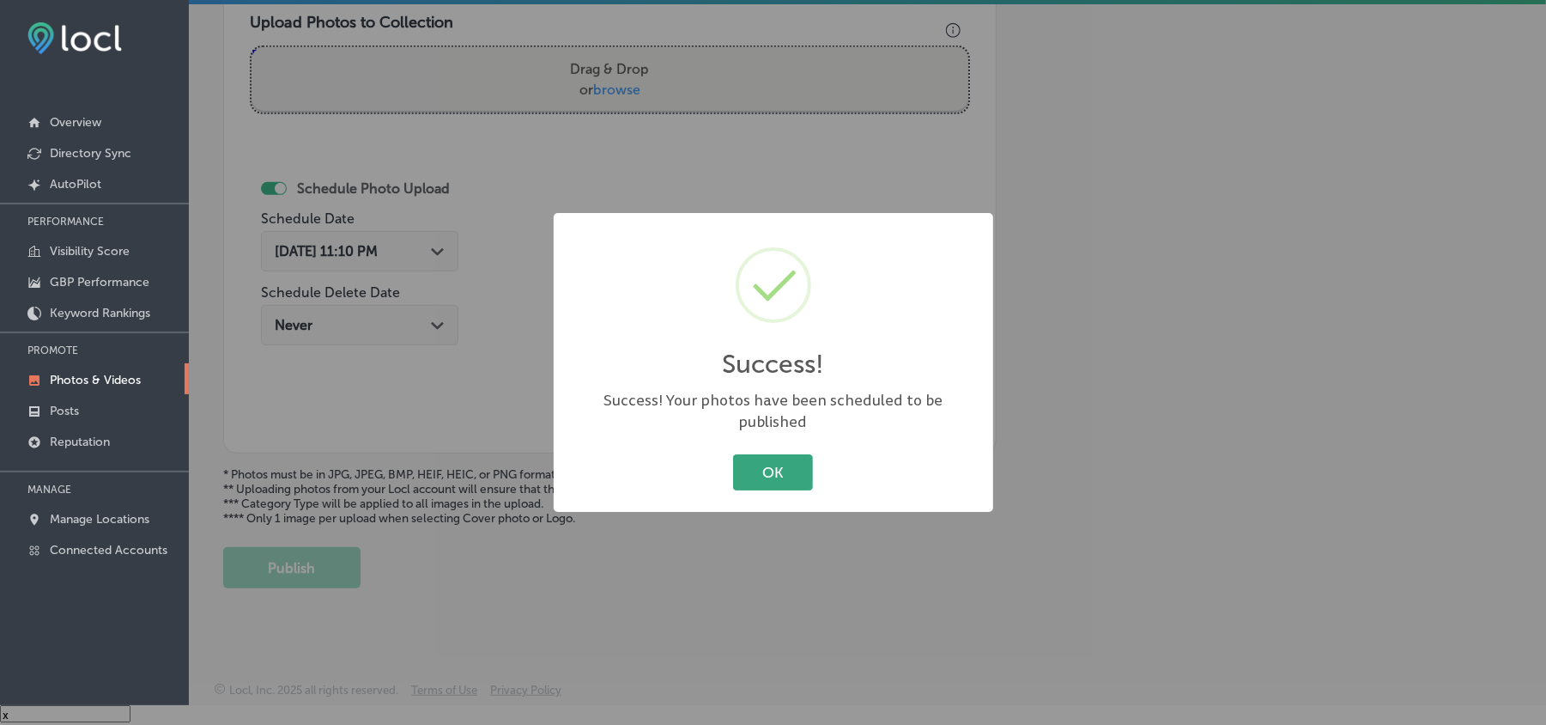
click at [787, 476] on button "OK" at bounding box center [773, 471] width 80 height 35
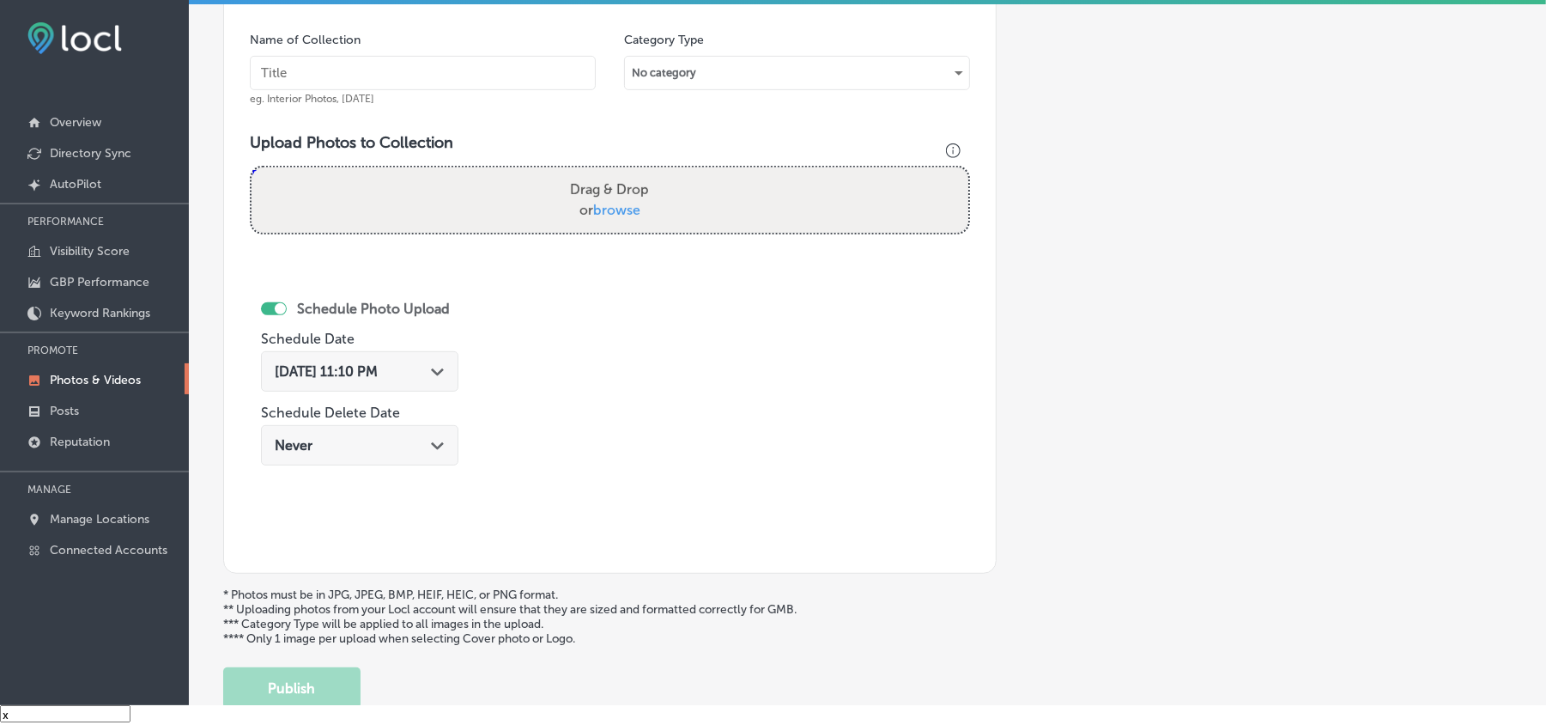
scroll to position [421, 0]
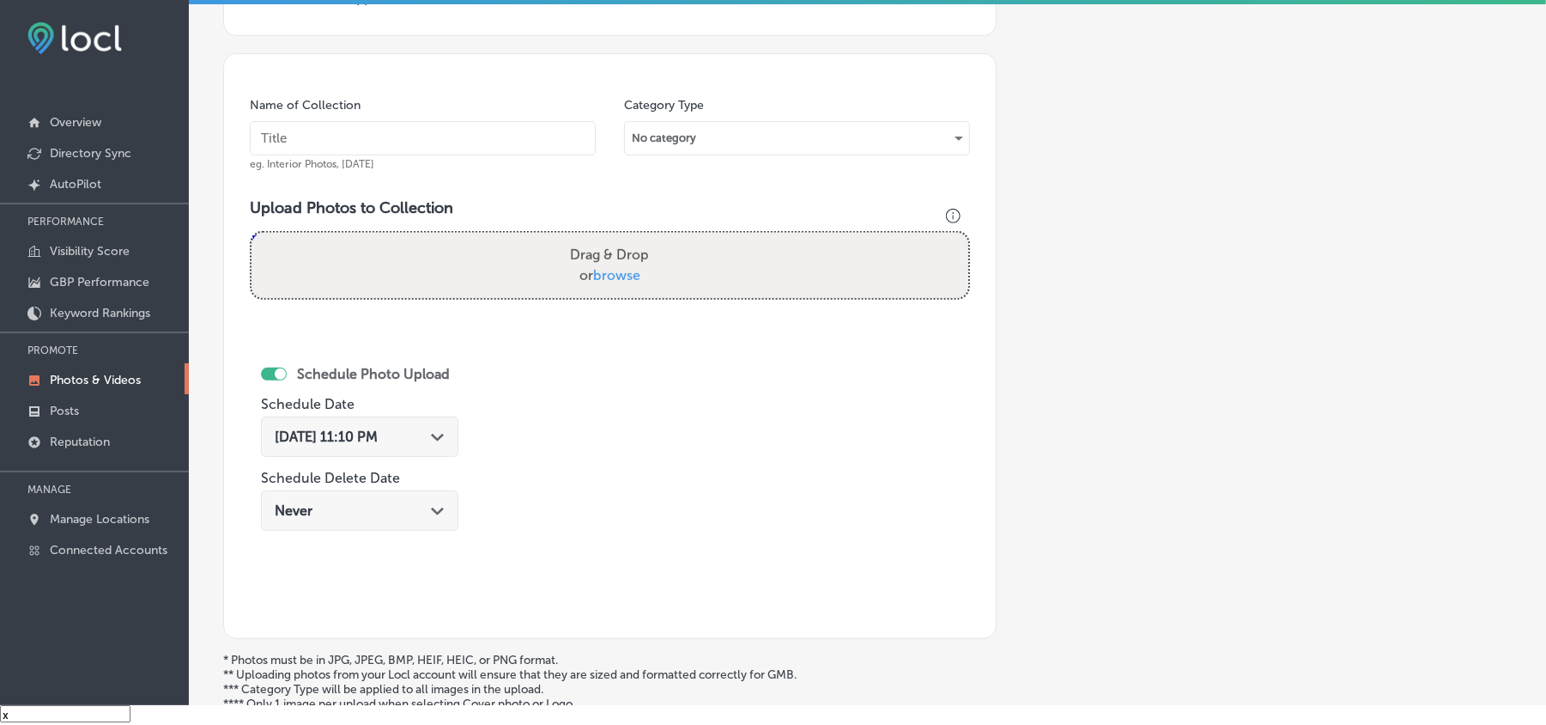
click at [314, 146] on input "text" at bounding box center [423, 138] width 346 height 34
paste input "Kodiak-Lawn-&-Landscape-Mowing-services-in-[GEOGRAPHIC_DATA]-[GEOGRAPHIC_DATA]"
type input "Kodiak-Lawn-&-Landscape-Mowing-services-in-[GEOGRAPHIC_DATA]-[GEOGRAPHIC_DATA]"
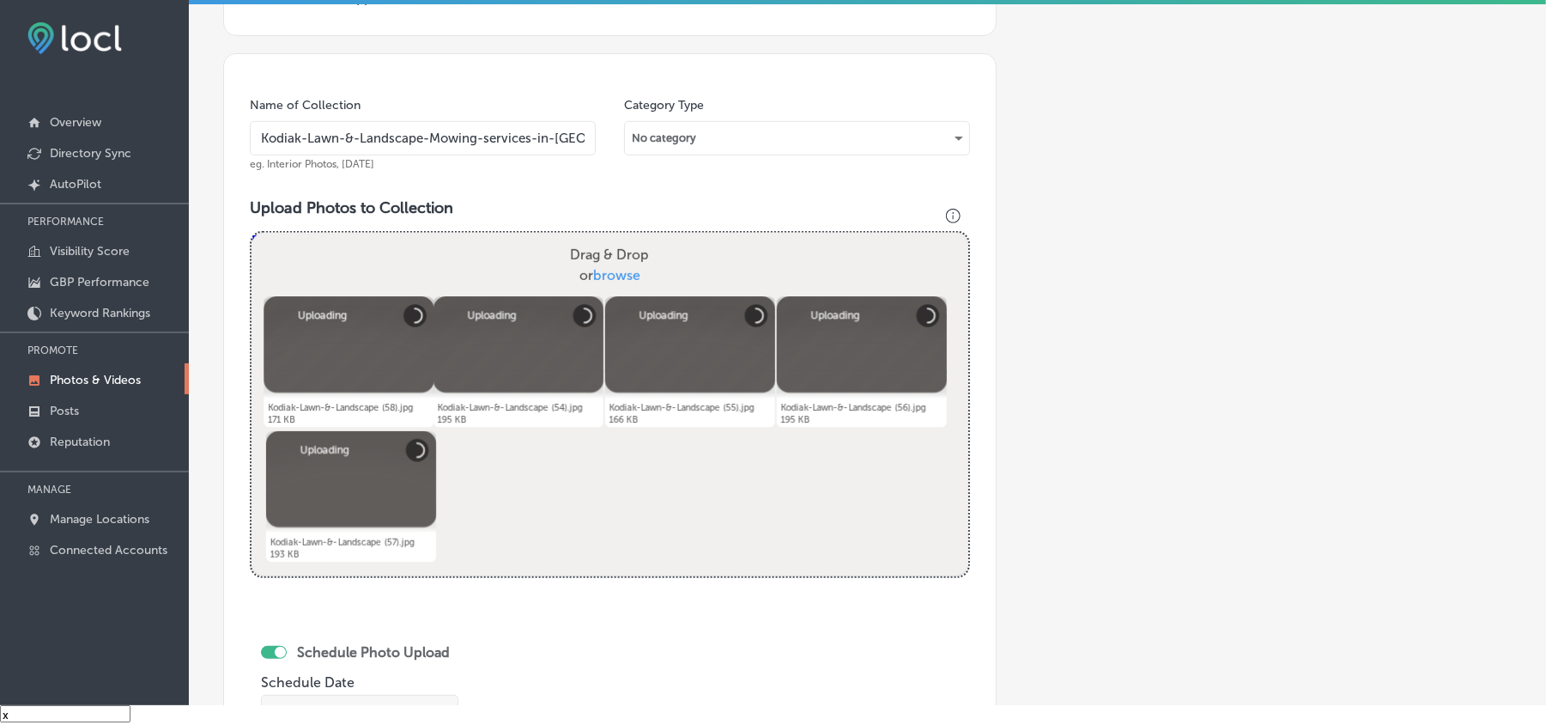
scroll to position [650, 0]
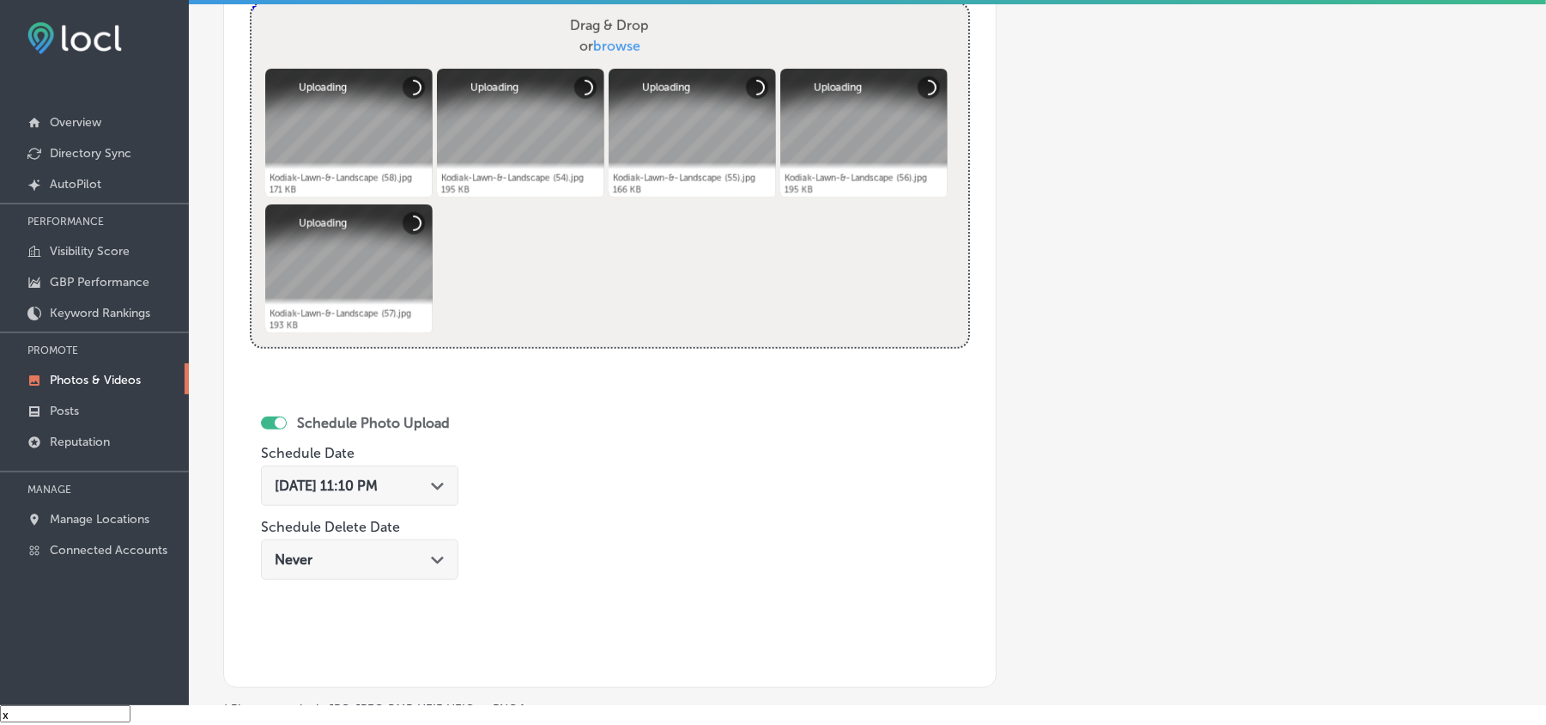
click at [438, 482] on div "Path Created with Sketch." at bounding box center [438, 484] width 14 height 14
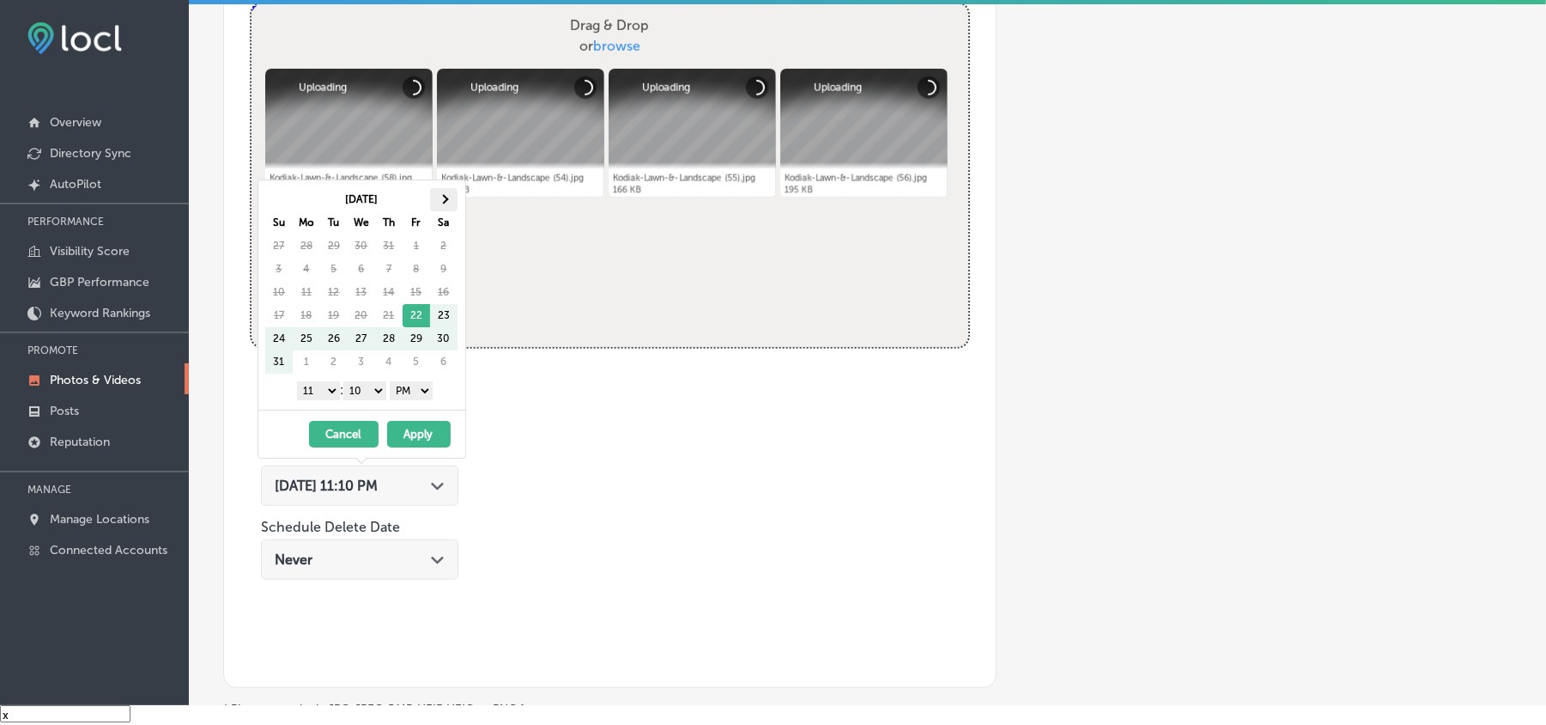
click at [447, 203] on th at bounding box center [443, 199] width 27 height 23
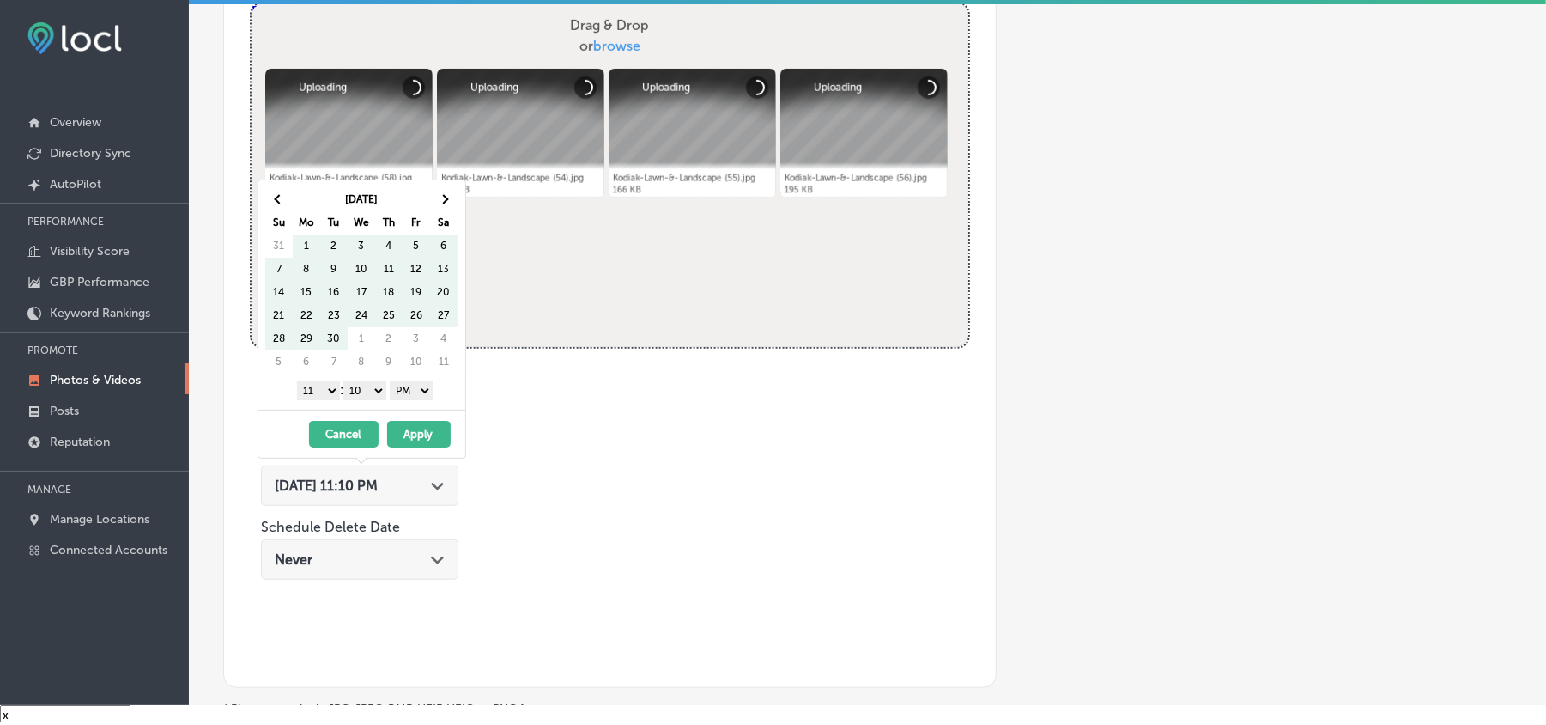
click at [447, 203] on th at bounding box center [443, 199] width 27 height 23
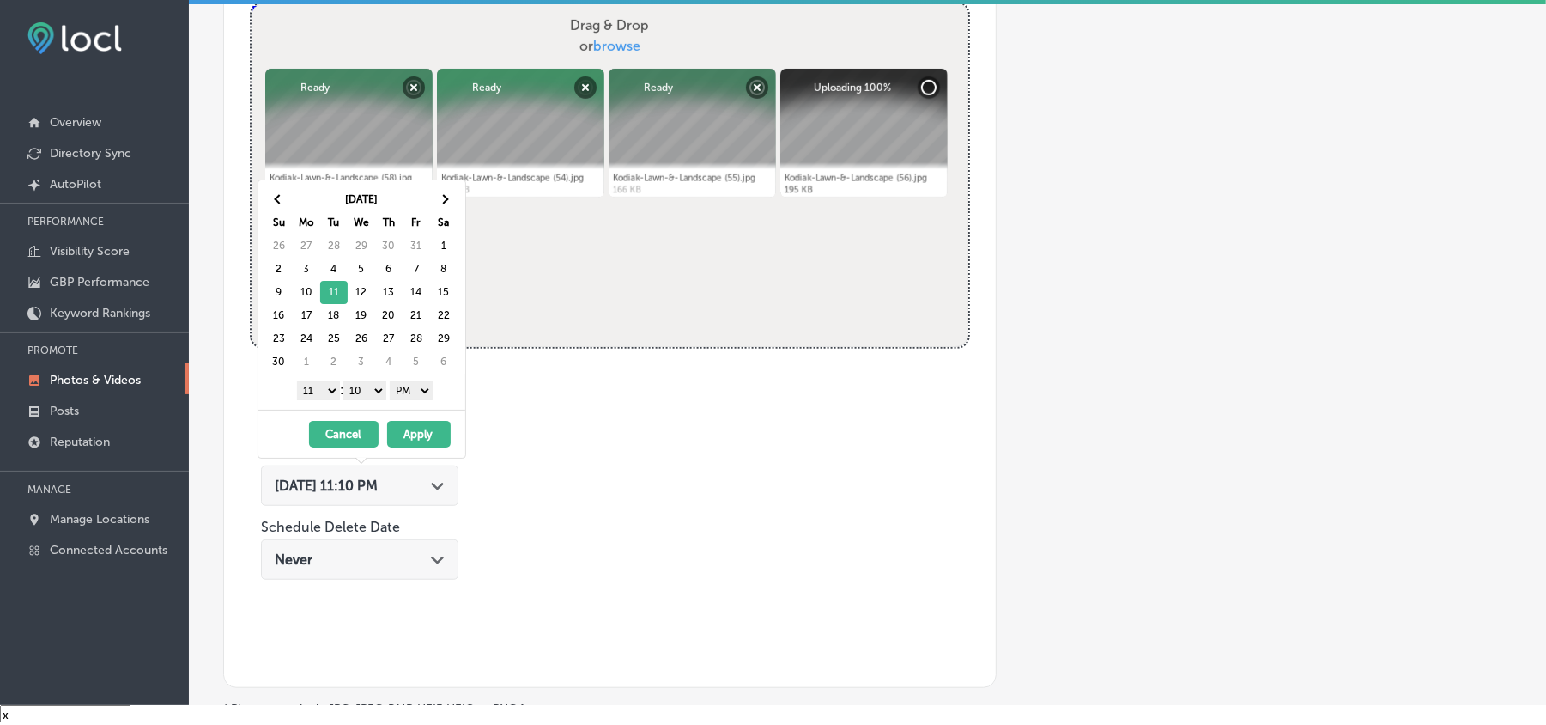
click at [325, 390] on select "1 2 3 4 5 6 7 8 9 10 11 12" at bounding box center [318, 390] width 43 height 19
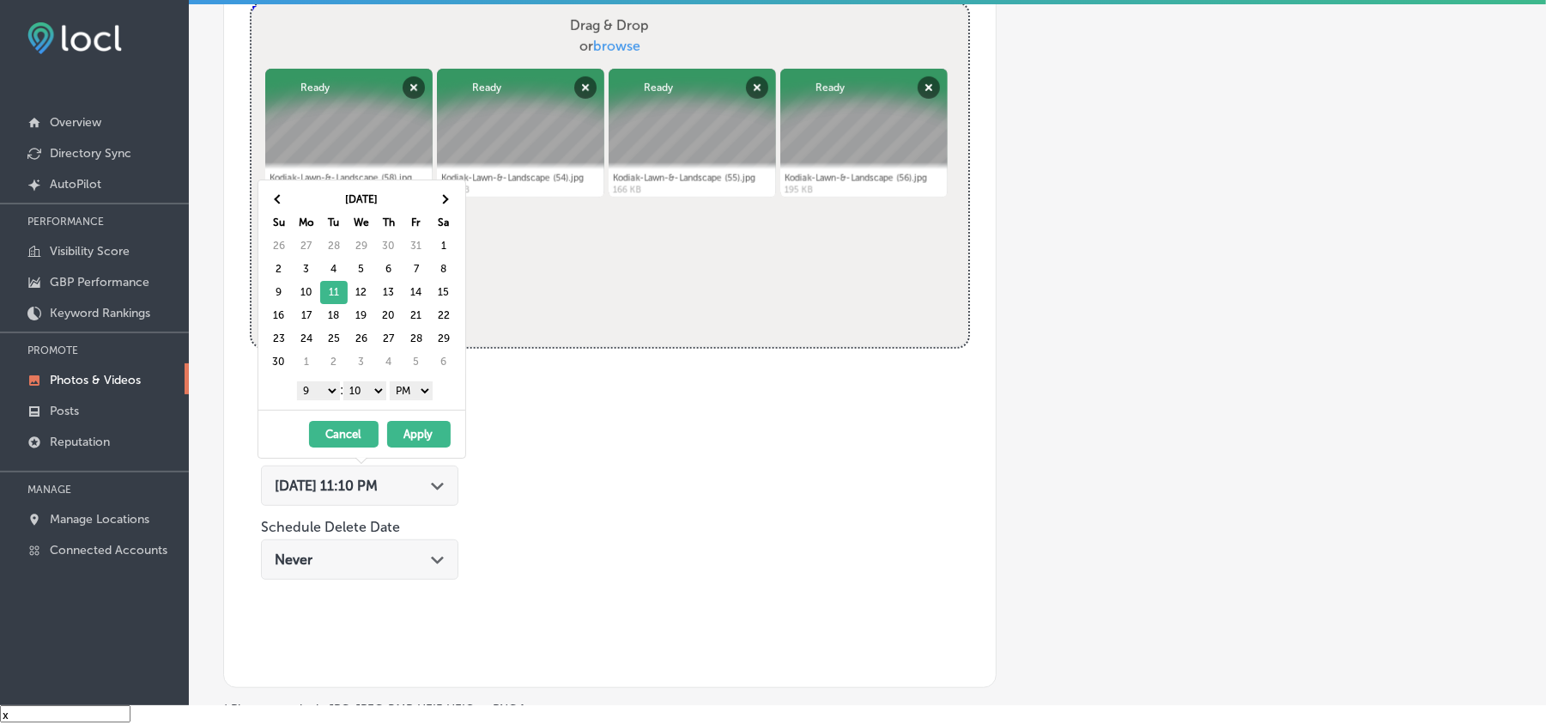
click at [364, 392] on select "00 10 20 30 40 50" at bounding box center [364, 390] width 43 height 19
click at [420, 452] on div "11/11/2025 - 11/11/2025 Cancel Apply" at bounding box center [361, 434] width 207 height 48
click at [419, 434] on button "Apply" at bounding box center [419, 434] width 64 height 27
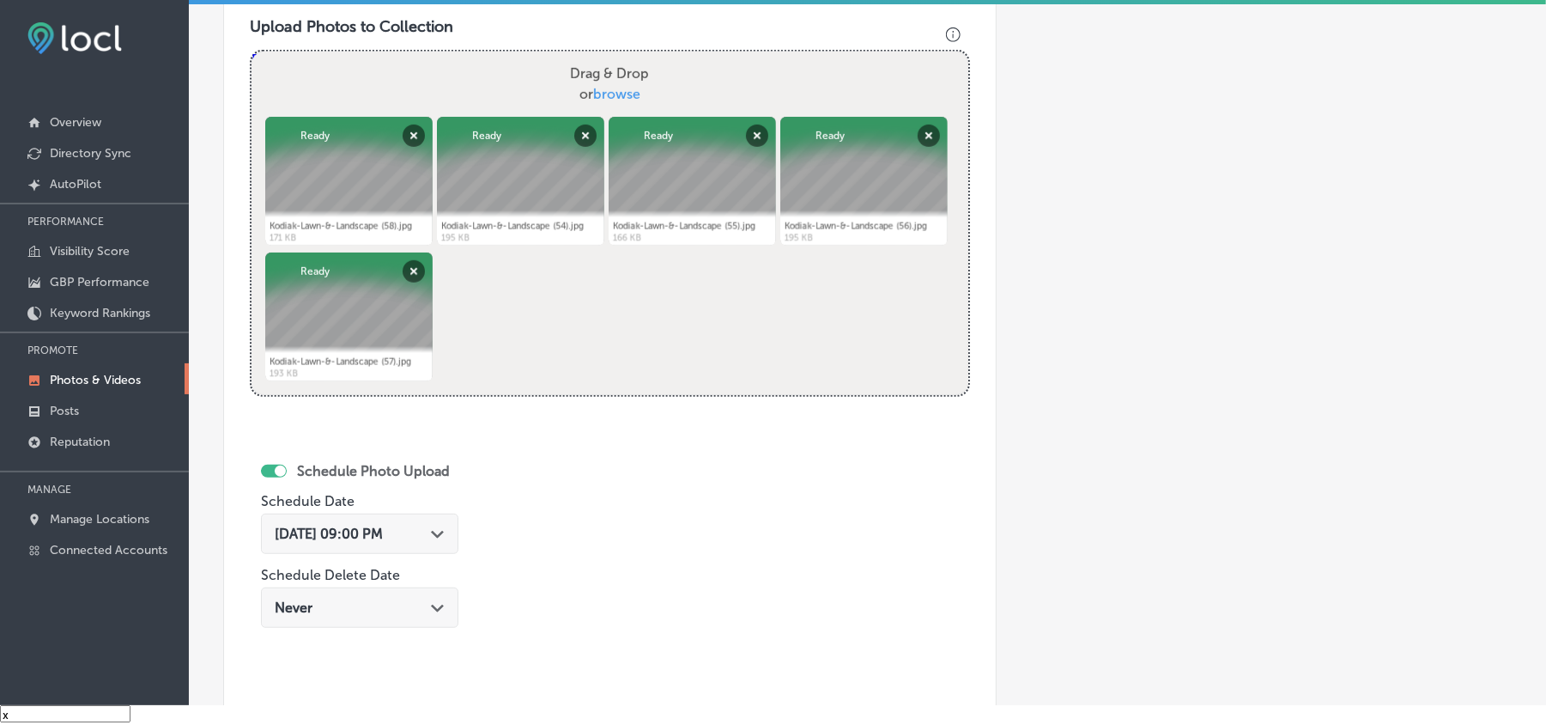
scroll to position [804, 0]
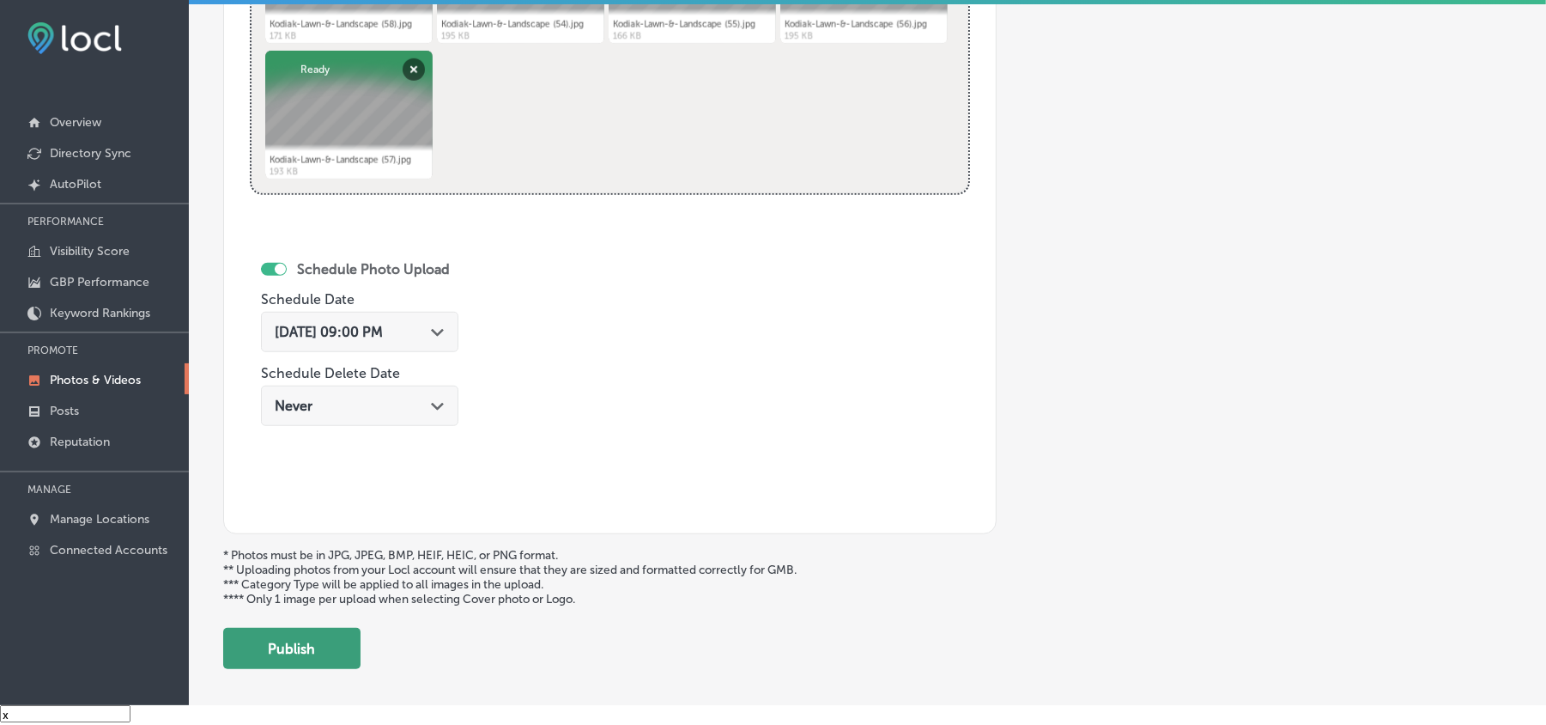
click at [272, 647] on button "Publish" at bounding box center [291, 648] width 137 height 41
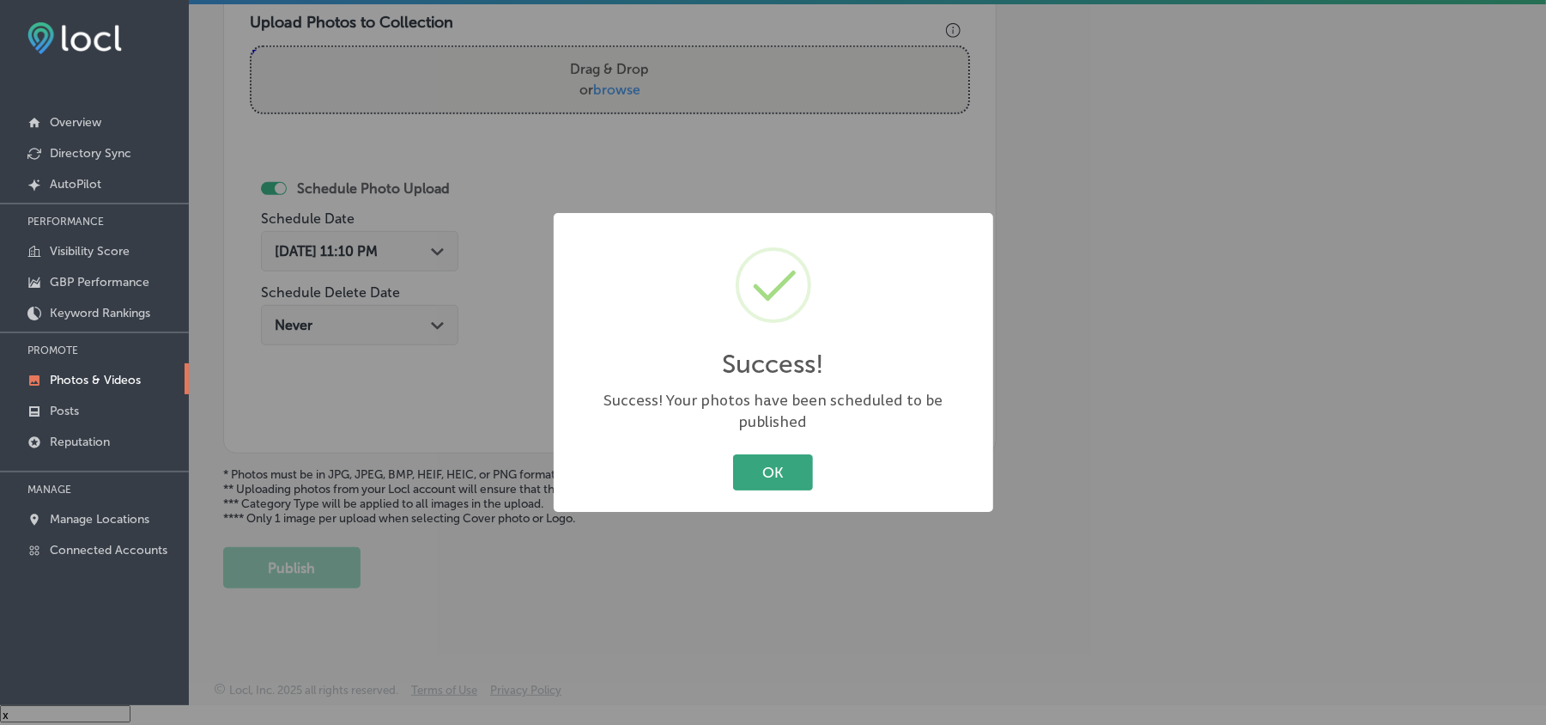
click at [742, 465] on button "OK" at bounding box center [773, 471] width 80 height 35
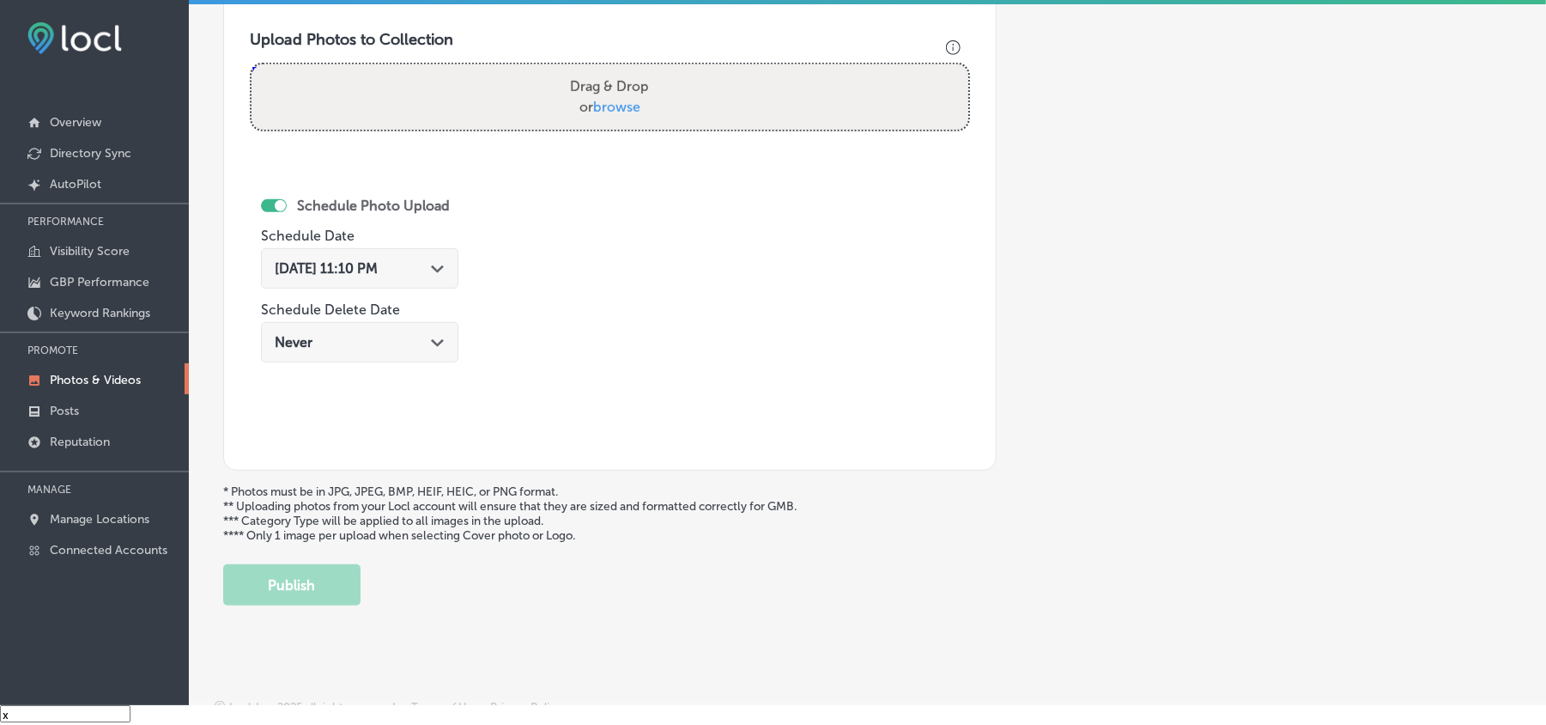
scroll to position [536, 0]
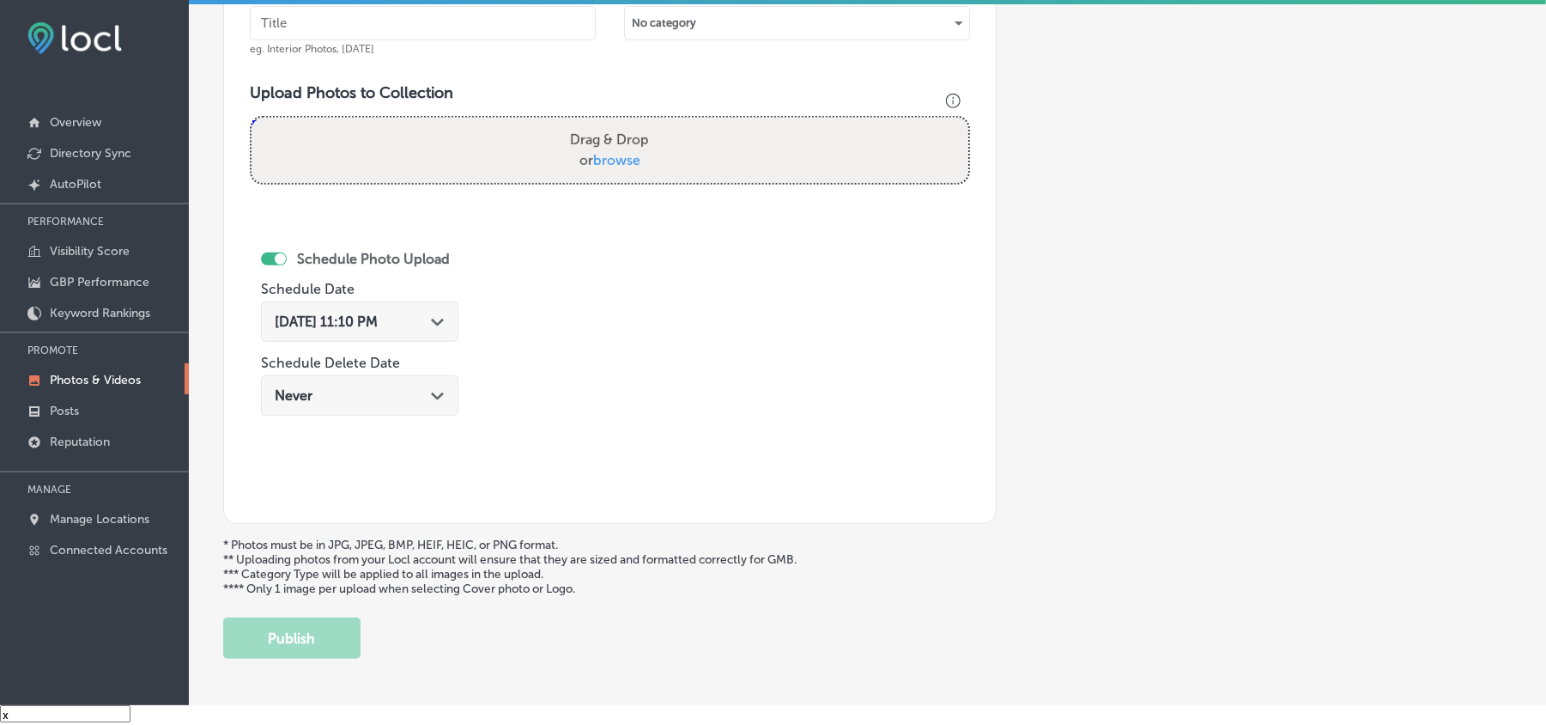
click at [340, 25] on input "text" at bounding box center [423, 23] width 346 height 34
paste input "Kodiak-Lawn-&-Landscape-[PERSON_NAME]-and-shrub-trimming-Missoula"
type input "Kodiak-Lawn-&-Landscape-[PERSON_NAME]-and-shrub-trimming-Missoula"
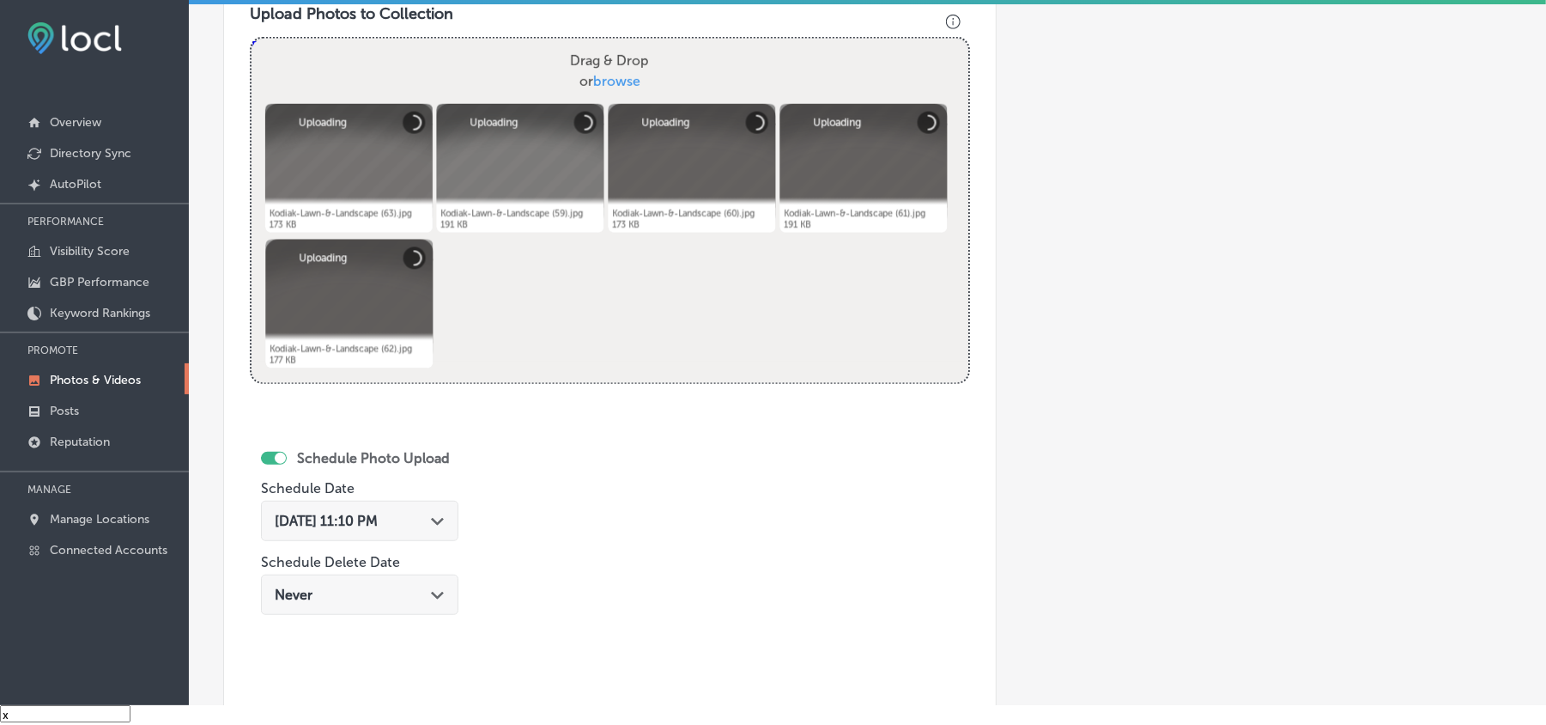
scroll to position [688, 0]
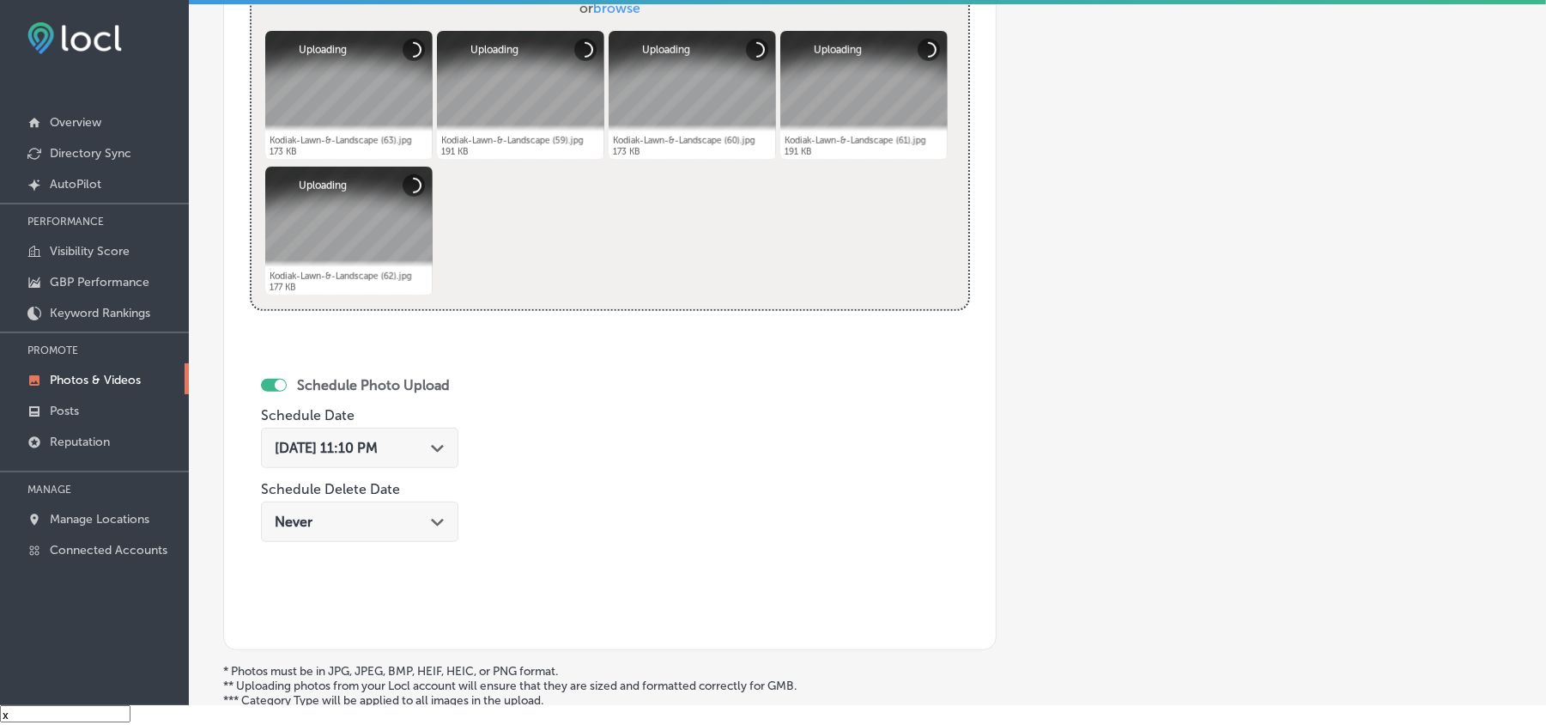
click at [431, 445] on div "[DATE] 11:10 PM Path Created with Sketch." at bounding box center [360, 448] width 170 height 16
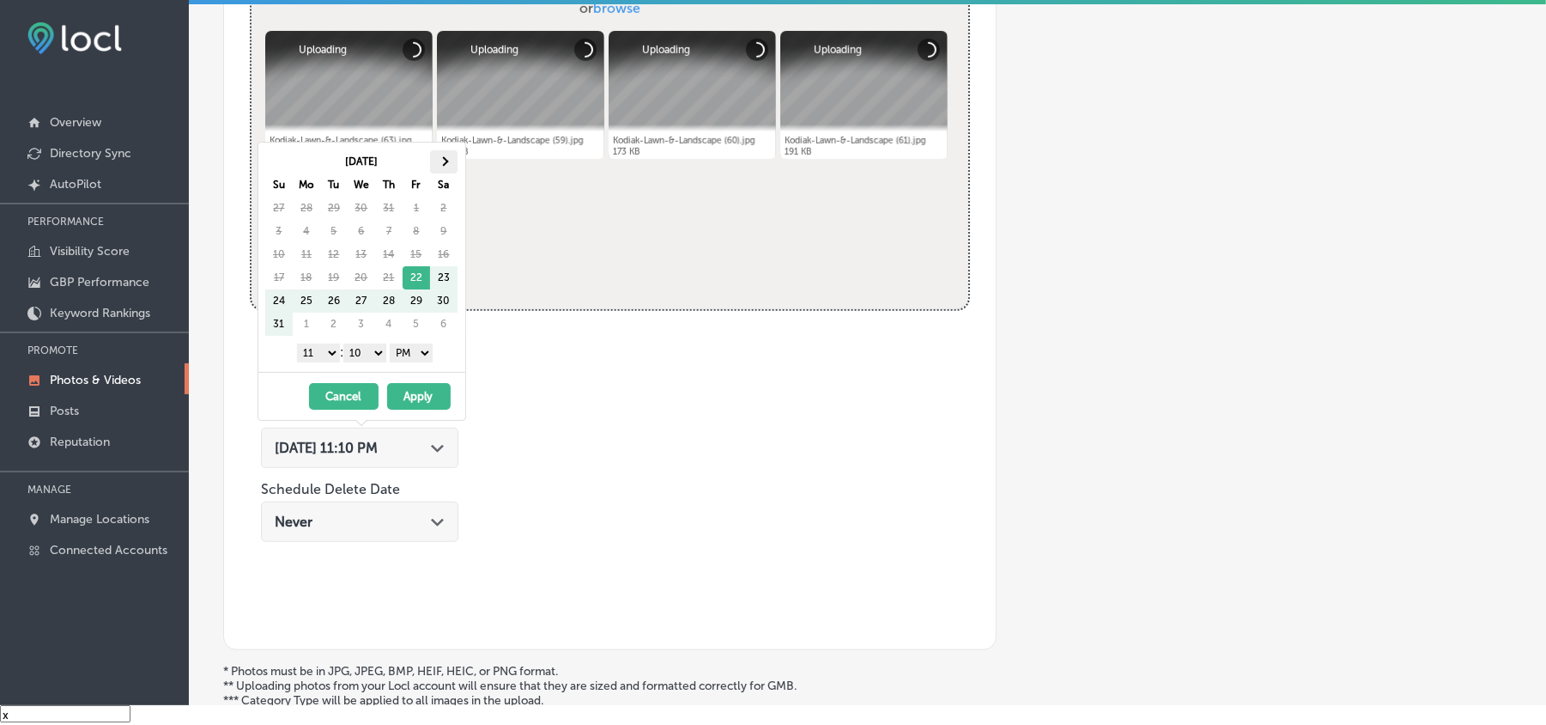
click at [440, 160] on th at bounding box center [443, 161] width 27 height 23
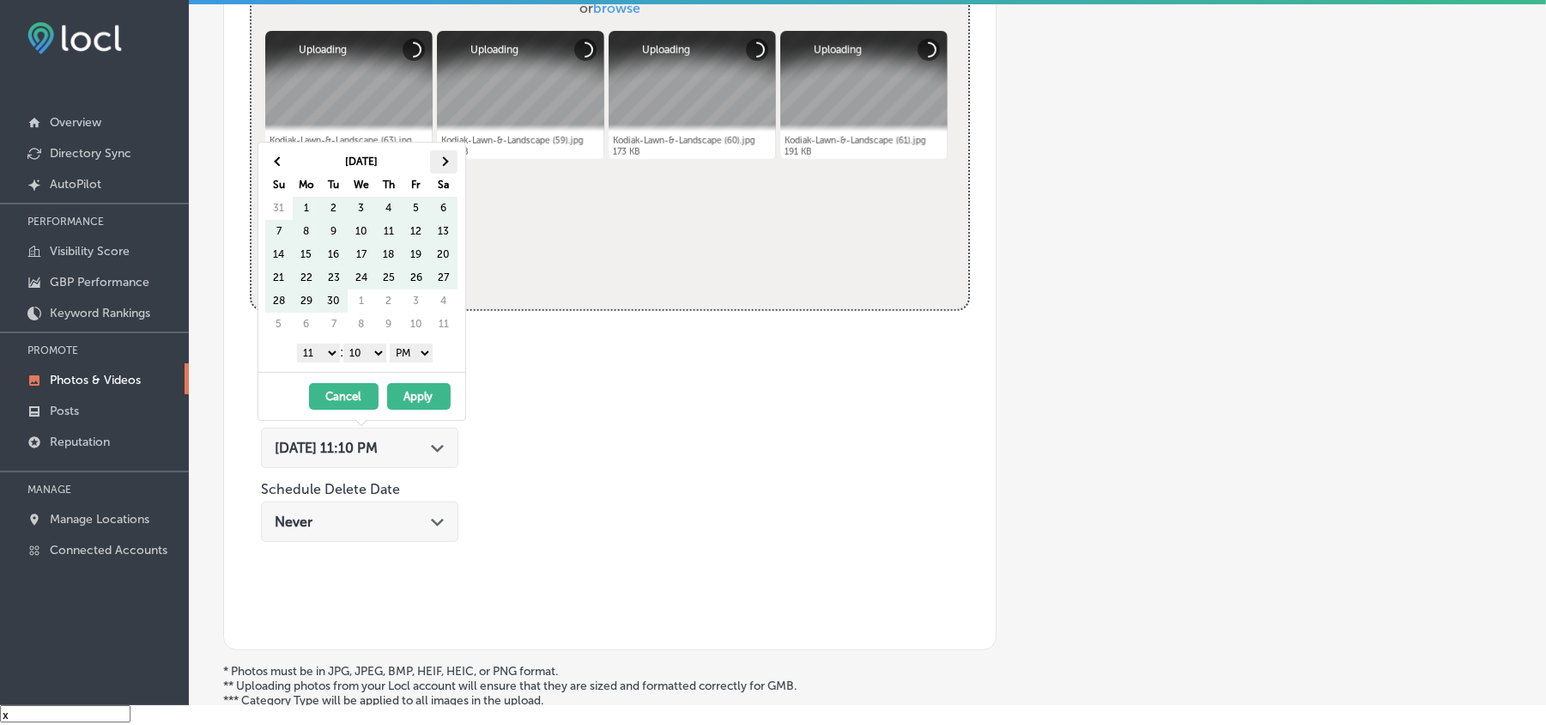
click at [441, 160] on span at bounding box center [443, 161] width 9 height 9
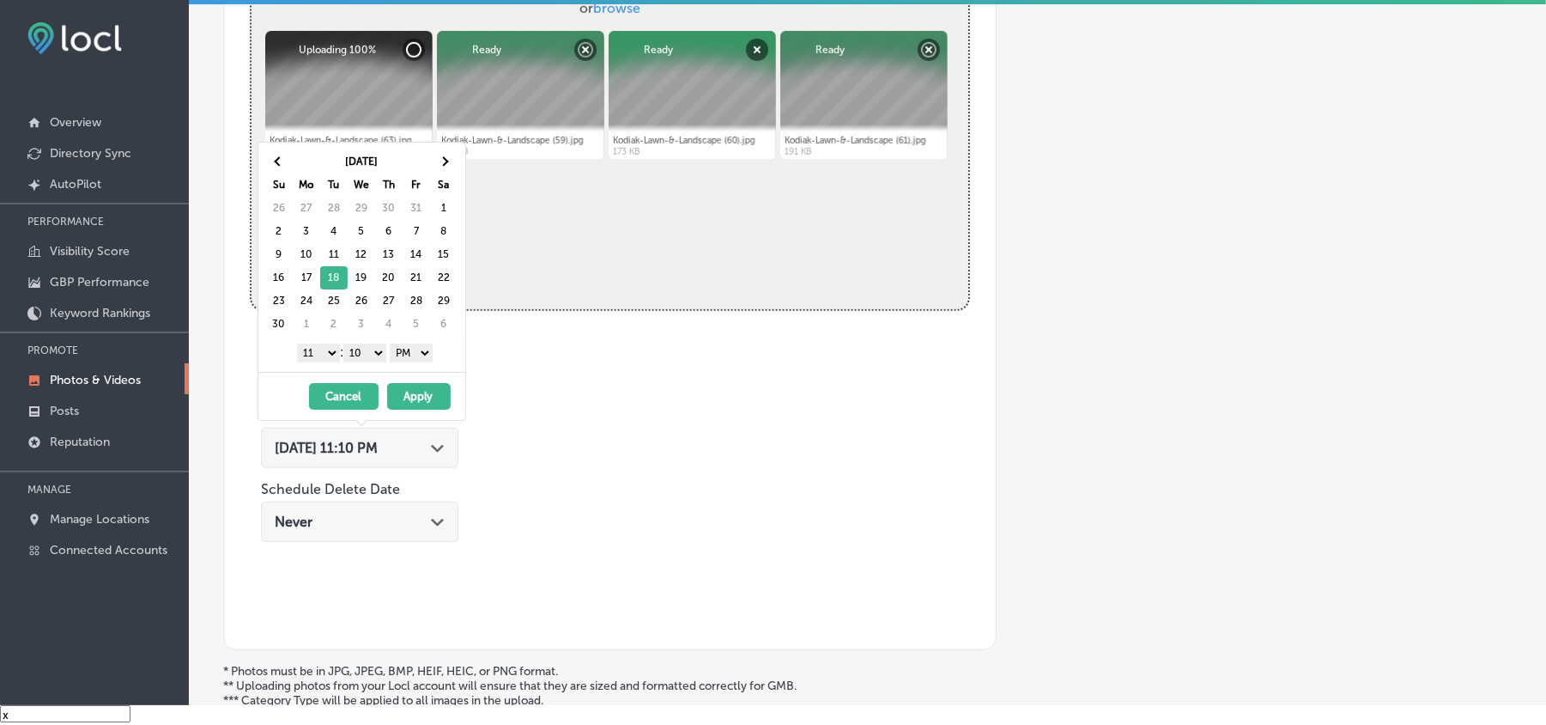
click at [320, 358] on select "1 2 3 4 5 6 7 8 9 10 11 12" at bounding box center [318, 352] width 43 height 19
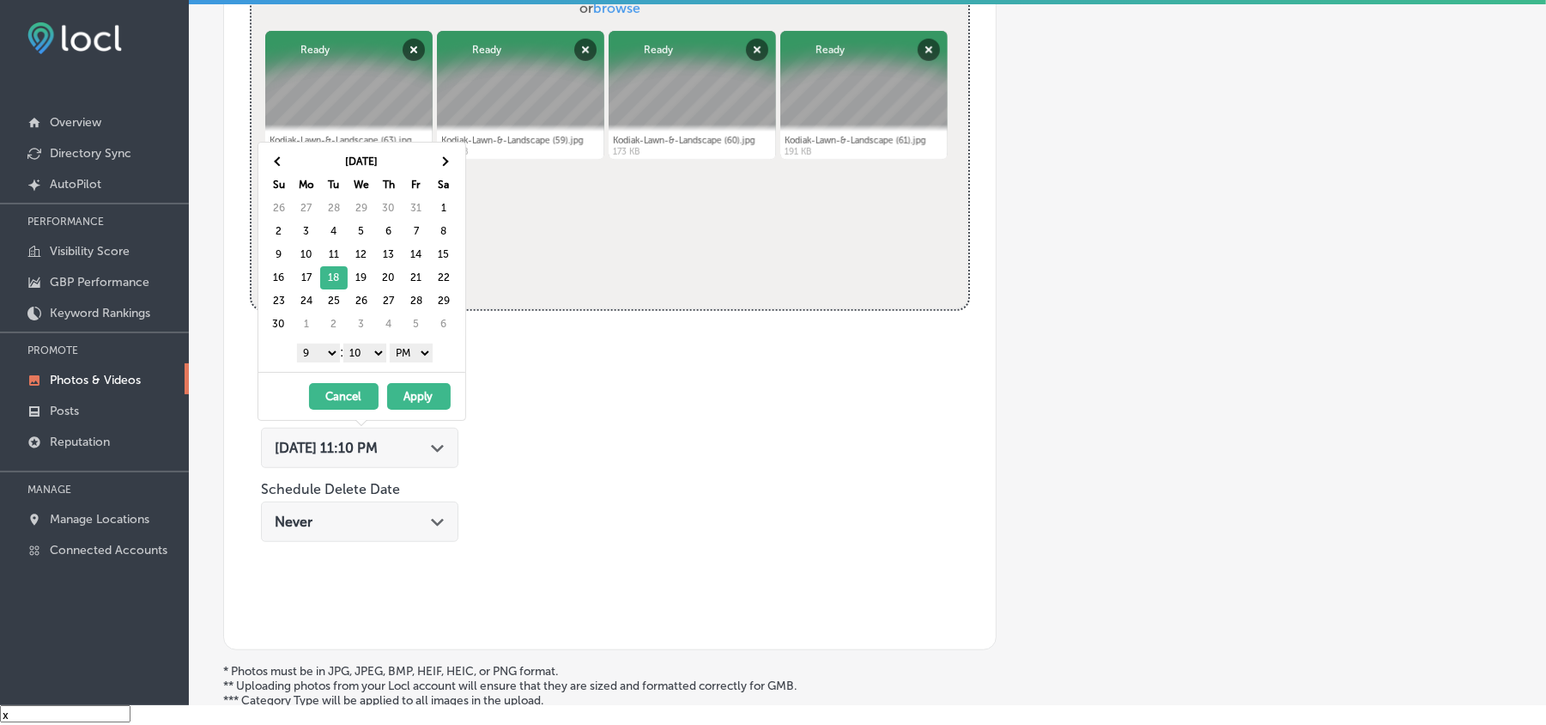
click at [368, 349] on select "00 10 20 30 40 50" at bounding box center [364, 352] width 43 height 19
click at [438, 404] on button "Apply" at bounding box center [419, 396] width 64 height 27
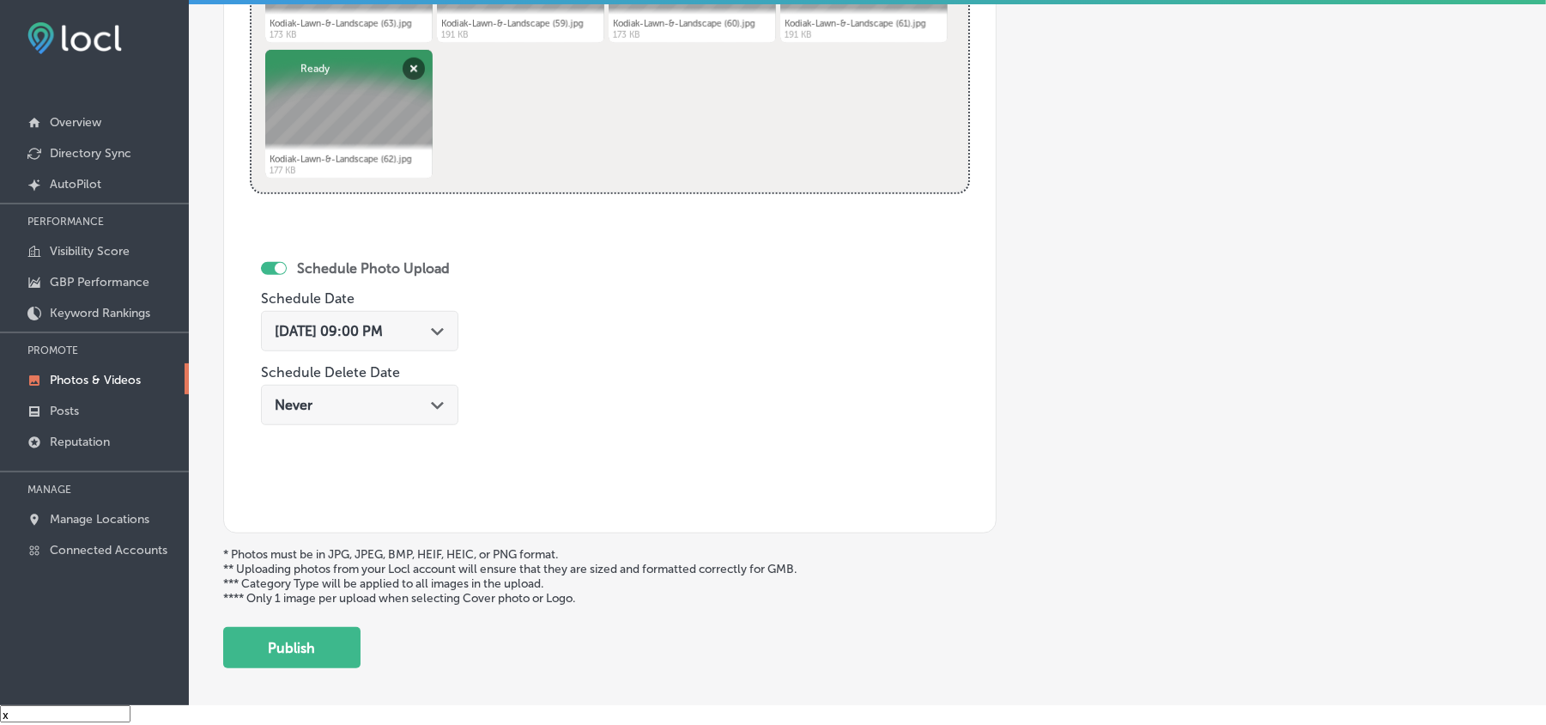
scroll to position [879, 0]
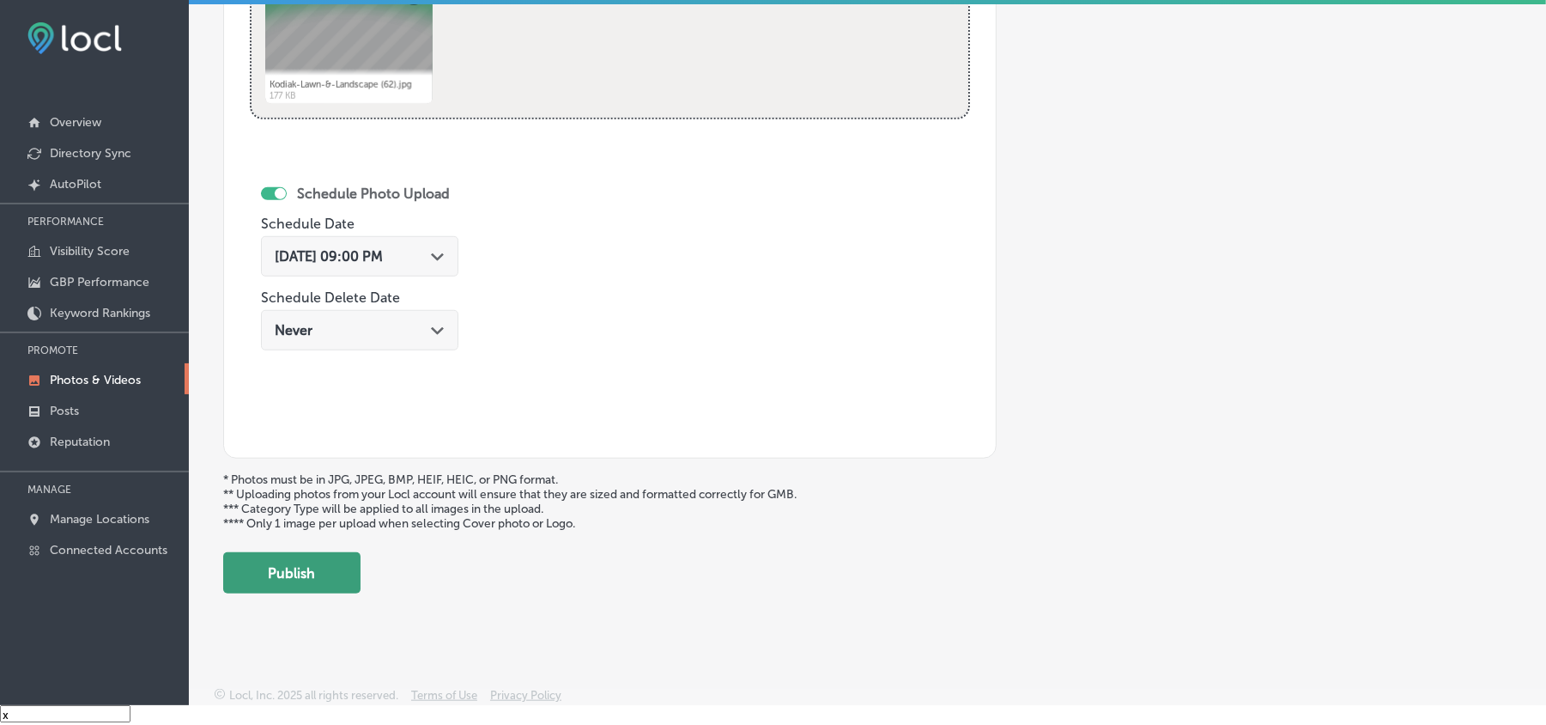
click at [354, 562] on button "Publish" at bounding box center [291, 572] width 137 height 41
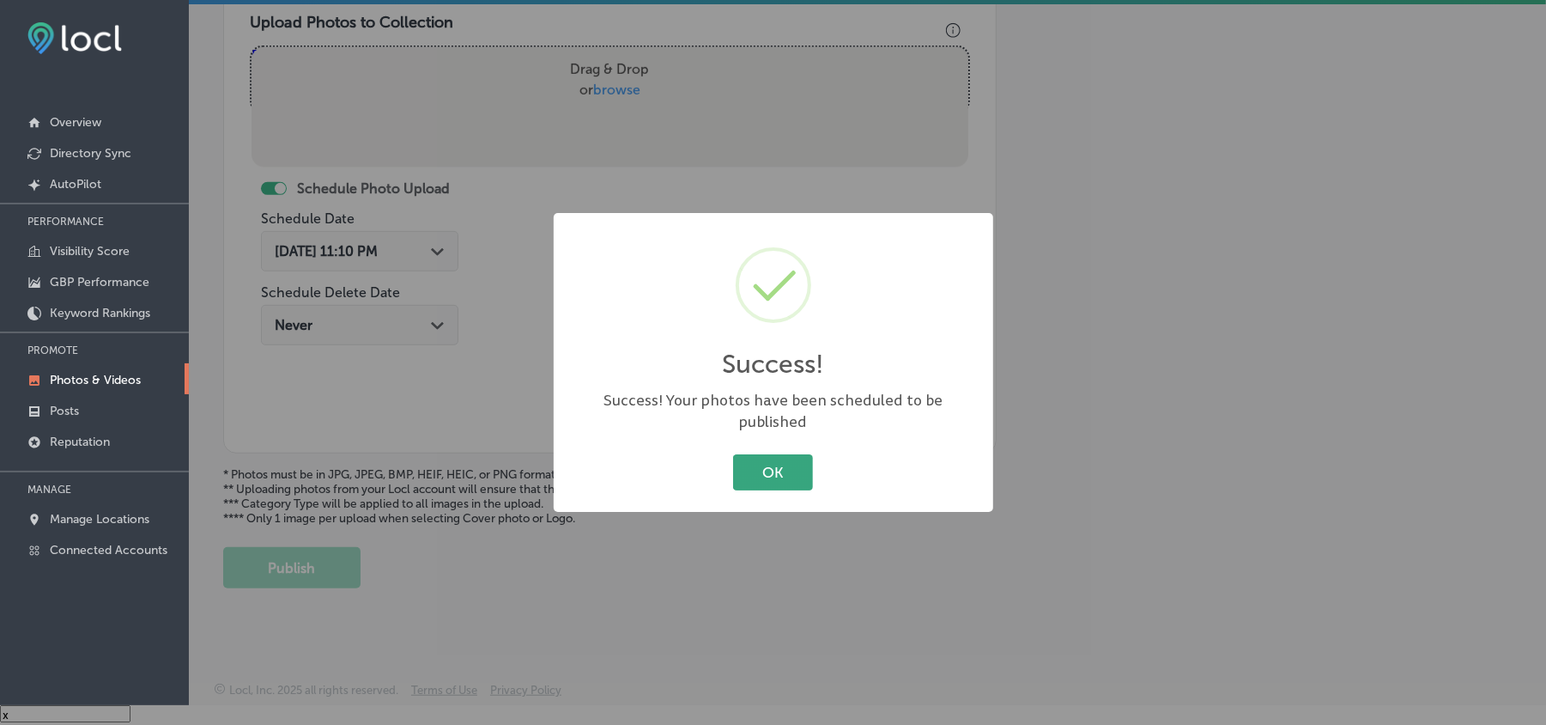
click at [790, 467] on button "OK" at bounding box center [773, 471] width 80 height 35
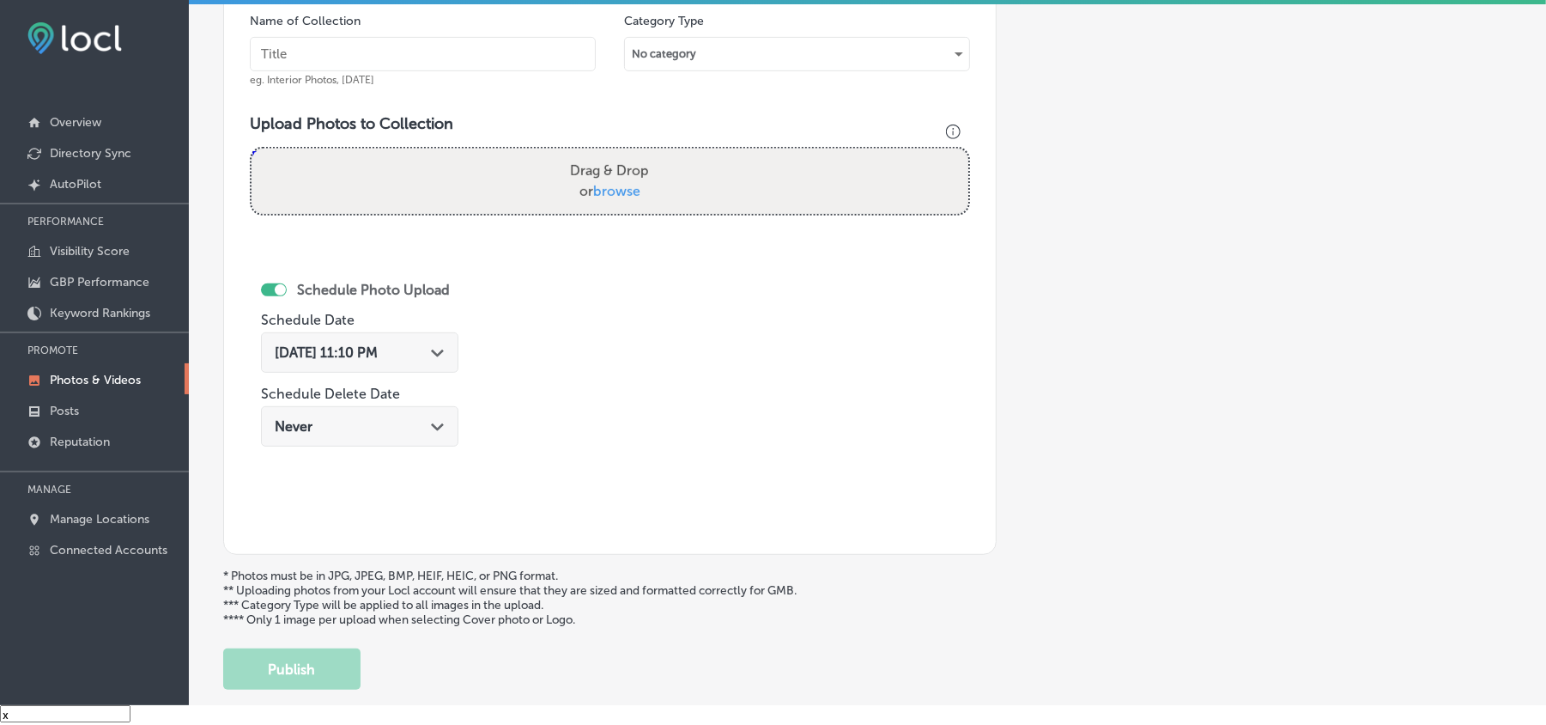
scroll to position [498, 0]
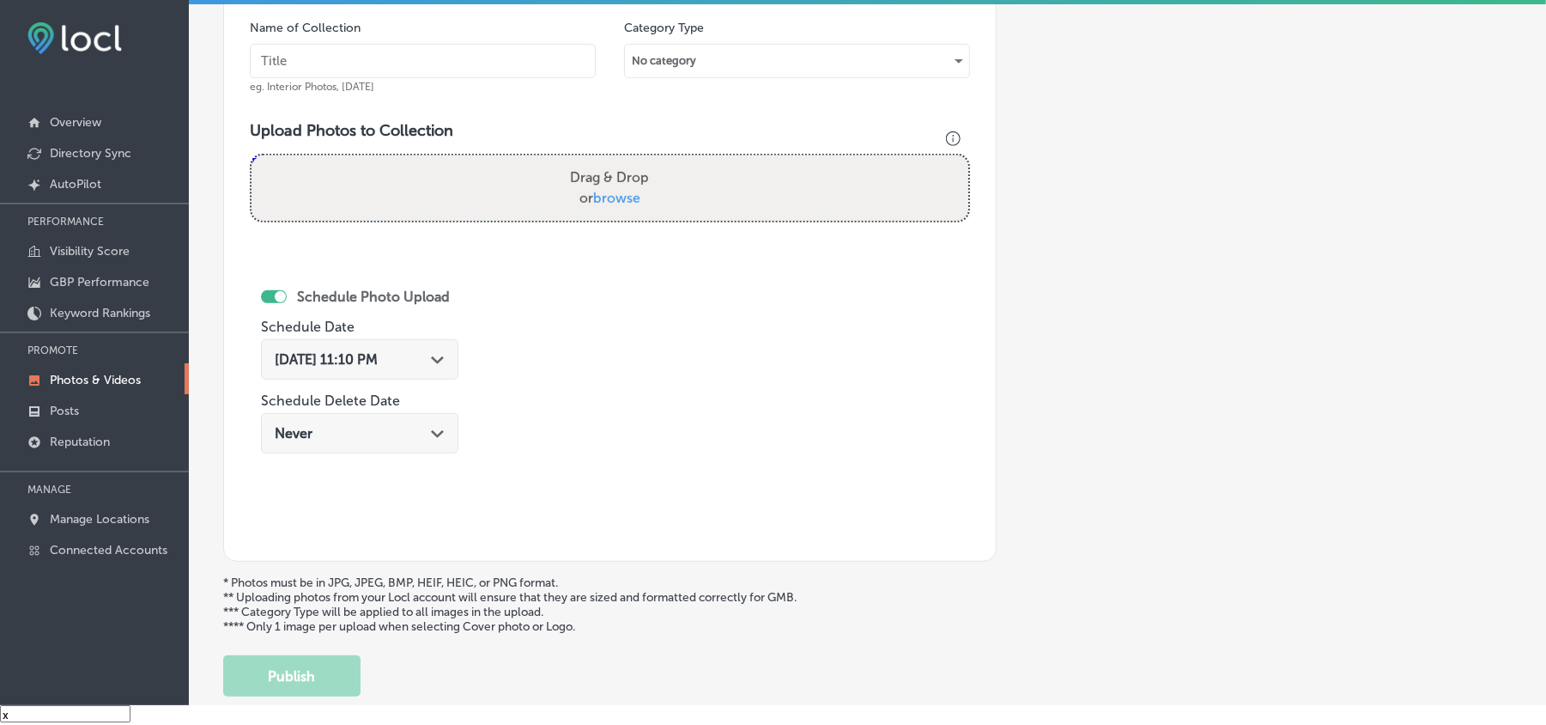
click at [313, 70] on input "text" at bounding box center [423, 61] width 346 height 34
paste input "Kodiak-Lawn-&-Landscape-Hardscaping-installation-in-[GEOGRAPHIC_DATA]"
type input "Kodiak-Lawn-&-Landscape-Hardscaping-installation-in-[GEOGRAPHIC_DATA]"
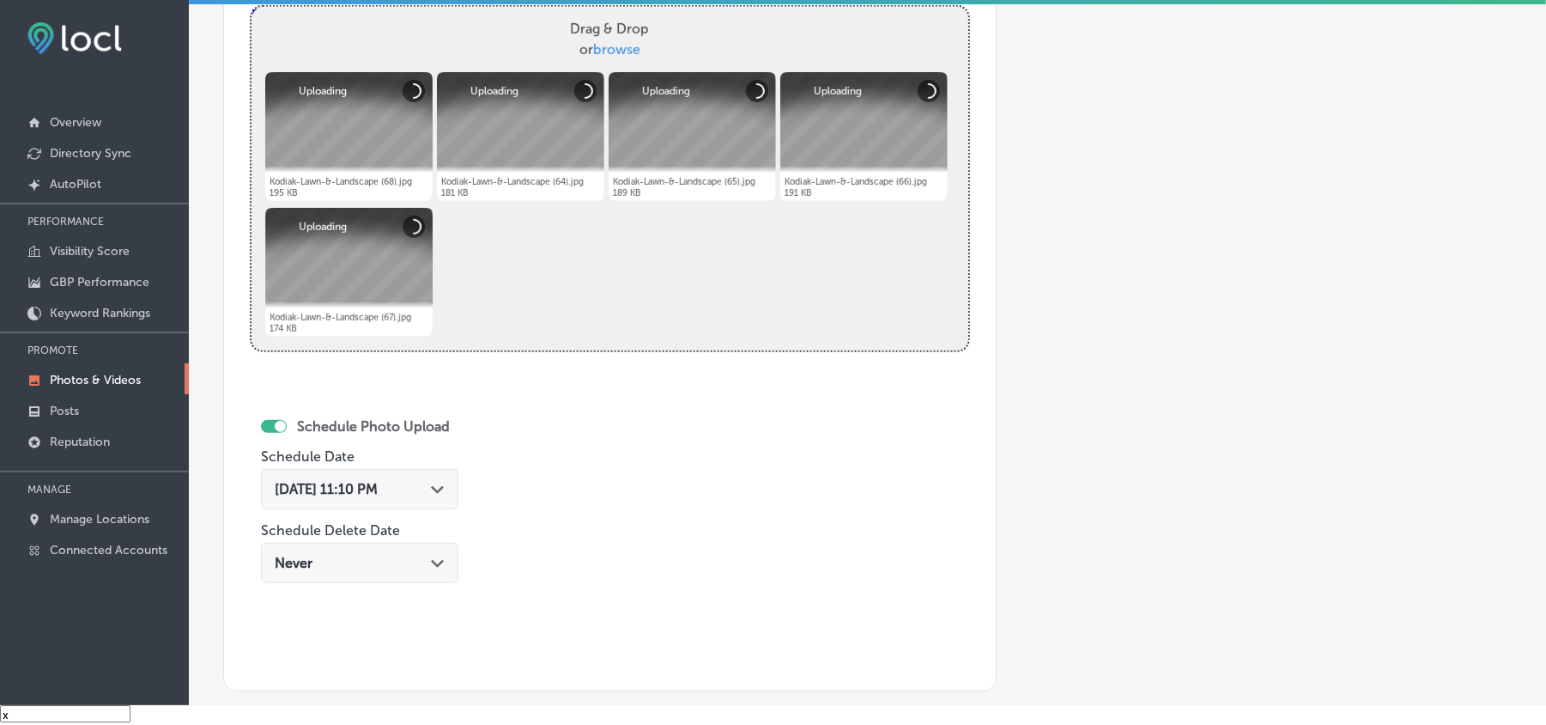
scroll to position [650, 0]
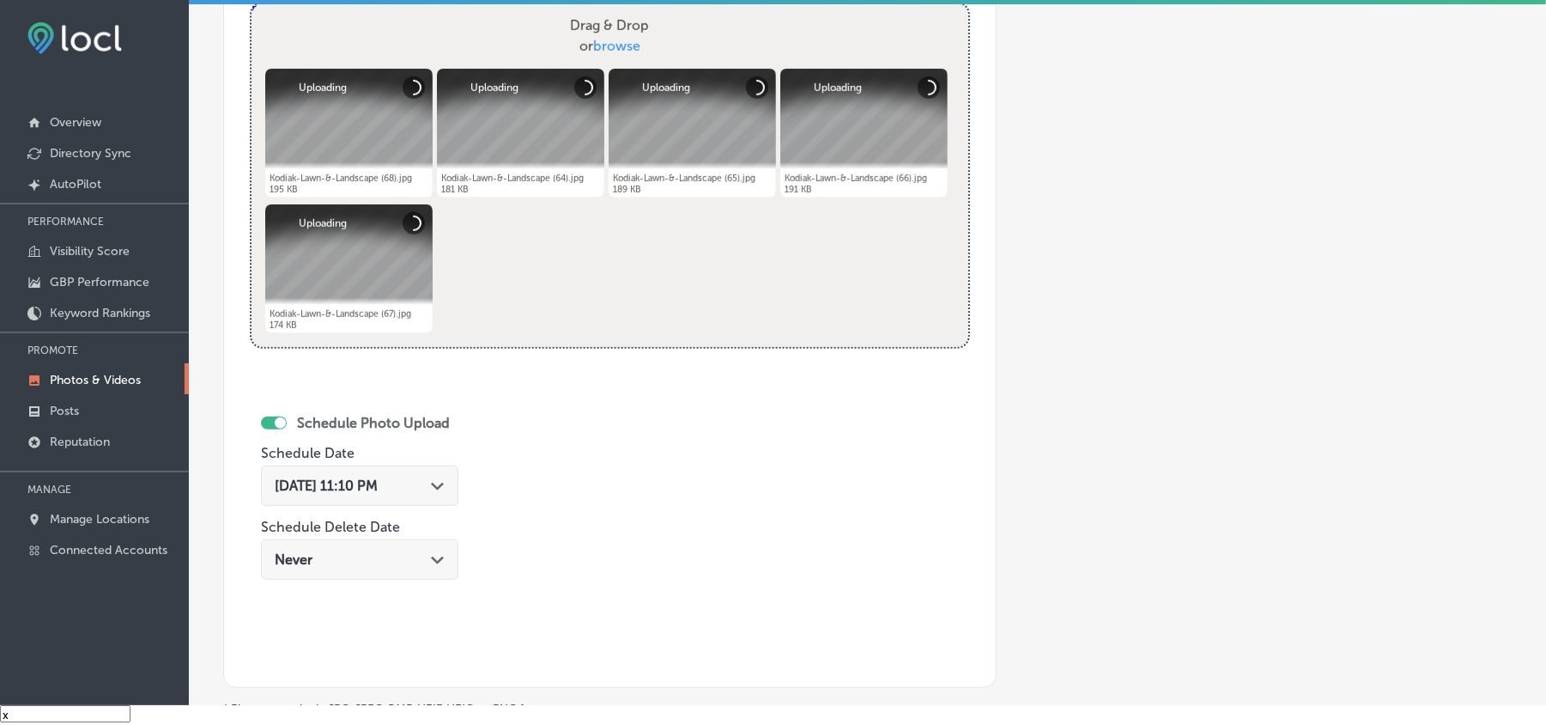
click at [429, 486] on div "[DATE] 11:10 PM Path Created with Sketch." at bounding box center [360, 485] width 170 height 16
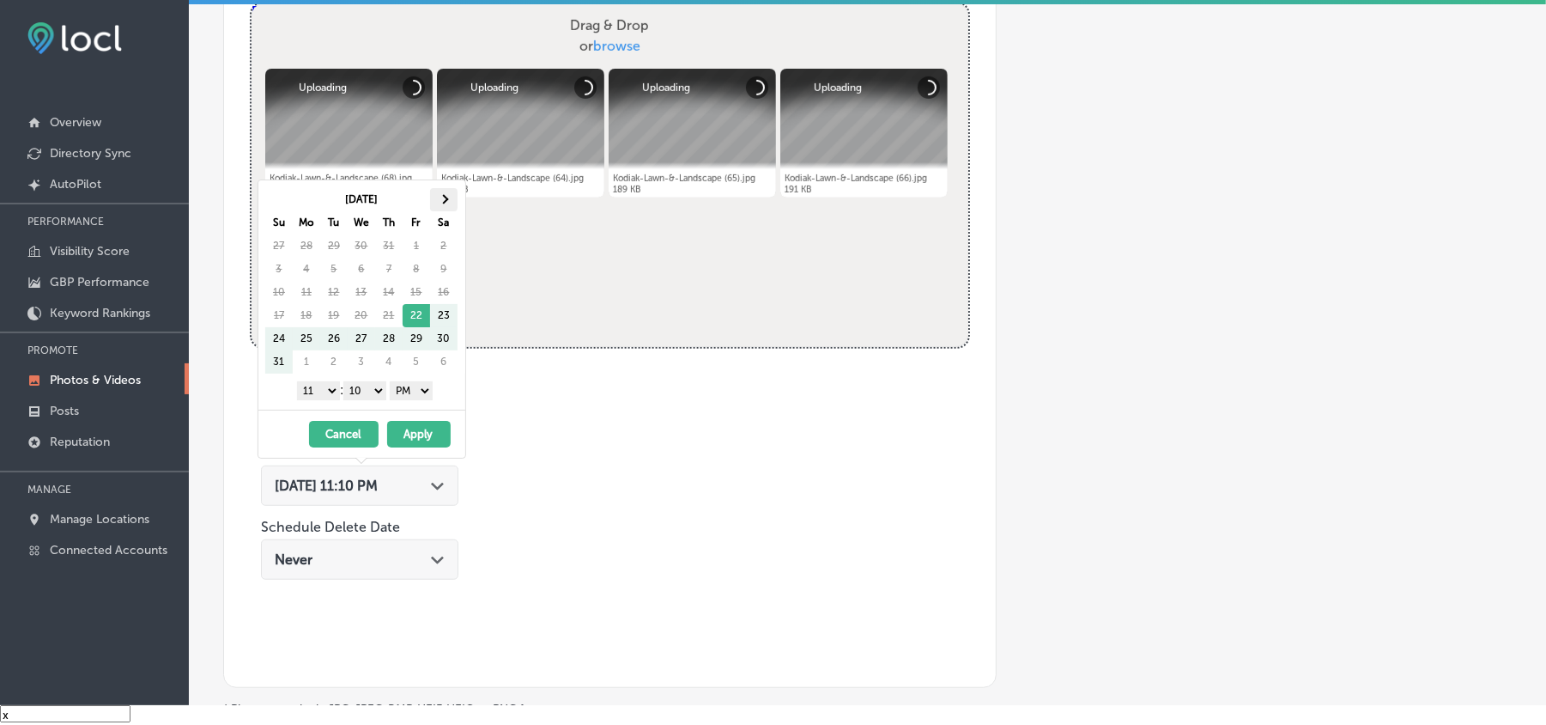
click at [443, 196] on span at bounding box center [443, 199] width 9 height 9
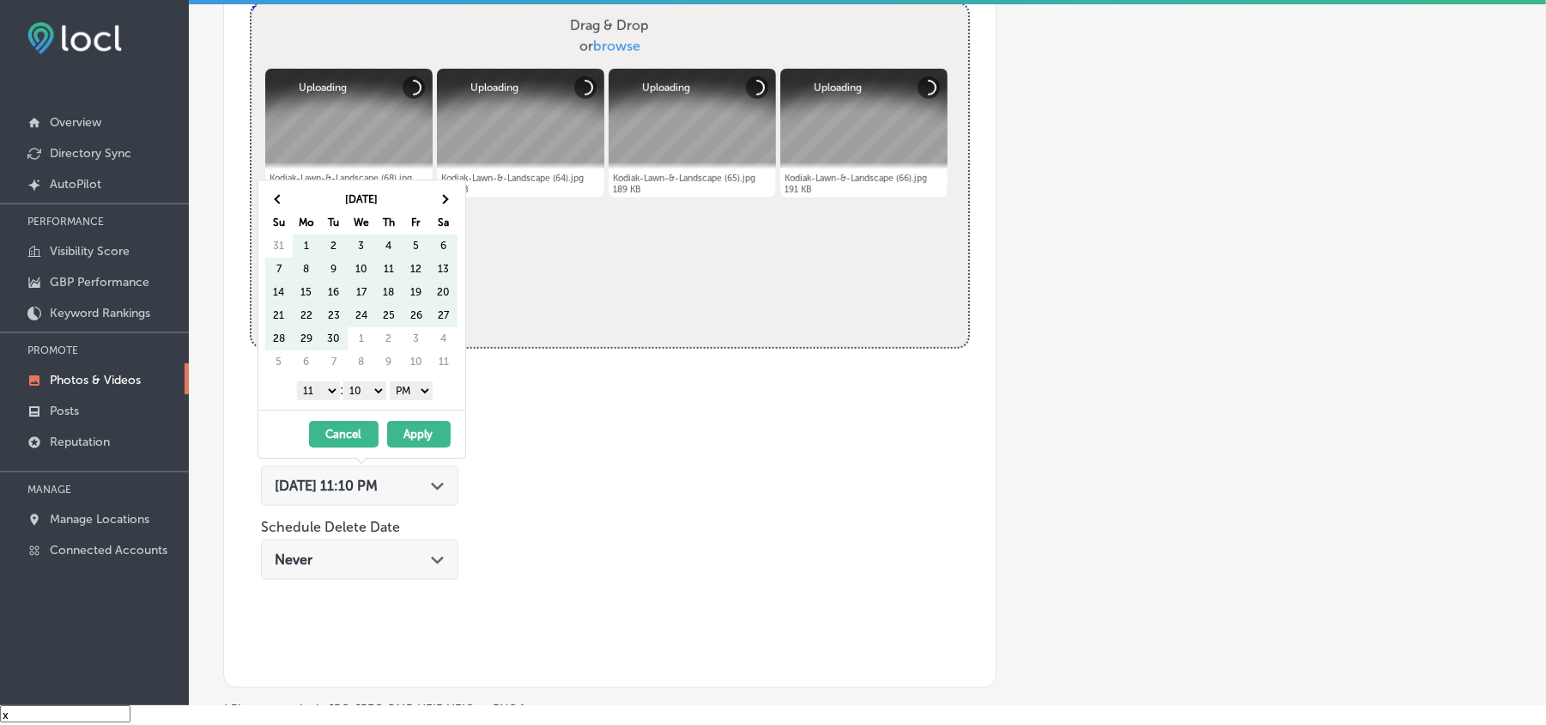
click at [443, 196] on span at bounding box center [443, 199] width 9 height 9
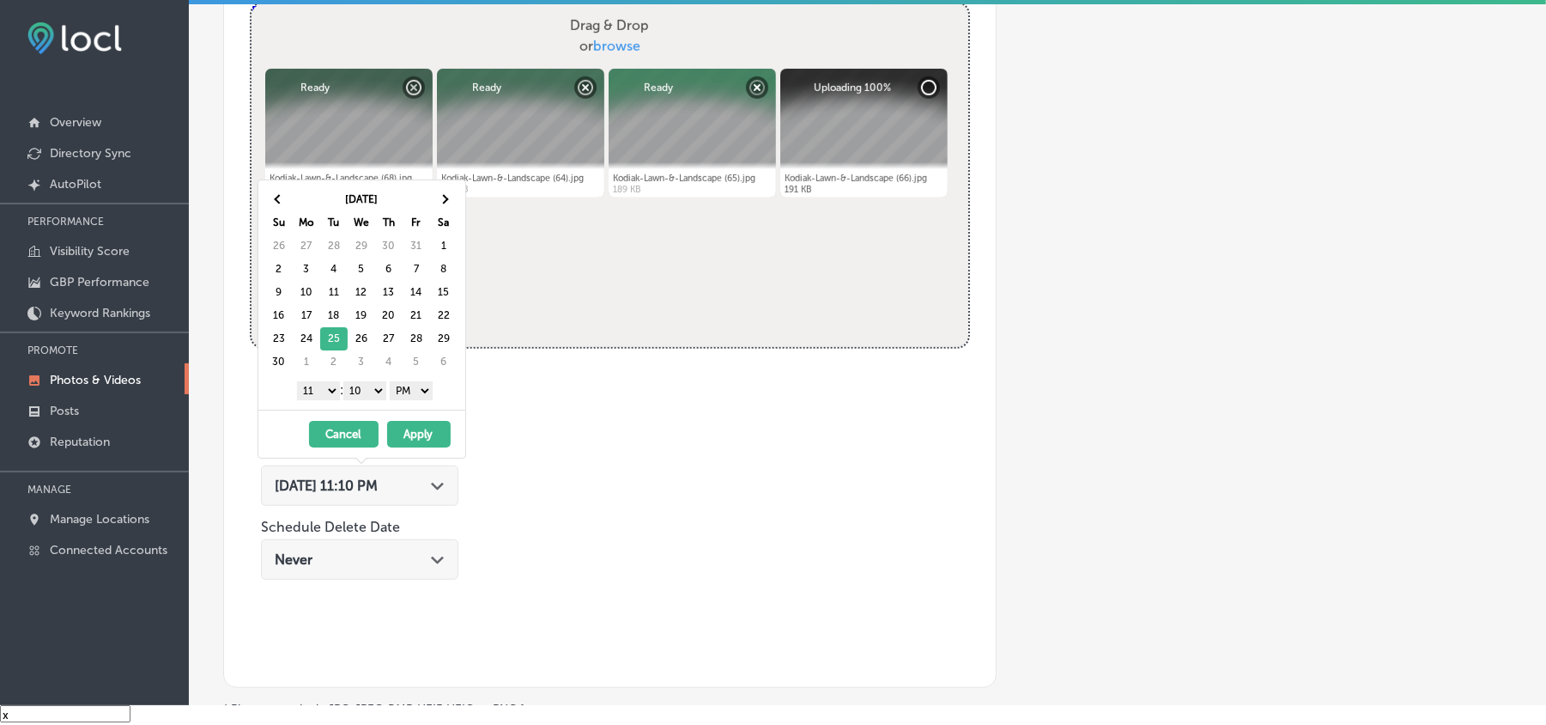
click at [311, 388] on select "1 2 3 4 5 6 7 8 9 10 11 12" at bounding box center [318, 390] width 43 height 19
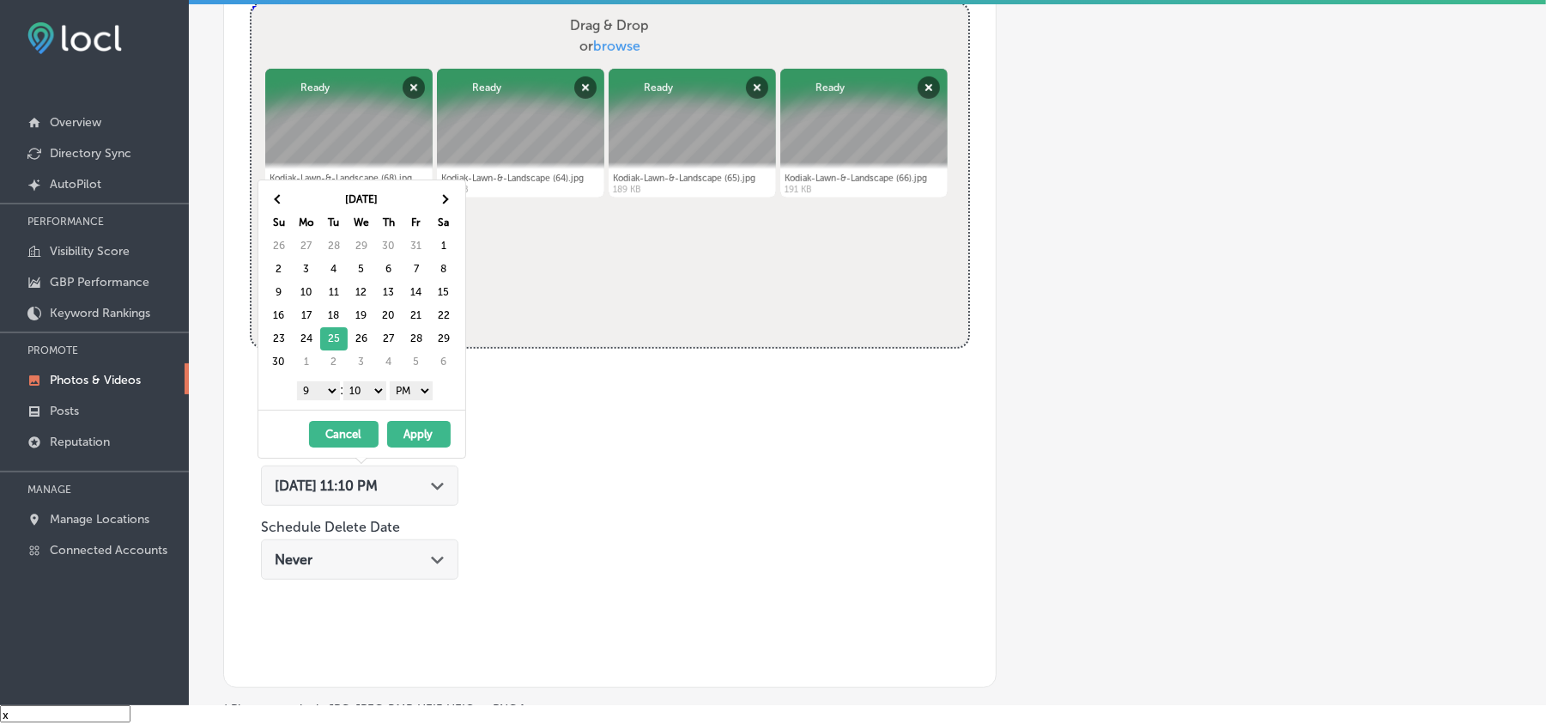
click at [373, 382] on div "1 2 3 4 5 6 7 8 9 10 11 12 : 00 10 20 30 40 50 AM PM" at bounding box center [365, 390] width 200 height 26
click at [375, 399] on select "00 10 20 30 40 50" at bounding box center [364, 390] width 43 height 19
click at [434, 440] on button "Apply" at bounding box center [419, 434] width 64 height 27
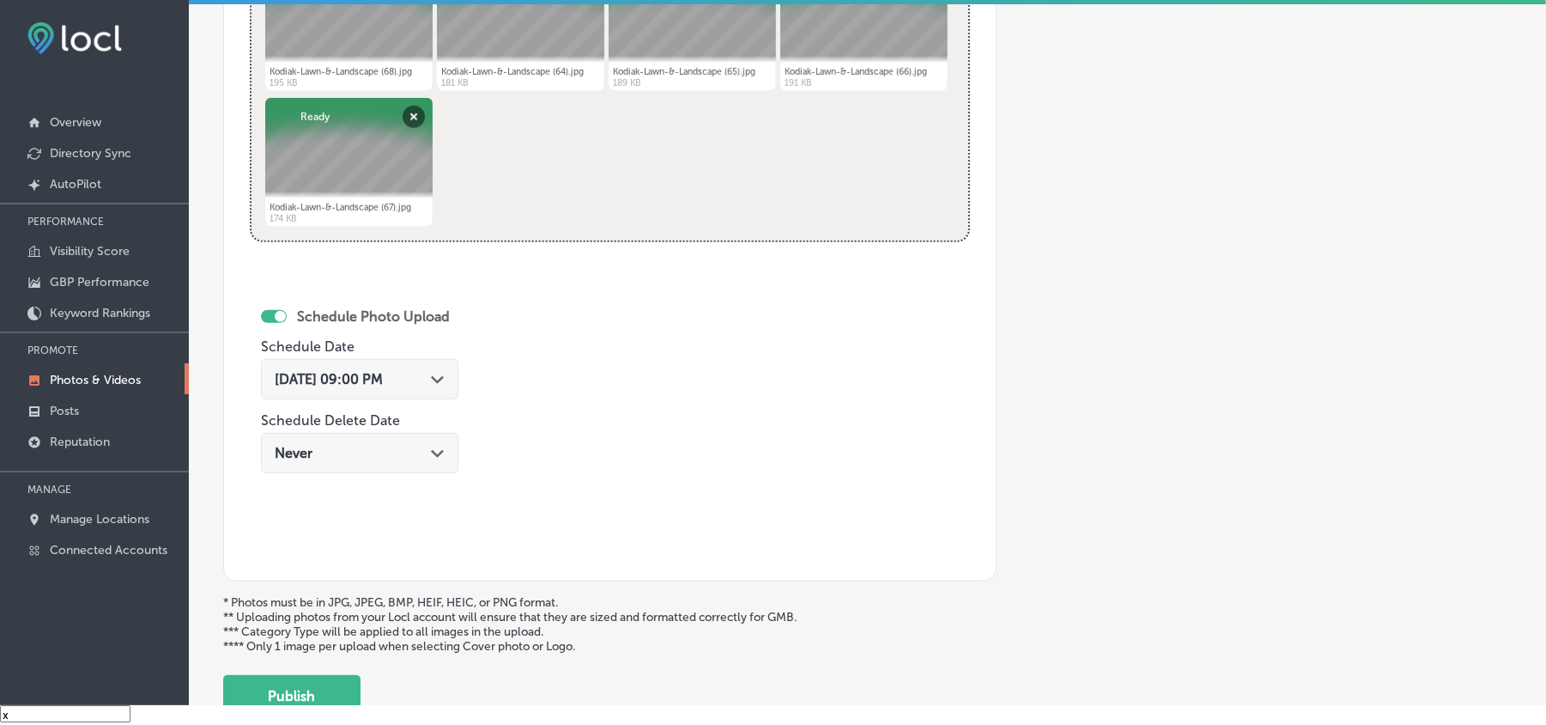
scroll to position [879, 0]
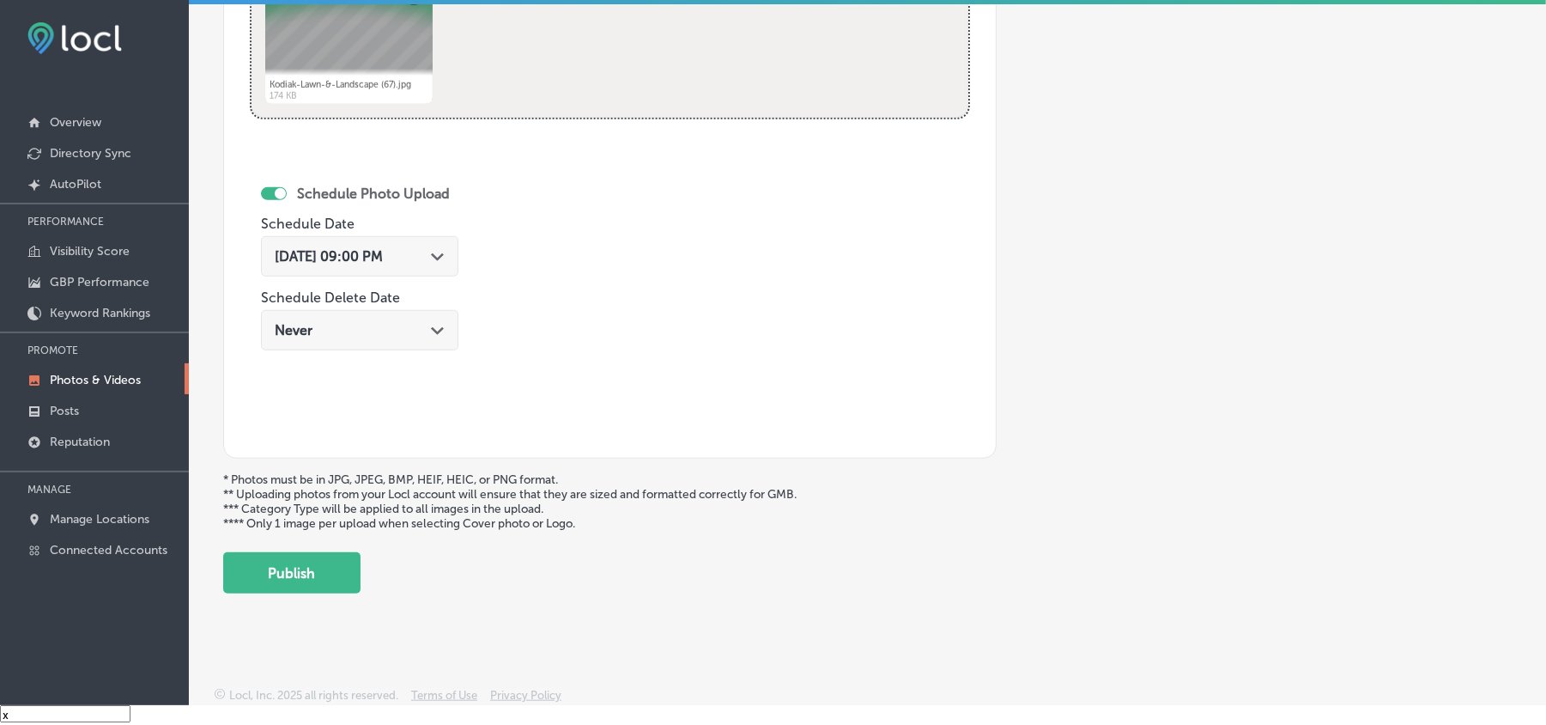
click at [276, 579] on button "Publish" at bounding box center [291, 572] width 137 height 41
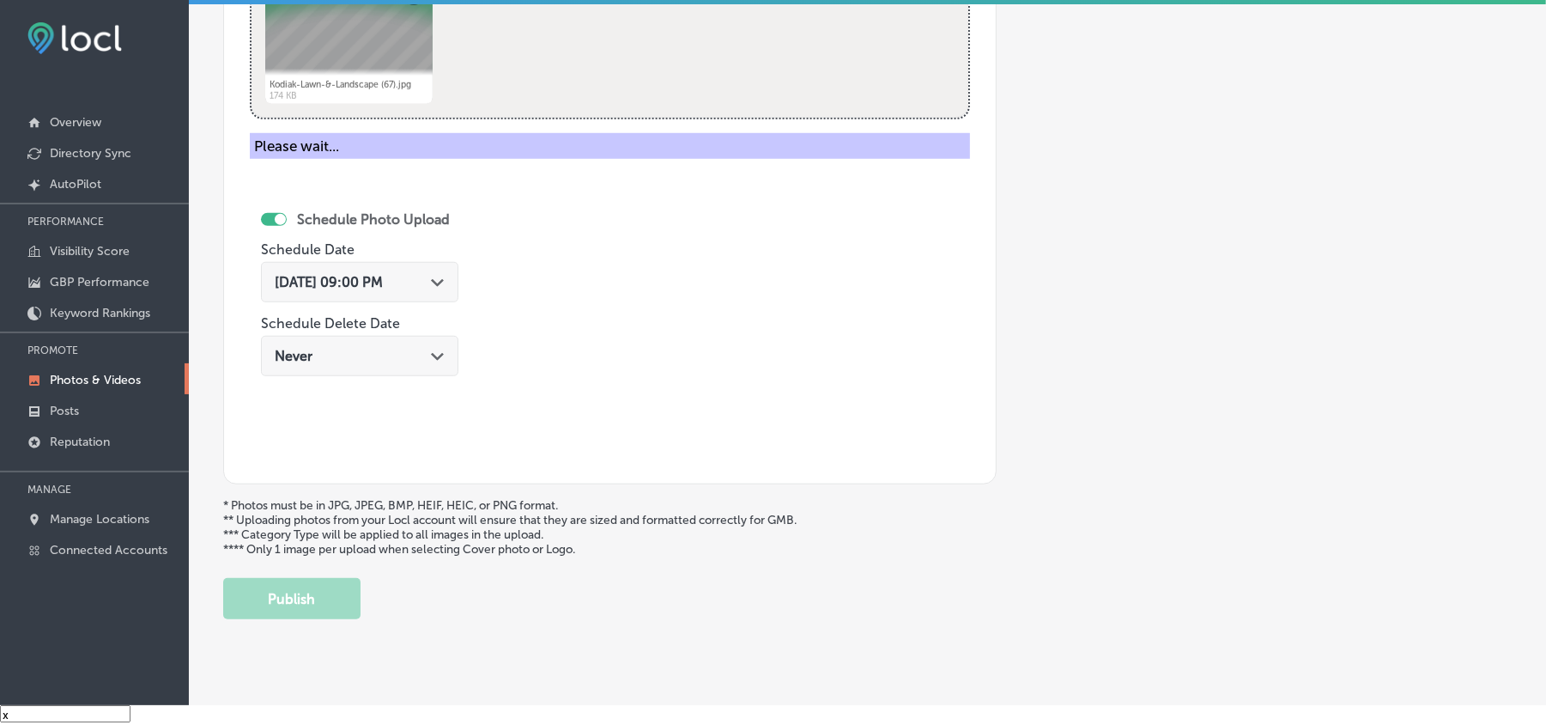
scroll to position [612, 0]
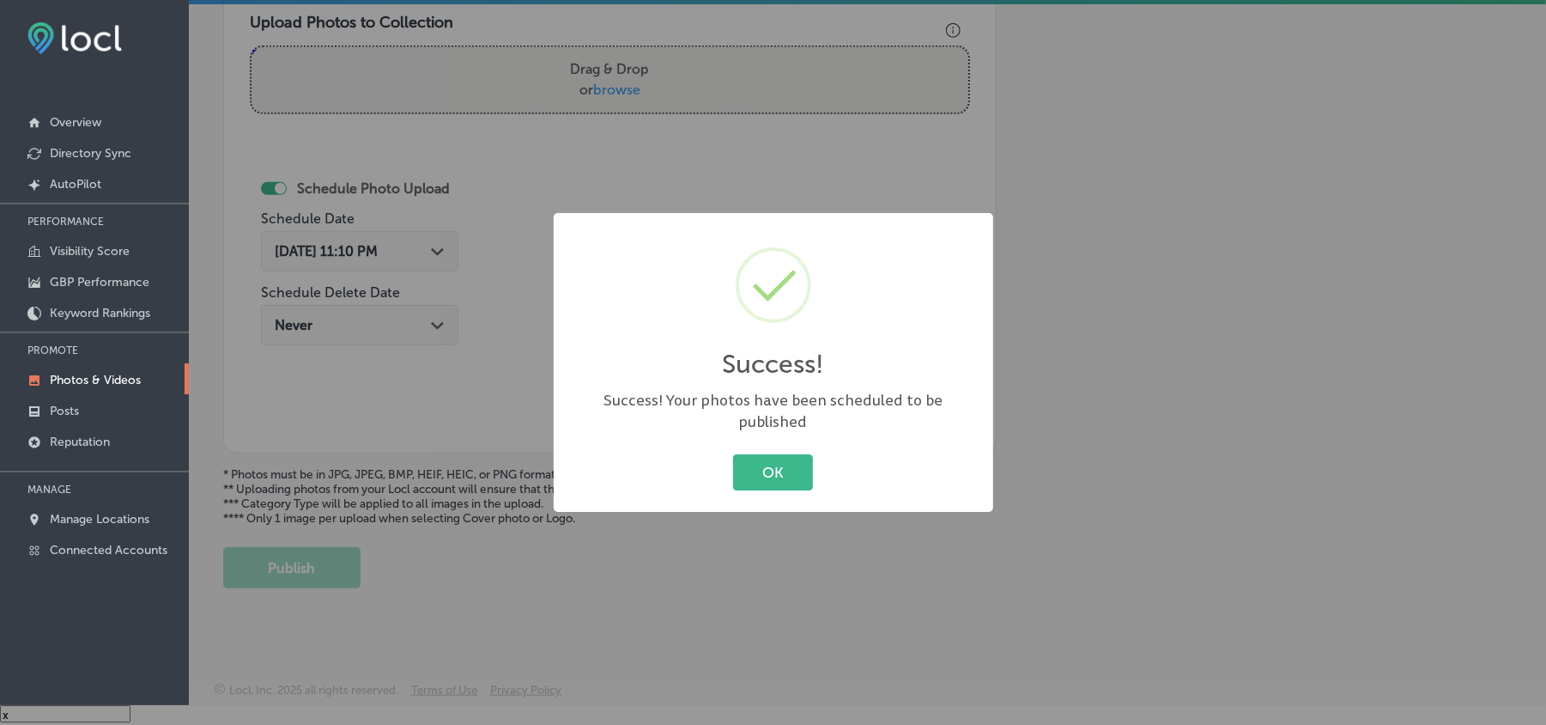
click at [778, 483] on div "OK Cancel" at bounding box center [773, 472] width 405 height 45
drag, startPoint x: 774, startPoint y: 486, endPoint x: 770, endPoint y: 475, distance: 12.0
click at [774, 484] on div "Success! × Success! Your photos have been scheduled to be published OK Cancel" at bounding box center [774, 362] width 440 height 299
click at [770, 474] on button "OK" at bounding box center [773, 471] width 80 height 35
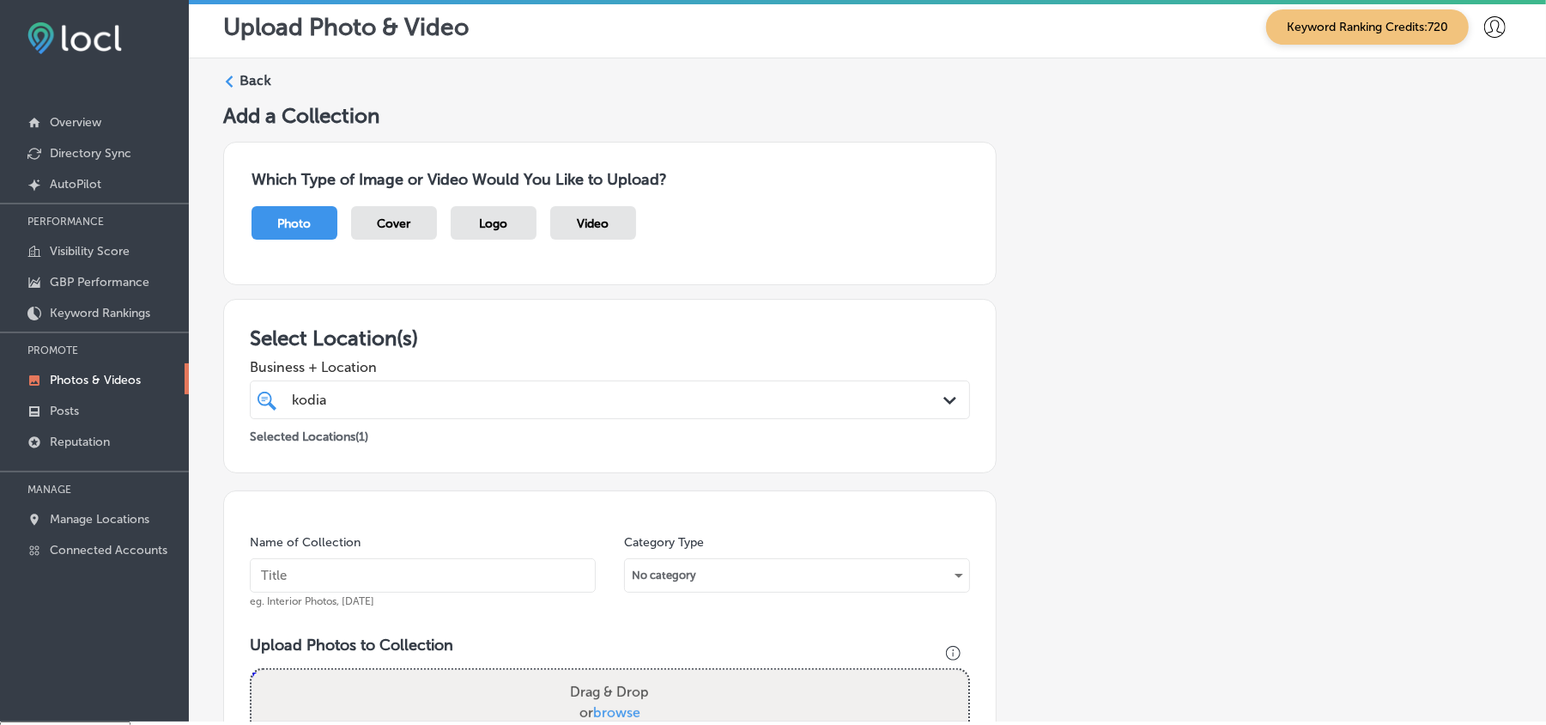
scroll to position [0, 0]
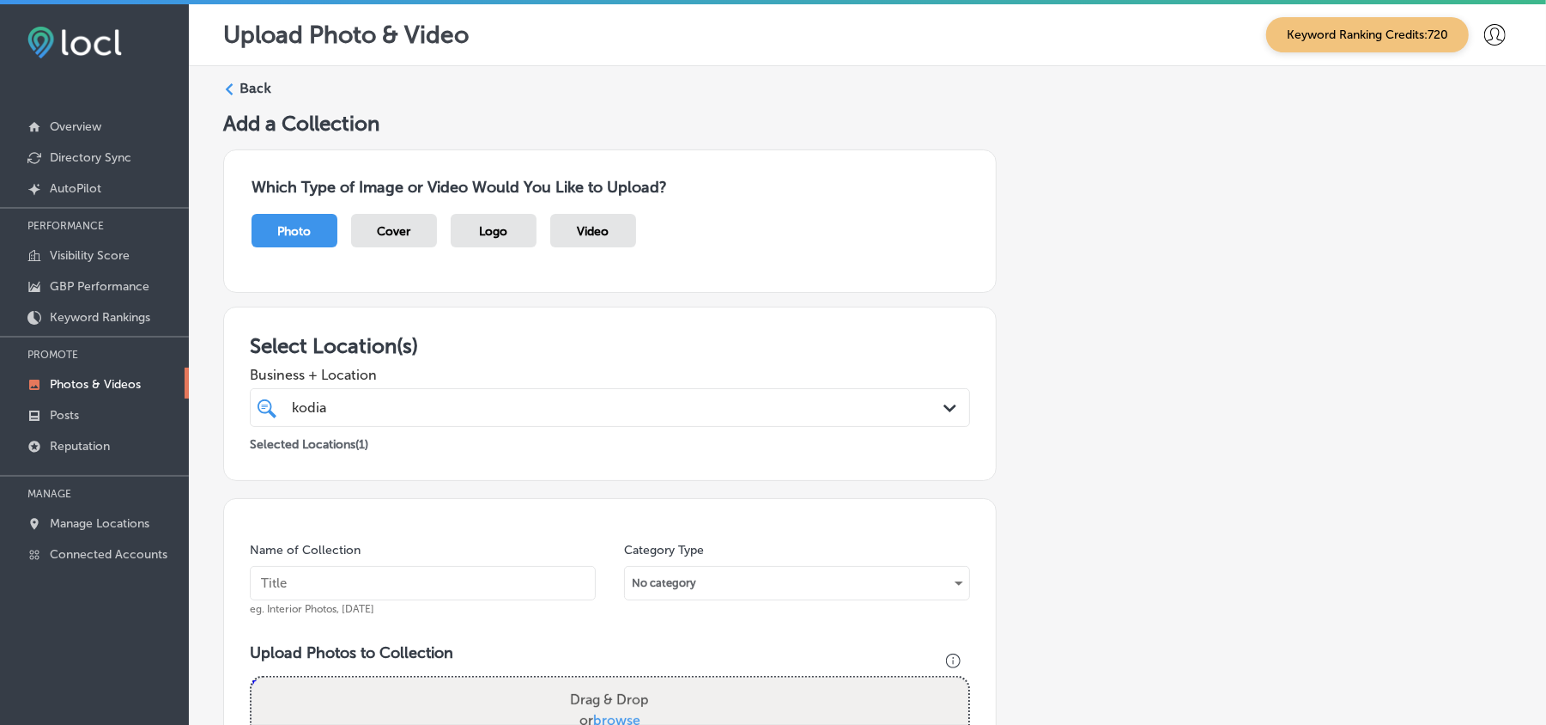
click at [258, 97] on label "Back" at bounding box center [256, 88] width 32 height 19
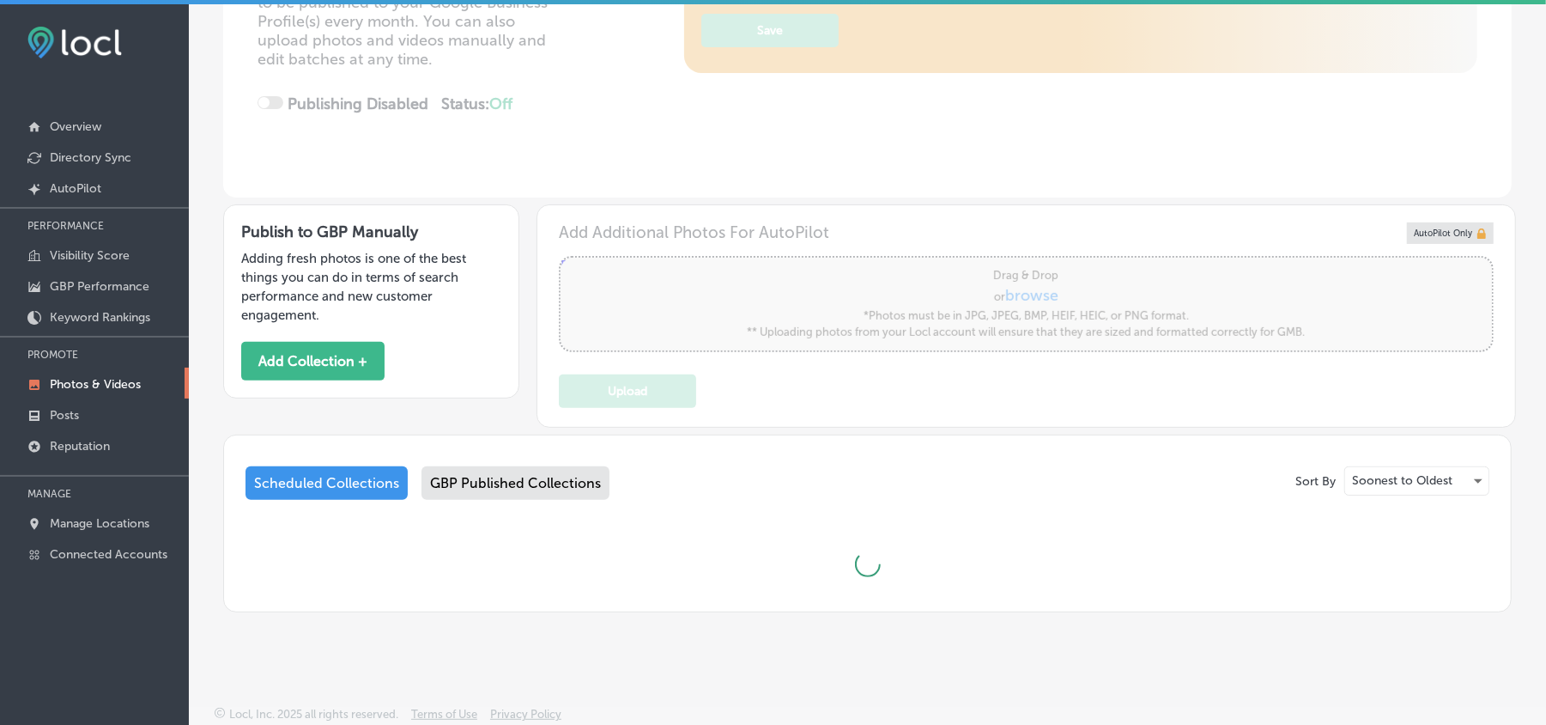
type input "5"
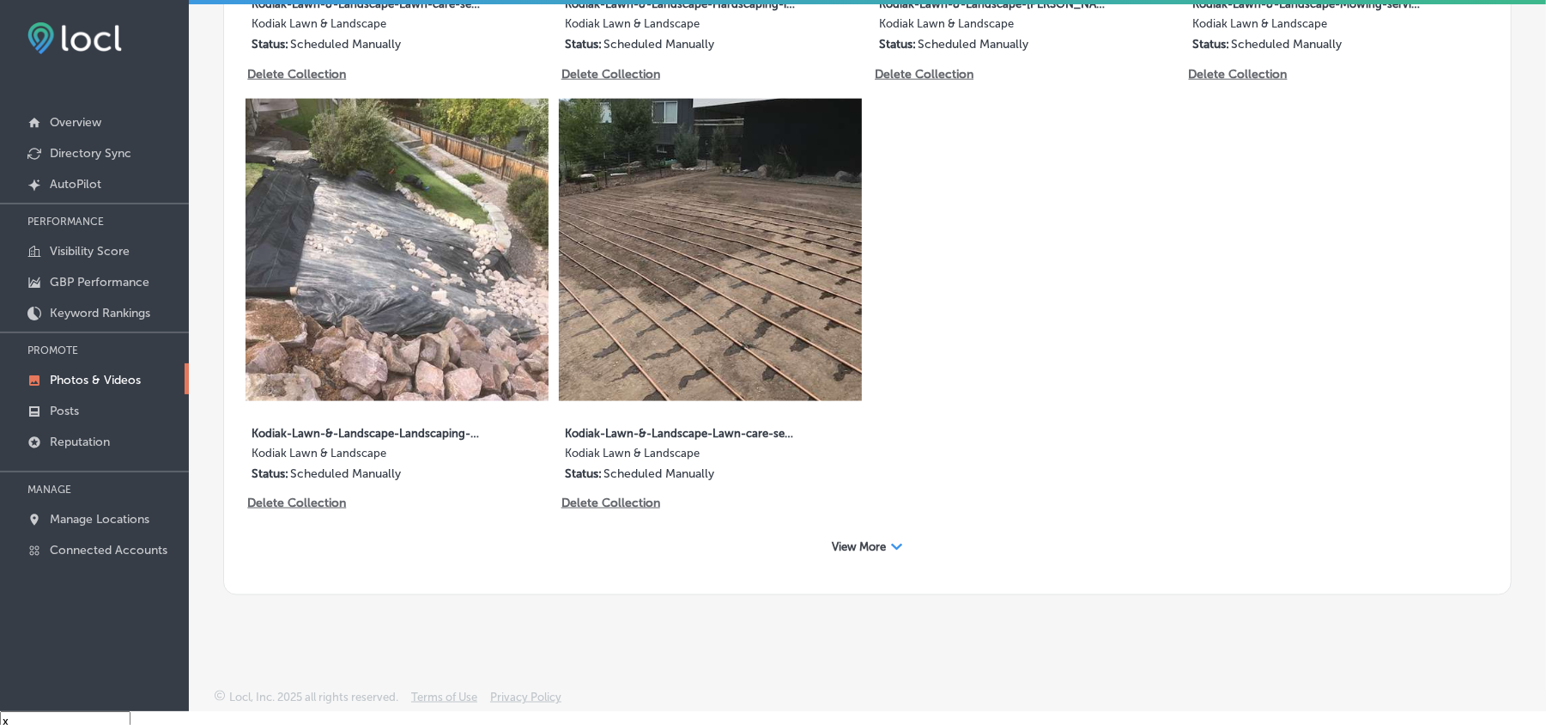
scroll to position [24, 0]
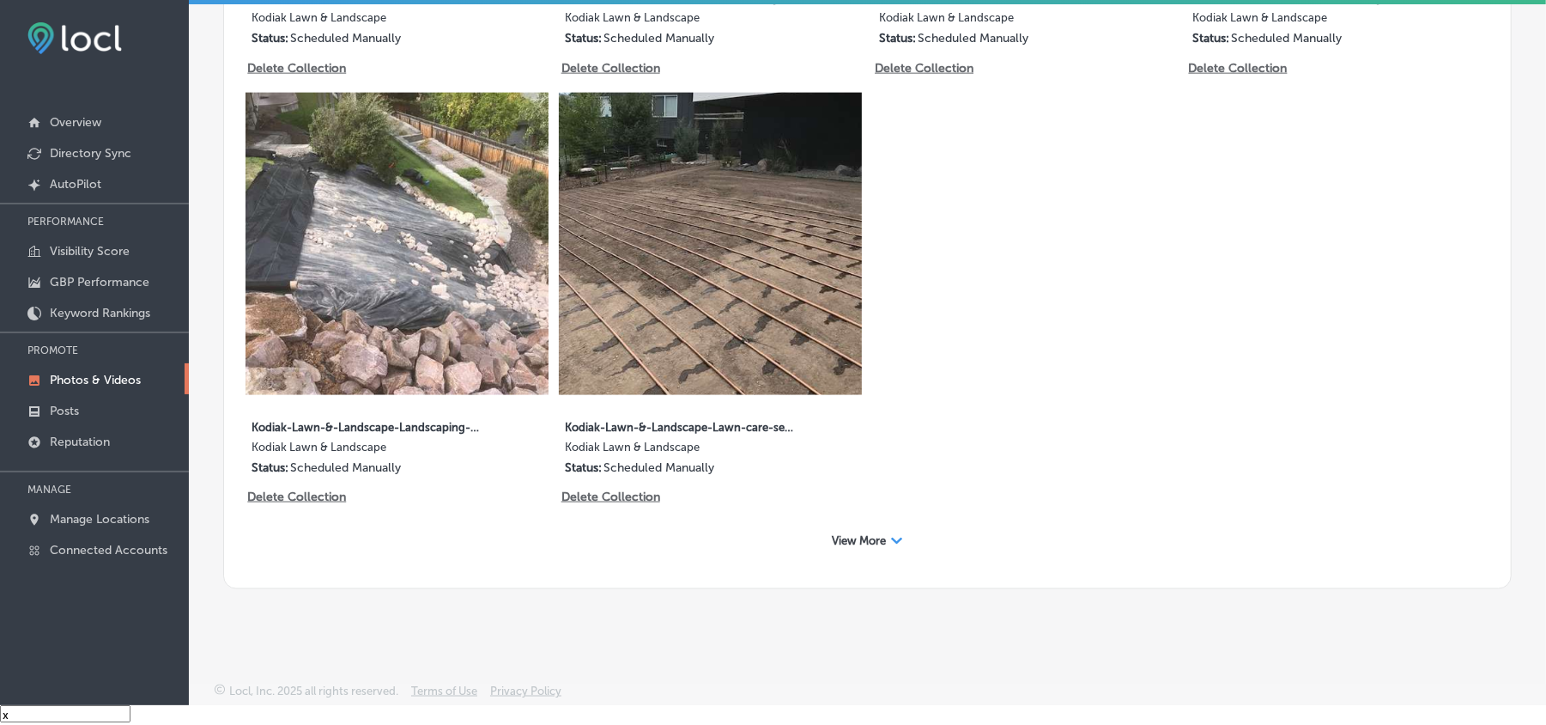
click at [891, 538] on icon "Path Created with Sketch." at bounding box center [897, 541] width 12 height 7
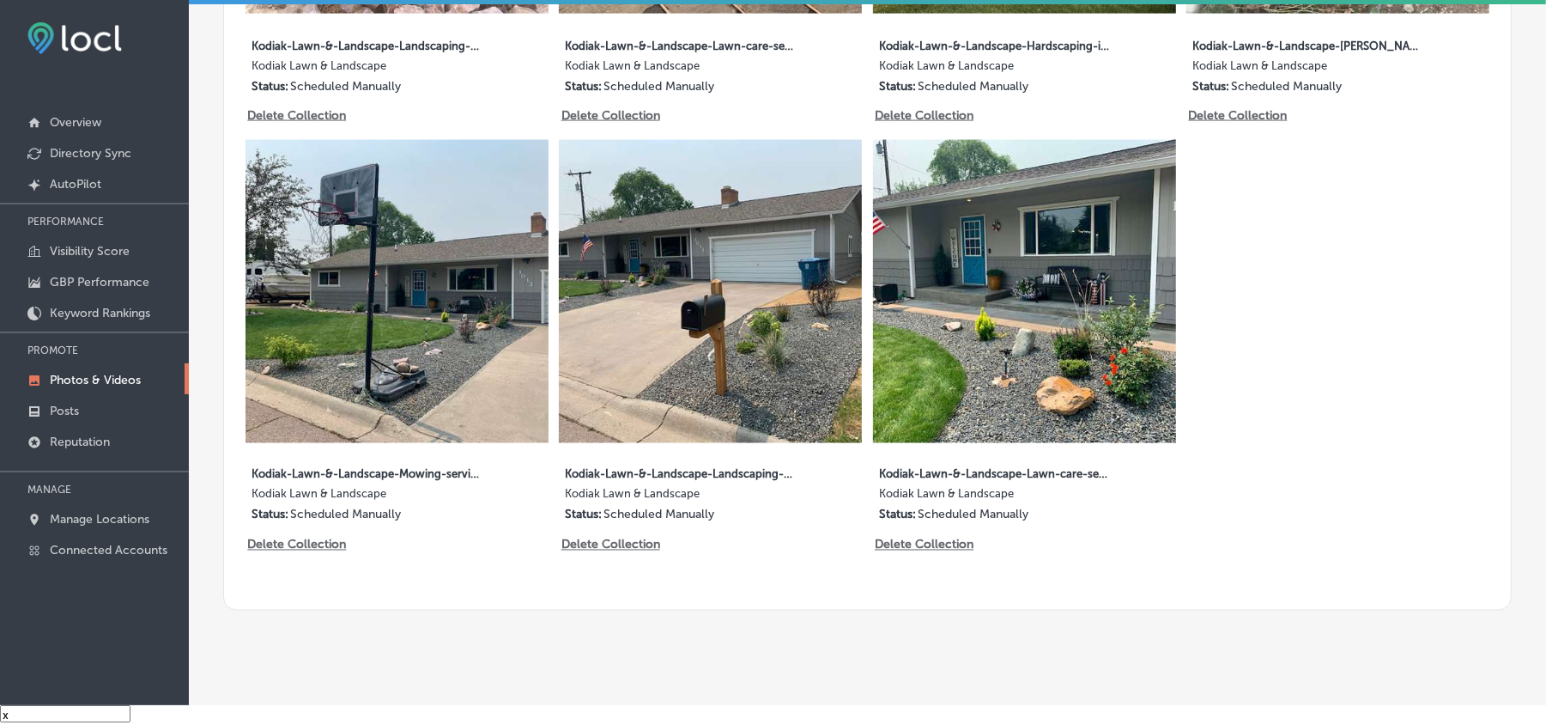
scroll to position [1966, 0]
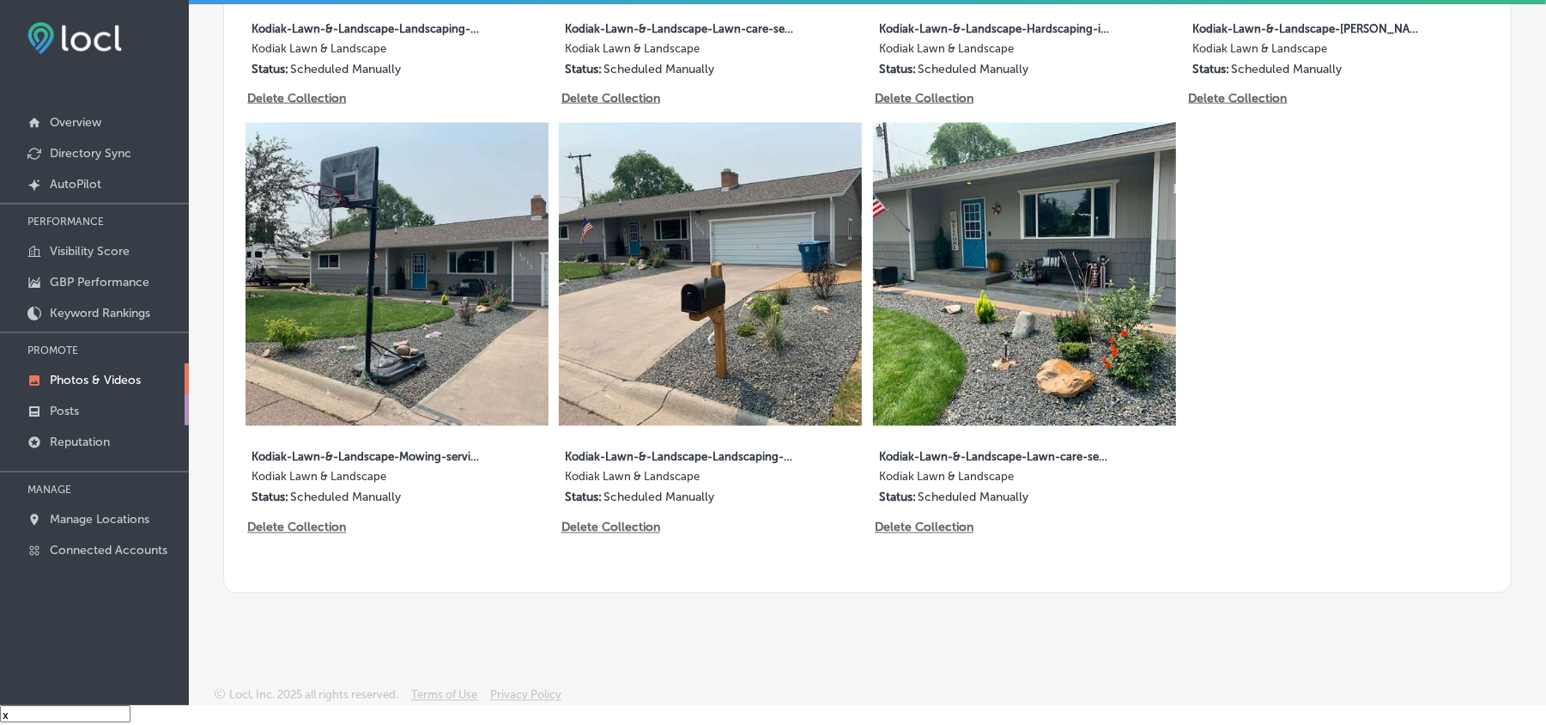
click at [76, 412] on p "Posts" at bounding box center [64, 411] width 29 height 15
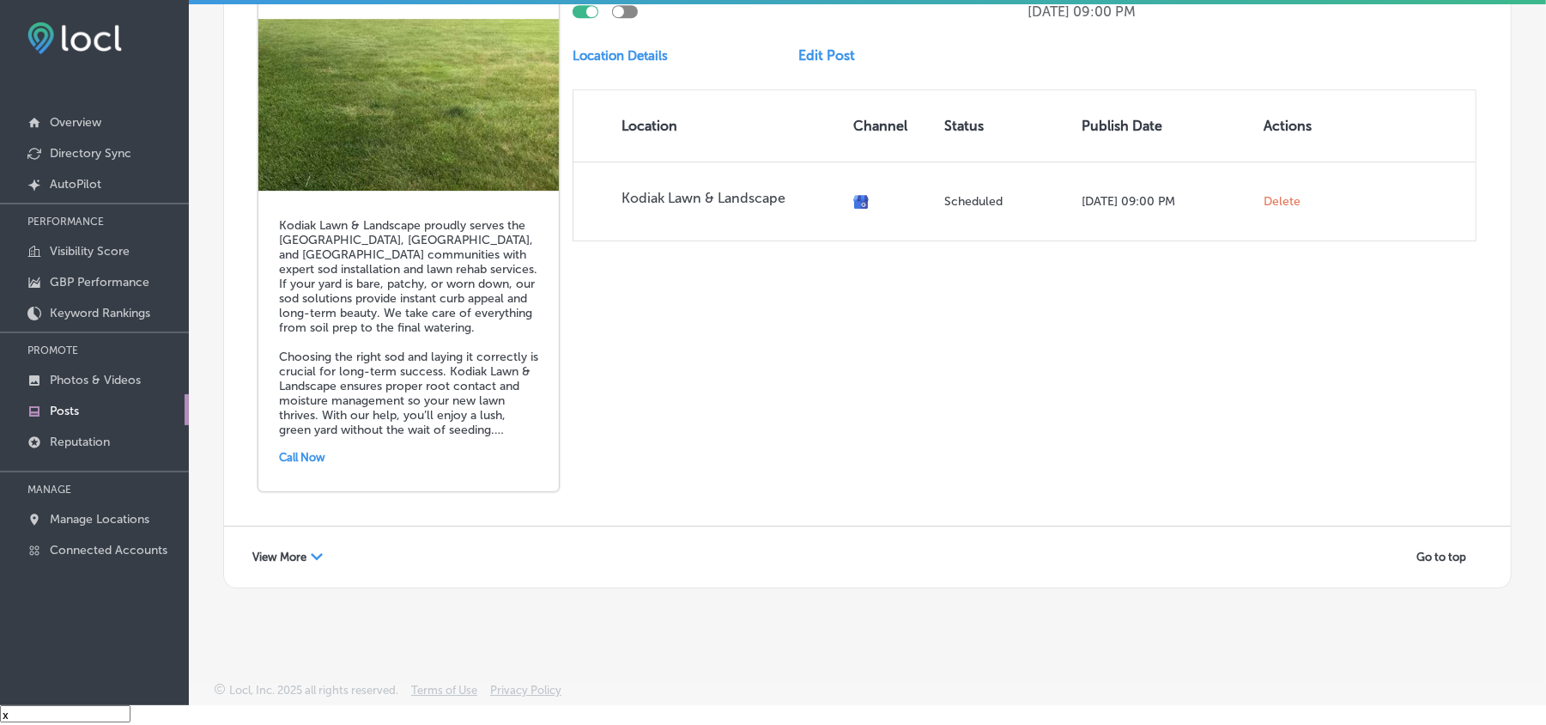
scroll to position [3842, 0]
click at [314, 553] on polygon at bounding box center [317, 556] width 12 height 7
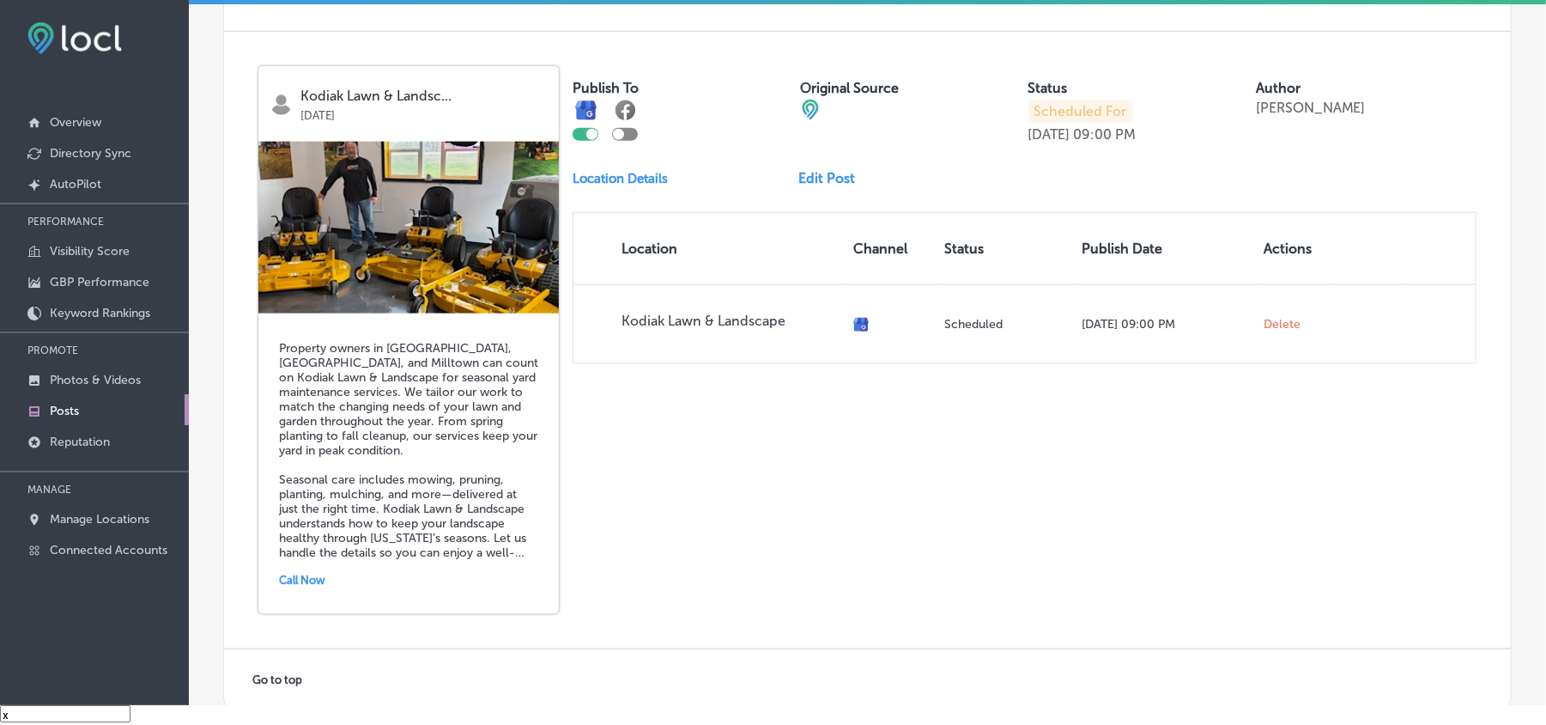
scroll to position [6142, 0]
